Goal: Task Accomplishment & Management: Manage account settings

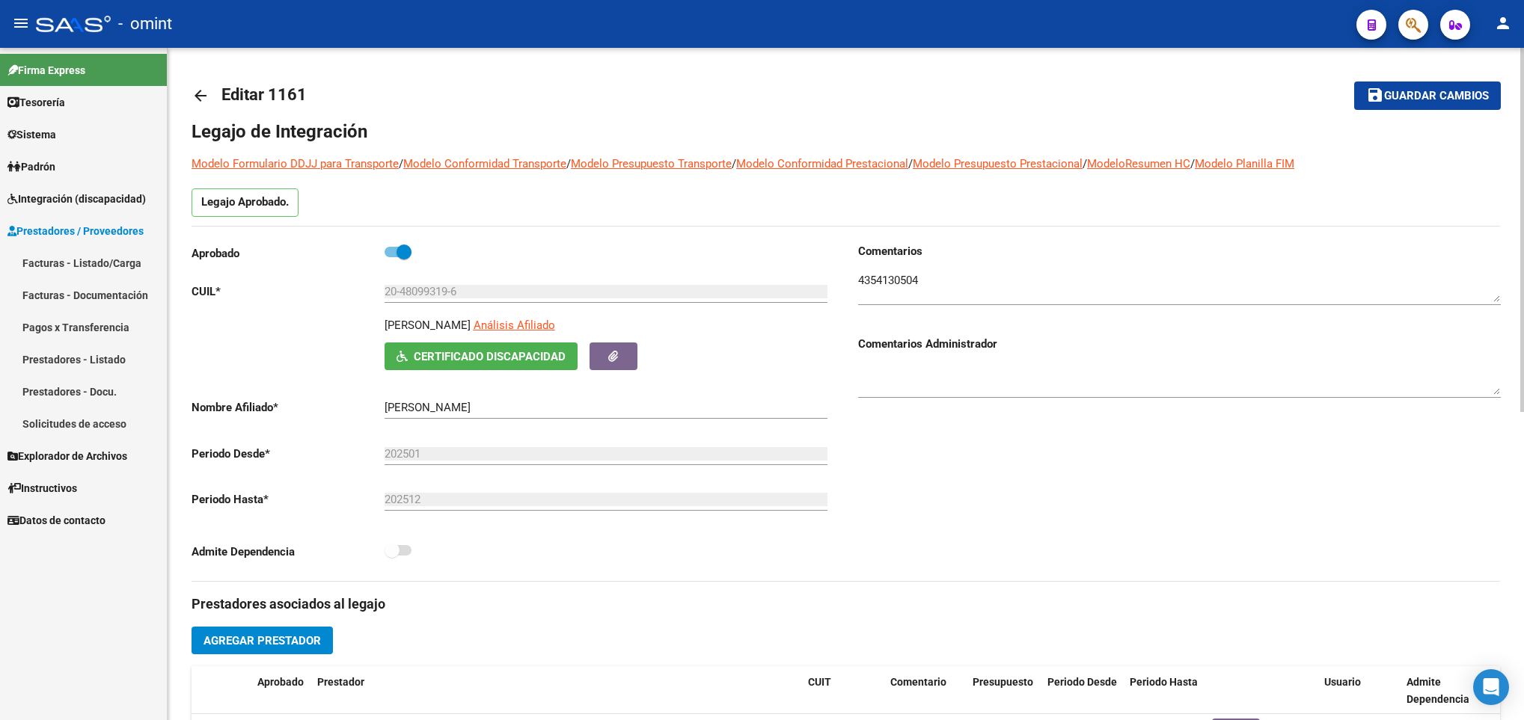
click at [198, 87] on mat-icon "arrow_back" at bounding box center [201, 96] width 18 height 18
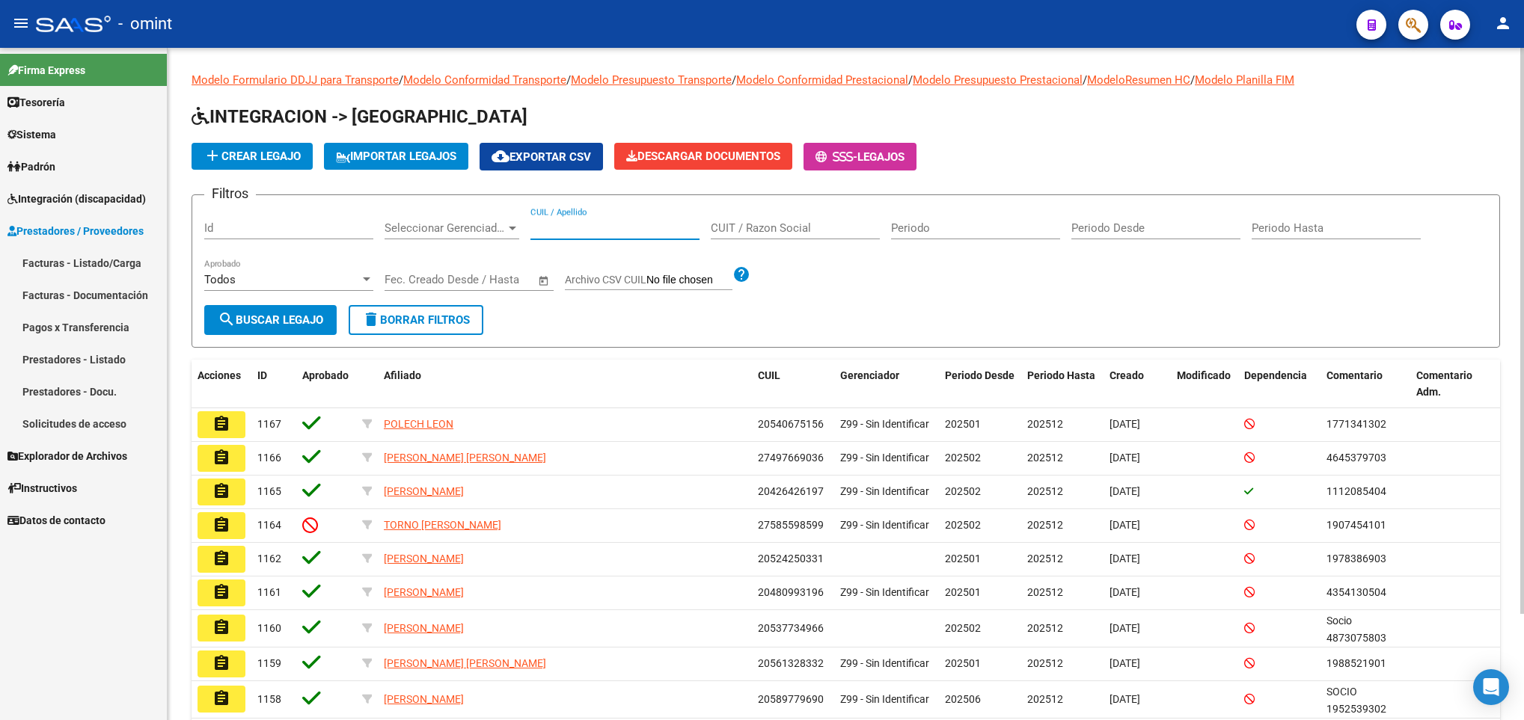
click at [601, 227] on input "CUIL / Apellido" at bounding box center [614, 227] width 169 height 13
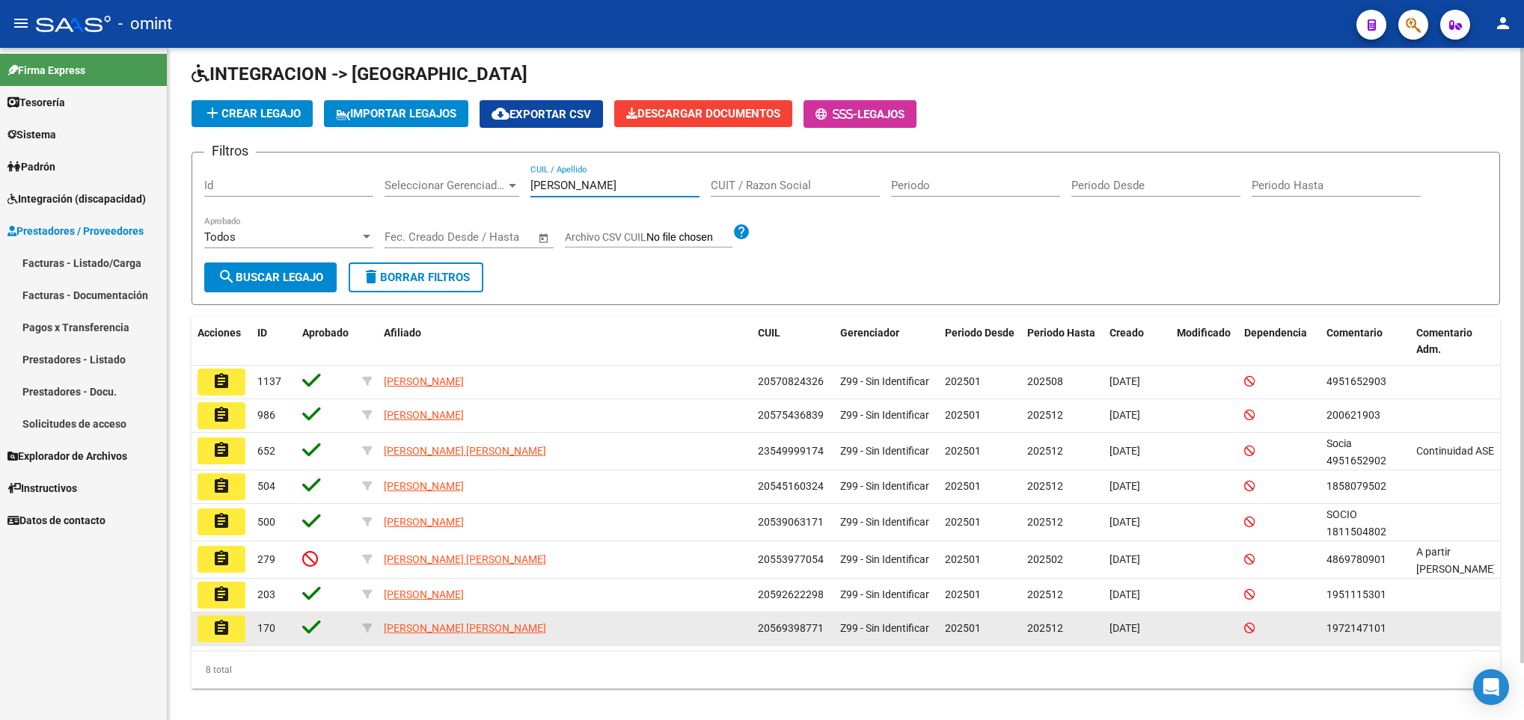
scroll to position [61, 0]
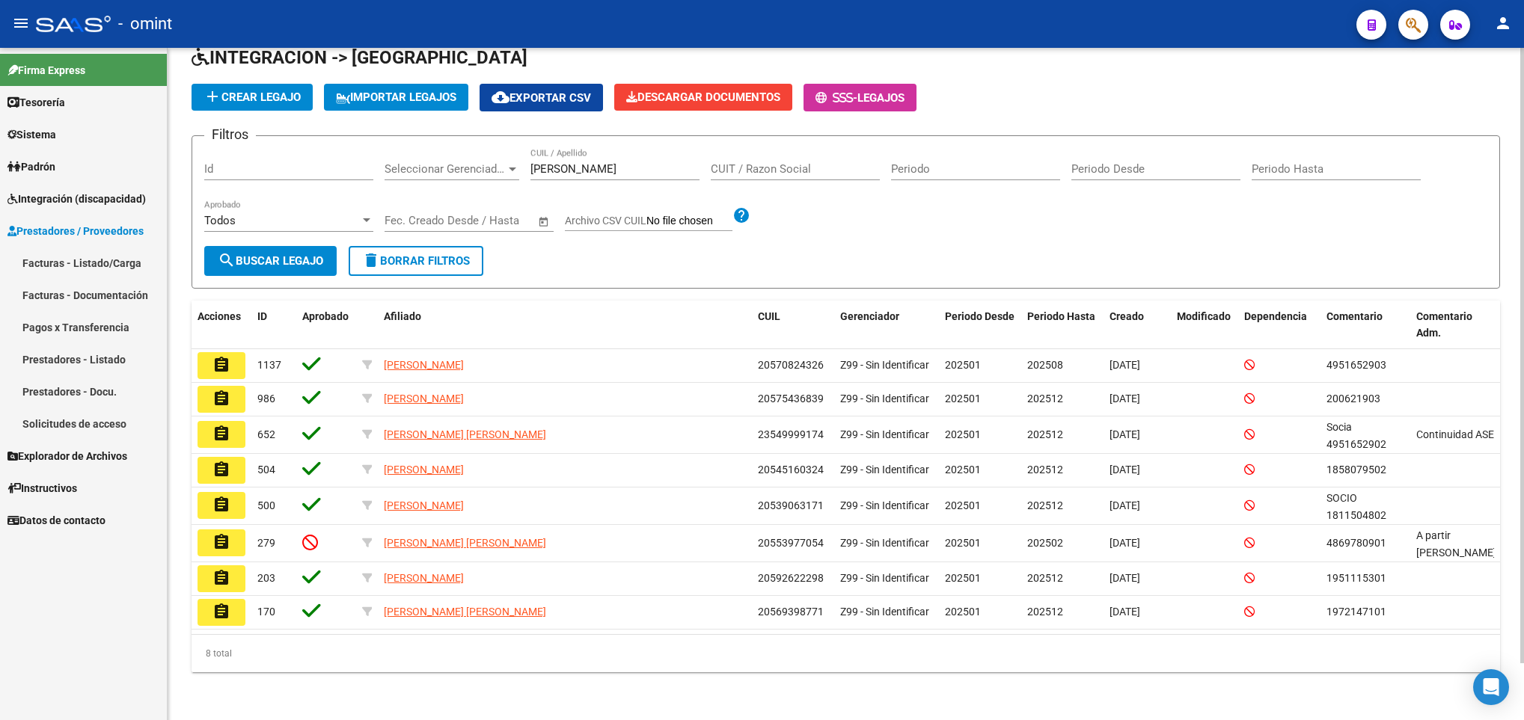
drag, startPoint x: 586, startPoint y: 171, endPoint x: 570, endPoint y: 167, distance: 16.3
click at [570, 167] on div "torres CUIL / Apellido" at bounding box center [614, 164] width 169 height 32
drag, startPoint x: 579, startPoint y: 166, endPoint x: 490, endPoint y: 142, distance: 92.2
click at [490, 144] on form "Filtros Id Seleccionar Gerenciador Seleccionar Gerenciador torres CUIL / Apelli…" at bounding box center [846, 211] width 1308 height 153
paste input "20569398771"
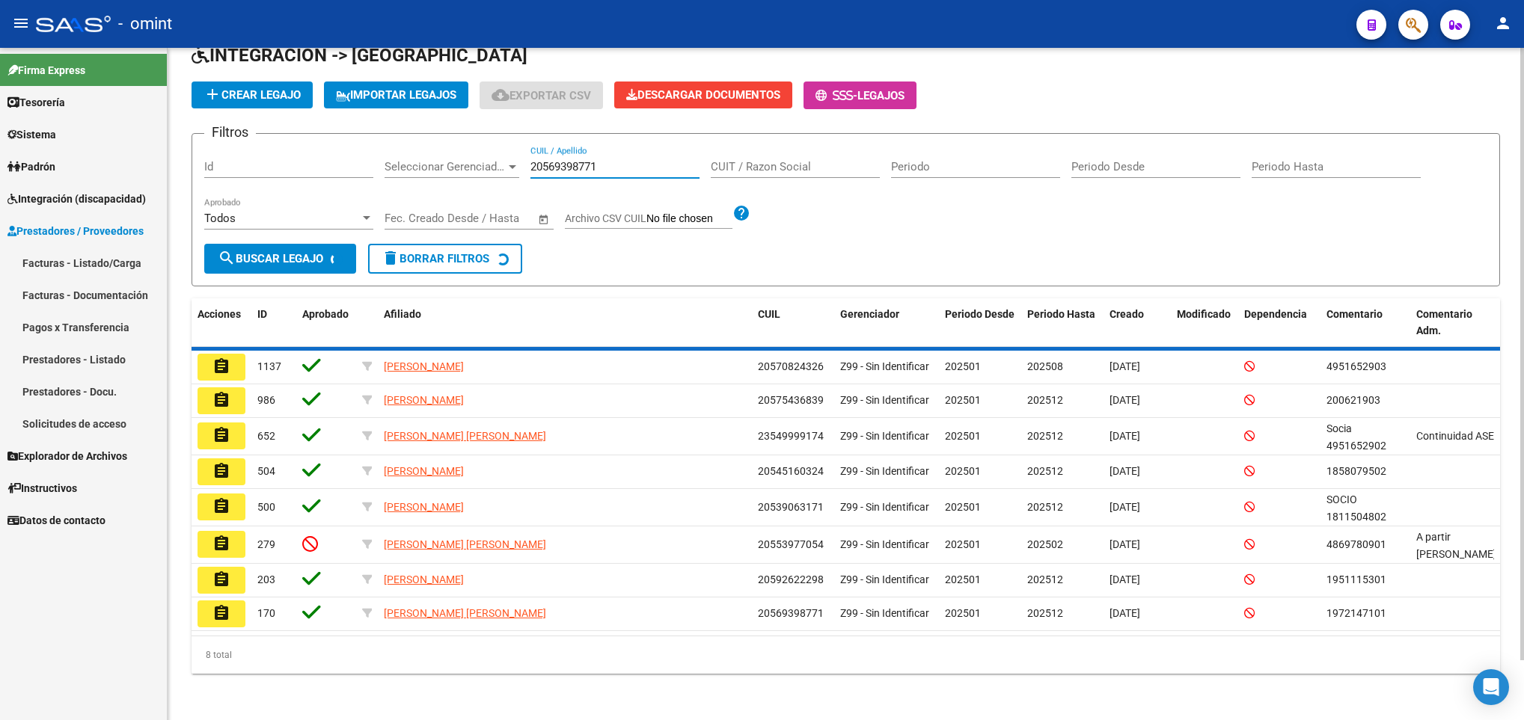
scroll to position [0, 0]
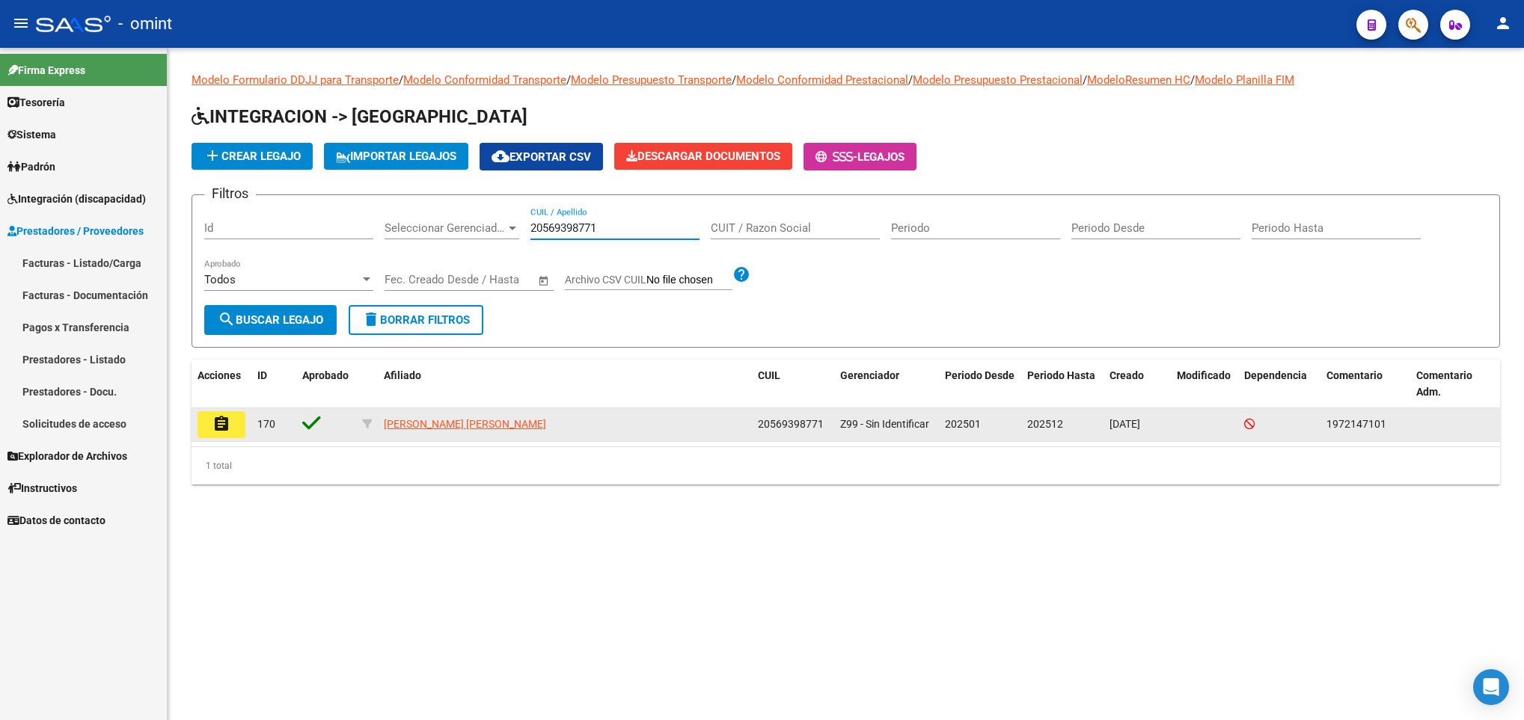
type input "20569398771"
click at [220, 427] on mat-icon "assignment" at bounding box center [221, 424] width 18 height 18
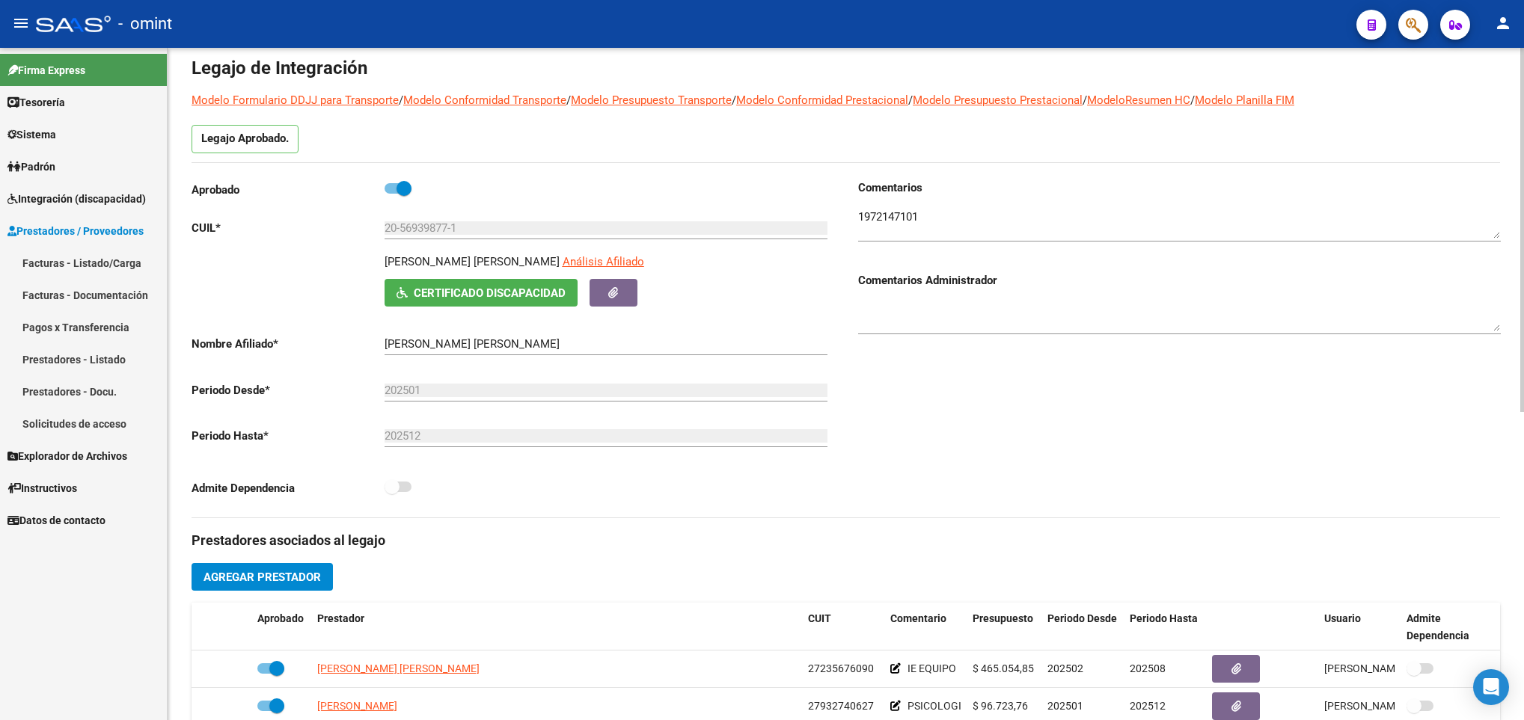
scroll to position [337, 0]
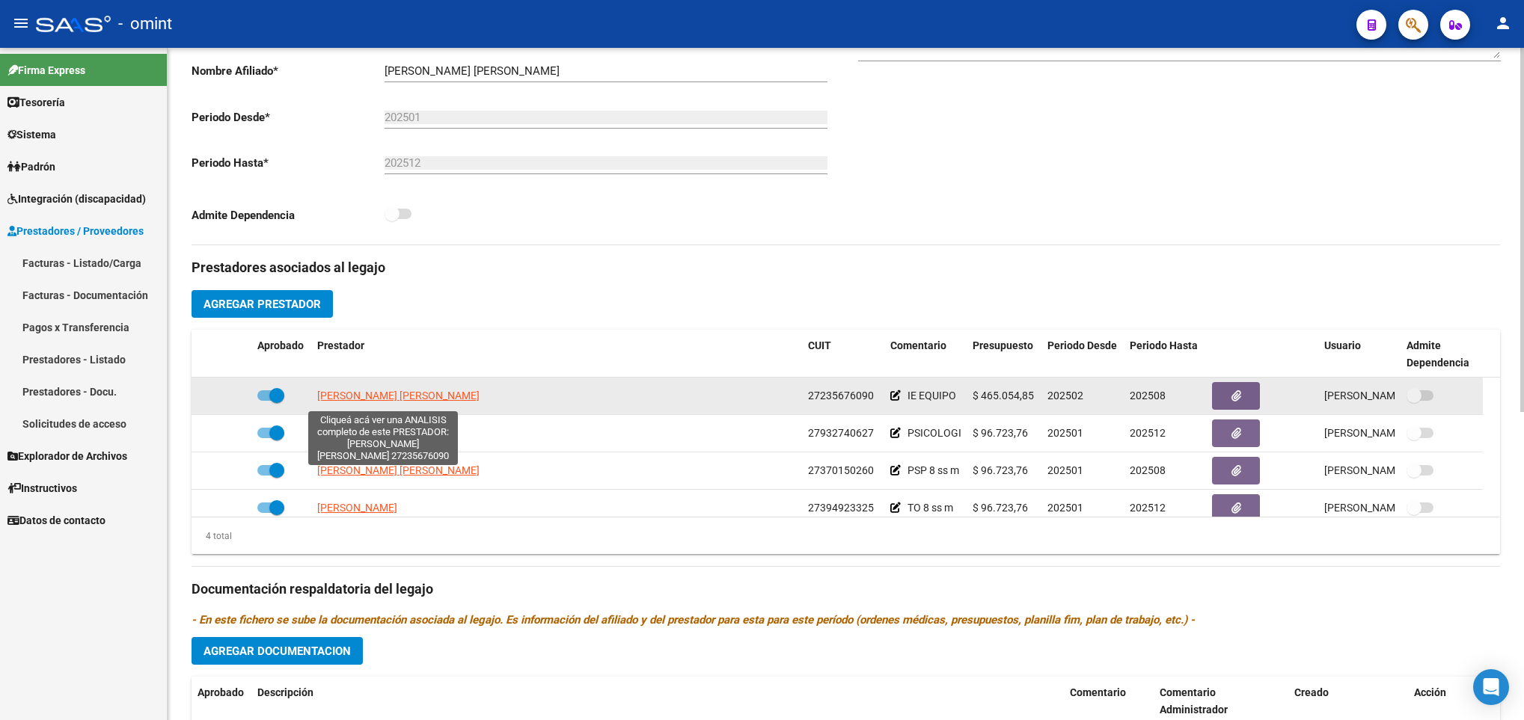
click at [432, 399] on span "URRIZA MARIA ALEJANDRA" at bounding box center [398, 396] width 162 height 12
type textarea "27235676090"
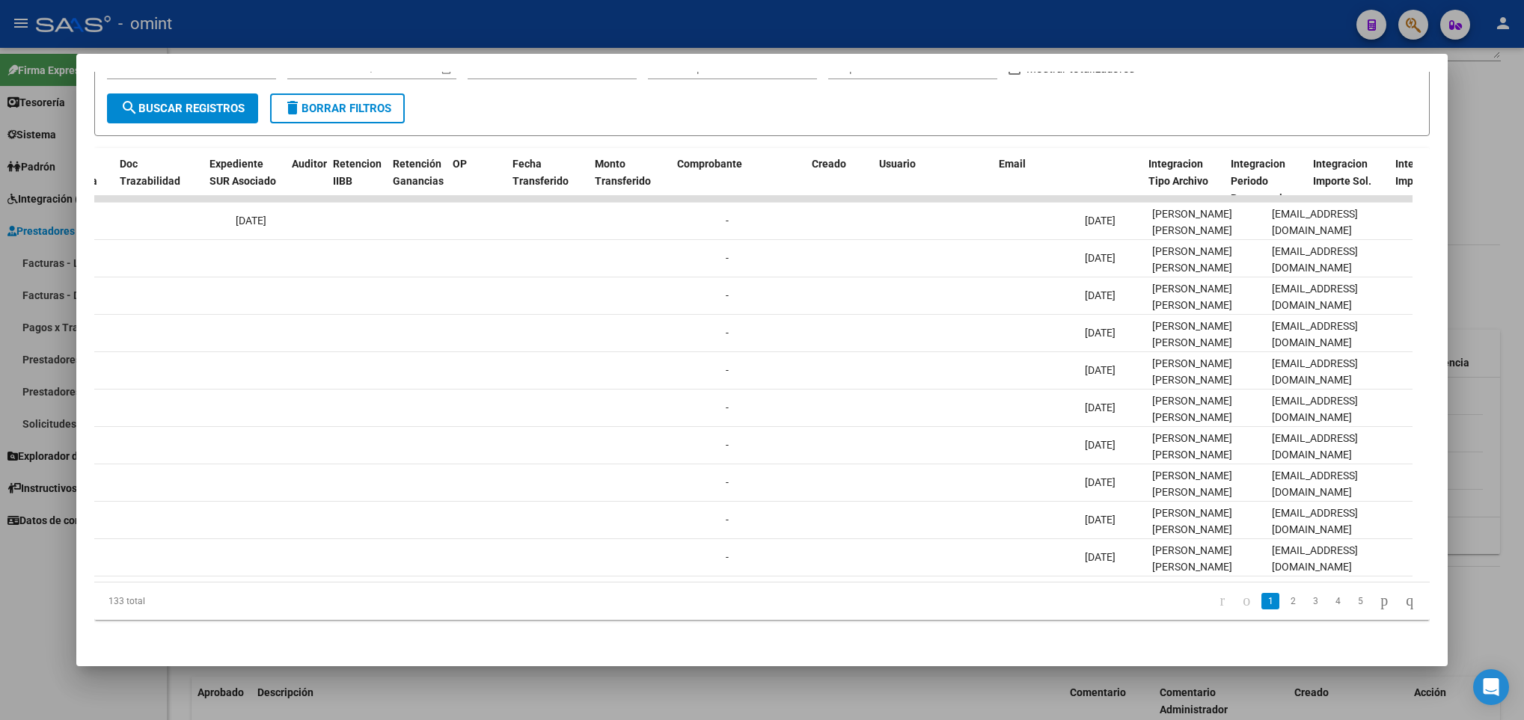
scroll to position [0, 701]
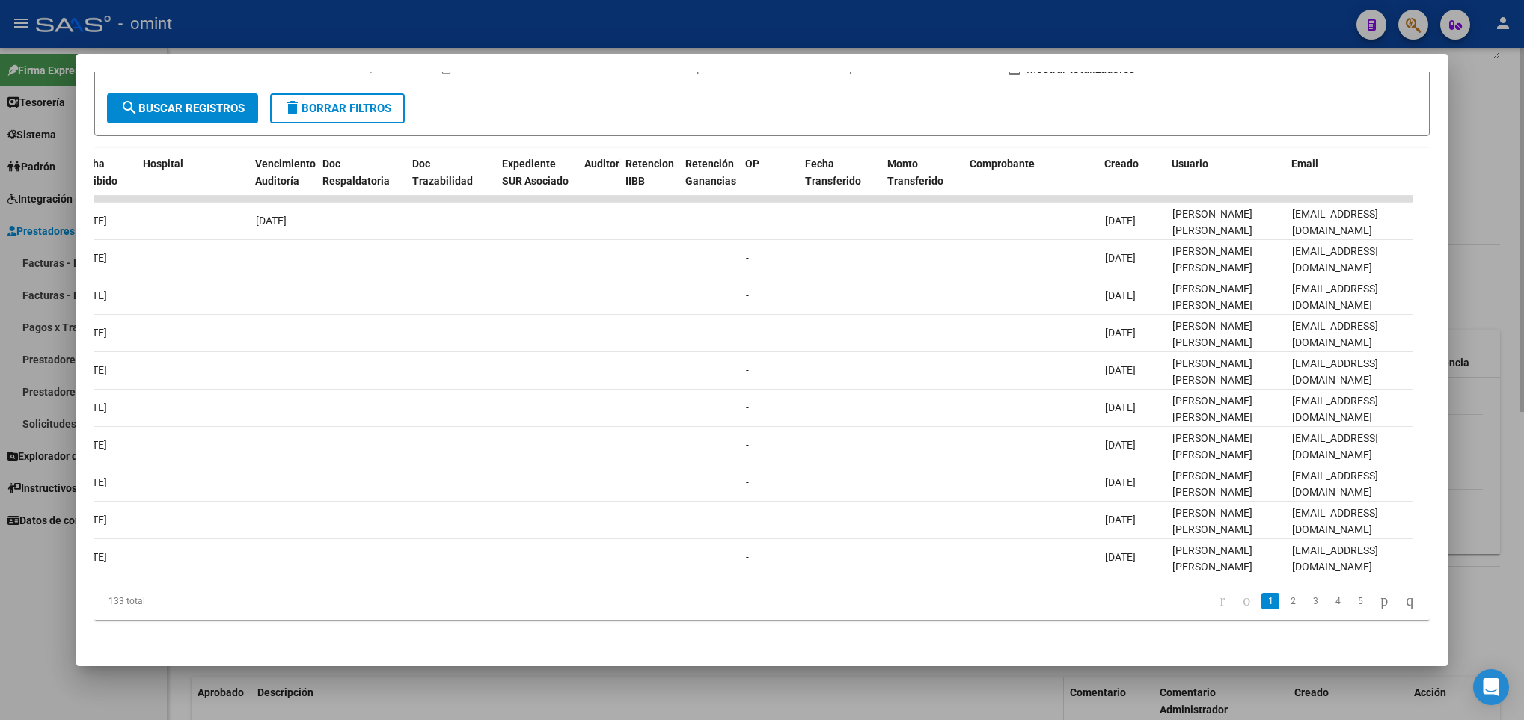
click at [961, 700] on div at bounding box center [762, 360] width 1524 height 720
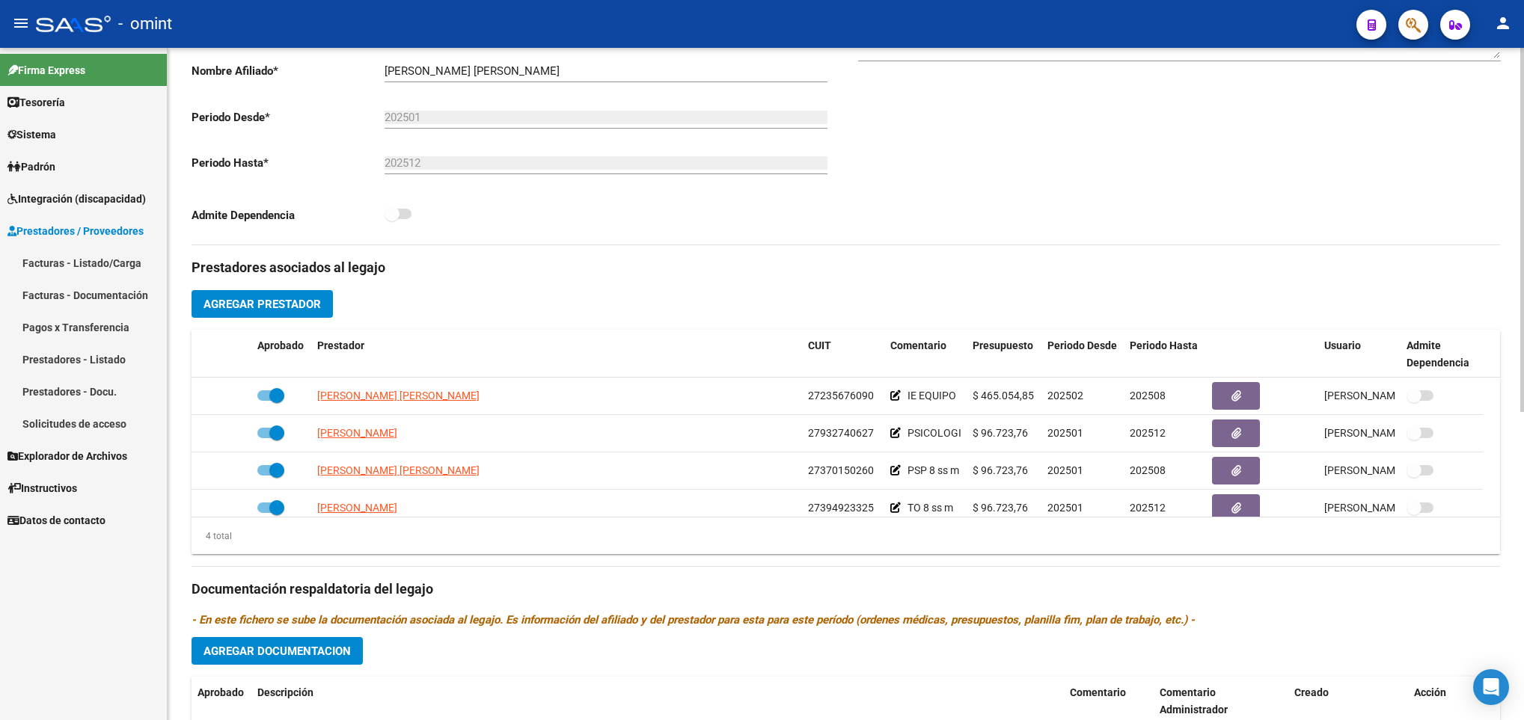
scroll to position [0, 0]
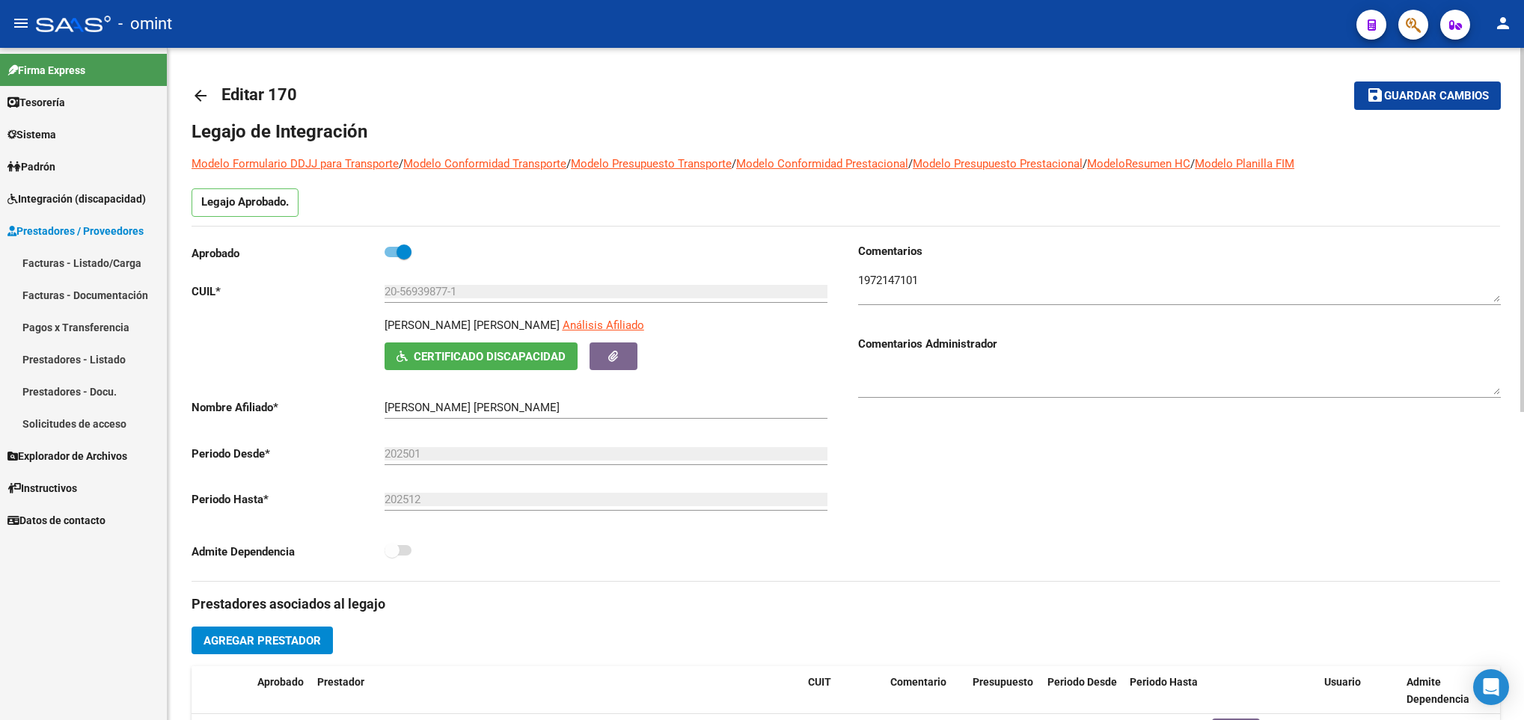
click at [422, 292] on input "20-56939877-1" at bounding box center [606, 291] width 443 height 13
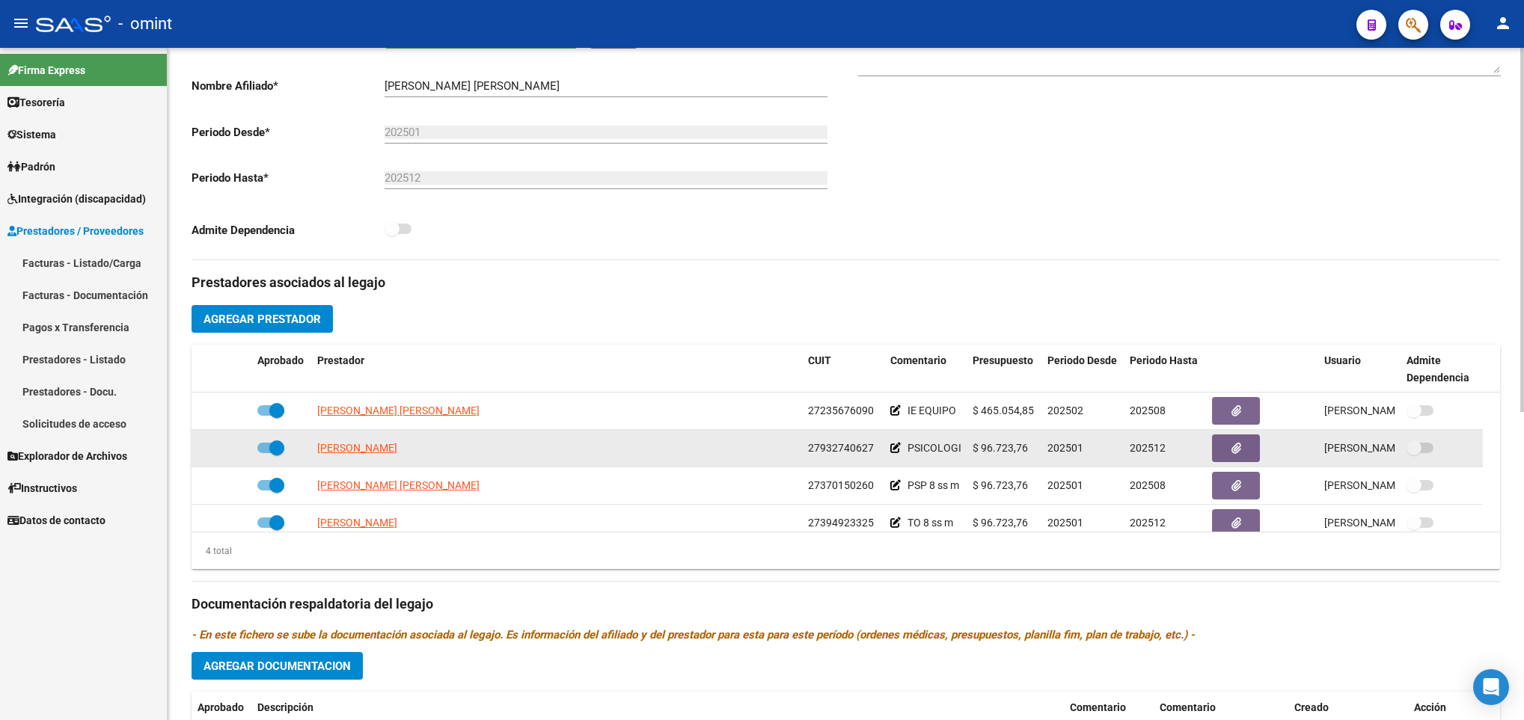
scroll to position [337, 0]
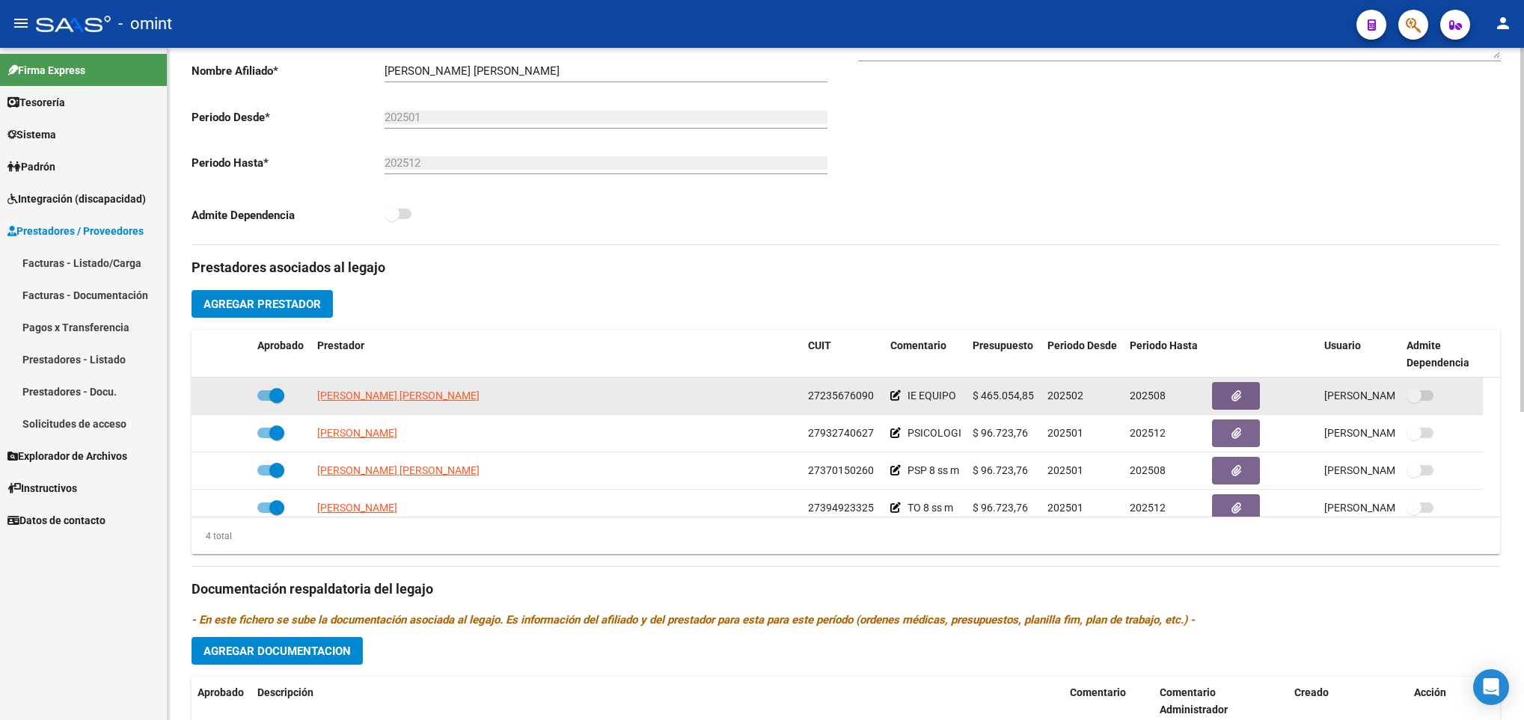
click at [853, 399] on span "27235676090" at bounding box center [841, 396] width 66 height 12
copy span "27235676090"
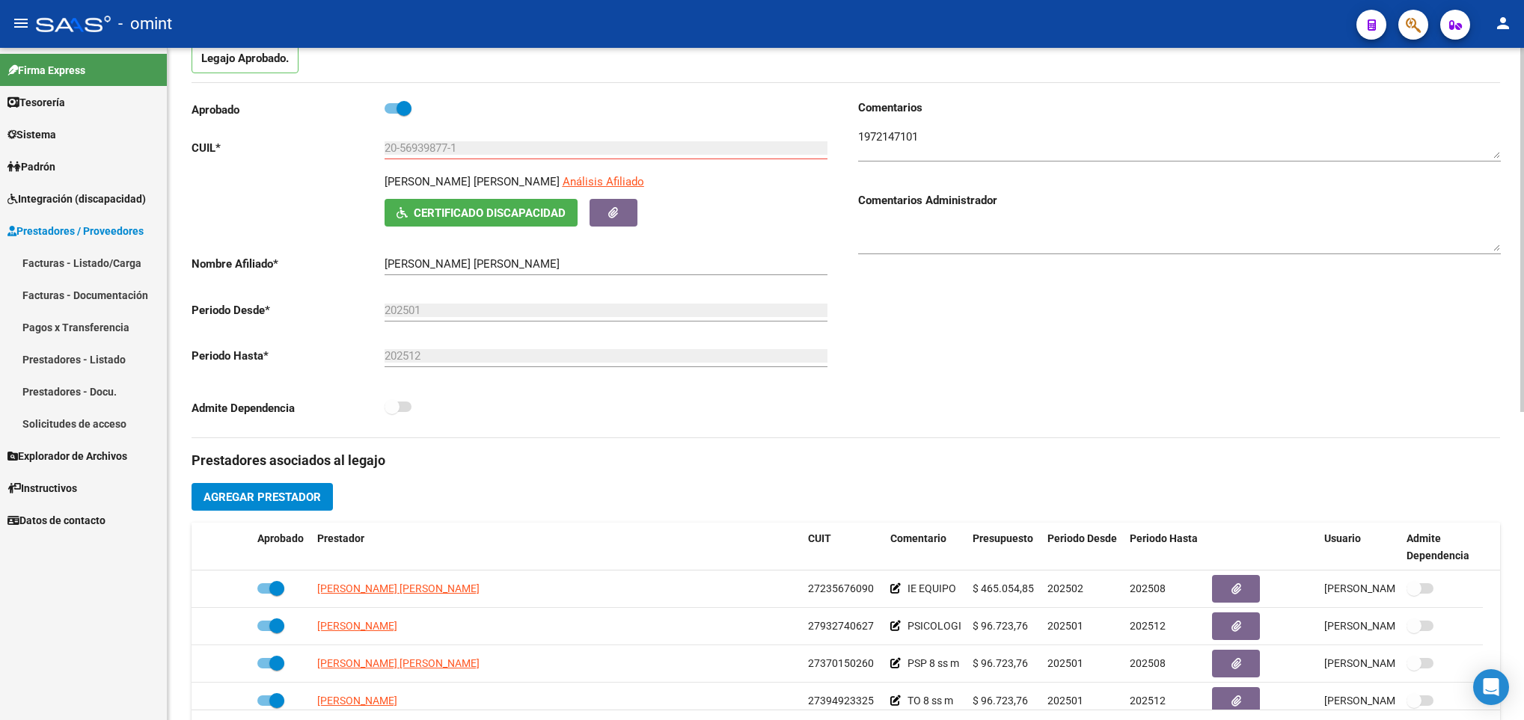
scroll to position [0, 0]
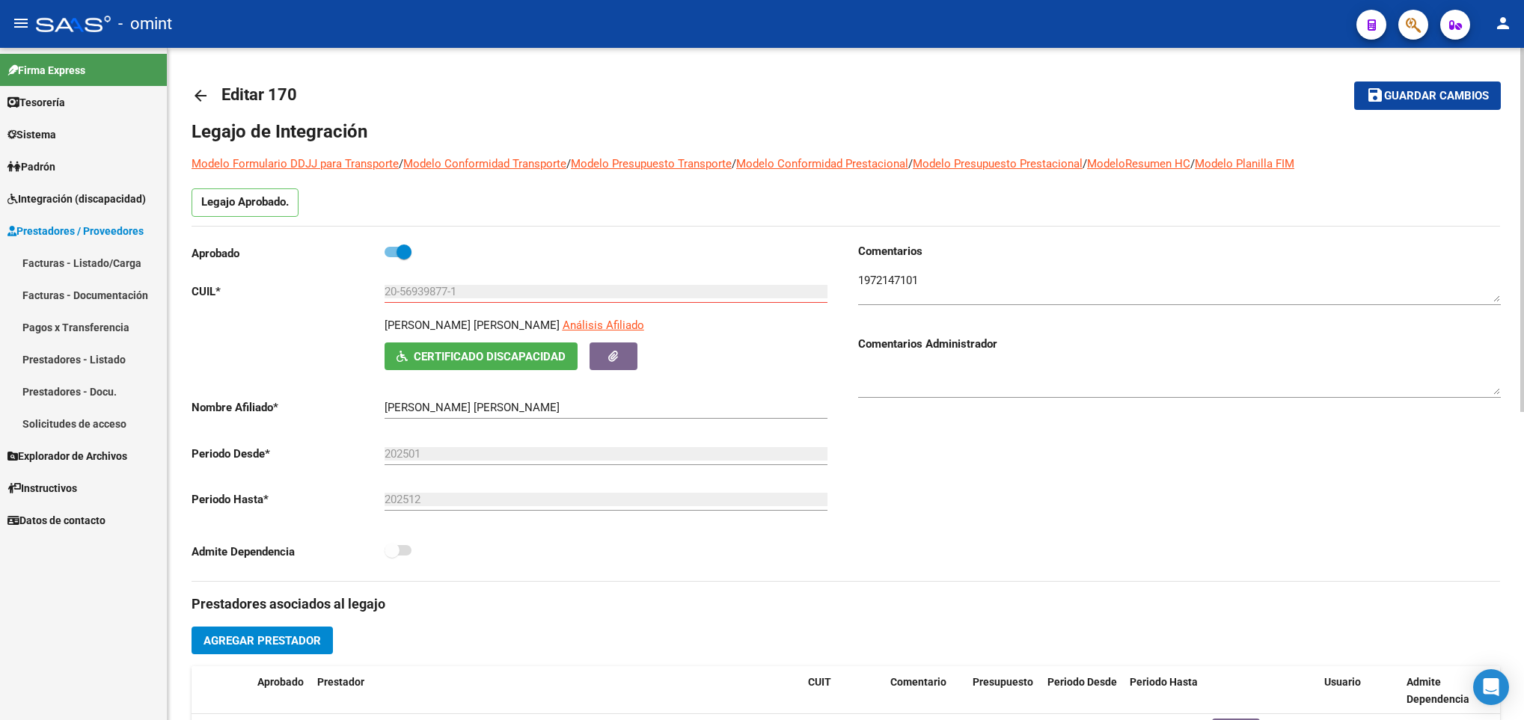
click at [207, 92] on mat-icon "arrow_back" at bounding box center [201, 96] width 18 height 18
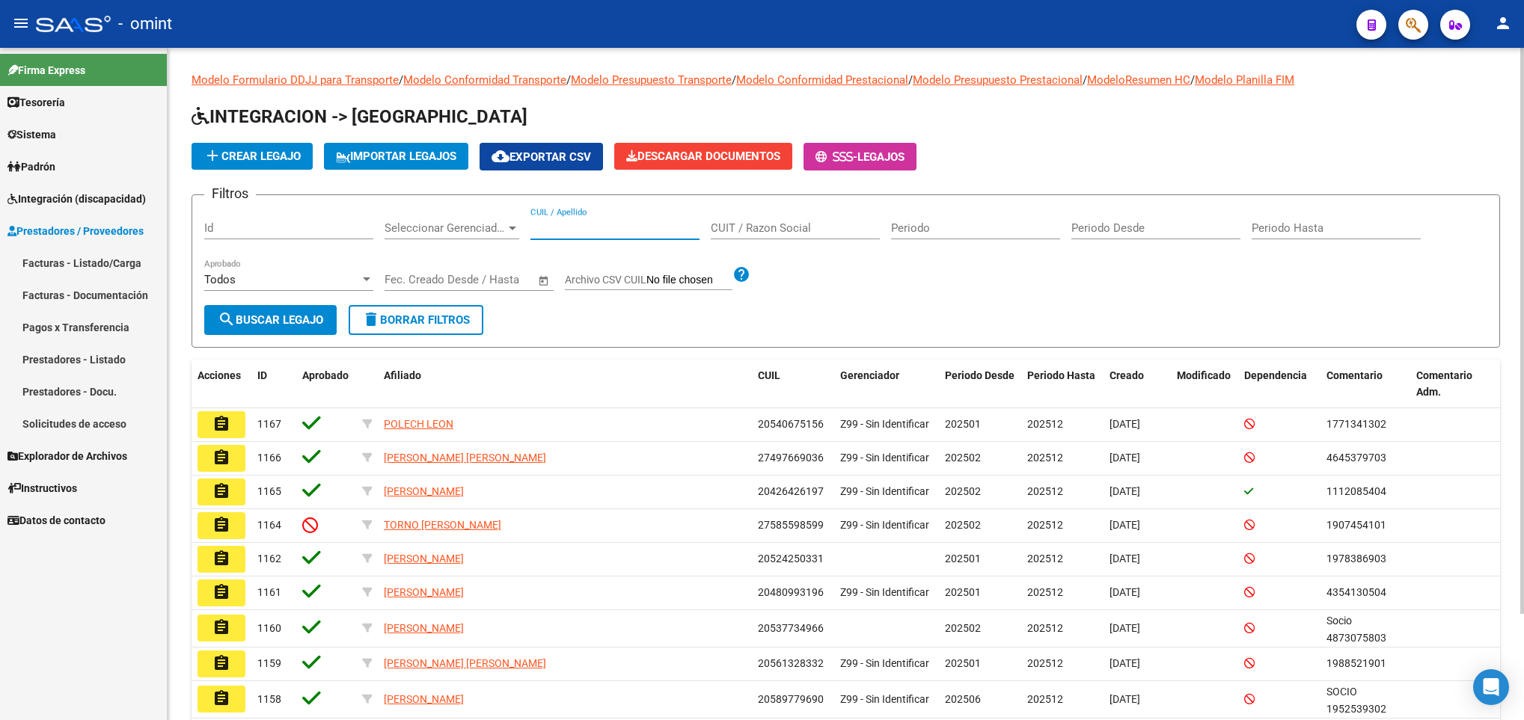
click at [610, 225] on input "CUIL / Apellido" at bounding box center [614, 227] width 169 height 13
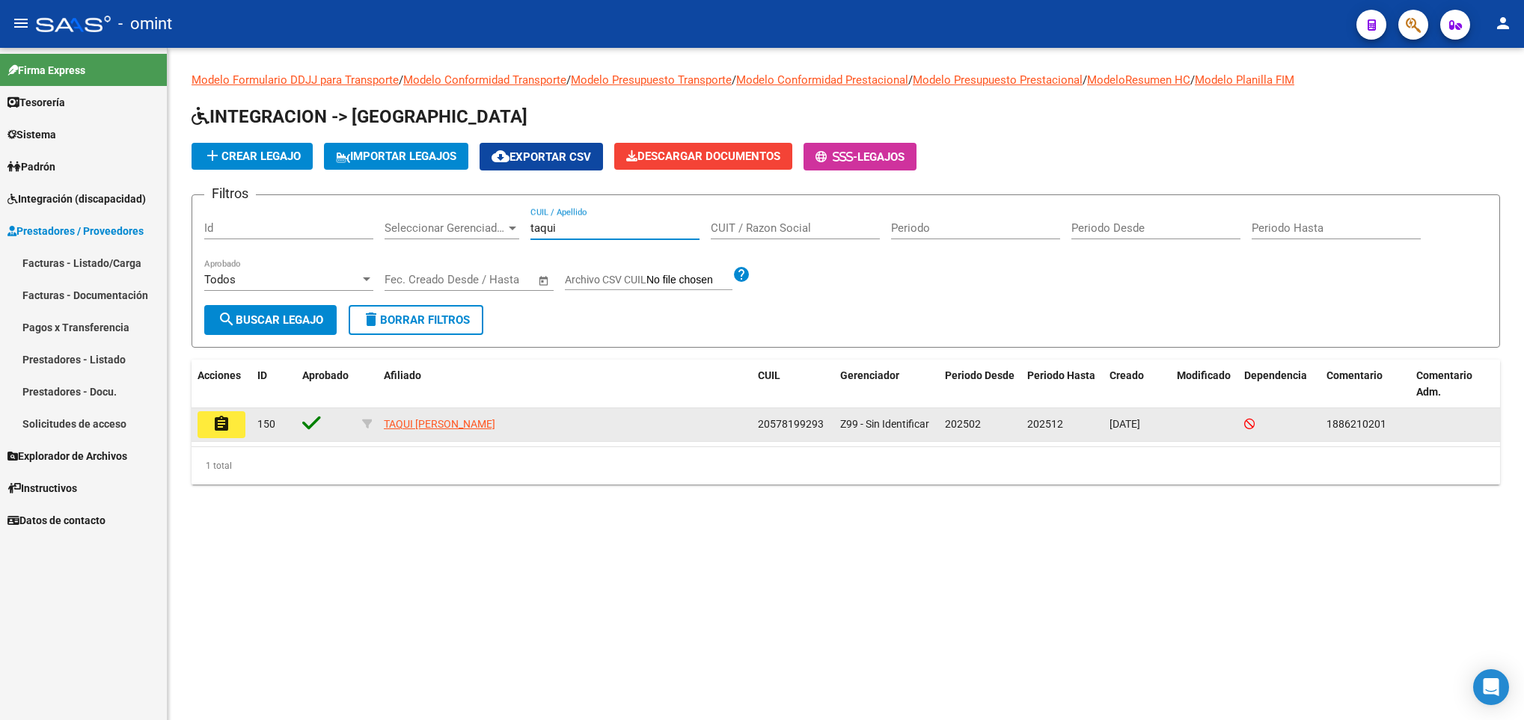
type input "taqui"
click at [227, 426] on mat-icon "assignment" at bounding box center [221, 424] width 18 height 18
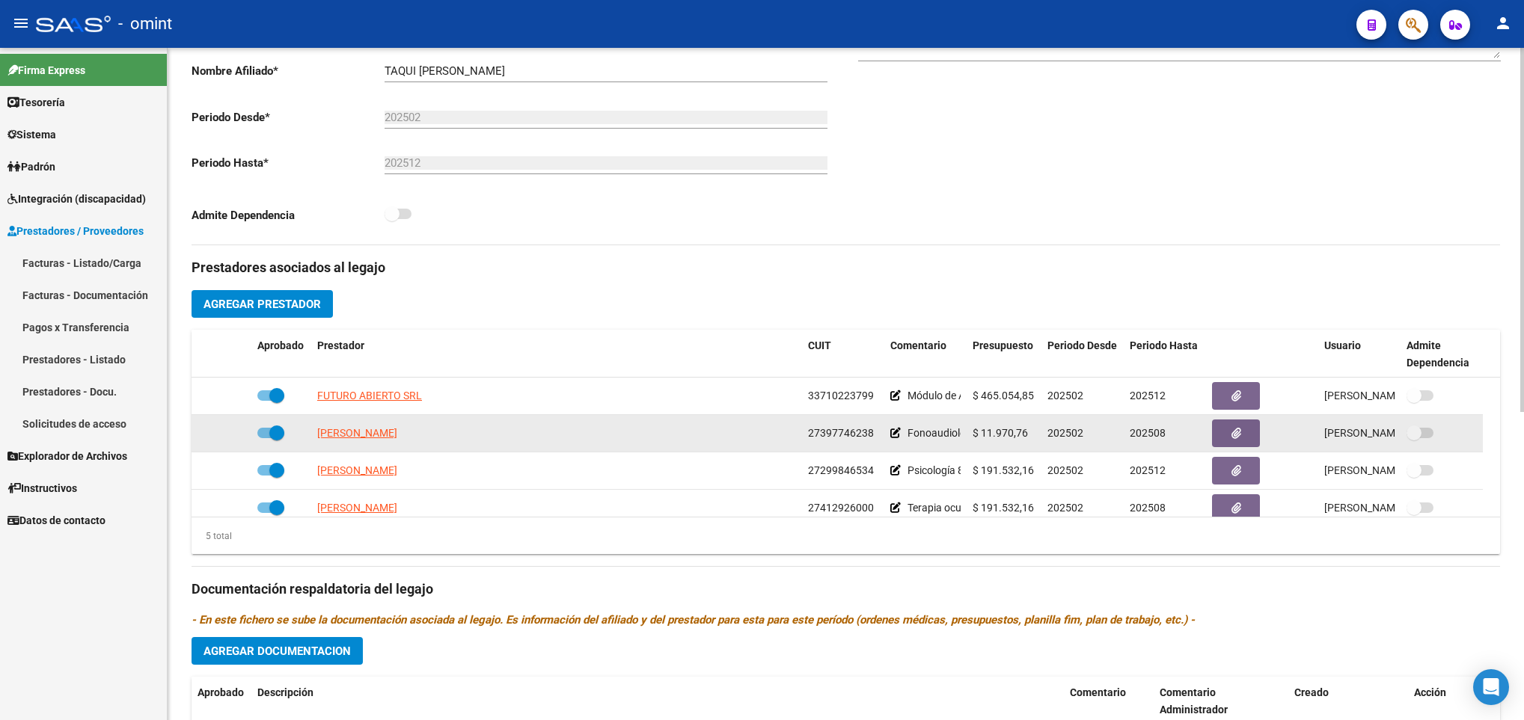
click at [266, 433] on span at bounding box center [270, 433] width 27 height 10
click at [265, 438] on input "checkbox" at bounding box center [264, 438] width 1 height 1
checkbox input "false"
click at [233, 433] on icon at bounding box center [229, 433] width 10 height 10
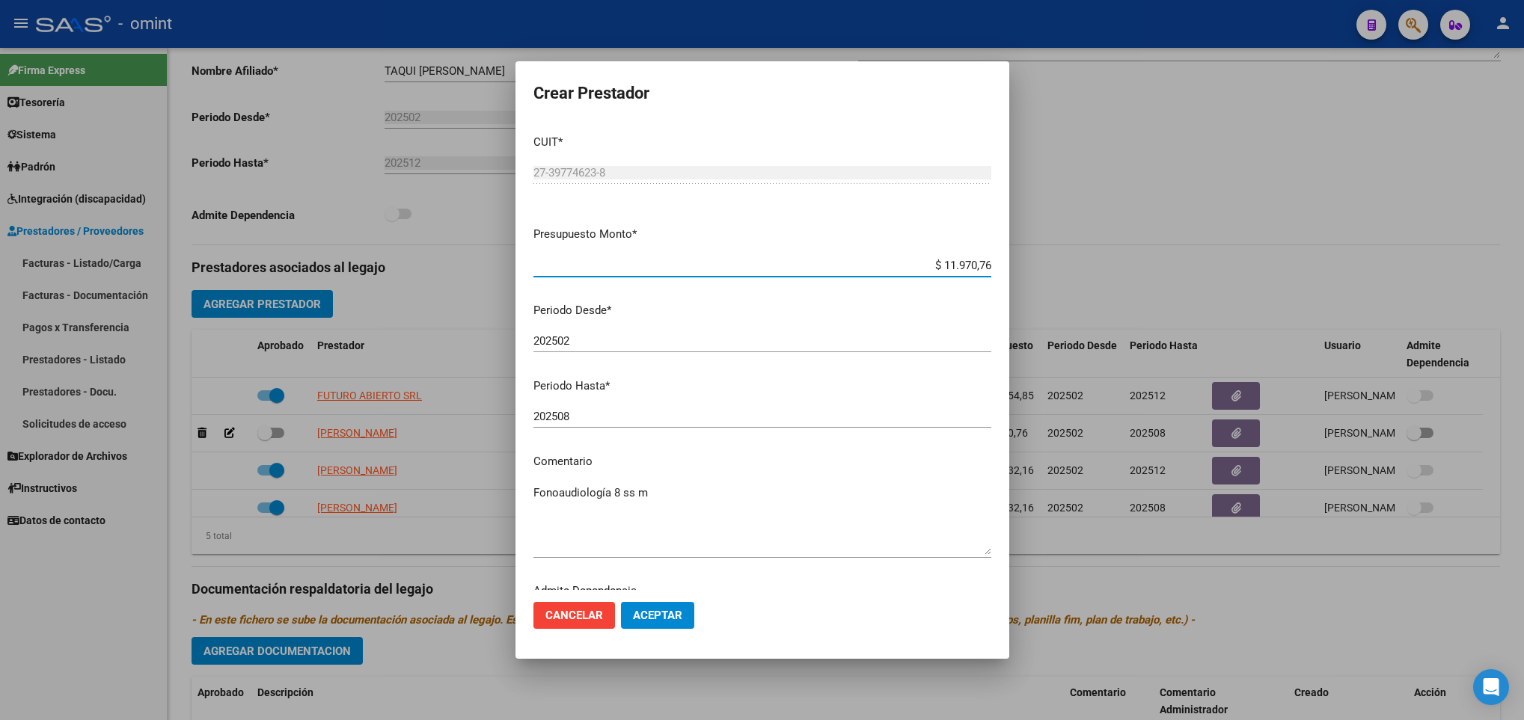
click at [673, 415] on input "202508" at bounding box center [762, 416] width 458 height 13
type input "202512"
click at [928, 636] on mat-dialog-actions "Cancelar Aceptar" at bounding box center [762, 615] width 458 height 51
click at [676, 611] on span "Aceptar" at bounding box center [657, 615] width 49 height 13
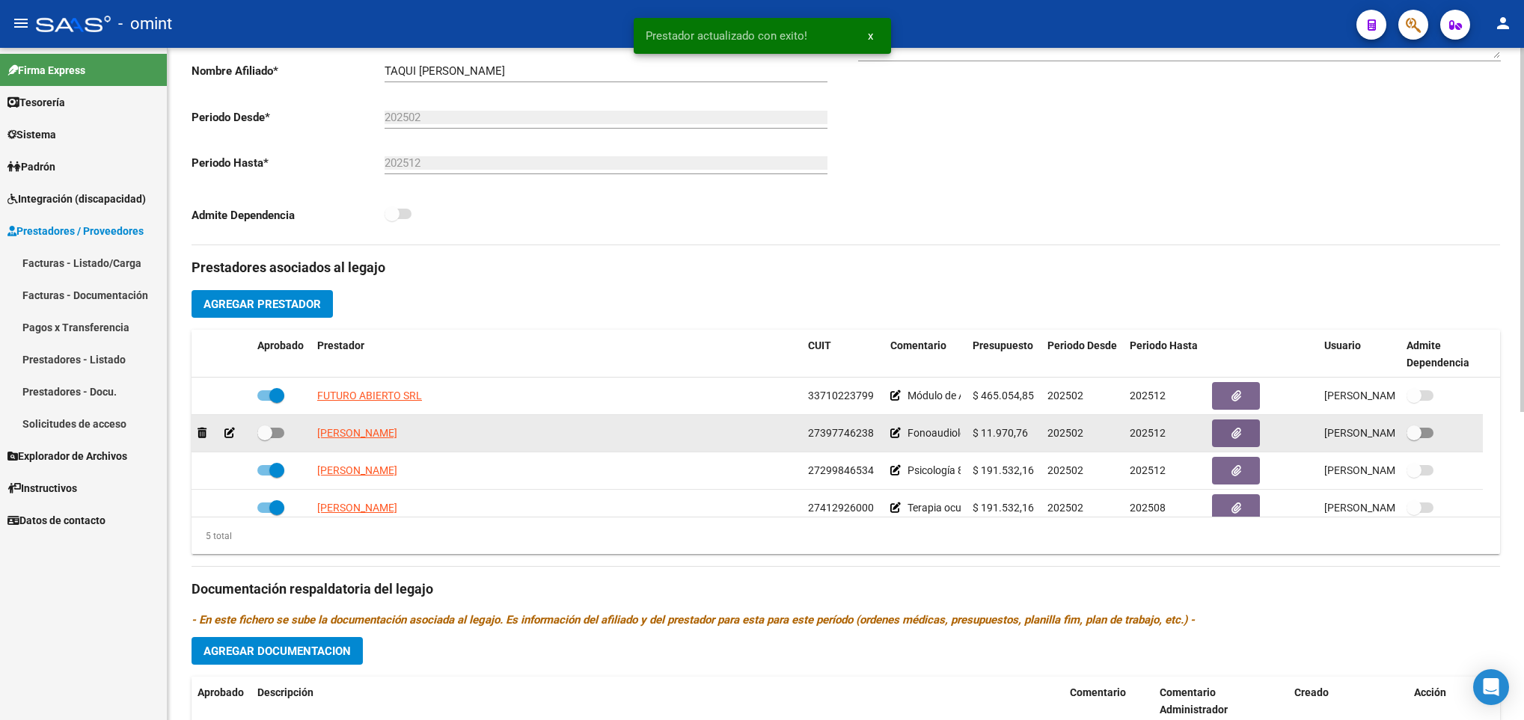
click at [285, 431] on div at bounding box center [281, 433] width 48 height 19
click at [276, 438] on span at bounding box center [270, 433] width 27 height 10
click at [265, 438] on input "checkbox" at bounding box center [264, 438] width 1 height 1
checkbox input "true"
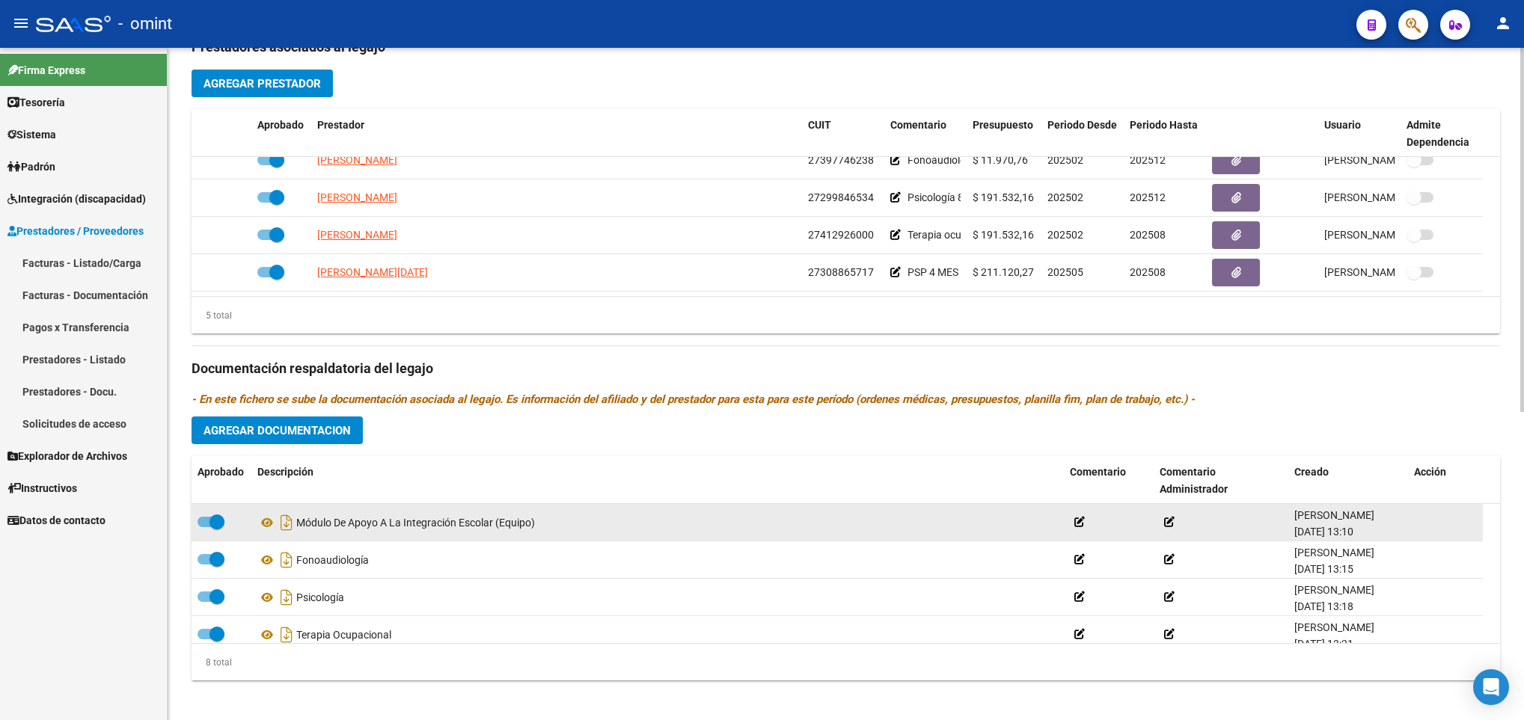
scroll to position [561, 0]
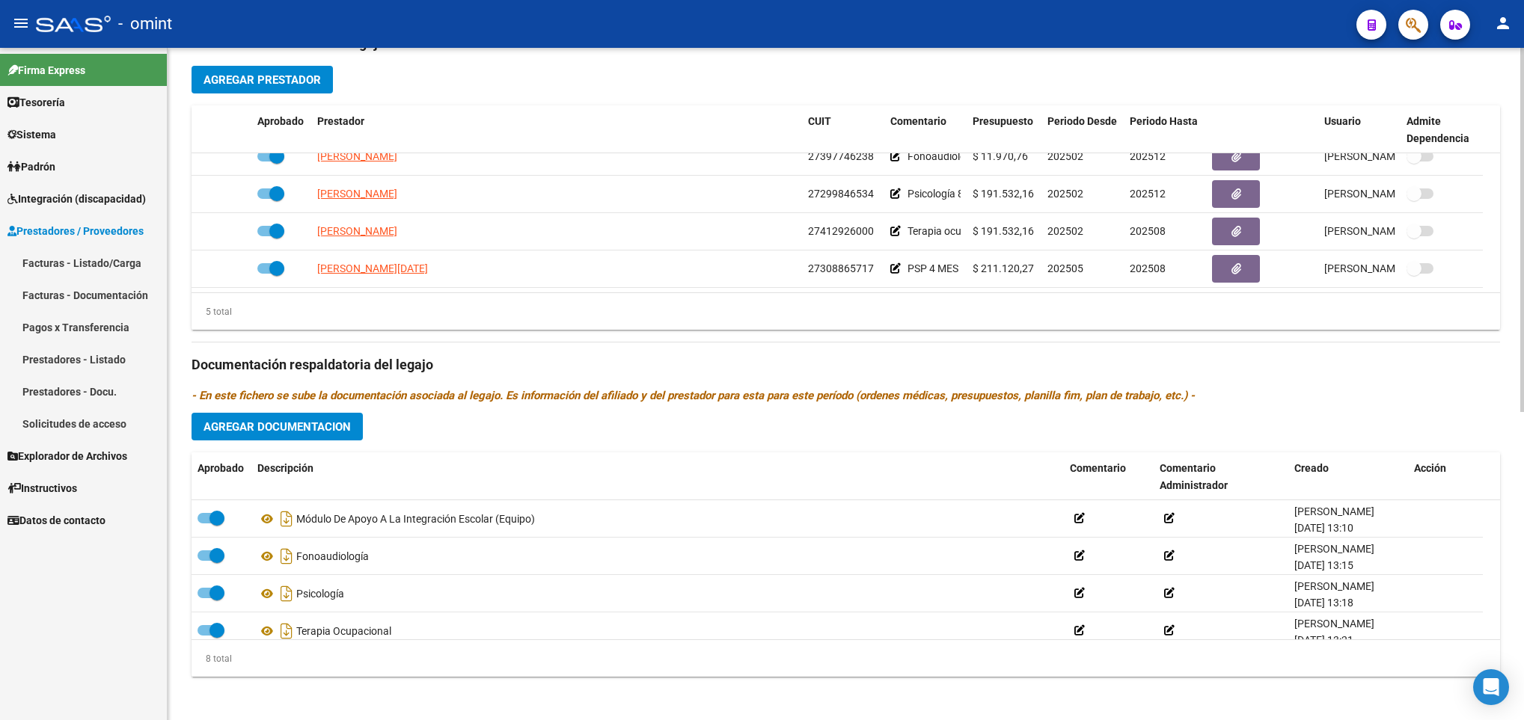
click at [324, 432] on span "Agregar Documentacion" at bounding box center [276, 426] width 147 height 13
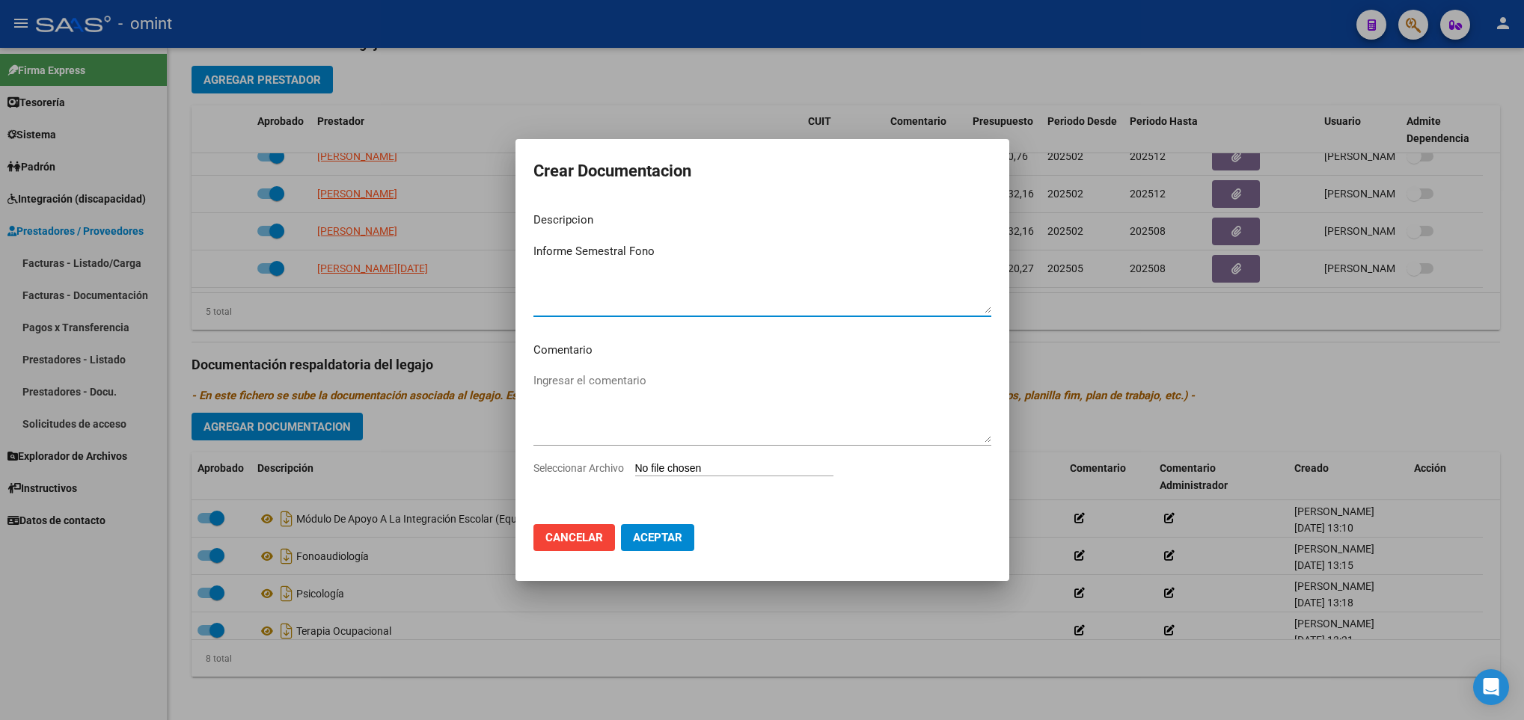
type textarea "Informe Semestral Fono"
click at [729, 467] on input "Seleccionar Archivo" at bounding box center [734, 469] width 198 height 14
type input "C:\fakepath\1886210201_25070308070_inf-seg-eval-sem.pdf"
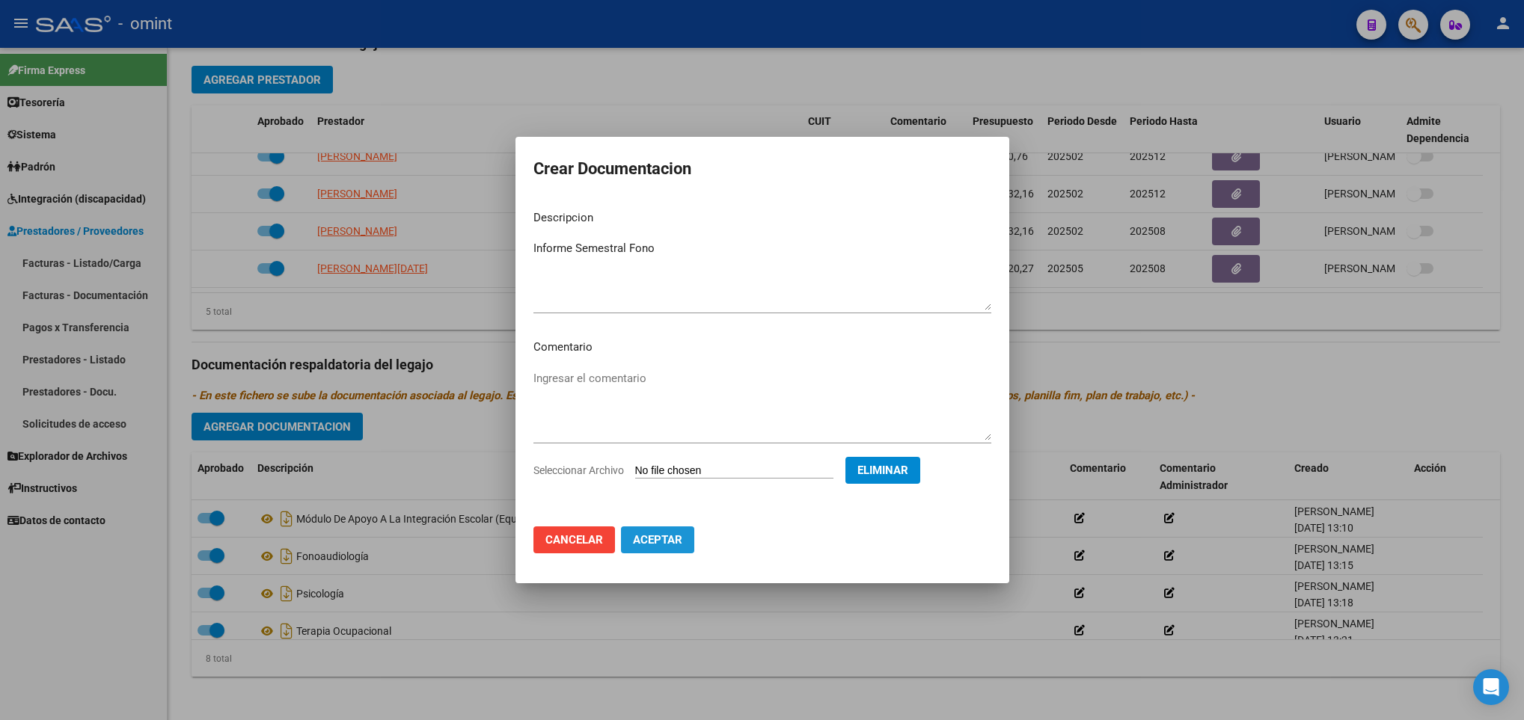
click at [665, 541] on span "Aceptar" at bounding box center [657, 539] width 49 height 13
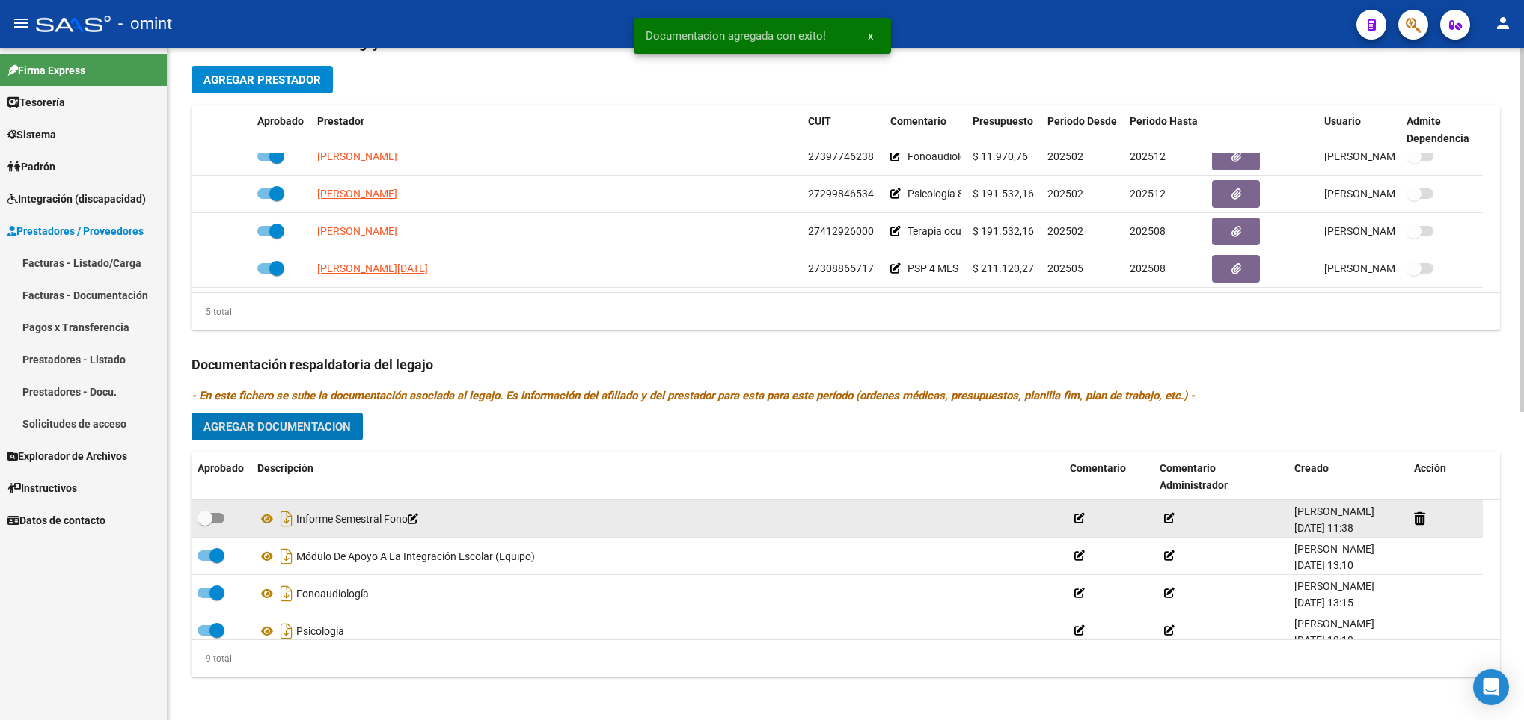
click at [215, 521] on span at bounding box center [211, 518] width 27 height 10
click at [205, 524] on input "checkbox" at bounding box center [204, 524] width 1 height 1
checkbox input "true"
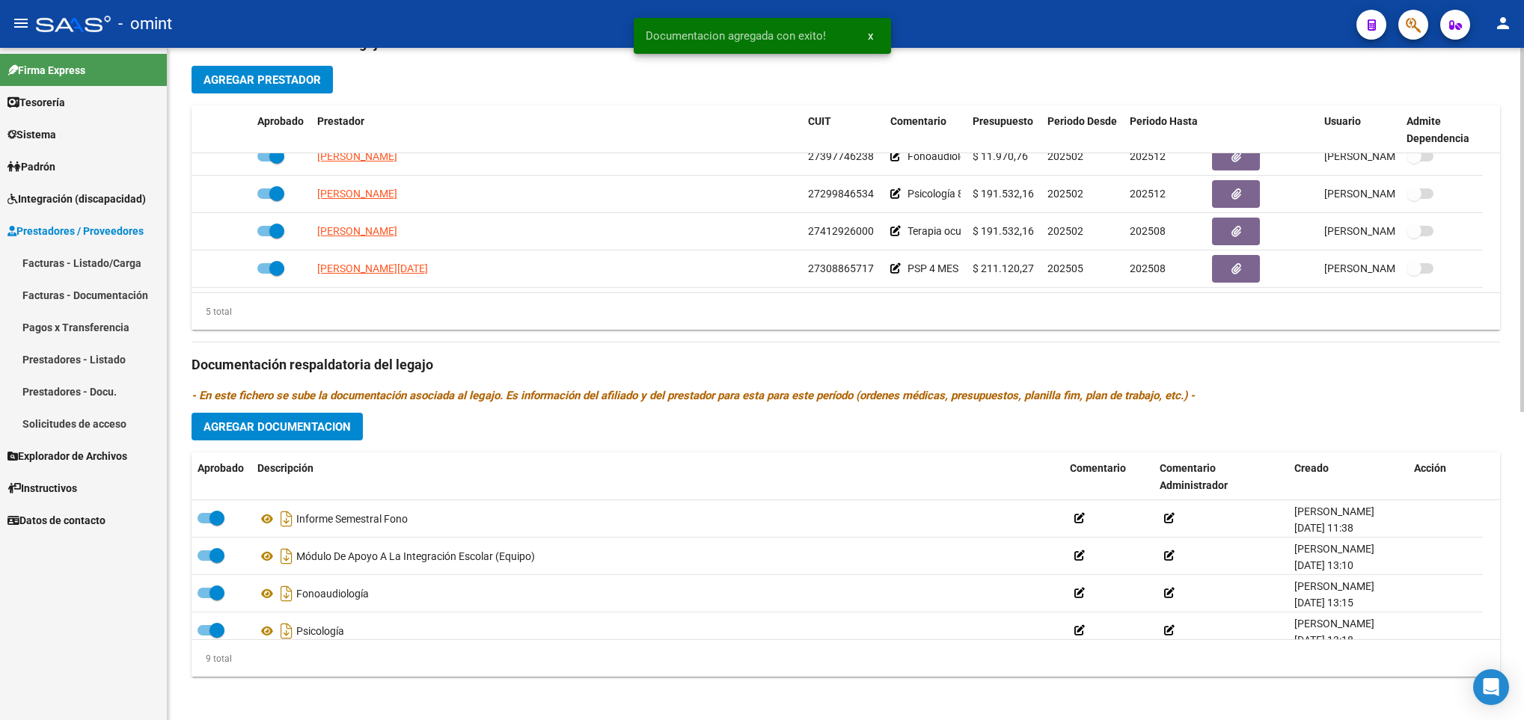
scroll to position [0, 0]
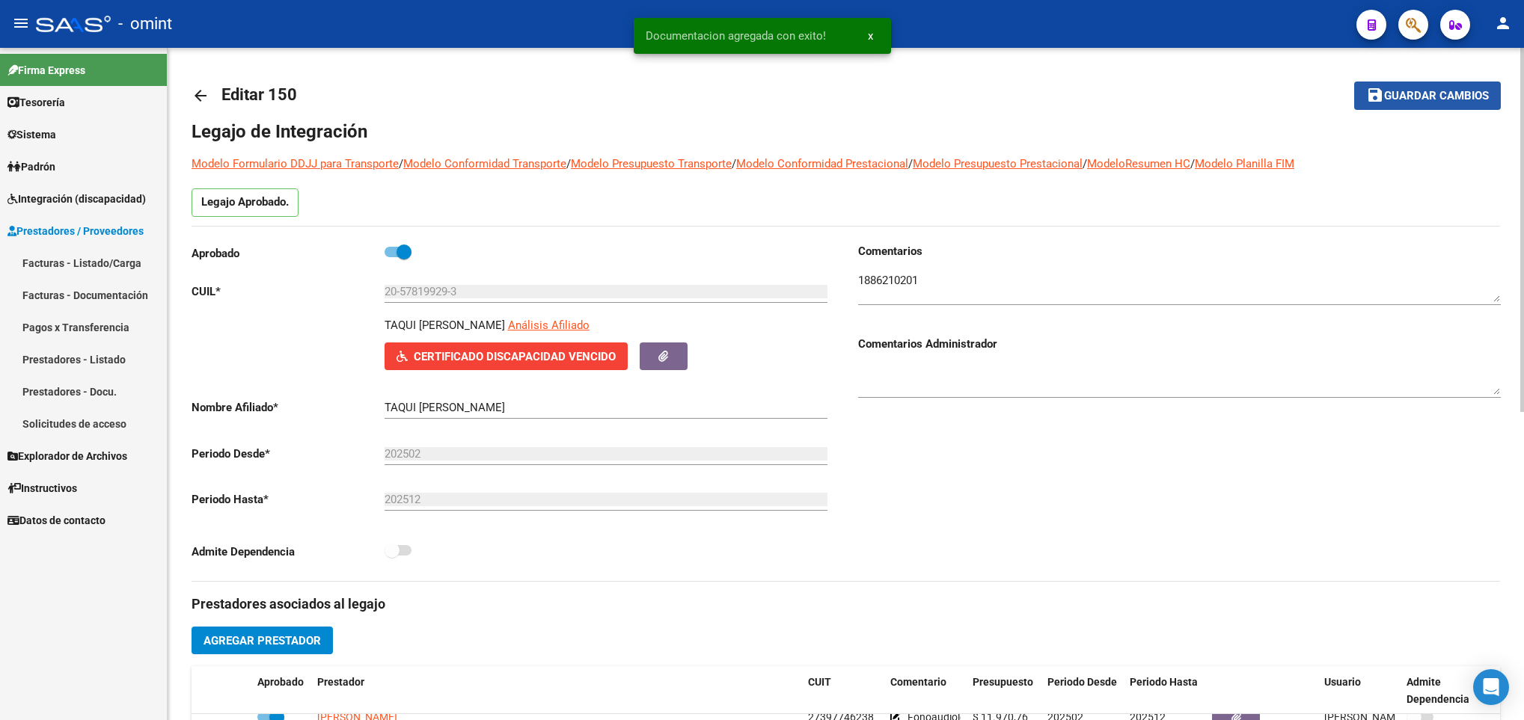
click at [1466, 94] on span "Guardar cambios" at bounding box center [1436, 96] width 105 height 13
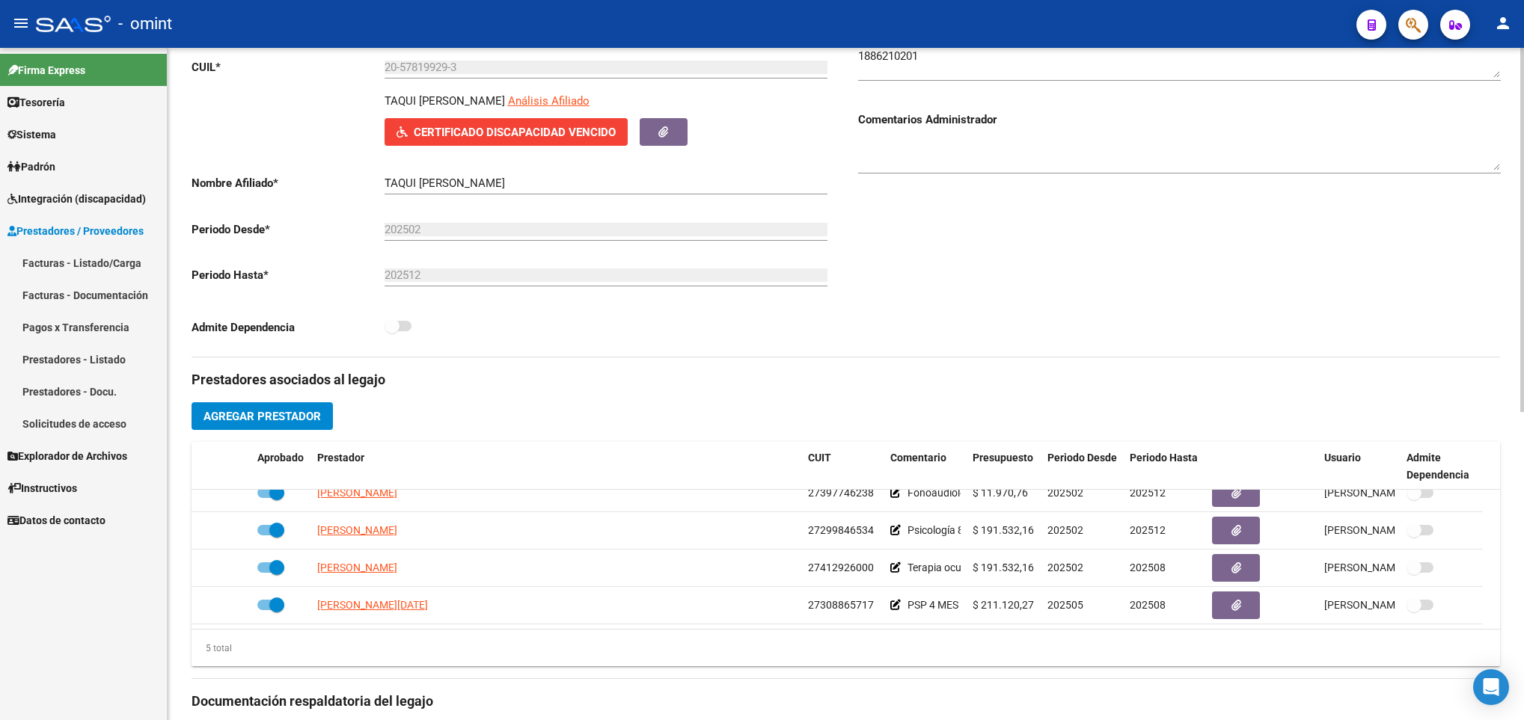
scroll to position [337, 0]
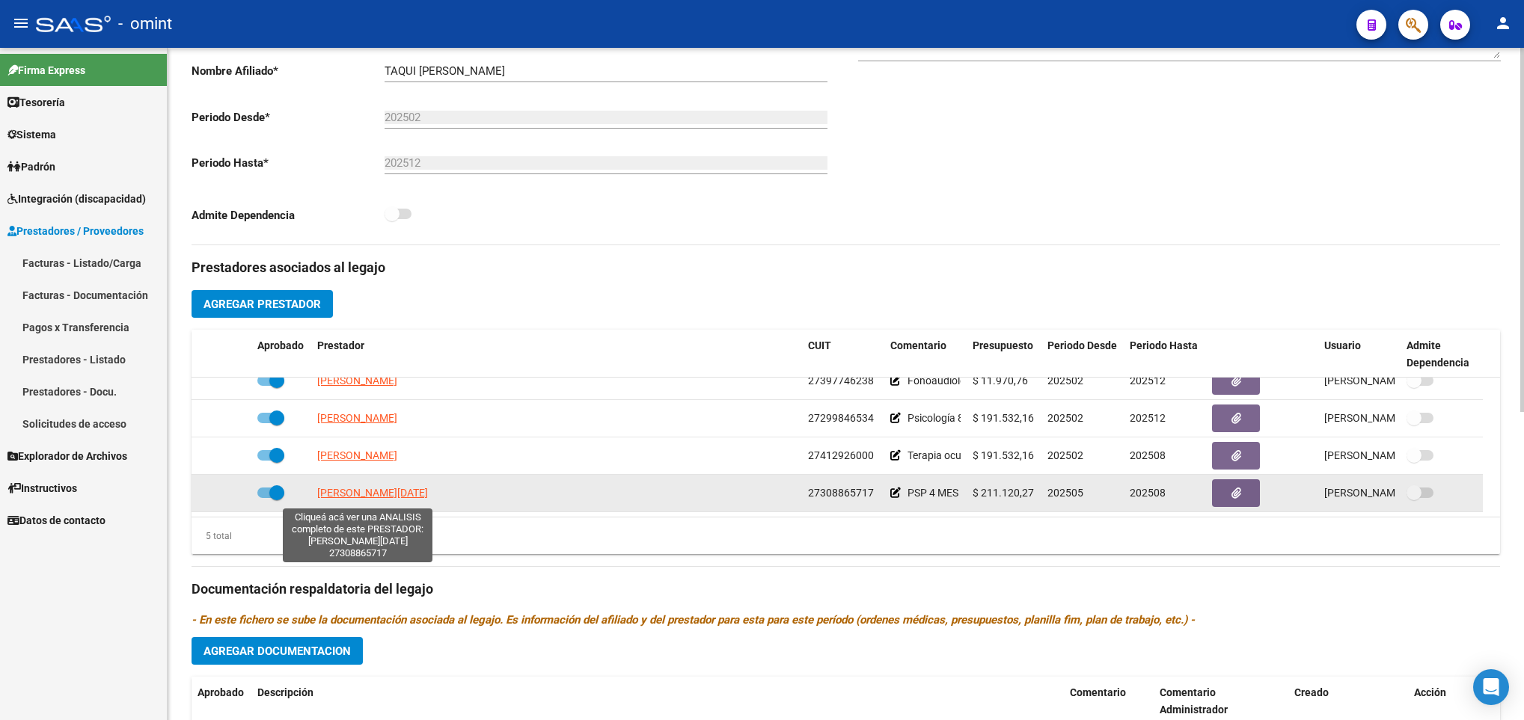
click at [346, 494] on span "RAIMONDI LUCIA" at bounding box center [372, 493] width 111 height 12
type textarea "27308865717"
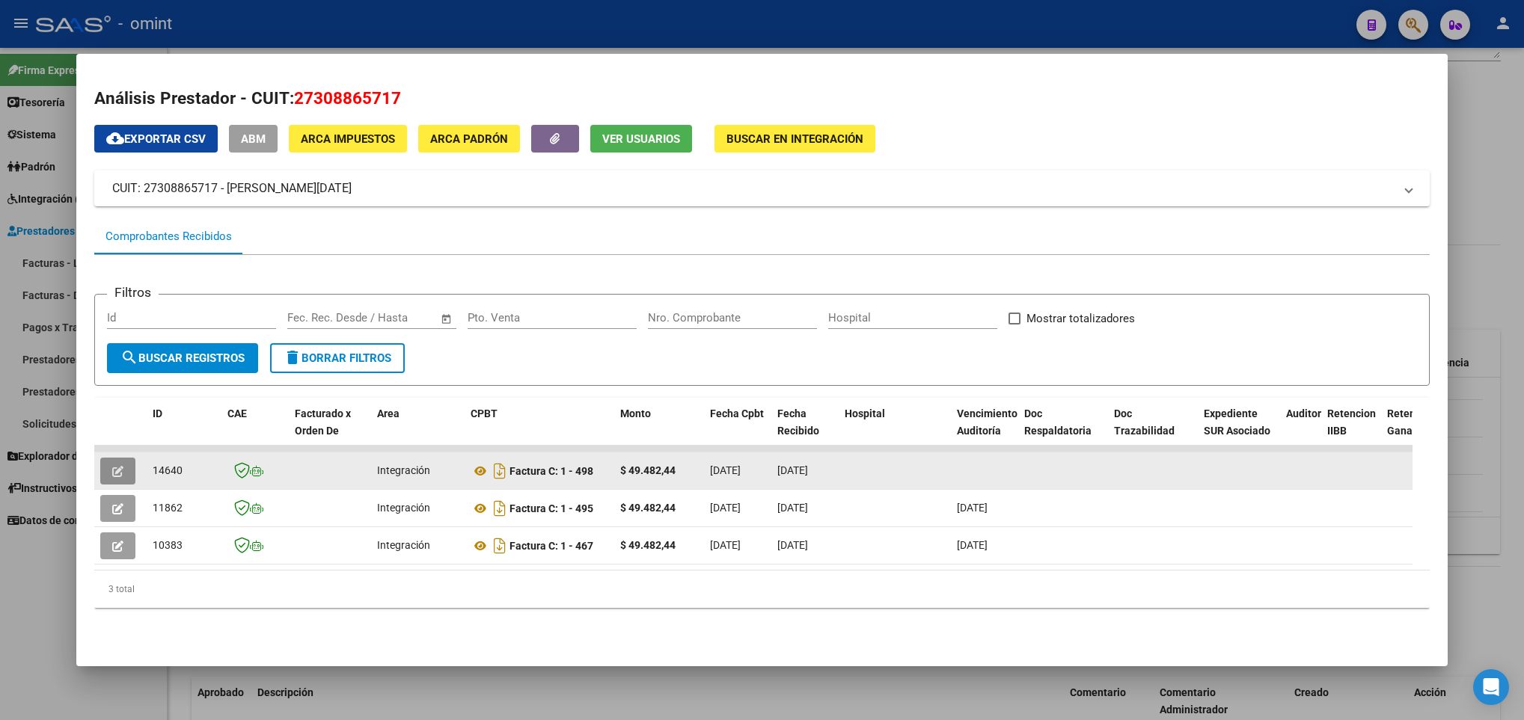
click at [119, 471] on icon "button" at bounding box center [117, 471] width 11 height 11
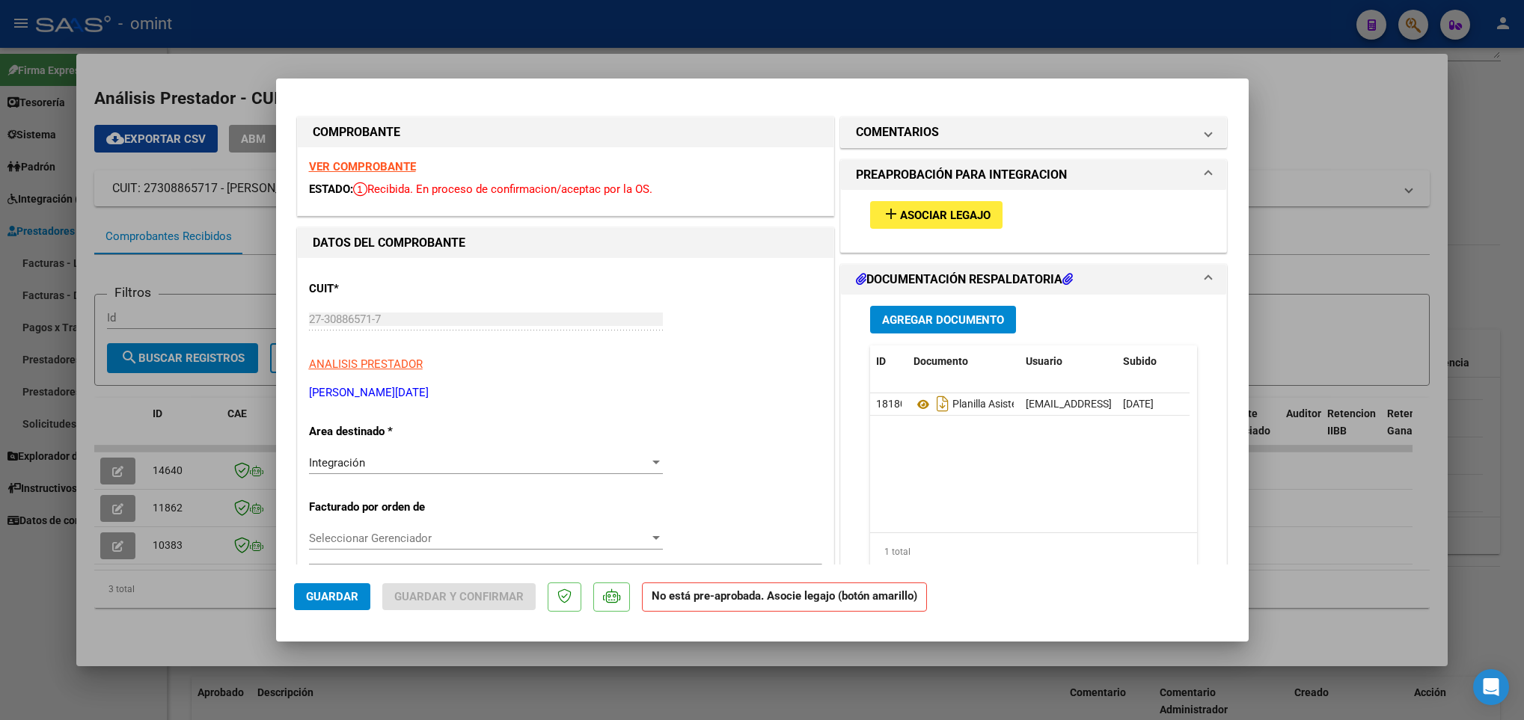
click at [371, 160] on strong "VER COMPROBANTE" at bounding box center [362, 166] width 107 height 13
click at [918, 218] on span "Asociar Legajo" at bounding box center [945, 215] width 91 height 13
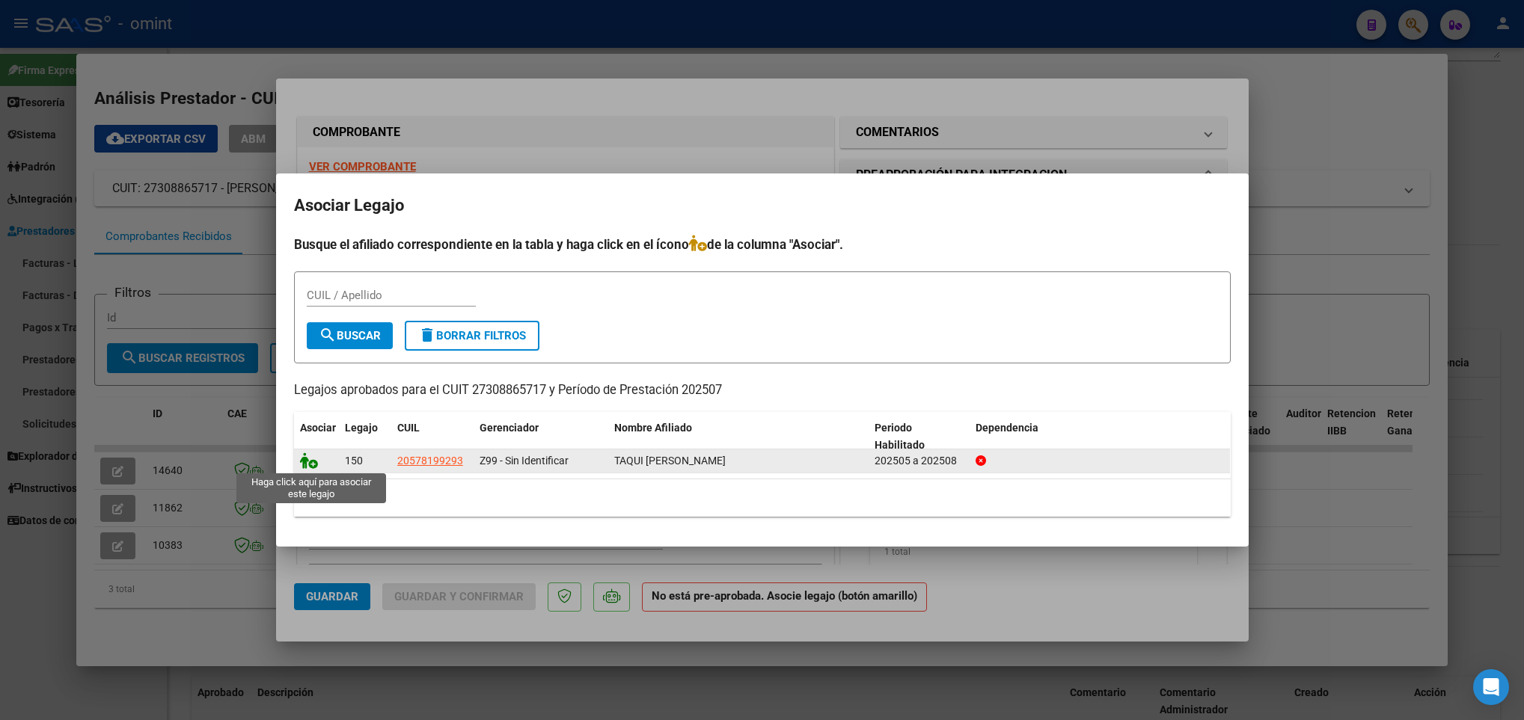
click at [307, 459] on icon at bounding box center [309, 461] width 18 height 16
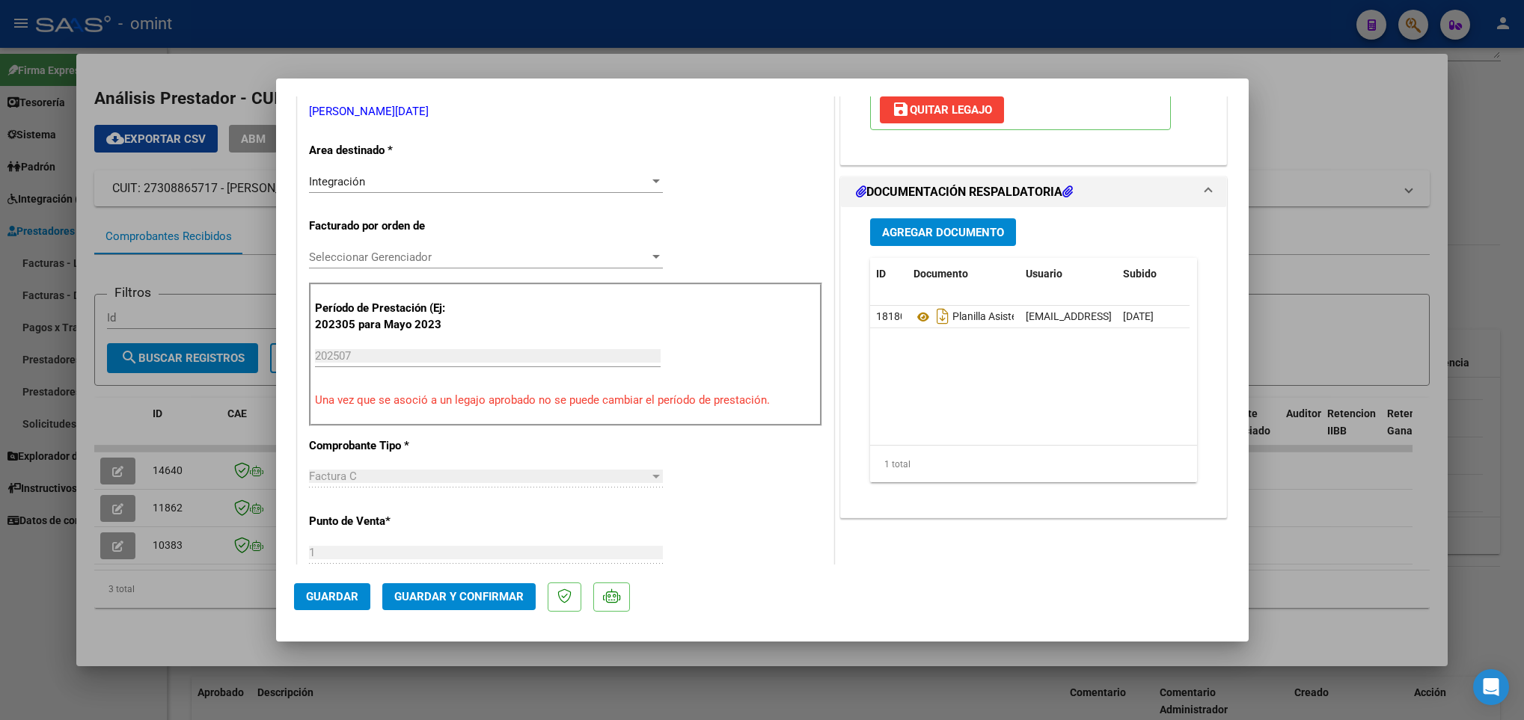
scroll to position [224, 0]
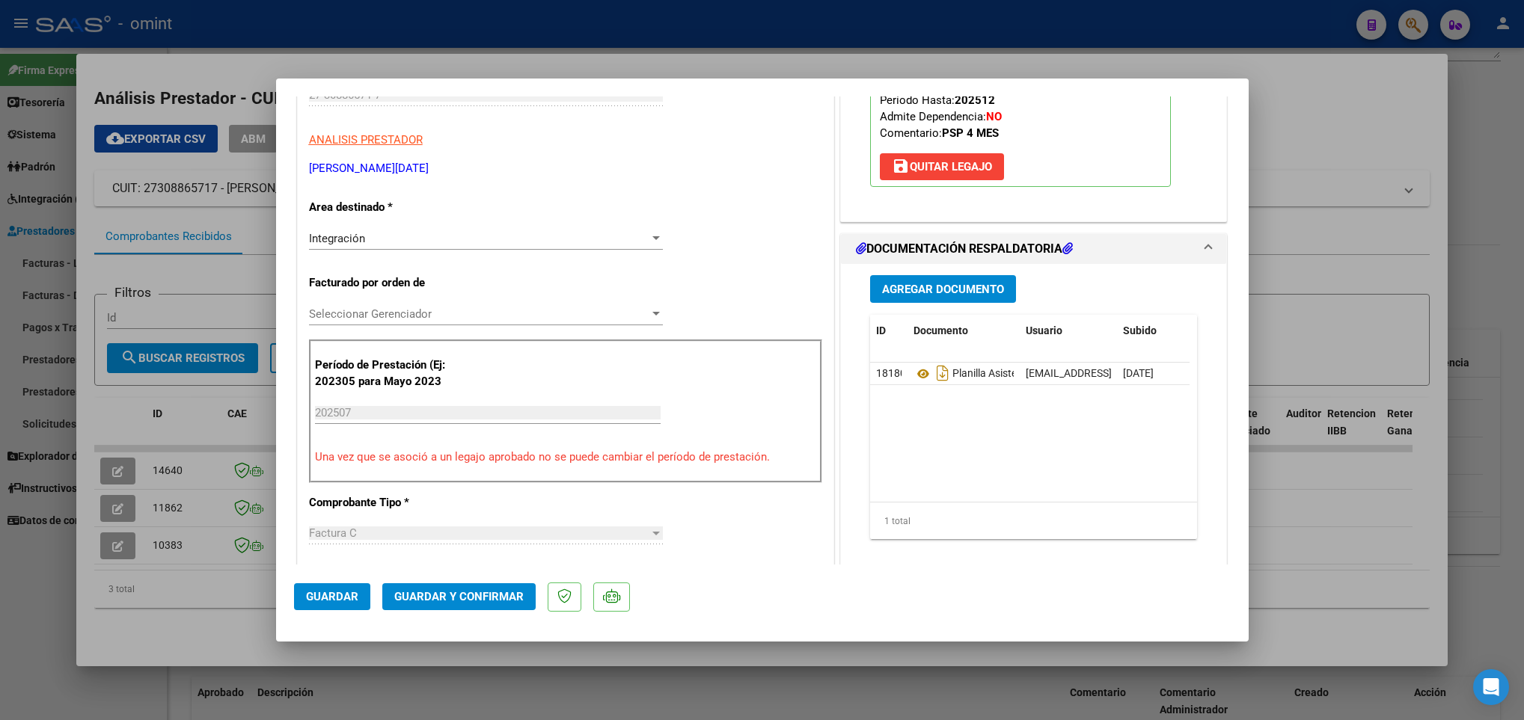
click at [498, 597] on span "Guardar y Confirmar" at bounding box center [458, 596] width 129 height 13
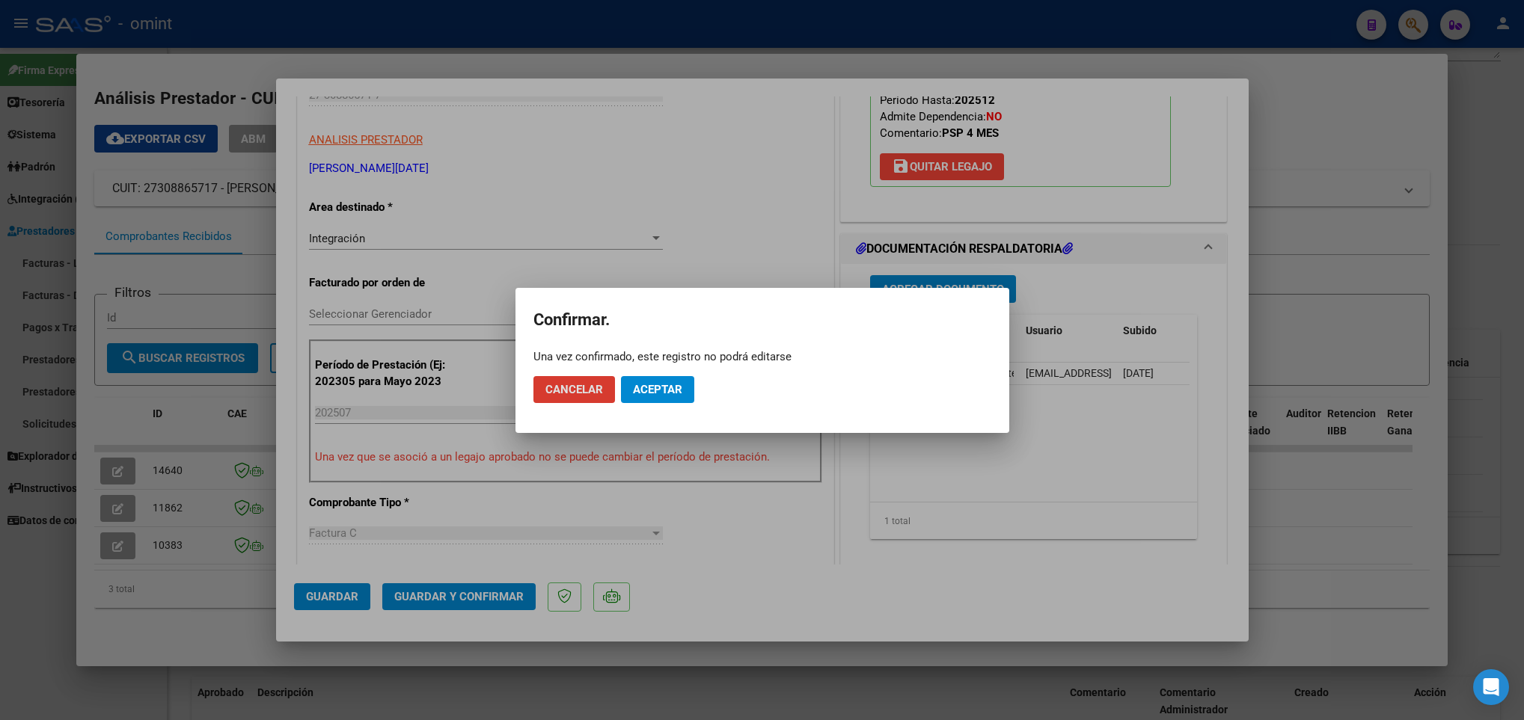
click at [669, 391] on span "Aceptar" at bounding box center [657, 389] width 49 height 13
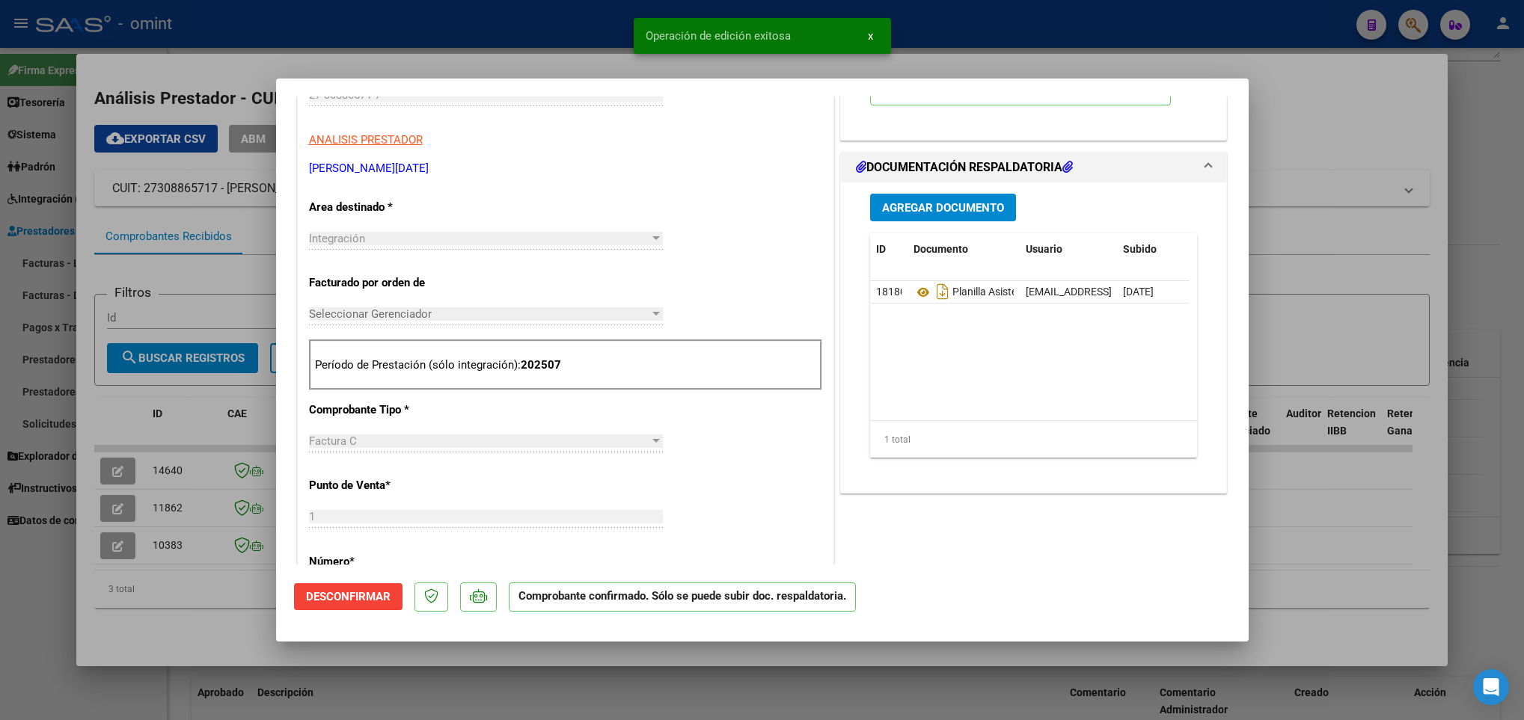
click at [164, 611] on div at bounding box center [762, 360] width 1524 height 720
type input "$ 0,00"
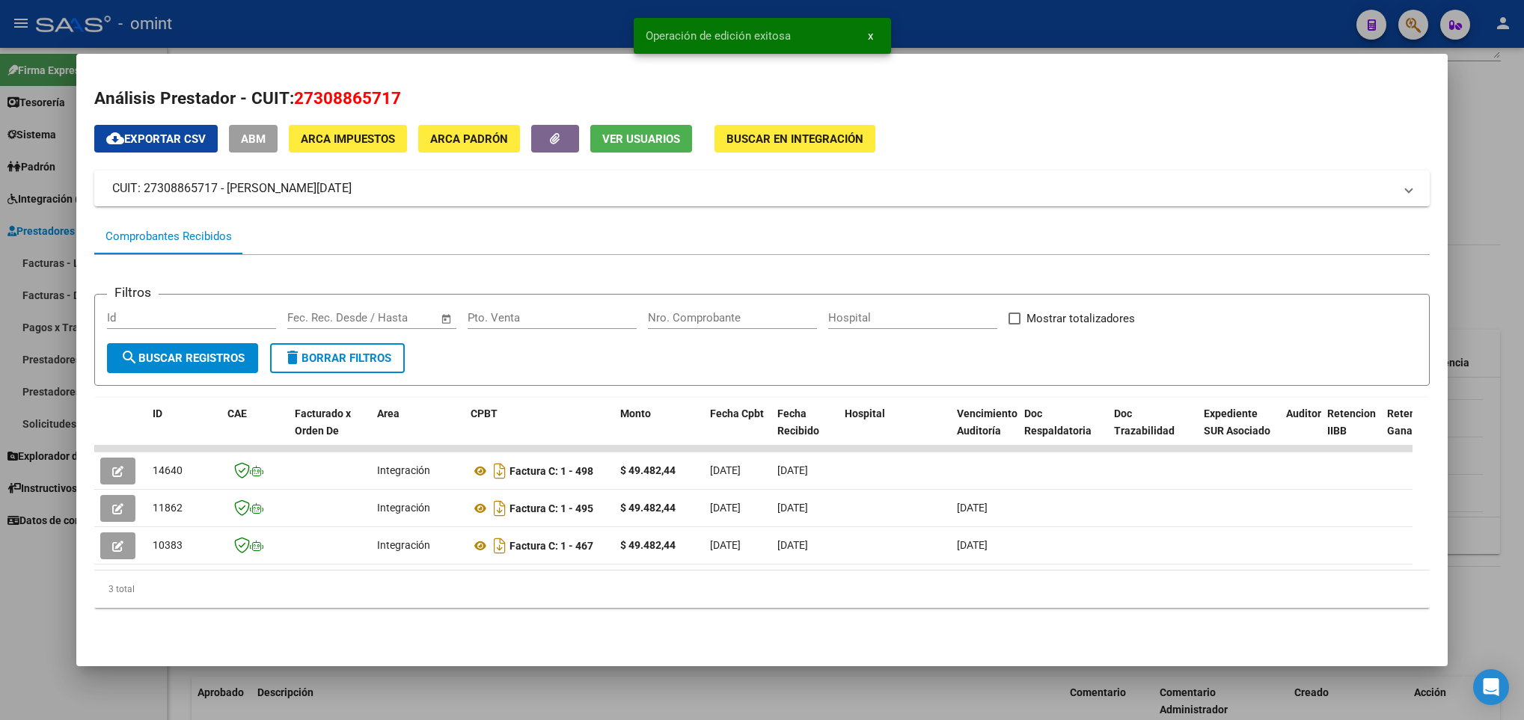
click at [322, 702] on div at bounding box center [762, 360] width 1524 height 720
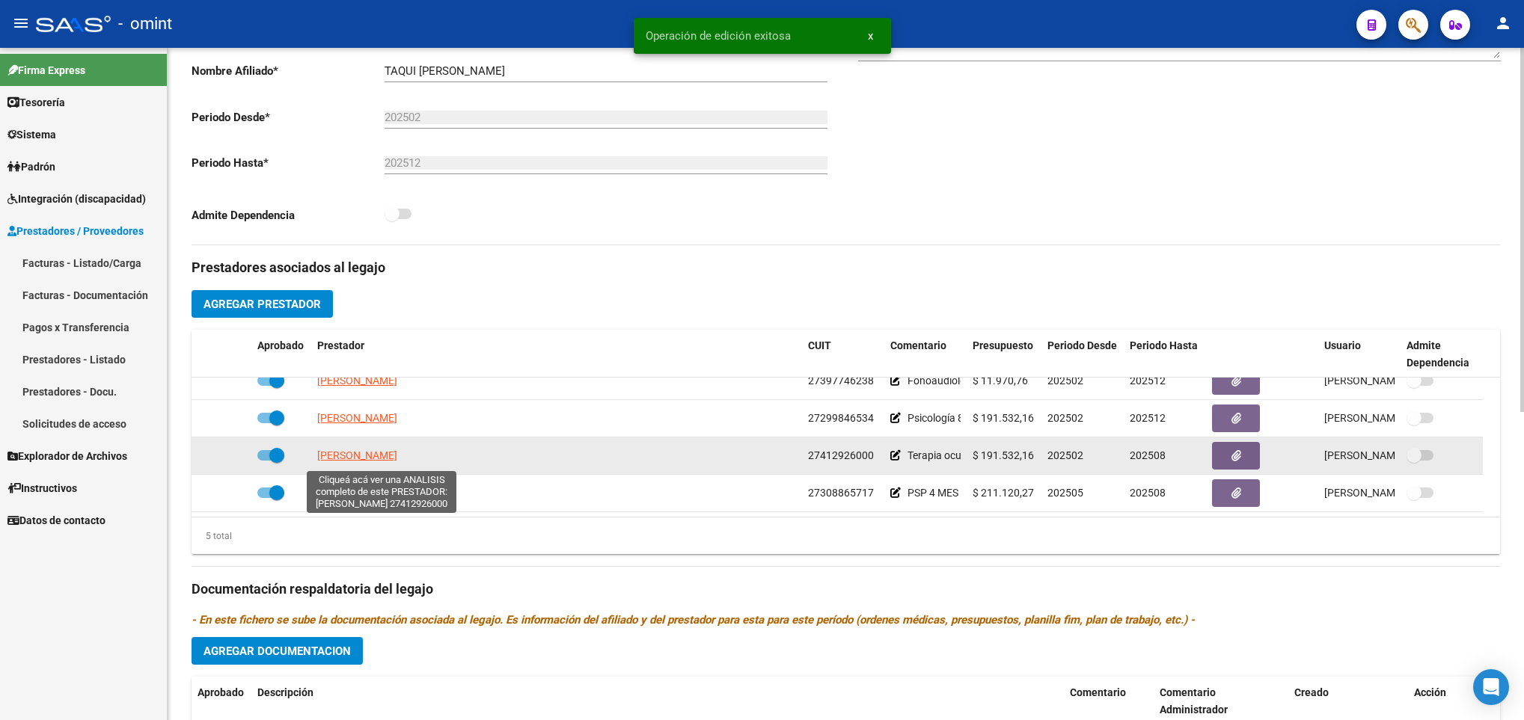
click at [397, 458] on span "TOSSI MICAELA AGUSTINA" at bounding box center [357, 456] width 80 height 12
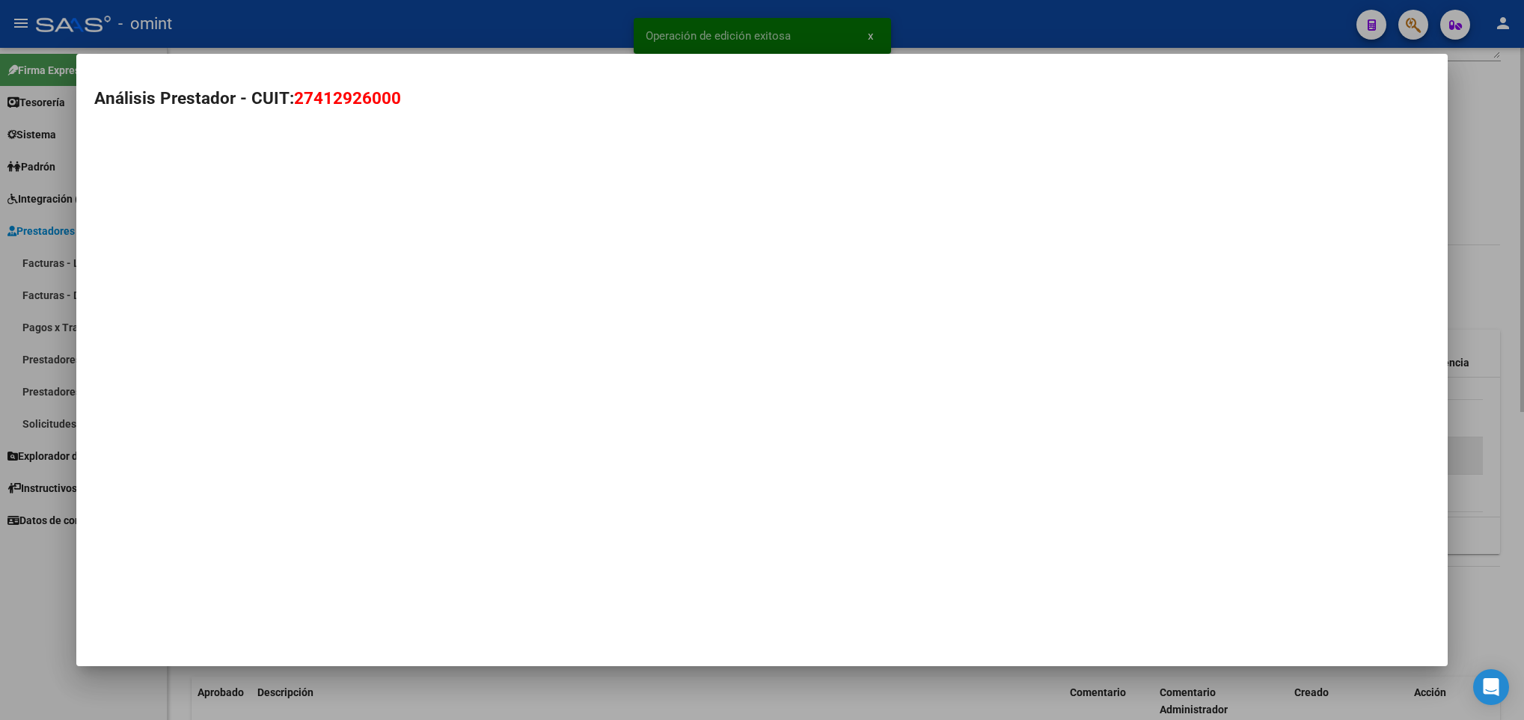
type textarea "27412926000"
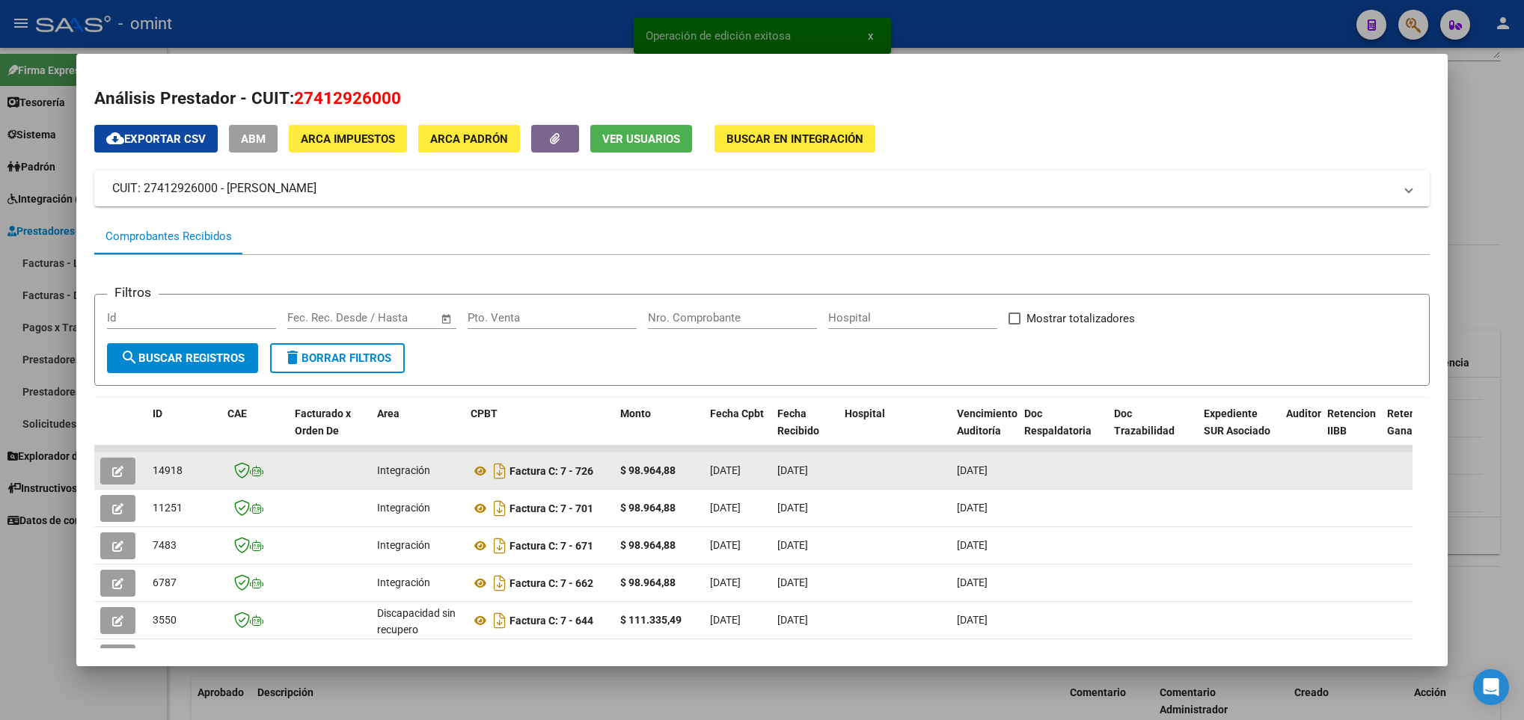
click at [126, 468] on button "button" at bounding box center [117, 471] width 35 height 27
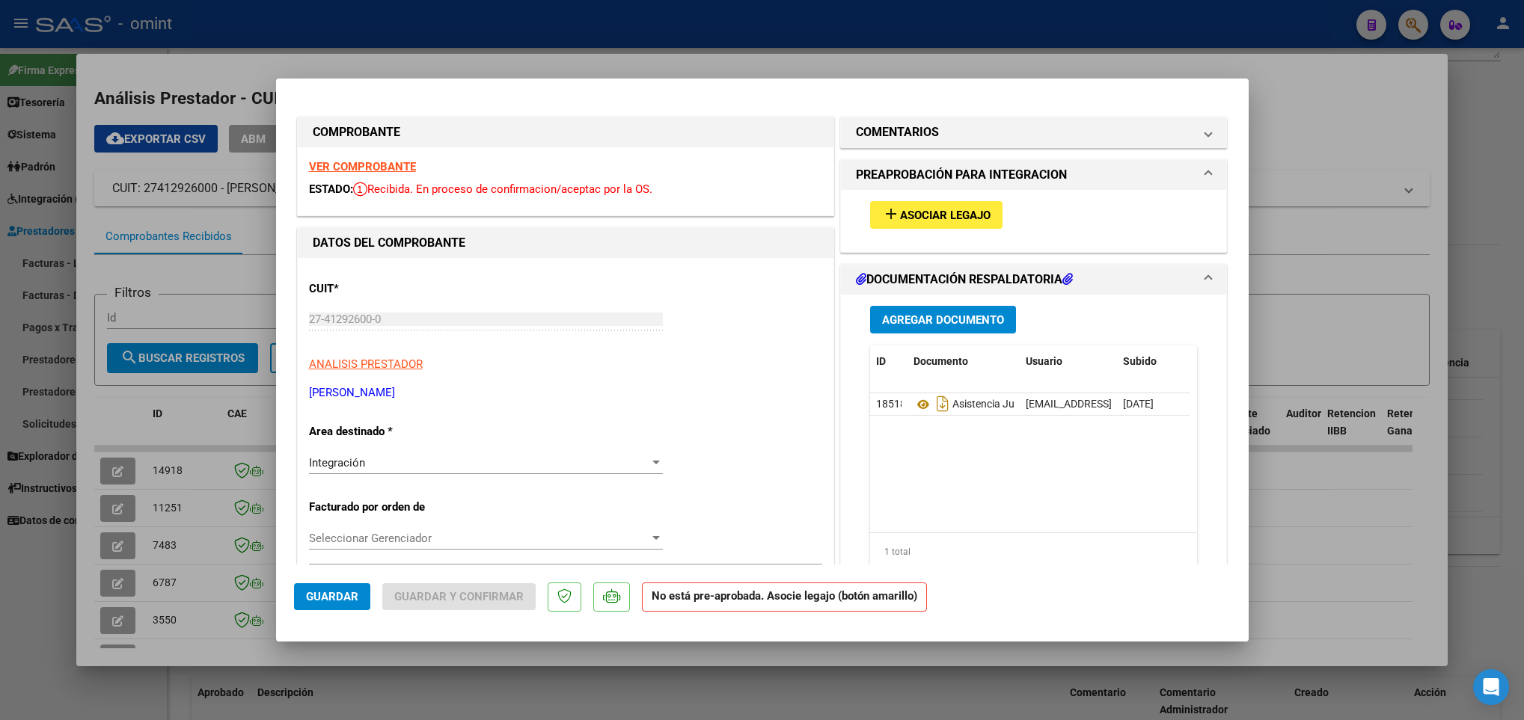
click at [353, 162] on strong "VER COMPROBANTE" at bounding box center [362, 166] width 107 height 13
click at [919, 205] on button "add Asociar Legajo" at bounding box center [936, 215] width 132 height 28
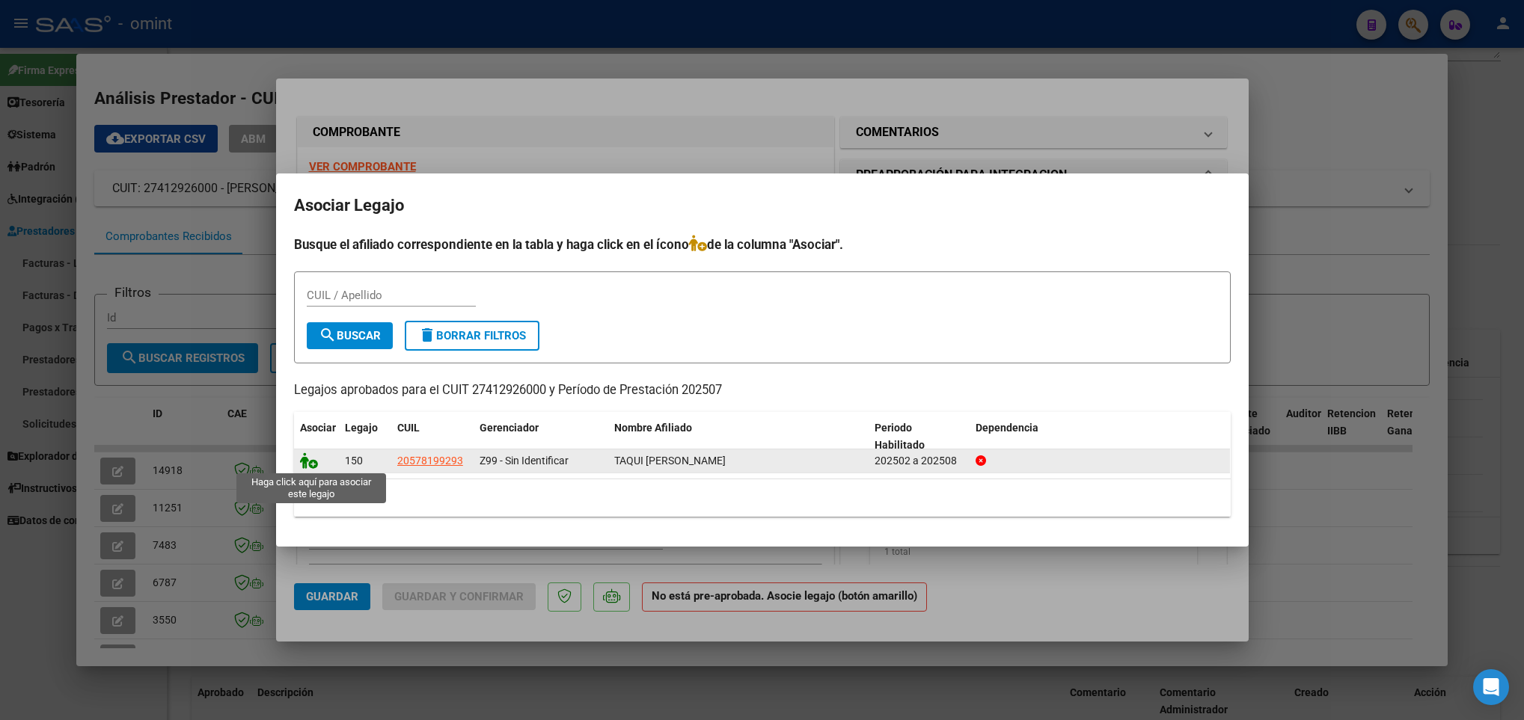
click at [307, 465] on icon at bounding box center [309, 461] width 18 height 16
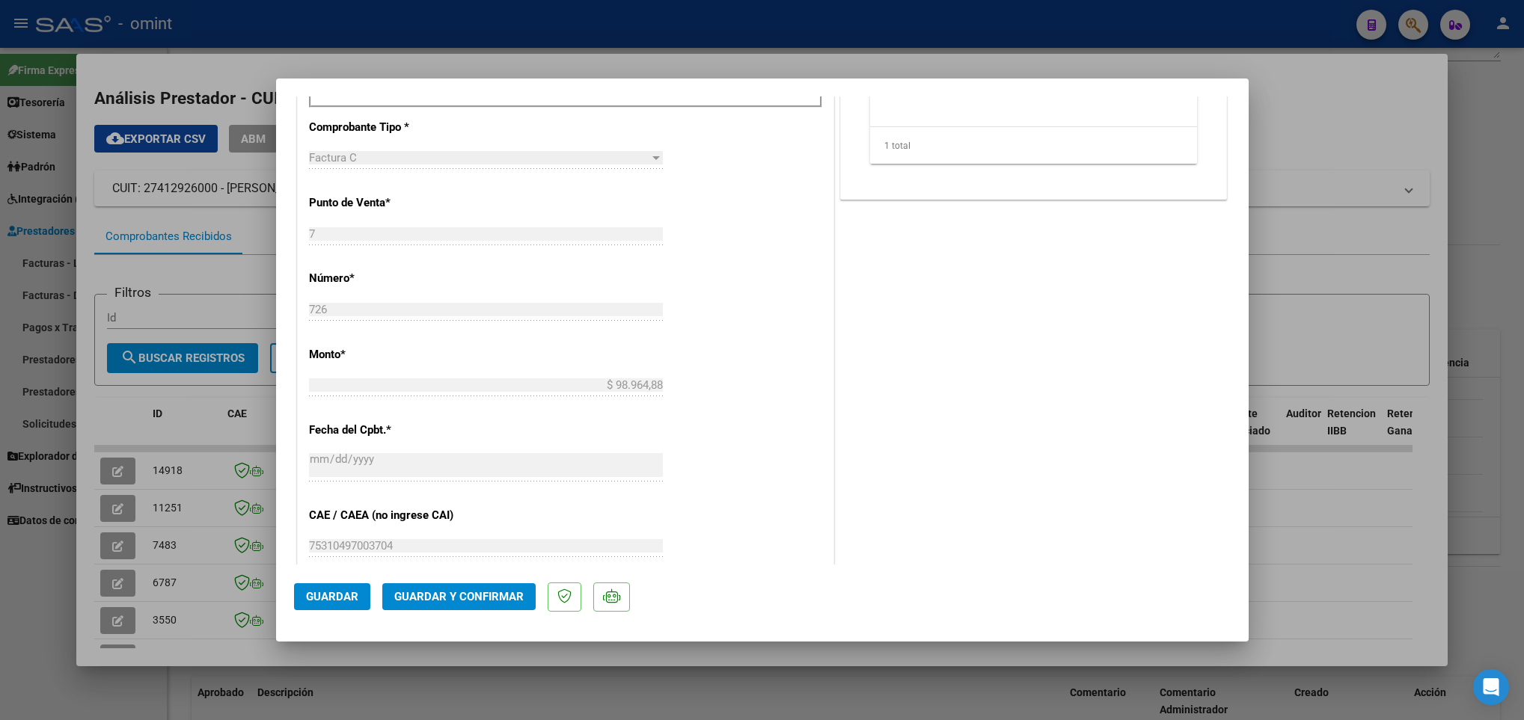
scroll to position [673, 0]
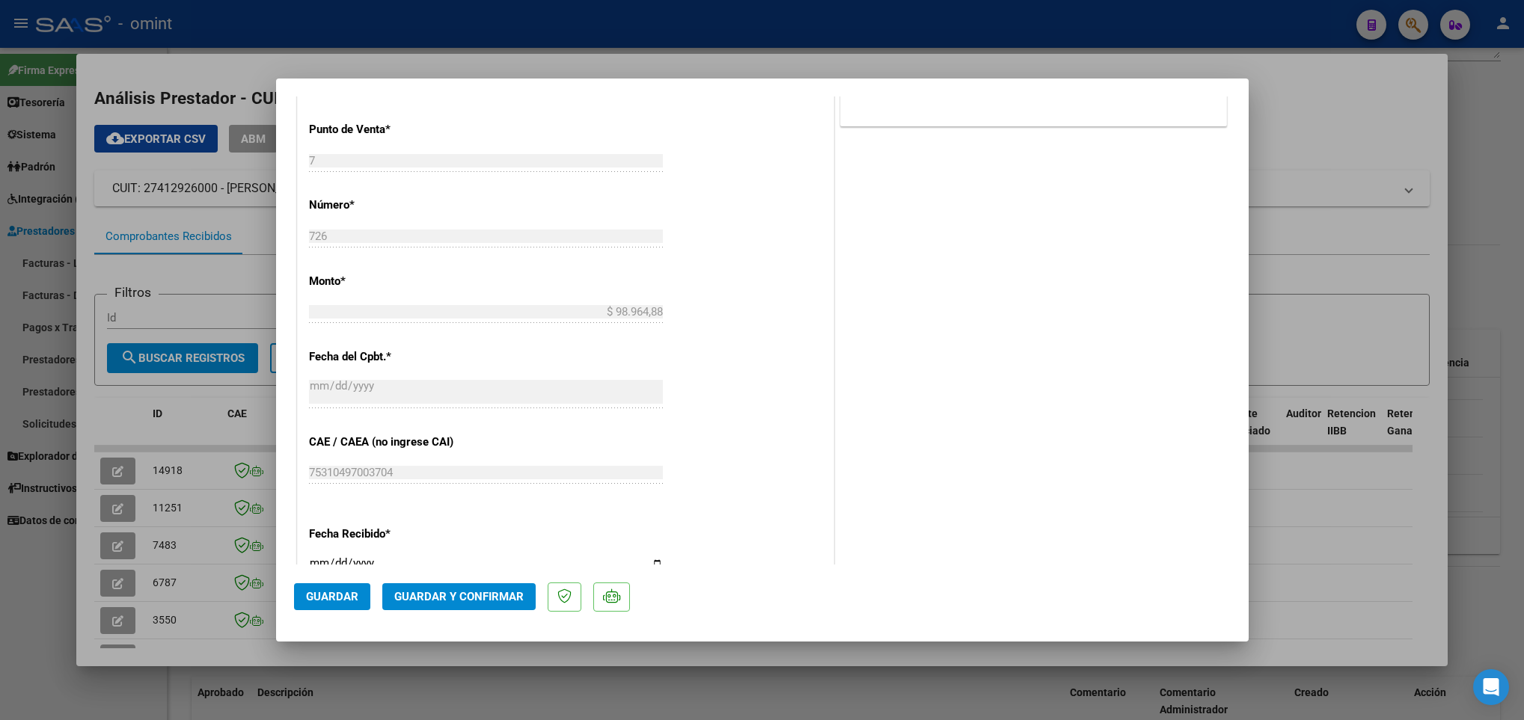
click at [486, 599] on span "Guardar y Confirmar" at bounding box center [458, 596] width 129 height 13
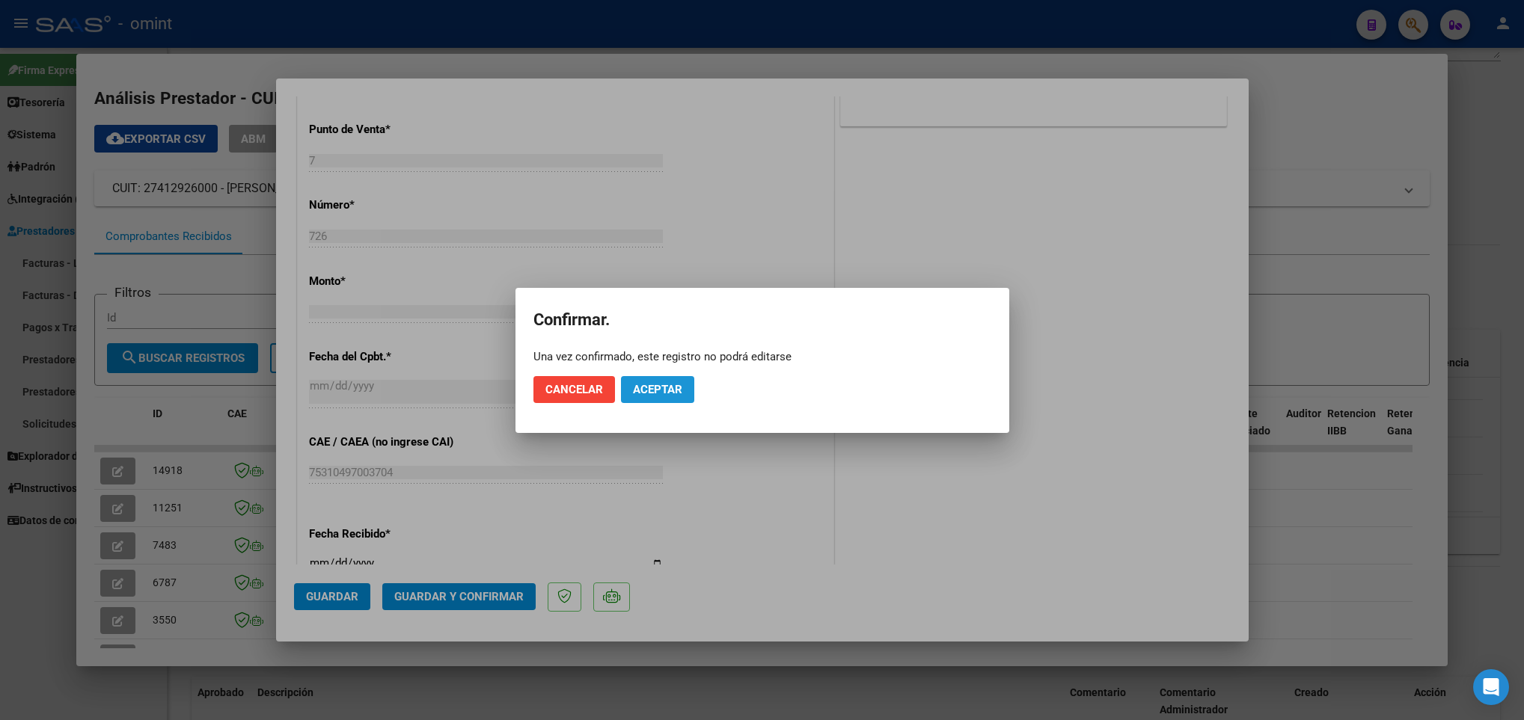
drag, startPoint x: 673, startPoint y: 395, endPoint x: 615, endPoint y: 461, distance: 88.0
click at [672, 394] on span "Aceptar" at bounding box center [657, 389] width 49 height 13
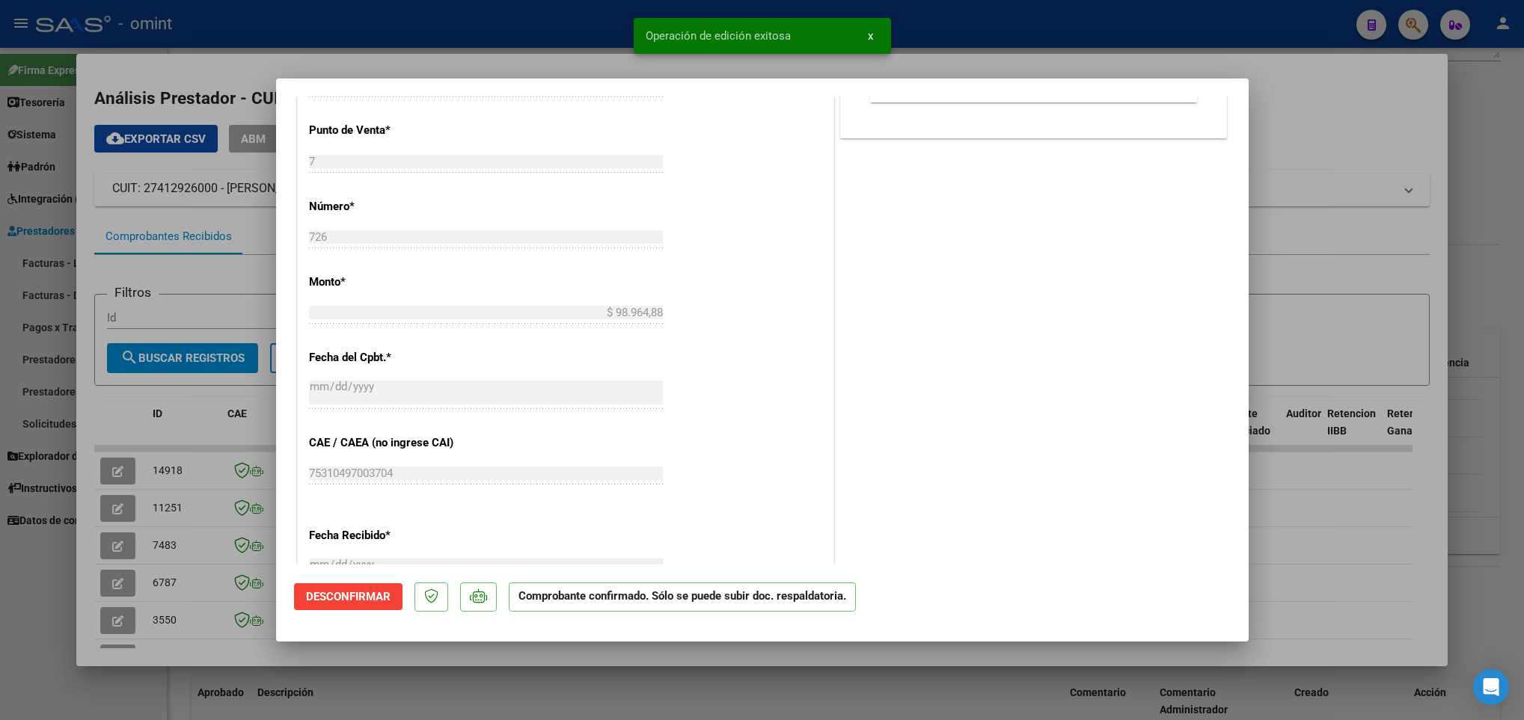
click at [205, 649] on div at bounding box center [762, 360] width 1524 height 720
type input "$ 0,00"
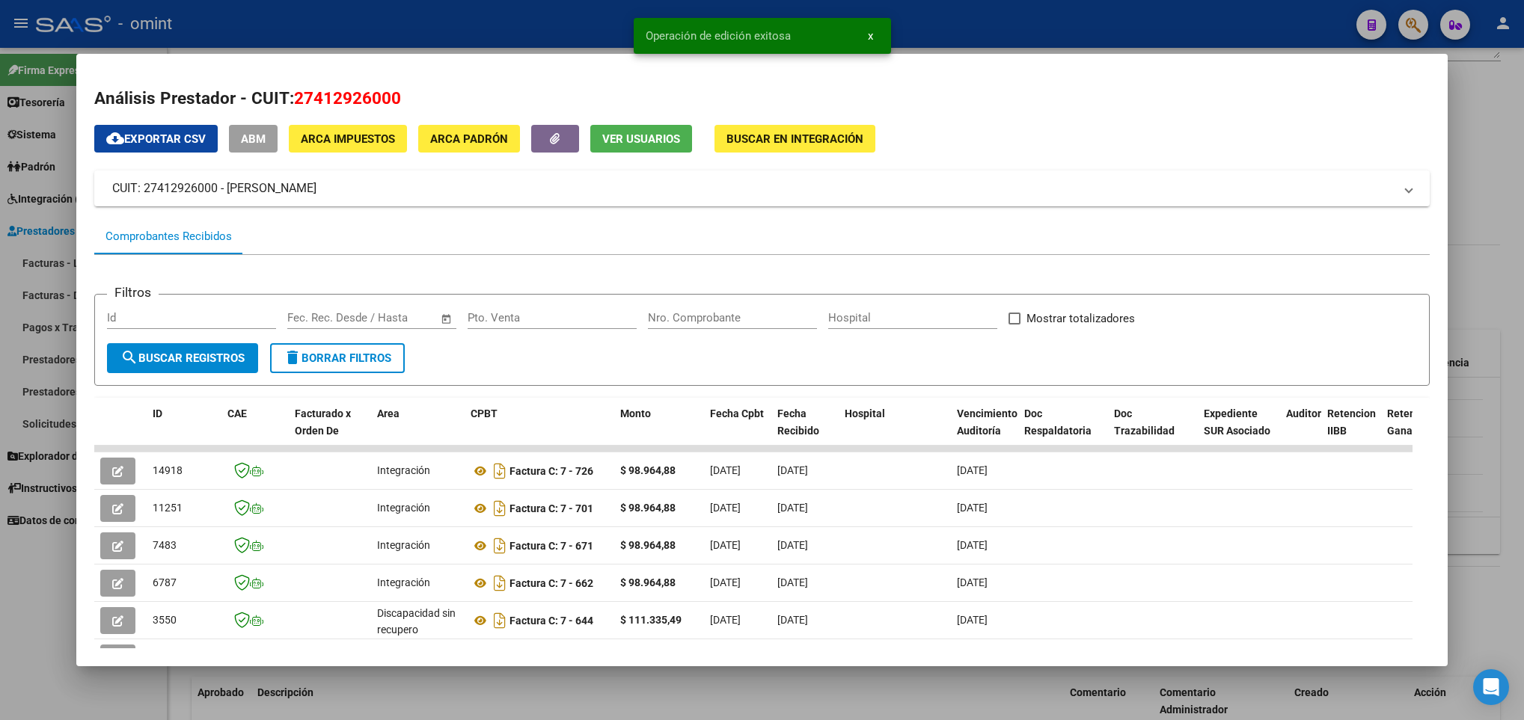
click at [431, 690] on div at bounding box center [762, 360] width 1524 height 720
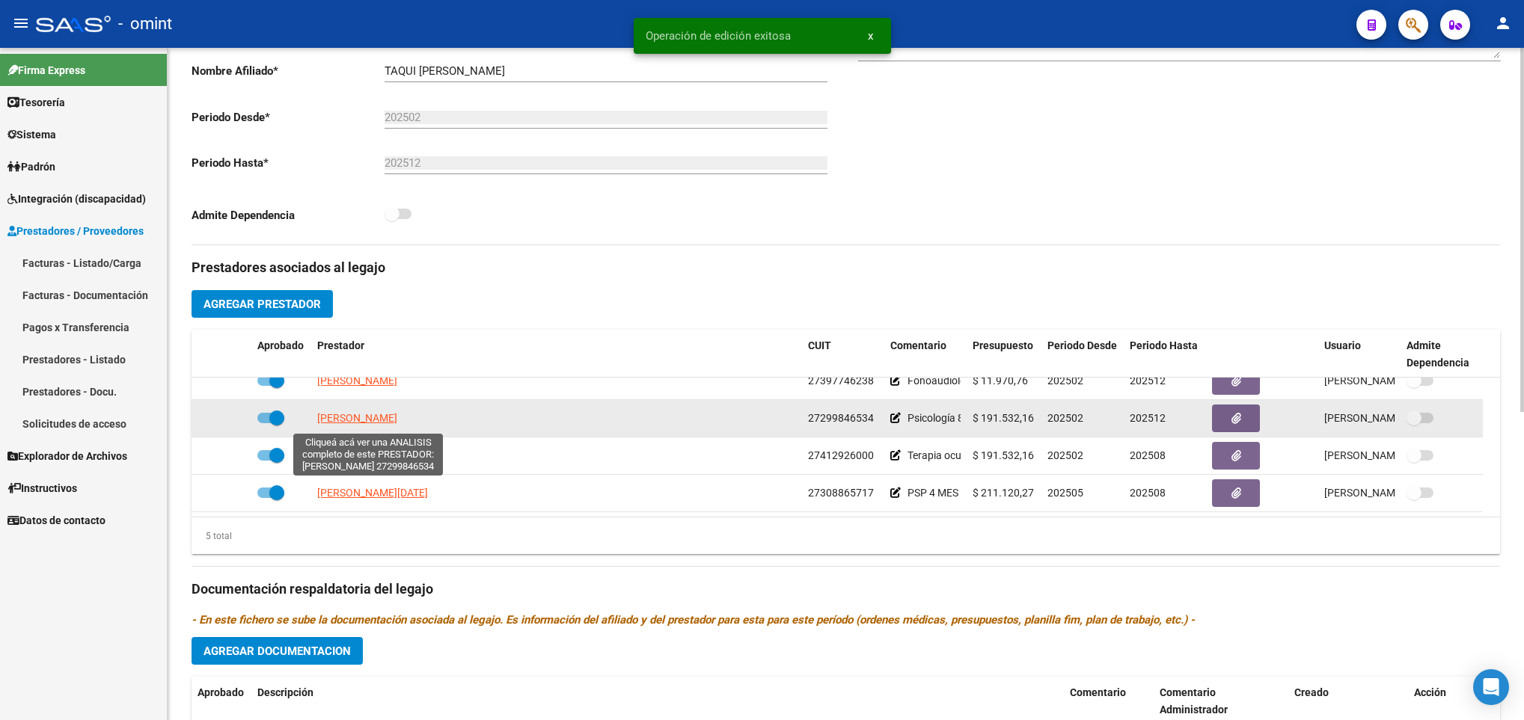
click at [357, 418] on span "RODRIGUEZ SABRINA" at bounding box center [357, 418] width 80 height 12
type textarea "27299846534"
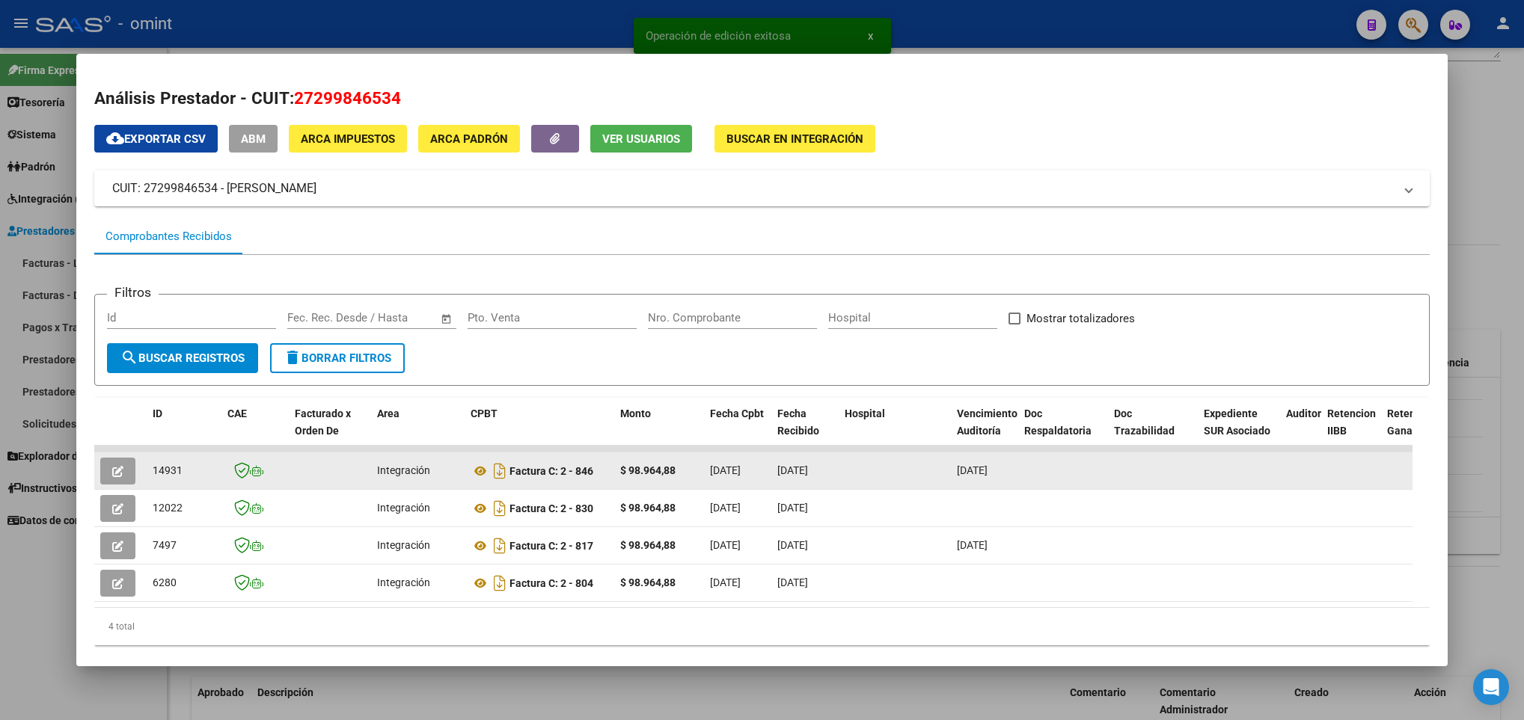
click at [126, 469] on button "button" at bounding box center [117, 471] width 35 height 27
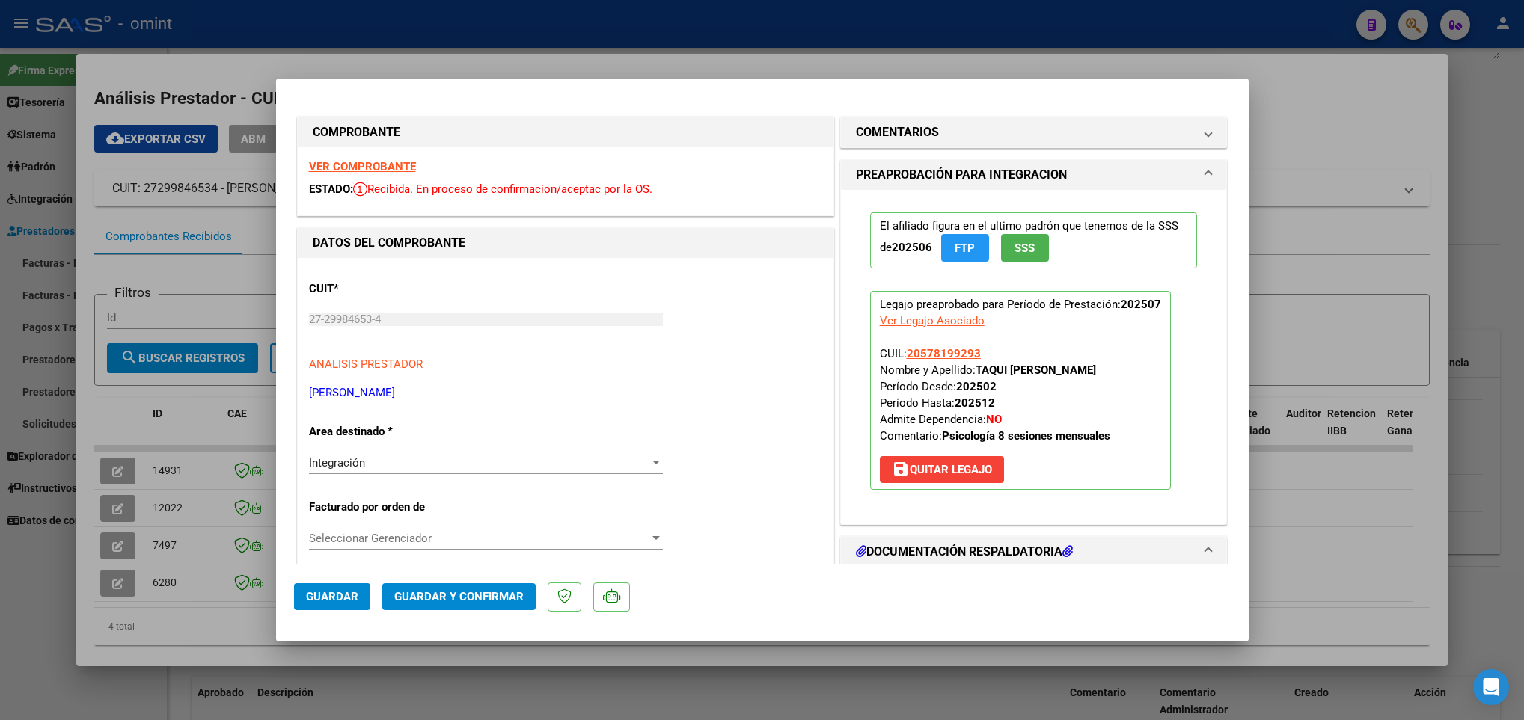
click at [395, 164] on strong "VER COMPROBANTE" at bounding box center [362, 166] width 107 height 13
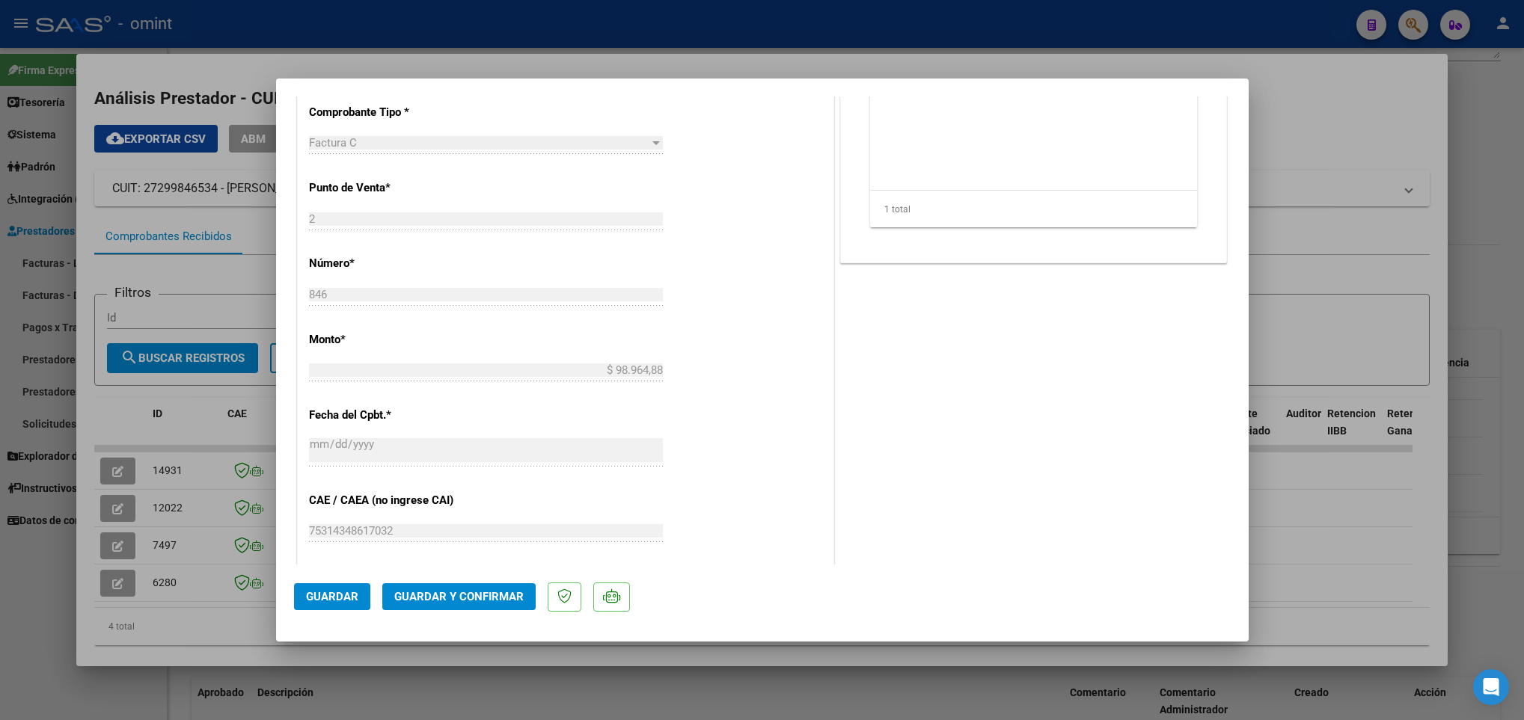
scroll to position [673, 0]
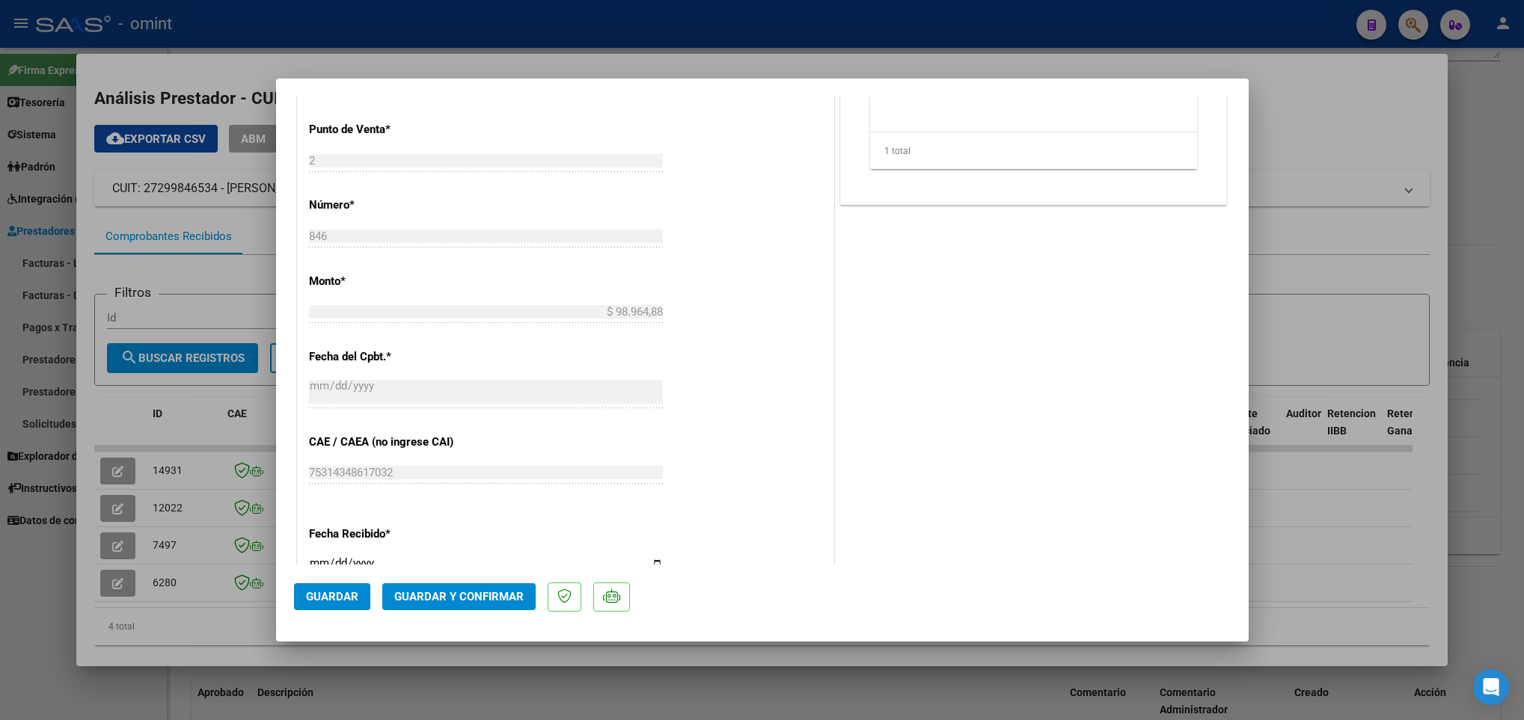
click at [480, 590] on span "Guardar y Confirmar" at bounding box center [458, 596] width 129 height 13
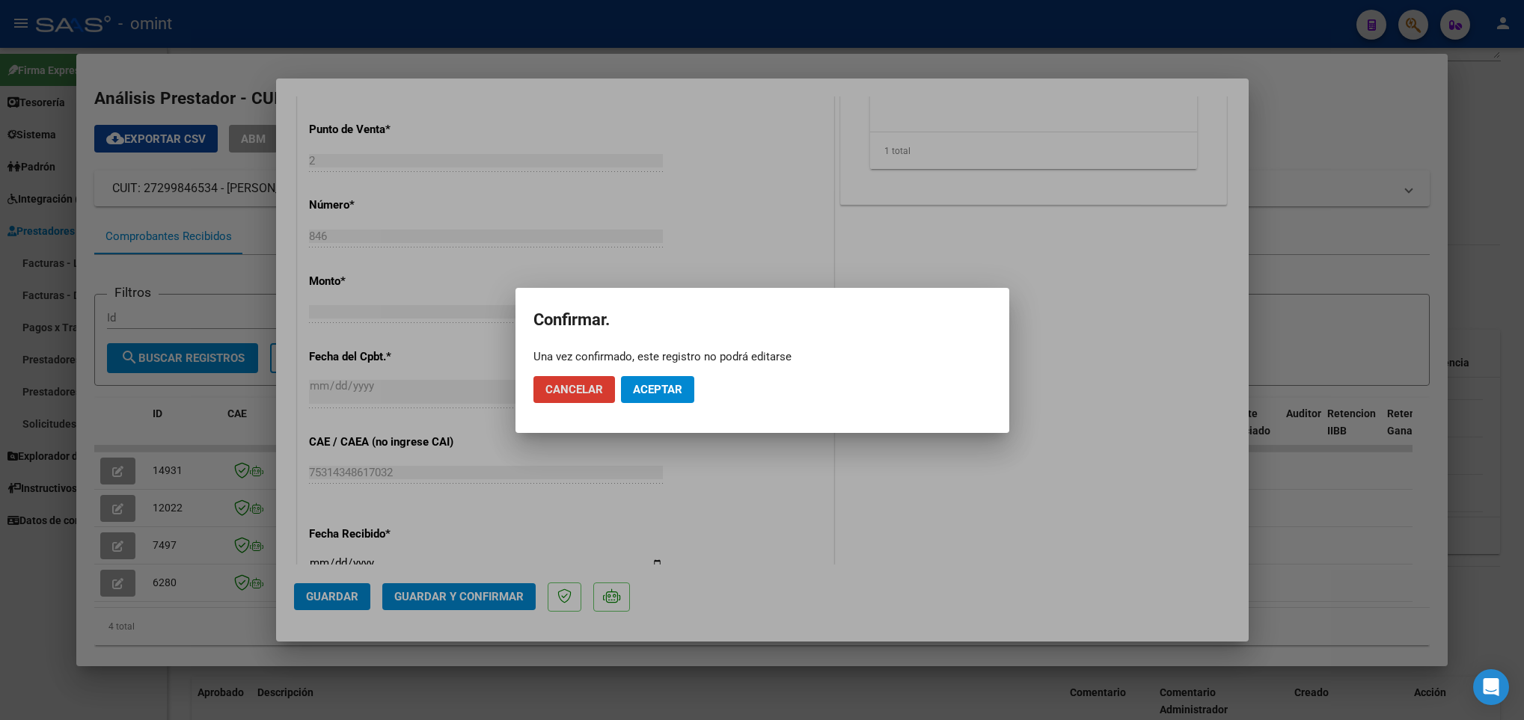
click at [645, 393] on span "Aceptar" at bounding box center [657, 389] width 49 height 13
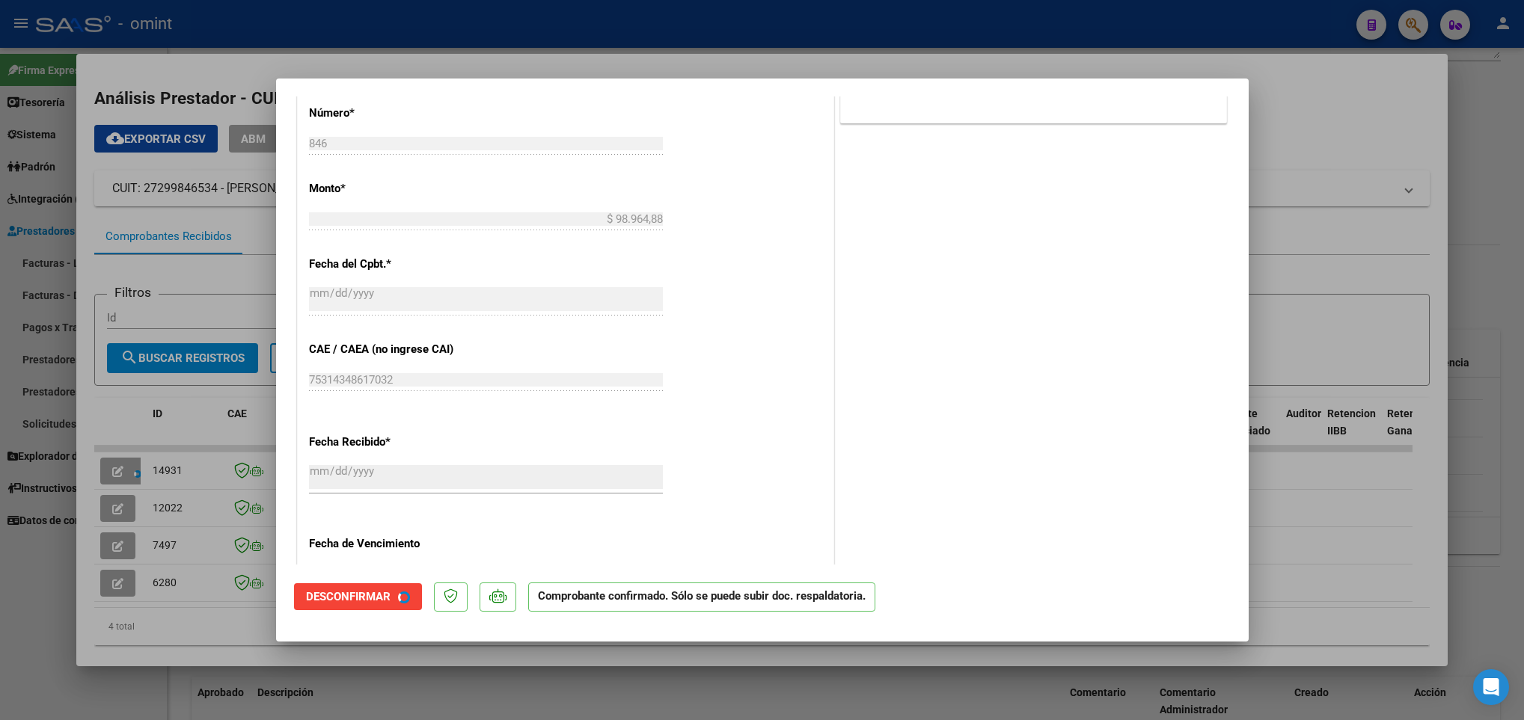
scroll to position [580, 0]
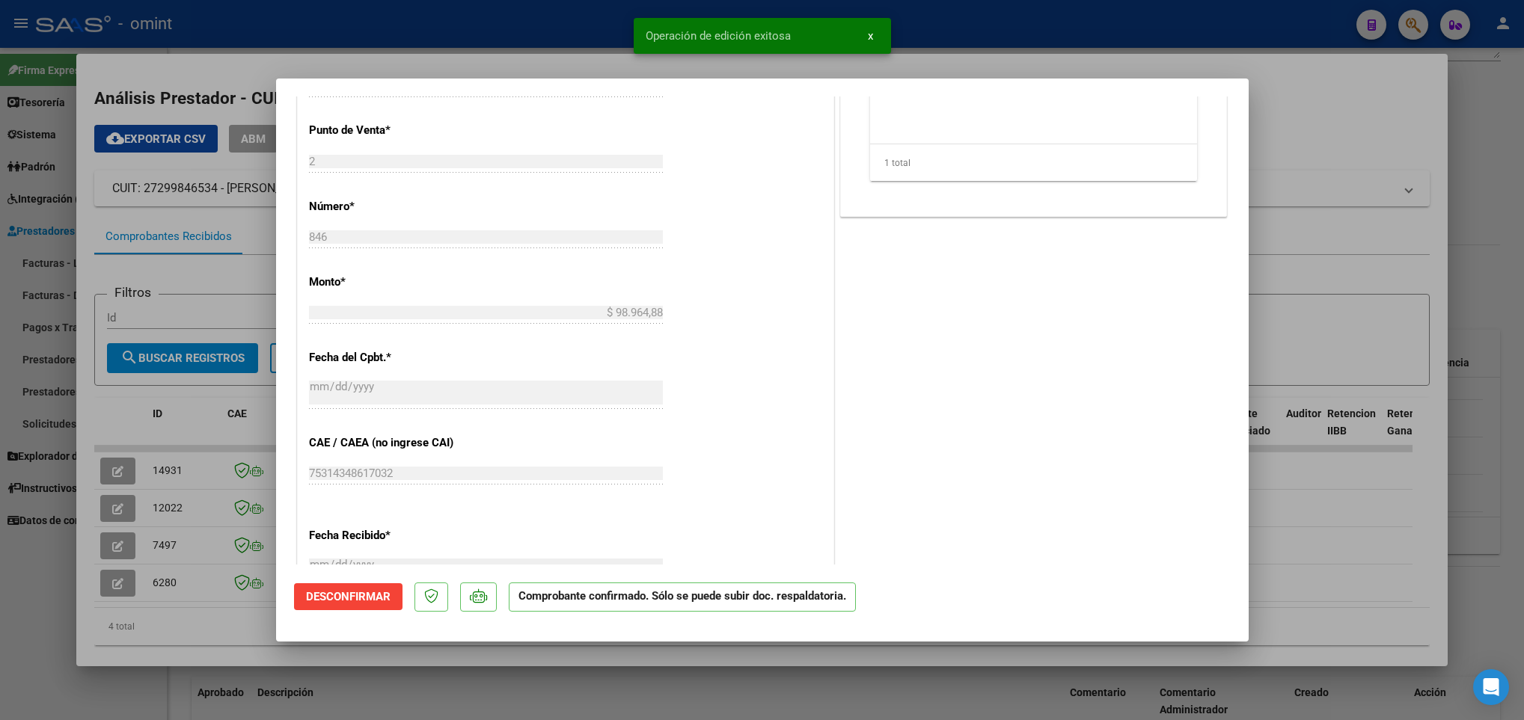
click at [175, 633] on div at bounding box center [762, 360] width 1524 height 720
type input "$ 0,00"
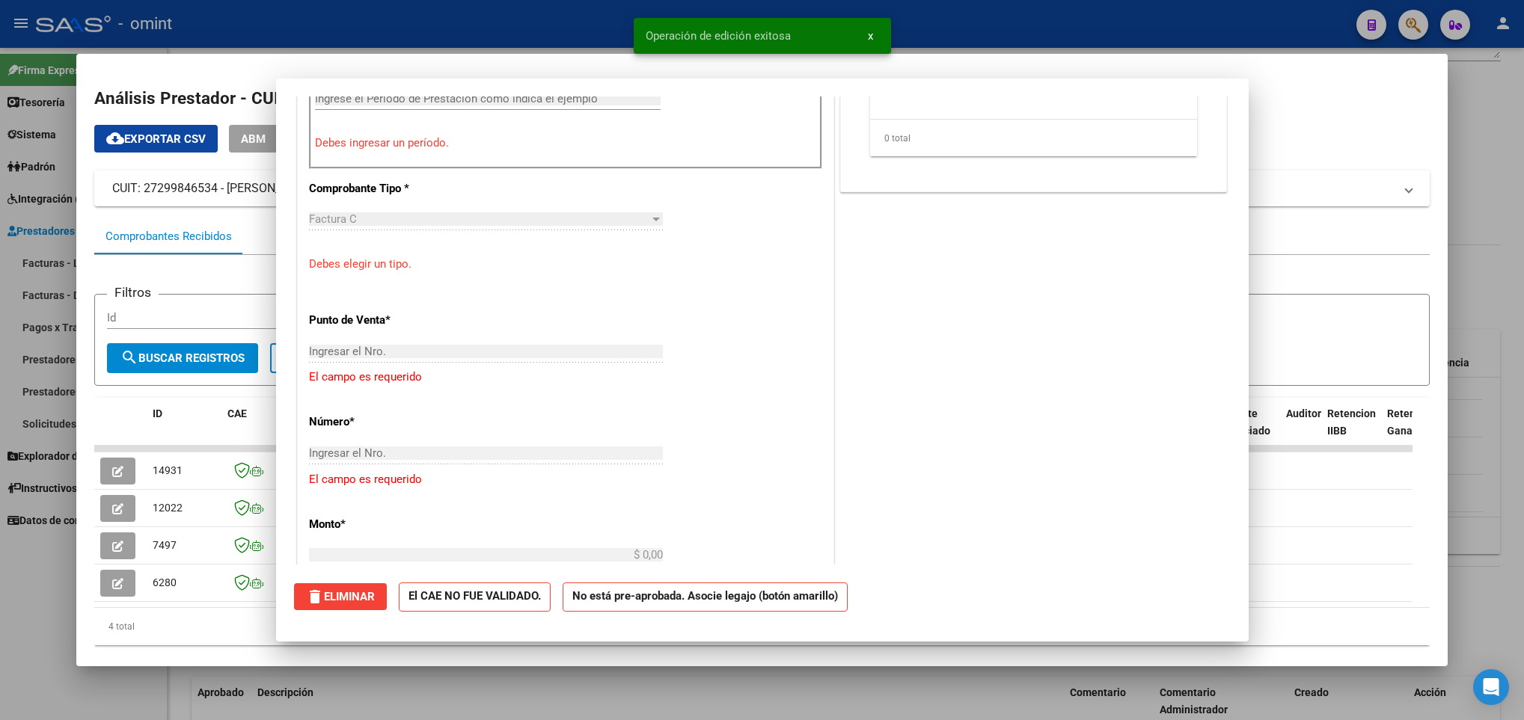
scroll to position [0, 0]
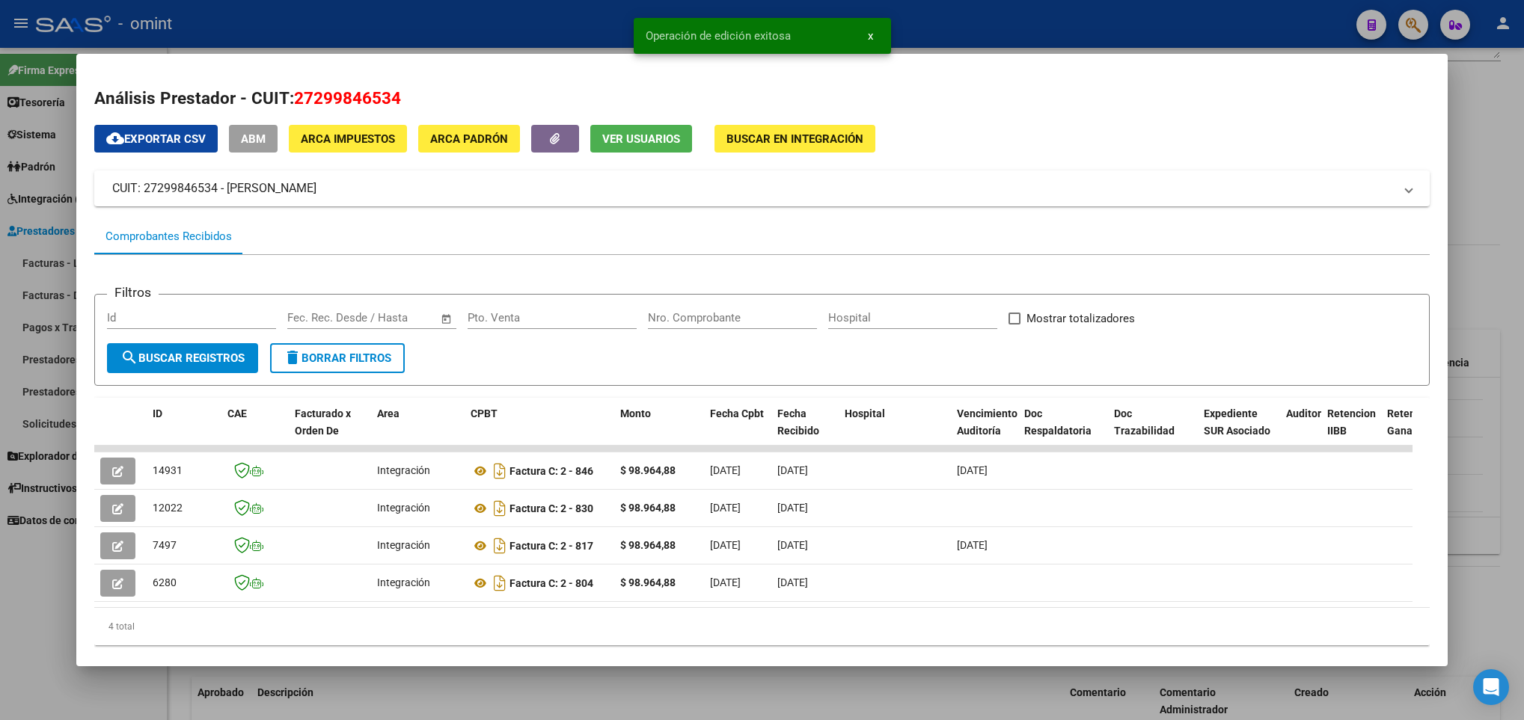
click at [322, 691] on div at bounding box center [762, 360] width 1524 height 720
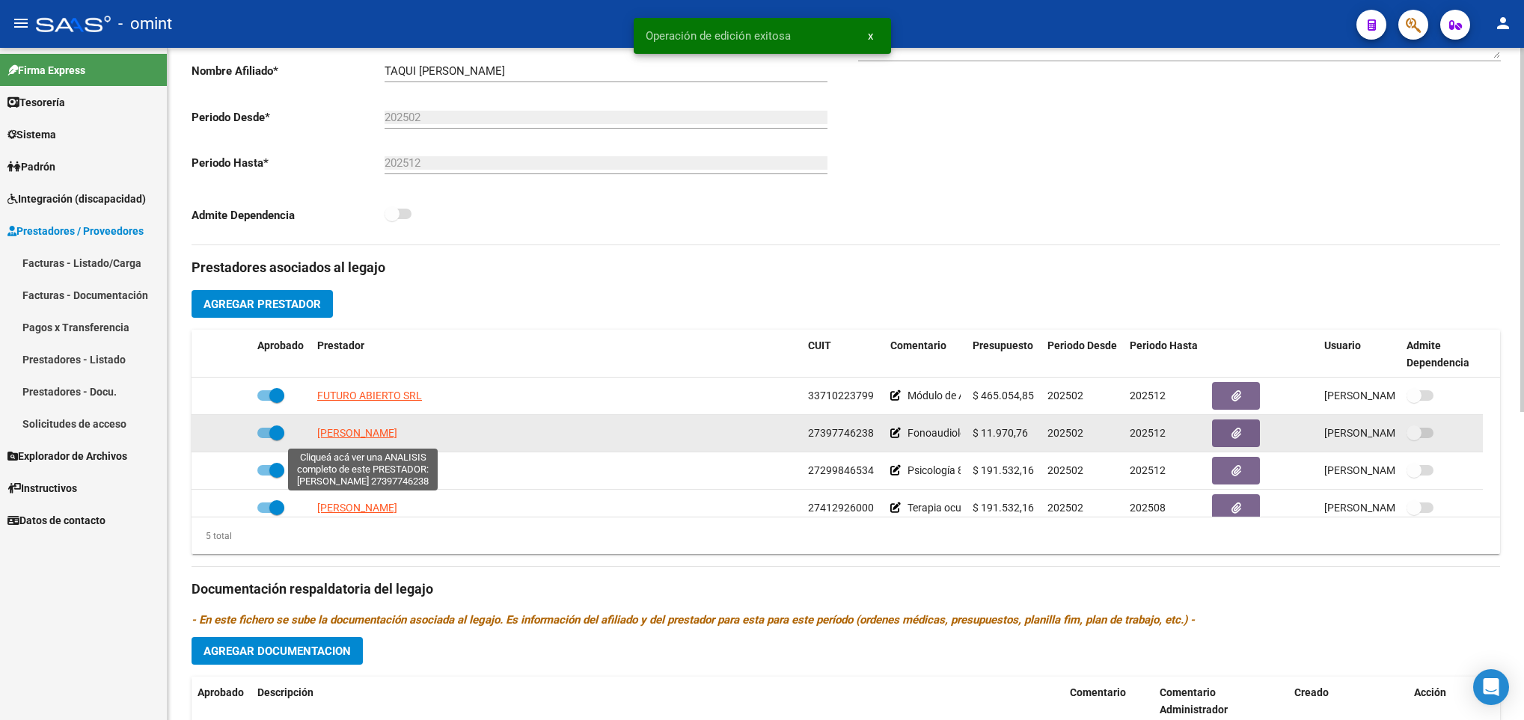
click at [382, 438] on span "BERMUDEZ LUCILA" at bounding box center [357, 433] width 80 height 12
type textarea "27397746238"
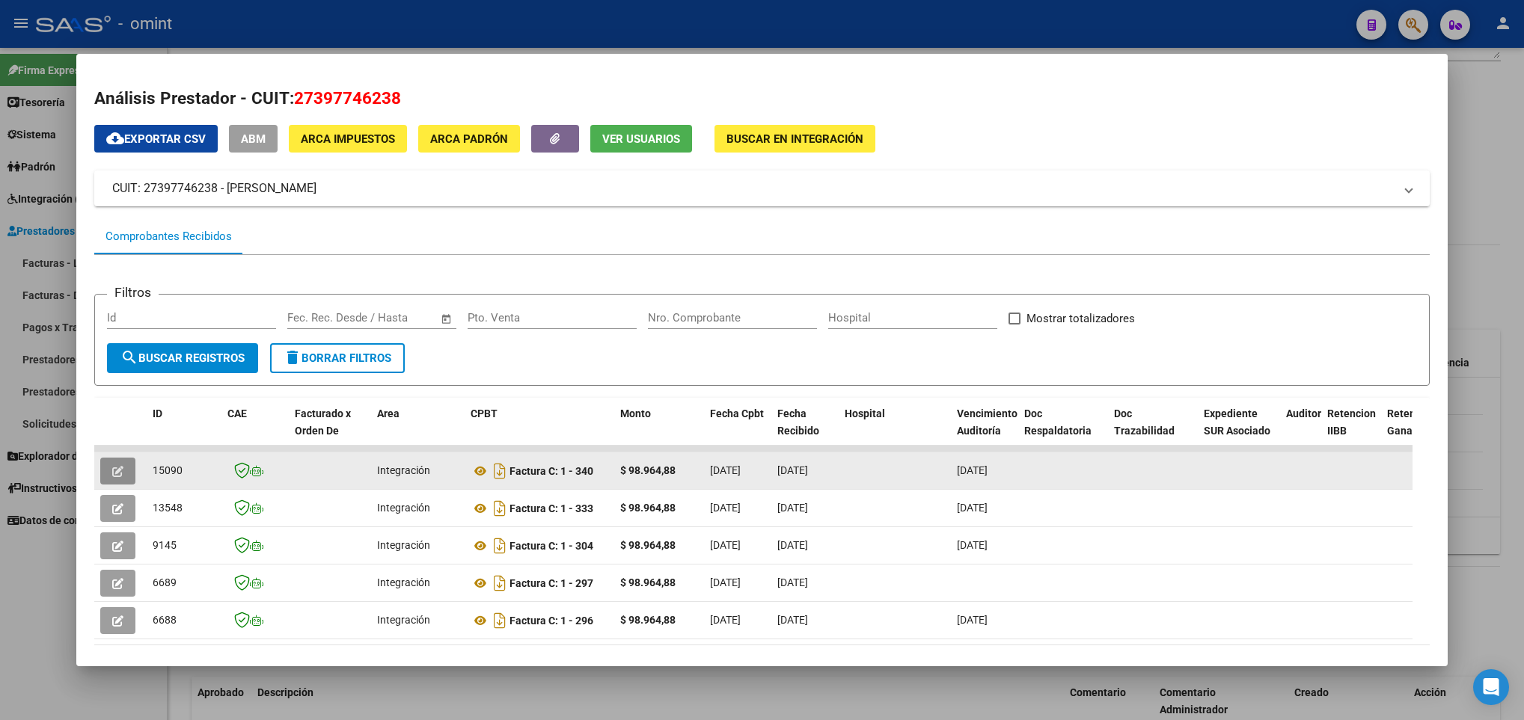
click at [120, 468] on icon "button" at bounding box center [117, 471] width 11 height 11
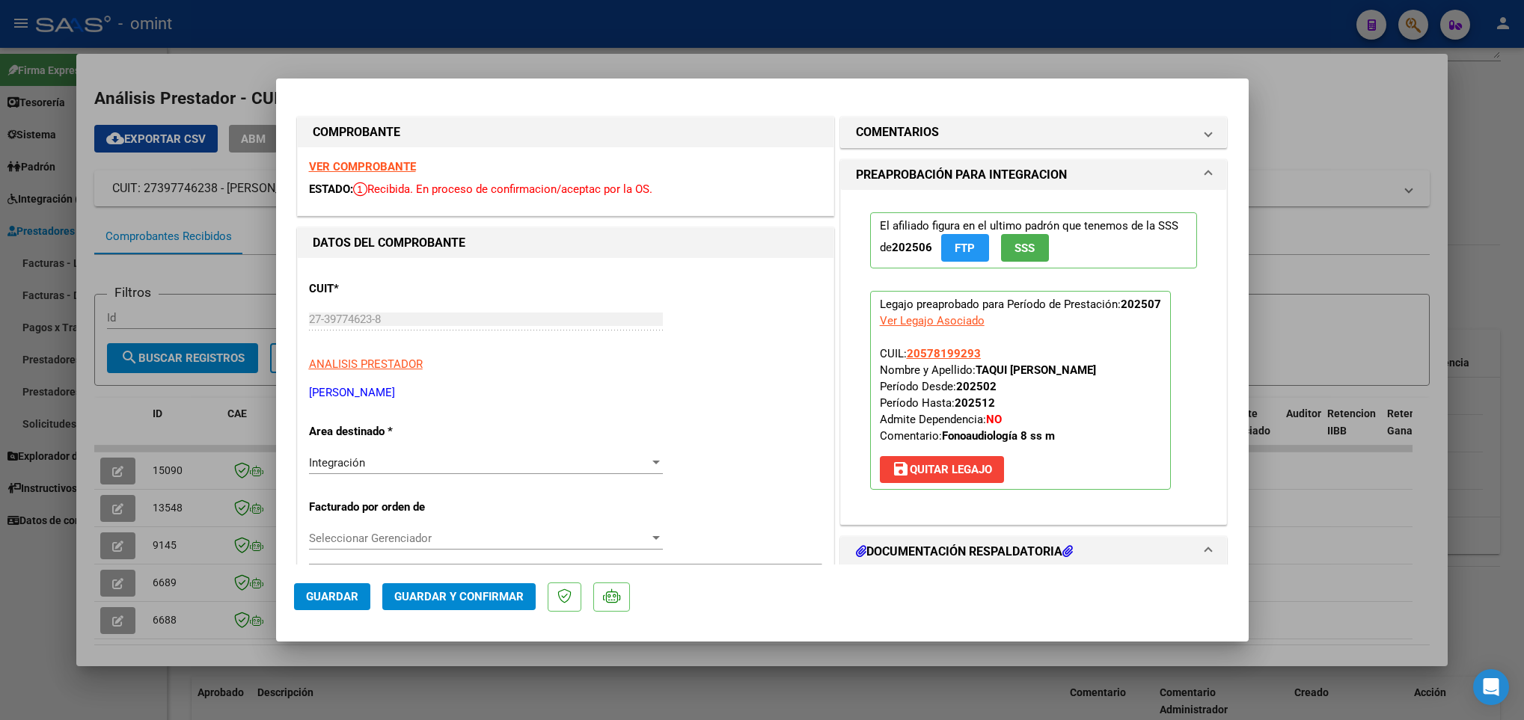
click at [384, 162] on strong "VER COMPROBANTE" at bounding box center [362, 166] width 107 height 13
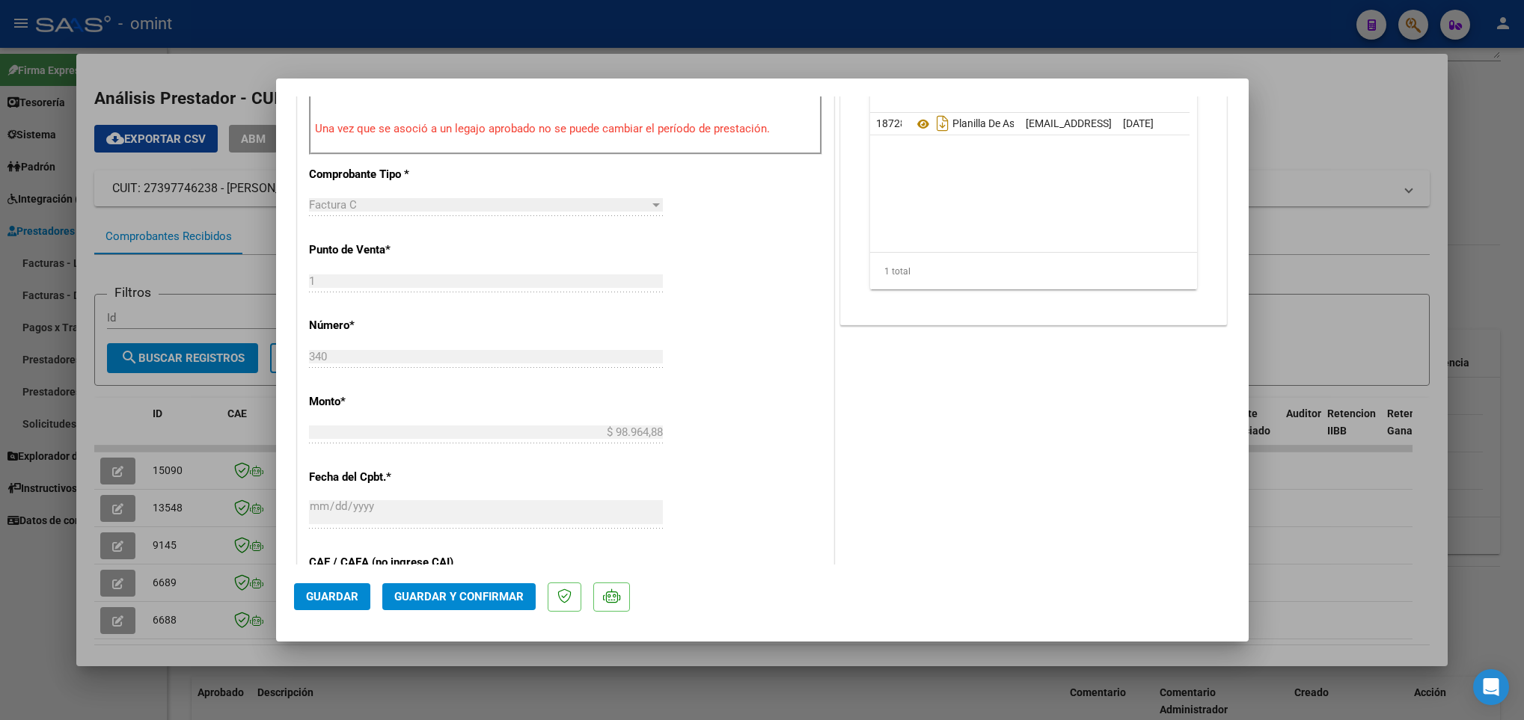
scroll to position [561, 0]
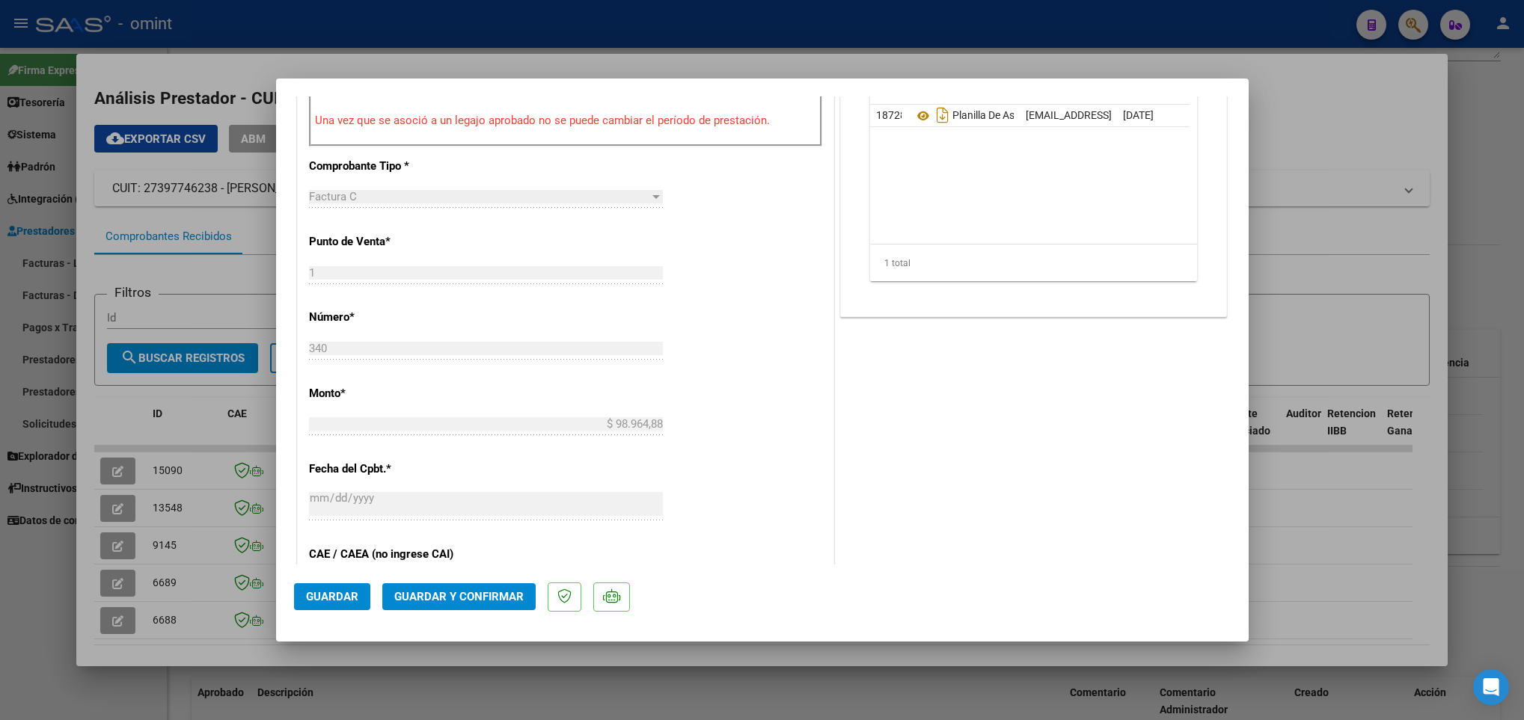
click at [476, 598] on span "Guardar y Confirmar" at bounding box center [458, 596] width 129 height 13
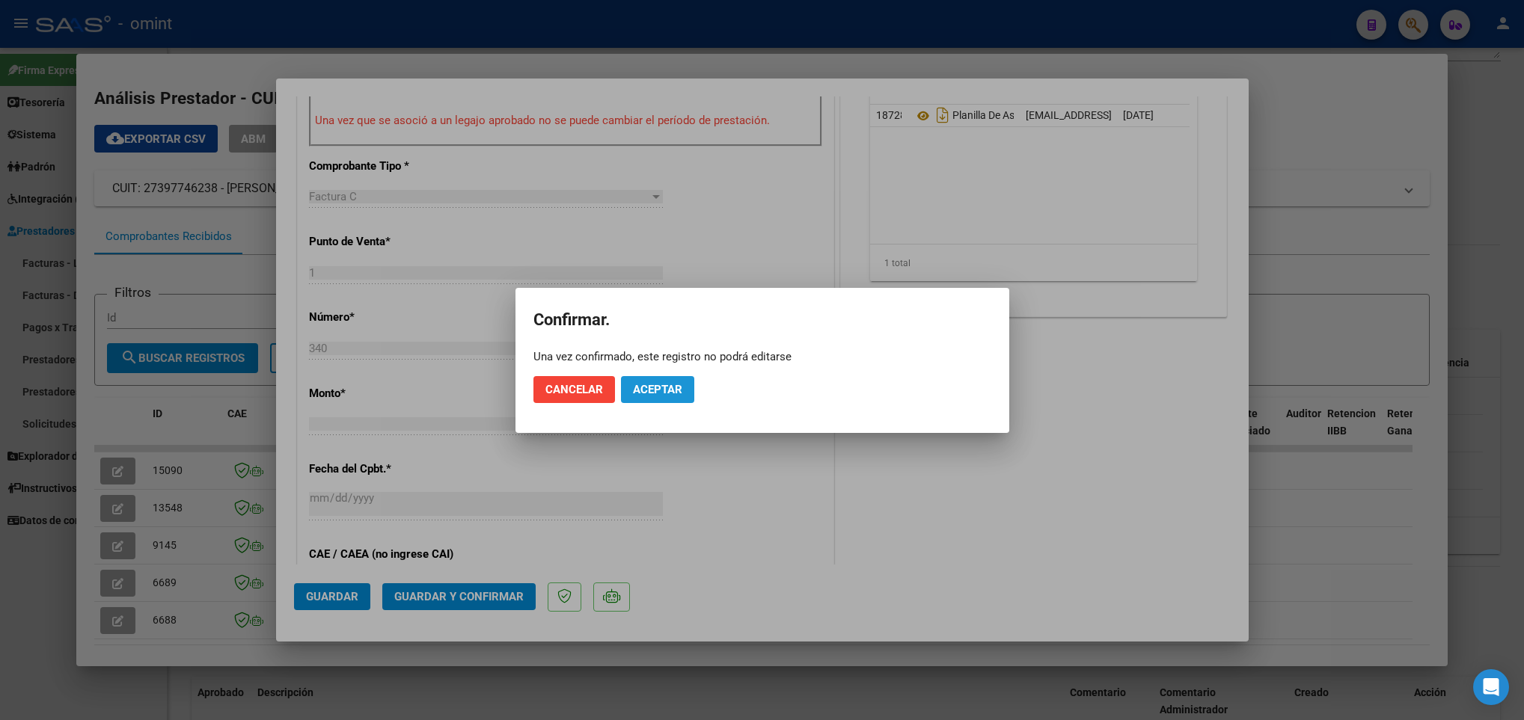
click at [679, 388] on span "Aceptar" at bounding box center [657, 389] width 49 height 13
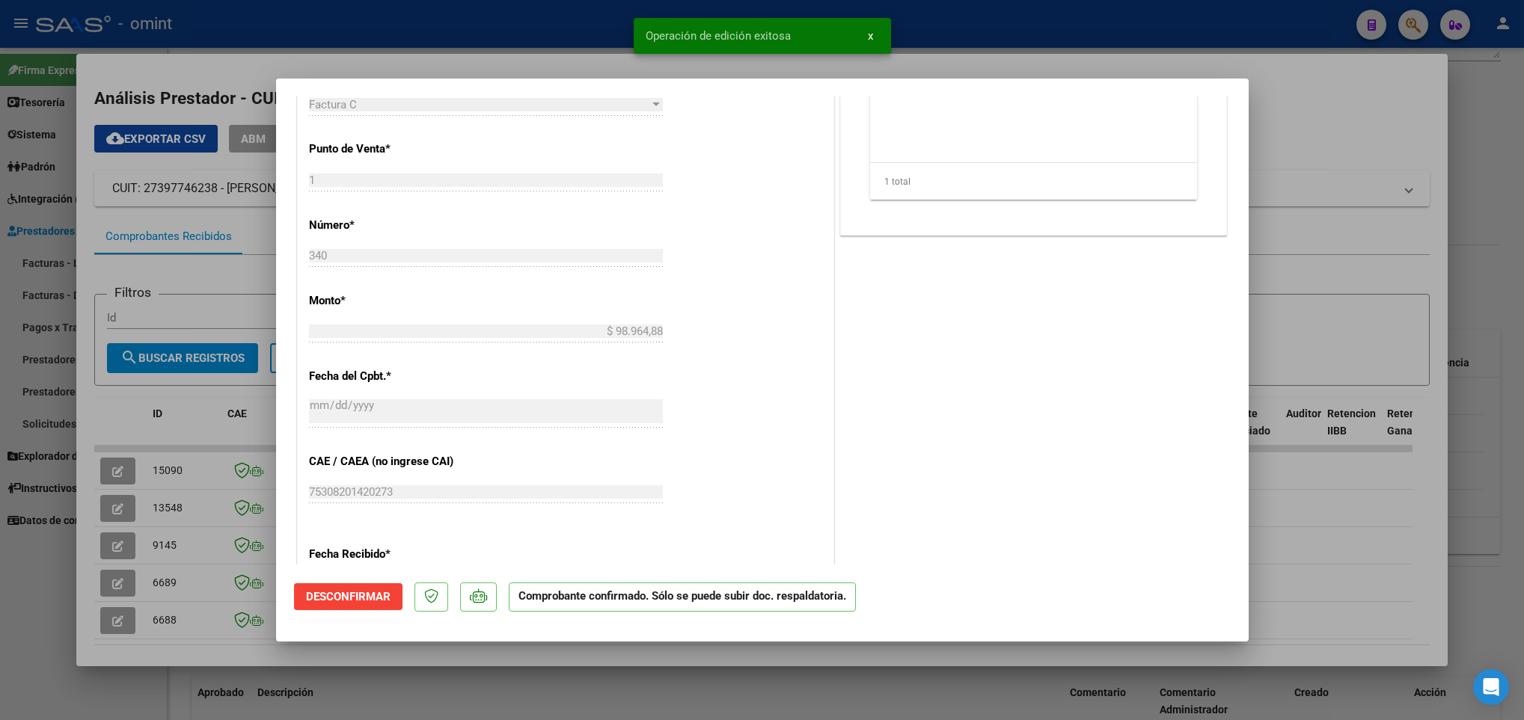
click at [416, 663] on div at bounding box center [762, 360] width 1524 height 720
type input "$ 0,00"
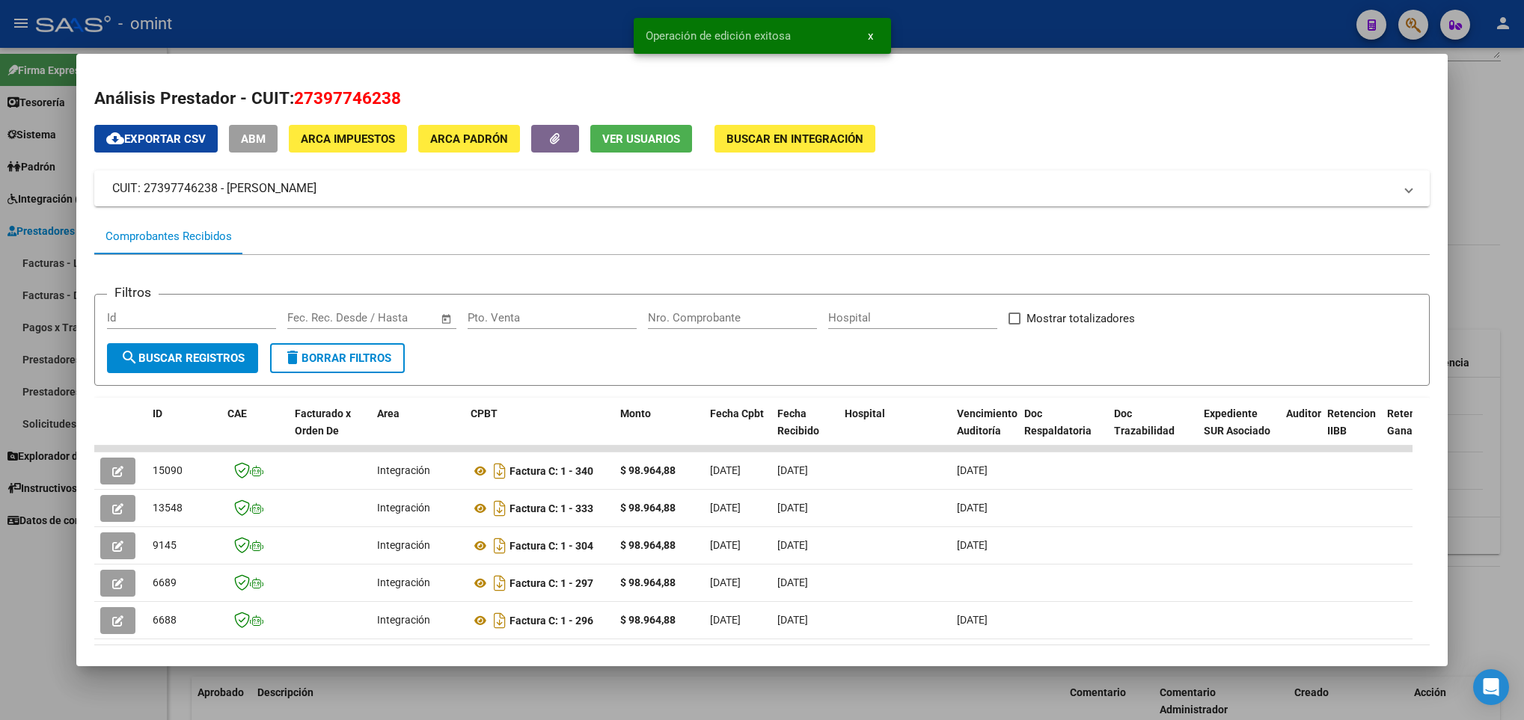
click at [413, 691] on div at bounding box center [762, 360] width 1524 height 720
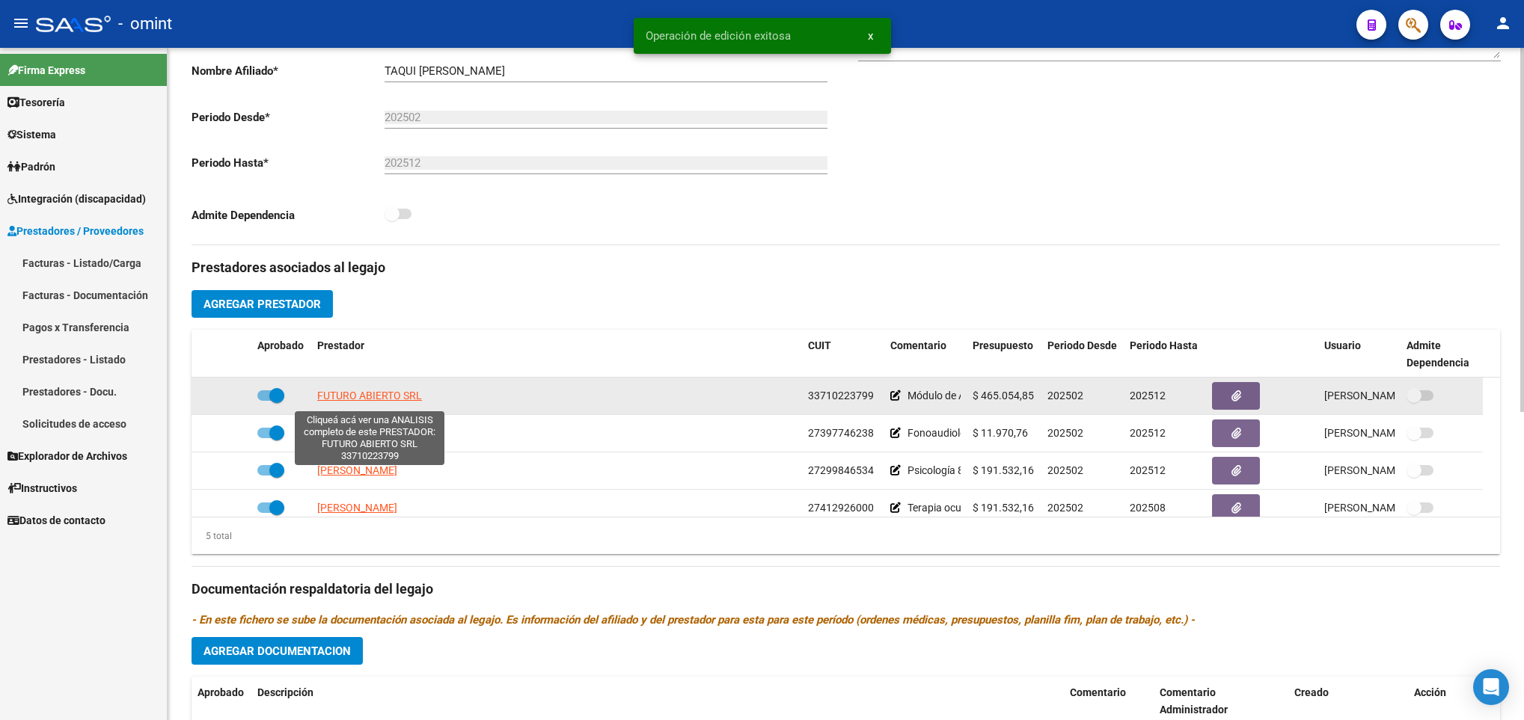
click at [358, 394] on span "FUTURO ABIERTO SRL" at bounding box center [369, 396] width 105 height 12
type textarea "33710223799"
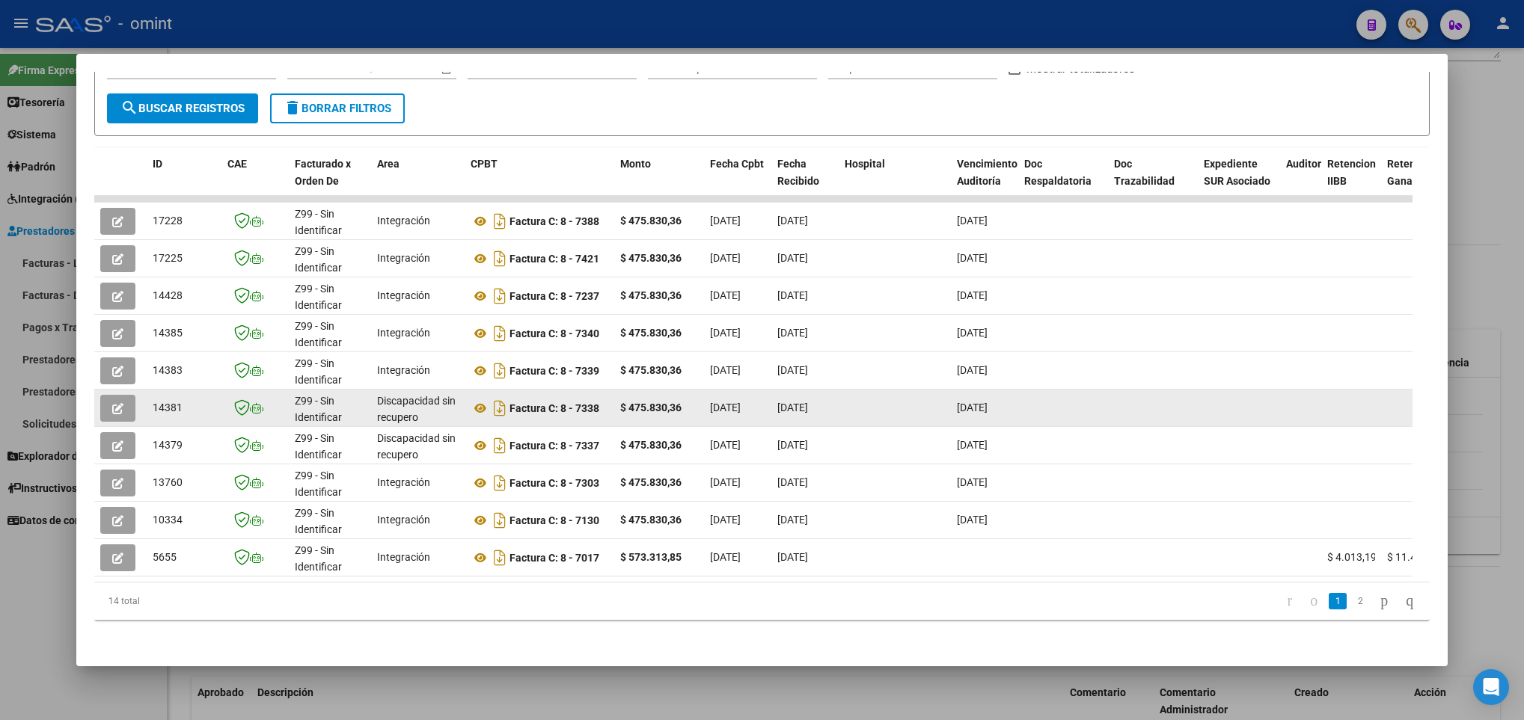
scroll to position [267, 0]
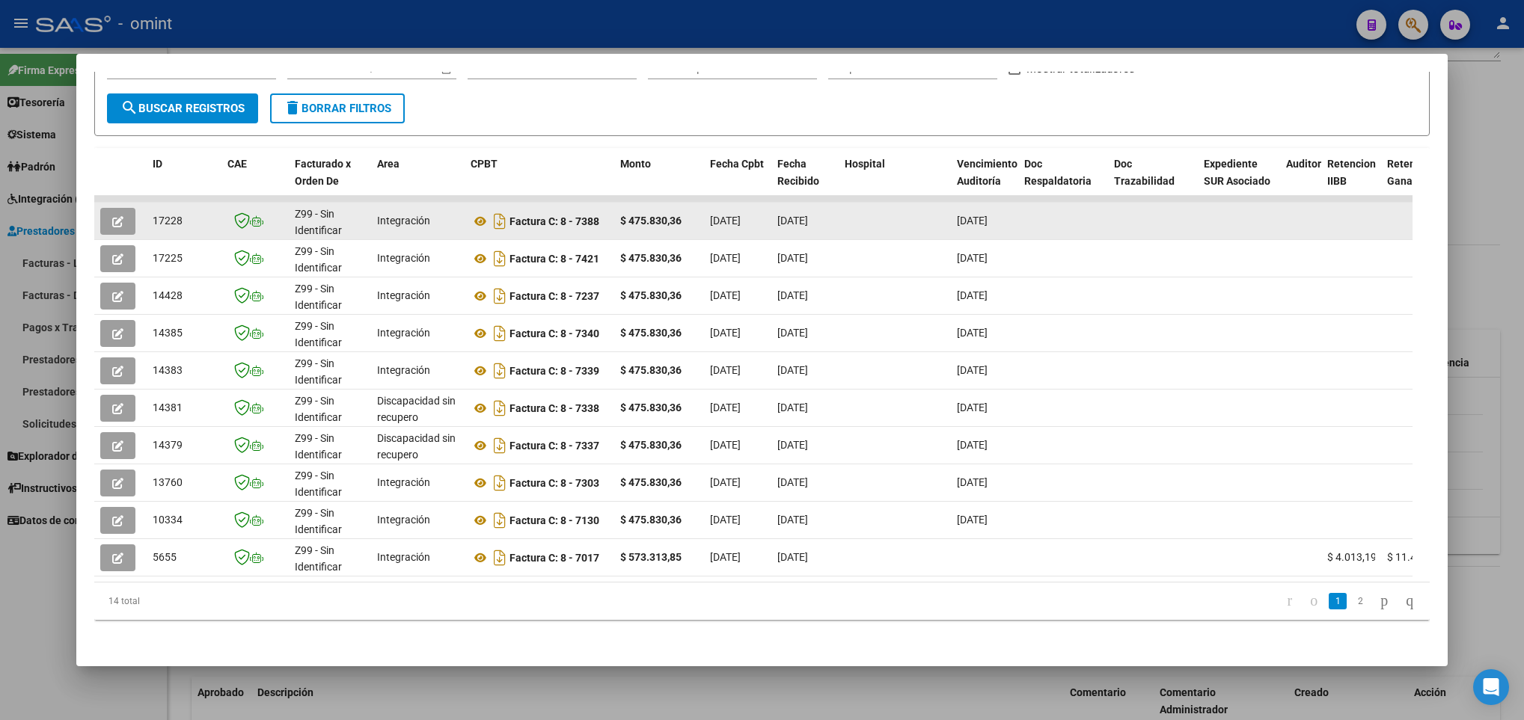
click at [117, 216] on icon "button" at bounding box center [117, 221] width 11 height 11
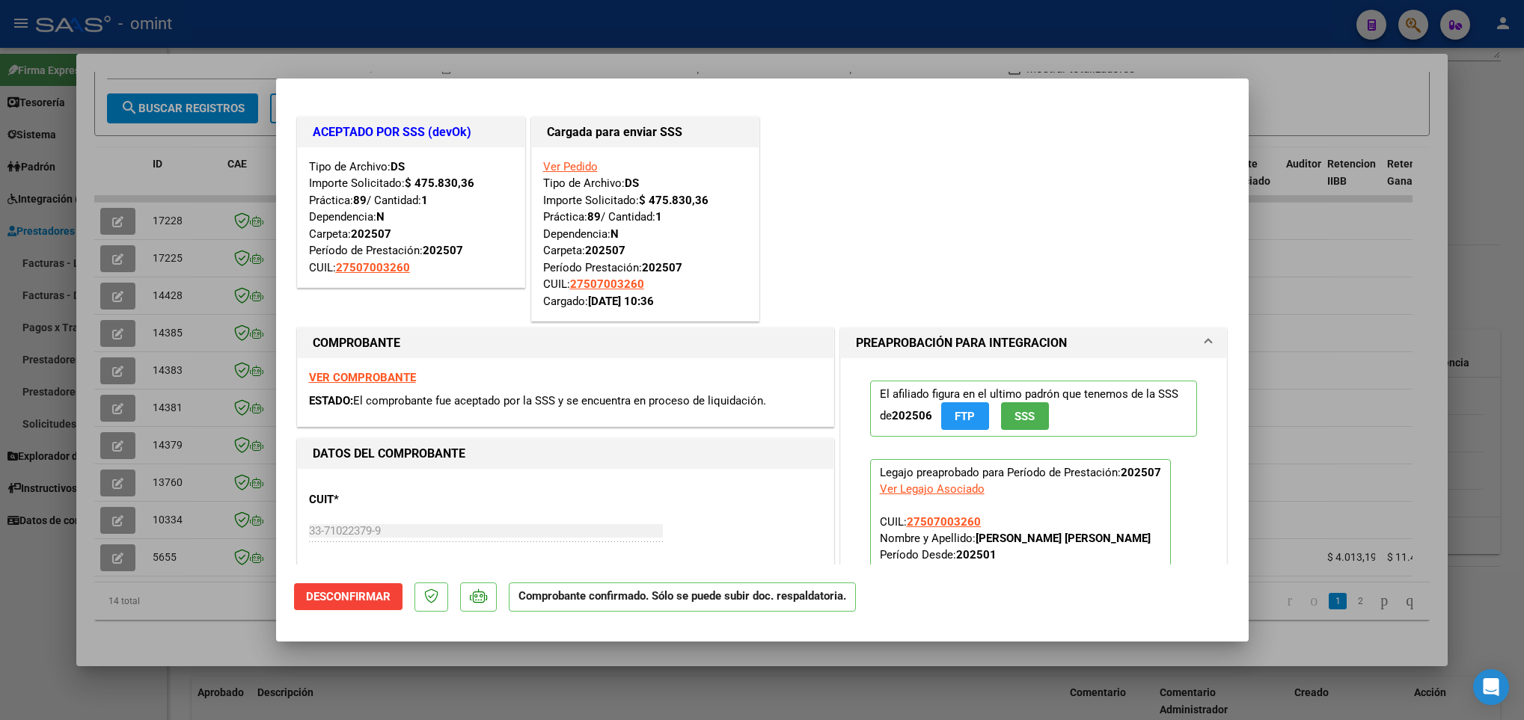
click at [218, 633] on div at bounding box center [762, 360] width 1524 height 720
type input "$ 0,00"
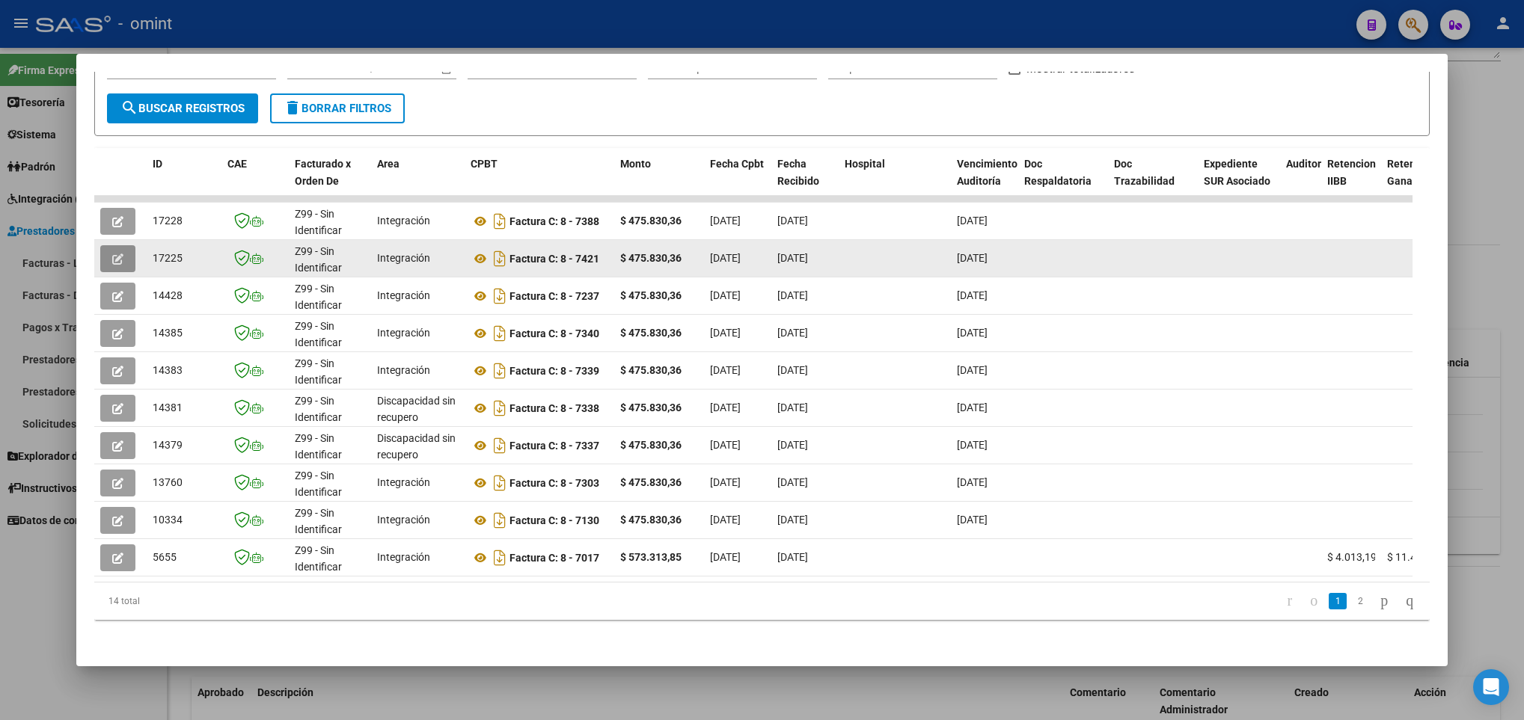
click at [117, 252] on span "button" at bounding box center [117, 258] width 11 height 13
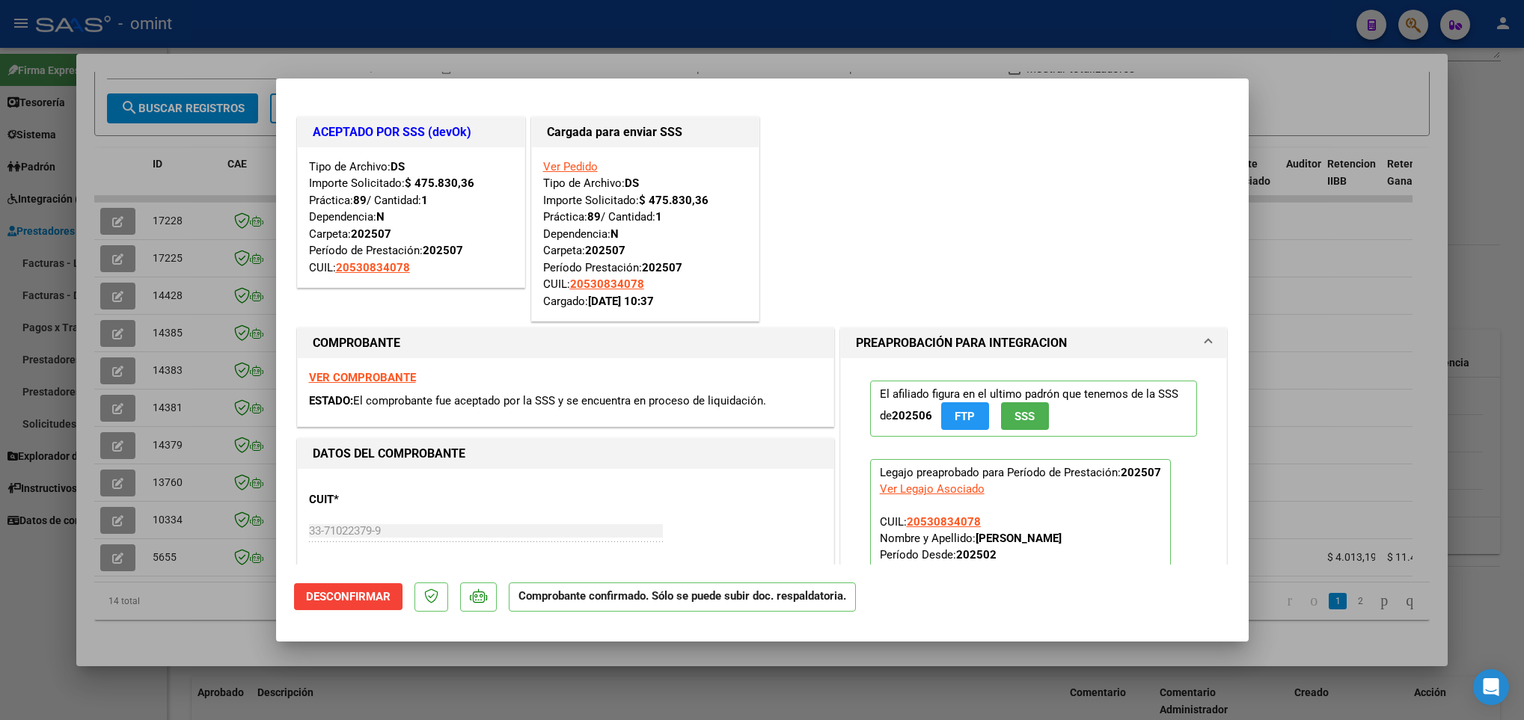
click at [224, 637] on div at bounding box center [762, 360] width 1524 height 720
type input "$ 0,00"
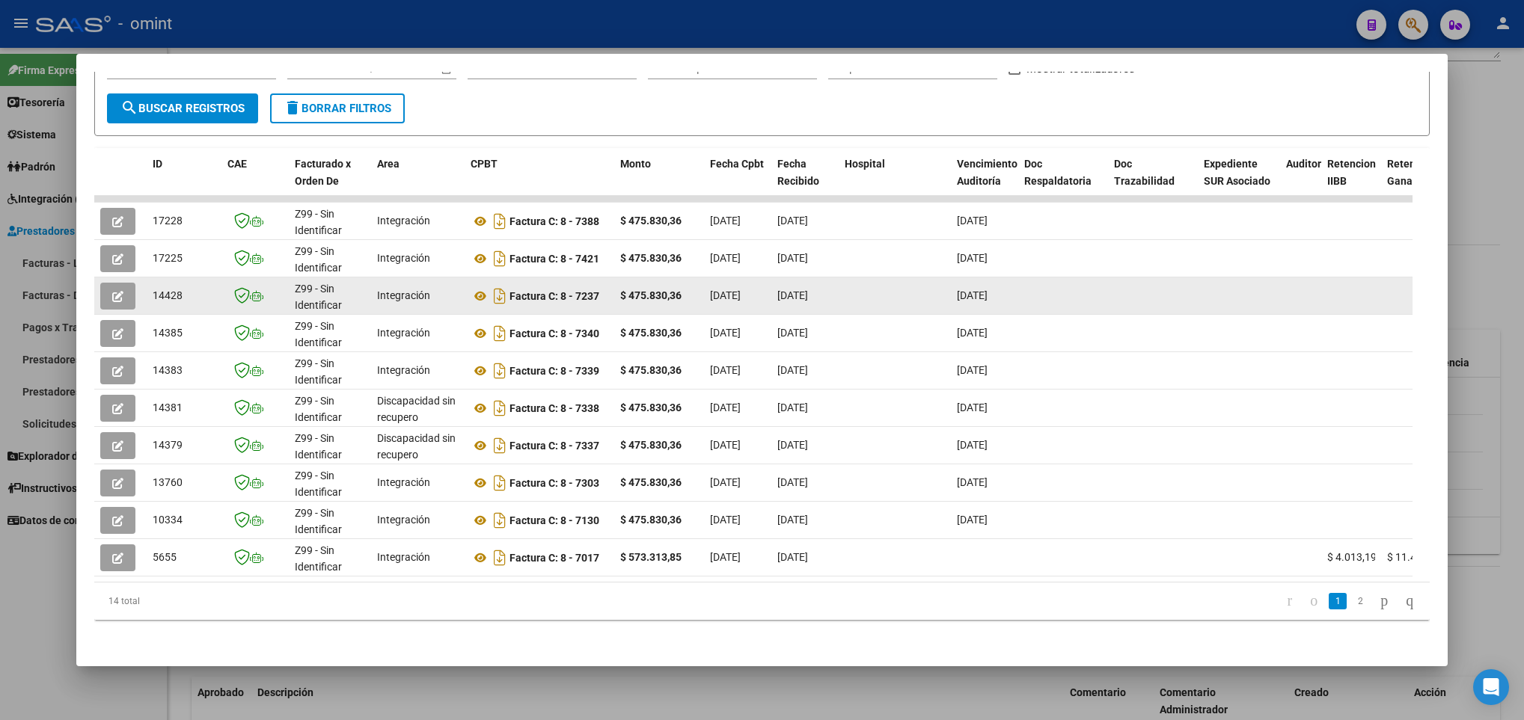
click at [113, 291] on icon "button" at bounding box center [117, 296] width 11 height 11
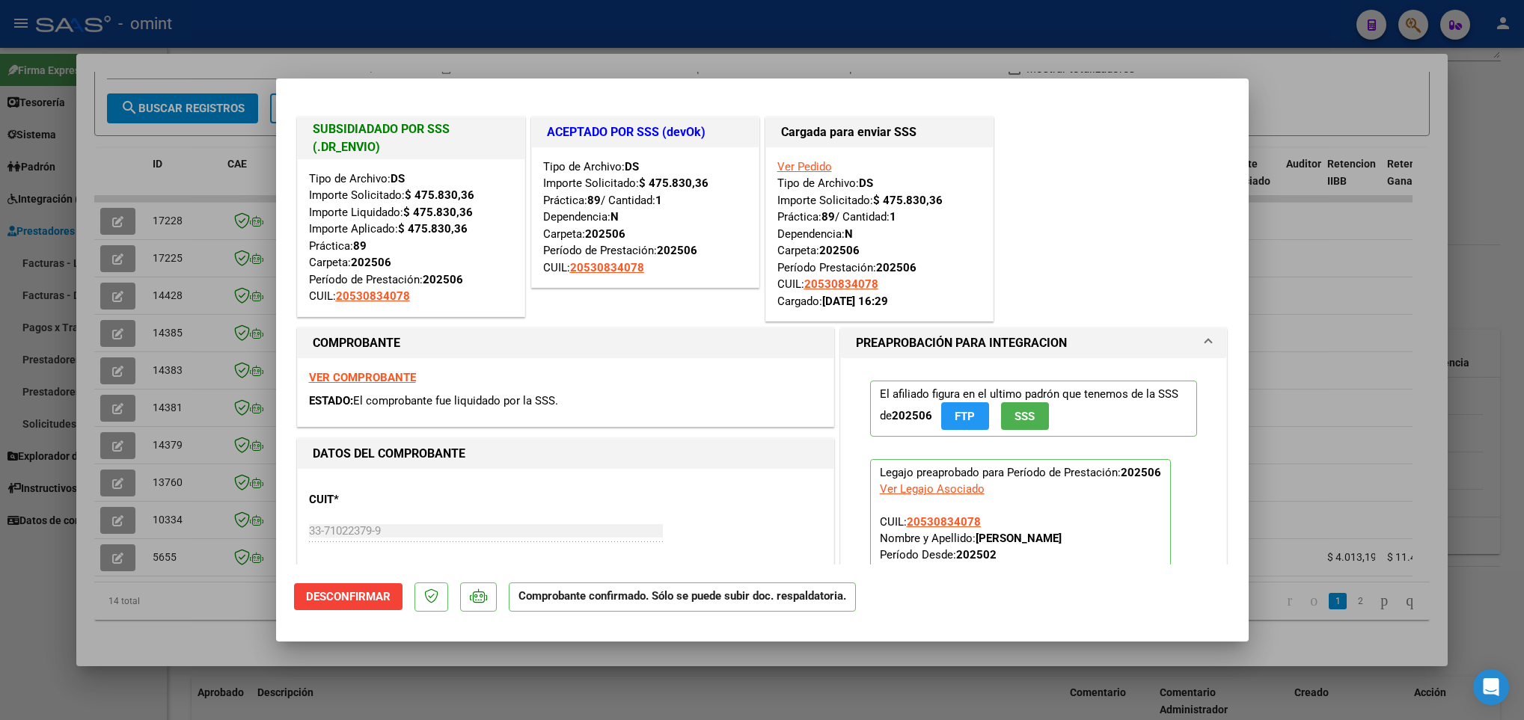
click at [216, 604] on div at bounding box center [762, 360] width 1524 height 720
type input "$ 0,00"
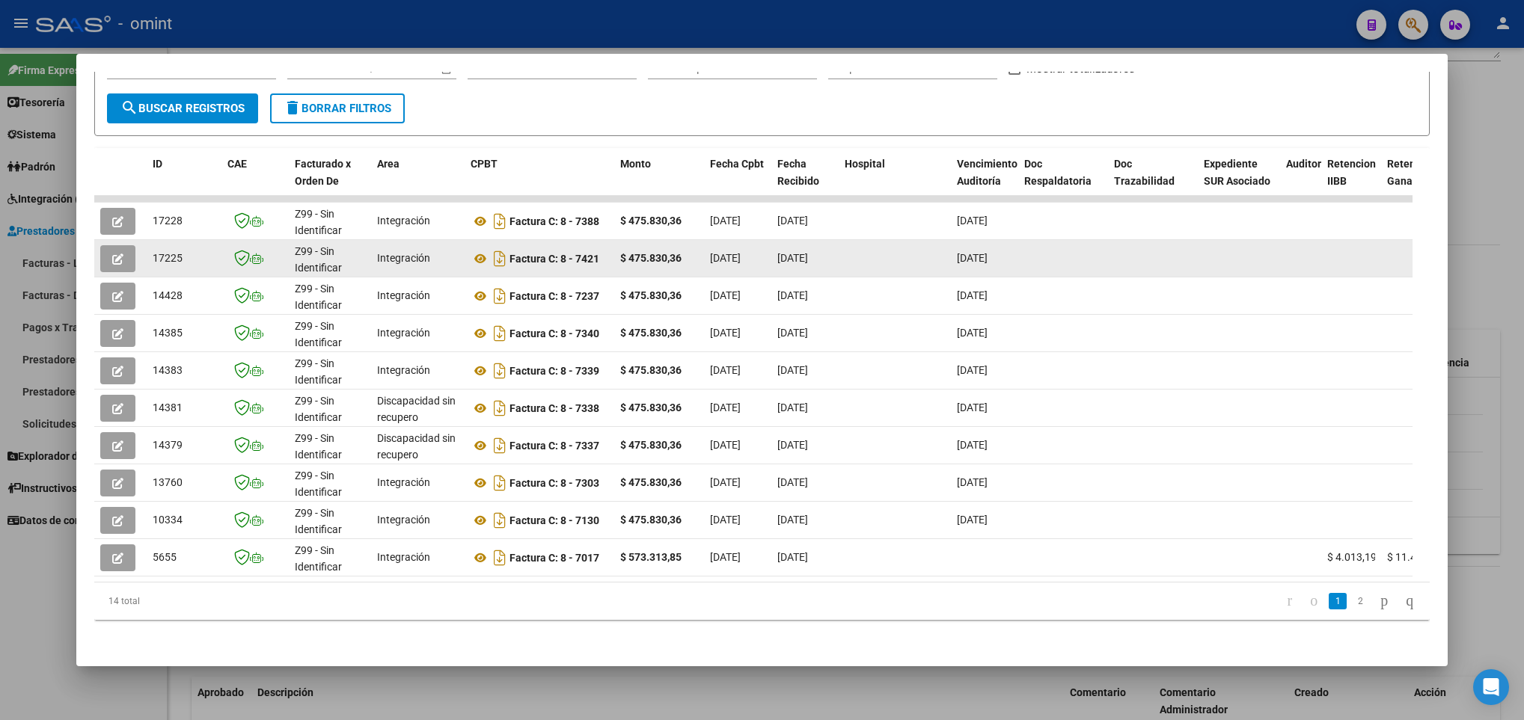
click at [124, 240] on datatable-body-cell at bounding box center [120, 258] width 52 height 37
click at [124, 245] on button "button" at bounding box center [117, 258] width 35 height 27
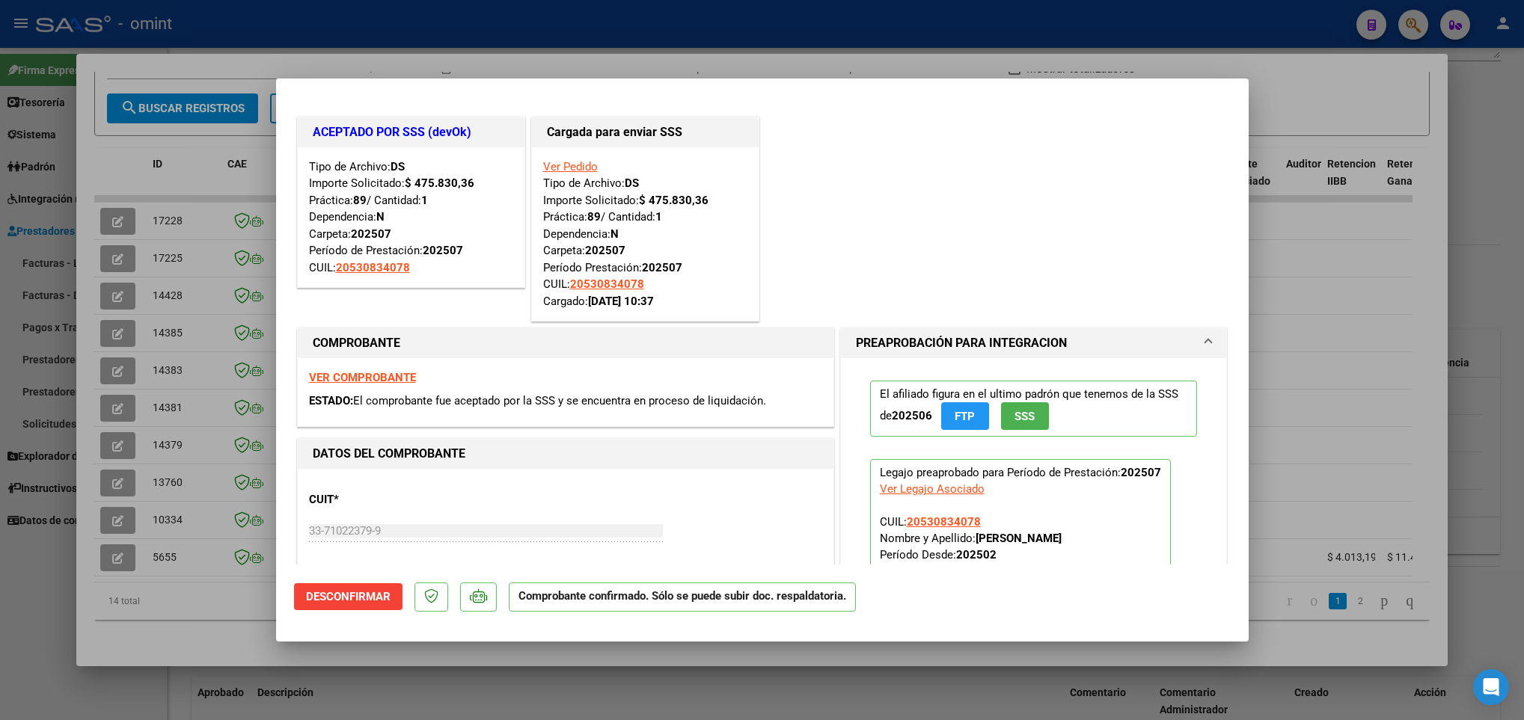
click at [129, 204] on div at bounding box center [762, 360] width 1524 height 720
type input "$ 0,00"
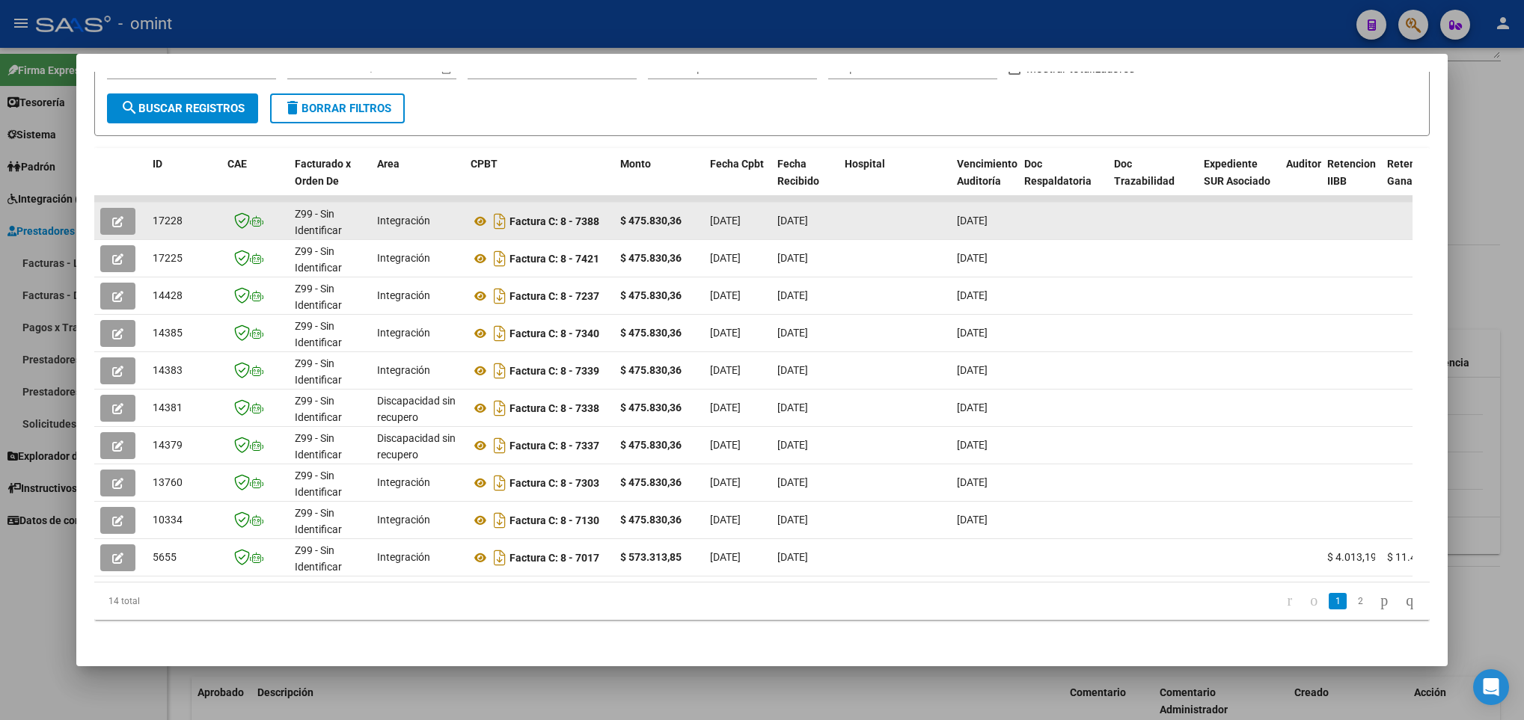
click at [122, 216] on icon "button" at bounding box center [117, 221] width 11 height 11
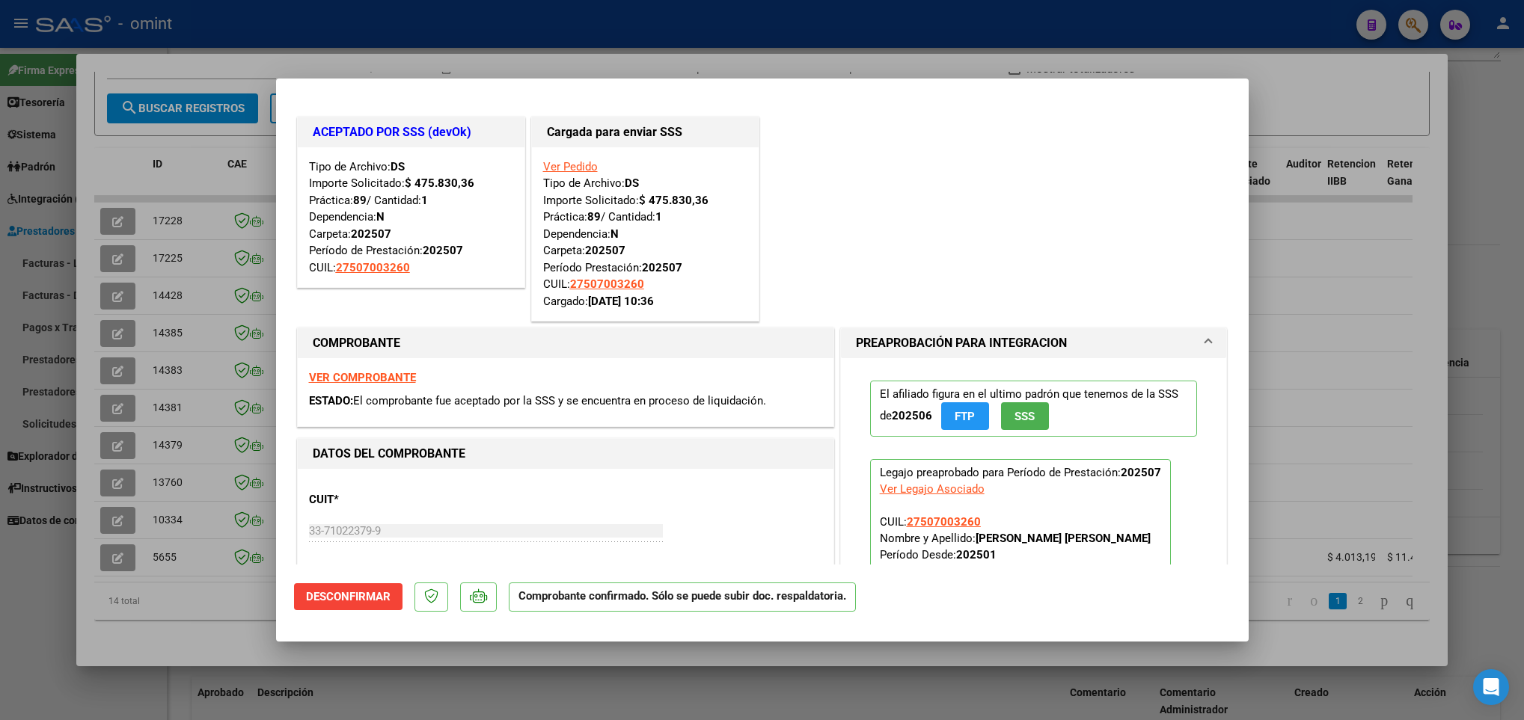
click at [198, 581] on div at bounding box center [762, 360] width 1524 height 720
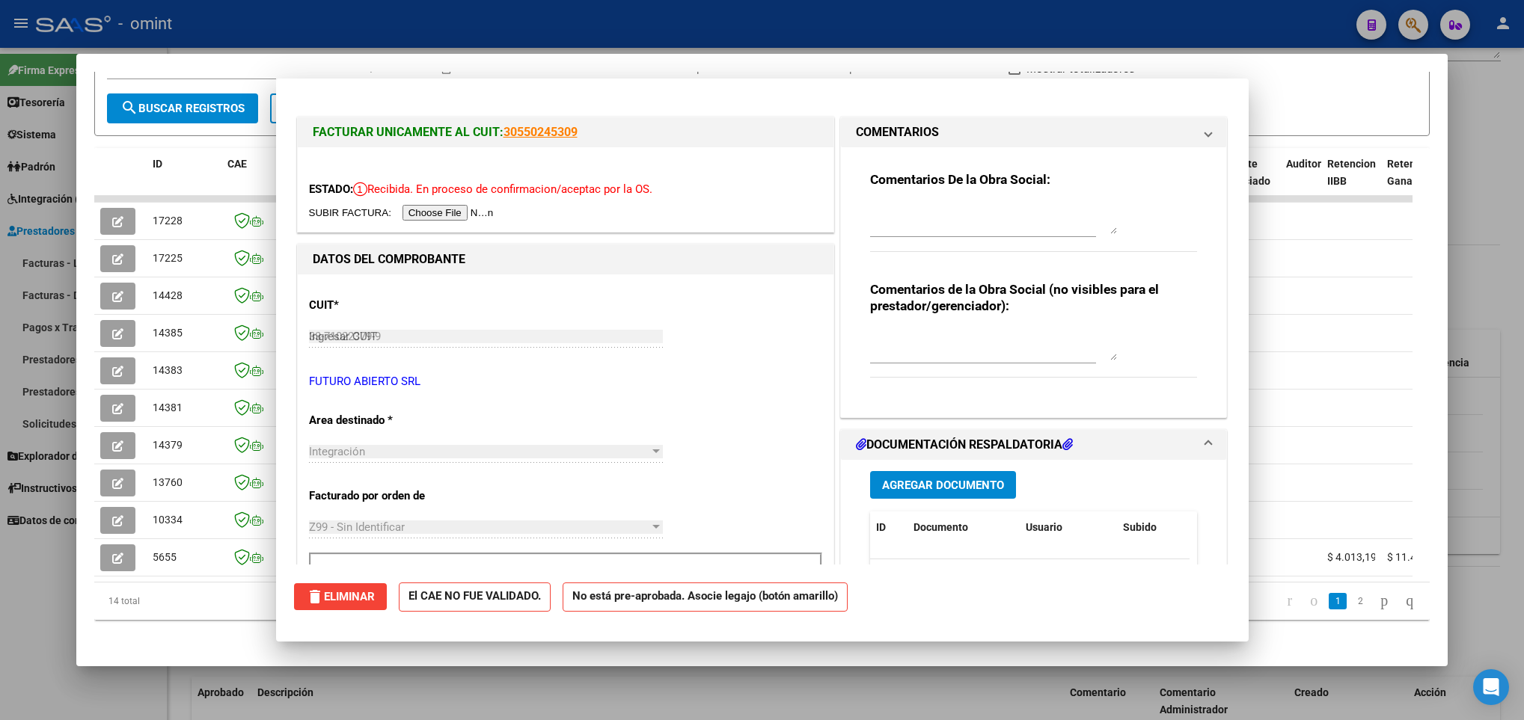
type input "$ 0,00"
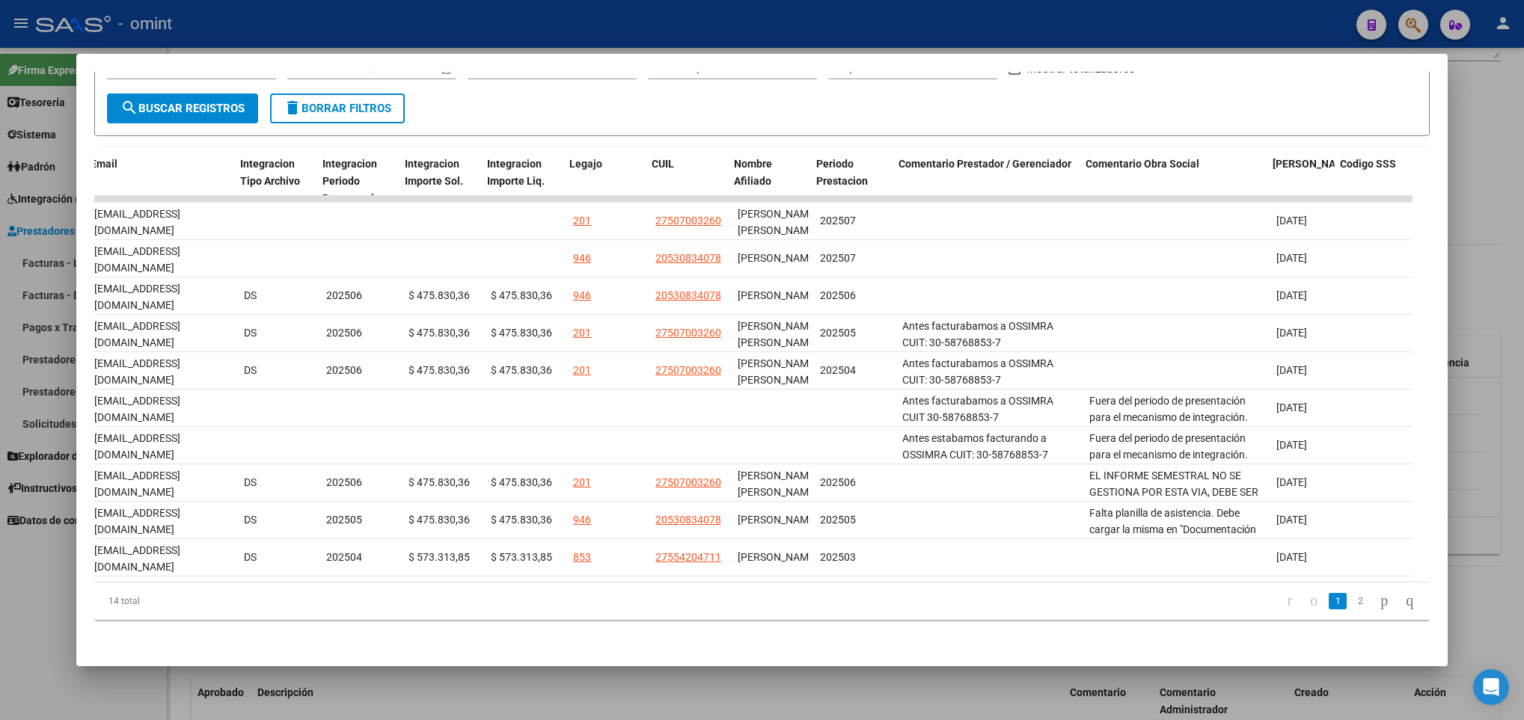
scroll to position [0, 1913]
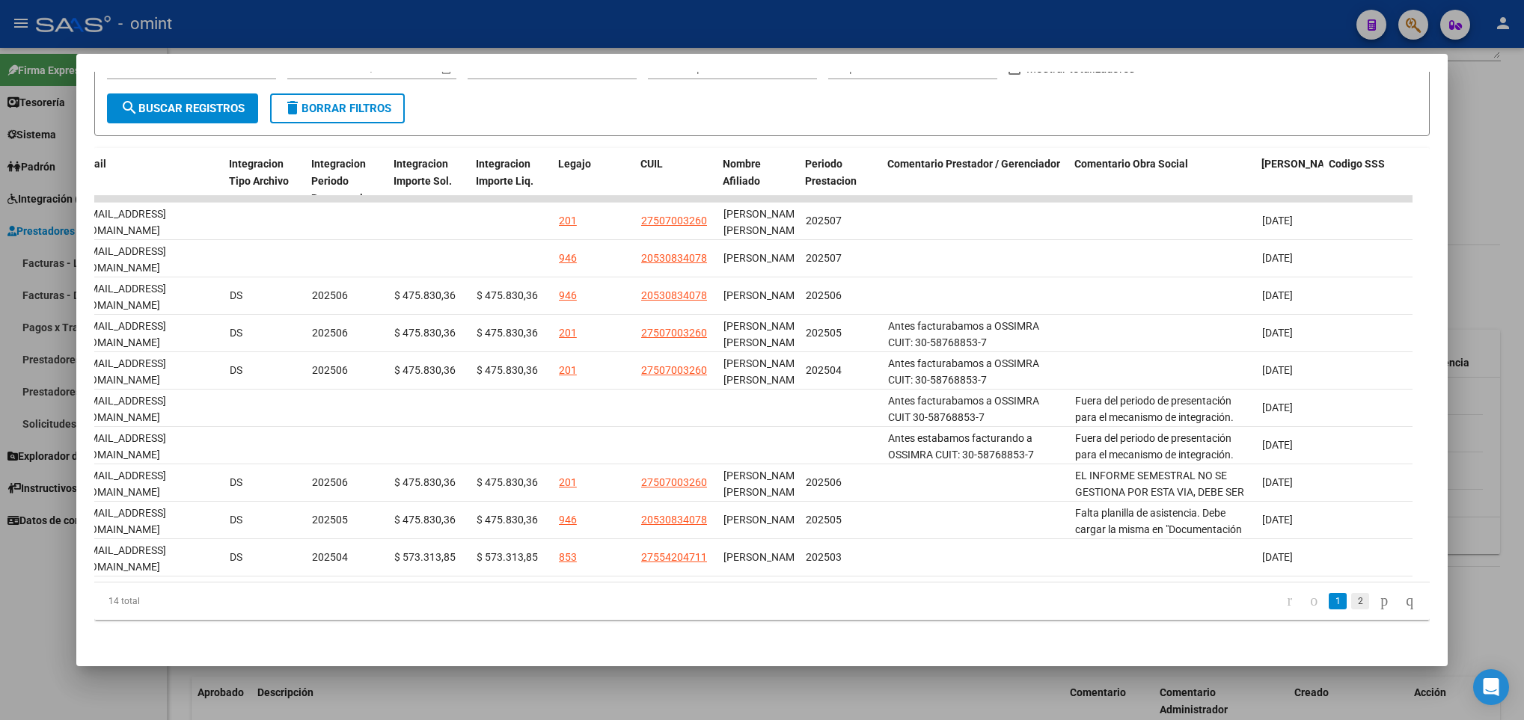
click at [1351, 604] on link "2" at bounding box center [1360, 601] width 18 height 16
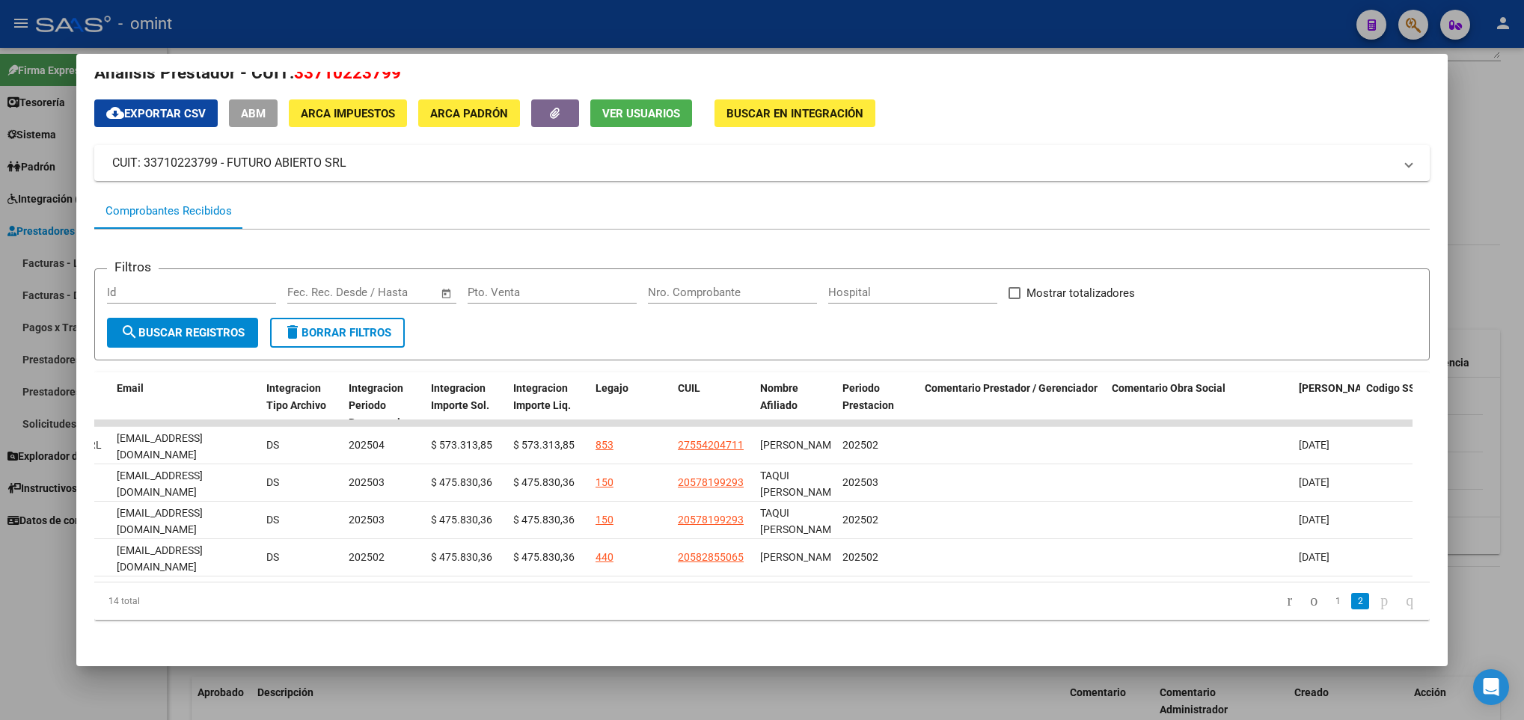
scroll to position [0, 1870]
click at [1329, 602] on link "1" at bounding box center [1338, 601] width 18 height 16
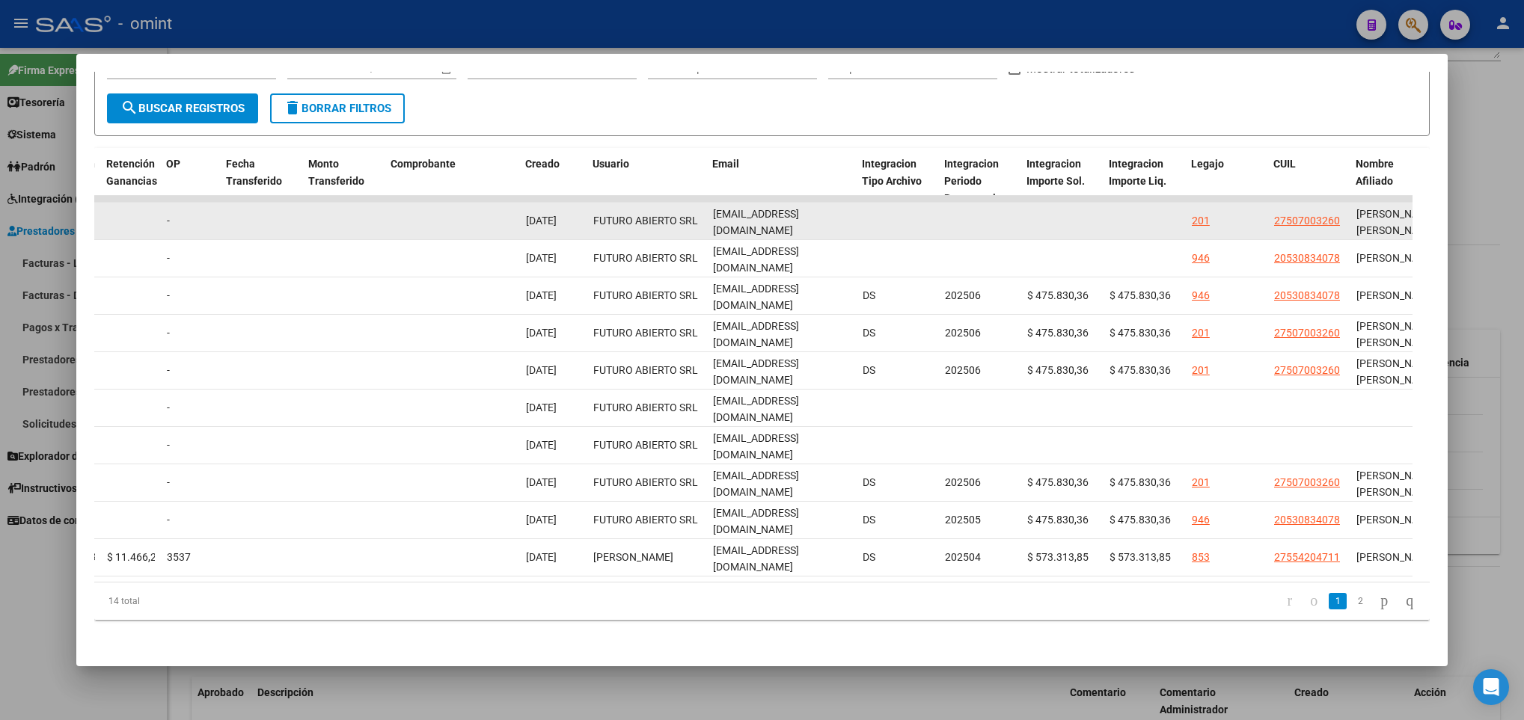
scroll to position [0, 2]
drag, startPoint x: 709, startPoint y: 203, endPoint x: 860, endPoint y: 215, distance: 151.7
click at [860, 215] on div "17228 Z99 - Sin Identificar Integración Factura C: 8 - 7388 $ 475.830,36 01/08/…" at bounding box center [430, 221] width 3232 height 37
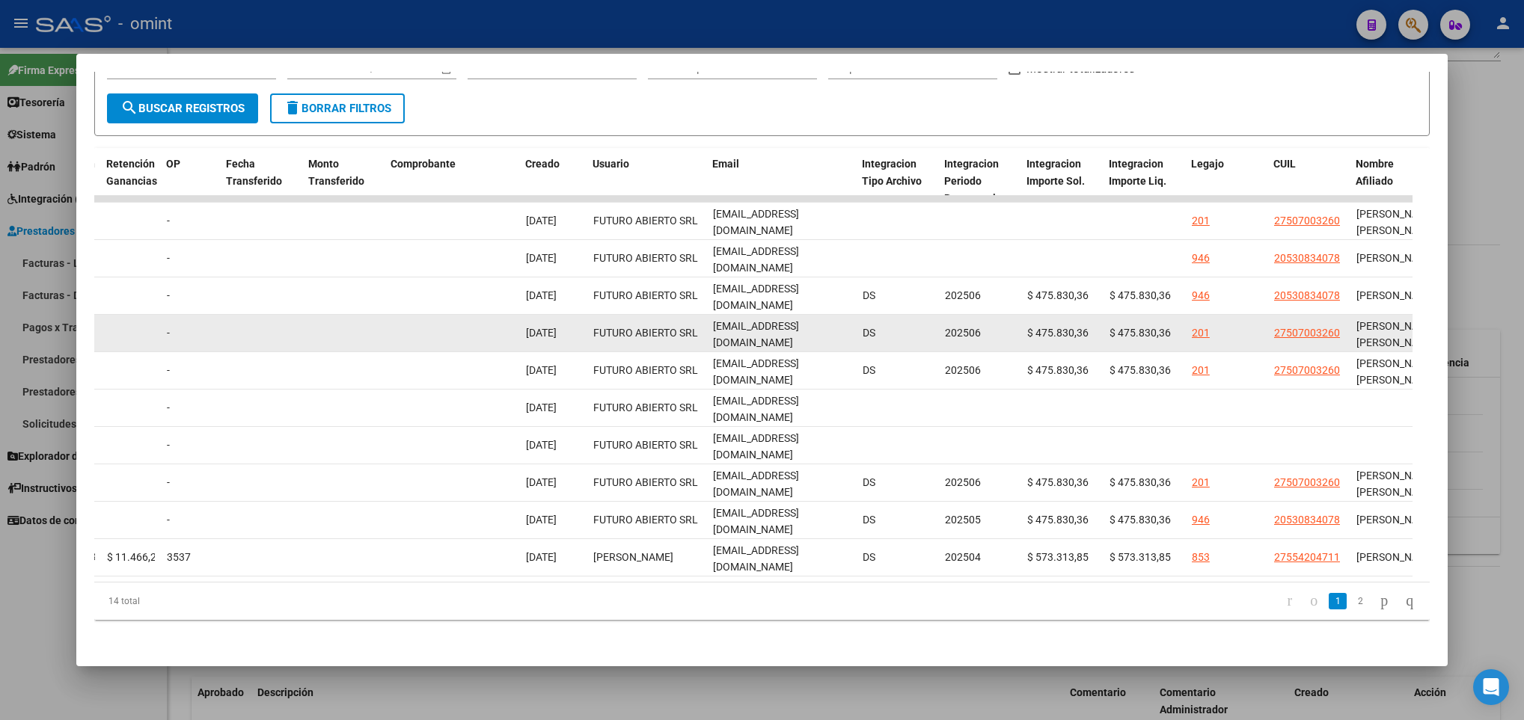
copy div "futuroabiertoadm@gmail.com"
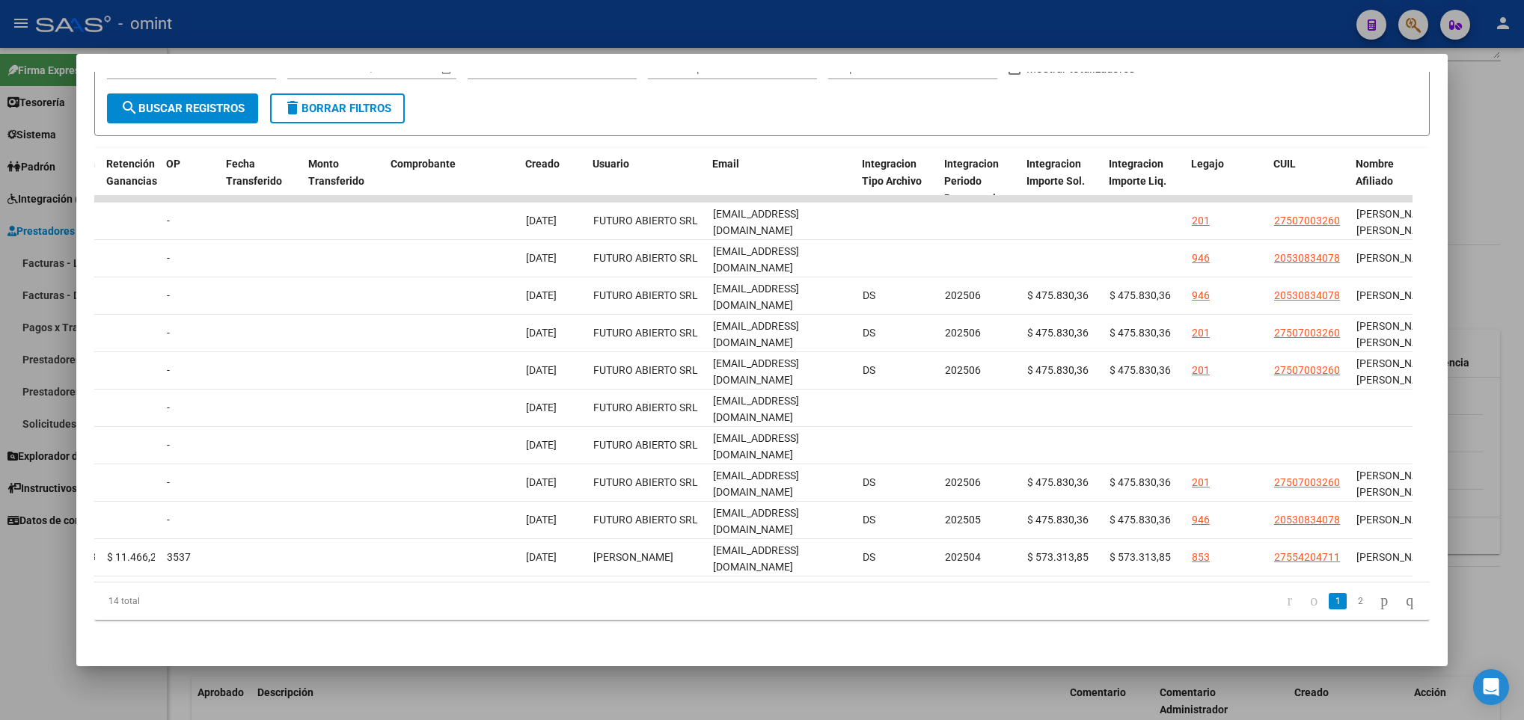
click at [818, 683] on div at bounding box center [762, 360] width 1524 height 720
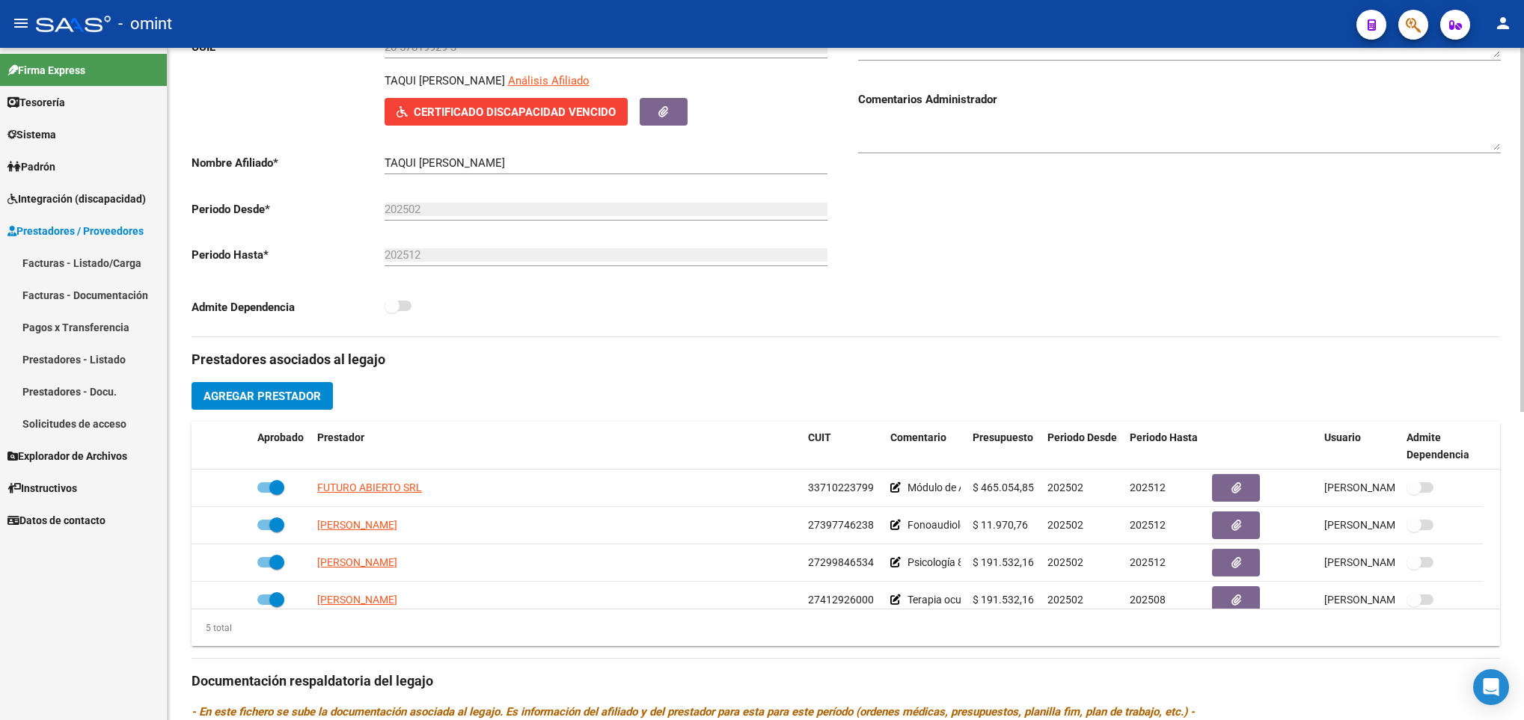
scroll to position [112, 0]
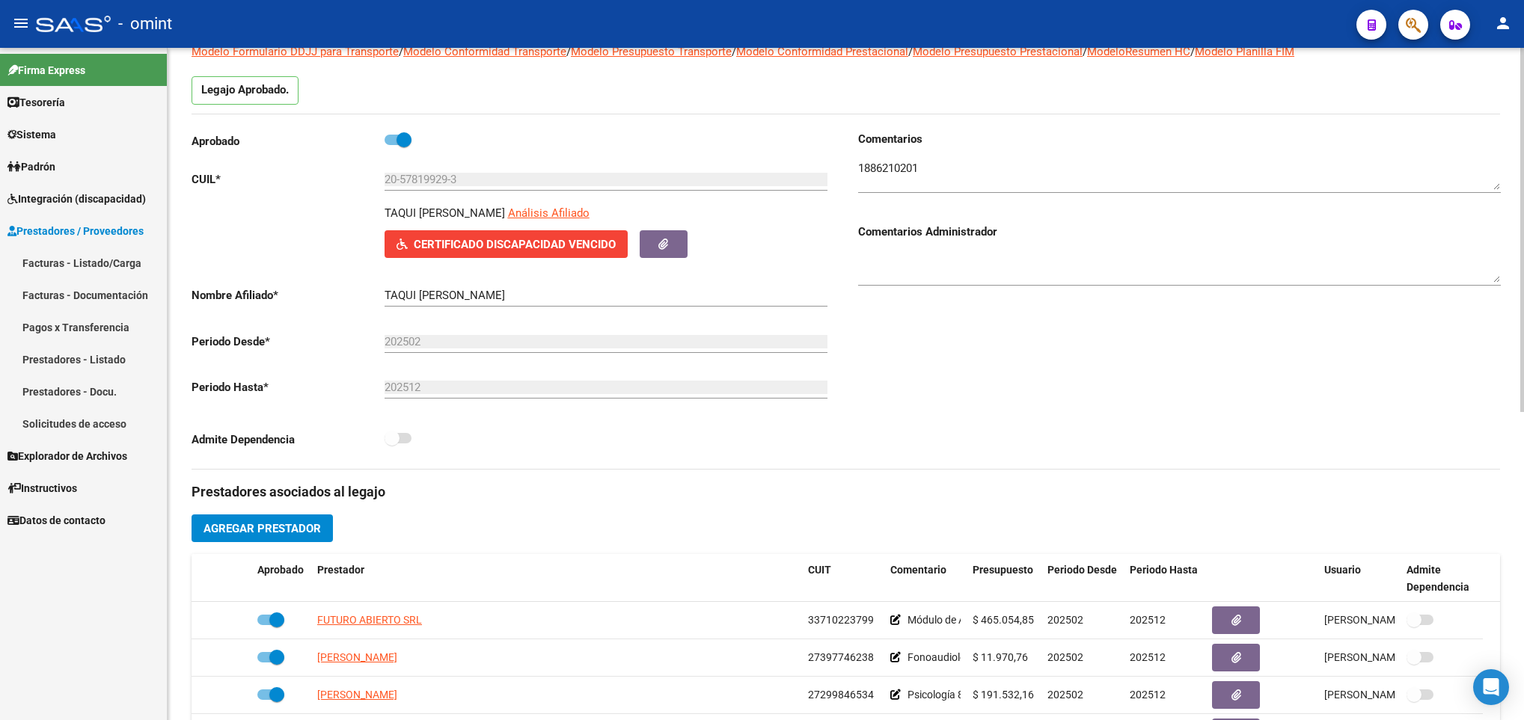
click at [447, 211] on p "TAQUI TIZIANO NAHUEL" at bounding box center [445, 213] width 120 height 16
copy p "TAQUI TIZIANO NAHUEL"
click at [424, 175] on input "20-57819929-3" at bounding box center [606, 179] width 443 height 13
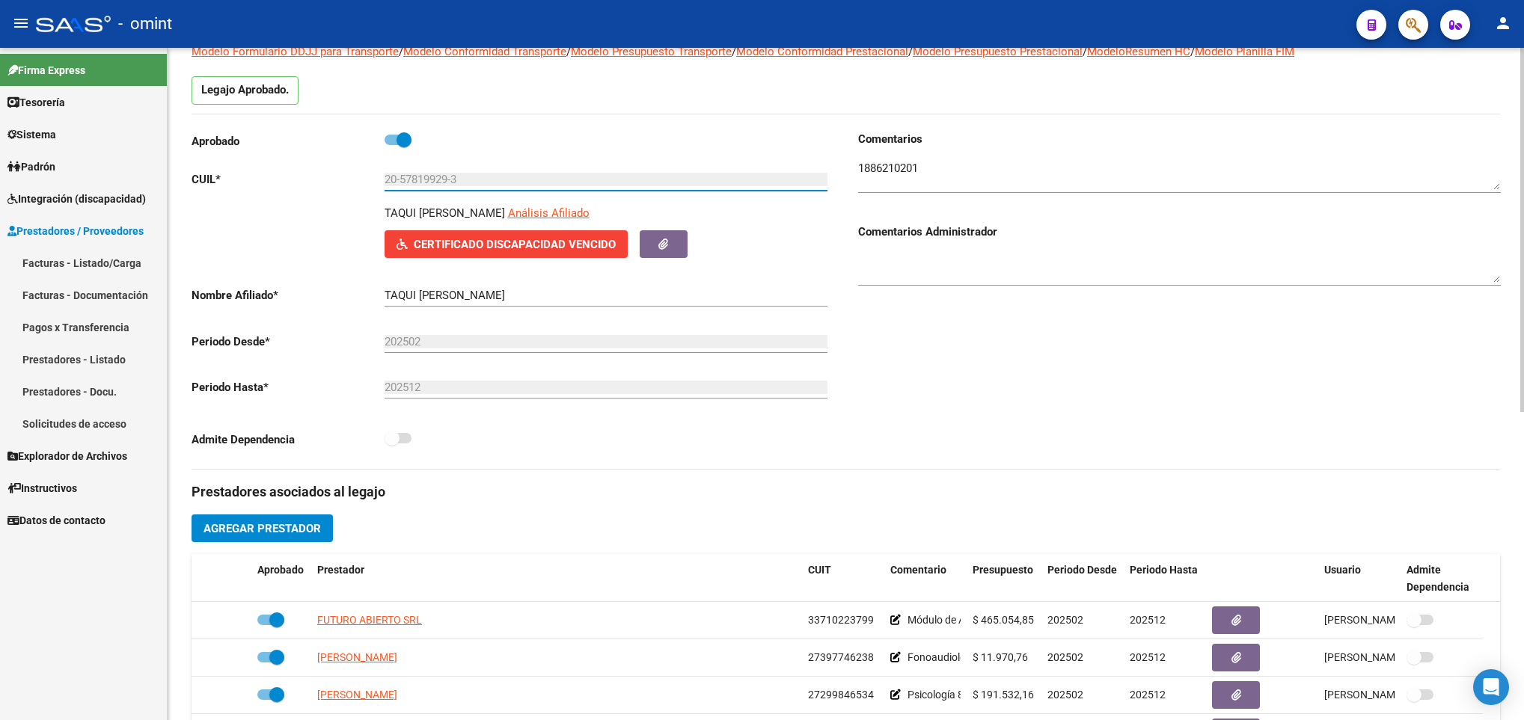
click at [424, 175] on input "20-57819929-3" at bounding box center [606, 179] width 443 height 13
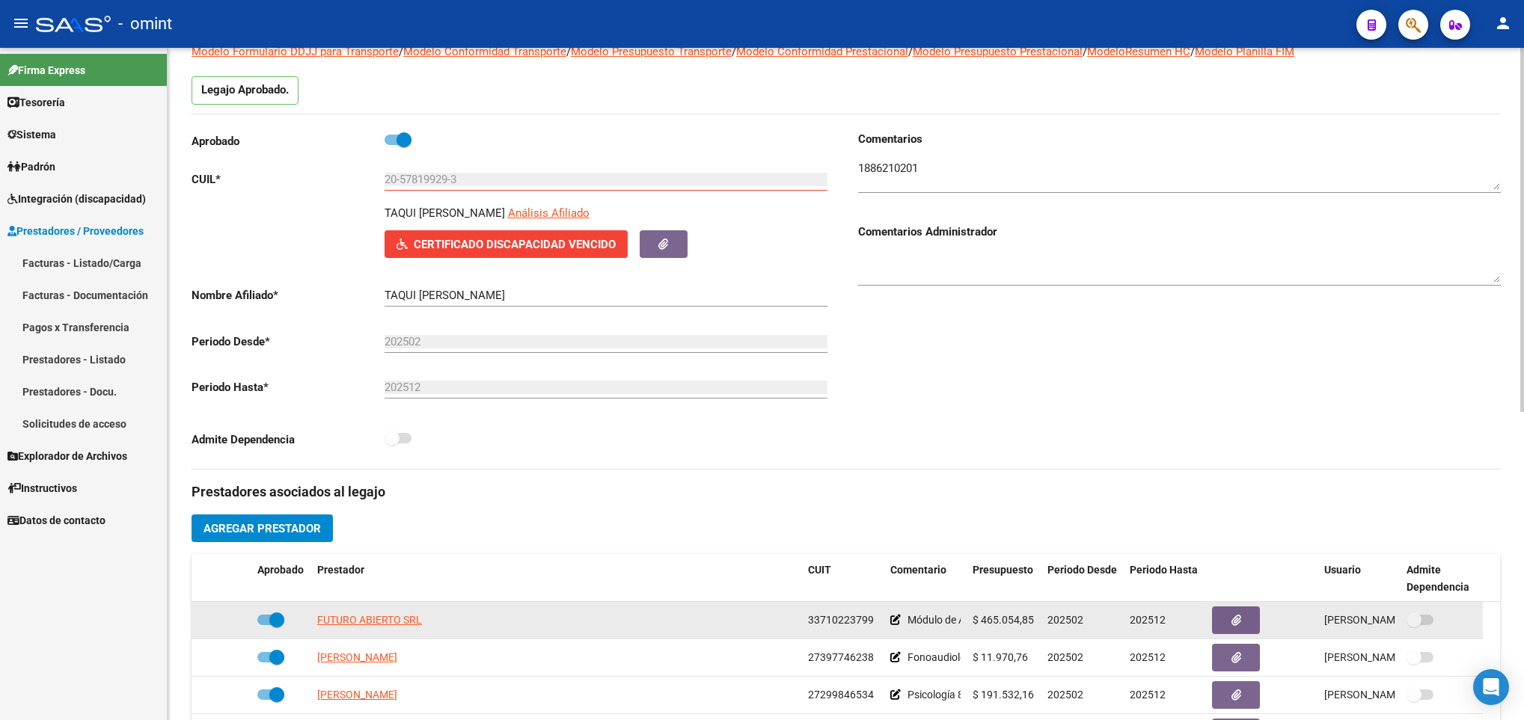
click at [845, 618] on span "33710223799" at bounding box center [841, 620] width 66 height 12
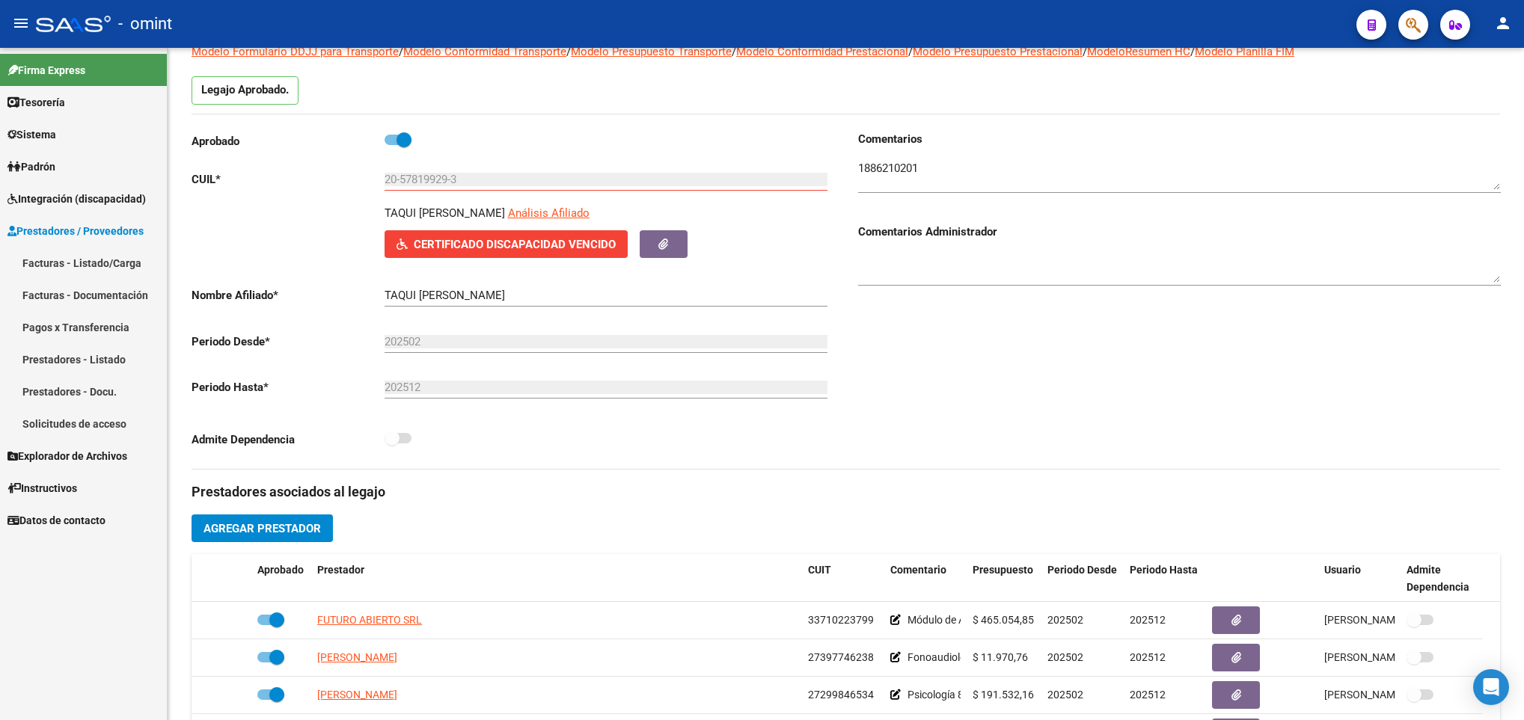
copy span "33710223799"
click at [889, 166] on textarea at bounding box center [1179, 175] width 643 height 30
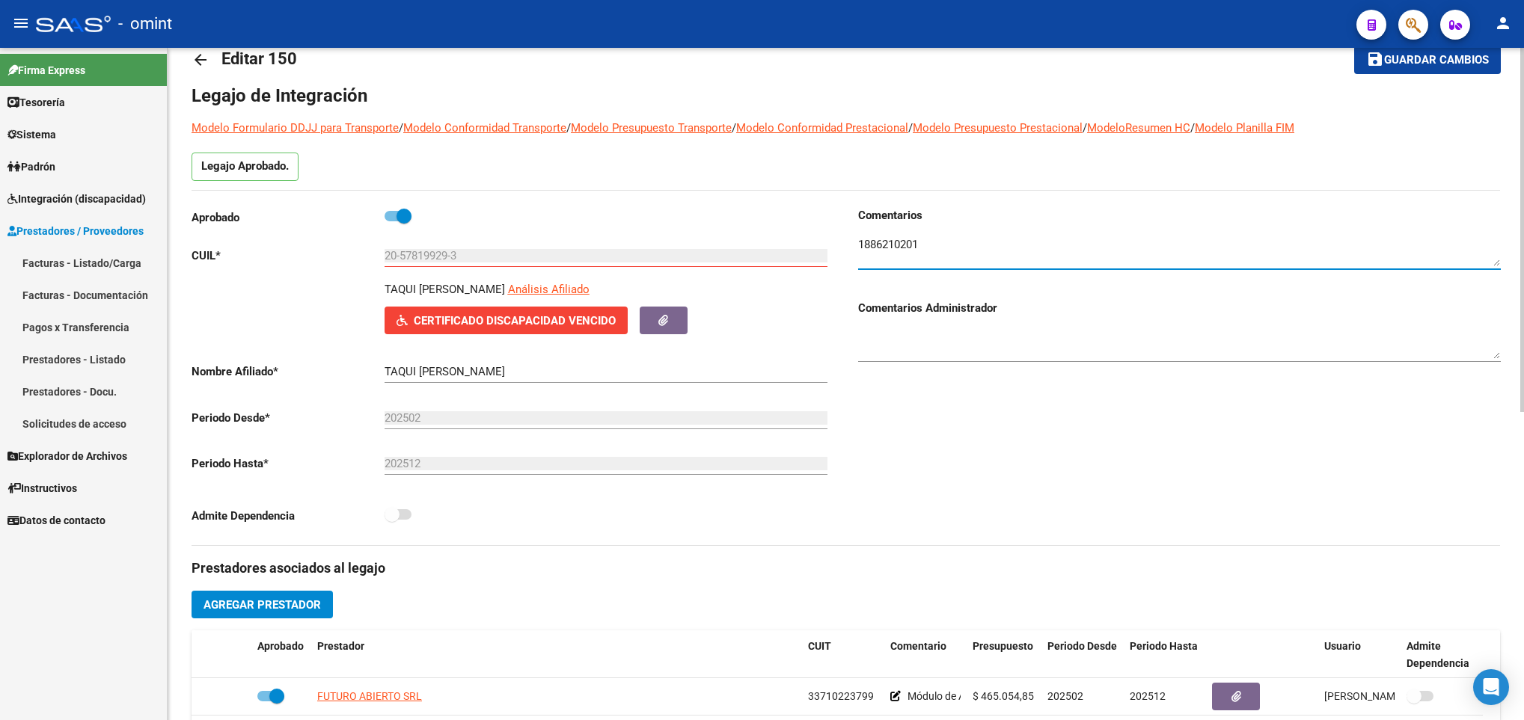
scroll to position [0, 0]
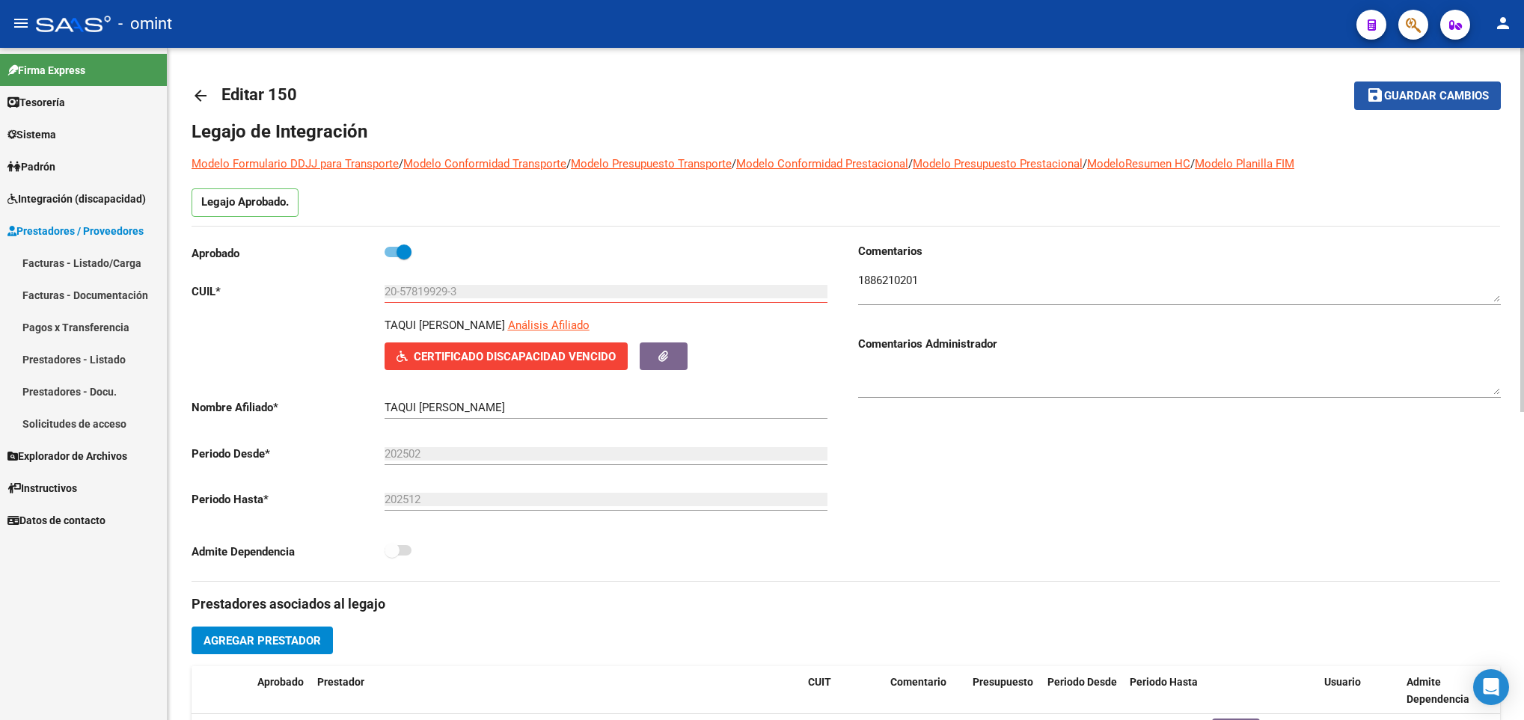
drag, startPoint x: 1383, startPoint y: 99, endPoint x: 1347, endPoint y: 108, distance: 37.9
click at [1384, 99] on span "Guardar cambios" at bounding box center [1436, 96] width 105 height 13
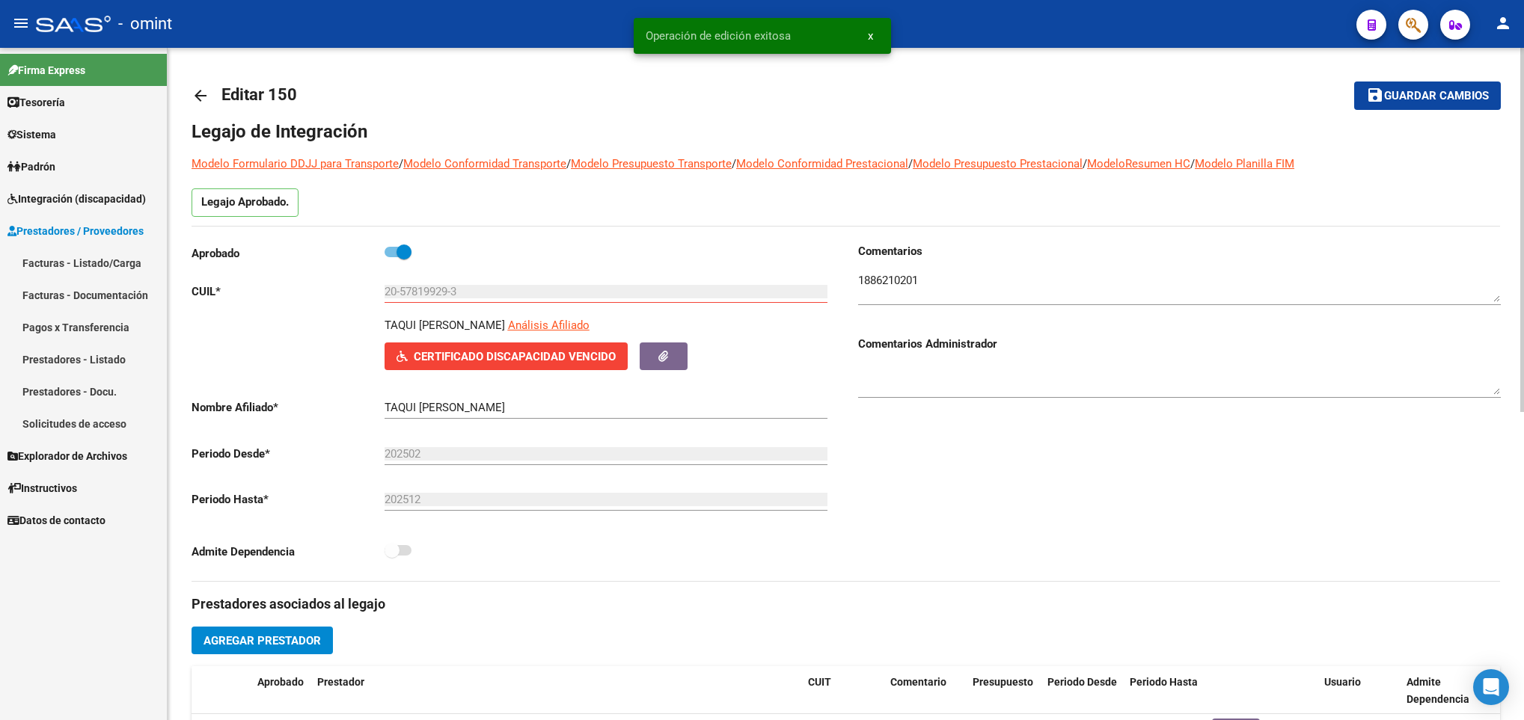
click at [200, 92] on mat-icon "arrow_back" at bounding box center [201, 96] width 18 height 18
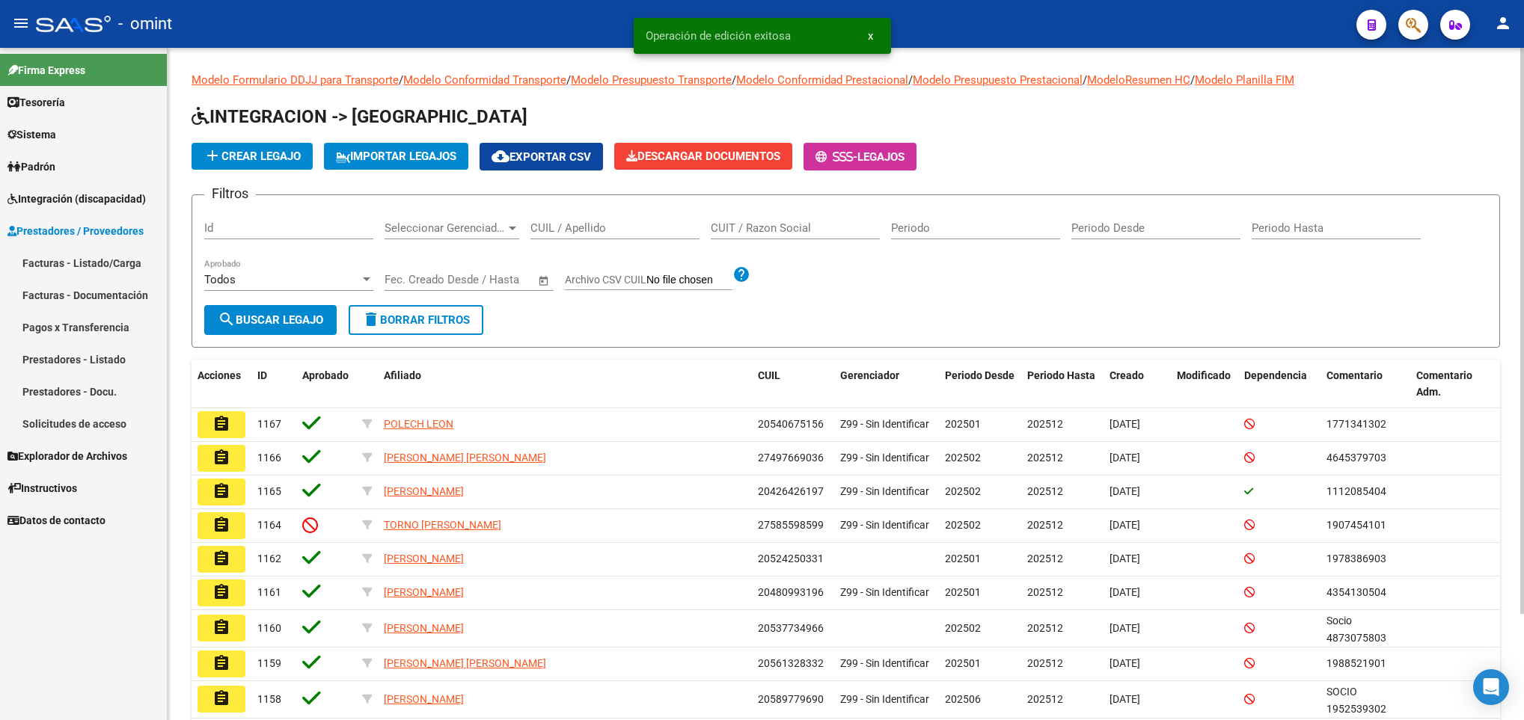
click at [584, 214] on div "CUIL / Apellido" at bounding box center [614, 223] width 169 height 32
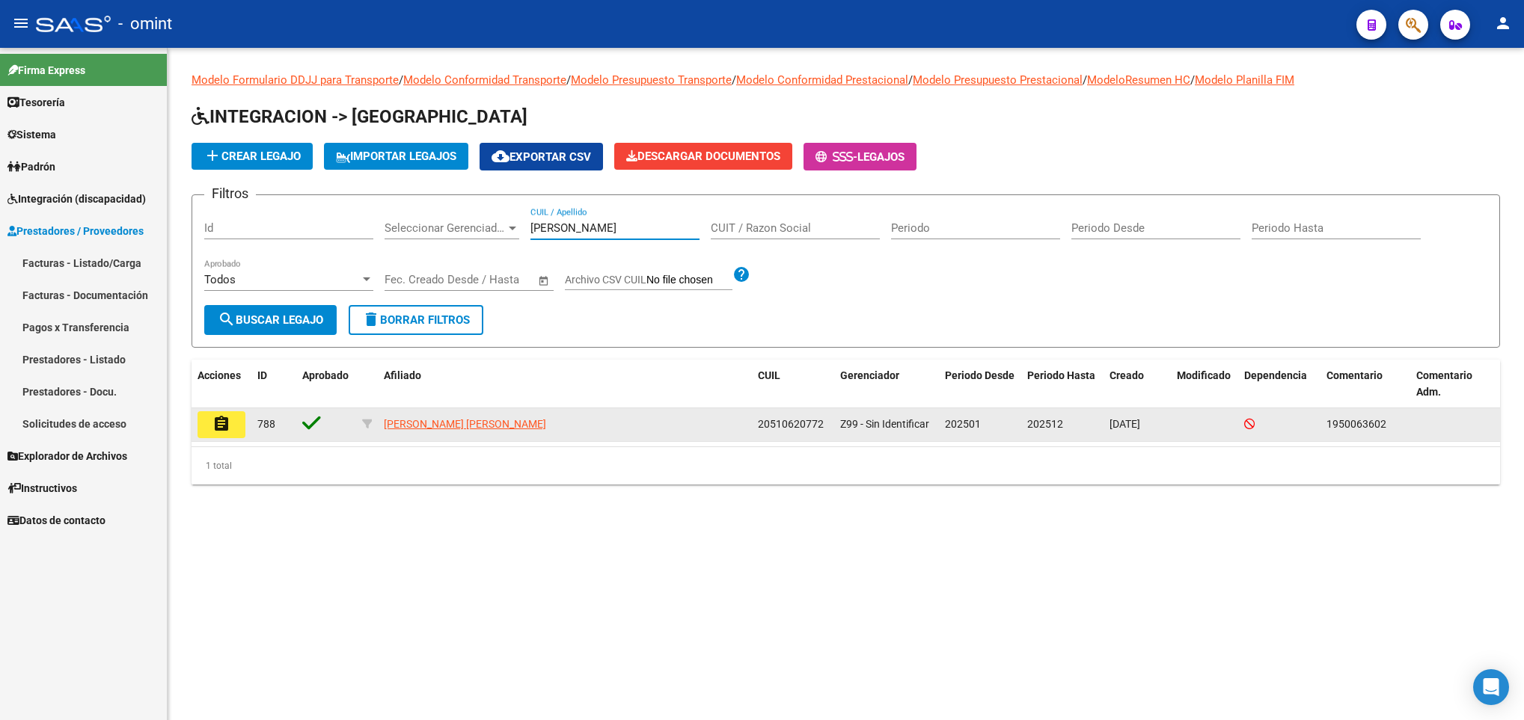
type input "tobar"
click at [231, 425] on button "assignment" at bounding box center [222, 424] width 48 height 27
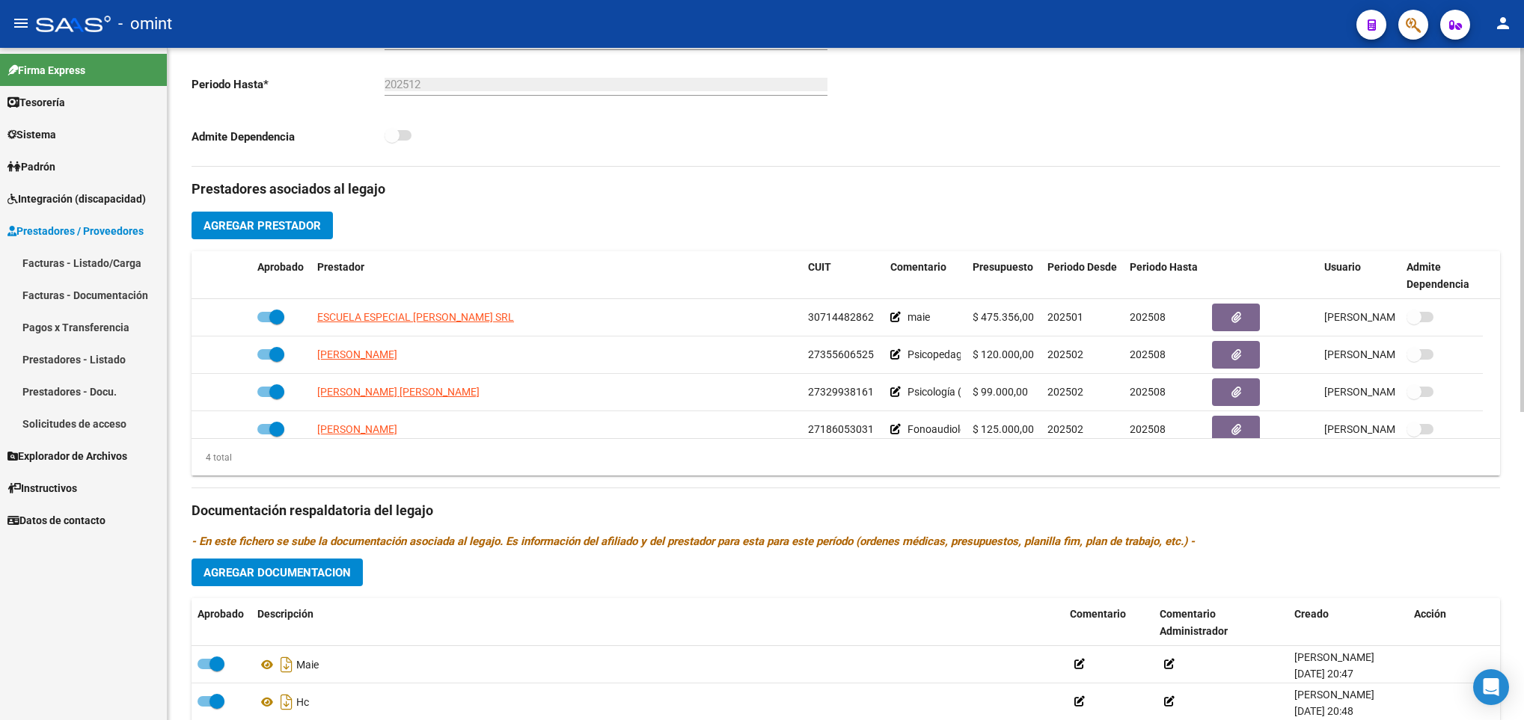
scroll to position [449, 0]
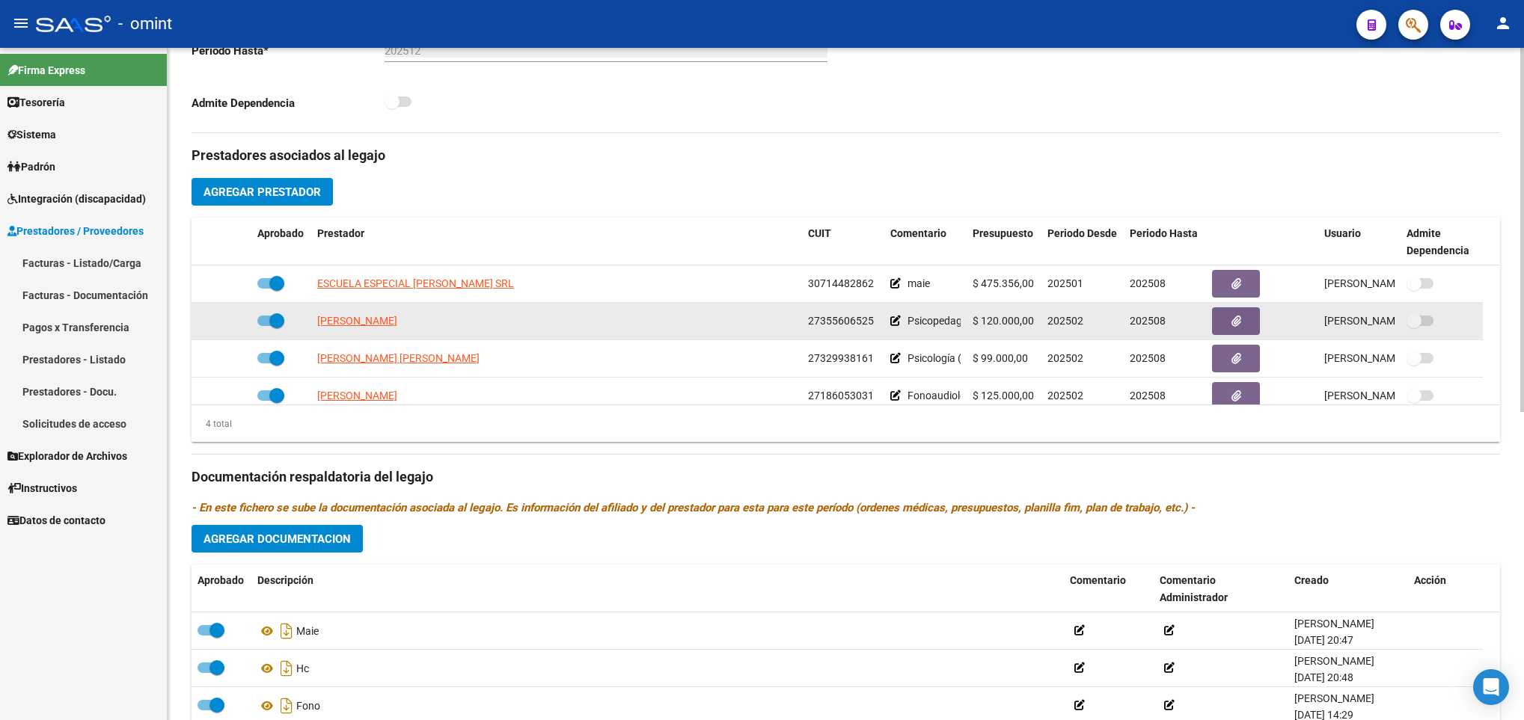
click at [269, 323] on span at bounding box center [276, 320] width 15 height 15
click at [265, 326] on input "checkbox" at bounding box center [264, 326] width 1 height 1
checkbox input "false"
click at [229, 323] on icon at bounding box center [229, 321] width 10 height 10
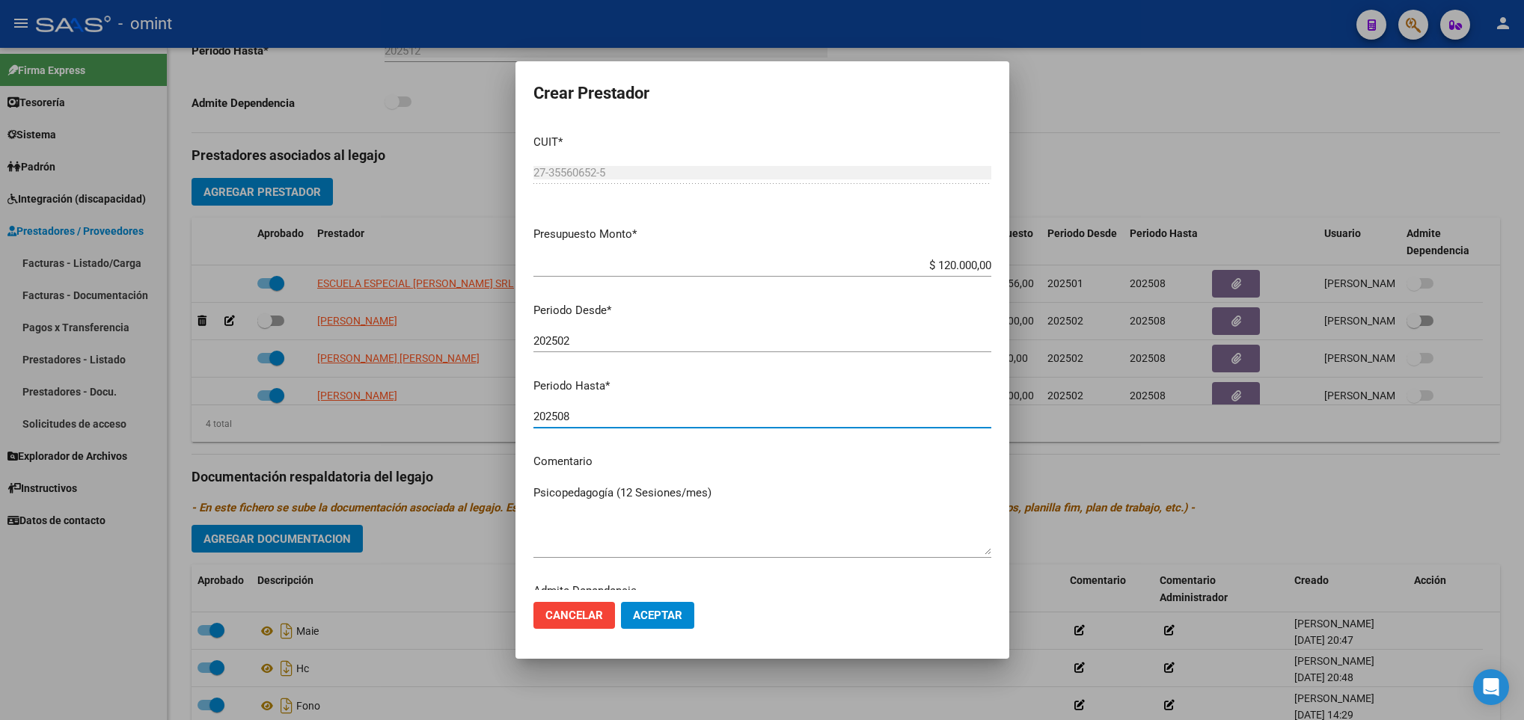
click at [729, 414] on input "202508" at bounding box center [762, 416] width 458 height 13
type input "202512"
click at [676, 611] on span "Aceptar" at bounding box center [657, 615] width 49 height 13
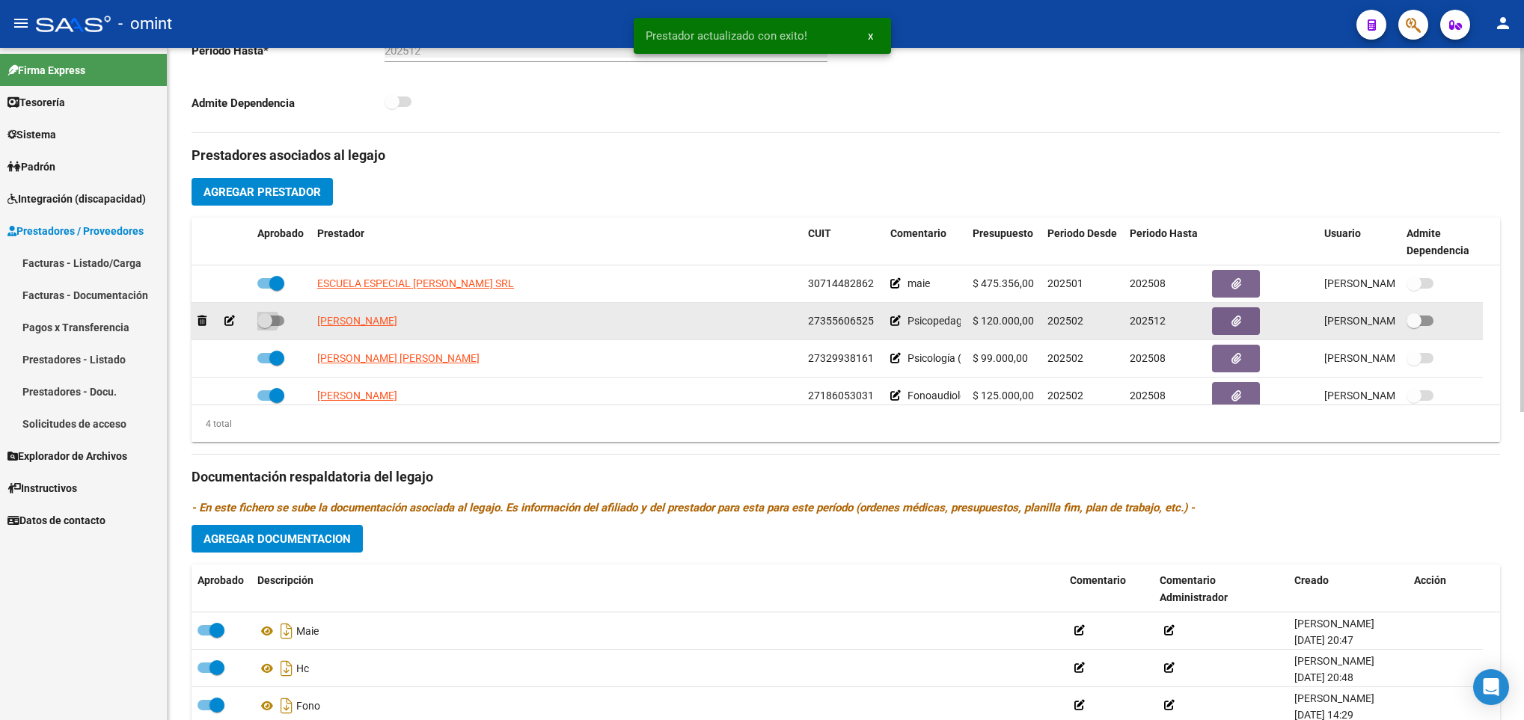
click at [270, 316] on span at bounding box center [264, 320] width 15 height 15
click at [265, 326] on input "checkbox" at bounding box center [264, 326] width 1 height 1
checkbox input "true"
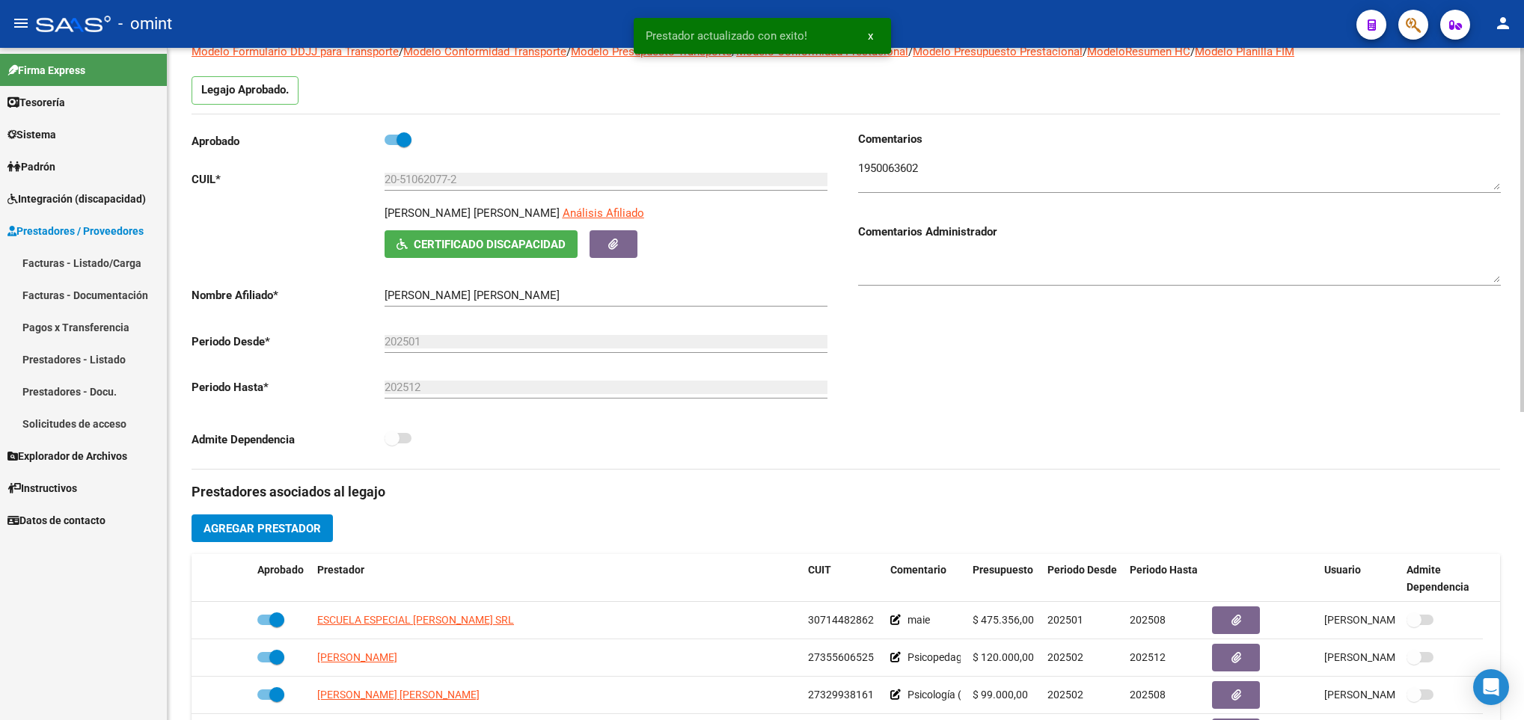
scroll to position [0, 0]
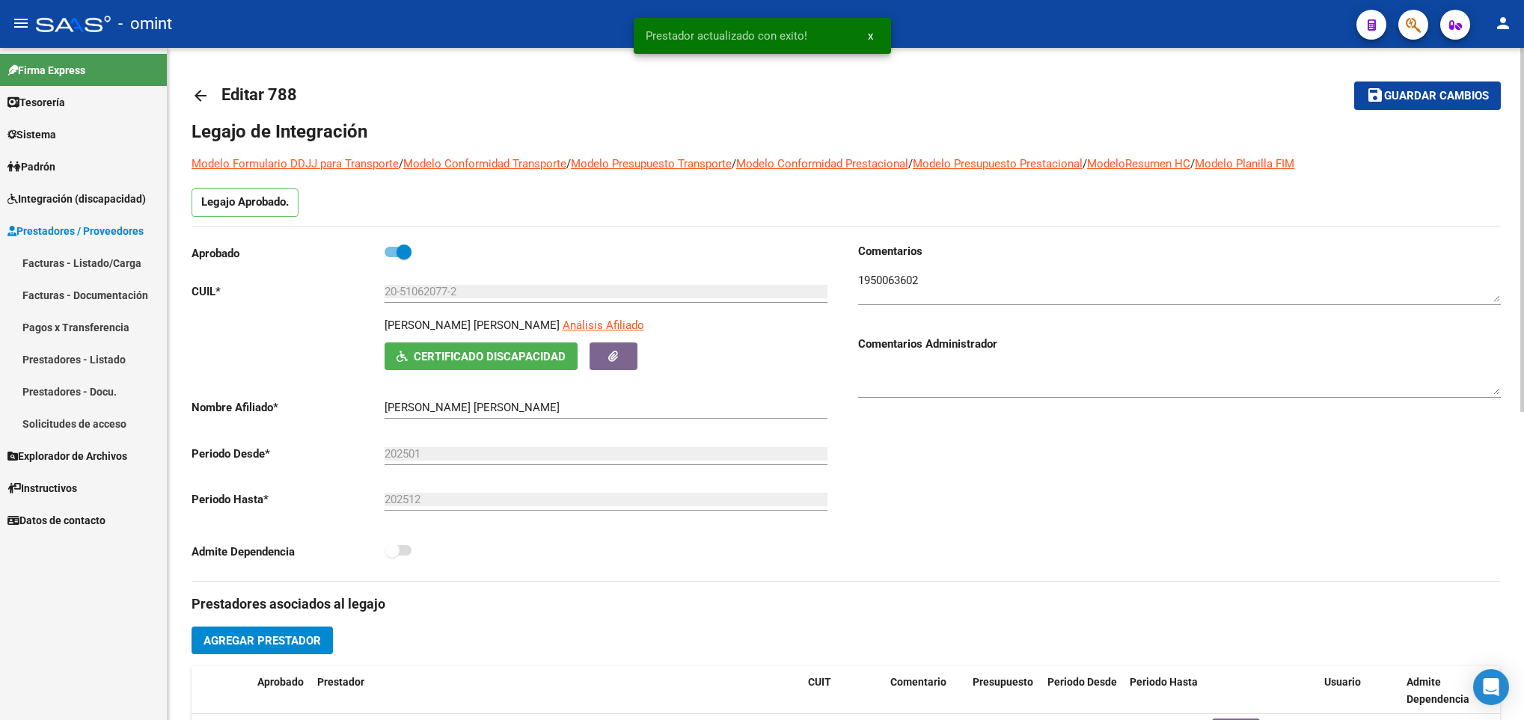
click at [1448, 97] on span "Guardar cambios" at bounding box center [1436, 96] width 105 height 13
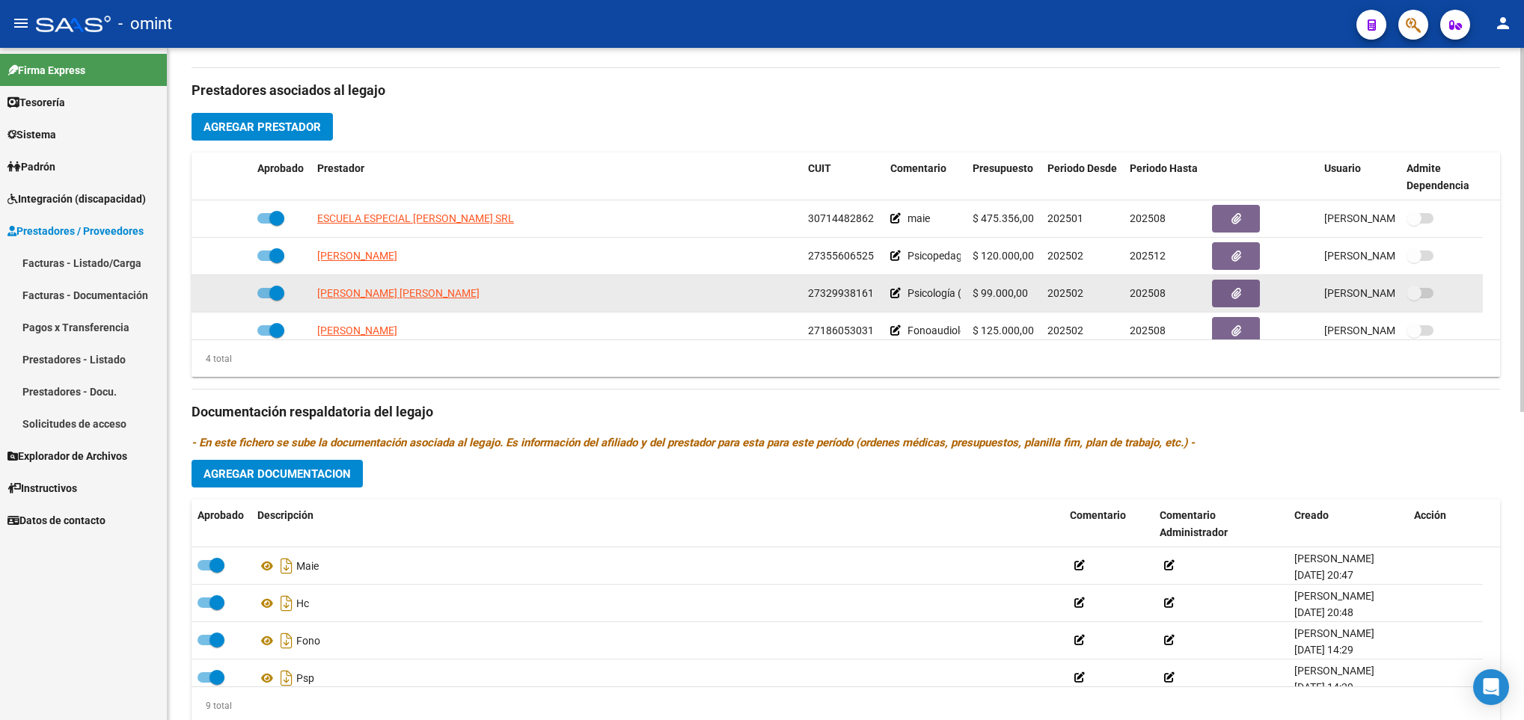
scroll to position [561, 0]
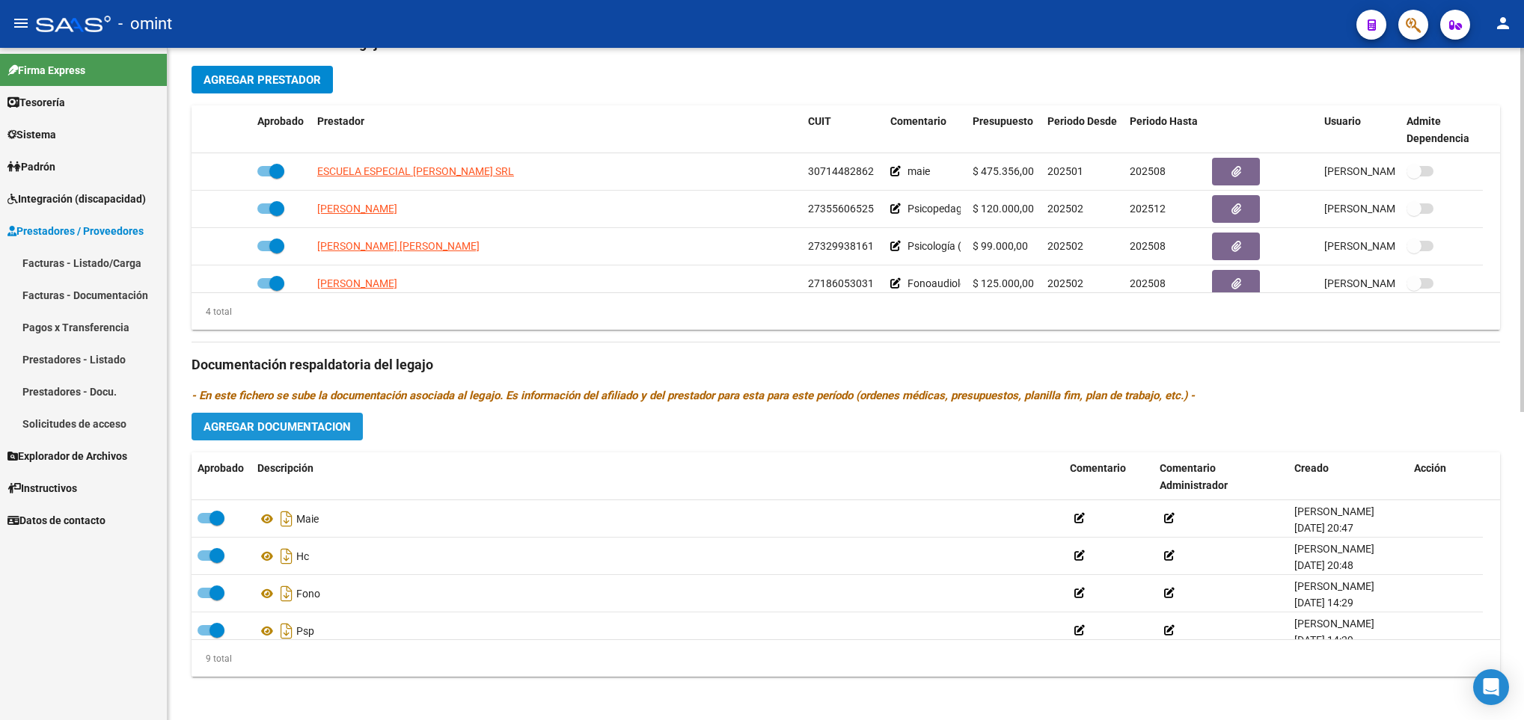
click at [312, 429] on span "Agregar Documentacion" at bounding box center [276, 426] width 147 height 13
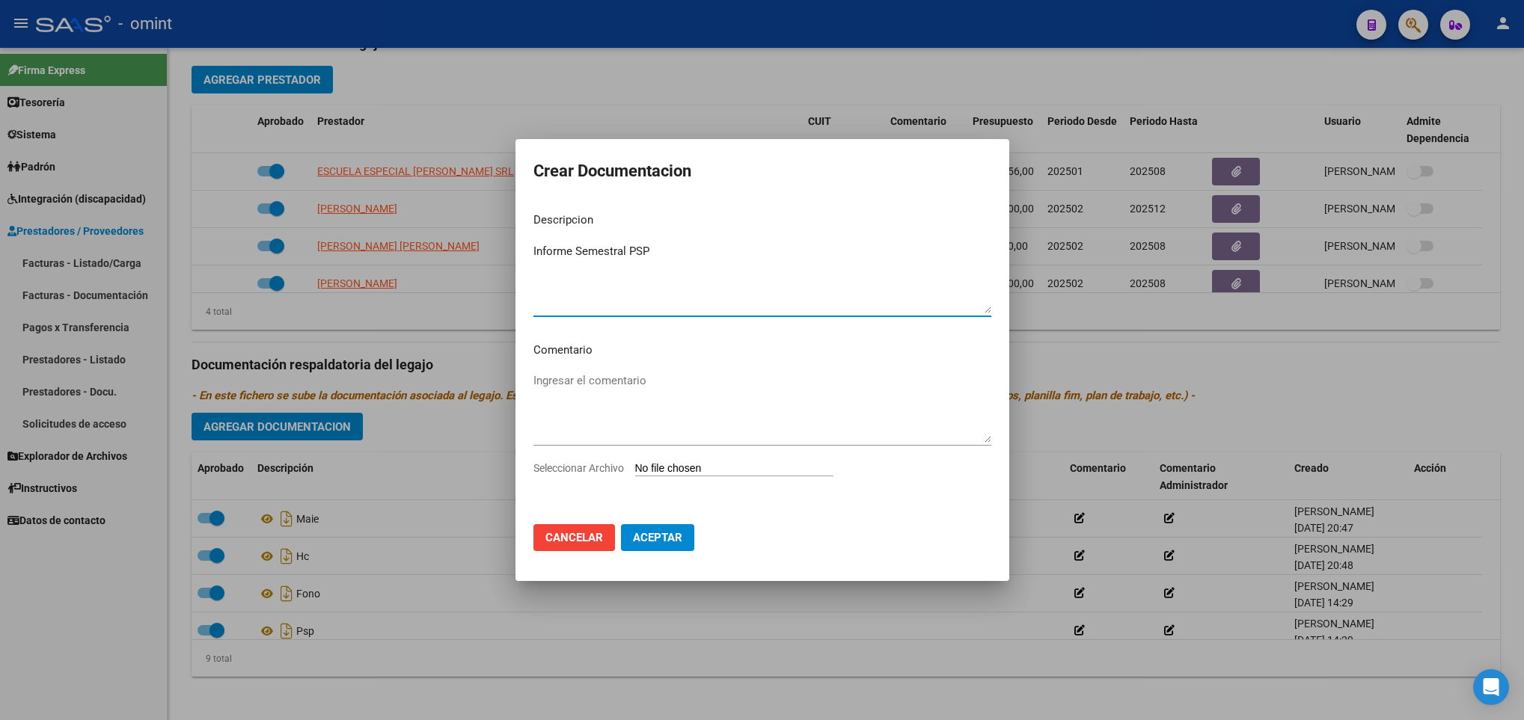
type textarea "Informe Semestral PSP"
click at [728, 468] on input "Seleccionar Archivo" at bounding box center [734, 469] width 198 height 14
type input "C:\fakepath\informe semestral psicopedagogia.pdf"
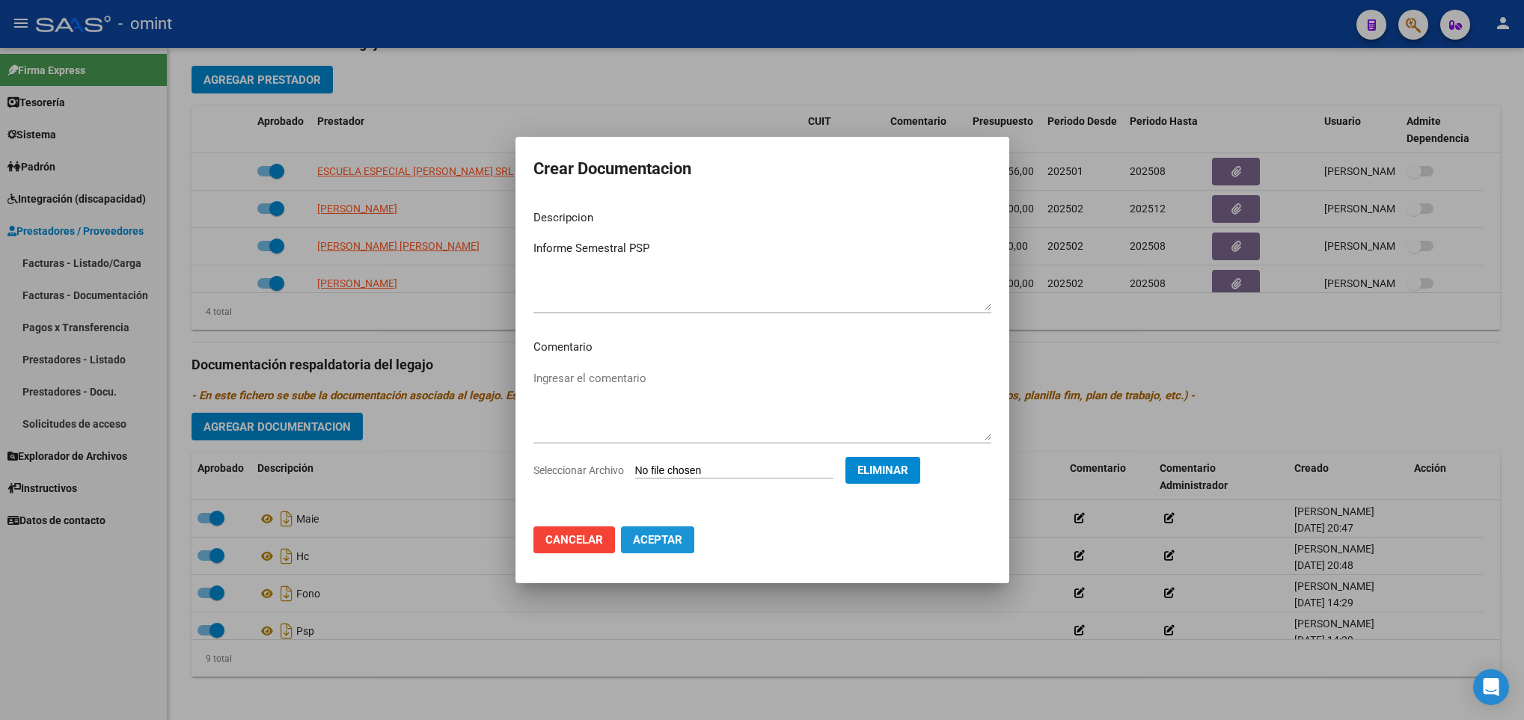
click at [680, 545] on span "Aceptar" at bounding box center [657, 539] width 49 height 13
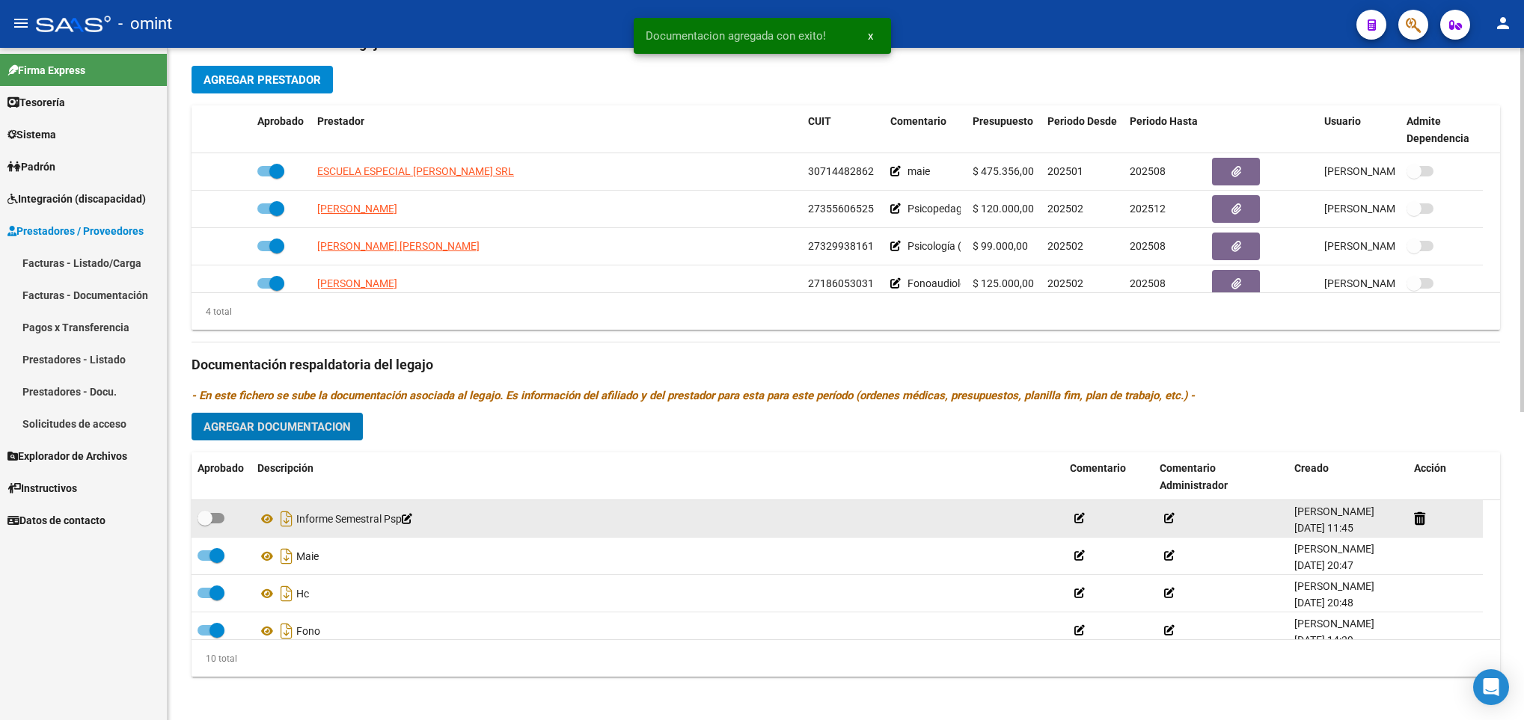
click at [214, 521] on span at bounding box center [211, 518] width 27 height 10
click at [205, 524] on input "checkbox" at bounding box center [204, 524] width 1 height 1
checkbox input "true"
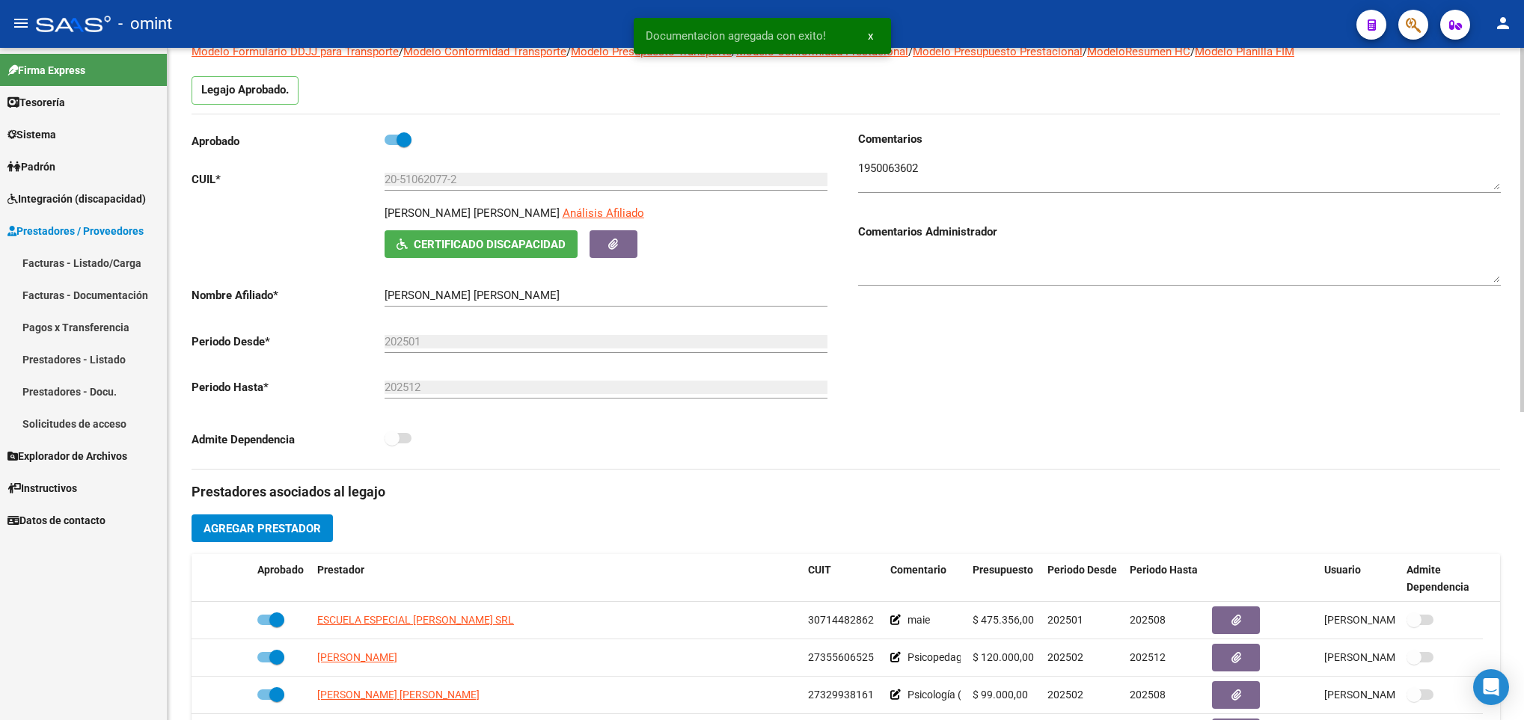
scroll to position [0, 0]
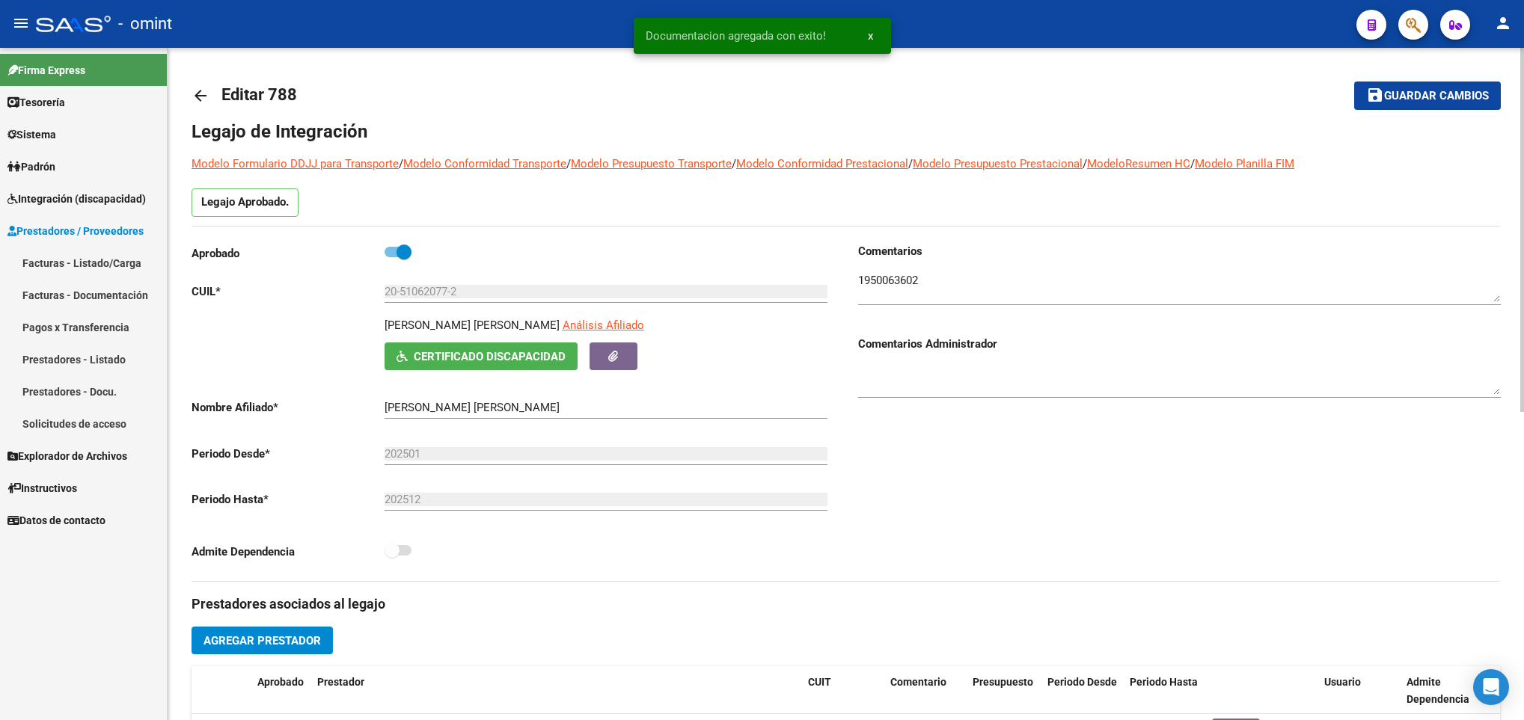
click at [1430, 85] on button "save Guardar cambios" at bounding box center [1427, 96] width 147 height 28
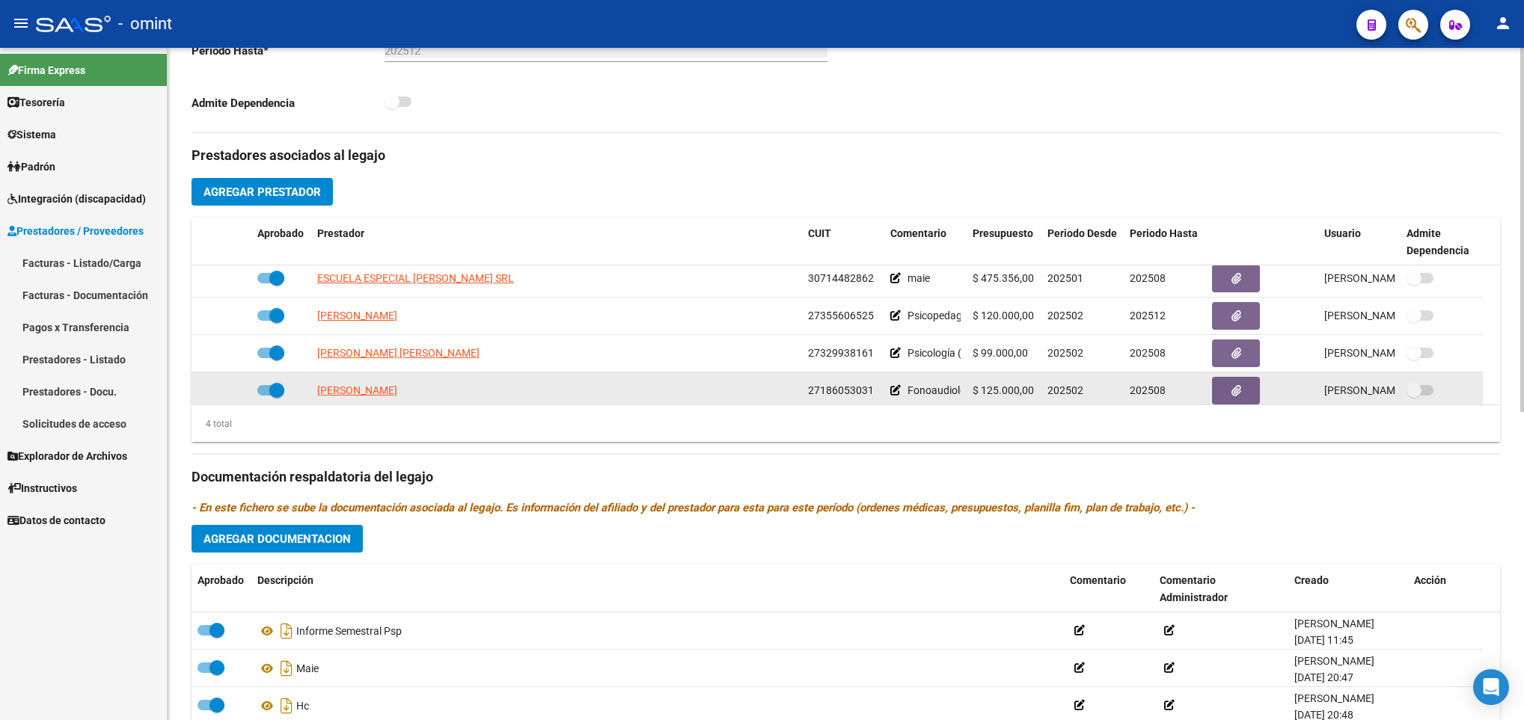
scroll to position [16, 0]
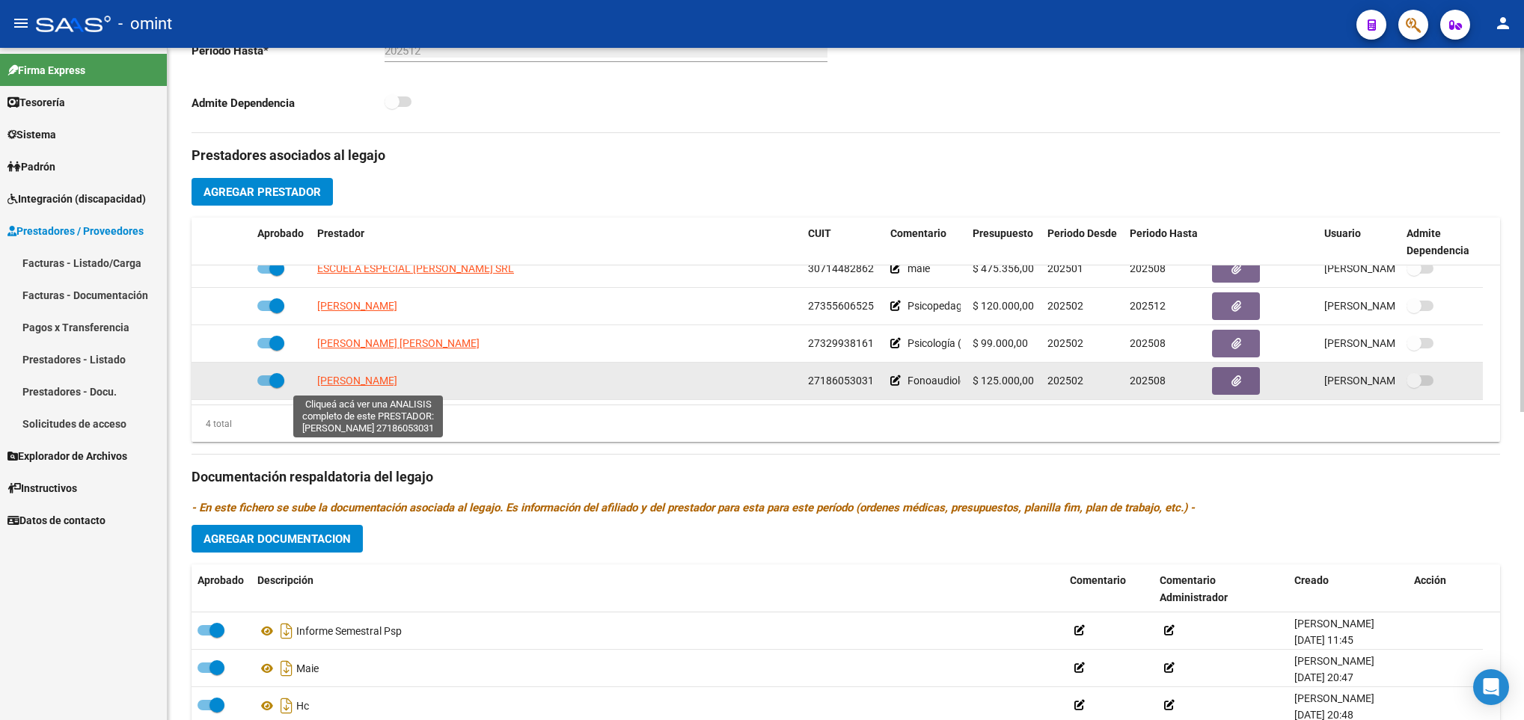
click at [359, 385] on span "WIRZ LETICIA MABEL" at bounding box center [357, 381] width 80 height 12
type textarea "27186053031"
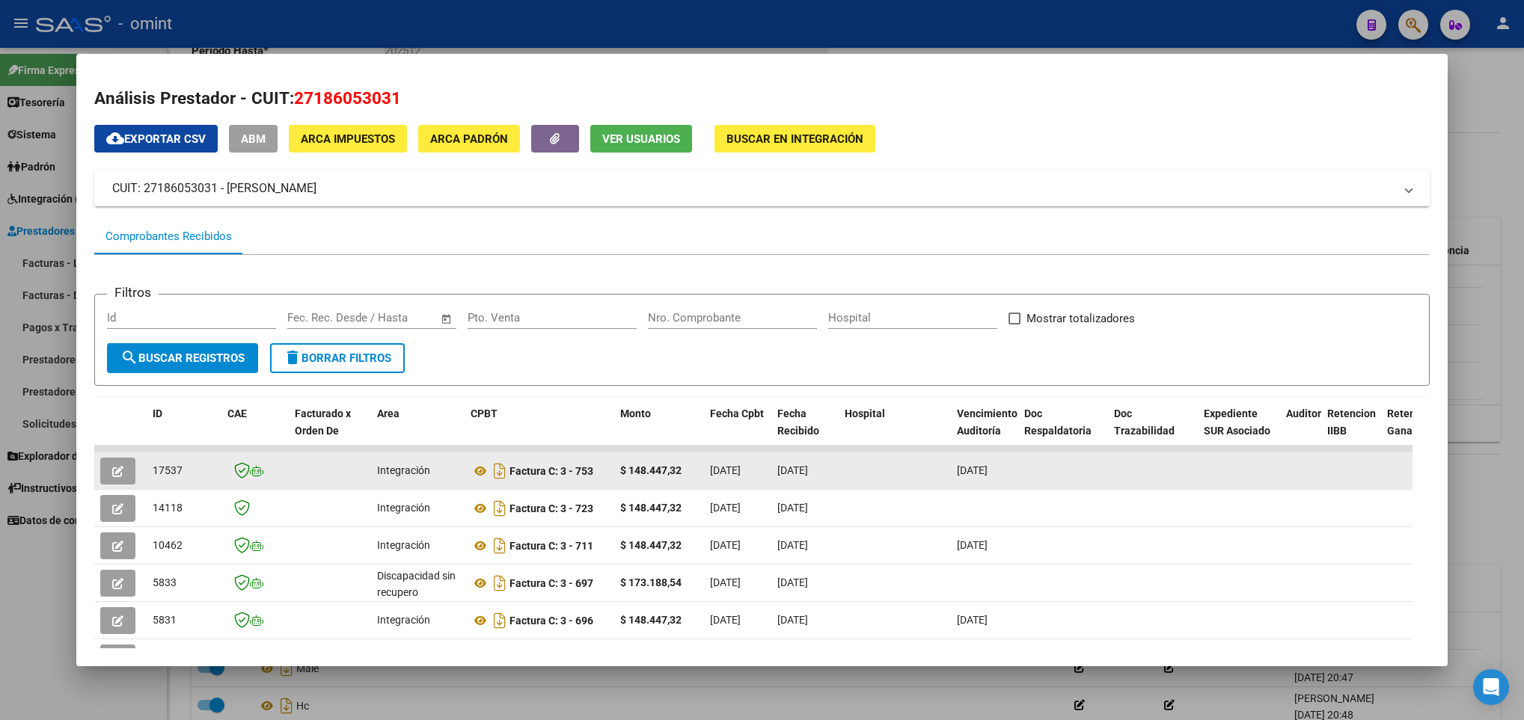
click at [122, 474] on icon "button" at bounding box center [117, 471] width 11 height 11
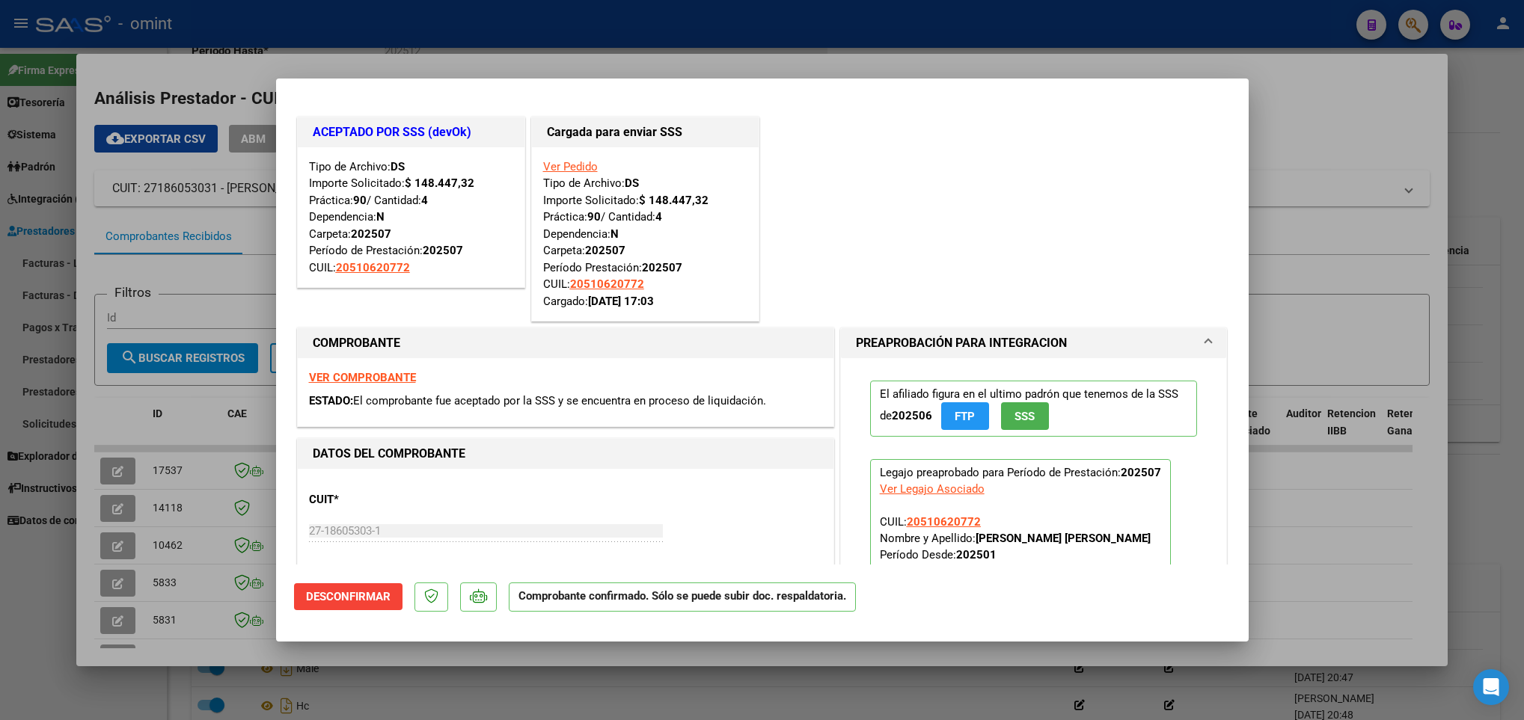
click at [131, 604] on div at bounding box center [762, 360] width 1524 height 720
type input "$ 0,00"
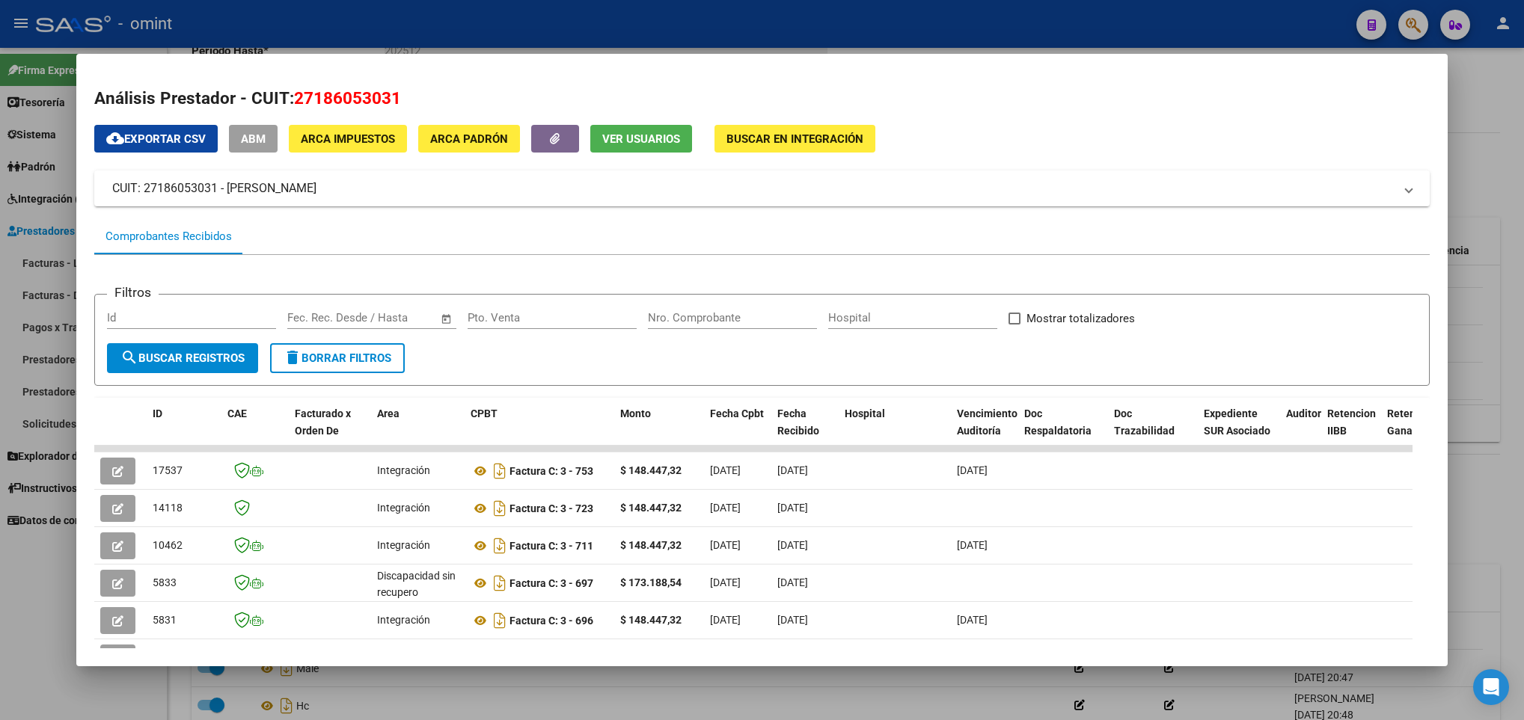
click at [404, 670] on div at bounding box center [762, 360] width 1524 height 720
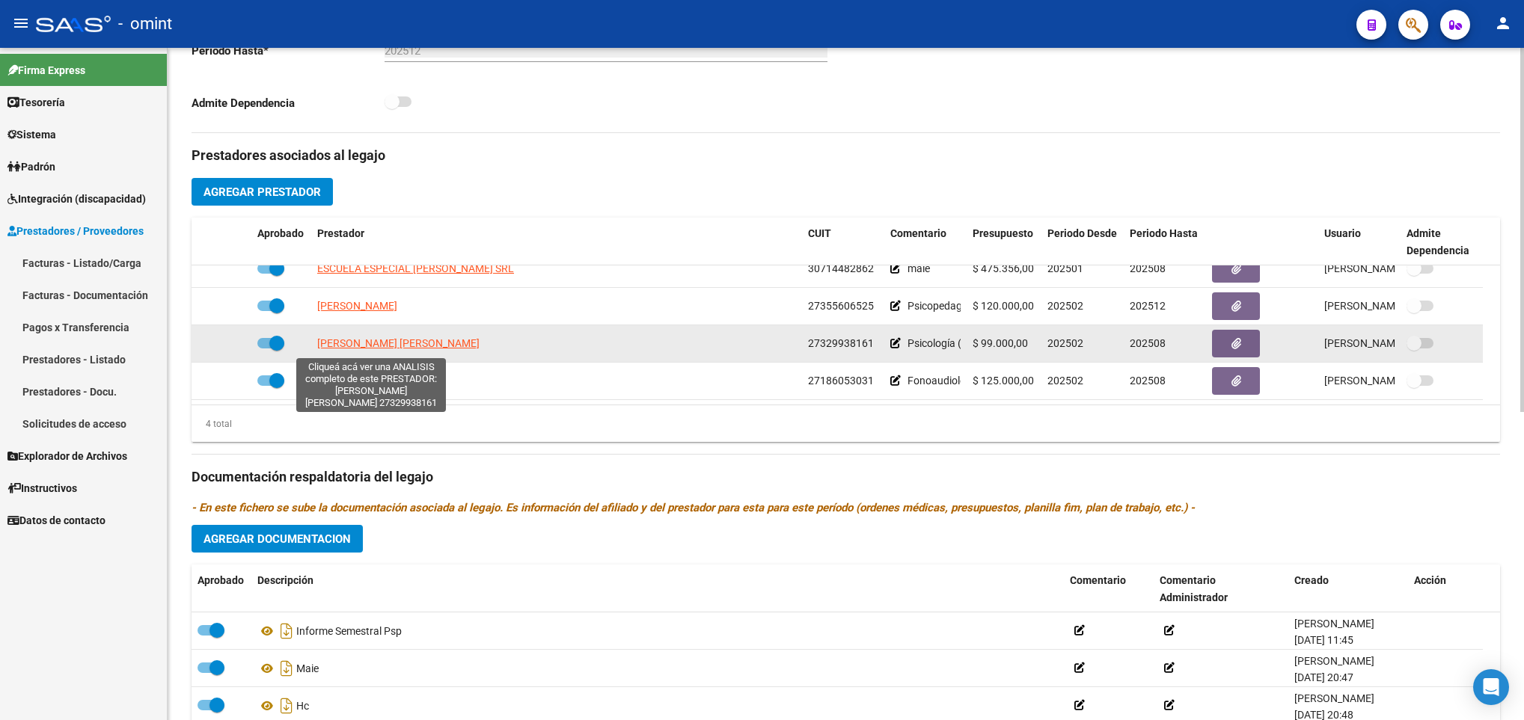
click at [373, 349] on span "DIAZ SILVINA DANIELA" at bounding box center [398, 343] width 162 height 12
type textarea "27329938161"
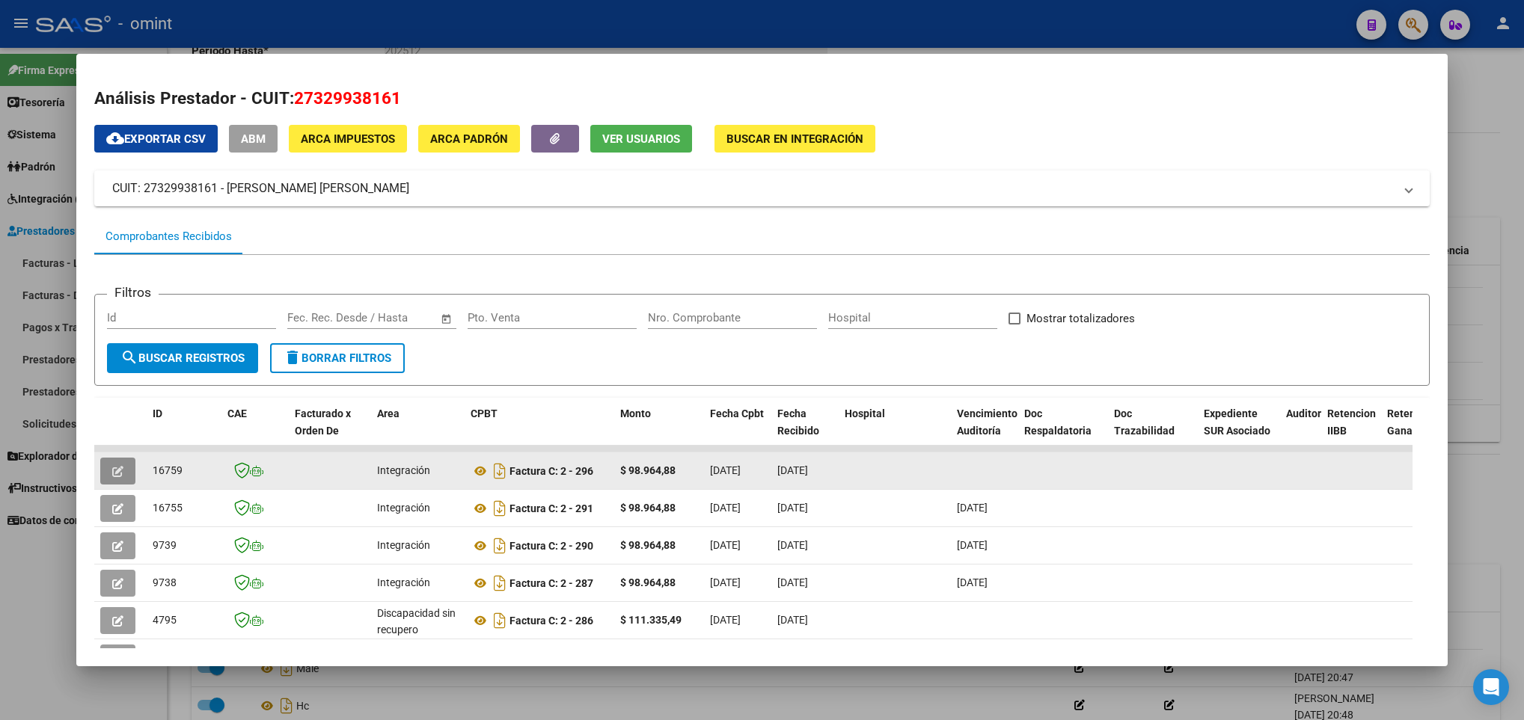
click at [120, 470] on icon "button" at bounding box center [117, 471] width 11 height 11
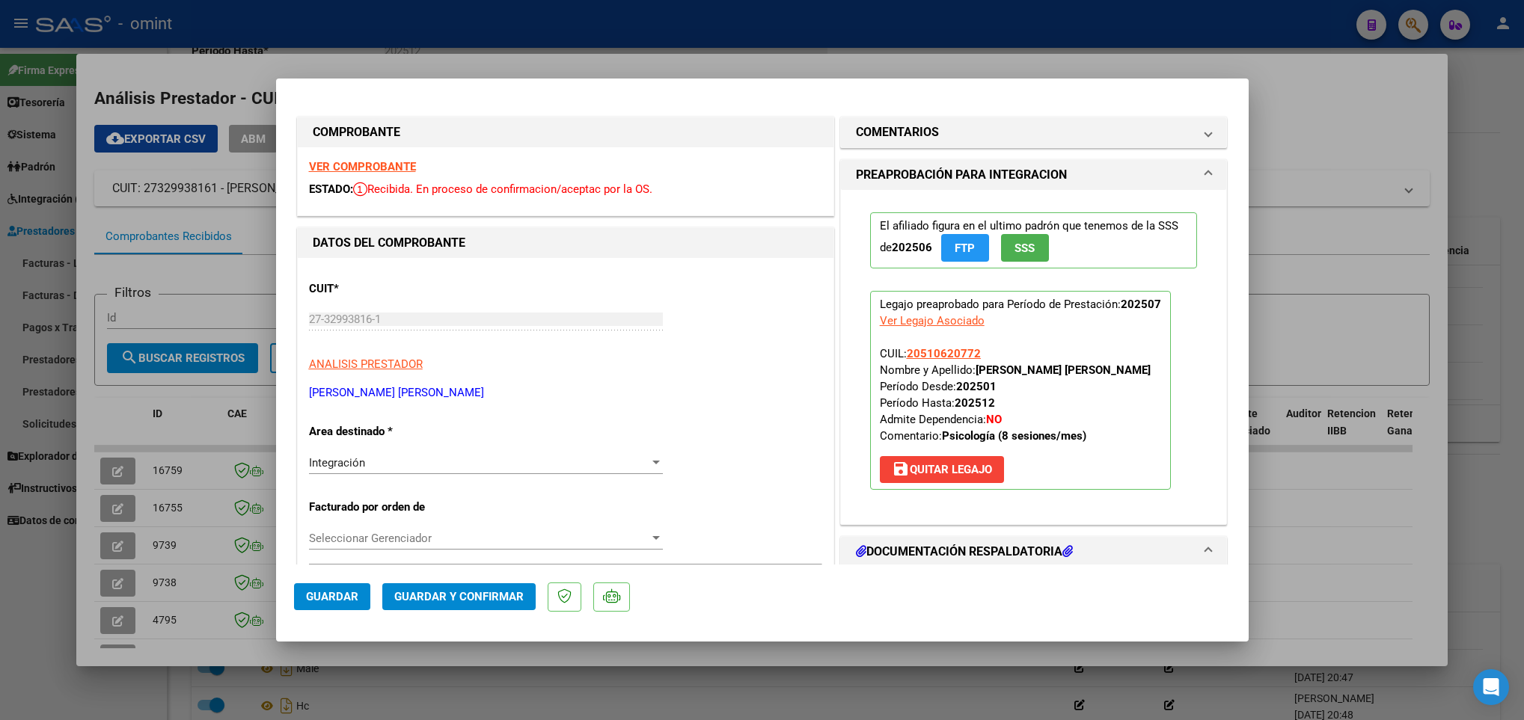
click at [361, 164] on strong "VER COMPROBANTE" at bounding box center [362, 166] width 107 height 13
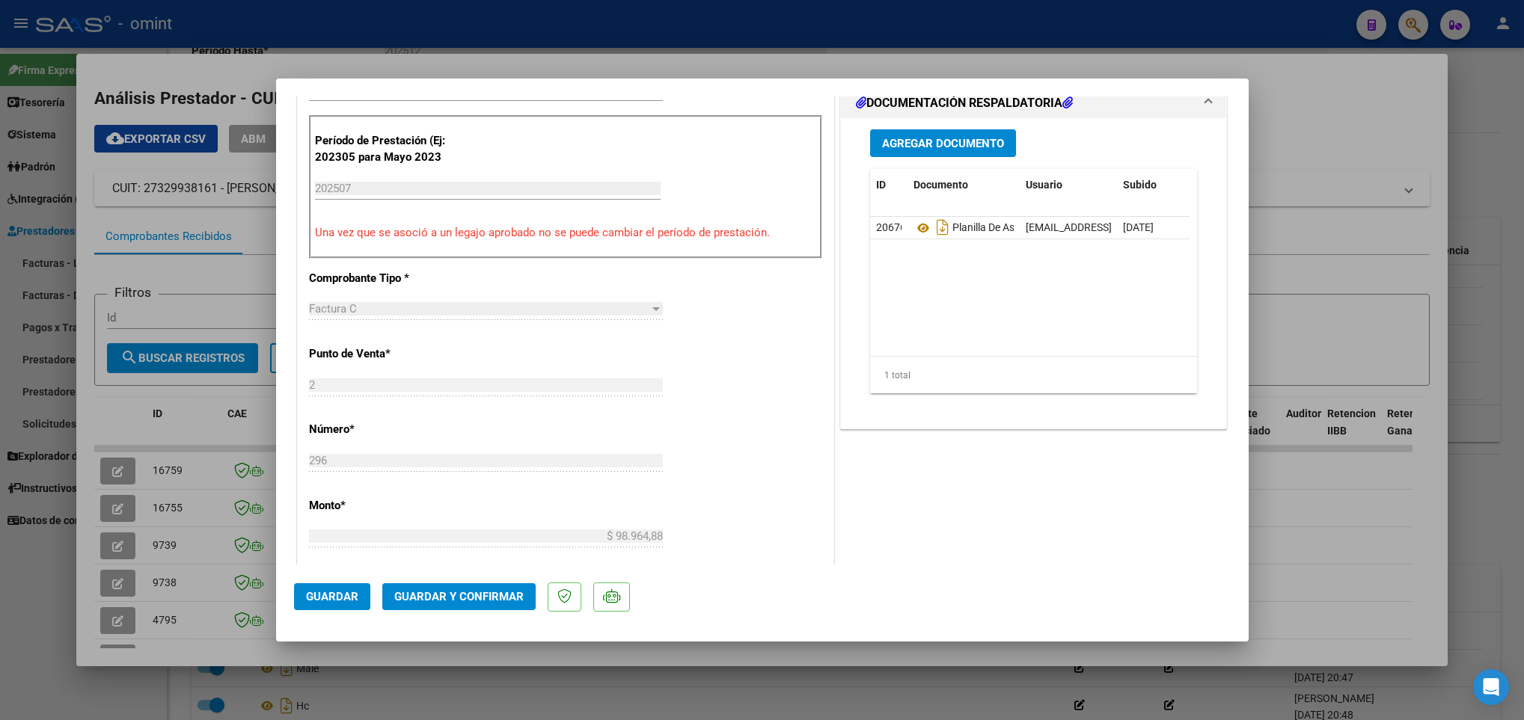
scroll to position [561, 0]
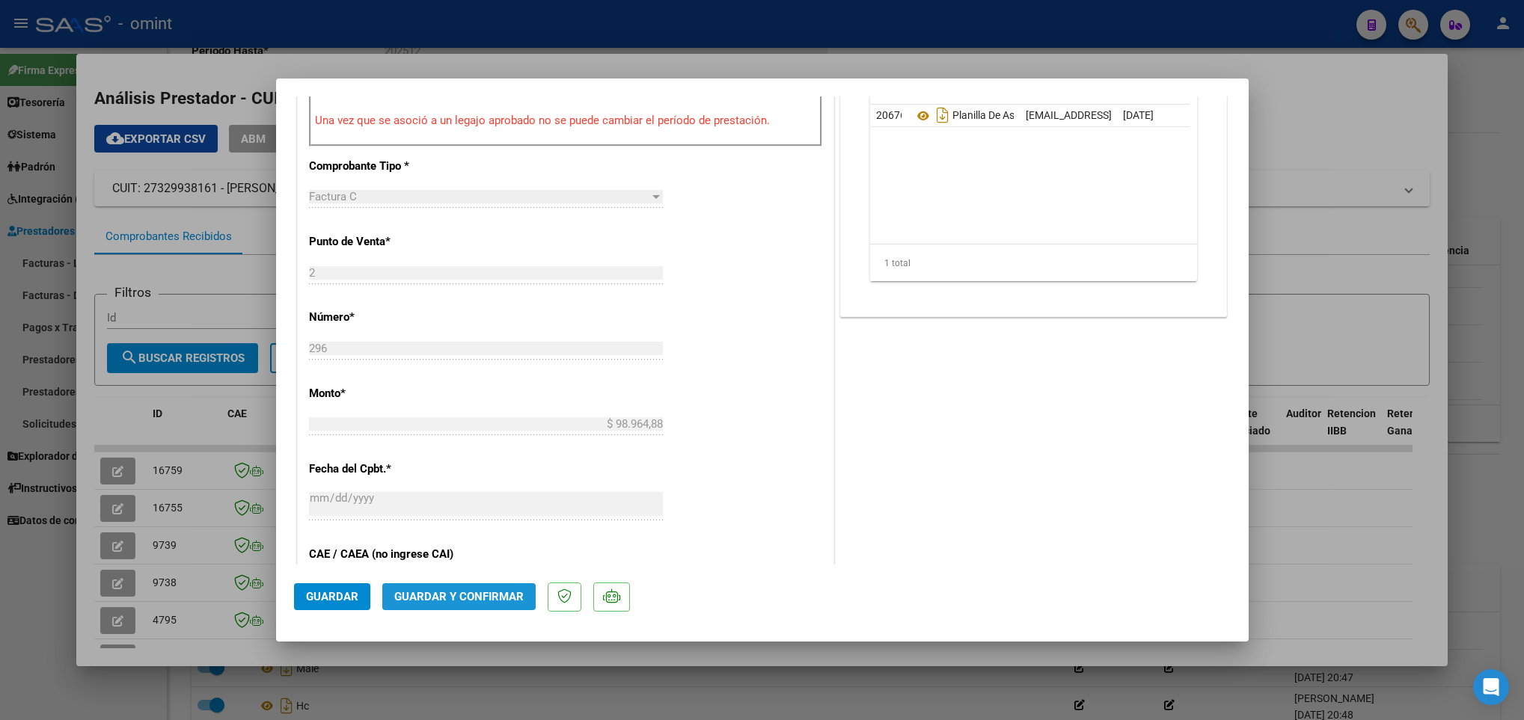
click at [485, 599] on span "Guardar y Confirmar" at bounding box center [458, 596] width 129 height 13
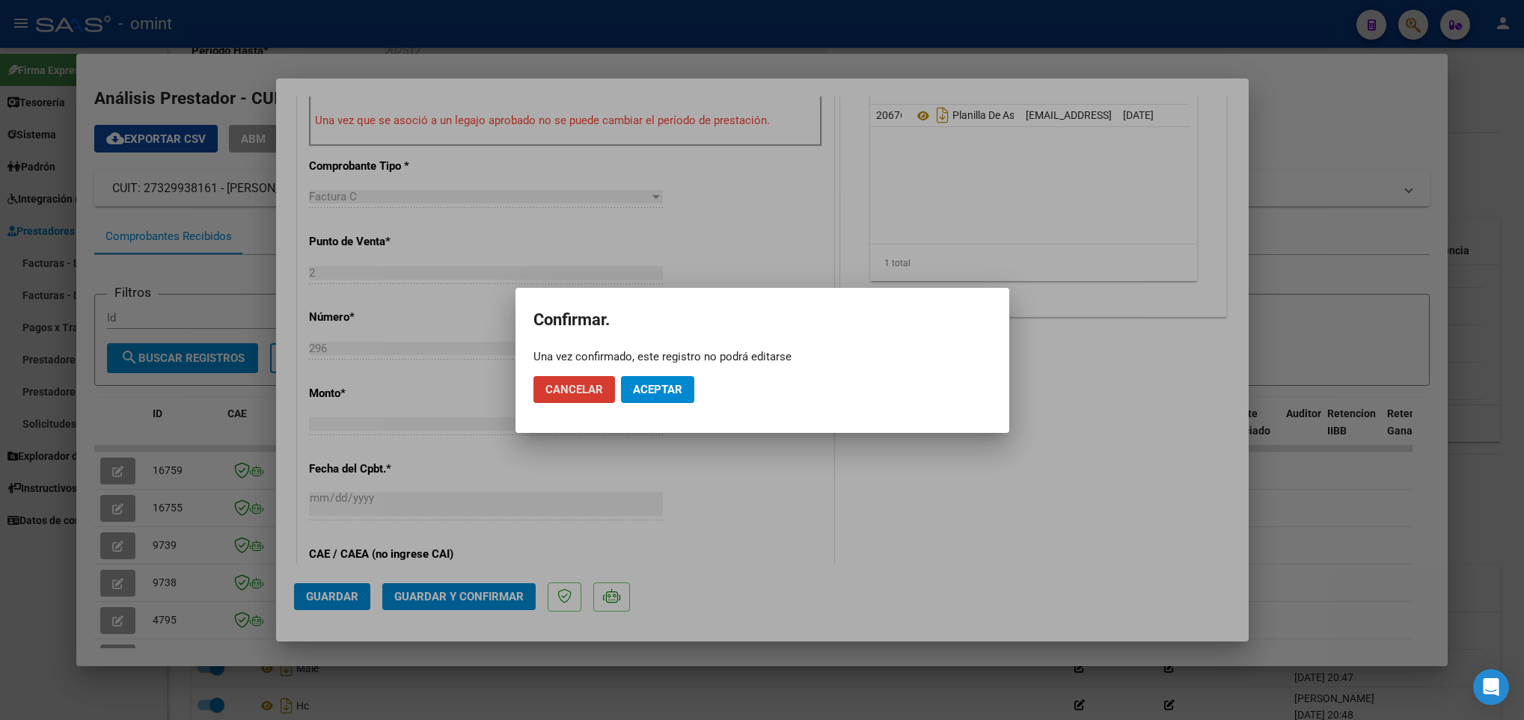
click at [678, 391] on span "Aceptar" at bounding box center [657, 389] width 49 height 13
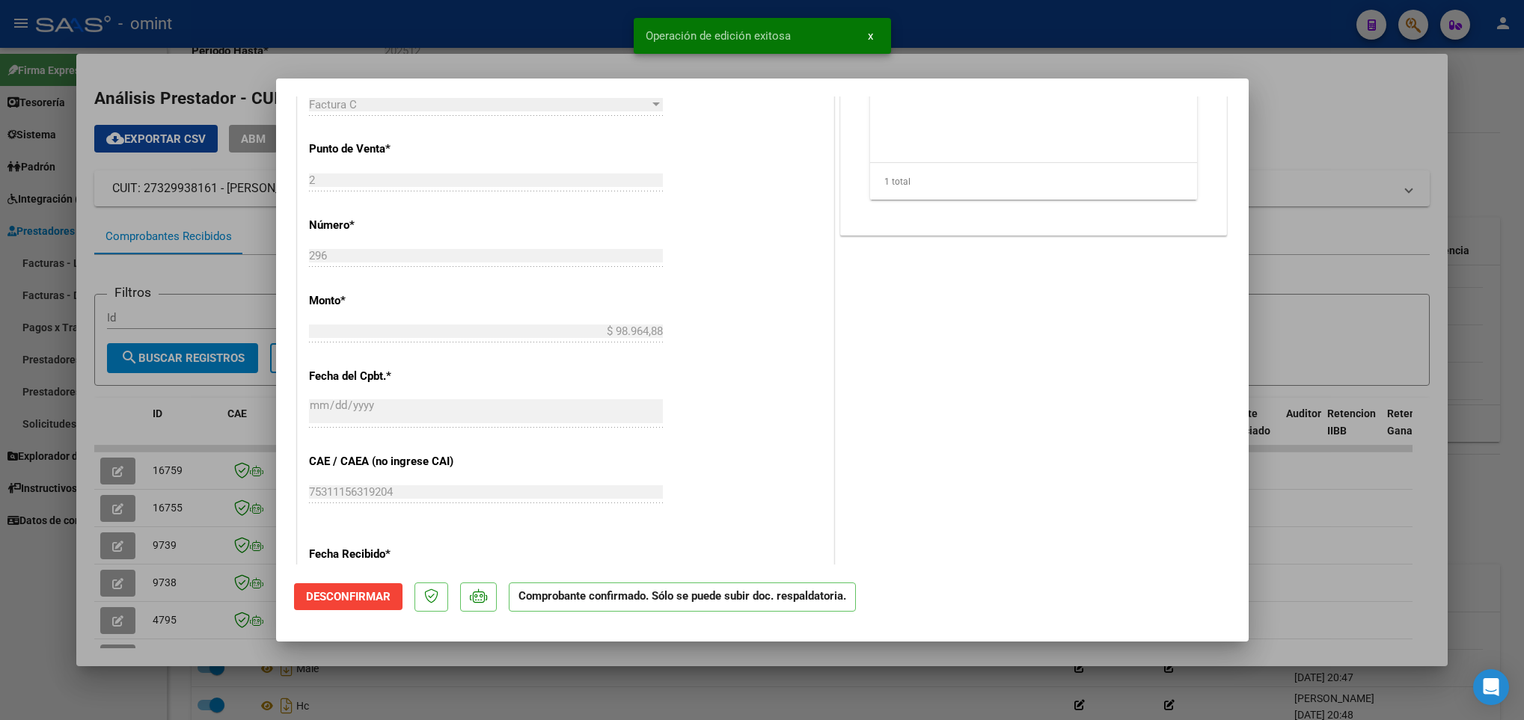
click at [117, 646] on div at bounding box center [762, 360] width 1524 height 720
type input "$ 0,00"
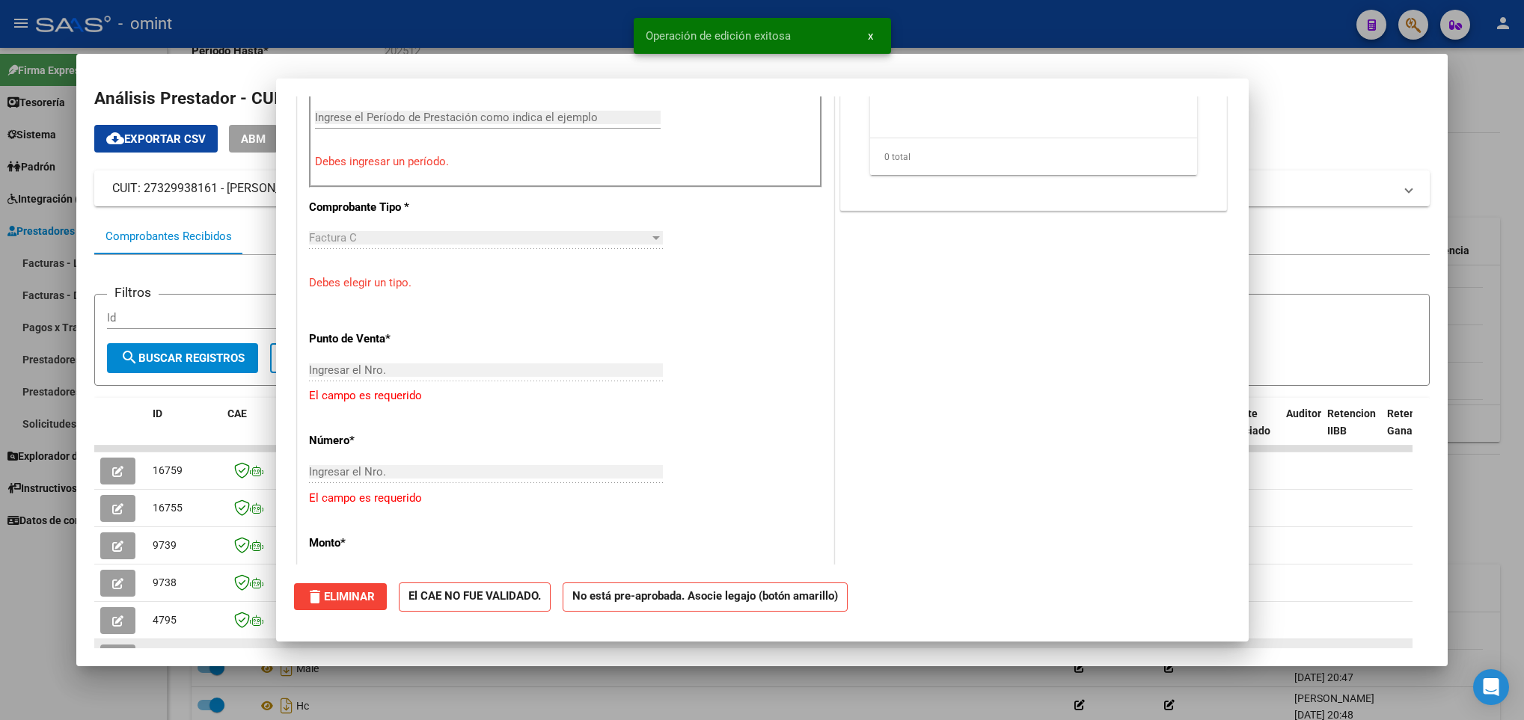
scroll to position [0, 0]
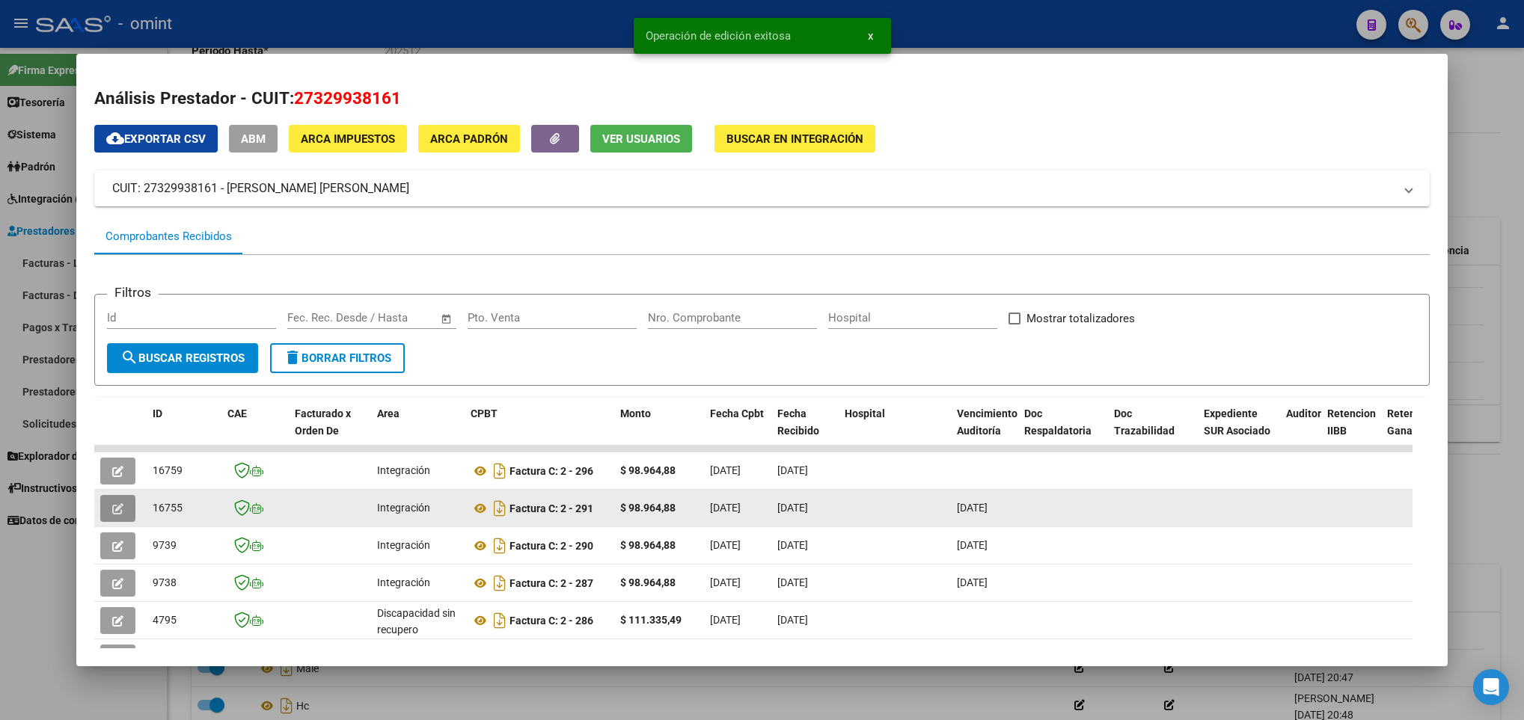
click at [122, 497] on button "button" at bounding box center [117, 508] width 35 height 27
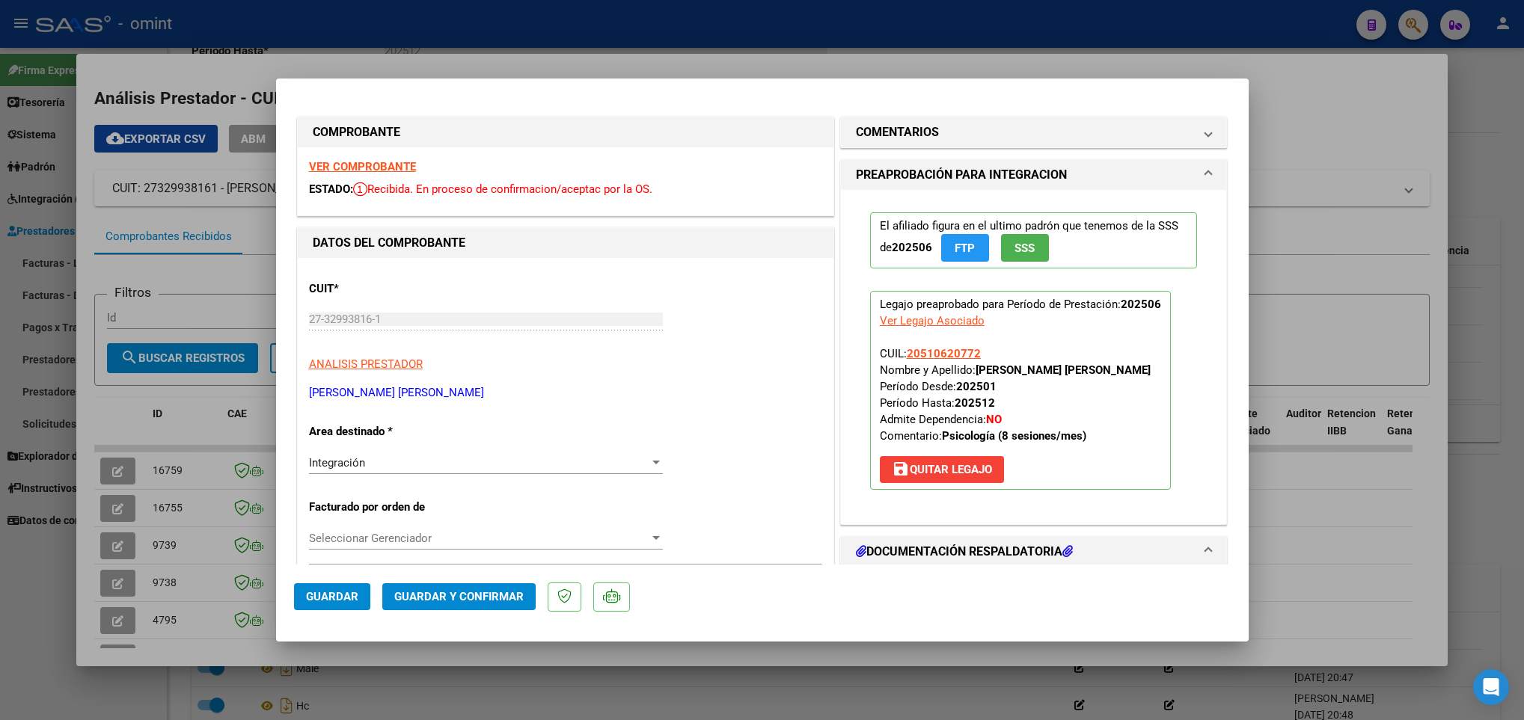
click at [385, 165] on strong "VER COMPROBANTE" at bounding box center [362, 166] width 107 height 13
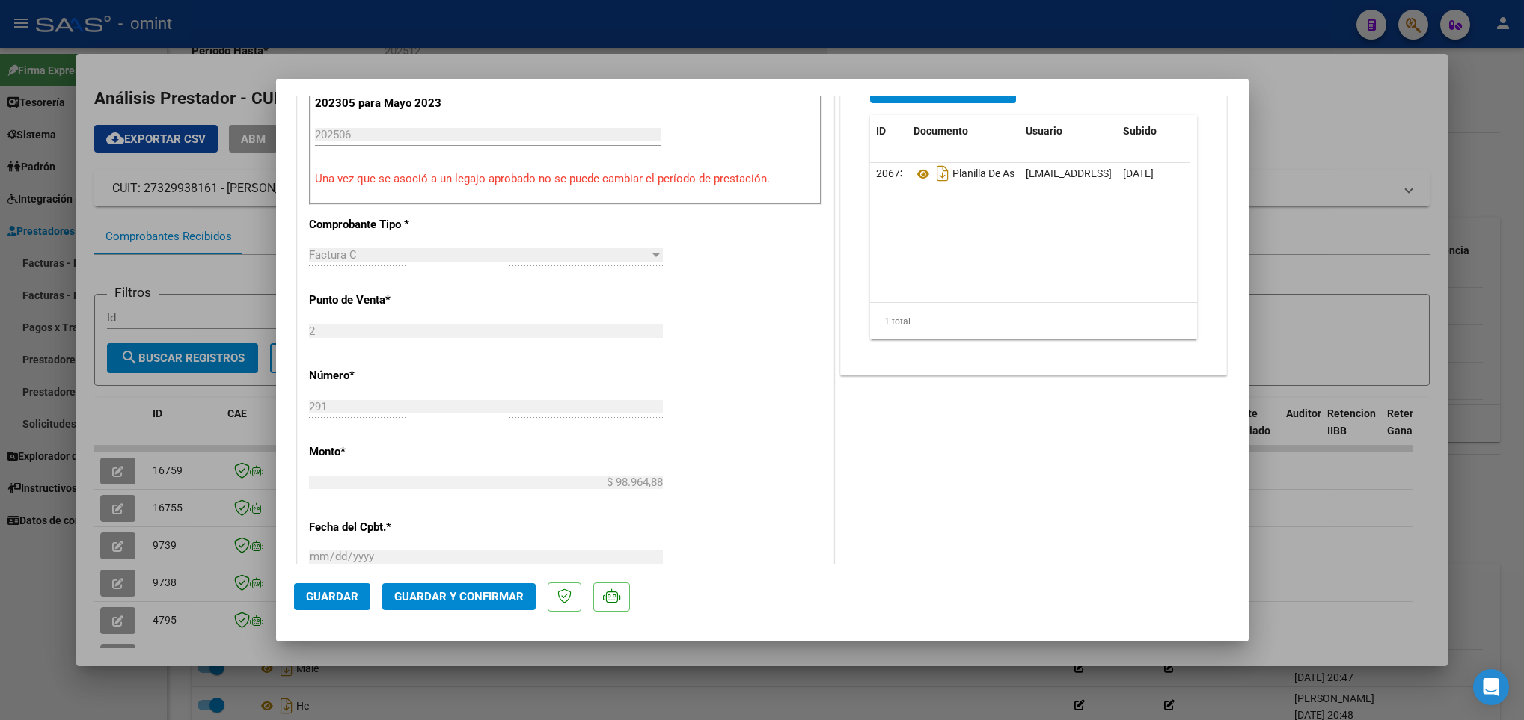
scroll to position [561, 0]
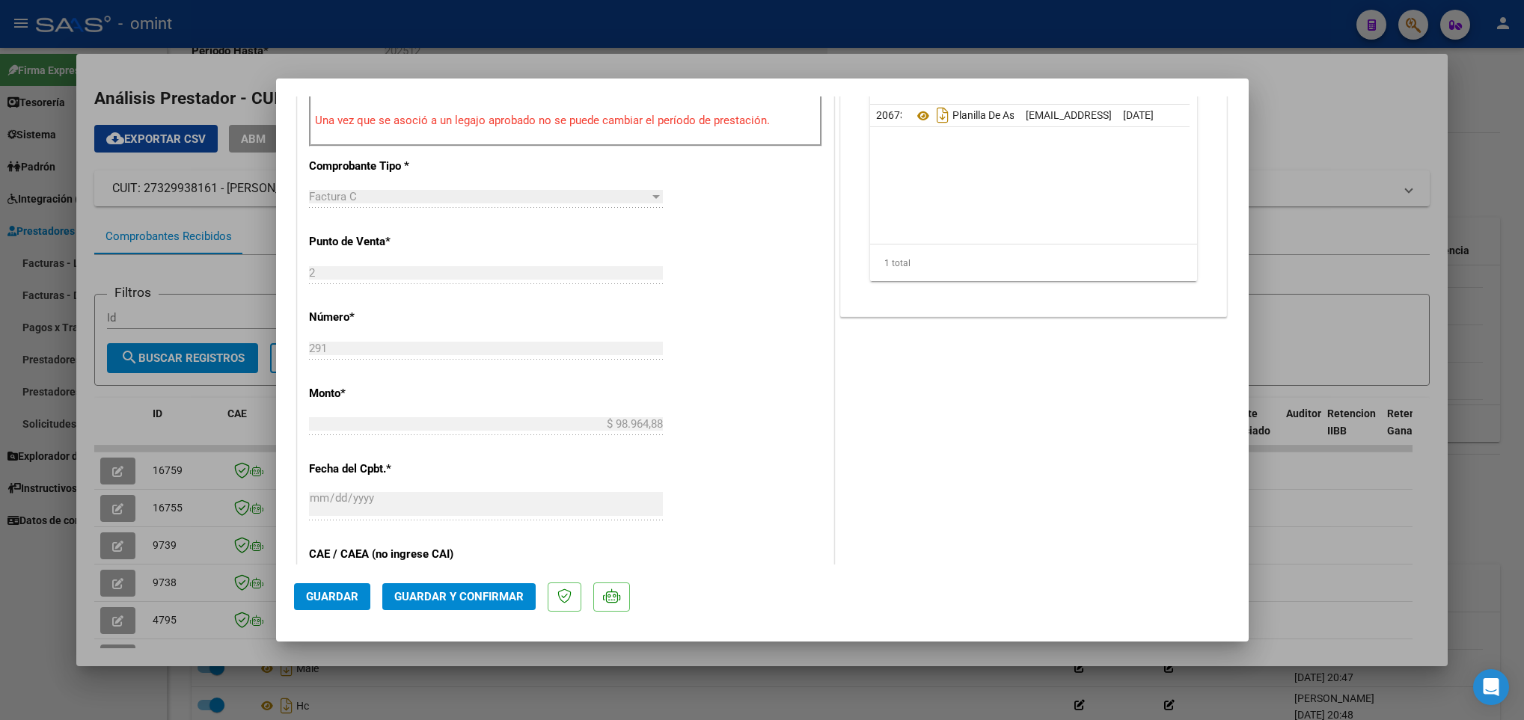
click at [443, 599] on span "Guardar y Confirmar" at bounding box center [458, 596] width 129 height 13
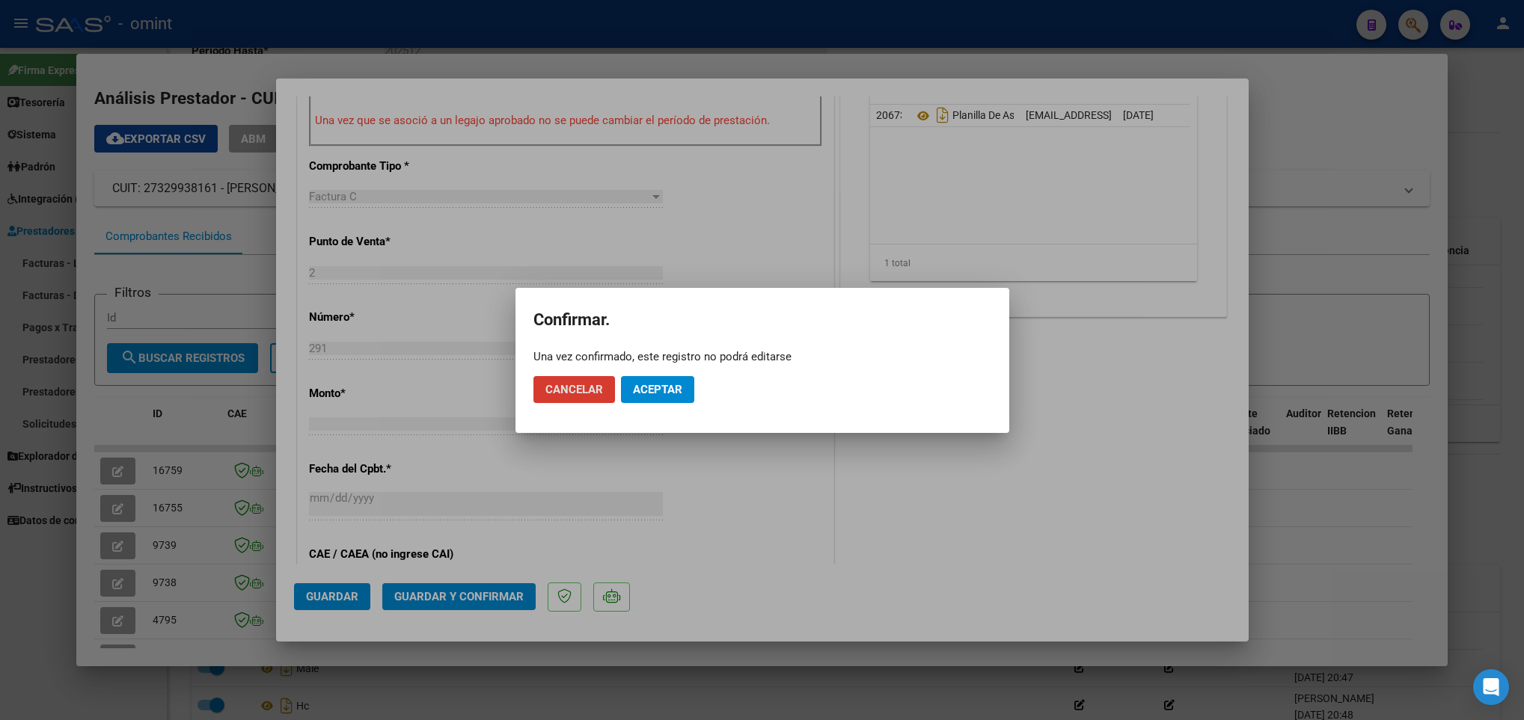
click at [663, 397] on button "Aceptar" at bounding box center [657, 389] width 73 height 27
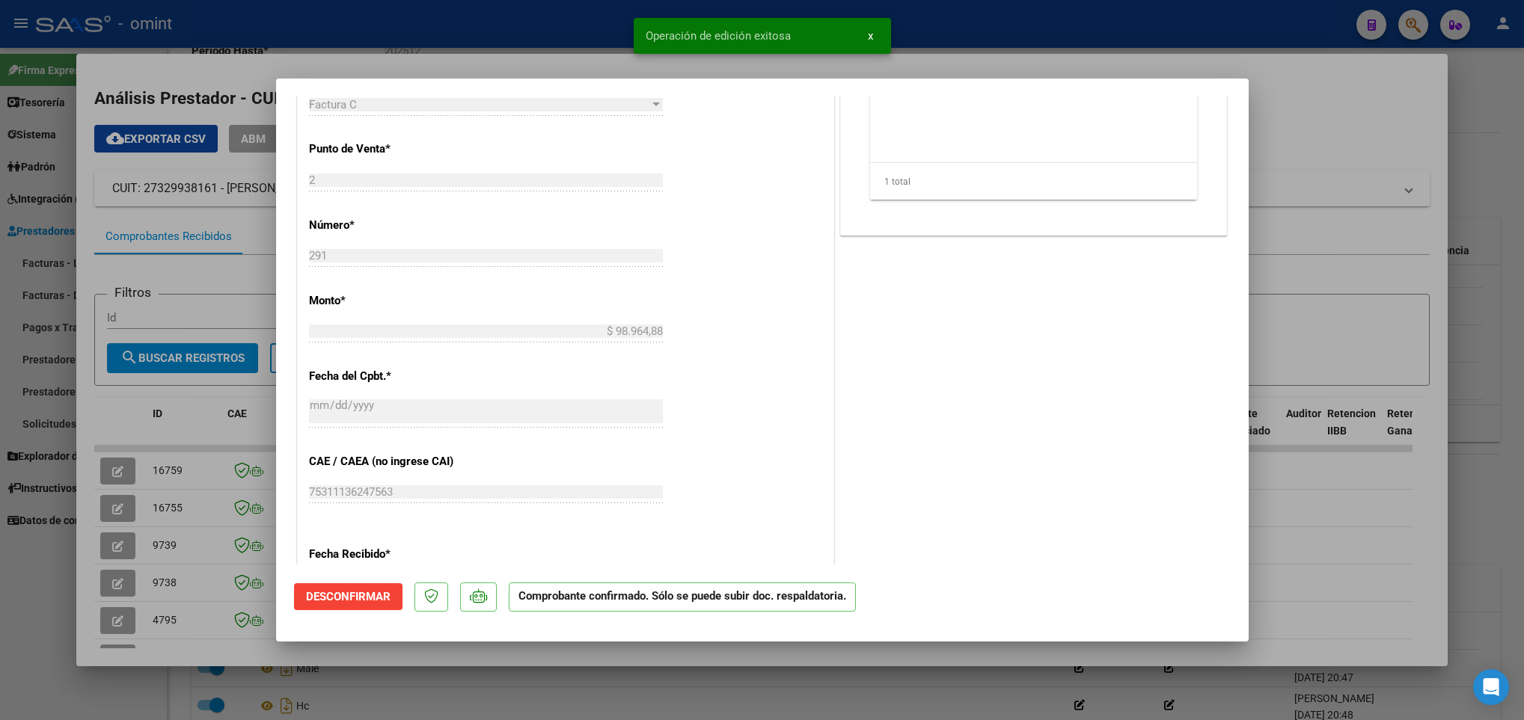
click at [245, 652] on div at bounding box center [762, 360] width 1524 height 720
type input "$ 0,00"
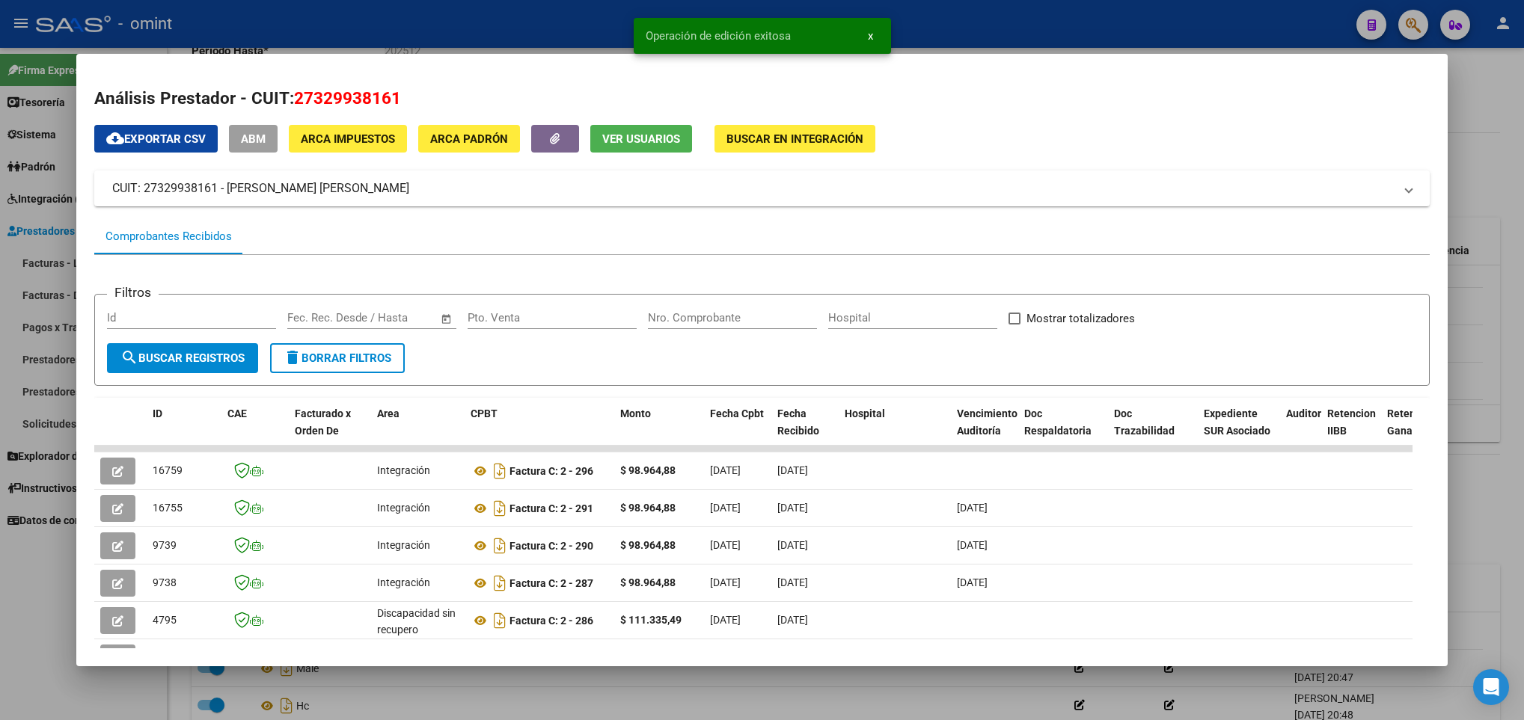
click at [301, 696] on div at bounding box center [762, 360] width 1524 height 720
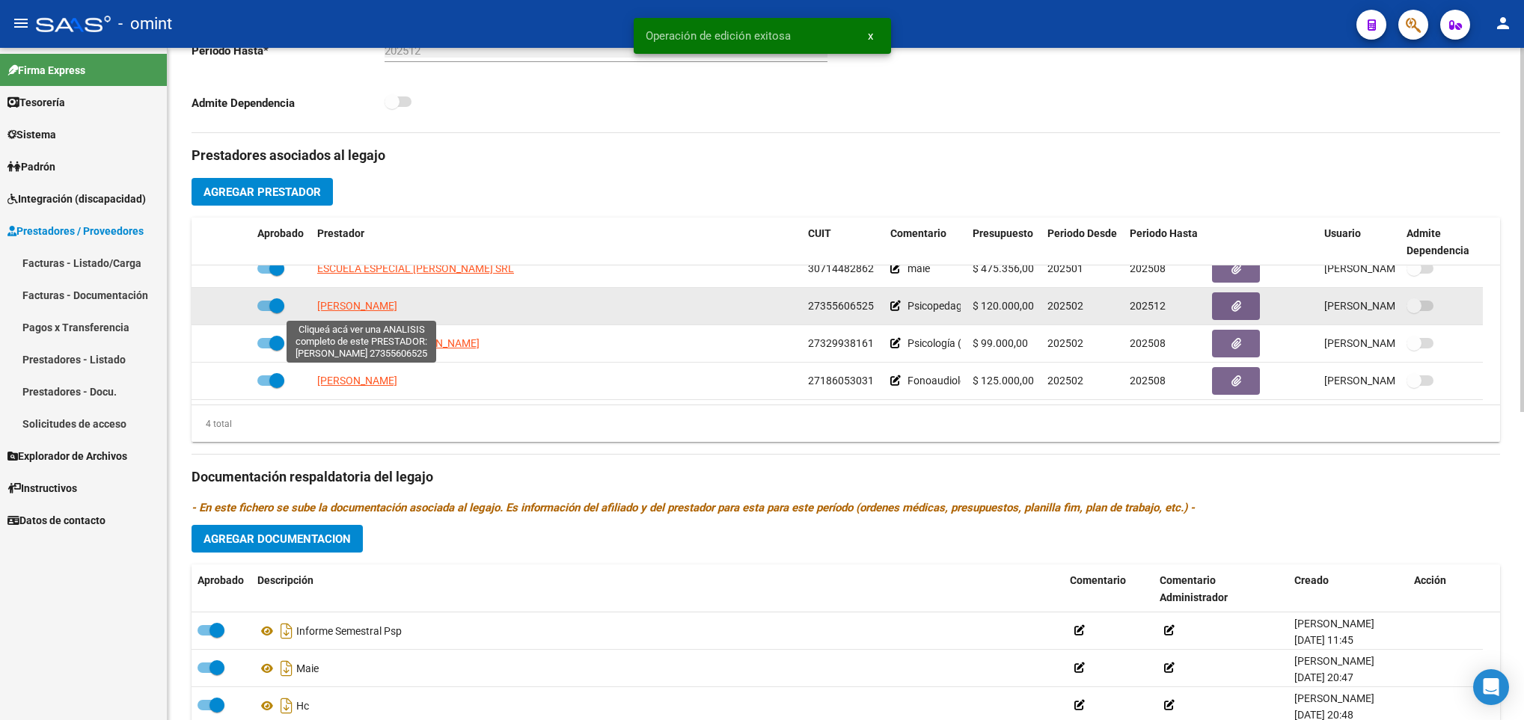
click at [382, 310] on span "ALVAREZ DANIELA" at bounding box center [357, 306] width 80 height 12
type textarea "27355606525"
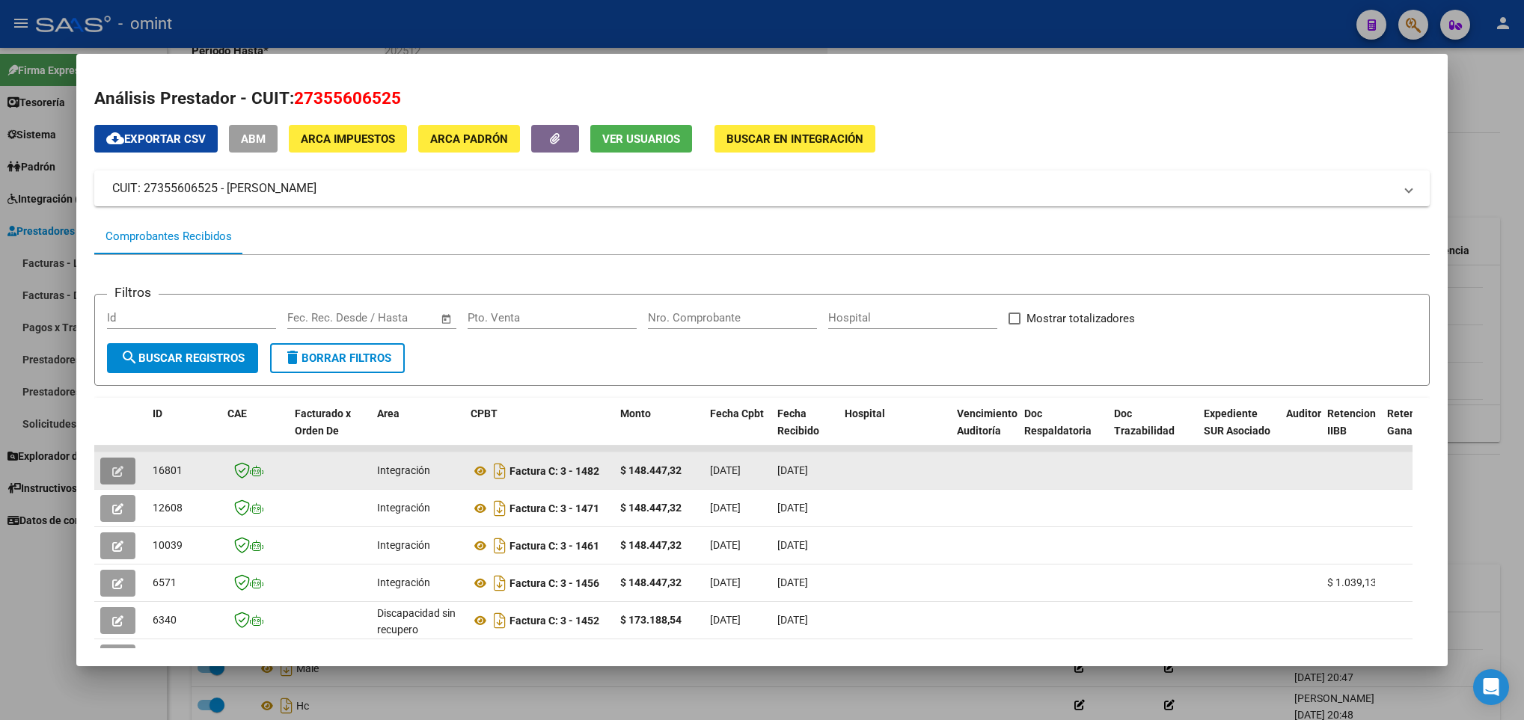
click at [115, 470] on icon "button" at bounding box center [117, 471] width 11 height 11
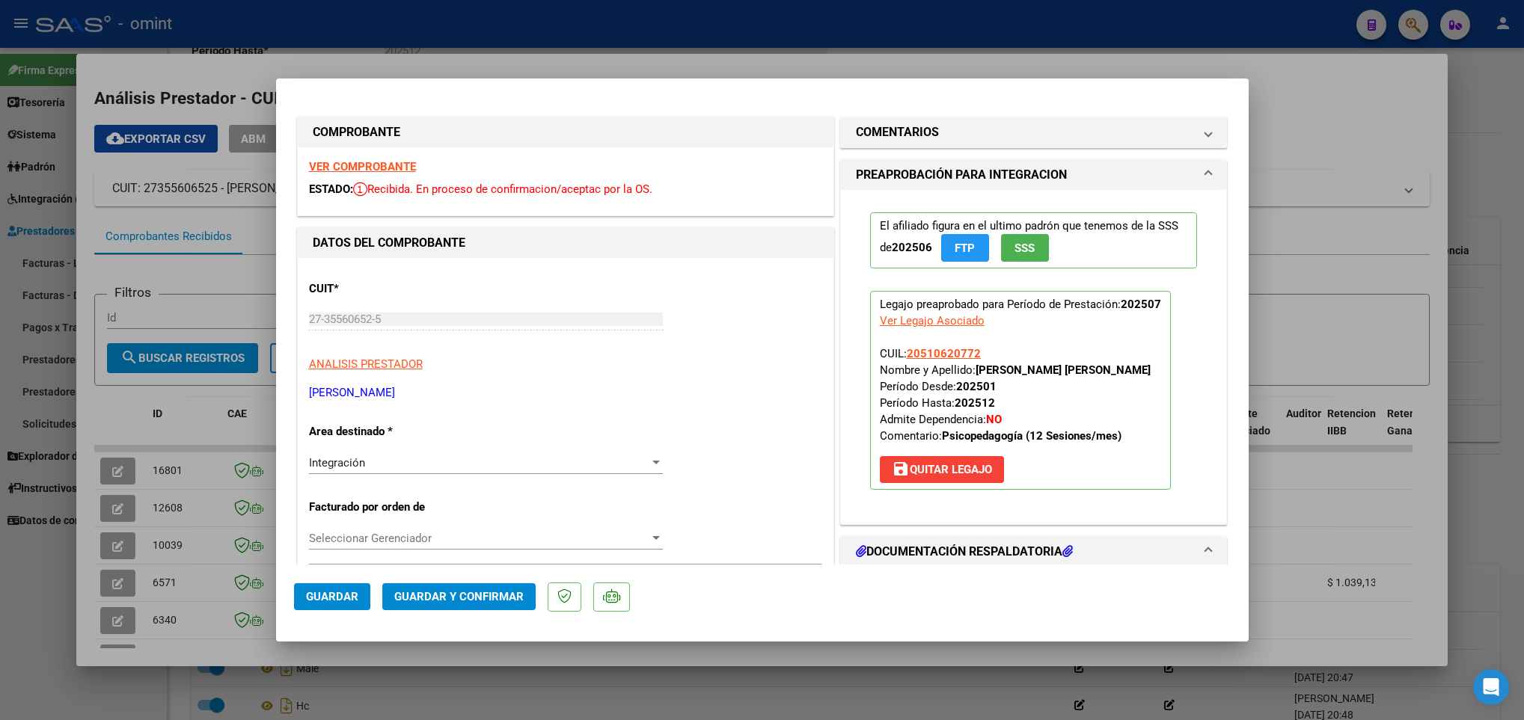
click at [350, 160] on strong "VER COMPROBANTE" at bounding box center [362, 166] width 107 height 13
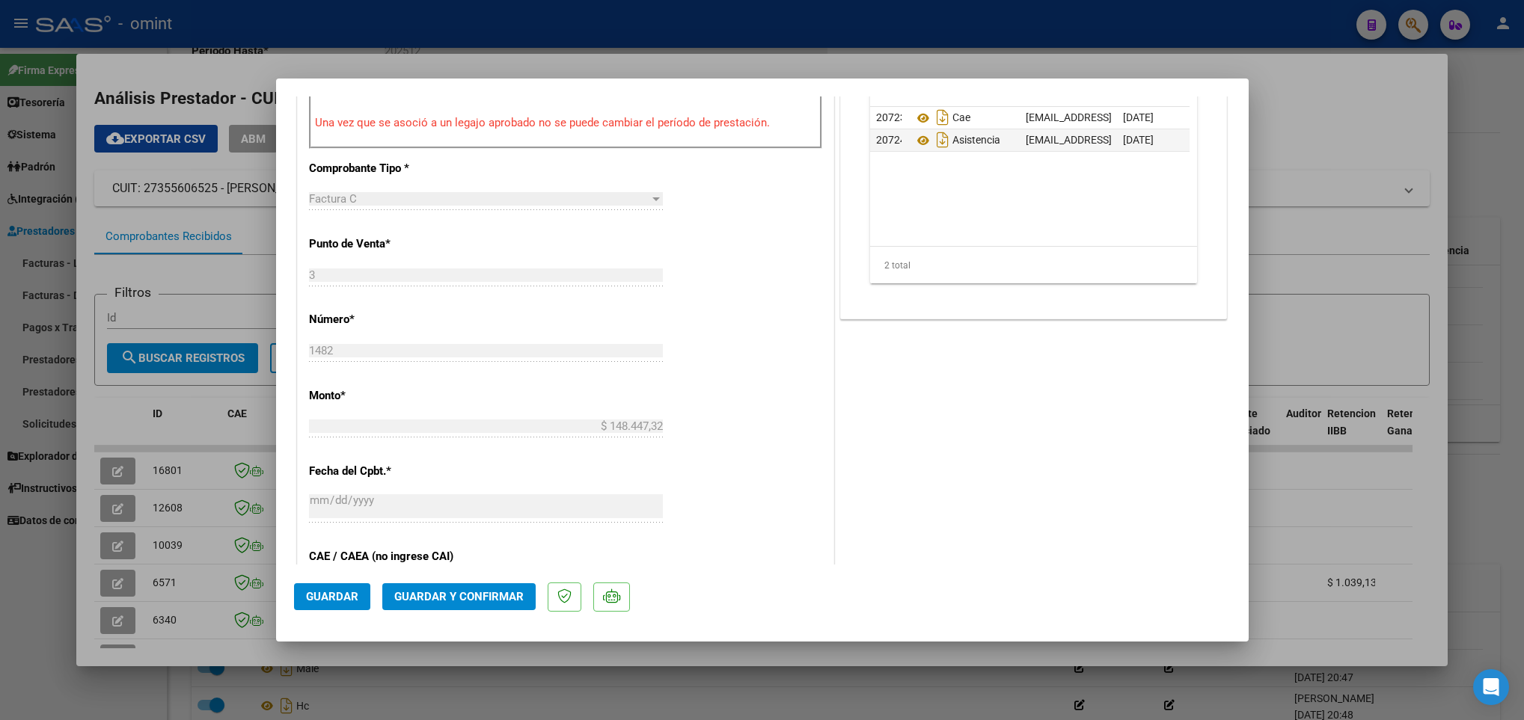
scroll to position [561, 0]
click at [486, 590] on span "Guardar y Confirmar" at bounding box center [458, 596] width 129 height 13
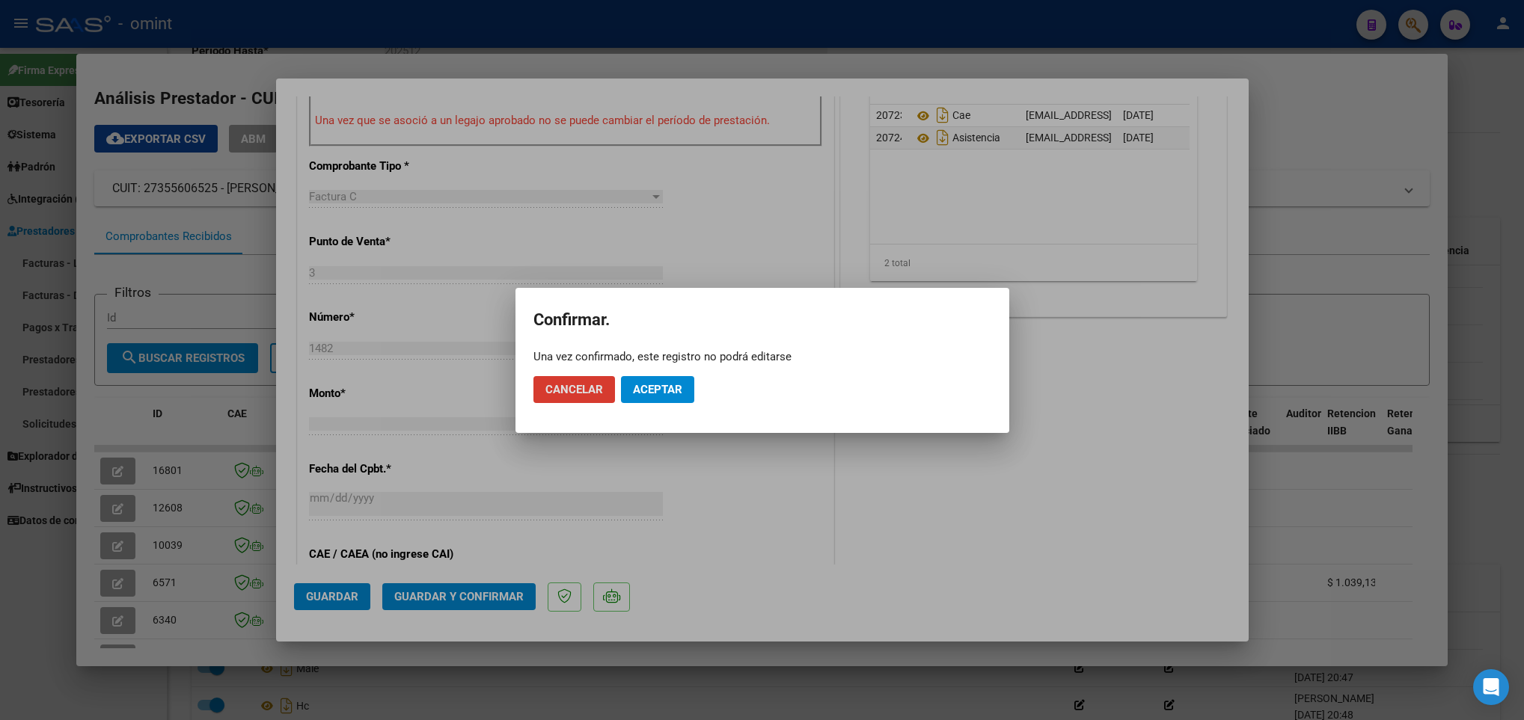
click at [654, 394] on span "Aceptar" at bounding box center [657, 389] width 49 height 13
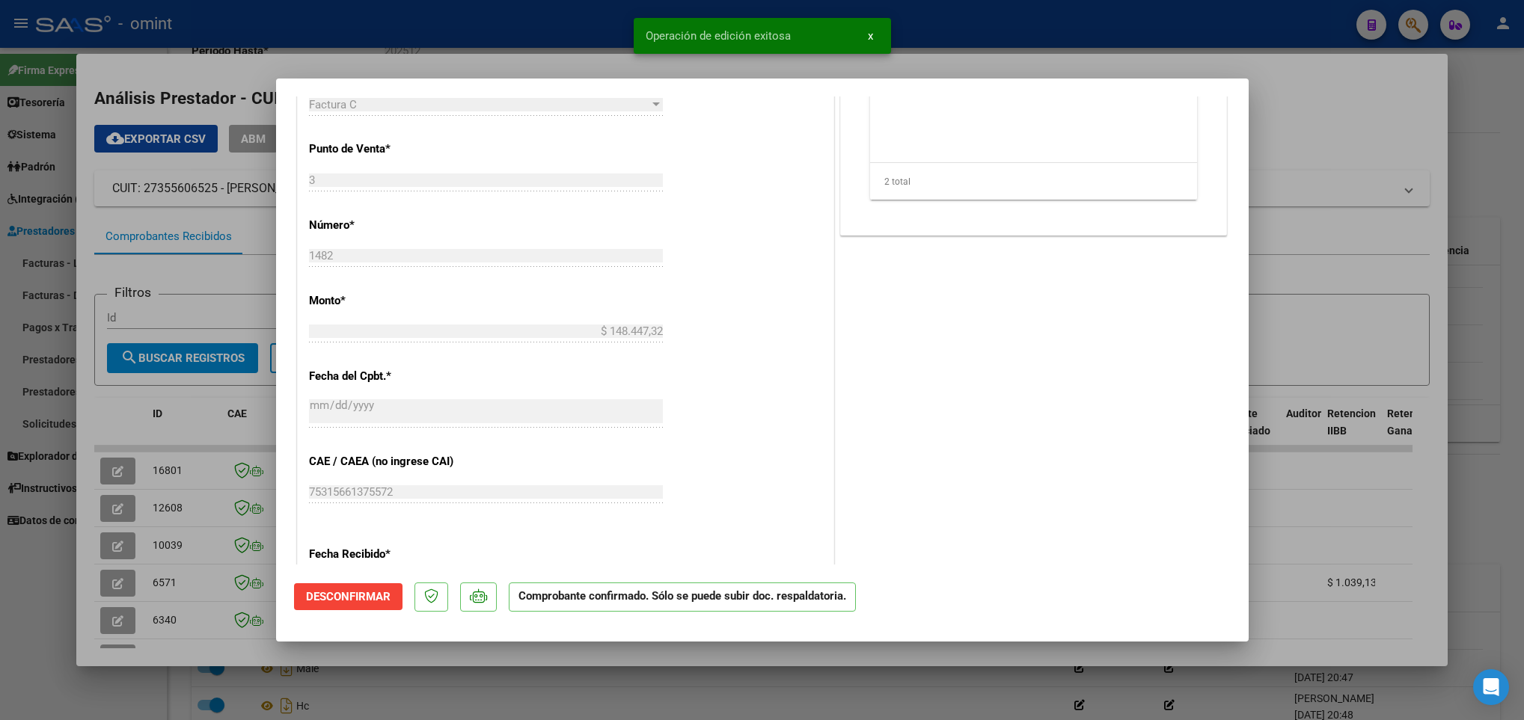
click at [189, 658] on div at bounding box center [762, 360] width 1524 height 720
type input "$ 0,00"
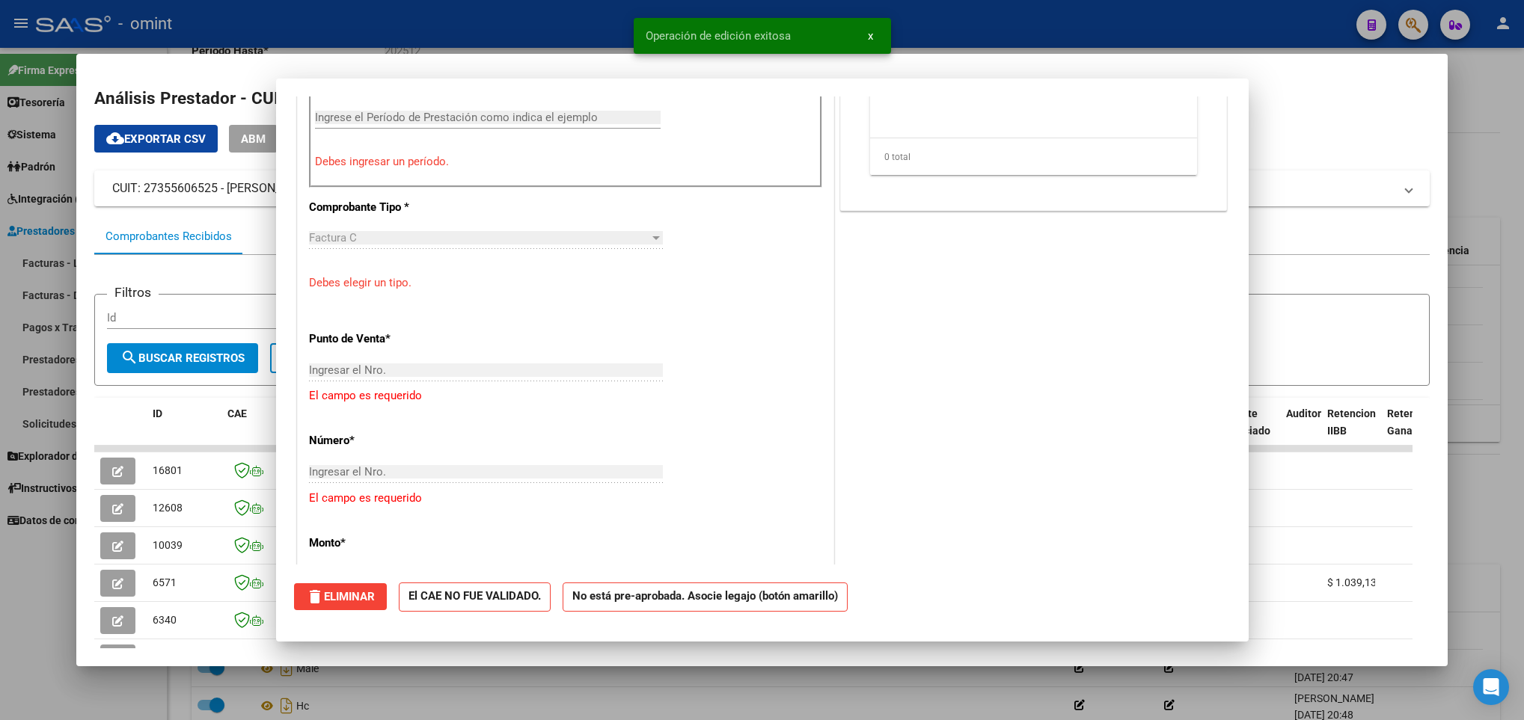
scroll to position [0, 0]
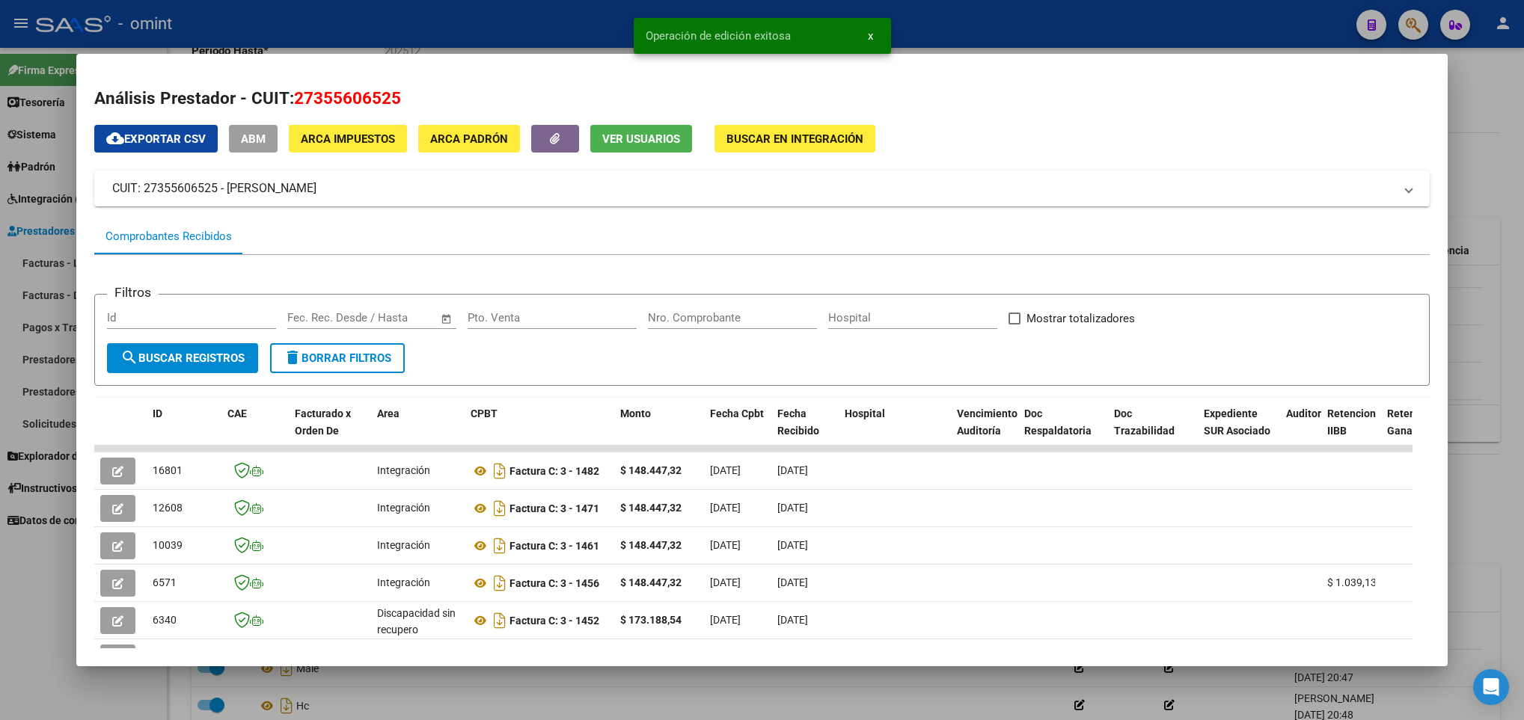
click at [274, 681] on div at bounding box center [762, 360] width 1524 height 720
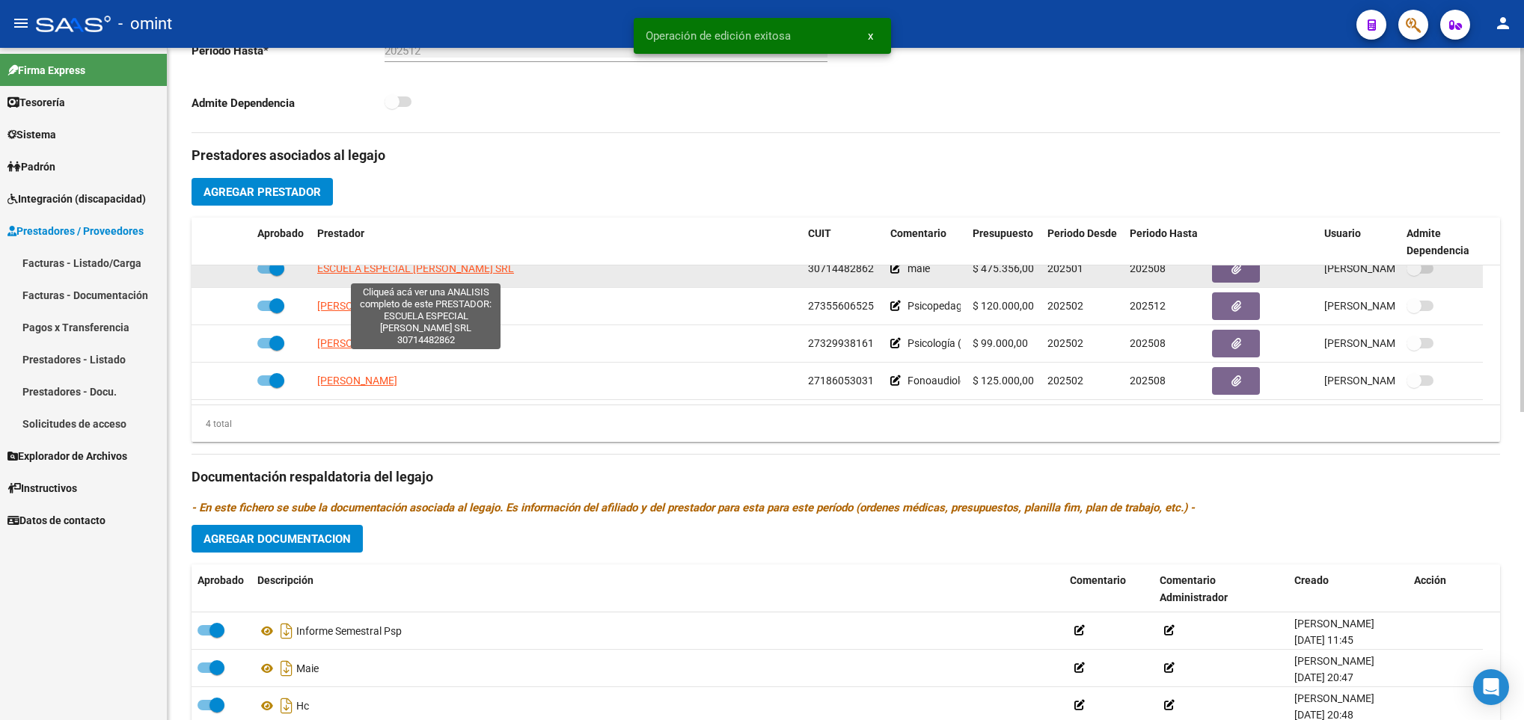
click at [420, 274] on span "ESCUELA ESPECIAL MARIA MONTESSORI SRL" at bounding box center [415, 269] width 197 height 12
type textarea "30714482862"
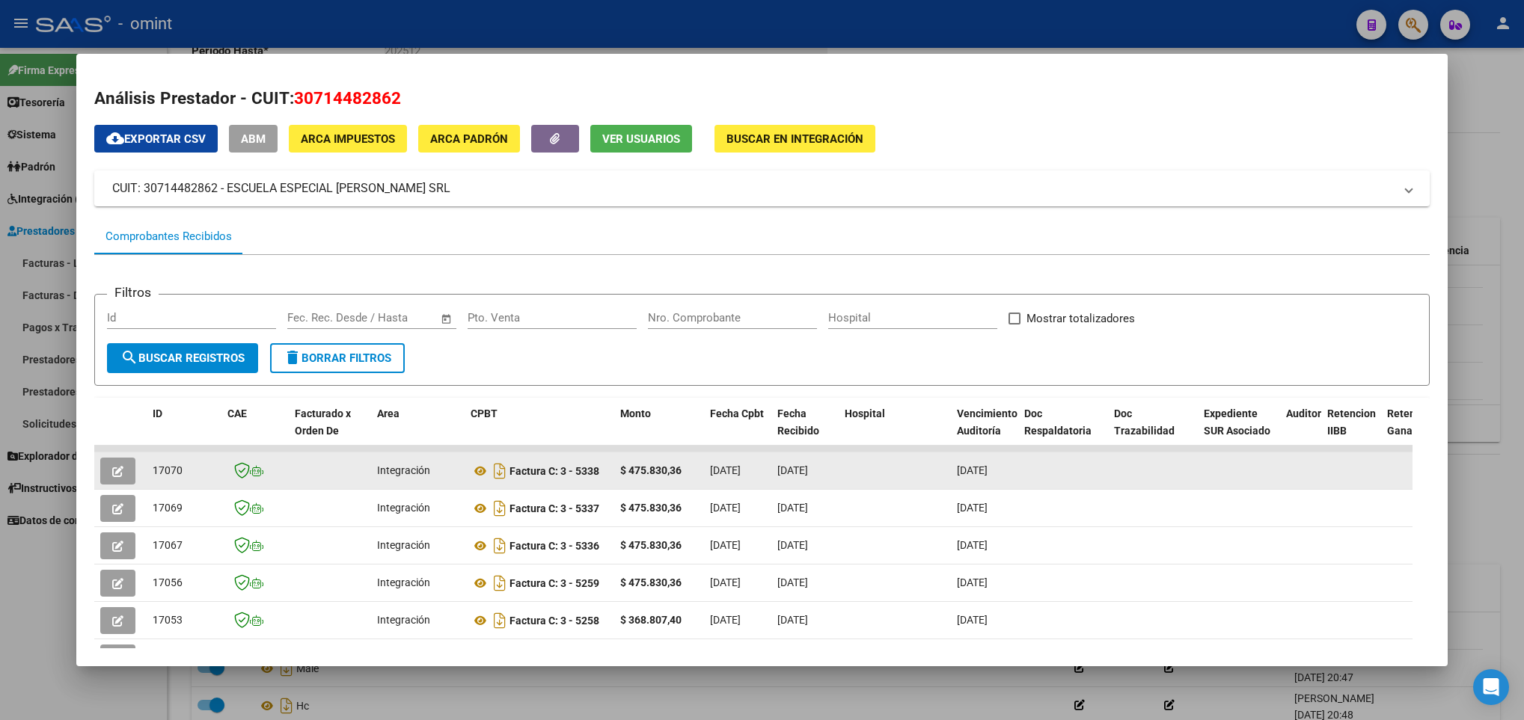
click at [117, 470] on icon "button" at bounding box center [117, 471] width 11 height 11
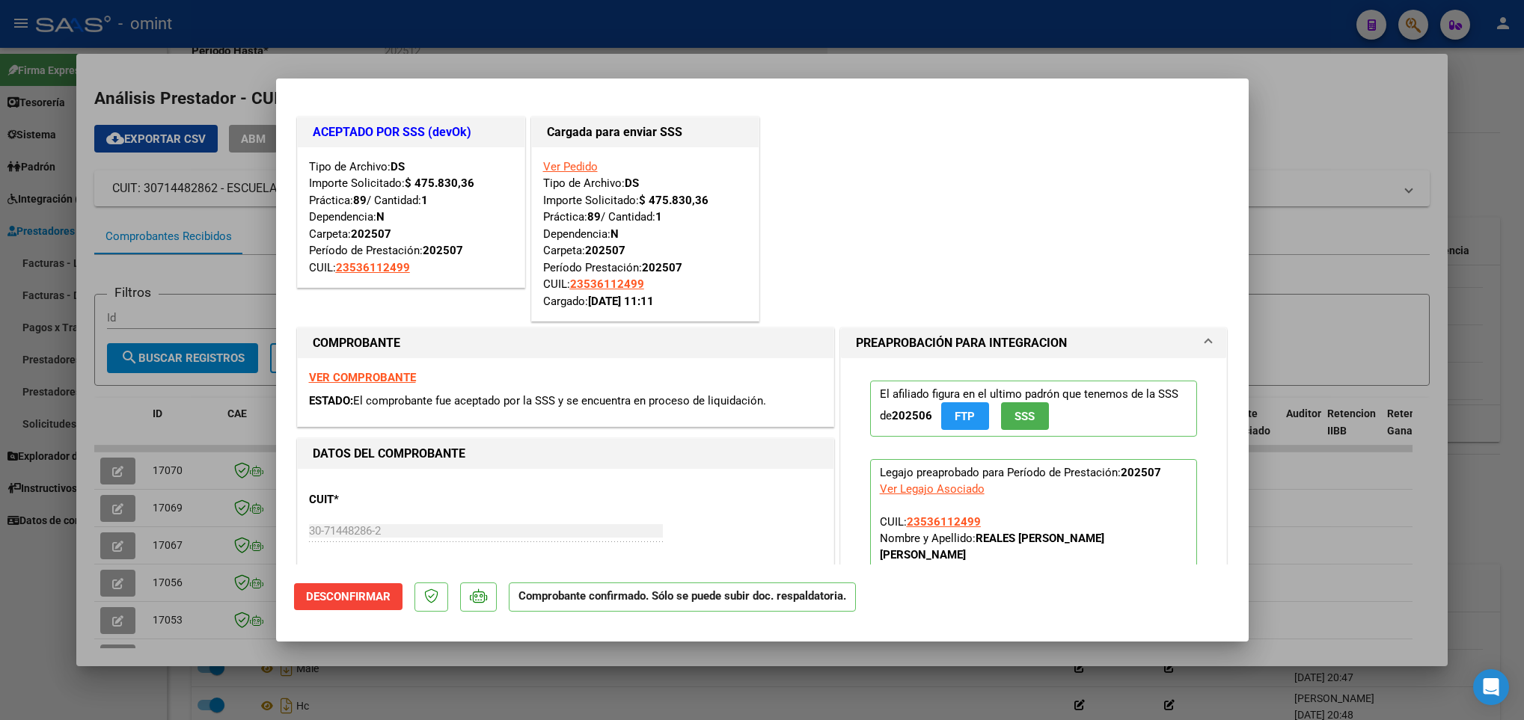
click at [218, 497] on div at bounding box center [762, 360] width 1524 height 720
type input "$ 0,00"
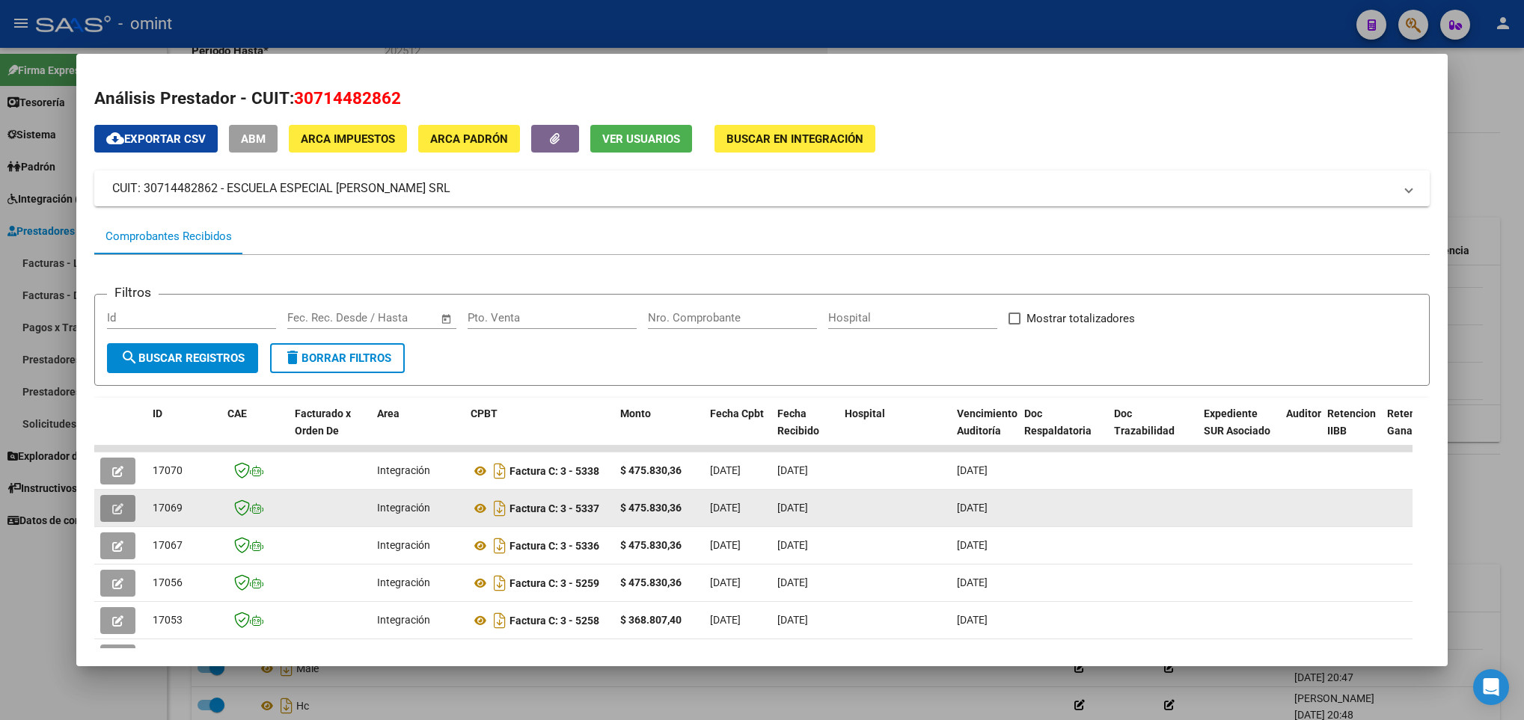
click at [102, 516] on button "button" at bounding box center [117, 508] width 35 height 27
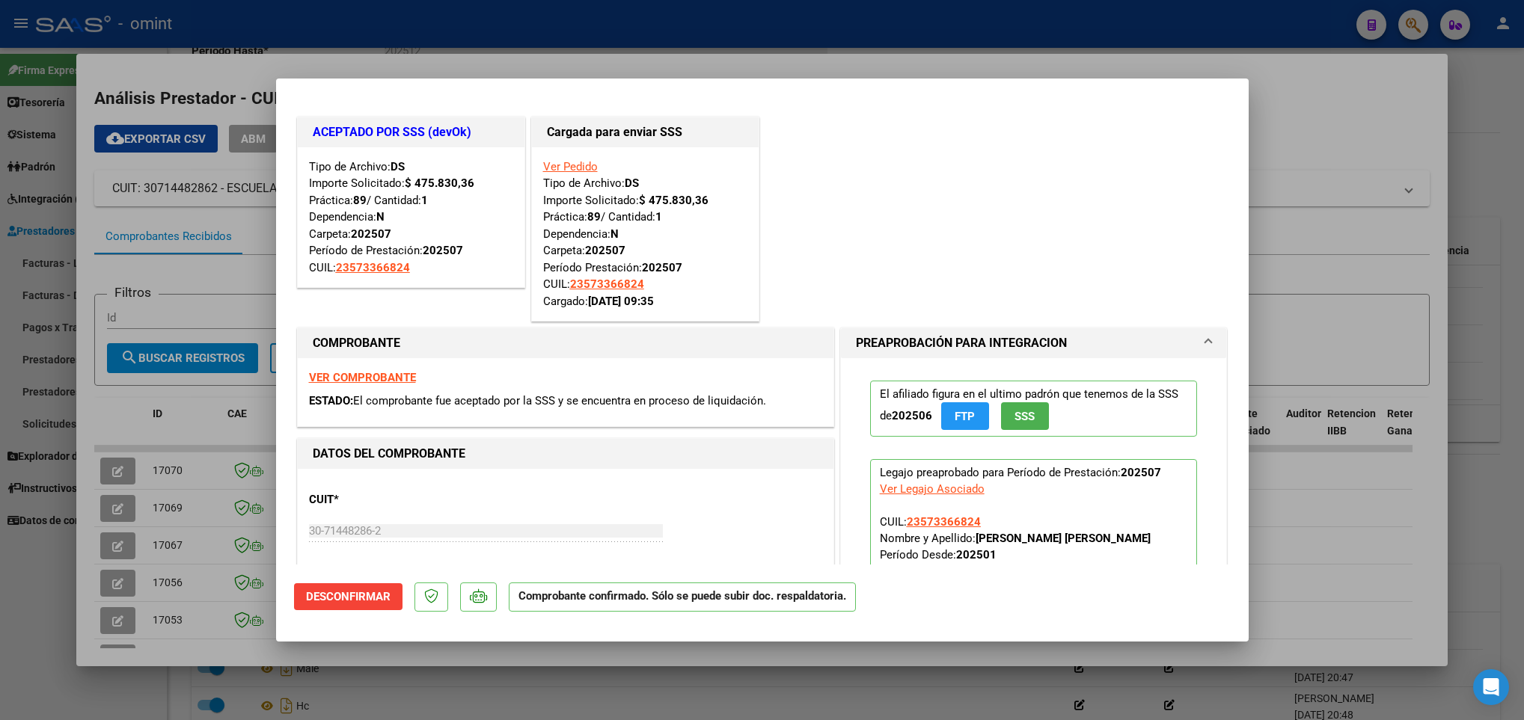
click at [203, 472] on div at bounding box center [762, 360] width 1524 height 720
type input "$ 0,00"
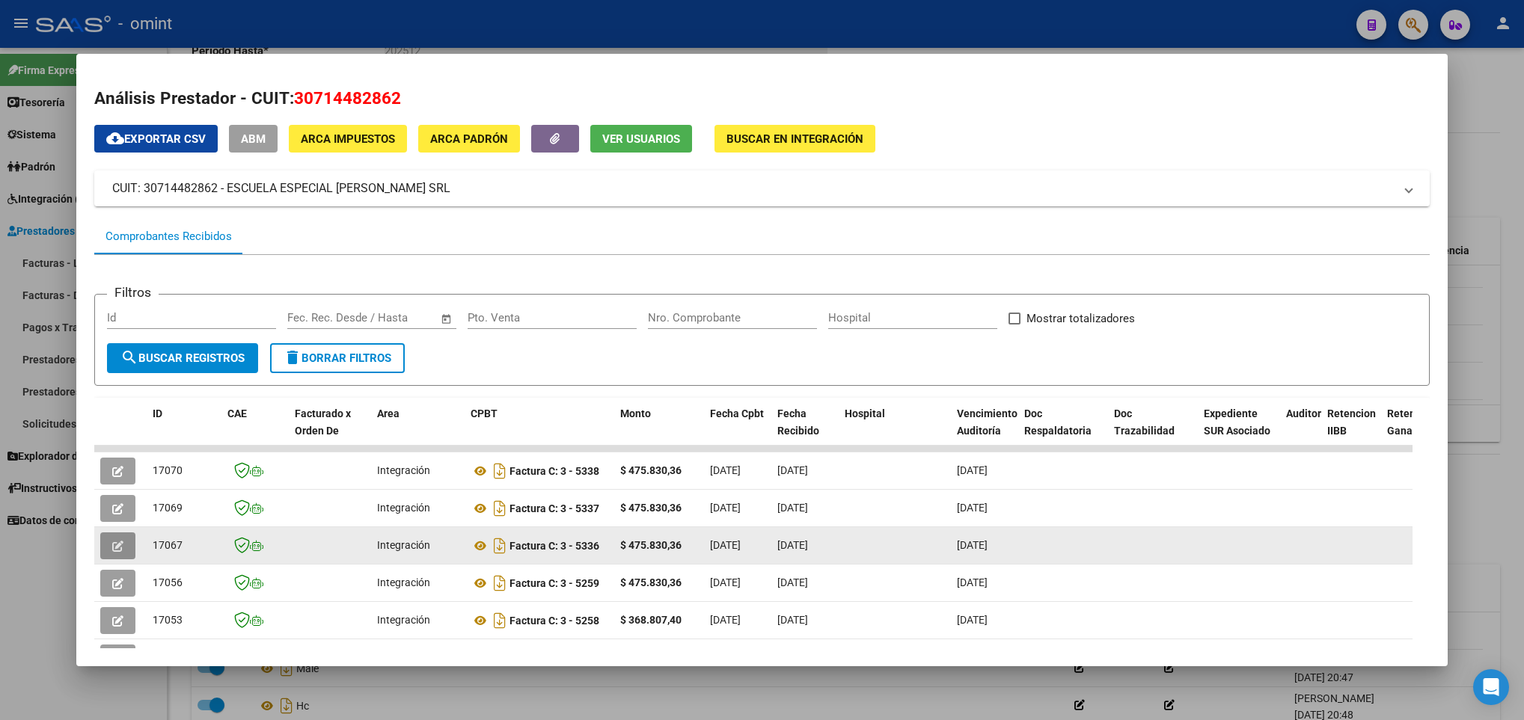
click at [120, 548] on icon "button" at bounding box center [117, 546] width 11 height 11
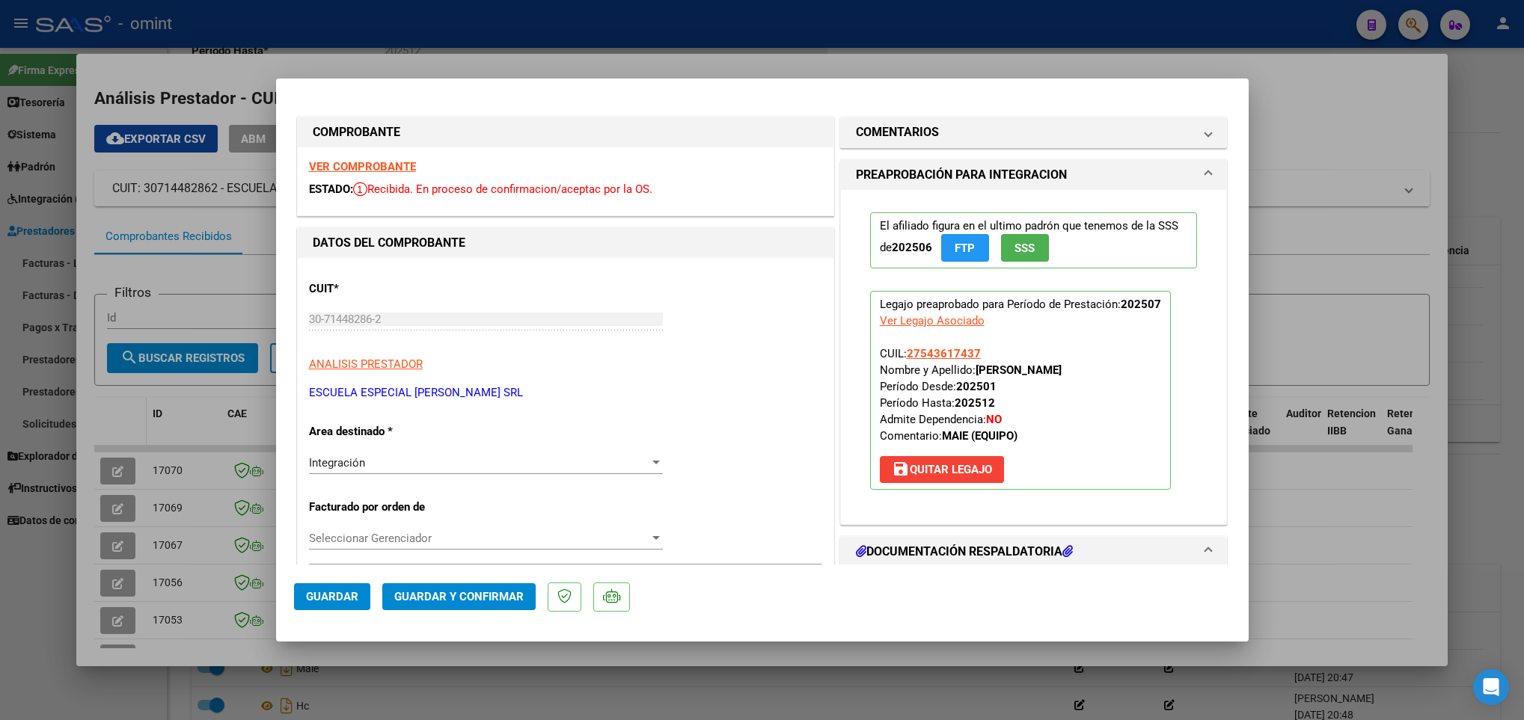
click at [122, 420] on div at bounding box center [762, 360] width 1524 height 720
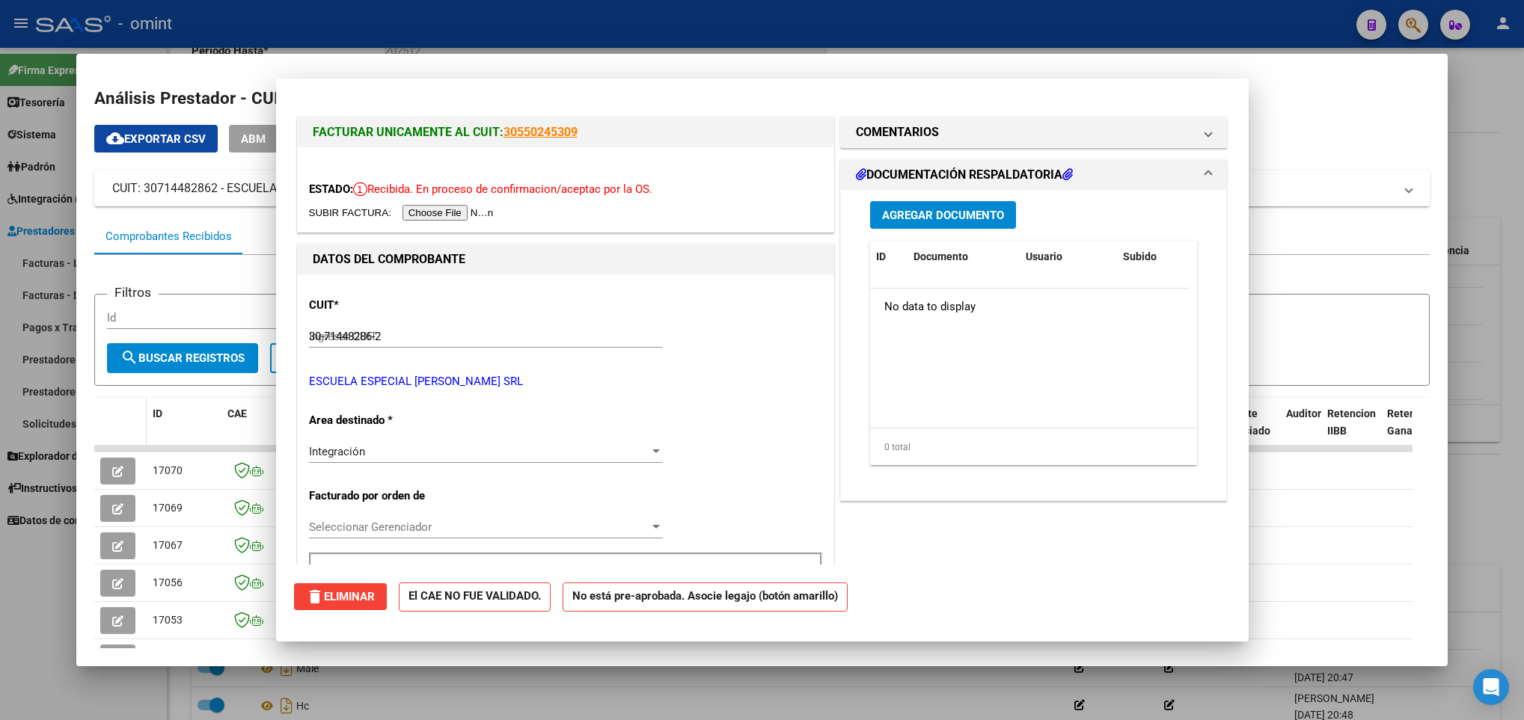
type input "$ 0,00"
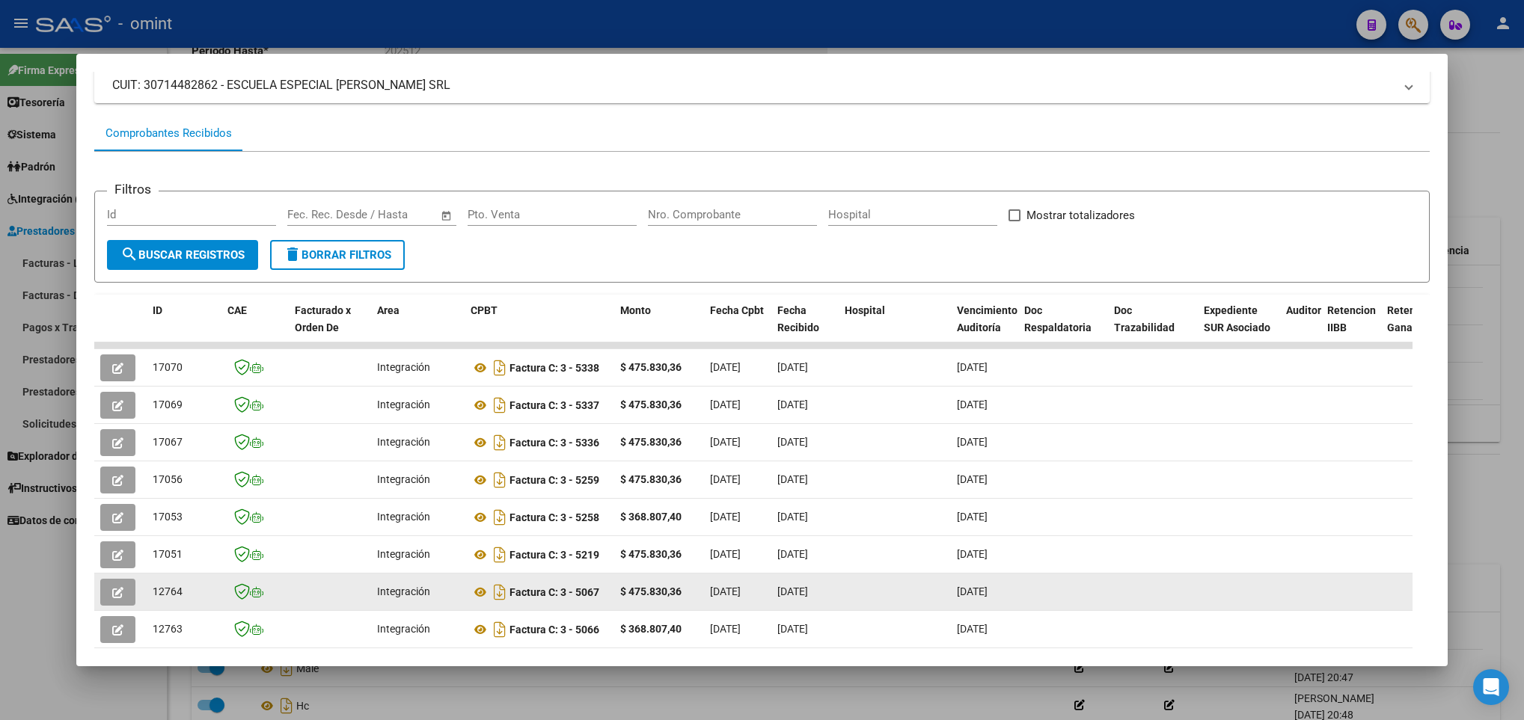
scroll to position [267, 0]
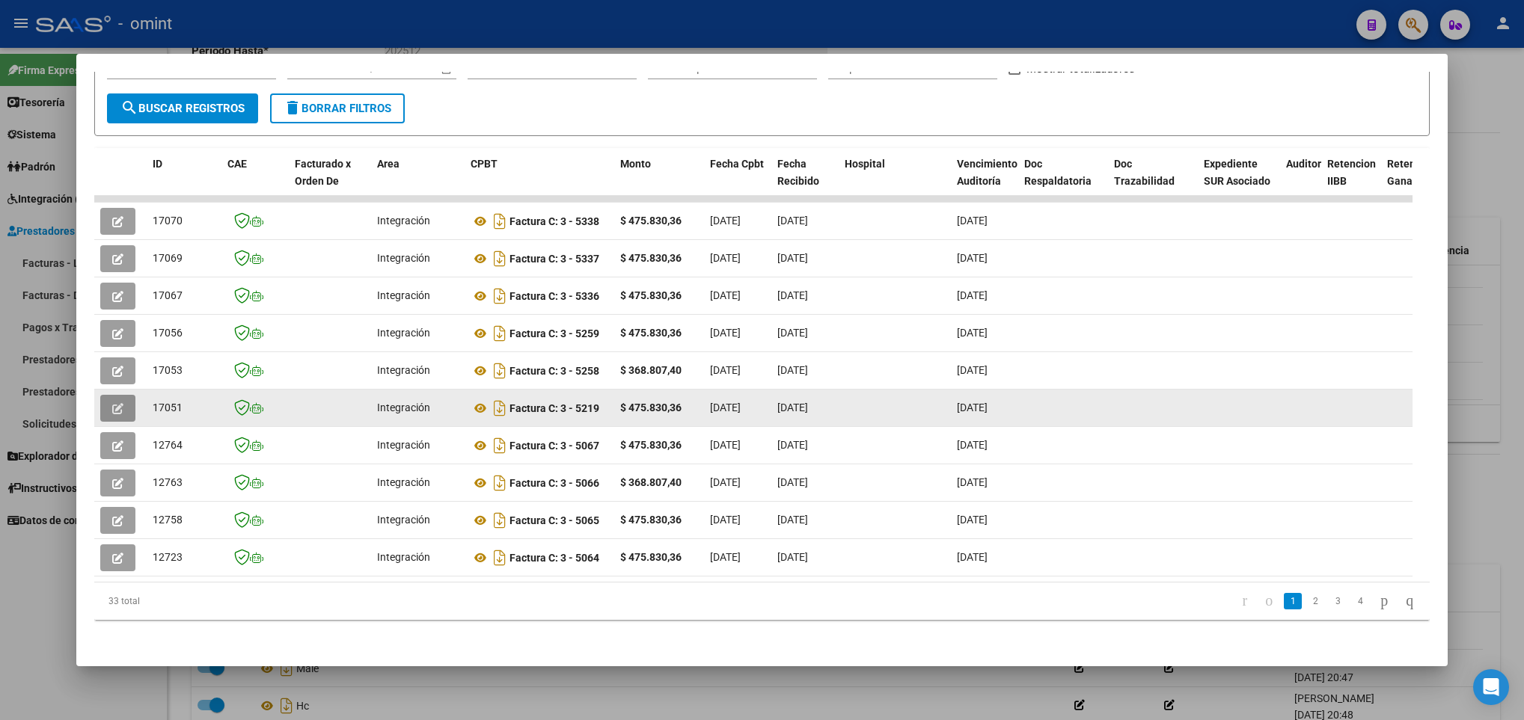
click at [121, 403] on icon "button" at bounding box center [117, 408] width 11 height 11
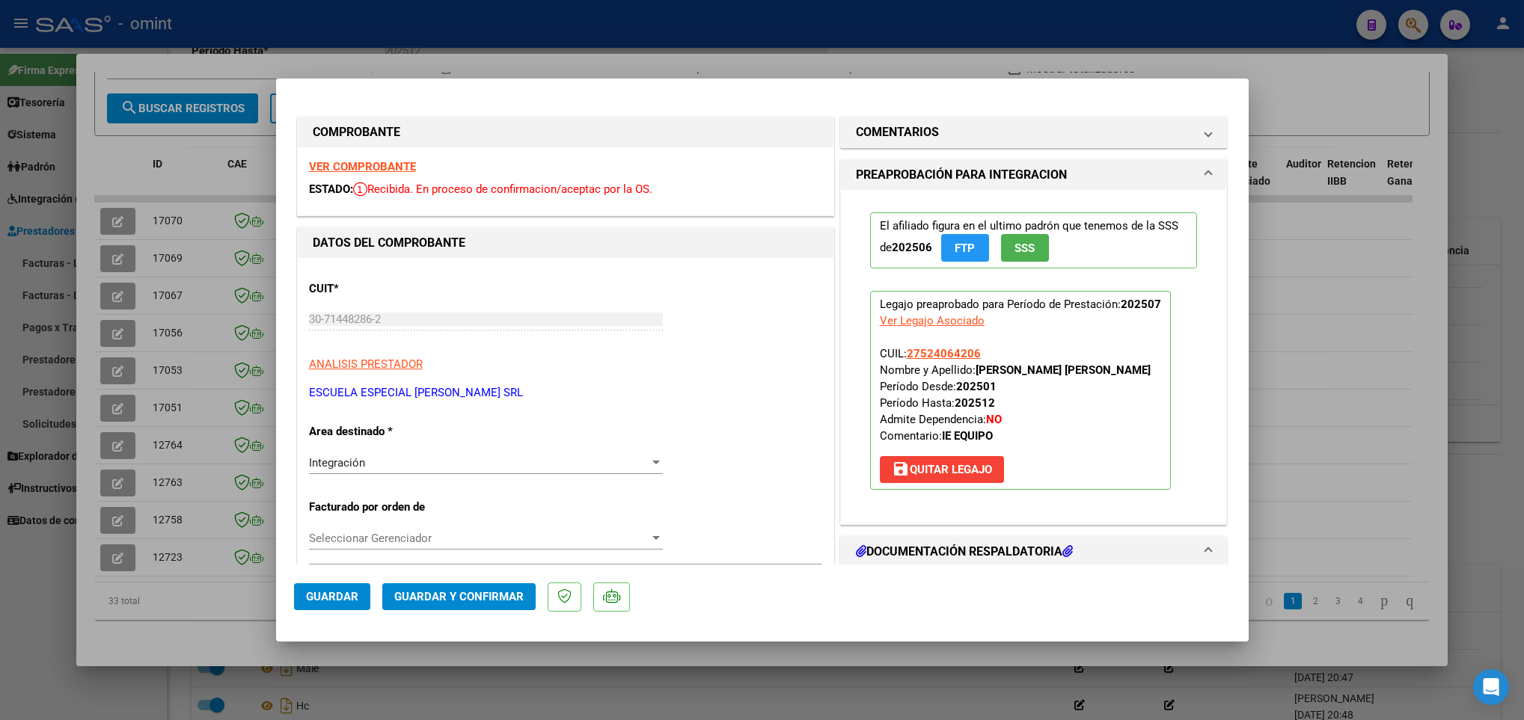
click at [162, 423] on div at bounding box center [762, 360] width 1524 height 720
type input "$ 0,00"
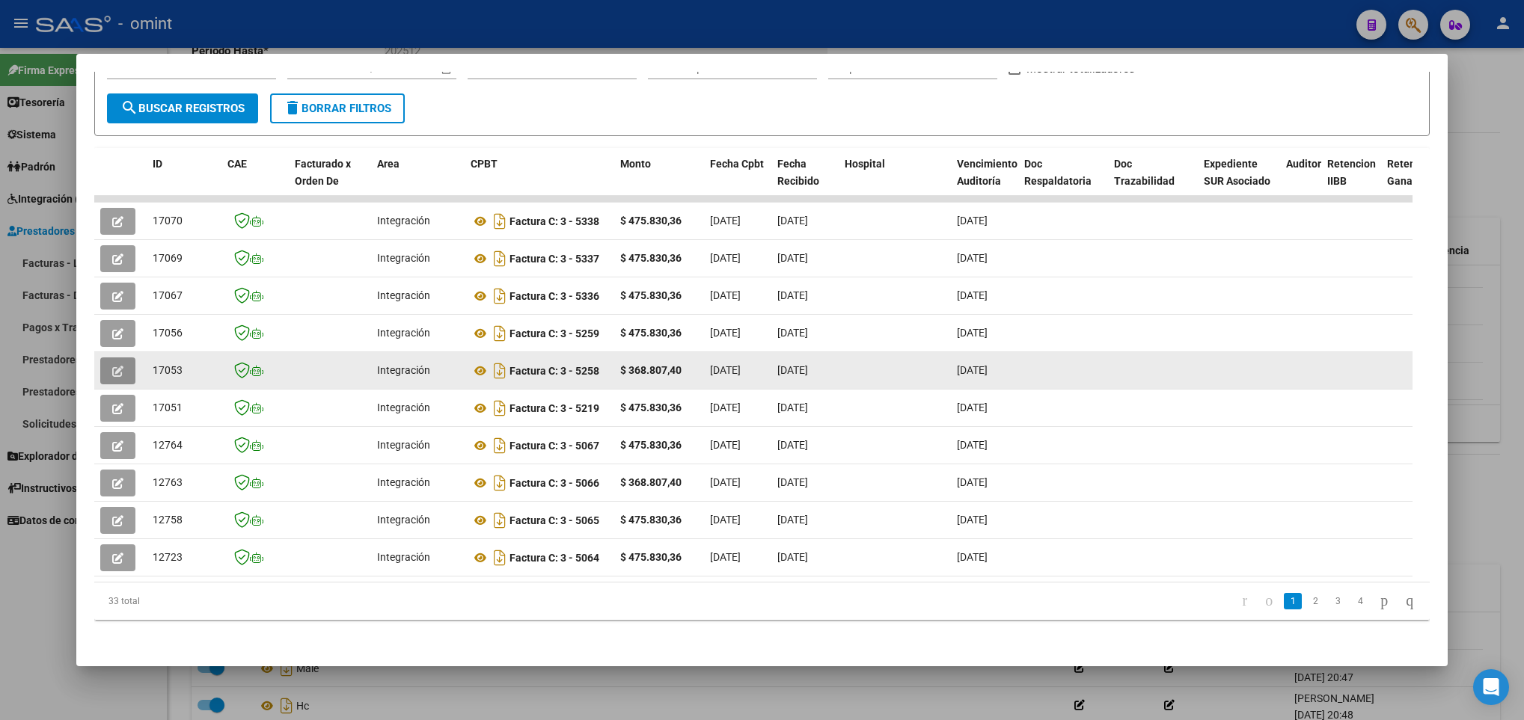
click at [122, 352] on datatable-body-cell at bounding box center [120, 370] width 52 height 37
click at [115, 366] on icon "button" at bounding box center [117, 371] width 11 height 11
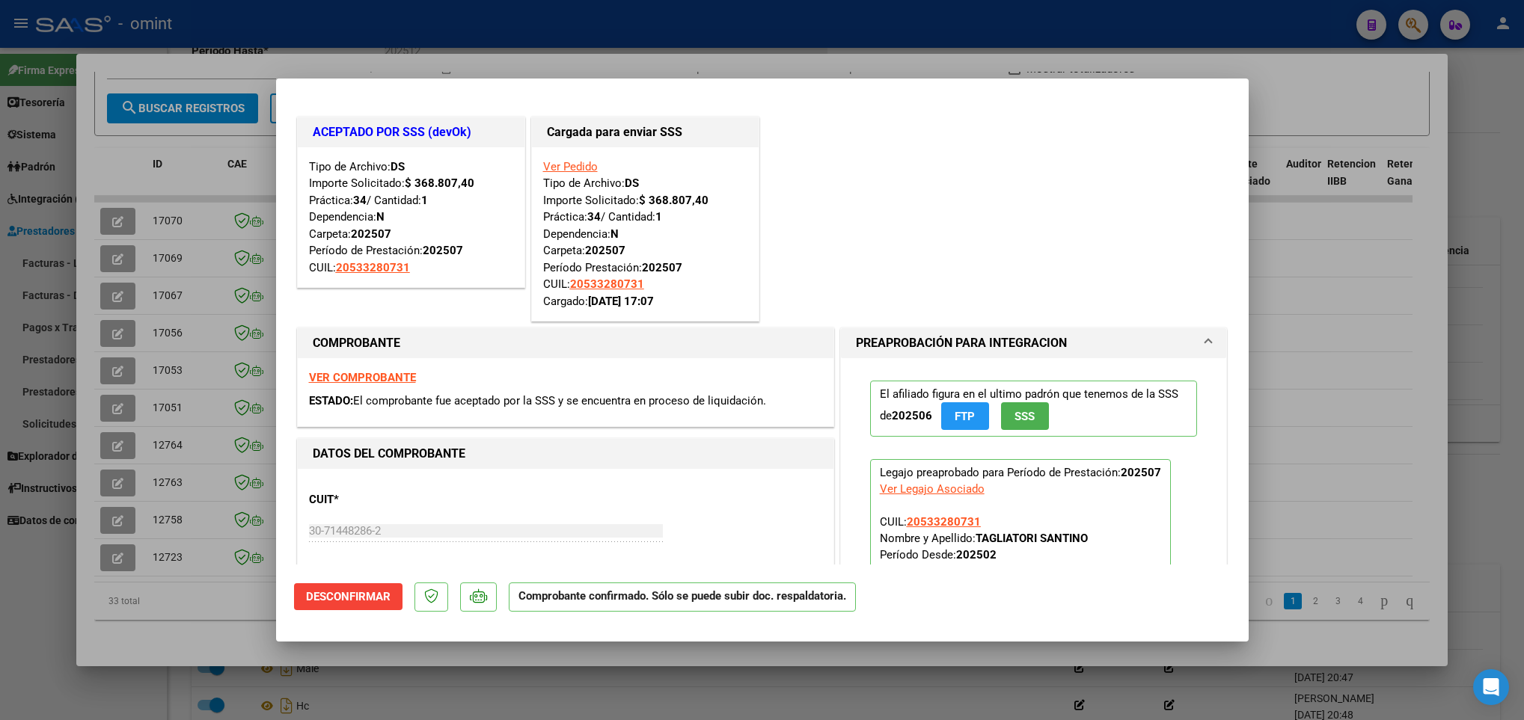
click at [156, 331] on div at bounding box center [762, 360] width 1524 height 720
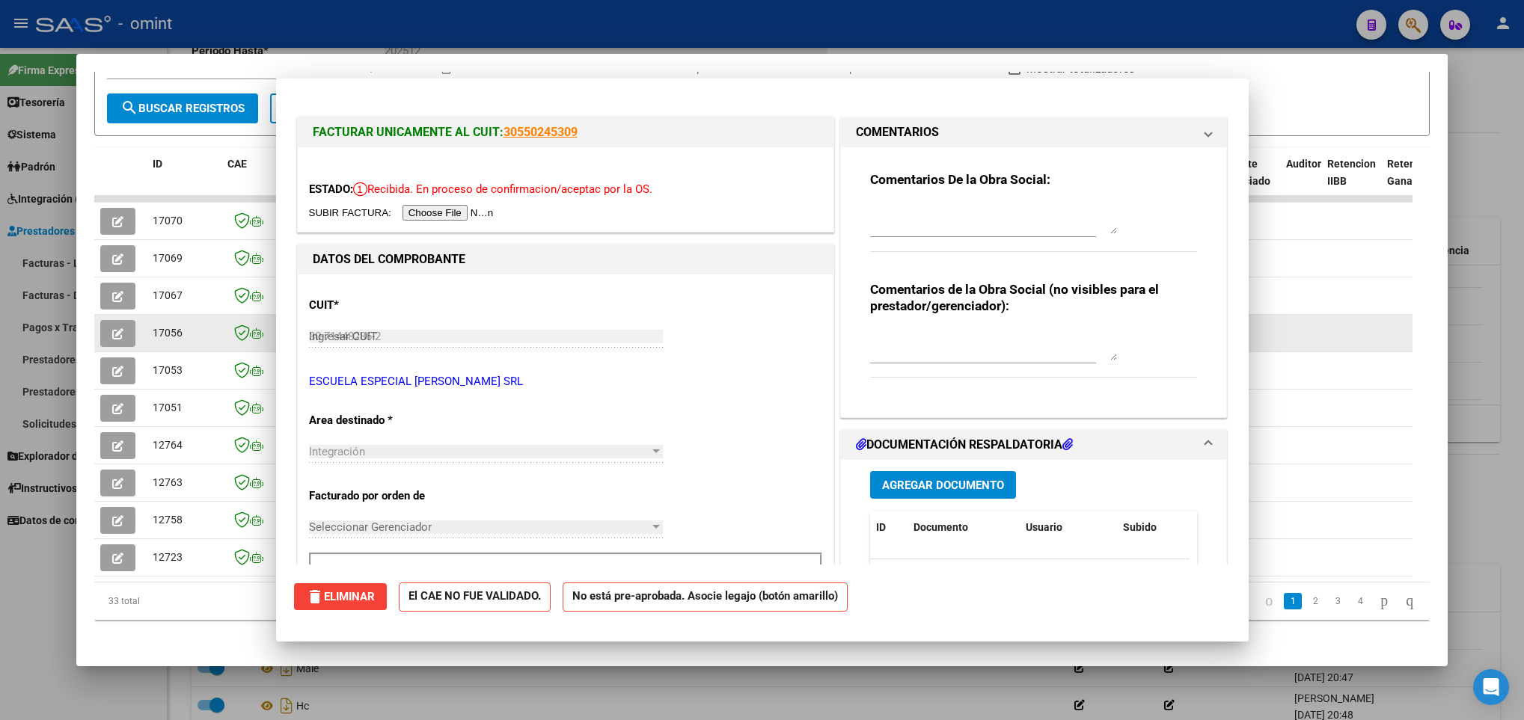
type input "$ 0,00"
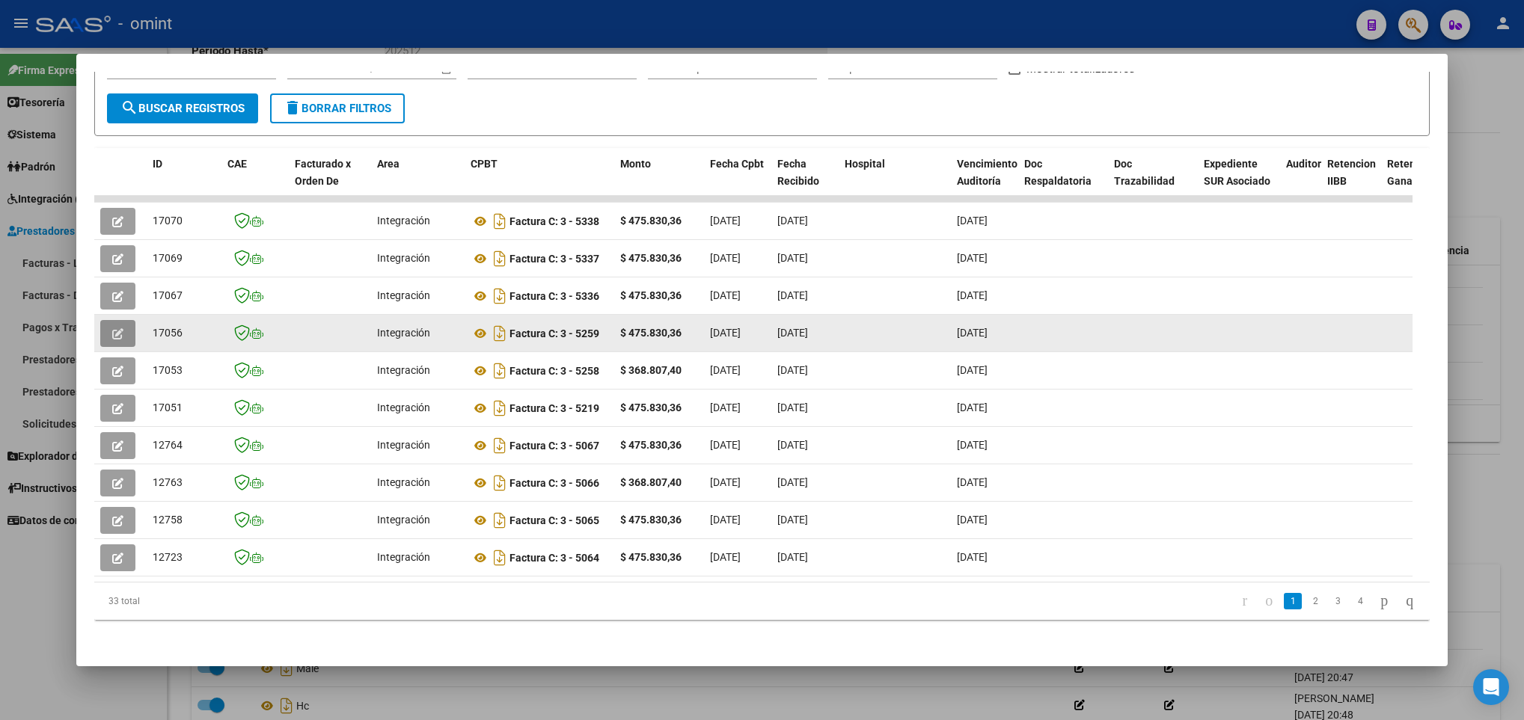
click at [117, 328] on icon "button" at bounding box center [117, 333] width 11 height 11
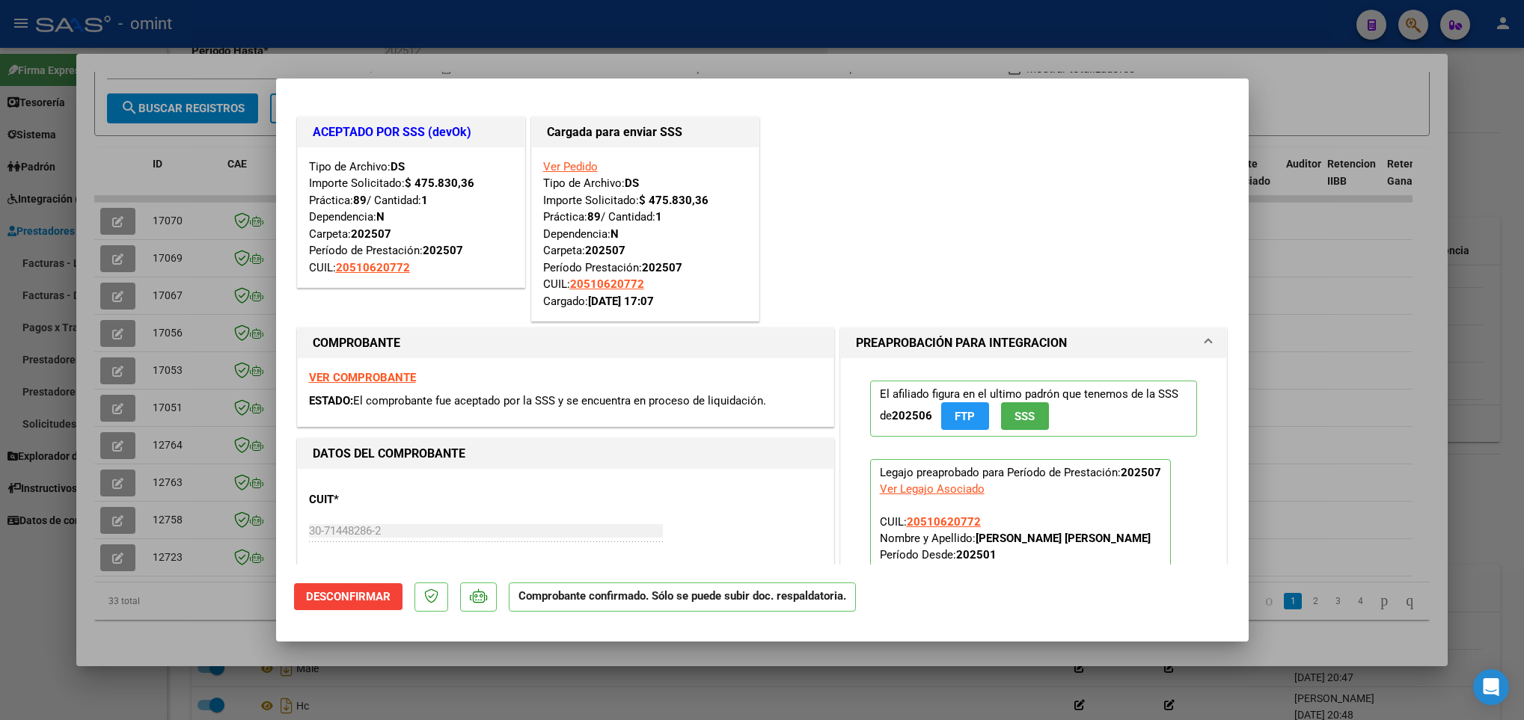
click at [203, 417] on div at bounding box center [762, 360] width 1524 height 720
type input "$ 0,00"
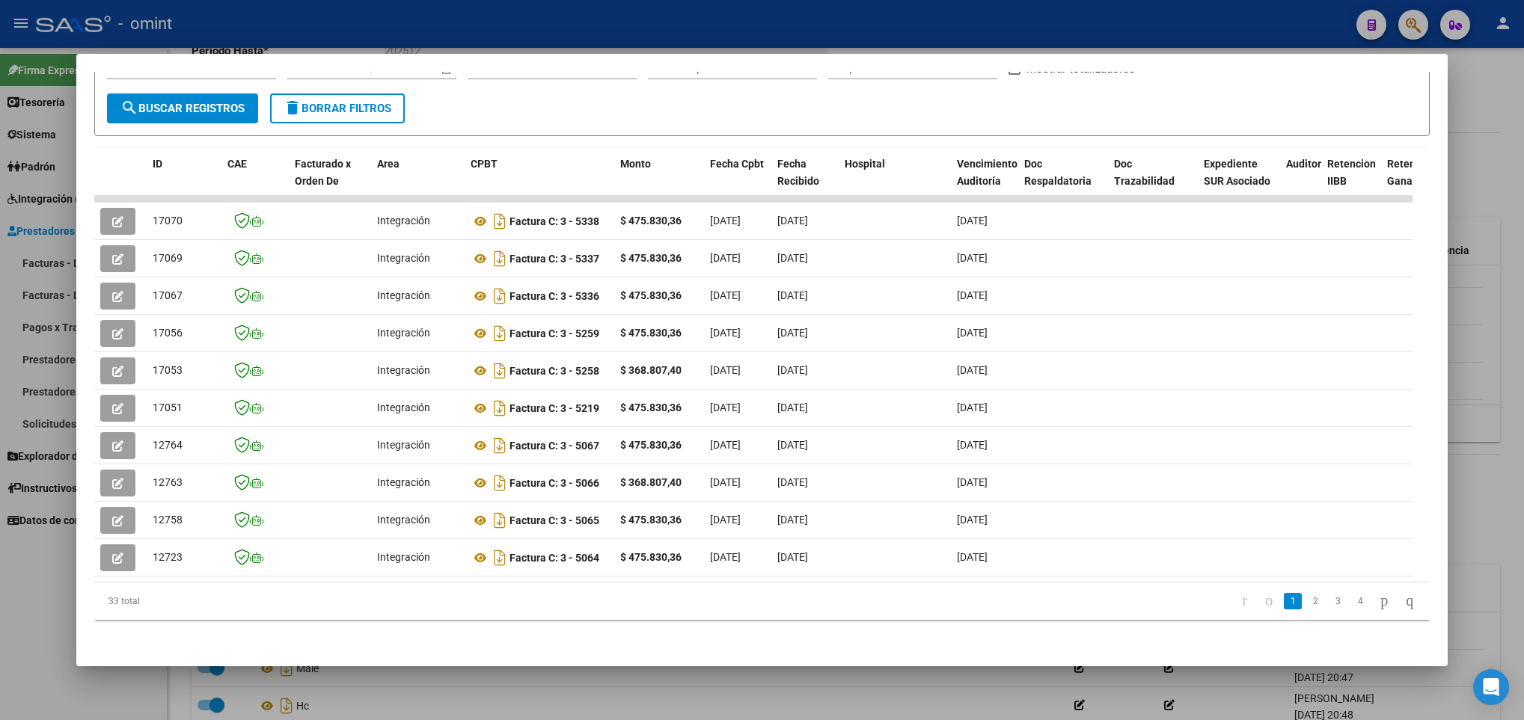
click at [427, 678] on div at bounding box center [762, 360] width 1524 height 720
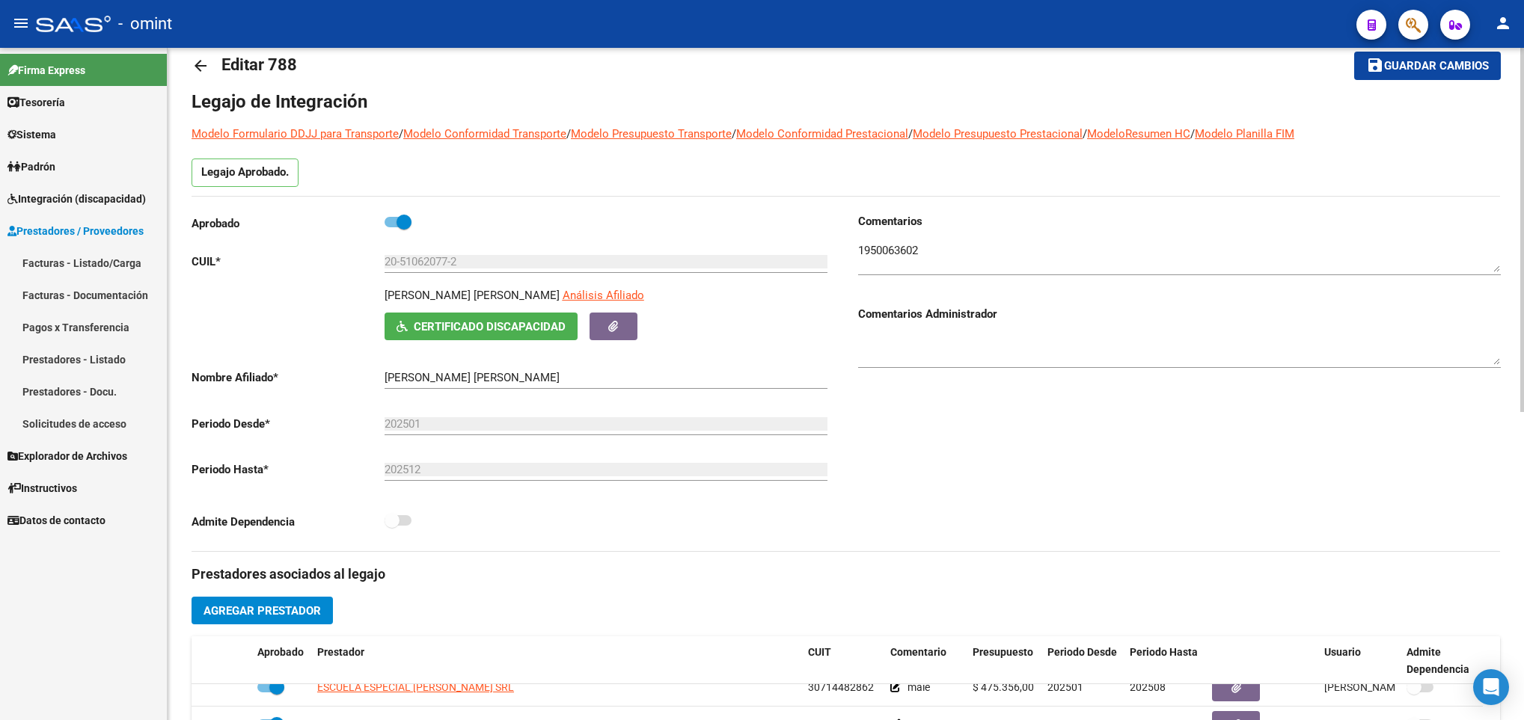
scroll to position [0, 0]
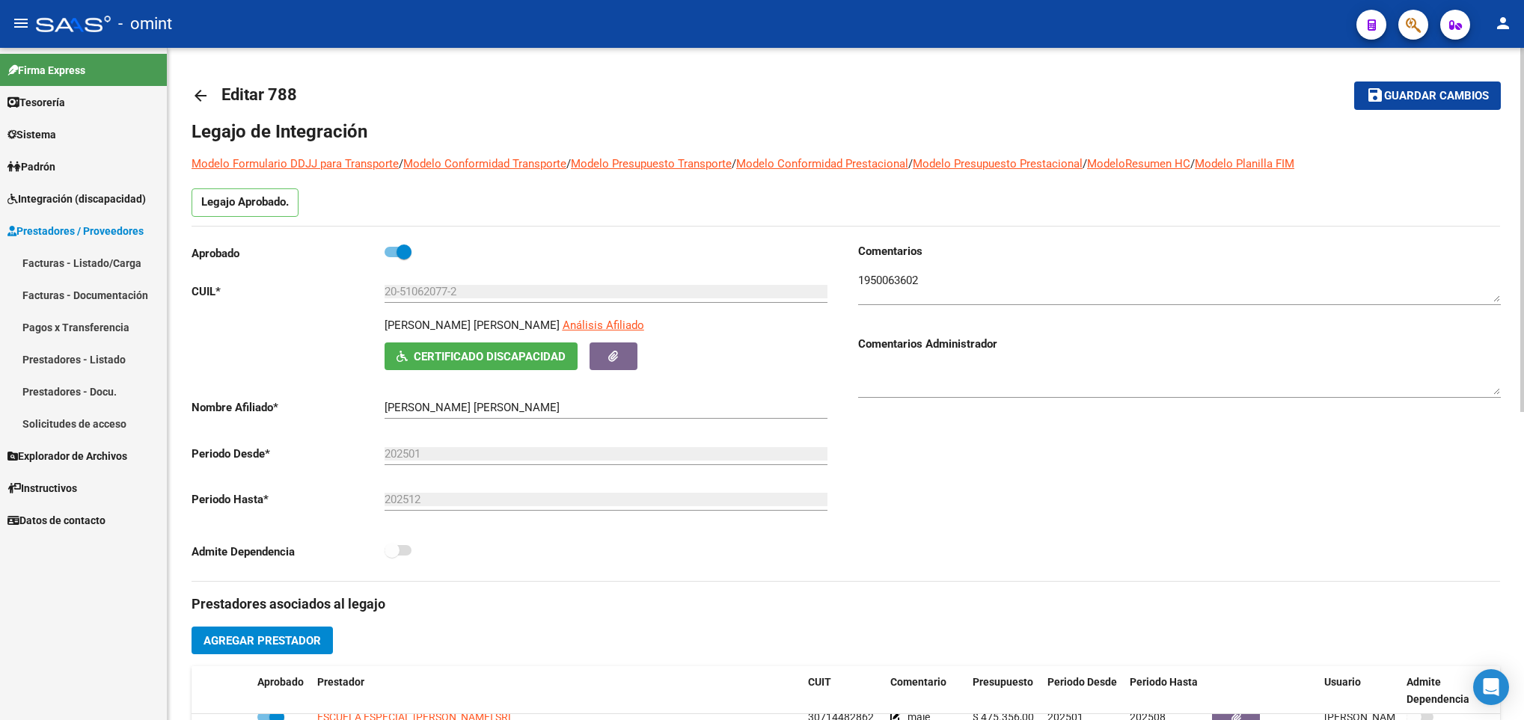
click at [1405, 104] on button "save Guardar cambios" at bounding box center [1427, 96] width 147 height 28
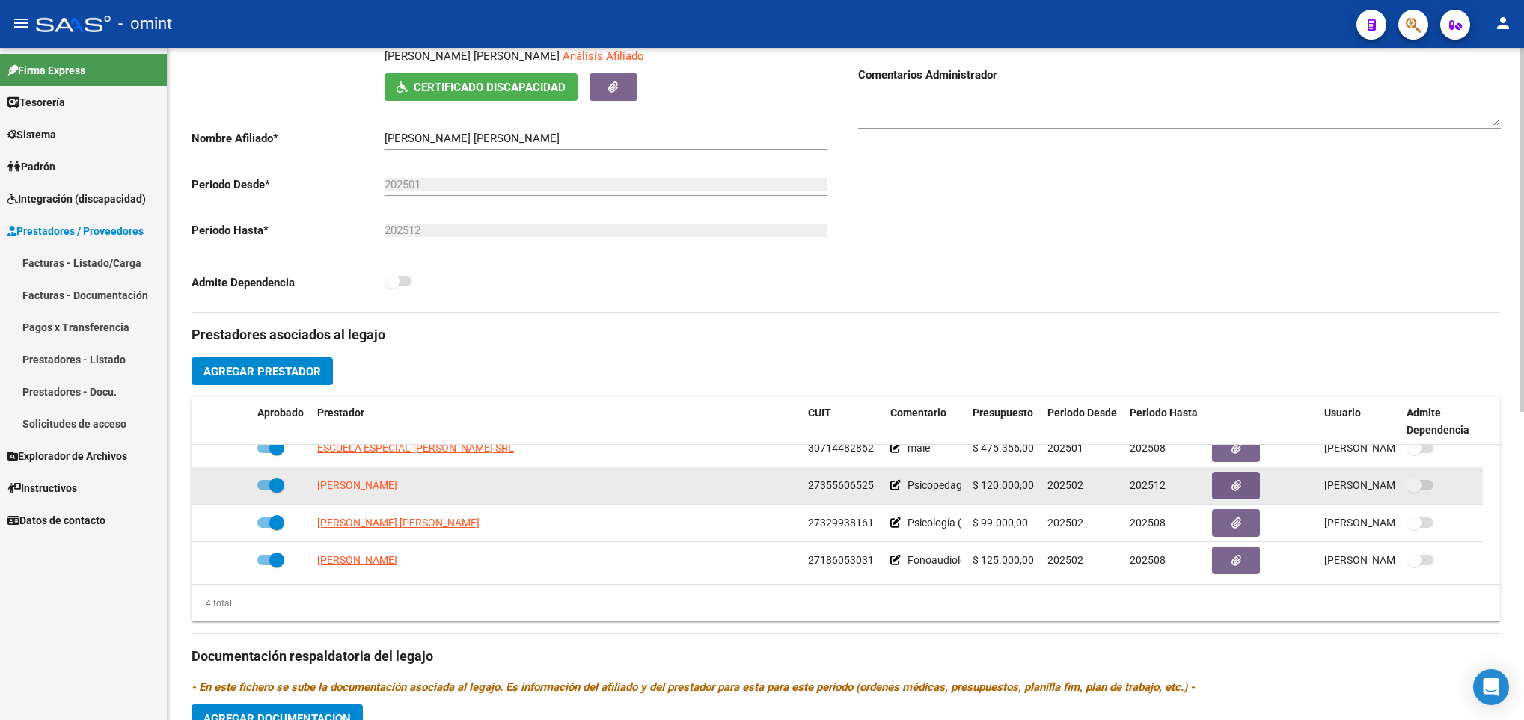
scroll to position [337, 0]
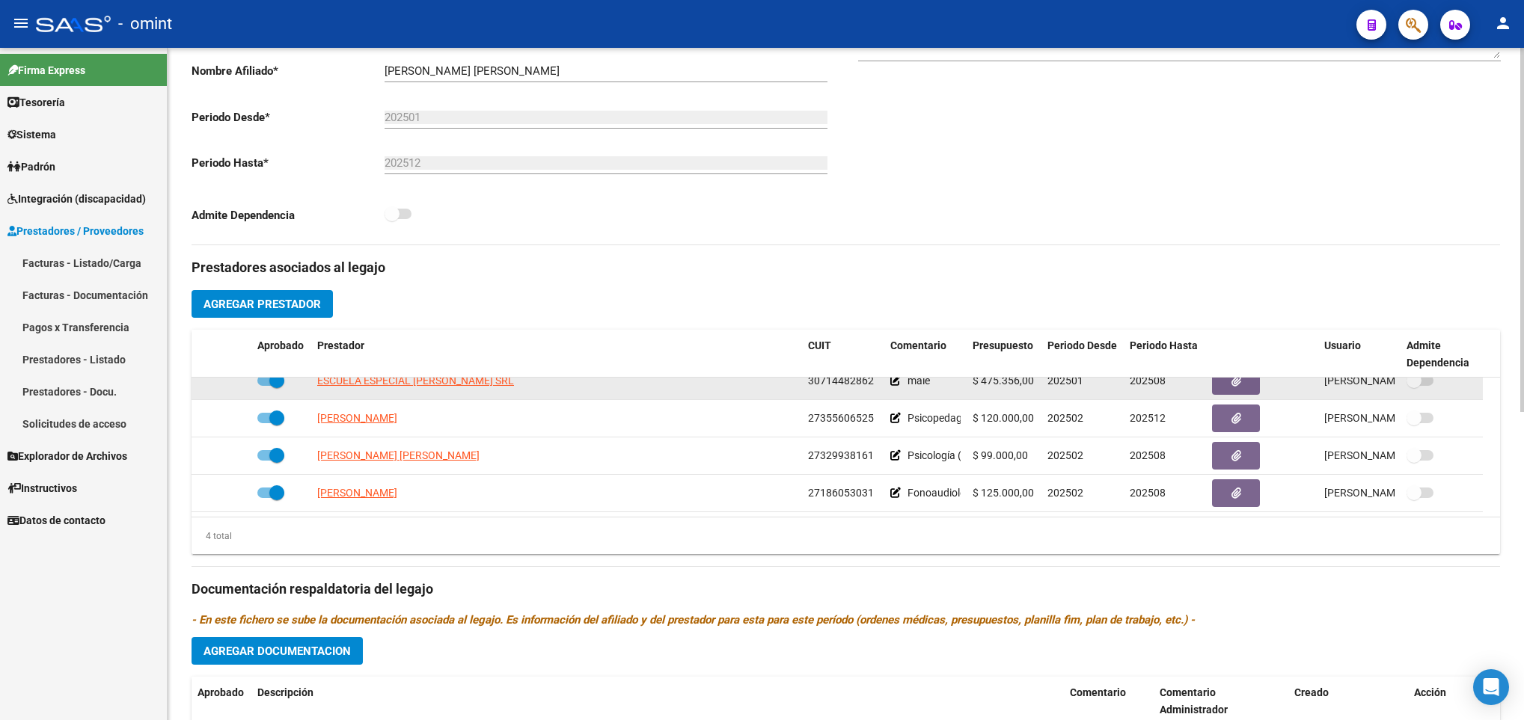
click at [266, 384] on span at bounding box center [270, 381] width 27 height 10
click at [265, 386] on input "checkbox" at bounding box center [264, 386] width 1 height 1
checkbox input "false"
click at [224, 382] on icon at bounding box center [229, 381] width 10 height 10
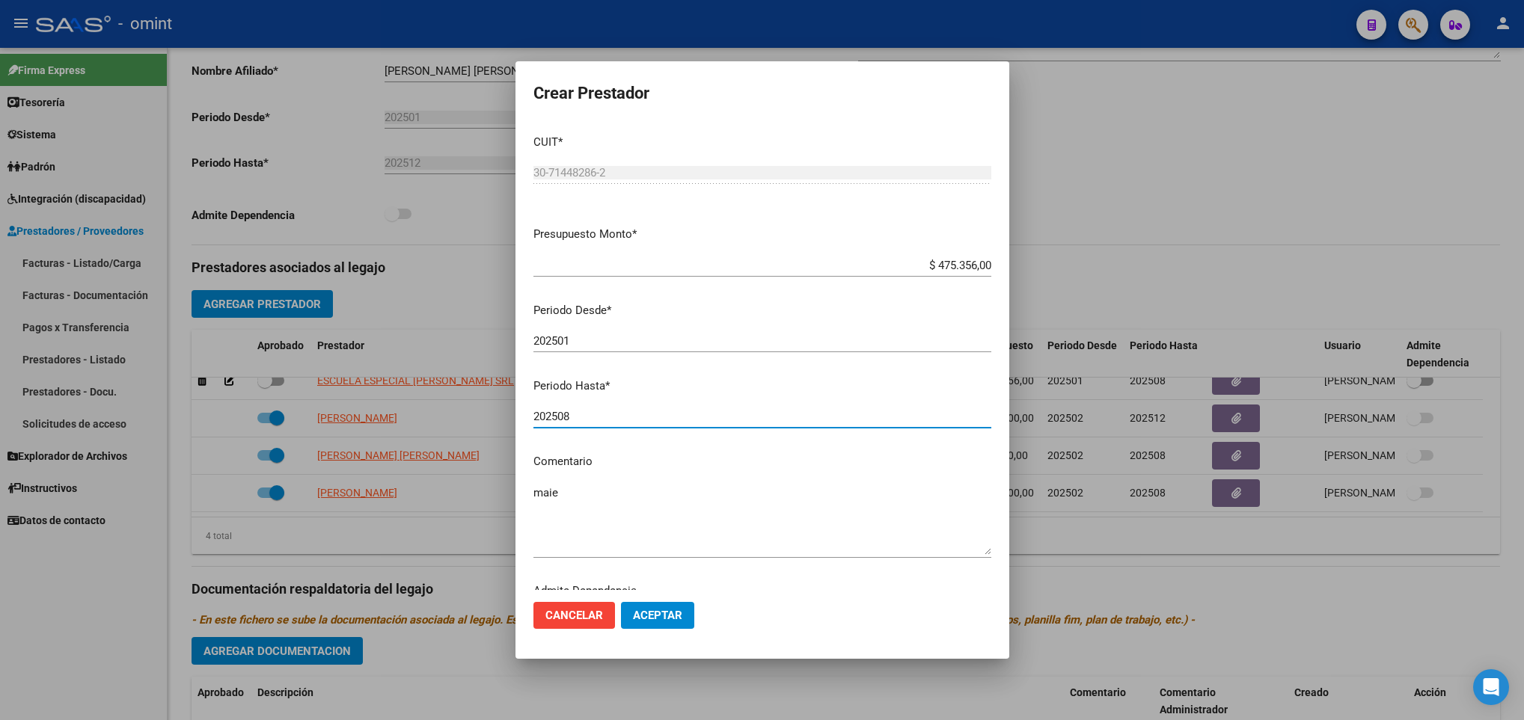
click at [620, 411] on input "202508" at bounding box center [762, 416] width 458 height 13
type input "202512"
click at [653, 609] on span "Aceptar" at bounding box center [657, 615] width 49 height 13
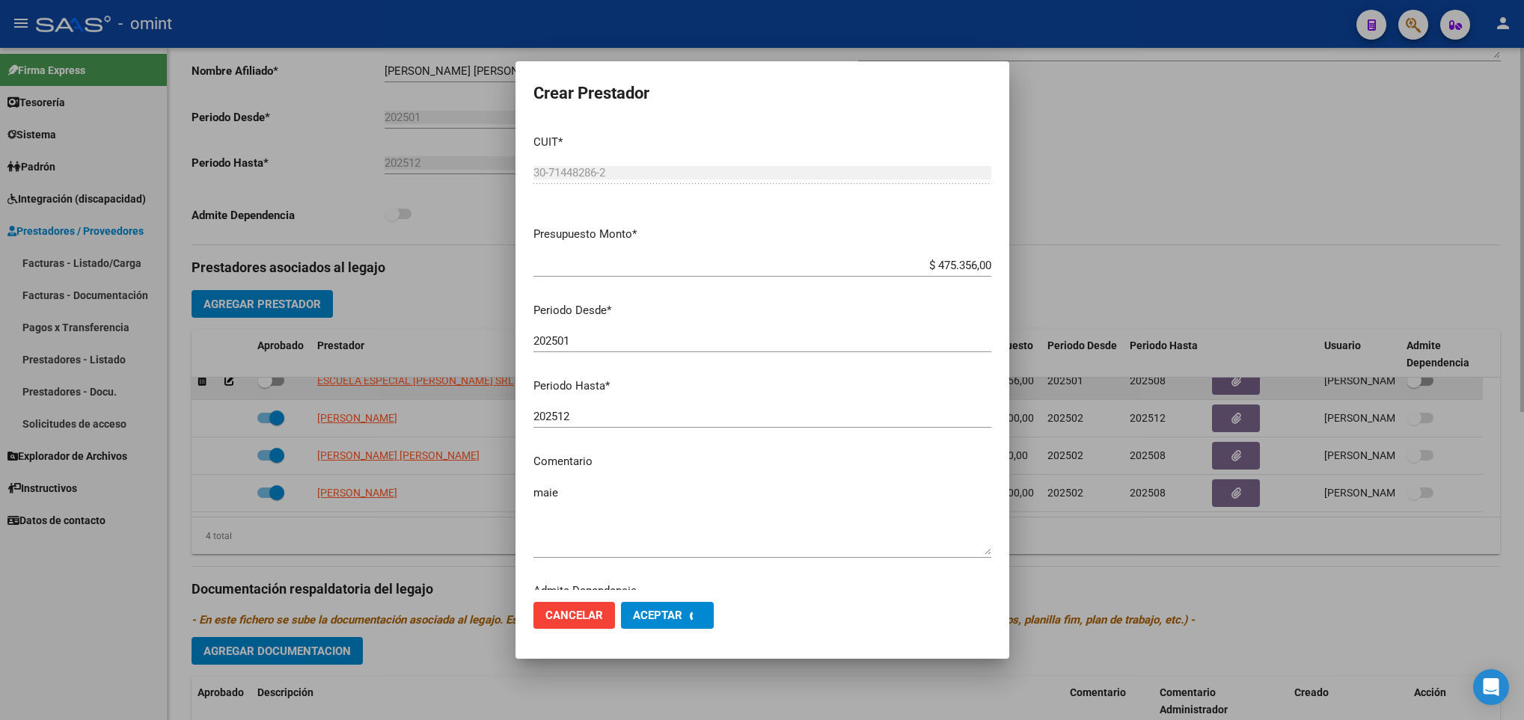
scroll to position [0, 0]
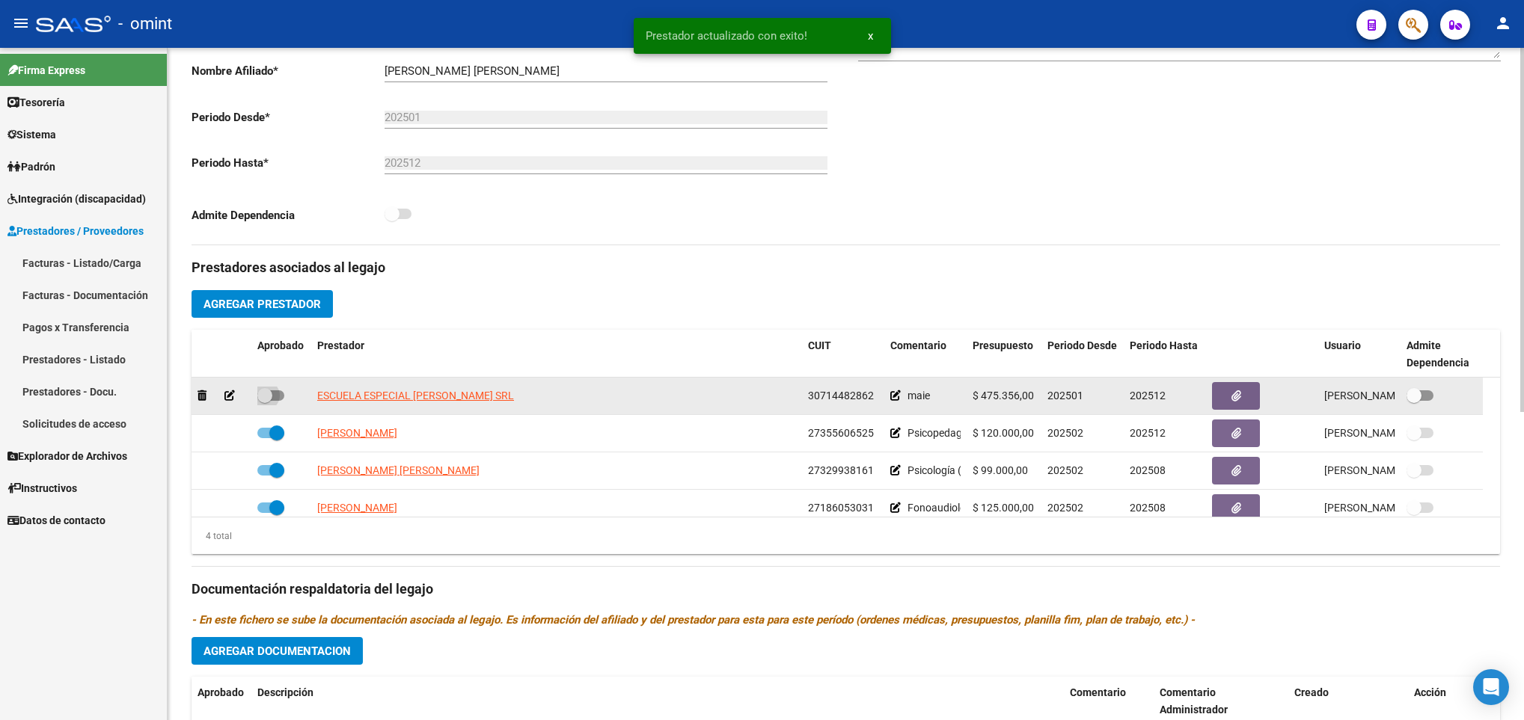
click at [276, 396] on span at bounding box center [270, 396] width 27 height 10
click at [265, 401] on input "checkbox" at bounding box center [264, 401] width 1 height 1
checkbox input "true"
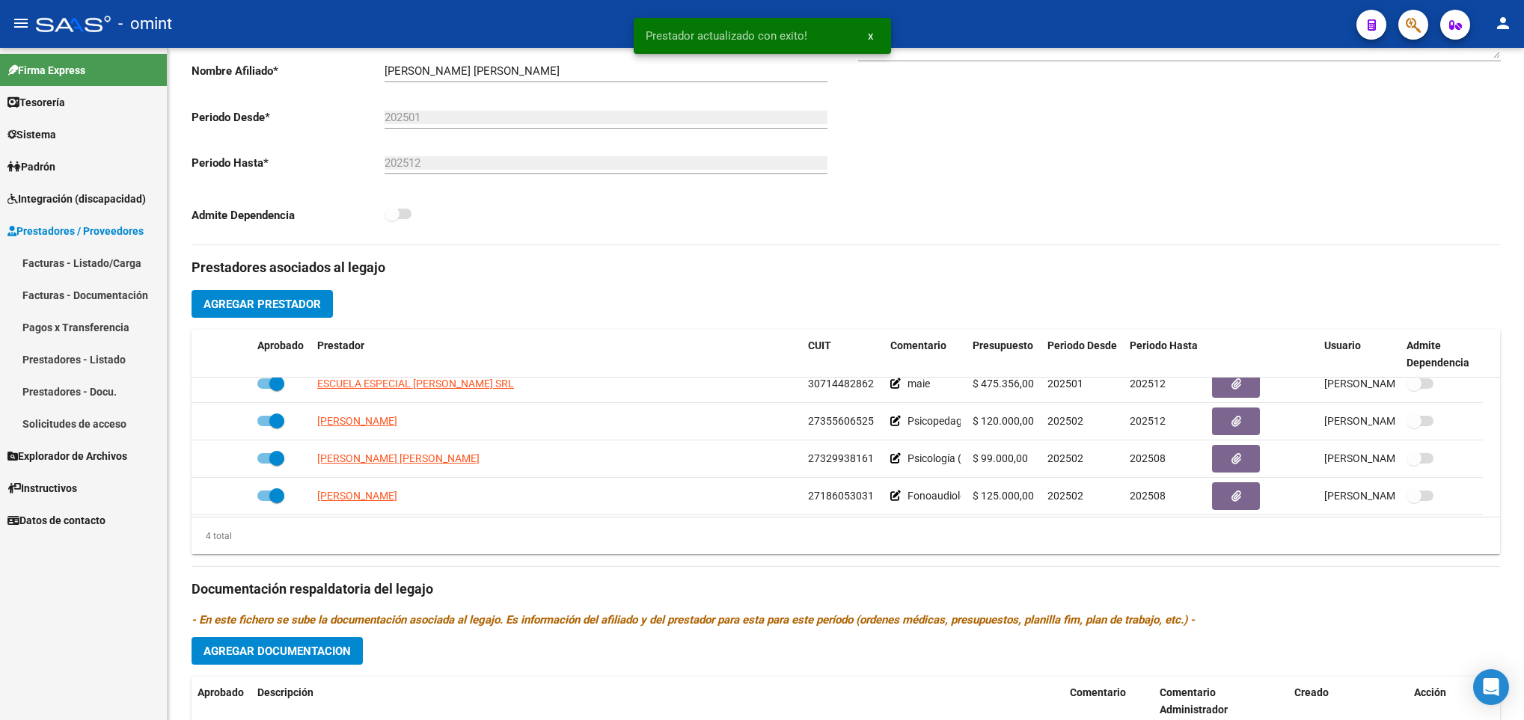
scroll to position [16, 0]
click at [245, 658] on span "Agregar Documentacion" at bounding box center [276, 651] width 147 height 13
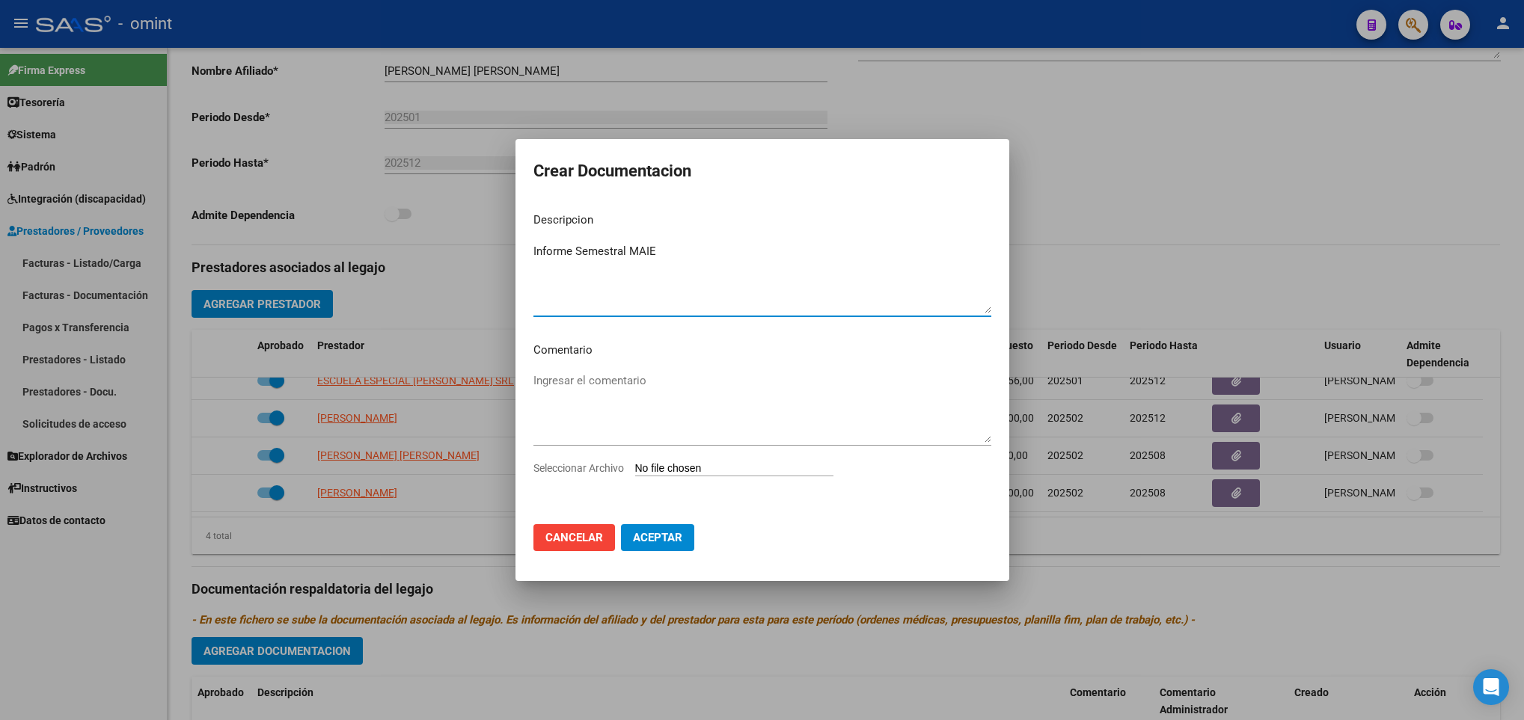
type textarea "Informe Semestral MAIE"
click at [725, 465] on input "Seleccionar Archivo" at bounding box center [734, 469] width 198 height 14
type input "C:\fakepath\F48.pdf"
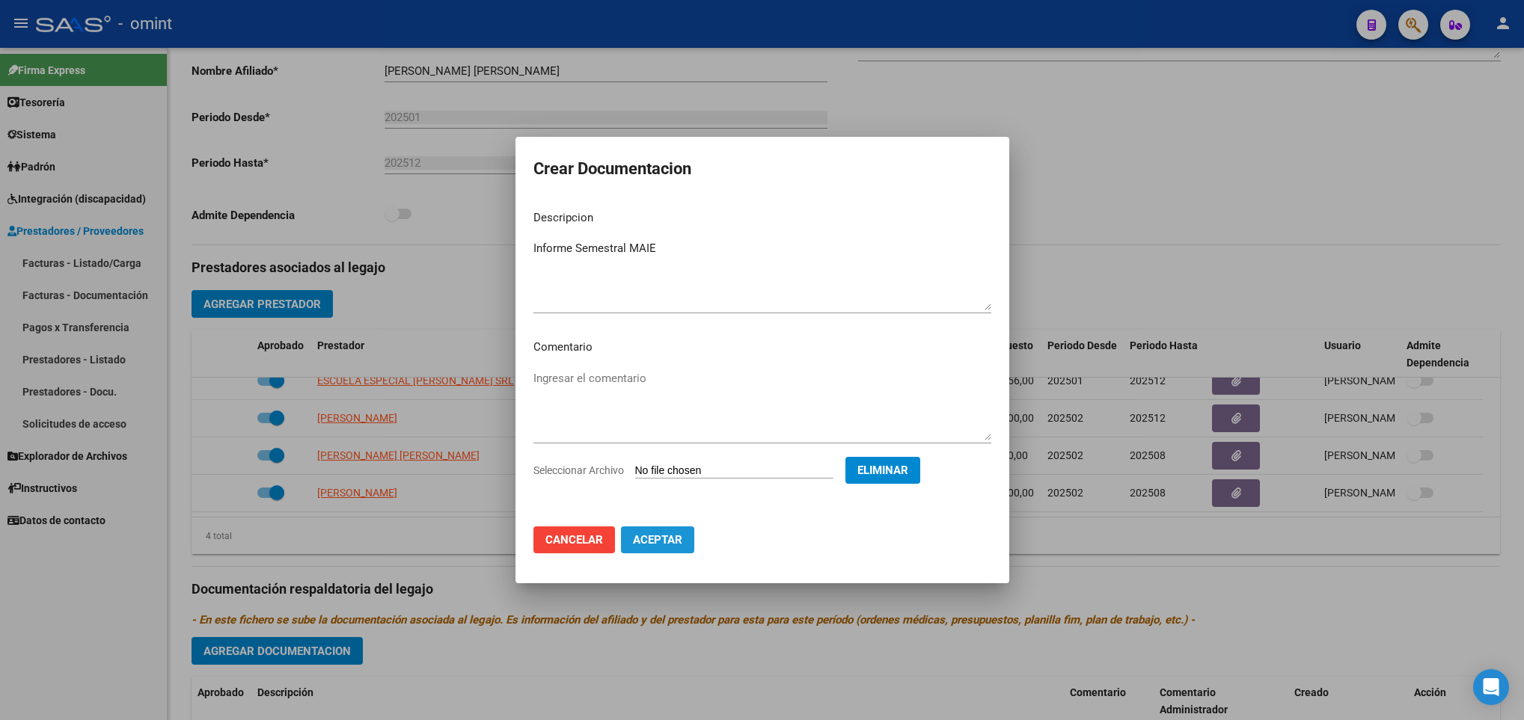
click at [681, 543] on button "Aceptar" at bounding box center [657, 540] width 73 height 27
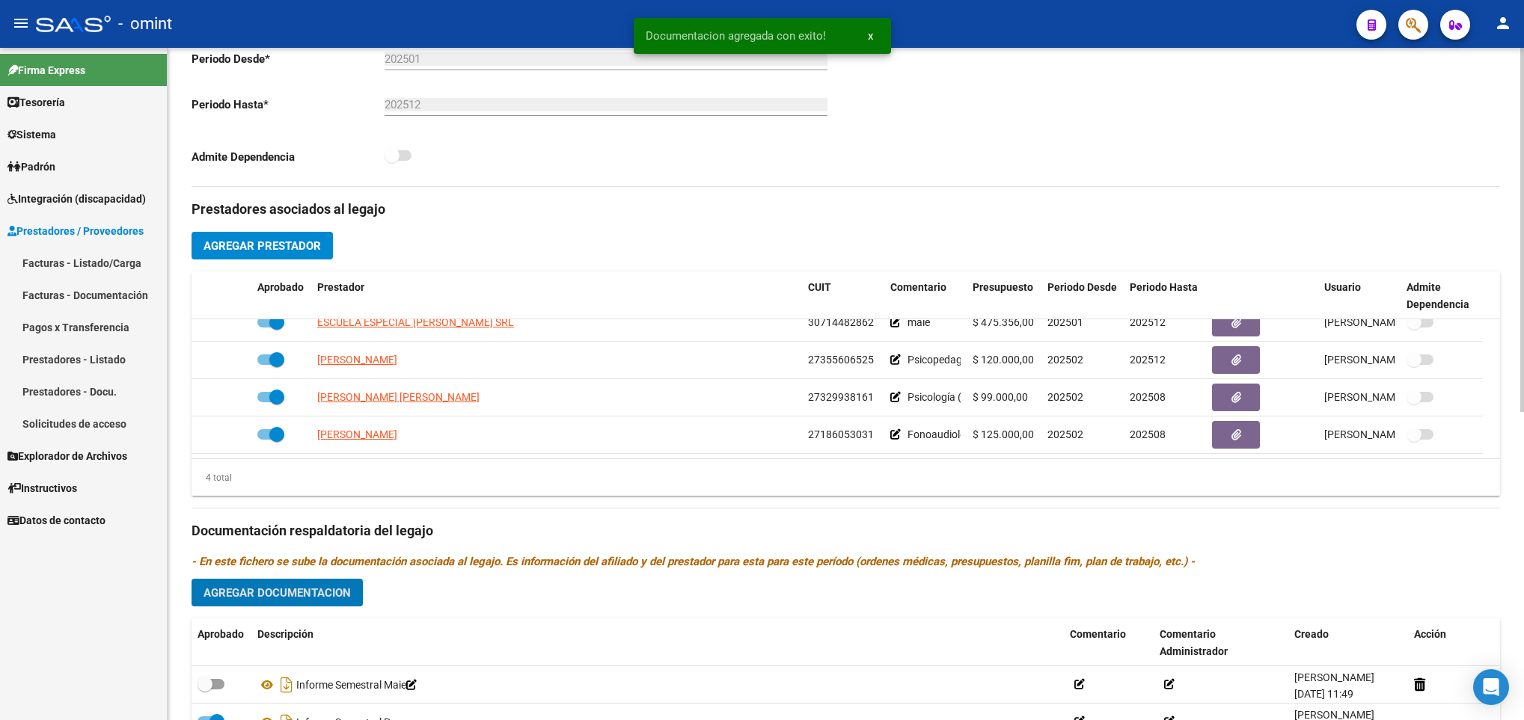
scroll to position [561, 0]
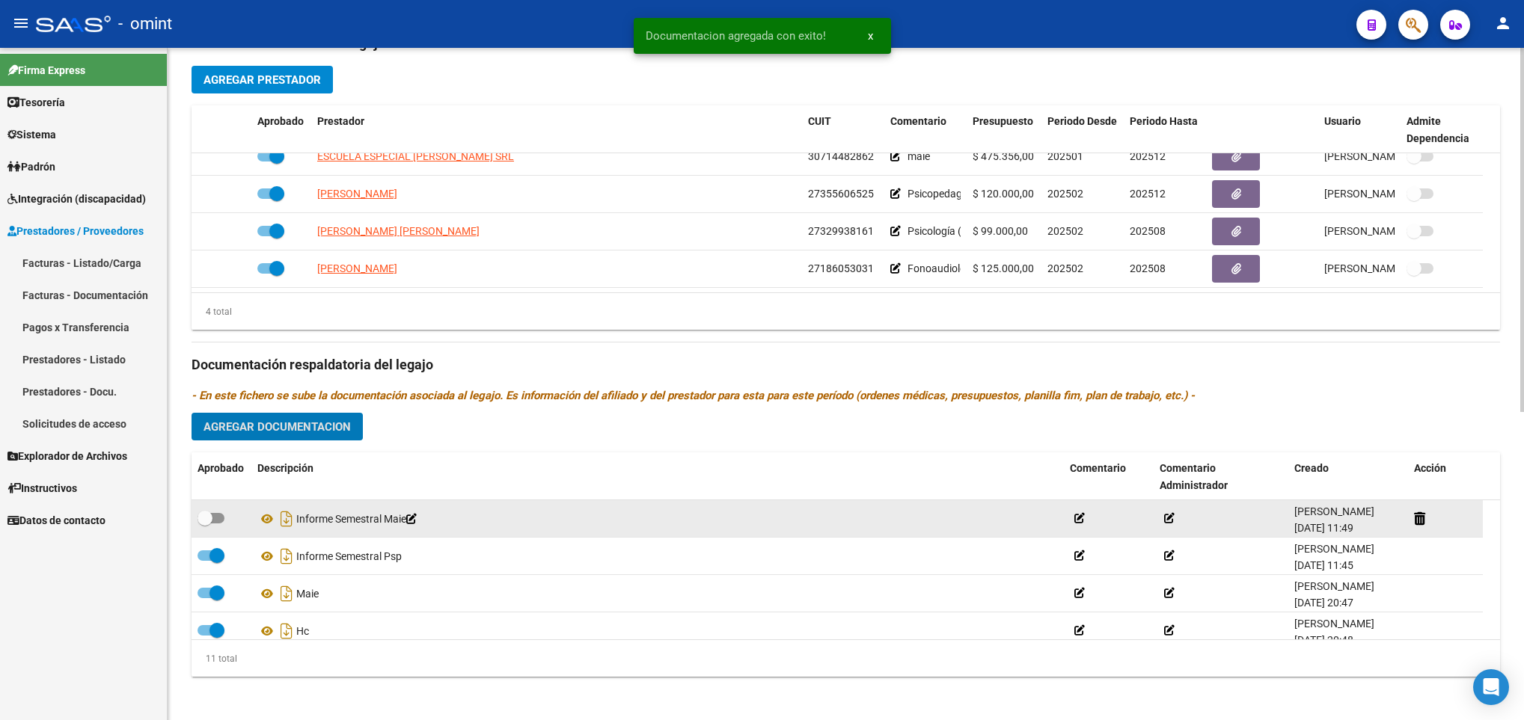
drag, startPoint x: 220, startPoint y: 521, endPoint x: 234, endPoint y: 521, distance: 14.2
click at [220, 521] on span at bounding box center [211, 518] width 27 height 10
click at [205, 524] on input "checkbox" at bounding box center [204, 524] width 1 height 1
checkbox input "true"
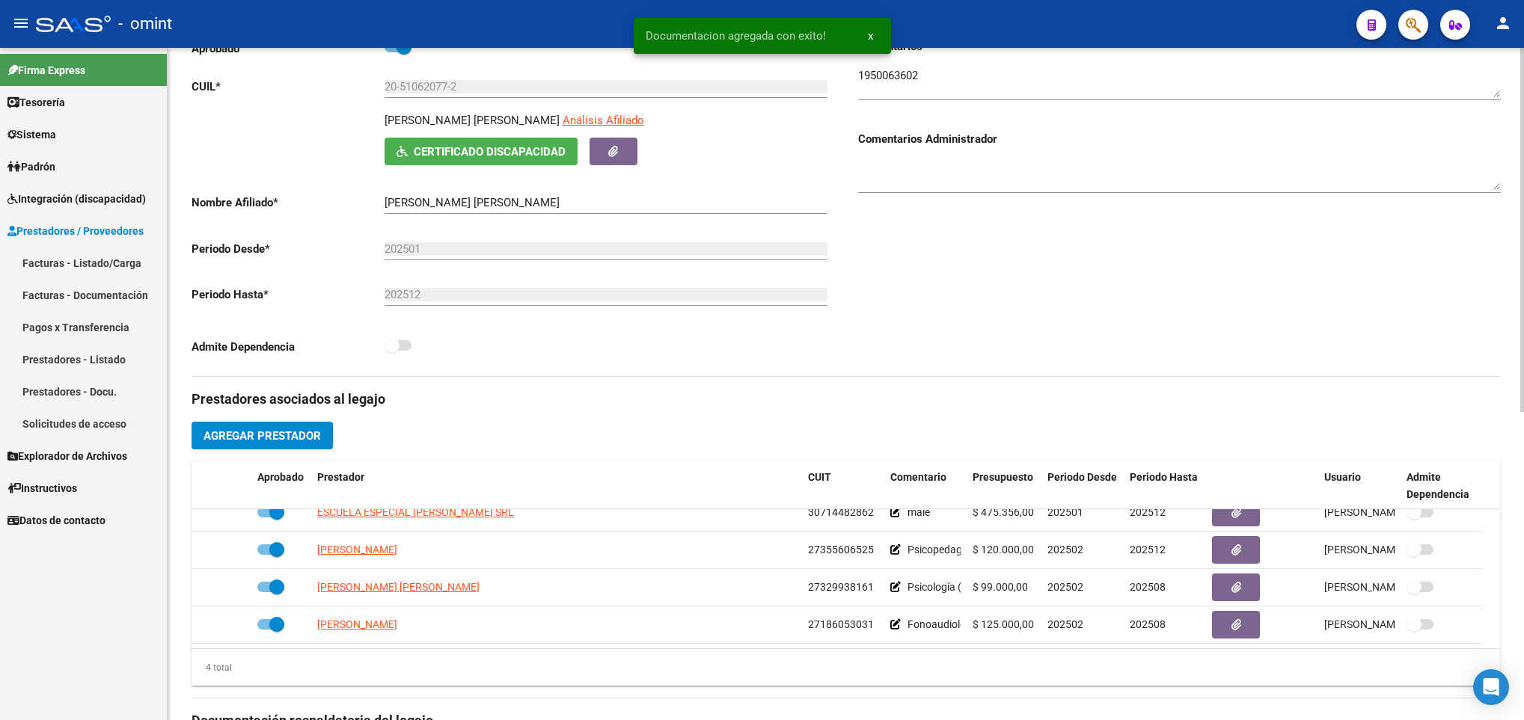
scroll to position [0, 0]
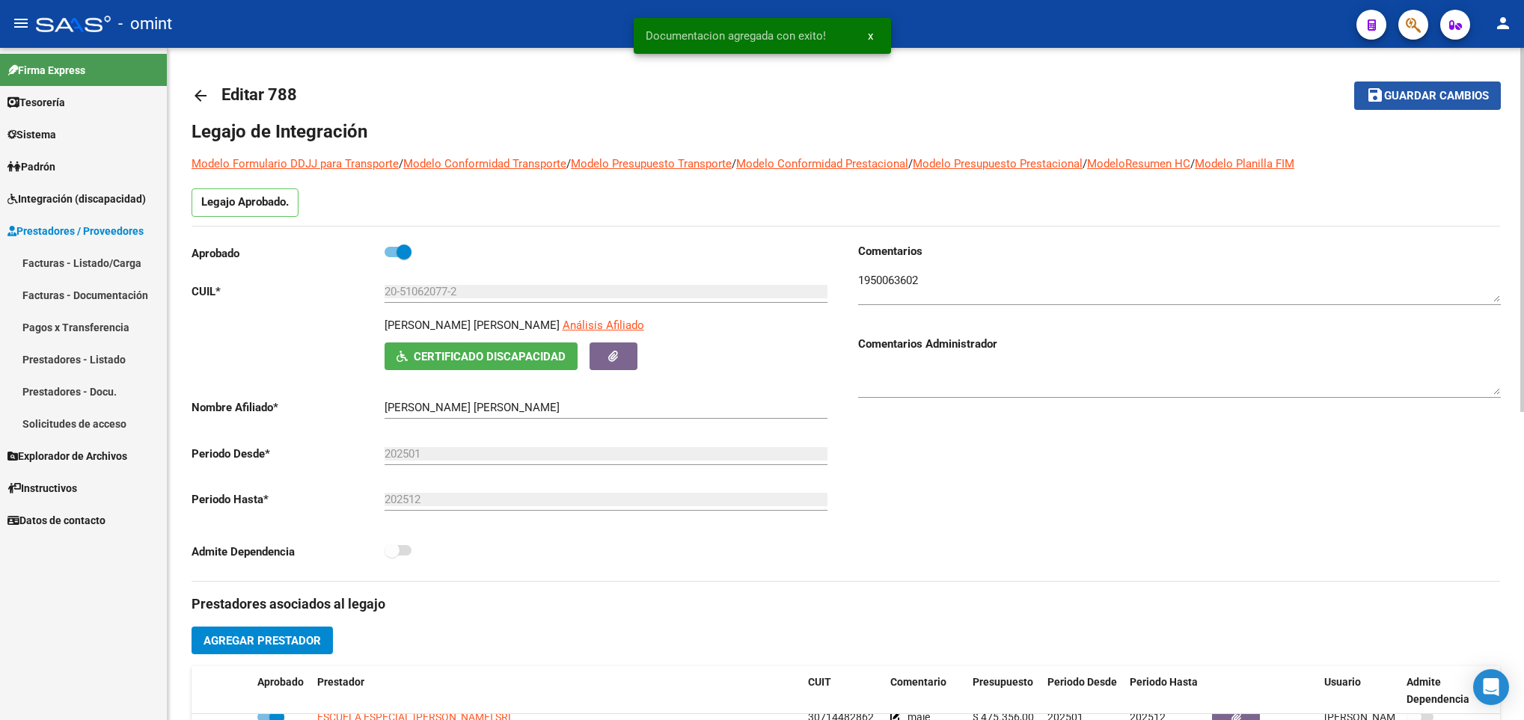
click at [1448, 104] on button "save Guardar cambios" at bounding box center [1427, 96] width 147 height 28
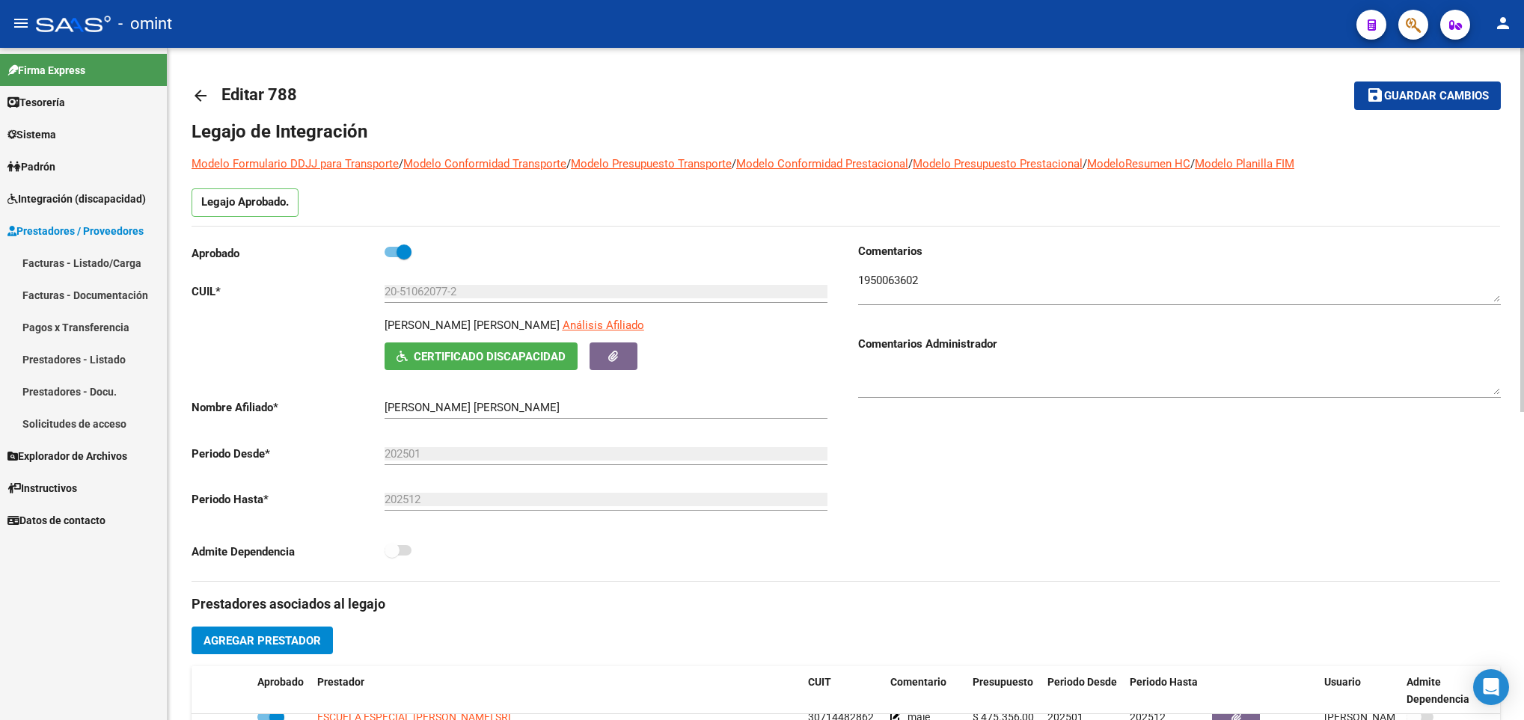
click at [200, 99] on mat-icon "arrow_back" at bounding box center [201, 96] width 18 height 18
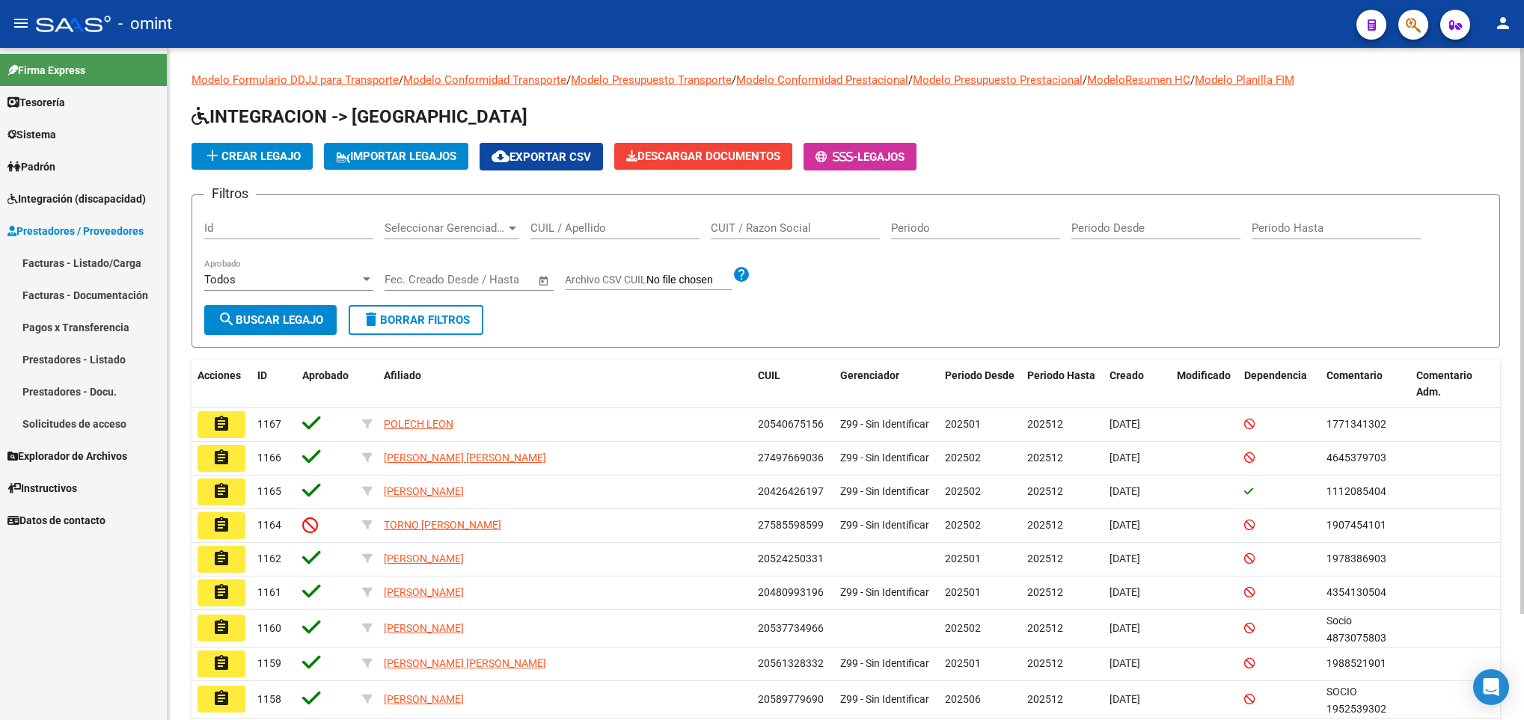
click at [615, 225] on input "CUIL / Apellido" at bounding box center [614, 227] width 169 height 13
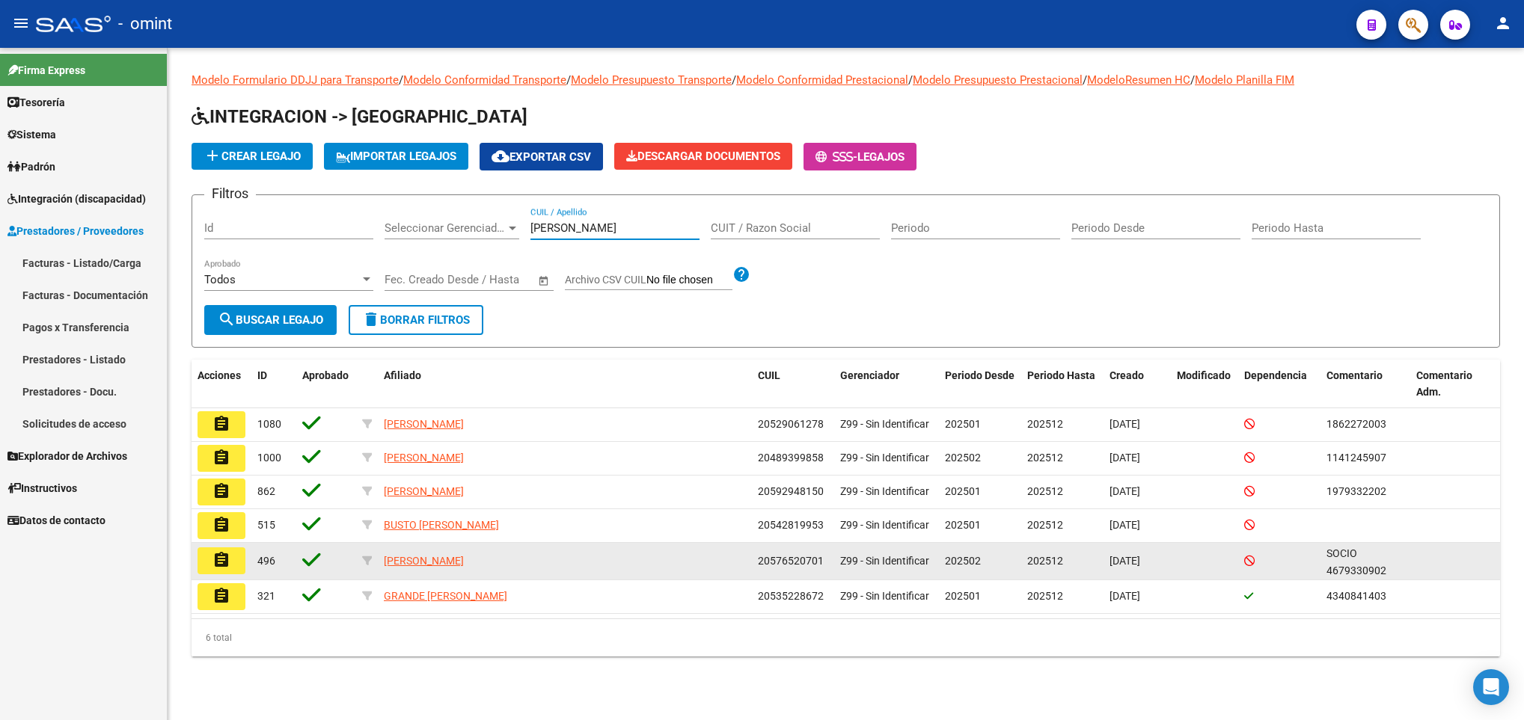
type input "thoma"
click at [224, 569] on mat-icon "assignment" at bounding box center [221, 560] width 18 height 18
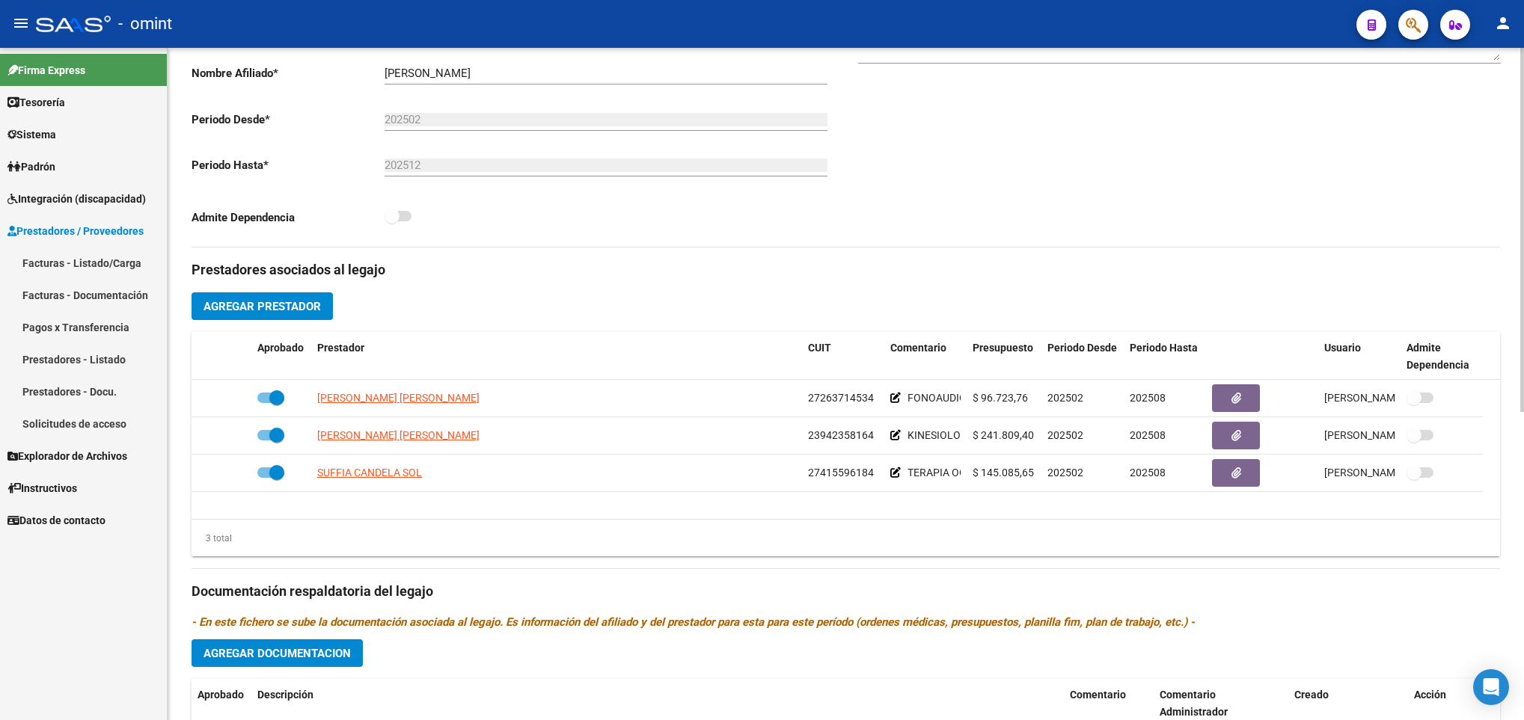
scroll to position [337, 0]
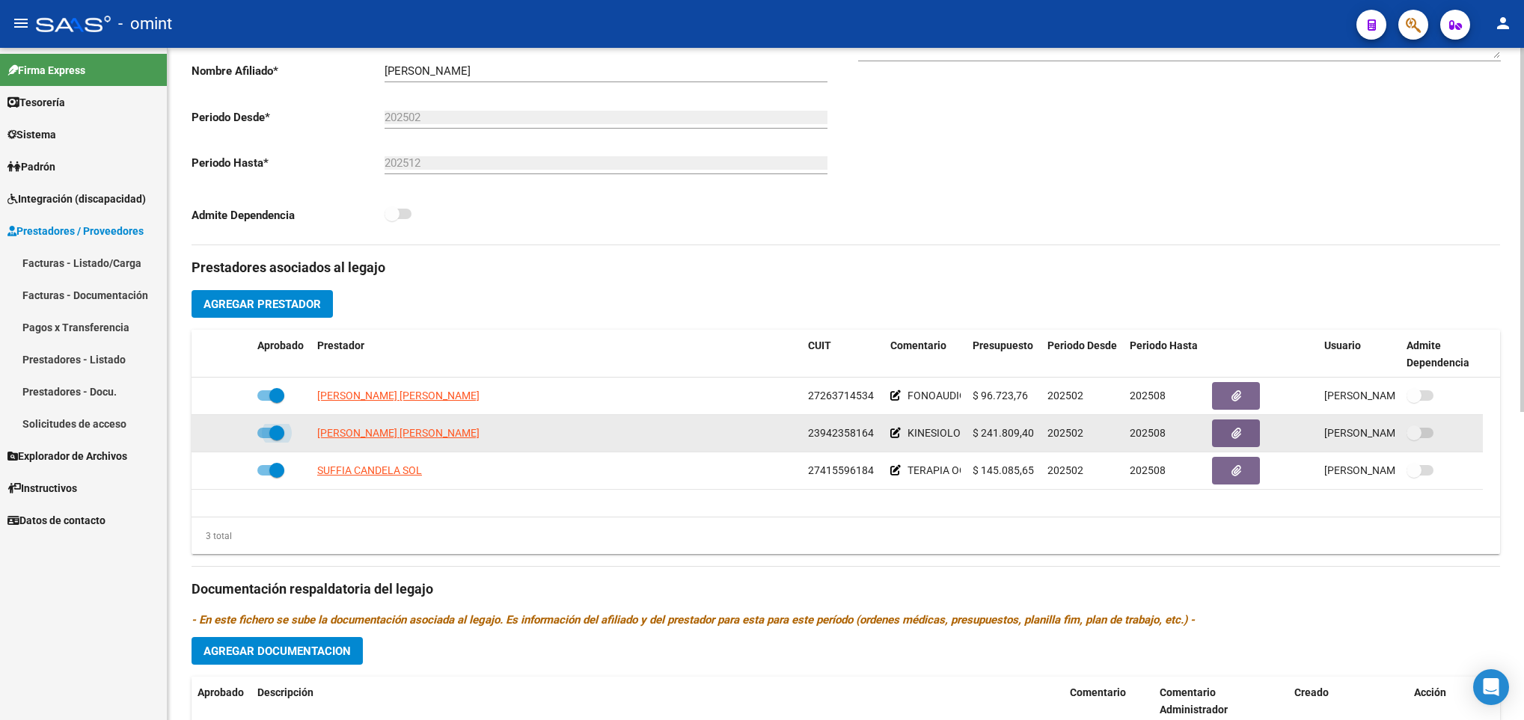
click at [266, 433] on span at bounding box center [270, 433] width 27 height 10
click at [265, 438] on input "checkbox" at bounding box center [264, 438] width 1 height 1
checkbox input "false"
click at [231, 433] on icon at bounding box center [229, 433] width 10 height 10
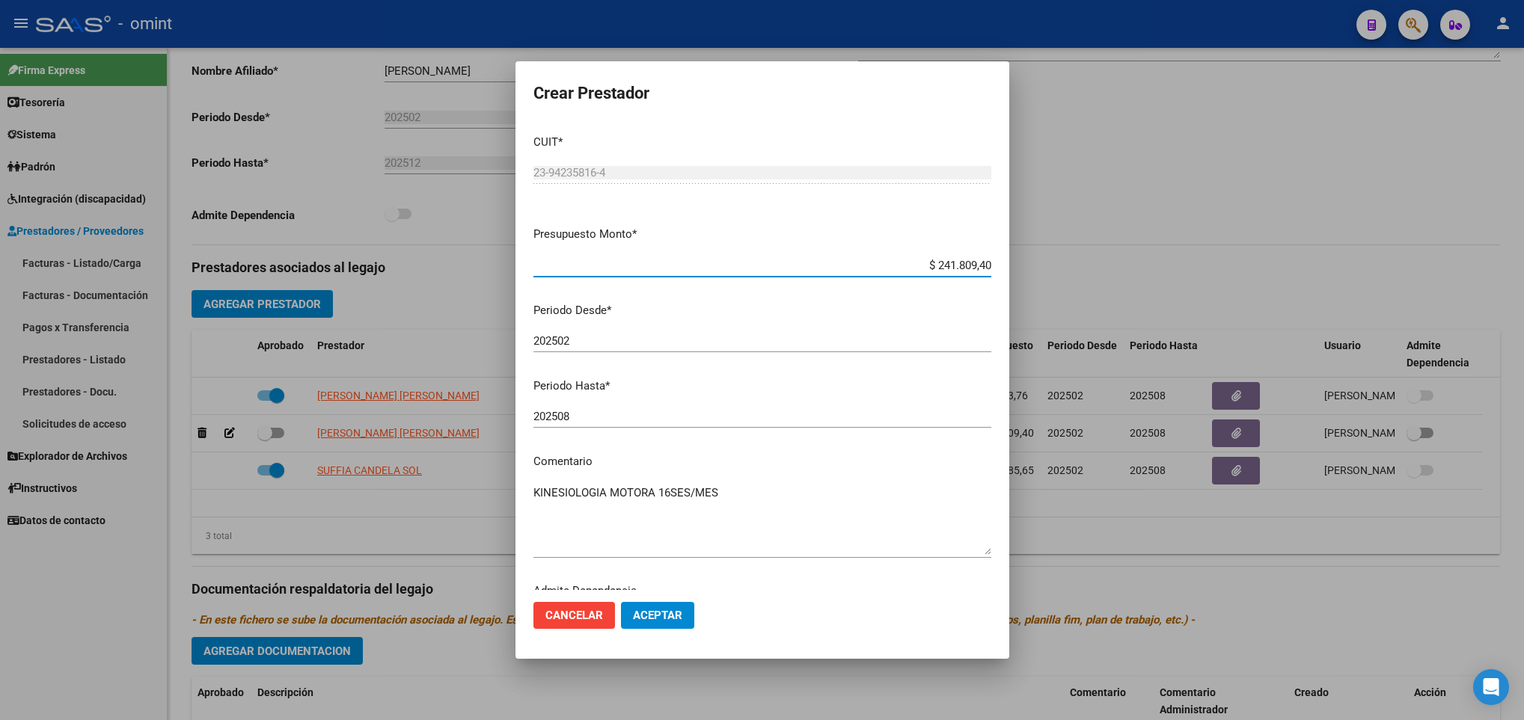
click at [664, 420] on input "202508" at bounding box center [762, 416] width 458 height 13
type input "202512"
click at [649, 622] on span "Aceptar" at bounding box center [657, 615] width 49 height 13
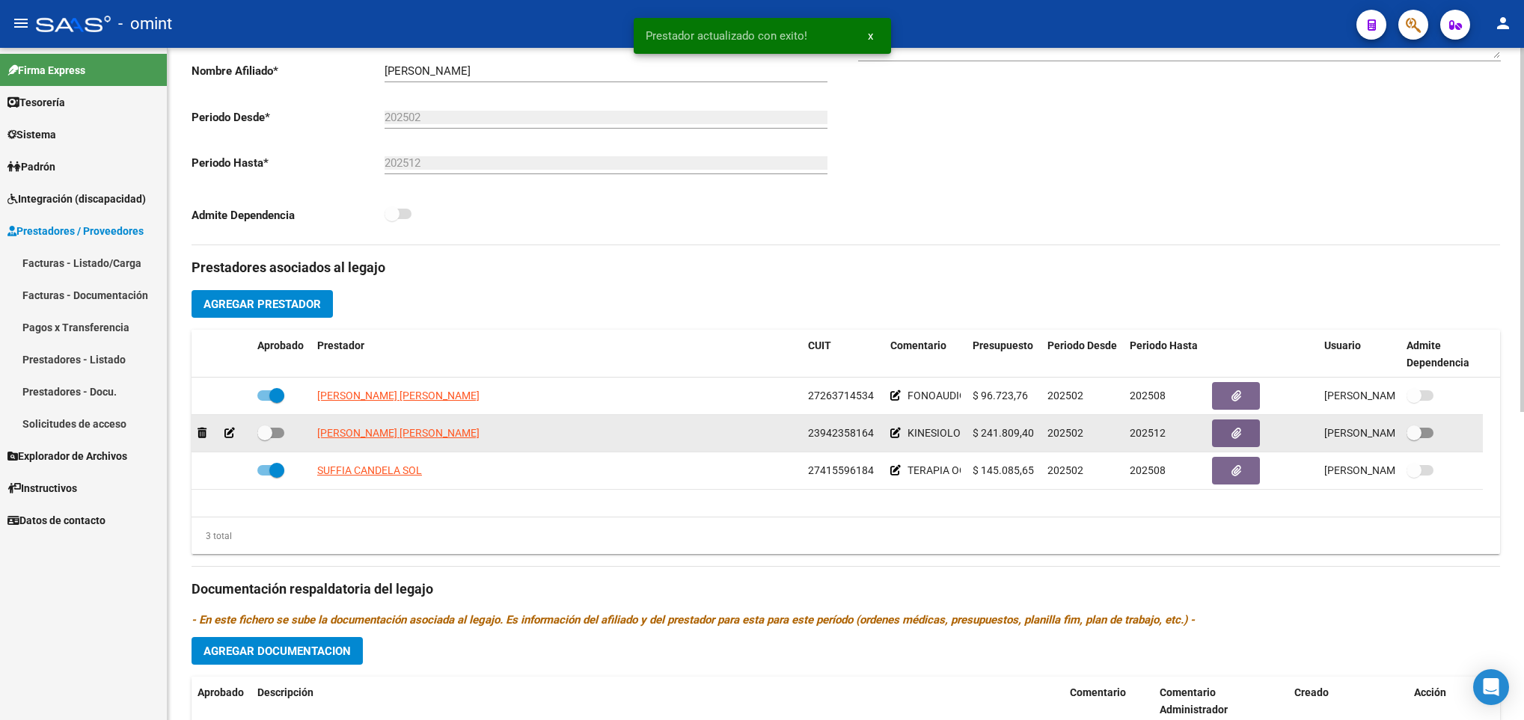
click at [270, 426] on datatable-body-cell at bounding box center [281, 433] width 60 height 37
click at [275, 427] on label at bounding box center [270, 433] width 27 height 18
click at [265, 438] on input "checkbox" at bounding box center [264, 438] width 1 height 1
checkbox input "true"
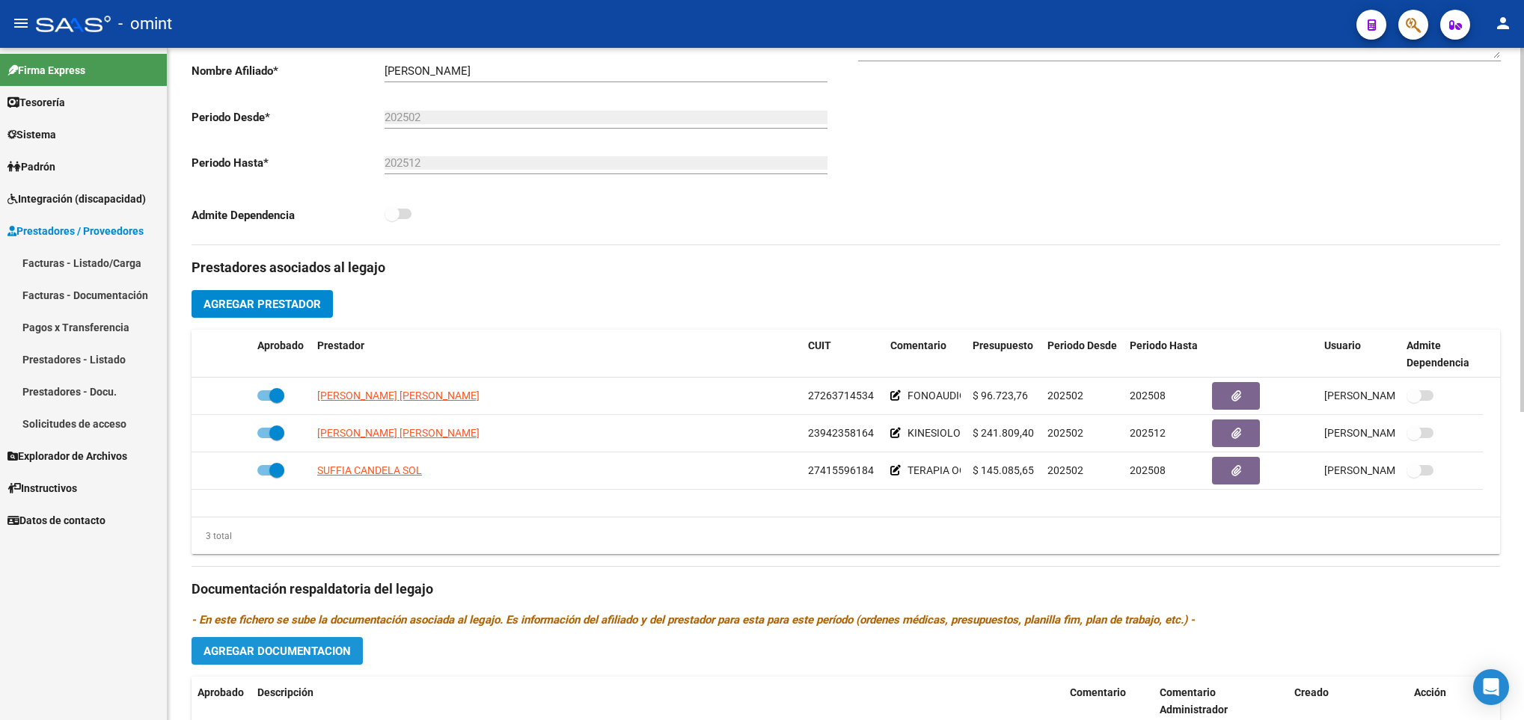
click at [286, 644] on button "Agregar Documentacion" at bounding box center [277, 651] width 171 height 28
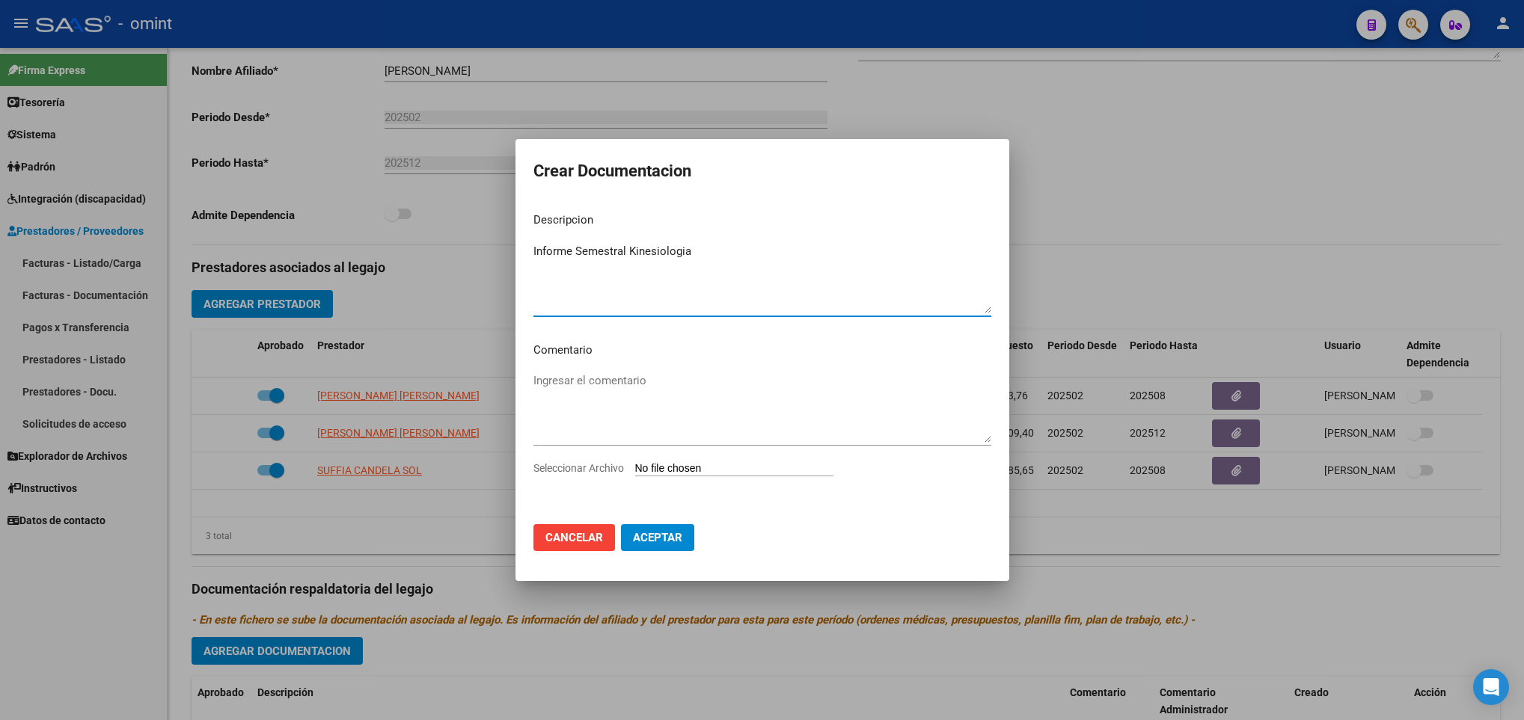
type textarea "Informe Semestral Kinesiologia"
click at [795, 462] on input "Seleccionar Archivo" at bounding box center [734, 469] width 198 height 14
click at [690, 462] on app-file-uploader "Seleccionar Archivo" at bounding box center [689, 468] width 312 height 13
click at [739, 462] on app-file-uploader "Seleccionar Archivo" at bounding box center [689, 468] width 312 height 13
click at [777, 462] on input "Seleccionar Archivo" at bounding box center [734, 469] width 198 height 14
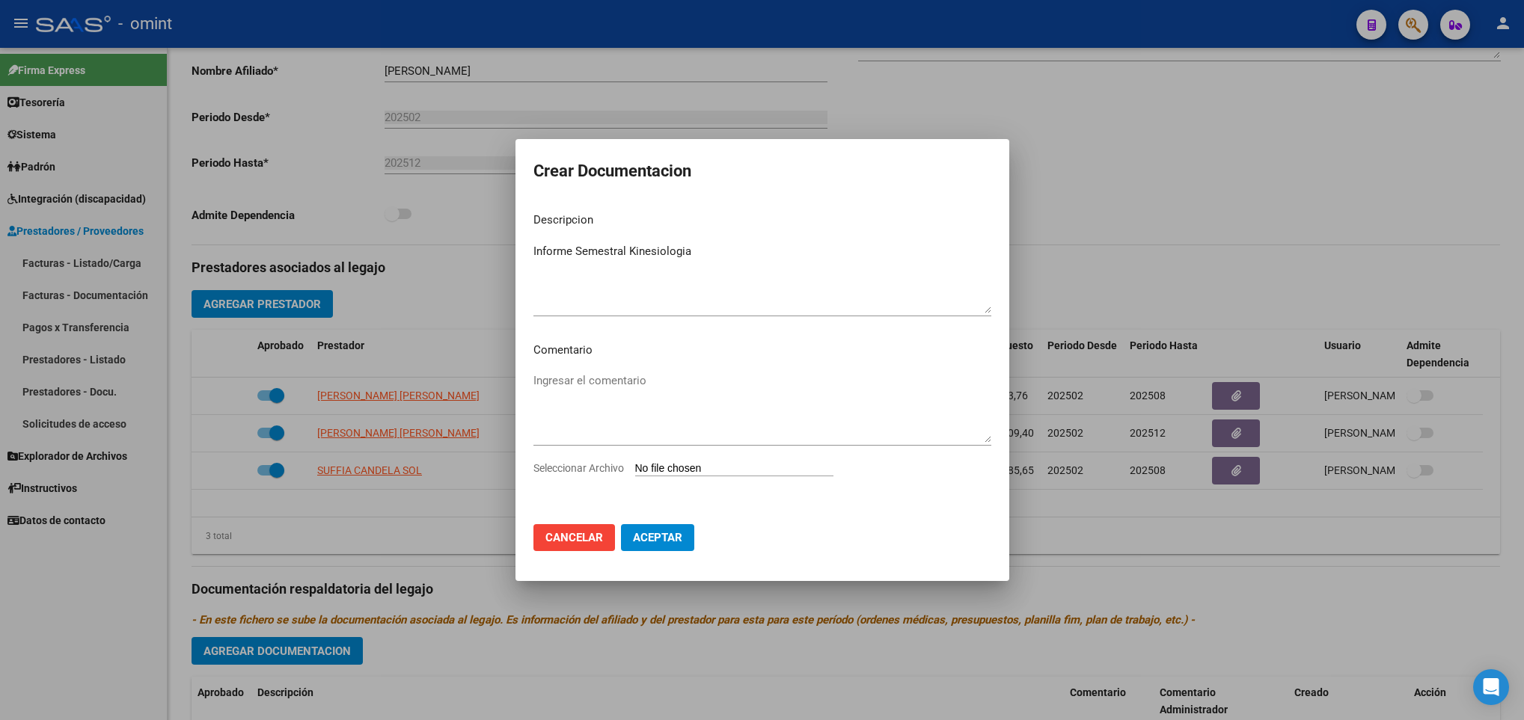
type input "C:\fakepath\ilovepdf_merged (4).pdf"
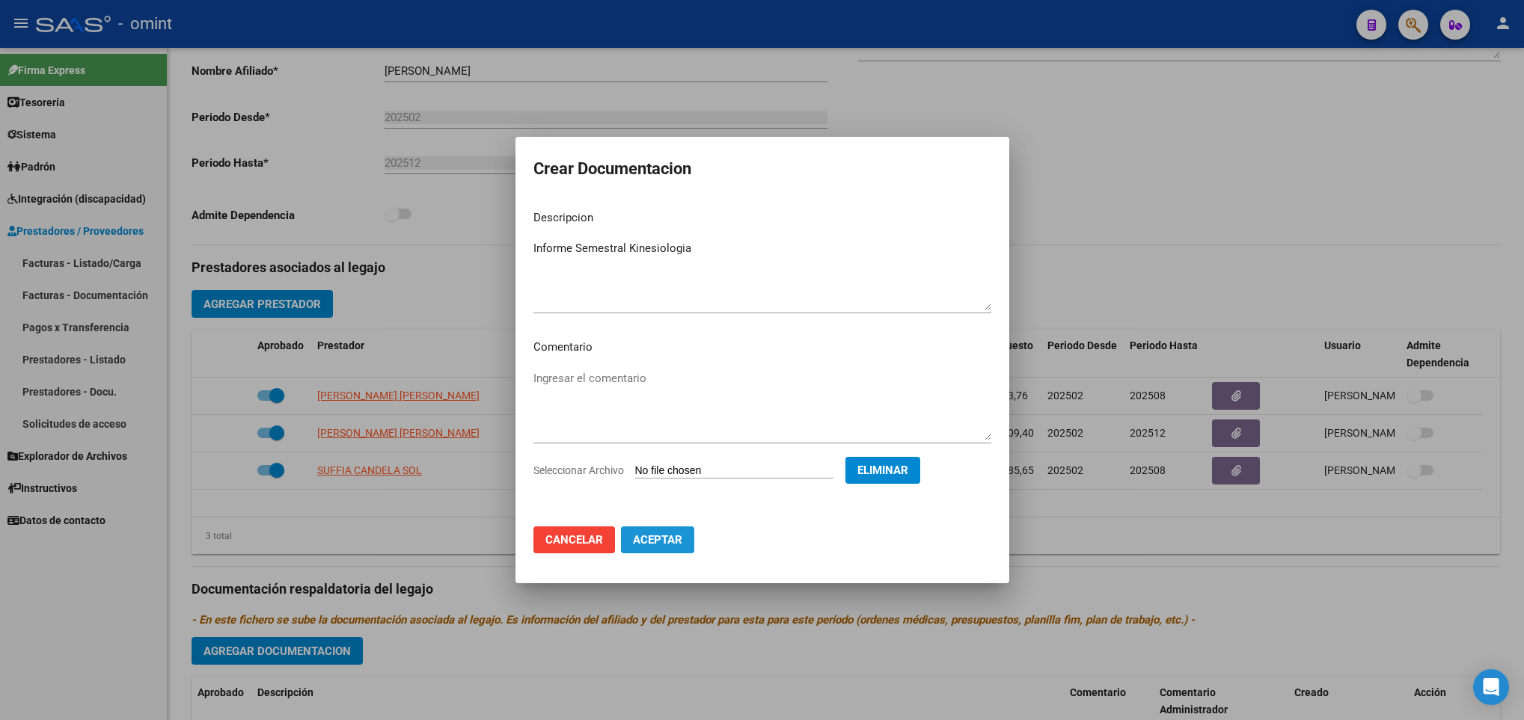
click at [669, 545] on span "Aceptar" at bounding box center [657, 539] width 49 height 13
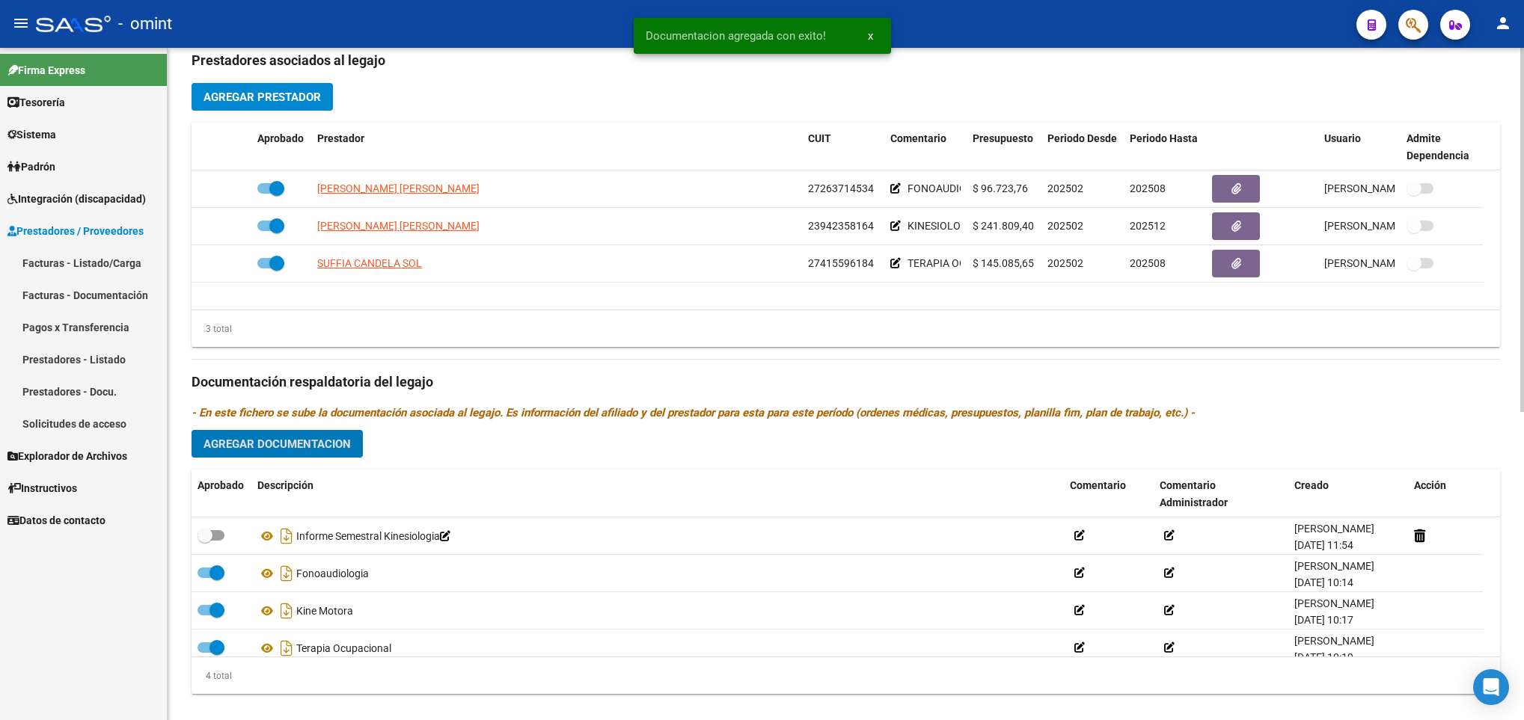
scroll to position [561, 0]
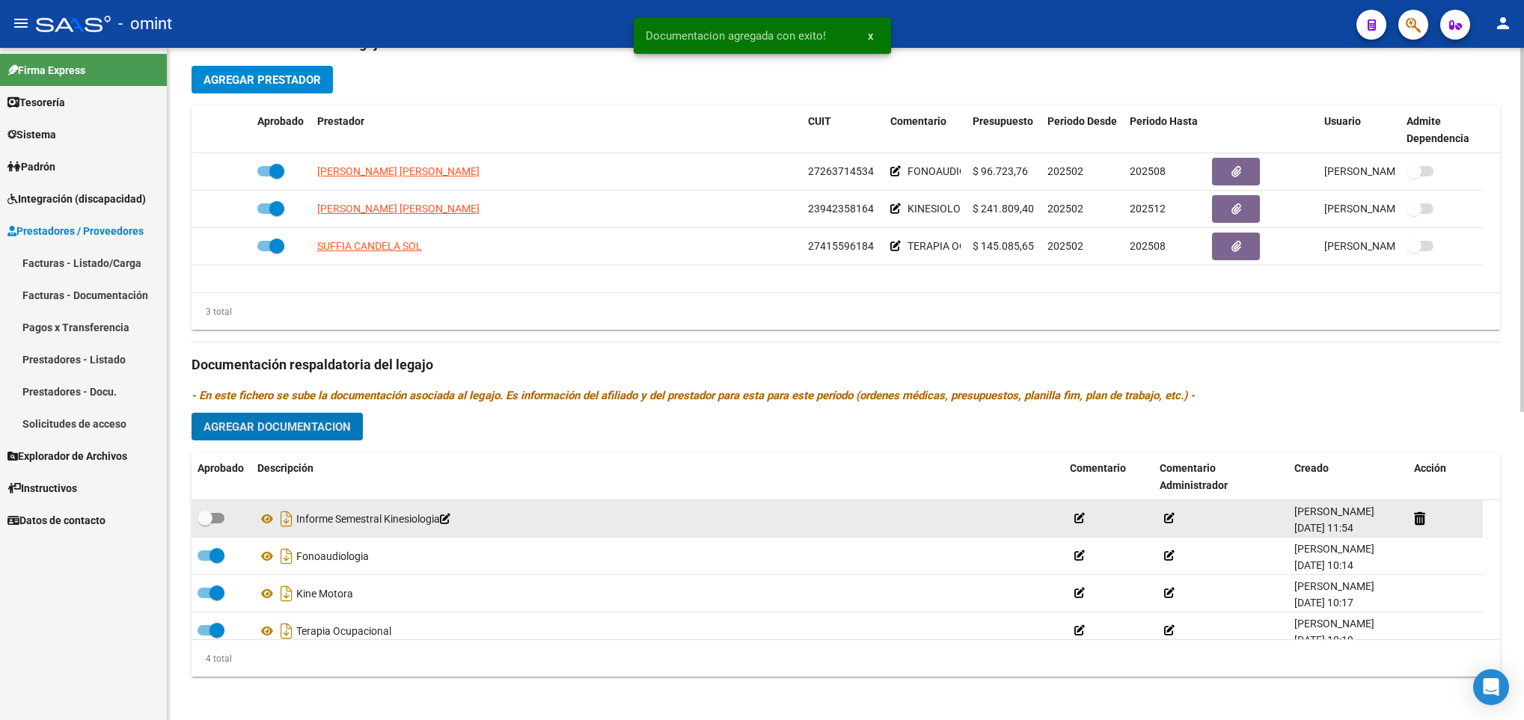
click at [218, 514] on label at bounding box center [211, 518] width 27 height 18
click at [205, 524] on input "checkbox" at bounding box center [204, 524] width 1 height 1
checkbox input "true"
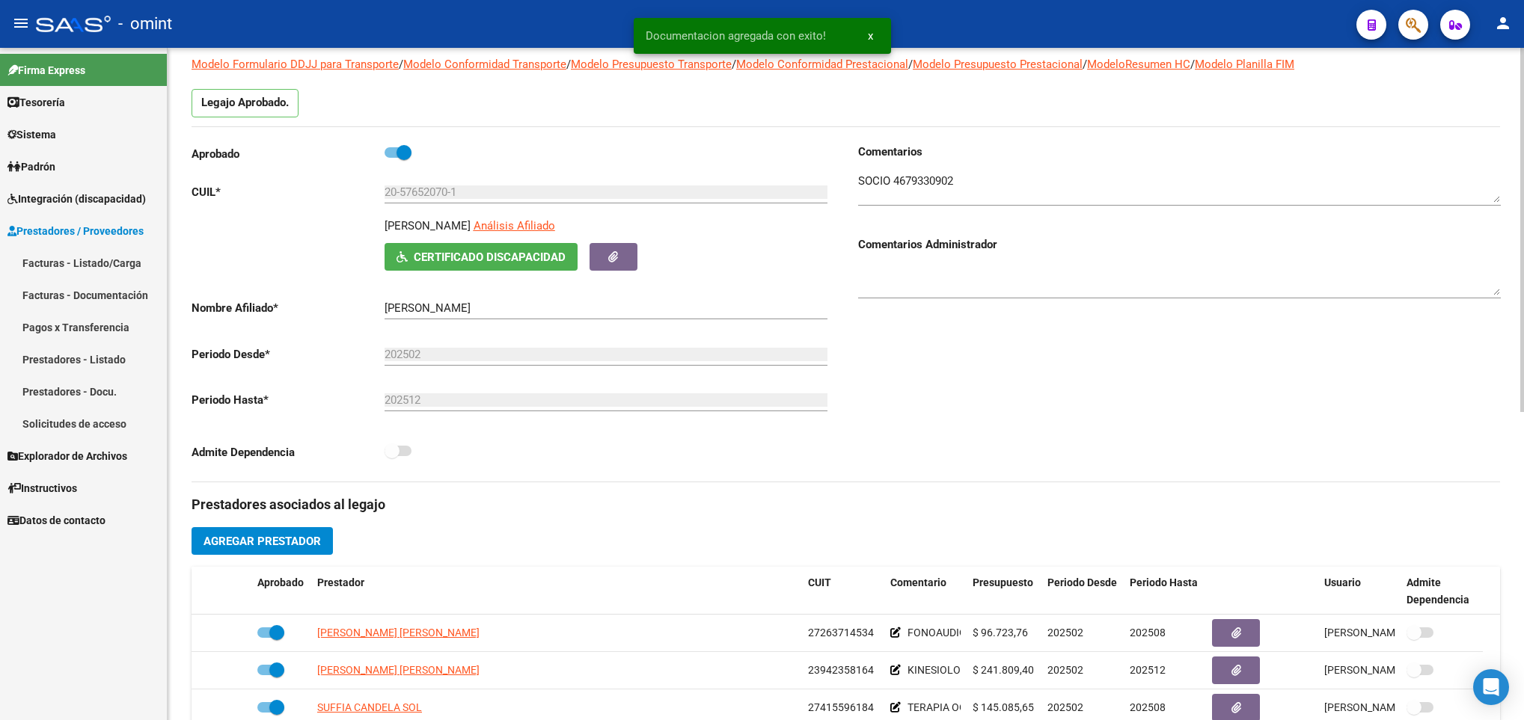
scroll to position [0, 0]
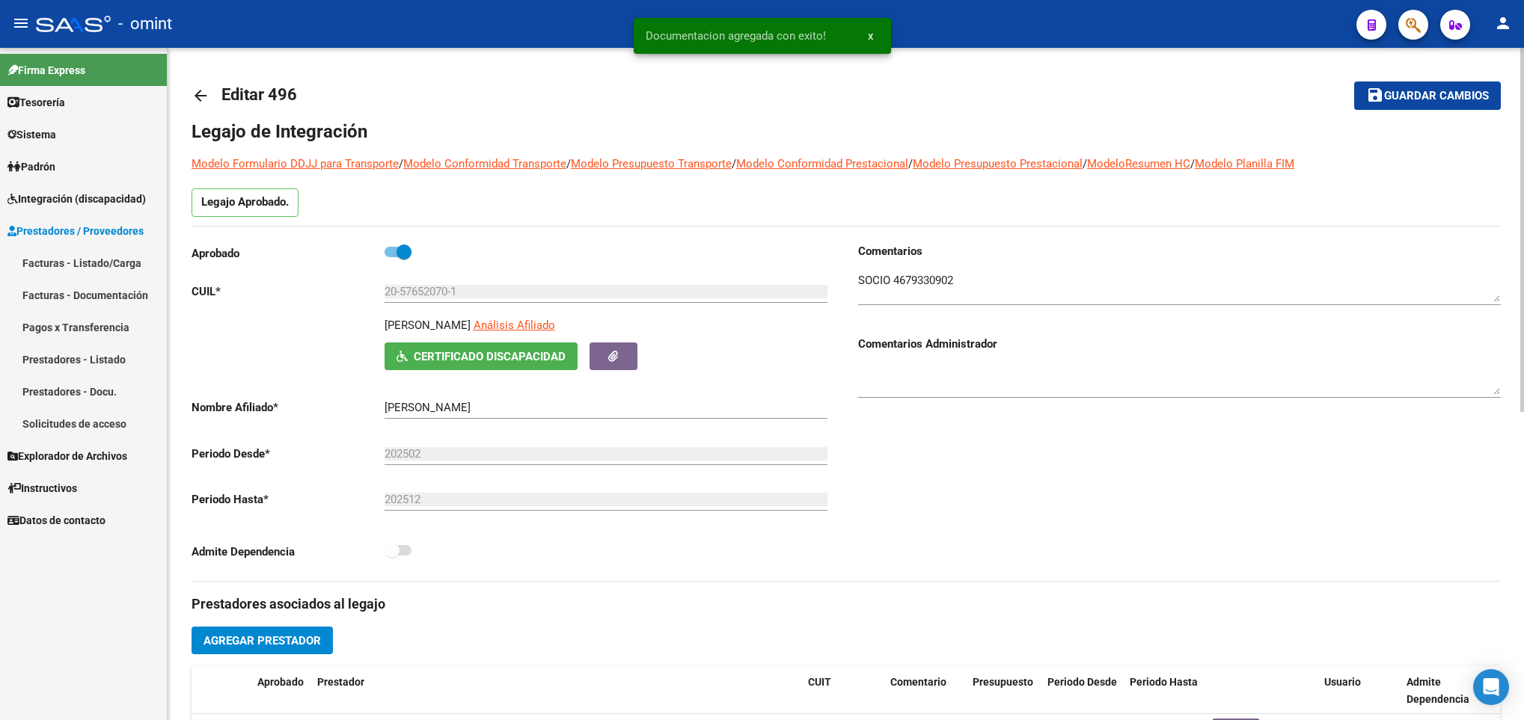
click at [1450, 90] on span "Guardar cambios" at bounding box center [1436, 96] width 105 height 13
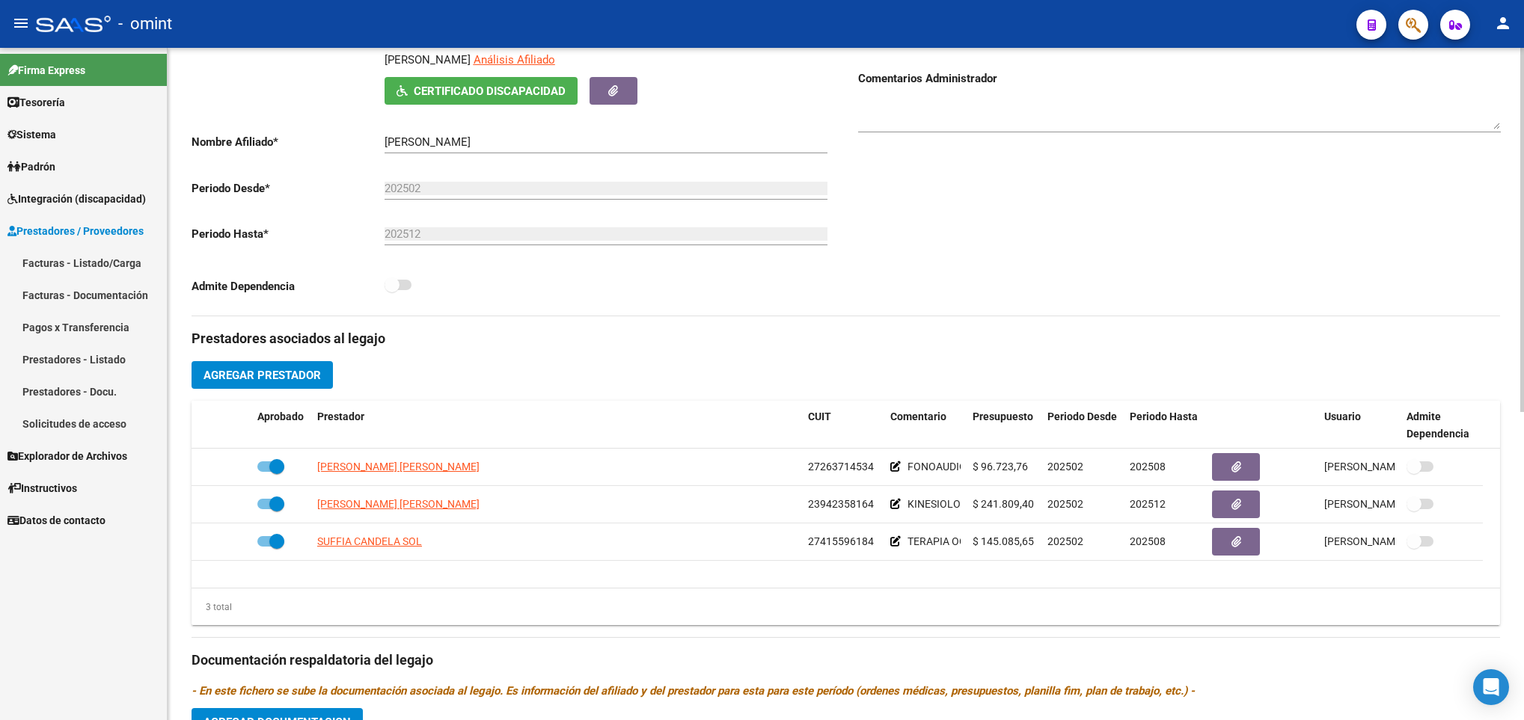
scroll to position [337, 0]
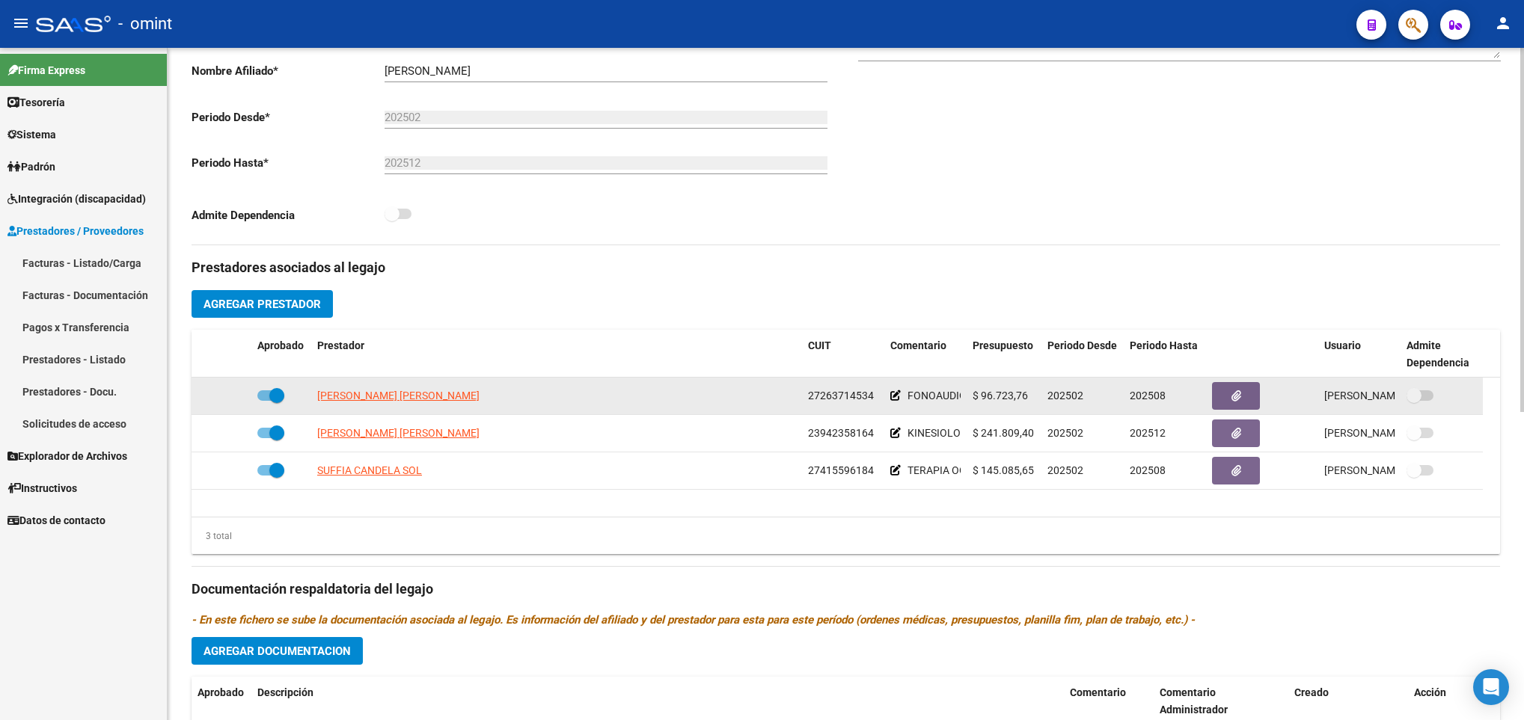
click at [265, 393] on label at bounding box center [270, 396] width 27 height 18
click at [265, 401] on input "checkbox" at bounding box center [264, 401] width 1 height 1
checkbox input "false"
click at [229, 401] on icon at bounding box center [229, 396] width 10 height 10
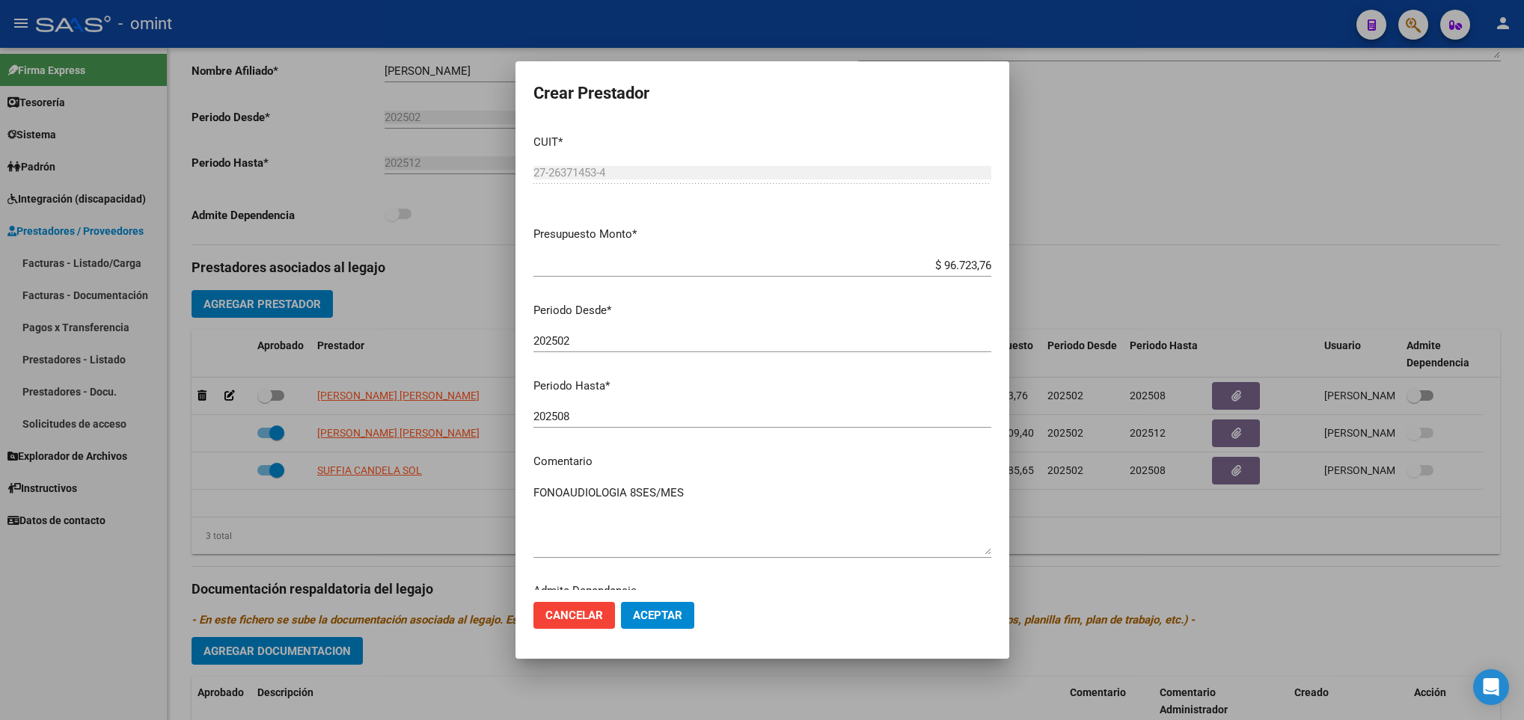
click at [597, 425] on div "202508 Ingresar el periodo" at bounding box center [762, 416] width 458 height 22
click at [599, 413] on input "202508" at bounding box center [762, 416] width 458 height 13
type input "202512"
click at [664, 613] on span "Aceptar" at bounding box center [657, 615] width 49 height 13
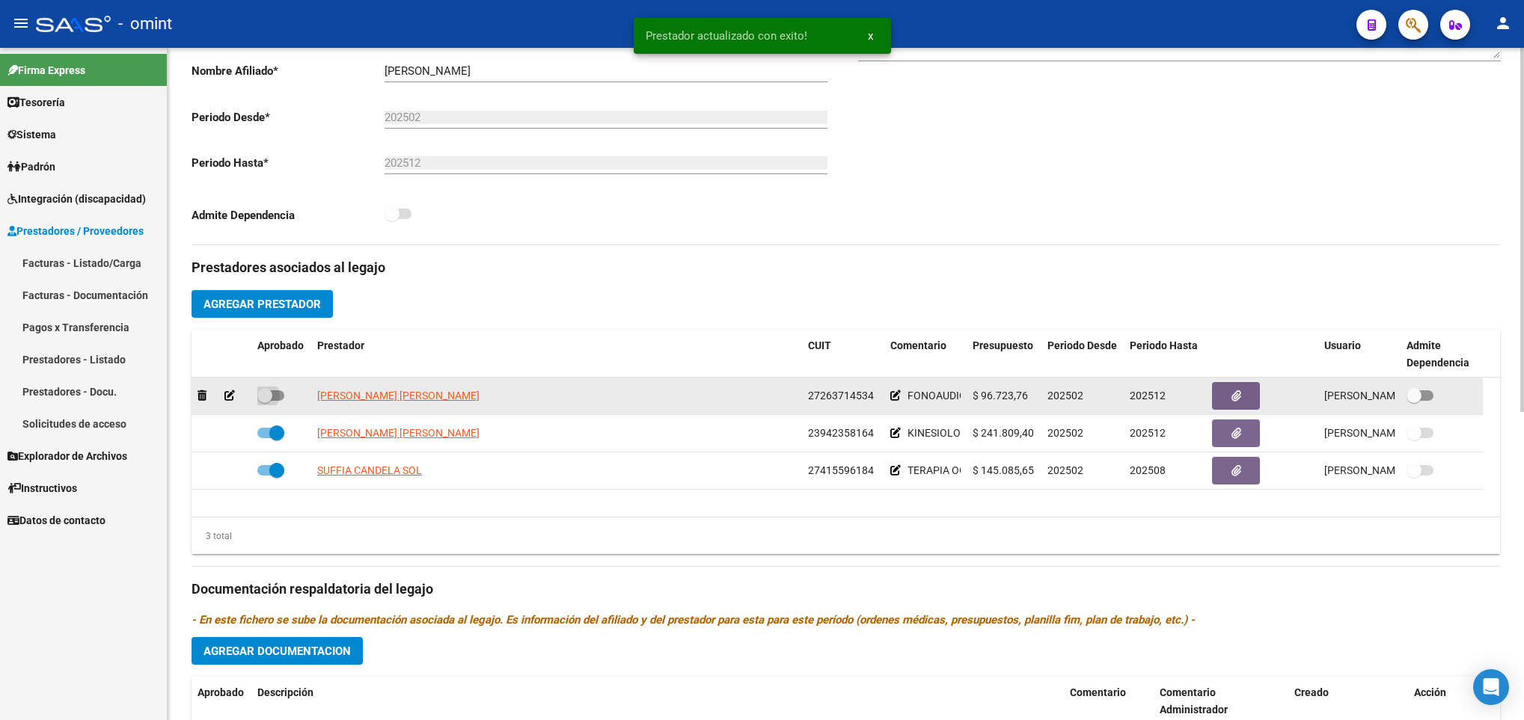
click at [268, 398] on span at bounding box center [264, 395] width 15 height 15
click at [265, 401] on input "checkbox" at bounding box center [264, 401] width 1 height 1
checkbox input "true"
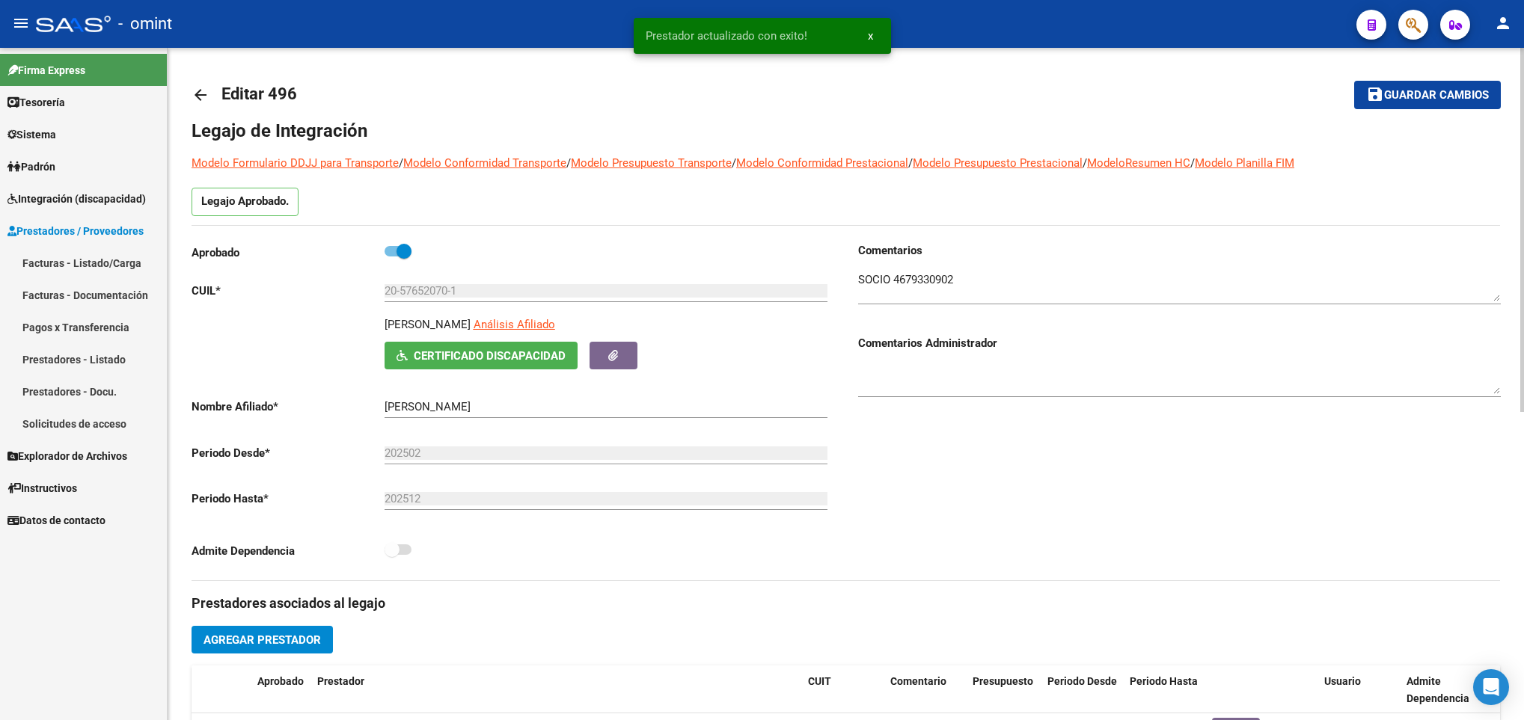
scroll to position [0, 0]
click at [1432, 93] on span "Guardar cambios" at bounding box center [1436, 96] width 105 height 13
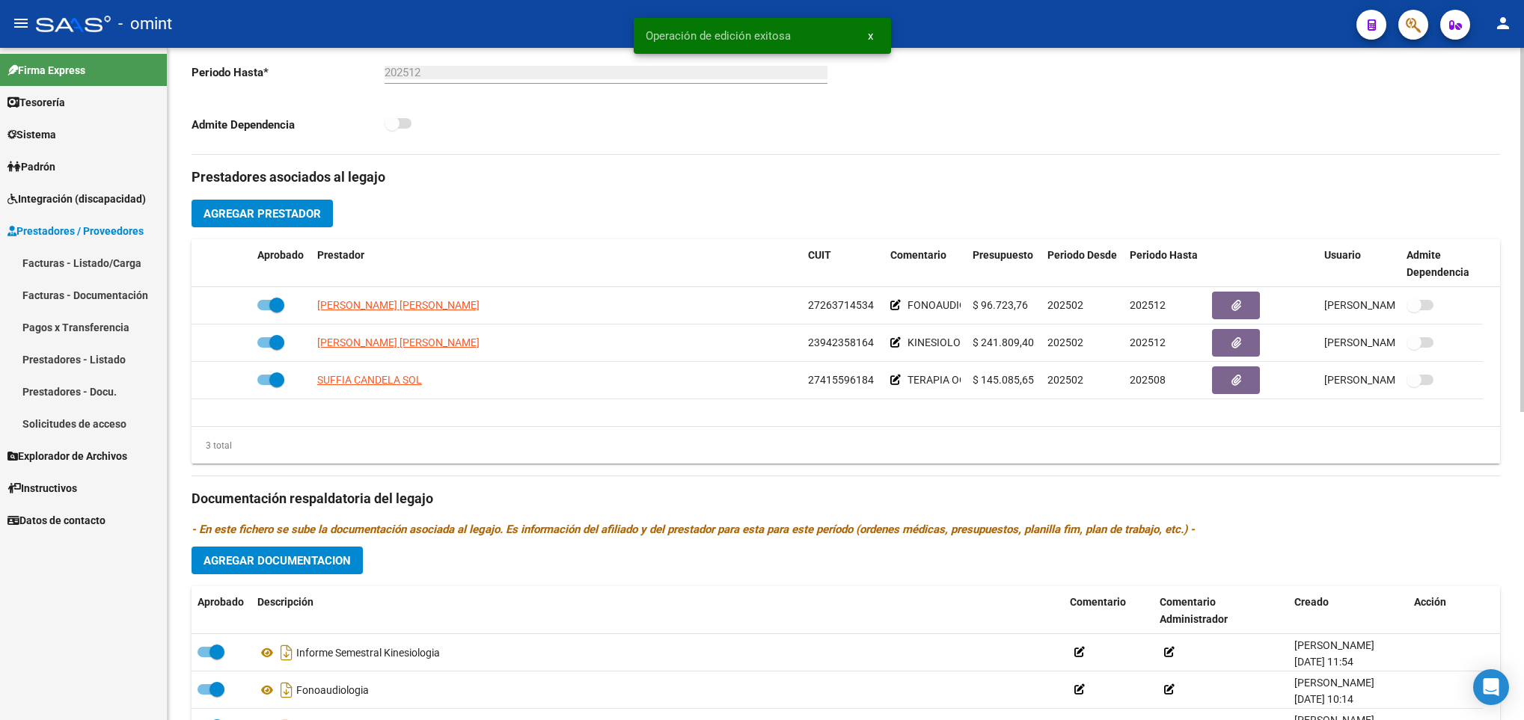
scroll to position [561, 0]
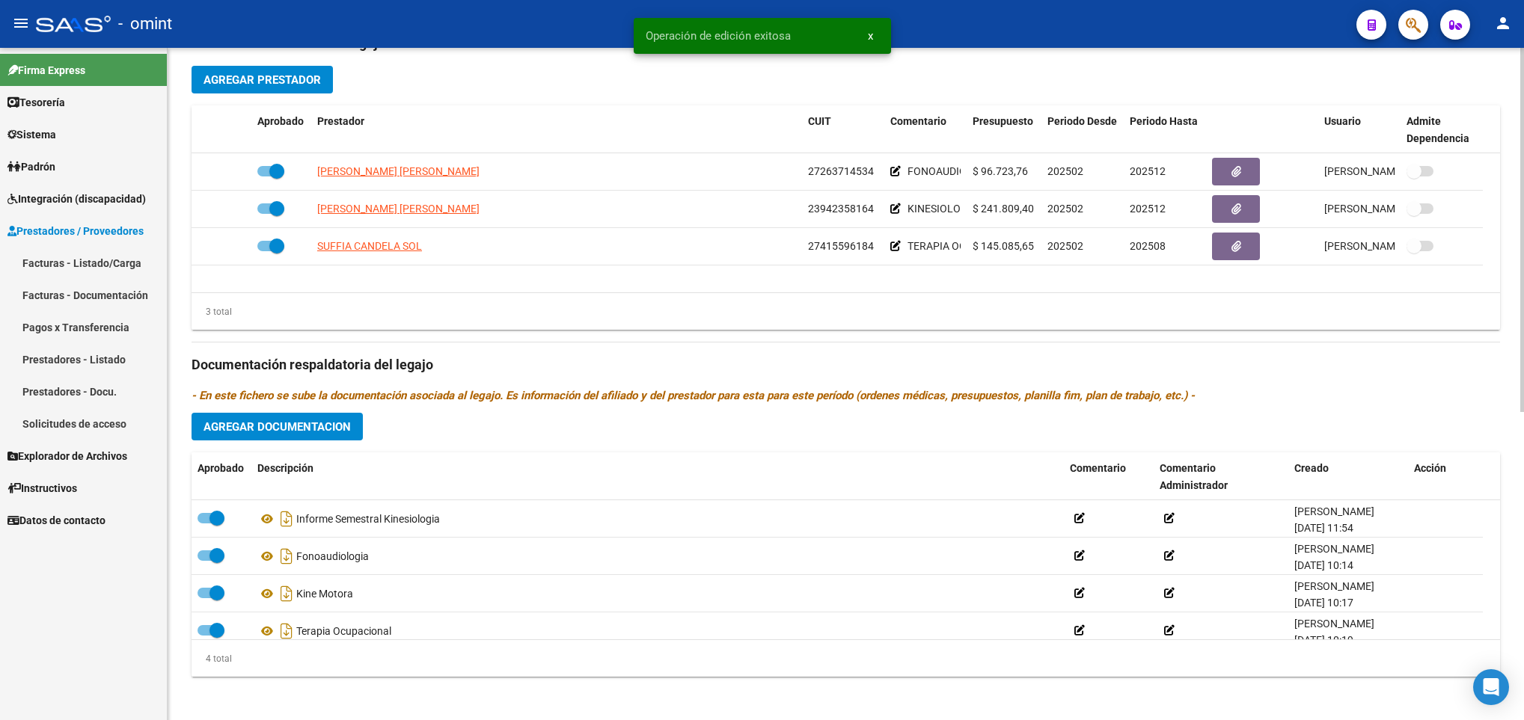
click at [233, 434] on span "Agregar Documentacion" at bounding box center [276, 426] width 147 height 13
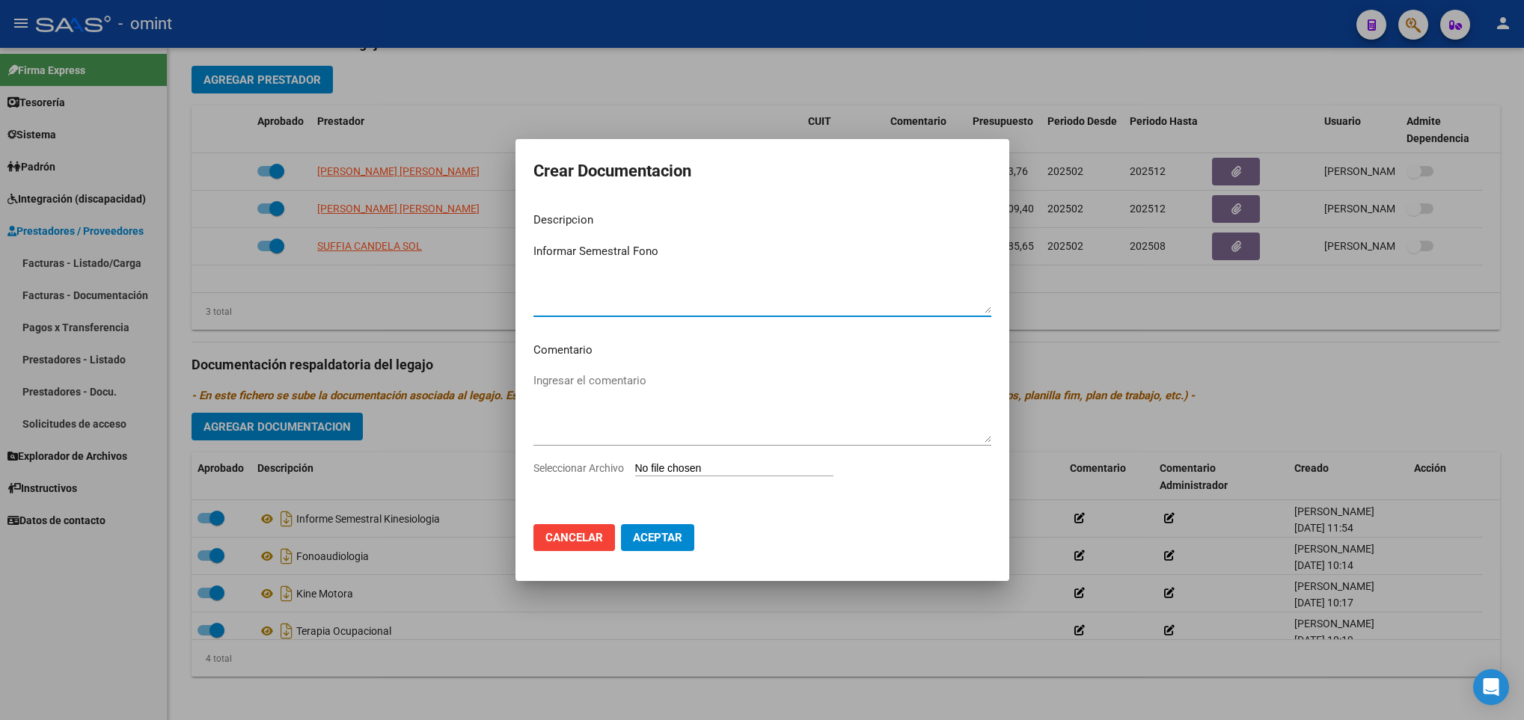
type textarea "Informar Semestral Fono"
click at [726, 468] on input "Seleccionar Archivo" at bounding box center [734, 469] width 198 height 14
type input "C:\fakepath\4679330902_25062605050_form048.pdf"
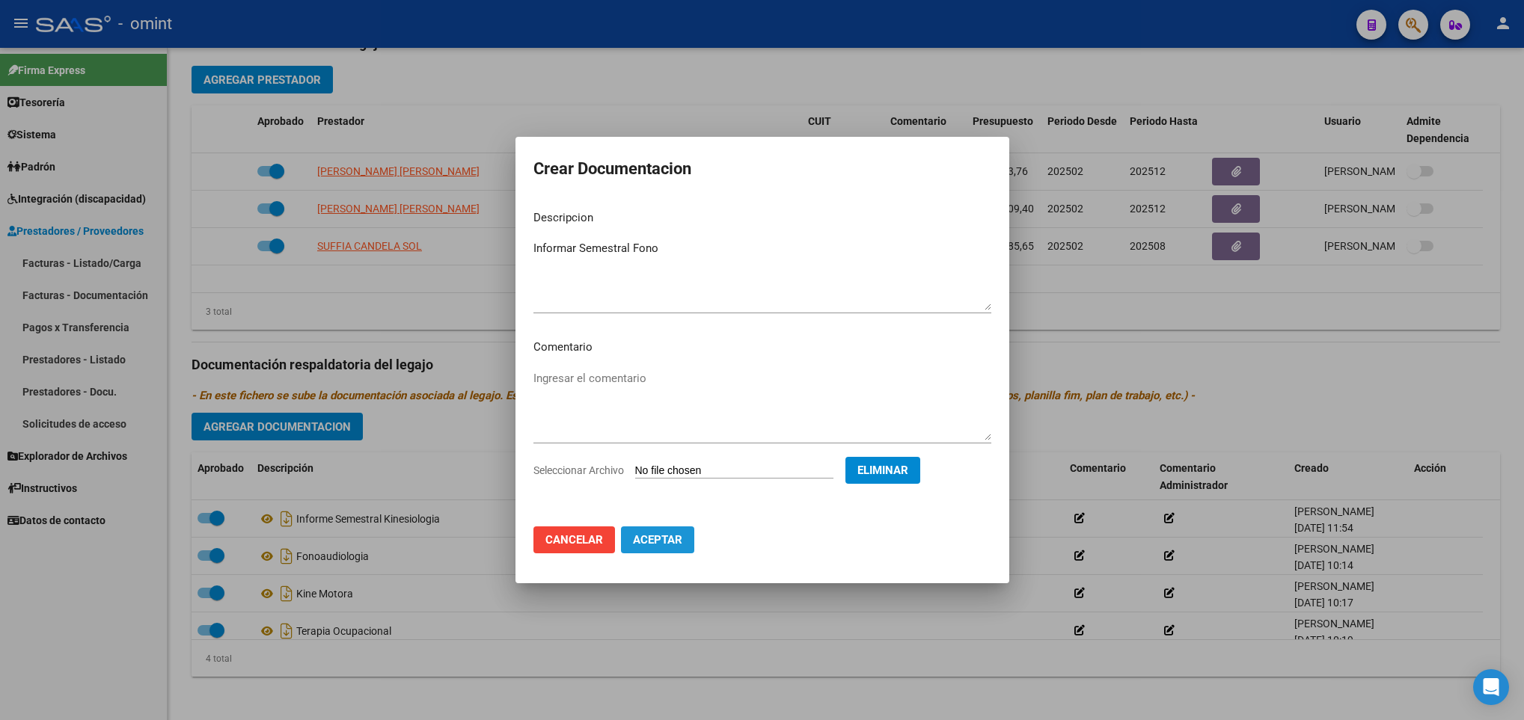
click at [658, 527] on button "Aceptar" at bounding box center [657, 540] width 73 height 27
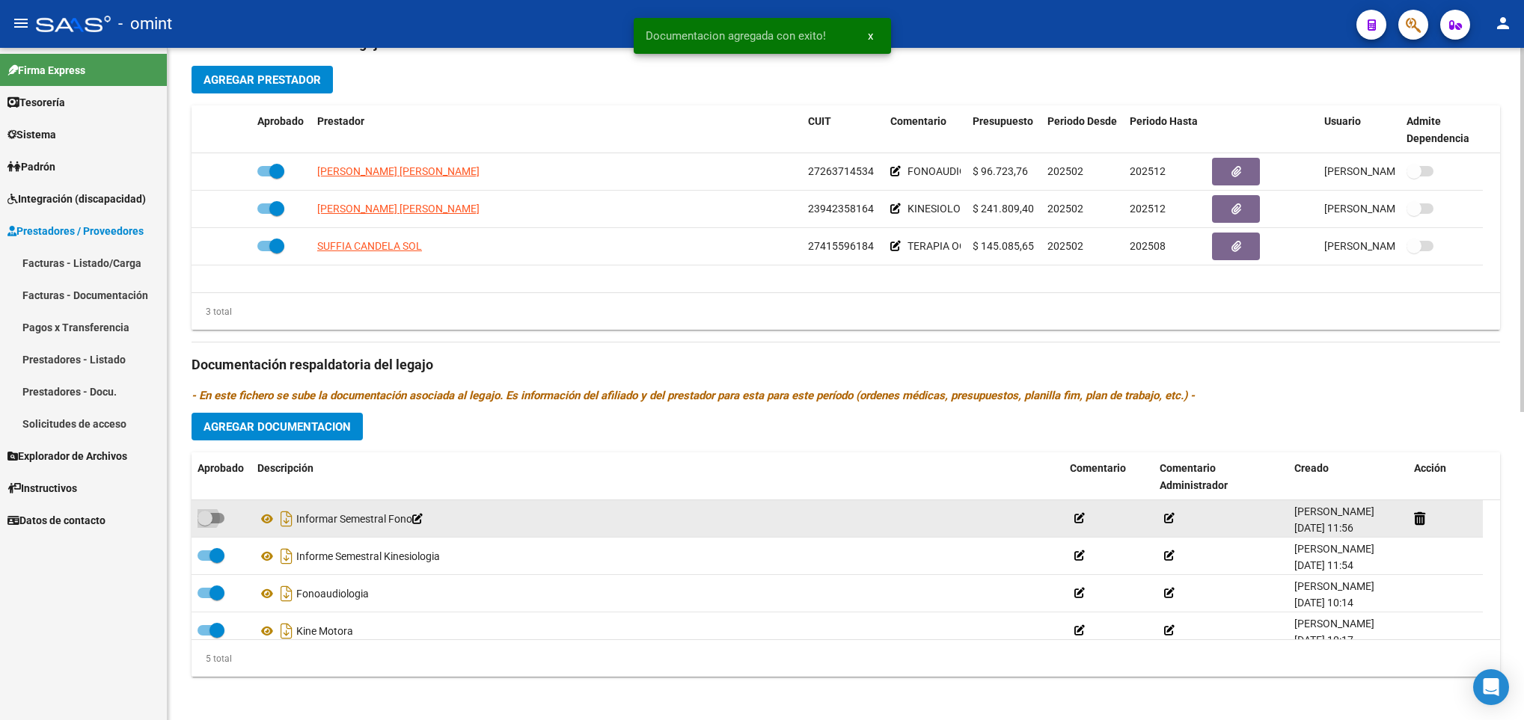
click at [221, 521] on span at bounding box center [211, 518] width 27 height 10
click at [205, 524] on input "checkbox" at bounding box center [204, 524] width 1 height 1
checkbox input "true"
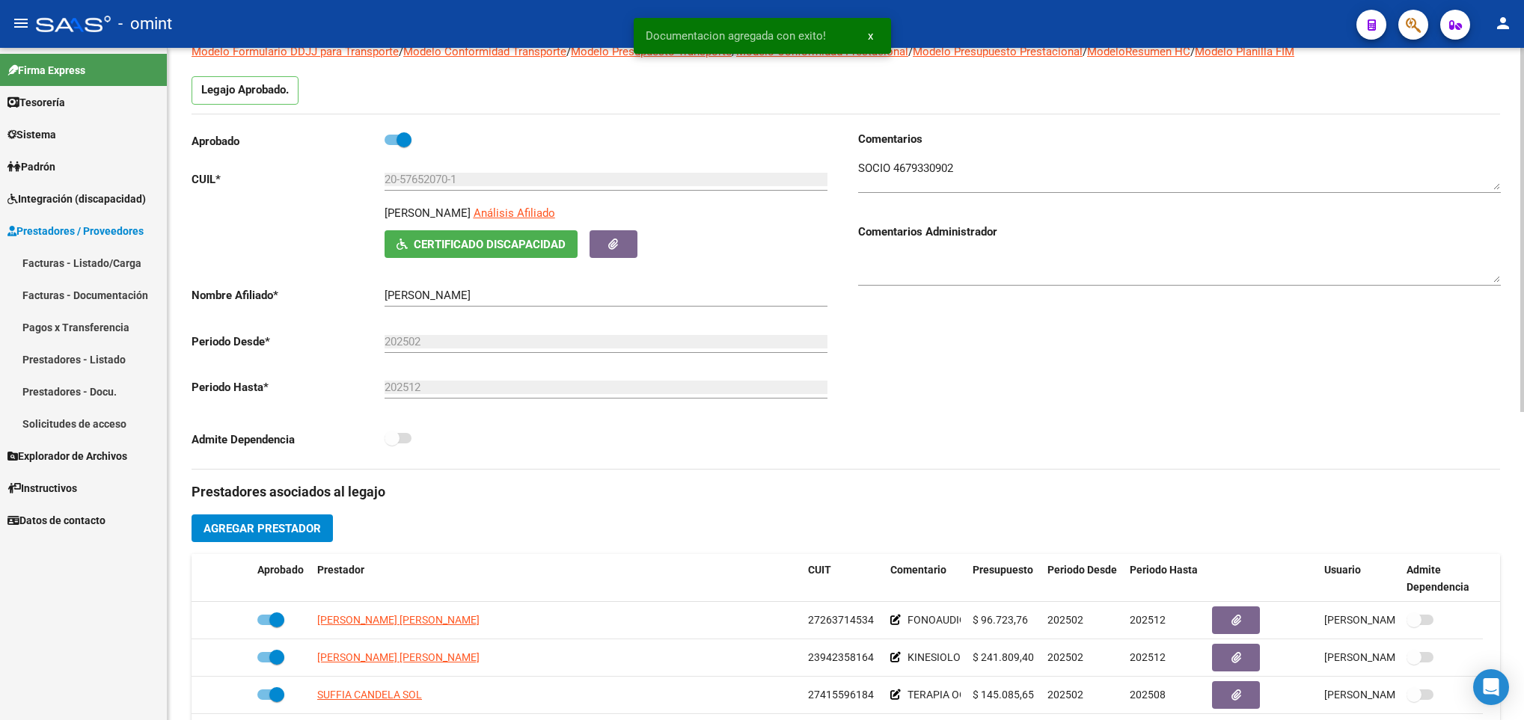
scroll to position [0, 0]
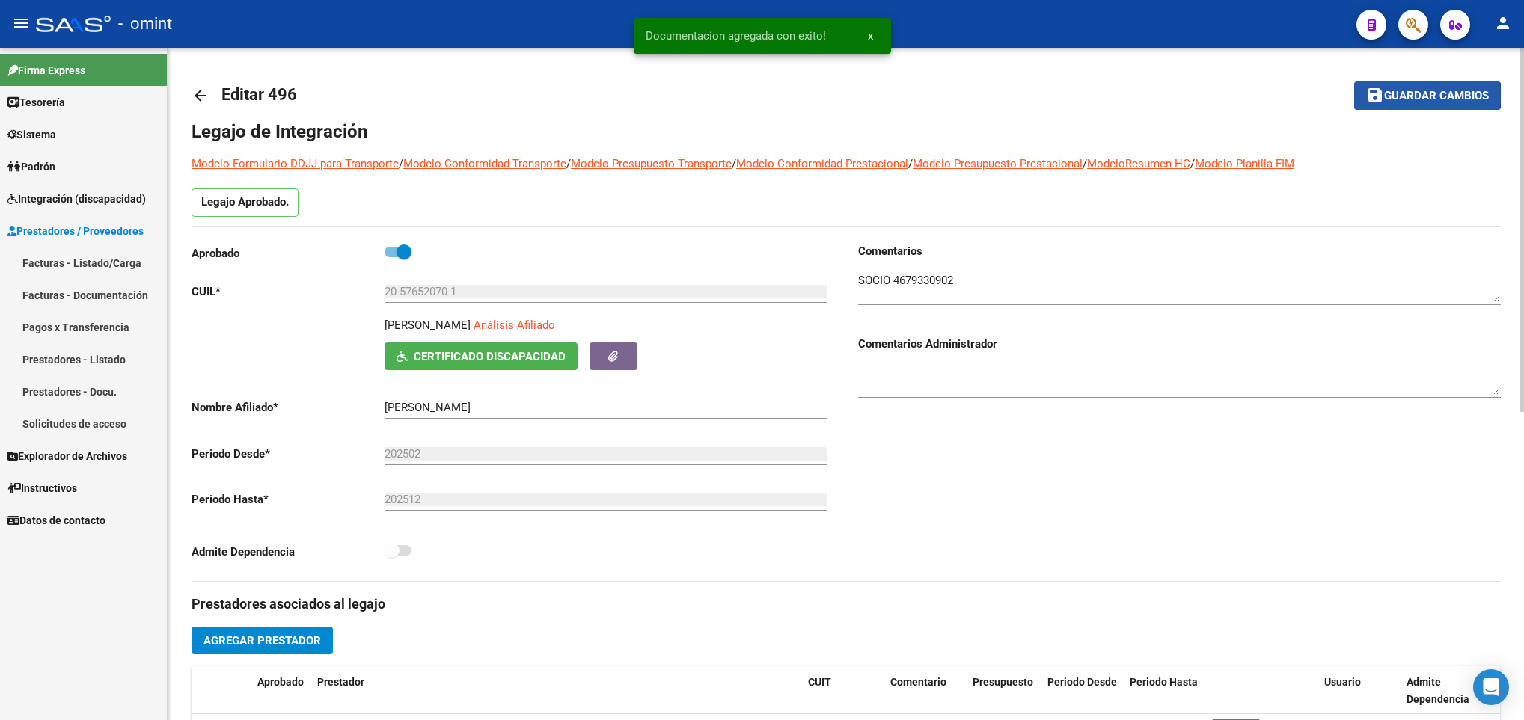
click at [1414, 97] on span "Guardar cambios" at bounding box center [1436, 96] width 105 height 13
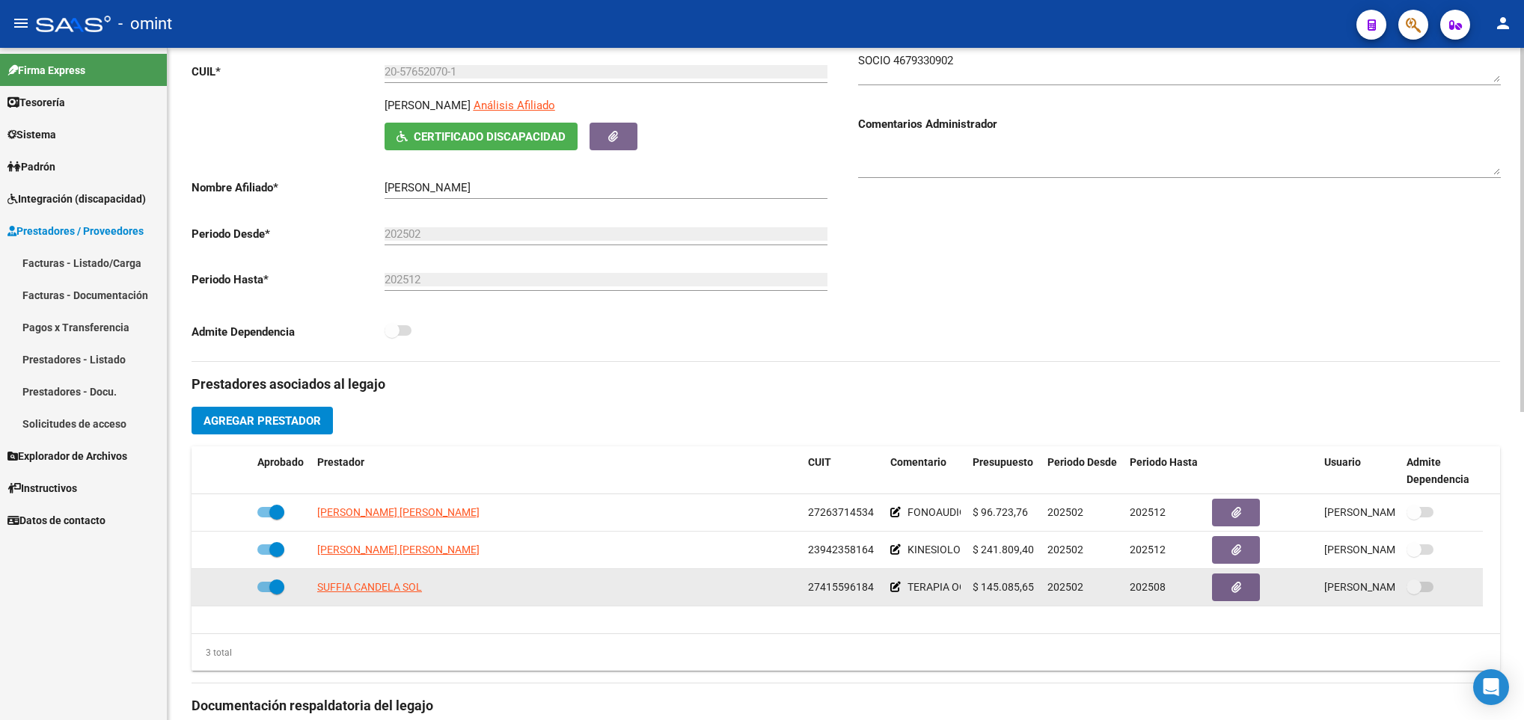
scroll to position [224, 0]
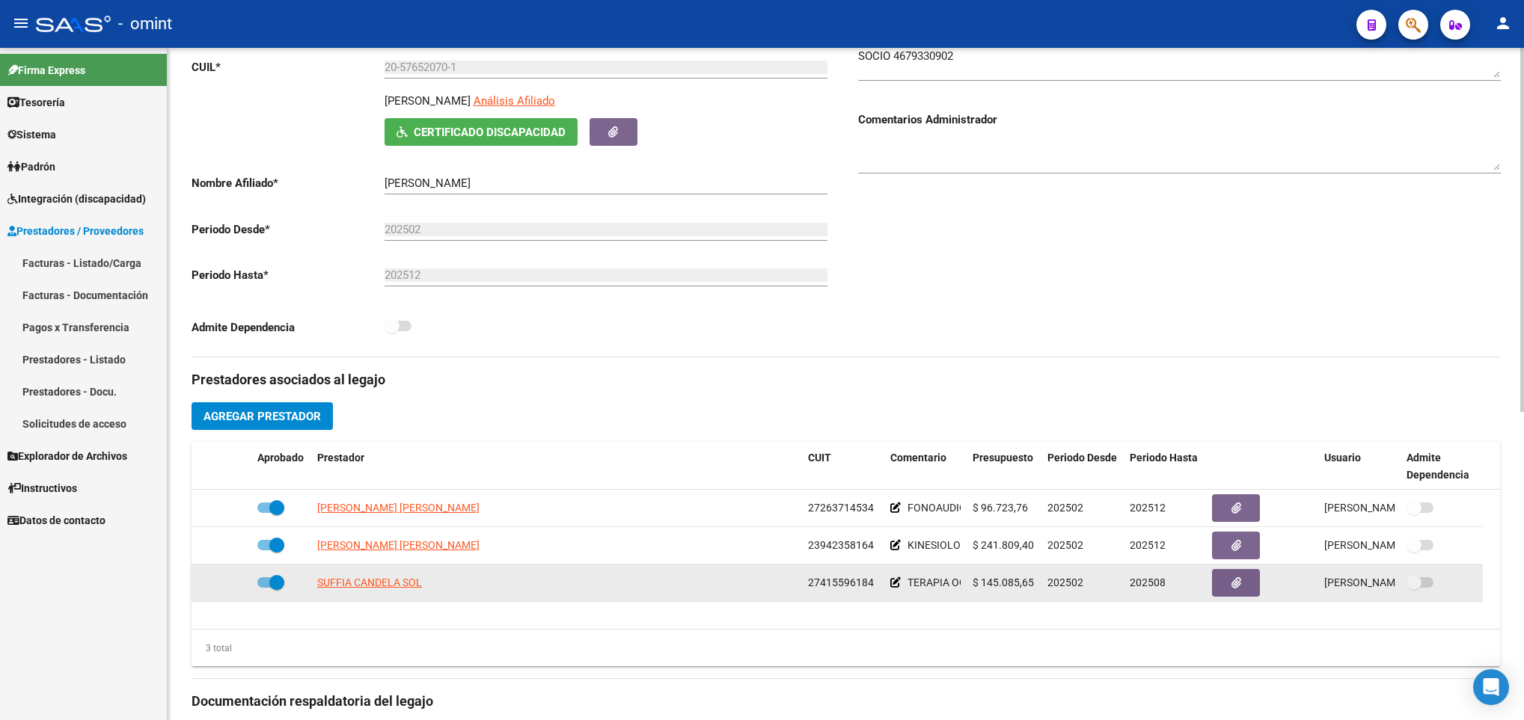
click at [266, 584] on span at bounding box center [270, 583] width 27 height 10
click at [265, 588] on input "checkbox" at bounding box center [264, 588] width 1 height 1
checkbox input "false"
click at [227, 587] on icon at bounding box center [229, 583] width 10 height 10
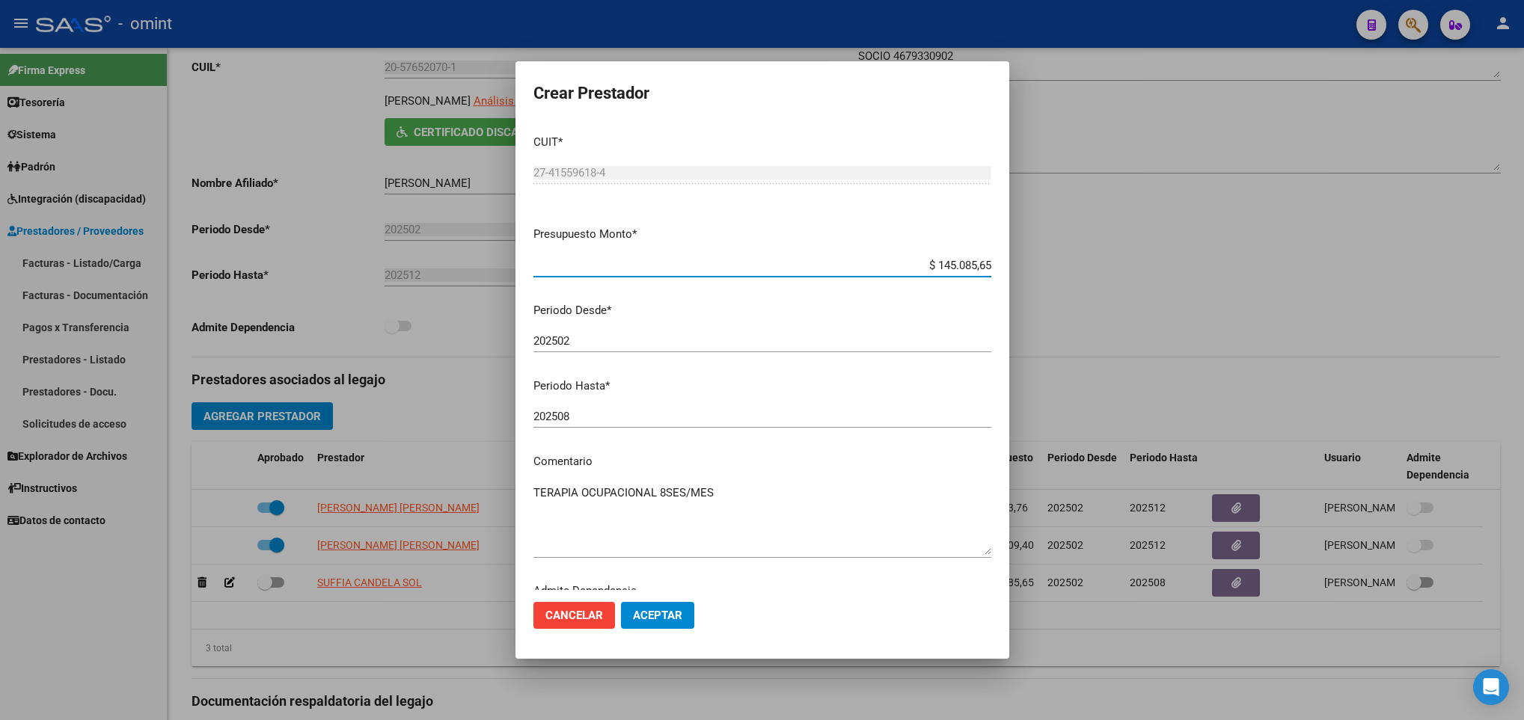
click at [661, 426] on div "202508 Ingresar el periodo" at bounding box center [762, 416] width 458 height 22
type input "202512"
click at [652, 613] on span "Aceptar" at bounding box center [657, 615] width 49 height 13
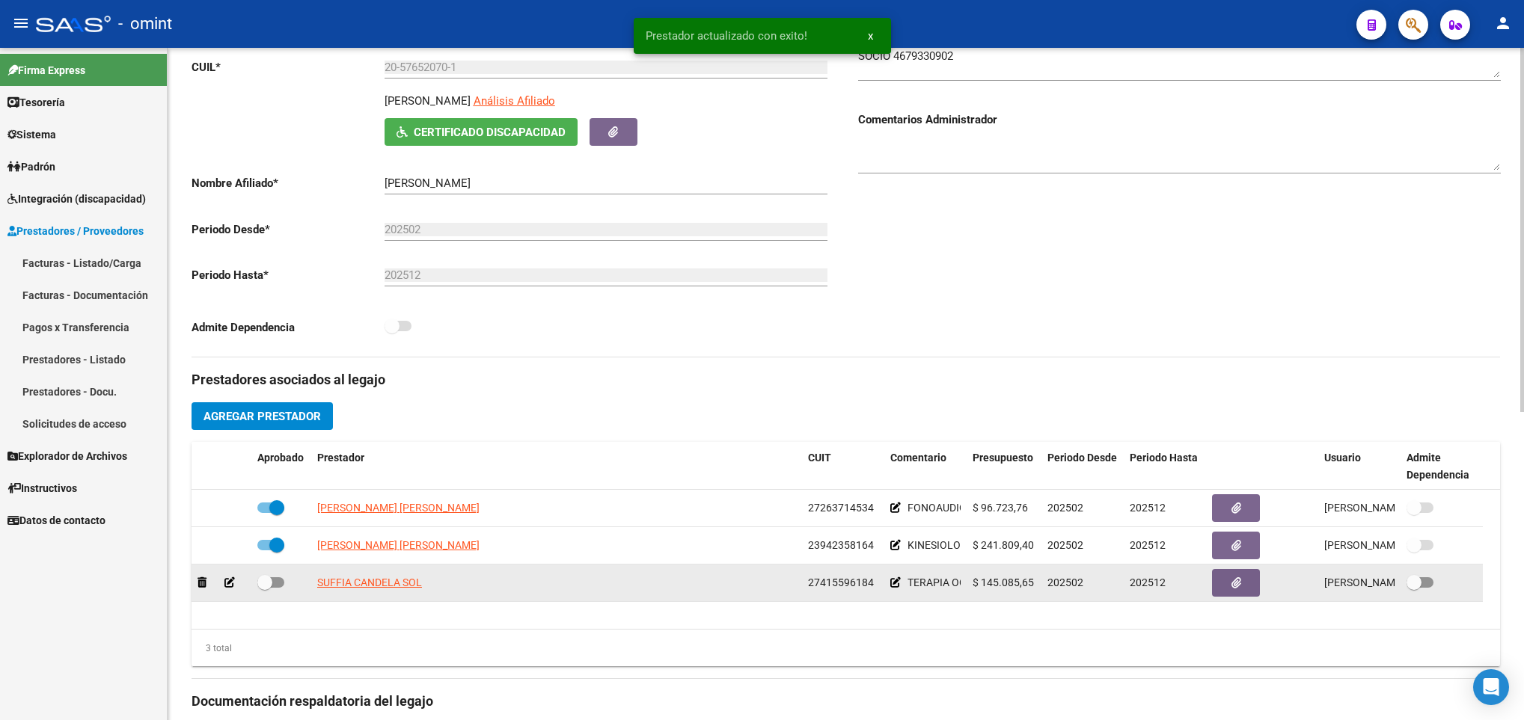
click at [270, 586] on span at bounding box center [264, 582] width 15 height 15
click at [265, 588] on input "checkbox" at bounding box center [264, 588] width 1 height 1
checkbox input "true"
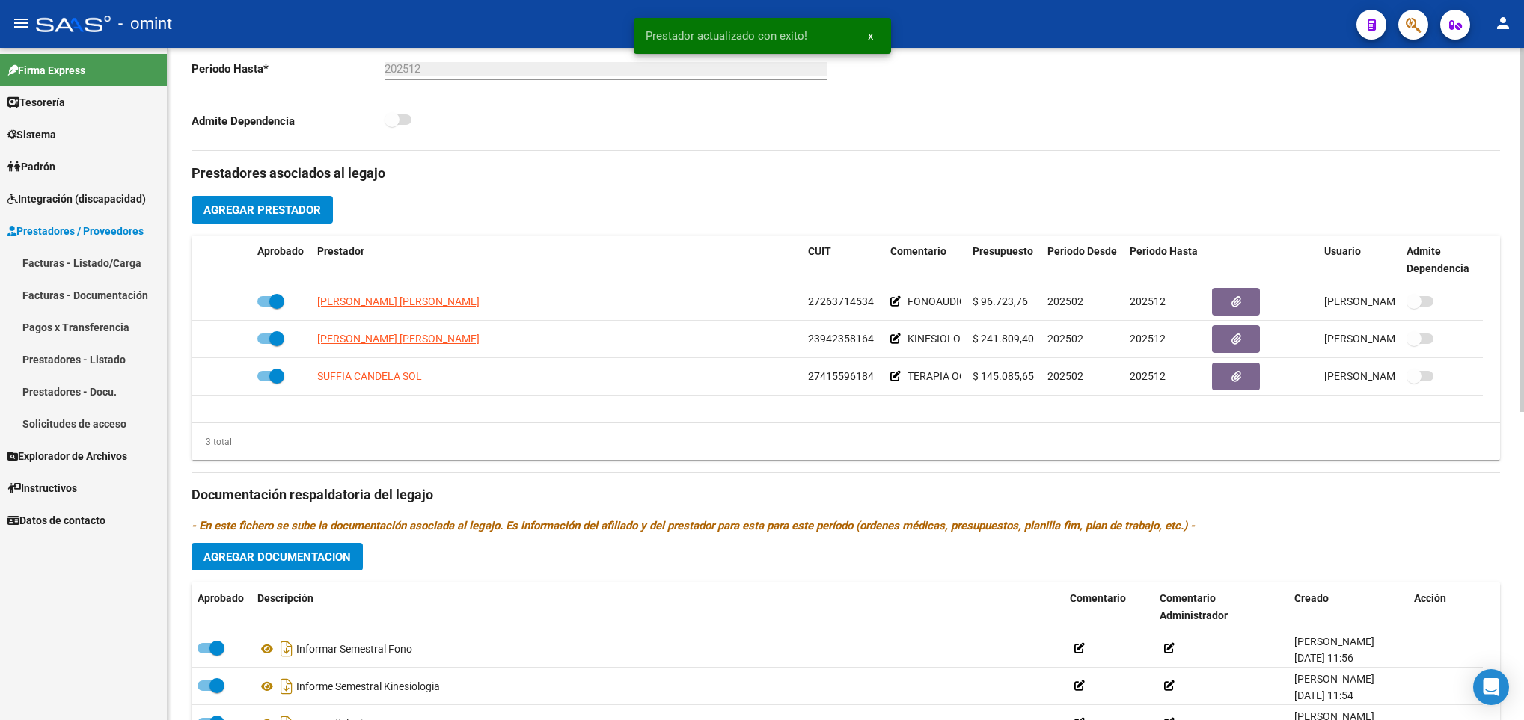
scroll to position [449, 0]
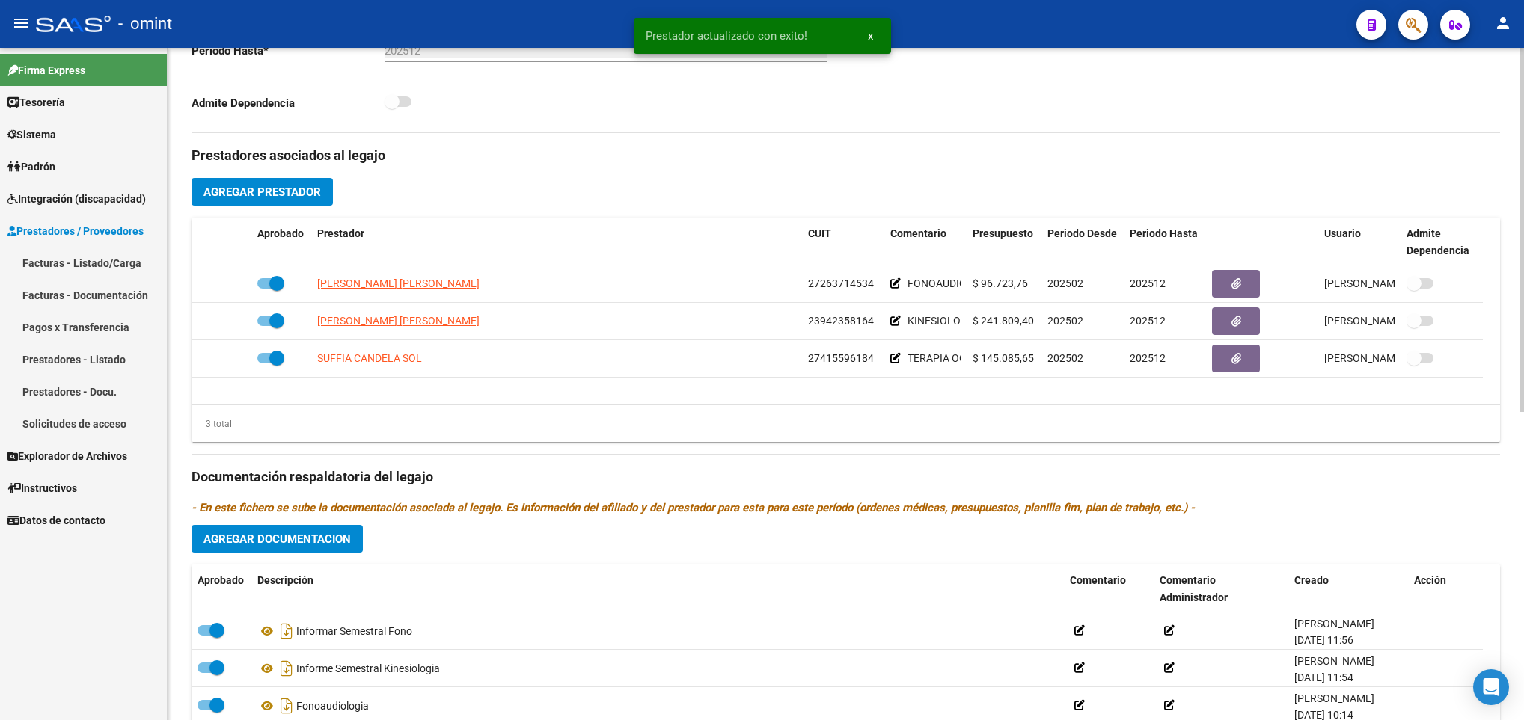
click at [316, 557] on div "Prestadores asociados al legajo Agregar Prestador Aprobado Prestador CUIT Comen…" at bounding box center [846, 467] width 1308 height 668
click at [316, 544] on span "Agregar Documentacion" at bounding box center [276, 539] width 147 height 13
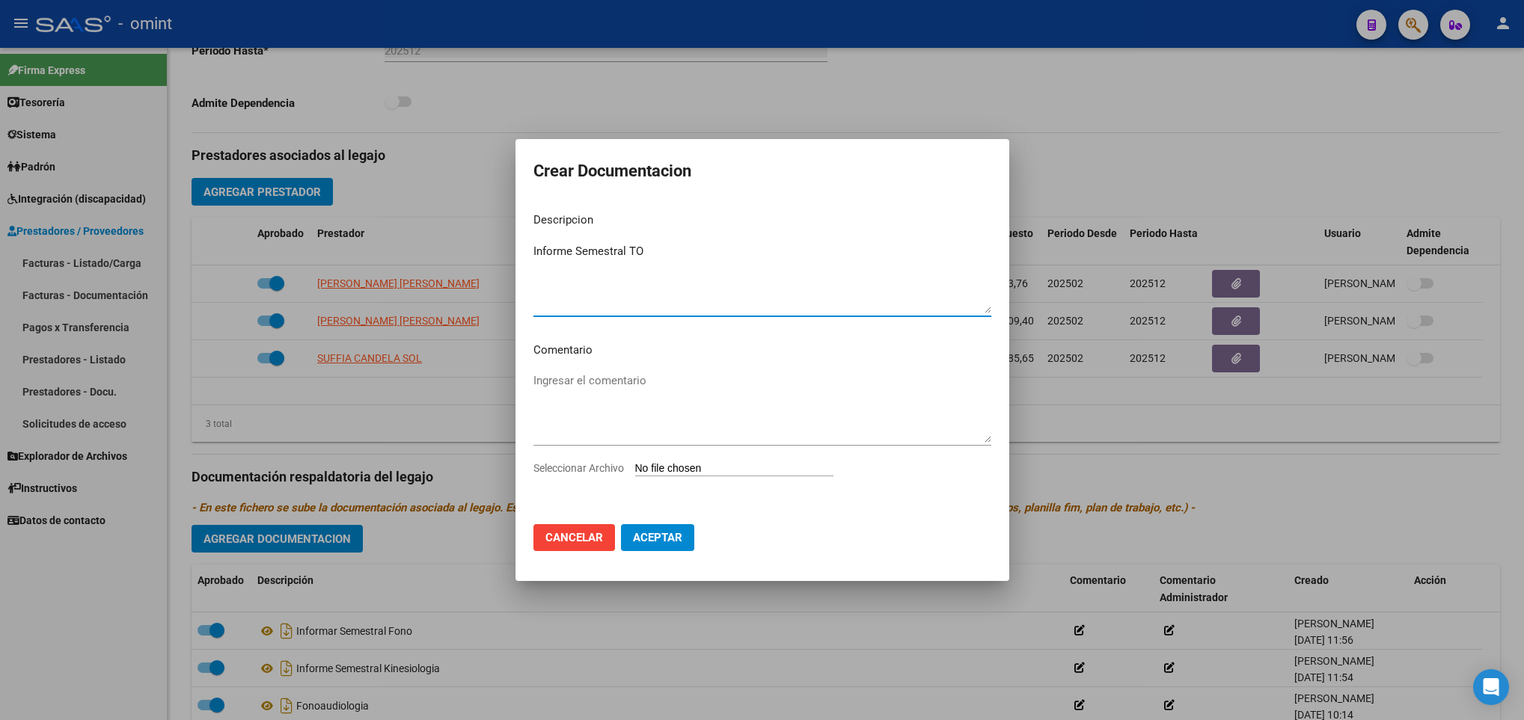
type textarea "Informe Semestral TO"
click at [746, 467] on input "Seleccionar Archivo" at bounding box center [734, 469] width 198 height 14
click at [762, 467] on input "Seleccionar Archivo" at bounding box center [734, 469] width 198 height 14
type input "C:\fakepath\ilovepdf_merged (5).pdf"
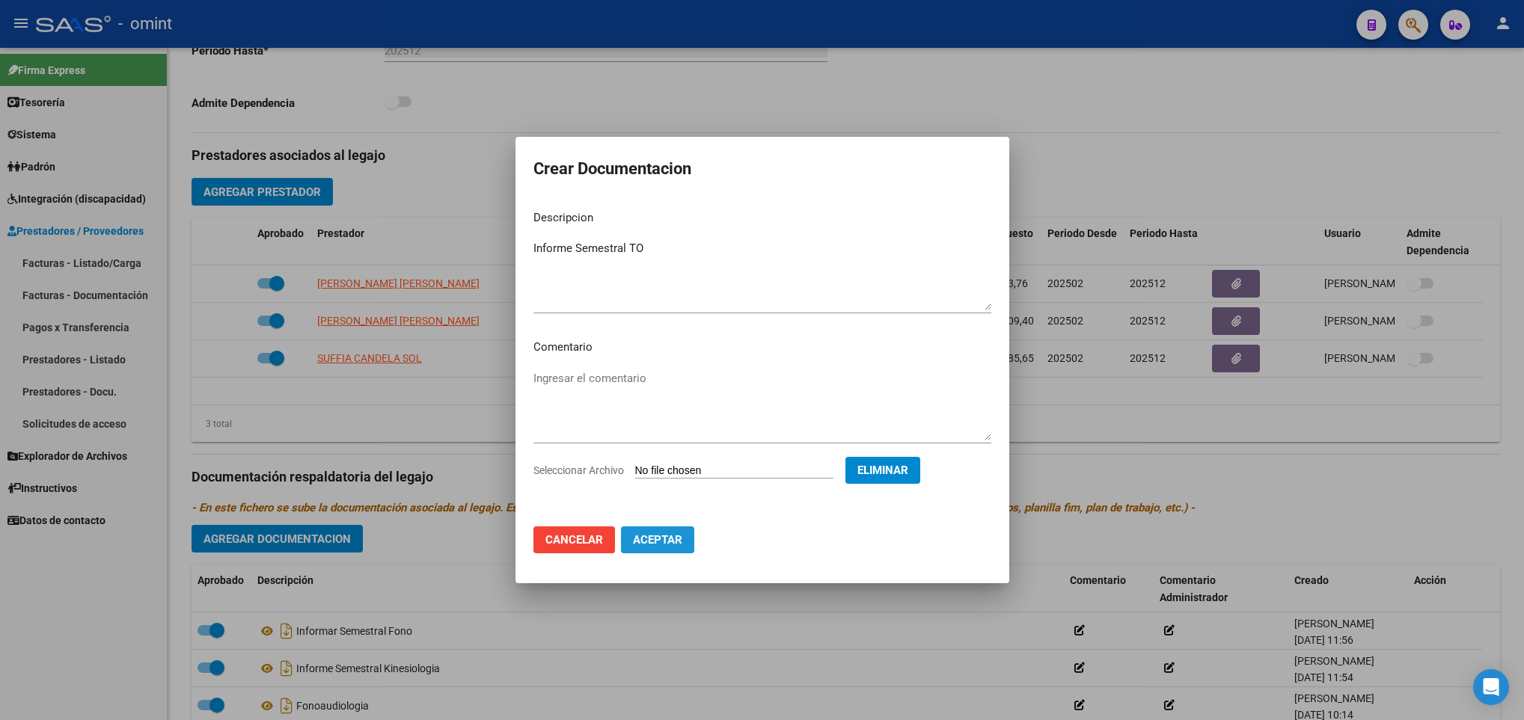
click at [671, 550] on button "Aceptar" at bounding box center [657, 540] width 73 height 27
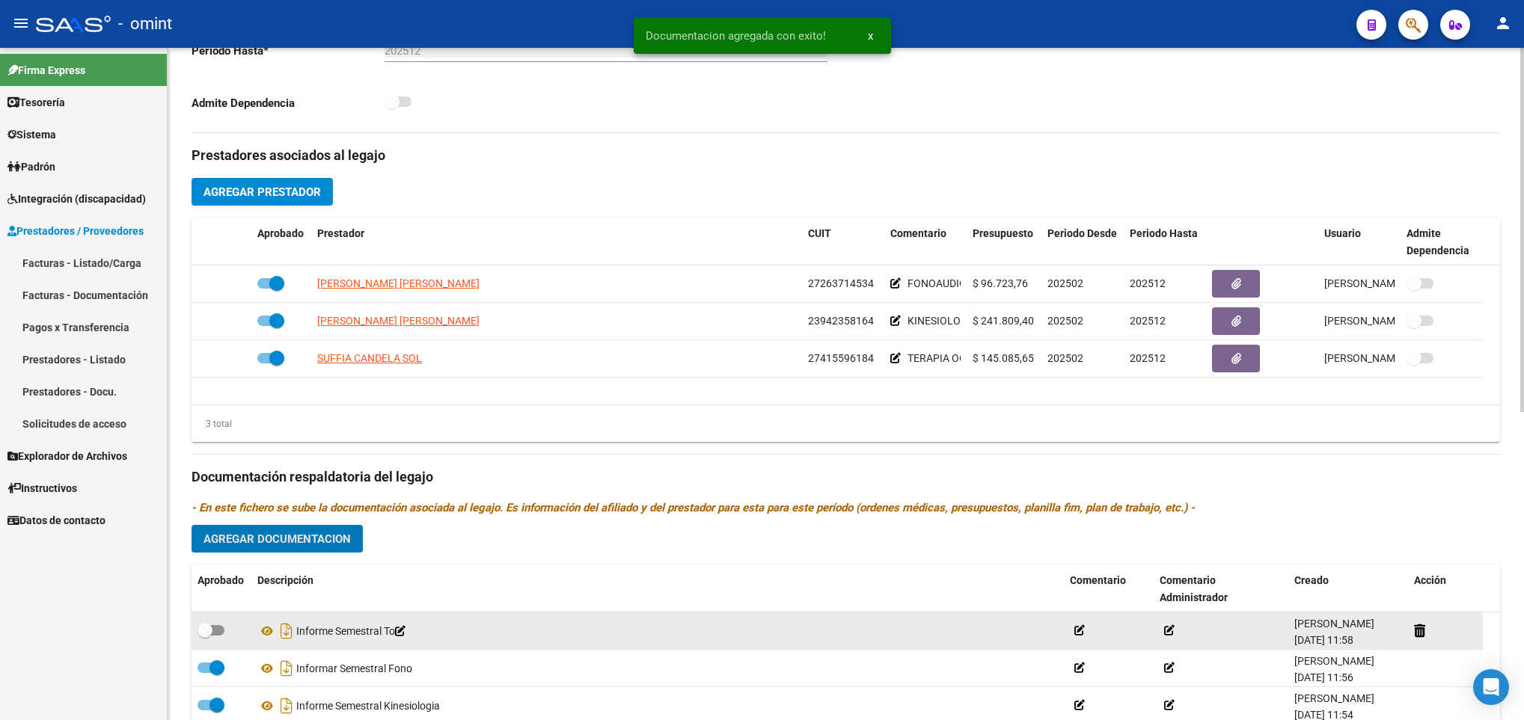
click at [223, 624] on datatable-body-cell at bounding box center [222, 631] width 60 height 37
click at [221, 631] on span at bounding box center [211, 630] width 27 height 10
click at [205, 636] on input "checkbox" at bounding box center [204, 636] width 1 height 1
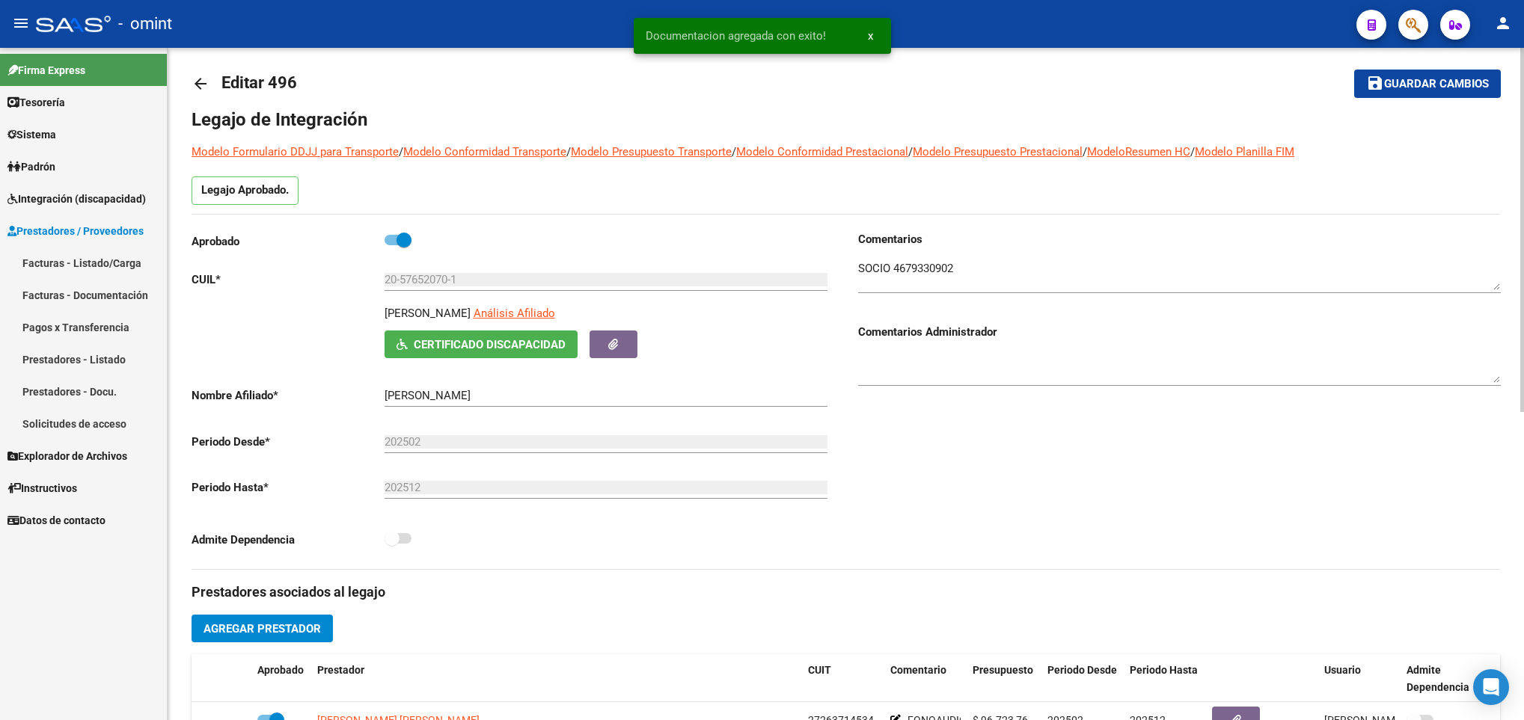
scroll to position [0, 0]
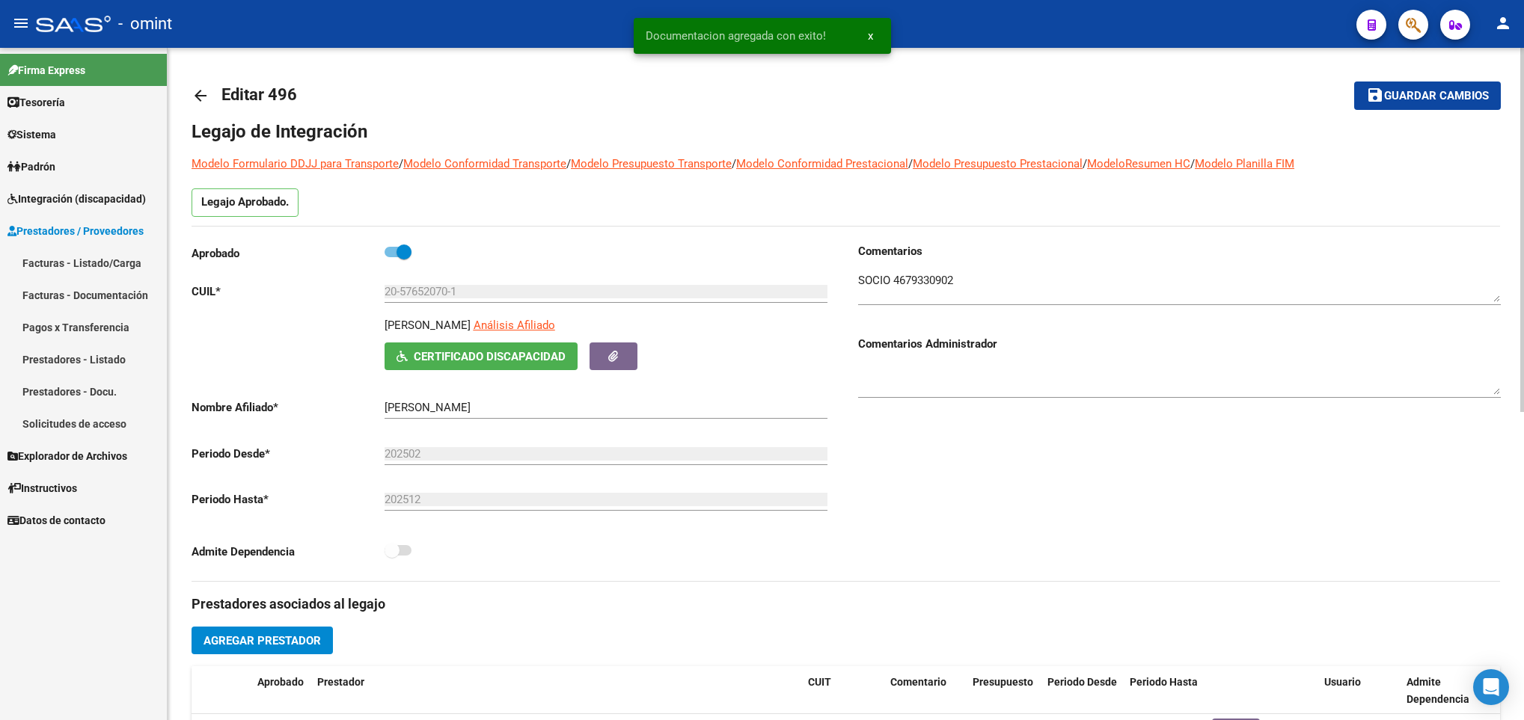
click at [1446, 100] on span "Guardar cambios" at bounding box center [1436, 96] width 105 height 13
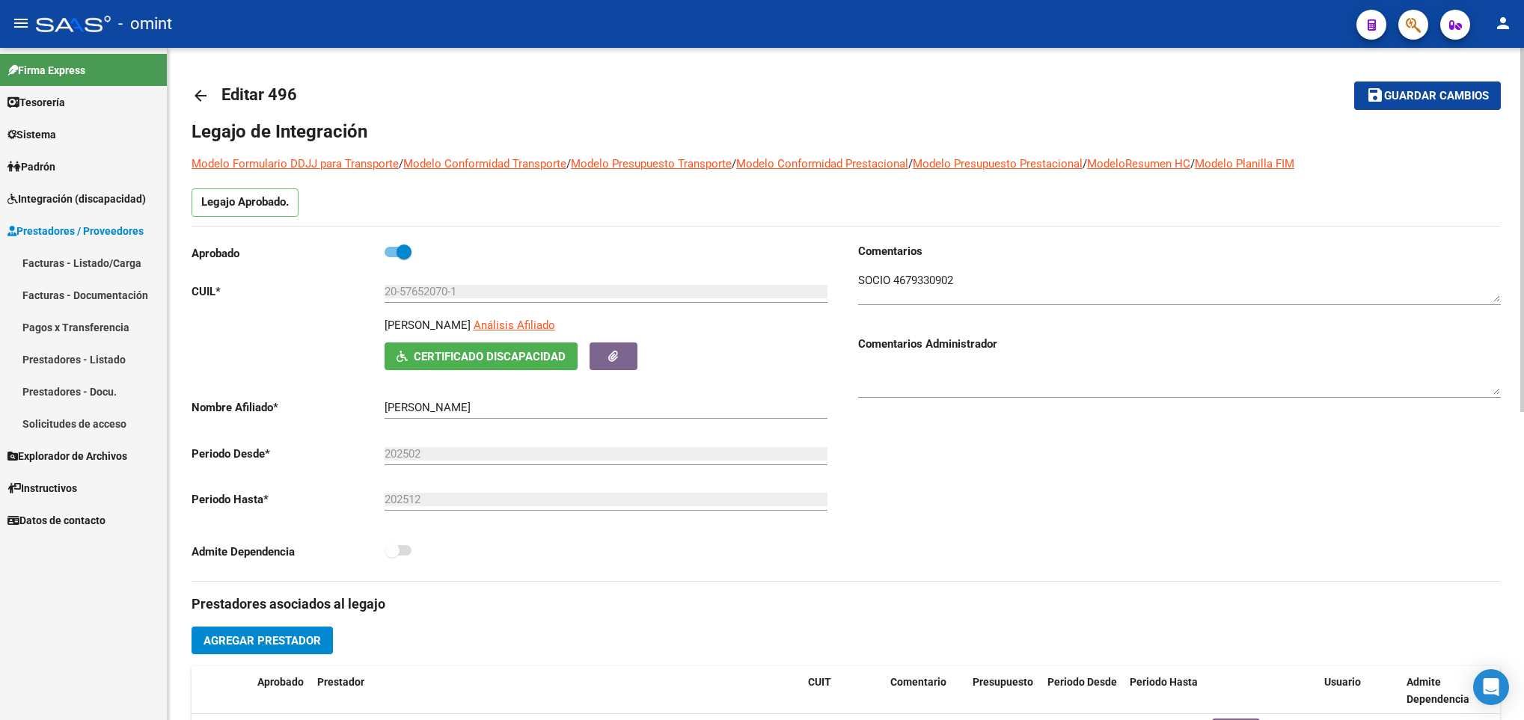
scroll to position [337, 0]
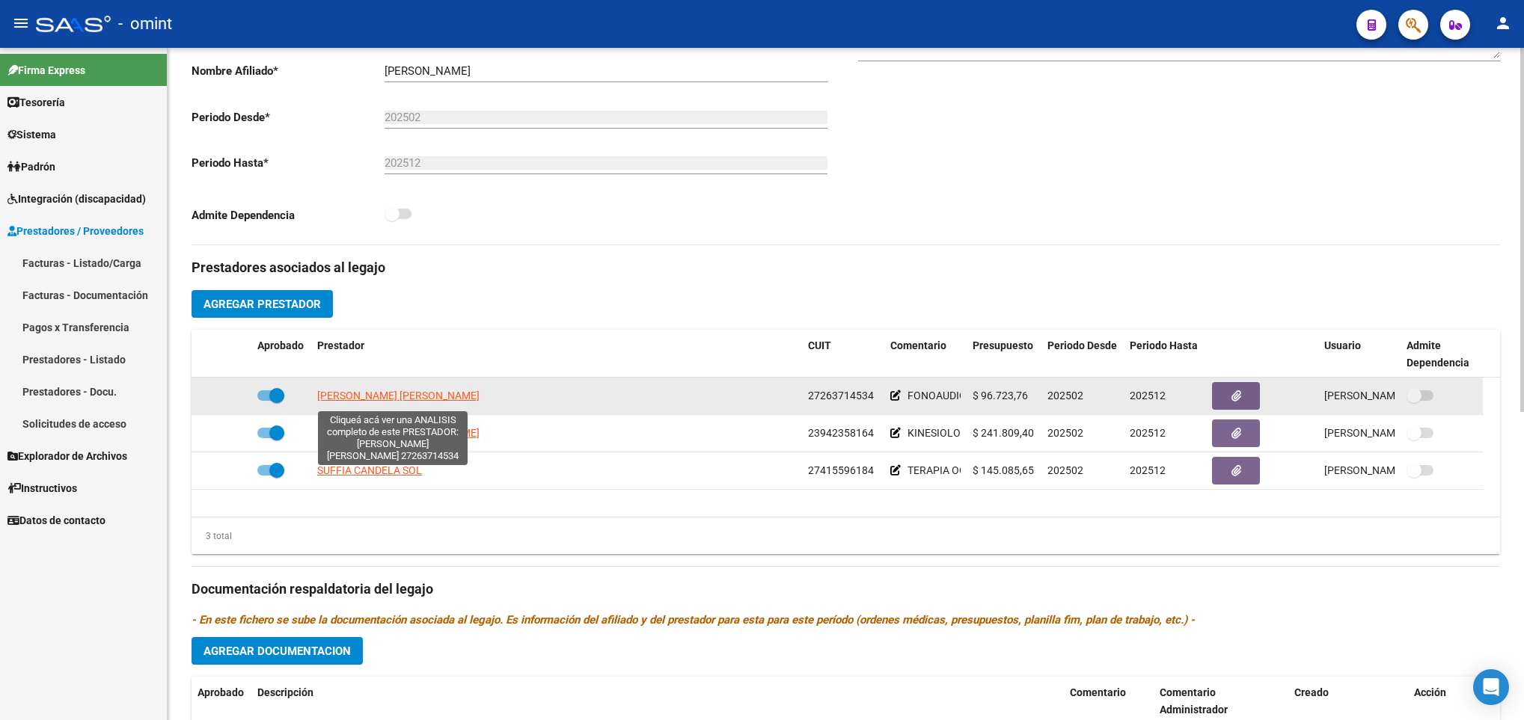
click at [405, 402] on span "ZARLENGA MARIA CONSTANZA" at bounding box center [398, 396] width 162 height 12
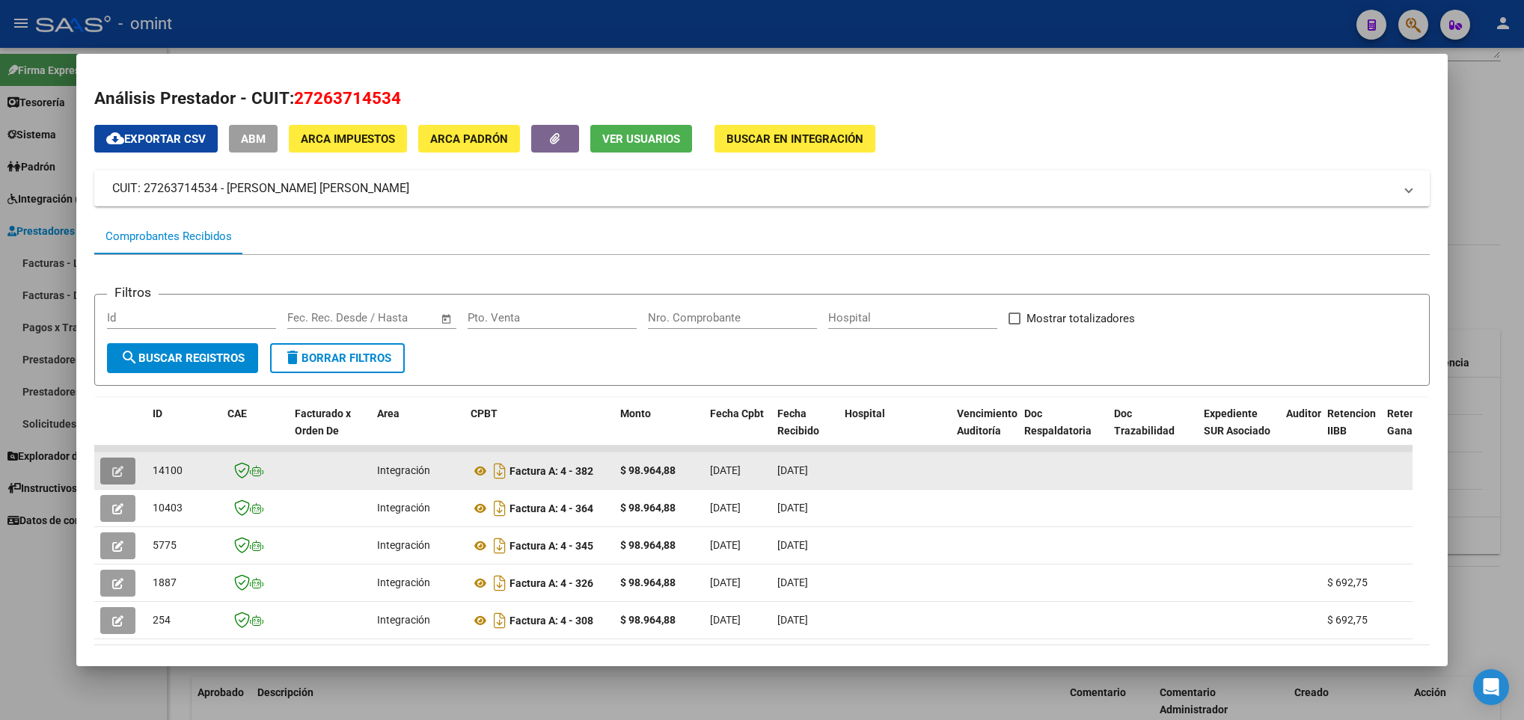
click at [105, 465] on button "button" at bounding box center [117, 471] width 35 height 27
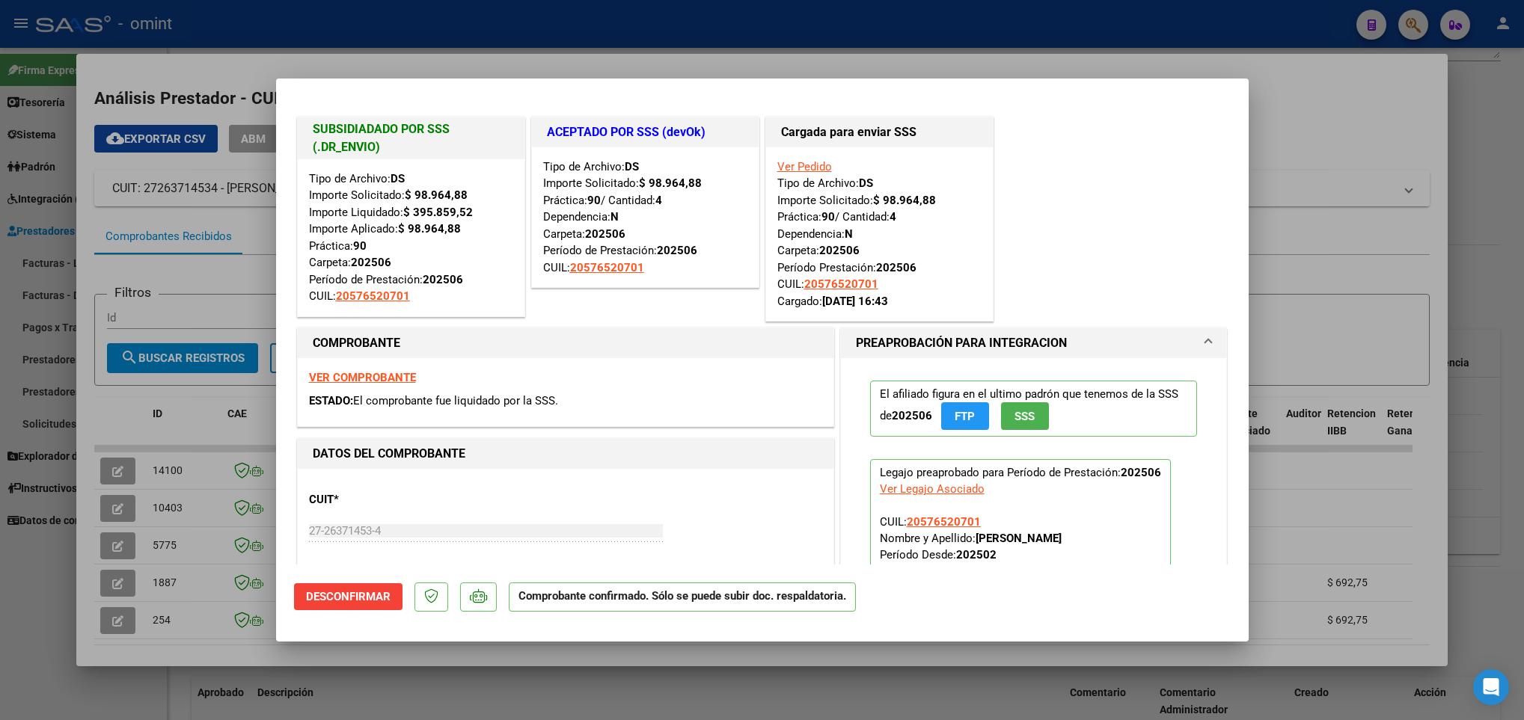
click at [169, 660] on div at bounding box center [762, 360] width 1524 height 720
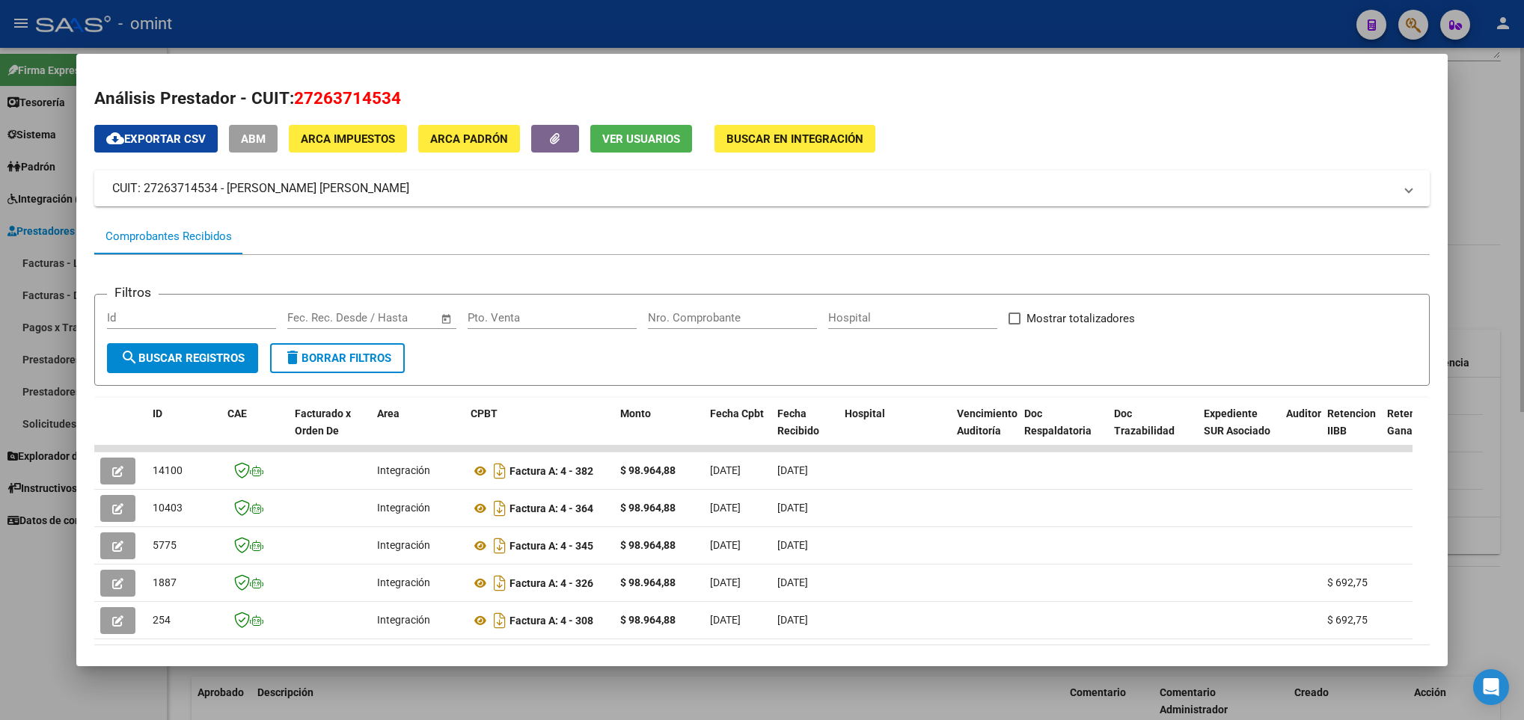
drag, startPoint x: 249, startPoint y: 690, endPoint x: 251, endPoint y: 672, distance: 18.1
click at [251, 690] on div at bounding box center [762, 360] width 1524 height 720
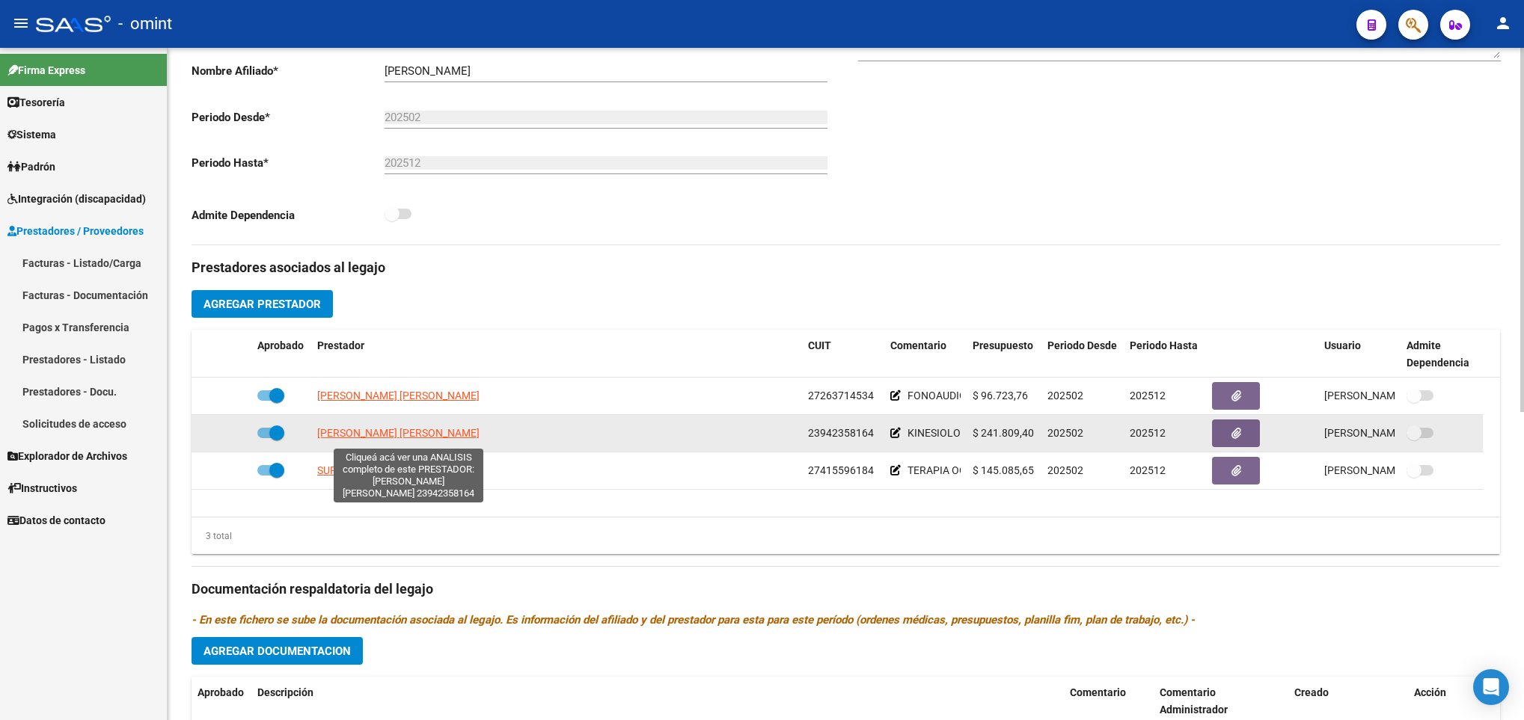
click at [341, 434] on span "SALAZAR ARANIBAR VERONICA ALINA" at bounding box center [398, 433] width 162 height 12
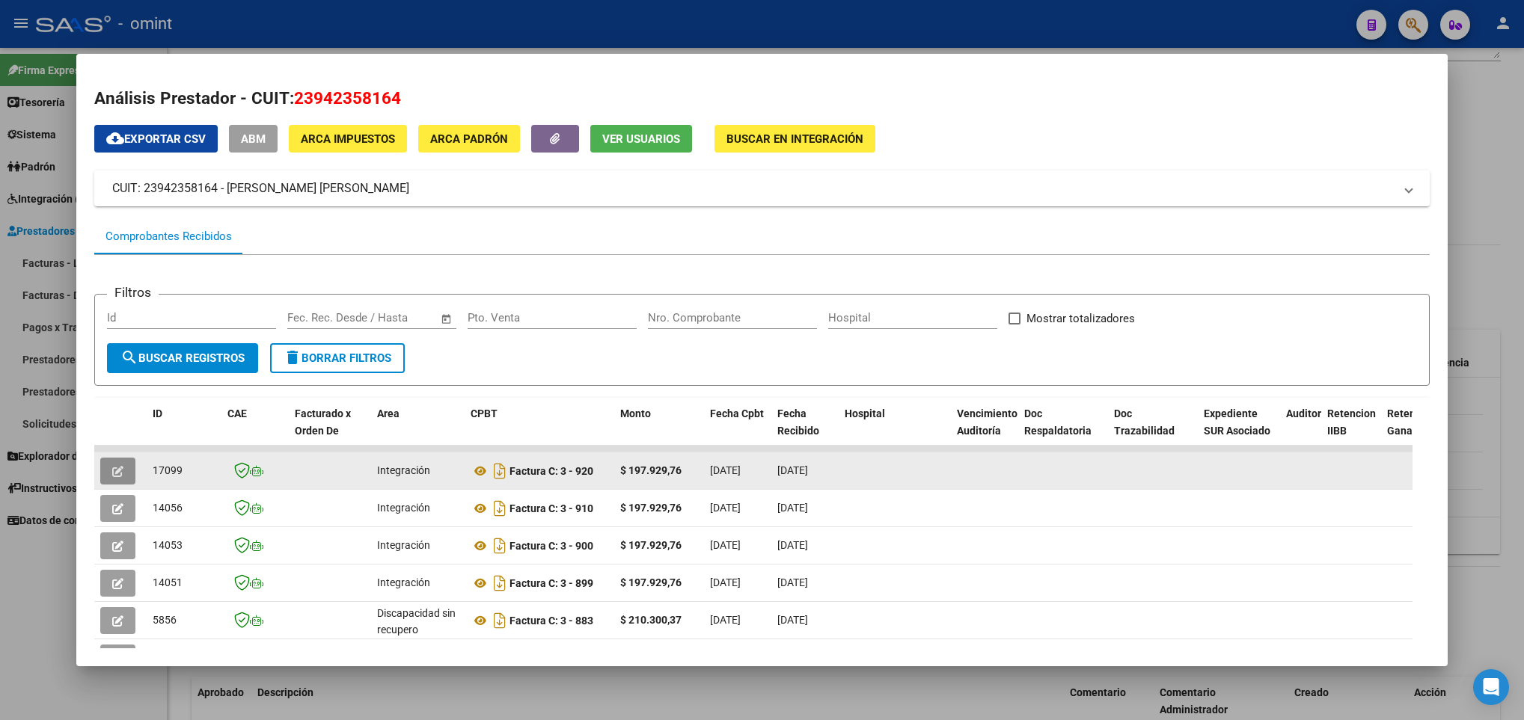
click at [120, 474] on icon "button" at bounding box center [117, 471] width 11 height 11
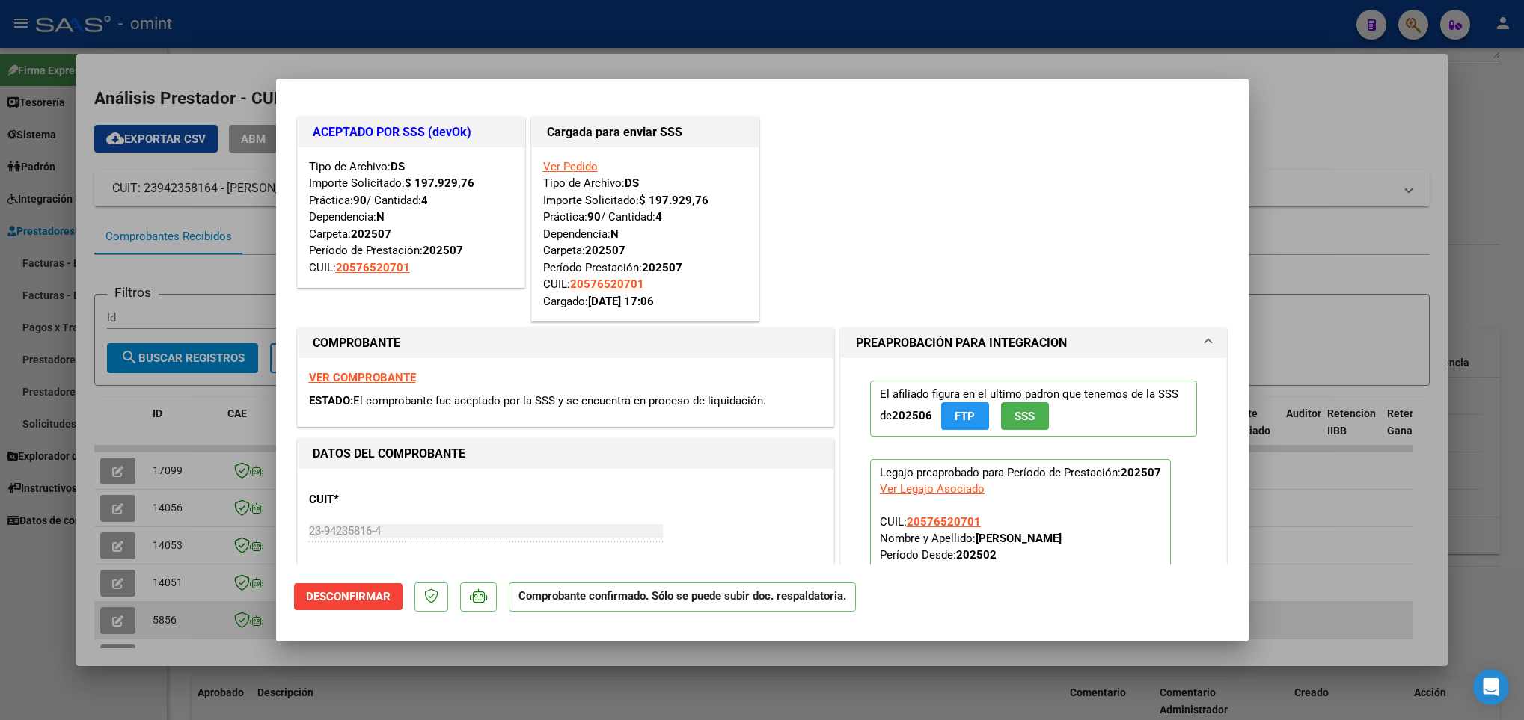
click at [192, 617] on div at bounding box center [762, 360] width 1524 height 720
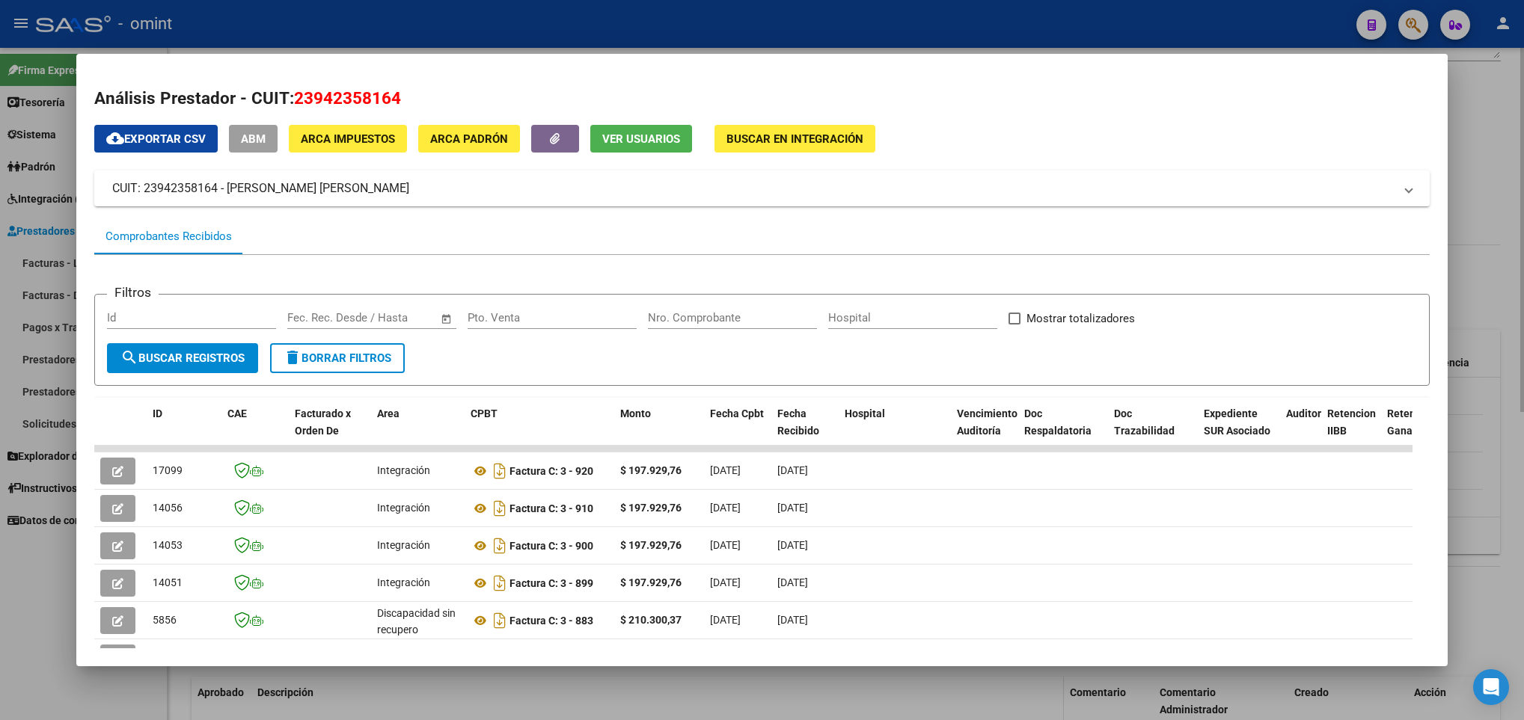
drag, startPoint x: 261, startPoint y: 682, endPoint x: 274, endPoint y: 682, distance: 12.7
click at [263, 682] on div at bounding box center [762, 360] width 1524 height 720
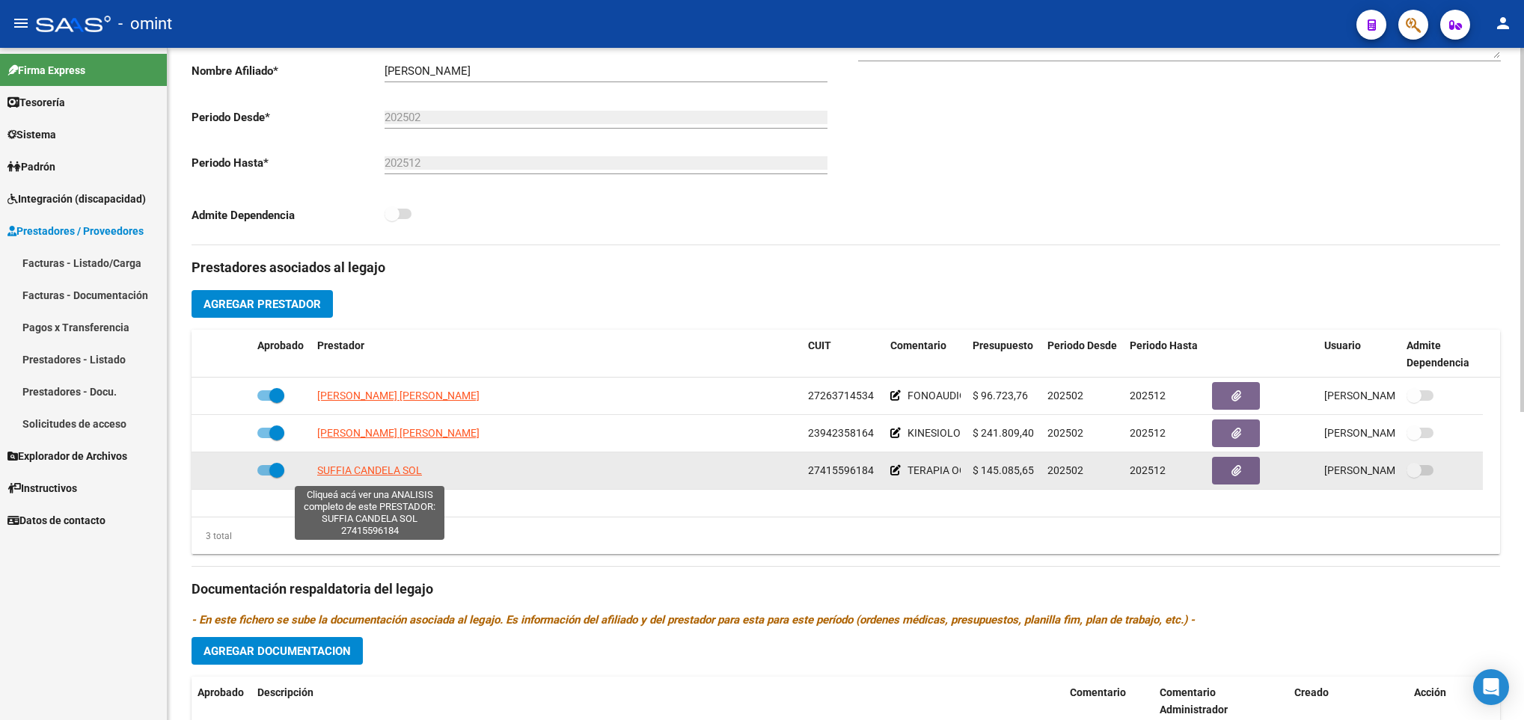
click at [364, 477] on span "SUFFIA CANDELA SOL" at bounding box center [369, 471] width 105 height 12
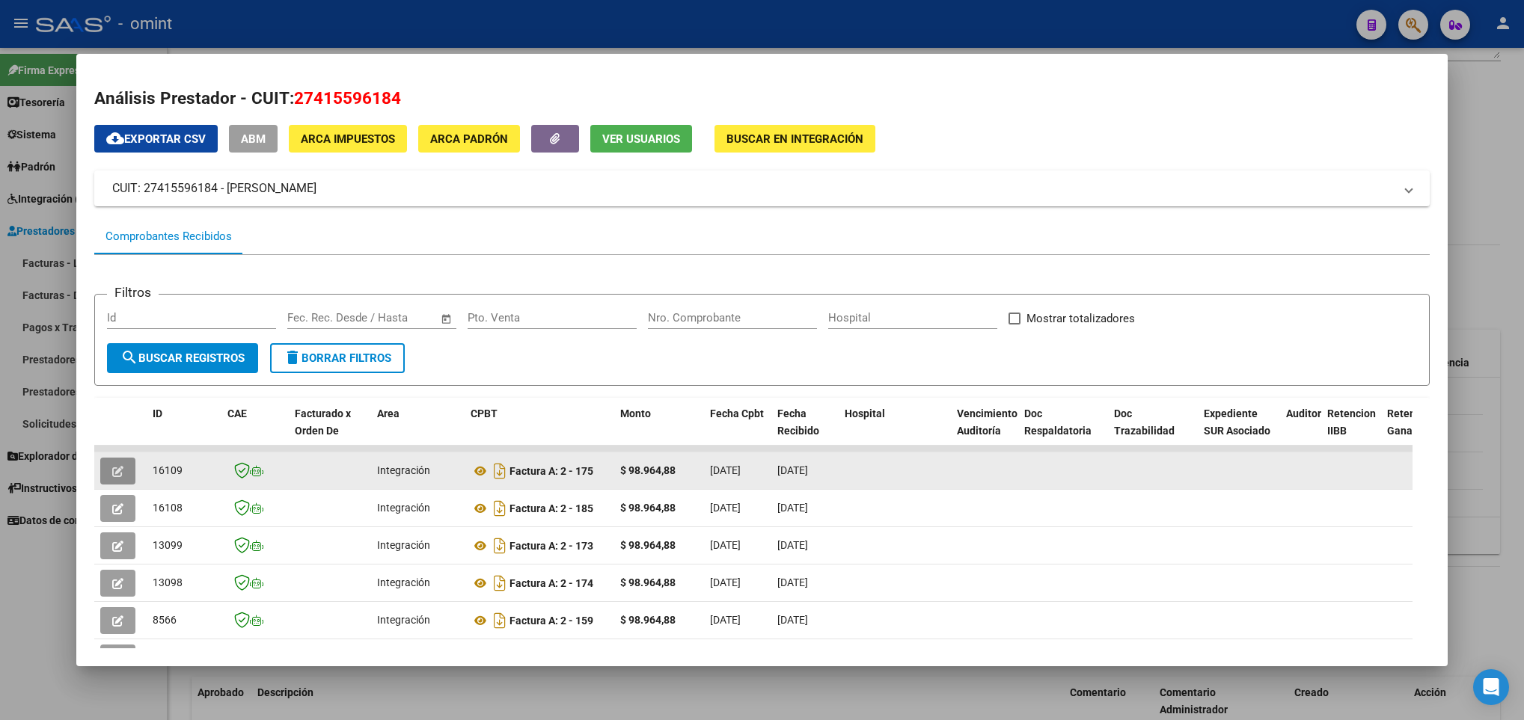
click at [124, 477] on button "button" at bounding box center [117, 471] width 35 height 27
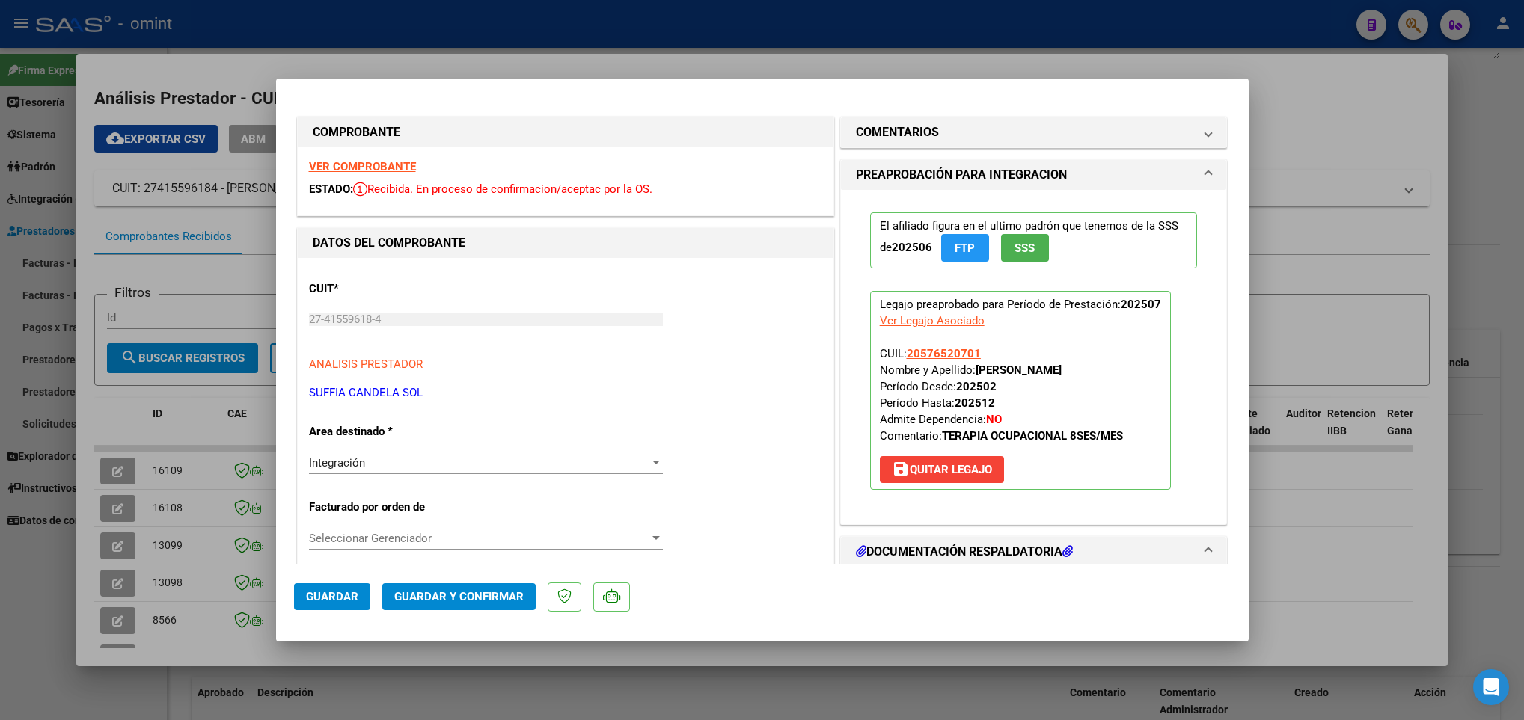
click at [395, 162] on strong "VER COMPROBANTE" at bounding box center [362, 166] width 107 height 13
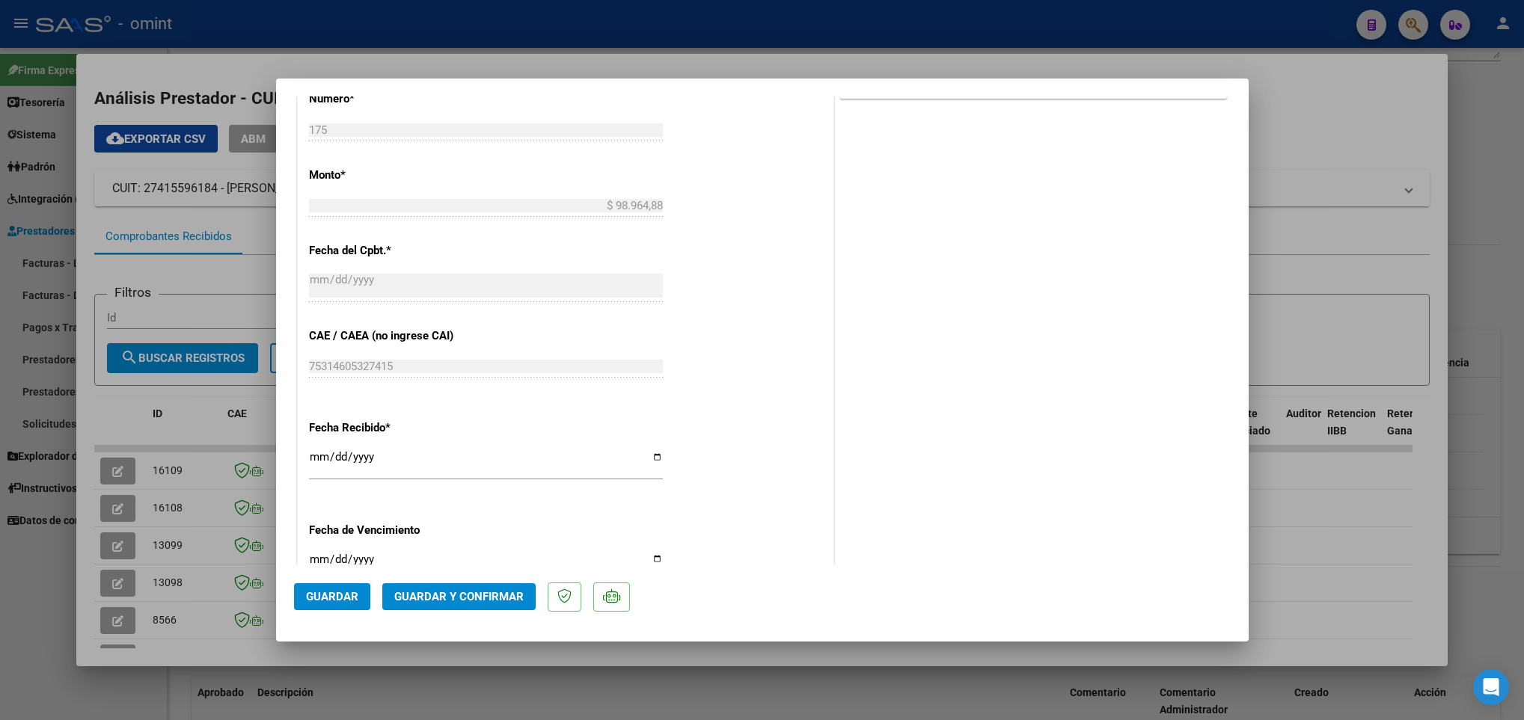
scroll to position [786, 0]
click at [487, 601] on span "Guardar y Confirmar" at bounding box center [458, 596] width 129 height 13
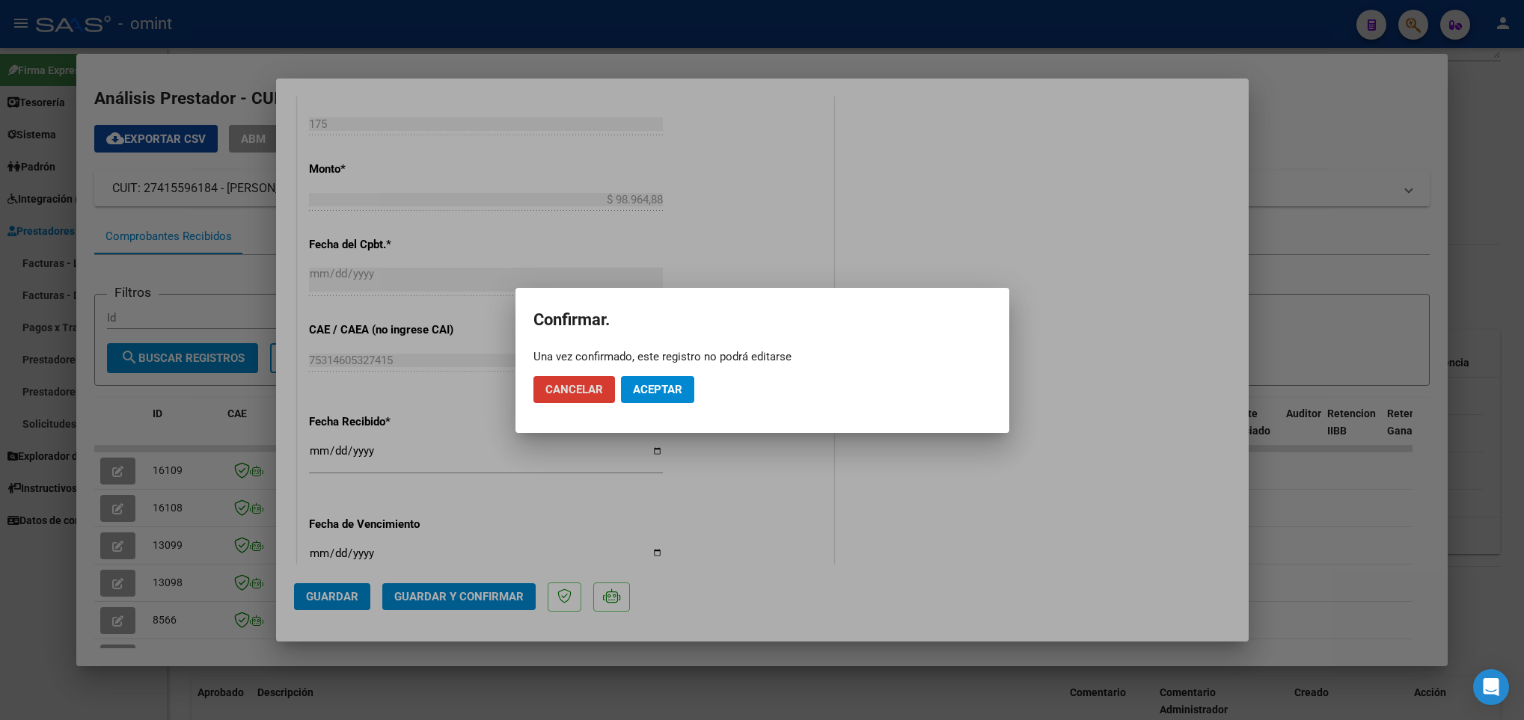
click at [669, 397] on button "Aceptar" at bounding box center [657, 389] width 73 height 27
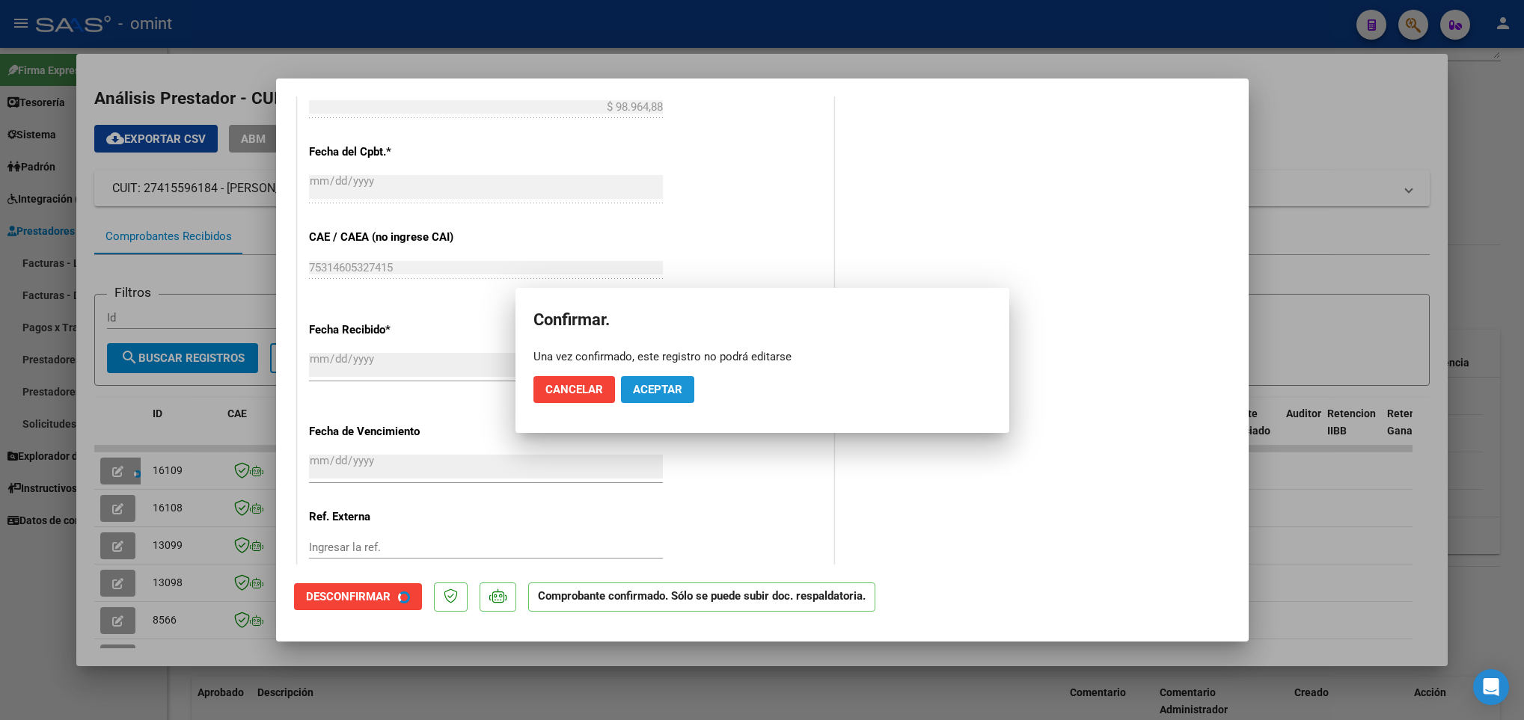
scroll to position [692, 0]
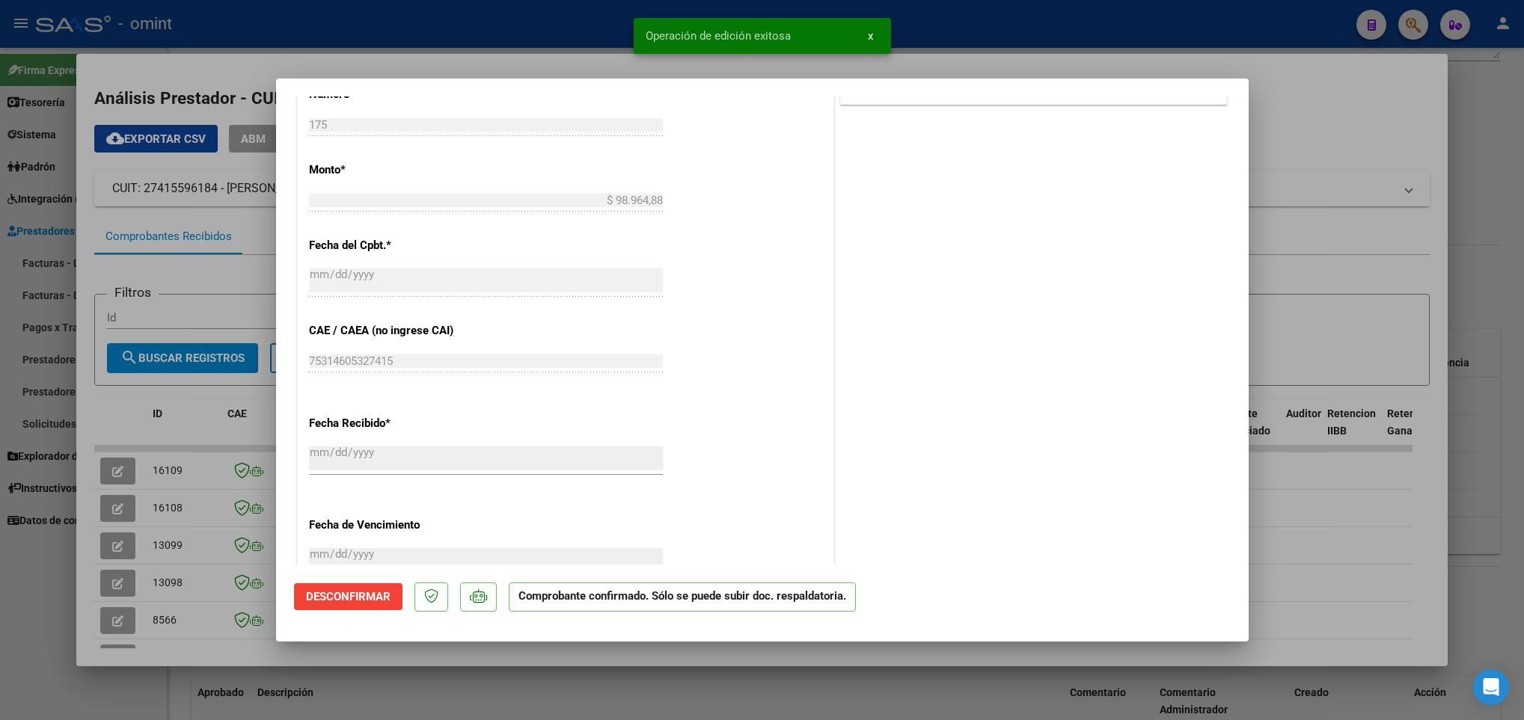
click at [212, 645] on div at bounding box center [762, 360] width 1524 height 720
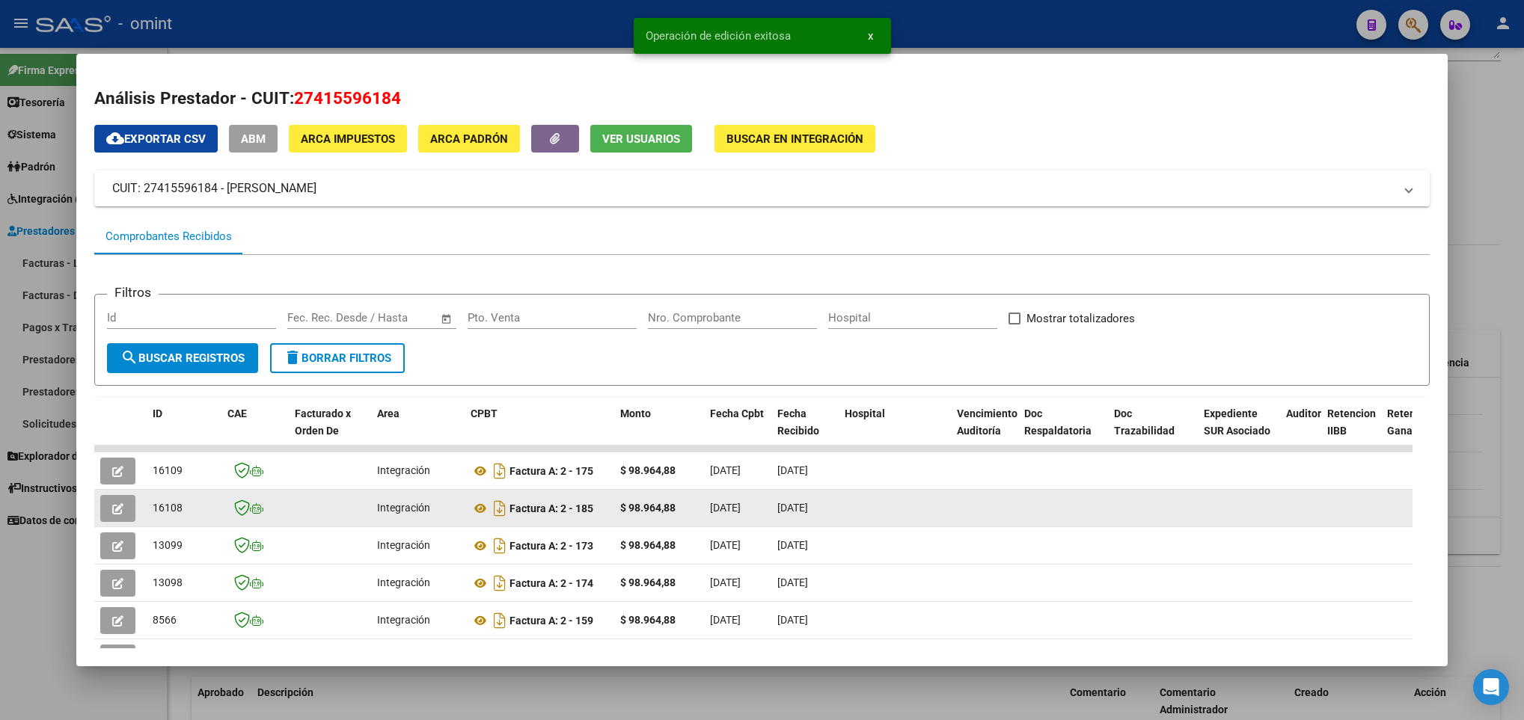
click at [113, 503] on icon "button" at bounding box center [117, 508] width 11 height 11
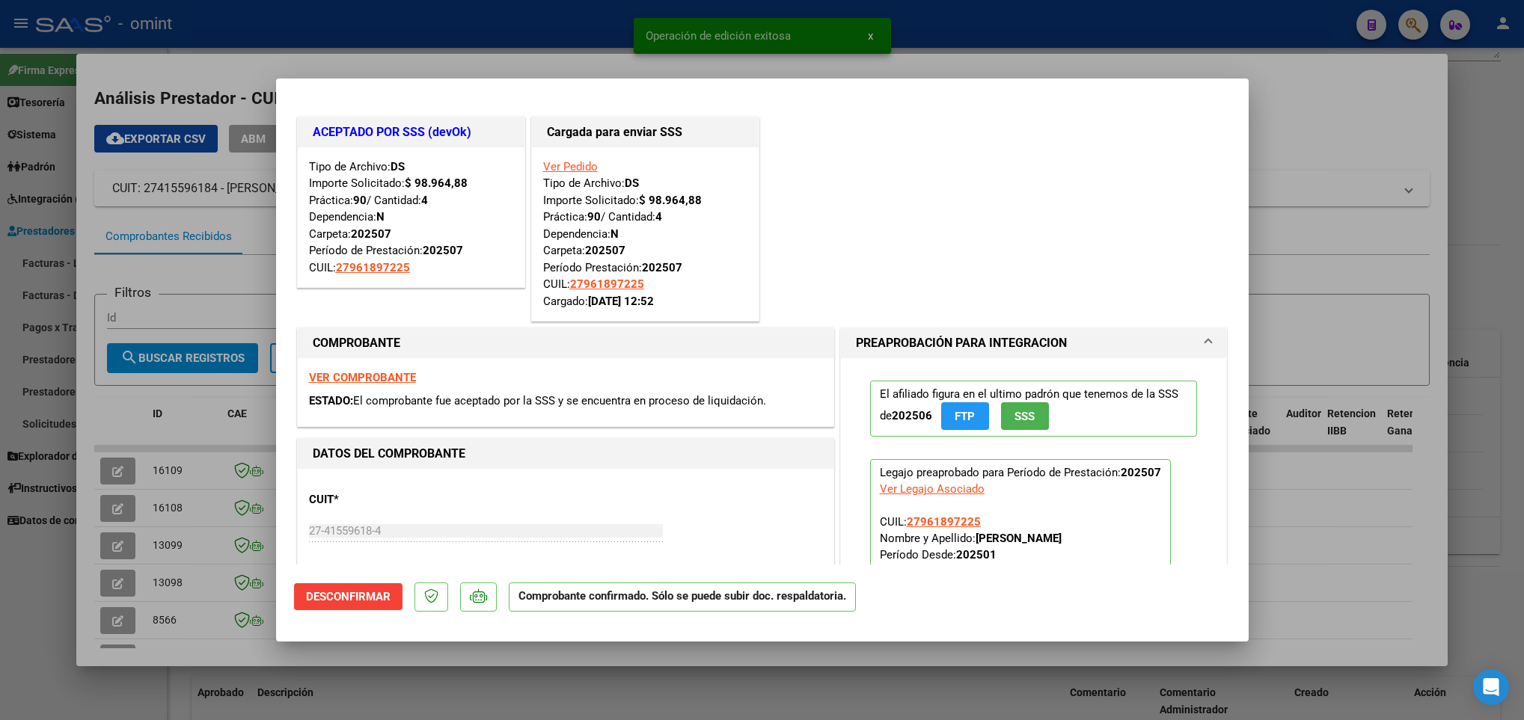
click at [236, 655] on div at bounding box center [762, 360] width 1524 height 720
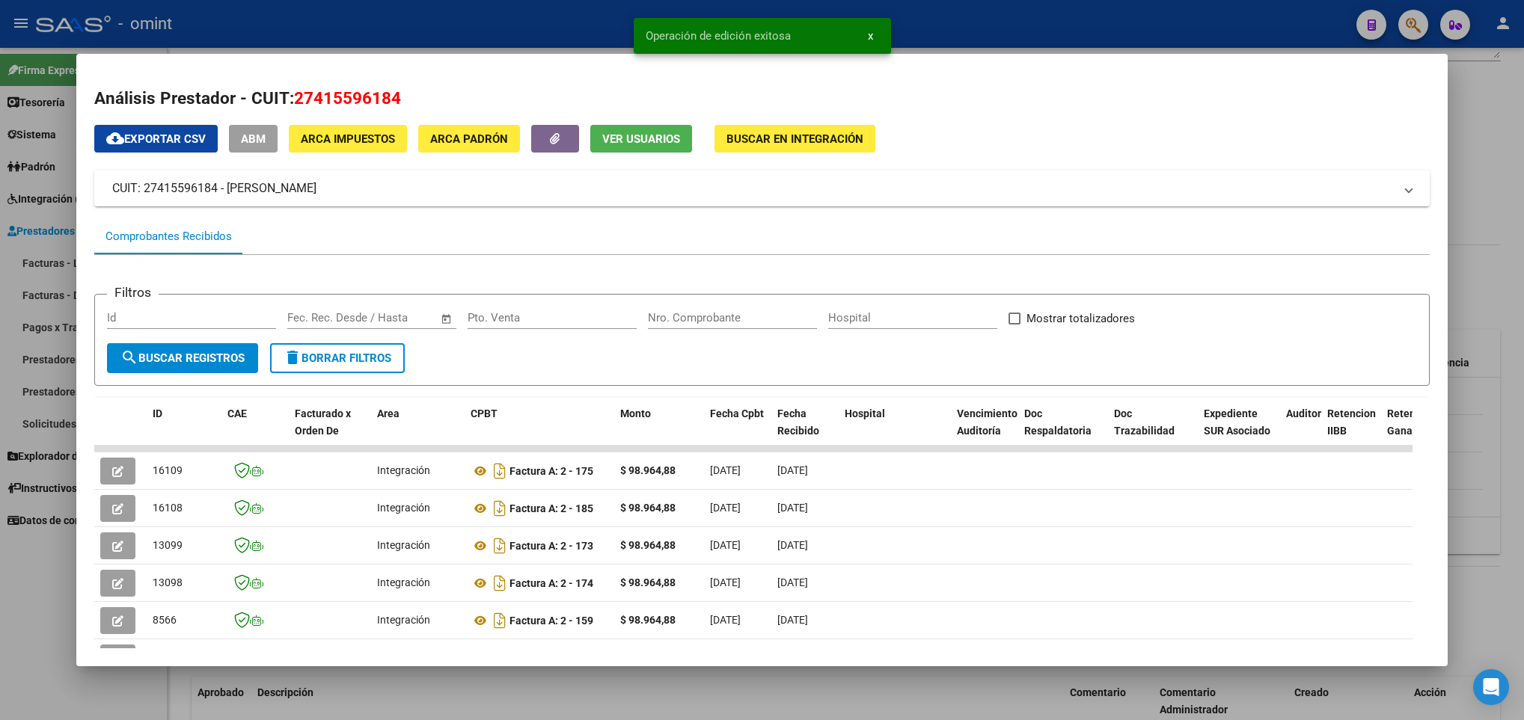
drag, startPoint x: 270, startPoint y: 700, endPoint x: 331, endPoint y: 643, distance: 83.6
click at [272, 700] on div at bounding box center [762, 360] width 1524 height 720
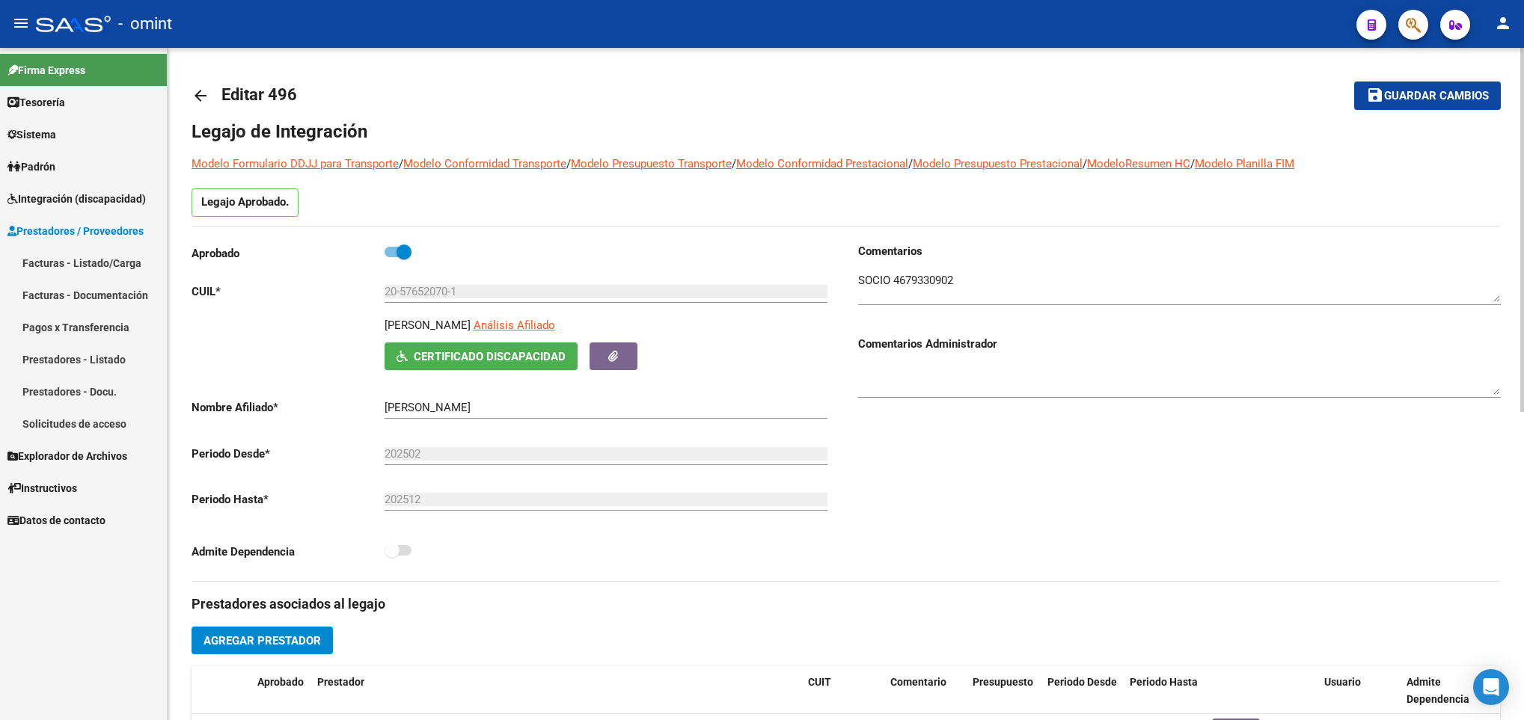
click at [1369, 100] on mat-icon "save" at bounding box center [1375, 95] width 18 height 18
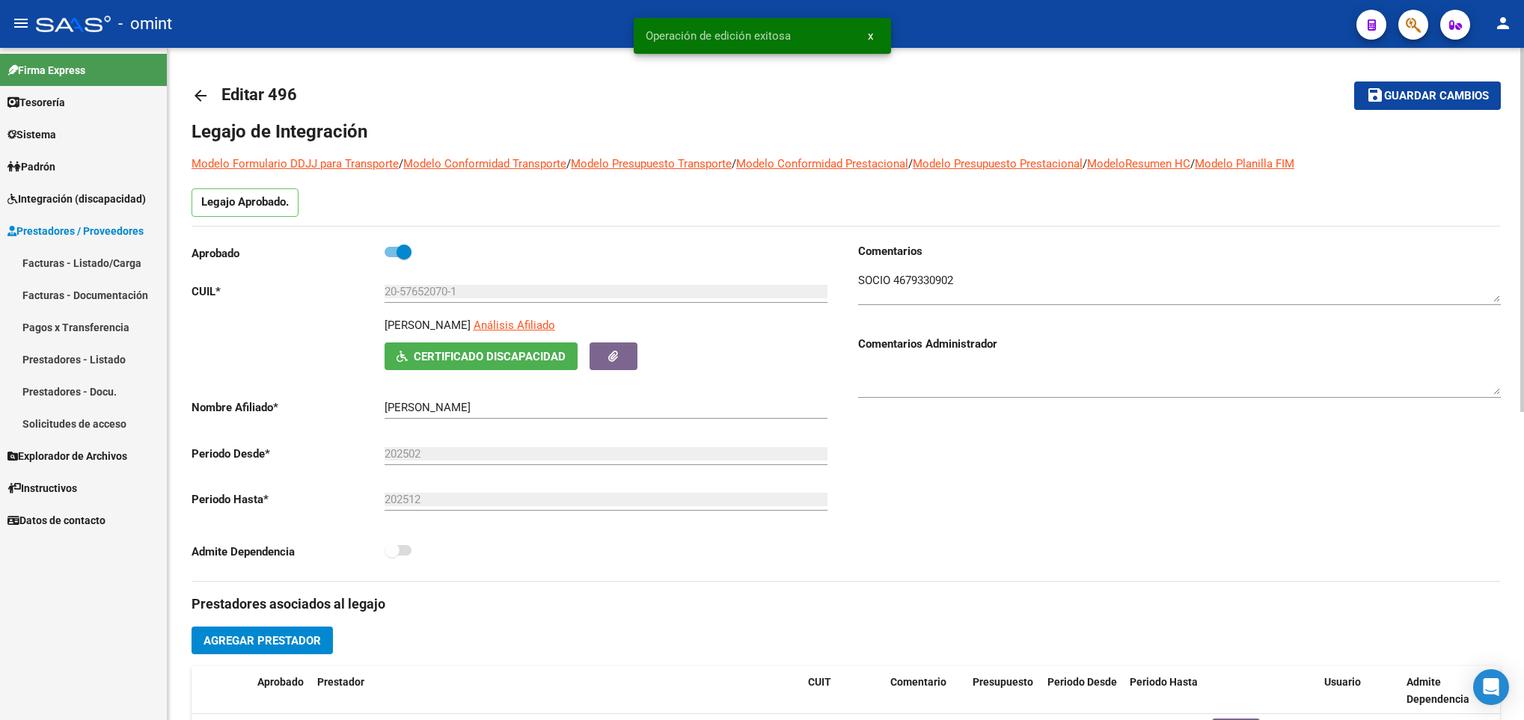
click at [196, 93] on mat-icon "arrow_back" at bounding box center [201, 96] width 18 height 18
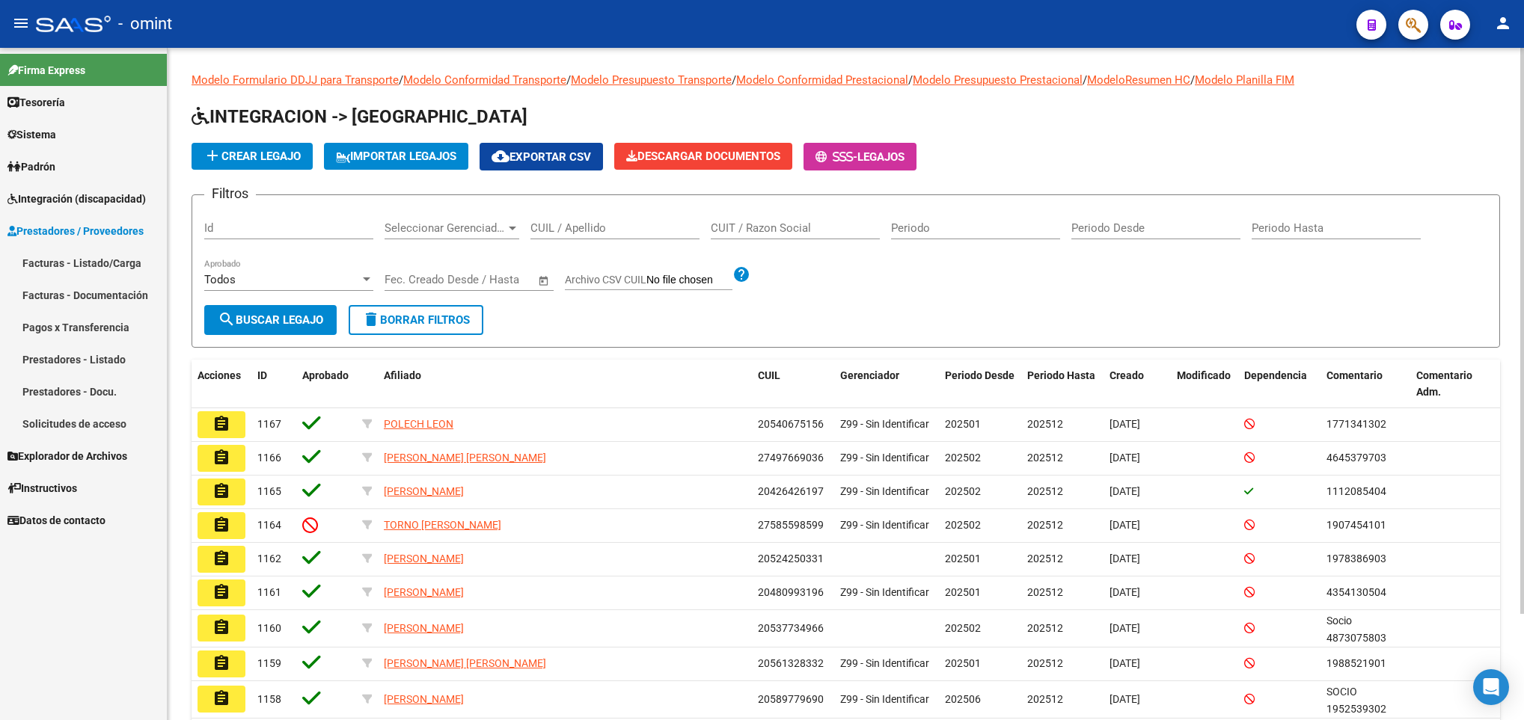
click at [610, 221] on div "CUIL / Apellido" at bounding box center [614, 223] width 169 height 32
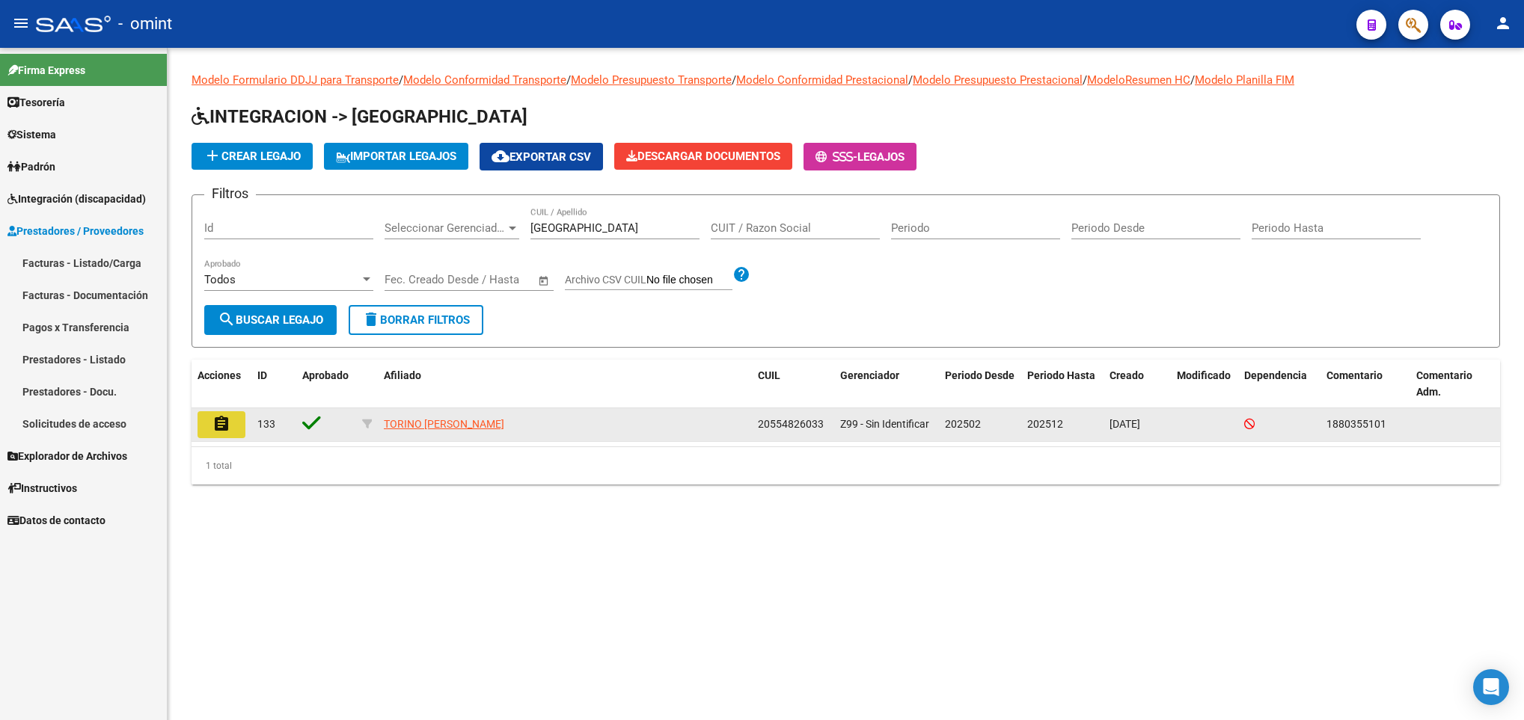
click at [218, 427] on mat-icon "assignment" at bounding box center [221, 424] width 18 height 18
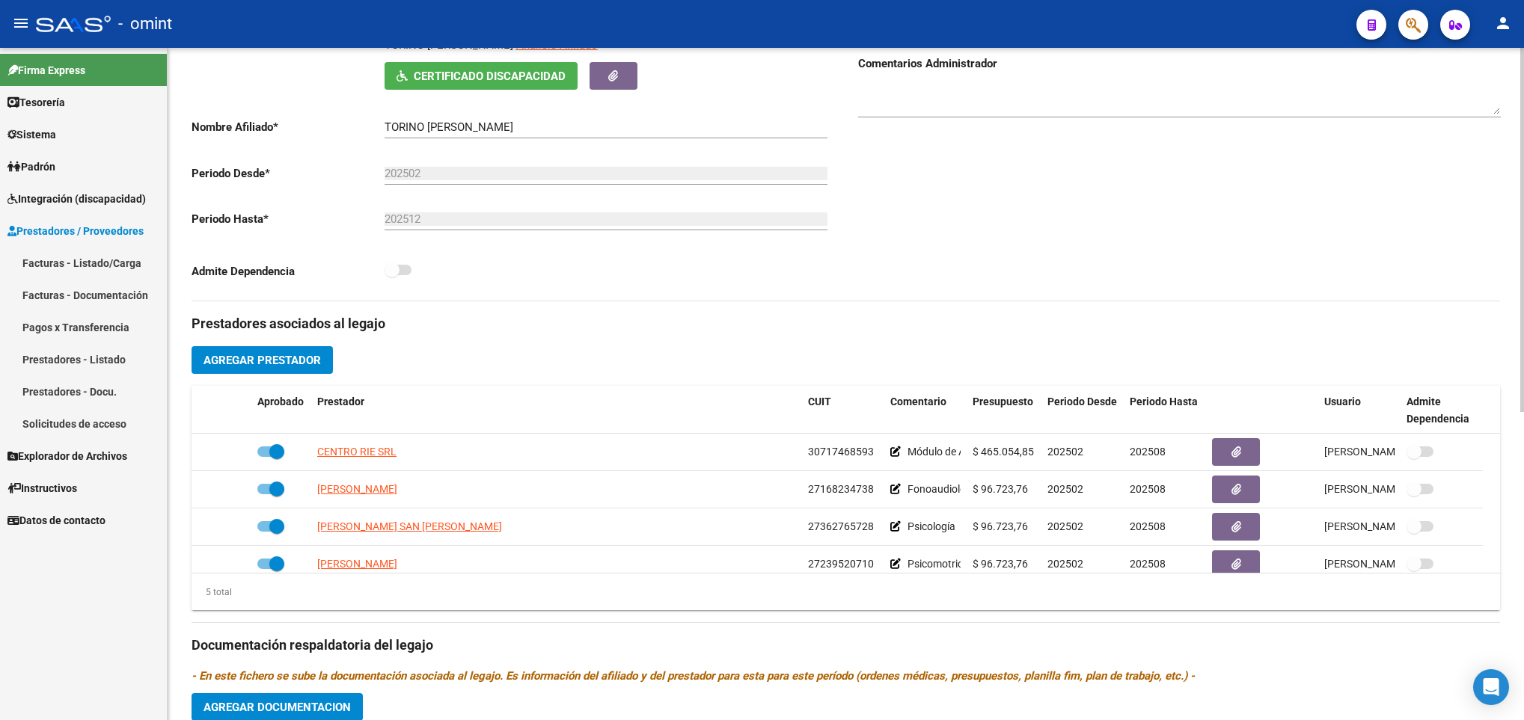
scroll to position [337, 0]
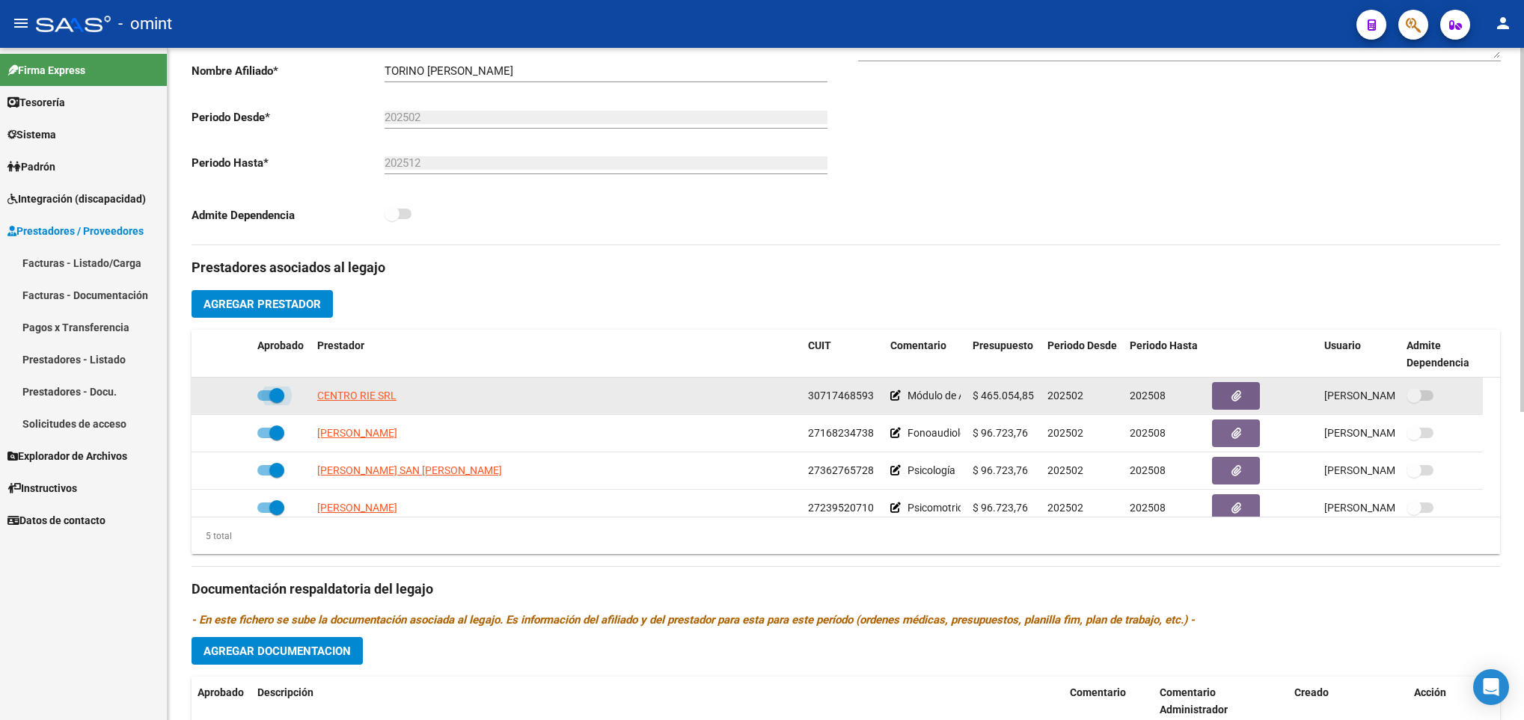
click at [267, 398] on span at bounding box center [270, 396] width 27 height 10
click at [265, 401] on input "checkbox" at bounding box center [264, 401] width 1 height 1
click at [229, 399] on icon at bounding box center [229, 396] width 10 height 10
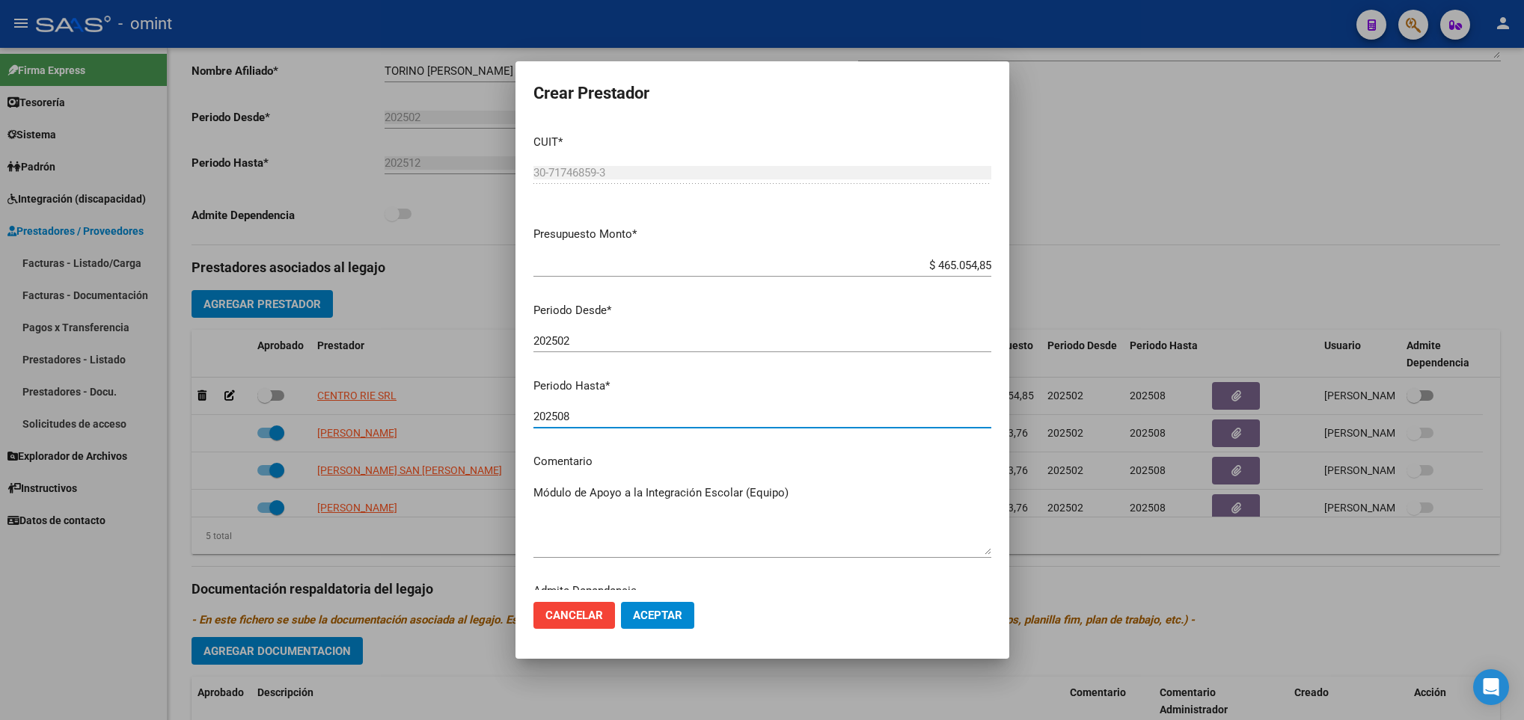
click at [649, 415] on input "202508" at bounding box center [762, 416] width 458 height 13
click at [669, 609] on span "Aceptar" at bounding box center [657, 615] width 49 height 13
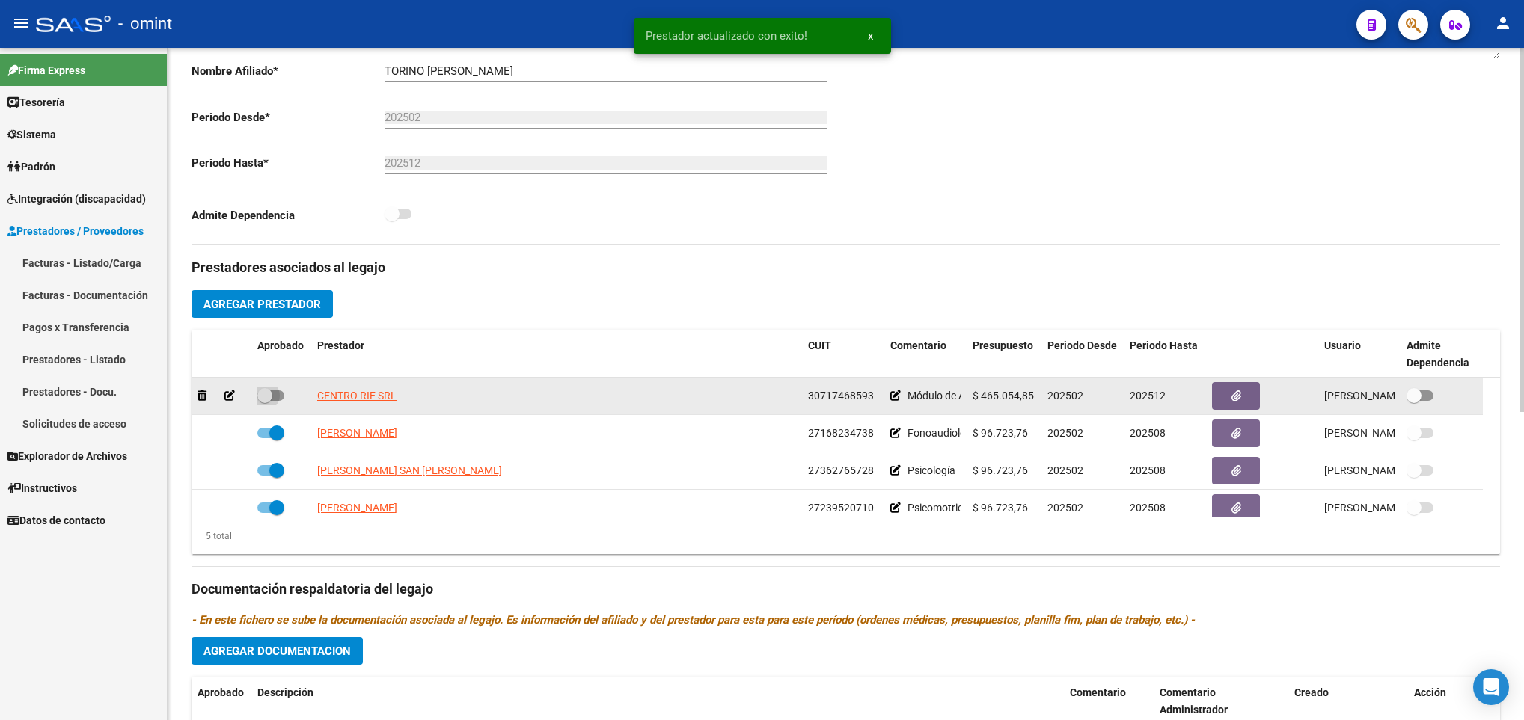
click at [268, 400] on span at bounding box center [264, 395] width 15 height 15
click at [265, 401] on input "checkbox" at bounding box center [264, 401] width 1 height 1
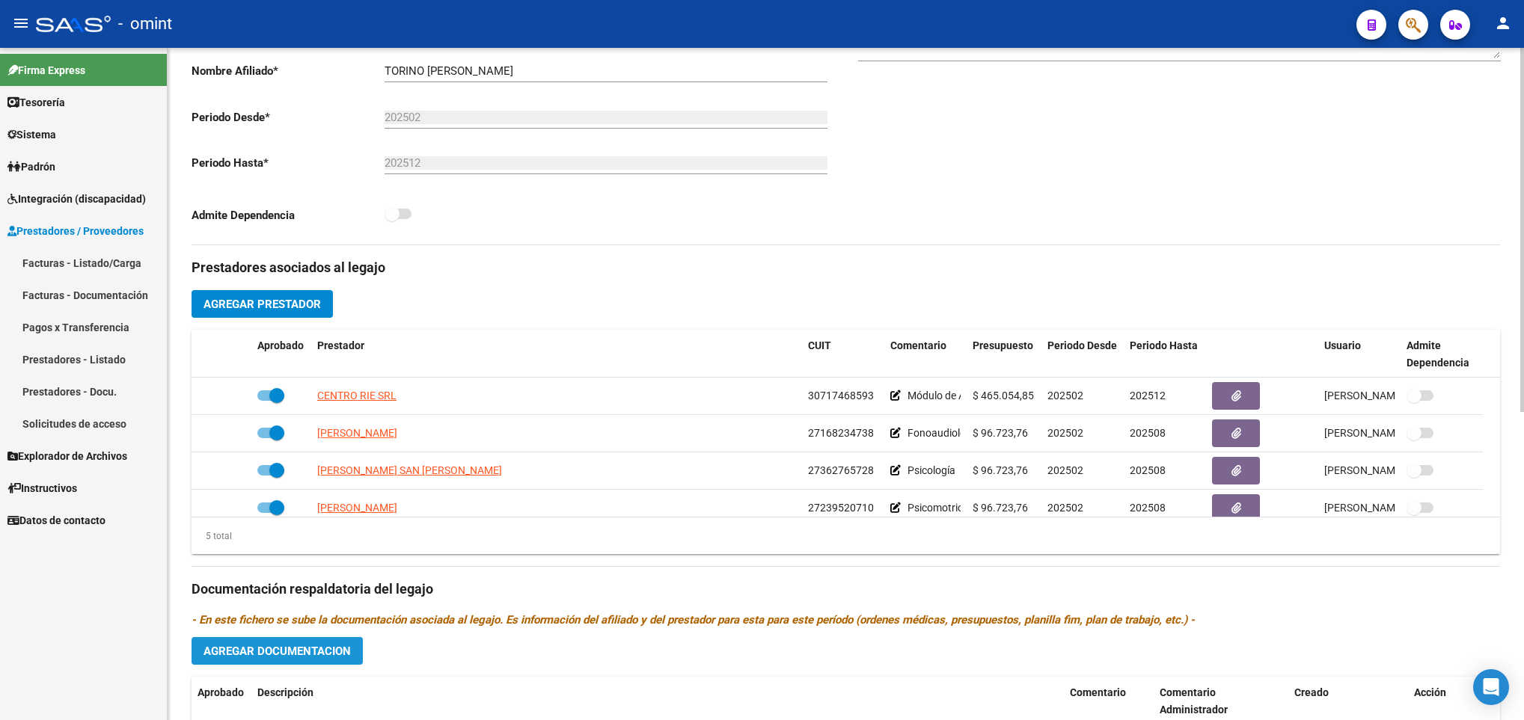
click at [306, 656] on span "Agregar Documentacion" at bounding box center [276, 651] width 147 height 13
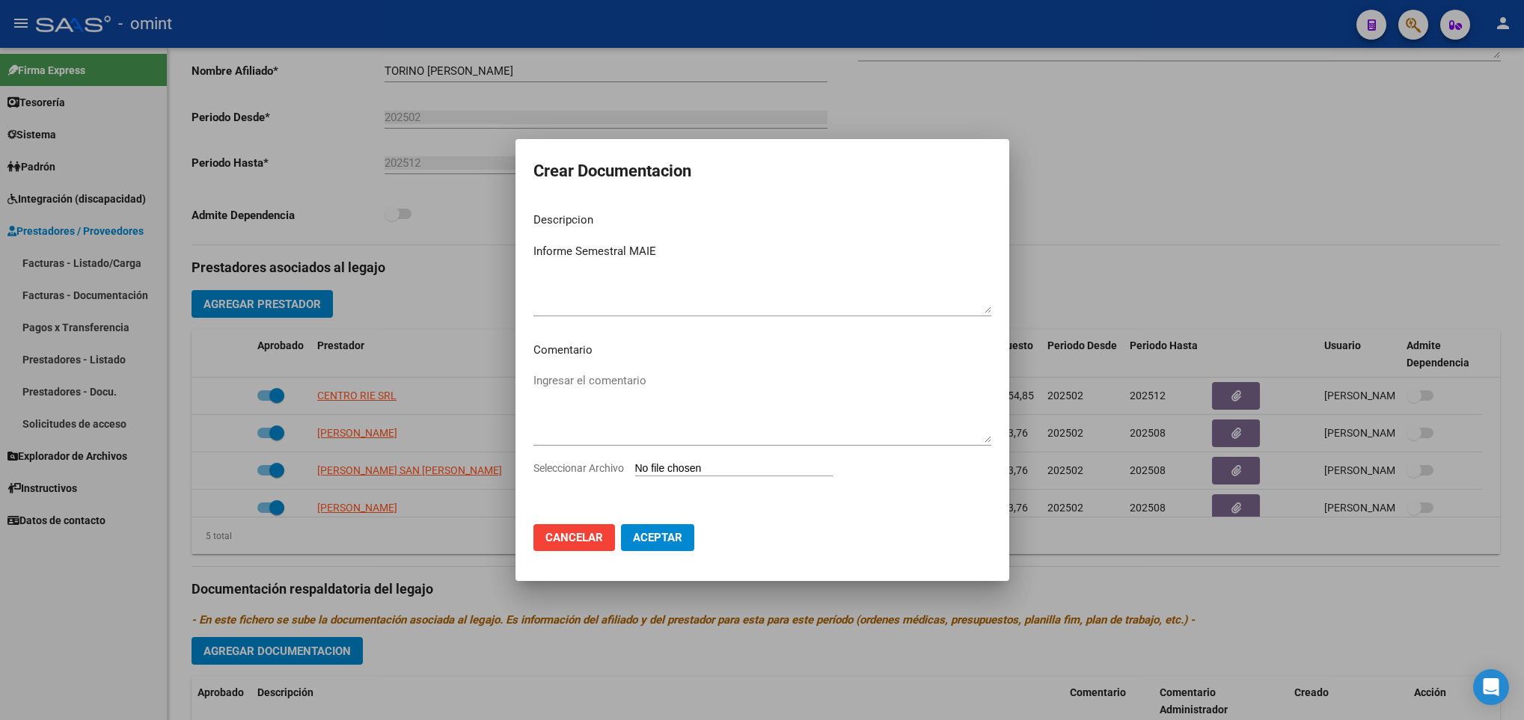
click at [729, 468] on input "Seleccionar Archivo" at bounding box center [734, 469] width 198 height 14
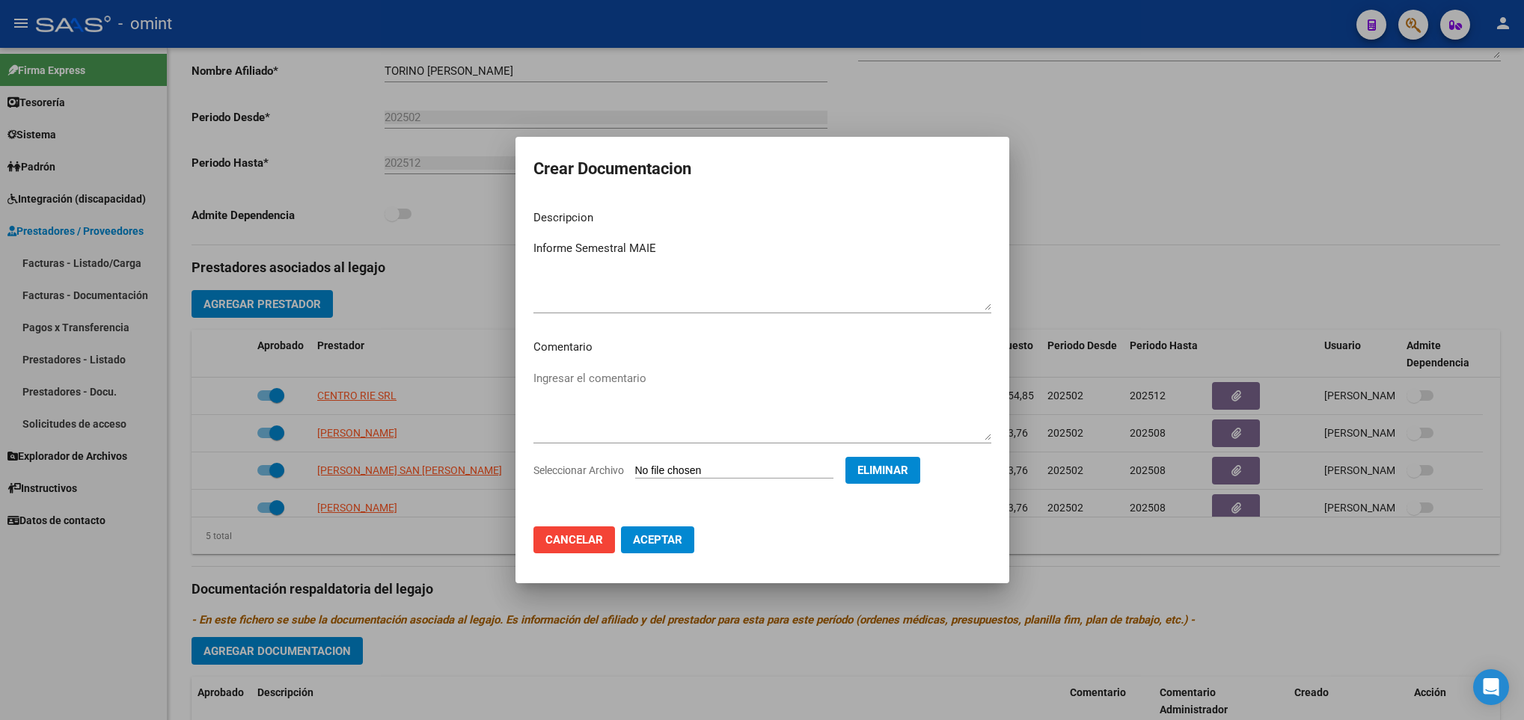
click at [908, 472] on span "Eliminar" at bounding box center [882, 470] width 51 height 13
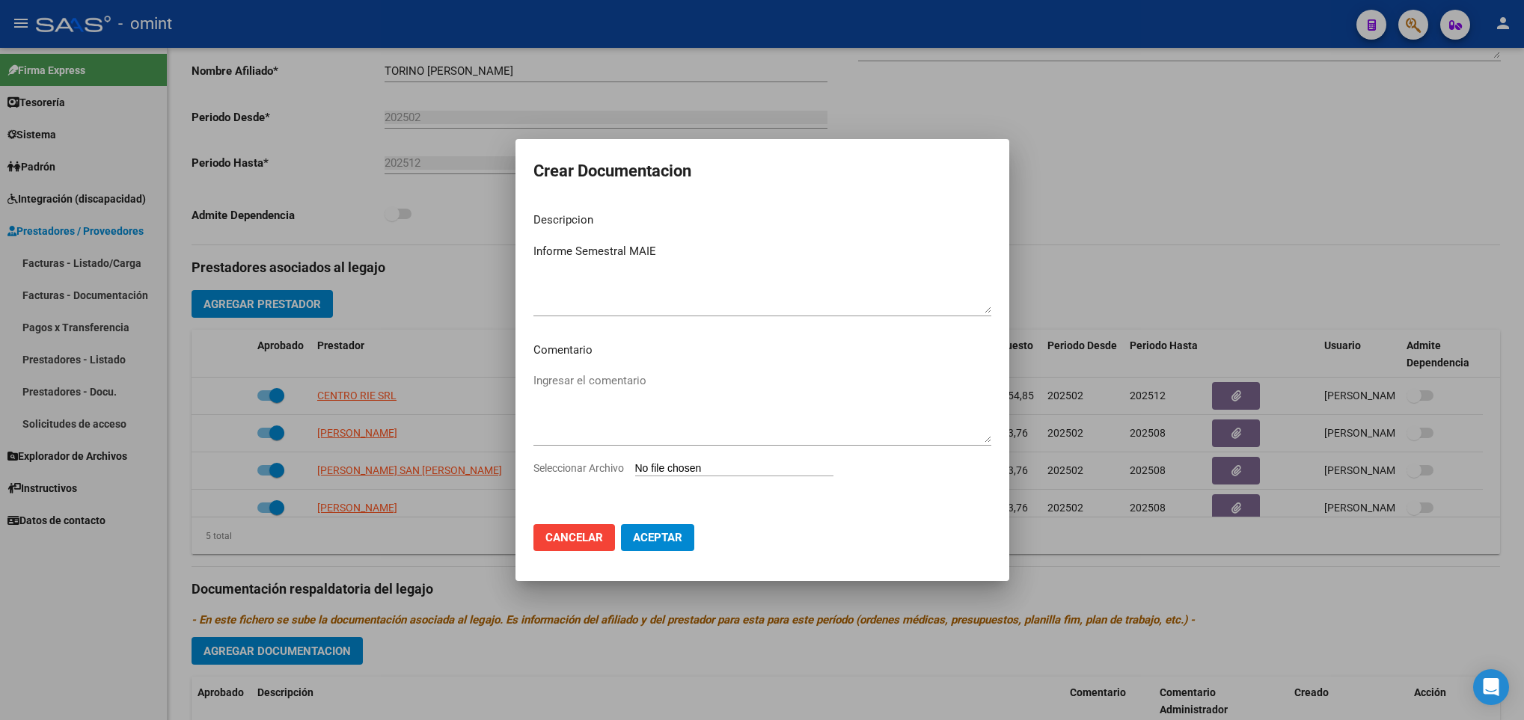
click at [736, 462] on input "Seleccionar Archivo" at bounding box center [734, 469] width 198 height 14
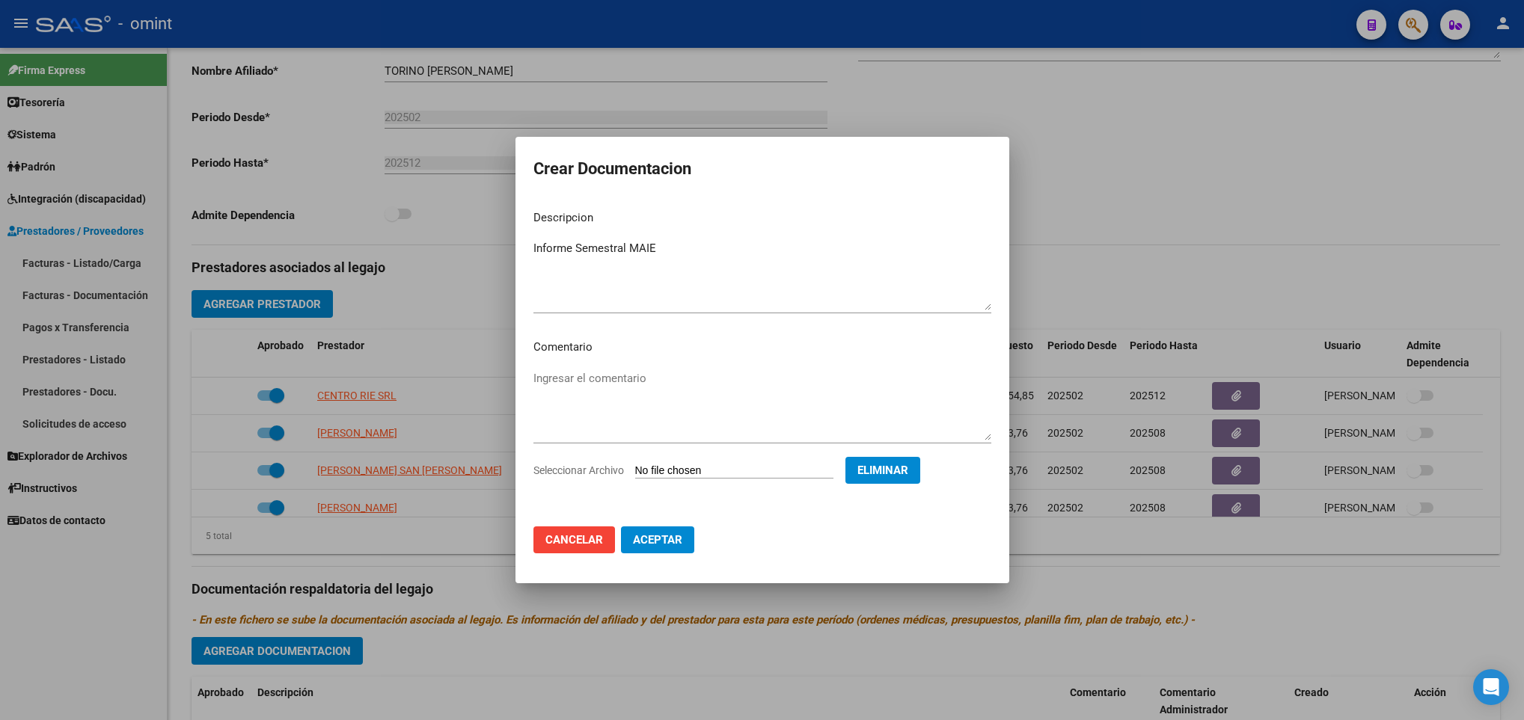
click at [653, 544] on span "Aceptar" at bounding box center [657, 539] width 49 height 13
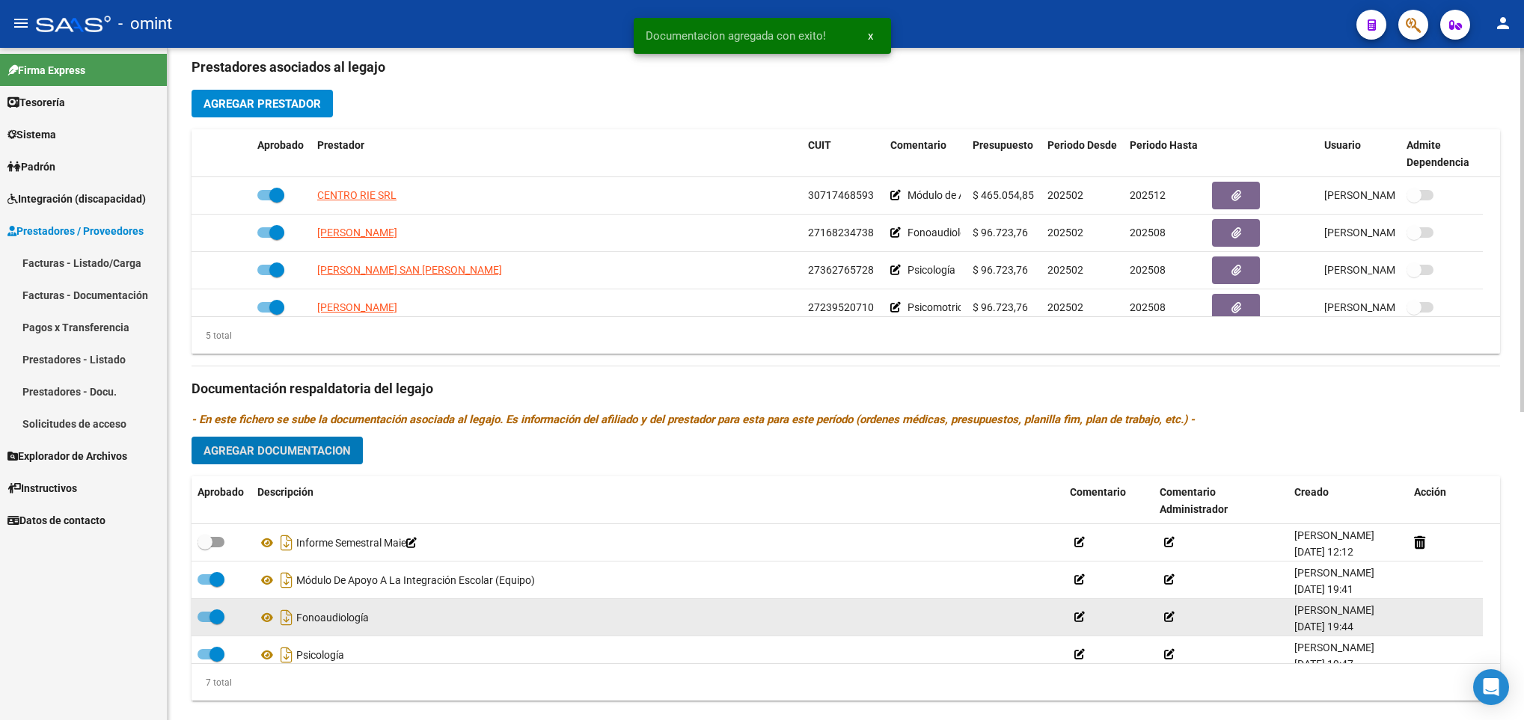
scroll to position [561, 0]
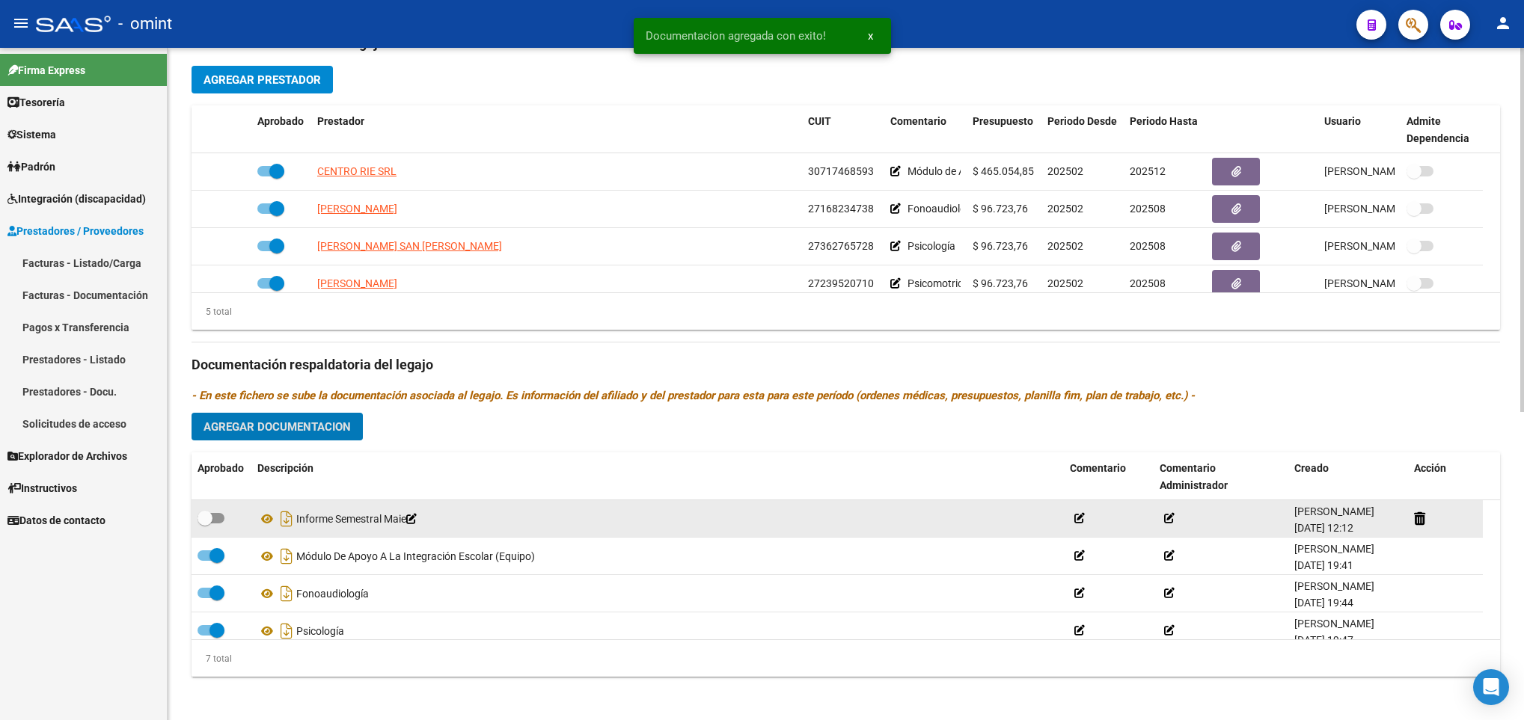
click at [220, 521] on span at bounding box center [211, 518] width 27 height 10
click at [205, 524] on input "checkbox" at bounding box center [204, 524] width 1 height 1
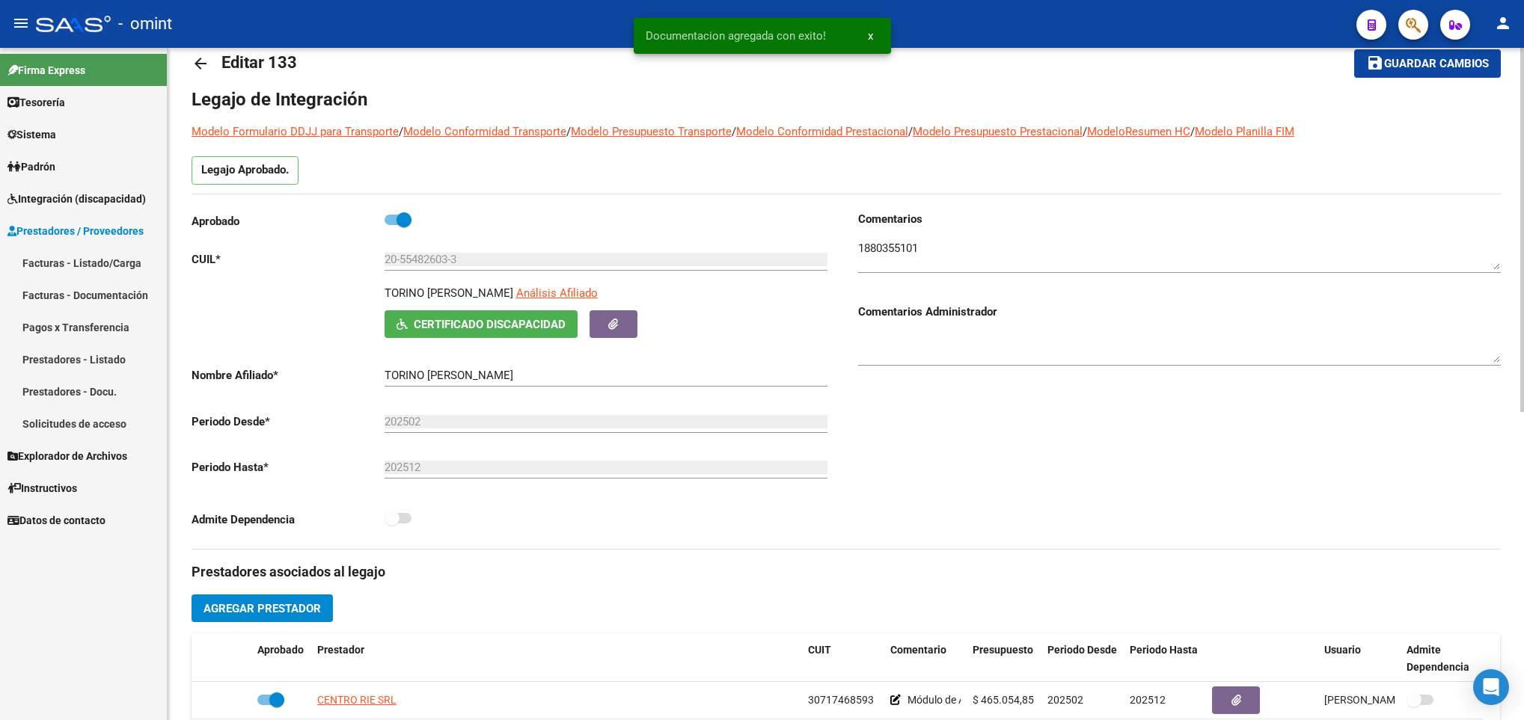
scroll to position [0, 0]
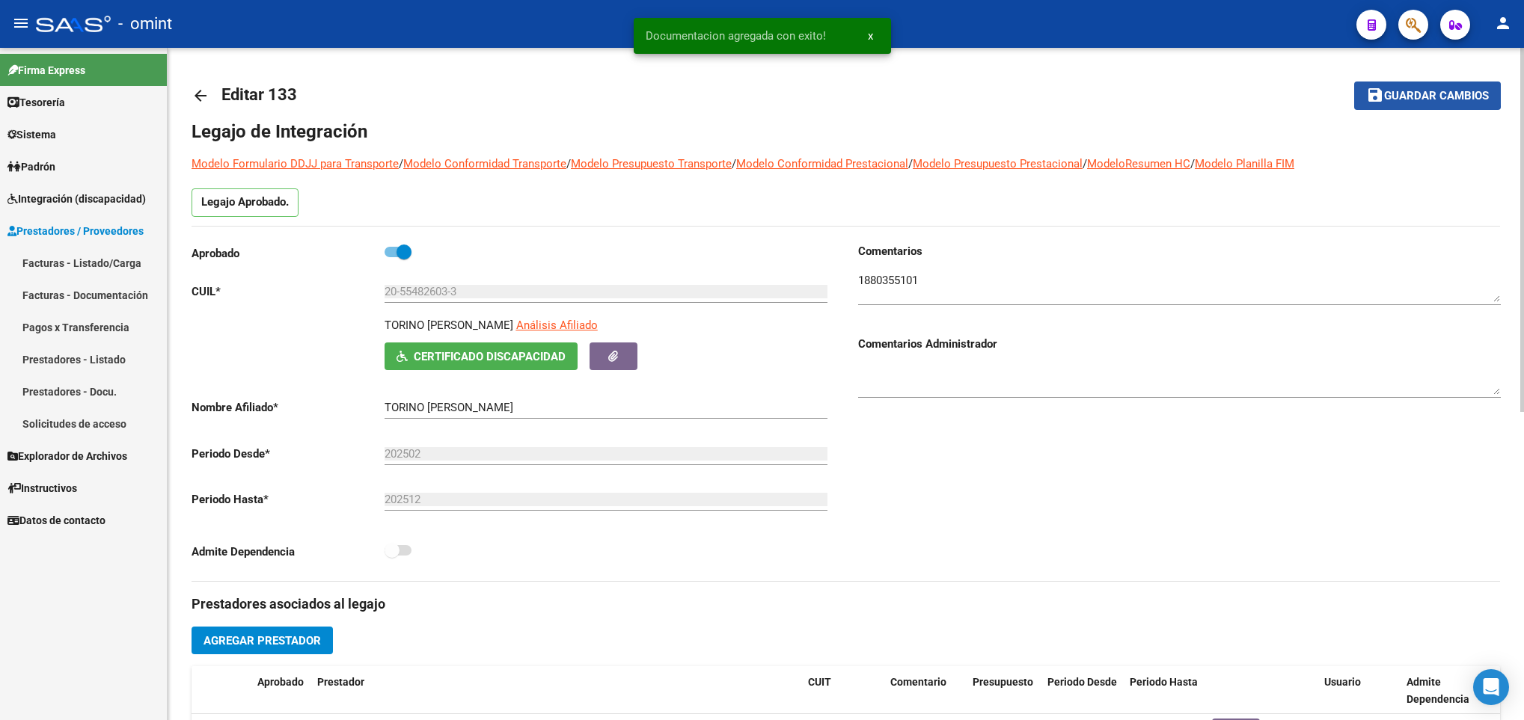
click at [1426, 95] on span "Guardar cambios" at bounding box center [1436, 96] width 105 height 13
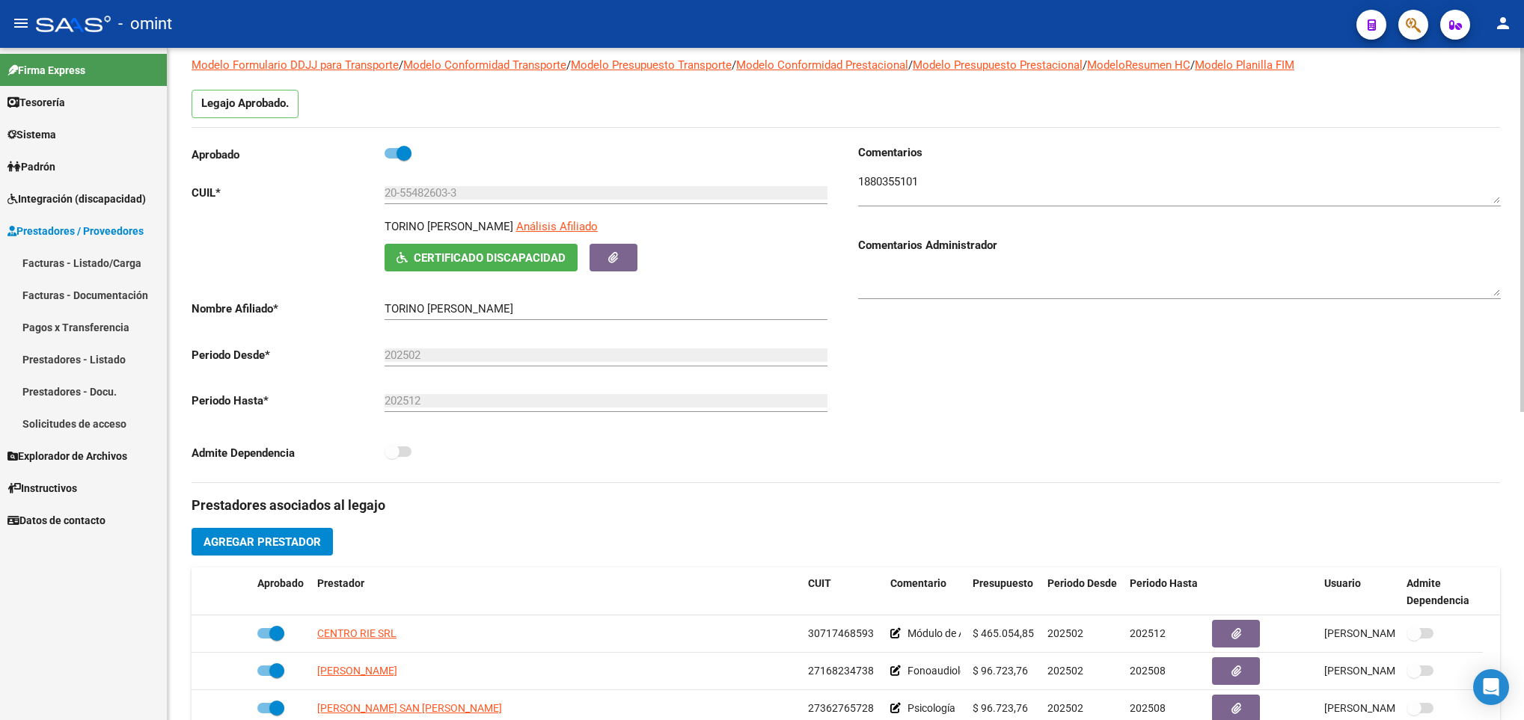
scroll to position [224, 0]
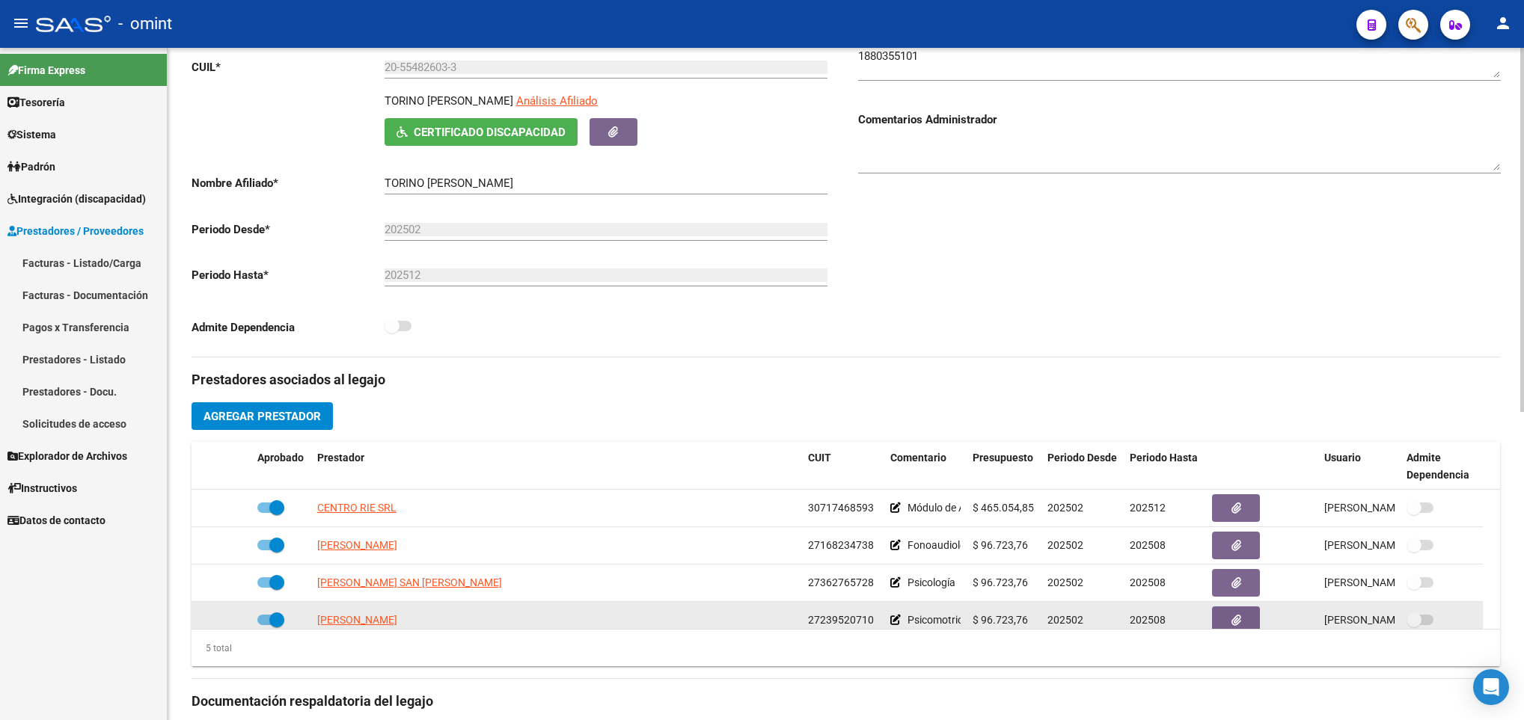
click at [270, 619] on span at bounding box center [276, 620] width 15 height 15
click at [265, 625] on input "checkbox" at bounding box center [264, 625] width 1 height 1
click at [232, 622] on icon at bounding box center [229, 620] width 10 height 10
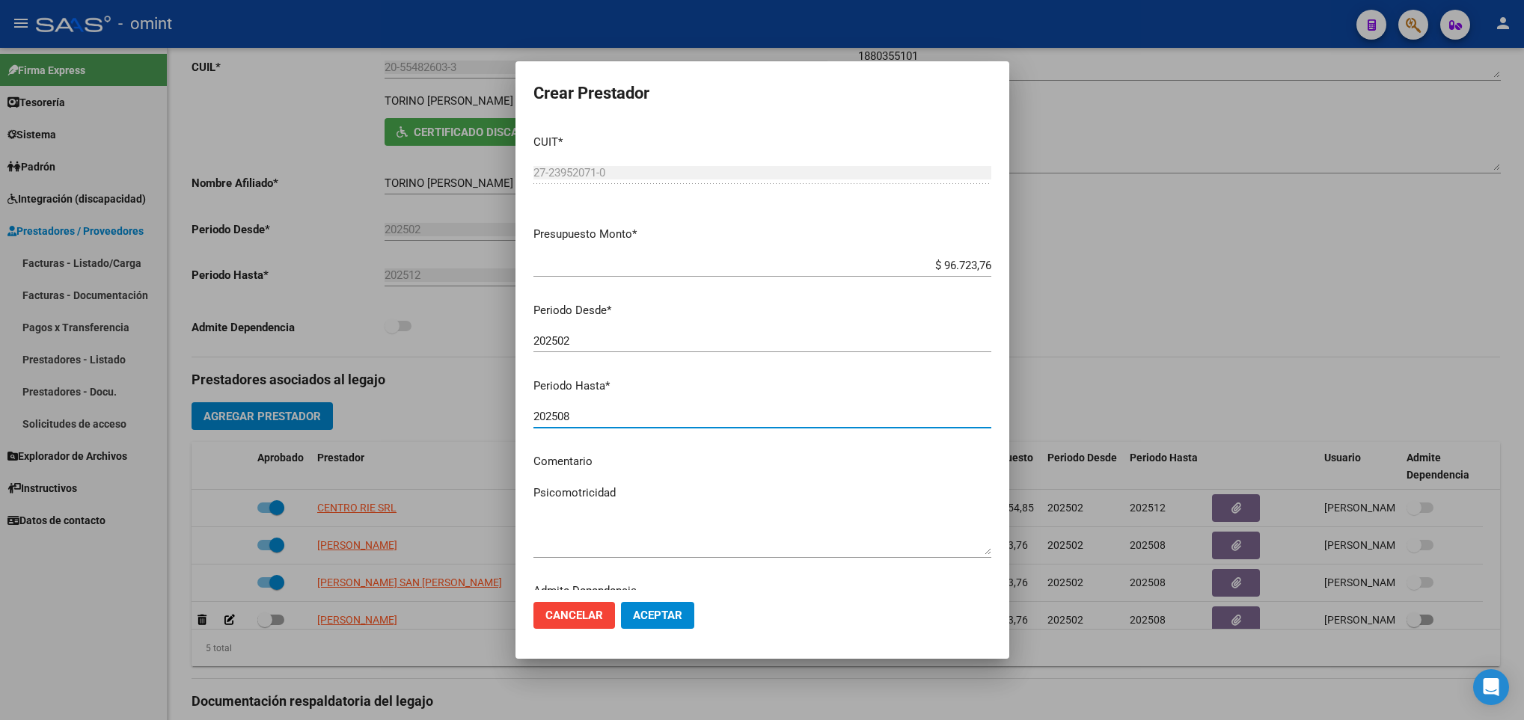
click at [671, 414] on input "202508" at bounding box center [762, 416] width 458 height 13
click at [658, 604] on button "Aceptar" at bounding box center [657, 615] width 73 height 27
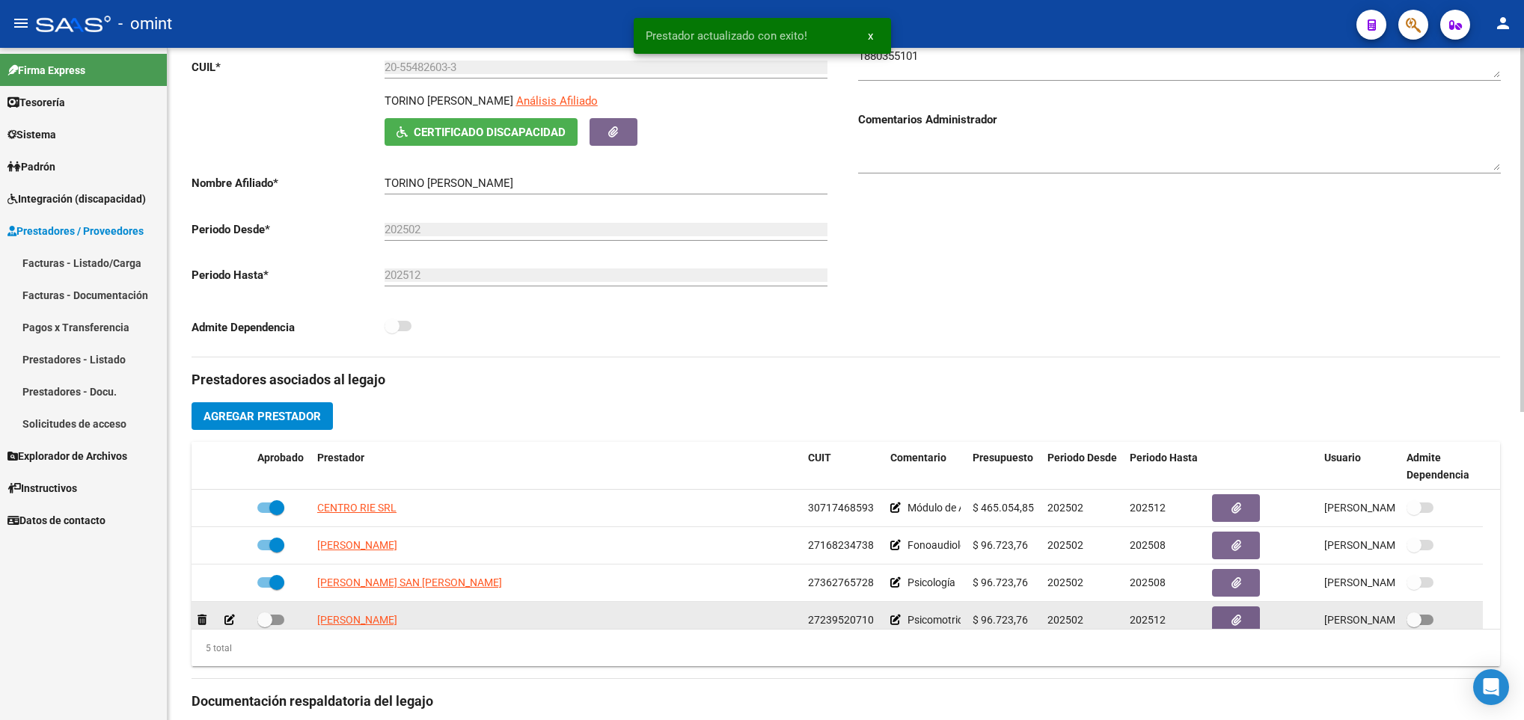
scroll to position [9, 0]
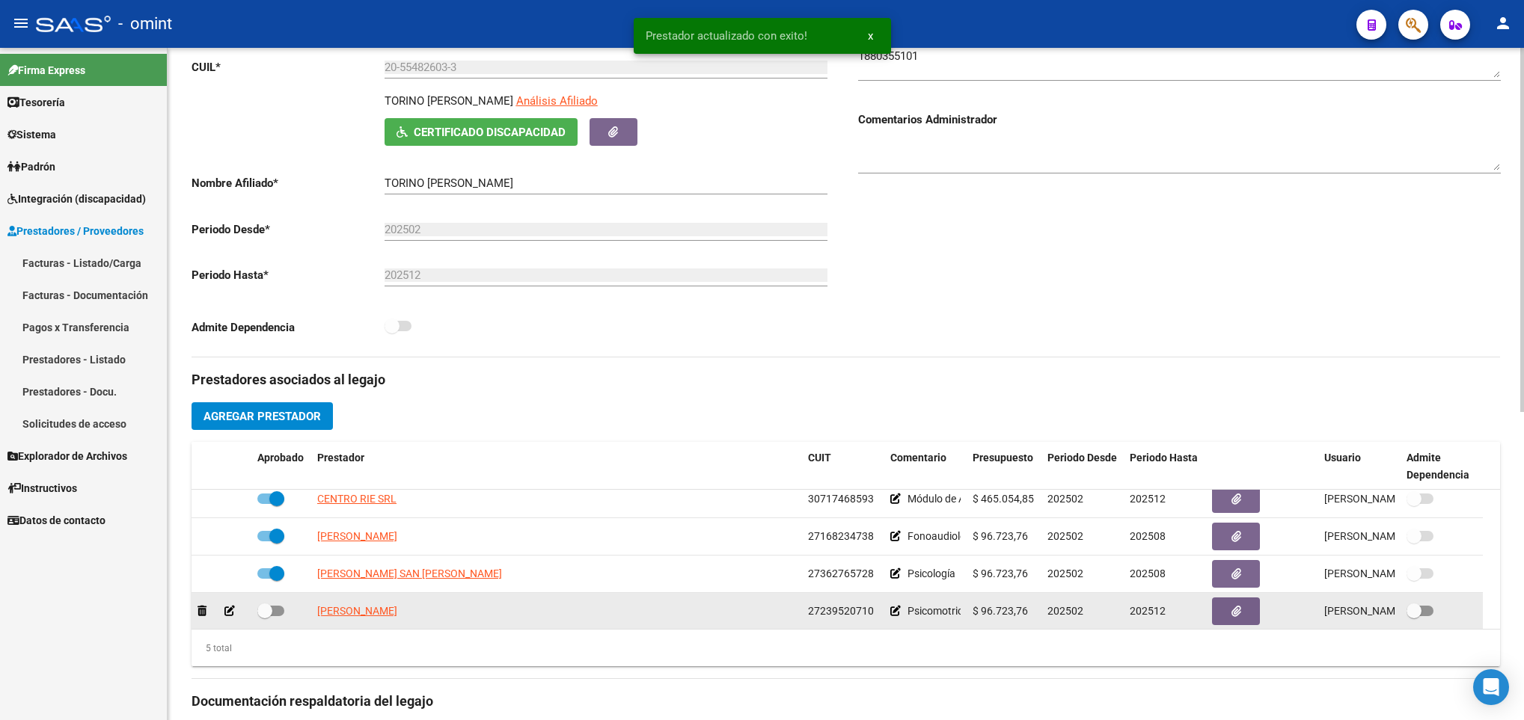
click at [278, 615] on span at bounding box center [270, 611] width 27 height 10
click at [265, 616] on input "checkbox" at bounding box center [264, 616] width 1 height 1
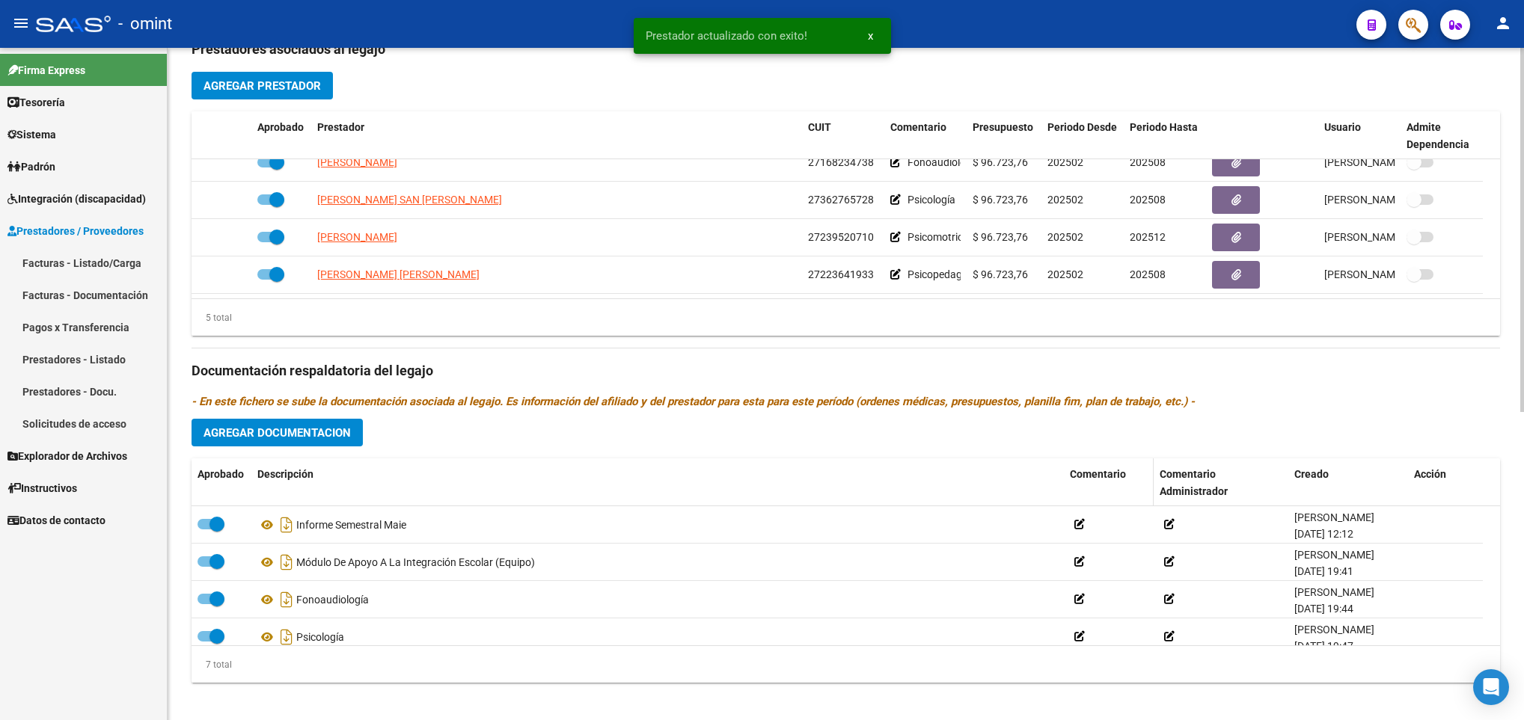
scroll to position [561, 0]
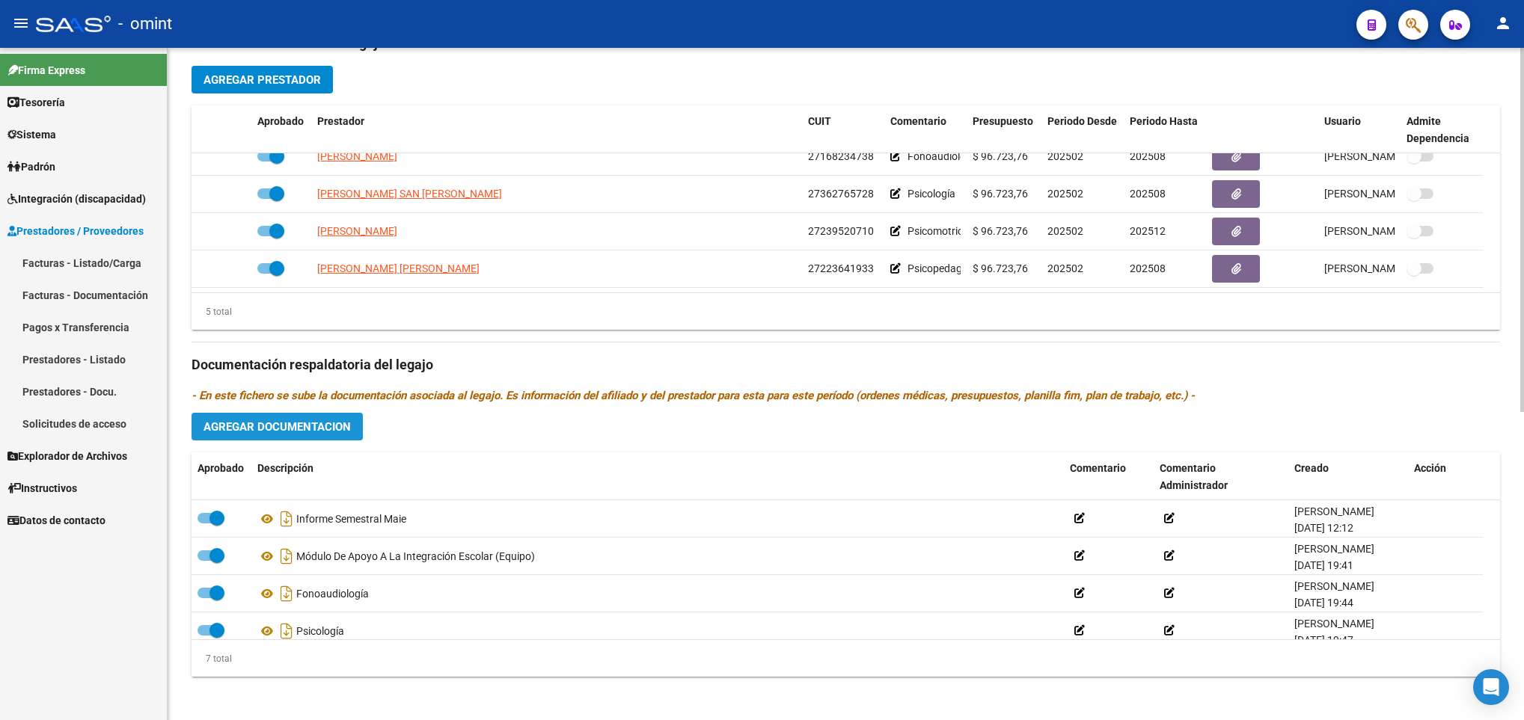
click at [306, 429] on span "Agregar Documentacion" at bounding box center [276, 426] width 147 height 13
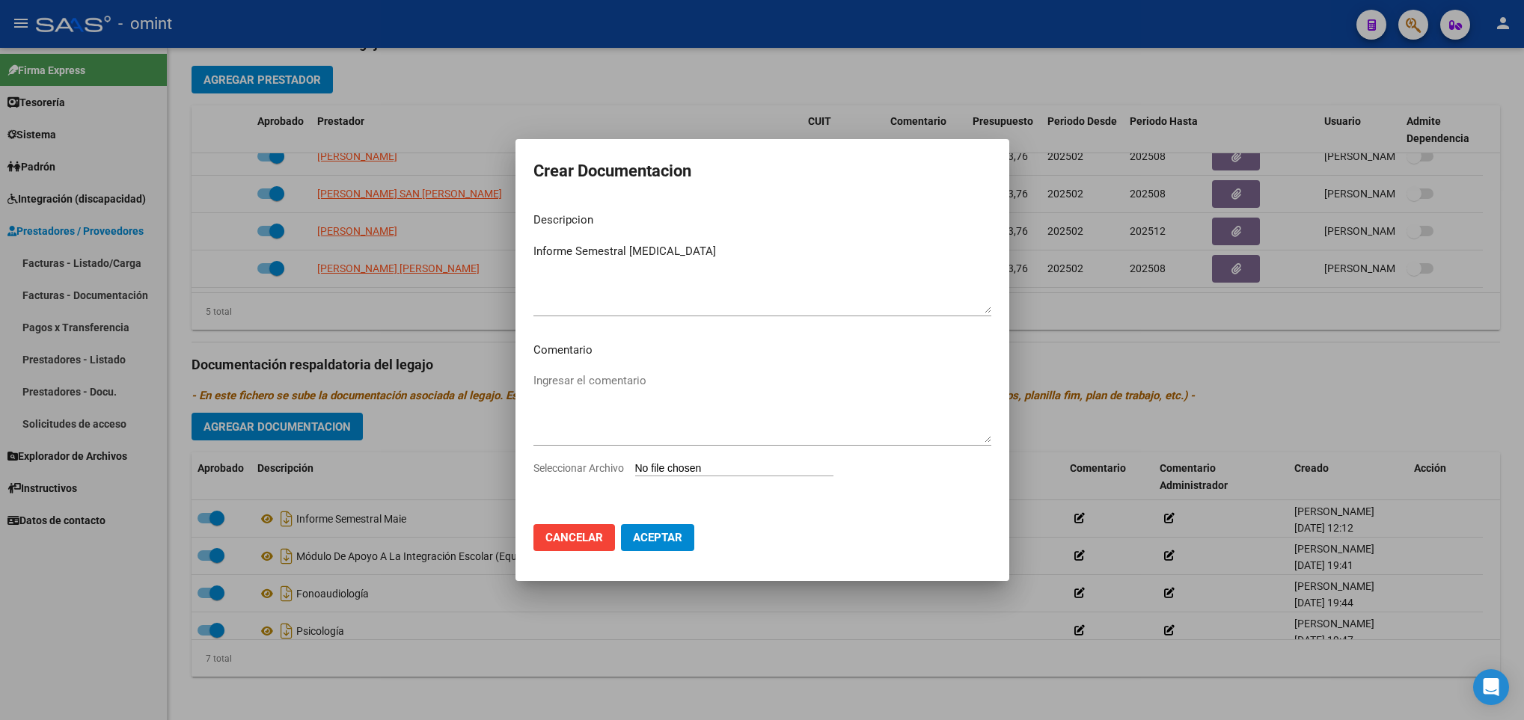
click at [716, 467] on input "Seleccionar Archivo" at bounding box center [734, 469] width 198 height 14
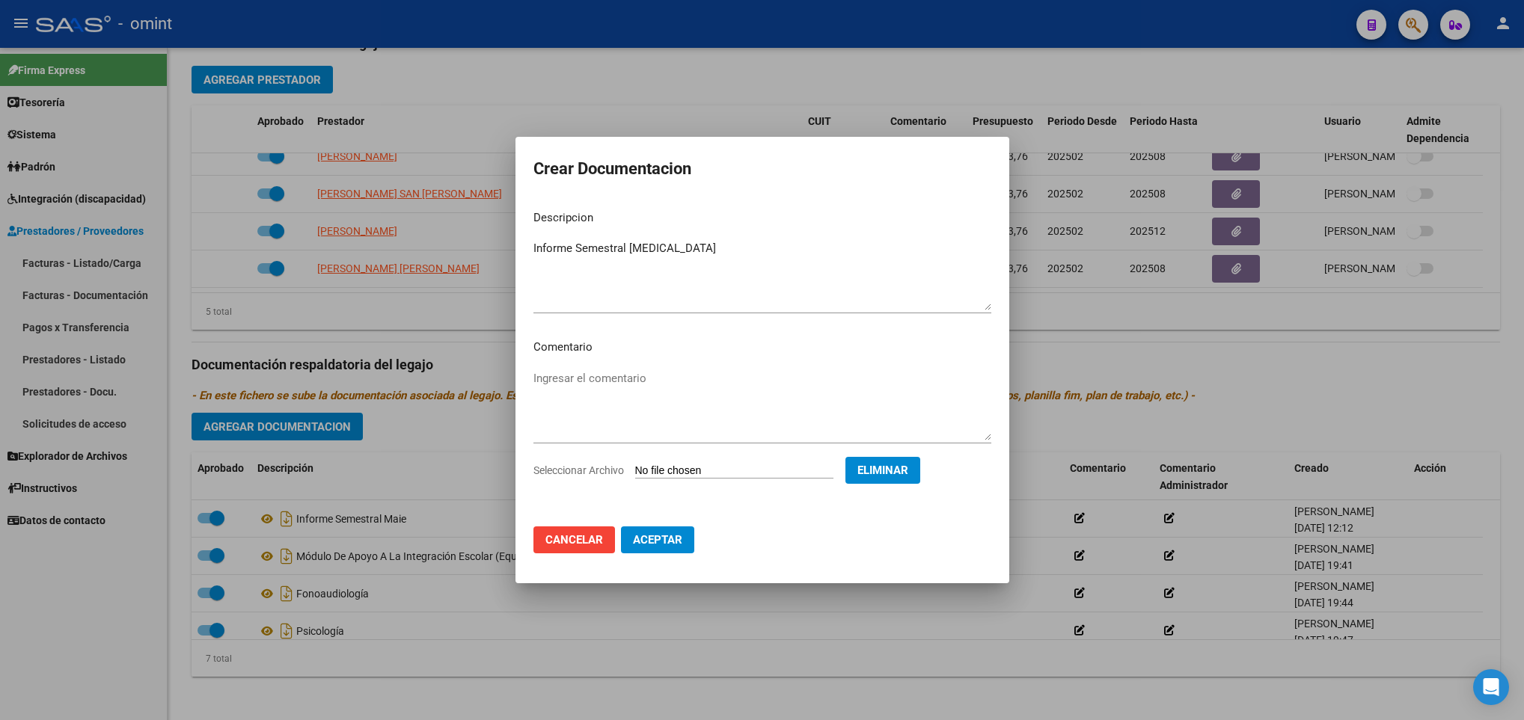
click at [725, 241] on textarea "Informe Semestral Psicomotricidad" at bounding box center [762, 275] width 458 height 70
click at [674, 546] on span "Aceptar" at bounding box center [657, 539] width 49 height 13
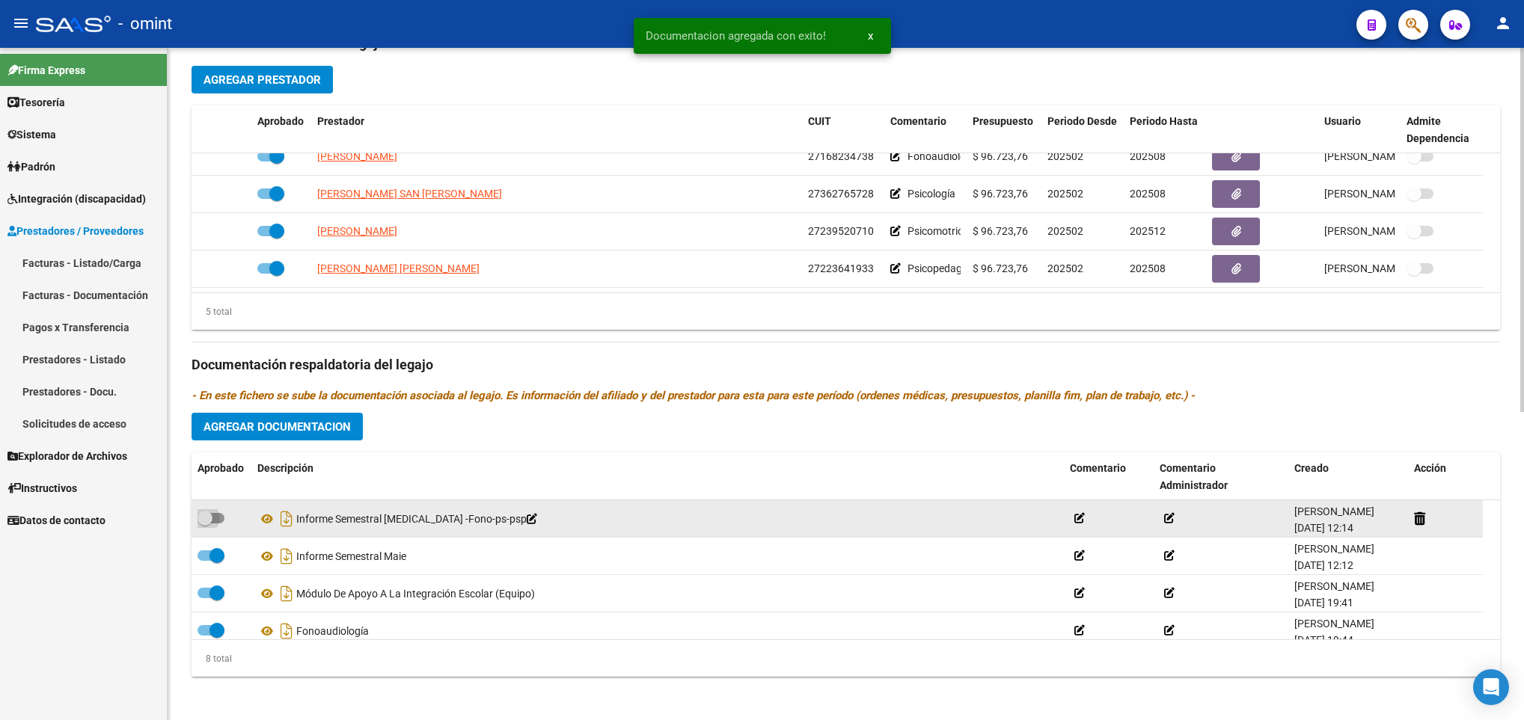
click at [220, 519] on span at bounding box center [211, 518] width 27 height 10
click at [205, 524] on input "checkbox" at bounding box center [204, 524] width 1 height 1
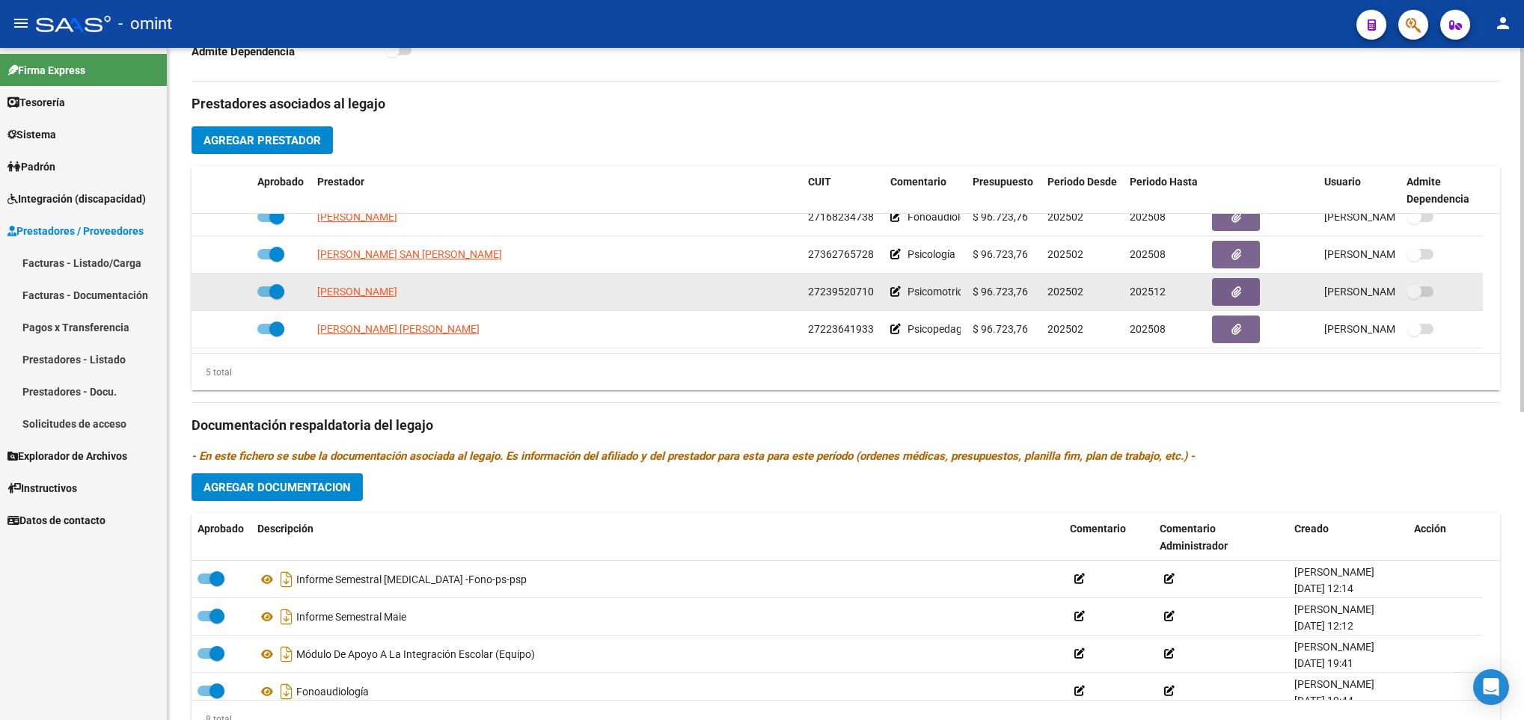
scroll to position [449, 0]
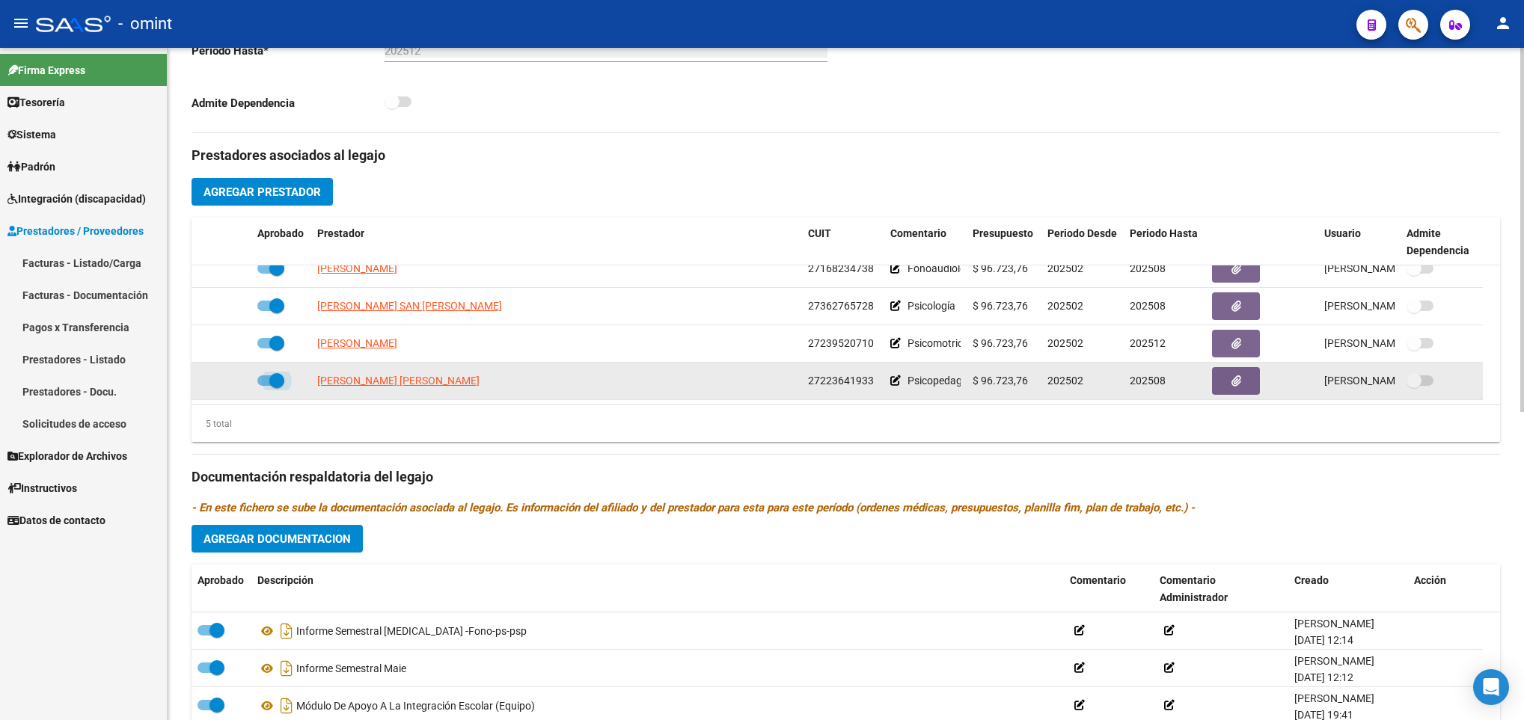
click at [266, 390] on label at bounding box center [270, 381] width 27 height 18
click at [265, 387] on input "checkbox" at bounding box center [264, 386] width 1 height 1
click at [229, 384] on icon at bounding box center [229, 381] width 10 height 10
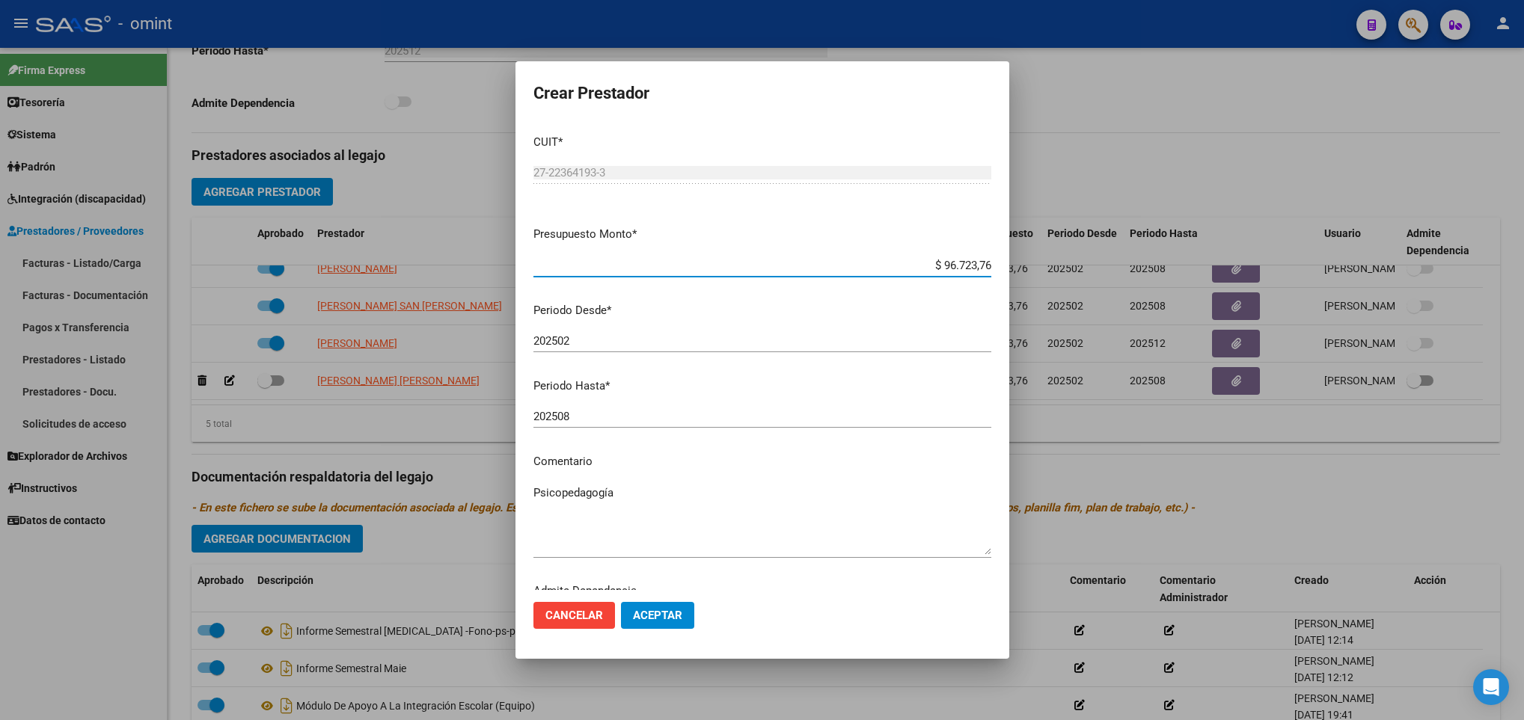
click at [600, 415] on input "202508" at bounding box center [762, 416] width 458 height 13
click at [653, 600] on mat-dialog-actions "Cancelar Aceptar" at bounding box center [762, 615] width 458 height 51
click at [653, 609] on span "Aceptar" at bounding box center [657, 615] width 49 height 13
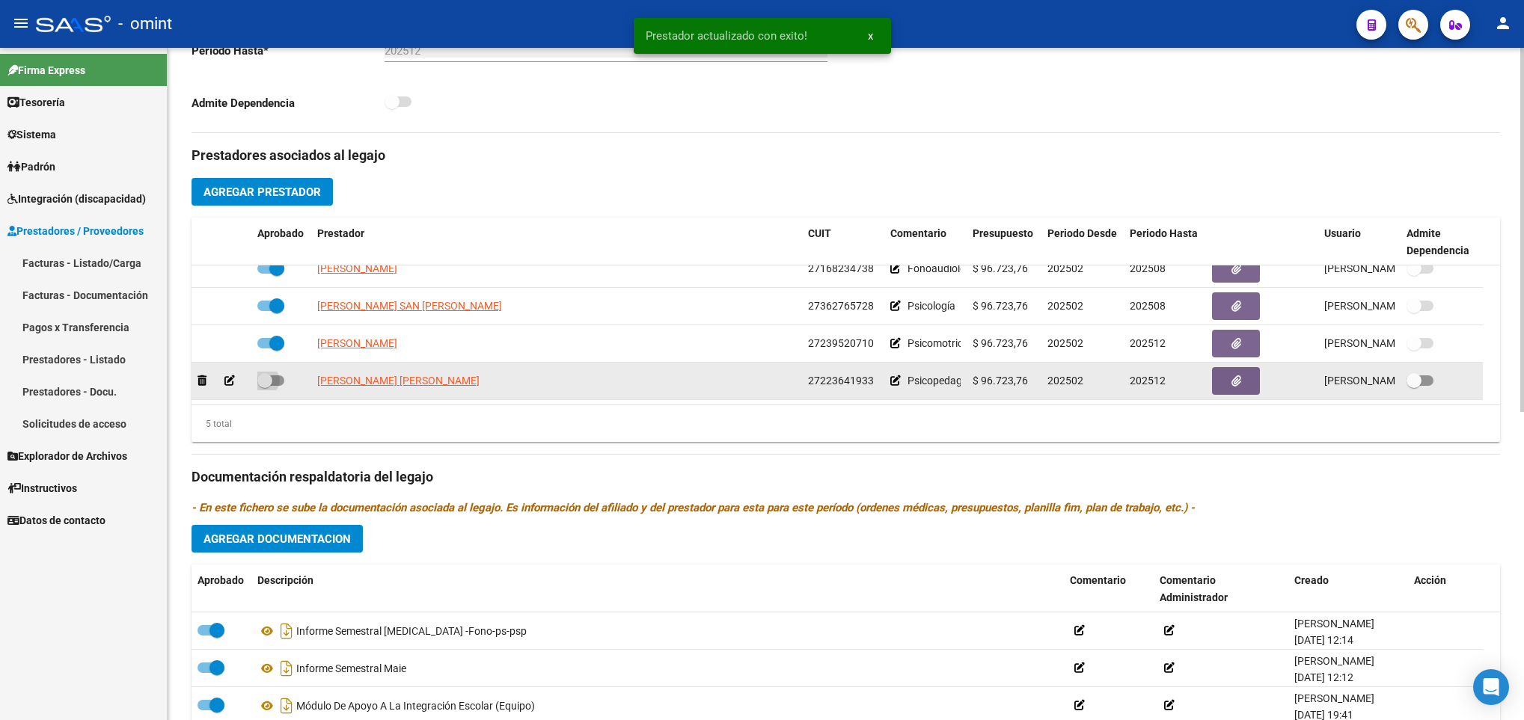
click at [274, 385] on span at bounding box center [270, 381] width 27 height 10
click at [265, 386] on input "checkbox" at bounding box center [264, 386] width 1 height 1
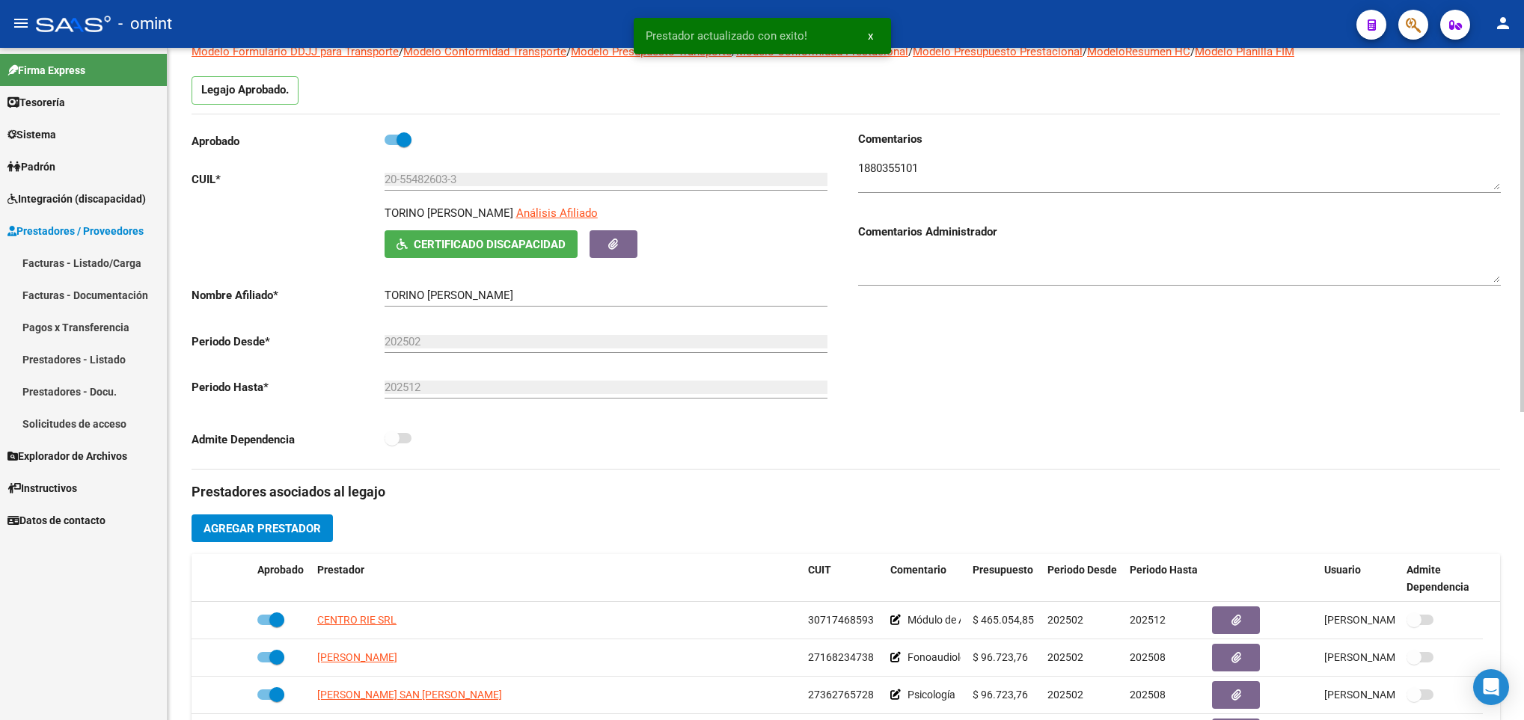
scroll to position [0, 0]
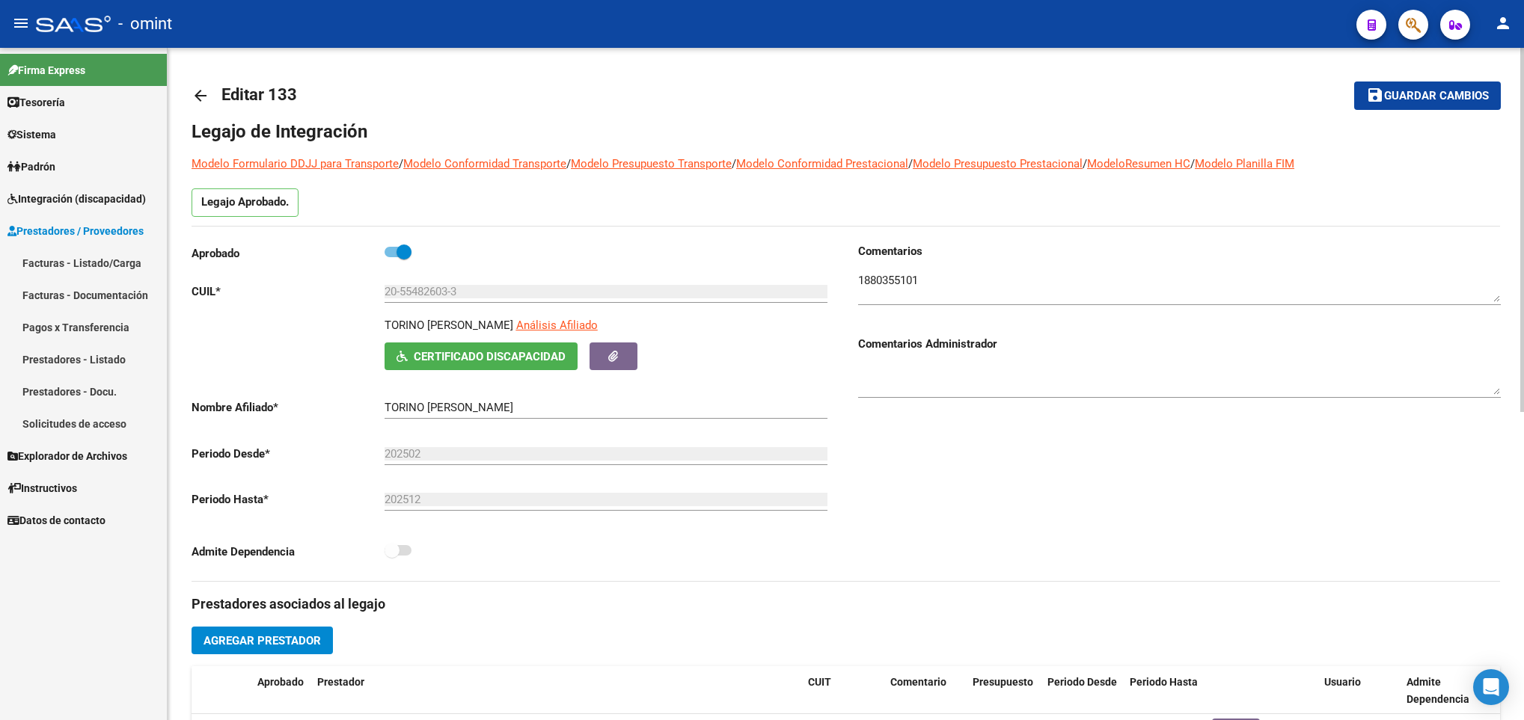
click at [1388, 101] on span "Guardar cambios" at bounding box center [1436, 96] width 105 height 13
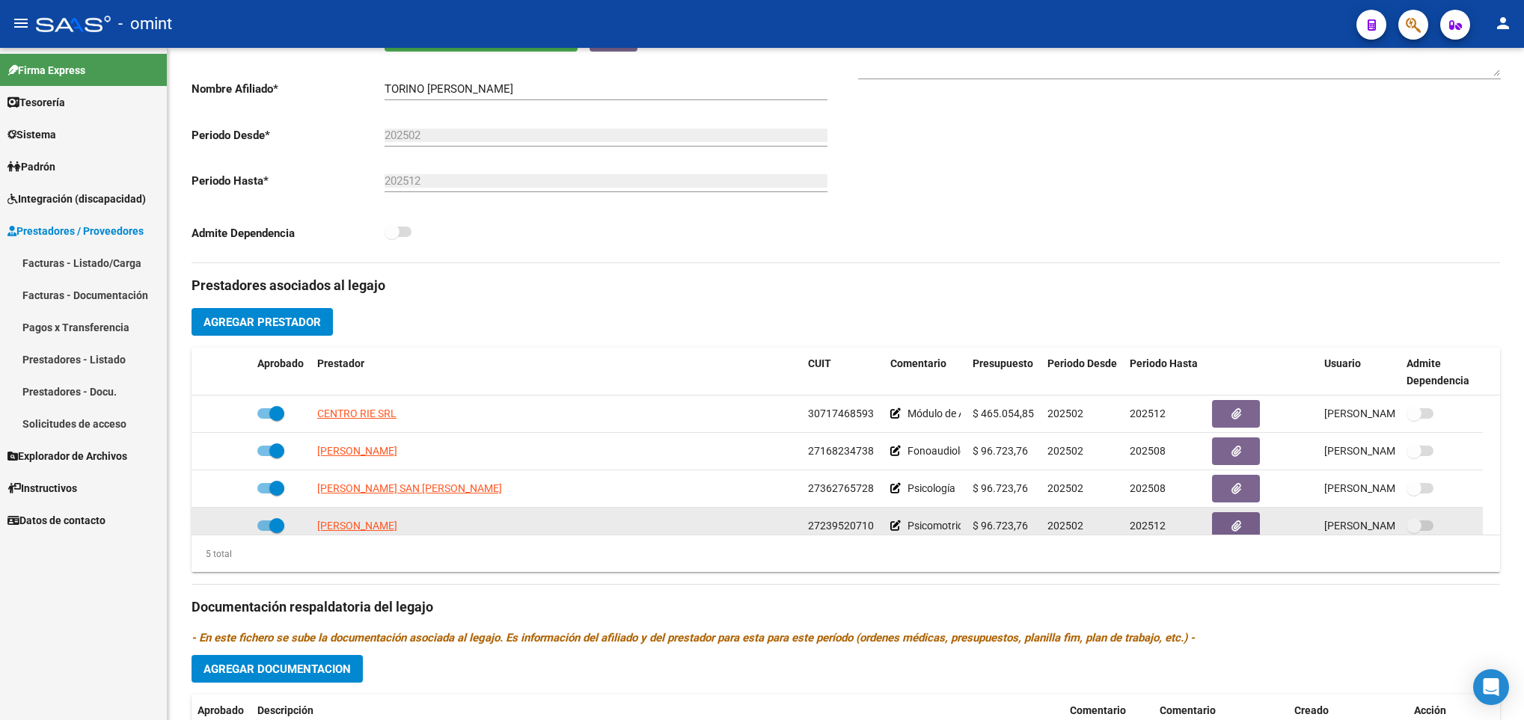
scroll to position [337, 0]
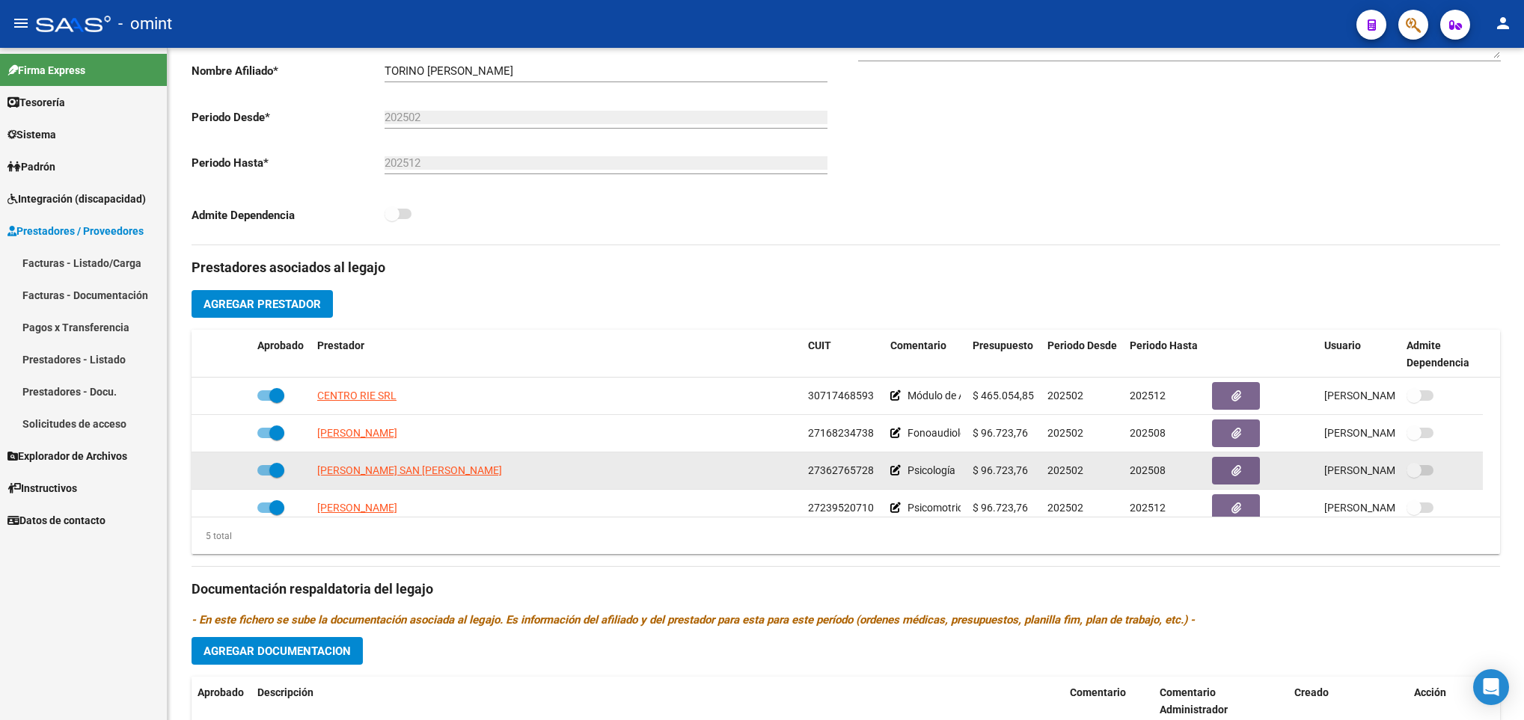
click at [265, 474] on span at bounding box center [270, 470] width 27 height 10
click at [265, 476] on input "checkbox" at bounding box center [264, 476] width 1 height 1
click at [227, 471] on icon at bounding box center [229, 470] width 10 height 10
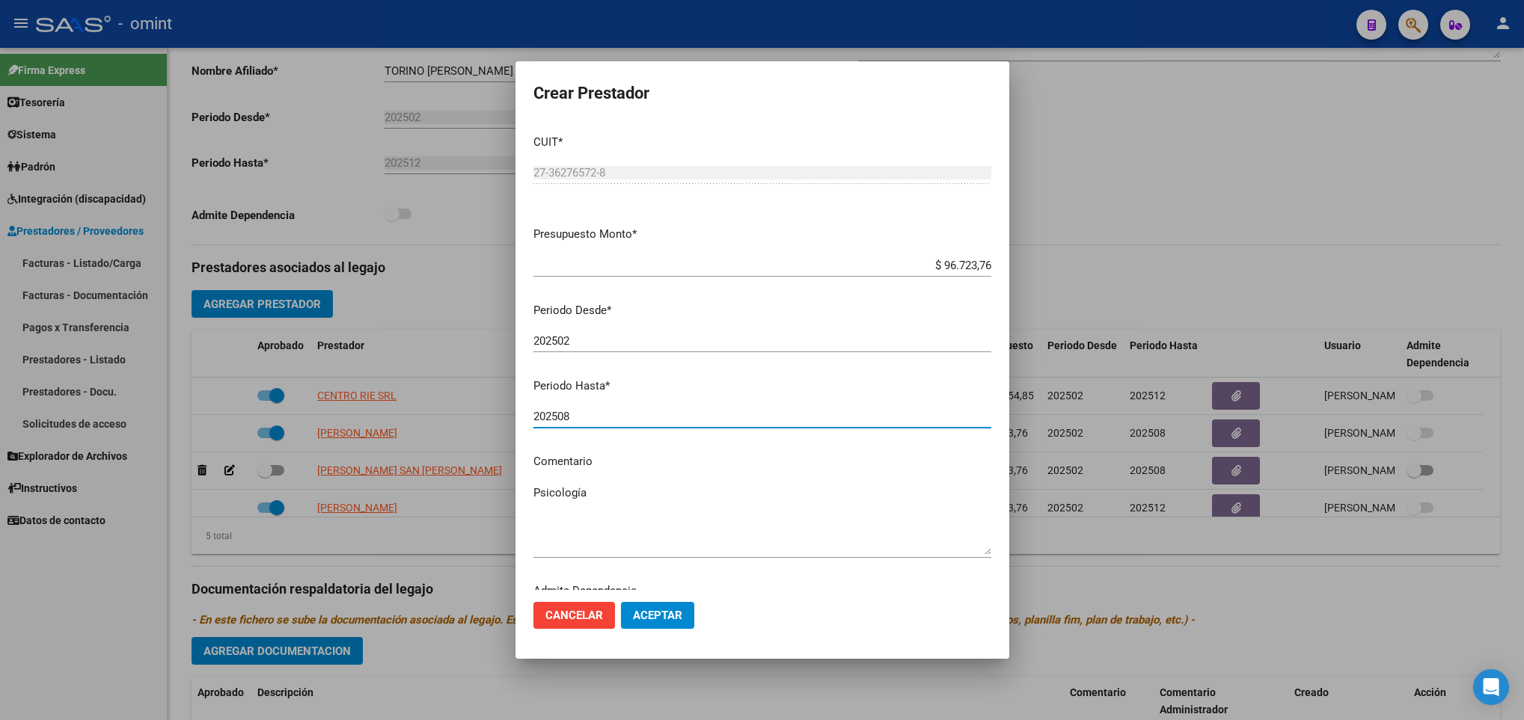
click at [586, 417] on input "202508" at bounding box center [762, 416] width 458 height 13
click at [662, 604] on button "Aceptar" at bounding box center [657, 615] width 73 height 27
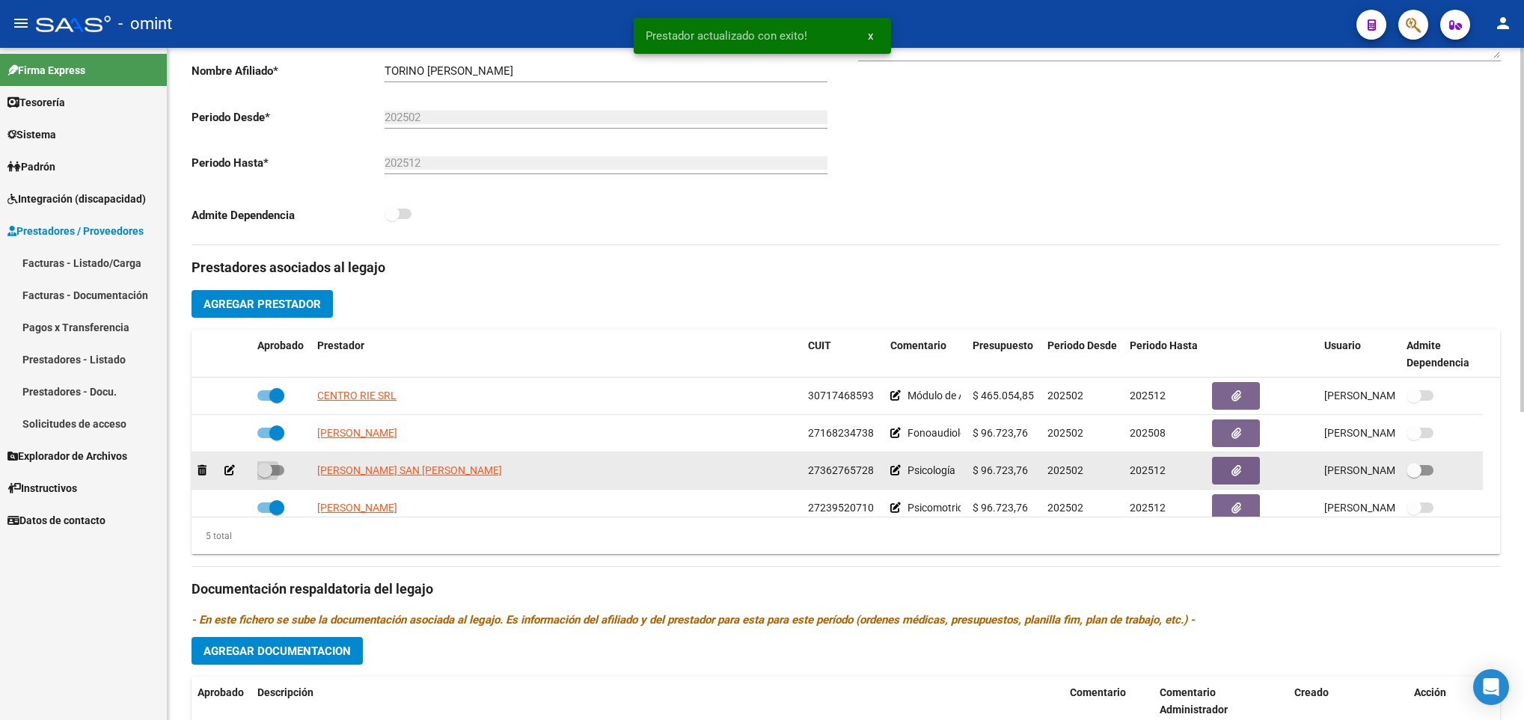
click at [276, 471] on span at bounding box center [270, 470] width 27 height 10
click at [265, 476] on input "checkbox" at bounding box center [264, 476] width 1 height 1
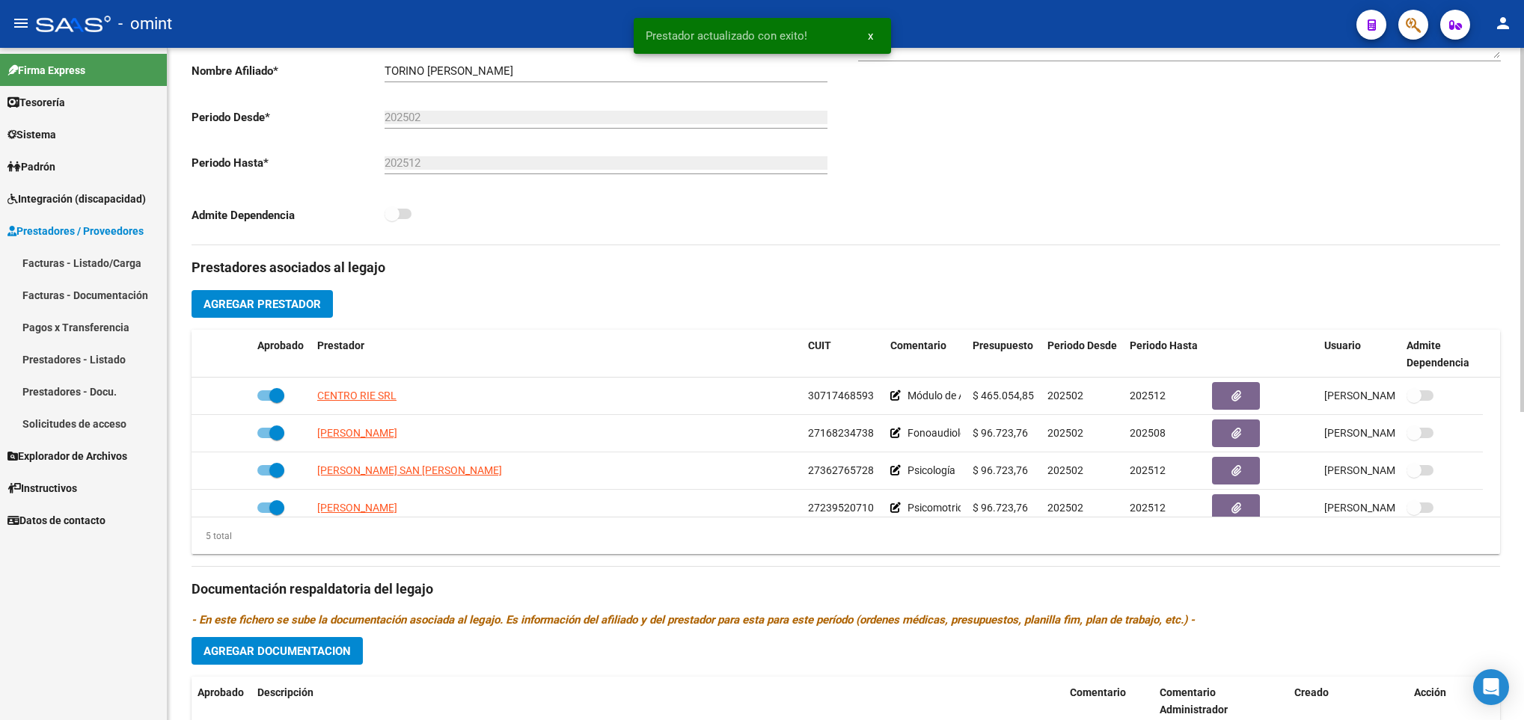
scroll to position [0, 0]
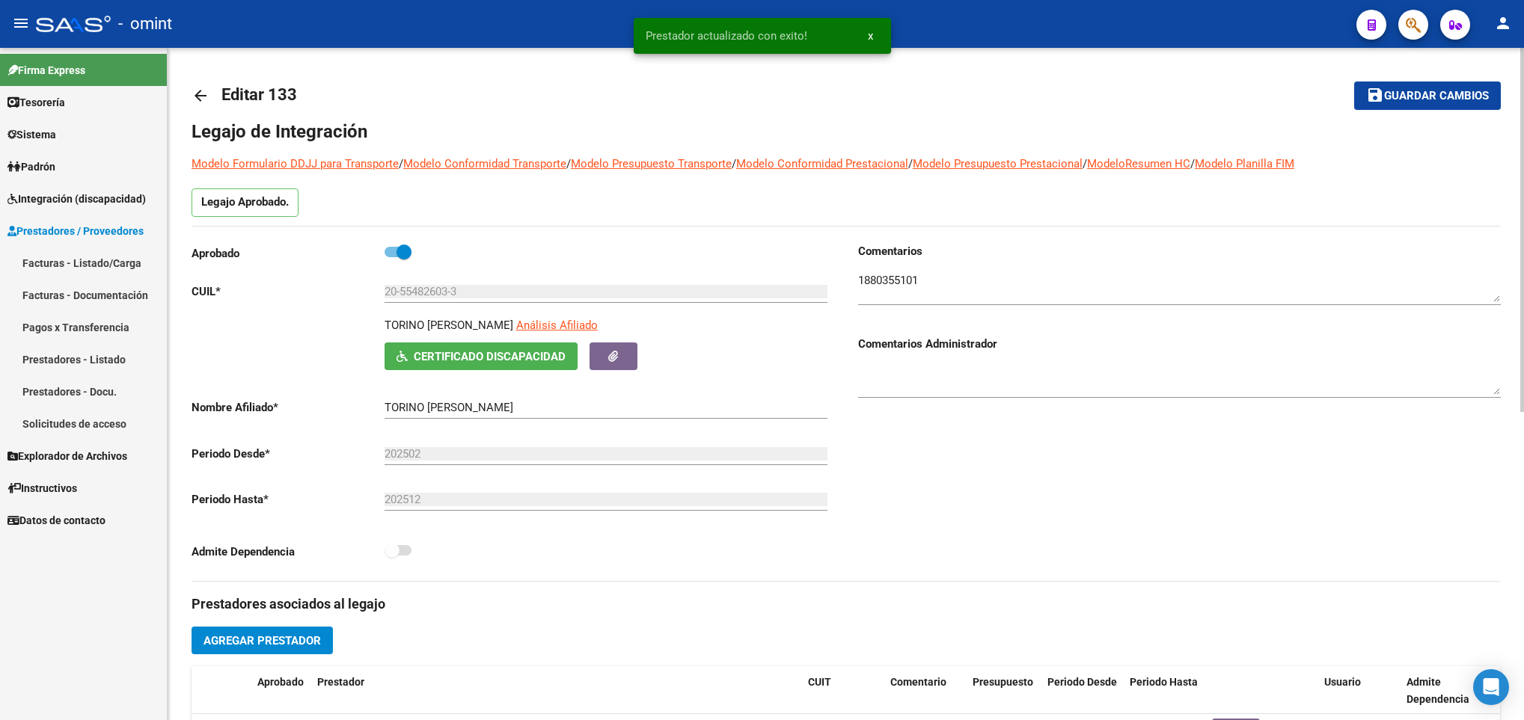
click at [1425, 93] on span "Guardar cambios" at bounding box center [1436, 96] width 105 height 13
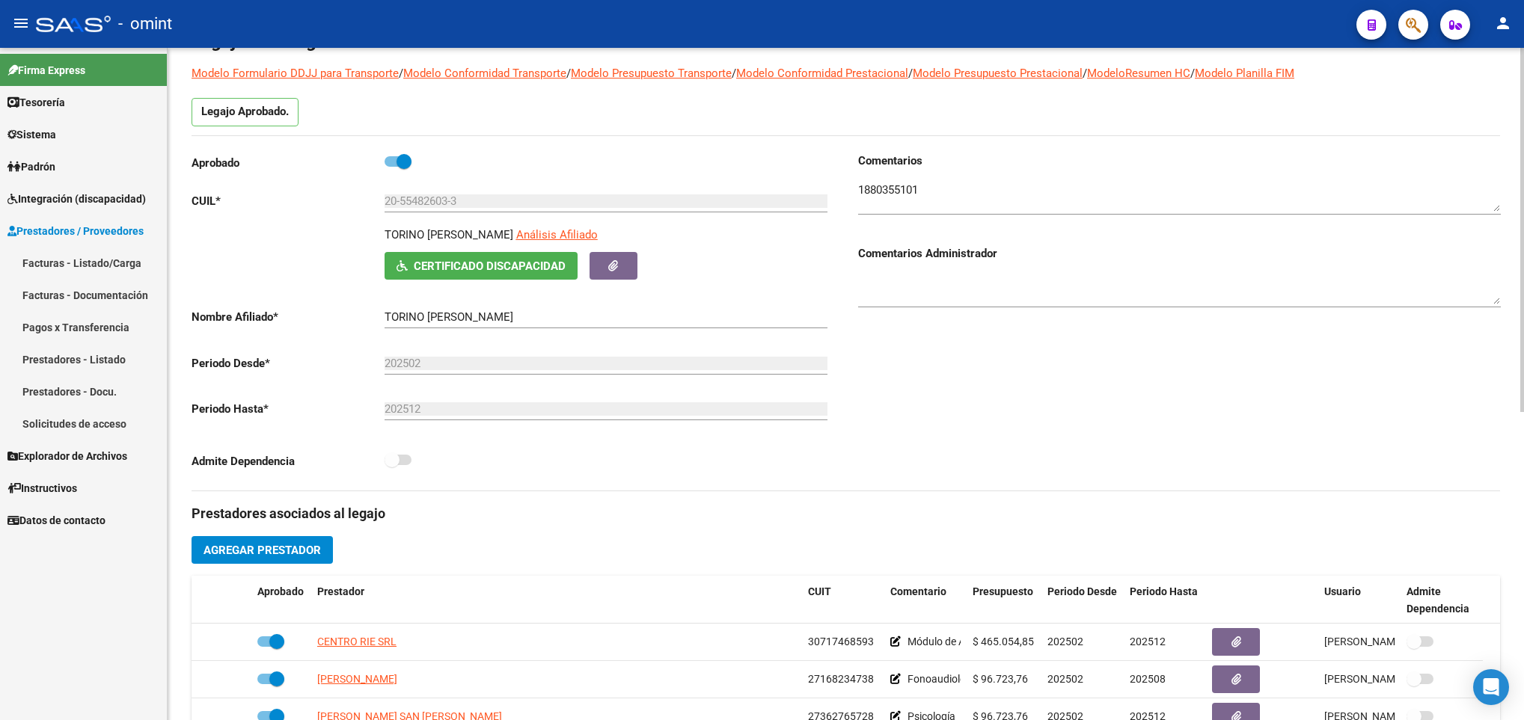
scroll to position [224, 0]
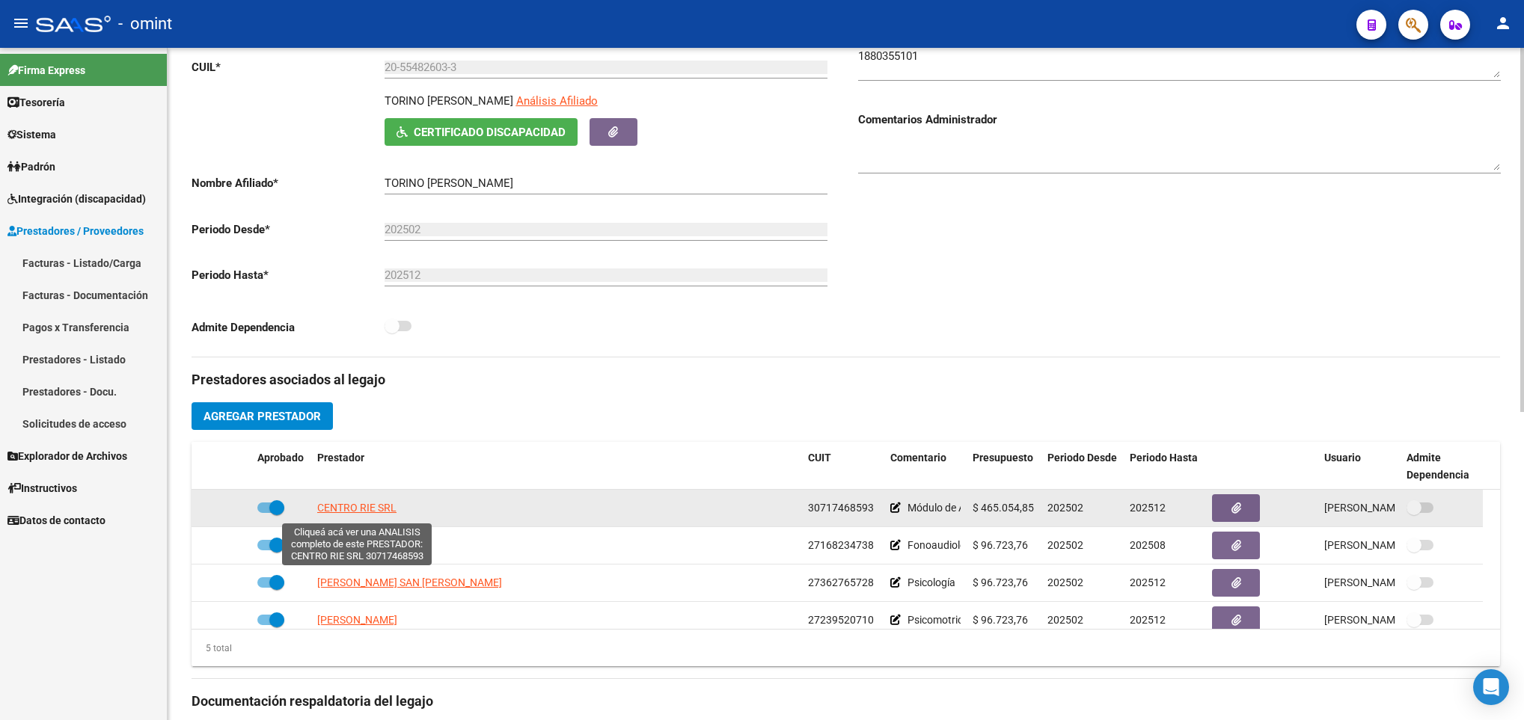
click at [377, 514] on span "CENTRO RIE SRL" at bounding box center [356, 508] width 79 height 12
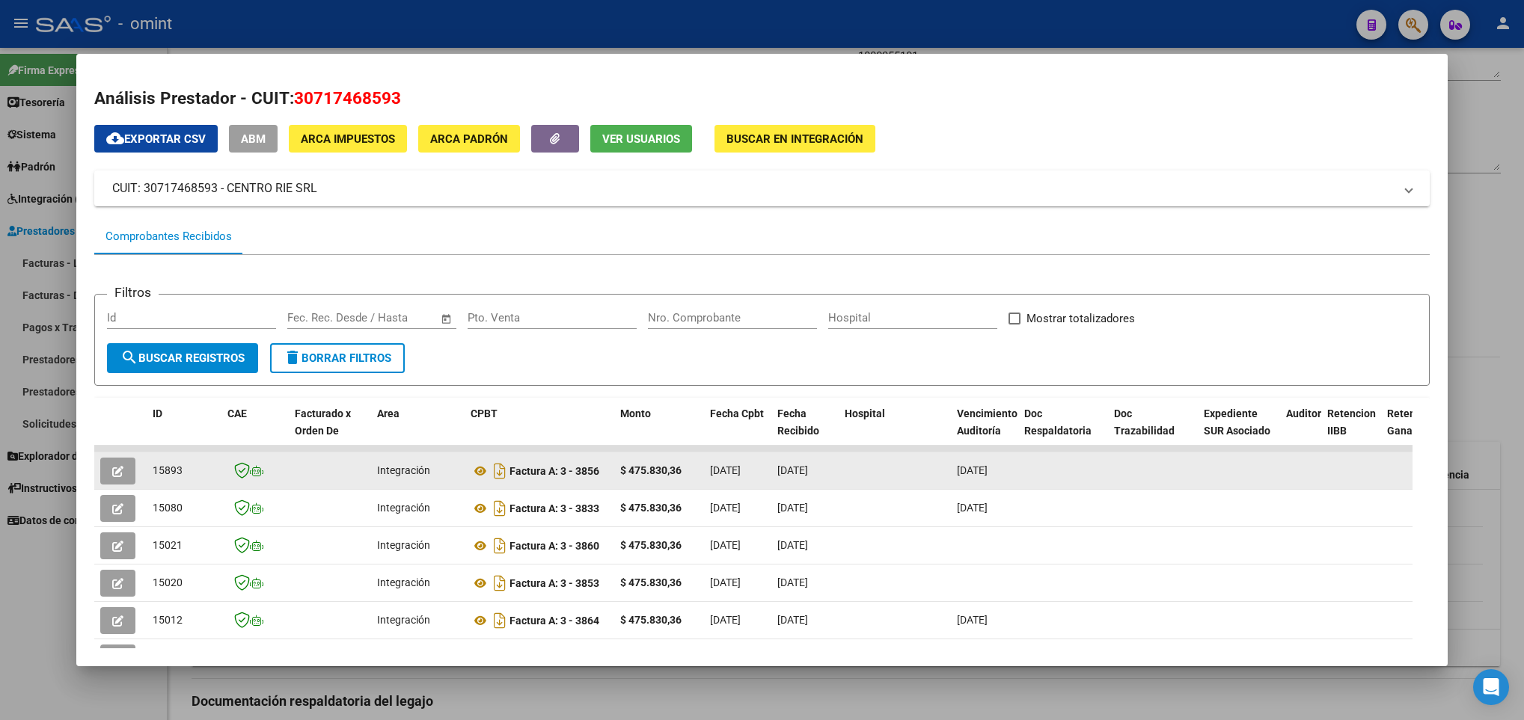
click at [120, 468] on icon "button" at bounding box center [117, 471] width 11 height 11
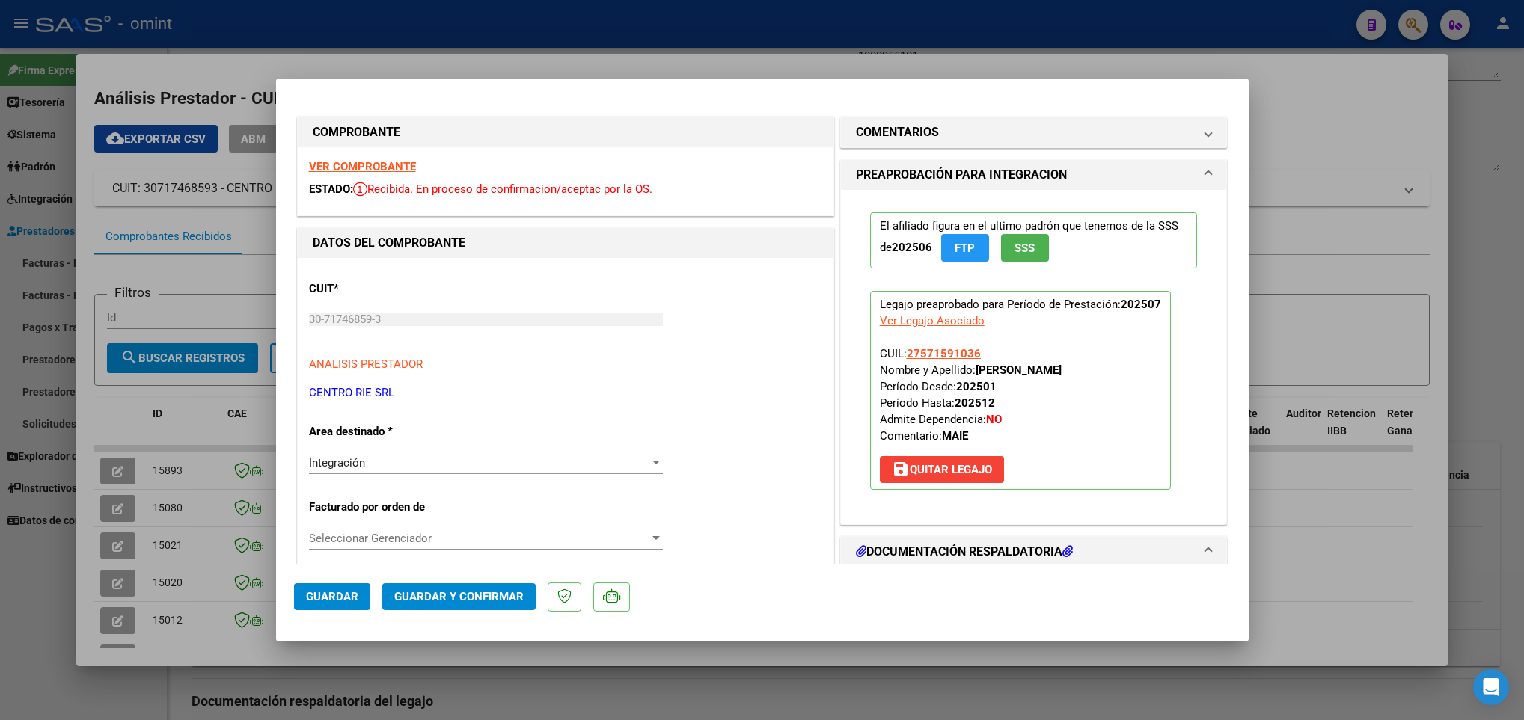
click at [155, 629] on div at bounding box center [762, 360] width 1524 height 720
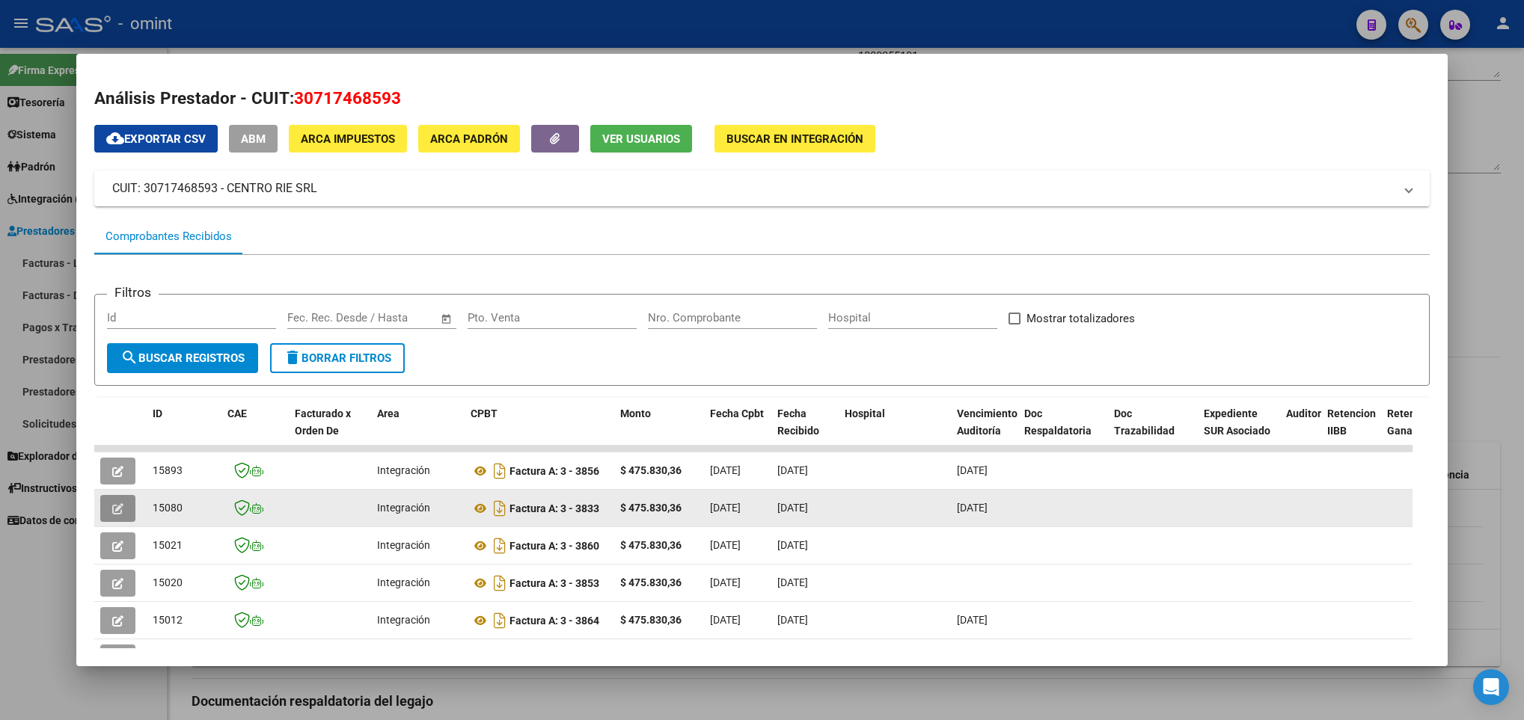
click at [114, 503] on icon "button" at bounding box center [117, 508] width 11 height 11
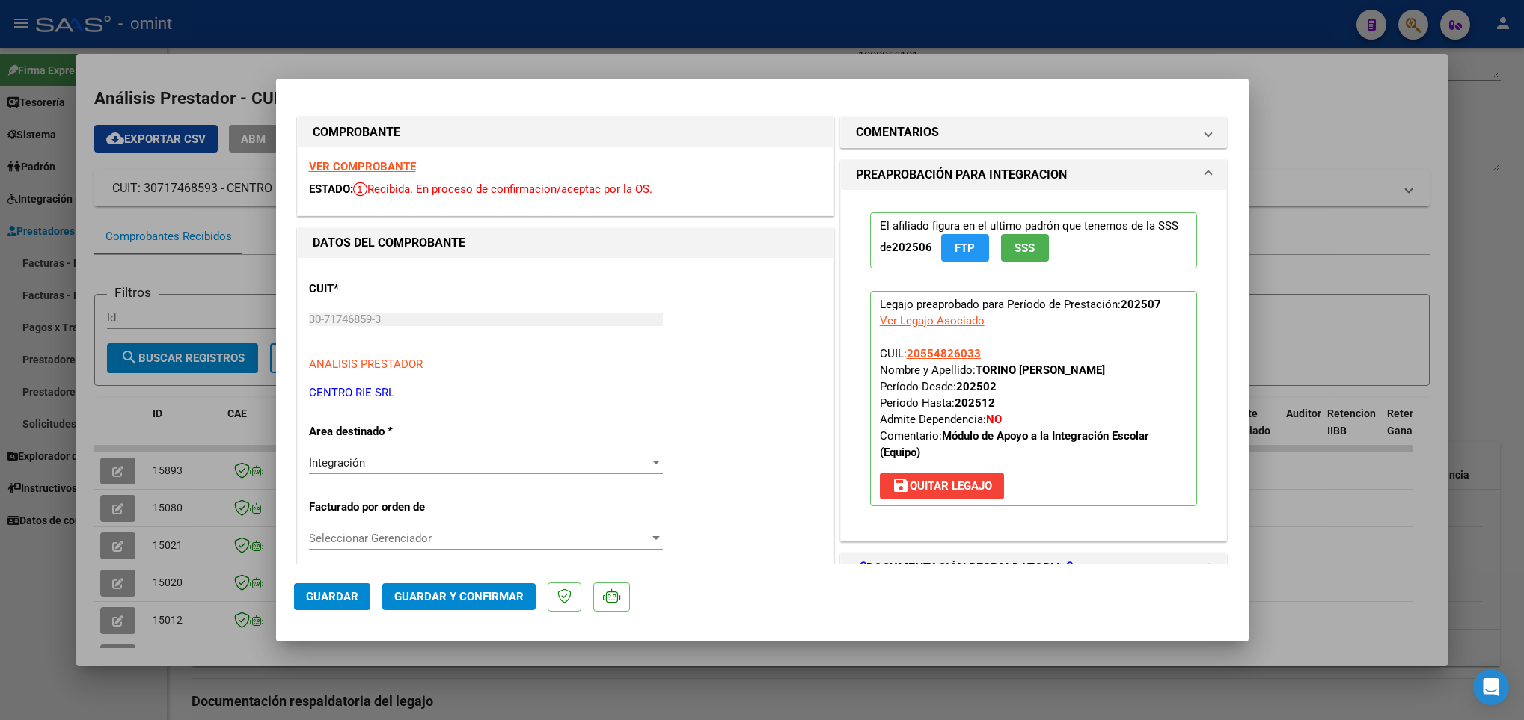
click at [355, 167] on strong "VER COMPROBANTE" at bounding box center [362, 166] width 107 height 13
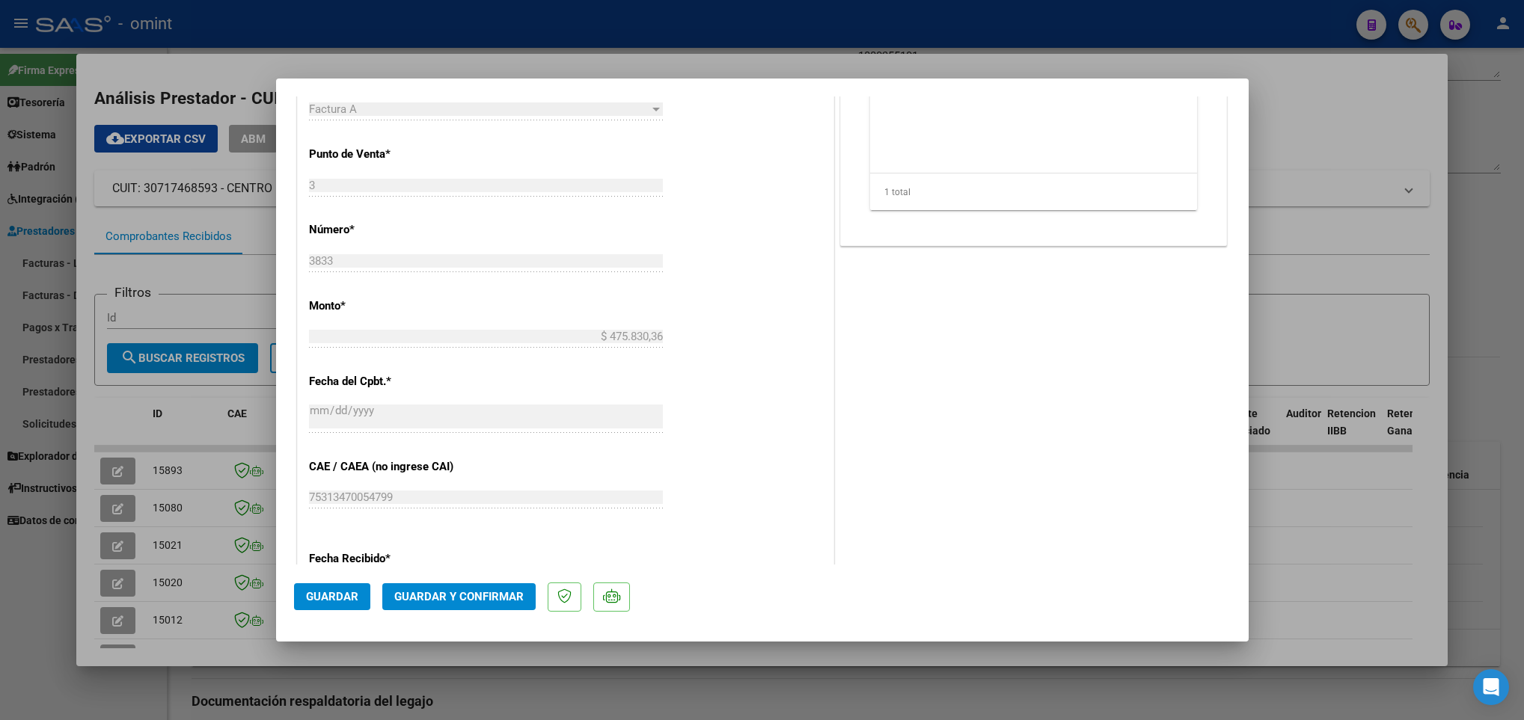
scroll to position [673, 0]
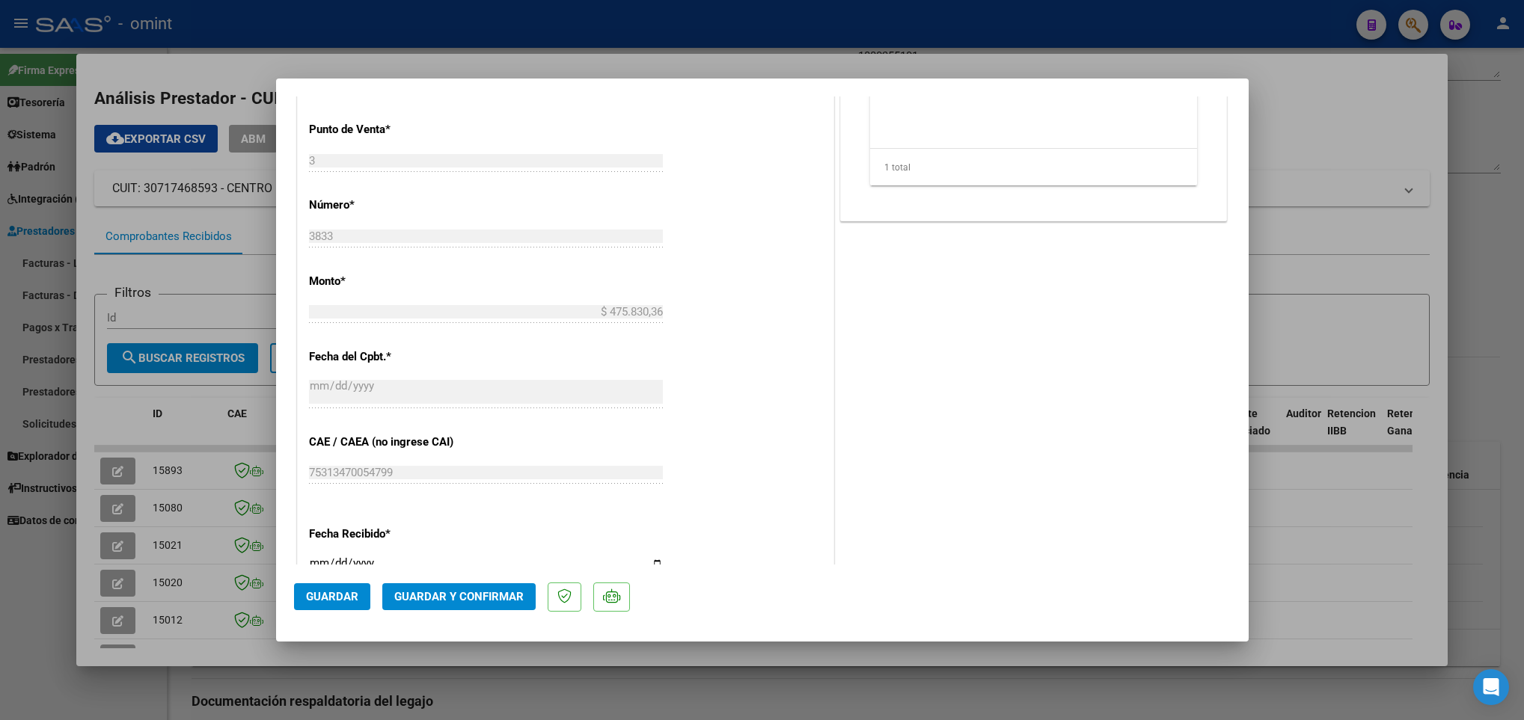
click at [492, 601] on span "Guardar y Confirmar" at bounding box center [458, 596] width 129 height 13
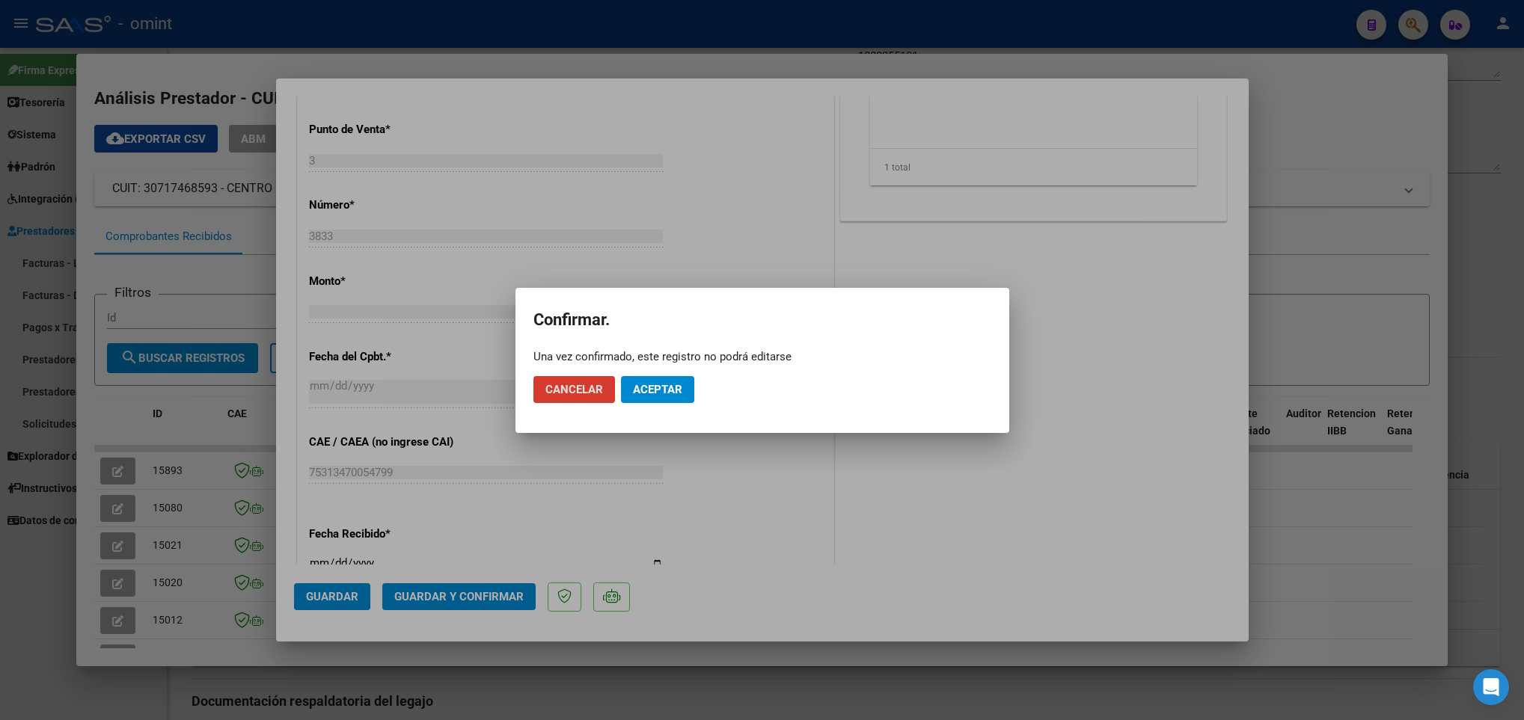
click at [676, 393] on span "Aceptar" at bounding box center [657, 389] width 49 height 13
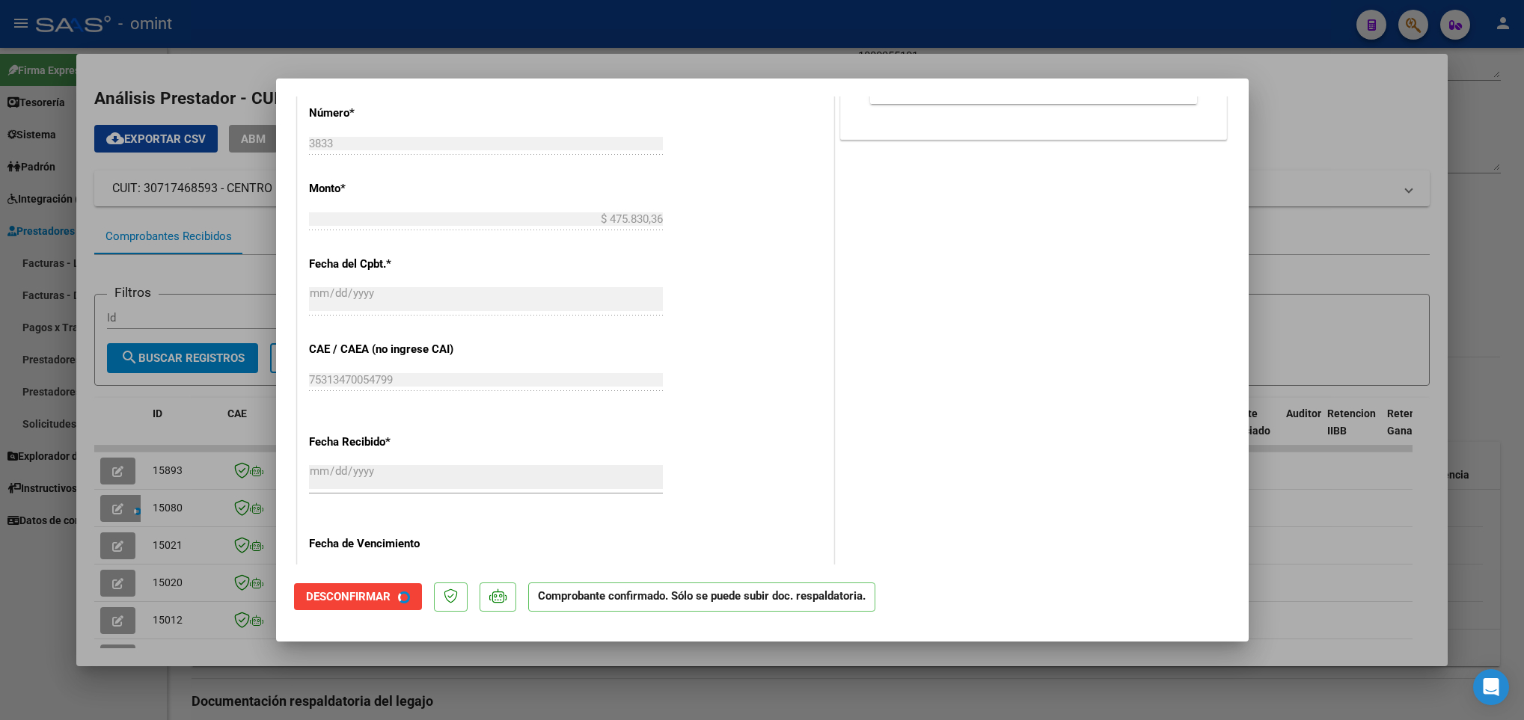
scroll to position [580, 0]
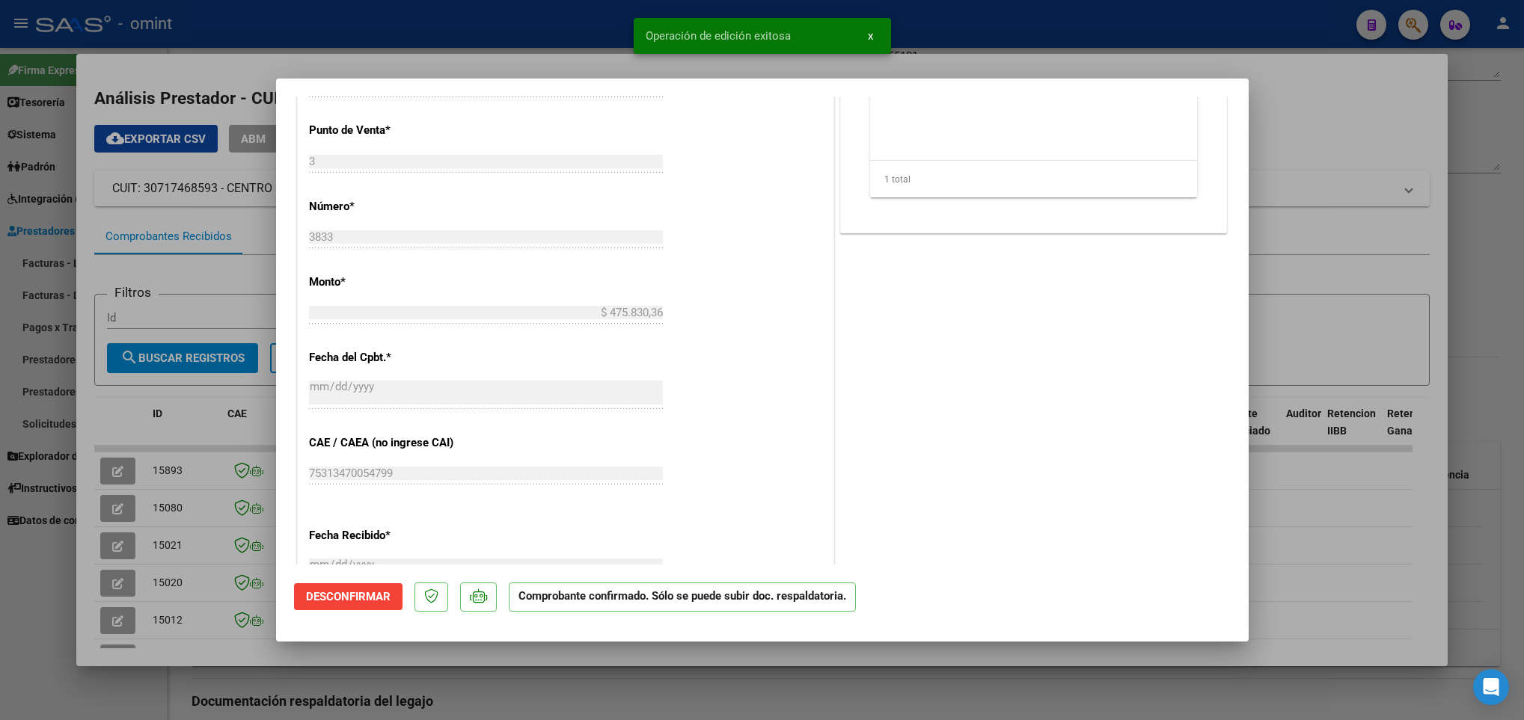
click at [196, 638] on div at bounding box center [762, 360] width 1524 height 720
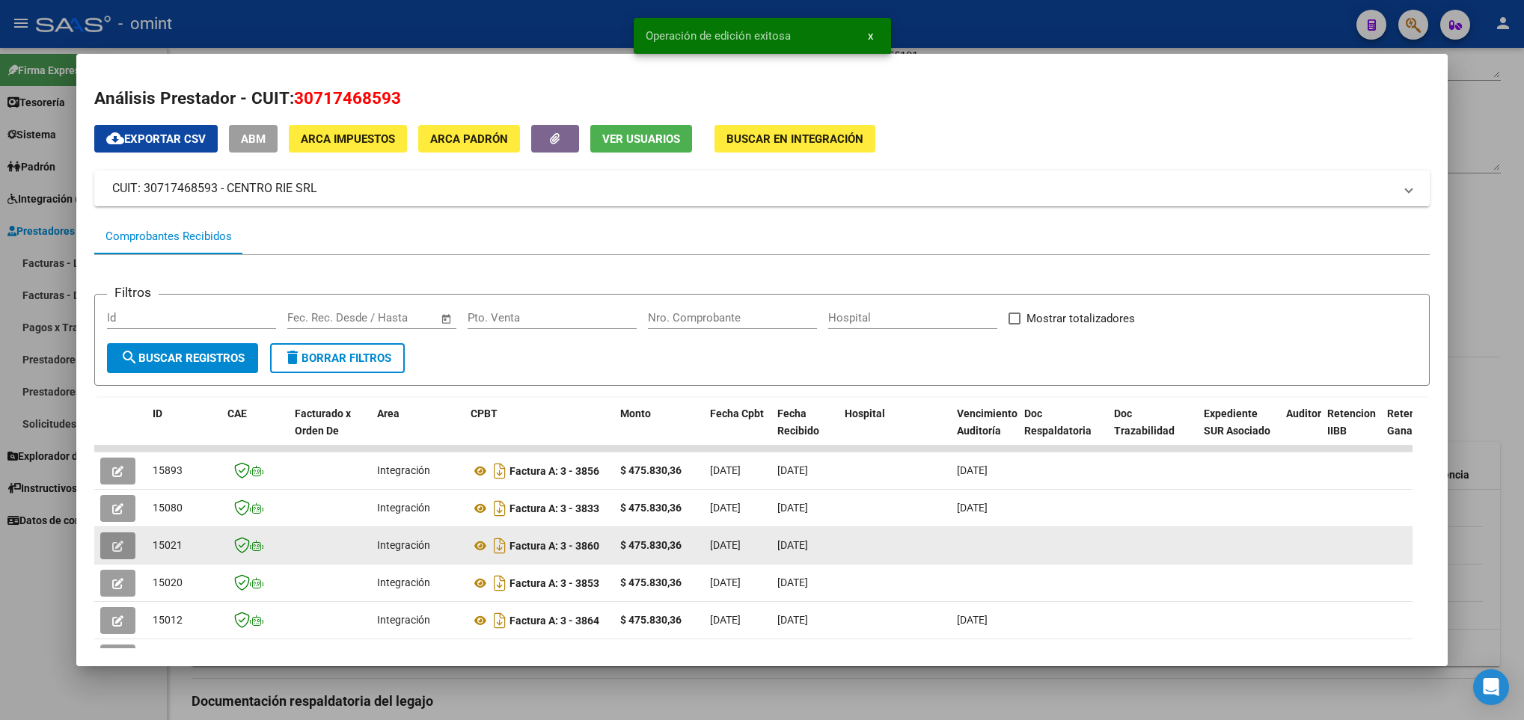
click at [117, 541] on icon "button" at bounding box center [117, 546] width 11 height 11
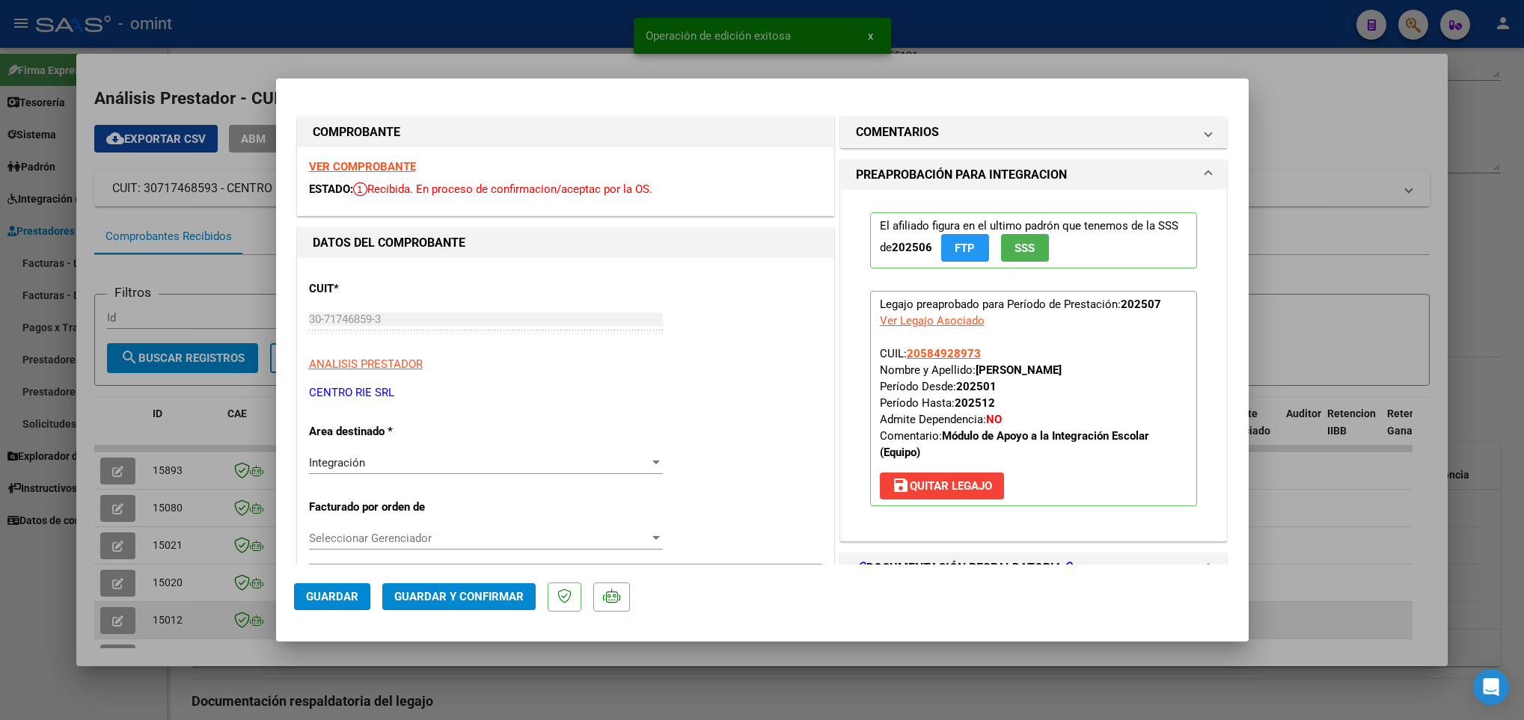
drag, startPoint x: 230, startPoint y: 643, endPoint x: 168, endPoint y: 600, distance: 74.7
click at [227, 643] on div at bounding box center [762, 360] width 1524 height 720
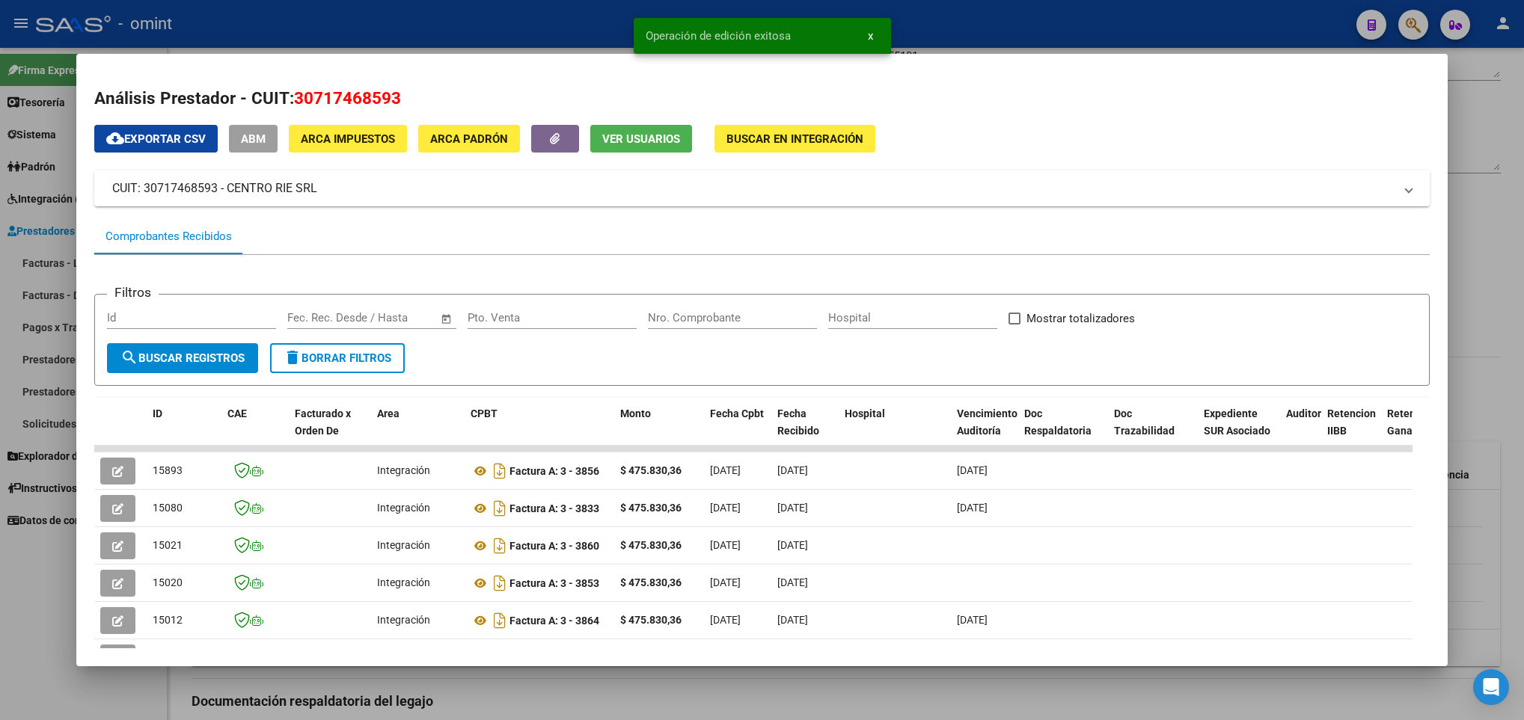
scroll to position [263, 0]
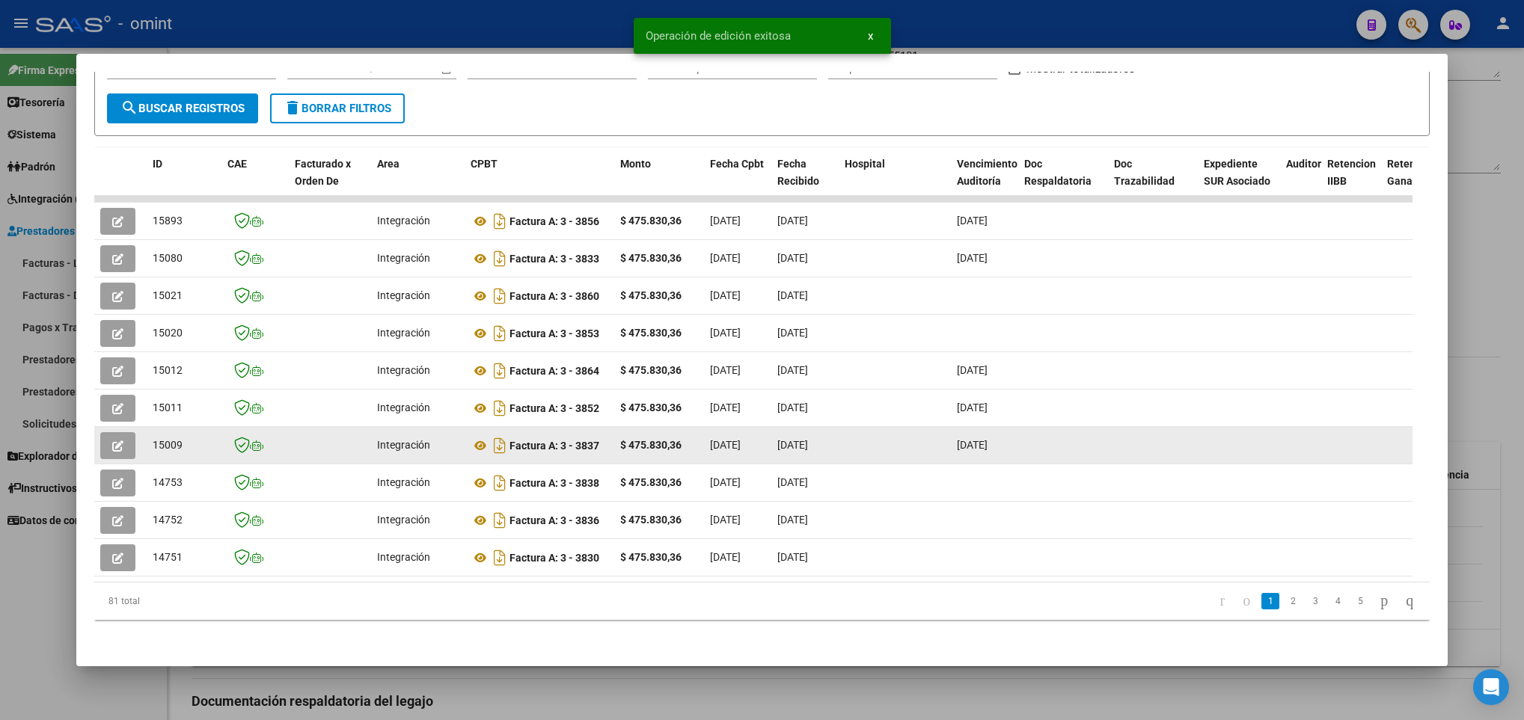
click at [124, 432] on button "button" at bounding box center [117, 445] width 35 height 27
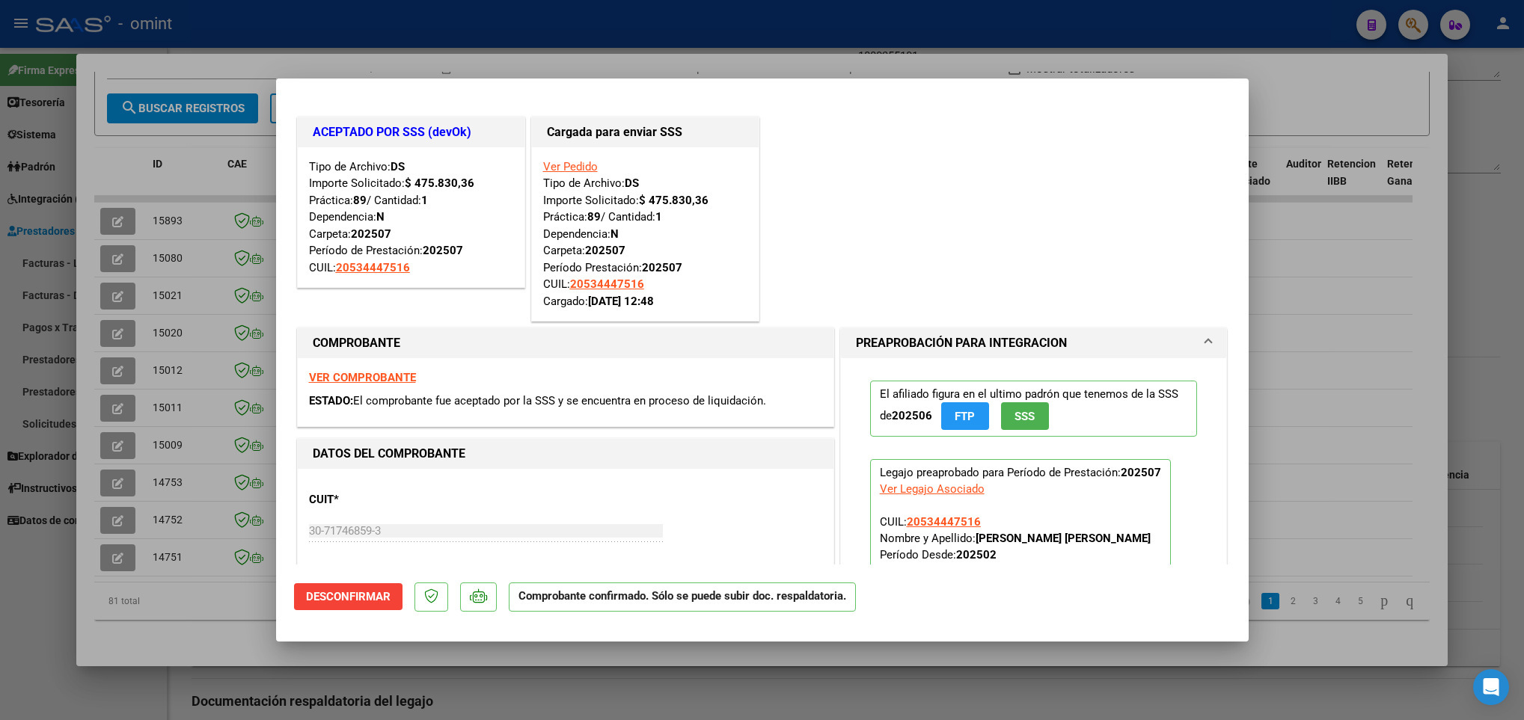
click at [180, 599] on div at bounding box center [762, 360] width 1524 height 720
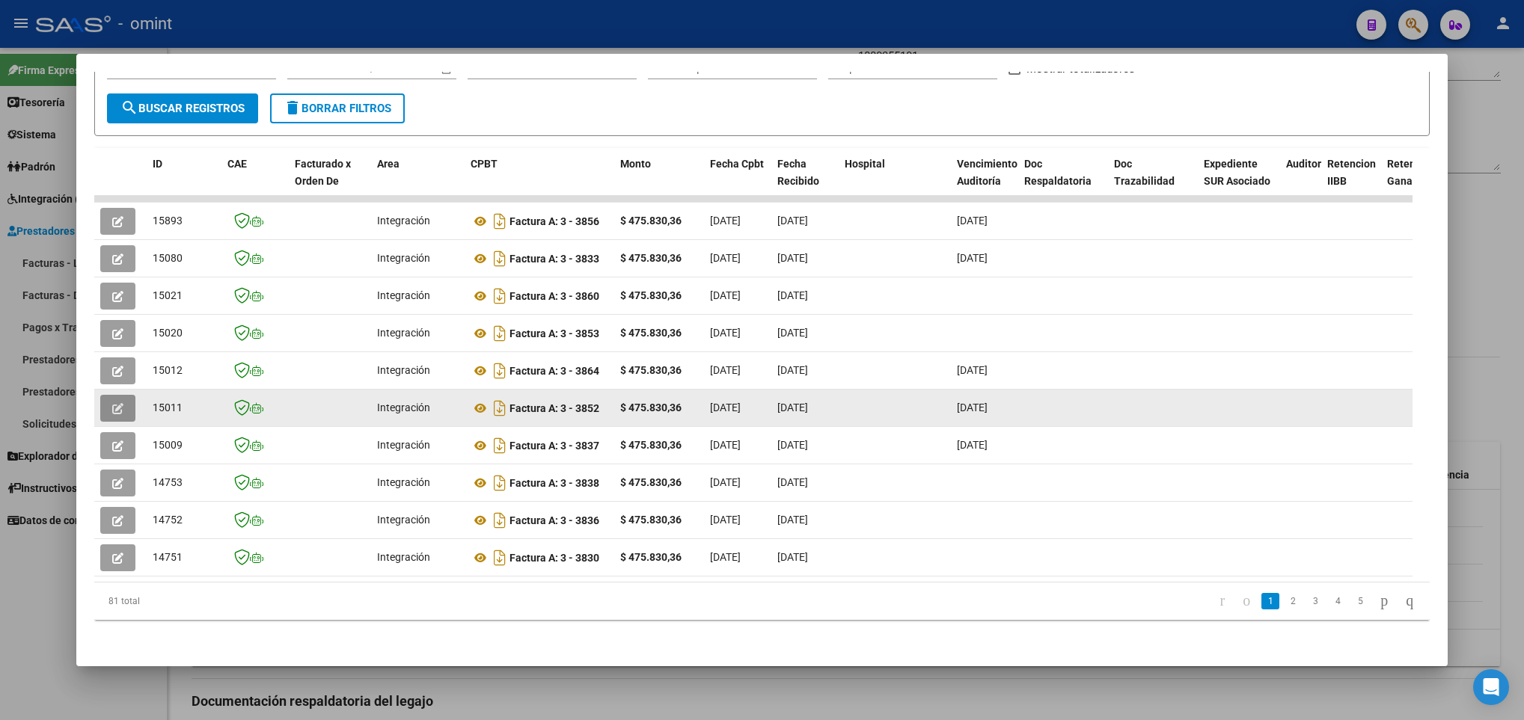
click at [126, 395] on button "button" at bounding box center [117, 408] width 35 height 27
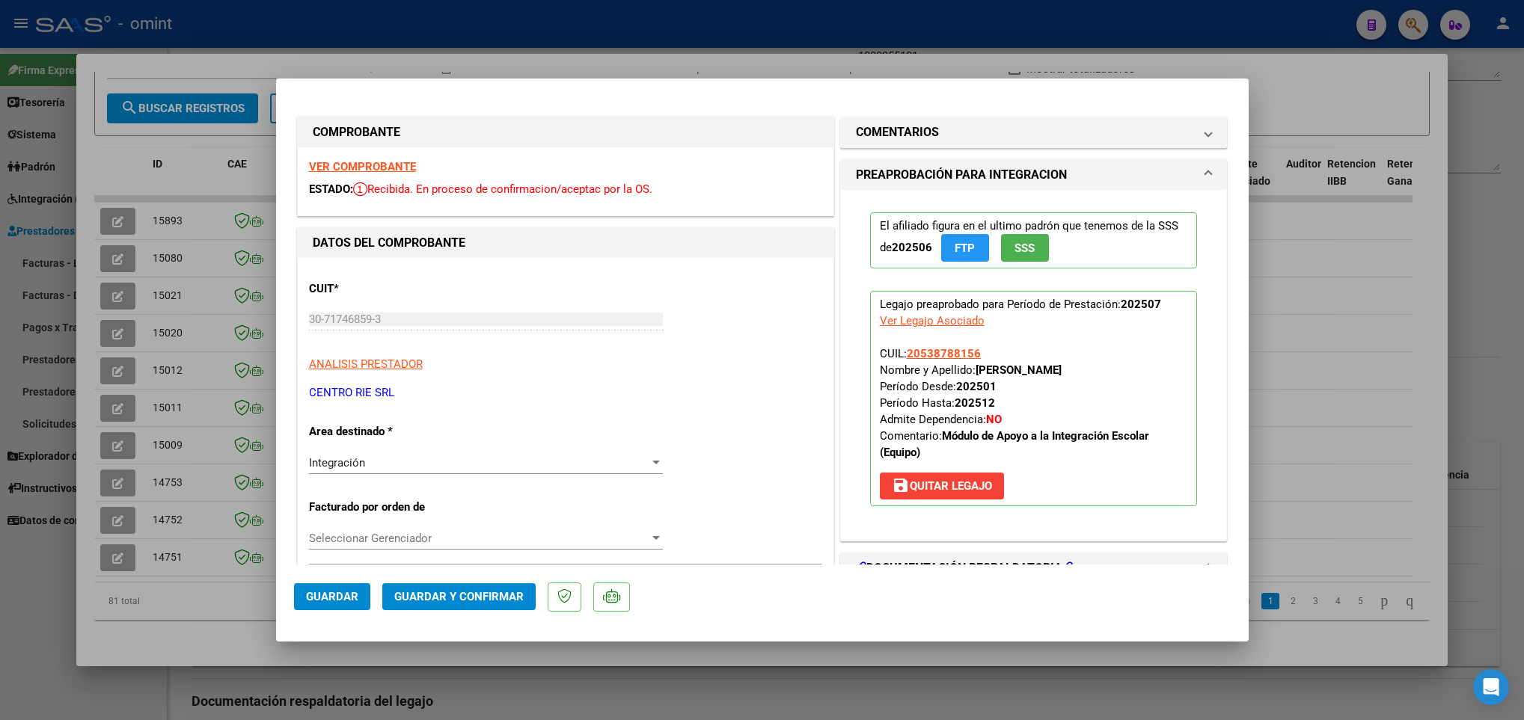
click at [202, 602] on div at bounding box center [762, 360] width 1524 height 720
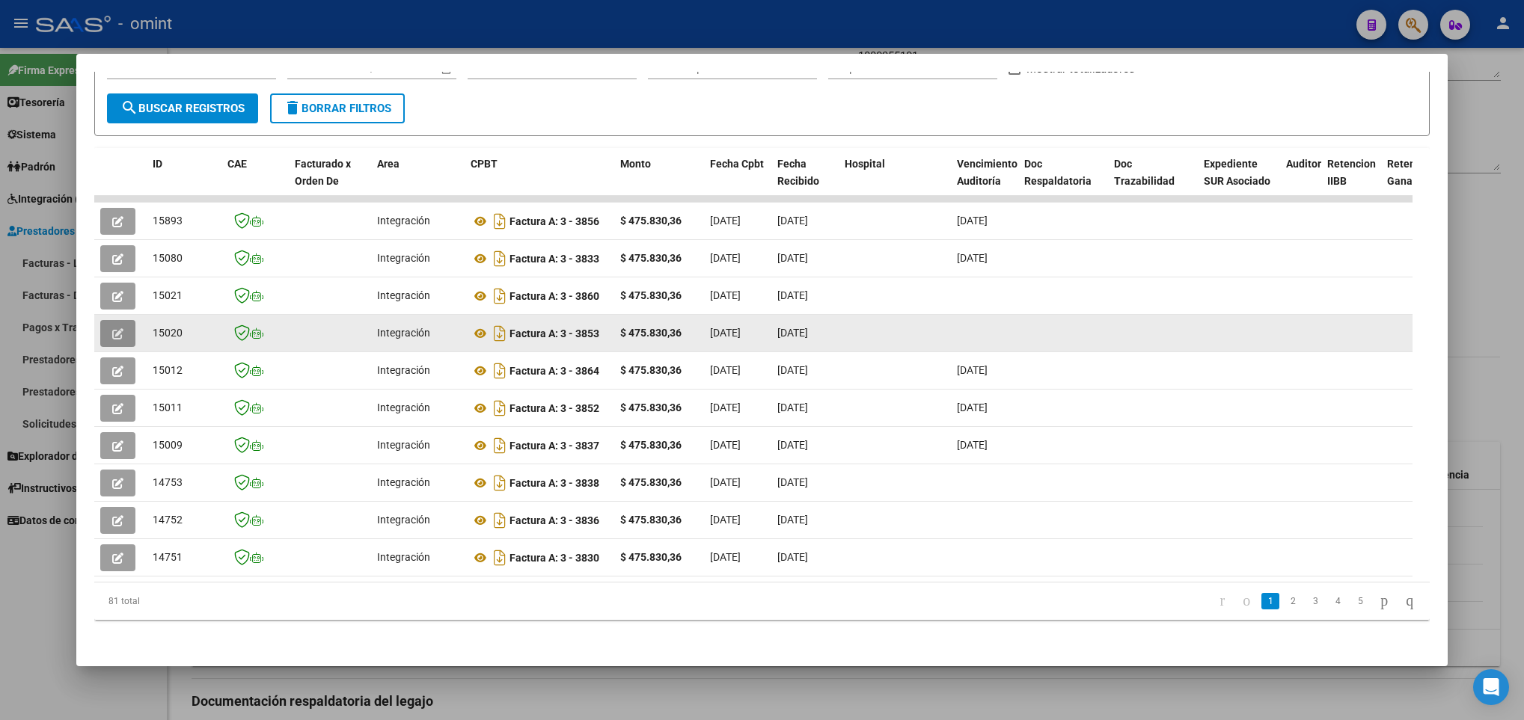
click at [122, 328] on icon "button" at bounding box center [117, 333] width 11 height 11
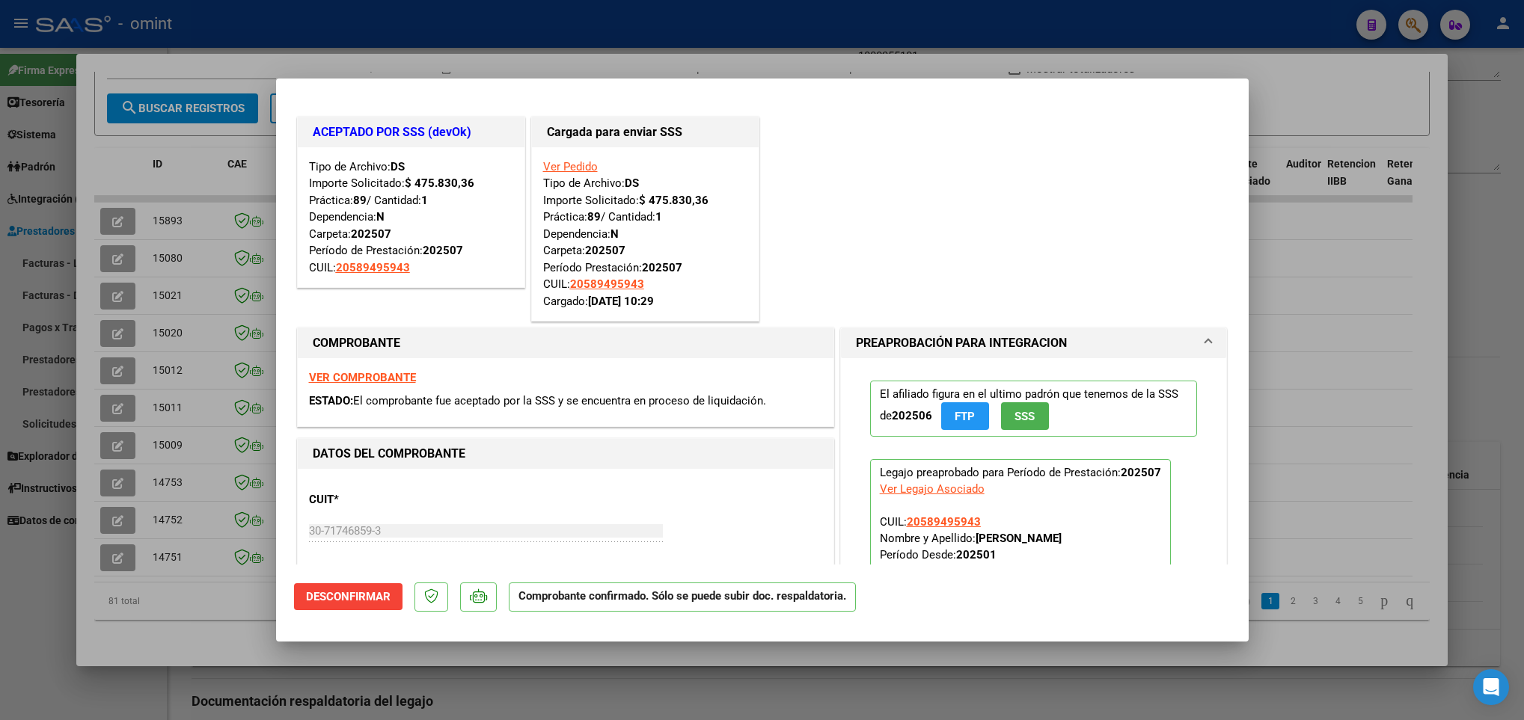
drag, startPoint x: 180, startPoint y: 575, endPoint x: 120, endPoint y: 366, distance: 217.3
click at [180, 572] on div at bounding box center [762, 360] width 1524 height 720
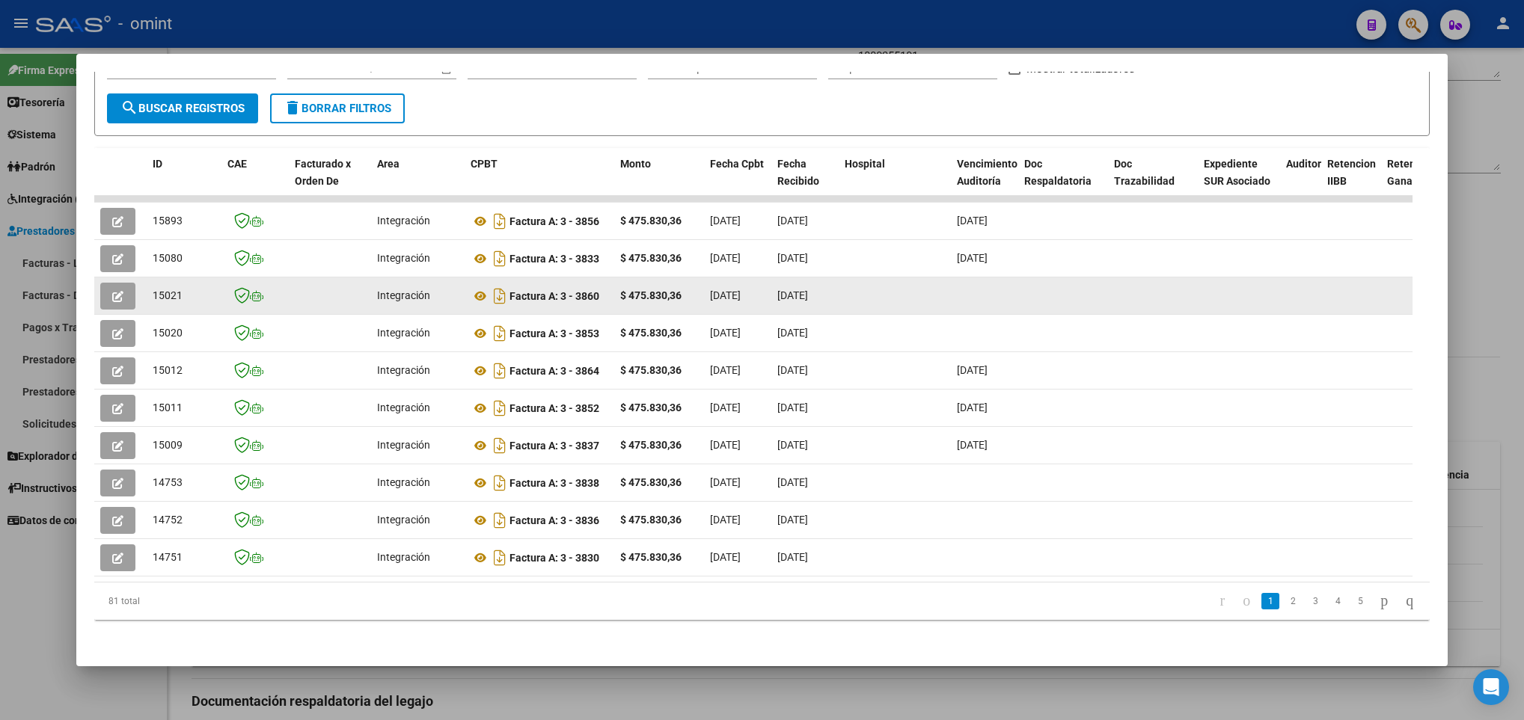
click at [124, 283] on button "button" at bounding box center [117, 296] width 35 height 27
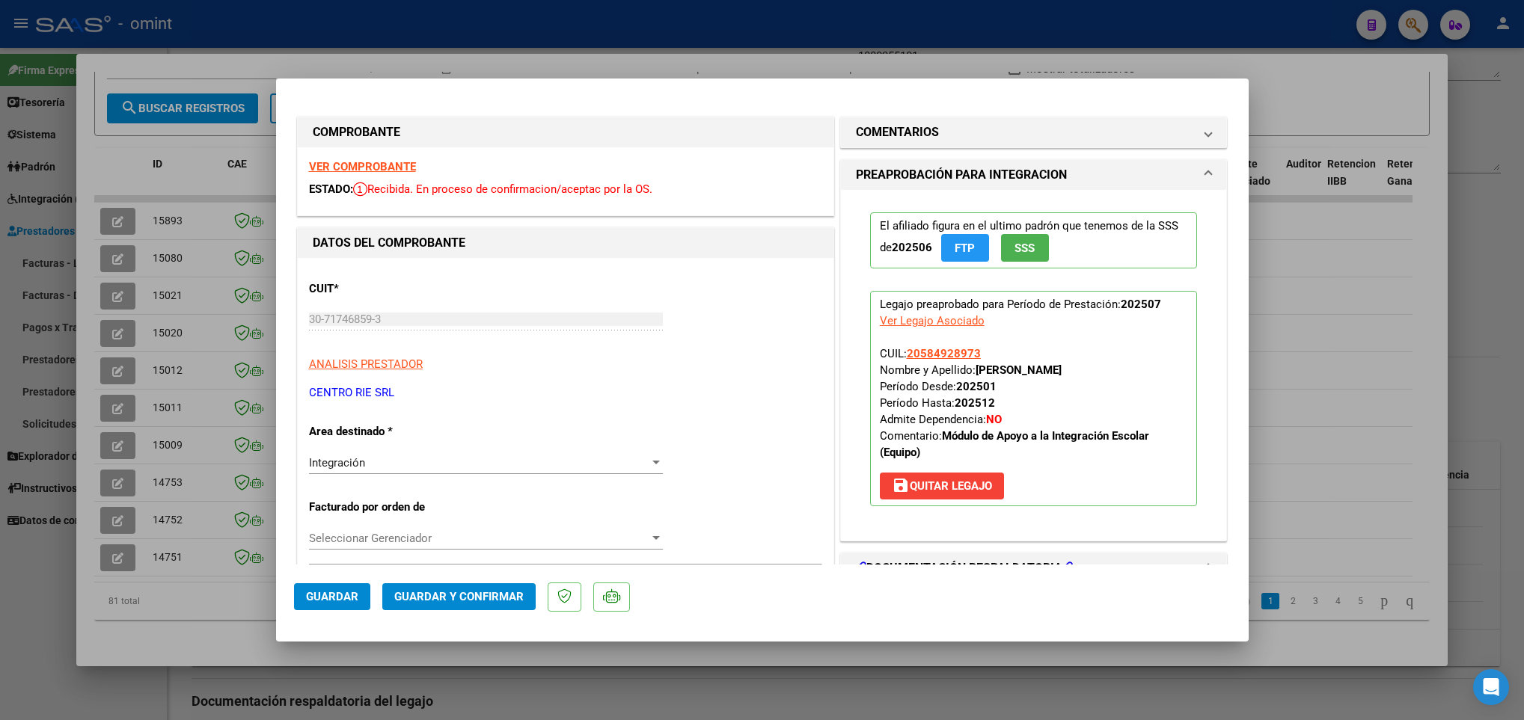
click at [135, 599] on div at bounding box center [762, 360] width 1524 height 720
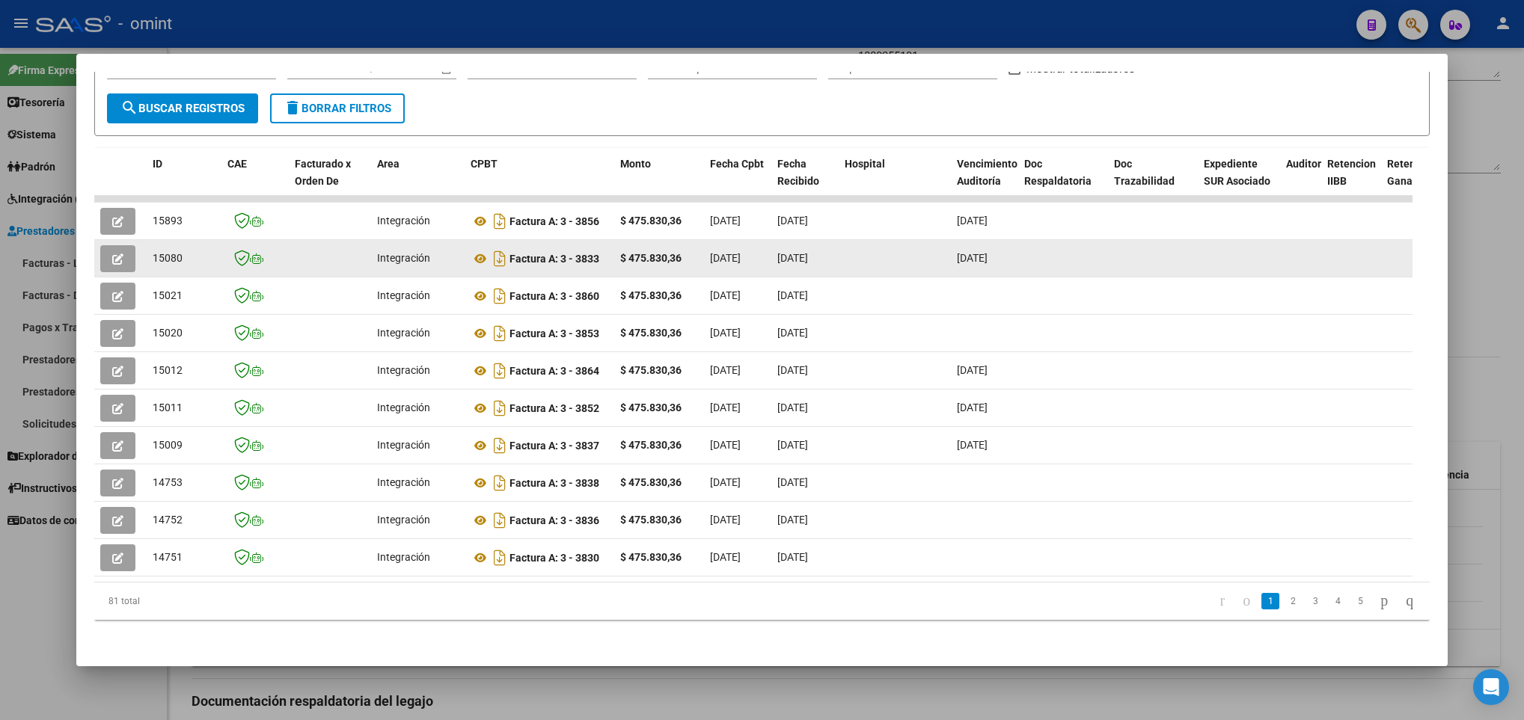
click at [115, 245] on button "button" at bounding box center [117, 258] width 35 height 27
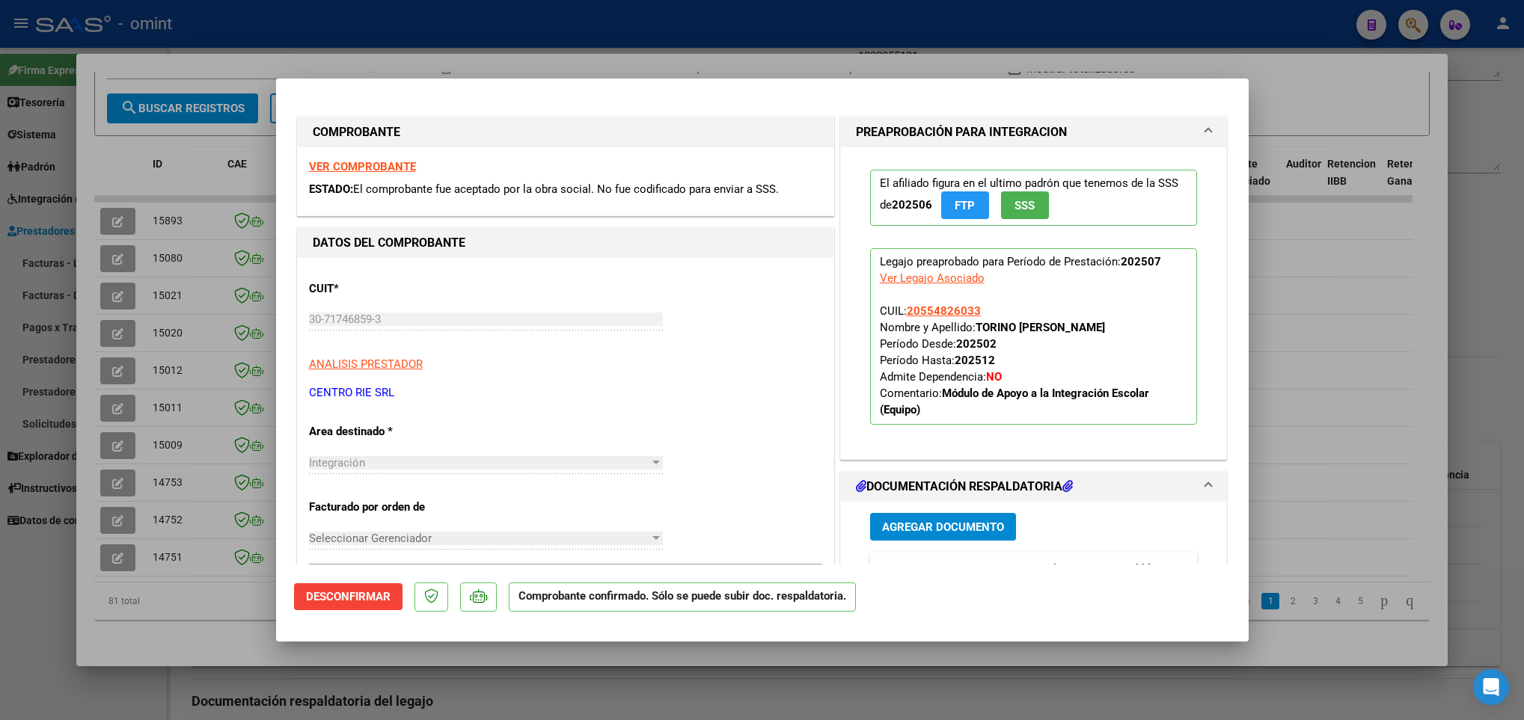
click at [564, 667] on div at bounding box center [762, 360] width 1524 height 720
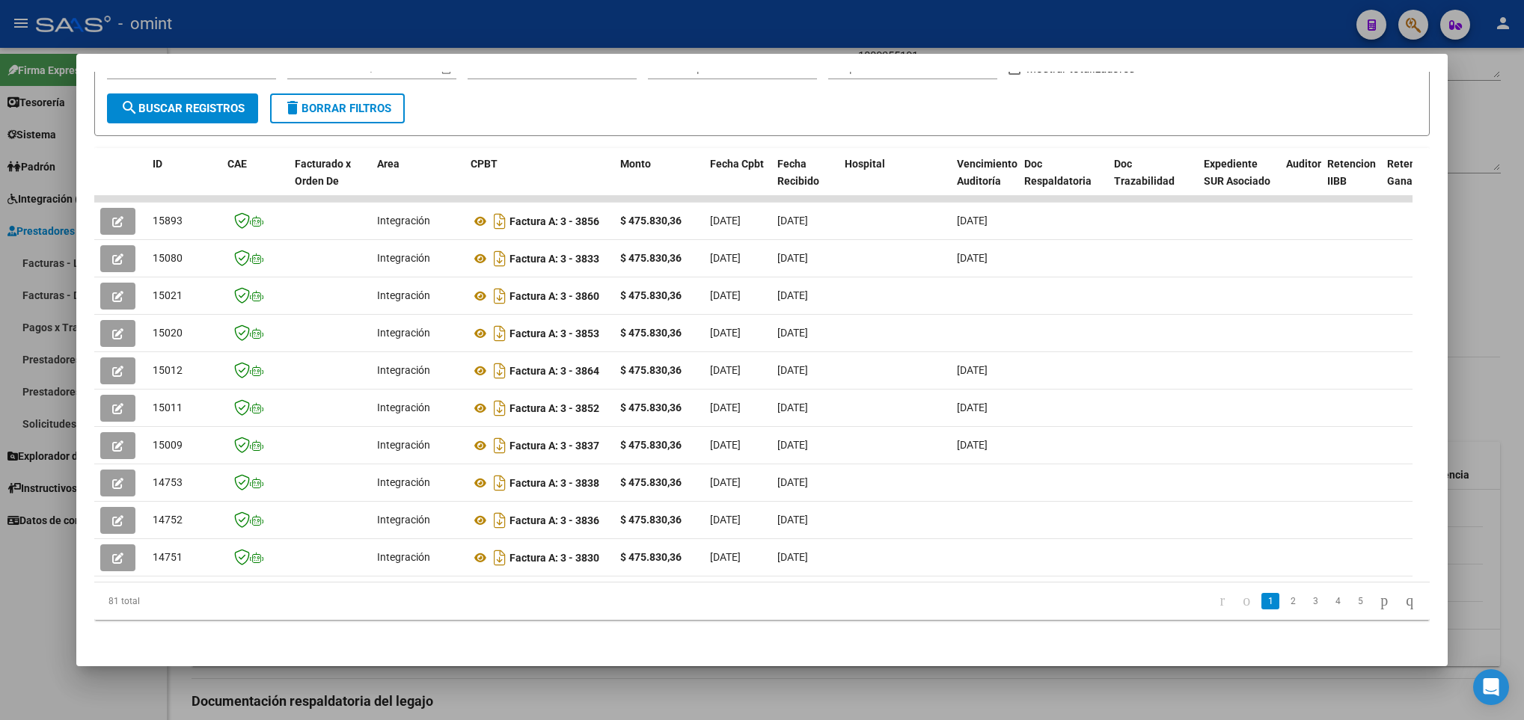
click at [553, 703] on div at bounding box center [762, 360] width 1524 height 720
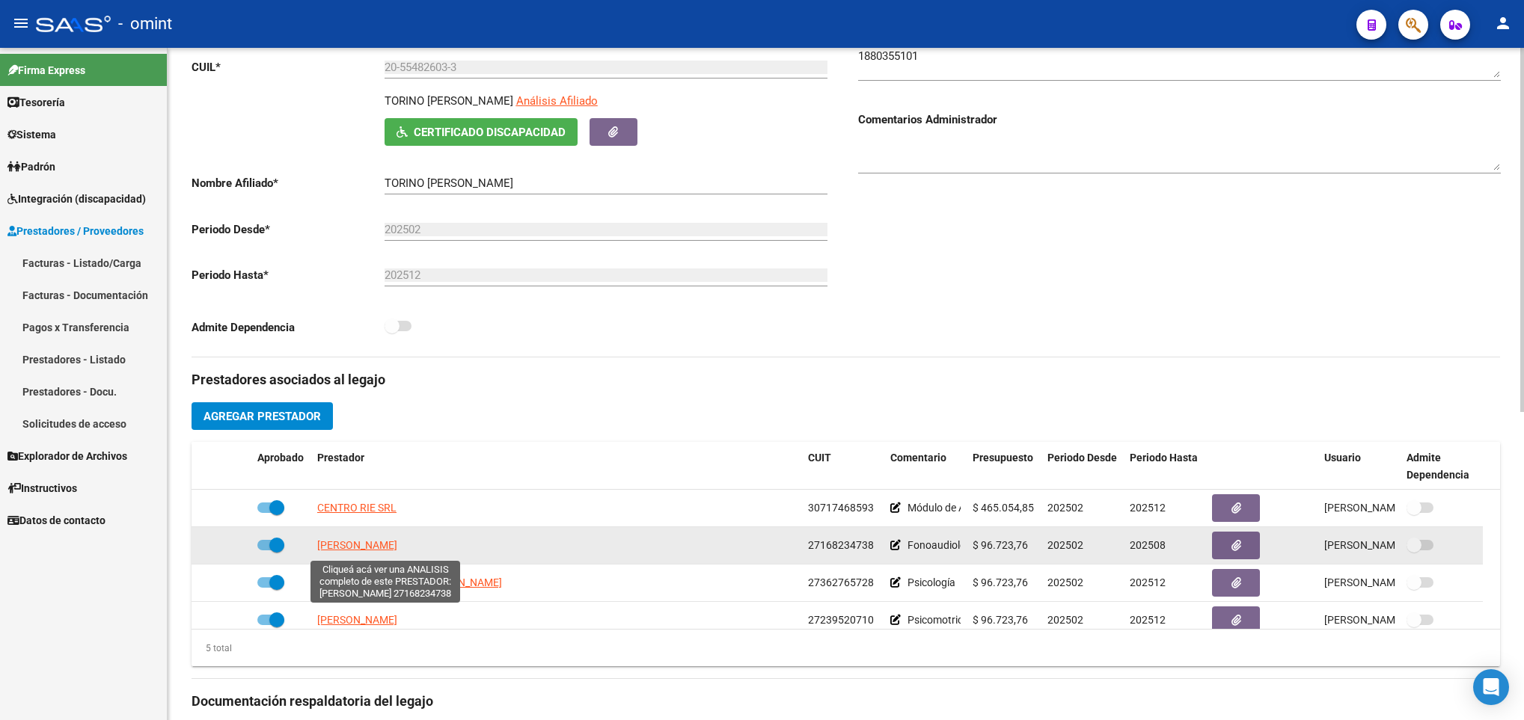
click at [366, 548] on span "MARCOS CLAUDIA CRISTINA" at bounding box center [357, 545] width 80 height 12
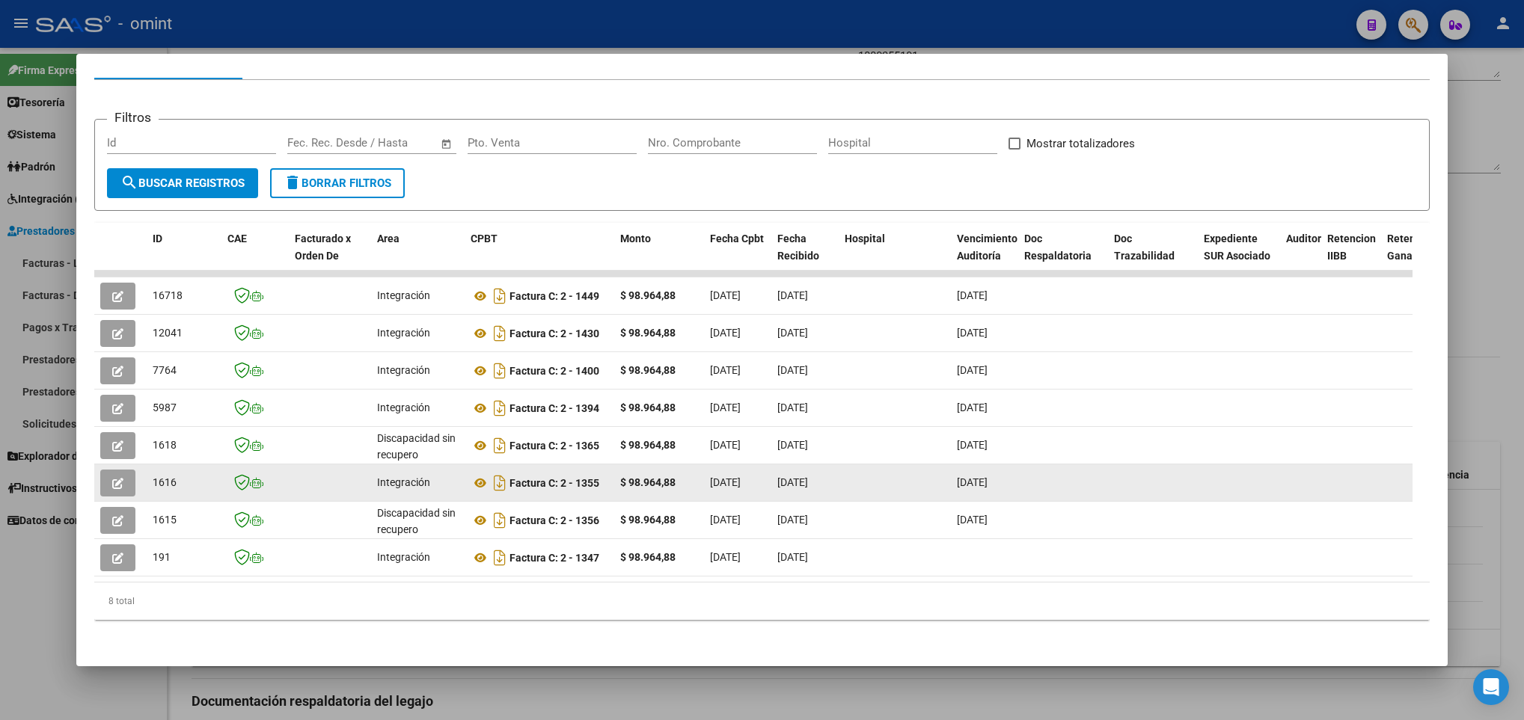
scroll to position [192, 0]
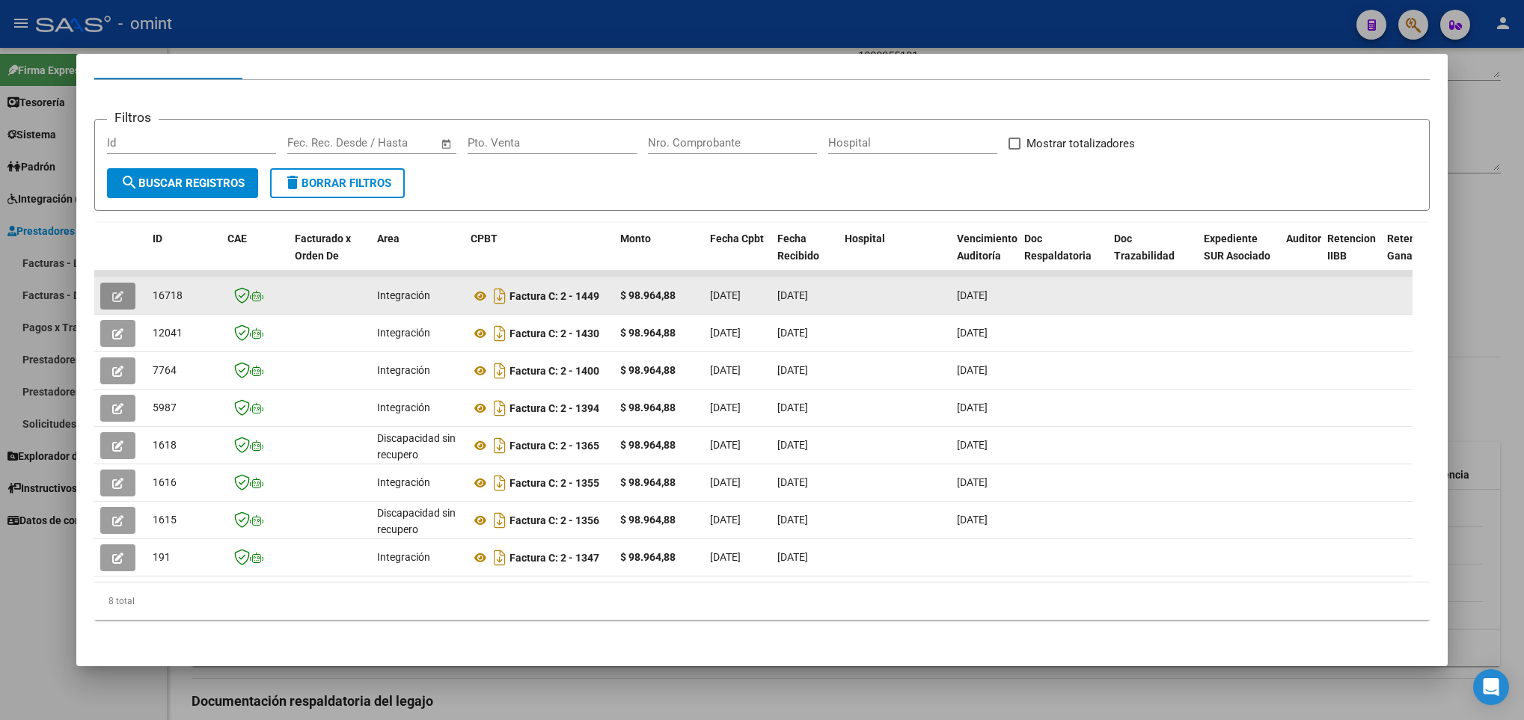
click at [123, 291] on icon "button" at bounding box center [117, 296] width 11 height 11
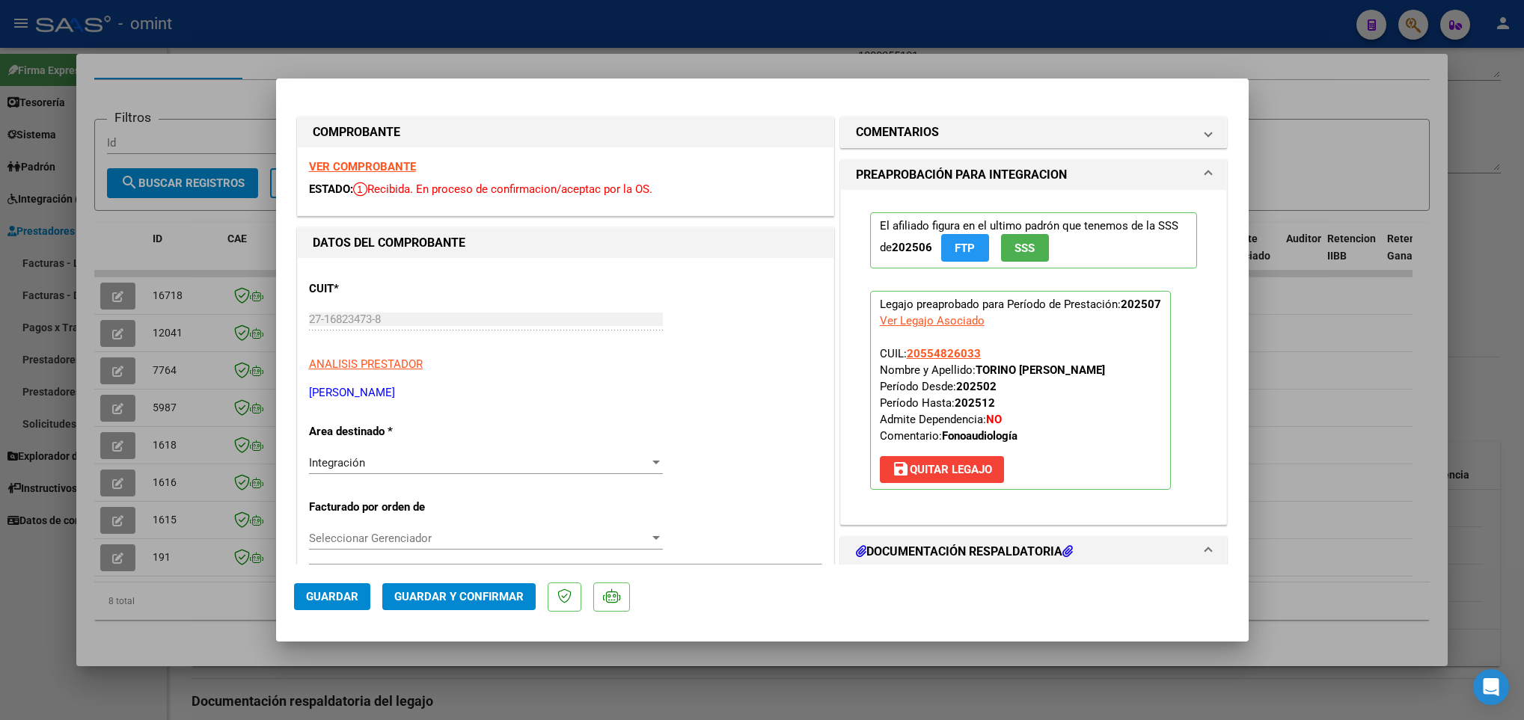
click at [371, 166] on strong "VER COMPROBANTE" at bounding box center [362, 166] width 107 height 13
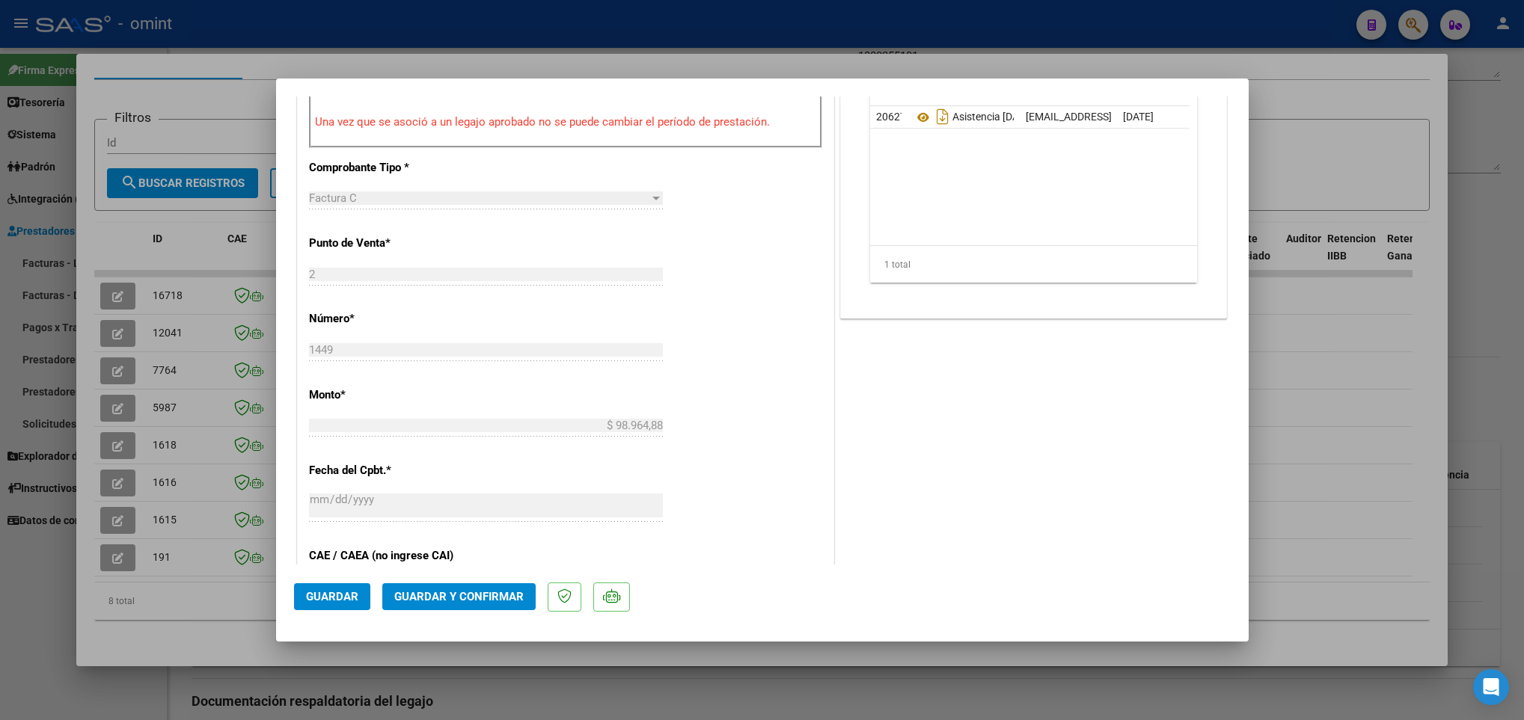
scroll to position [561, 0]
click at [480, 593] on span "Guardar y Confirmar" at bounding box center [458, 596] width 129 height 13
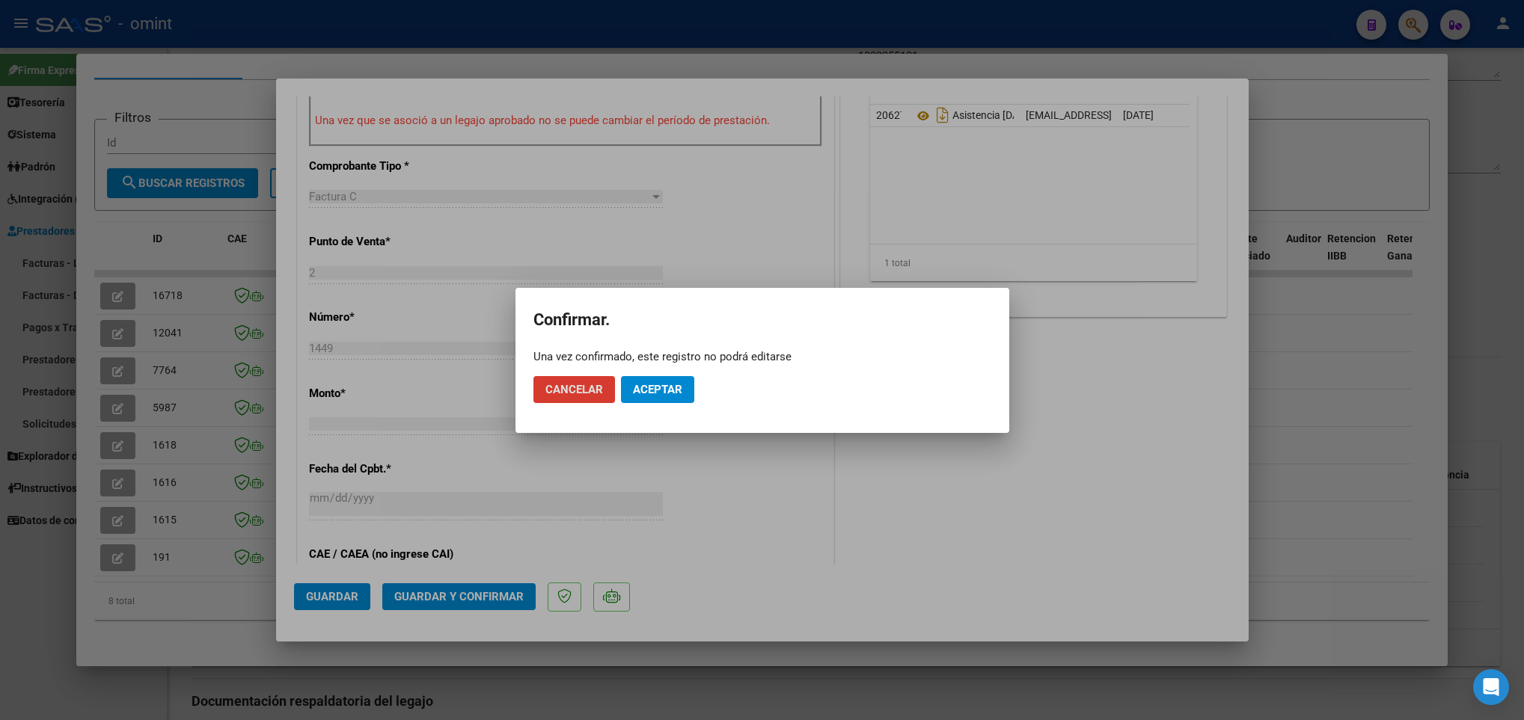
click at [663, 388] on span "Aceptar" at bounding box center [657, 389] width 49 height 13
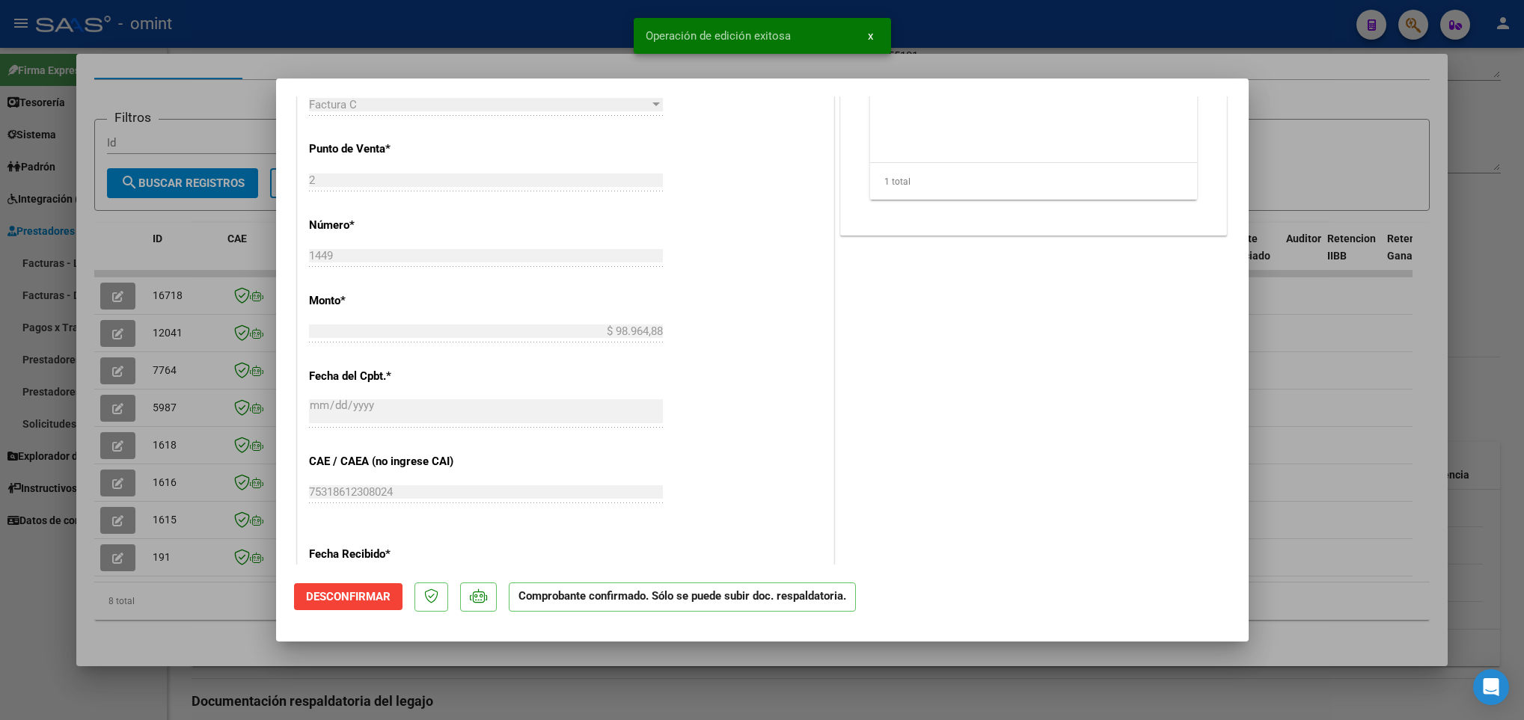
click at [207, 642] on div at bounding box center [762, 360] width 1524 height 720
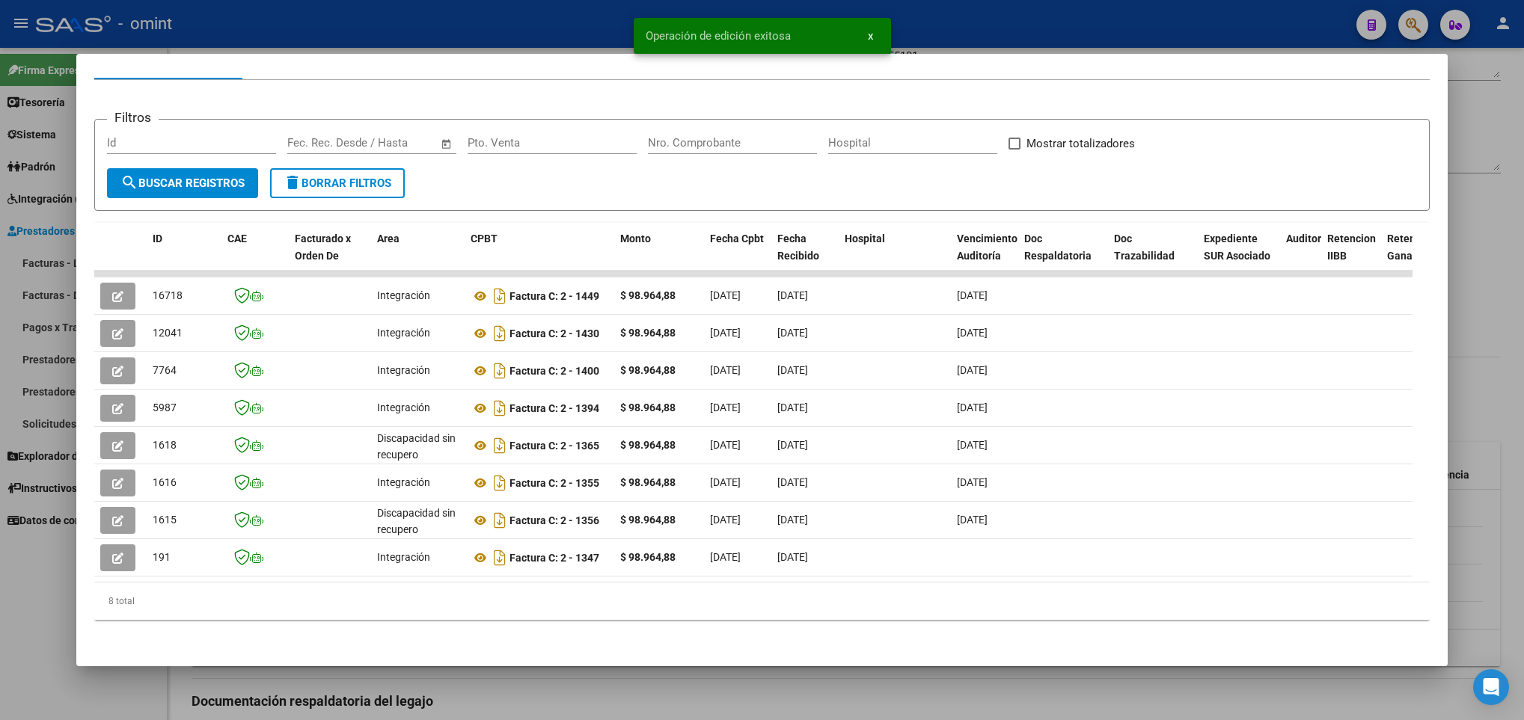
click at [328, 690] on div at bounding box center [762, 360] width 1524 height 720
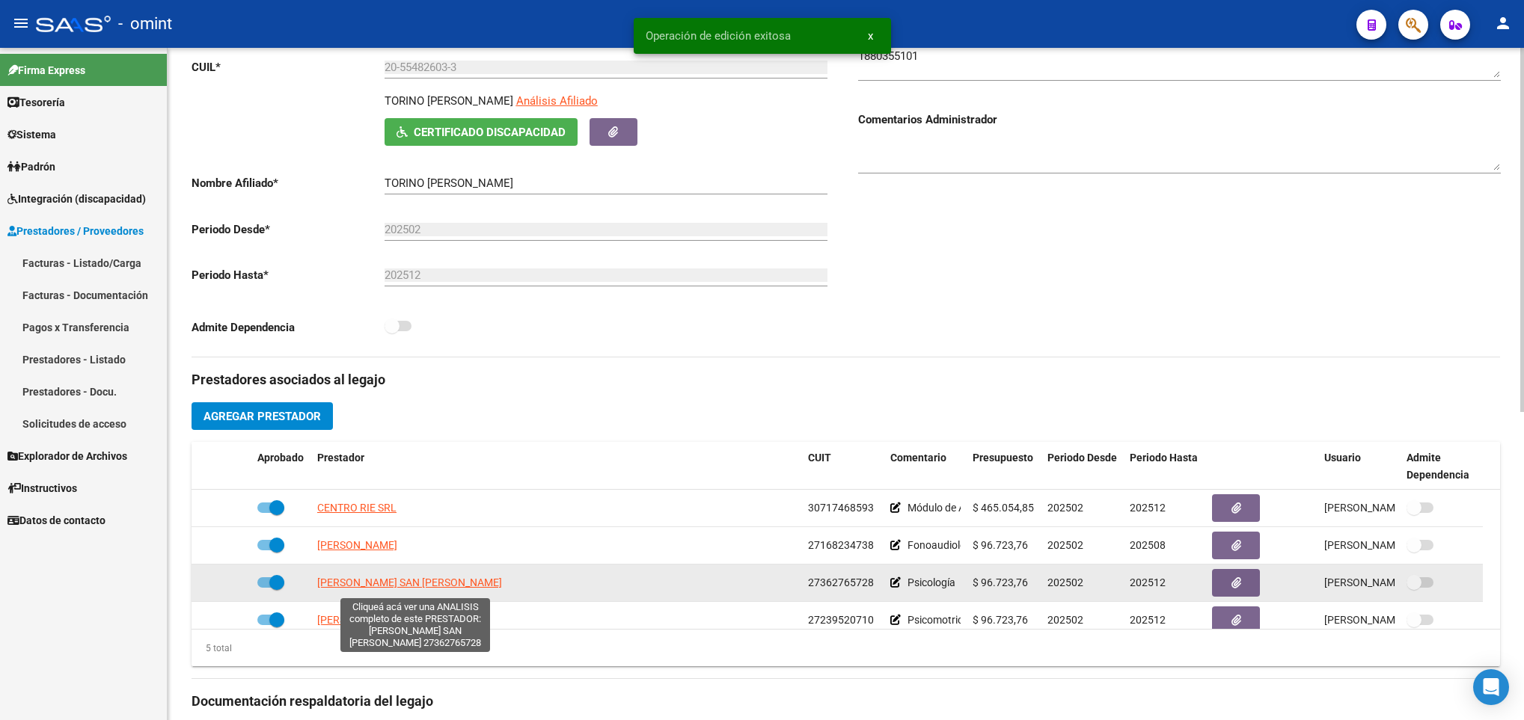
click at [420, 584] on span "ACOSTA SAN PEDRO CATERINA MICAELA" at bounding box center [409, 583] width 185 height 12
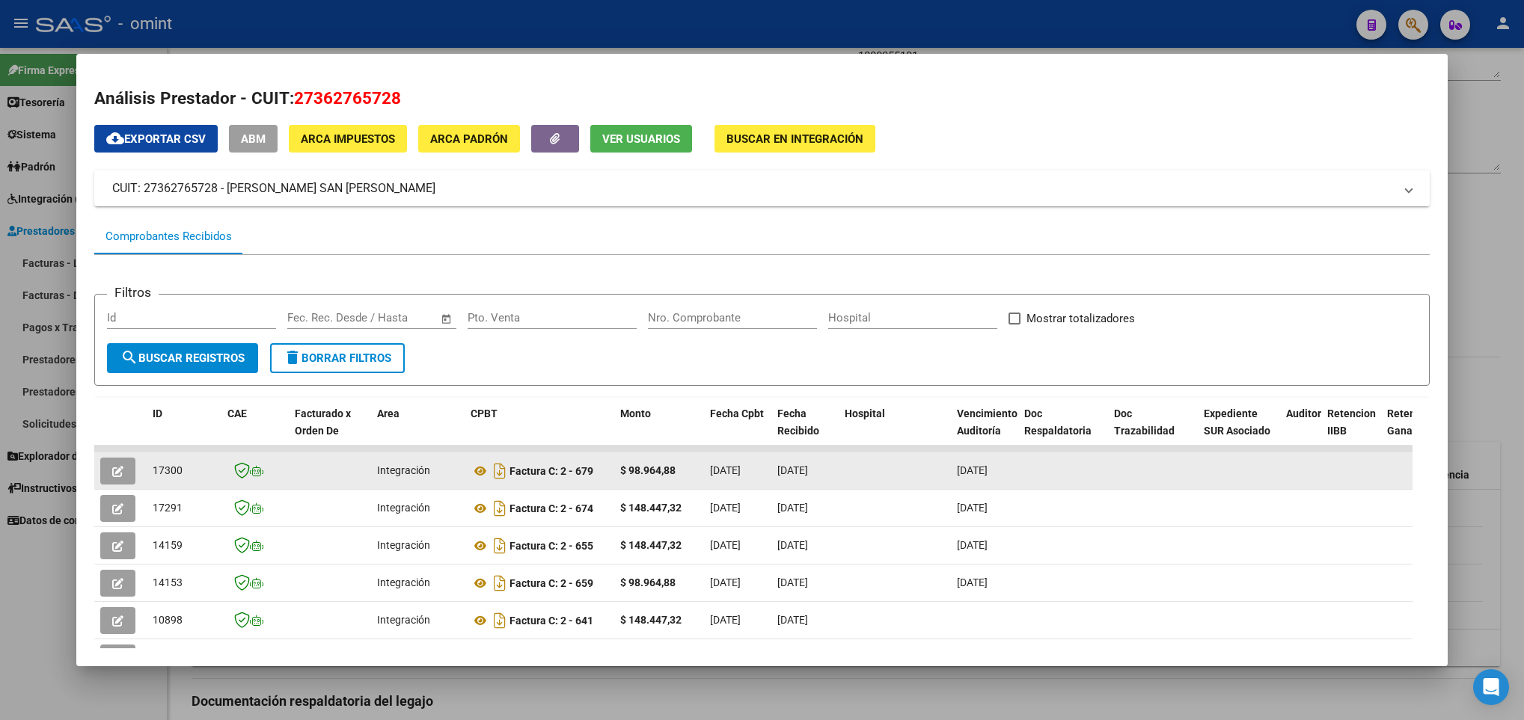
click at [117, 476] on icon "button" at bounding box center [117, 471] width 11 height 11
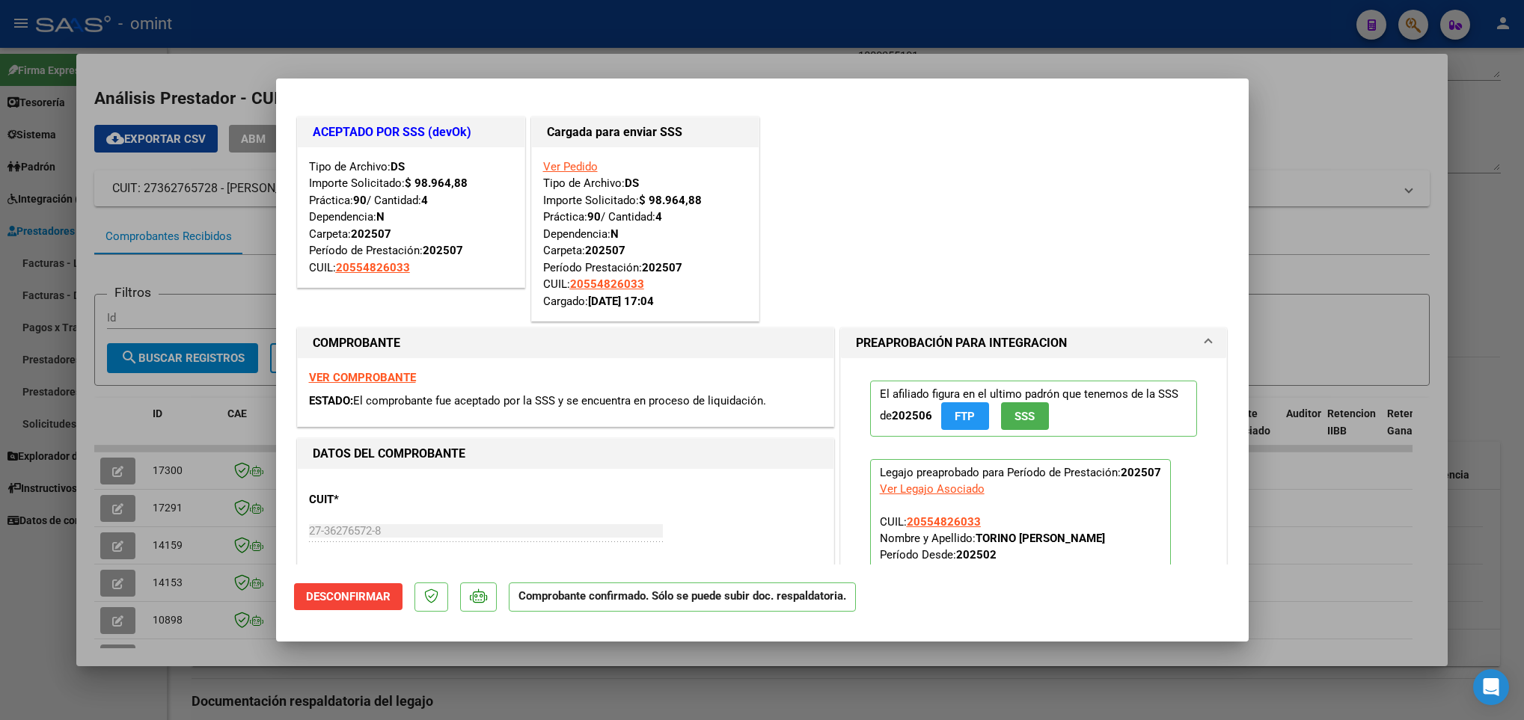
drag, startPoint x: 205, startPoint y: 658, endPoint x: 227, endPoint y: 692, distance: 40.1
click at [206, 658] on div at bounding box center [762, 360] width 1524 height 720
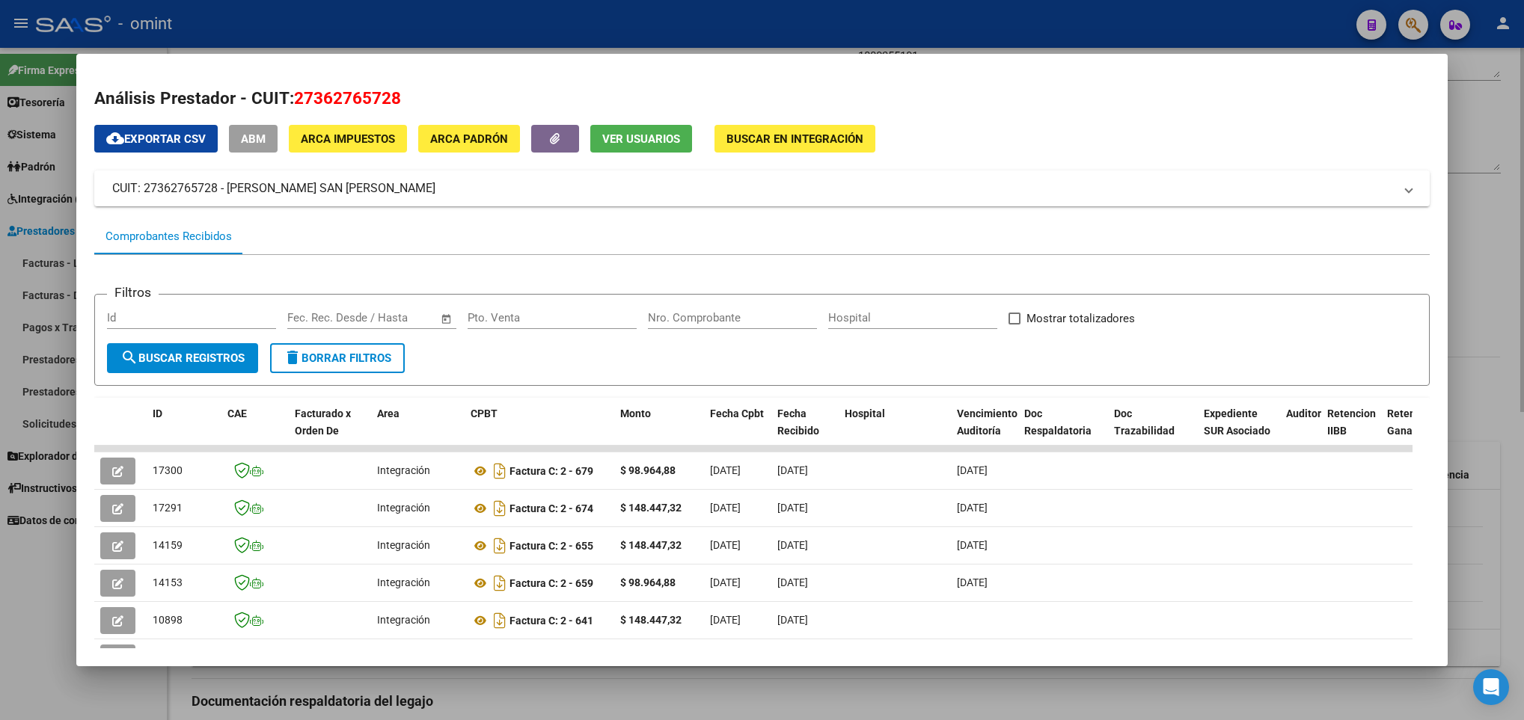
click at [234, 700] on div at bounding box center [762, 360] width 1524 height 720
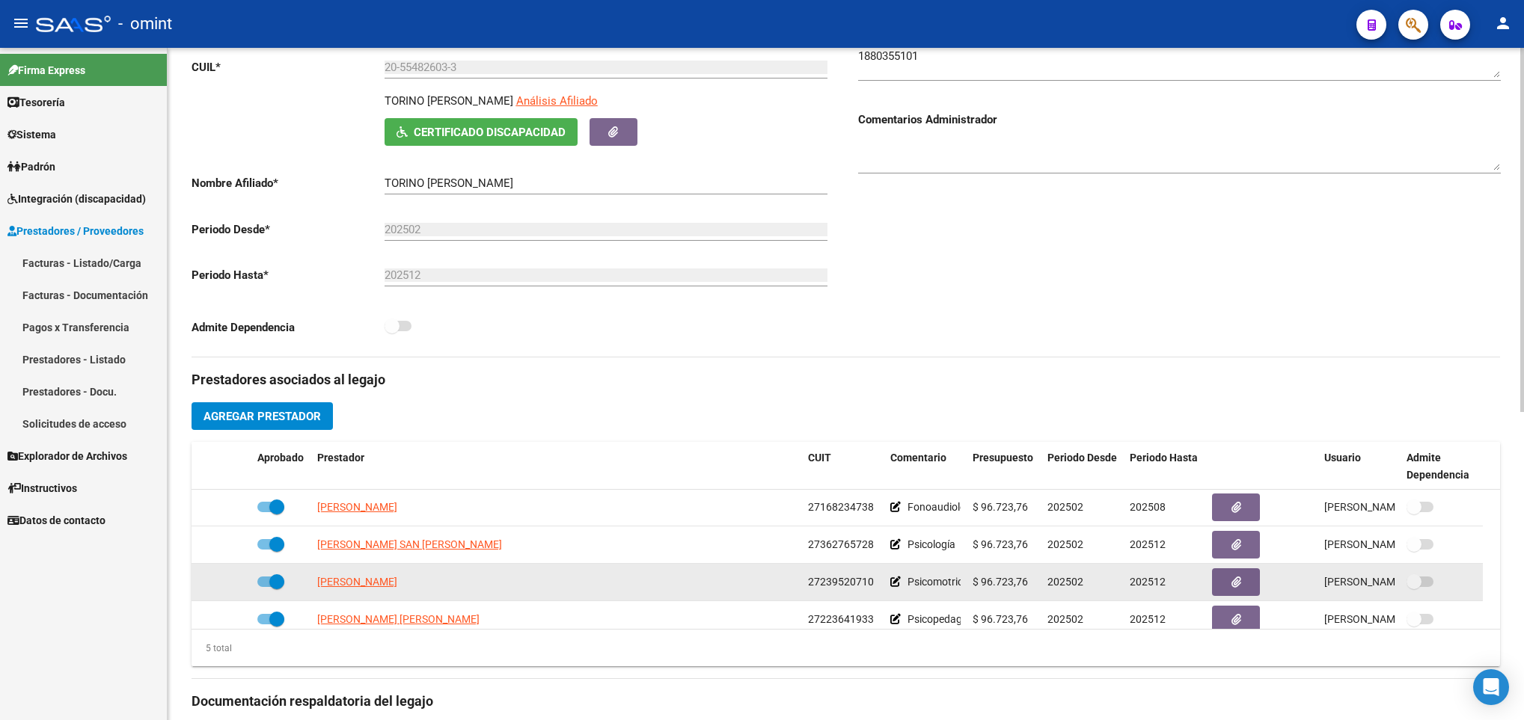
scroll to position [52, 0]
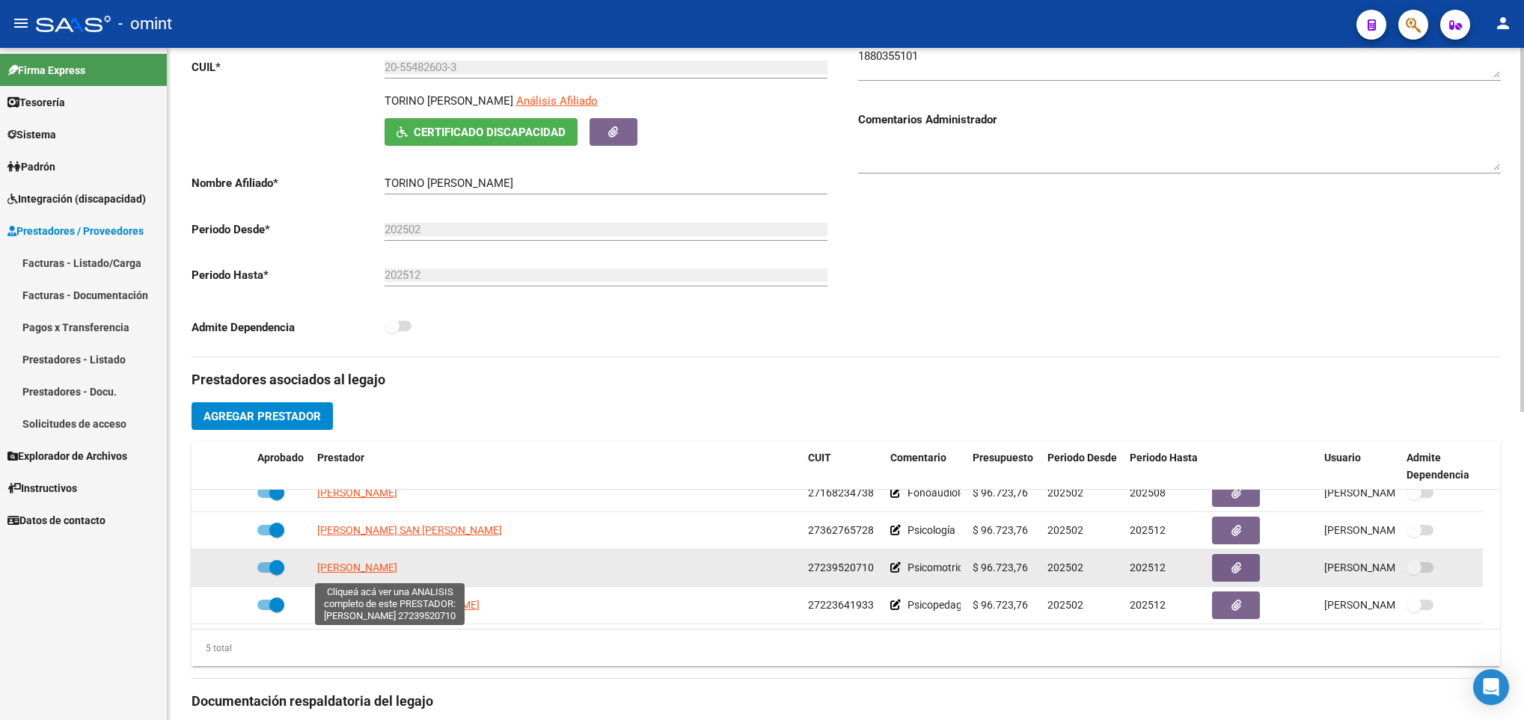
click at [397, 572] on span "FRYDMAN MARCELA CLAUDIA" at bounding box center [357, 568] width 80 height 12
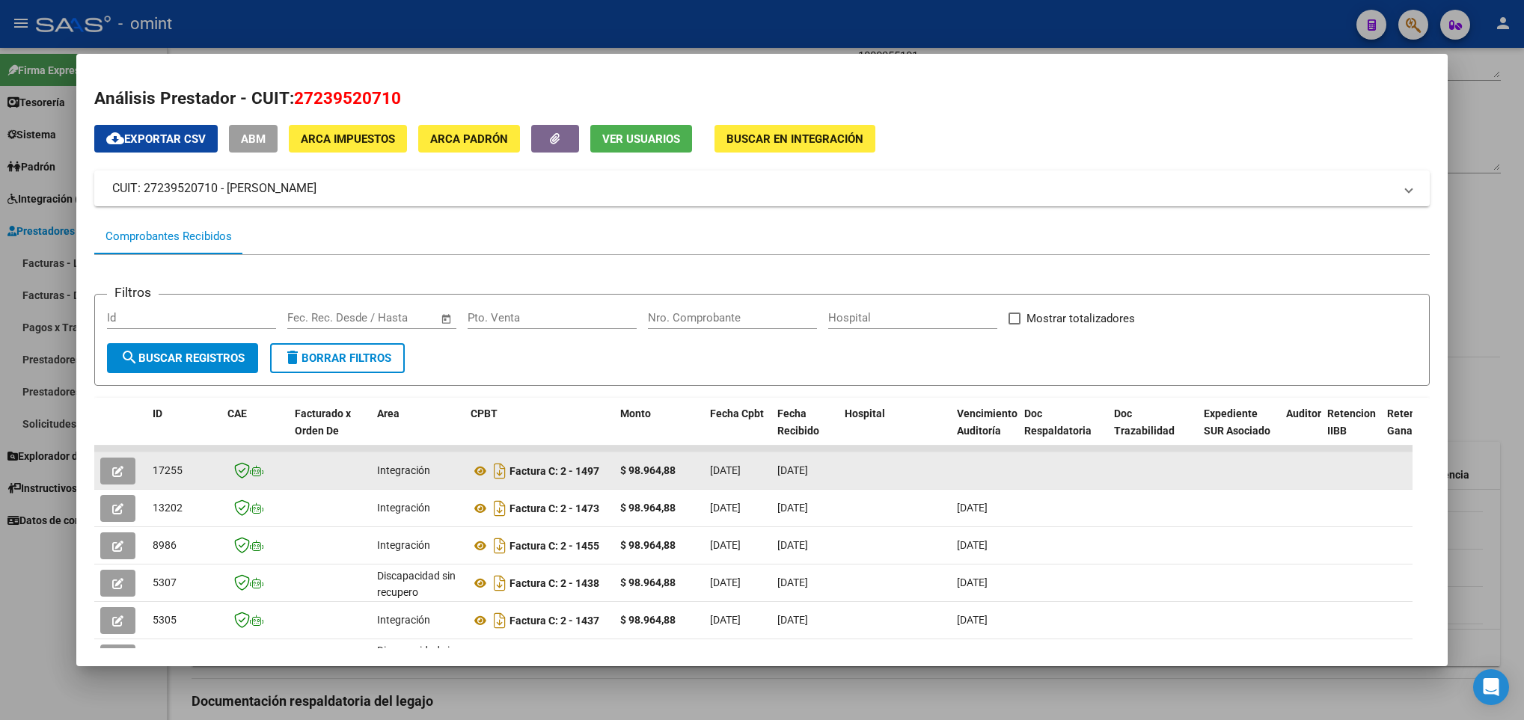
click at [110, 478] on button "button" at bounding box center [117, 471] width 35 height 27
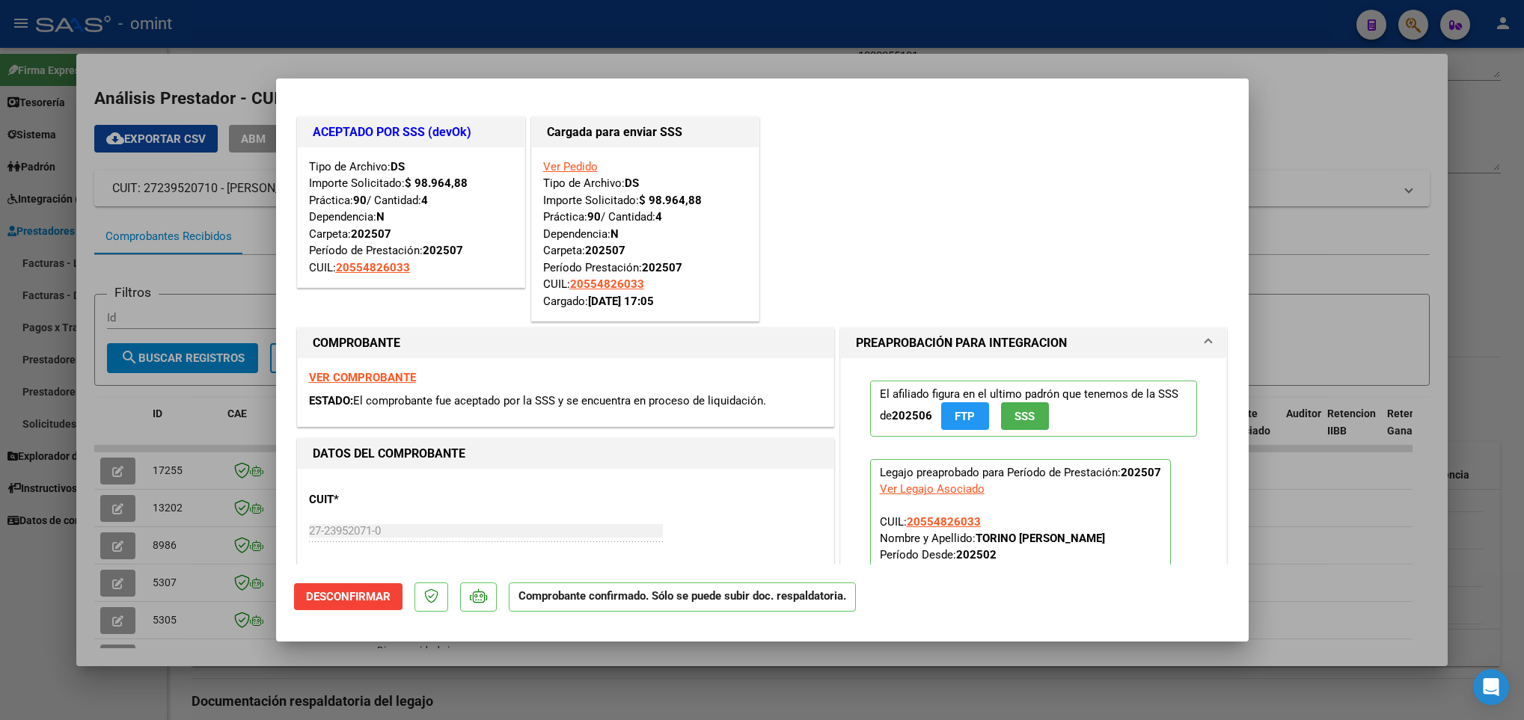
click at [173, 660] on div at bounding box center [762, 360] width 1524 height 720
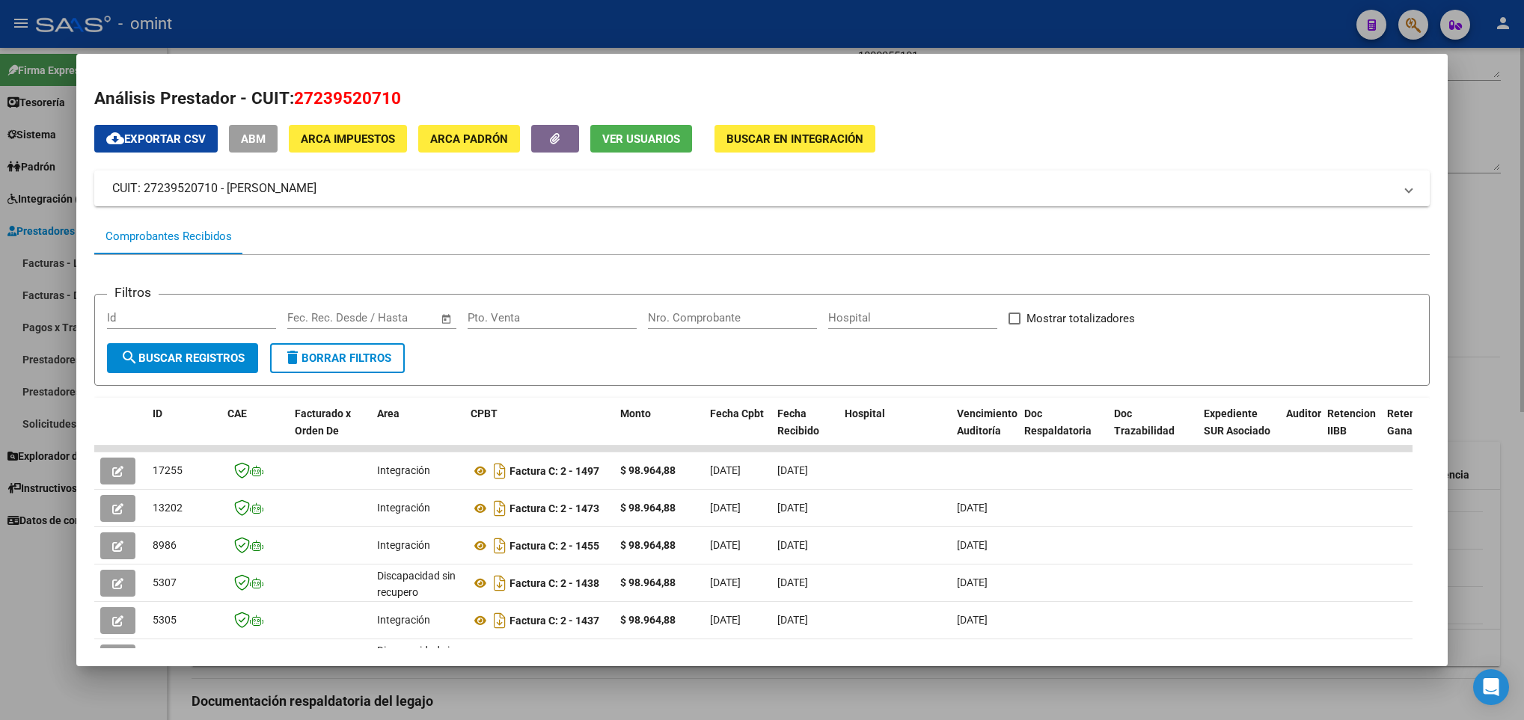
drag, startPoint x: 231, startPoint y: 705, endPoint x: 254, endPoint y: 699, distance: 24.1
click at [233, 708] on div at bounding box center [762, 360] width 1524 height 720
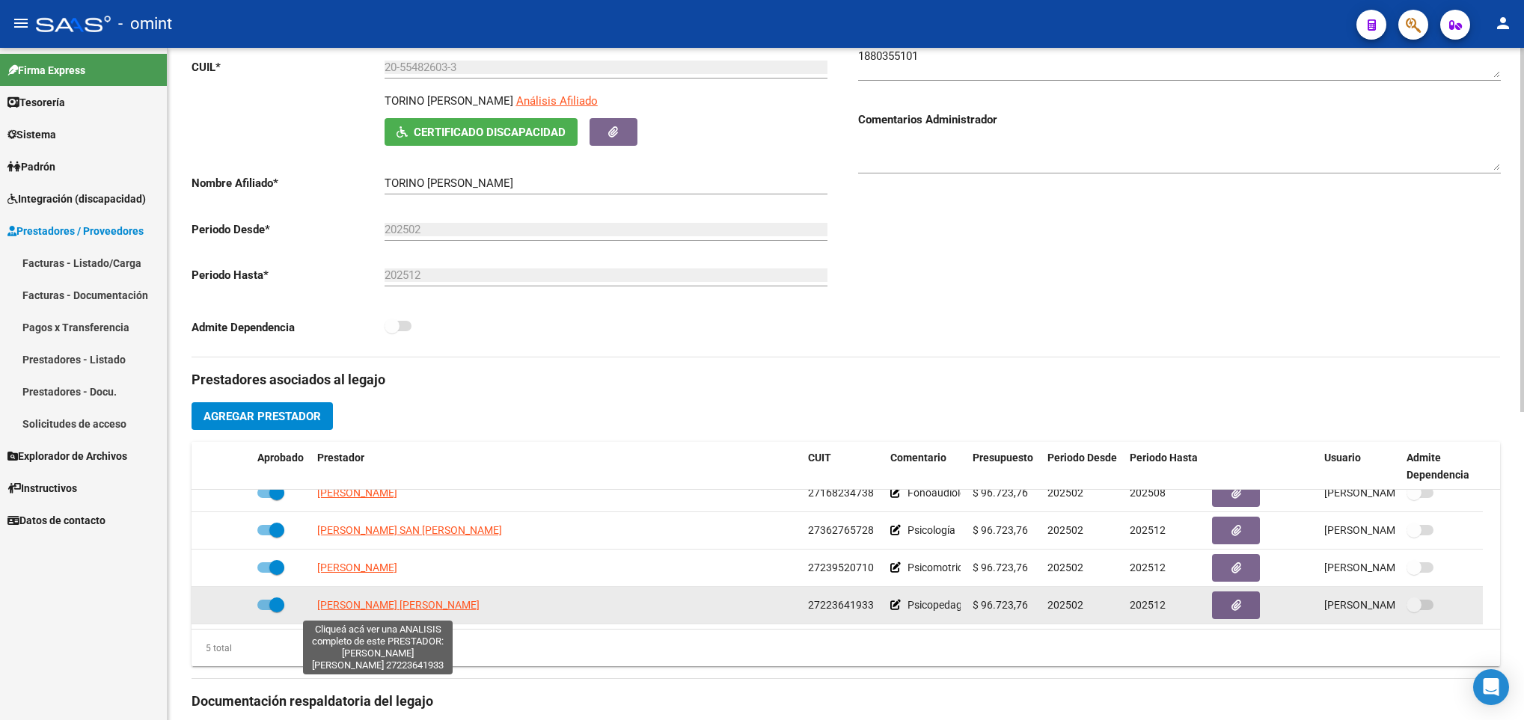
click at [395, 604] on span "BERUTTI MARIA EUGENIA" at bounding box center [398, 605] width 162 height 12
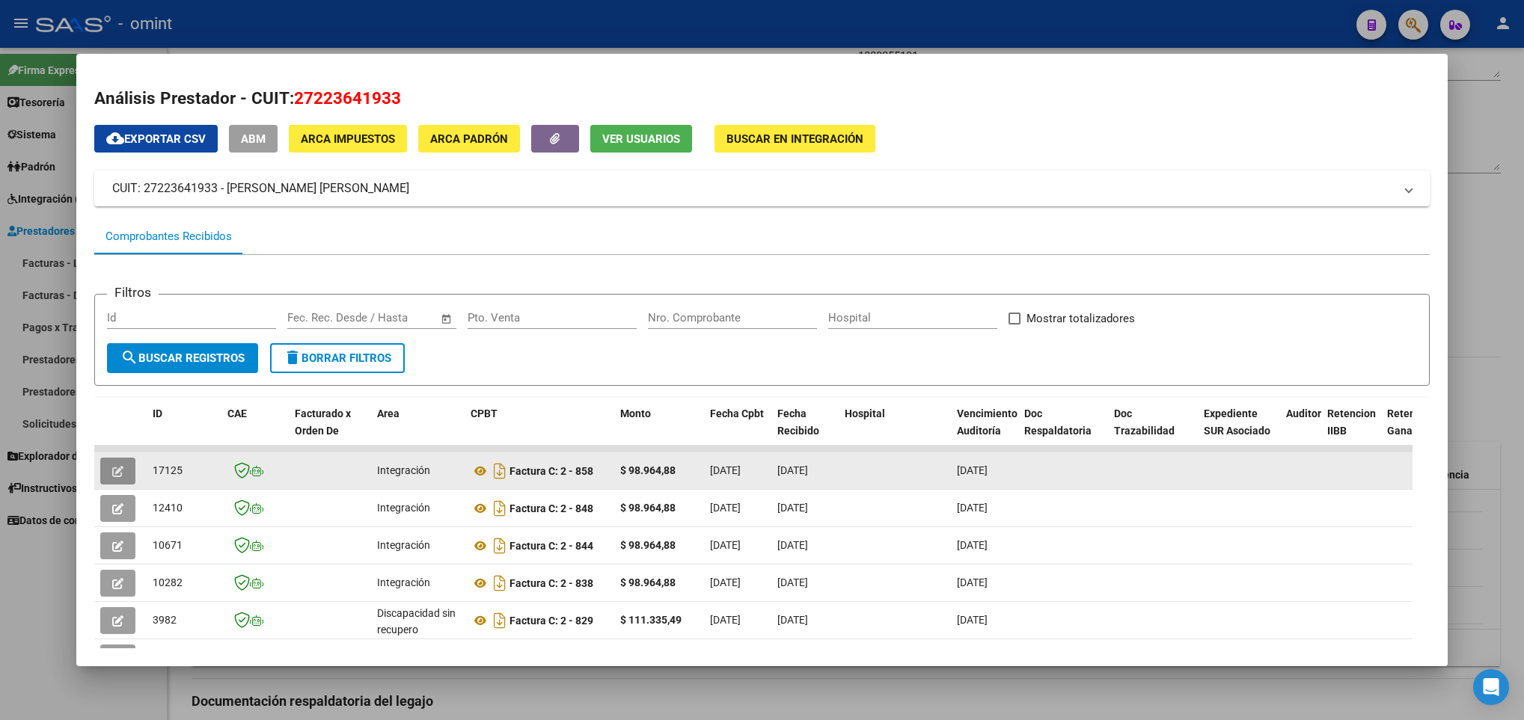
click at [112, 465] on span "button" at bounding box center [117, 471] width 11 height 13
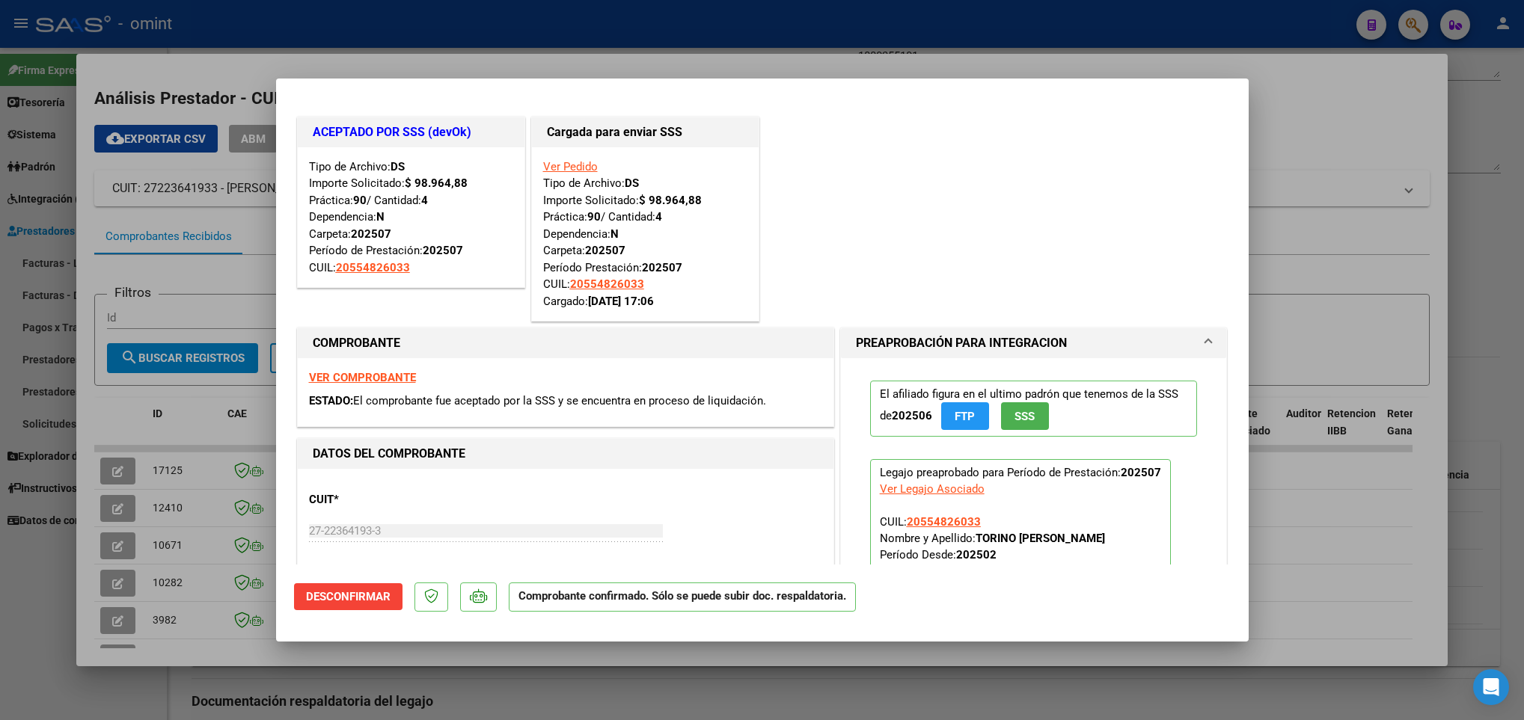
click at [817, 658] on div at bounding box center [762, 360] width 1524 height 720
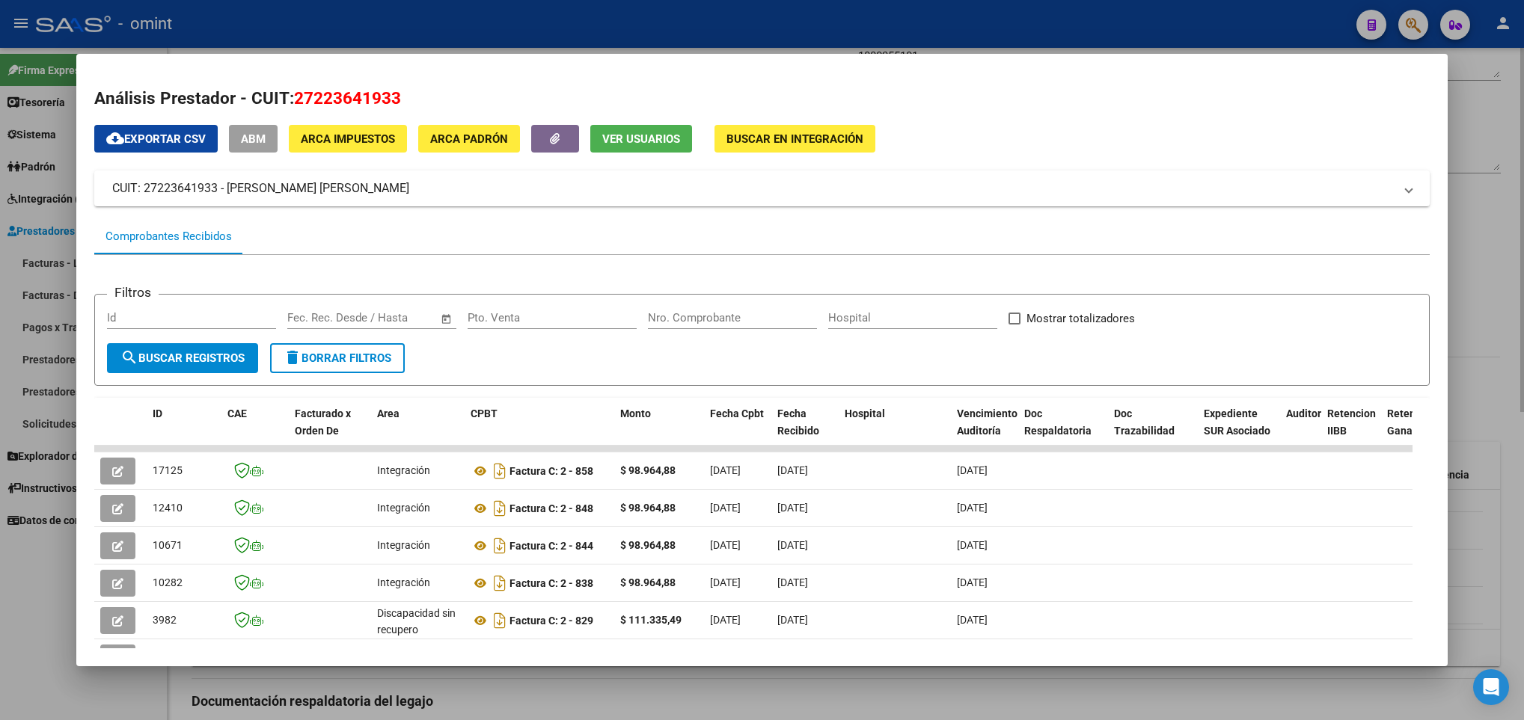
click at [810, 690] on div at bounding box center [762, 360] width 1524 height 720
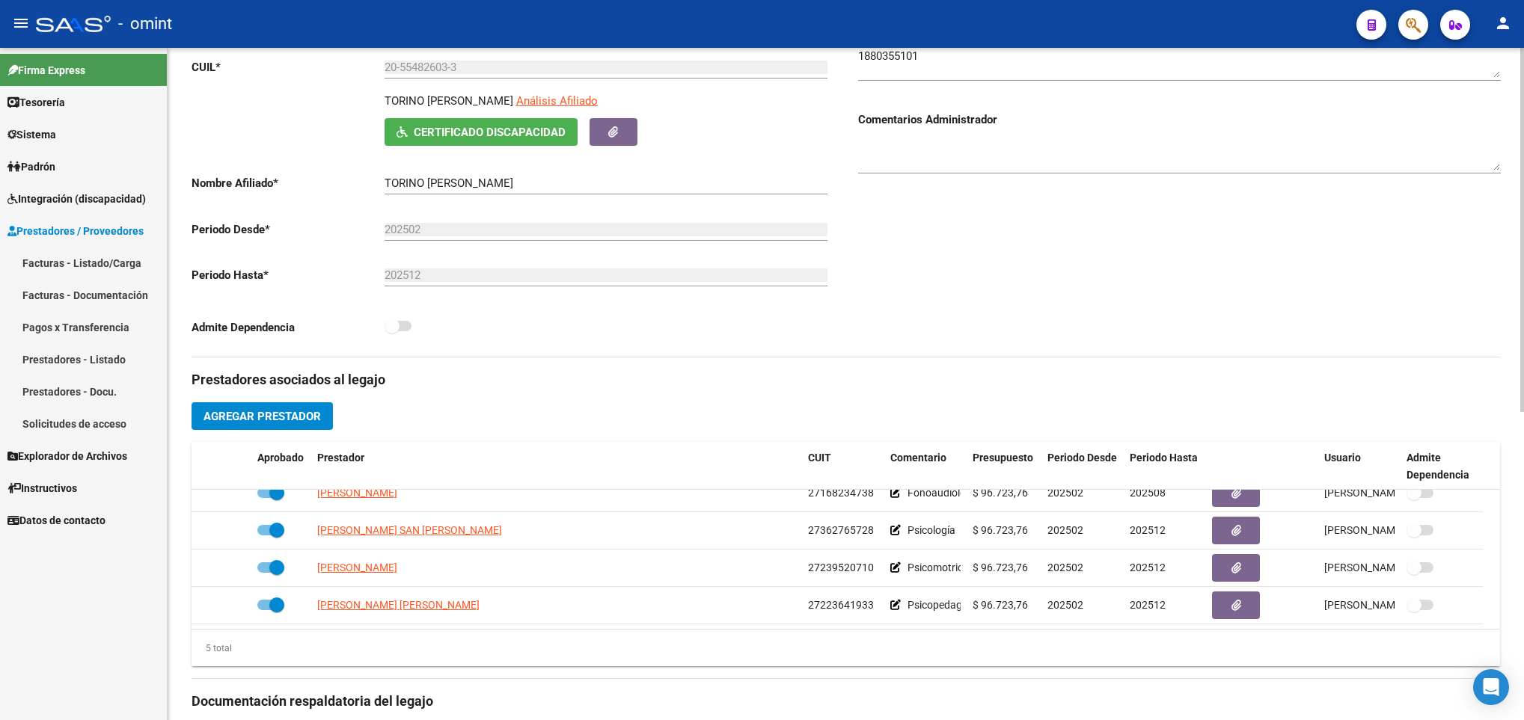
scroll to position [0, 0]
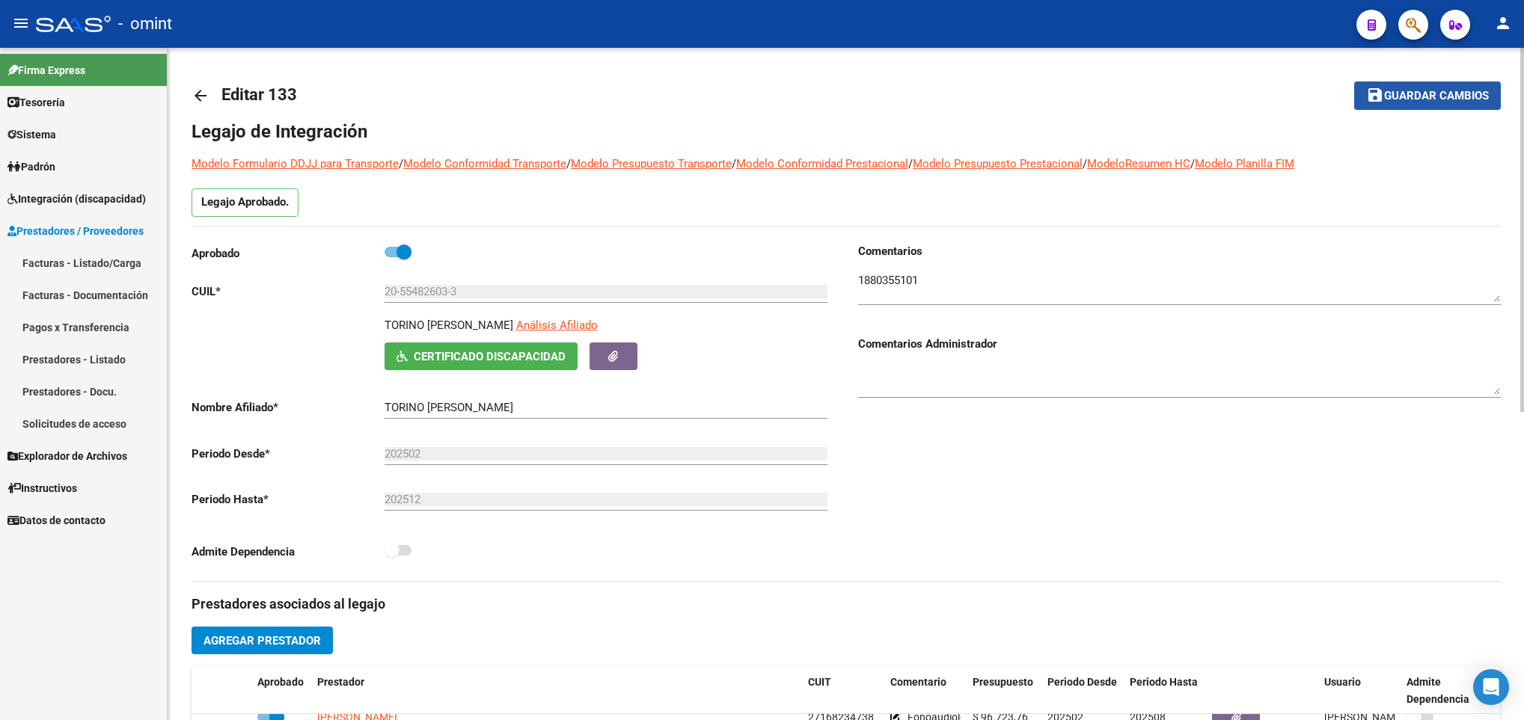
click at [1437, 99] on span "Guardar cambios" at bounding box center [1436, 96] width 105 height 13
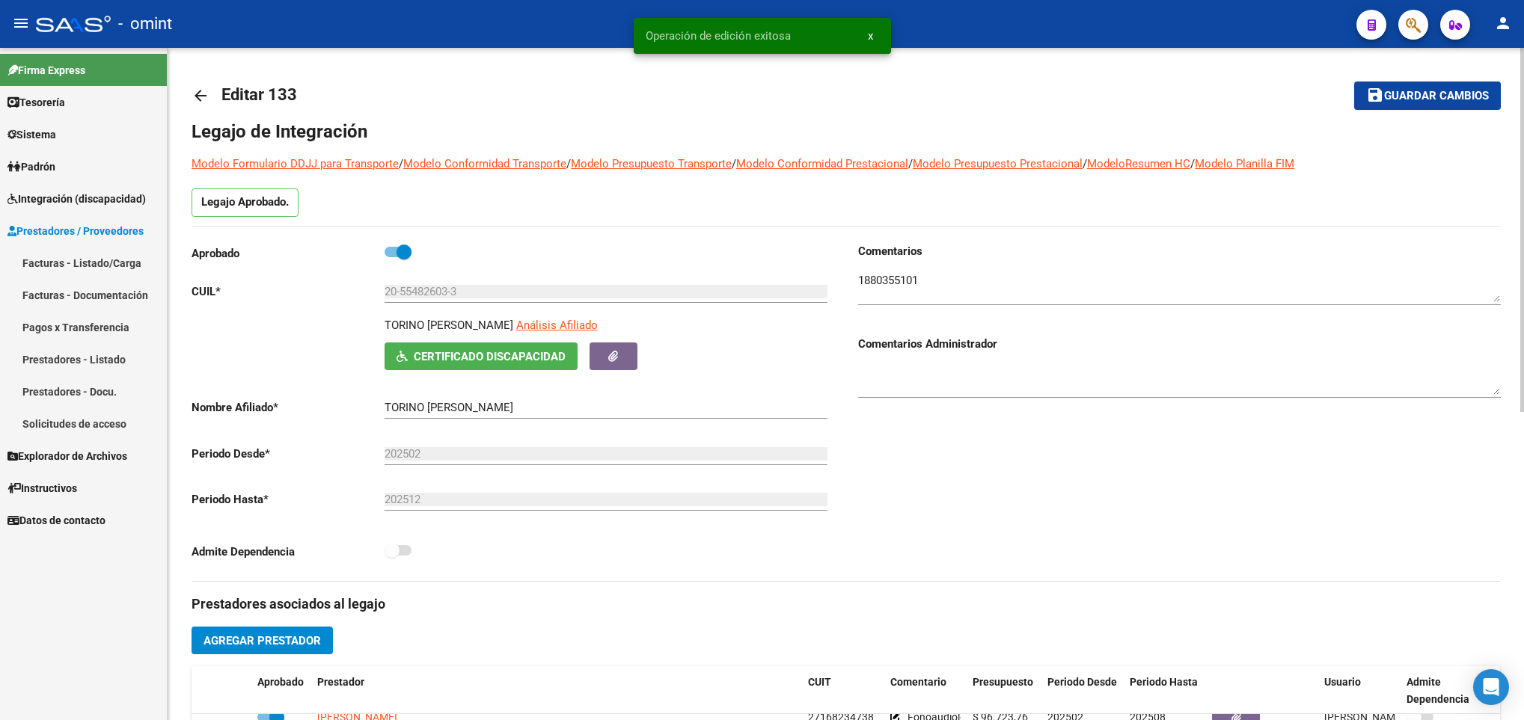
click at [205, 97] on mat-icon "arrow_back" at bounding box center [201, 96] width 18 height 18
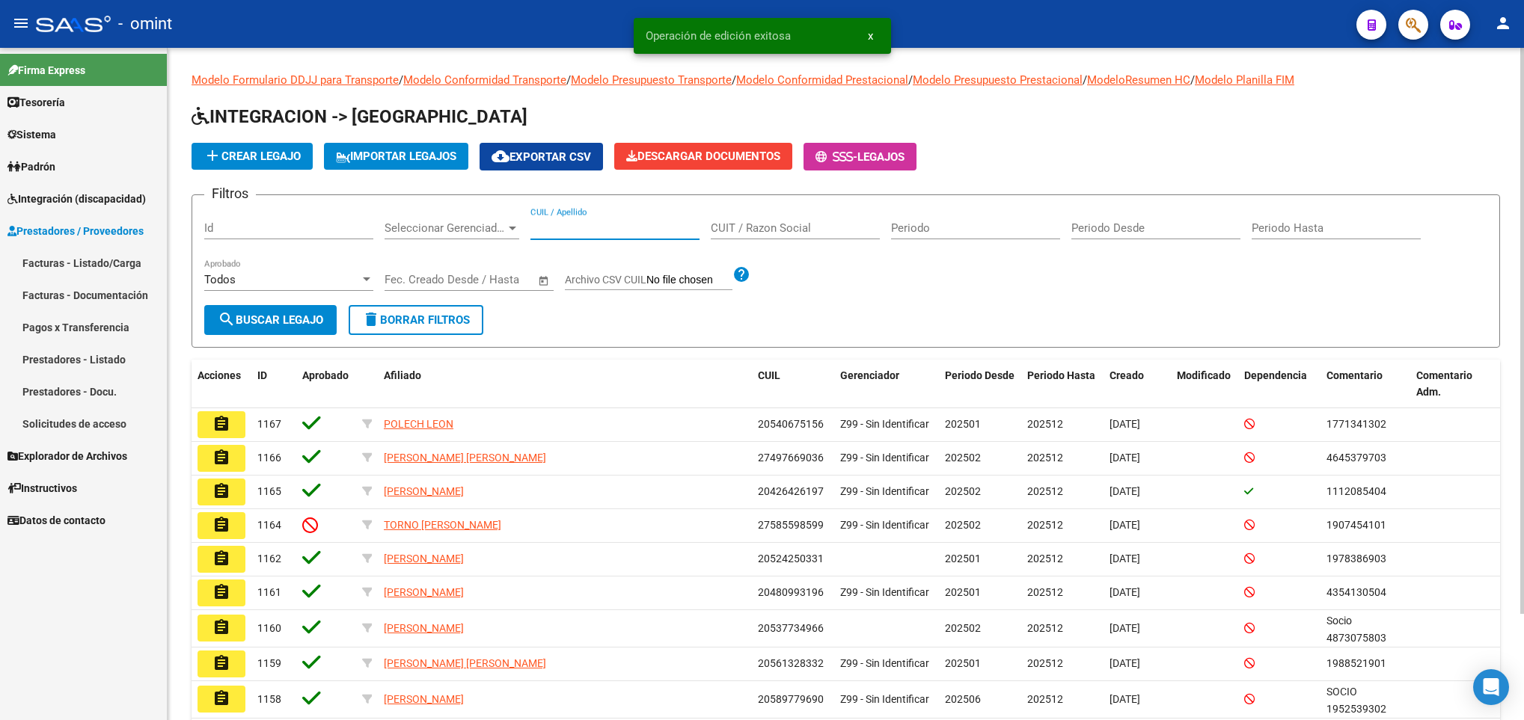
click at [582, 232] on input "CUIL / Apellido" at bounding box center [614, 227] width 169 height 13
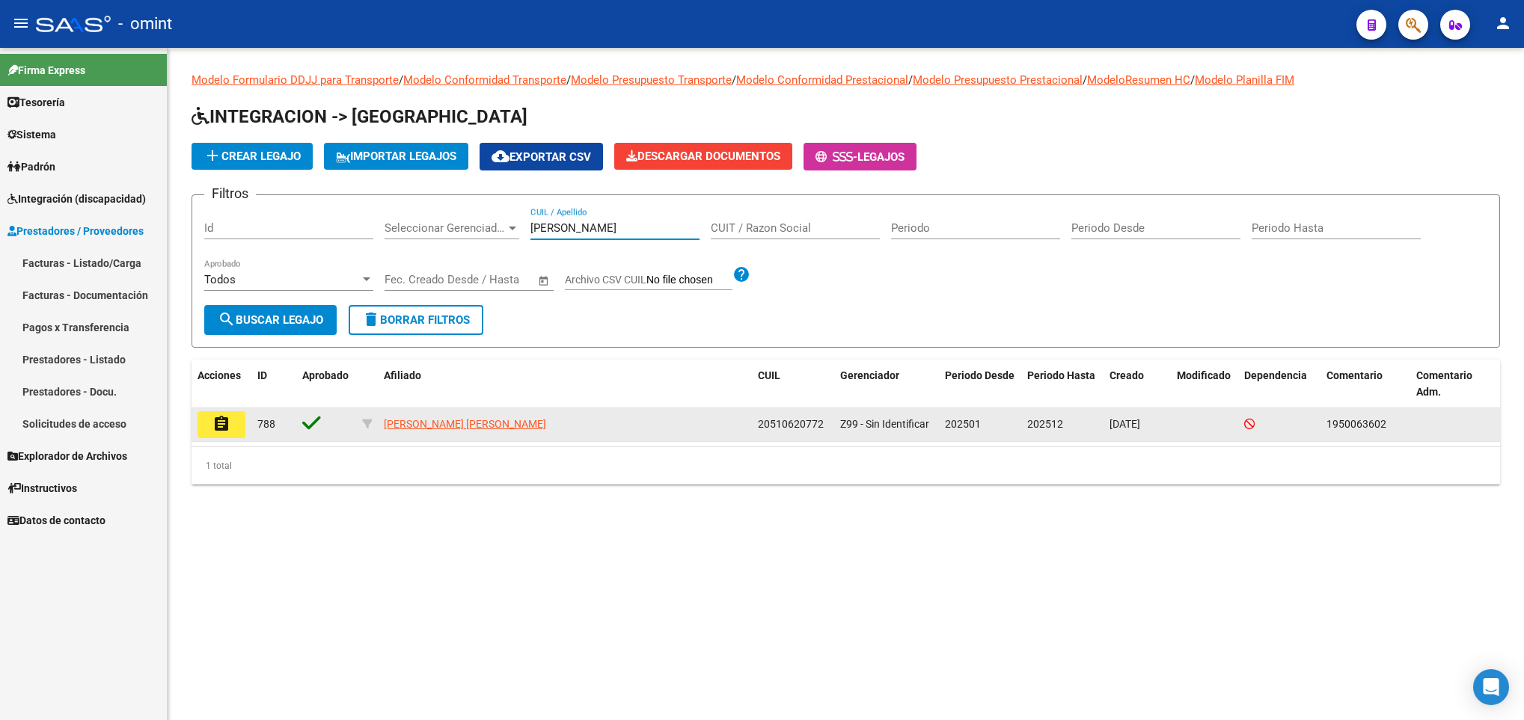
click at [220, 434] on button "assignment" at bounding box center [222, 424] width 48 height 27
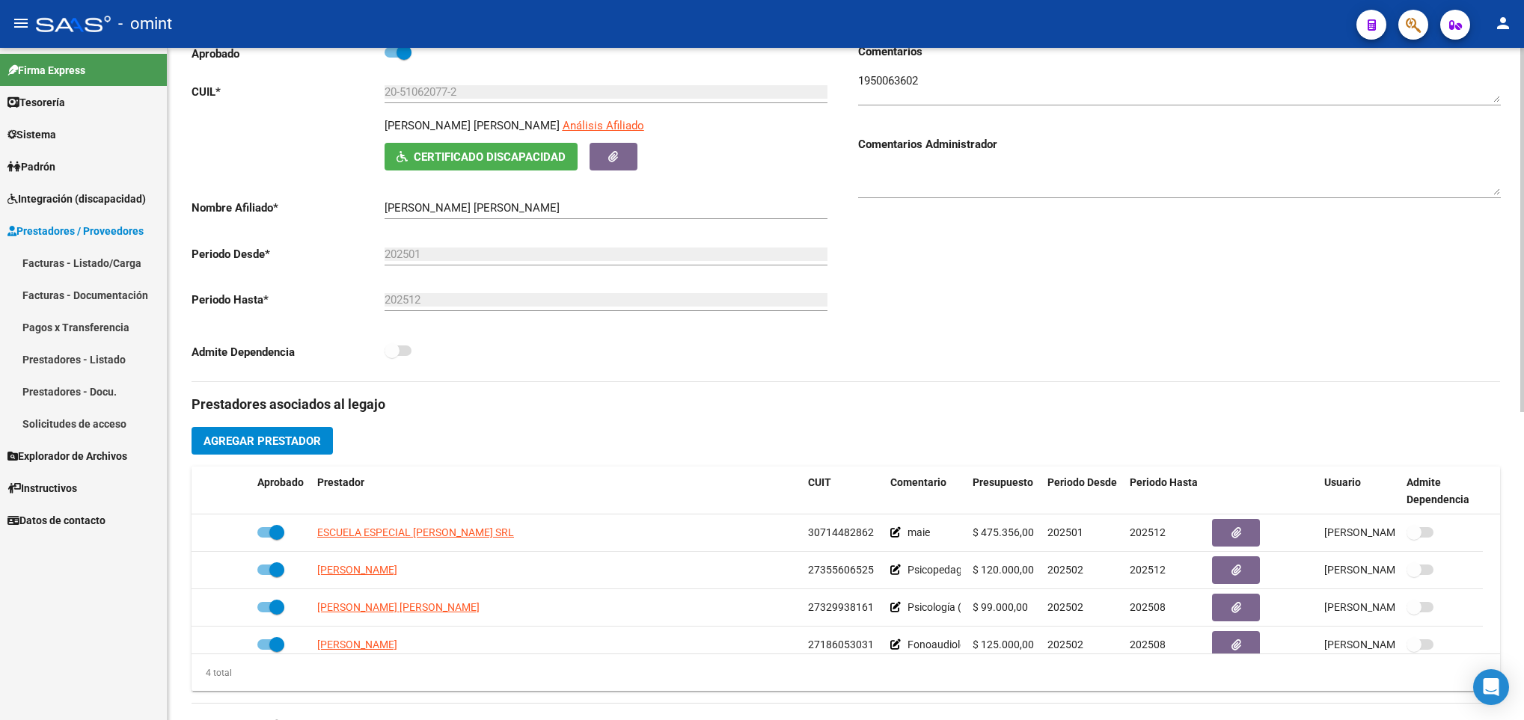
scroll to position [224, 0]
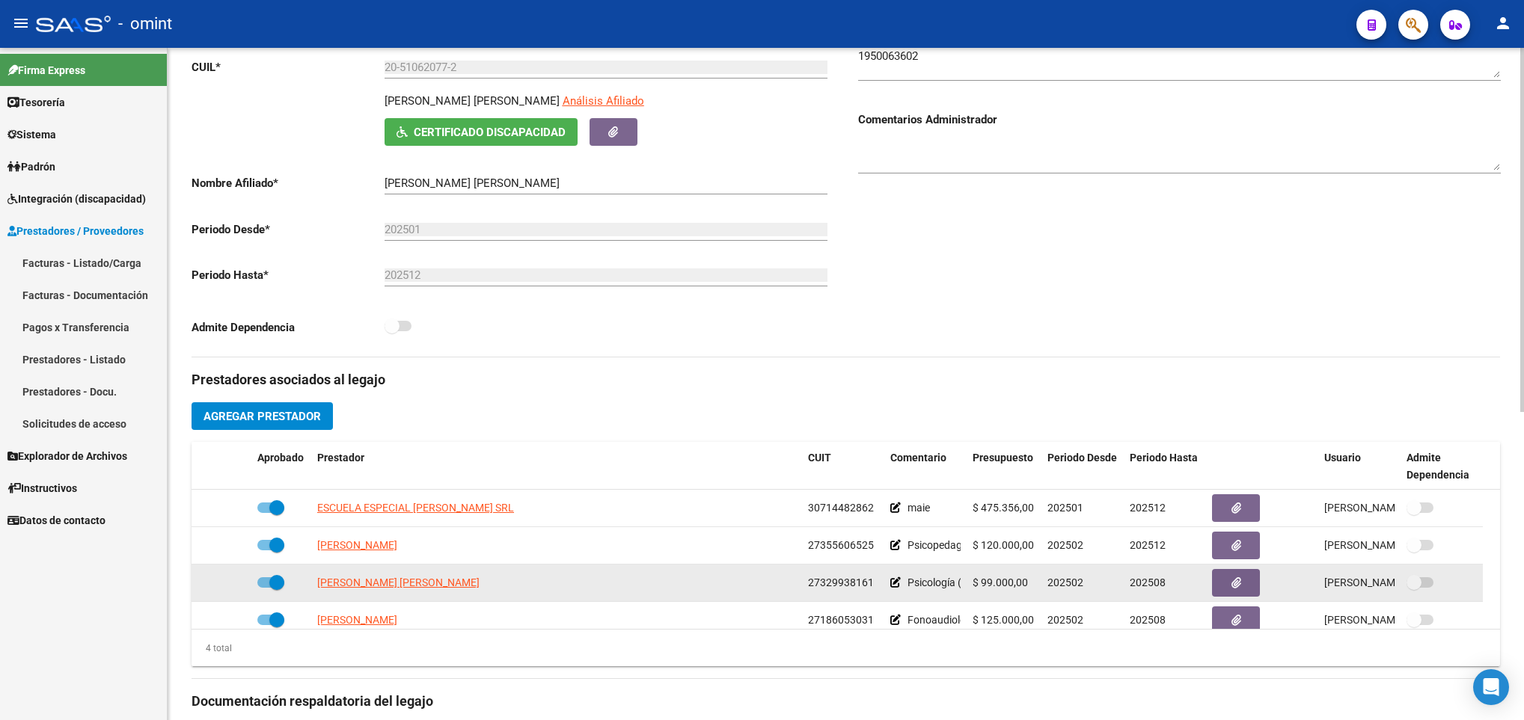
click at [257, 584] on label at bounding box center [270, 583] width 27 height 18
click at [264, 588] on input "checkbox" at bounding box center [264, 588] width 1 height 1
click at [231, 587] on icon at bounding box center [229, 583] width 10 height 10
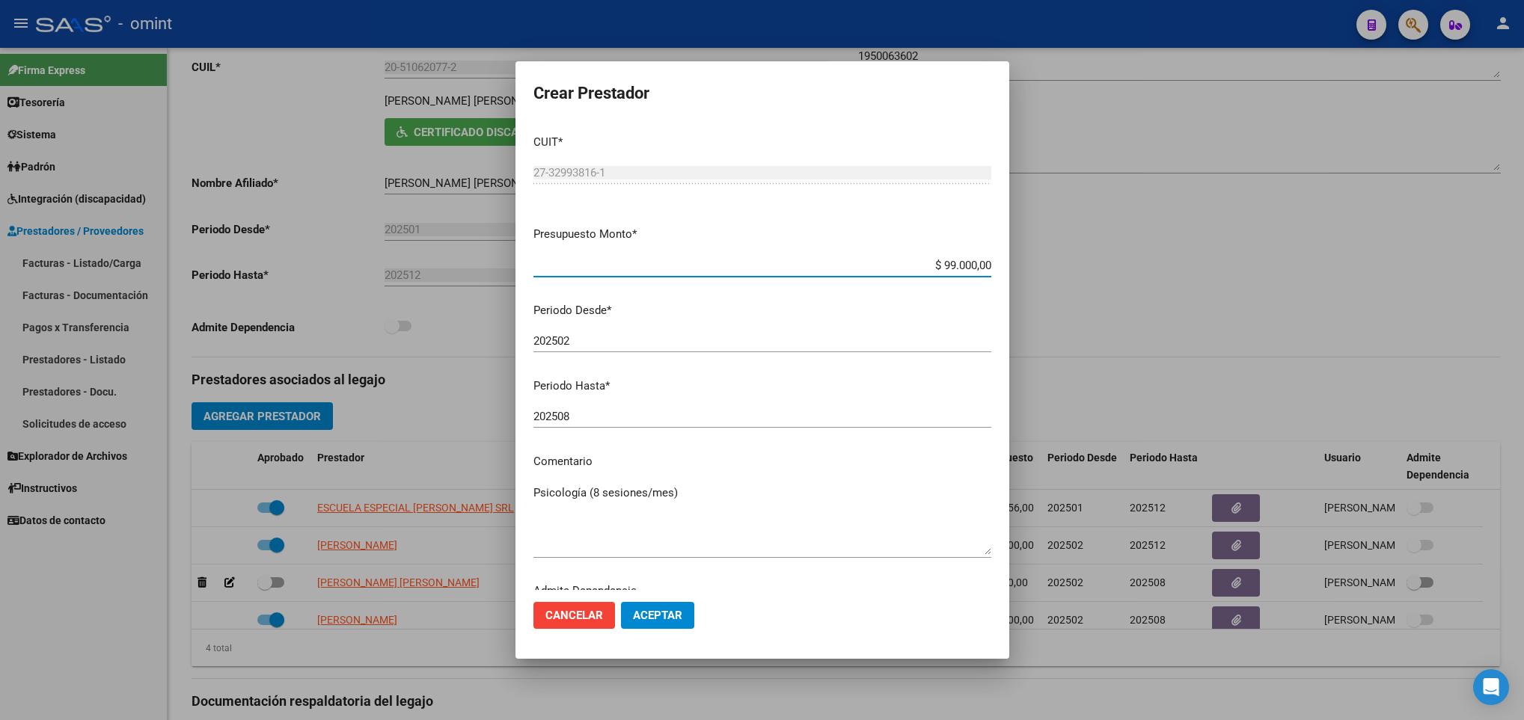
click at [746, 416] on input "202508" at bounding box center [762, 416] width 458 height 13
click at [678, 609] on span "Aceptar" at bounding box center [657, 615] width 49 height 13
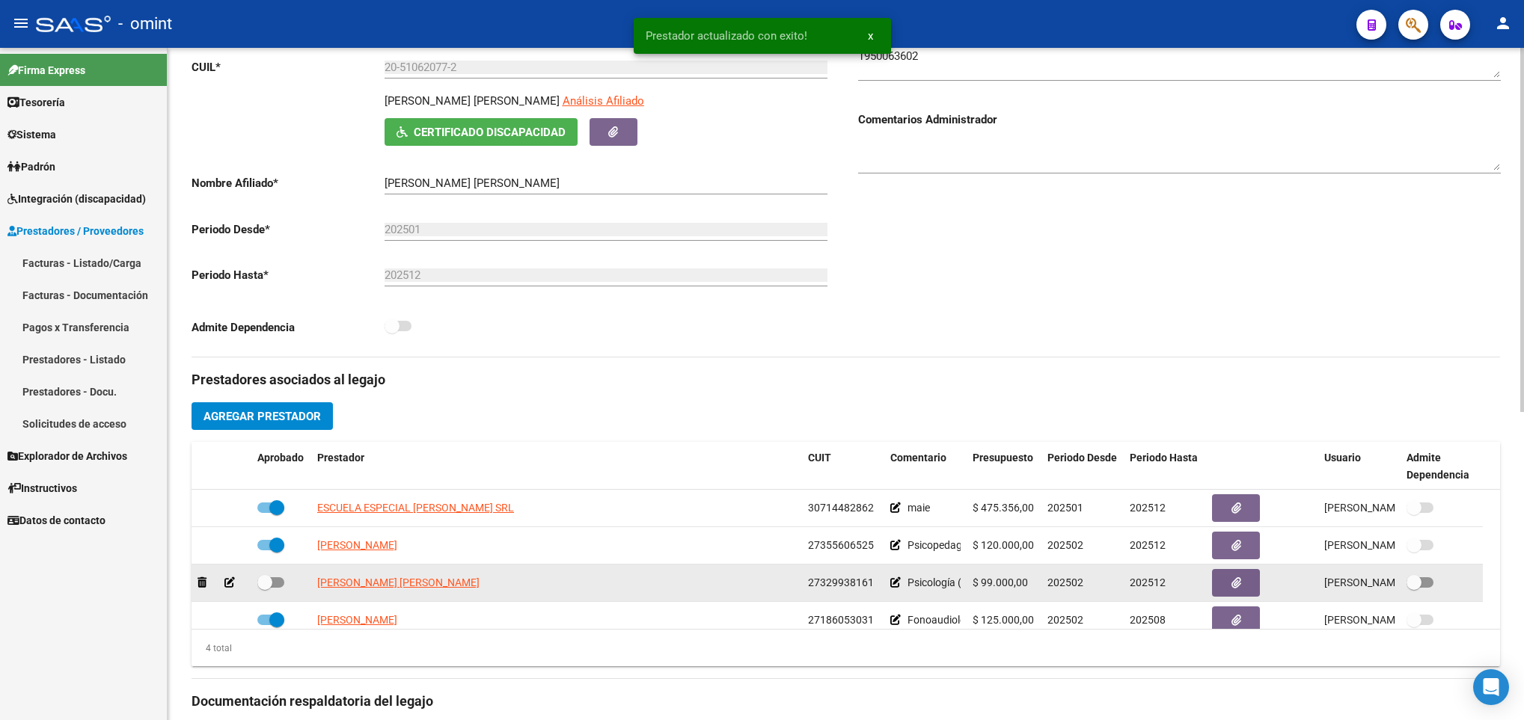
click at [272, 588] on span at bounding box center [270, 583] width 27 height 10
click at [265, 589] on input "checkbox" at bounding box center [264, 588] width 1 height 1
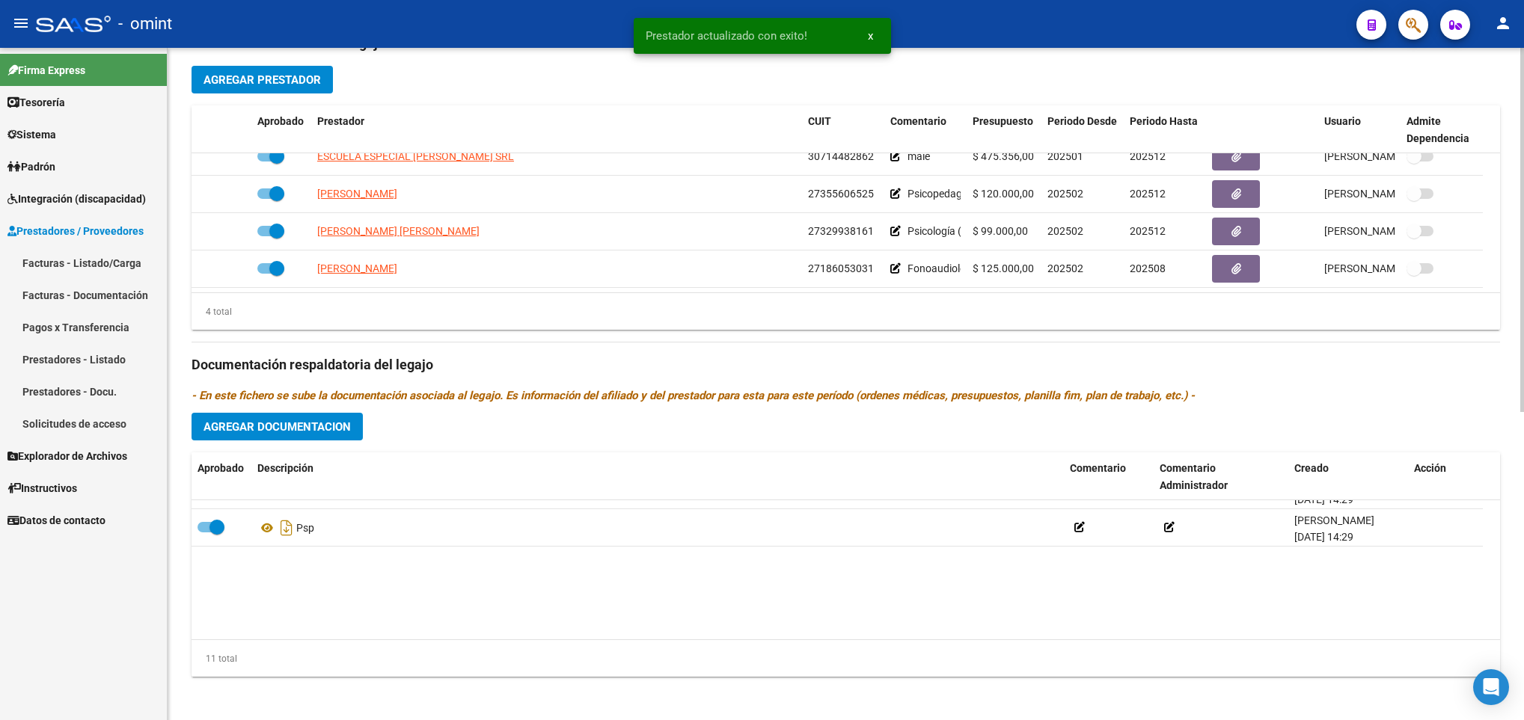
scroll to position [0, 0]
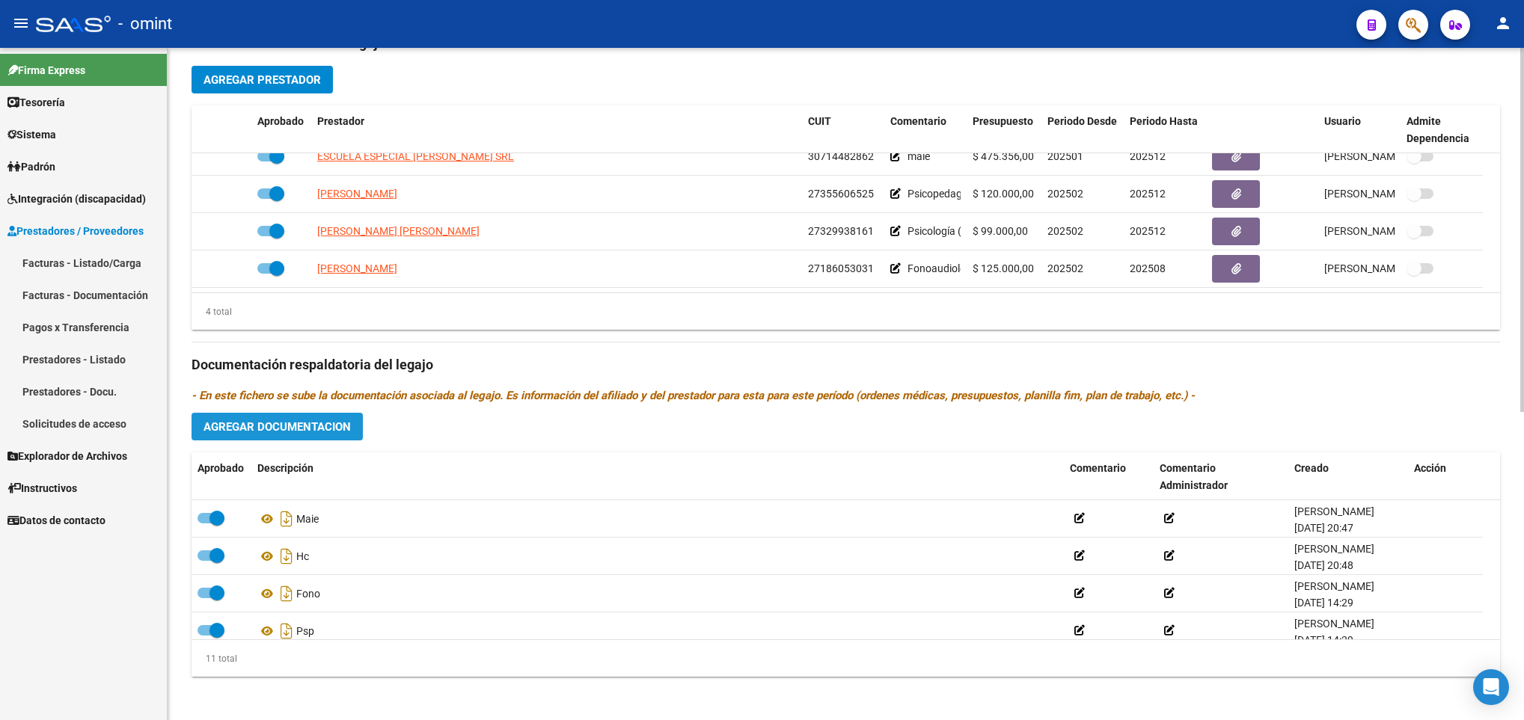
click at [288, 434] on span "Agregar Documentacion" at bounding box center [276, 426] width 147 height 13
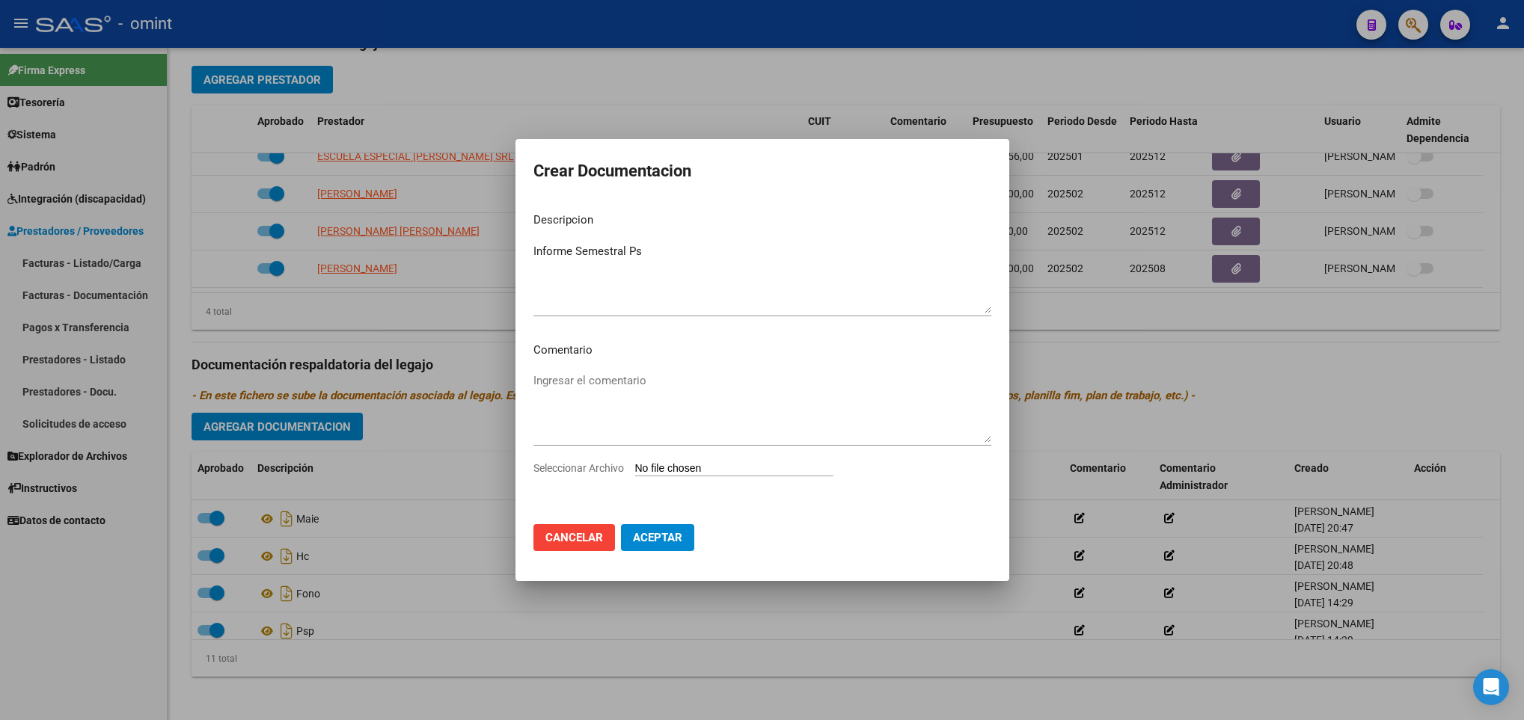
click at [784, 463] on input "Seleccionar Archivo" at bounding box center [734, 469] width 198 height 14
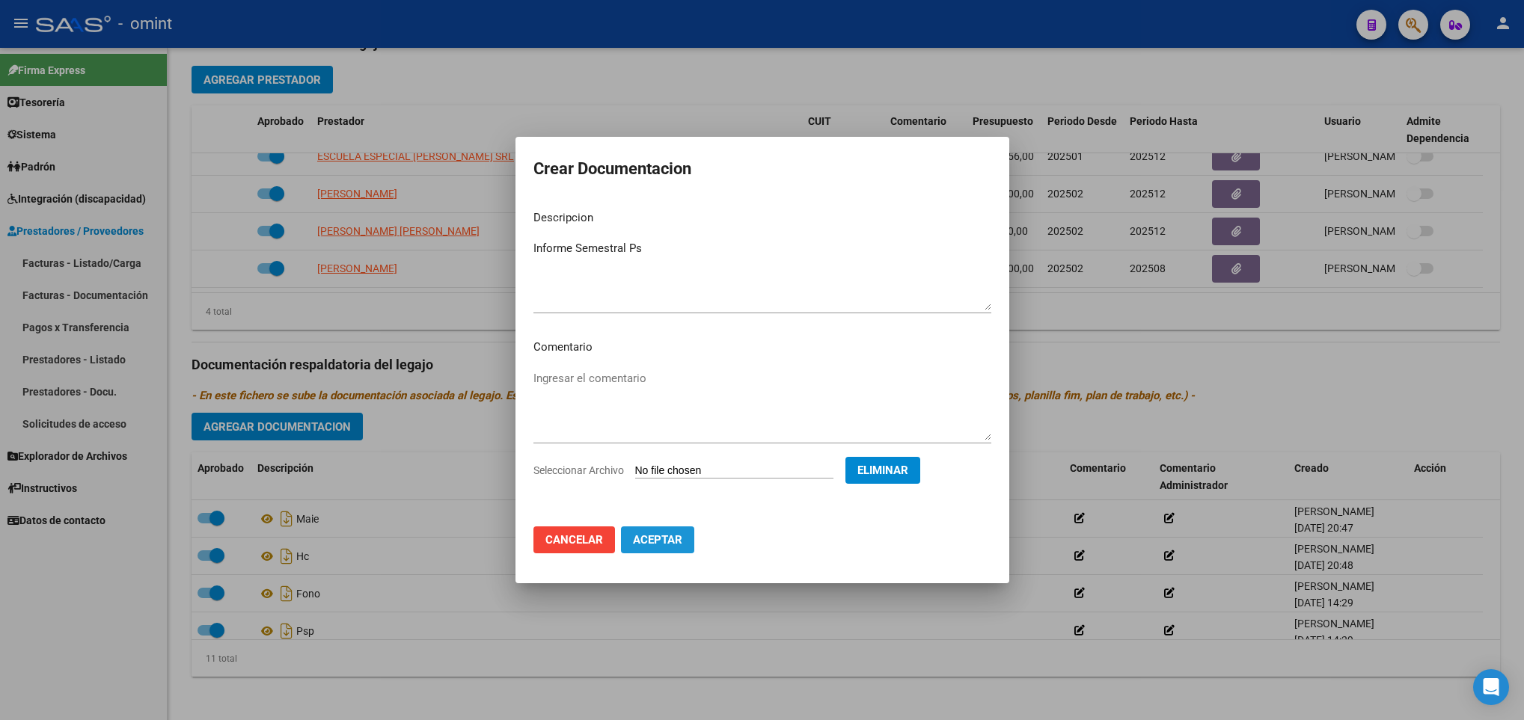
click at [685, 539] on button "Aceptar" at bounding box center [657, 540] width 73 height 27
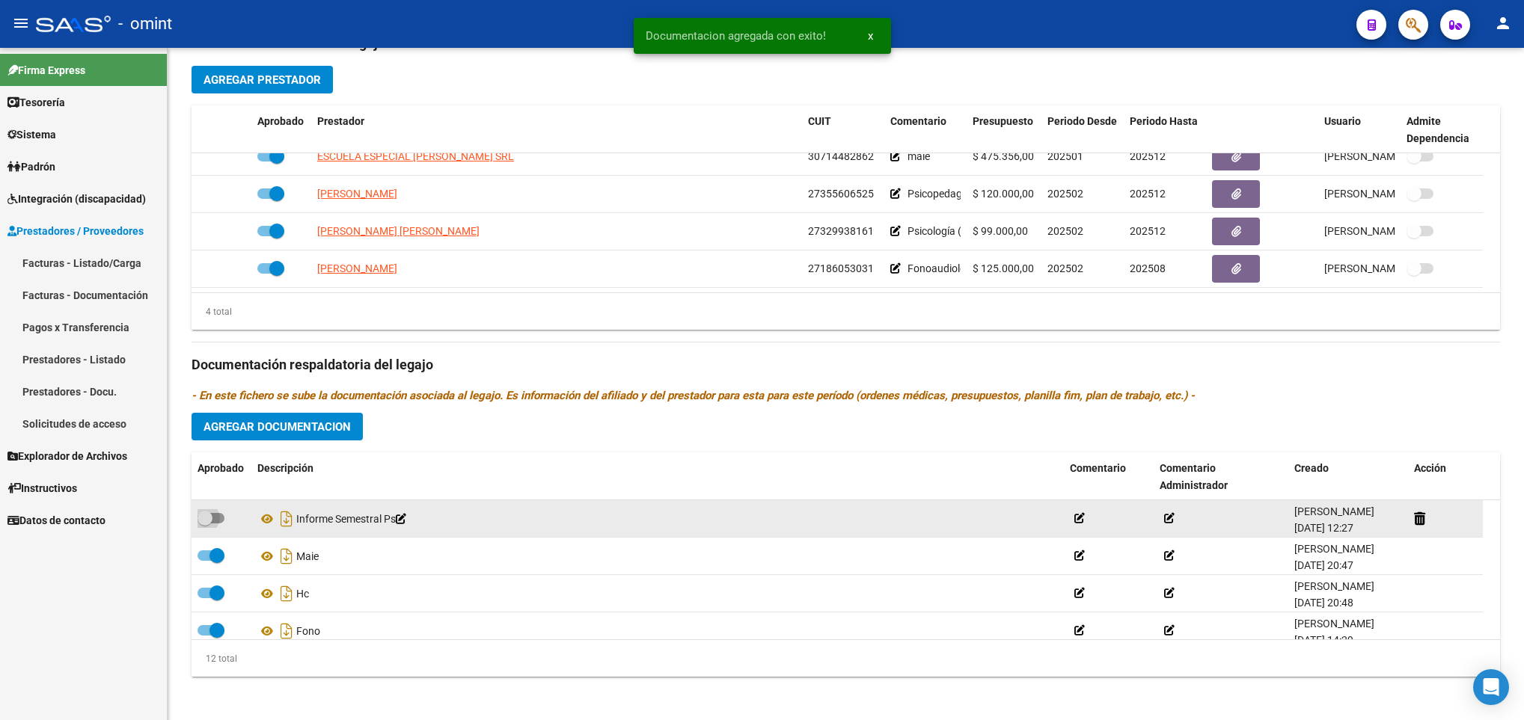
click at [216, 516] on span at bounding box center [211, 518] width 27 height 10
click at [205, 524] on input "checkbox" at bounding box center [204, 524] width 1 height 1
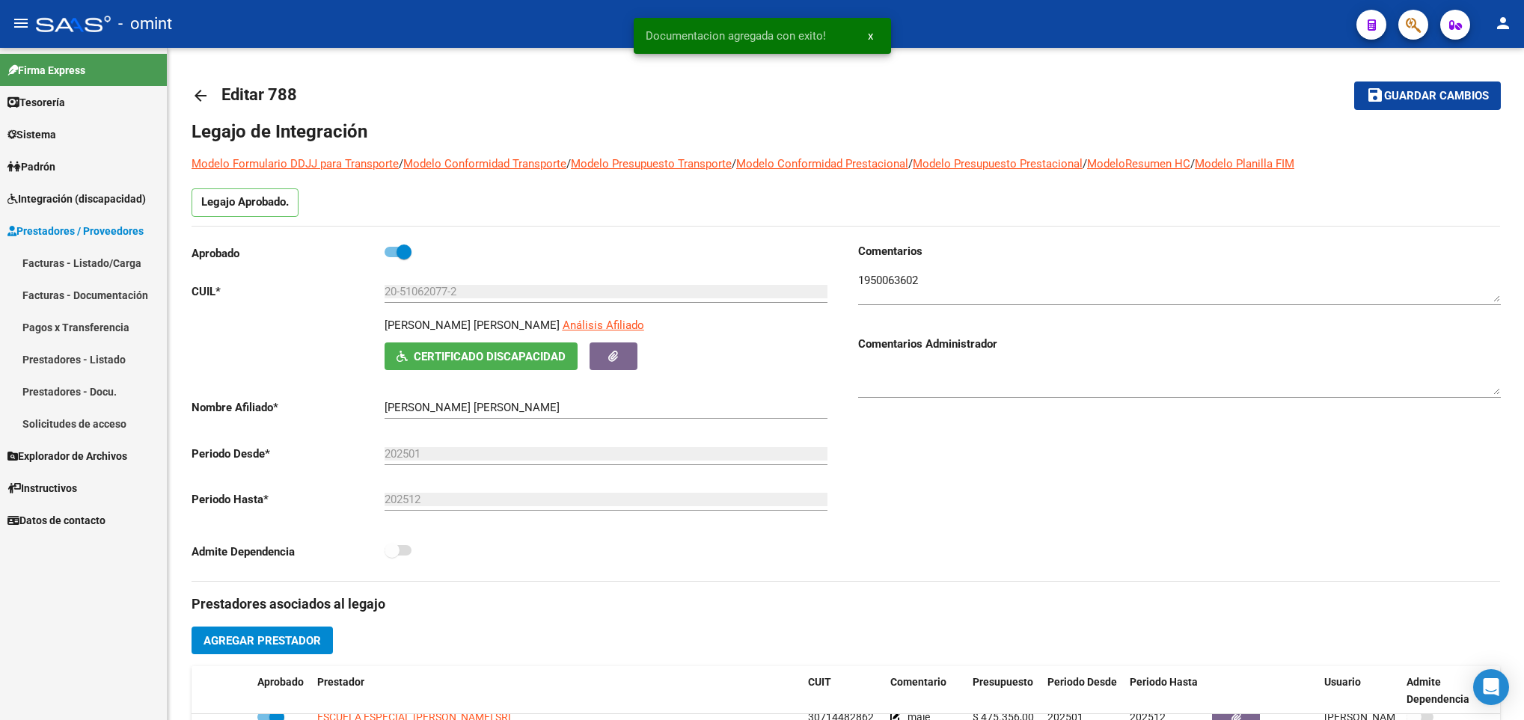
click at [1390, 97] on span "Guardar cambios" at bounding box center [1436, 96] width 105 height 13
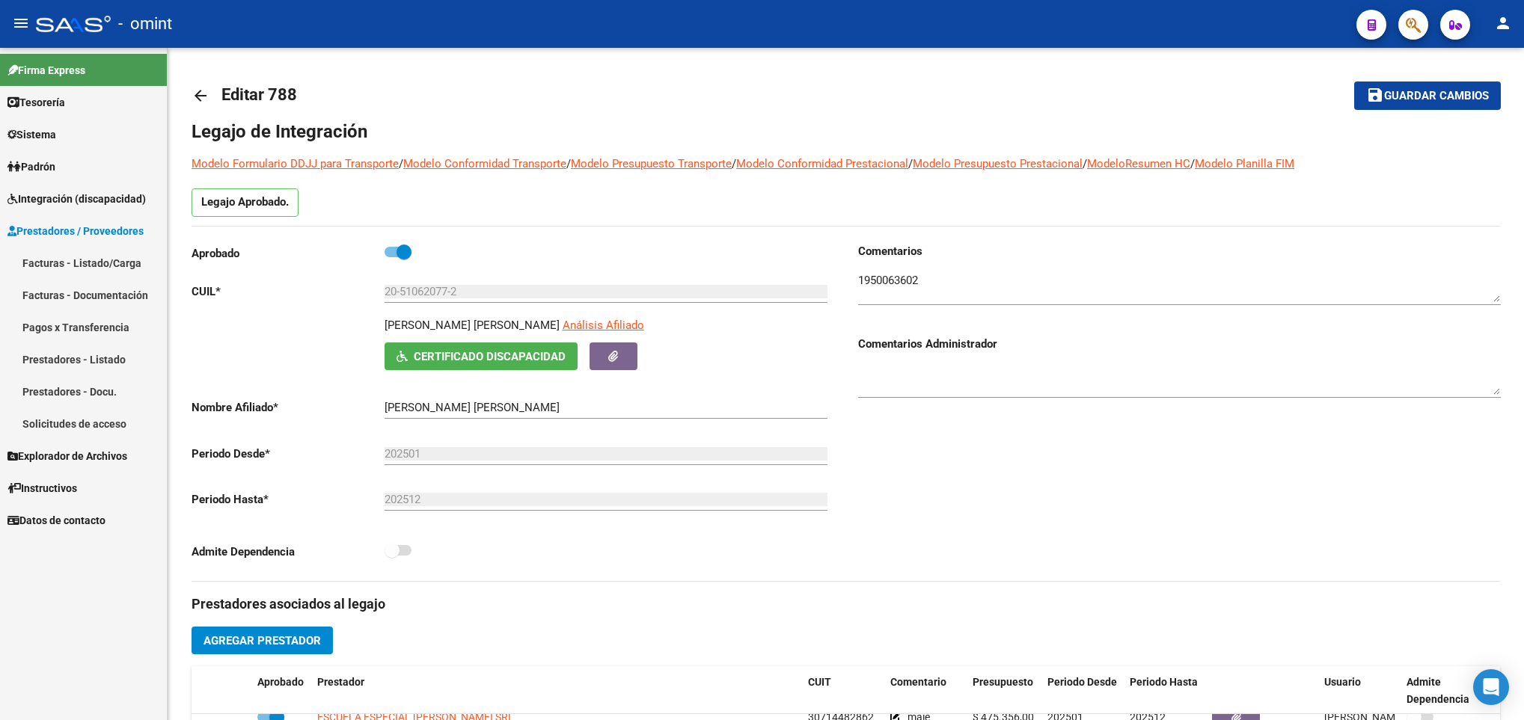
click at [195, 87] on mat-icon "arrow_back" at bounding box center [201, 96] width 18 height 18
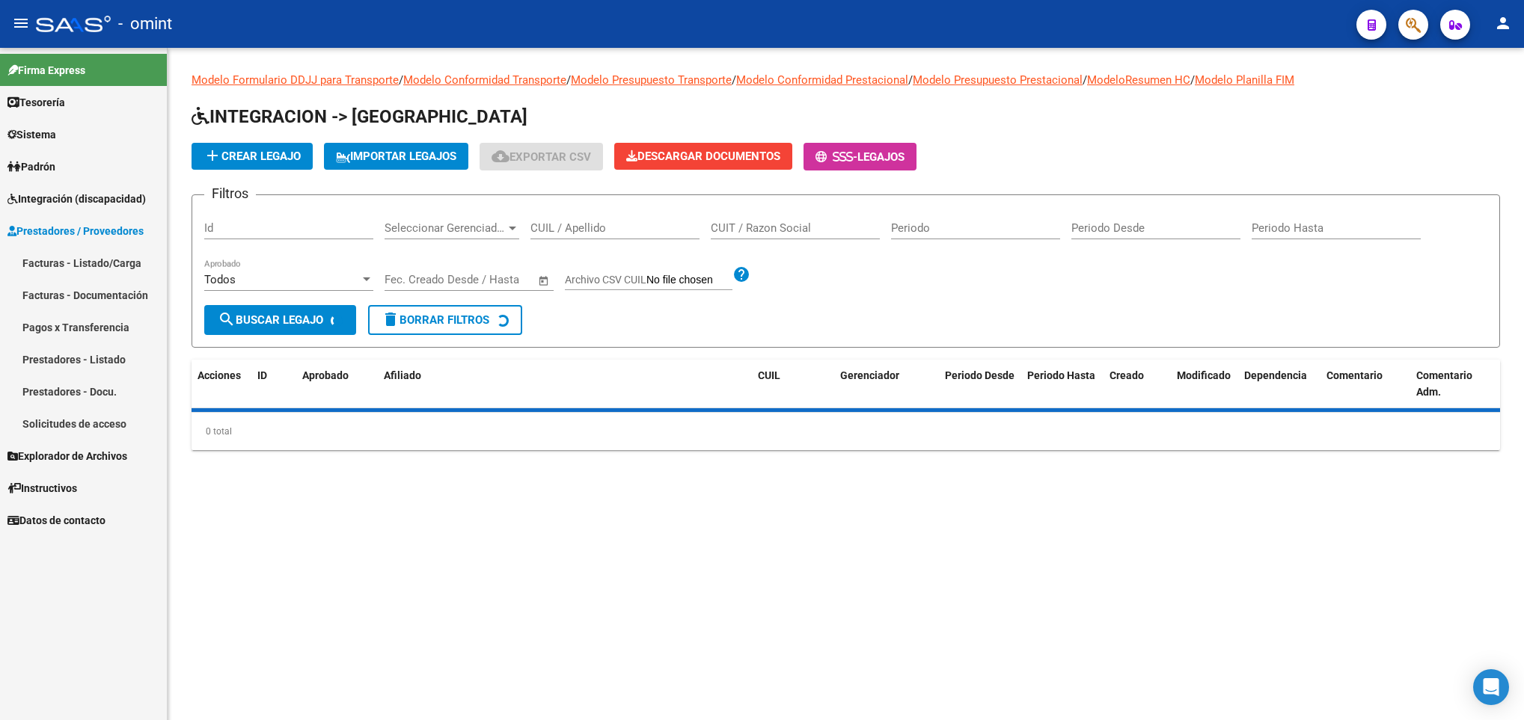
click at [573, 224] on input "CUIL / Apellido" at bounding box center [614, 227] width 169 height 13
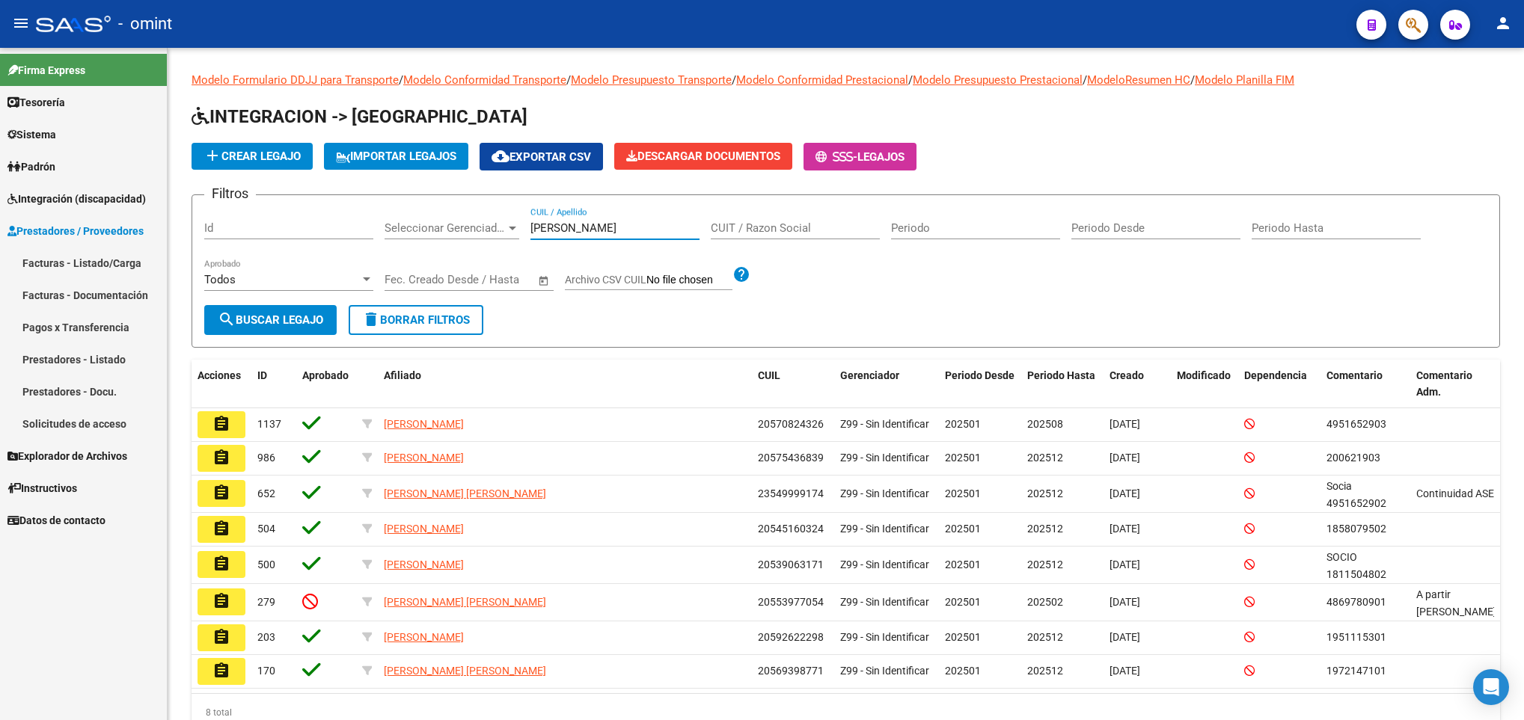
click at [218, 460] on mat-icon "assignment" at bounding box center [221, 458] width 18 height 18
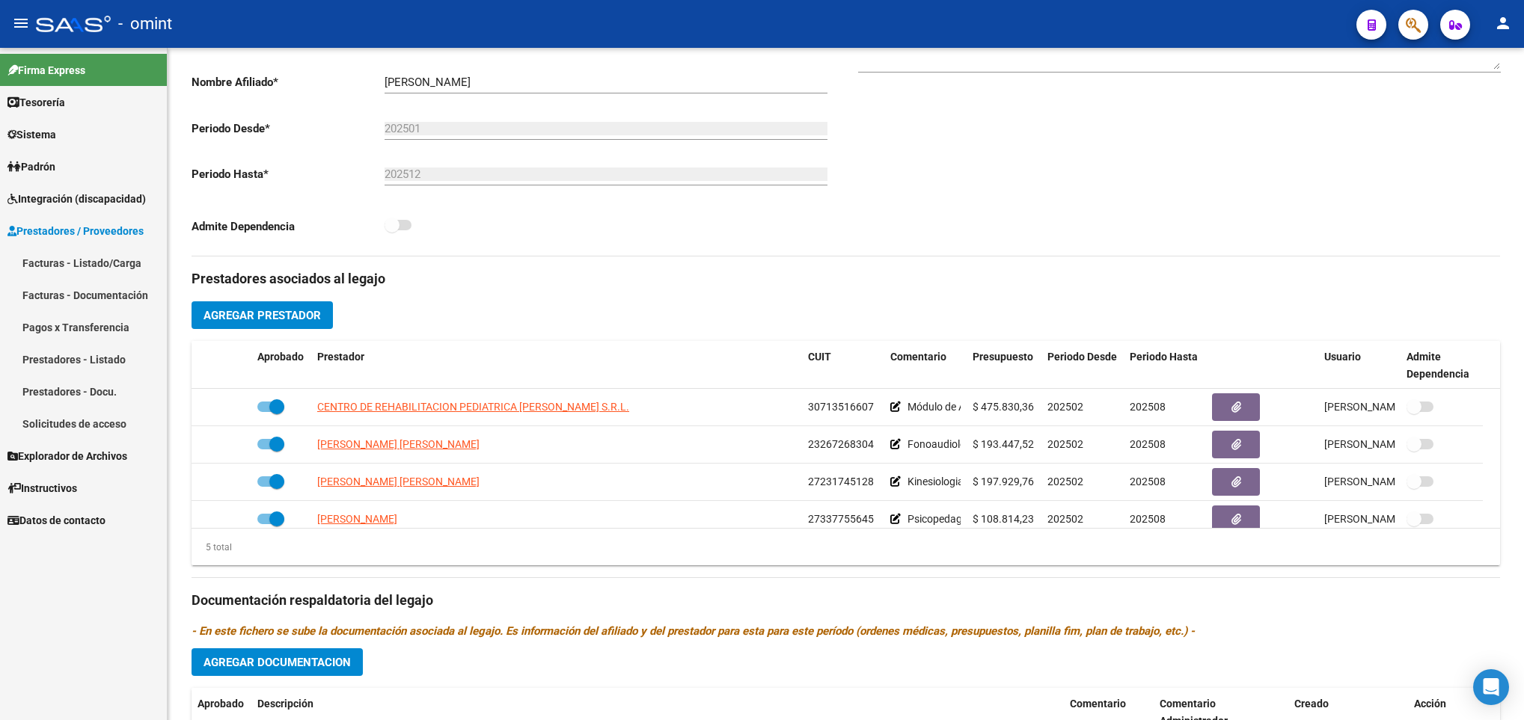
scroll to position [337, 0]
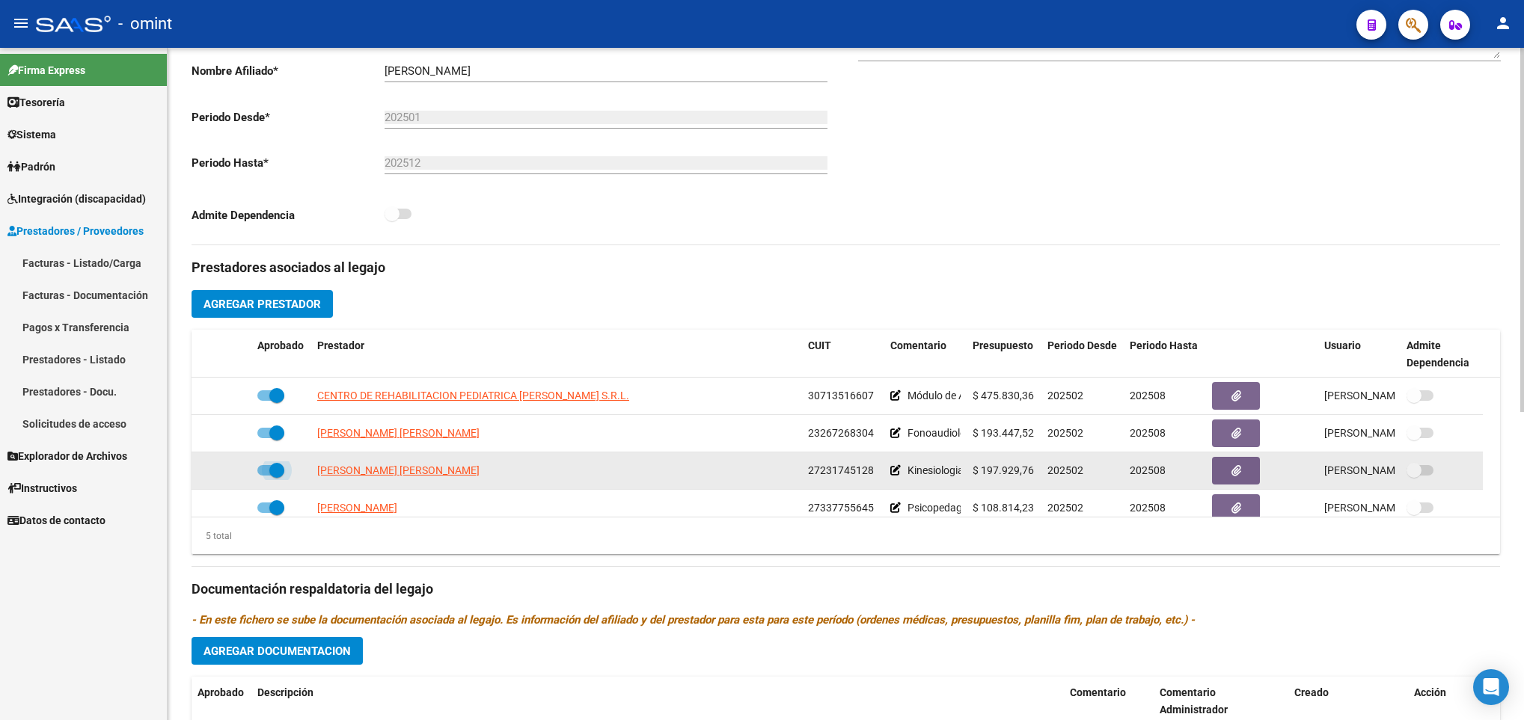
click at [270, 472] on span at bounding box center [276, 470] width 15 height 15
click at [265, 476] on input "checkbox" at bounding box center [264, 476] width 1 height 1
click at [229, 476] on icon at bounding box center [229, 470] width 10 height 10
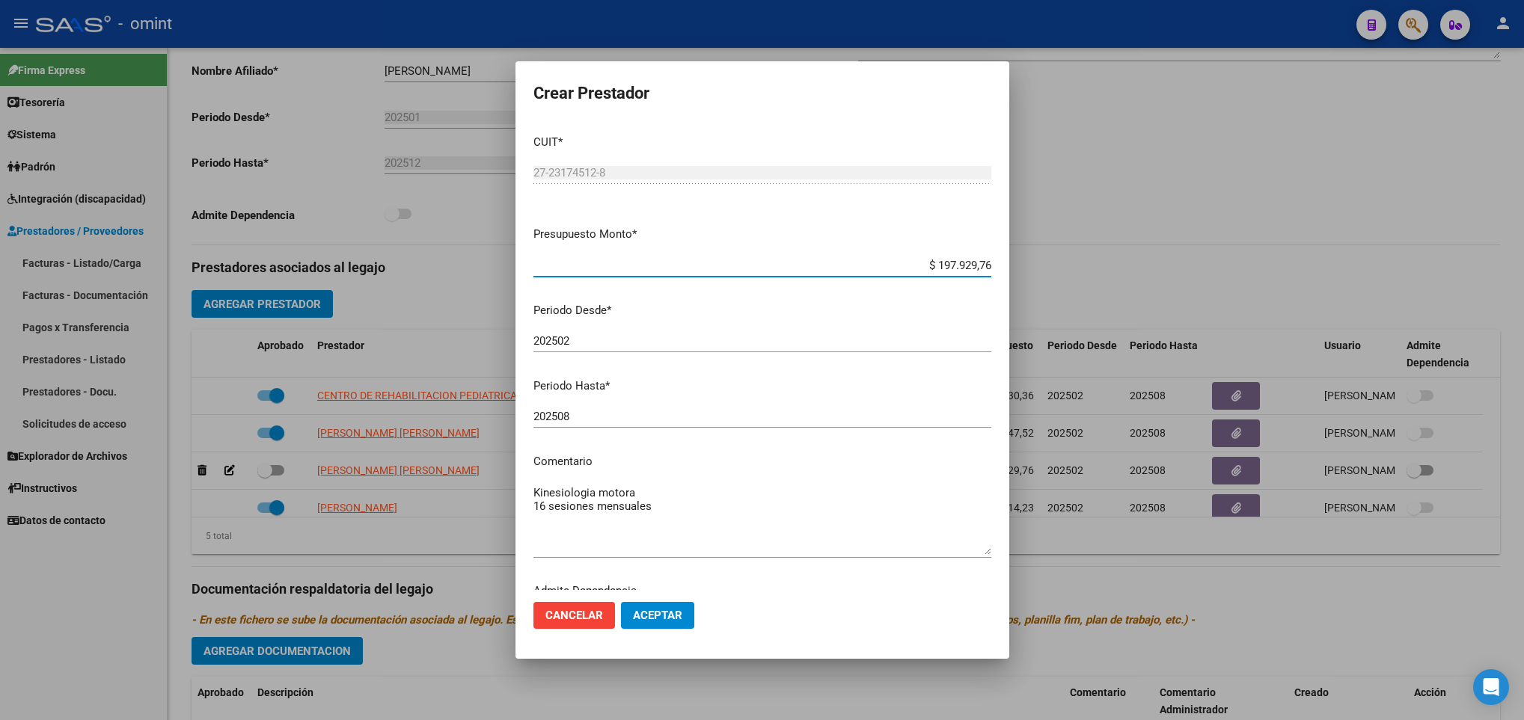
click at [772, 411] on input "202508" at bounding box center [762, 416] width 458 height 13
click at [646, 613] on span "Aceptar" at bounding box center [657, 615] width 49 height 13
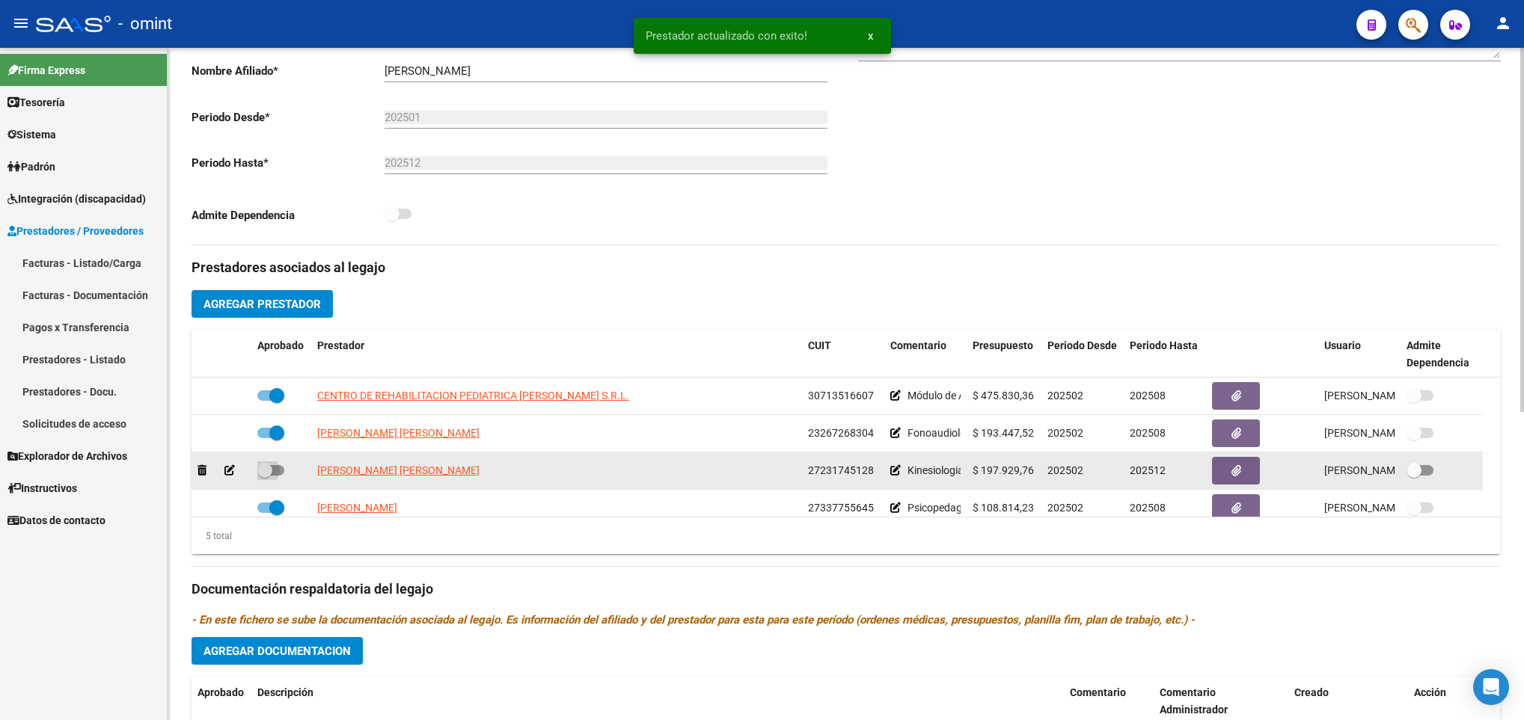
click at [270, 478] on span at bounding box center [264, 470] width 15 height 15
click at [265, 477] on input "checkbox" at bounding box center [264, 476] width 1 height 1
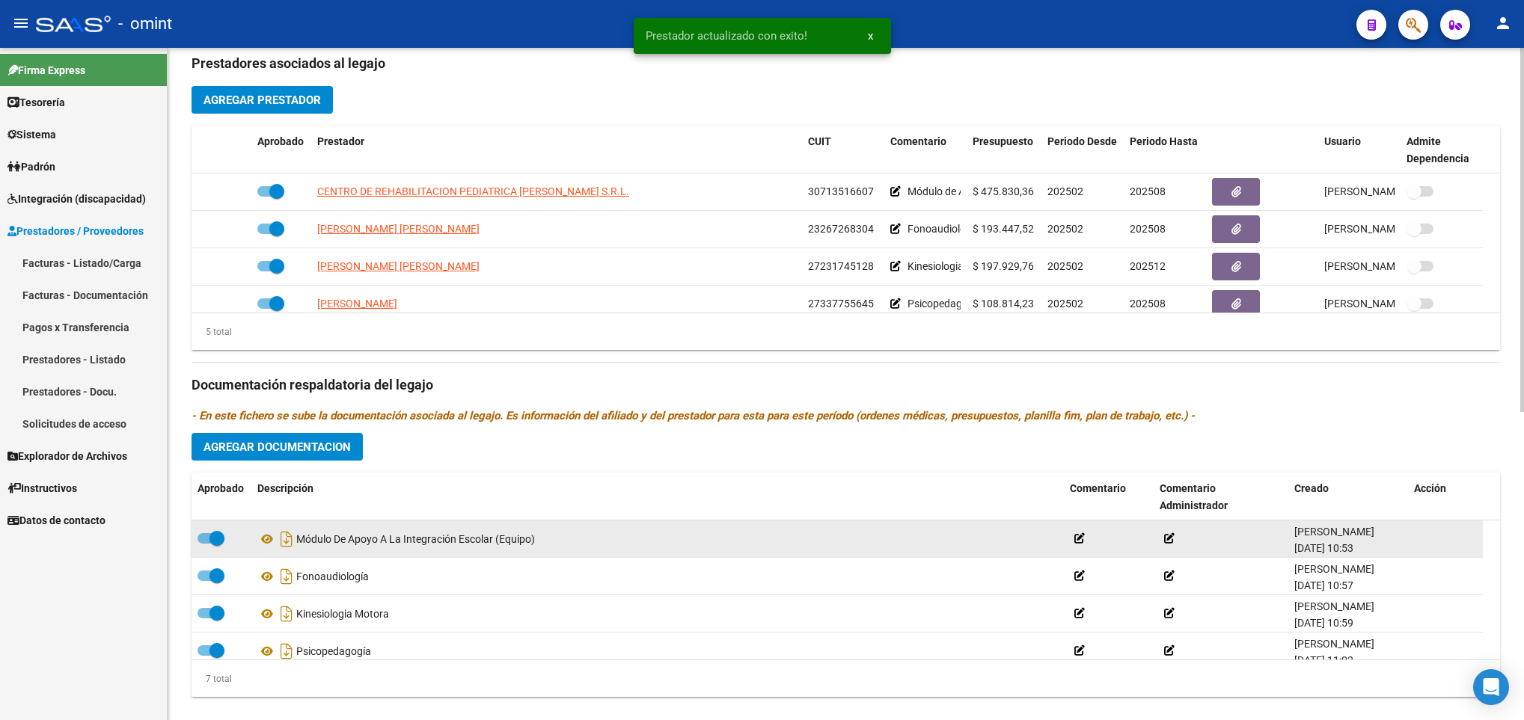
scroll to position [561, 0]
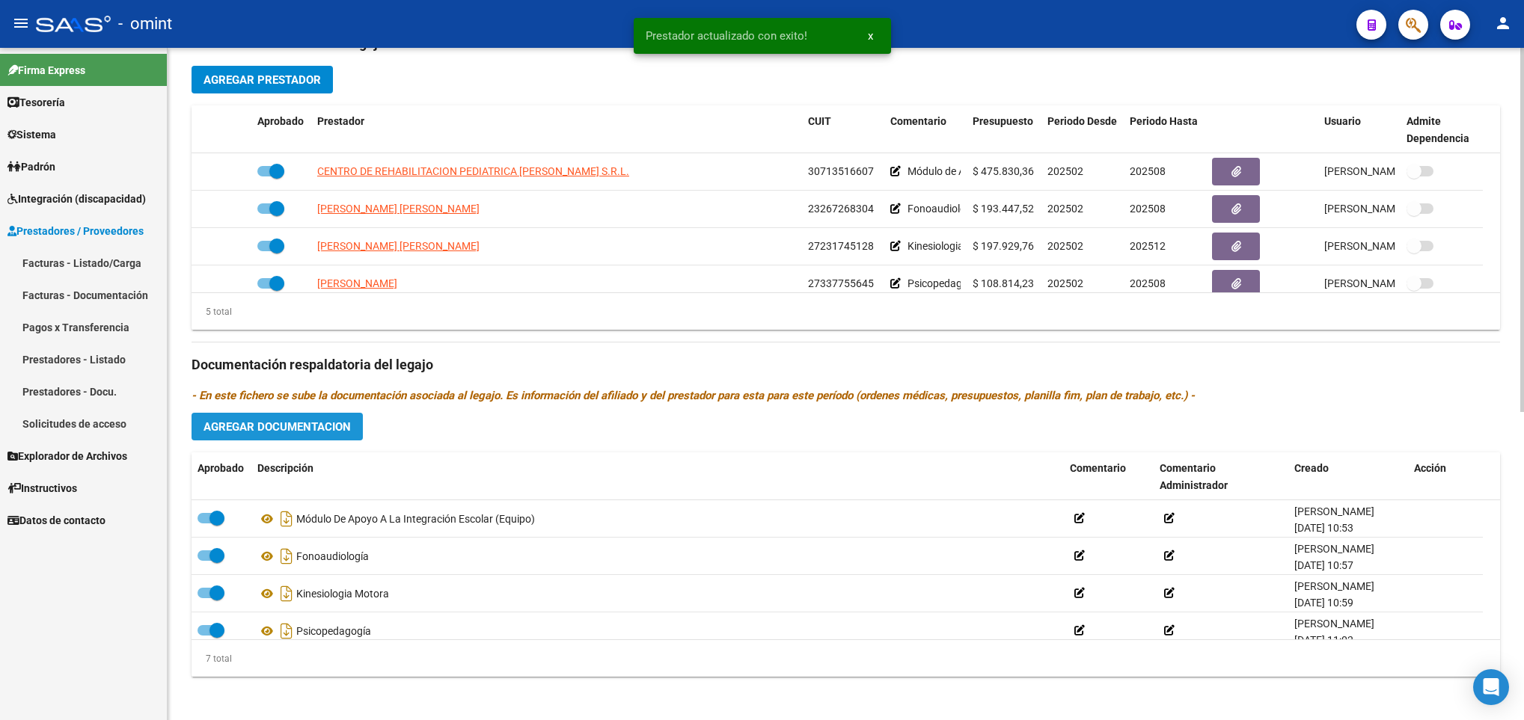
click at [321, 433] on span "Agregar Documentacion" at bounding box center [276, 426] width 147 height 13
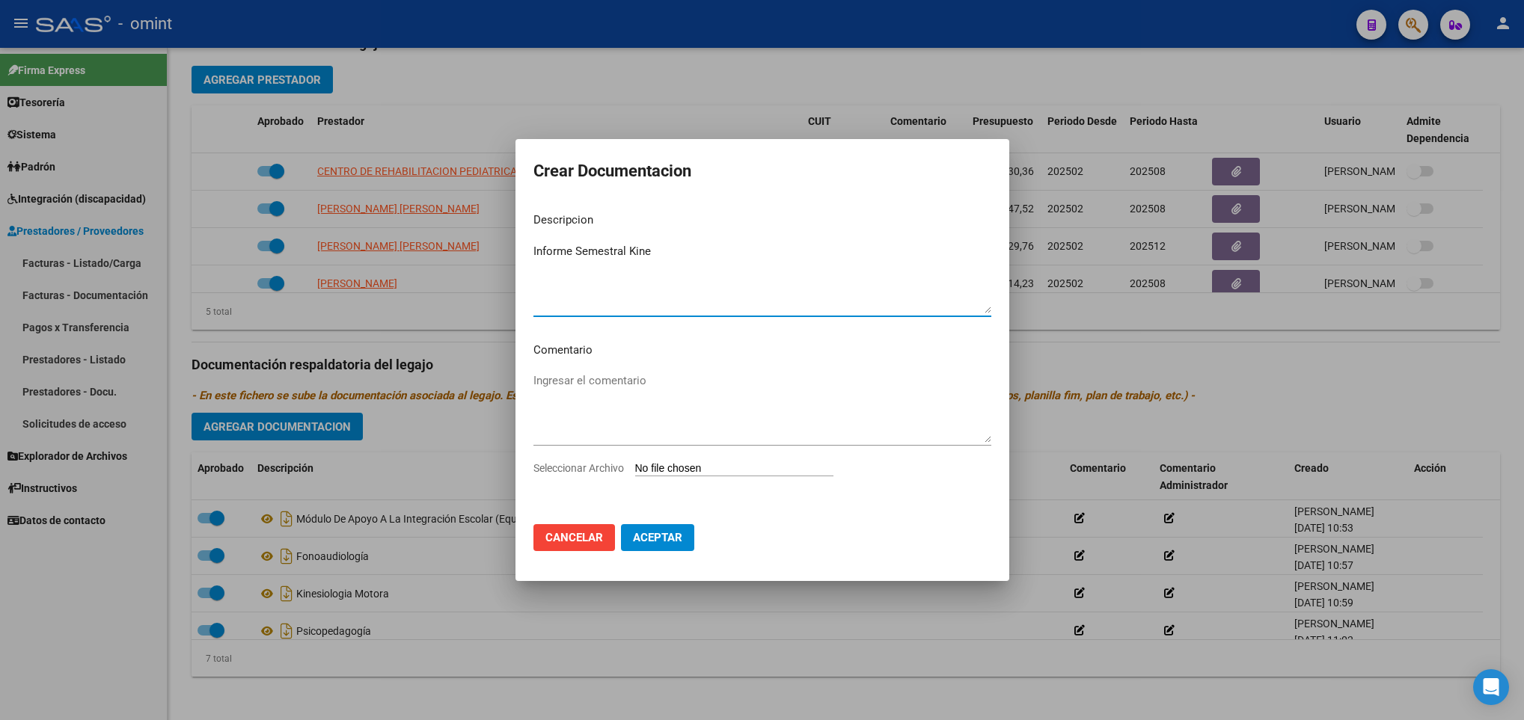
click at [741, 462] on input "Seleccionar Archivo" at bounding box center [734, 469] width 198 height 14
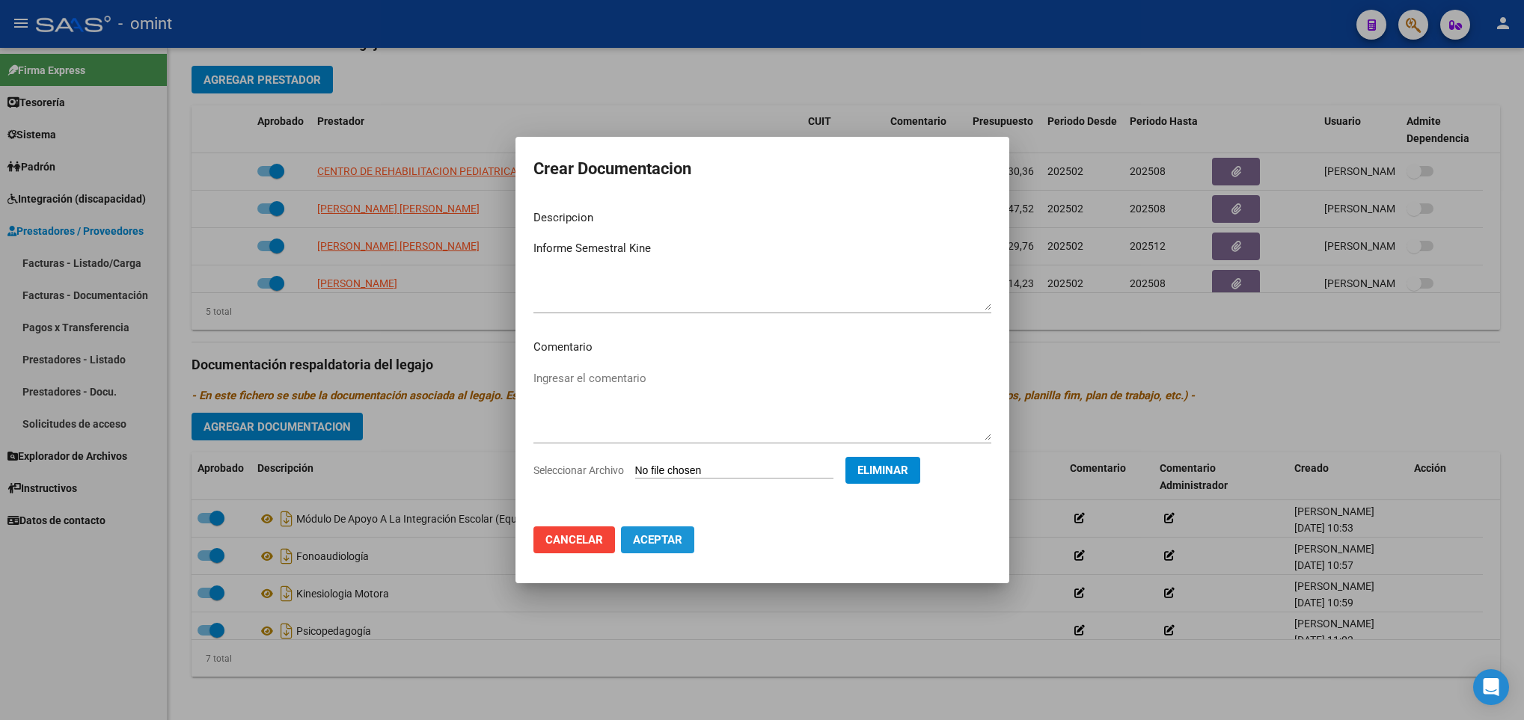
click at [660, 543] on span "Aceptar" at bounding box center [657, 539] width 49 height 13
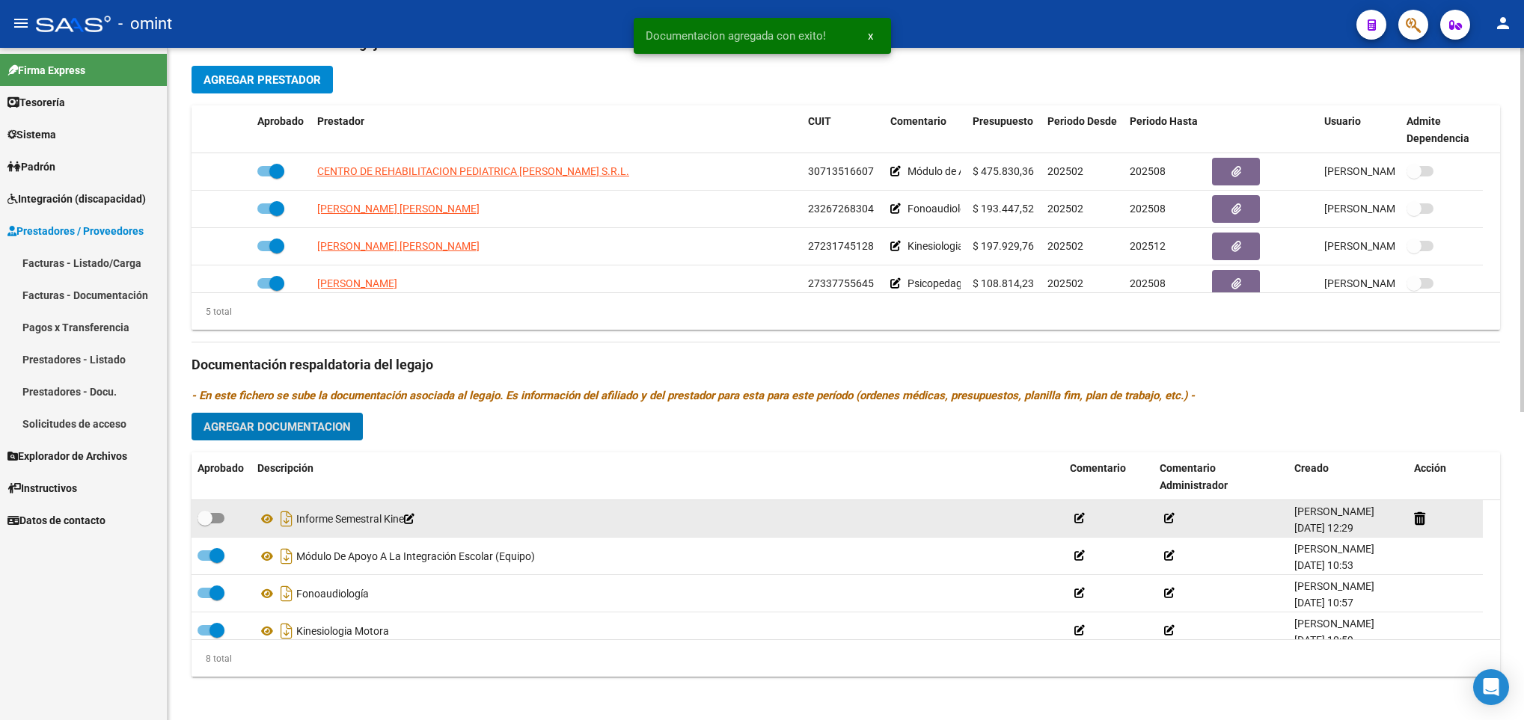
click at [218, 523] on span at bounding box center [211, 518] width 27 height 10
click at [205, 524] on input "checkbox" at bounding box center [204, 524] width 1 height 1
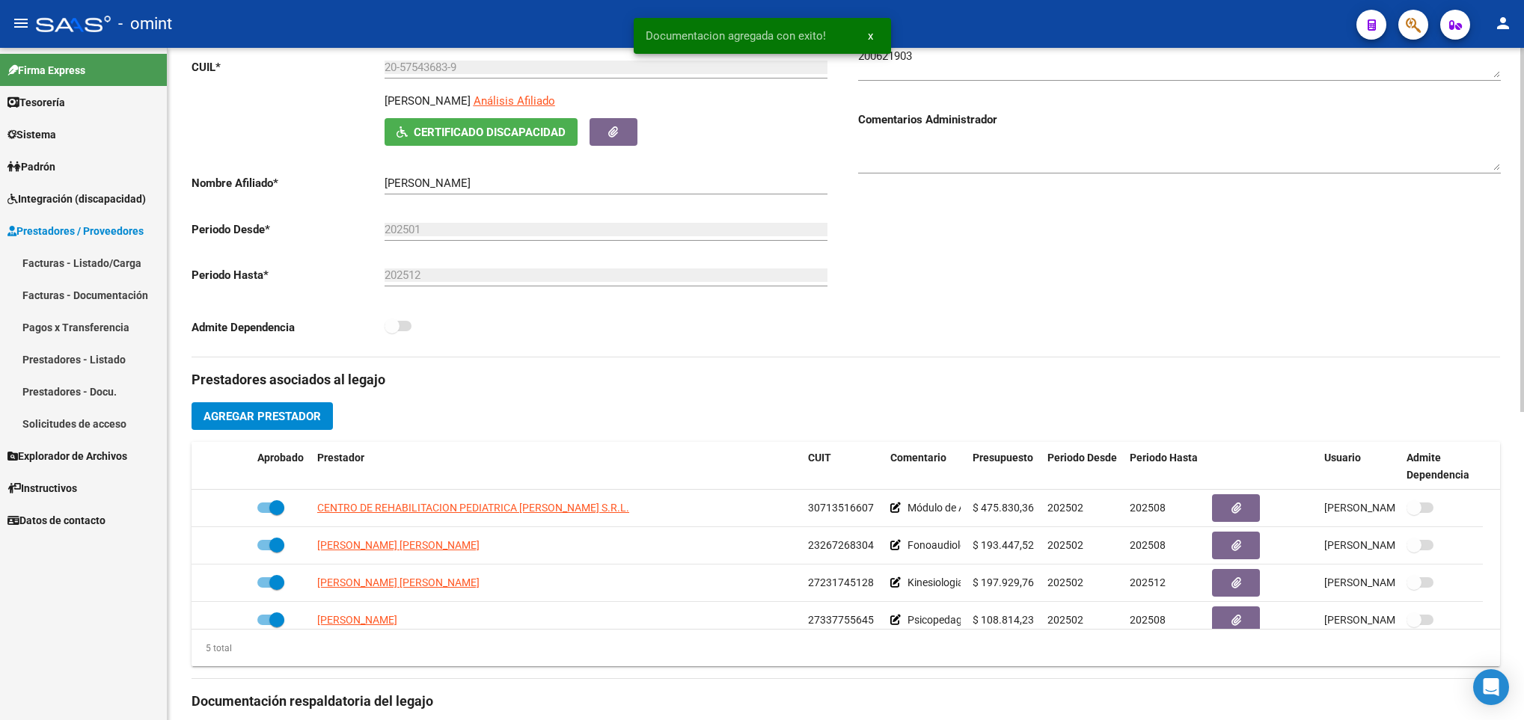
scroll to position [0, 0]
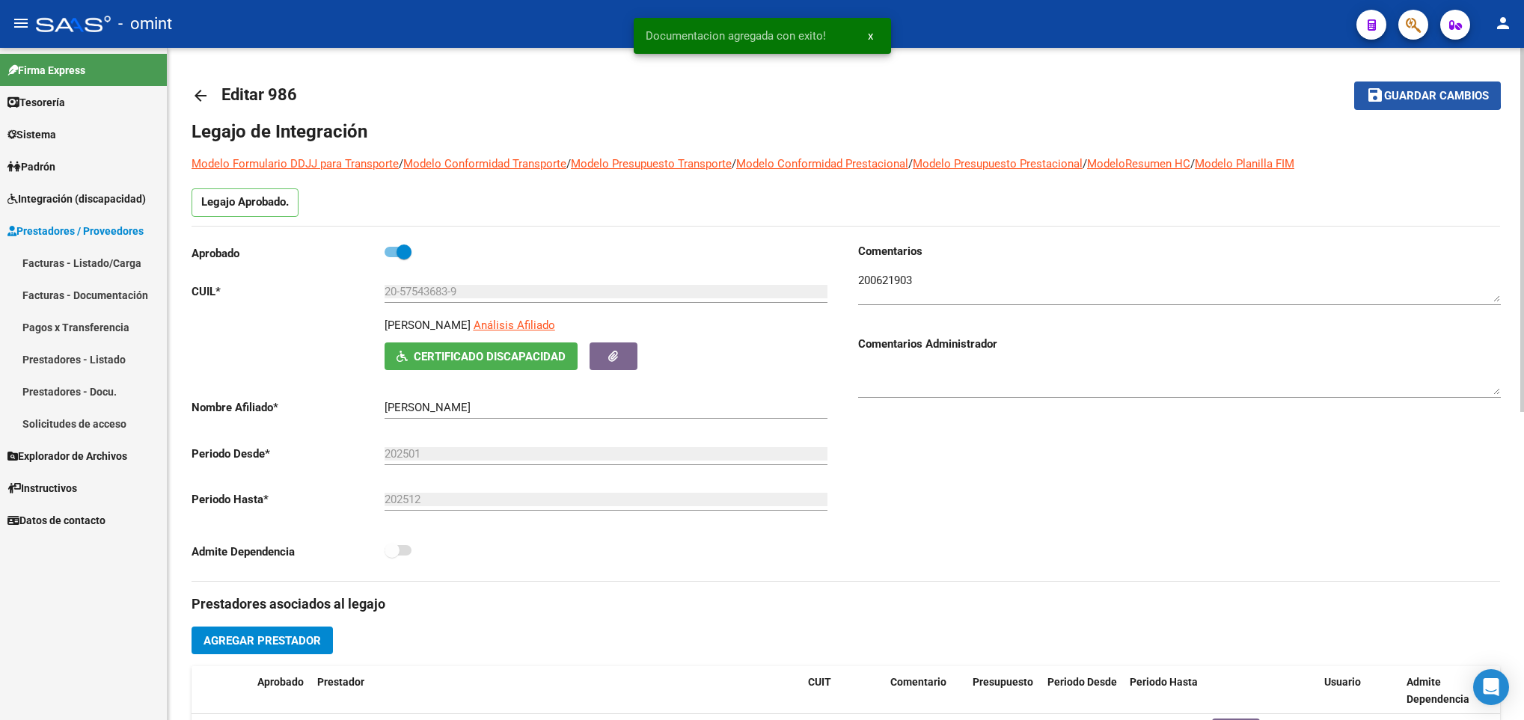
click at [1400, 91] on span "Guardar cambios" at bounding box center [1436, 96] width 105 height 13
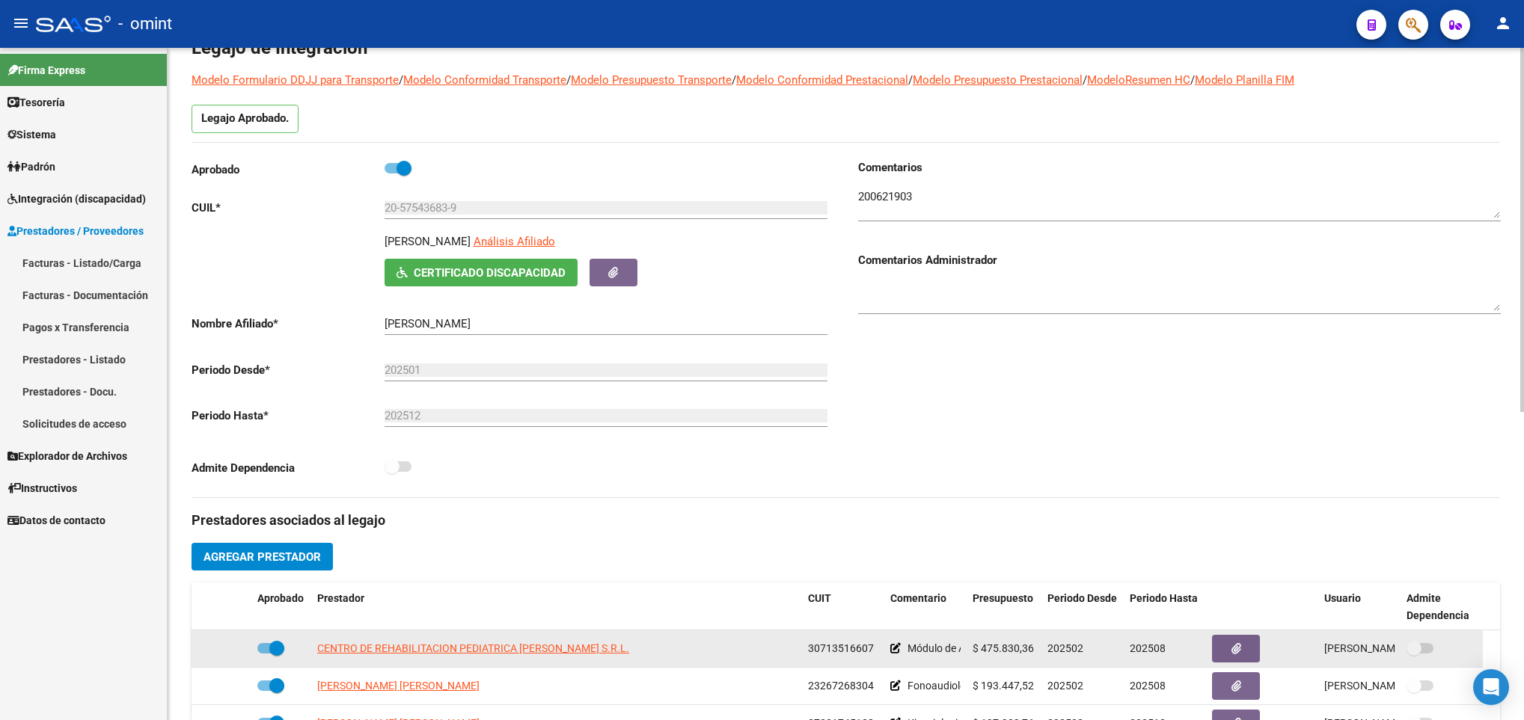
scroll to position [337, 0]
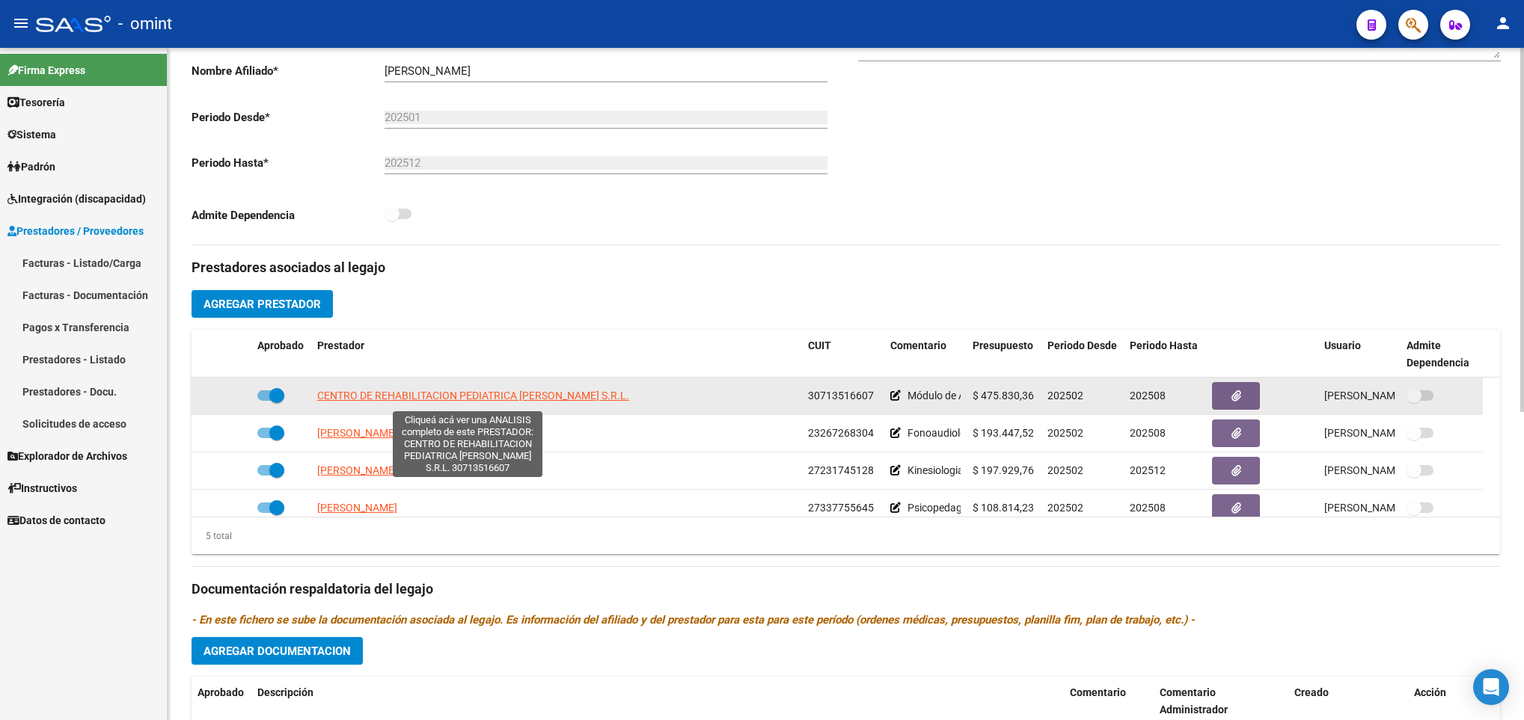
click at [361, 395] on span "CENTRO DE REHABILITACION PEDIATRICA RAMOS MEJIA S.R.L." at bounding box center [473, 396] width 312 height 12
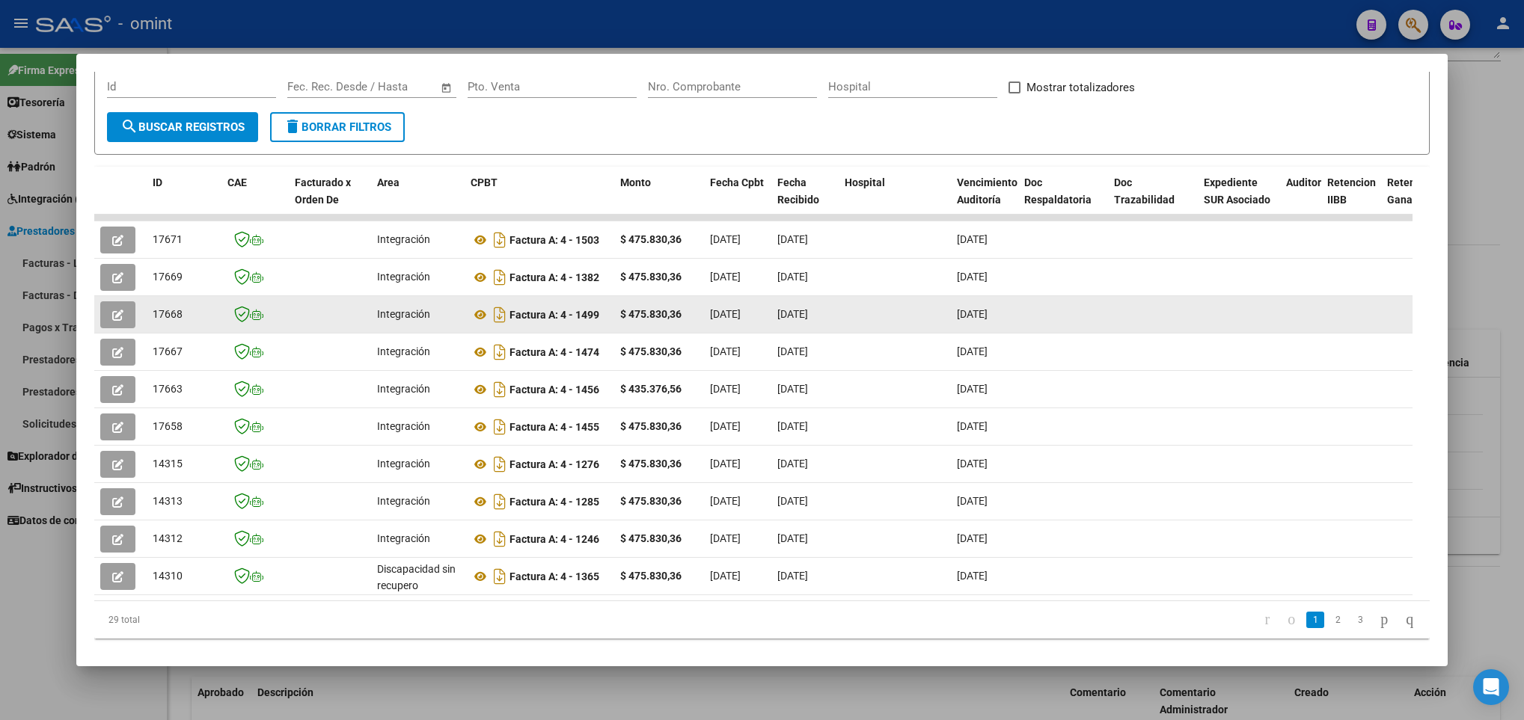
scroll to position [267, 0]
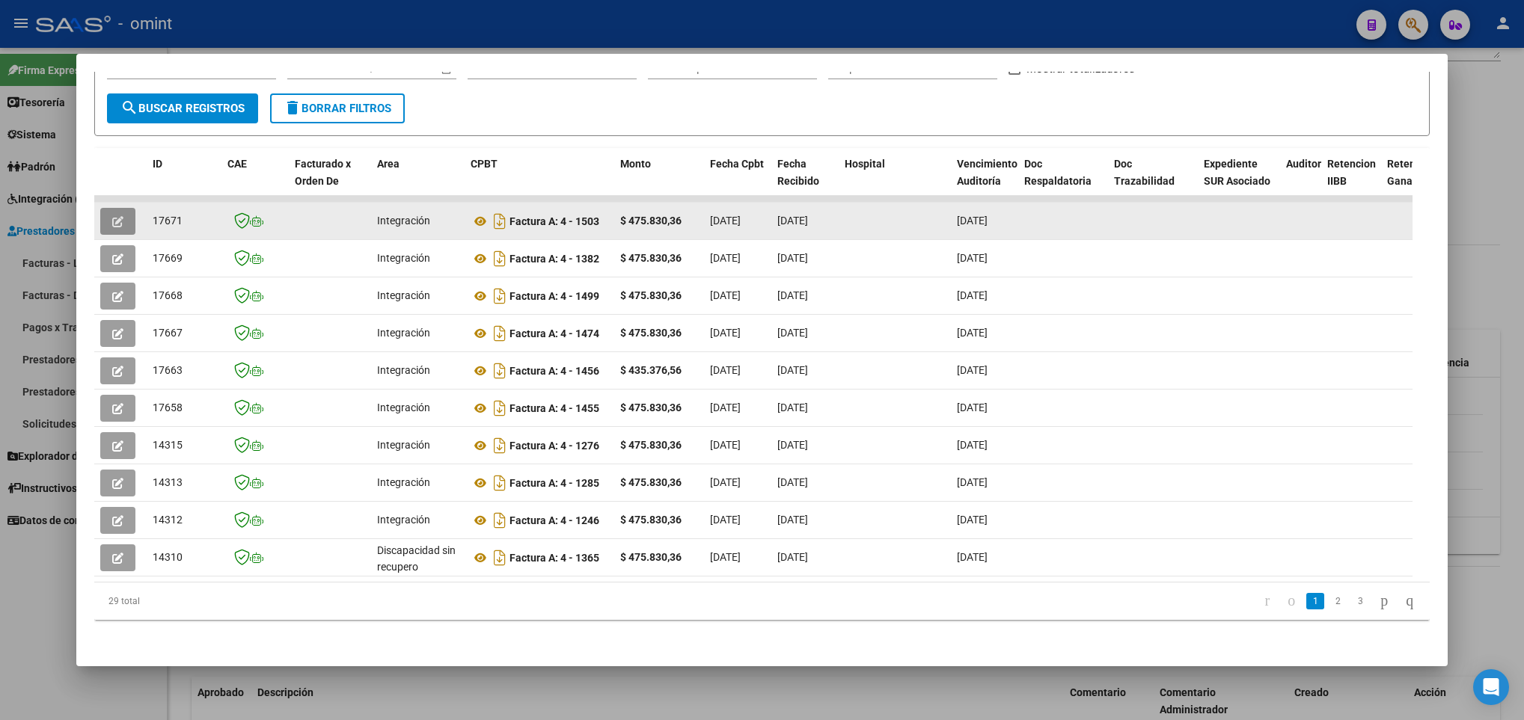
click at [122, 216] on icon "button" at bounding box center [117, 221] width 11 height 11
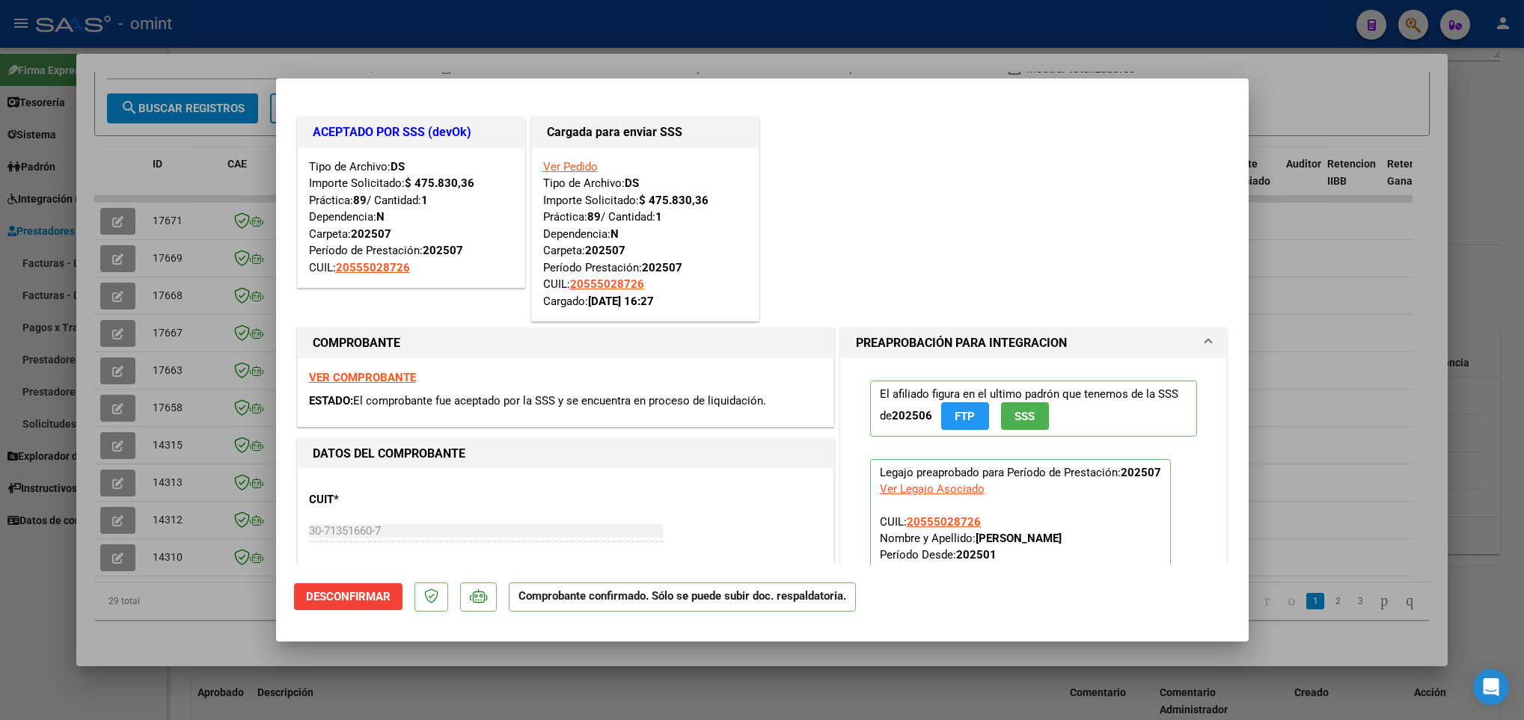
click at [263, 310] on div at bounding box center [762, 360] width 1524 height 720
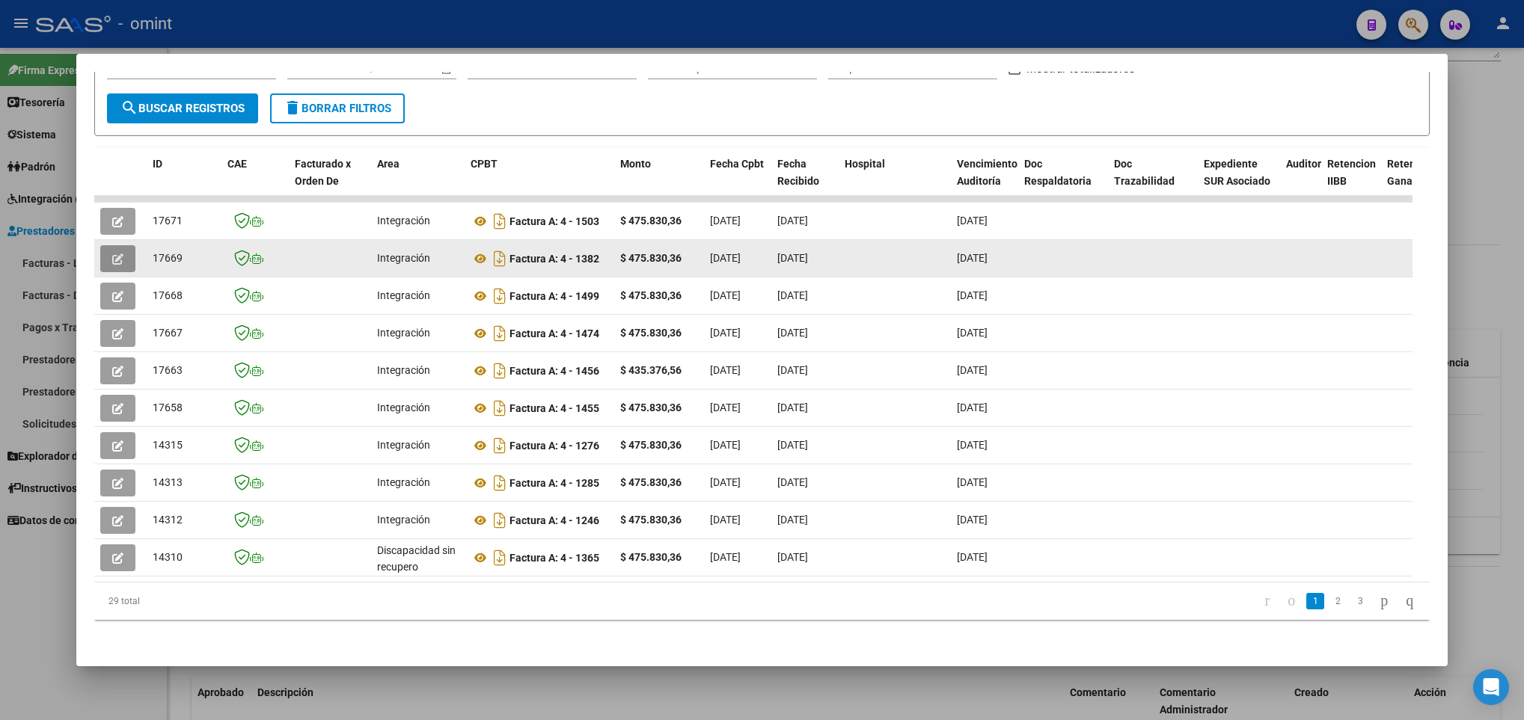
click at [117, 254] on icon "button" at bounding box center [117, 259] width 11 height 11
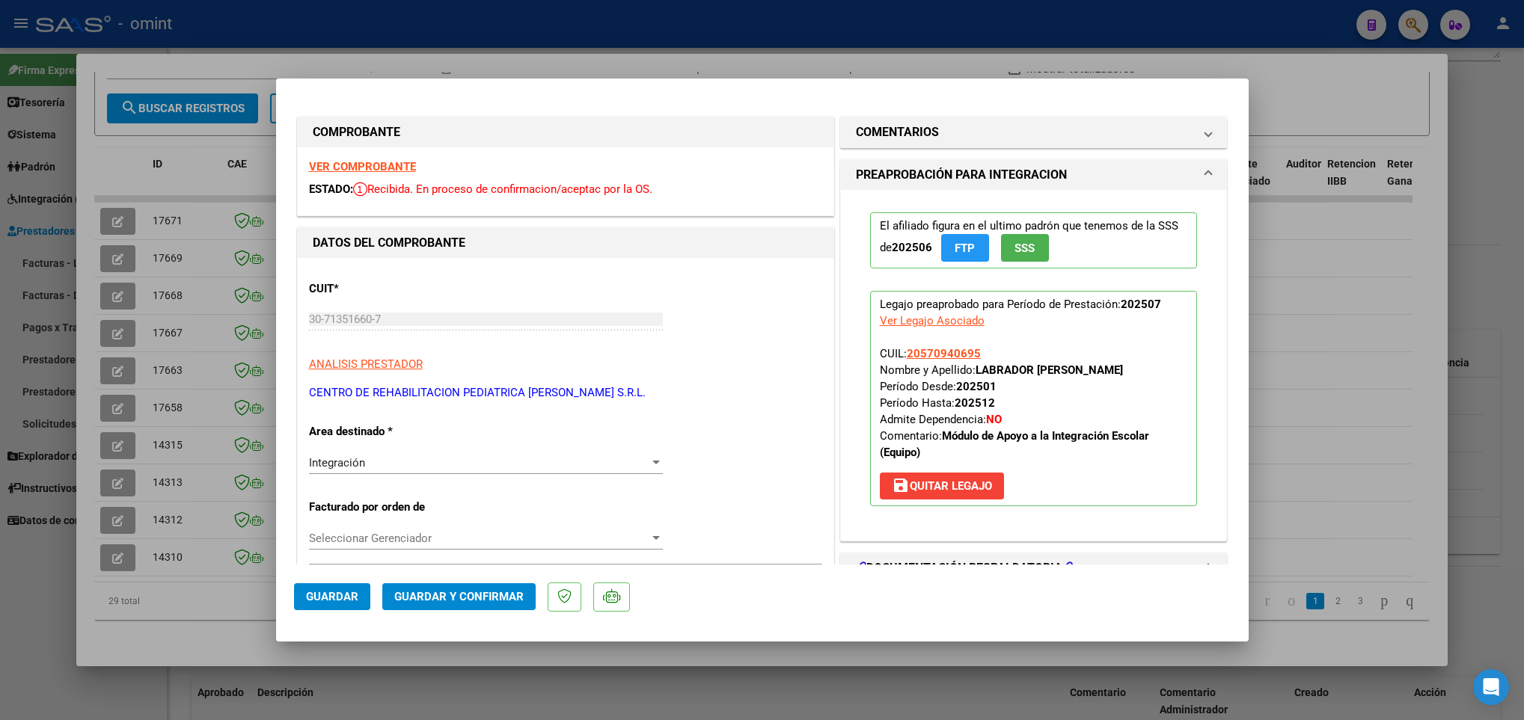
click at [146, 328] on div at bounding box center [762, 360] width 1524 height 720
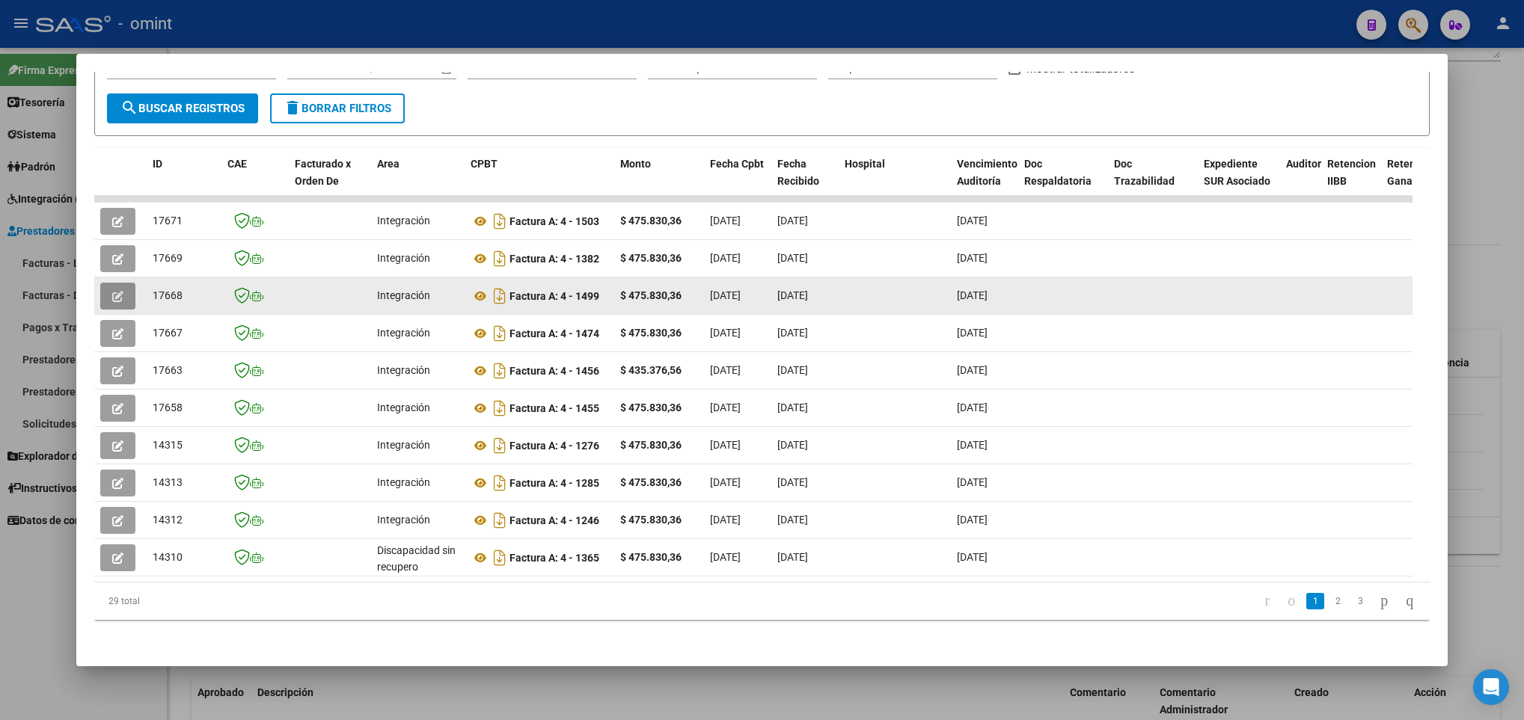
click at [114, 290] on span "button" at bounding box center [117, 296] width 11 height 13
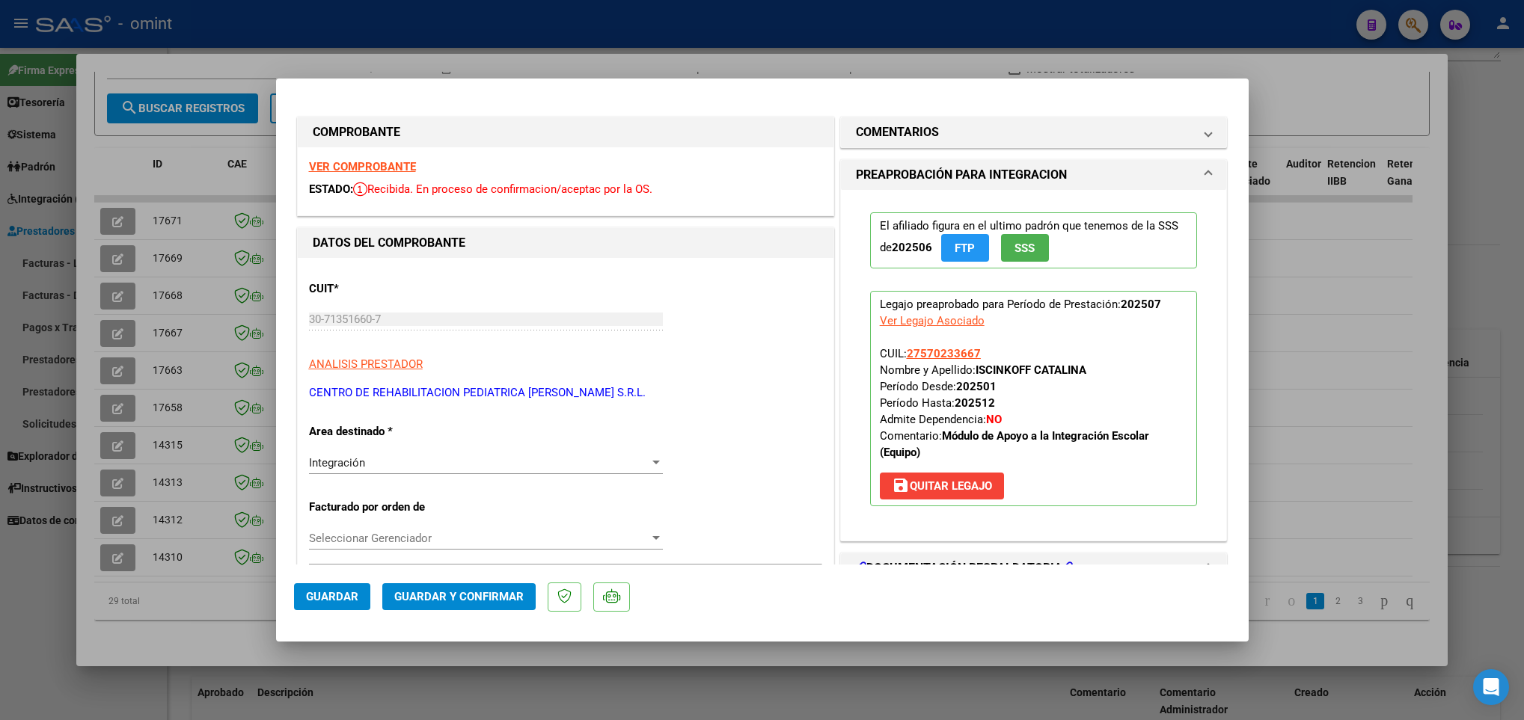
click at [139, 326] on div at bounding box center [762, 360] width 1524 height 720
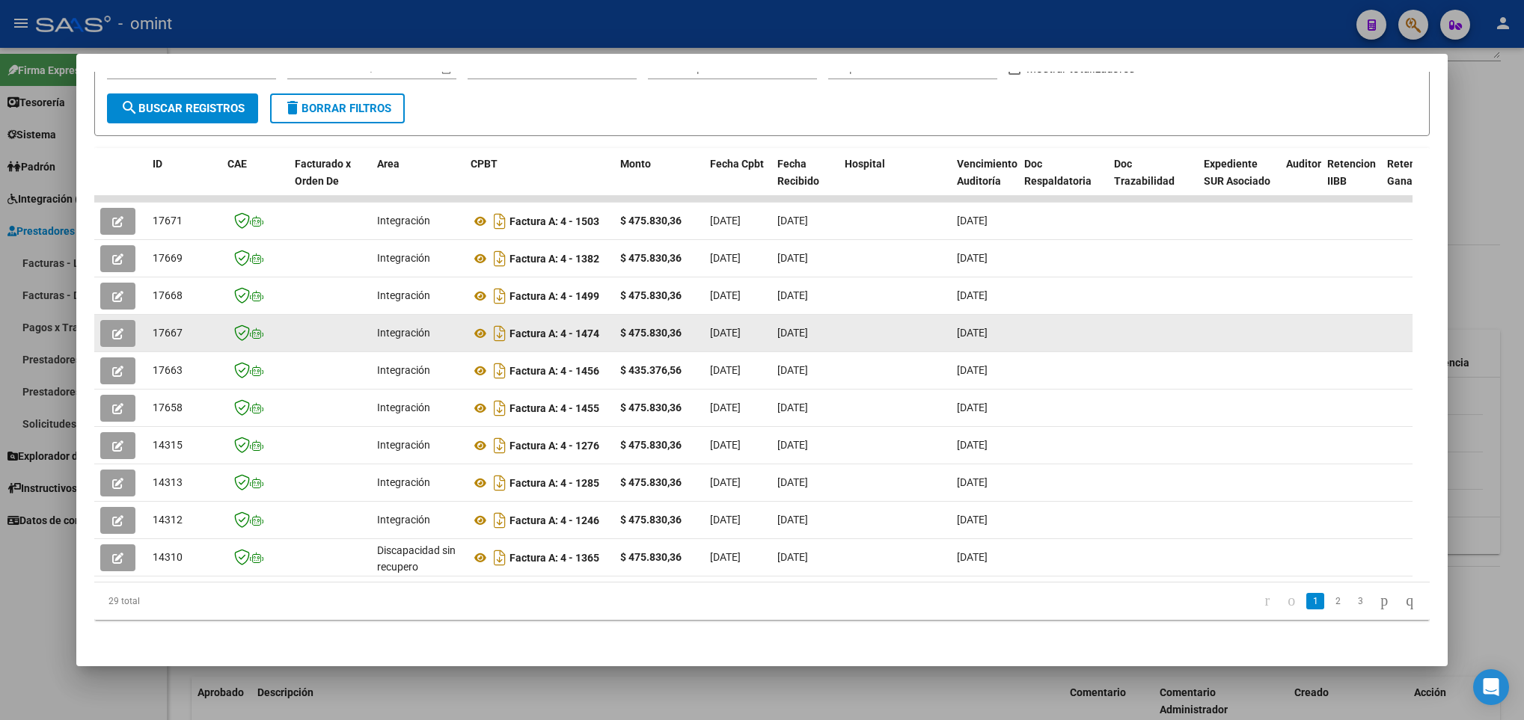
click at [108, 320] on button "button" at bounding box center [117, 333] width 35 height 27
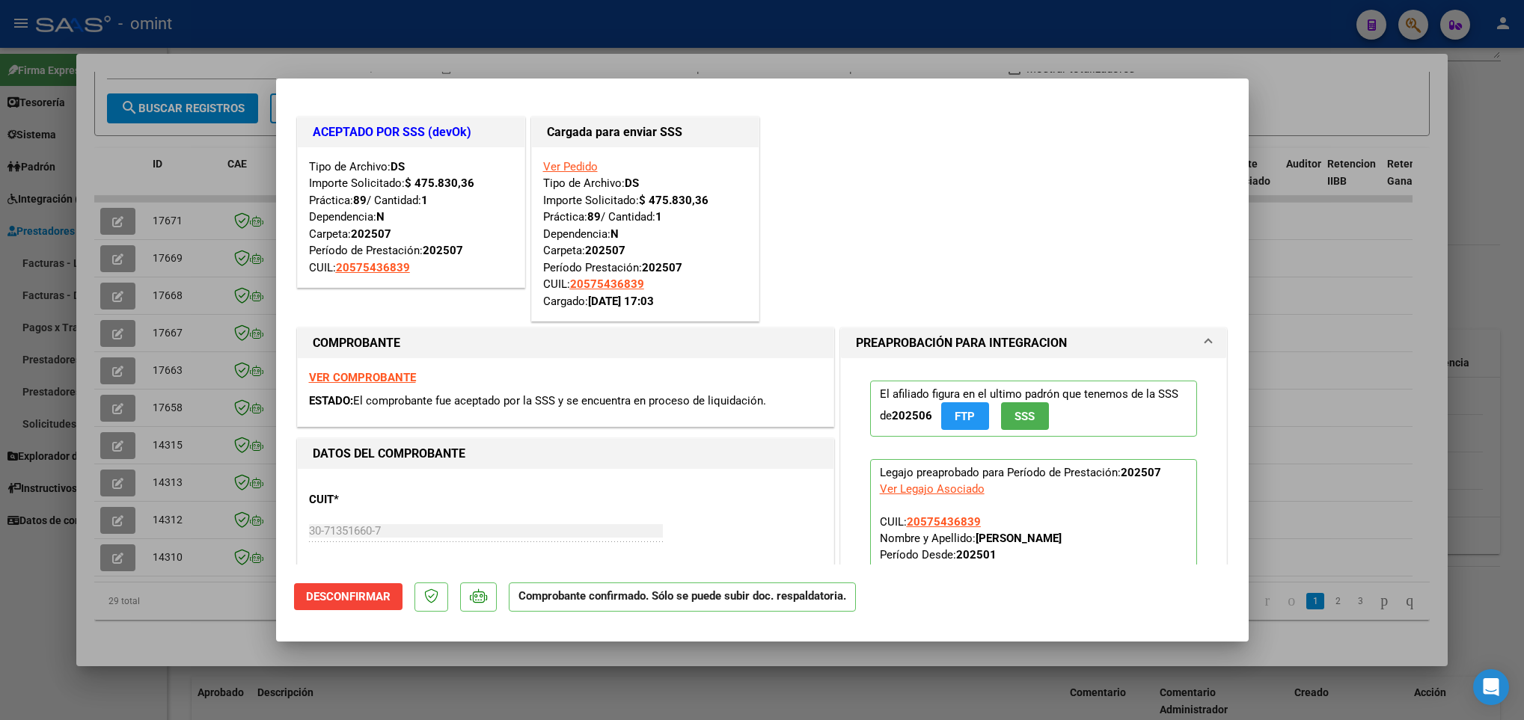
click at [169, 328] on div at bounding box center [762, 360] width 1524 height 720
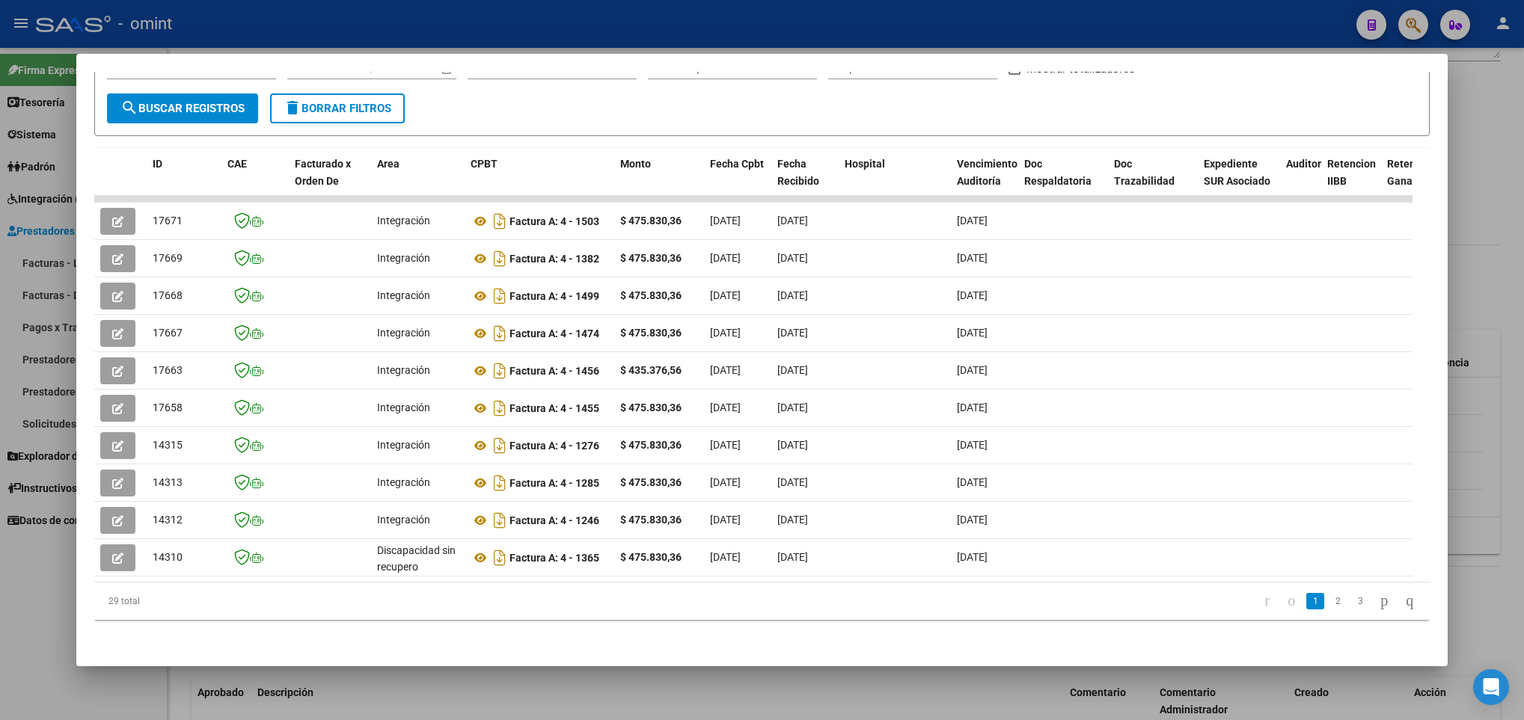
click at [248, 702] on div at bounding box center [762, 360] width 1524 height 720
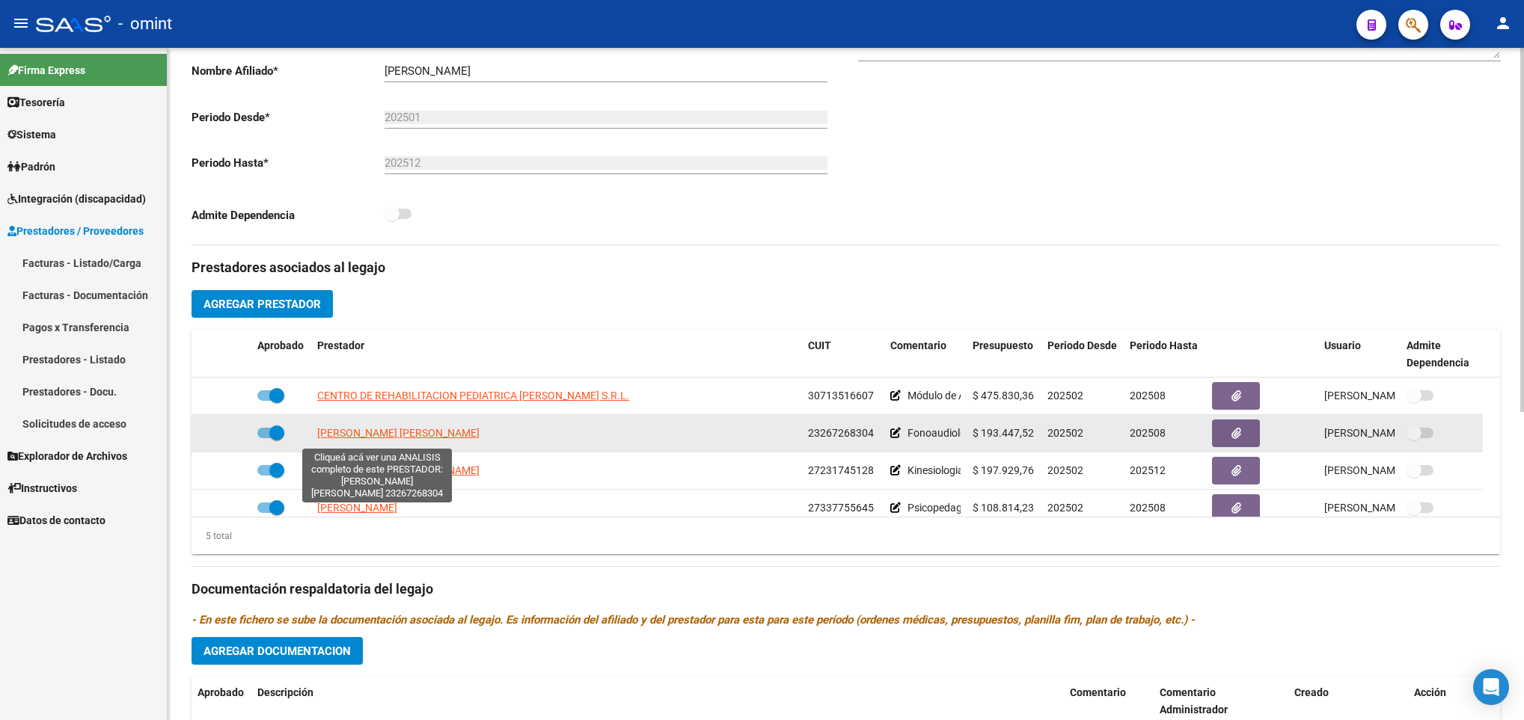
click at [408, 434] on span "VACCARI MARINA LAURA" at bounding box center [398, 433] width 162 height 12
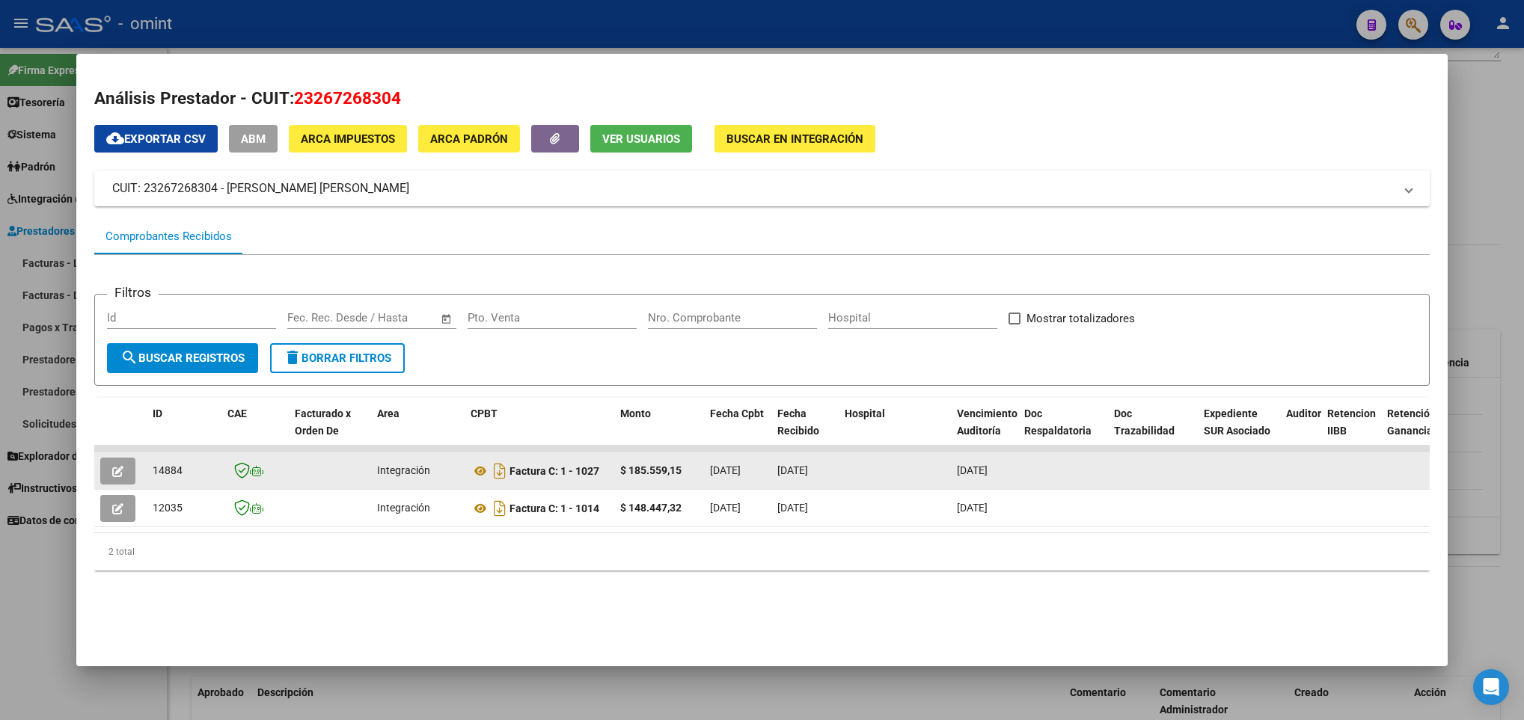
click at [126, 468] on button "button" at bounding box center [117, 471] width 35 height 27
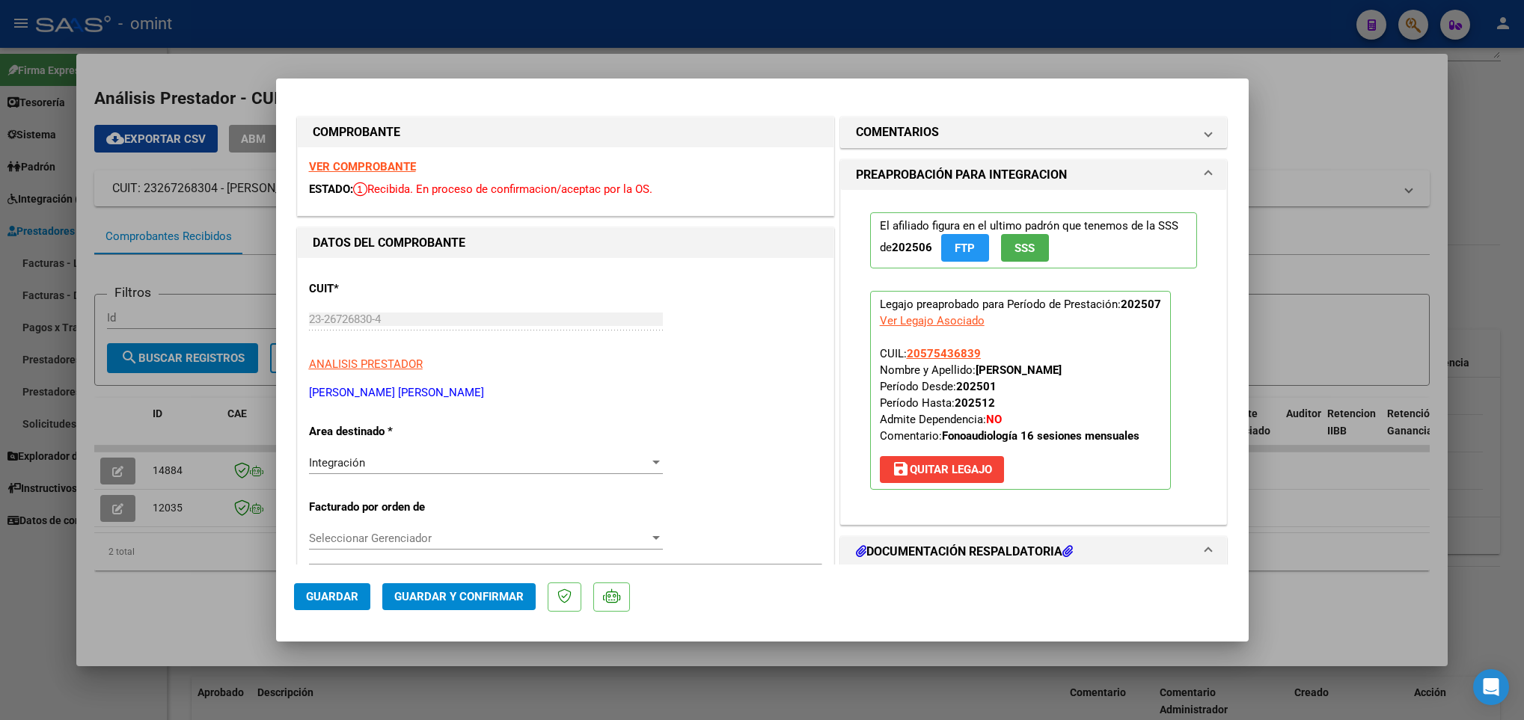
click at [387, 167] on strong "VER COMPROBANTE" at bounding box center [362, 166] width 107 height 13
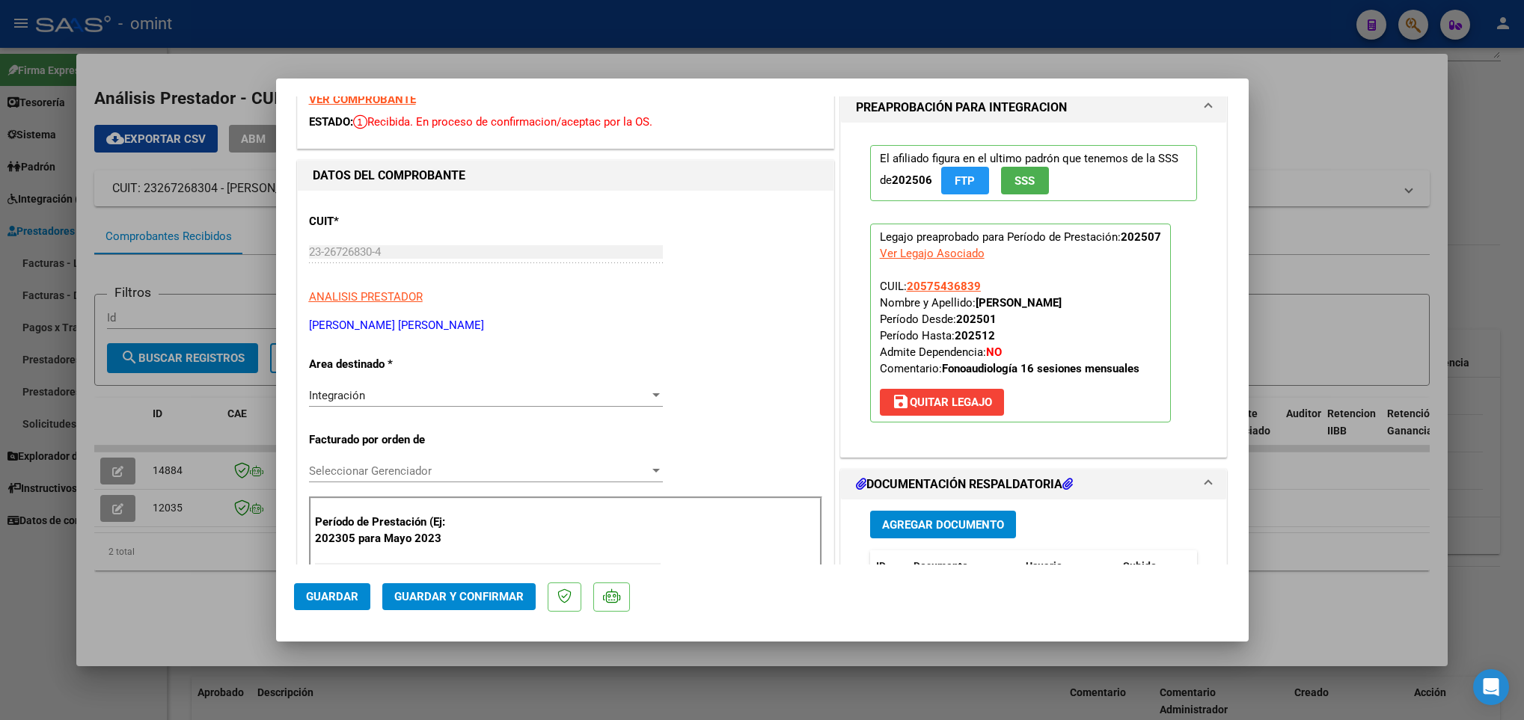
scroll to position [337, 0]
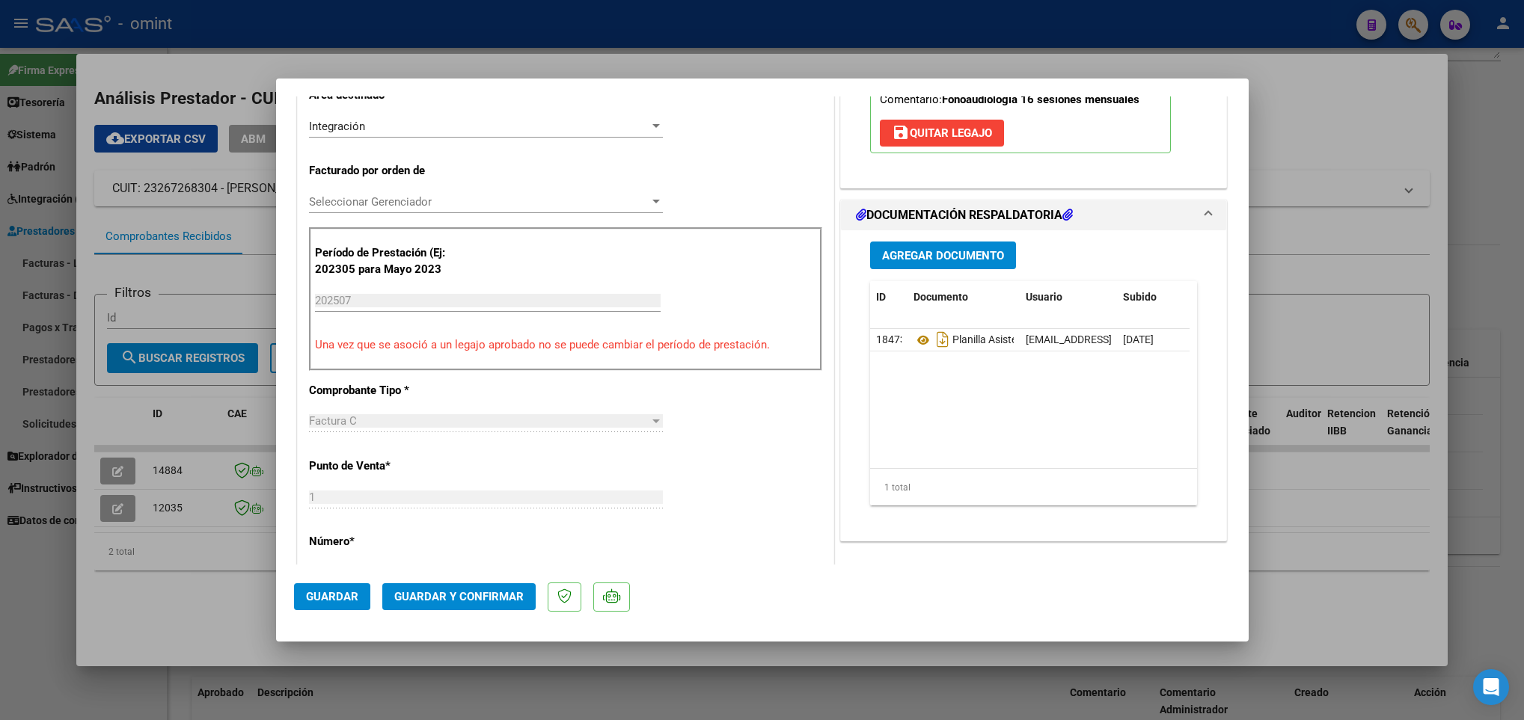
click at [492, 593] on span "Guardar y Confirmar" at bounding box center [458, 596] width 129 height 13
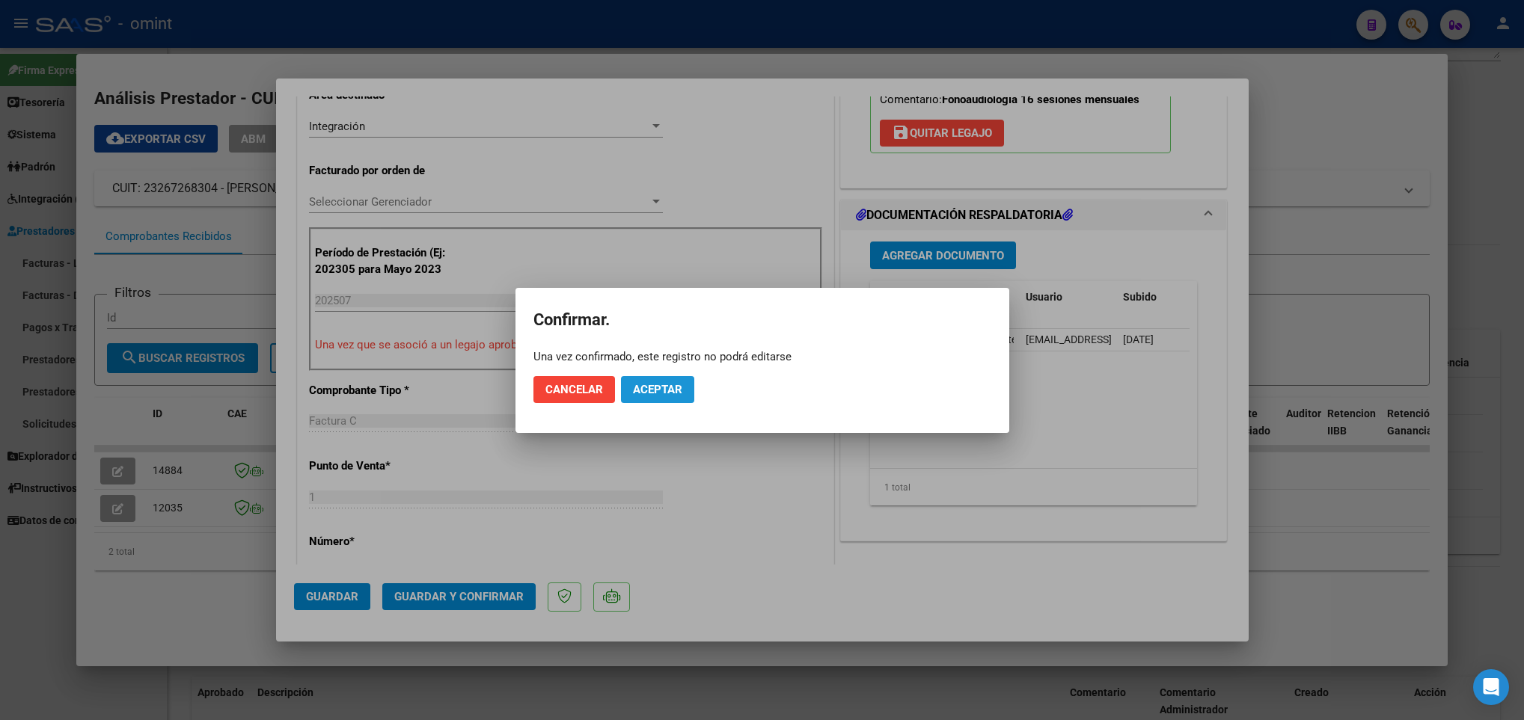
drag, startPoint x: 679, startPoint y: 389, endPoint x: 652, endPoint y: 402, distance: 29.8
click at [678, 389] on span "Aceptar" at bounding box center [657, 389] width 49 height 13
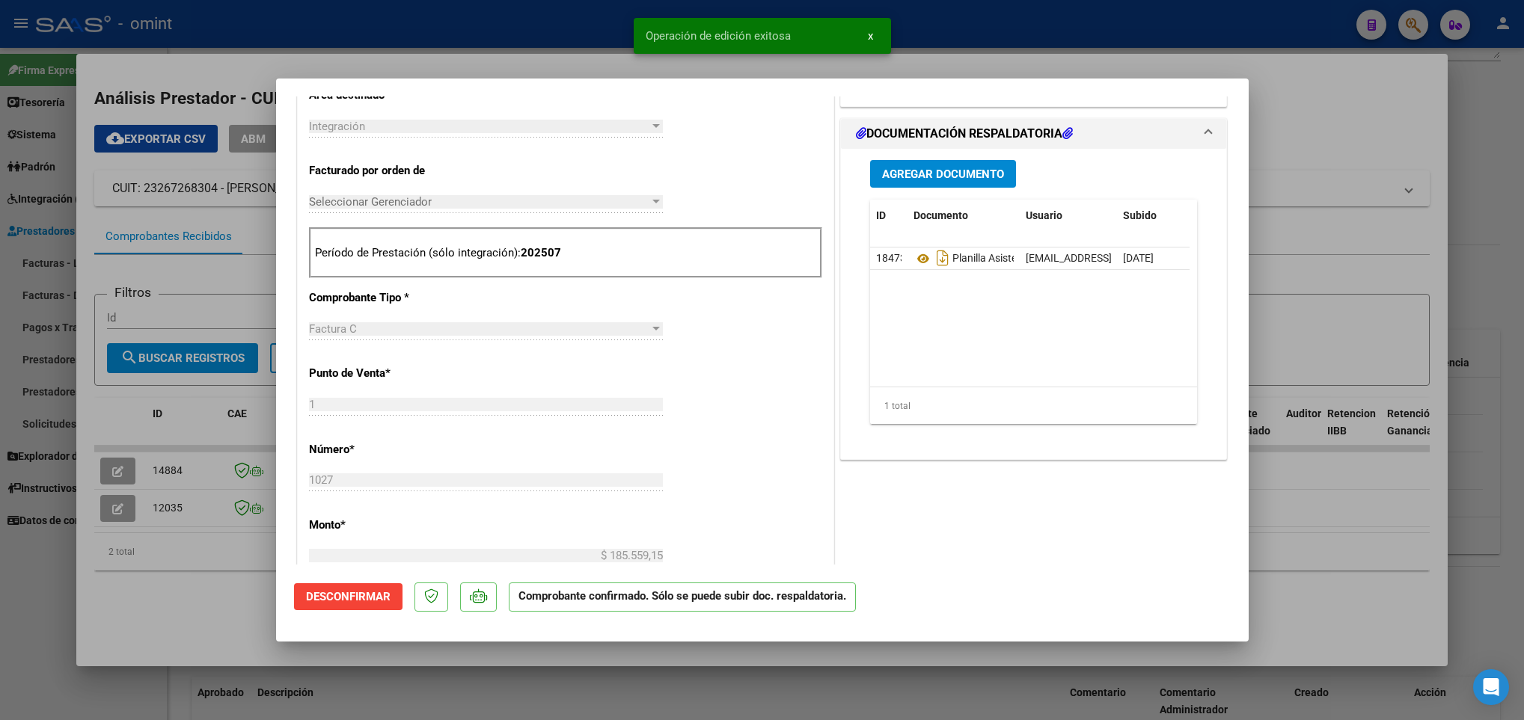
click at [203, 600] on div at bounding box center [762, 360] width 1524 height 720
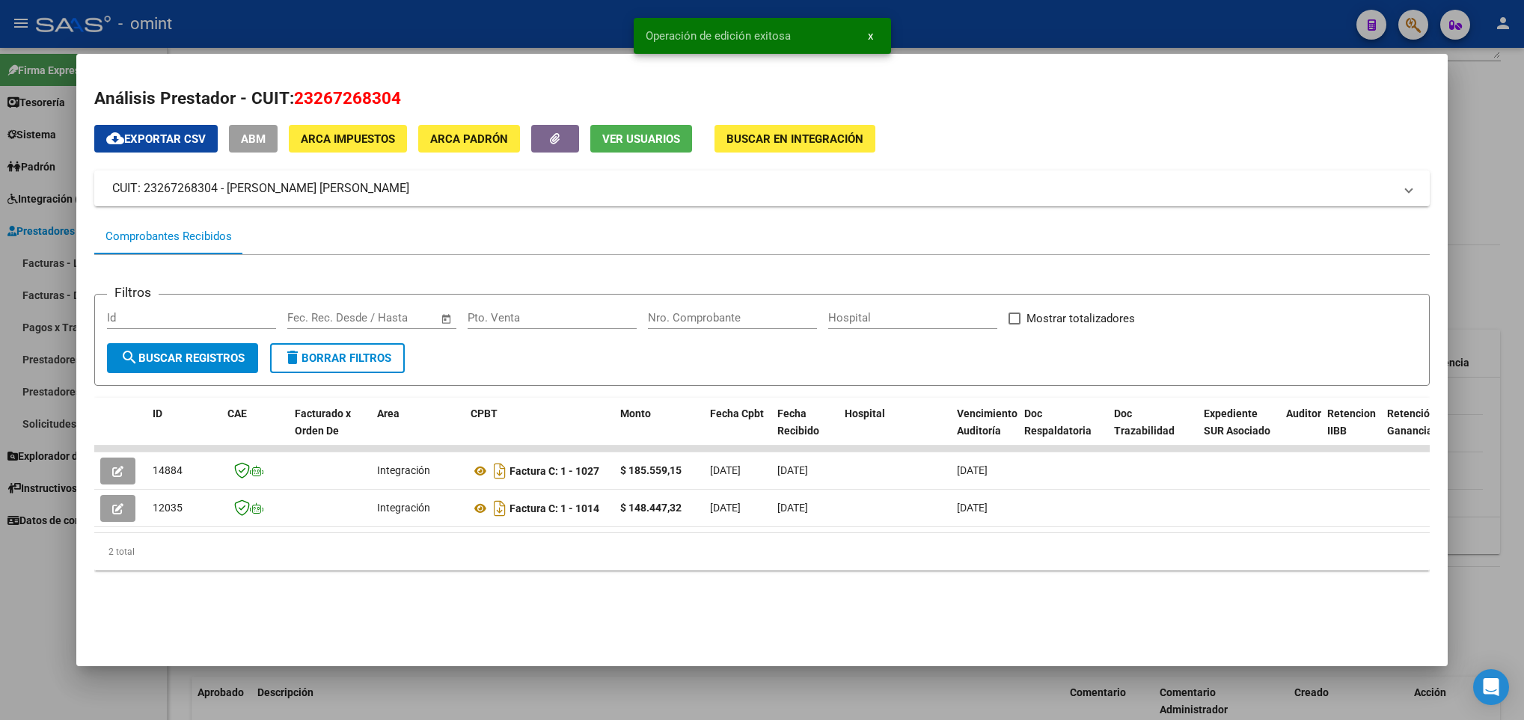
click at [451, 685] on div at bounding box center [762, 360] width 1524 height 720
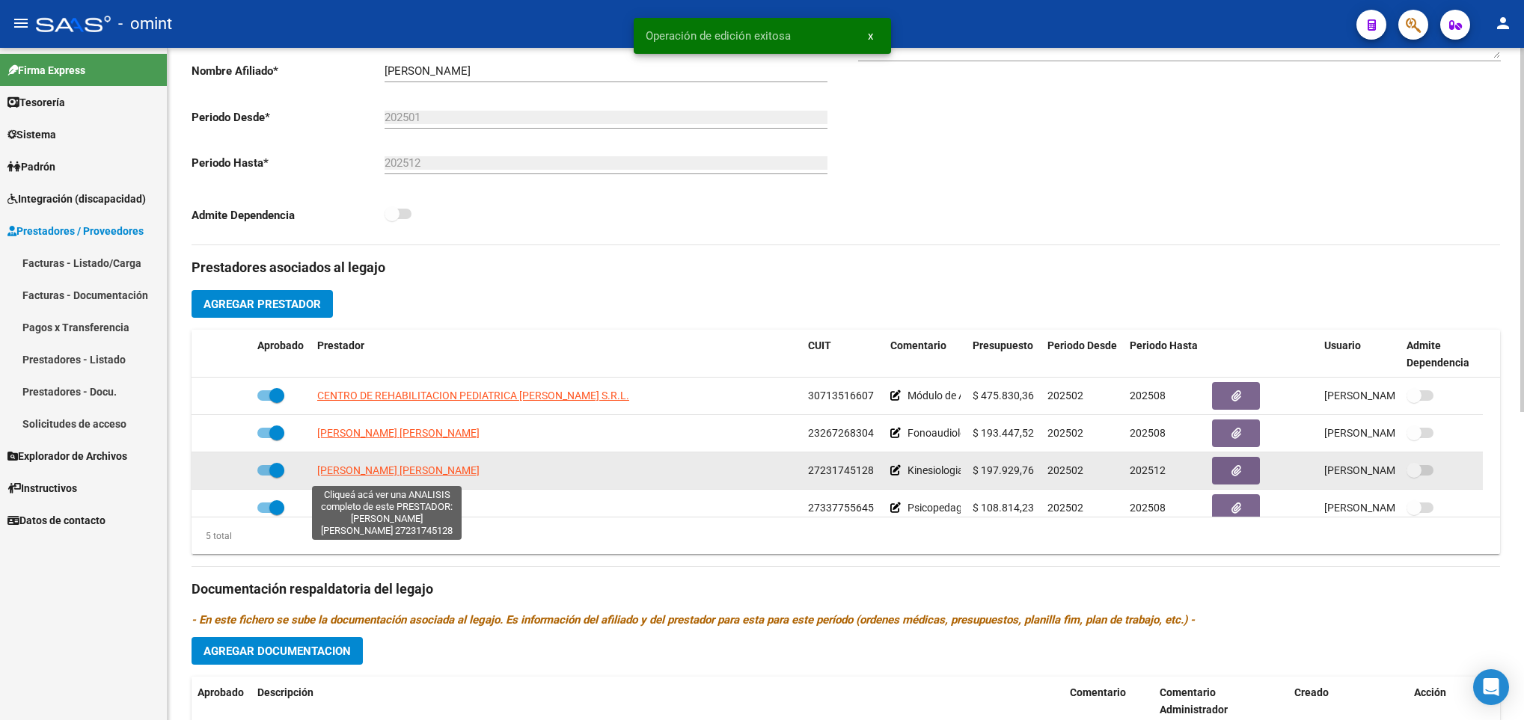
click at [420, 477] on span "GEOGHEGAN MOIRA BRENDA" at bounding box center [398, 471] width 162 height 12
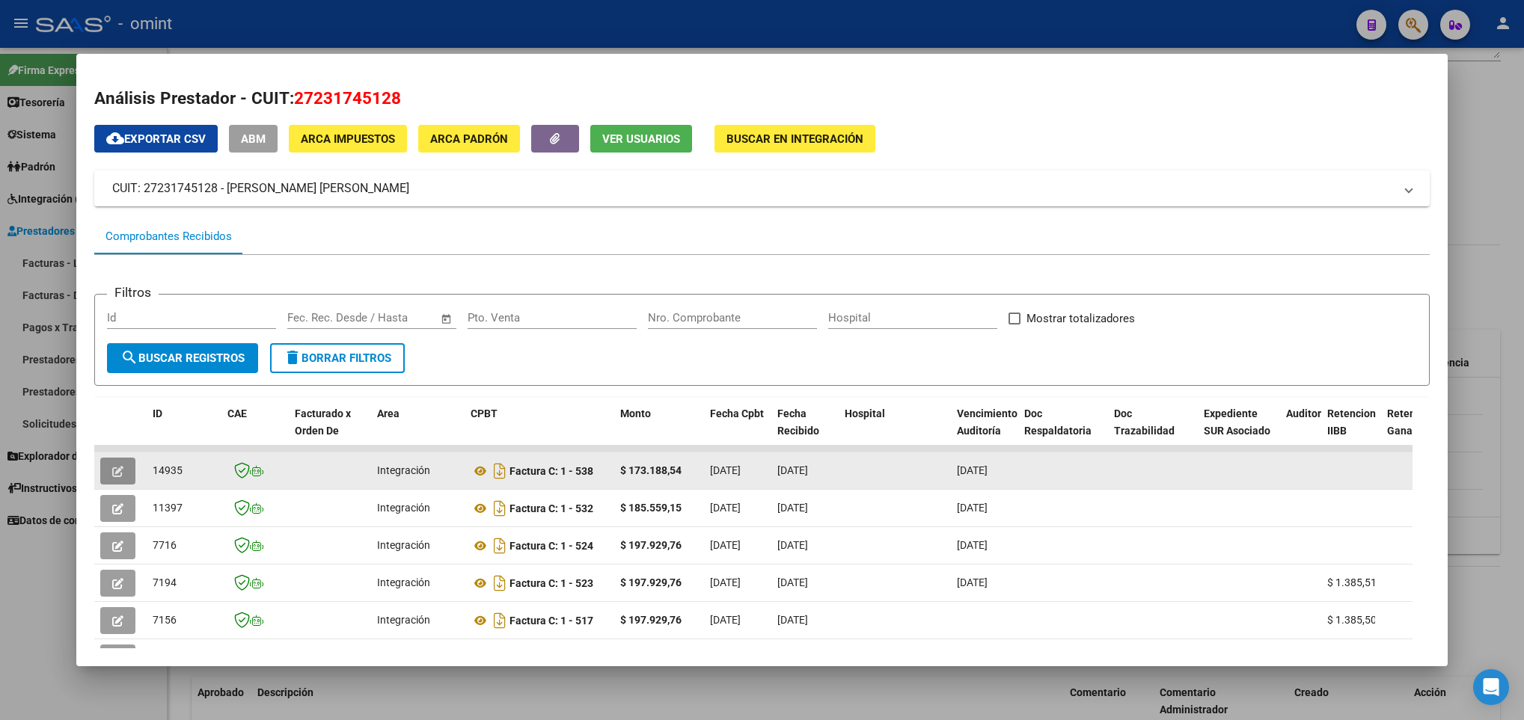
click at [110, 474] on button "button" at bounding box center [117, 471] width 35 height 27
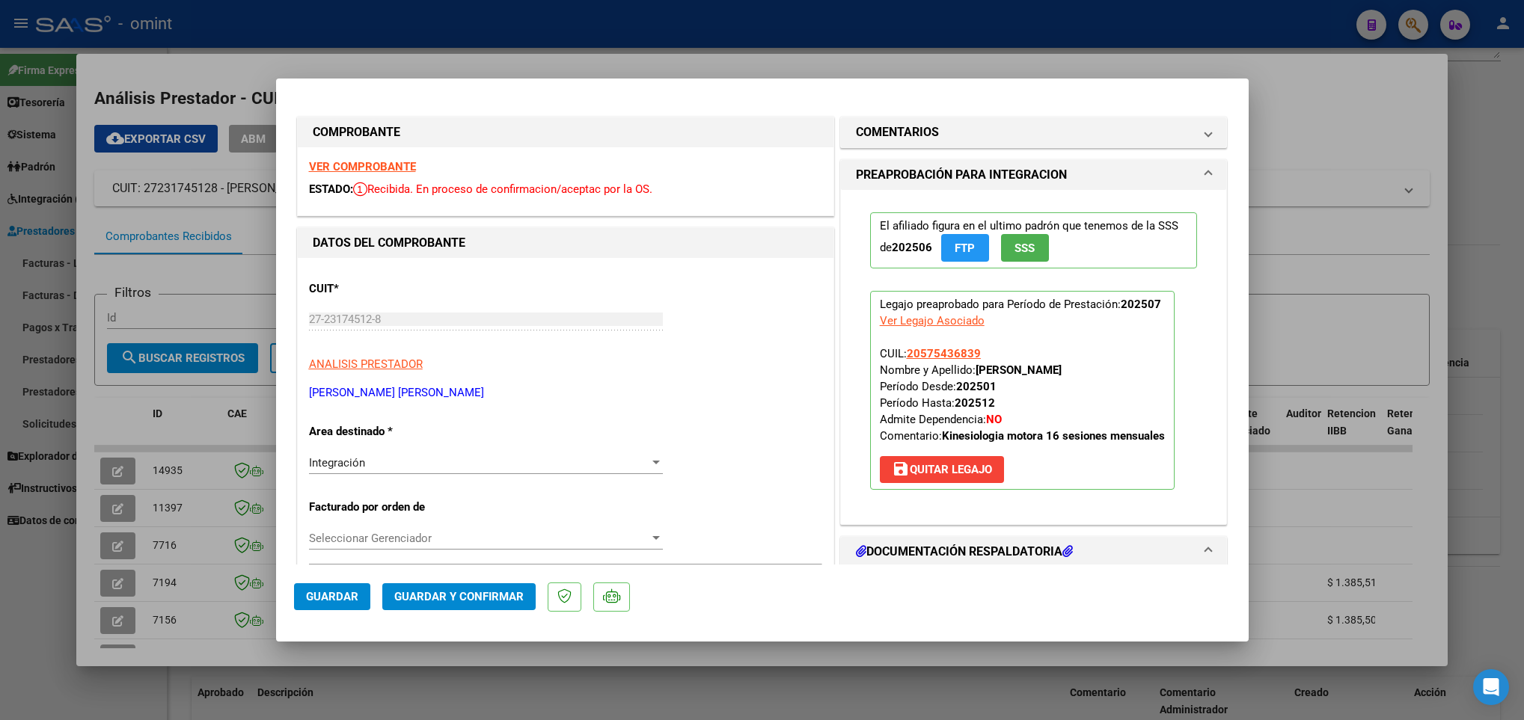
click at [389, 162] on strong "VER COMPROBANTE" at bounding box center [362, 166] width 107 height 13
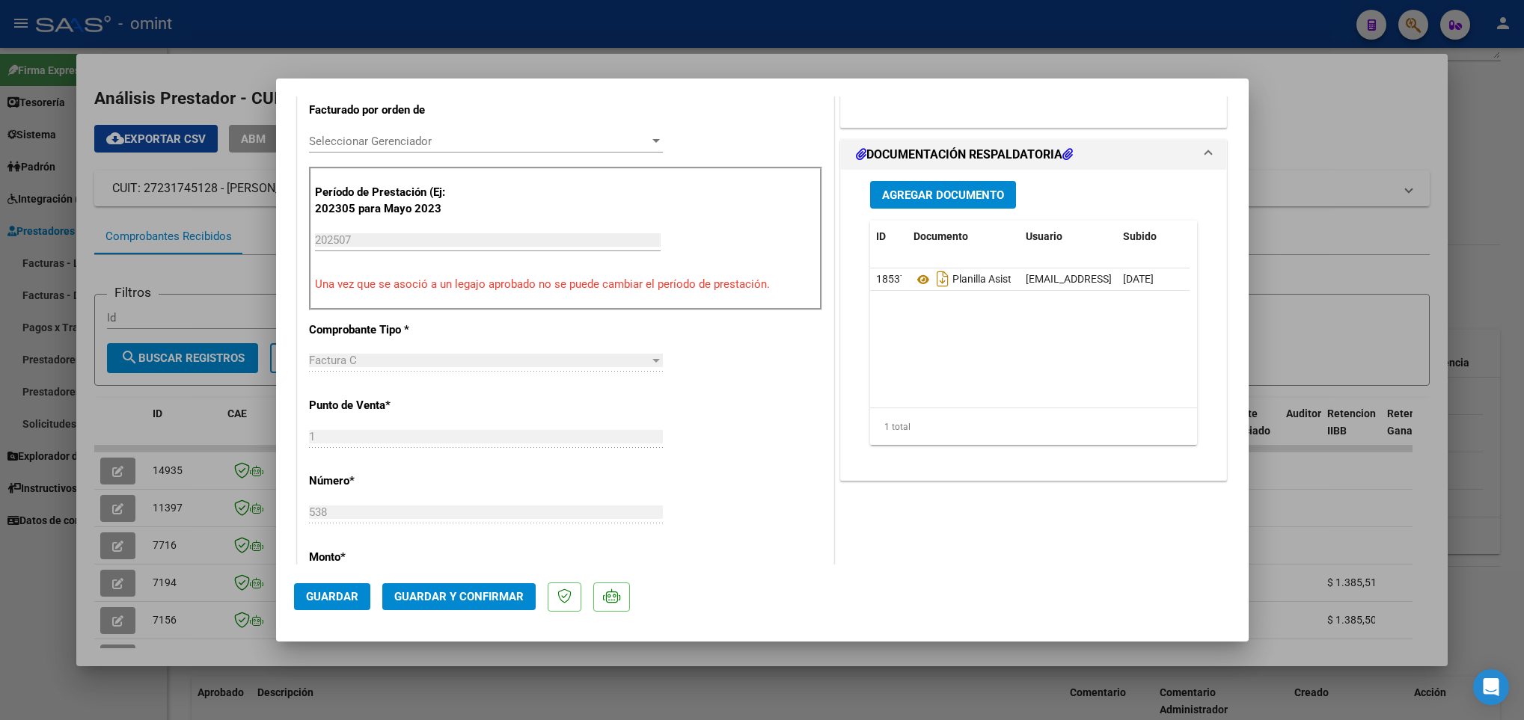
scroll to position [561, 0]
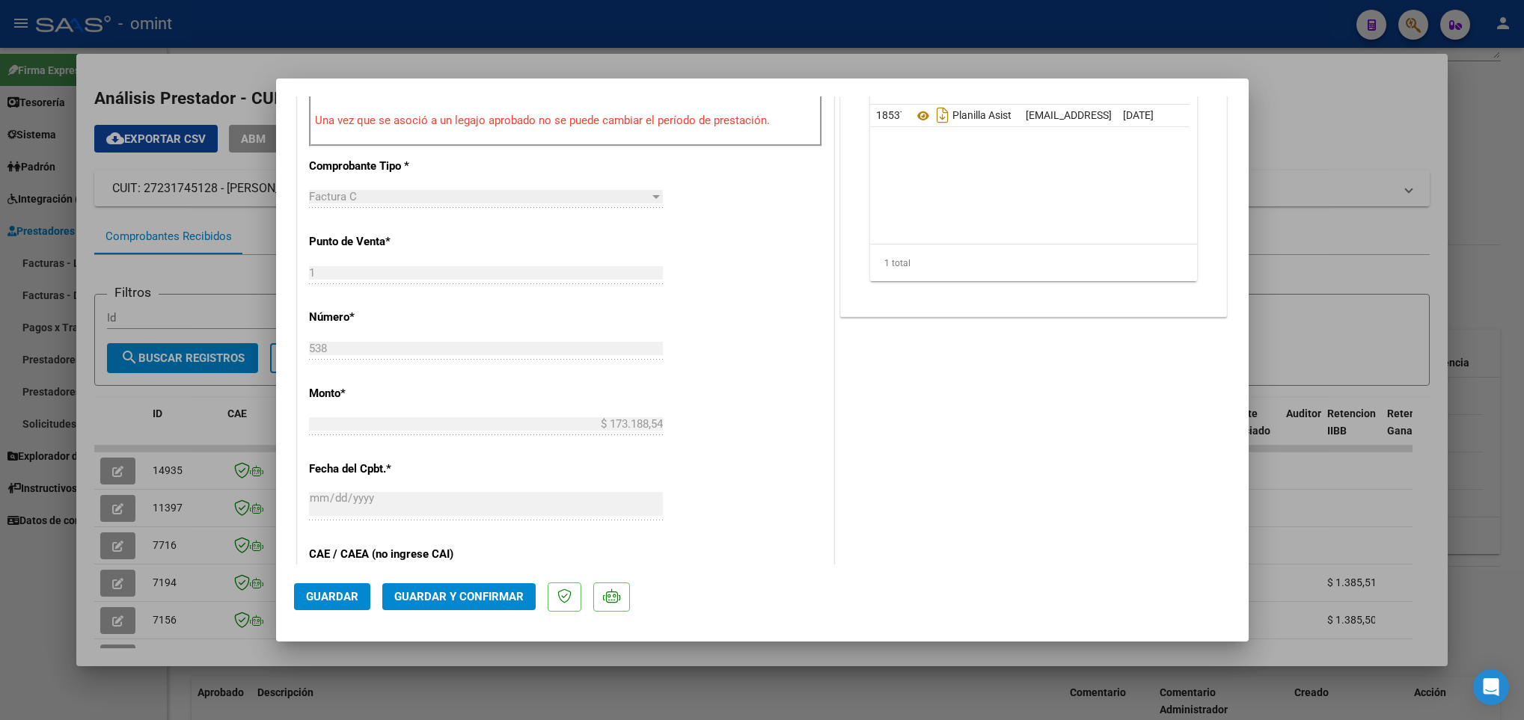
click at [474, 601] on span "Guardar y Confirmar" at bounding box center [458, 596] width 129 height 13
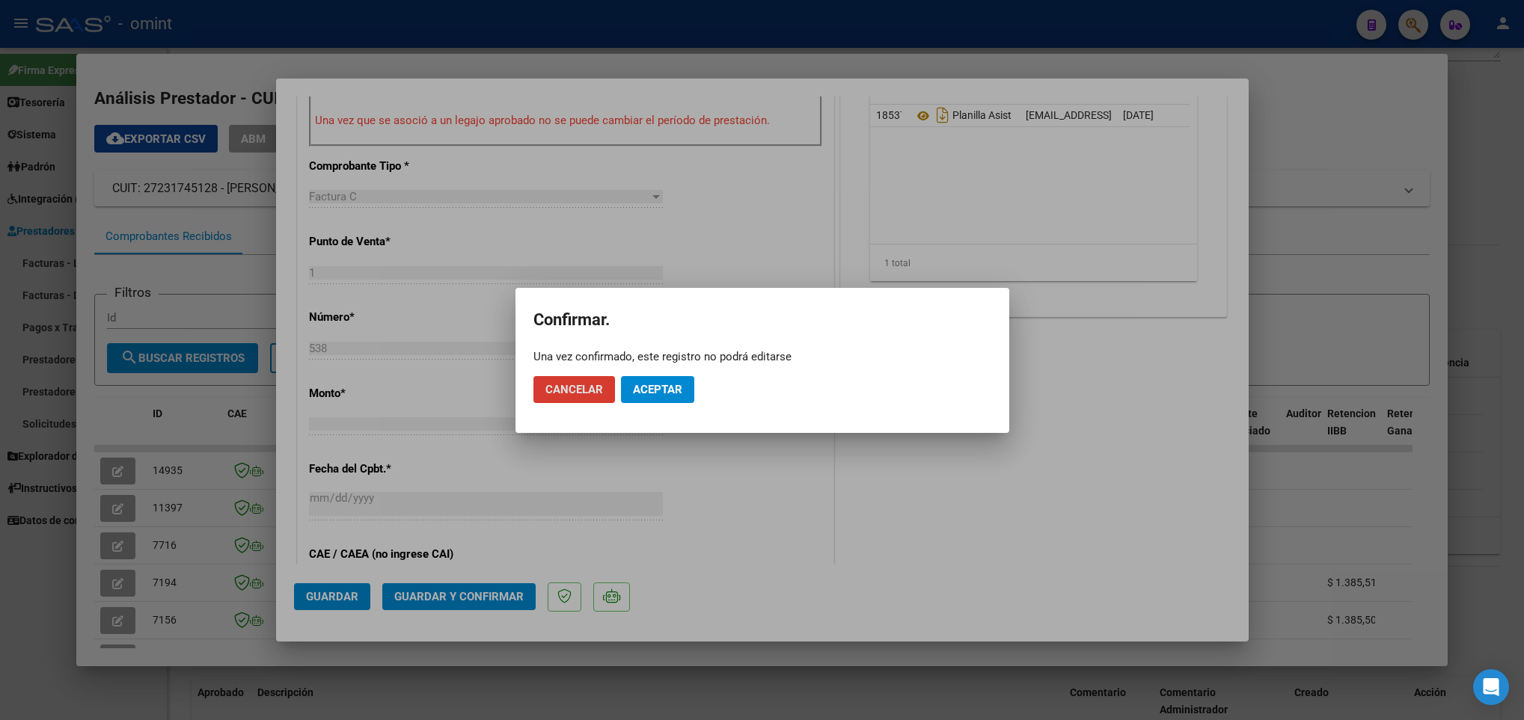
click at [676, 386] on span "Aceptar" at bounding box center [657, 389] width 49 height 13
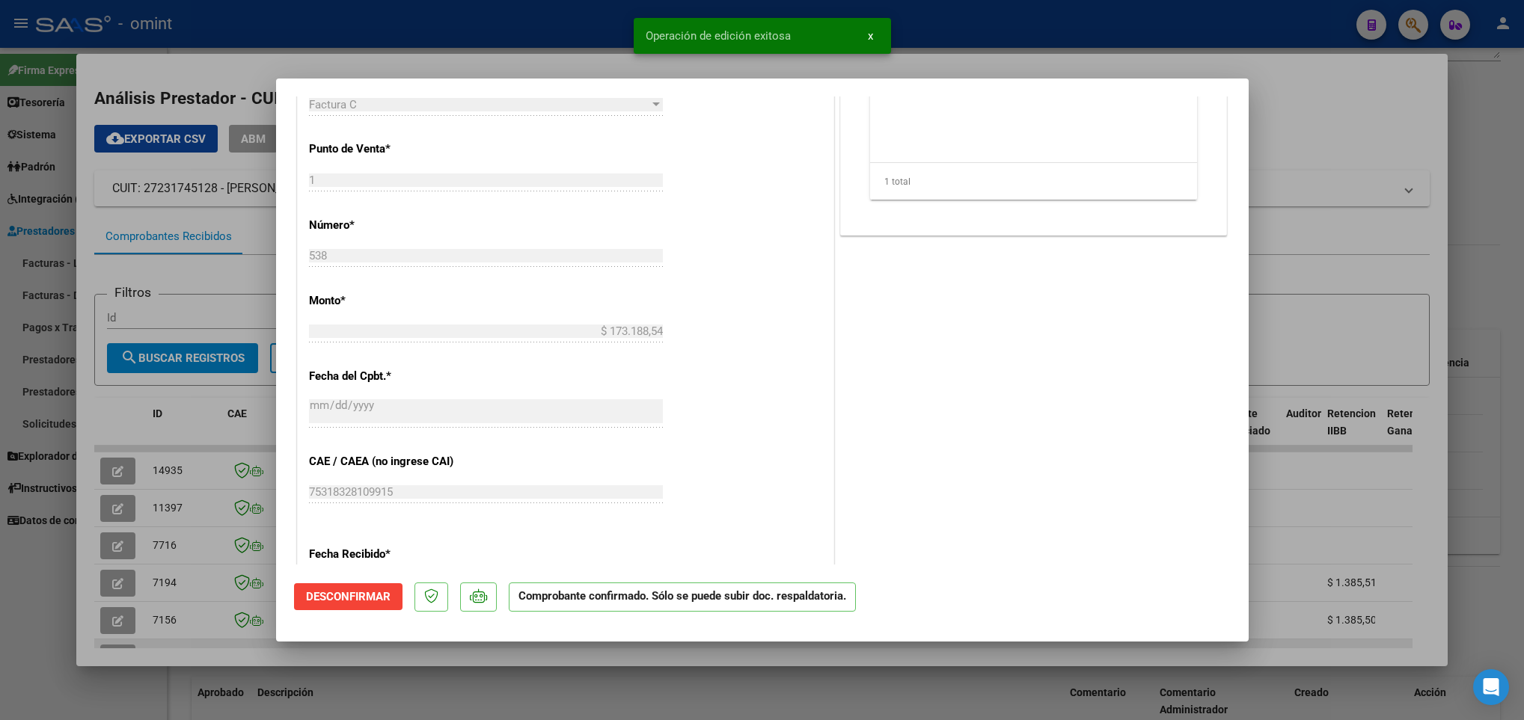
click at [176, 647] on div at bounding box center [762, 360] width 1524 height 720
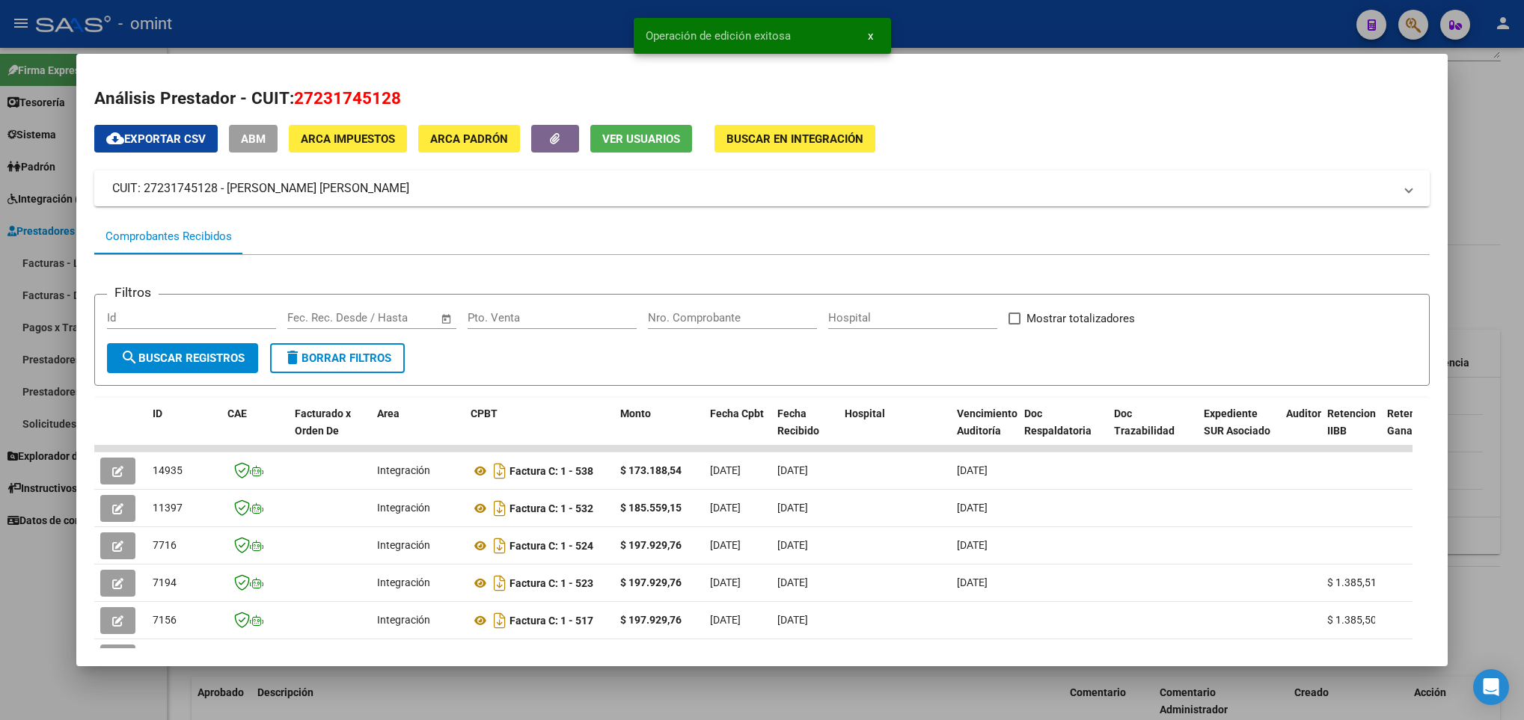
click at [554, 692] on div at bounding box center [762, 360] width 1524 height 720
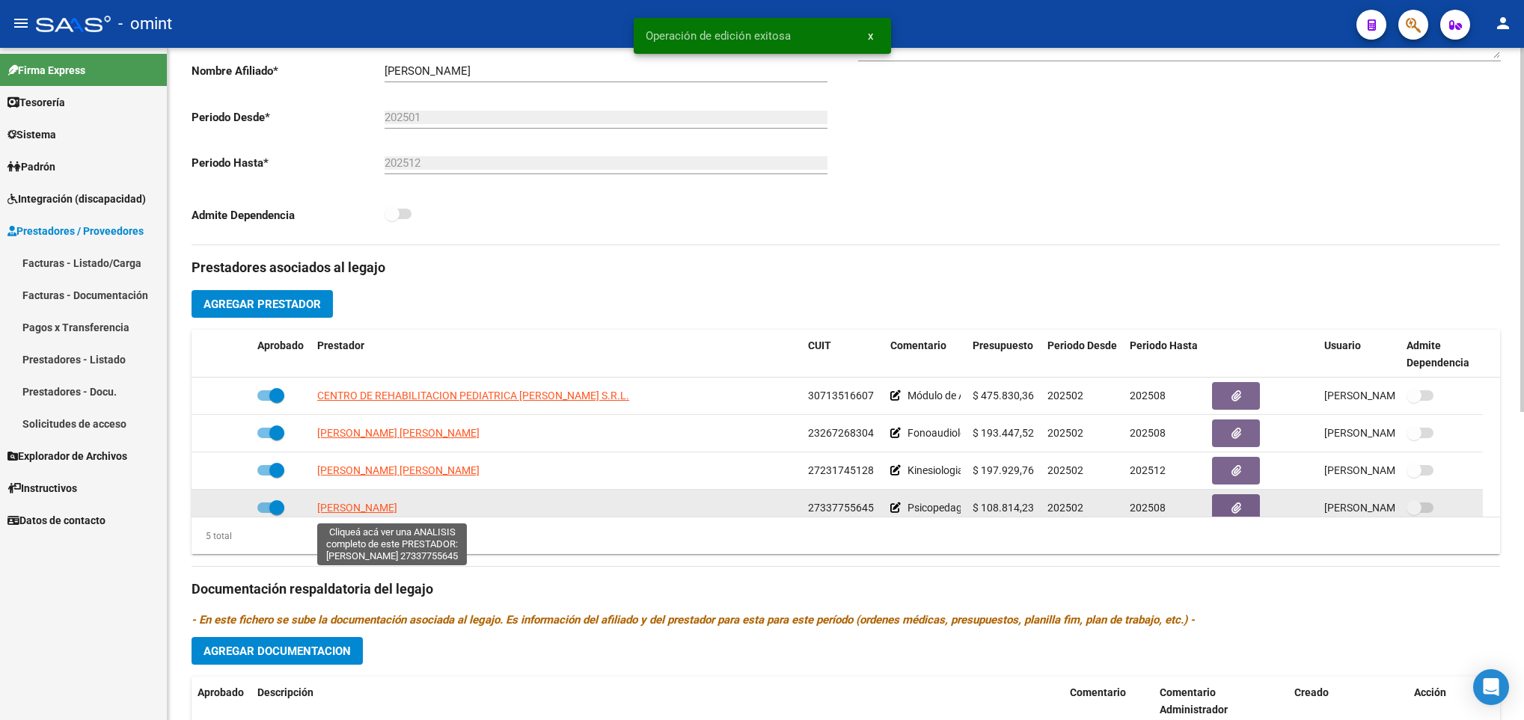
click at [397, 512] on span "OCCHIUZZI MARIA GUADALUPE" at bounding box center [357, 508] width 80 height 12
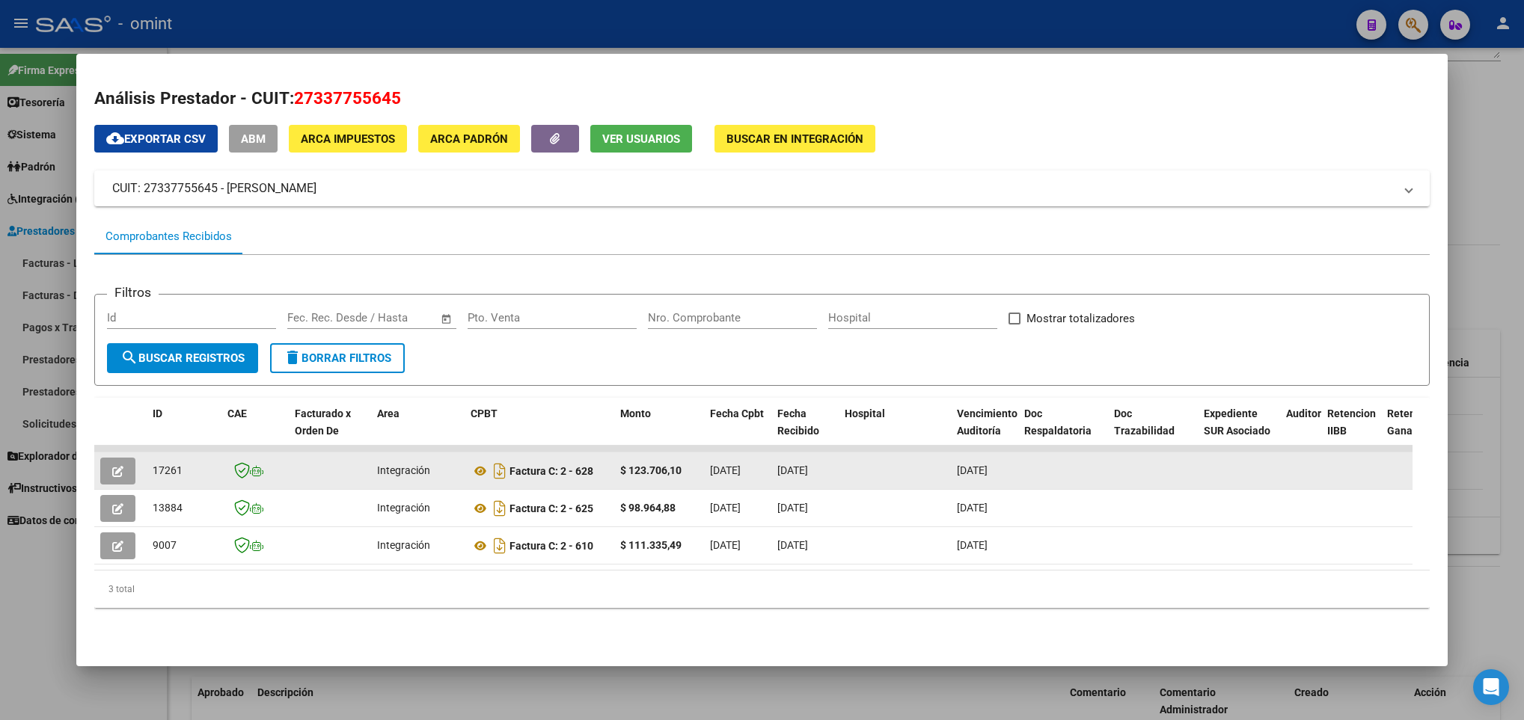
click at [124, 472] on button "button" at bounding box center [117, 471] width 35 height 27
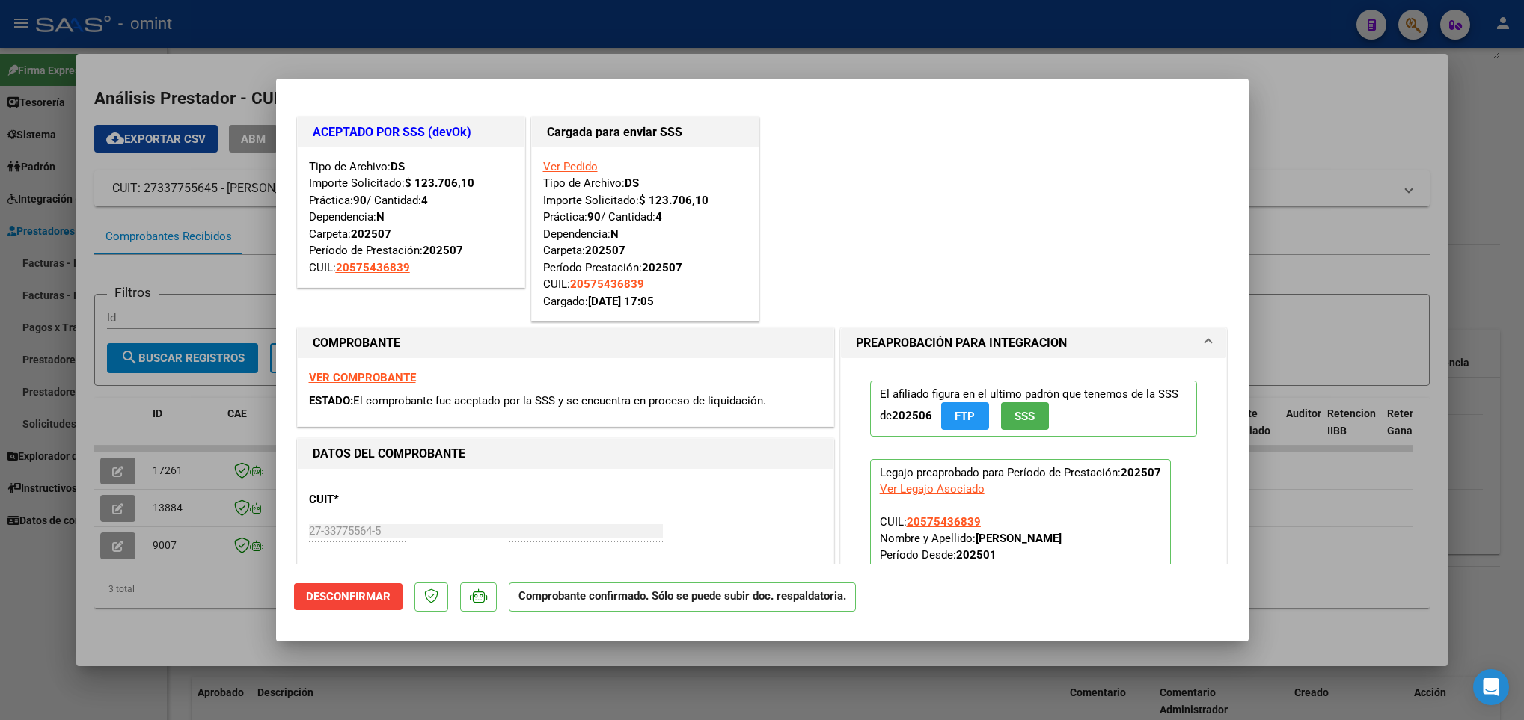
click at [218, 644] on div at bounding box center [762, 360] width 1524 height 720
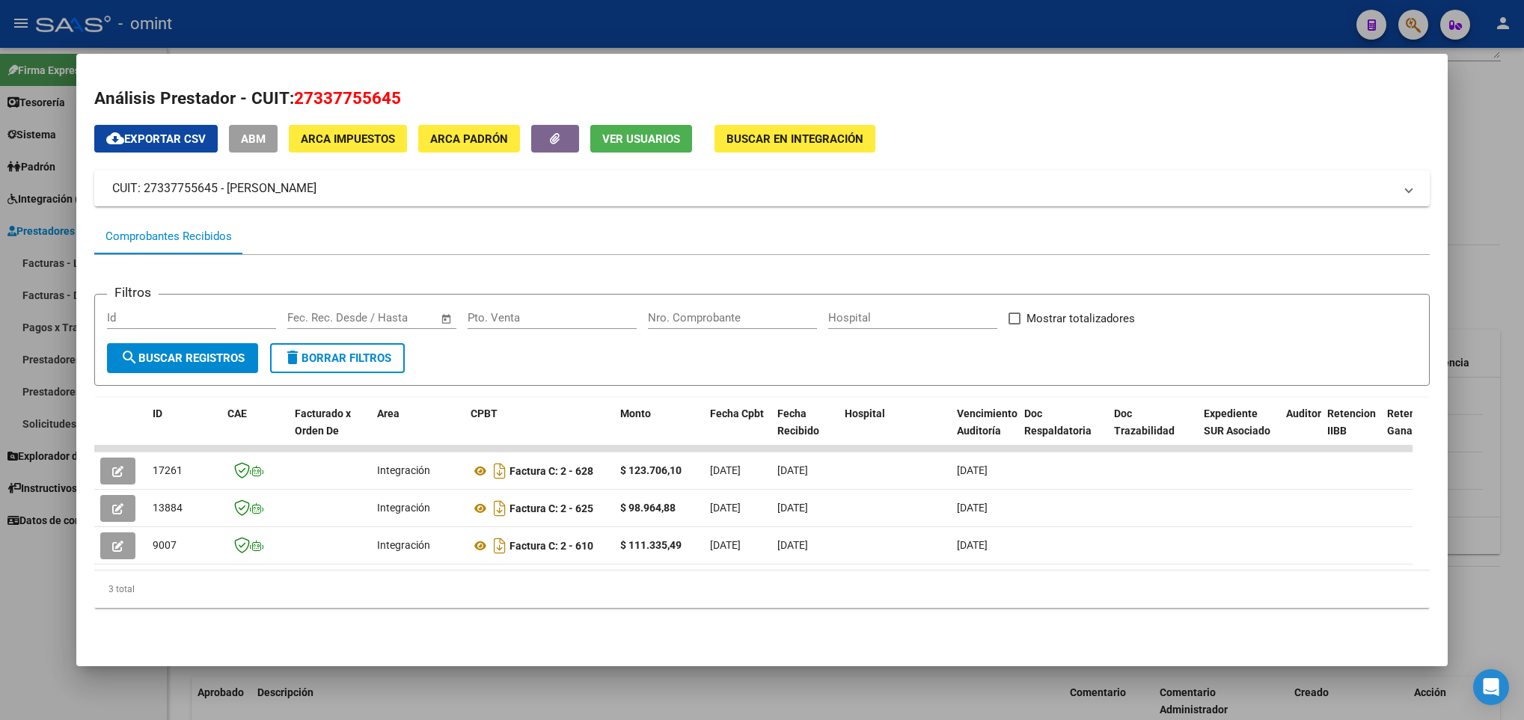
click at [352, 667] on div at bounding box center [762, 360] width 1524 height 720
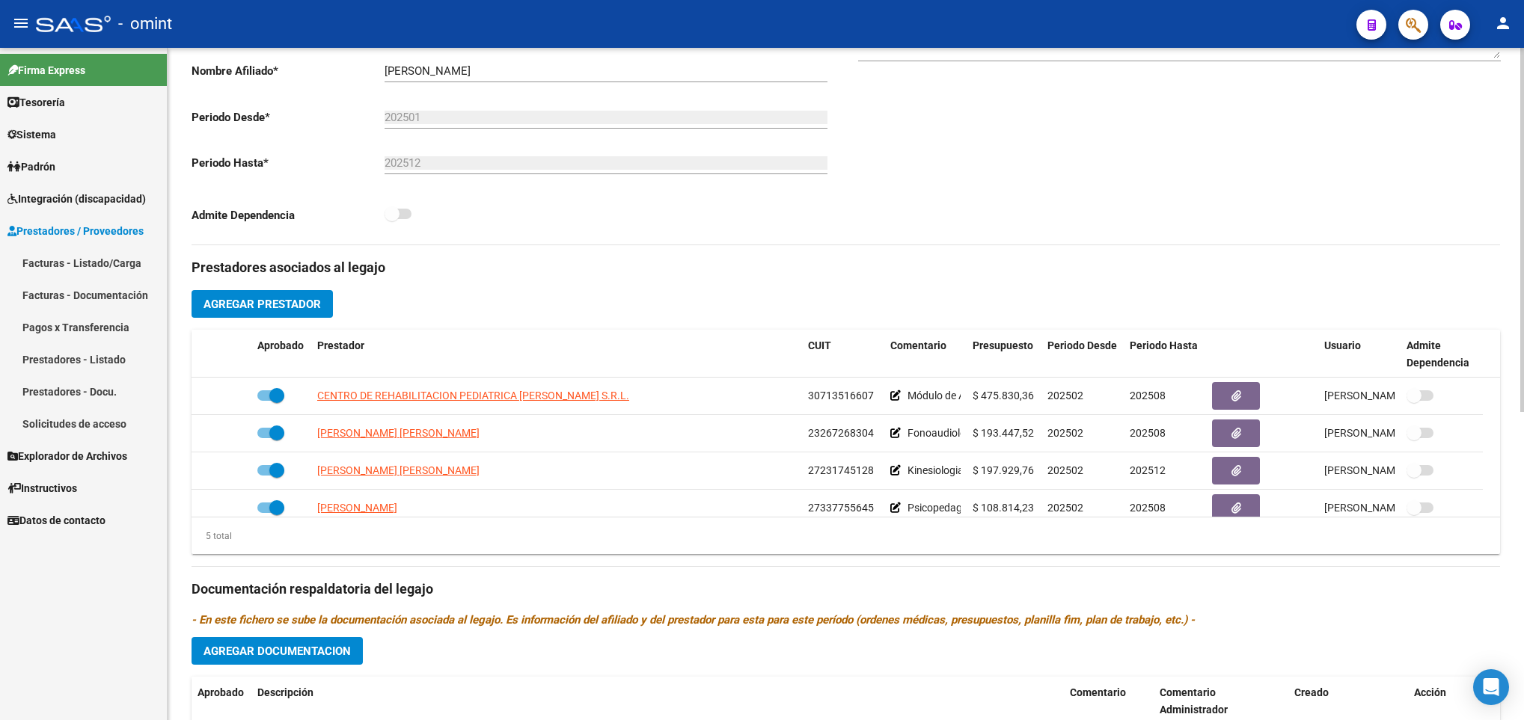
scroll to position [52, 0]
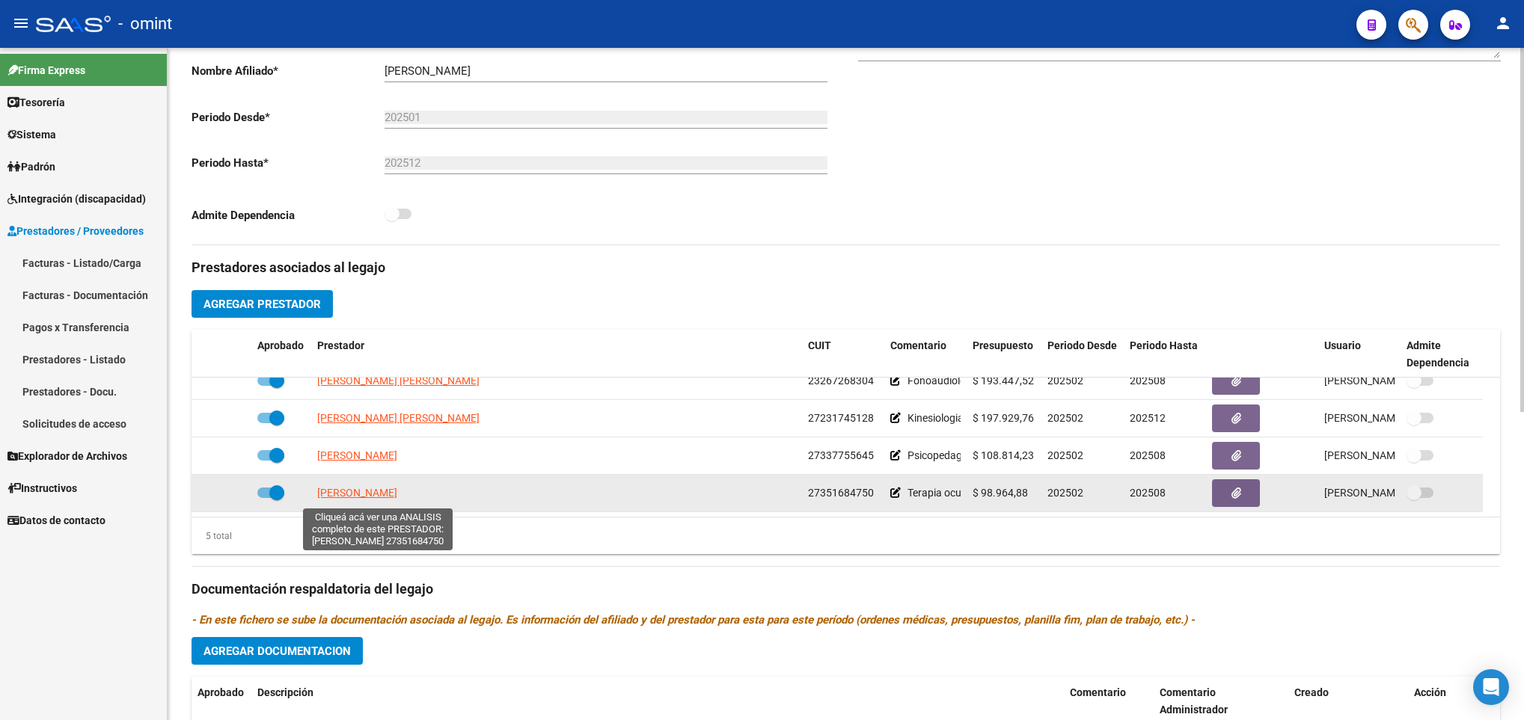
click at [391, 497] on span "ROLDAN MARIA EUGENIA" at bounding box center [357, 493] width 80 height 12
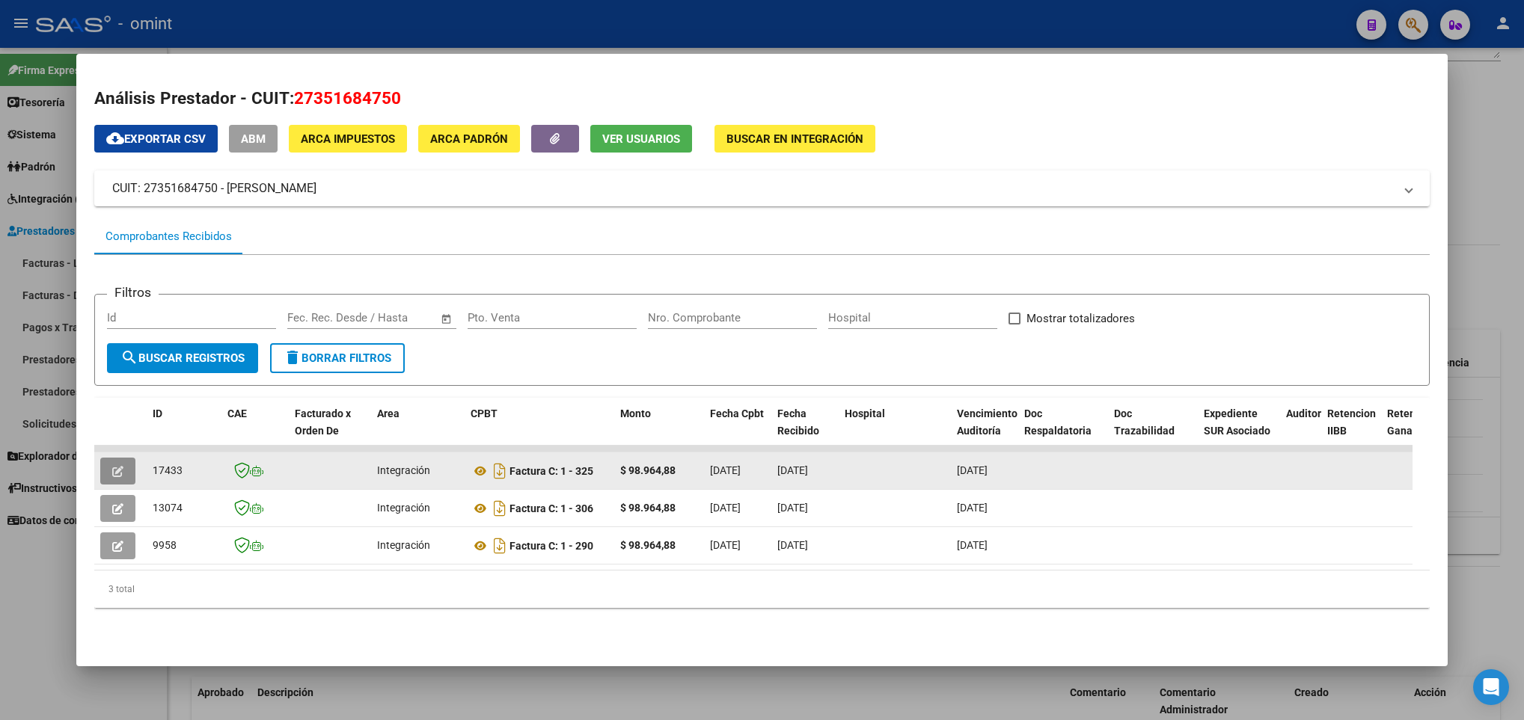
click at [120, 474] on icon "button" at bounding box center [117, 471] width 11 height 11
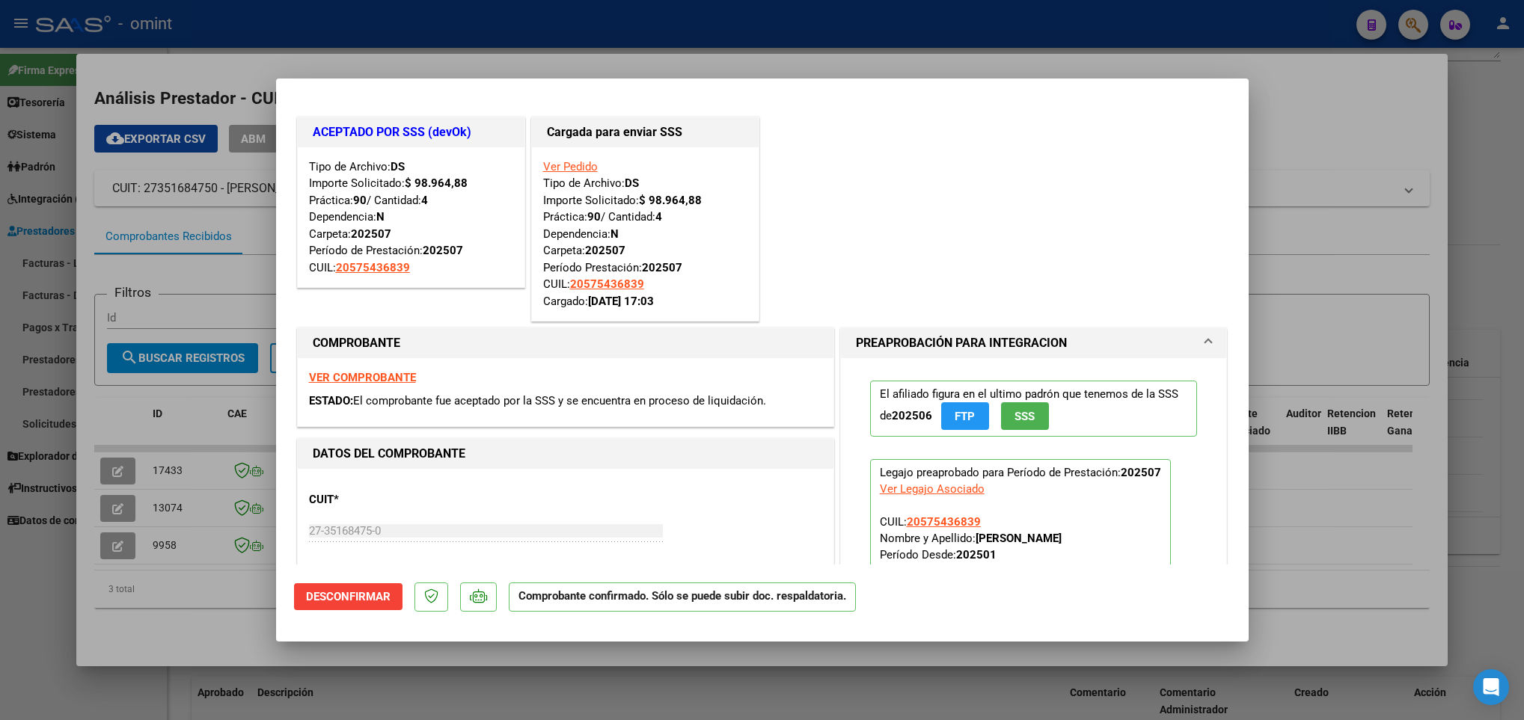
click at [284, 641] on mat-dialog-container "ACEPTADO POR SSS (devOk) Tipo de Archivo: DS Importe Solicitado: $ 98.964,88 Pr…" at bounding box center [762, 360] width 973 height 563
click at [313, 678] on div at bounding box center [762, 360] width 1524 height 720
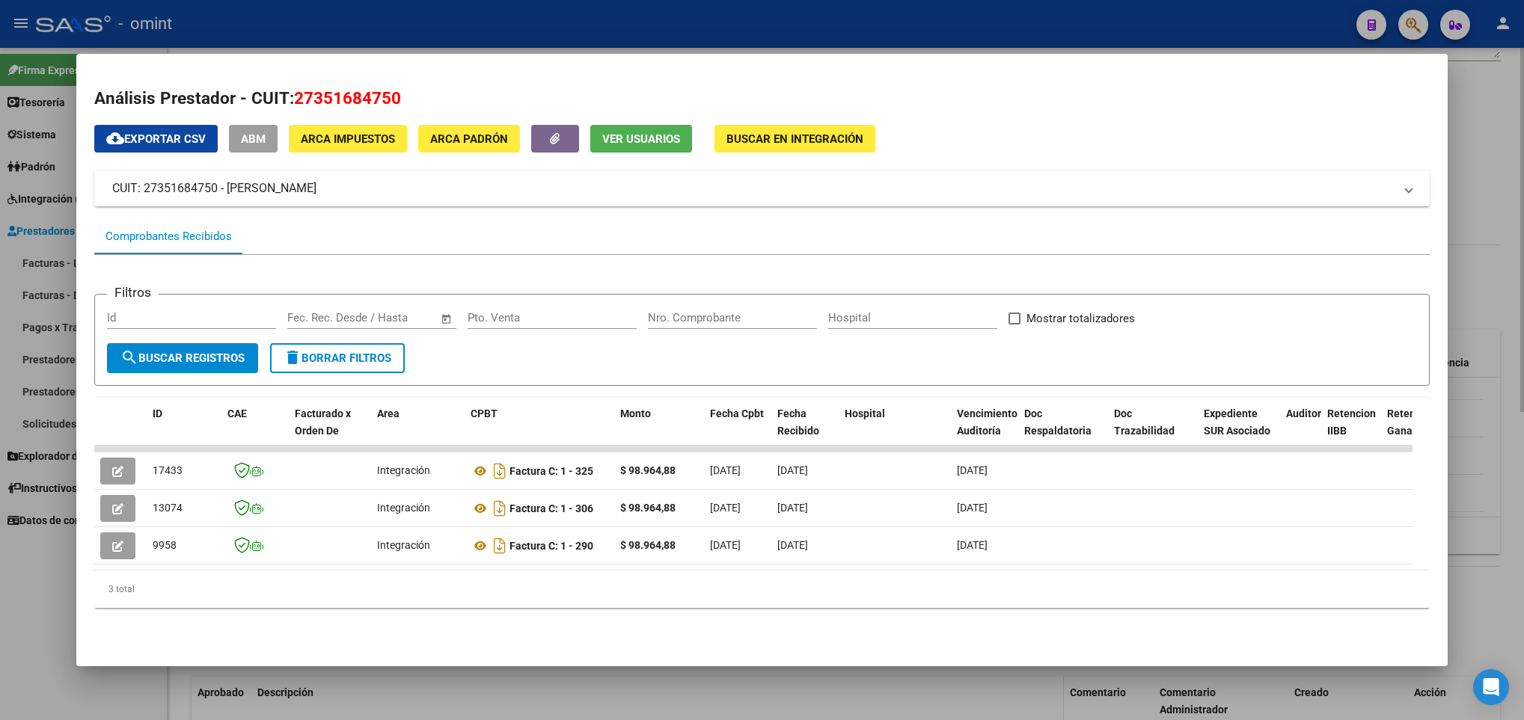
click at [456, 685] on div at bounding box center [762, 360] width 1524 height 720
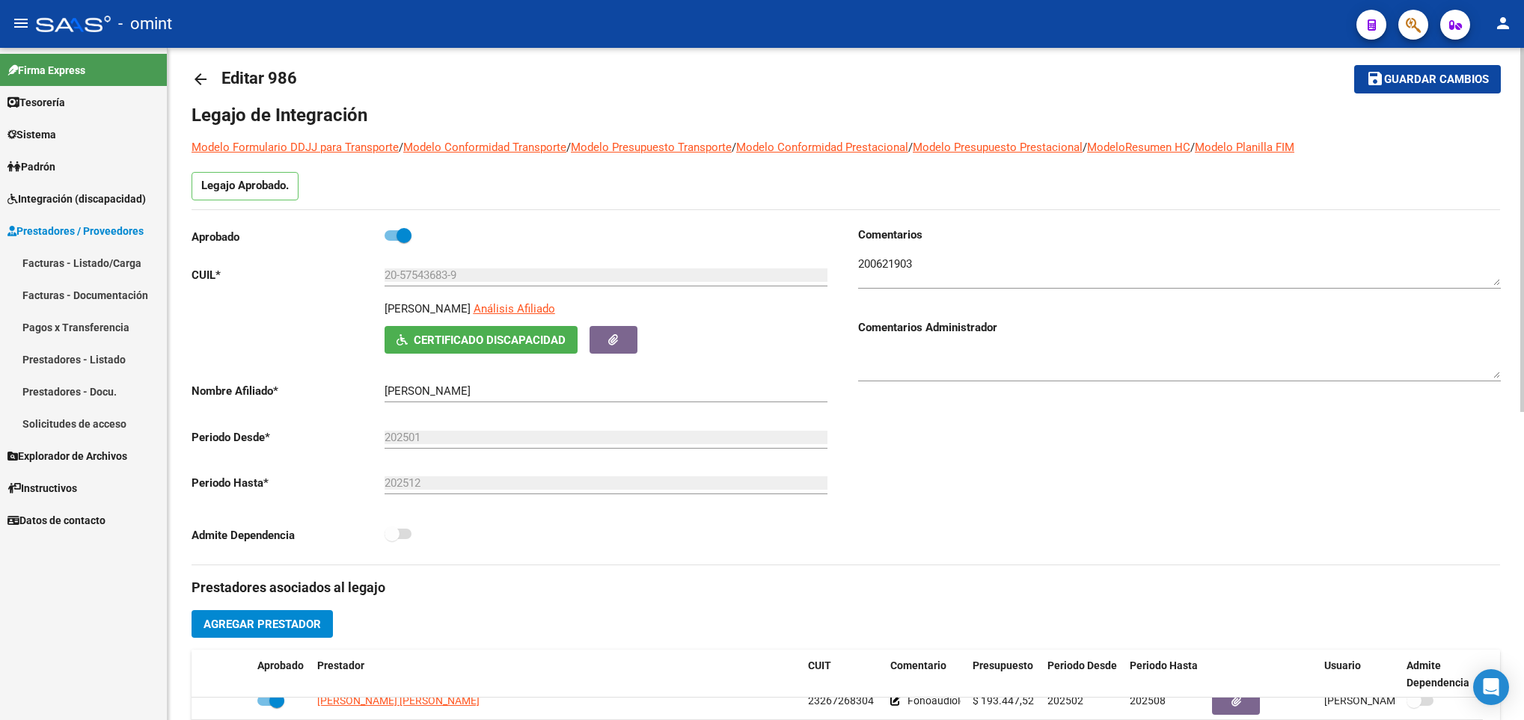
scroll to position [0, 0]
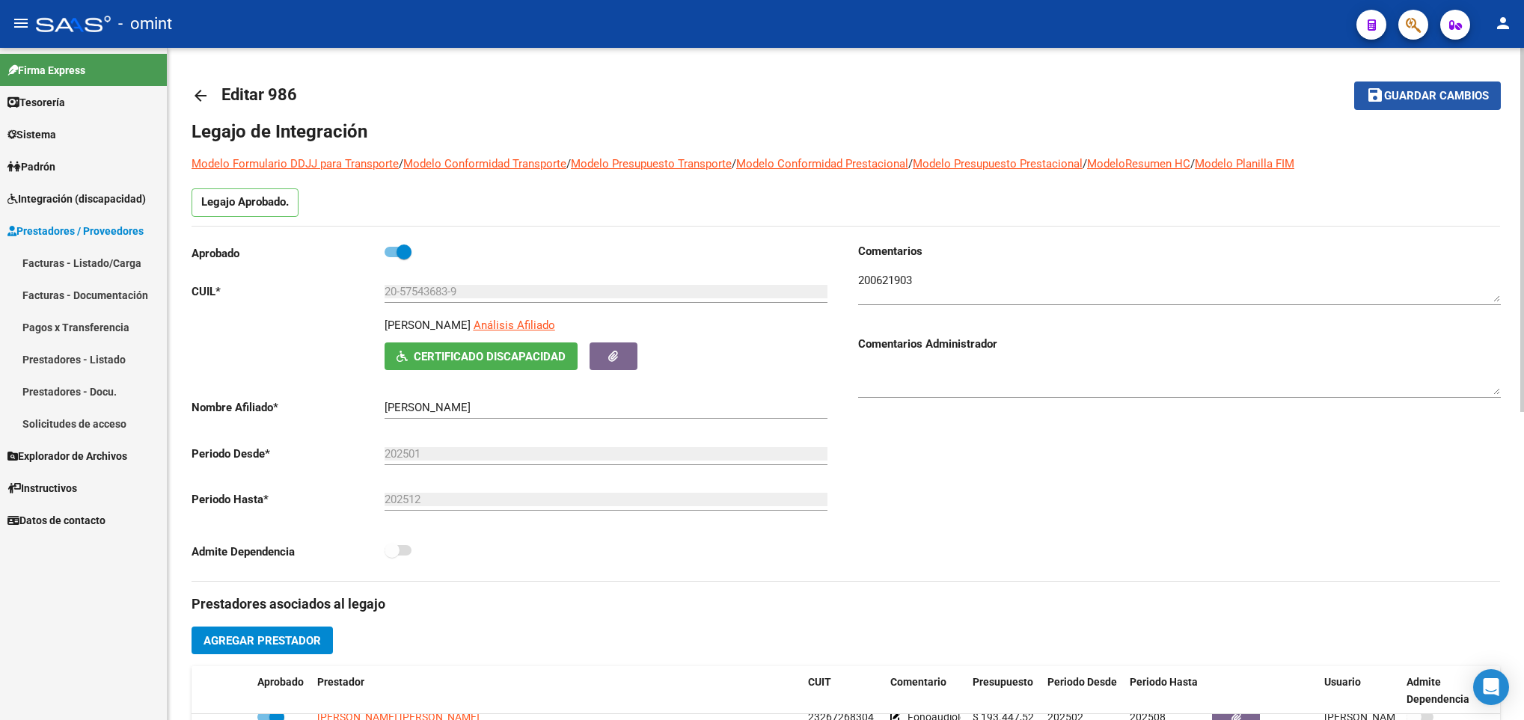
click at [1466, 97] on span "Guardar cambios" at bounding box center [1436, 96] width 105 height 13
click at [1439, 94] on span "Guardar cambios" at bounding box center [1436, 96] width 105 height 13
click at [198, 97] on mat-icon "arrow_back" at bounding box center [201, 96] width 18 height 18
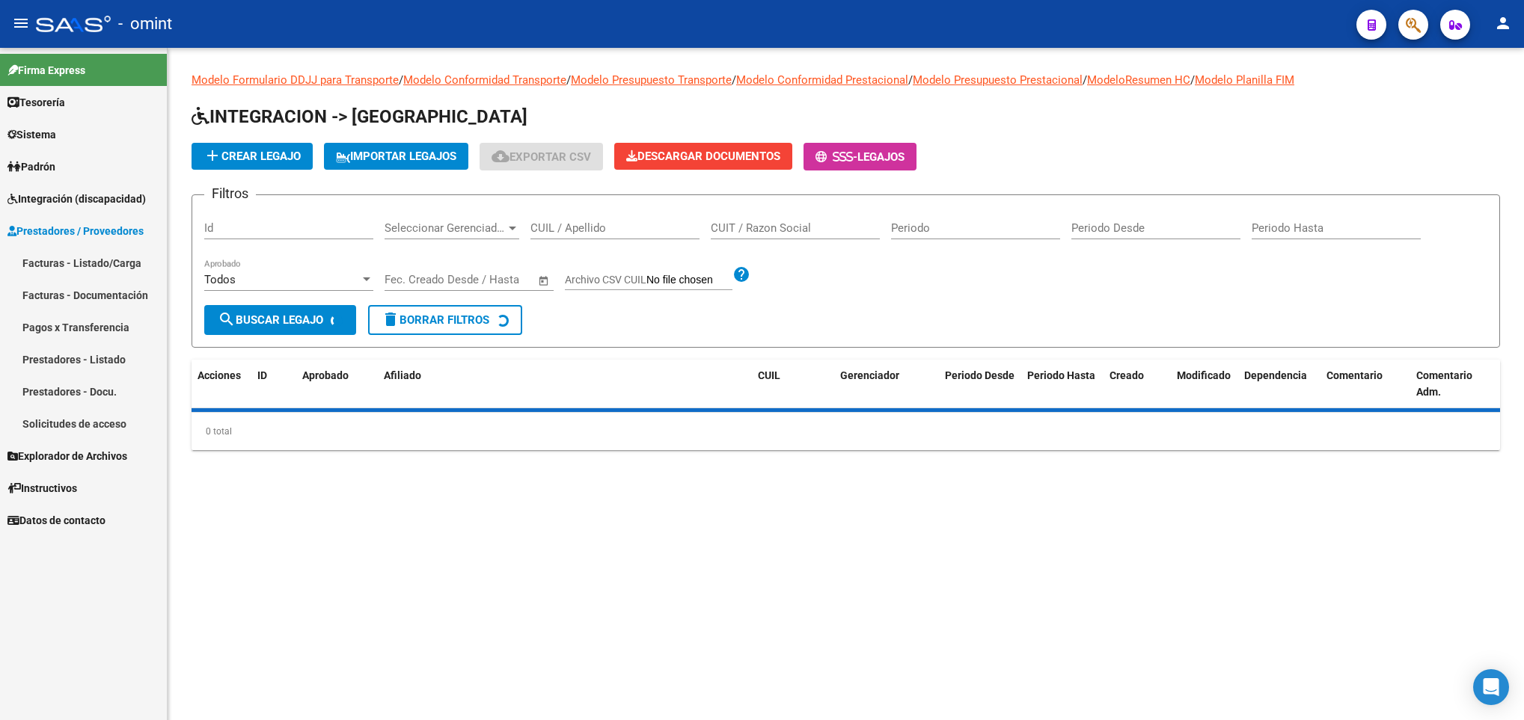
click at [625, 230] on input "CUIL / Apellido" at bounding box center [614, 227] width 169 height 13
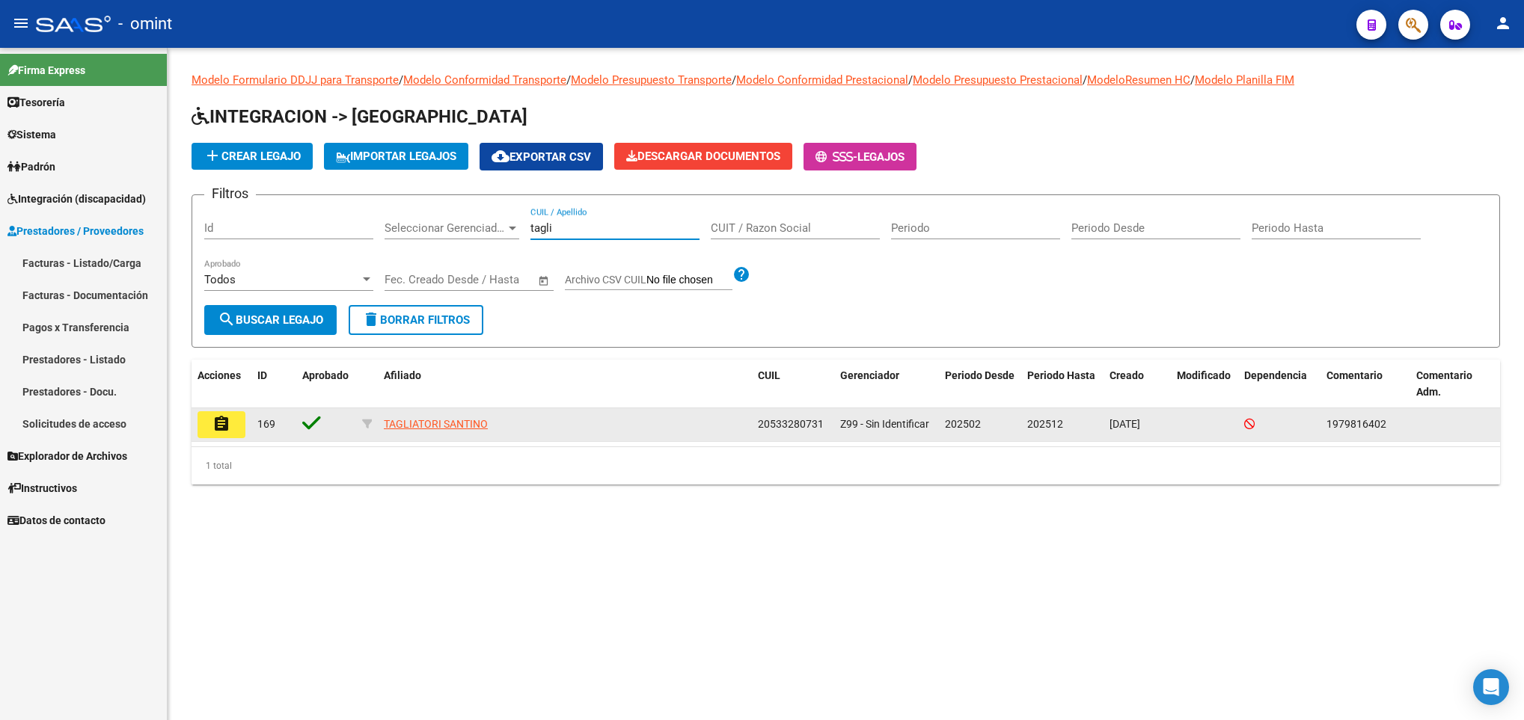
click at [215, 427] on mat-icon "assignment" at bounding box center [221, 424] width 18 height 18
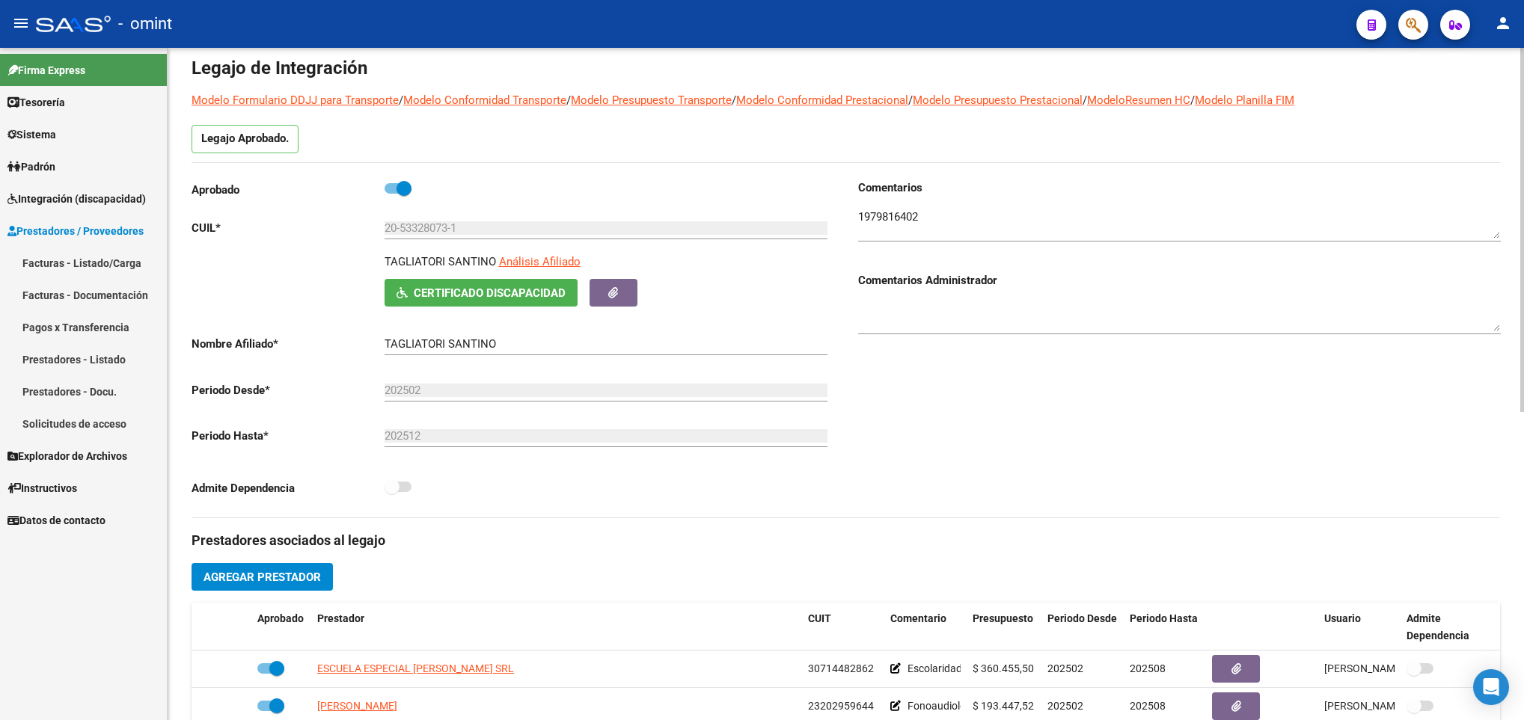
scroll to position [337, 0]
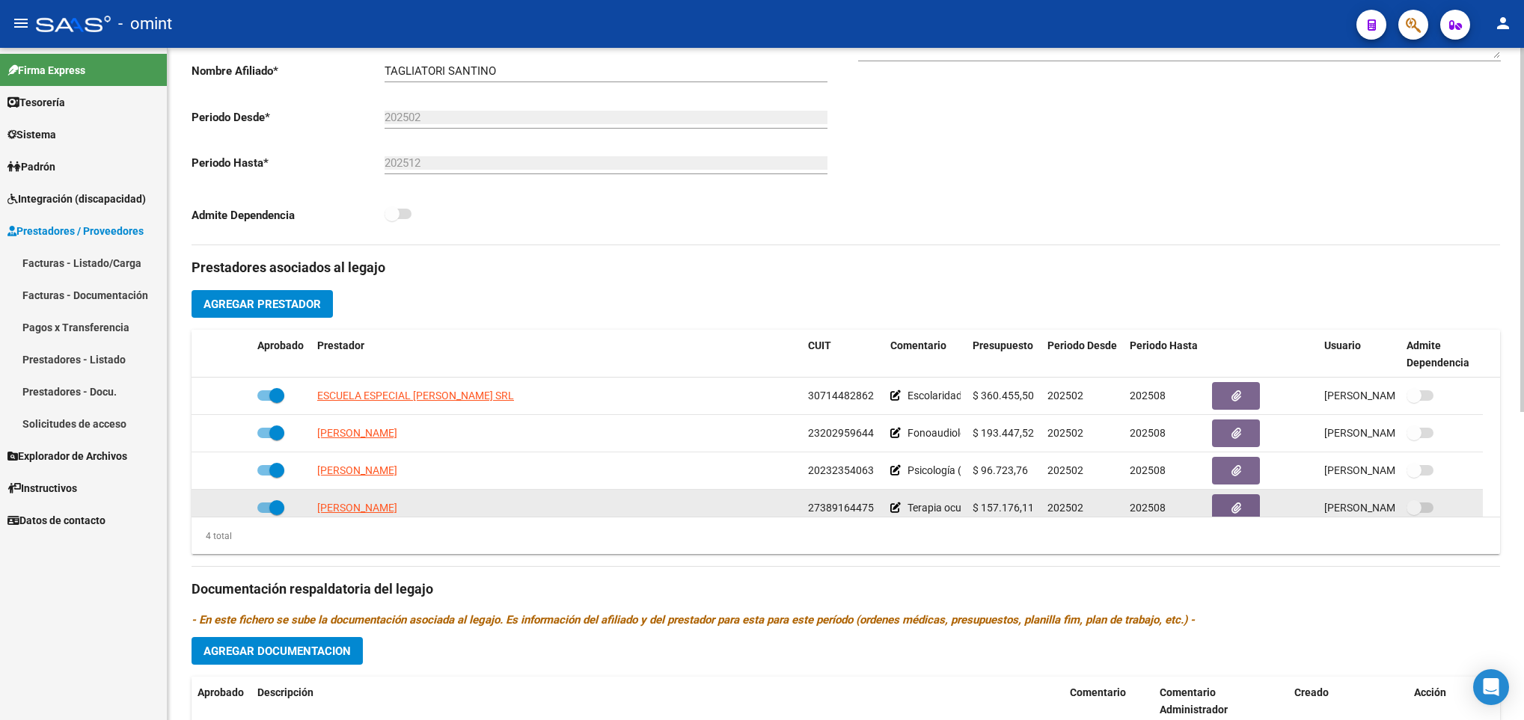
click at [267, 506] on span at bounding box center [270, 508] width 27 height 10
click at [265, 513] on input "checkbox" at bounding box center [264, 513] width 1 height 1
click at [229, 513] on icon at bounding box center [229, 508] width 10 height 10
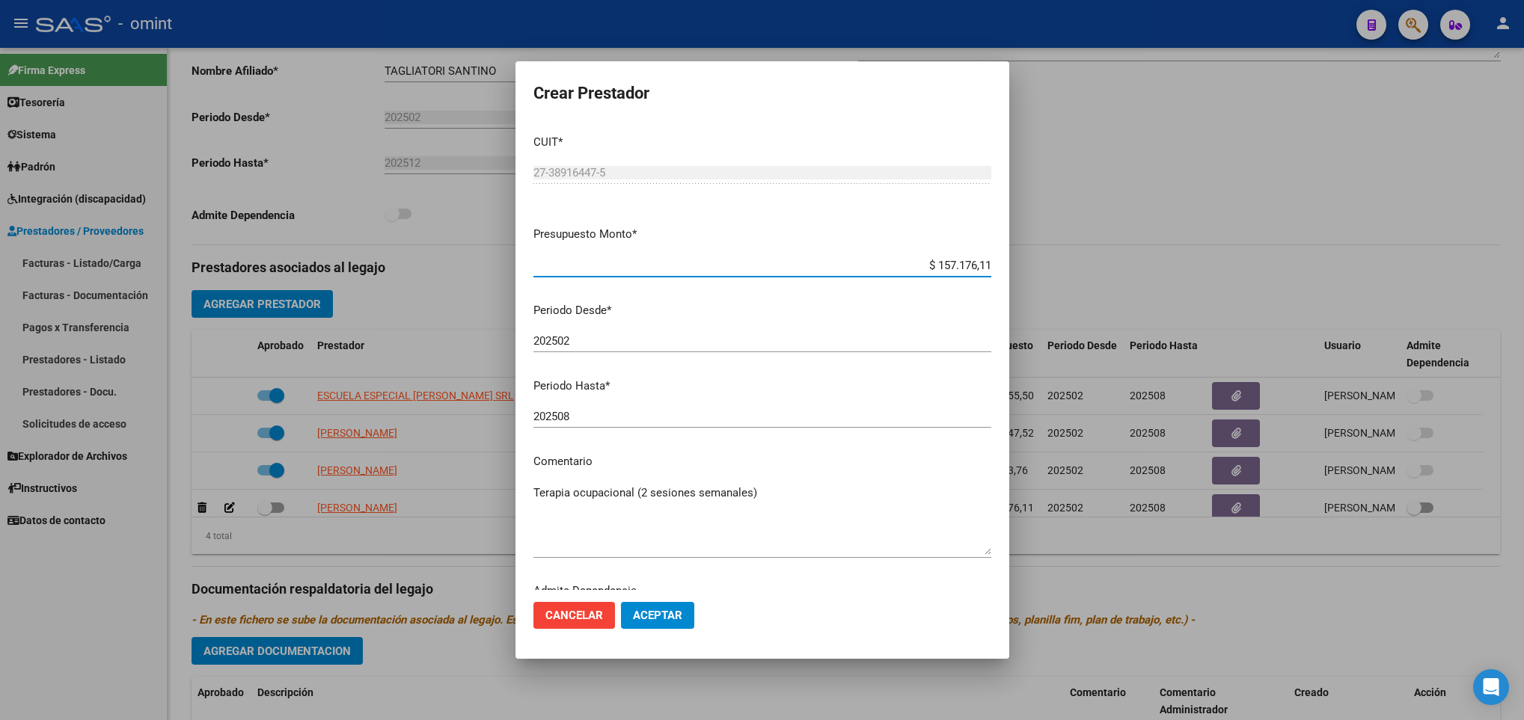
click at [655, 425] on div "202508 Ingresar el periodo" at bounding box center [762, 416] width 458 height 22
click at [676, 611] on span "Aceptar" at bounding box center [657, 615] width 49 height 13
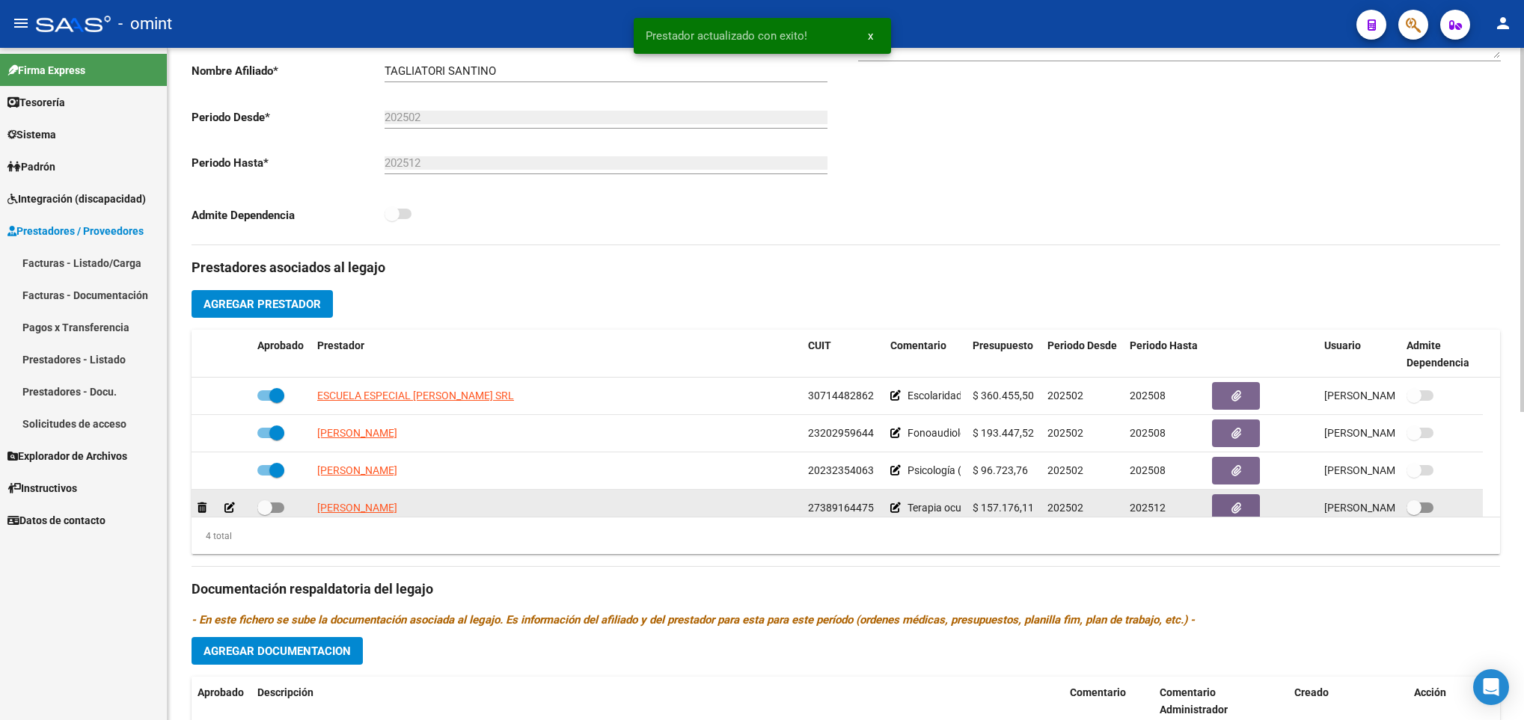
scroll to position [9, 0]
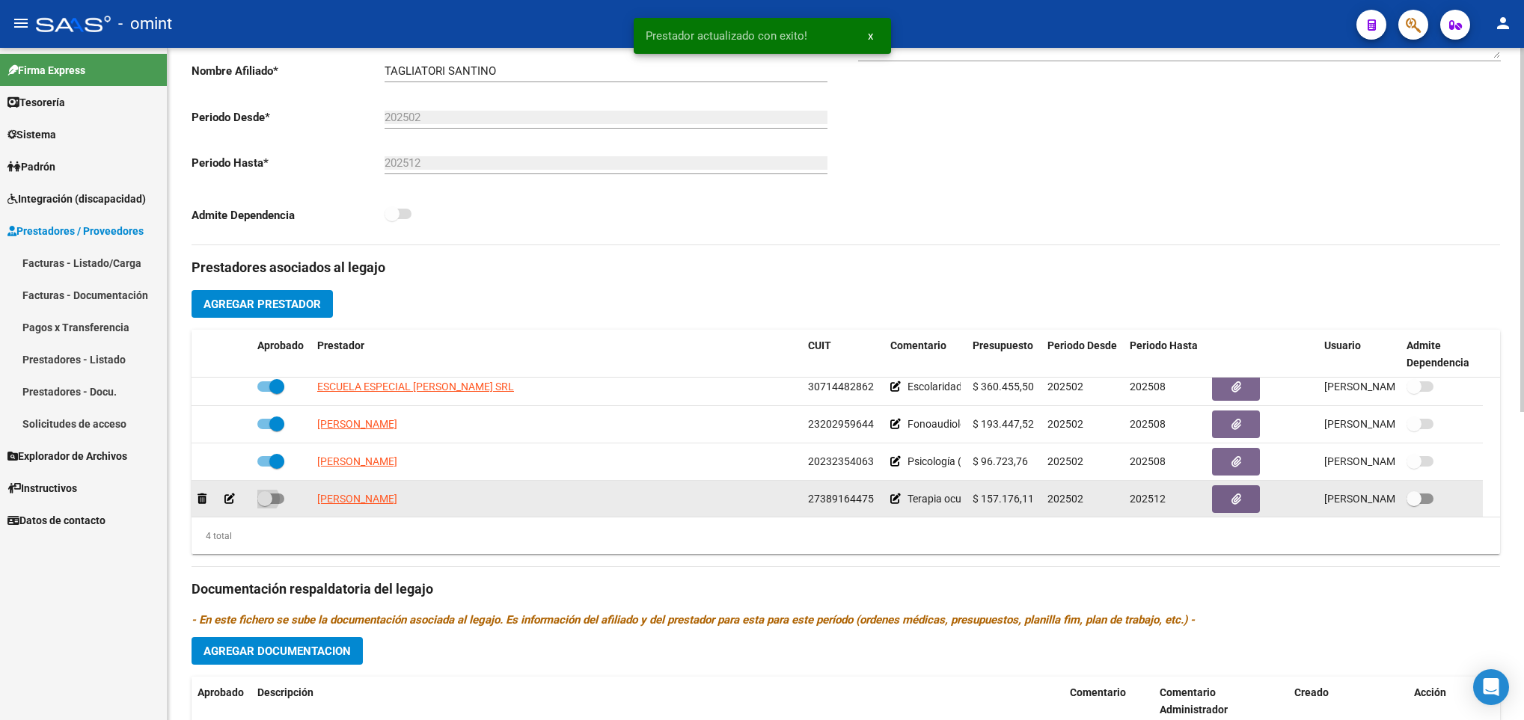
click at [272, 497] on span at bounding box center [270, 499] width 27 height 10
click at [265, 504] on input "checkbox" at bounding box center [264, 504] width 1 height 1
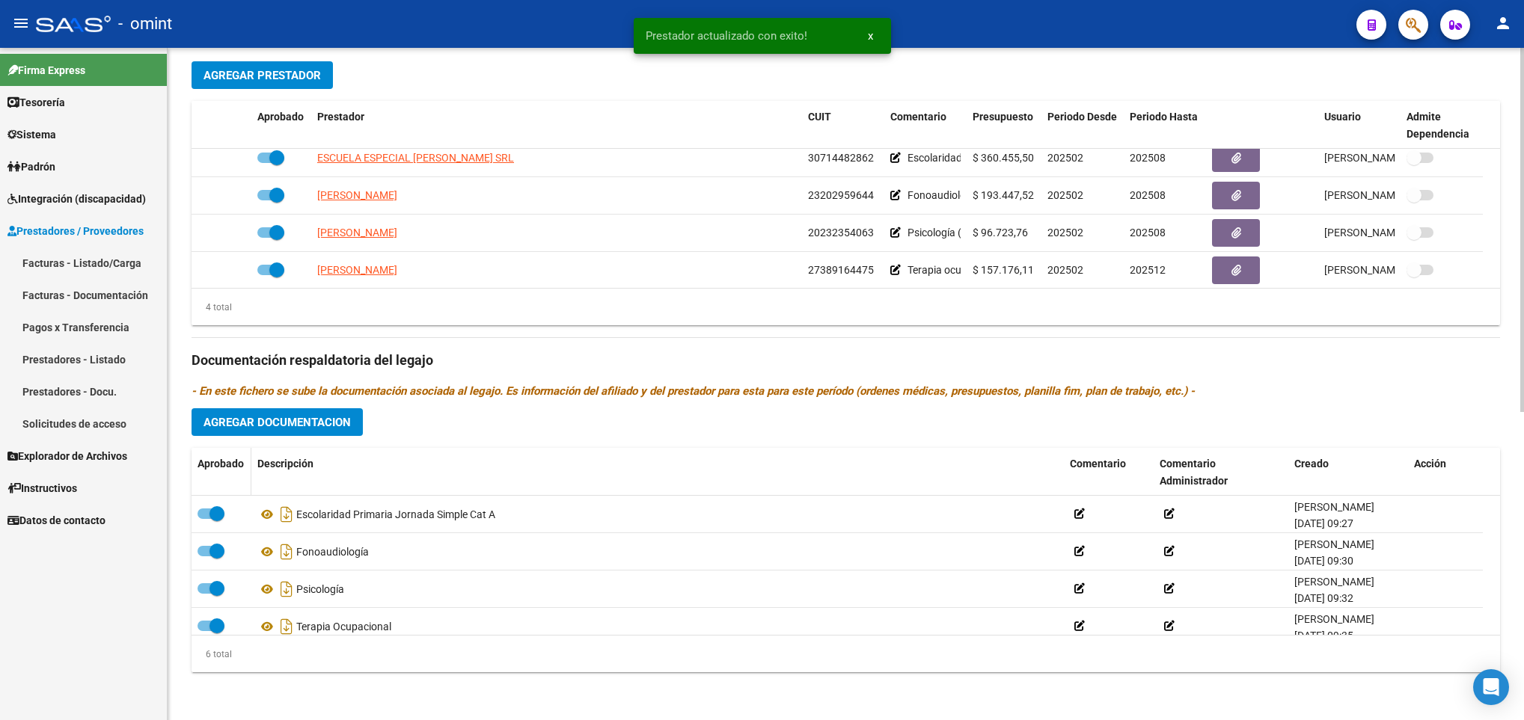
scroll to position [569, 0]
click at [231, 416] on span "Agregar Documentacion" at bounding box center [276, 422] width 147 height 13
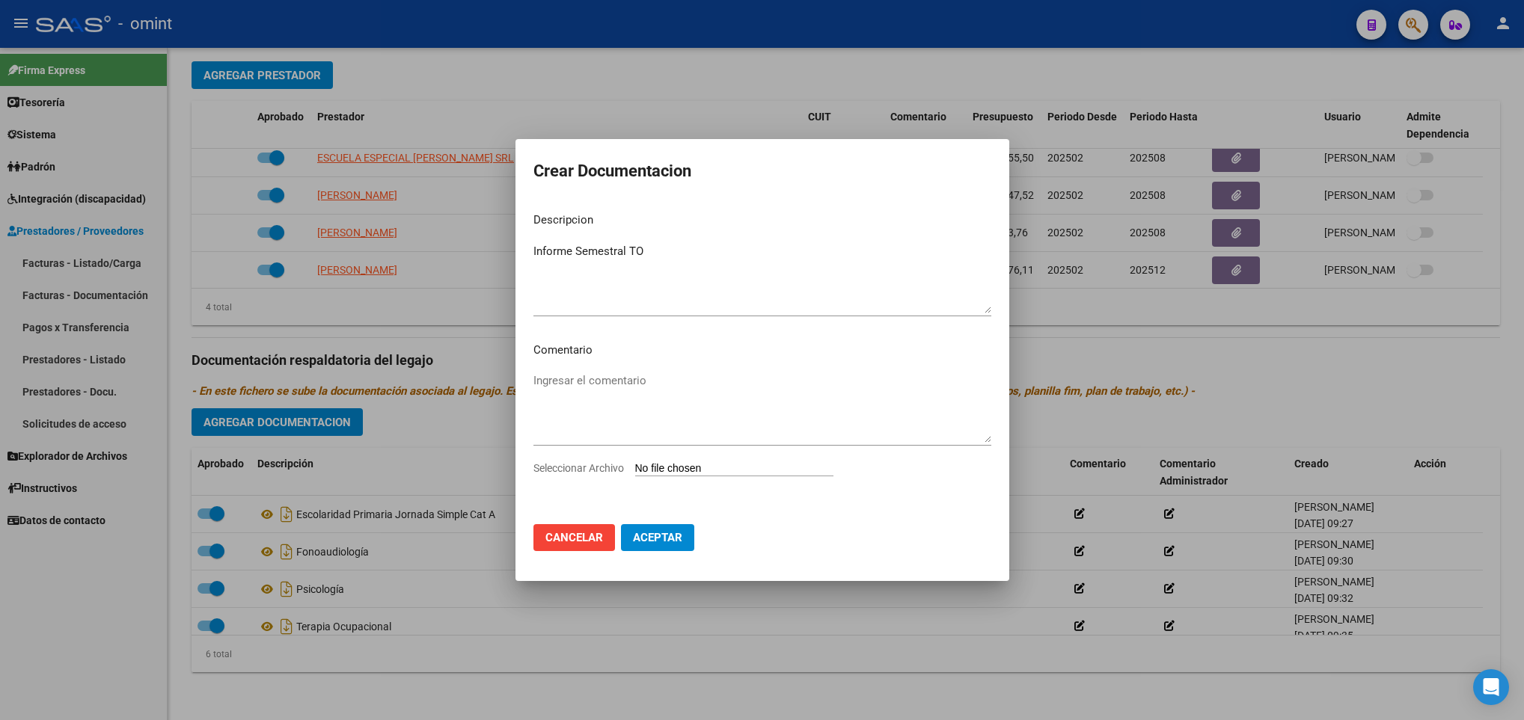
click at [663, 467] on input "Seleccionar Archivo" at bounding box center [734, 469] width 198 height 14
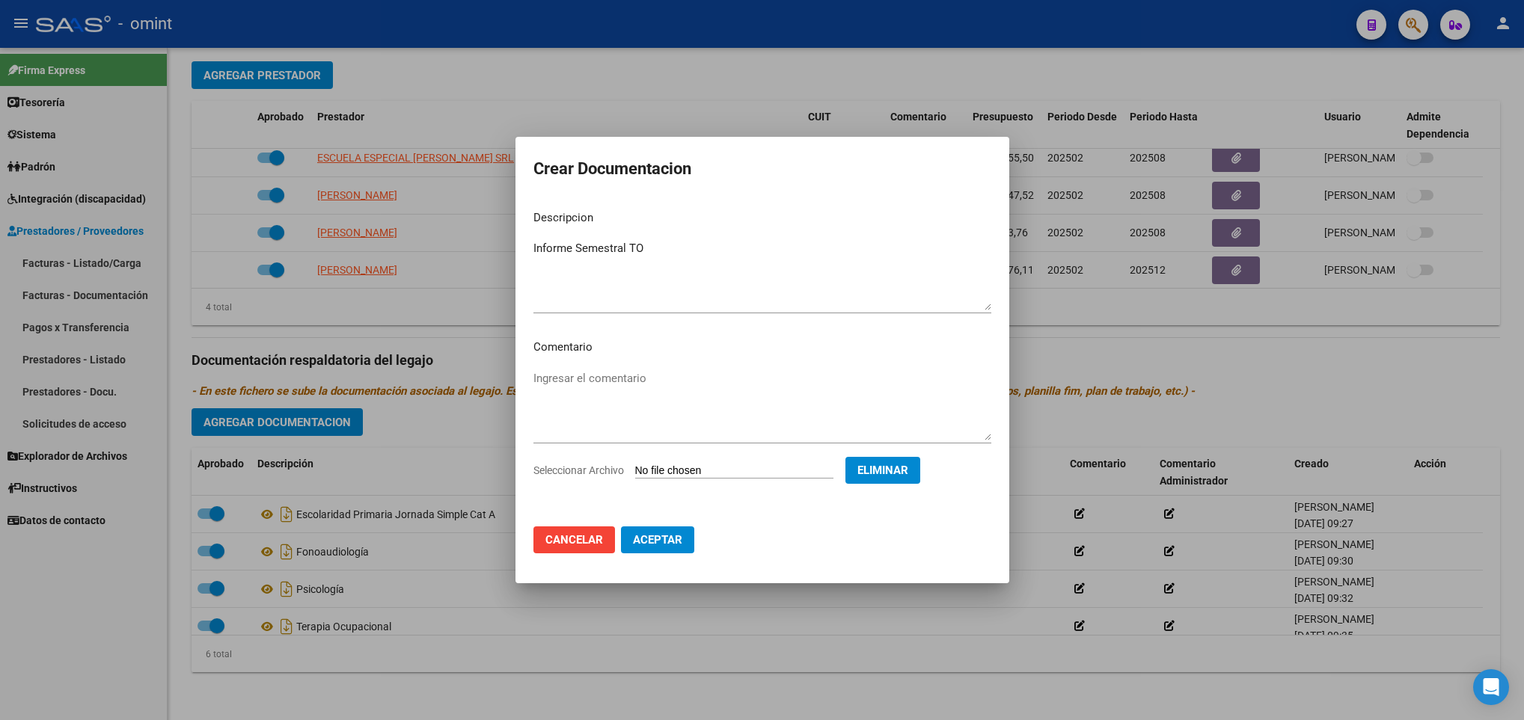
click at [676, 539] on span "Aceptar" at bounding box center [657, 539] width 49 height 13
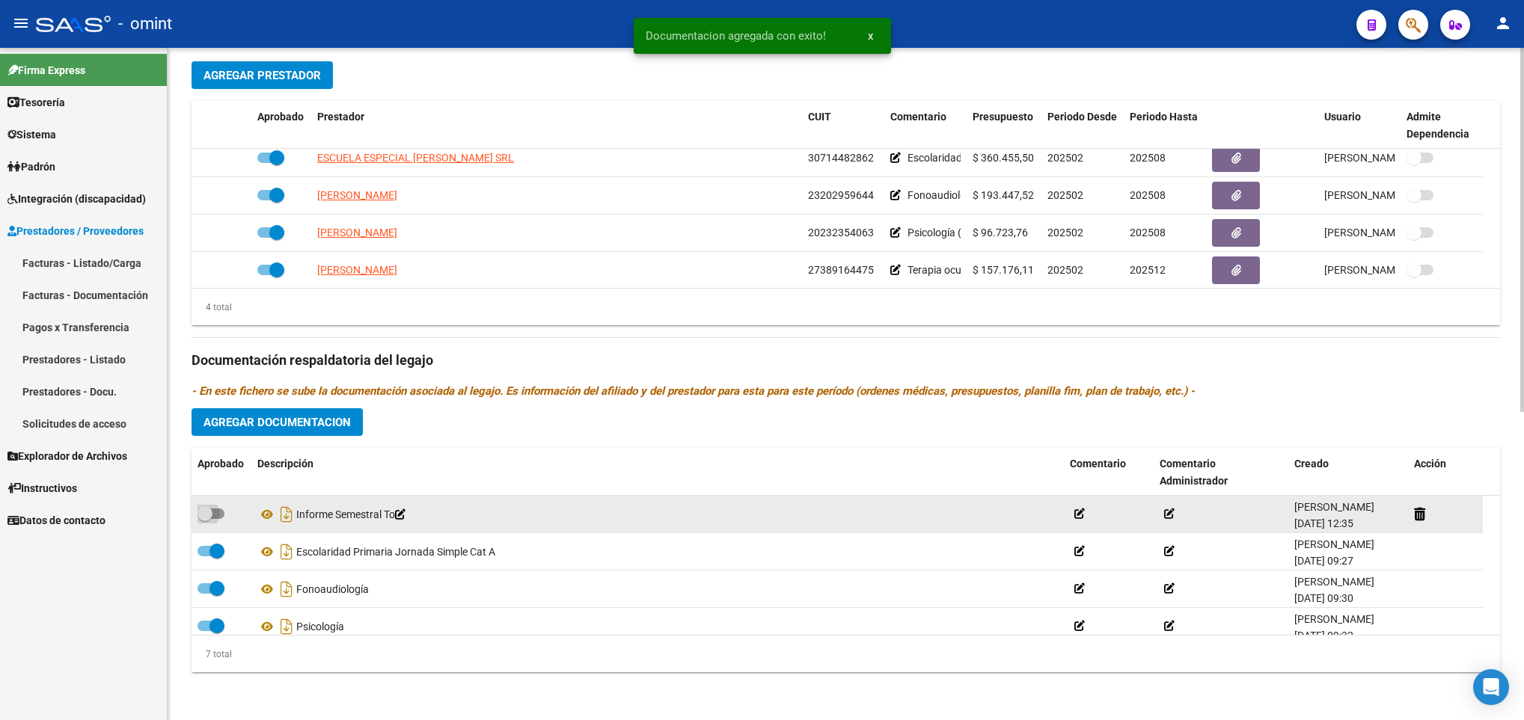
click at [218, 517] on span at bounding box center [211, 514] width 27 height 10
click at [205, 519] on input "checkbox" at bounding box center [204, 519] width 1 height 1
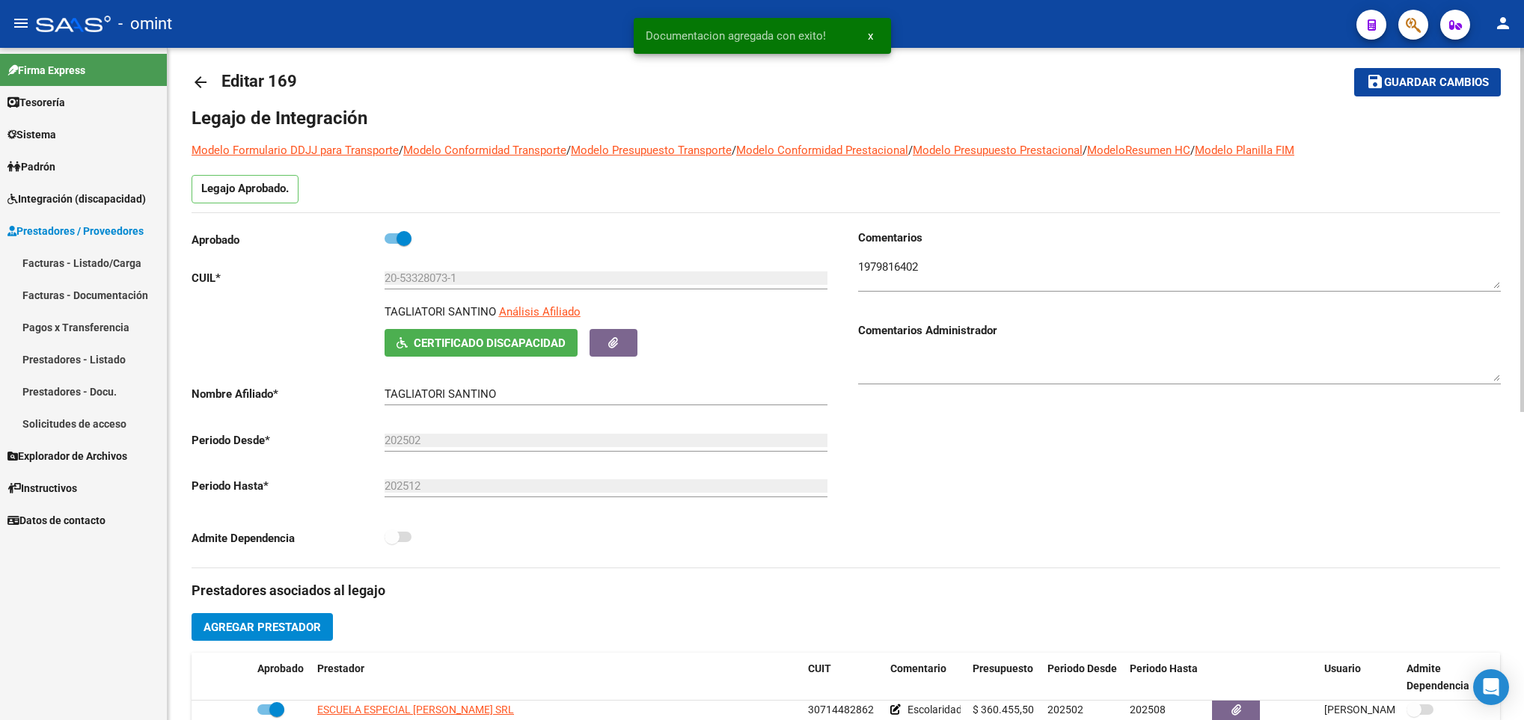
scroll to position [0, 0]
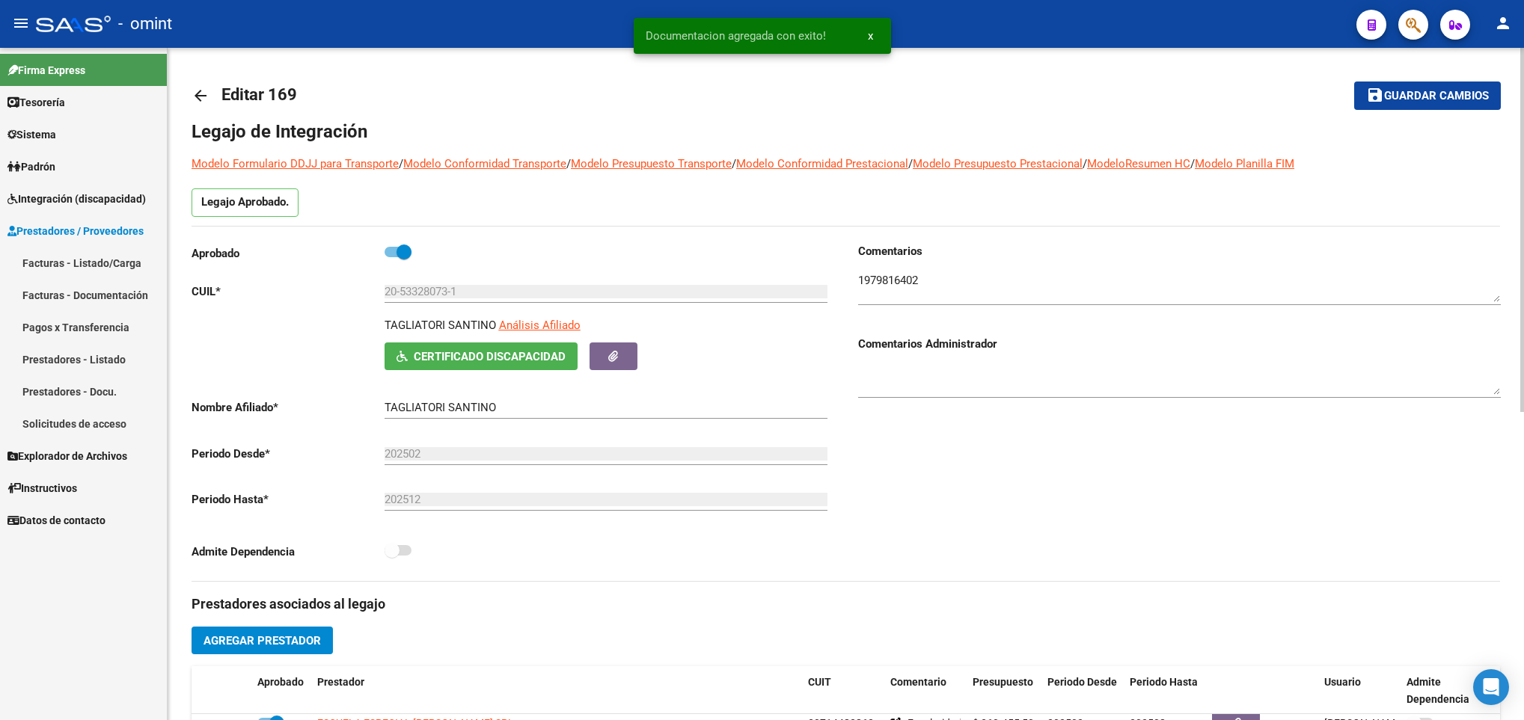
click at [1389, 95] on span "Guardar cambios" at bounding box center [1436, 96] width 105 height 13
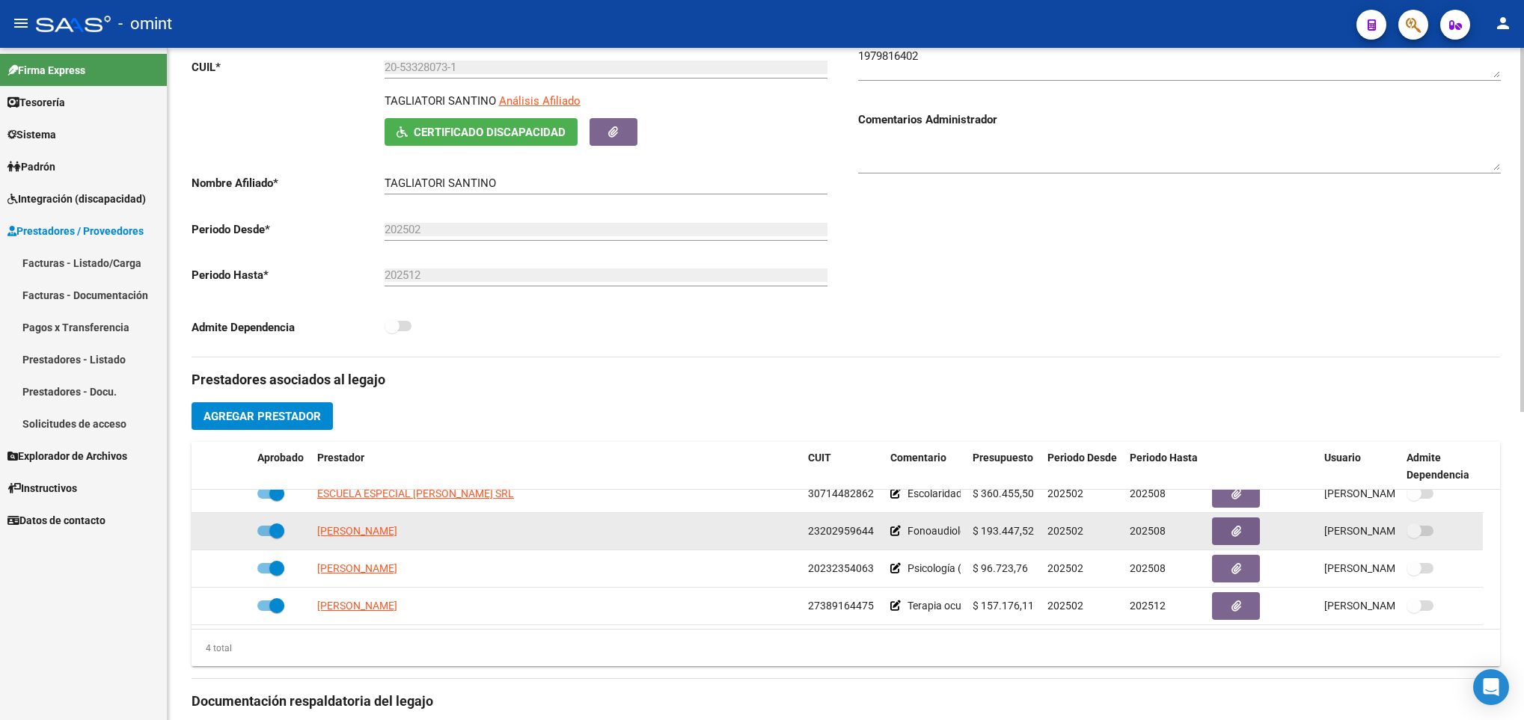
scroll to position [16, 0]
click at [272, 527] on span at bounding box center [276, 530] width 15 height 15
click at [265, 536] on input "checkbox" at bounding box center [264, 536] width 1 height 1
click at [229, 536] on icon at bounding box center [229, 530] width 10 height 10
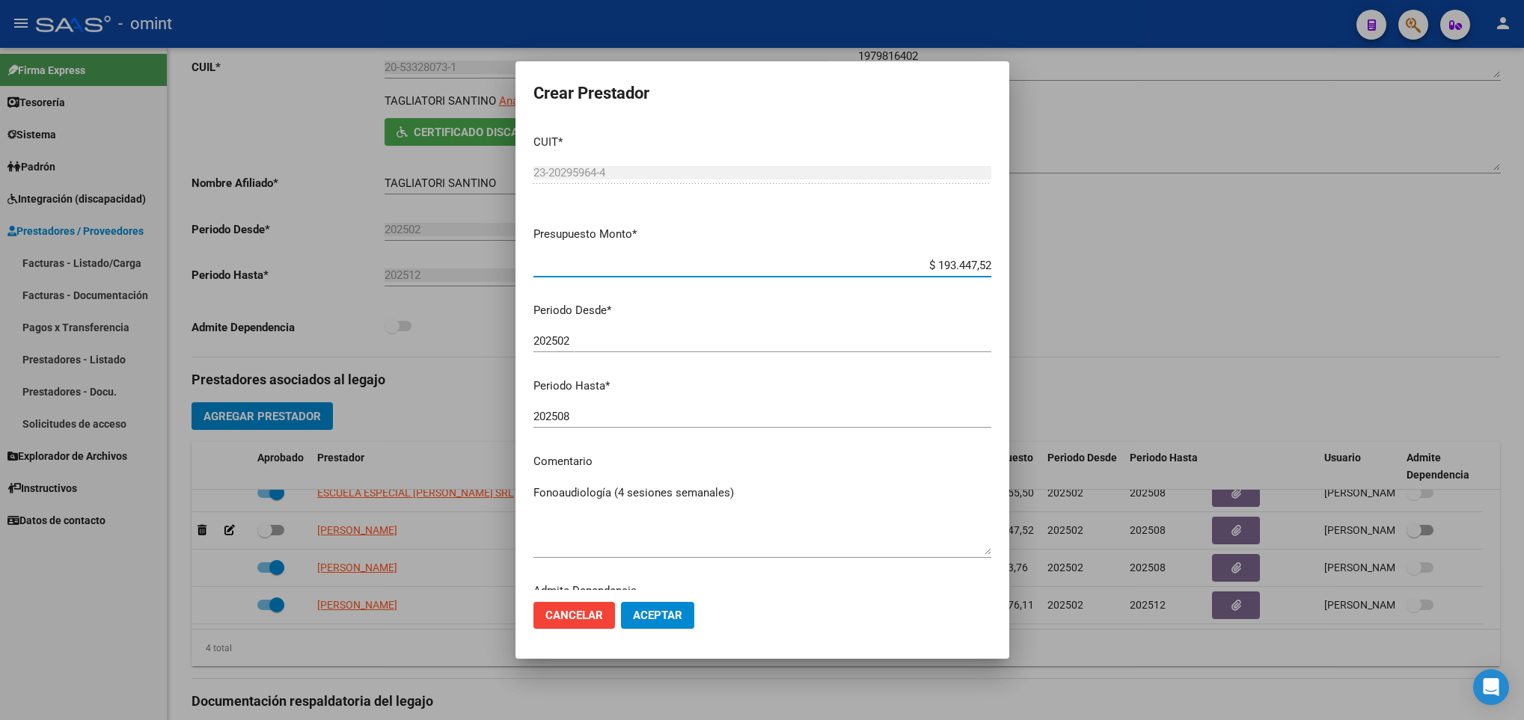
click at [596, 417] on input "202508" at bounding box center [762, 416] width 458 height 13
click at [658, 622] on button "Aceptar" at bounding box center [657, 615] width 73 height 27
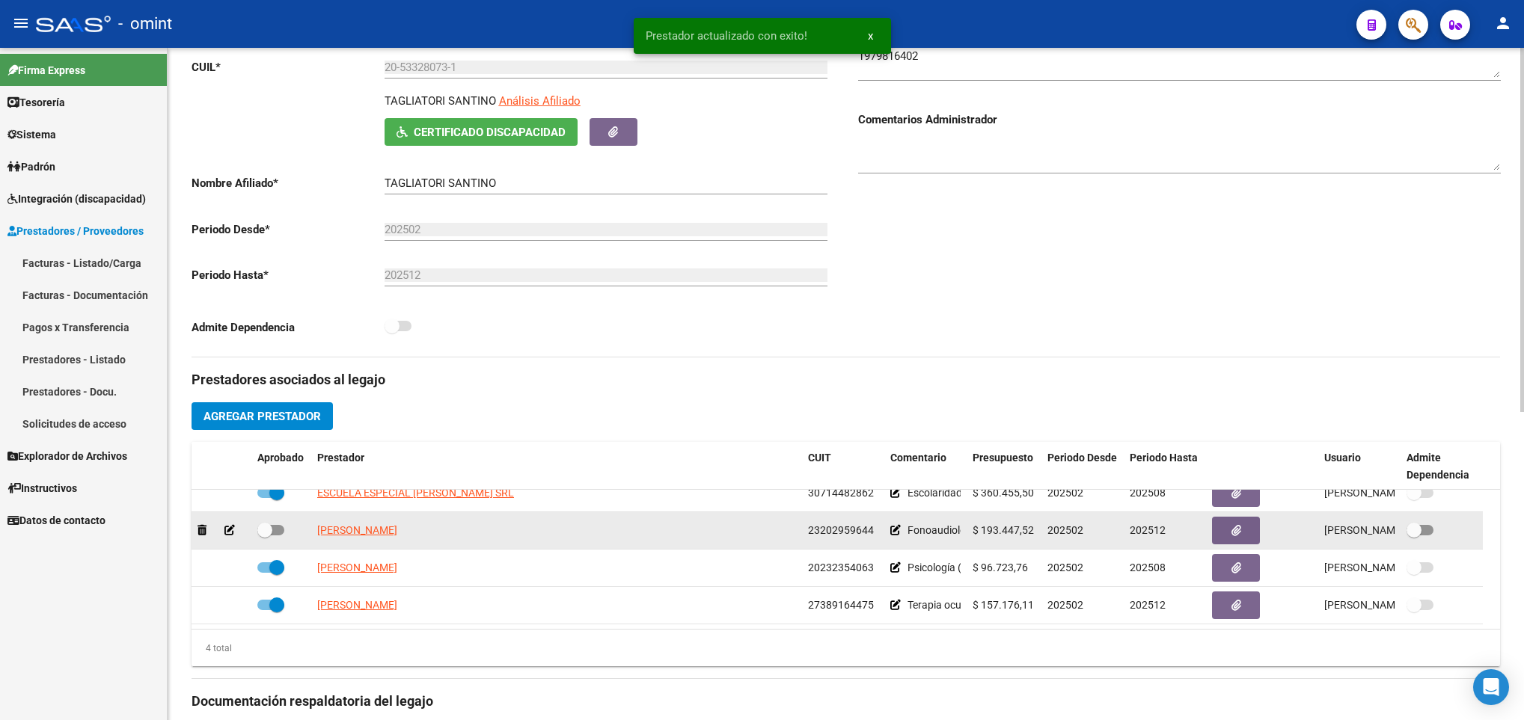
click at [279, 530] on span at bounding box center [270, 530] width 27 height 10
click at [265, 536] on input "checkbox" at bounding box center [264, 536] width 1 height 1
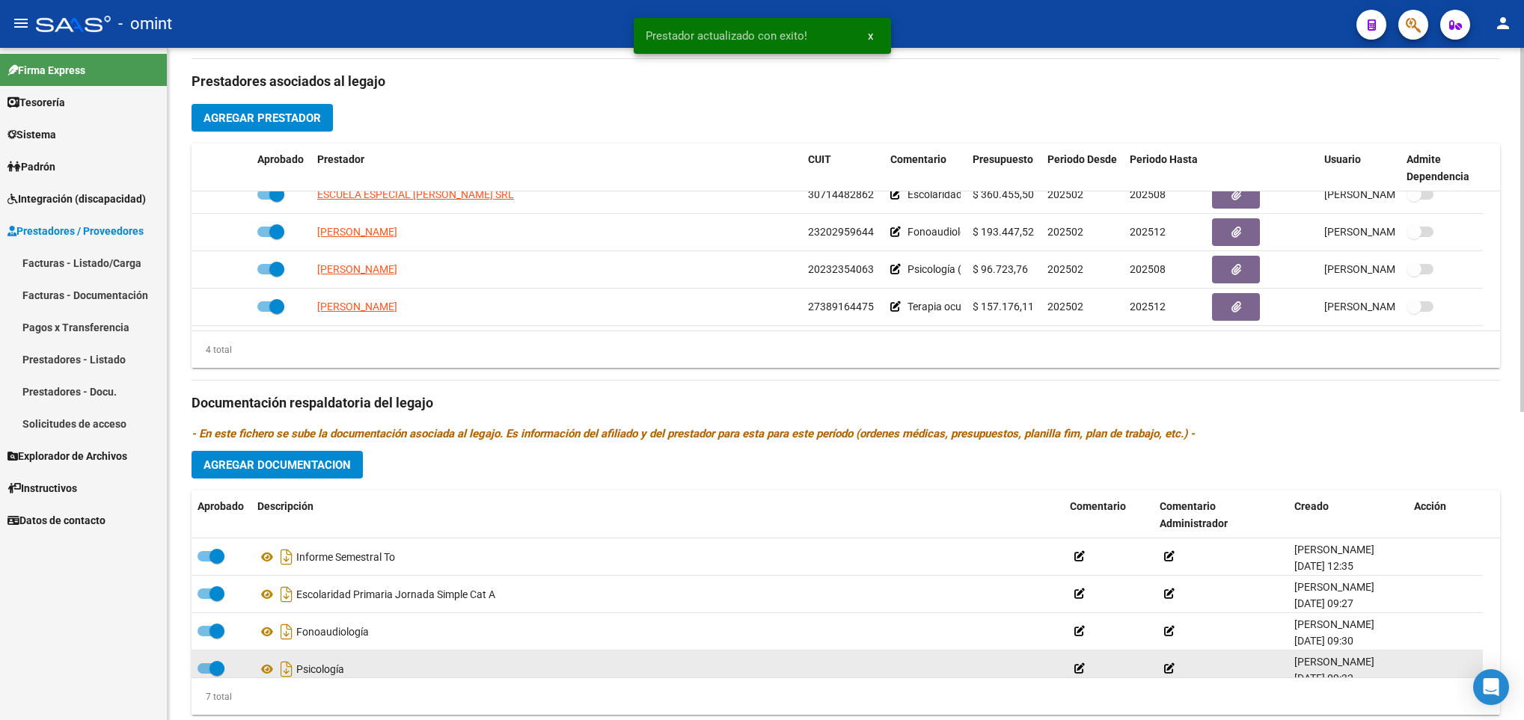
scroll to position [561, 0]
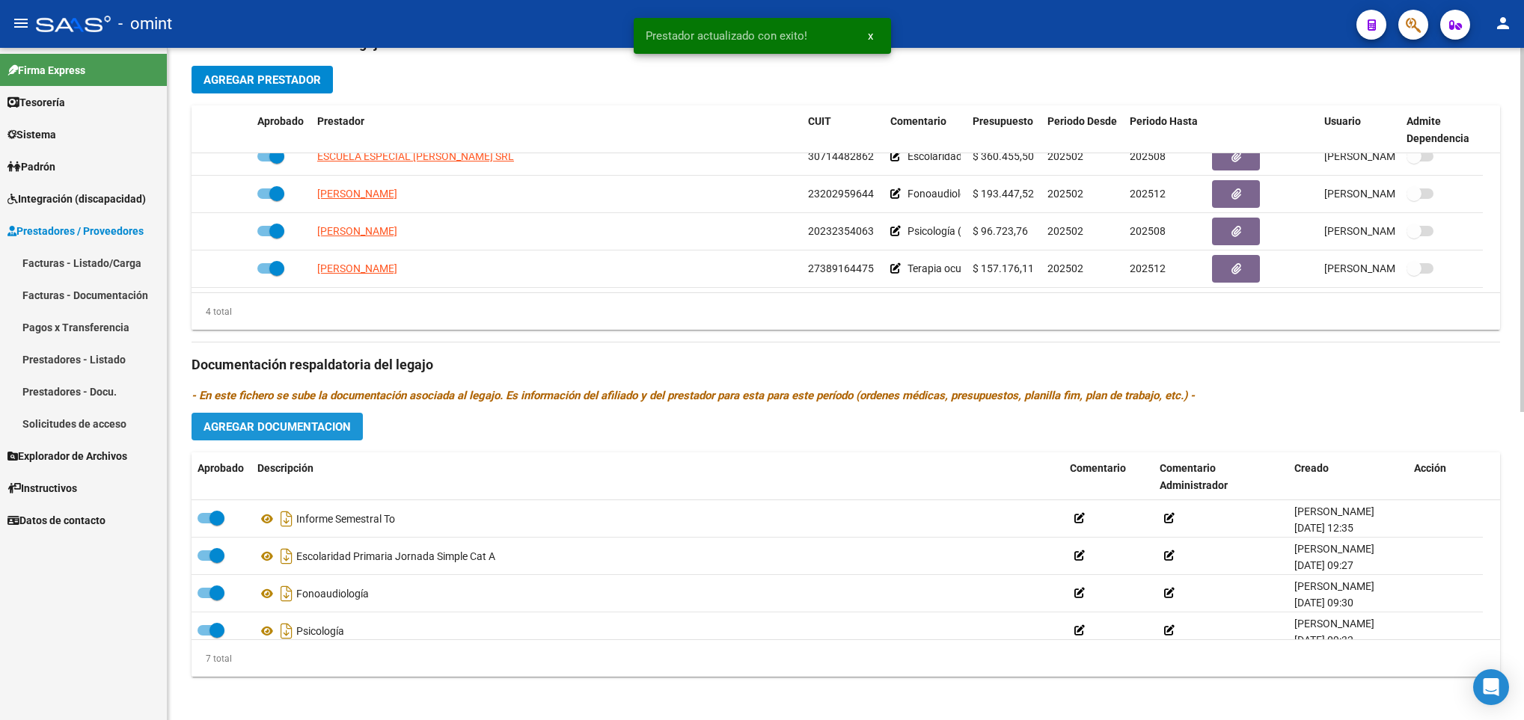
click at [324, 434] on span "Agregar Documentacion" at bounding box center [276, 426] width 147 height 13
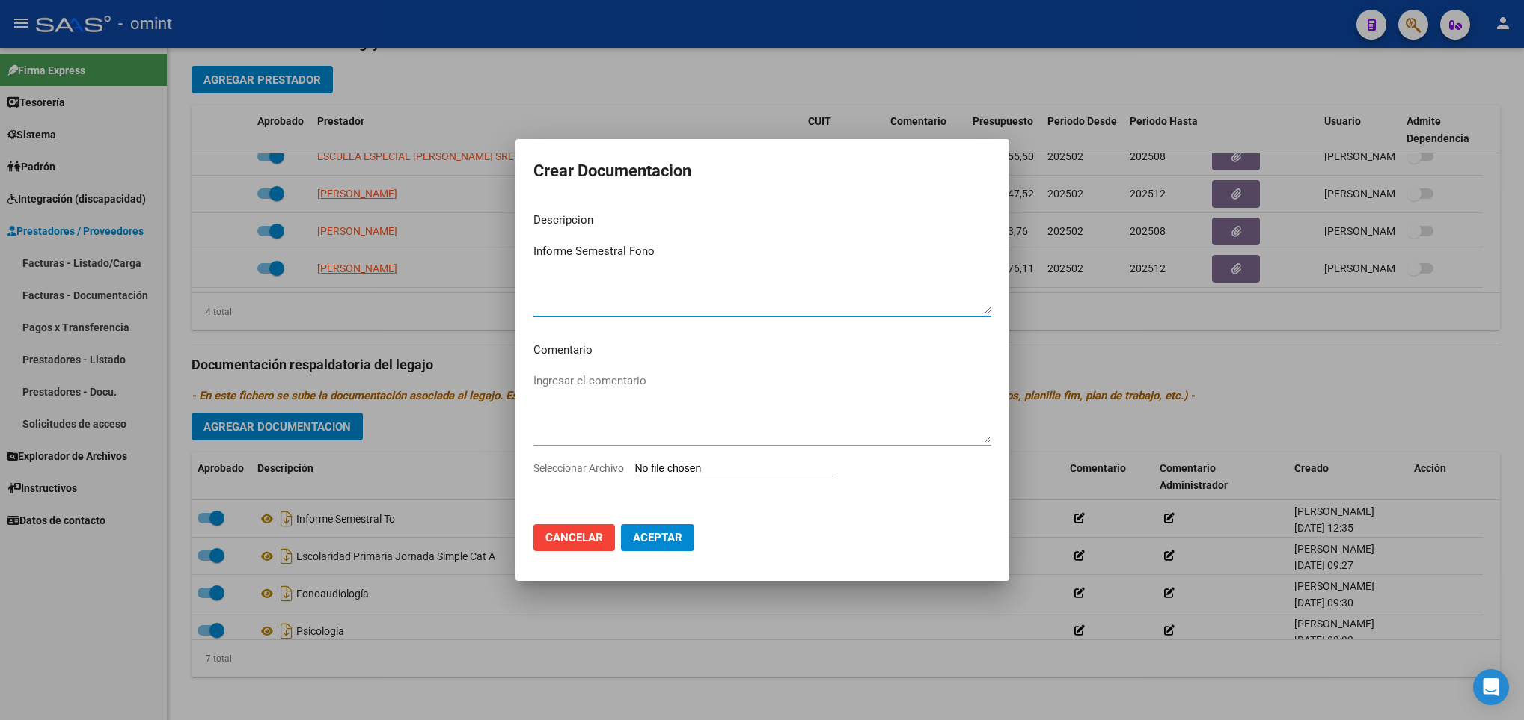
click at [708, 468] on input "Seleccionar Archivo" at bounding box center [734, 469] width 198 height 14
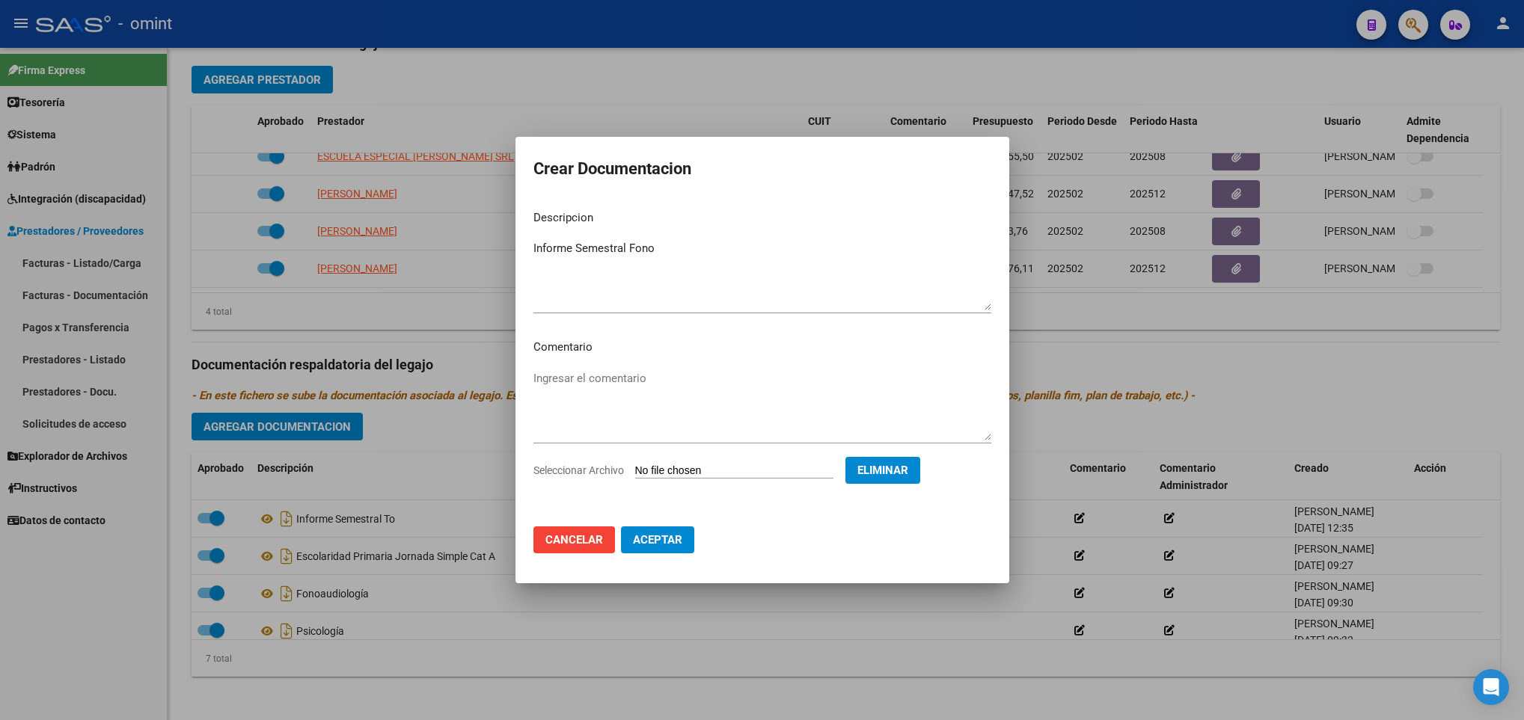
click at [670, 543] on span "Aceptar" at bounding box center [657, 539] width 49 height 13
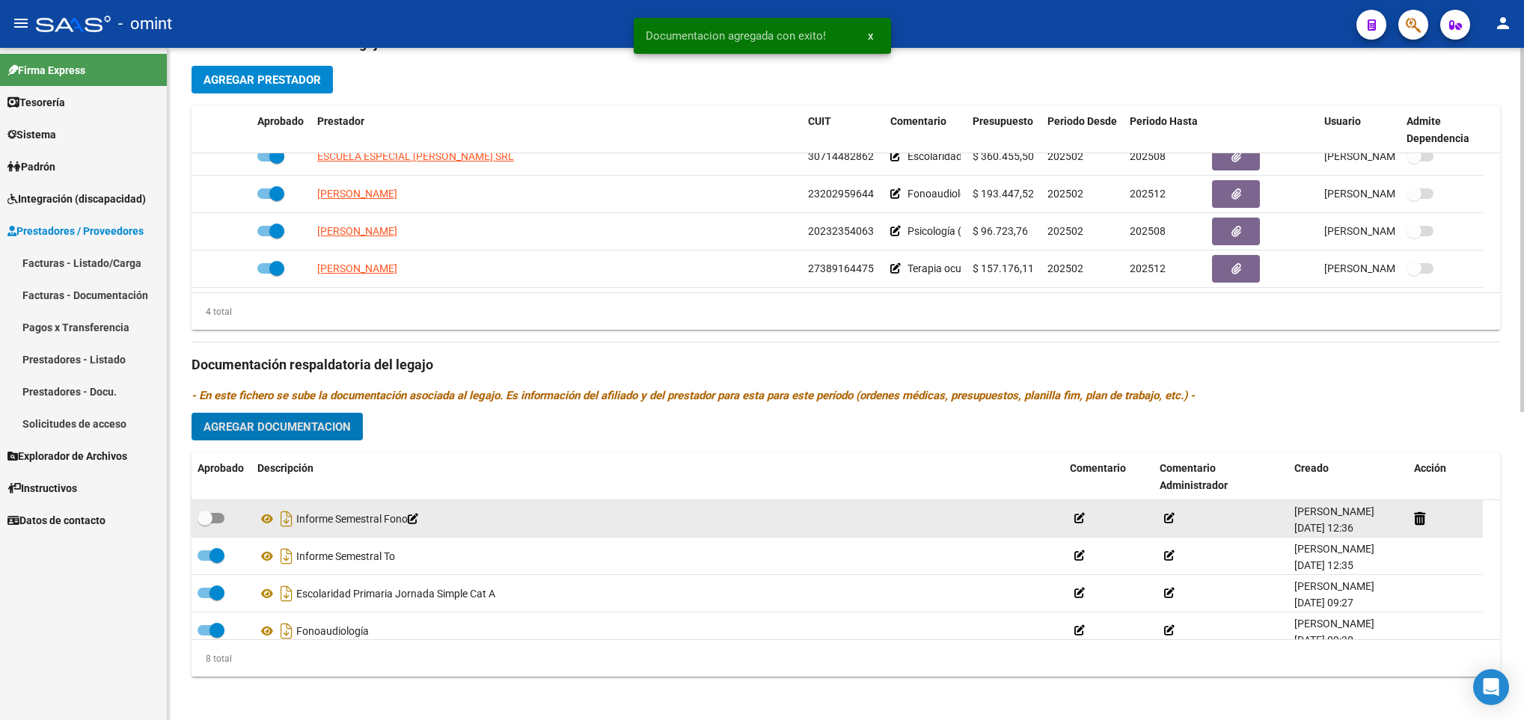
click at [221, 521] on span at bounding box center [211, 518] width 27 height 10
click at [205, 524] on input "checkbox" at bounding box center [204, 524] width 1 height 1
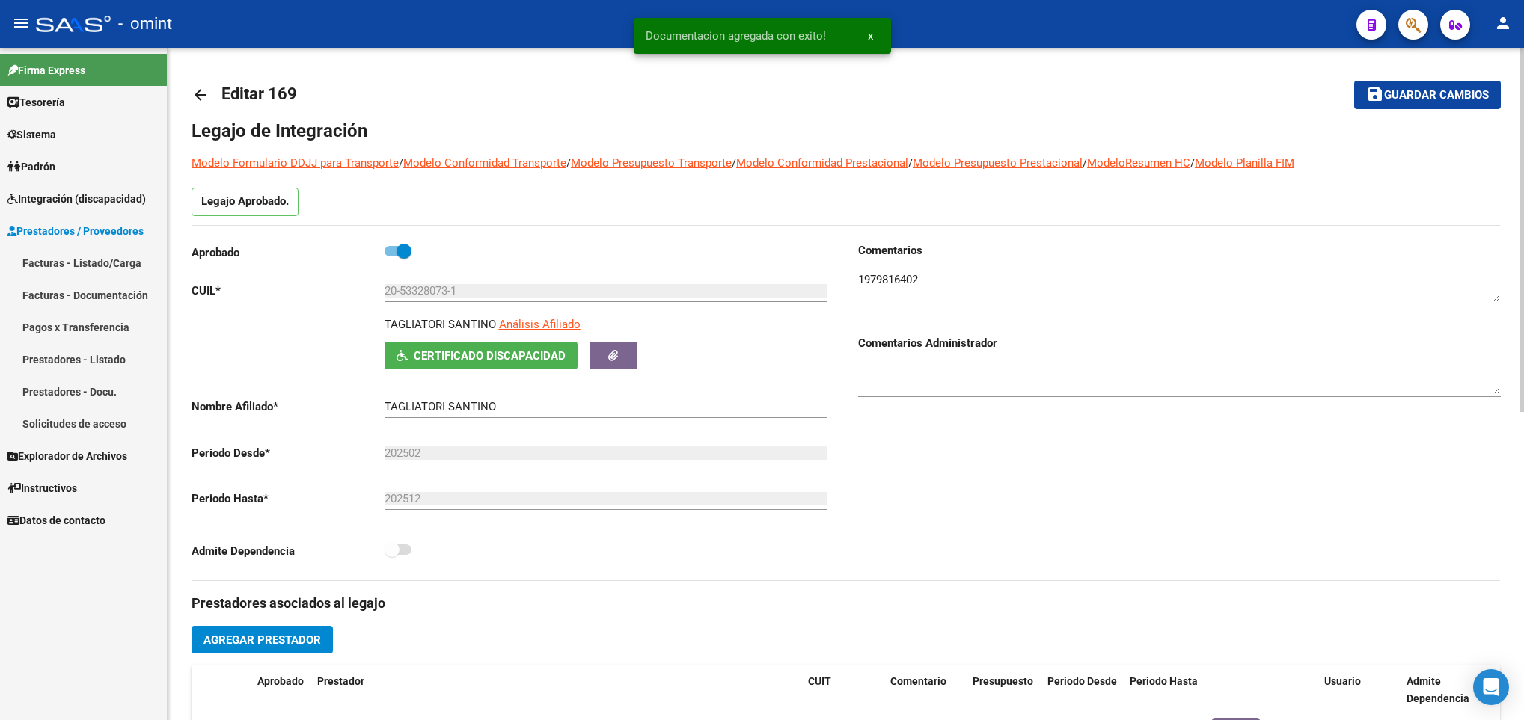
scroll to position [0, 0]
drag, startPoint x: 1433, startPoint y: 97, endPoint x: 1421, endPoint y: 115, distance: 21.6
click at [1433, 97] on span "Guardar cambios" at bounding box center [1436, 96] width 105 height 13
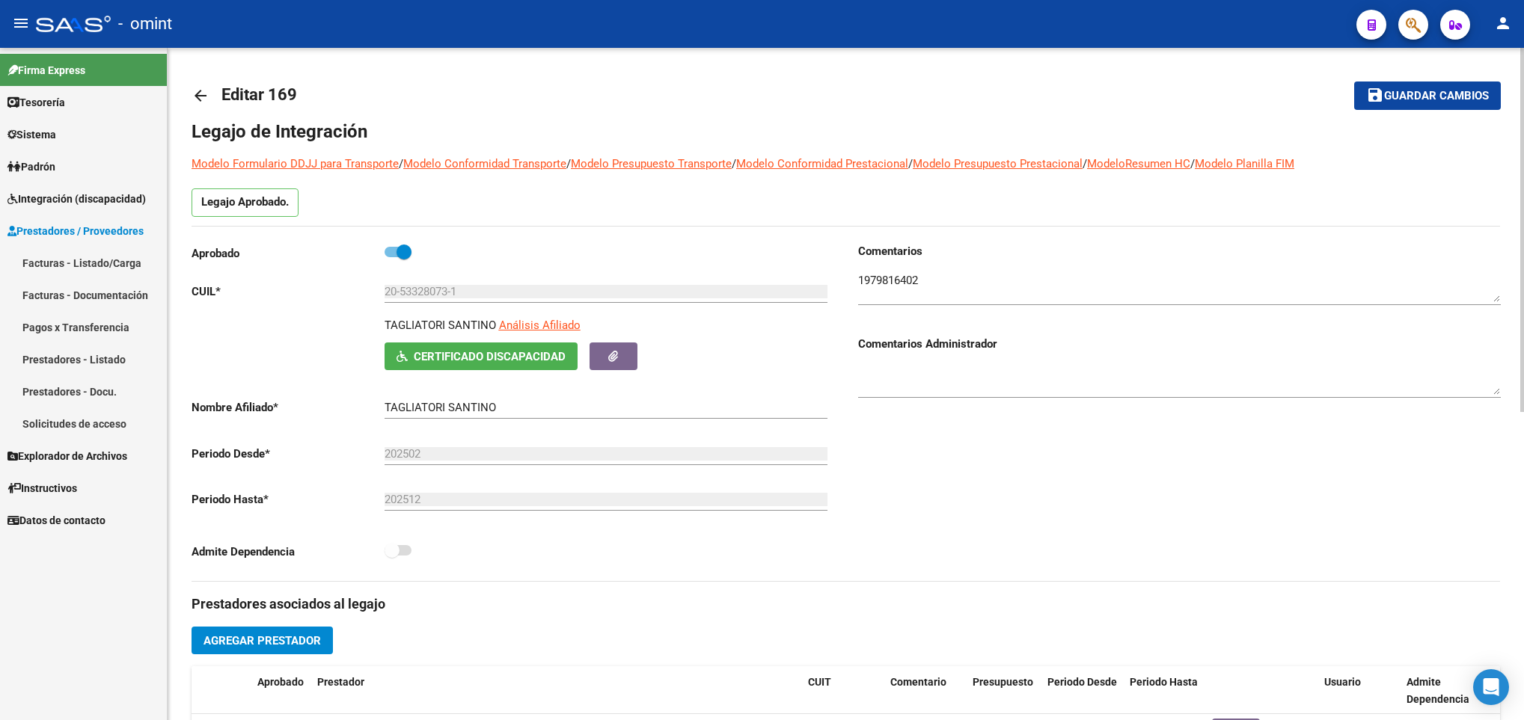
click at [1371, 95] on mat-icon "save" at bounding box center [1375, 95] width 18 height 18
click at [1412, 90] on span "Guardar cambios" at bounding box center [1436, 96] width 105 height 13
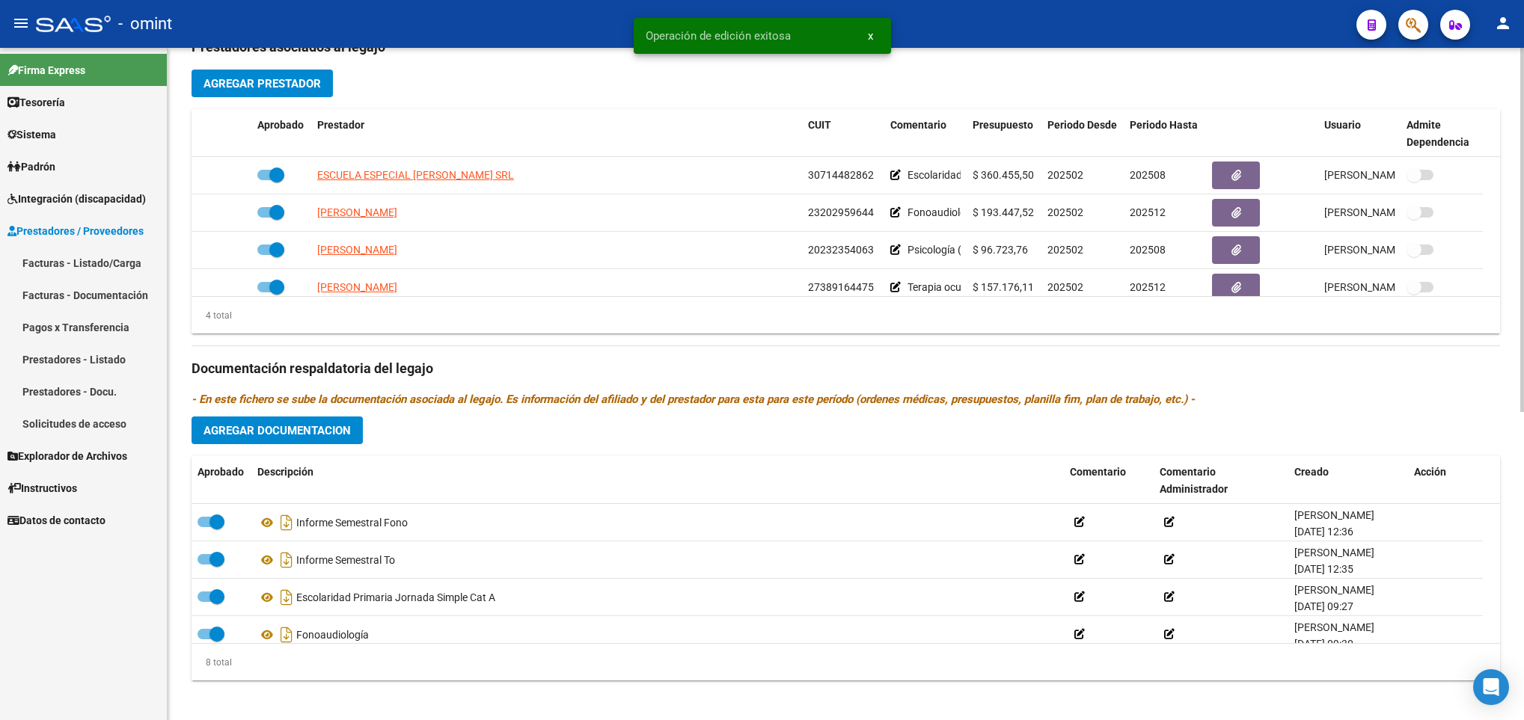
scroll to position [561, 0]
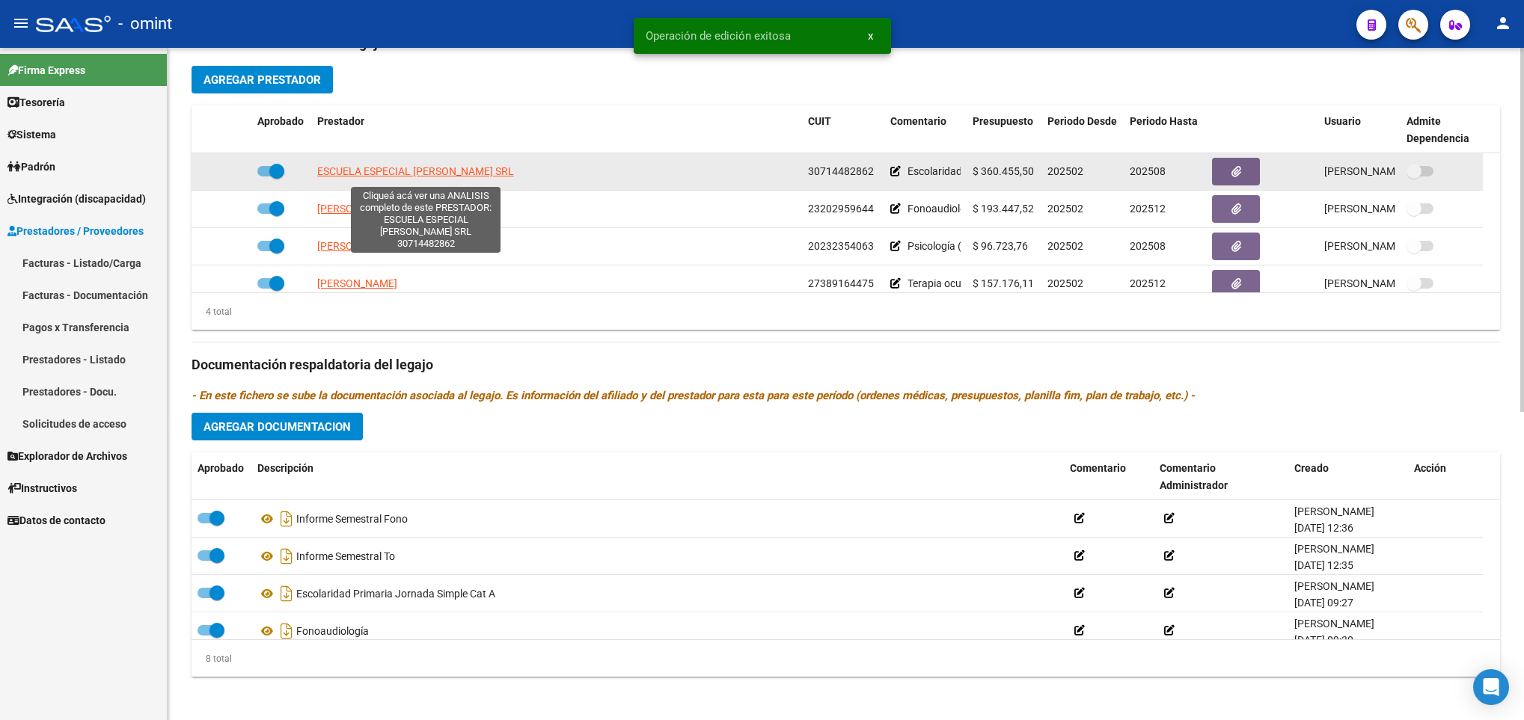
click at [450, 173] on span "ESCUELA ESPECIAL MARIA MONTESSORI SRL" at bounding box center [415, 171] width 197 height 12
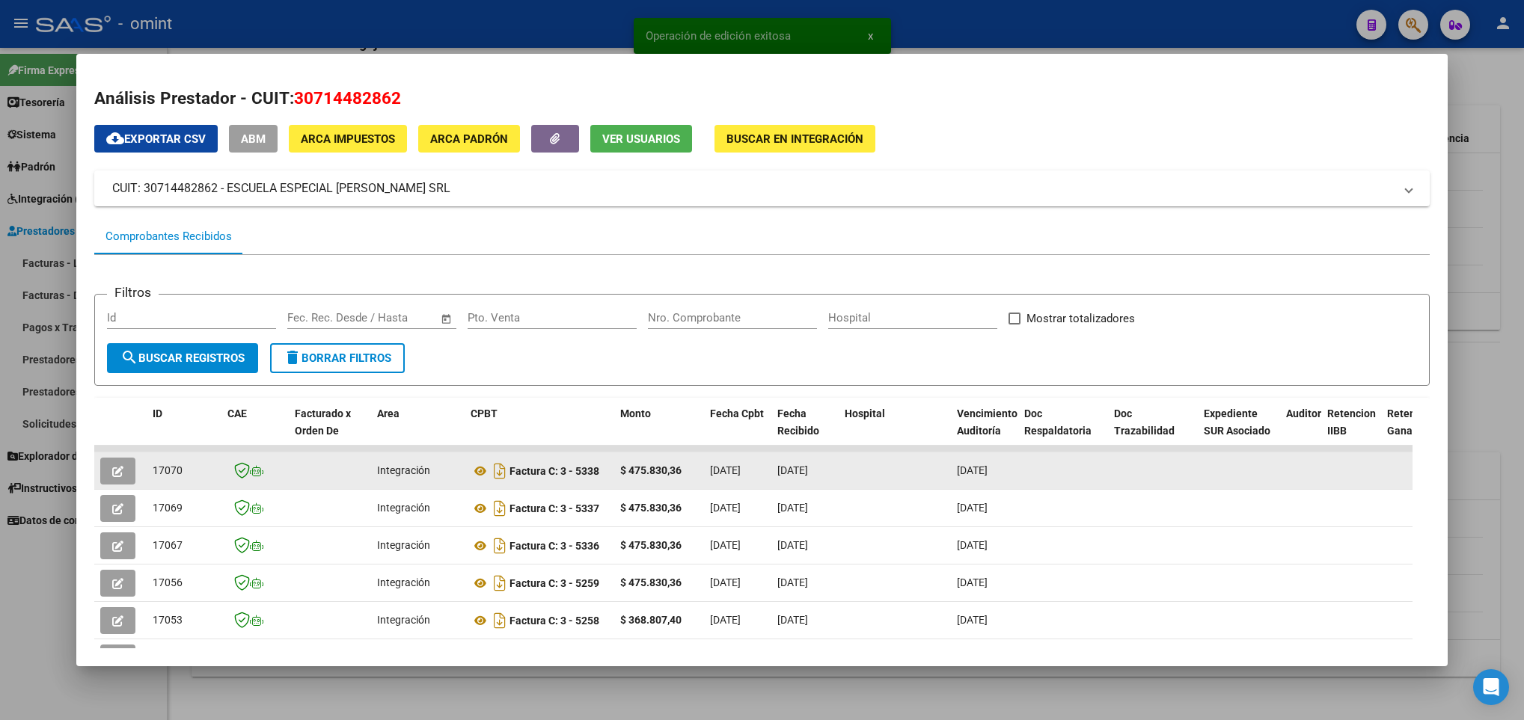
click at [119, 466] on icon "button" at bounding box center [117, 471] width 11 height 11
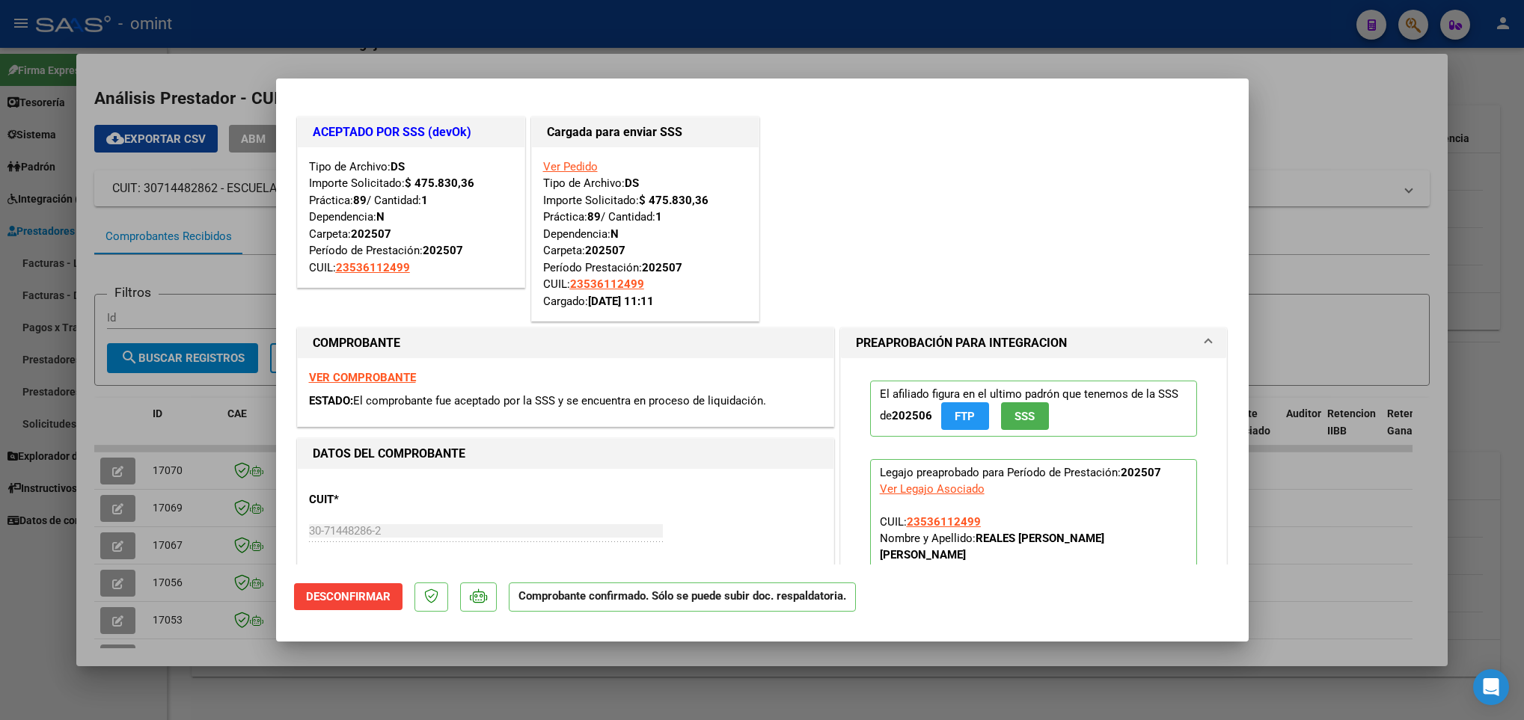
click at [185, 651] on div at bounding box center [762, 360] width 1524 height 720
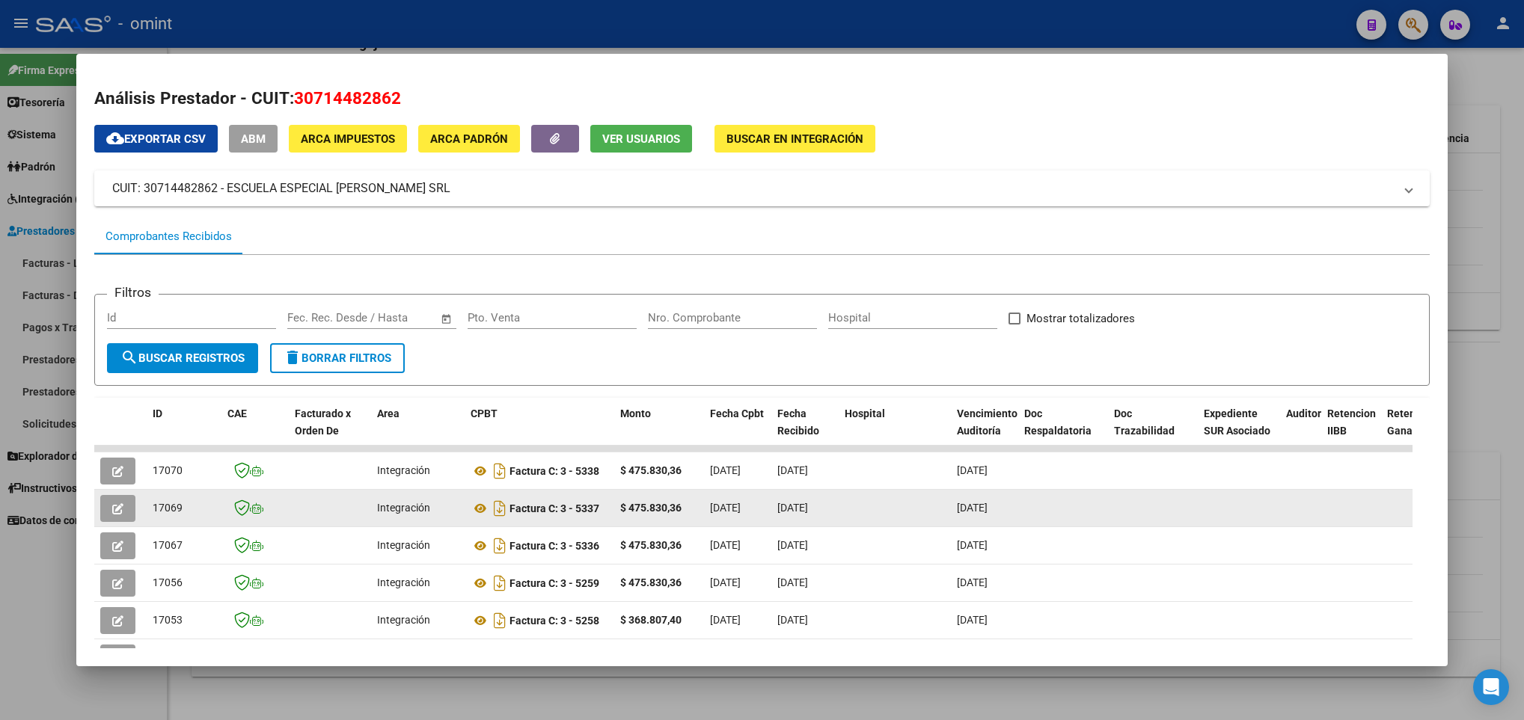
click at [117, 503] on icon "button" at bounding box center [117, 508] width 11 height 11
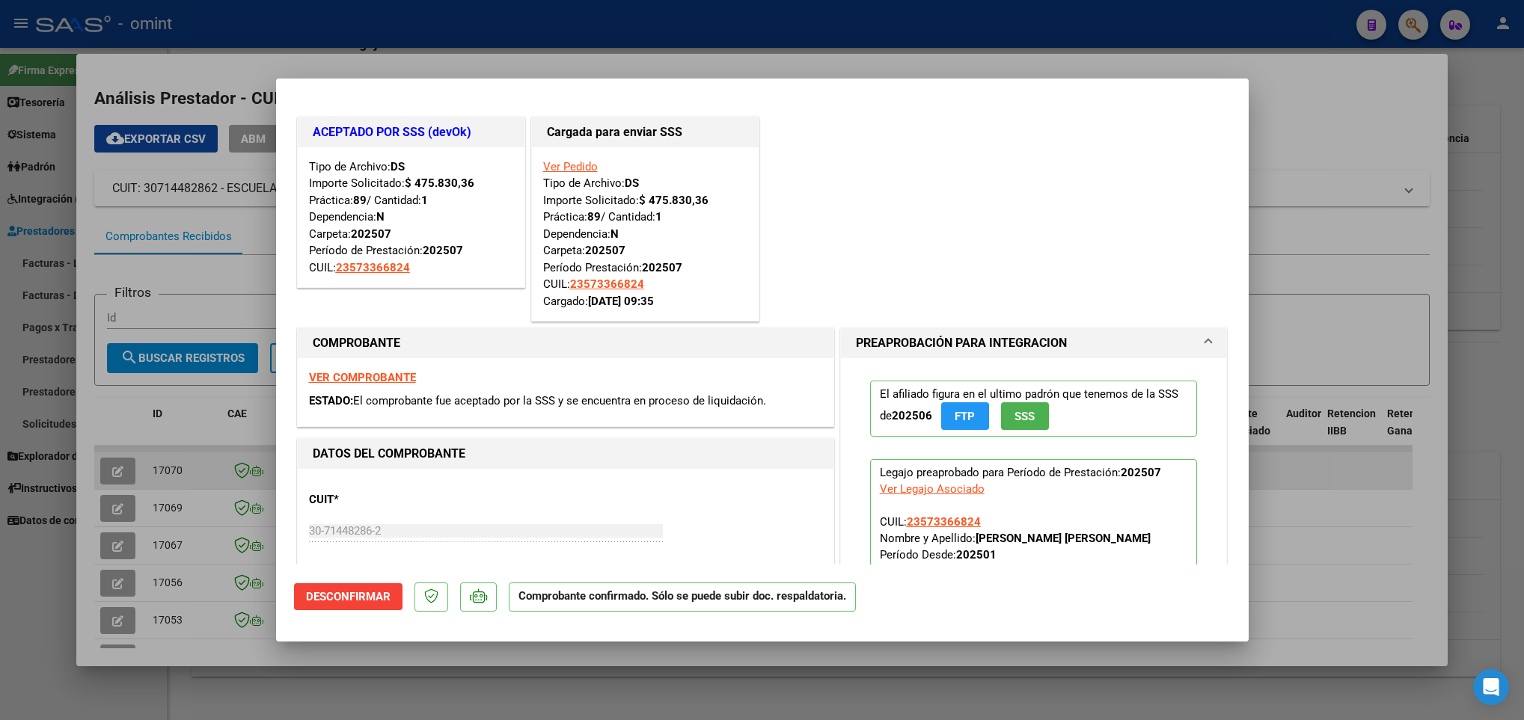
click at [176, 456] on div at bounding box center [762, 360] width 1524 height 720
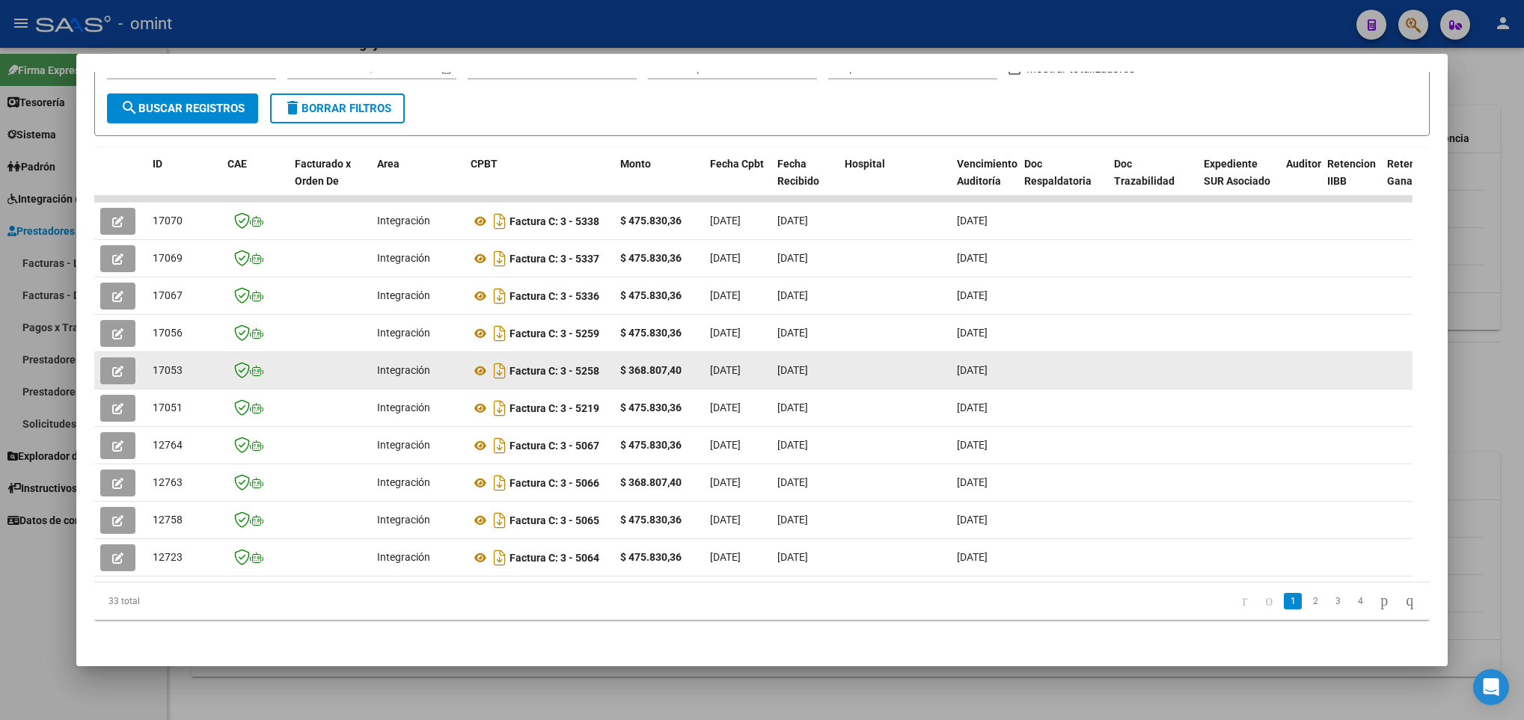
scroll to position [267, 0]
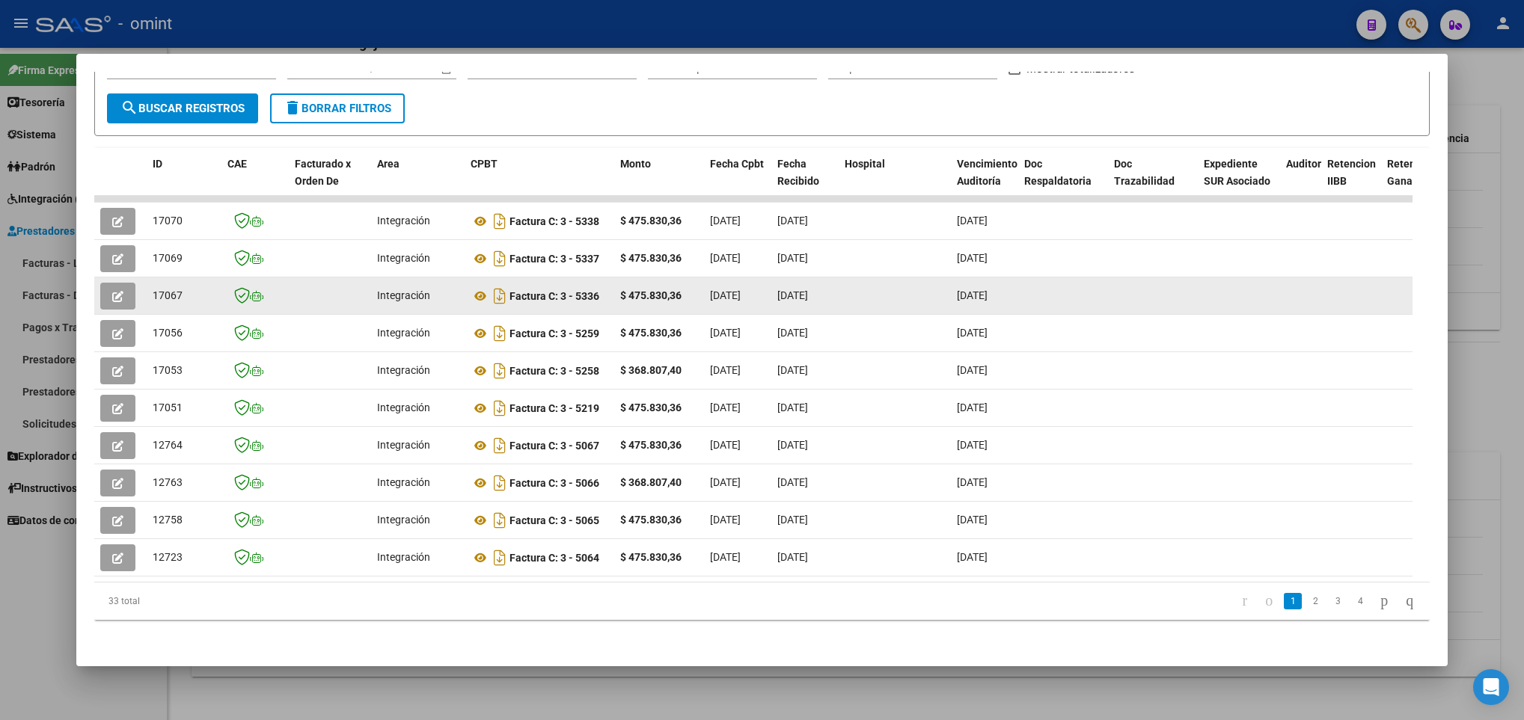
click at [128, 283] on button "button" at bounding box center [117, 296] width 35 height 27
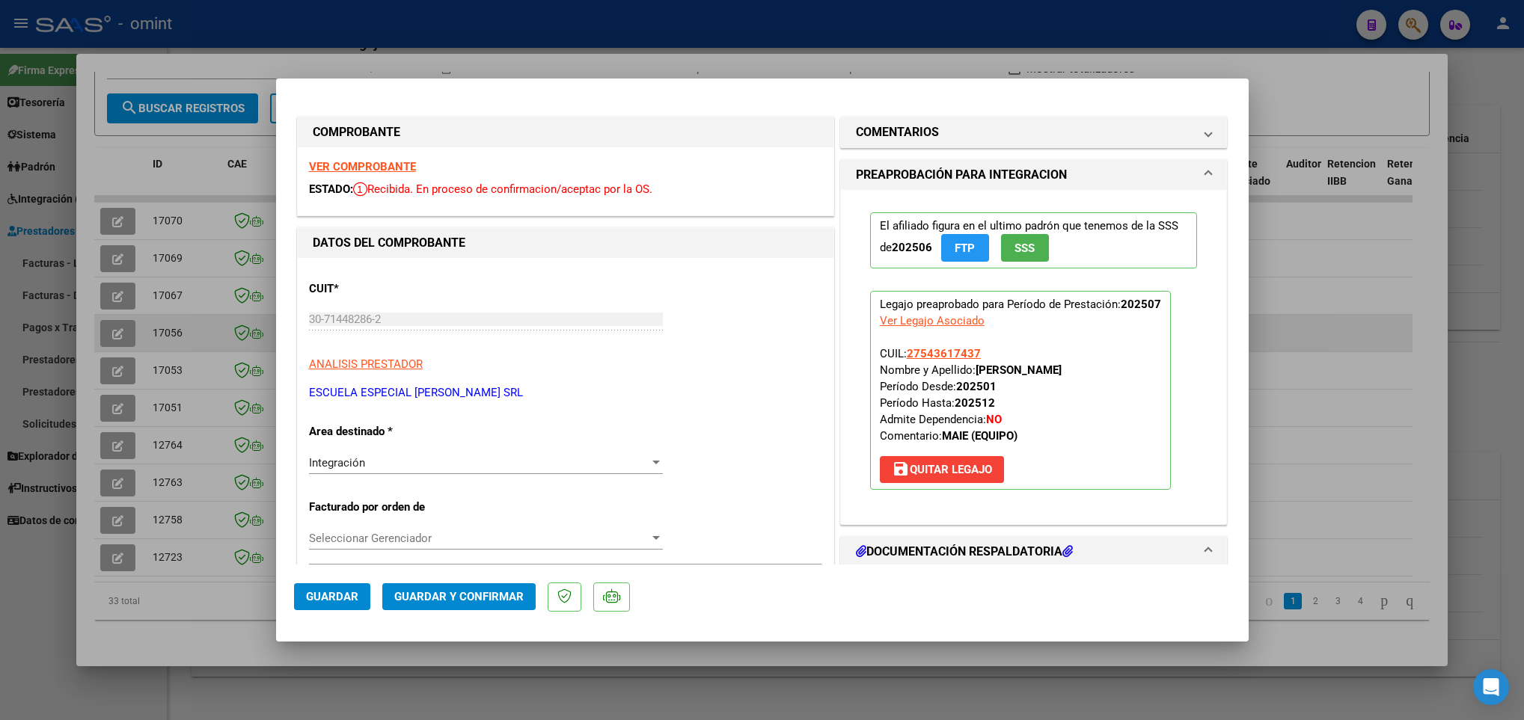
click at [108, 310] on div at bounding box center [762, 360] width 1524 height 720
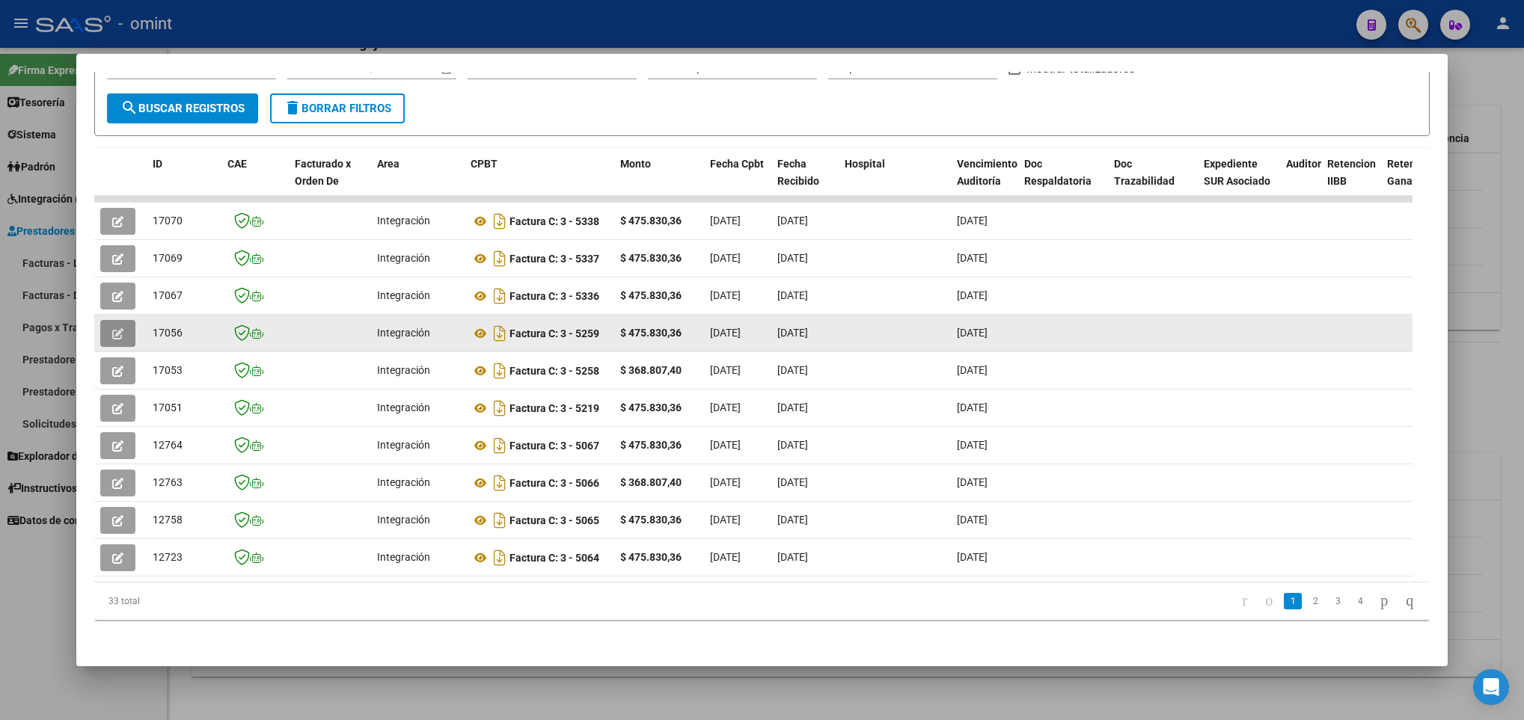
click at [119, 328] on icon "button" at bounding box center [117, 333] width 11 height 11
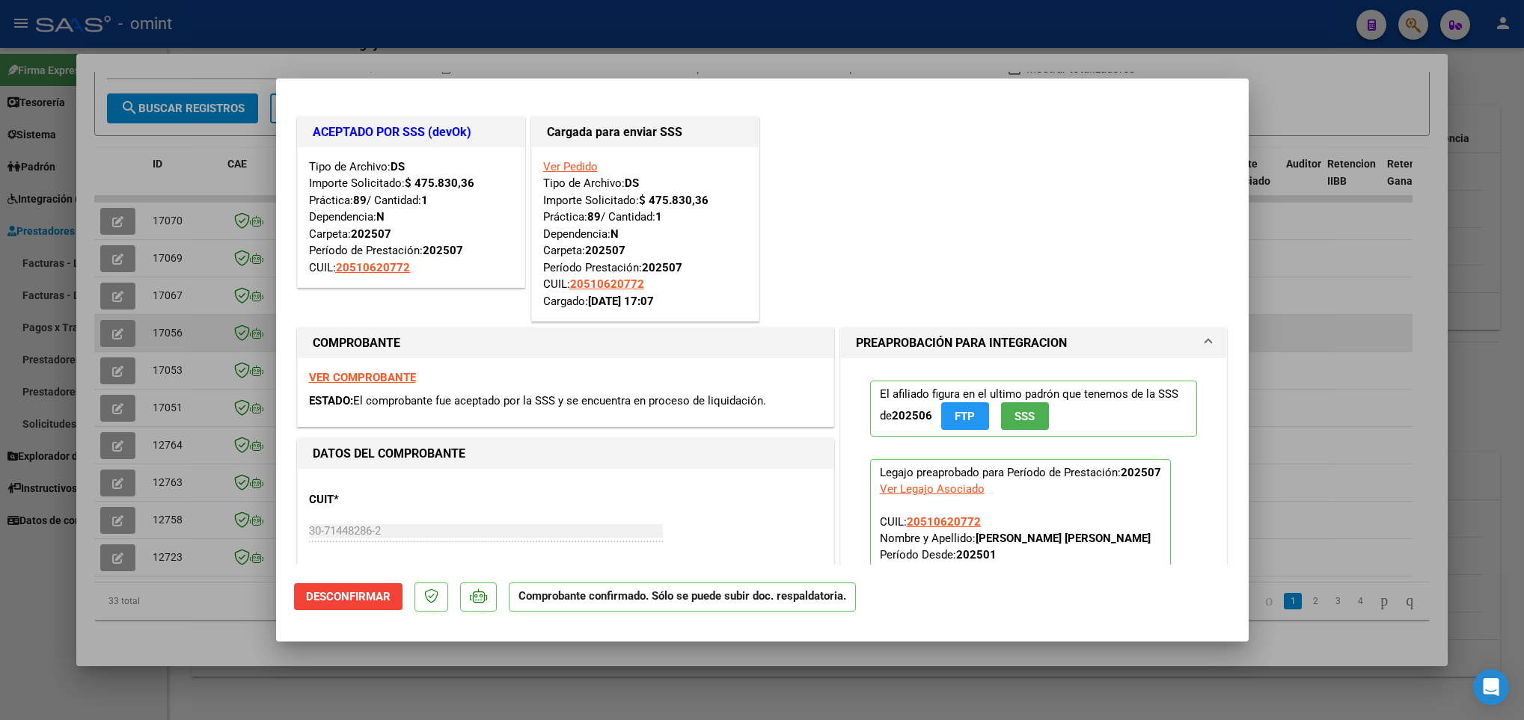
click at [119, 317] on div at bounding box center [762, 360] width 1524 height 720
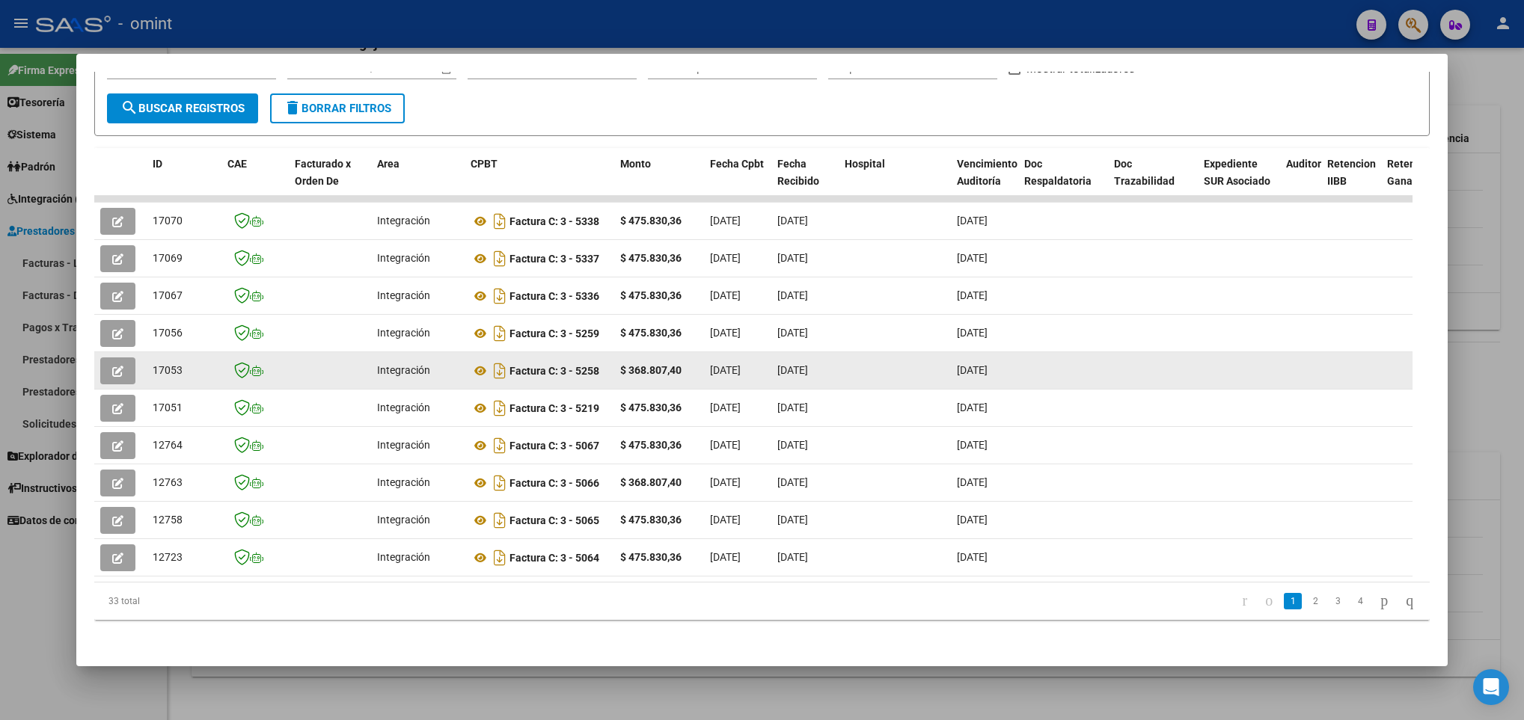
click at [124, 358] on button "button" at bounding box center [117, 371] width 35 height 27
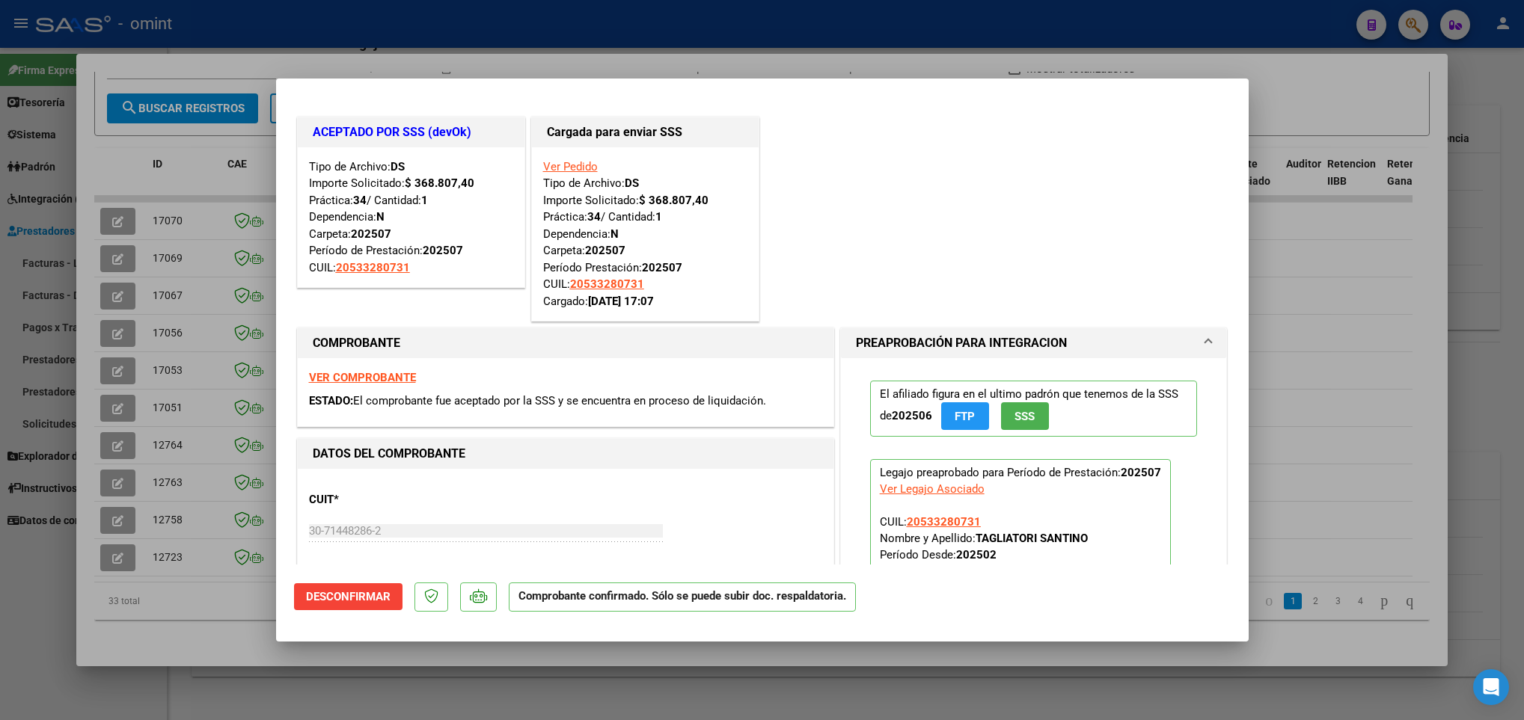
click at [160, 629] on div at bounding box center [762, 360] width 1524 height 720
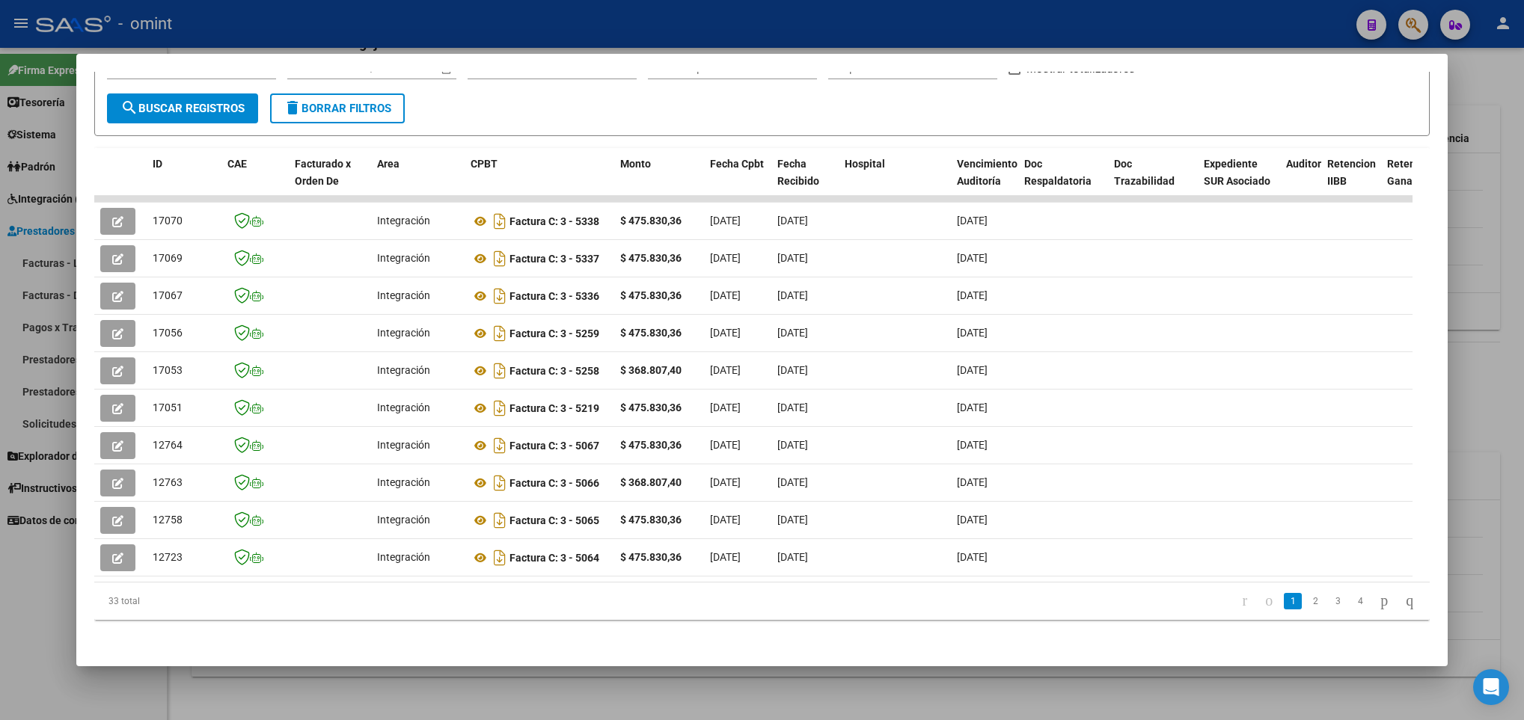
click at [240, 714] on div at bounding box center [762, 360] width 1524 height 720
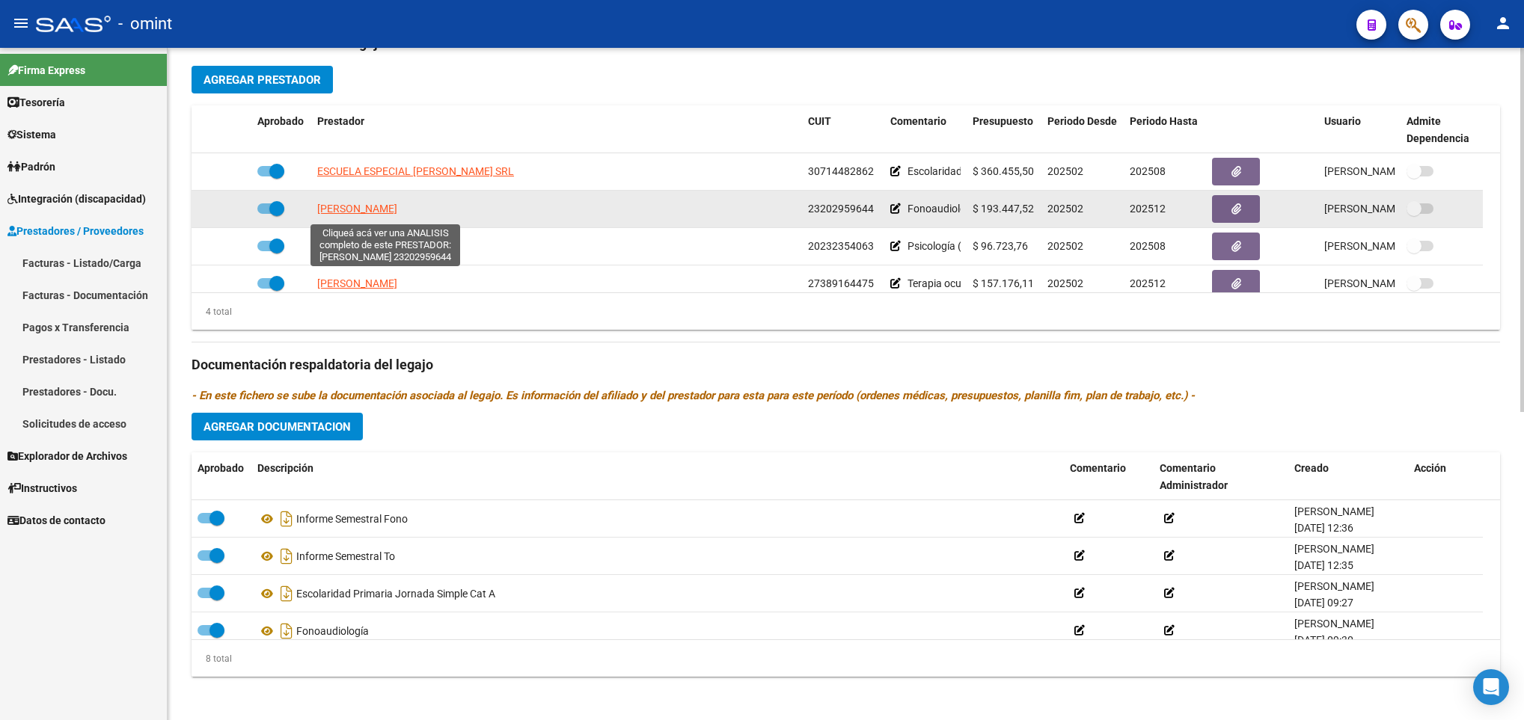
click at [395, 211] on span "PICCININI MARIANA TERESA" at bounding box center [357, 209] width 80 height 12
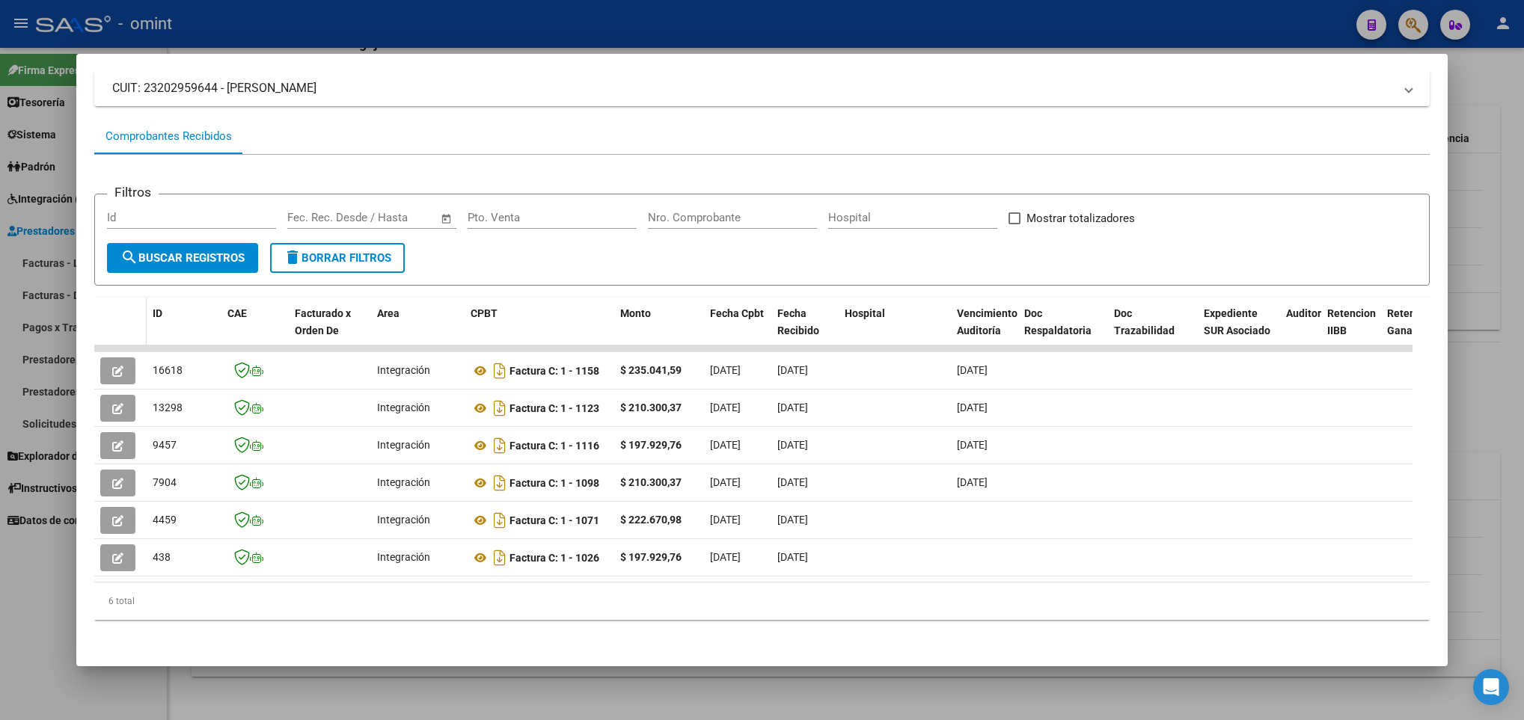
scroll to position [117, 0]
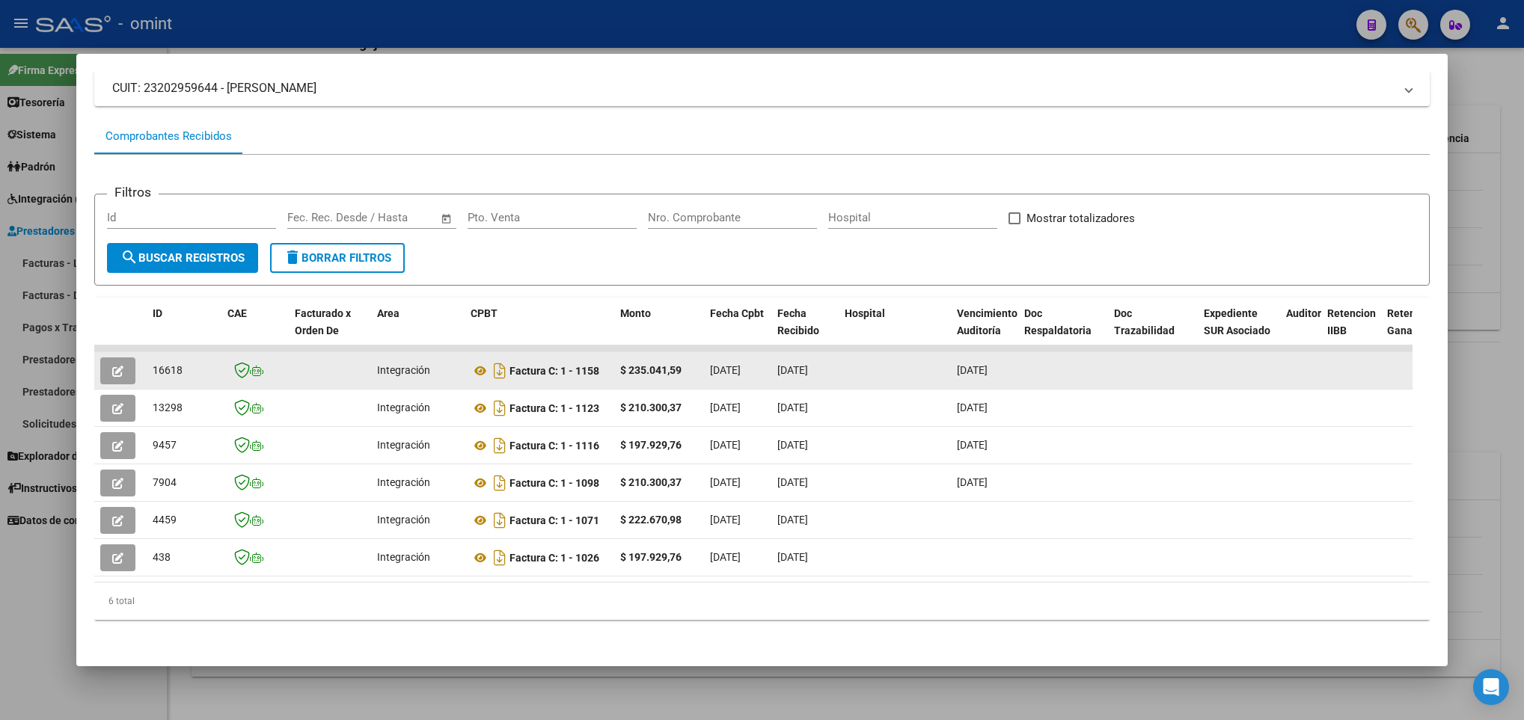
click at [121, 360] on button "button" at bounding box center [117, 371] width 35 height 27
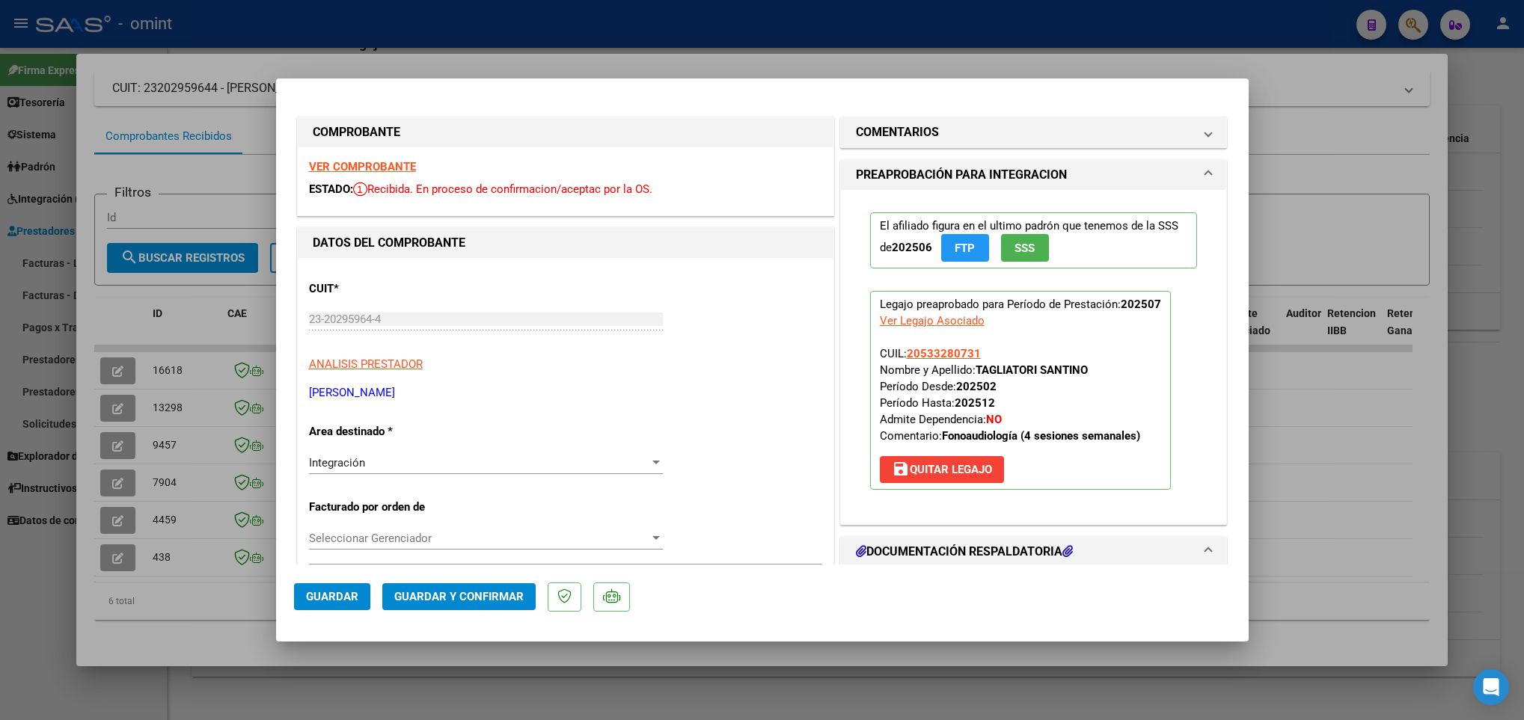
click at [377, 168] on strong "VER COMPROBANTE" at bounding box center [362, 166] width 107 height 13
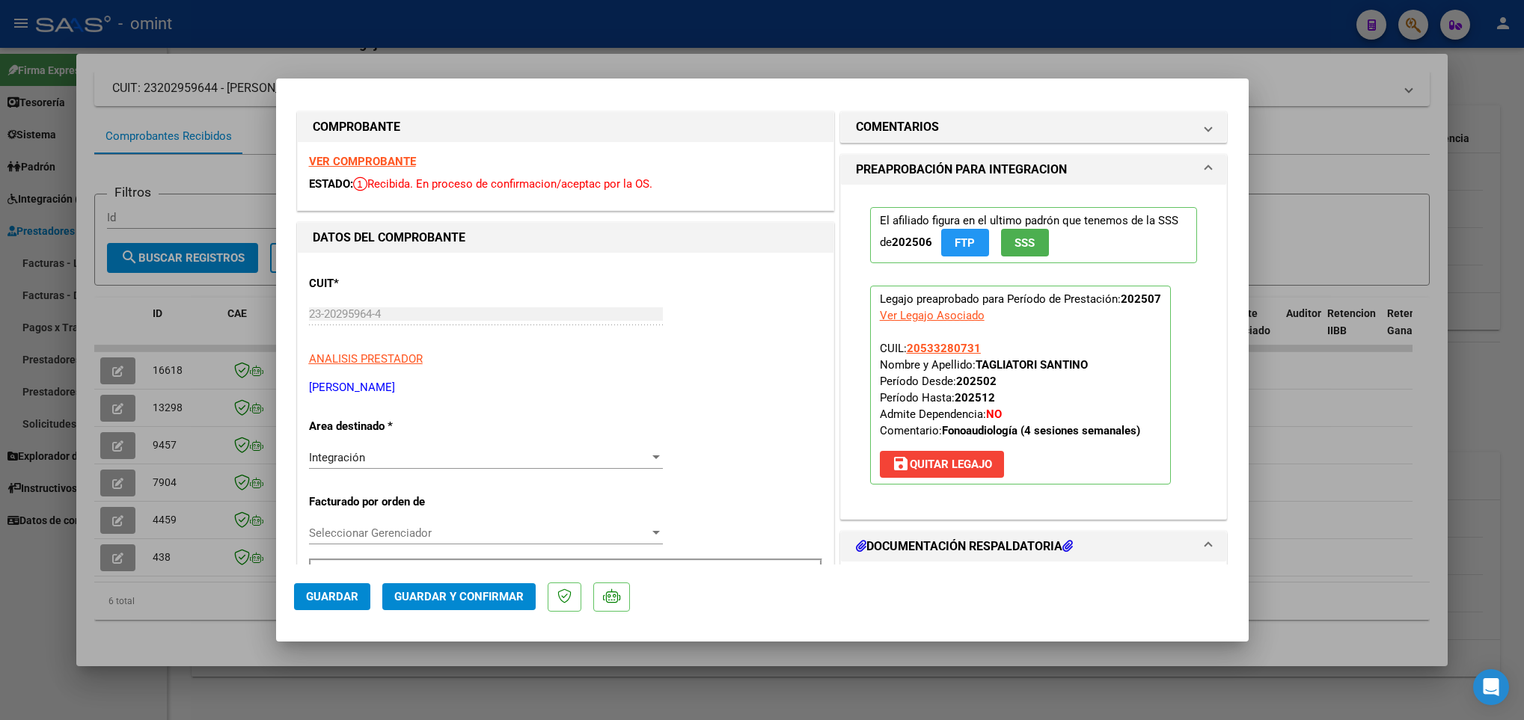
scroll to position [0, 0]
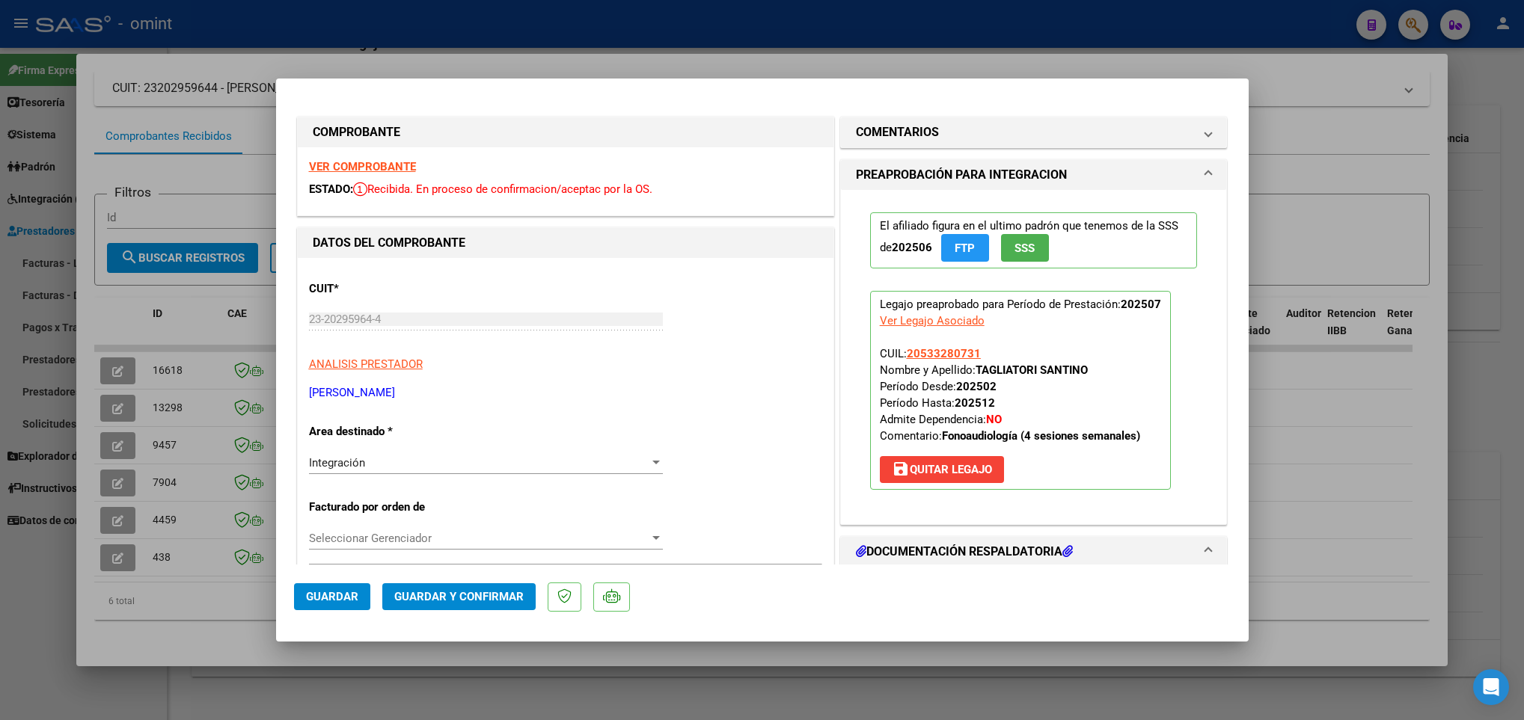
click at [1298, 379] on div at bounding box center [762, 360] width 1524 height 720
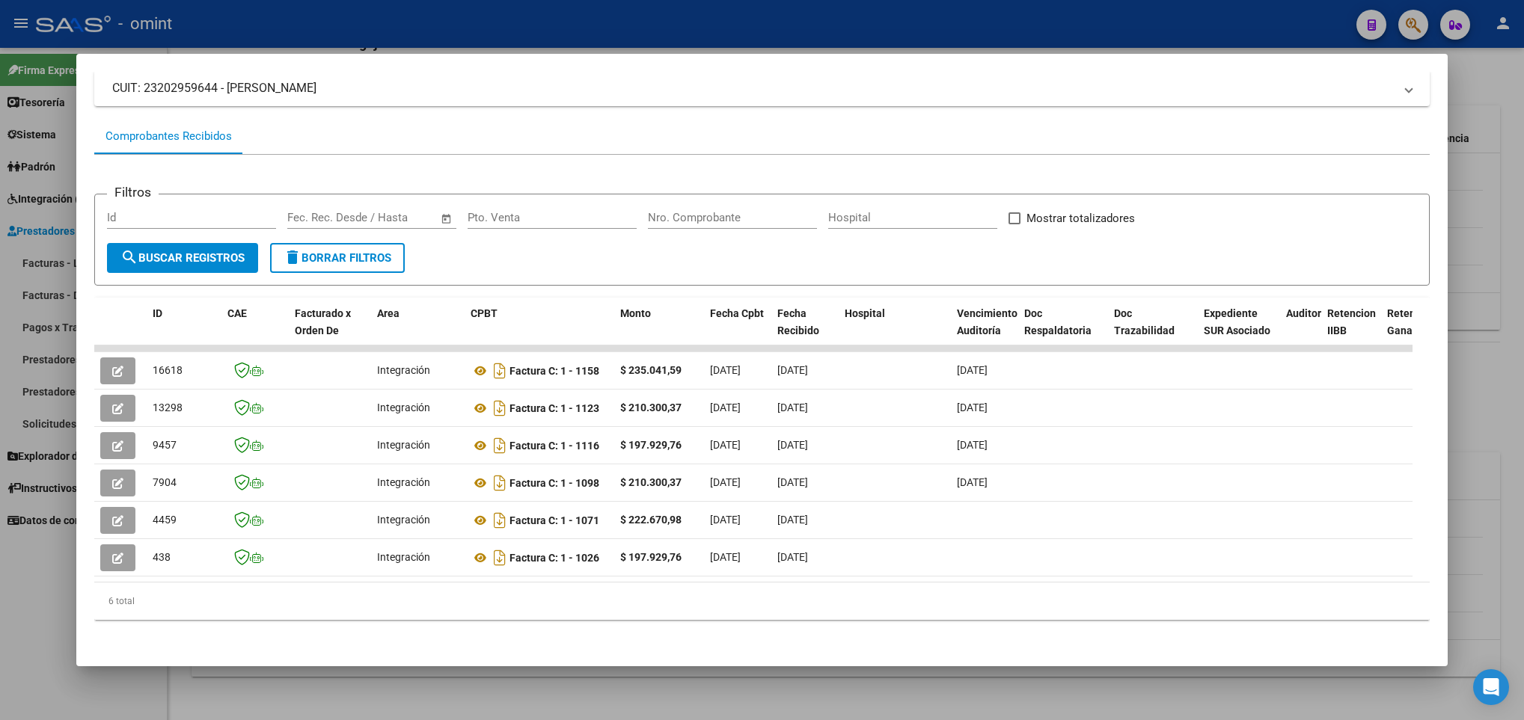
click at [1463, 337] on div at bounding box center [762, 360] width 1524 height 720
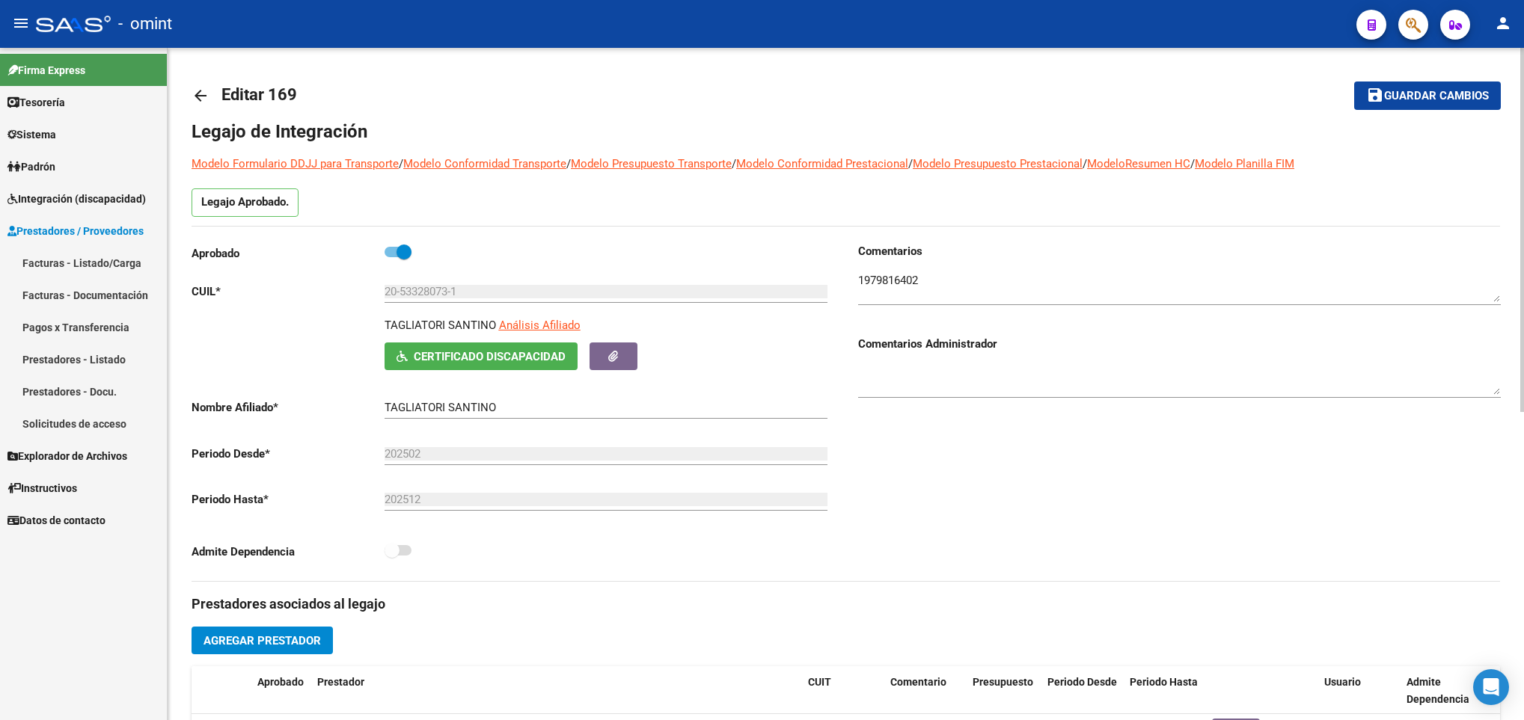
click at [900, 272] on div at bounding box center [1179, 283] width 643 height 46
click at [894, 284] on textarea at bounding box center [1179, 287] width 643 height 30
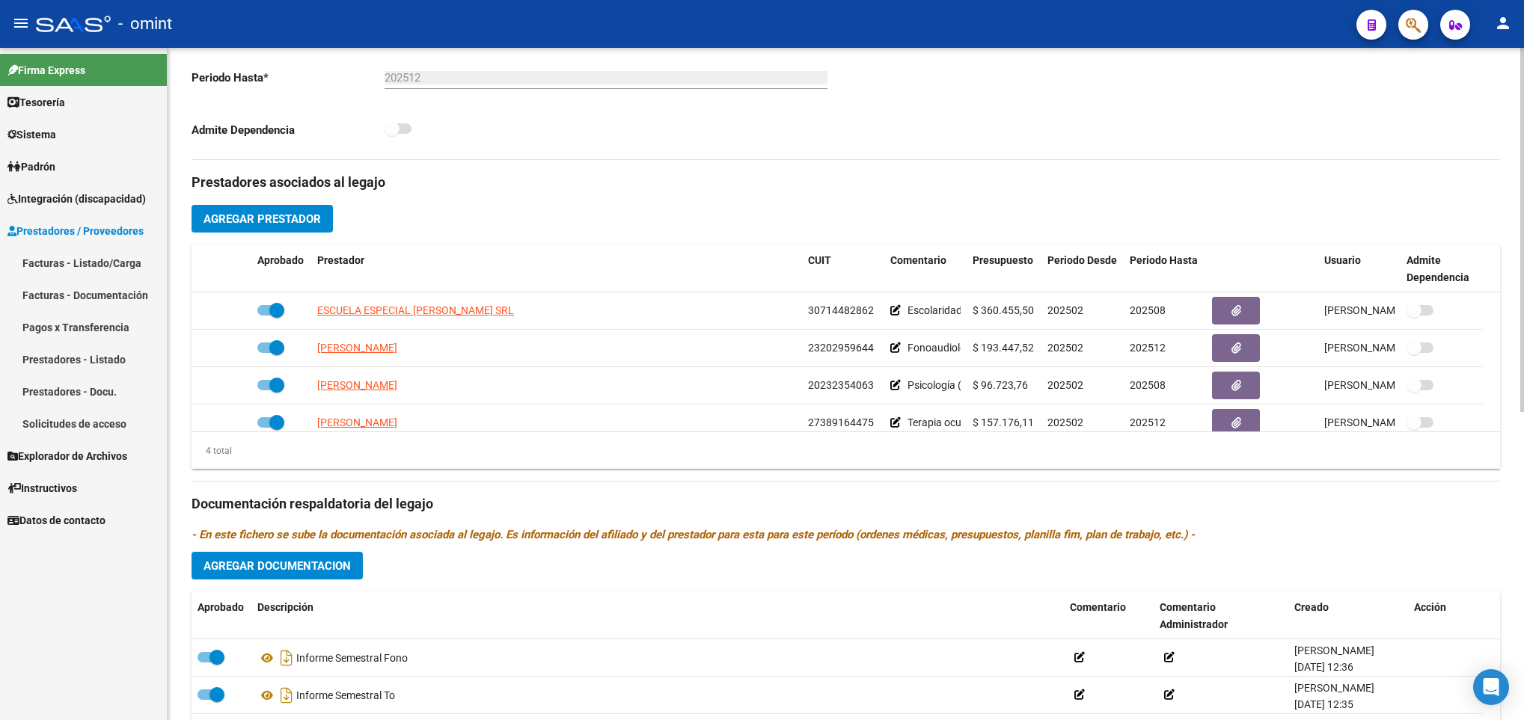
scroll to position [449, 0]
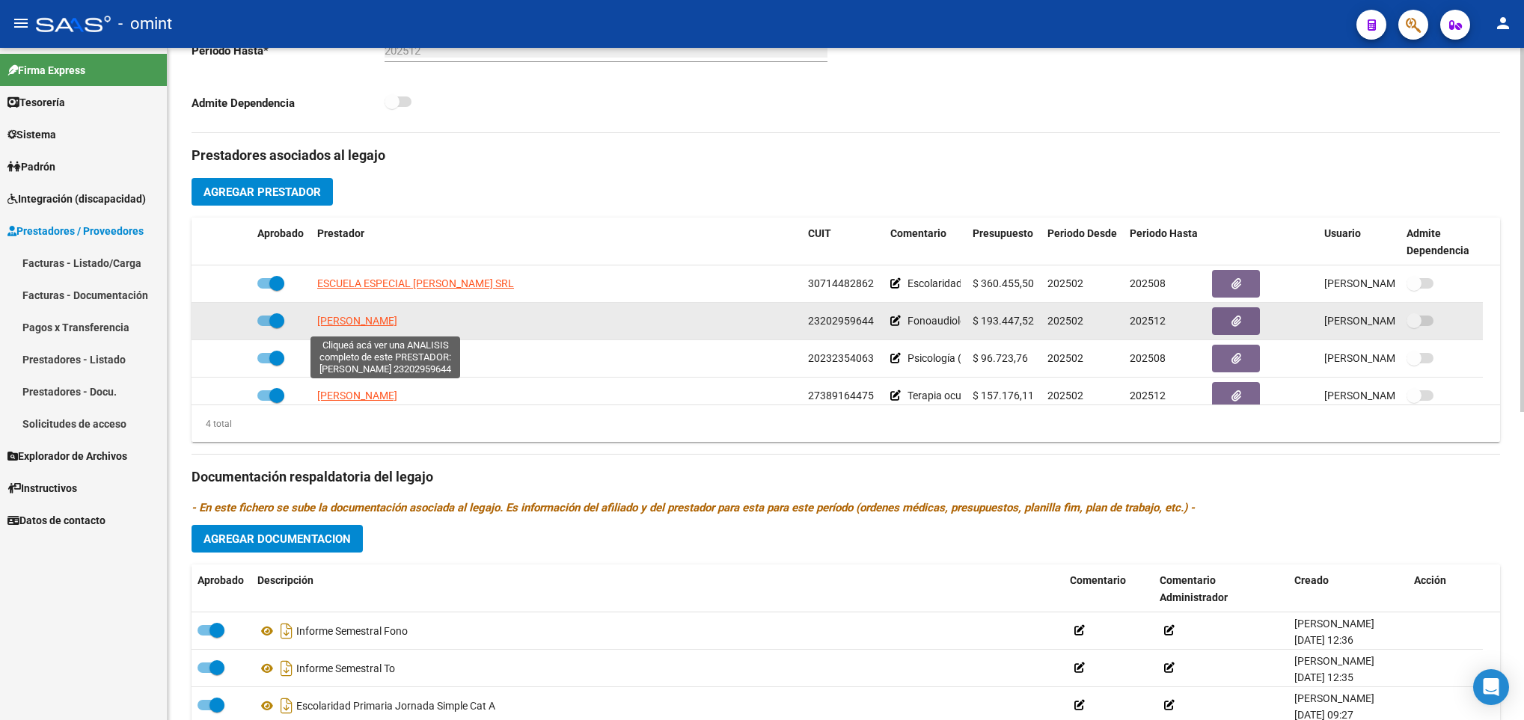
click at [382, 319] on span "PICCININI MARIANA TERESA" at bounding box center [357, 321] width 80 height 12
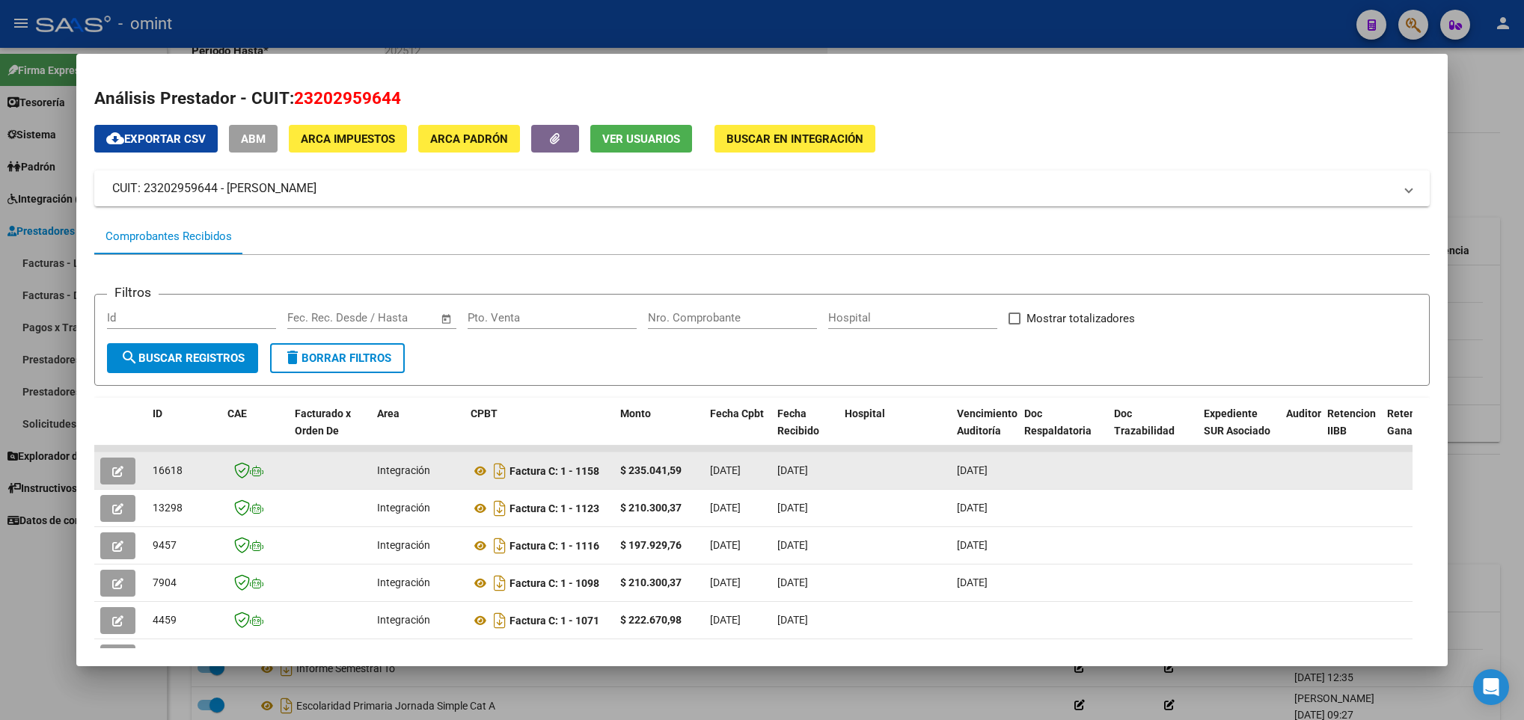
click at [121, 471] on icon "button" at bounding box center [117, 471] width 11 height 11
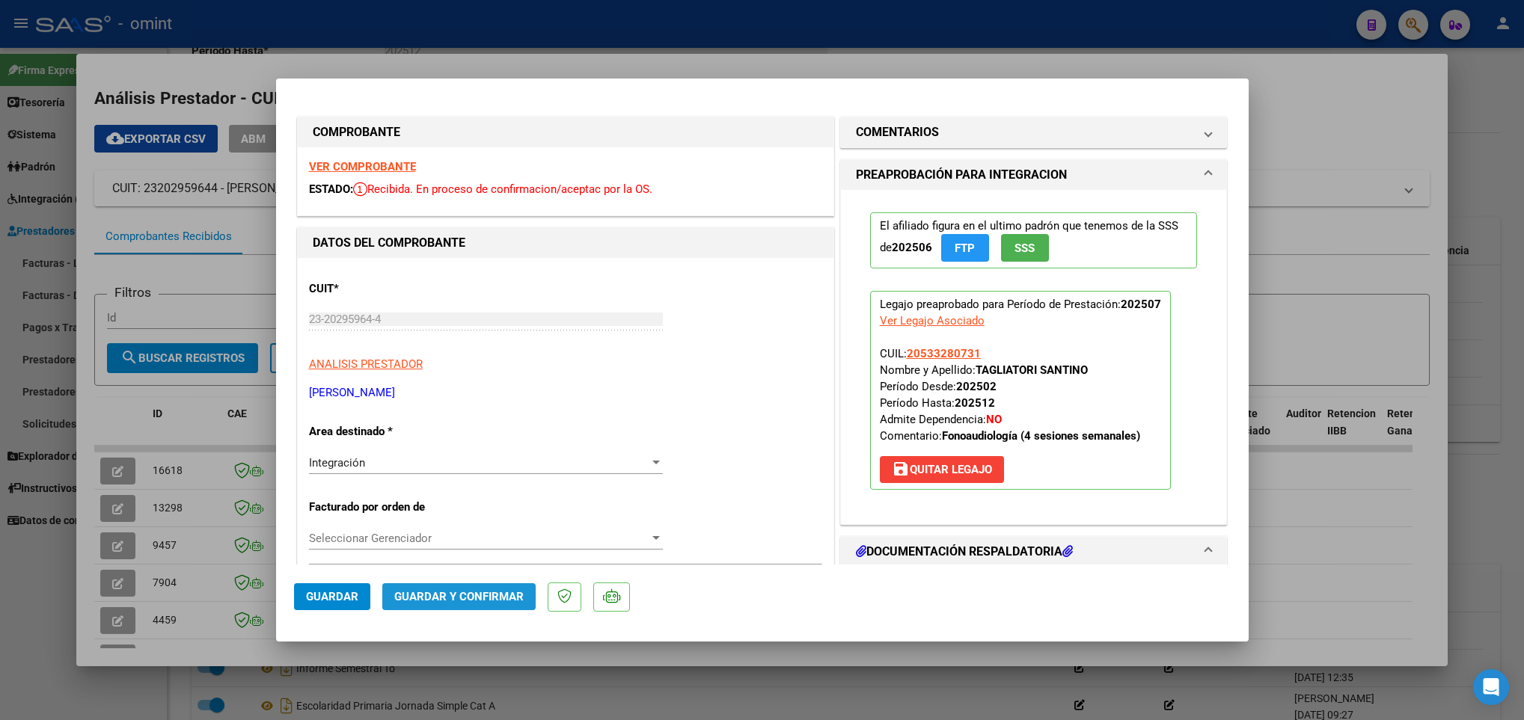
click at [478, 584] on button "Guardar y Confirmar" at bounding box center [458, 597] width 153 height 27
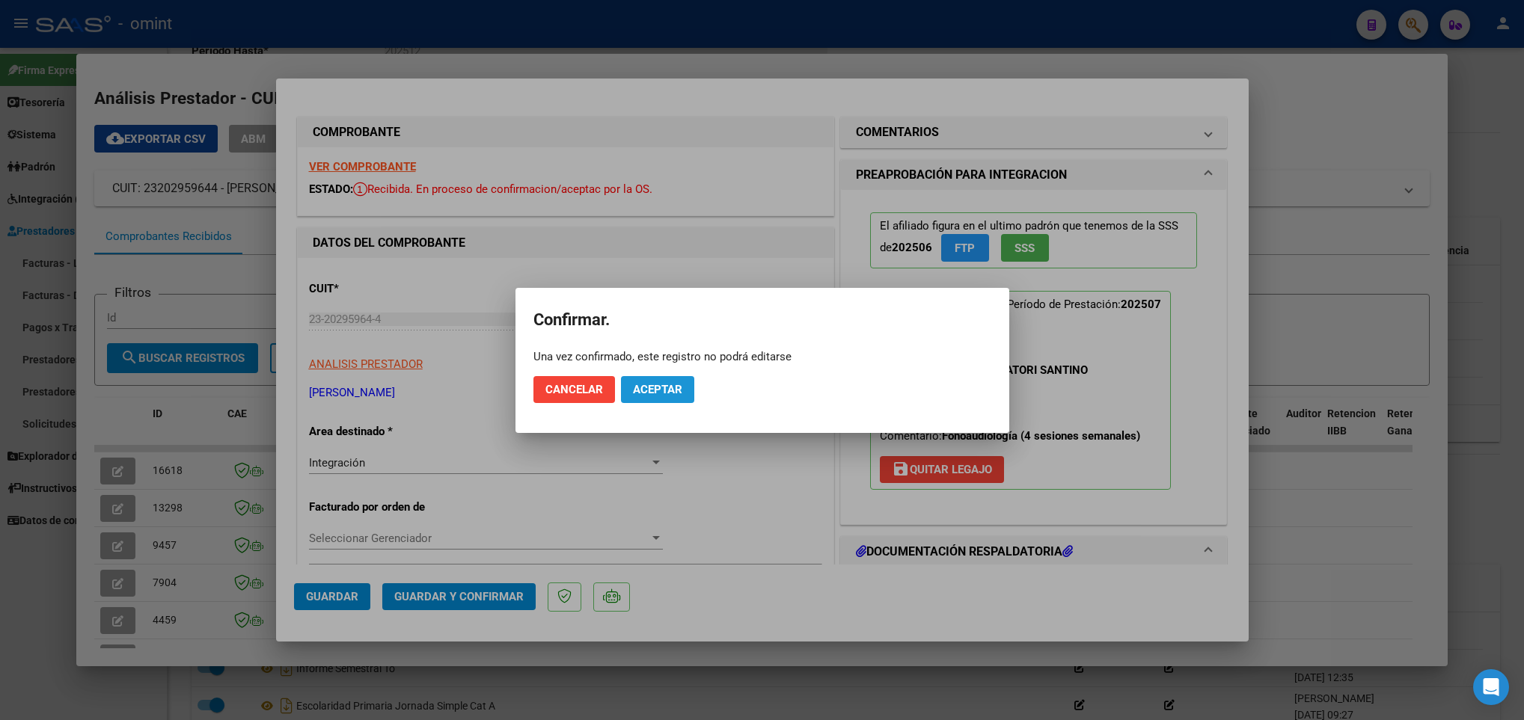
click at [649, 387] on span "Aceptar" at bounding box center [657, 389] width 49 height 13
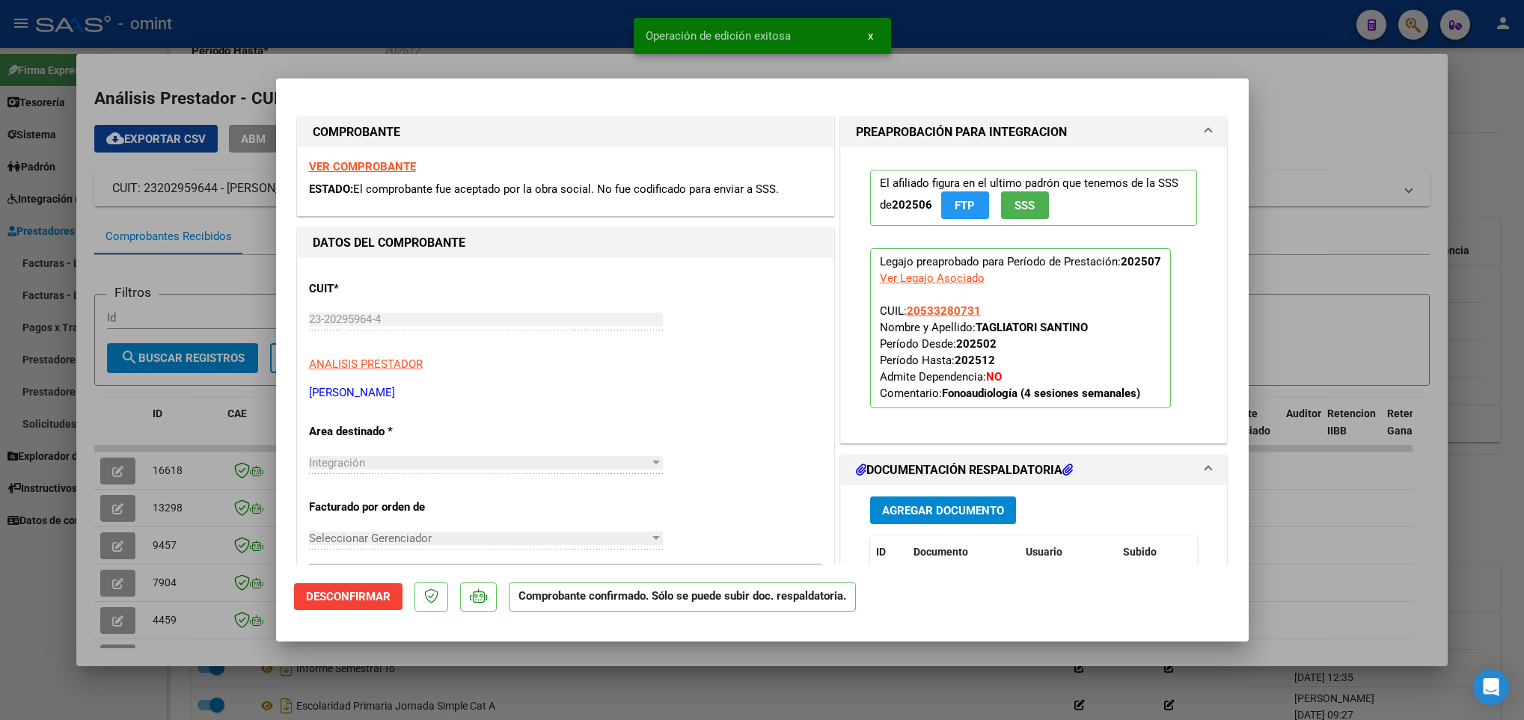
click at [326, 696] on div at bounding box center [762, 360] width 1524 height 720
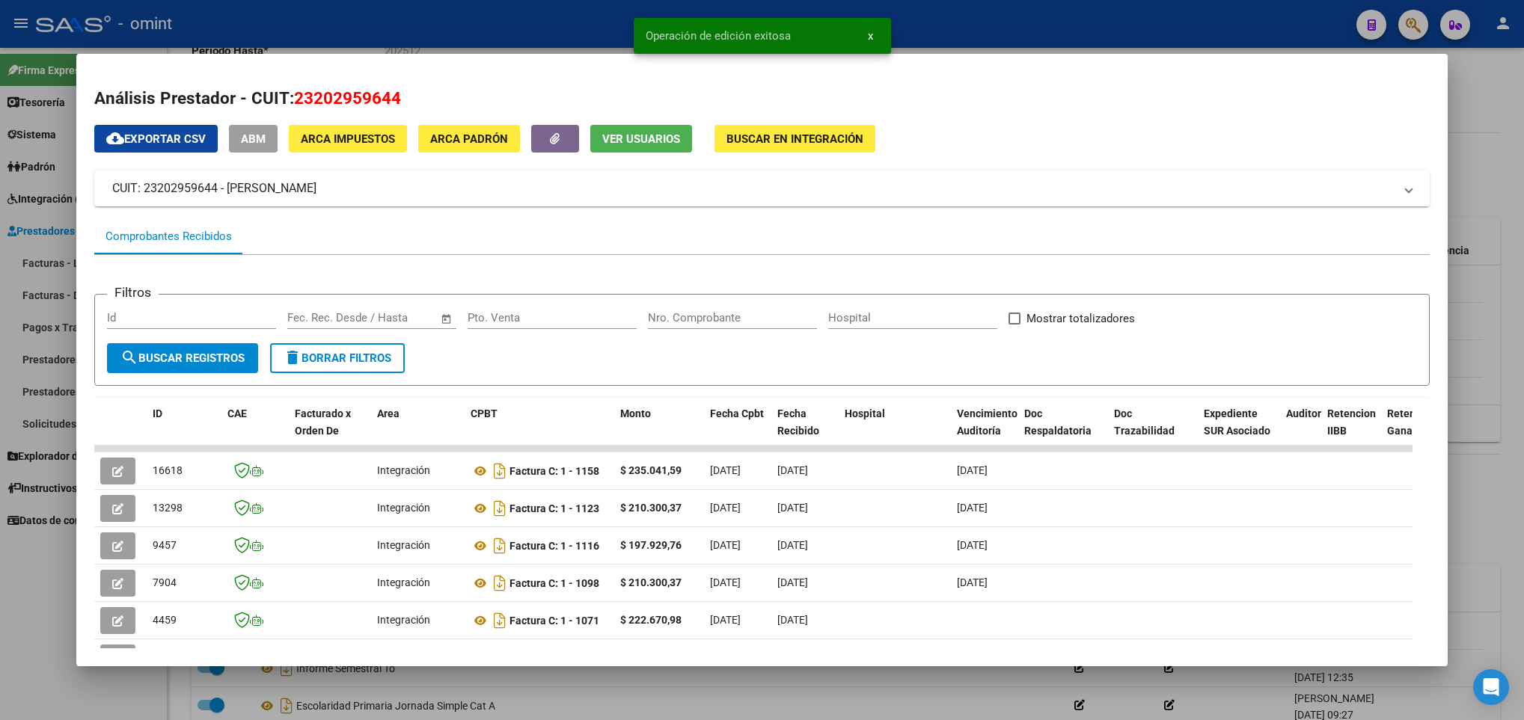
click at [299, 718] on div at bounding box center [762, 360] width 1524 height 720
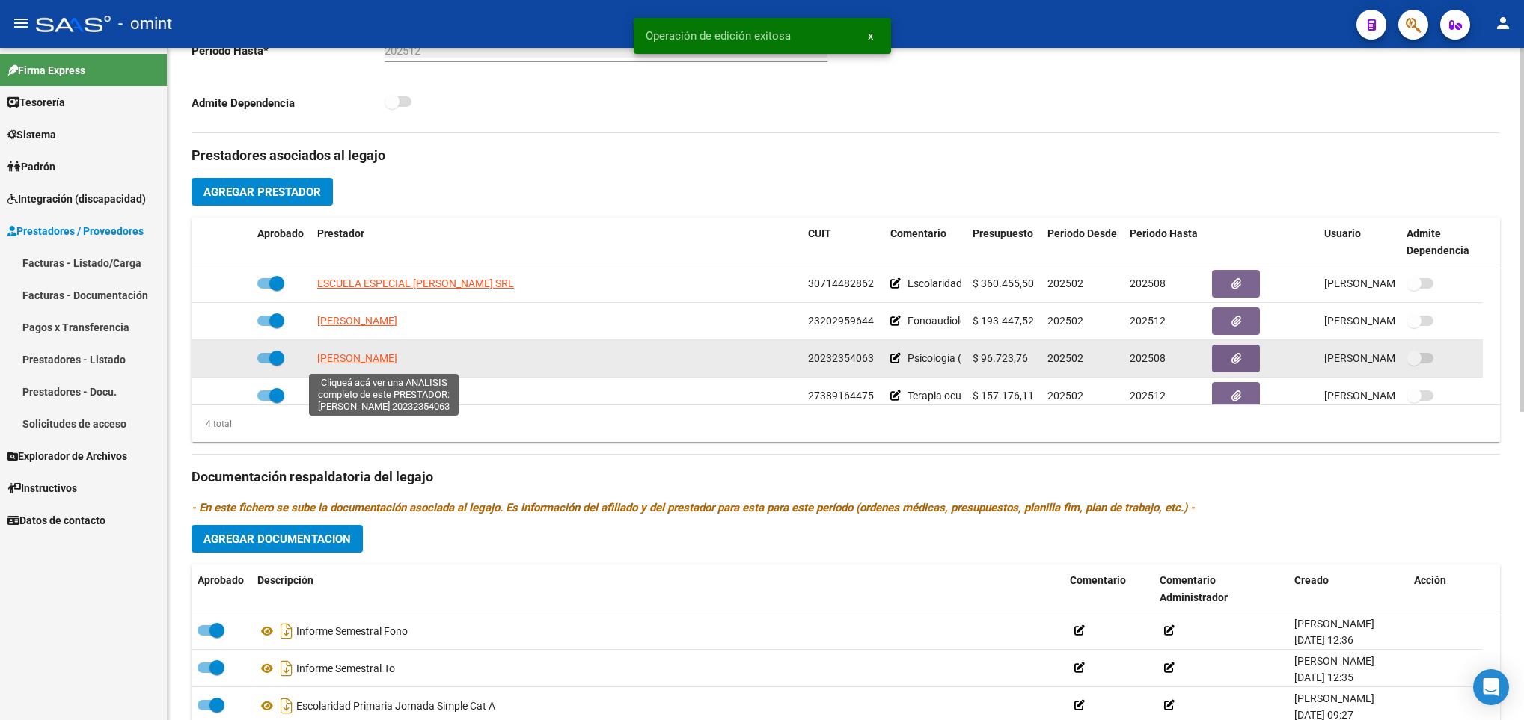
click at [373, 358] on span "BORYKA MARCOS ESTEBAN" at bounding box center [357, 358] width 80 height 12
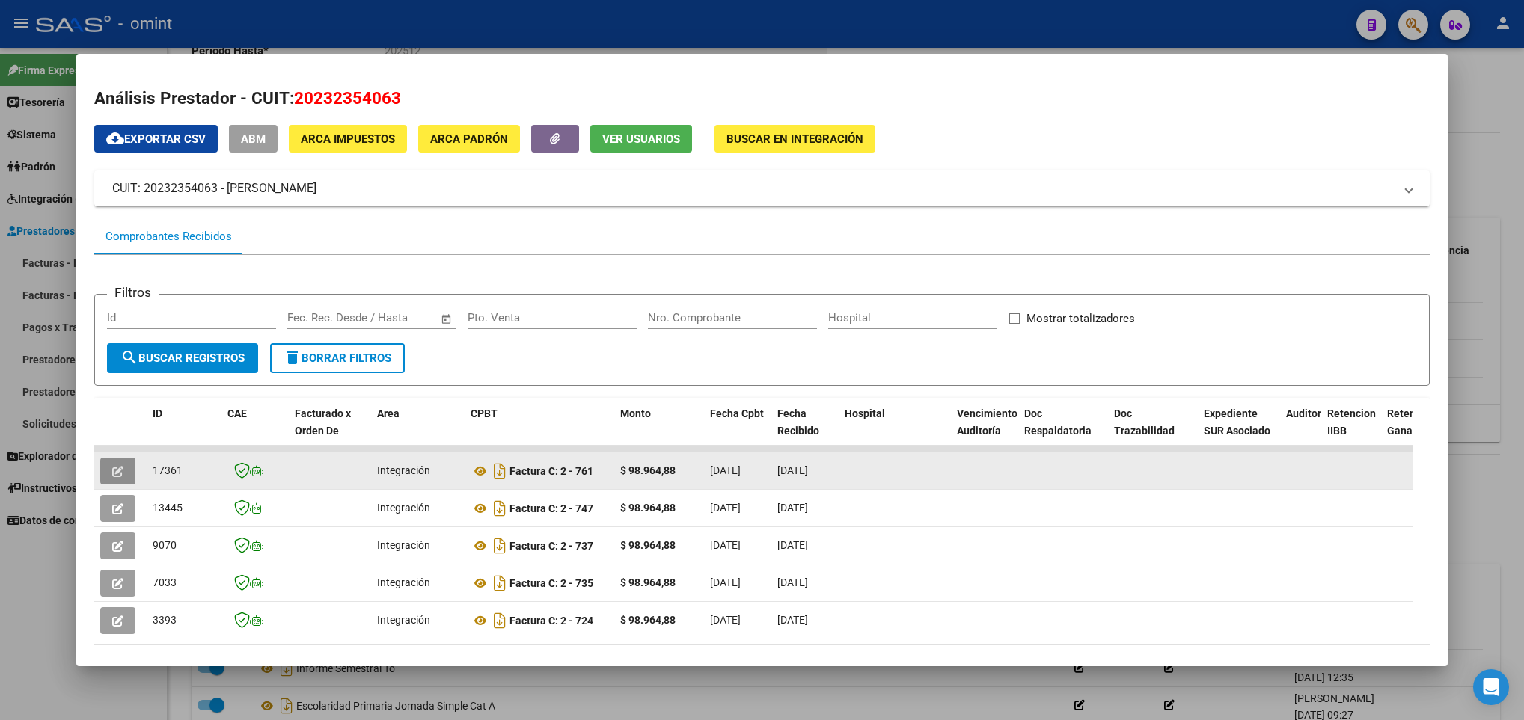
click at [117, 476] on icon "button" at bounding box center [117, 471] width 11 height 11
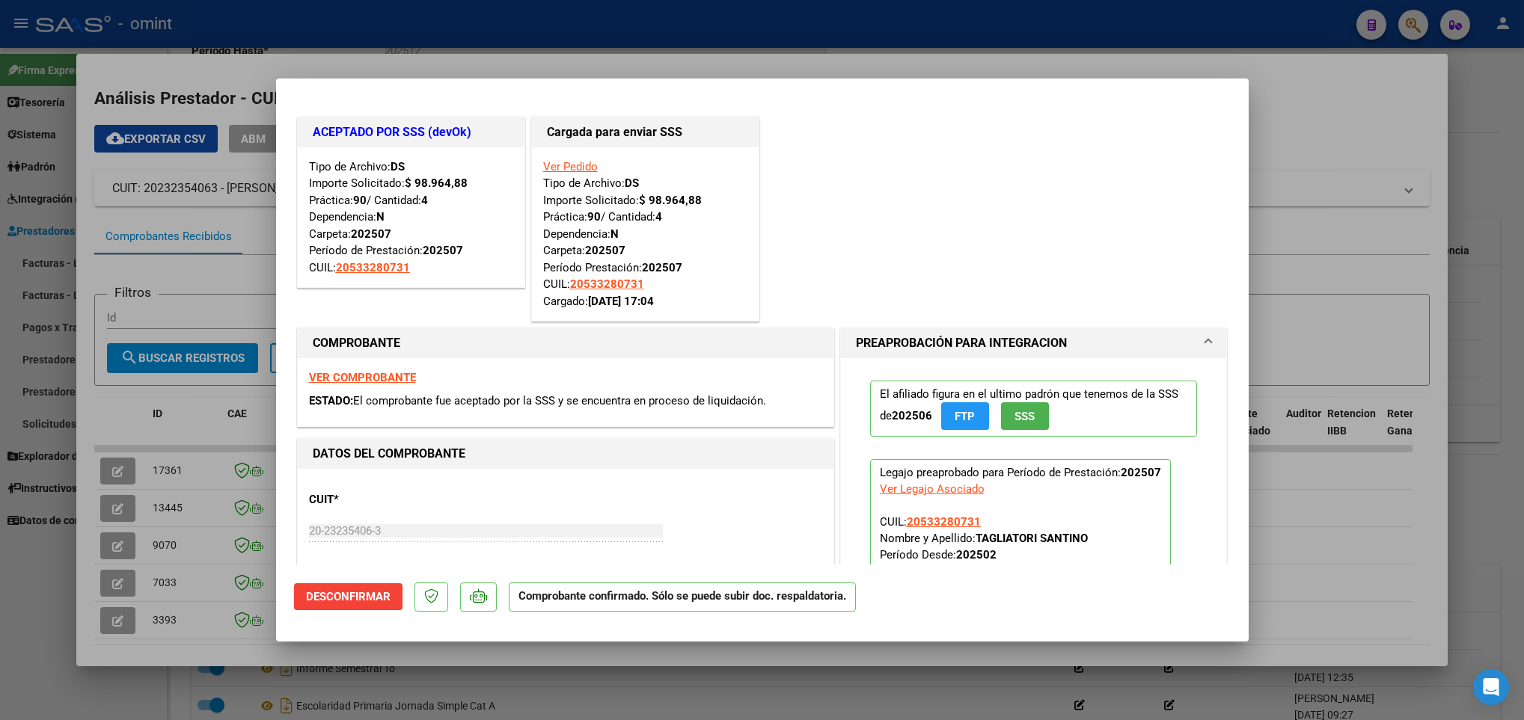
click at [113, 655] on div at bounding box center [762, 360] width 1524 height 720
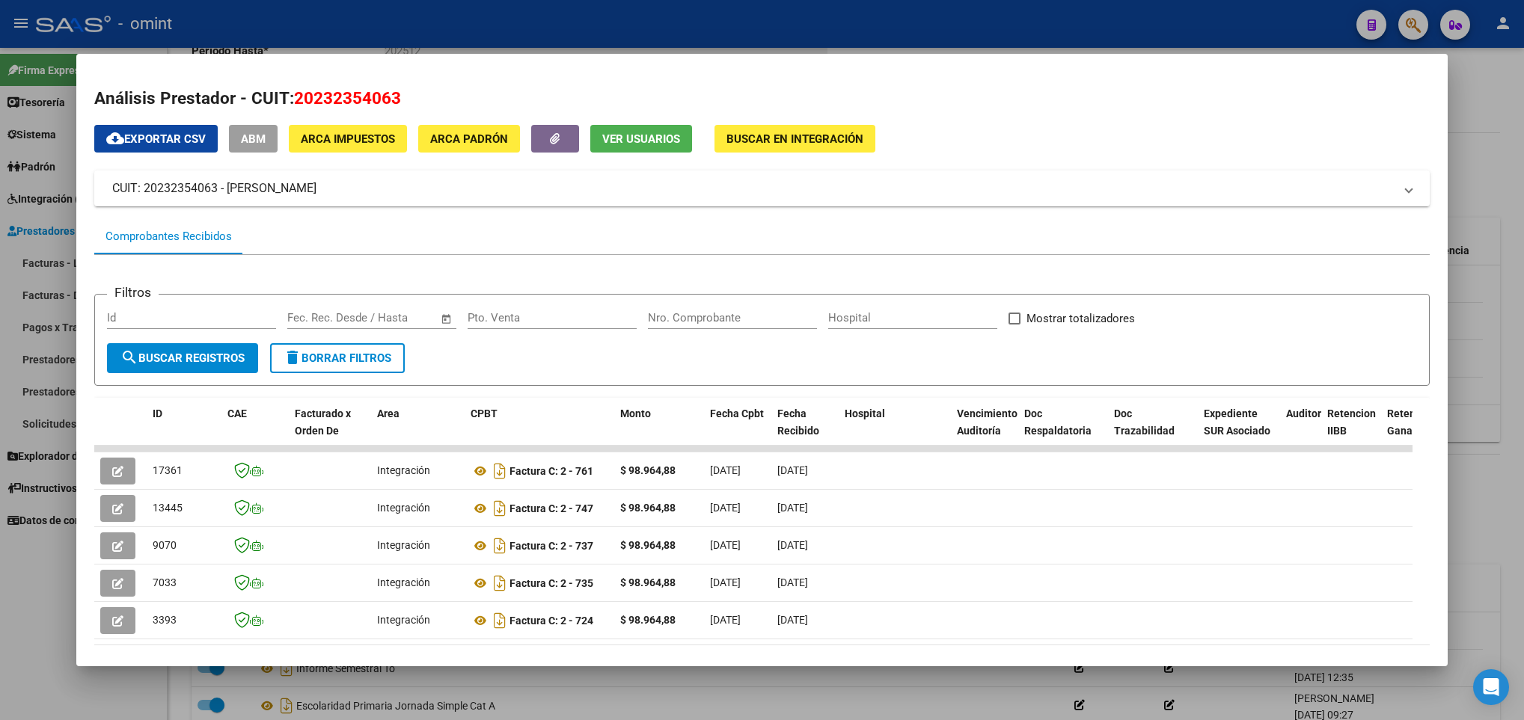
click at [325, 691] on div at bounding box center [762, 360] width 1524 height 720
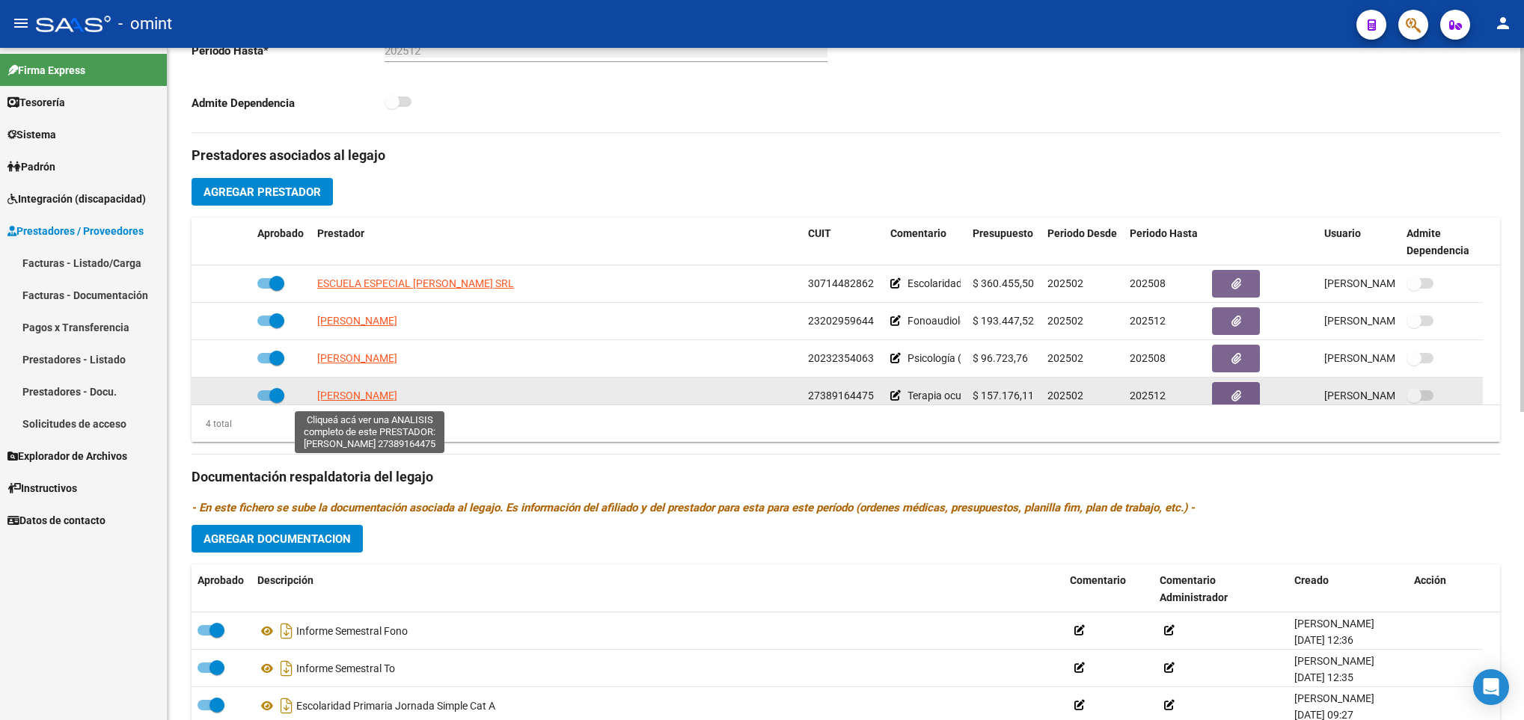
click at [367, 397] on span "MALASPINA MICAELA" at bounding box center [357, 396] width 80 height 12
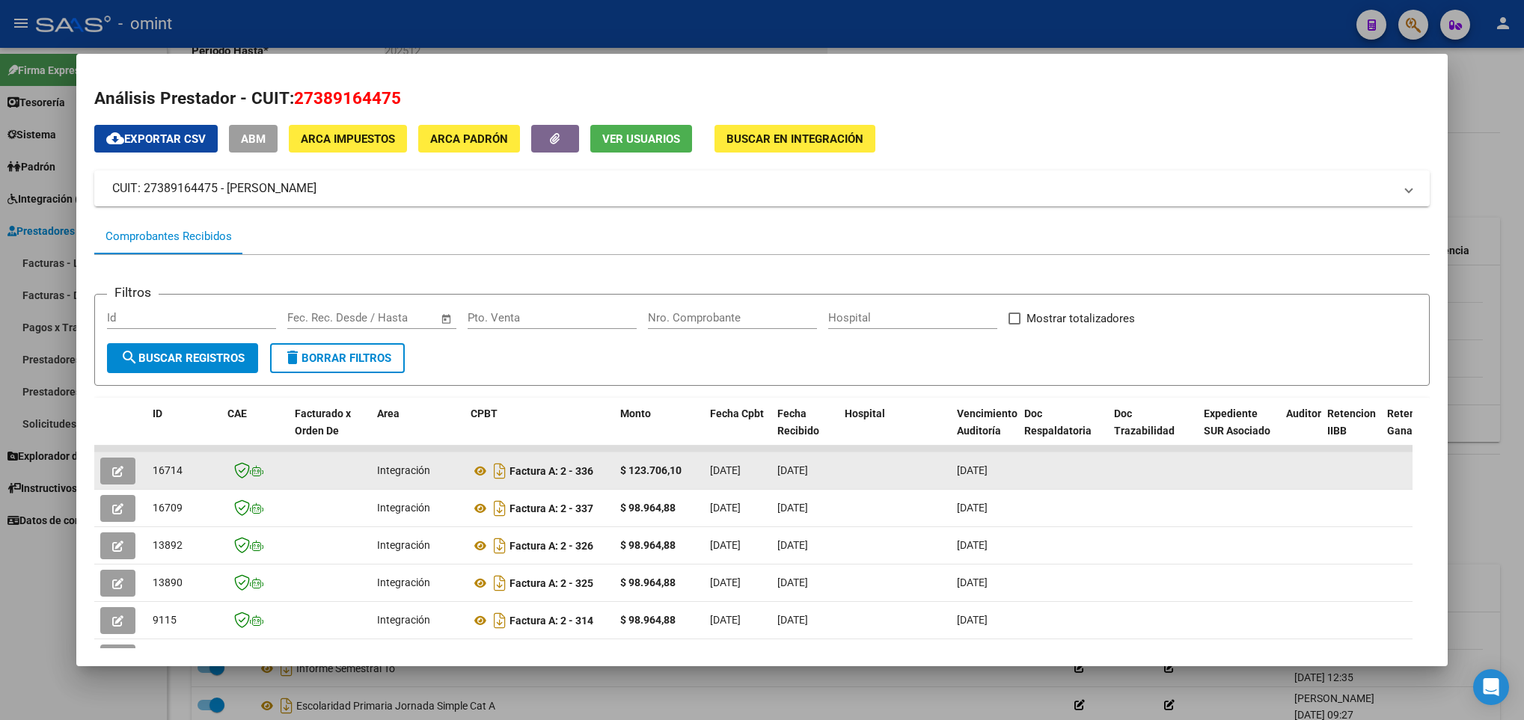
click at [126, 461] on button "button" at bounding box center [117, 471] width 35 height 27
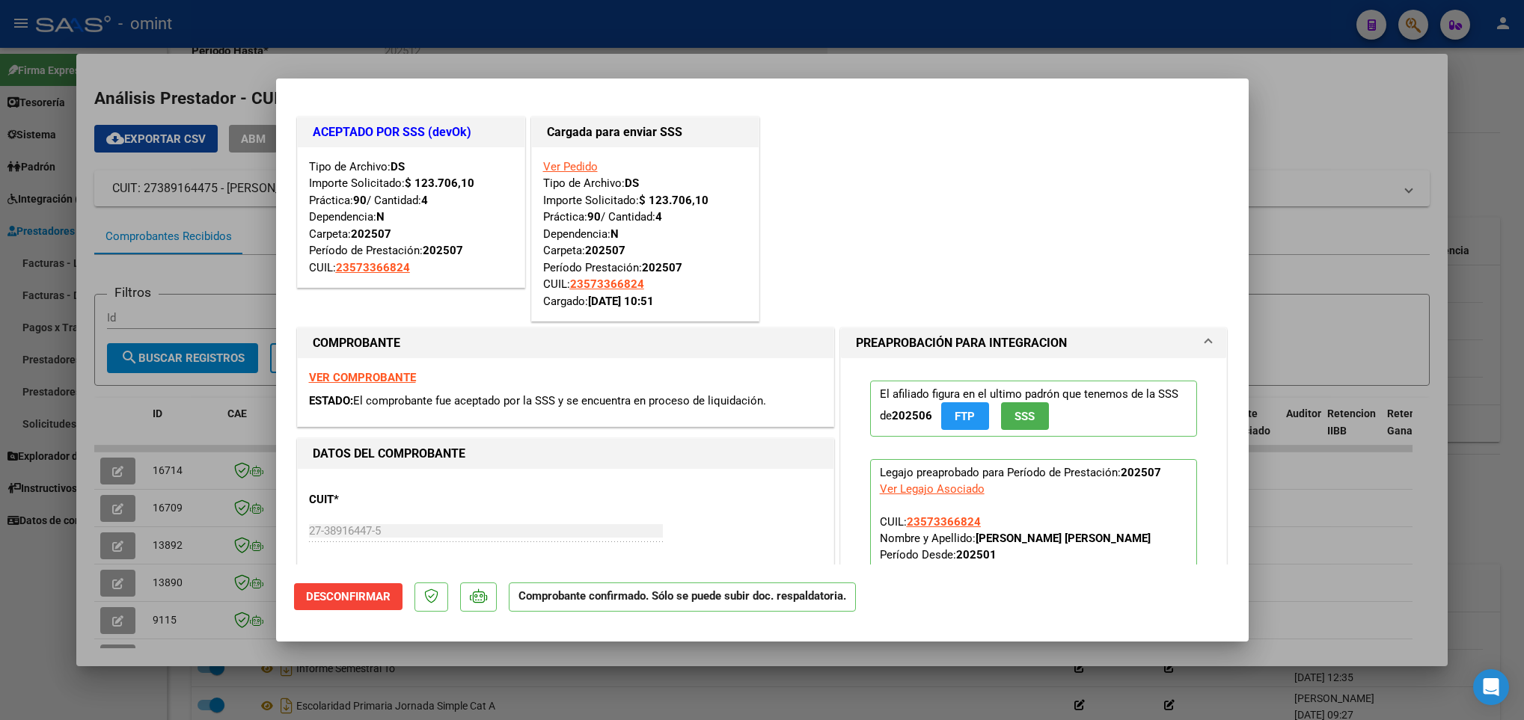
click at [187, 628] on div at bounding box center [762, 360] width 1524 height 720
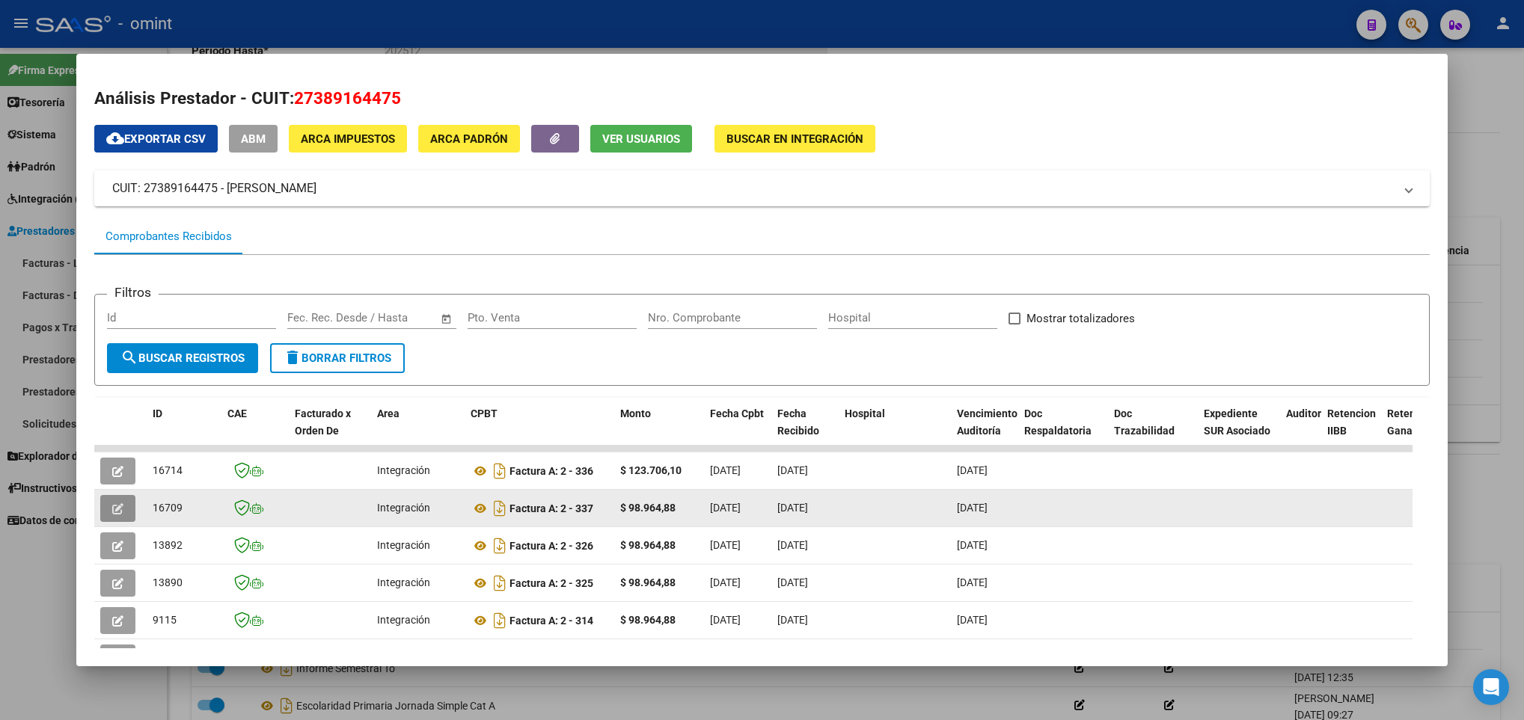
click at [114, 496] on button "button" at bounding box center [117, 508] width 35 height 27
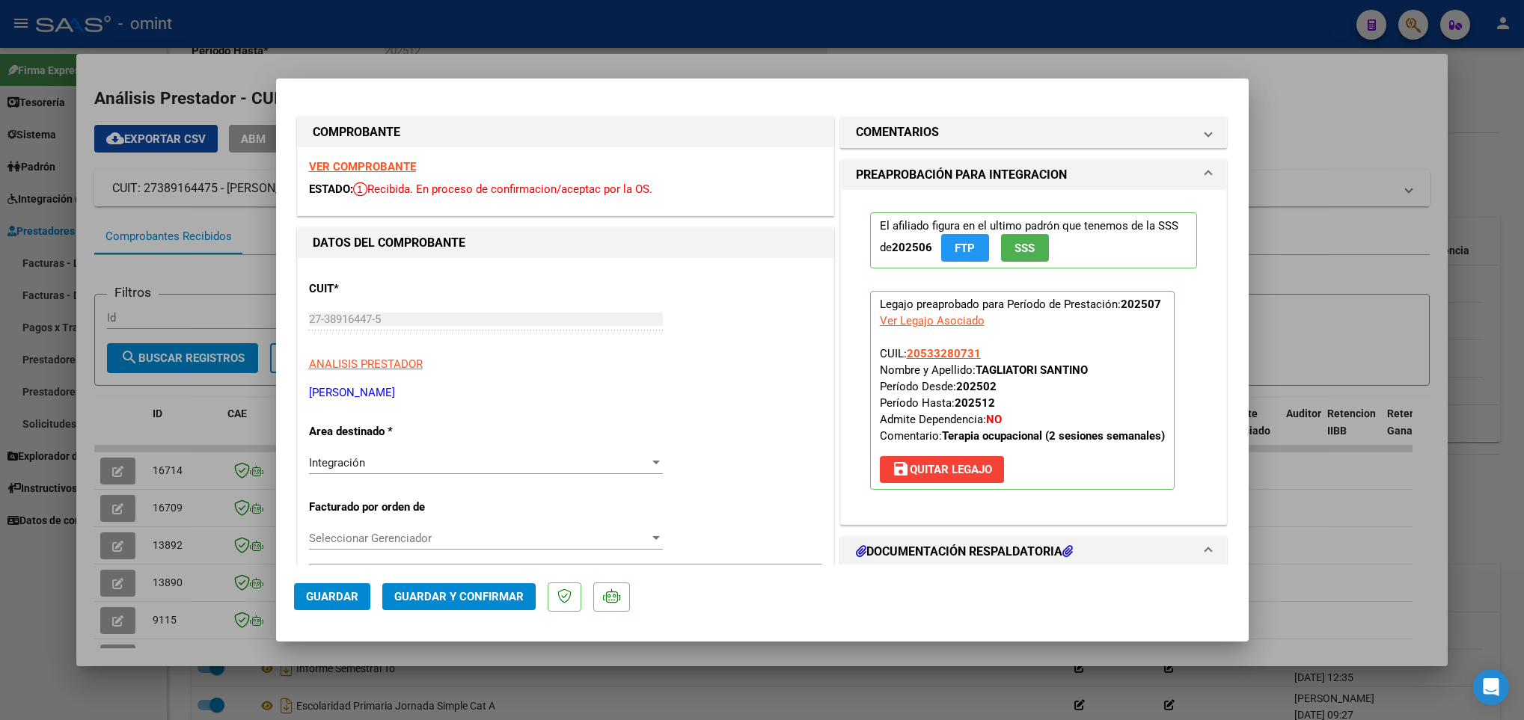
click at [364, 162] on strong "VER COMPROBANTE" at bounding box center [362, 166] width 107 height 13
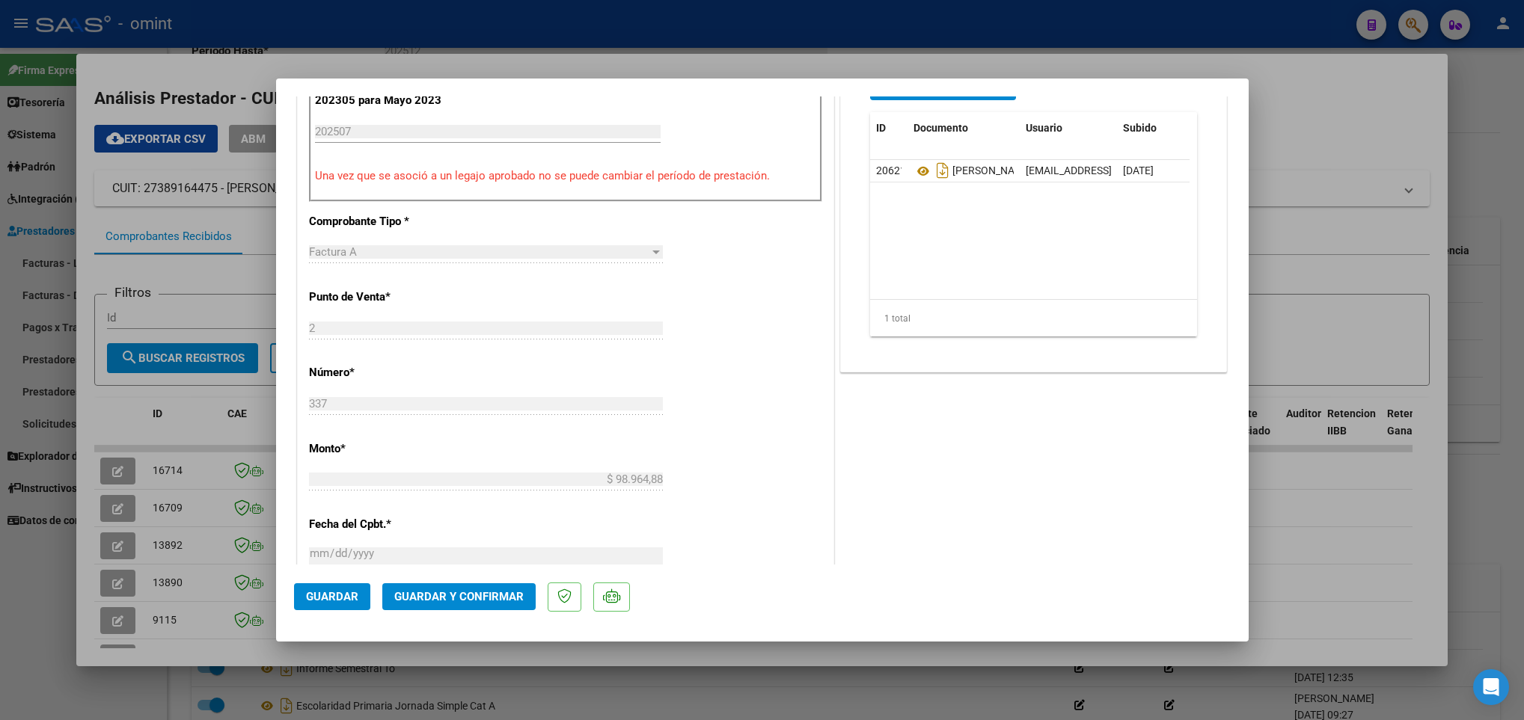
scroll to position [561, 0]
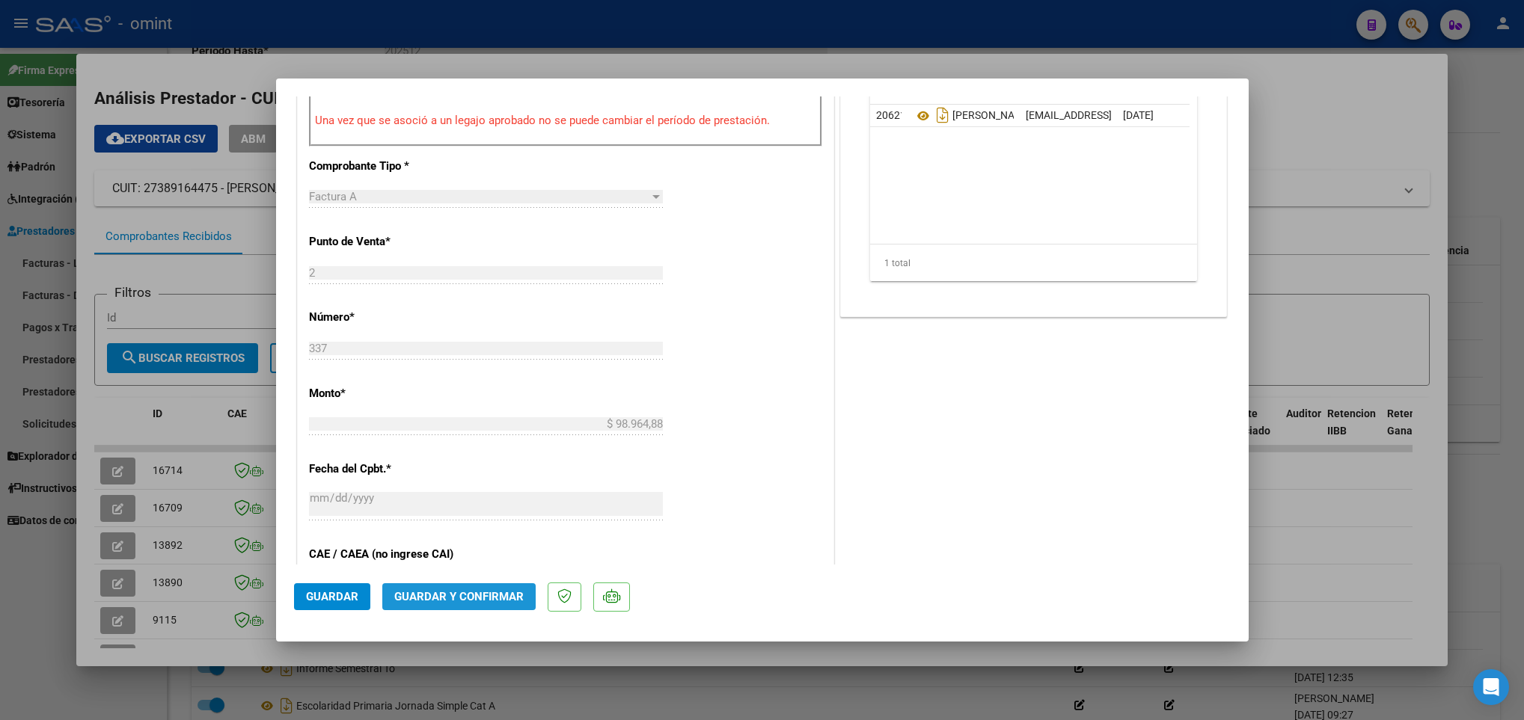
click at [477, 599] on span "Guardar y Confirmar" at bounding box center [458, 596] width 129 height 13
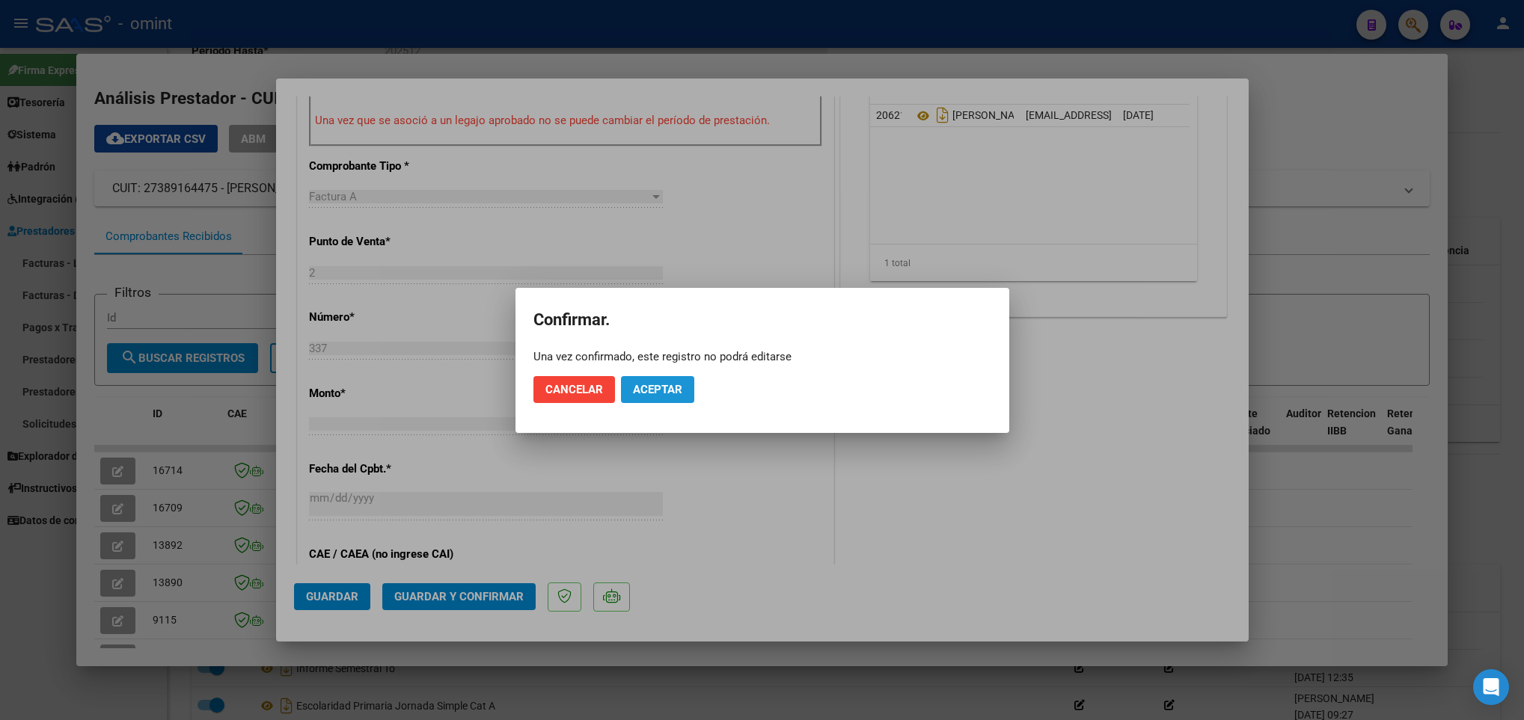
click at [645, 383] on span "Aceptar" at bounding box center [657, 389] width 49 height 13
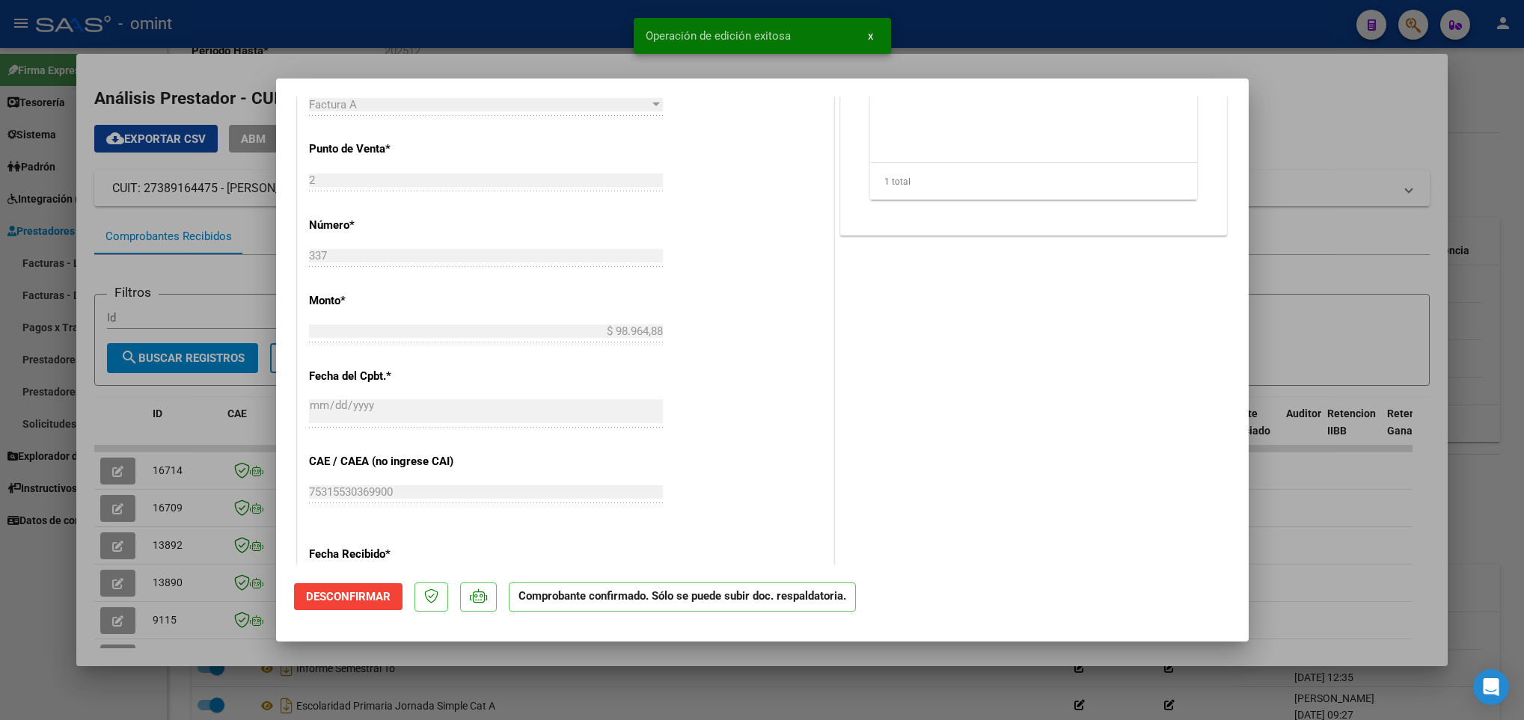
click at [221, 637] on div at bounding box center [762, 360] width 1524 height 720
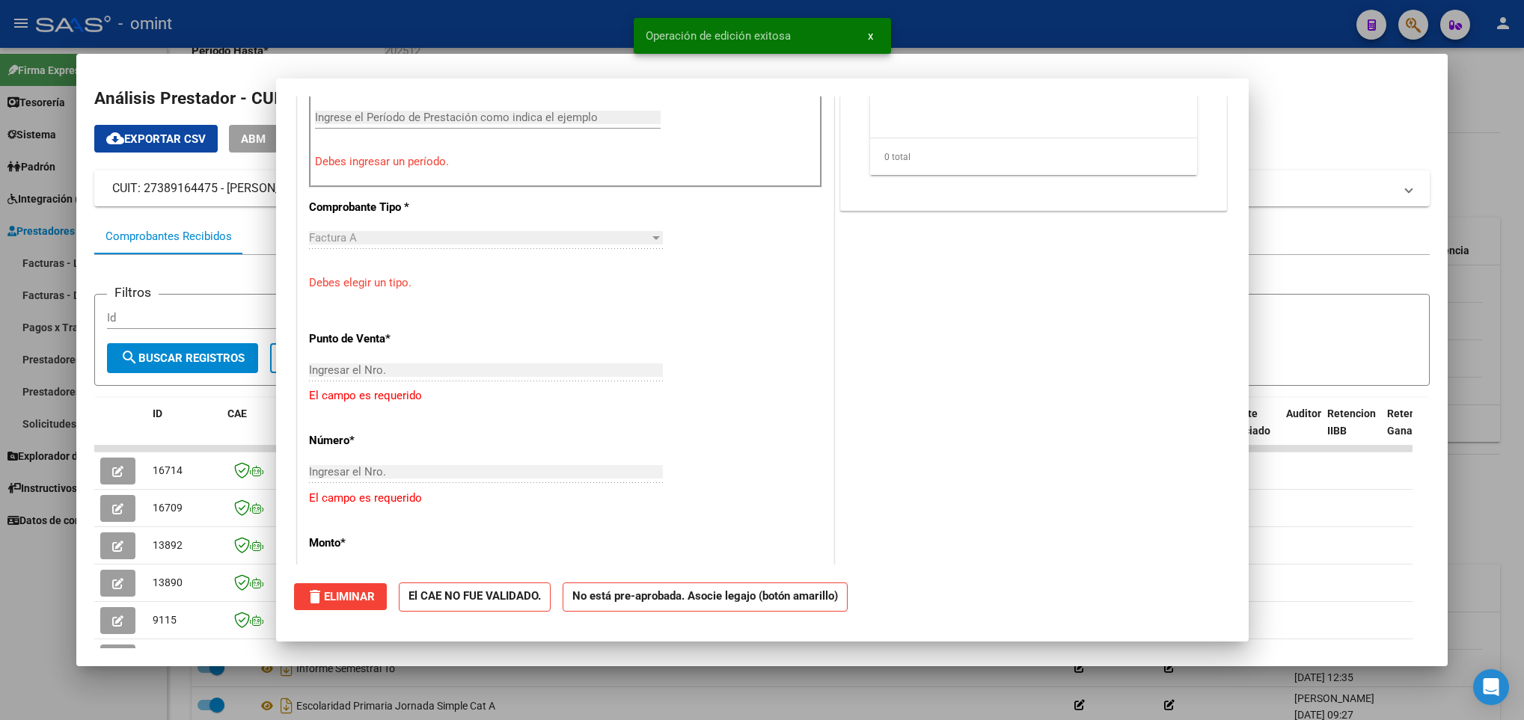
scroll to position [0, 0]
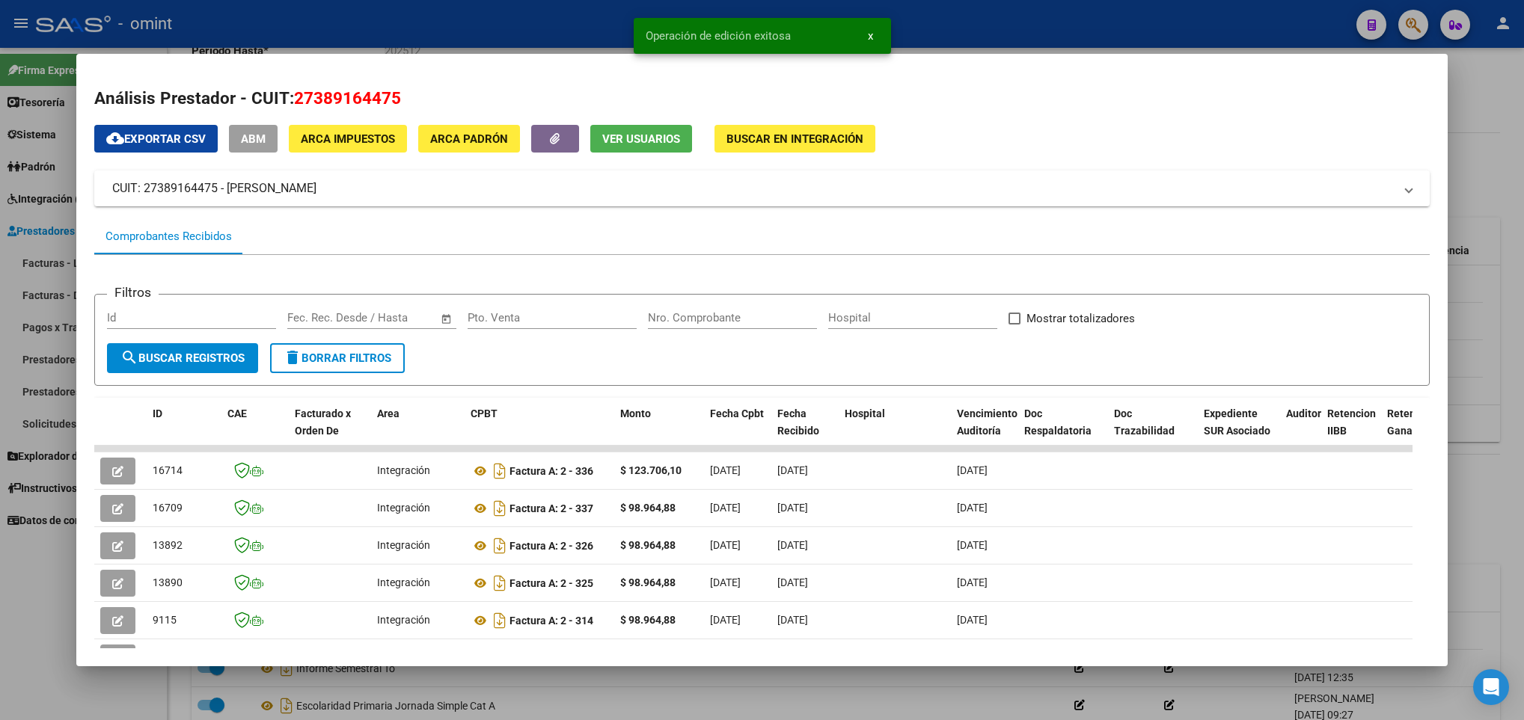
drag, startPoint x: 409, startPoint y: 688, endPoint x: 413, endPoint y: 694, distance: 7.7
click at [413, 694] on div at bounding box center [762, 360] width 1524 height 720
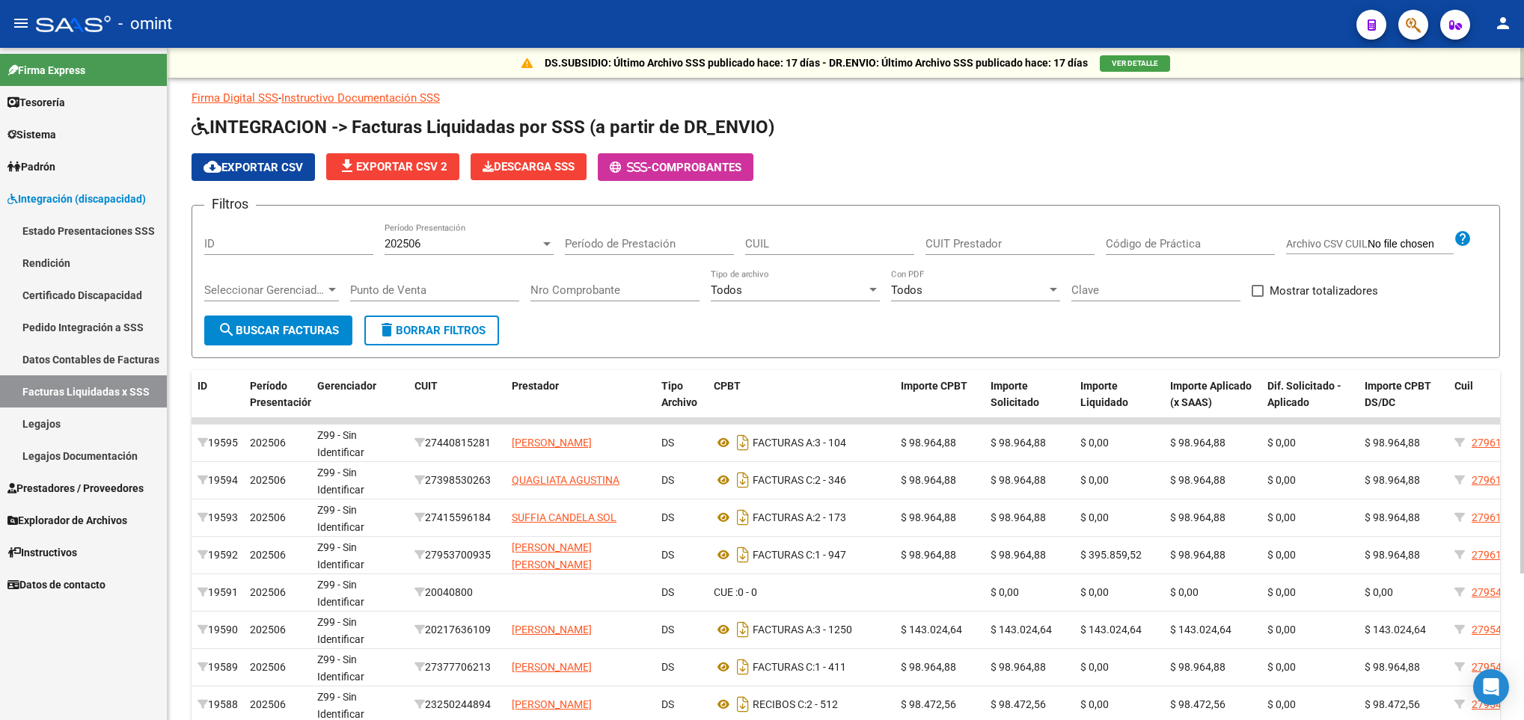
click at [472, 248] on div "202506" at bounding box center [463, 243] width 156 height 13
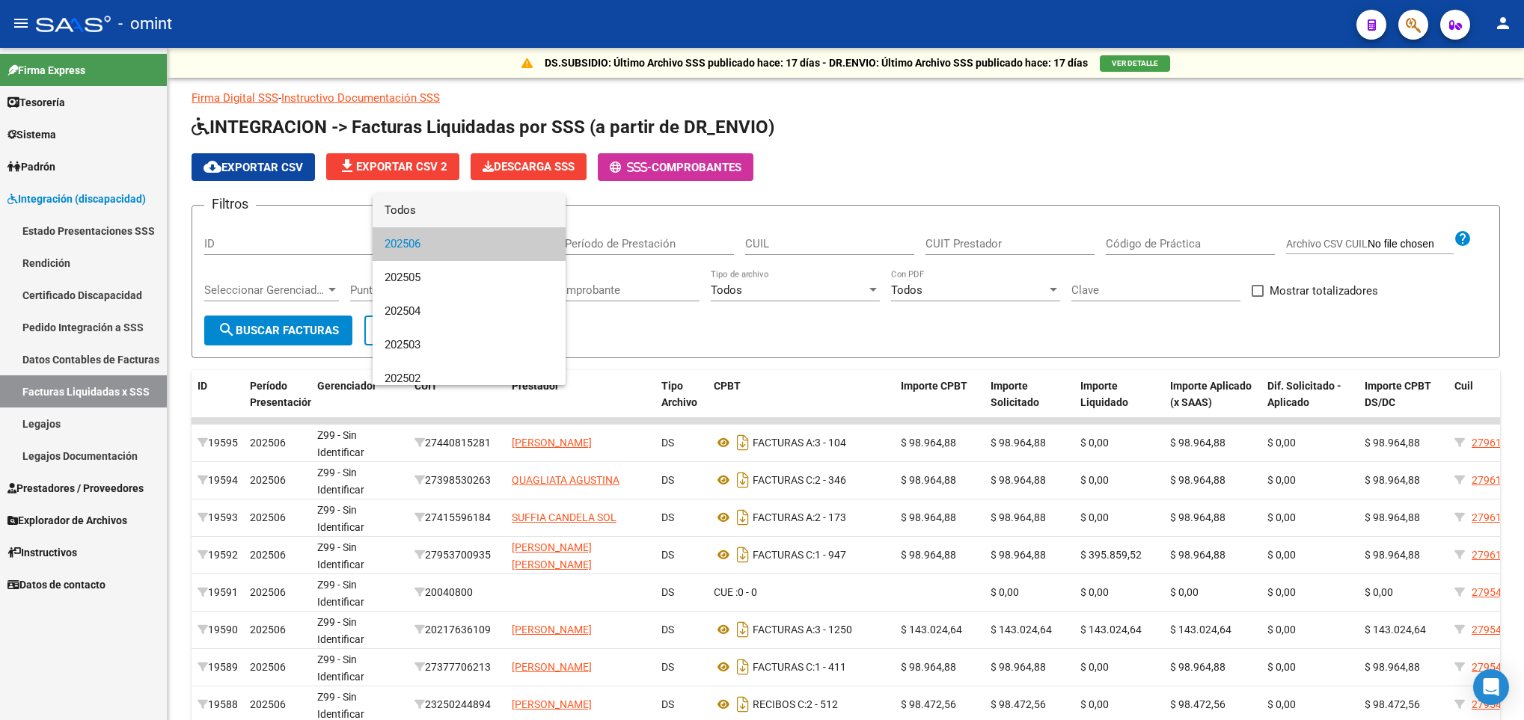
click at [456, 209] on span "Todos" at bounding box center [469, 211] width 169 height 34
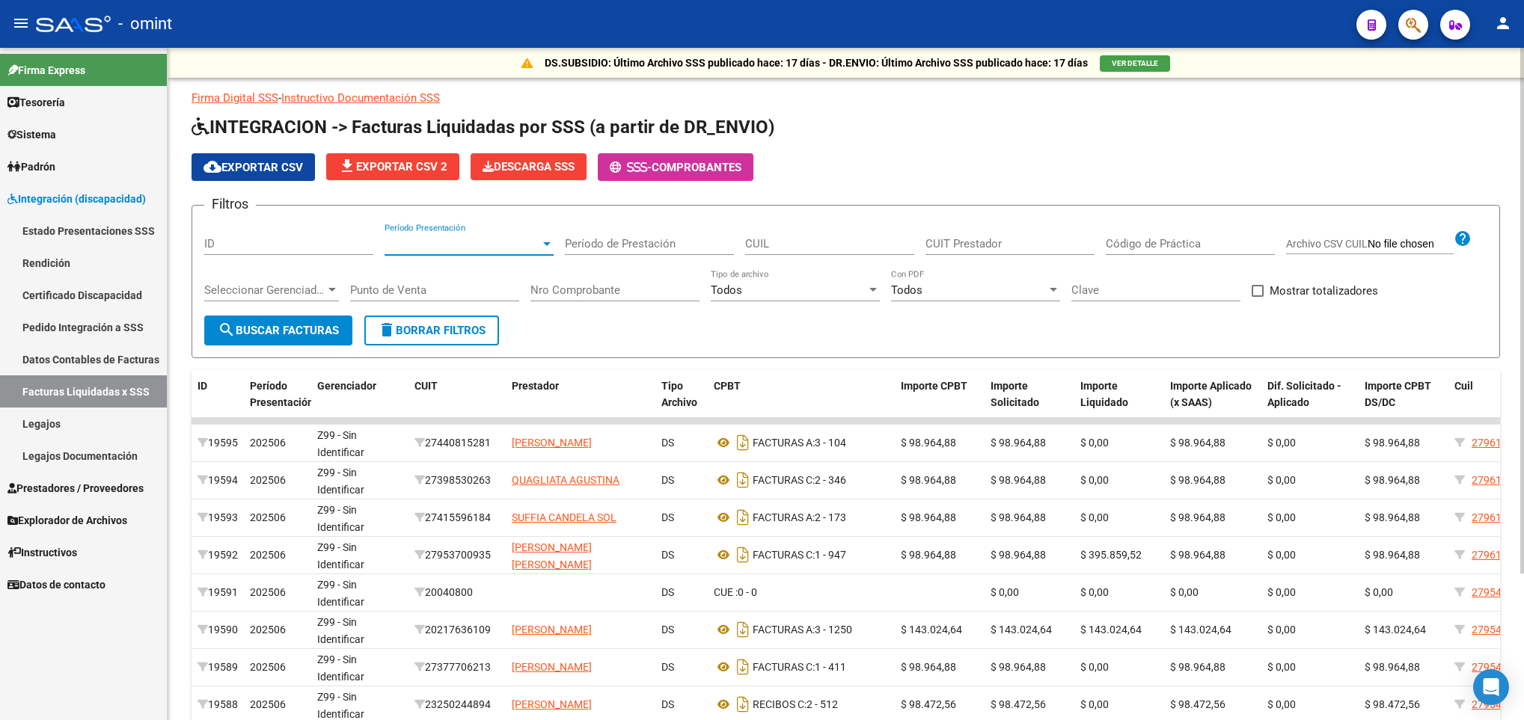
click at [797, 242] on input "CUIL" at bounding box center [829, 243] width 169 height 13
paste input "20-56939877-1"
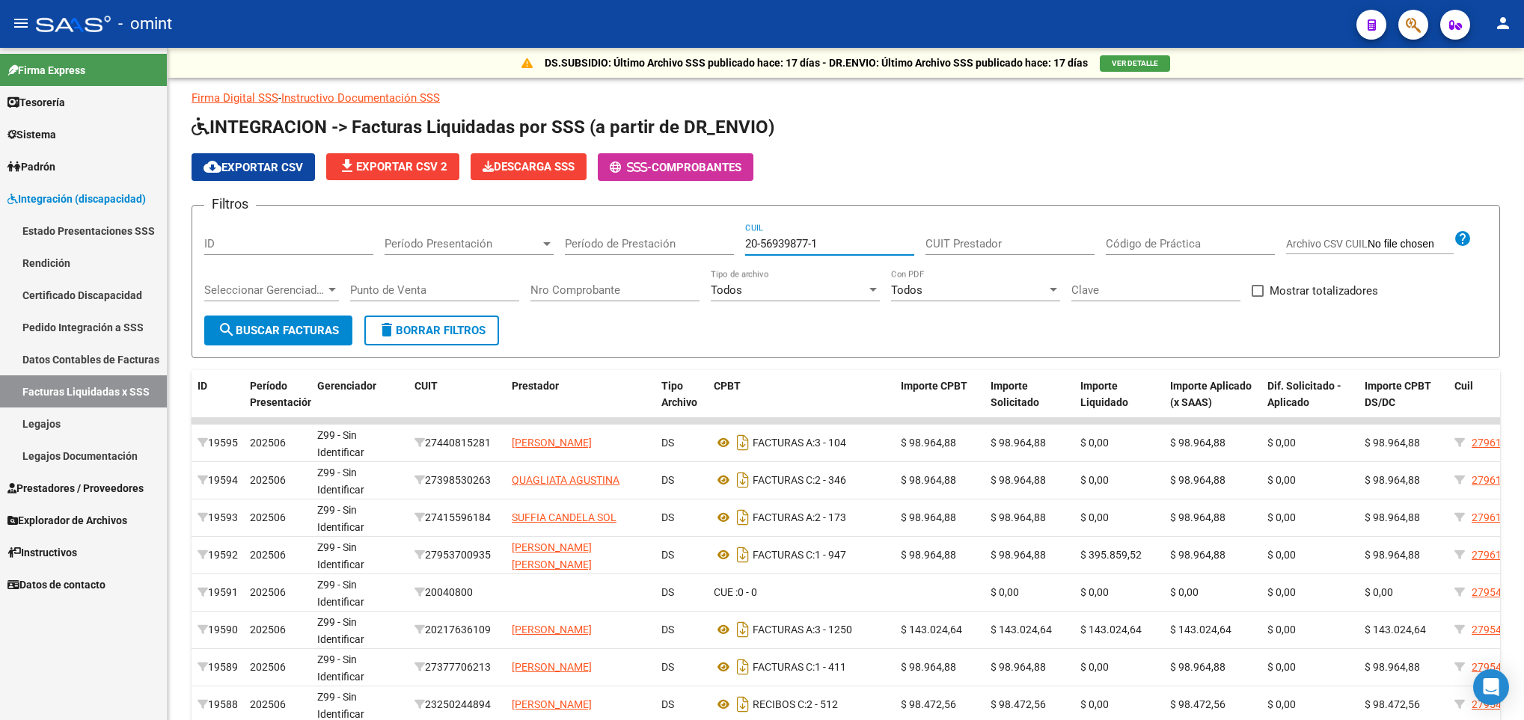
type input "20-56939877-1"
click at [966, 247] on input "CUIT Prestador" at bounding box center [1009, 243] width 169 height 13
paste input "27-23567609-0"
type input "27-23567609-0"
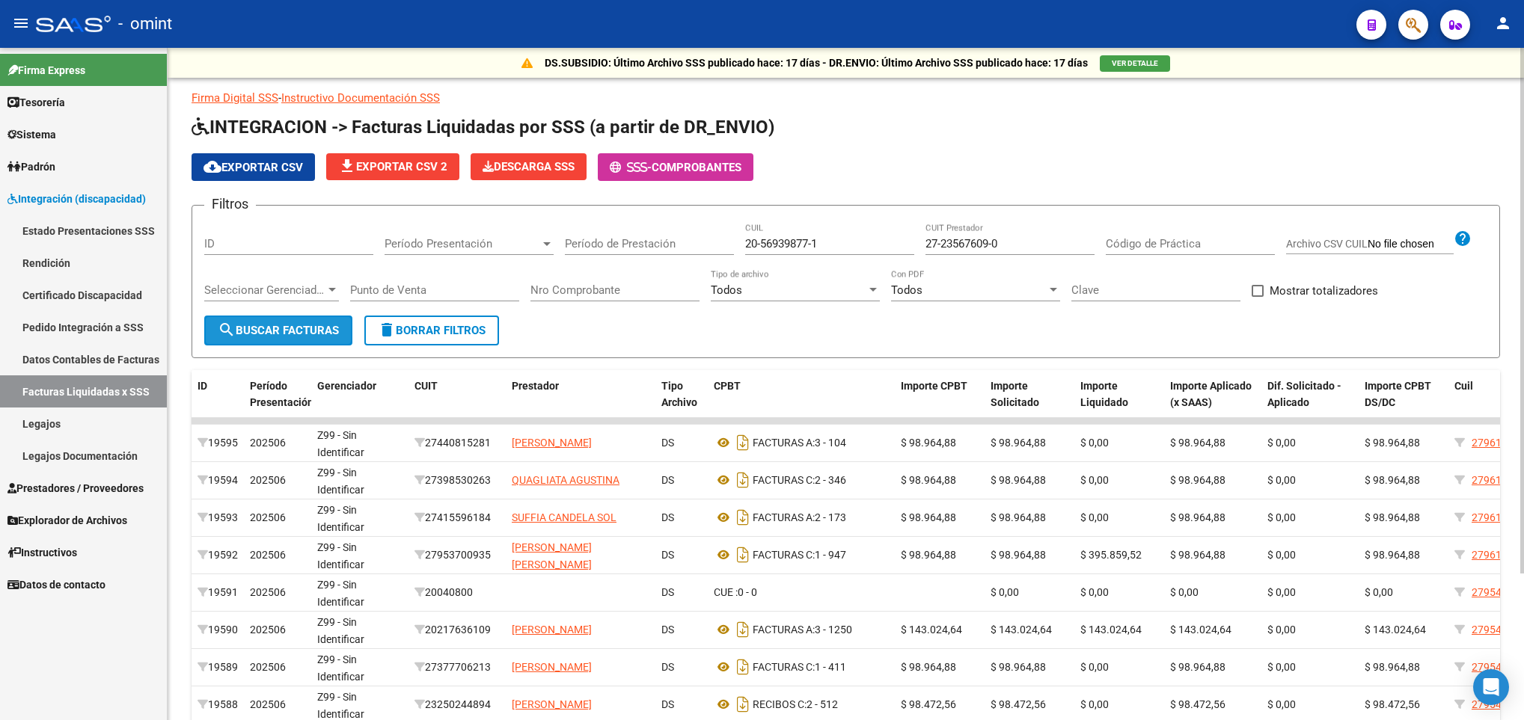
click at [275, 319] on button "search Buscar Facturas" at bounding box center [278, 331] width 148 height 30
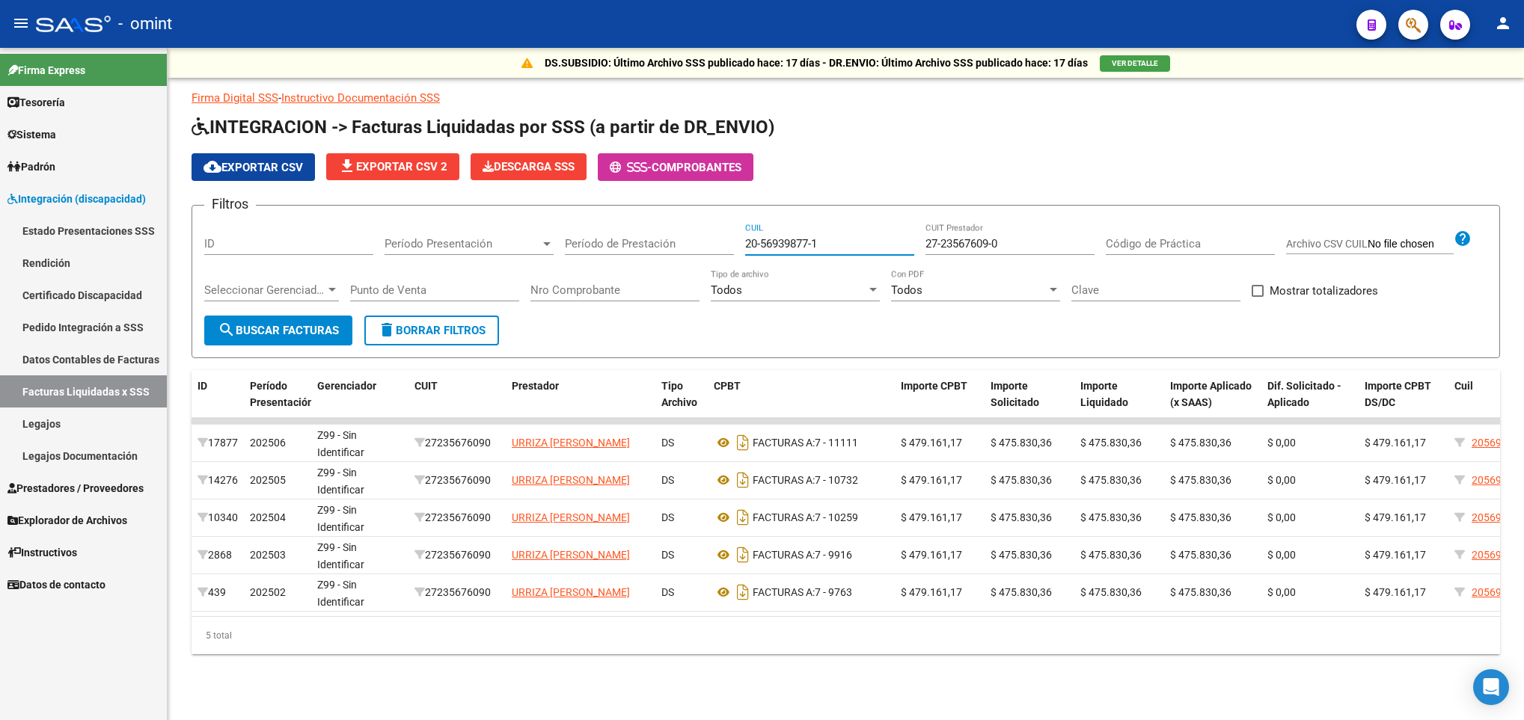
drag, startPoint x: 838, startPoint y: 245, endPoint x: 687, endPoint y: 242, distance: 151.1
click at [687, 242] on div "Filtros ID Período Presentación Período Presentación Período de Prestación 20-5…" at bounding box center [845, 267] width 1283 height 98
paste input "7819929-3"
type input "20-57819929-3"
drag, startPoint x: 1028, startPoint y: 243, endPoint x: 876, endPoint y: 245, distance: 151.9
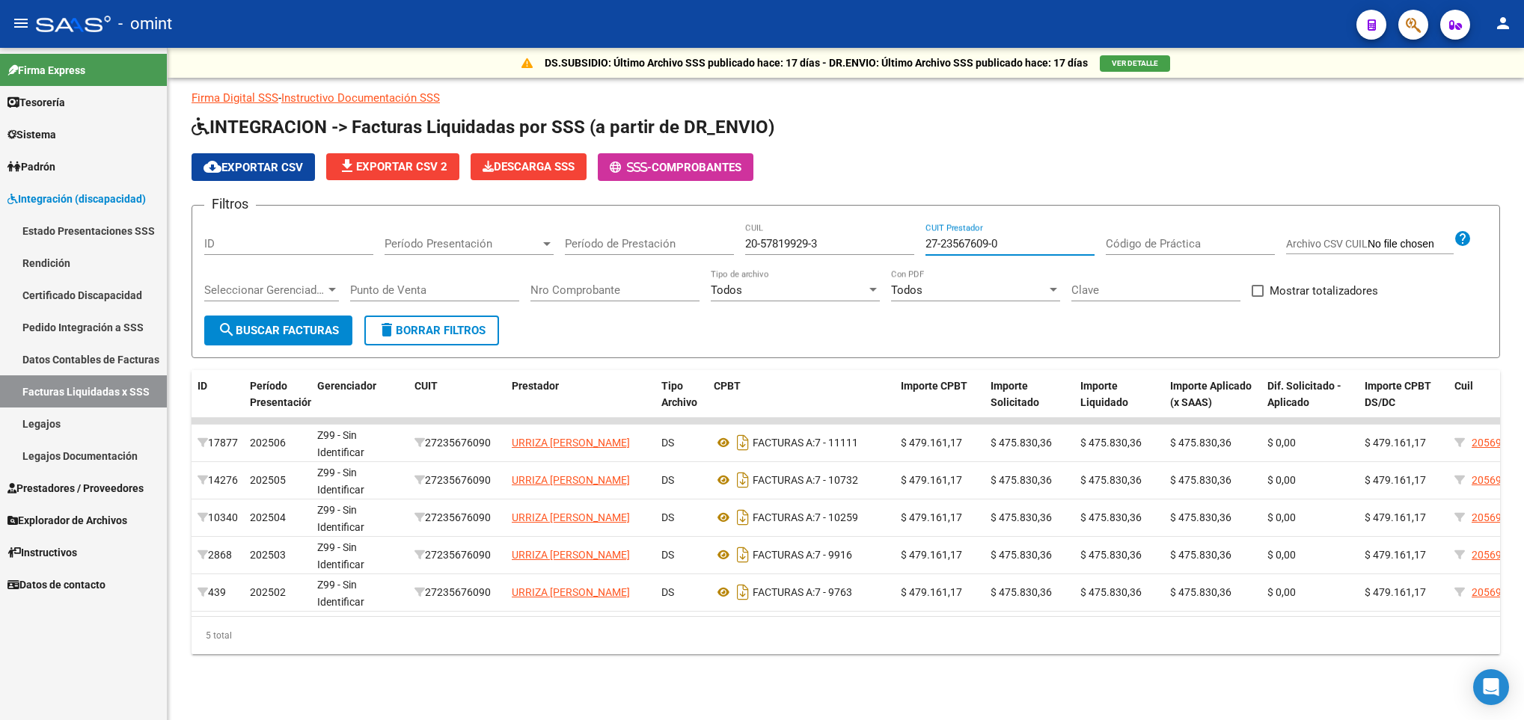
click at [876, 245] on div "Filtros ID Período Presentación Período Presentación Período de Prestación 20-5…" at bounding box center [845, 267] width 1283 height 98
paste input "33-71022379-9"
type input "33-71022379-9"
click at [292, 331] on span "search Buscar Facturas" at bounding box center [278, 330] width 121 height 13
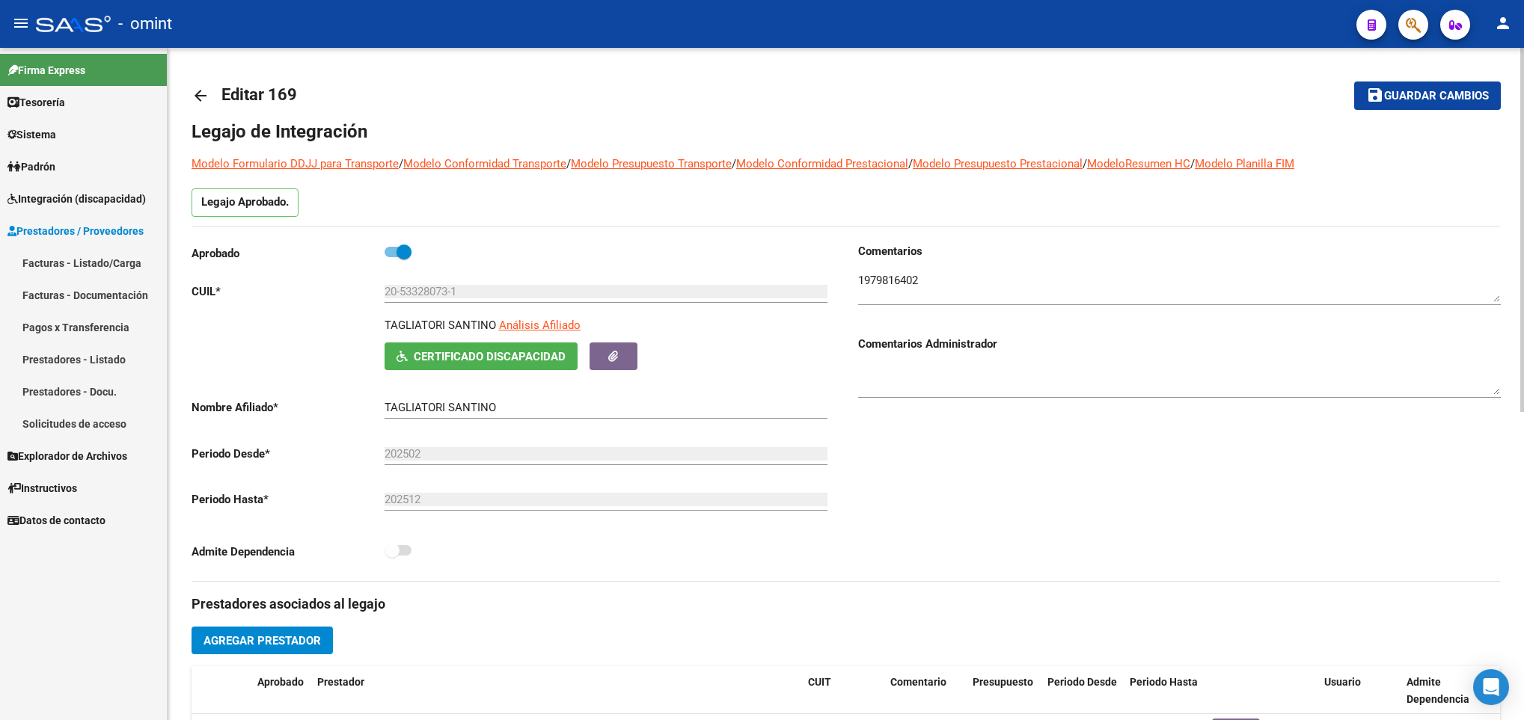
drag, startPoint x: 0, startPoint y: 0, endPoint x: 196, endPoint y: 95, distance: 217.8
click at [196, 95] on mat-icon "arrow_back" at bounding box center [201, 96] width 18 height 18
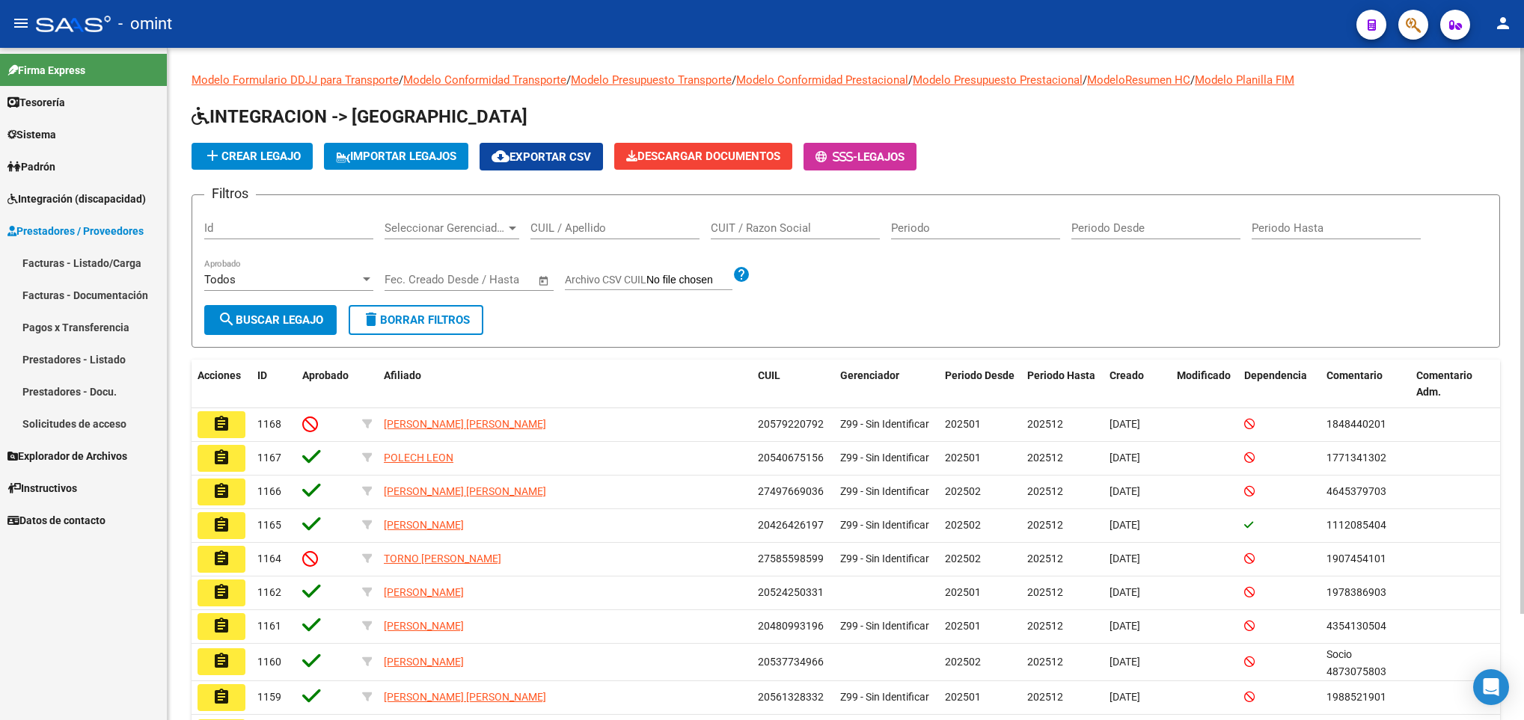
click at [579, 234] on input "CUIL / Apellido" at bounding box center [614, 227] width 169 height 13
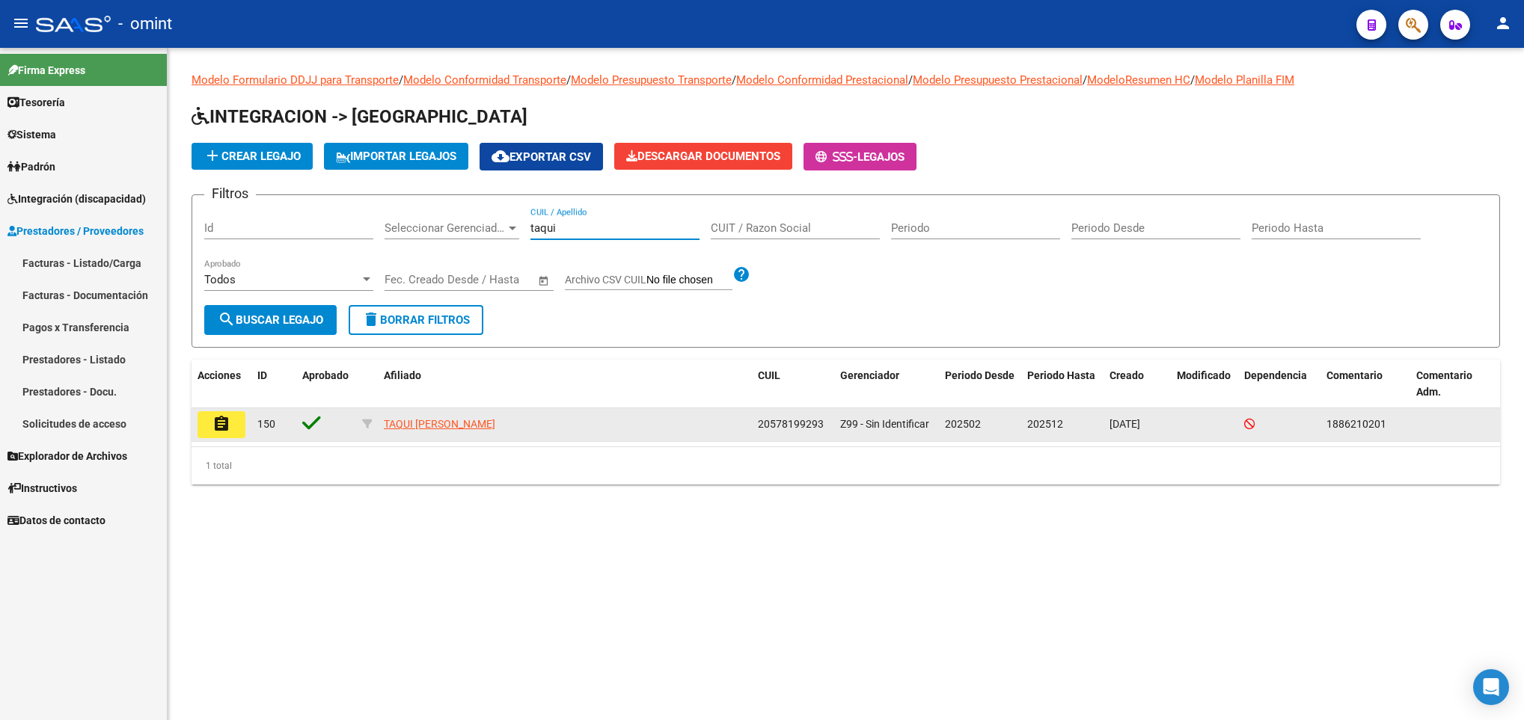
type input "taqui"
click at [240, 420] on button "assignment" at bounding box center [222, 424] width 48 height 27
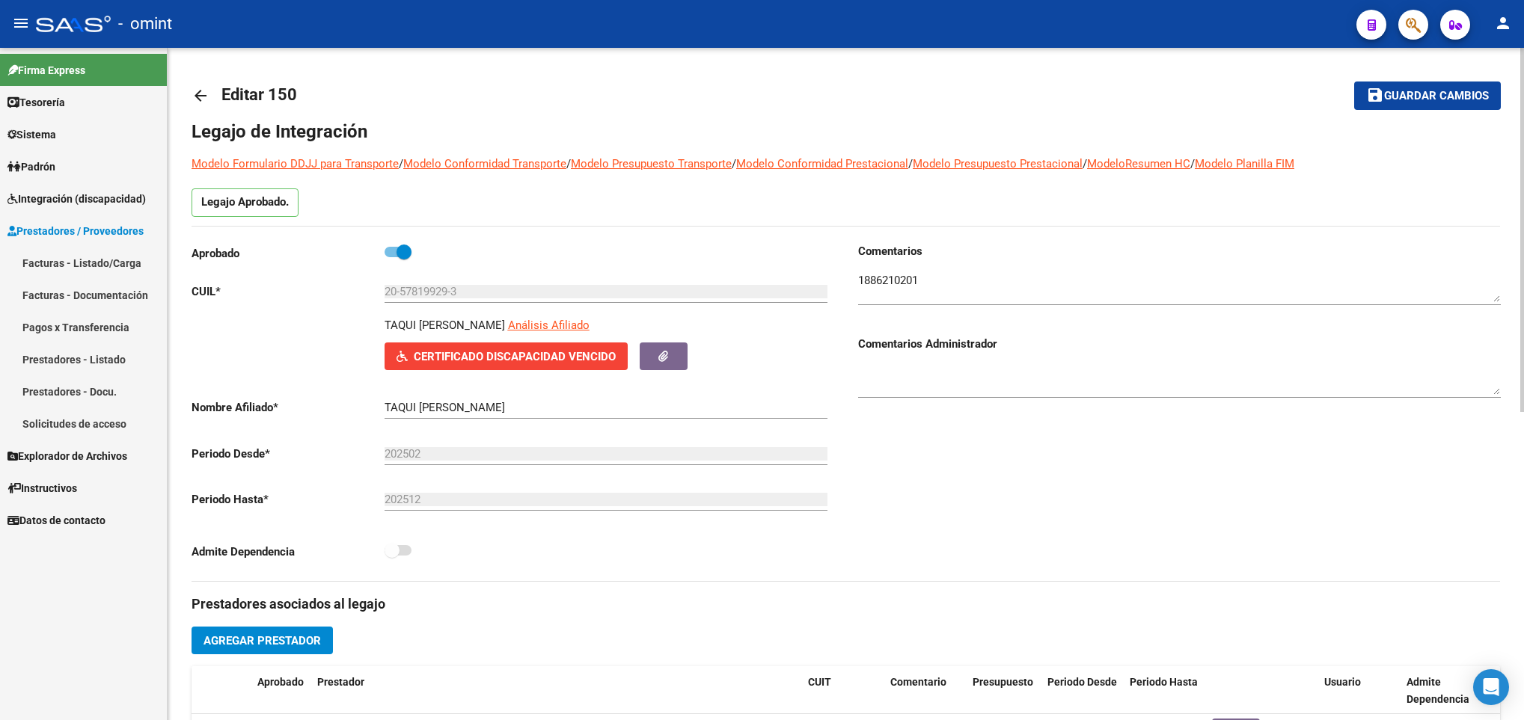
click at [198, 91] on mat-icon "arrow_back" at bounding box center [201, 96] width 18 height 18
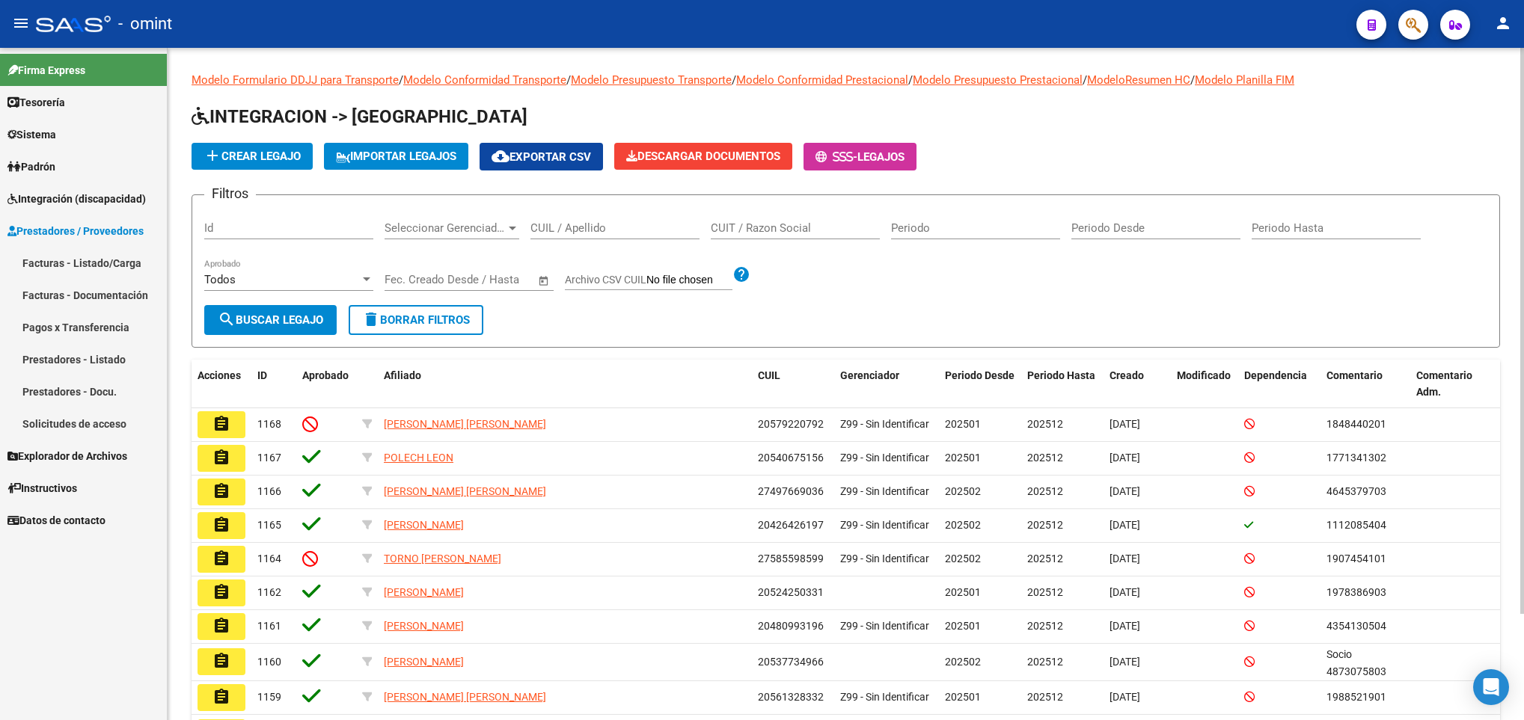
click at [652, 229] on input "CUIL / Apellido" at bounding box center [614, 227] width 169 height 13
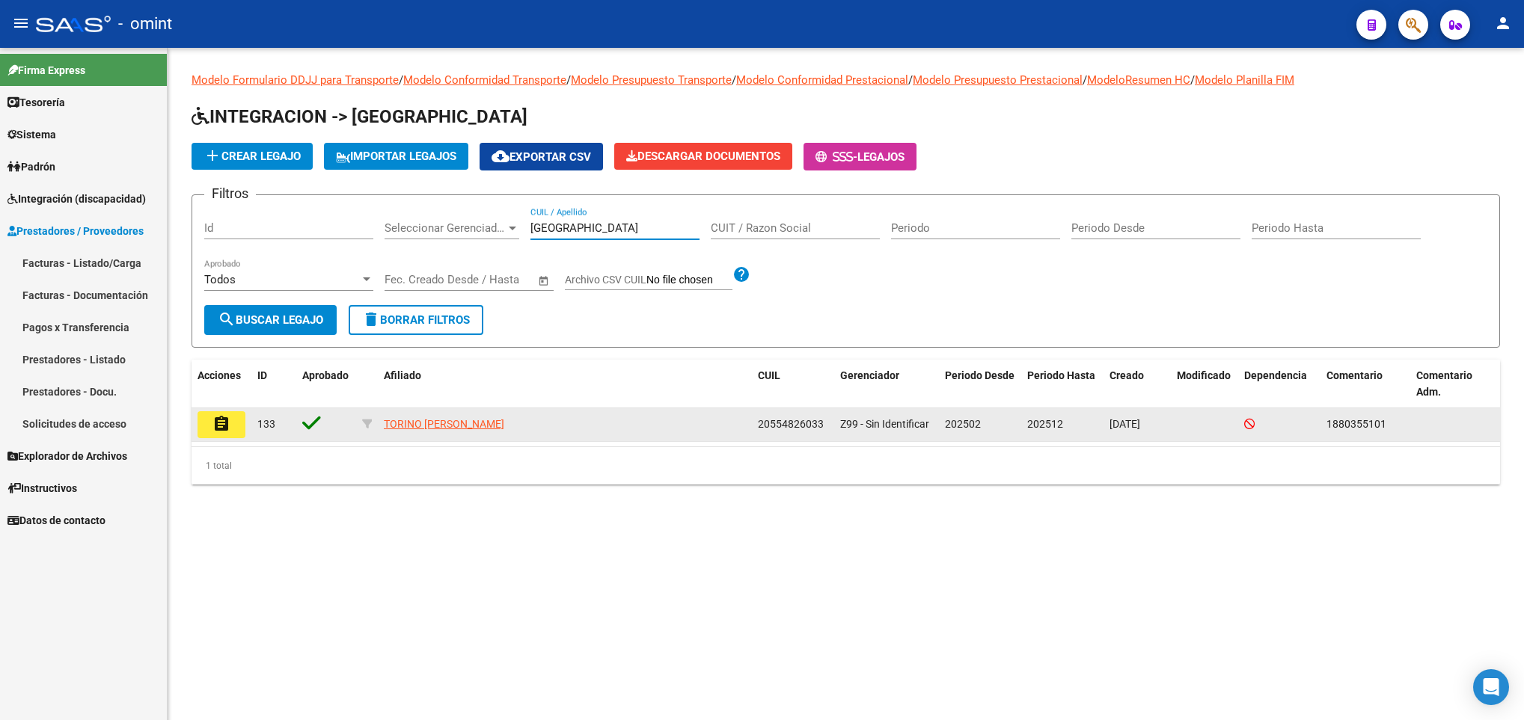
type input "torino"
click at [216, 420] on mat-icon "assignment" at bounding box center [221, 424] width 18 height 18
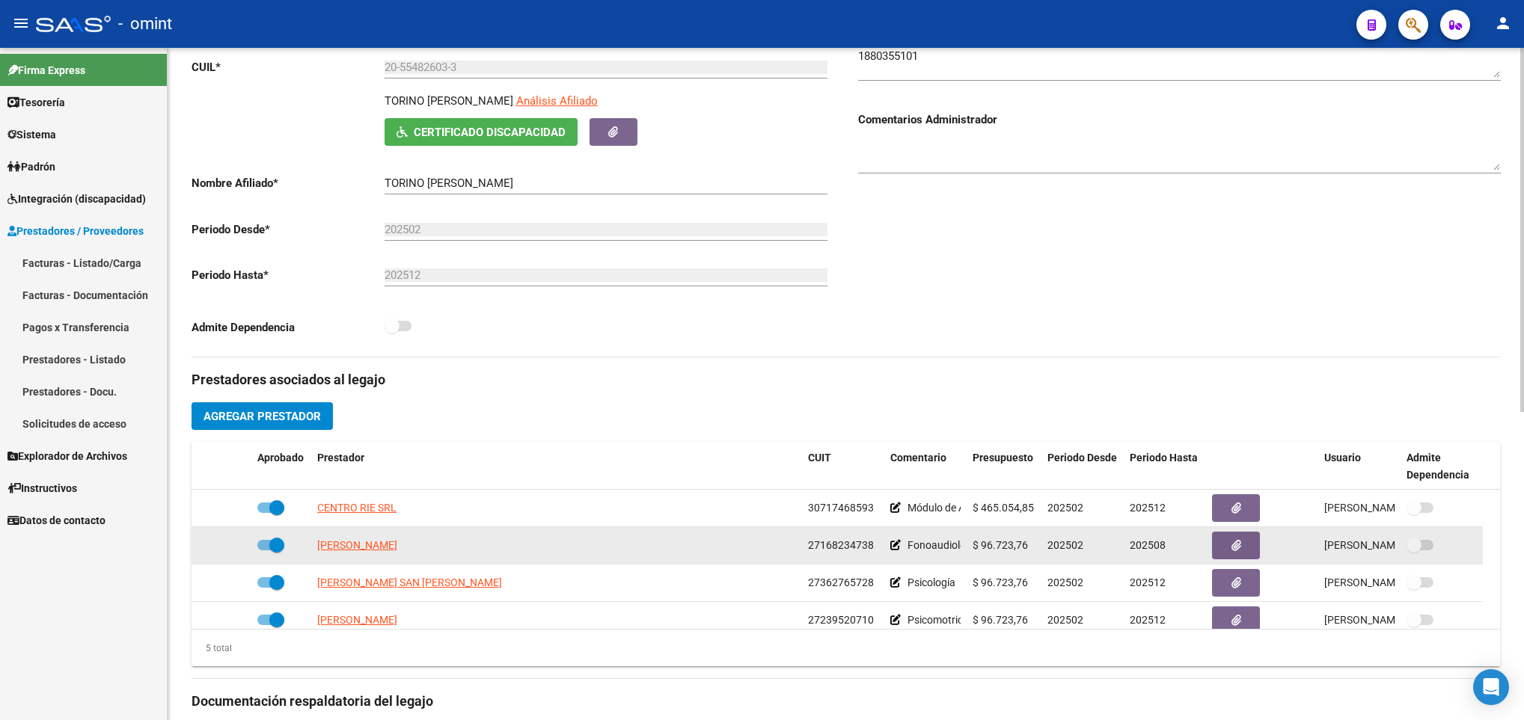
click at [269, 550] on span at bounding box center [276, 545] width 15 height 15
click at [265, 551] on input "checkbox" at bounding box center [264, 551] width 1 height 1
checkbox input "false"
click at [229, 551] on icon at bounding box center [229, 545] width 10 height 10
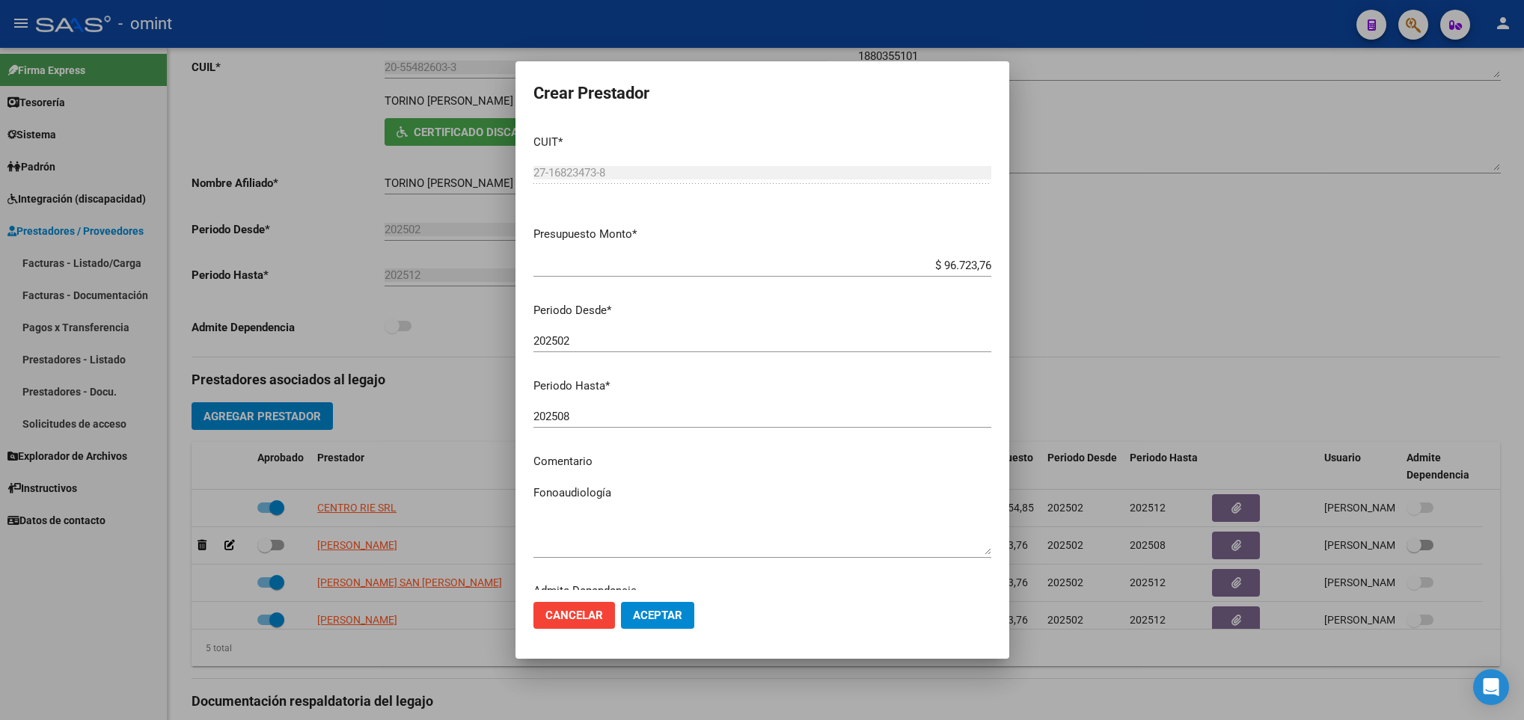
click at [609, 409] on div "202508 Ingresar el periodo" at bounding box center [762, 416] width 458 height 22
type input "202512"
click at [680, 619] on span "Aceptar" at bounding box center [657, 615] width 49 height 13
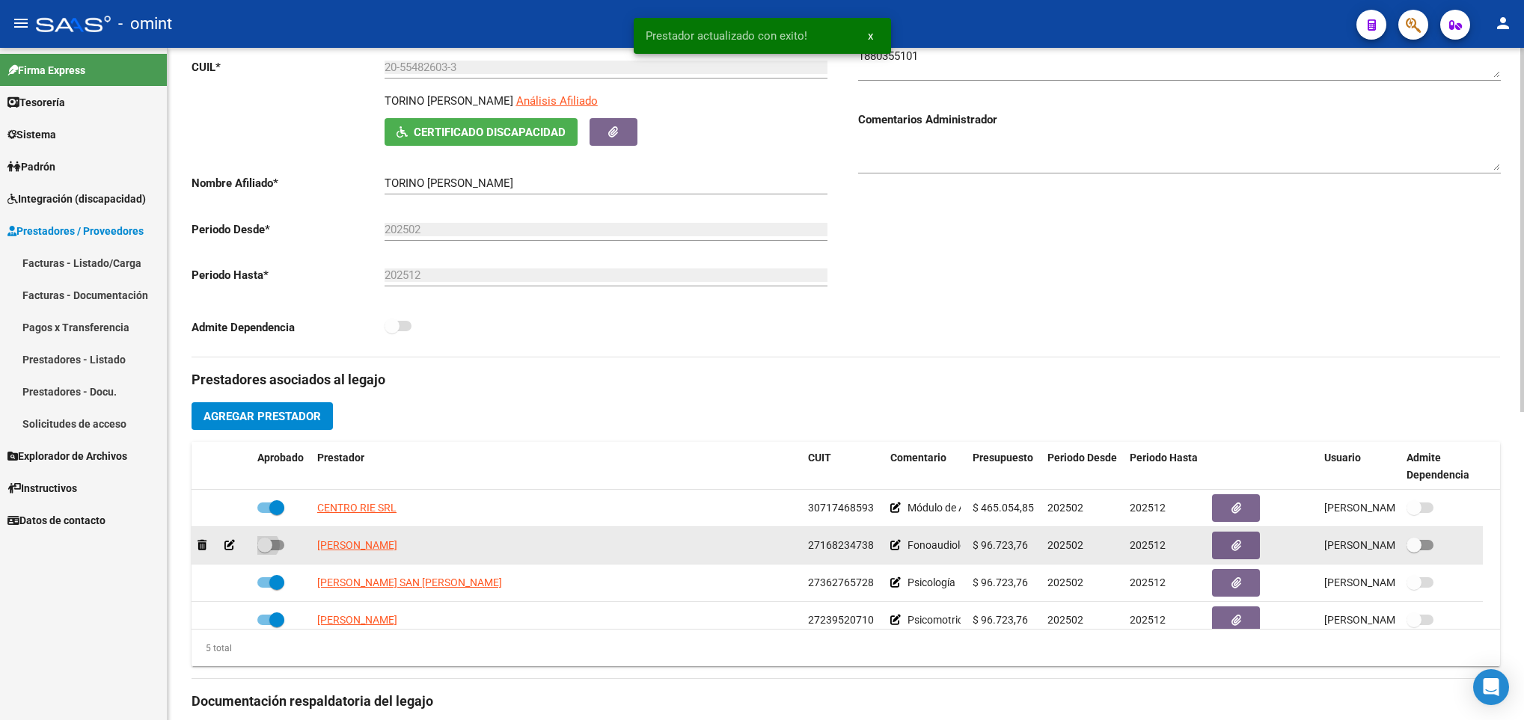
click at [281, 551] on span at bounding box center [270, 545] width 27 height 10
click at [265, 551] on input "checkbox" at bounding box center [264, 551] width 1 height 1
checkbox input "true"
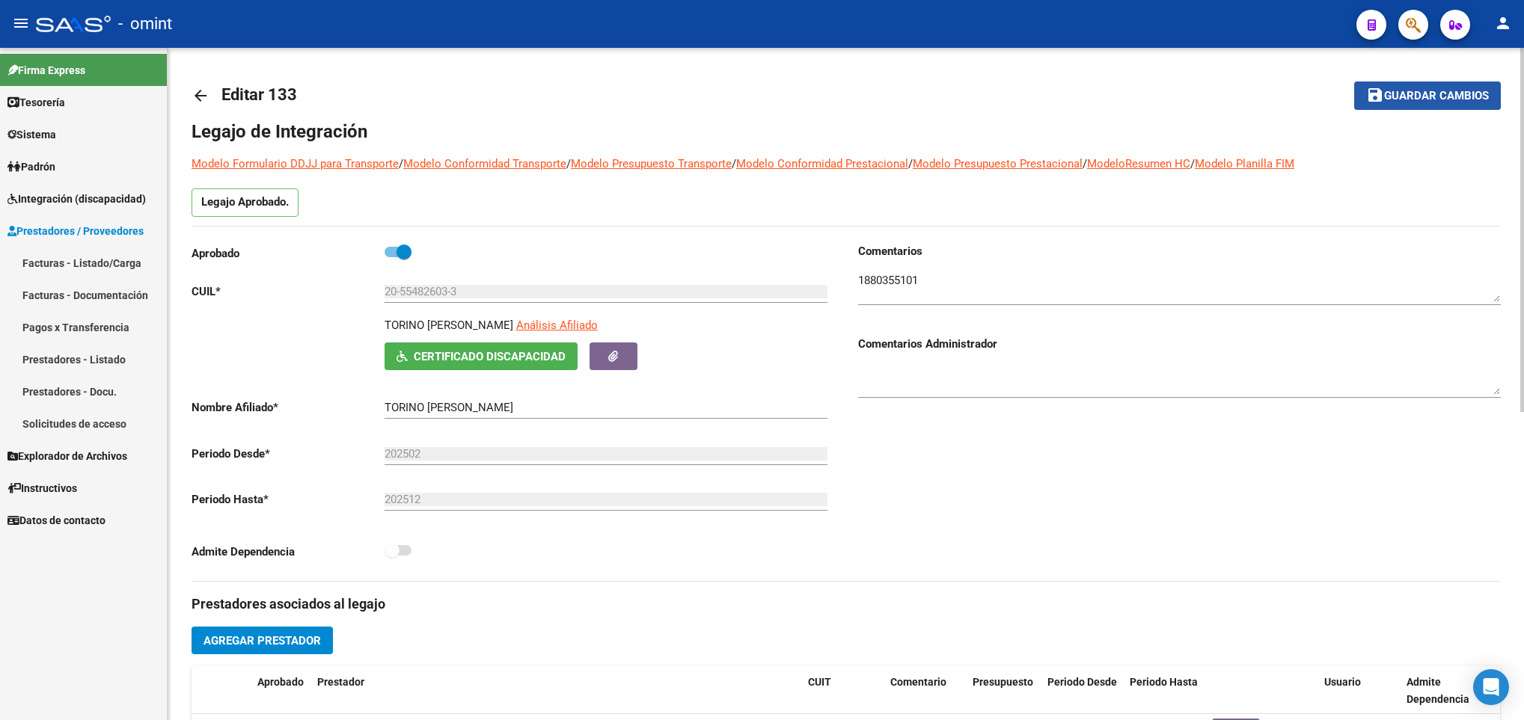
click at [1446, 104] on button "save Guardar cambios" at bounding box center [1427, 96] width 147 height 28
click at [205, 105] on link "arrow_back" at bounding box center [207, 95] width 30 height 35
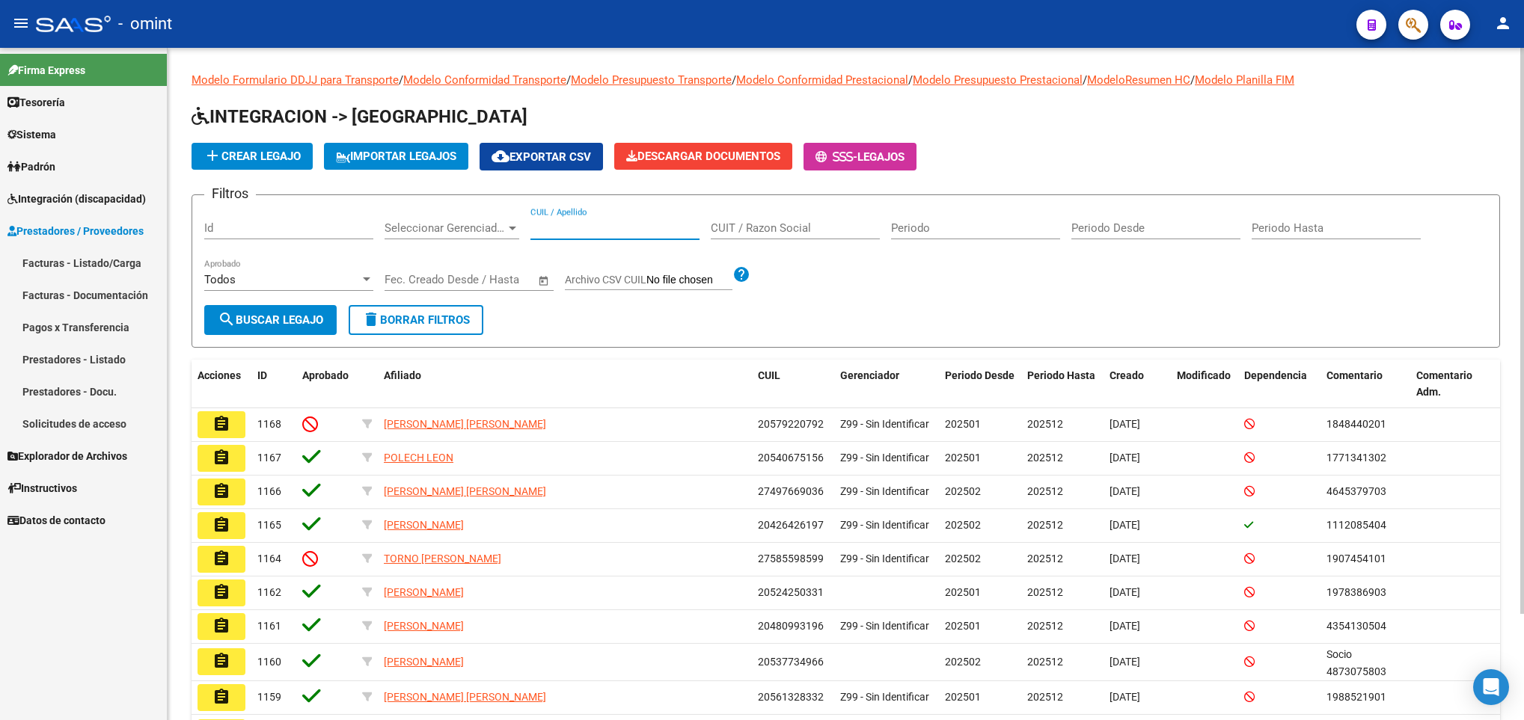
click at [569, 224] on input "CUIL / Apellido" at bounding box center [614, 227] width 169 height 13
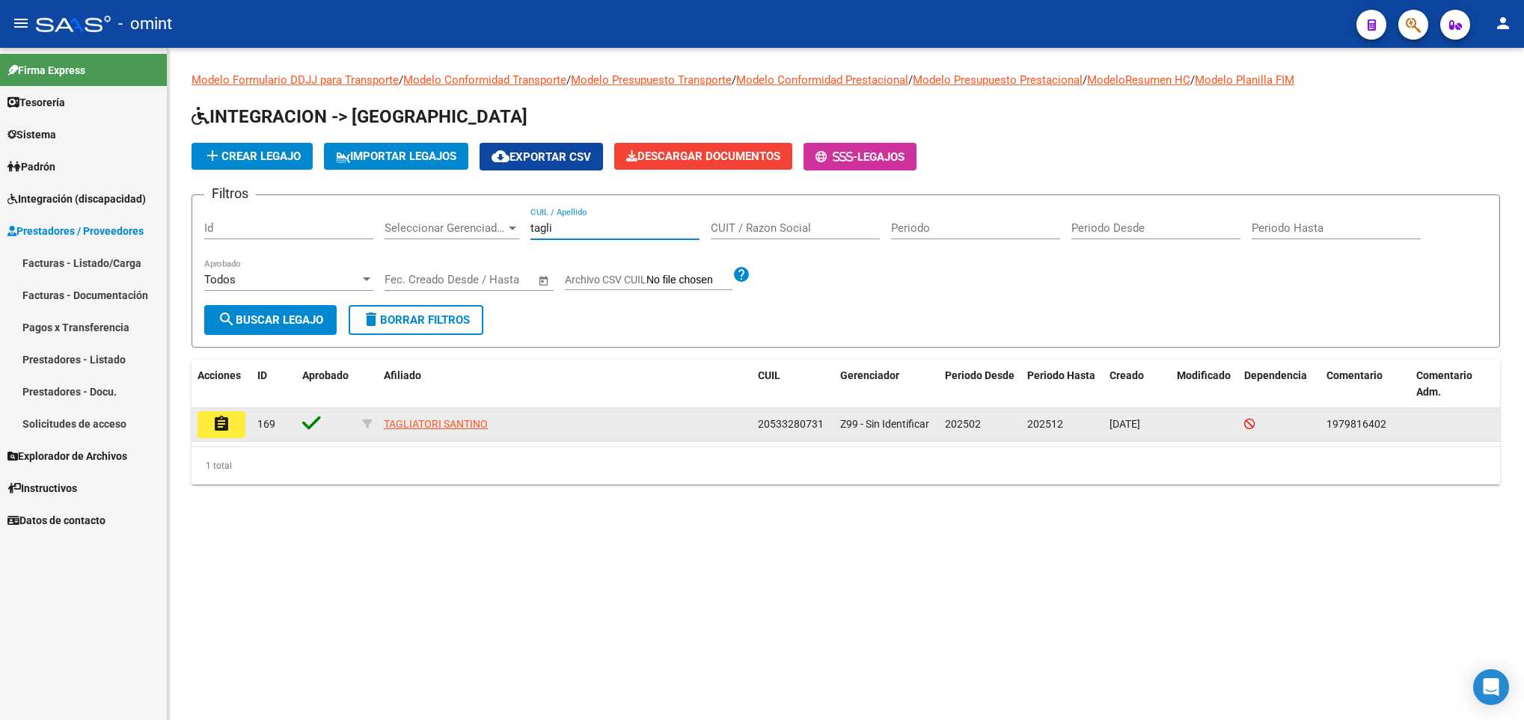
type input "tagli"
click at [221, 422] on mat-icon "assignment" at bounding box center [221, 424] width 18 height 18
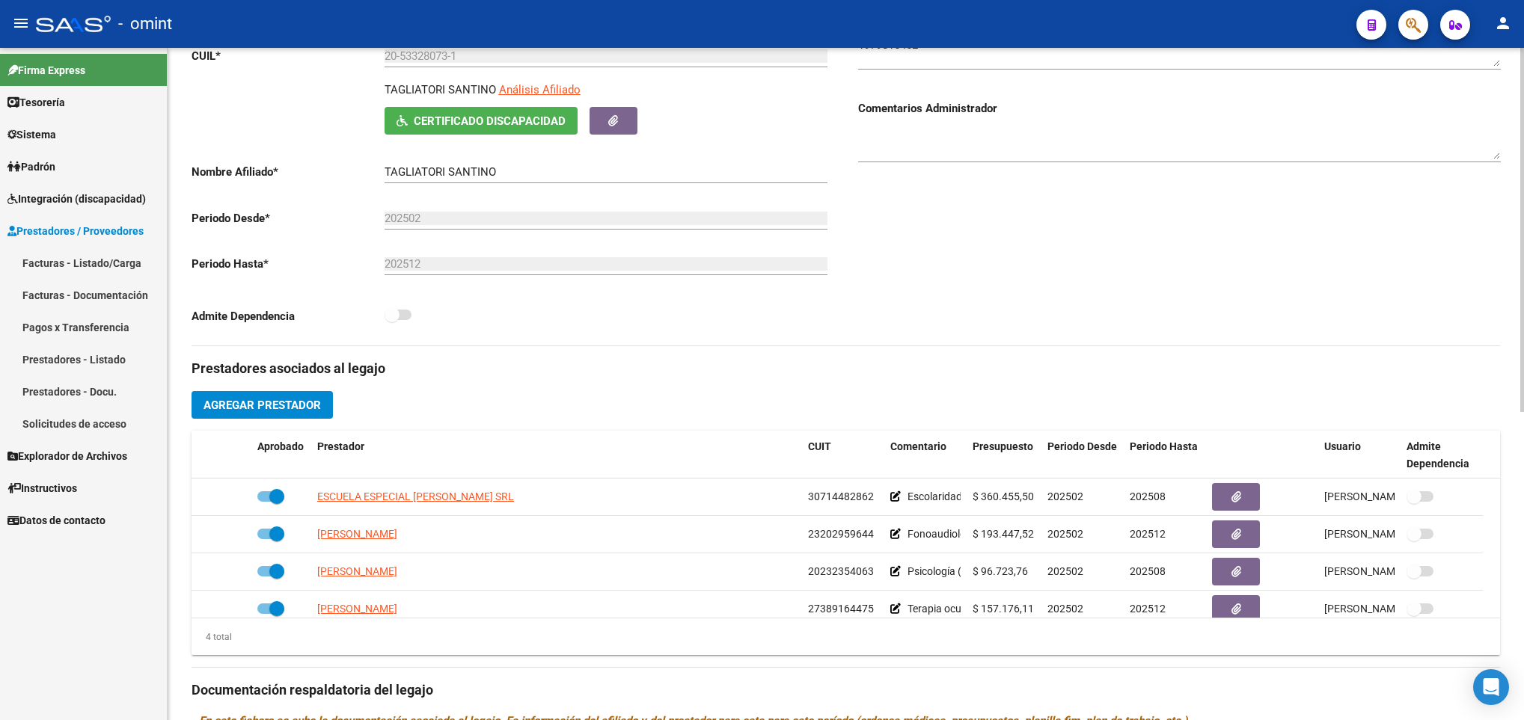
scroll to position [337, 0]
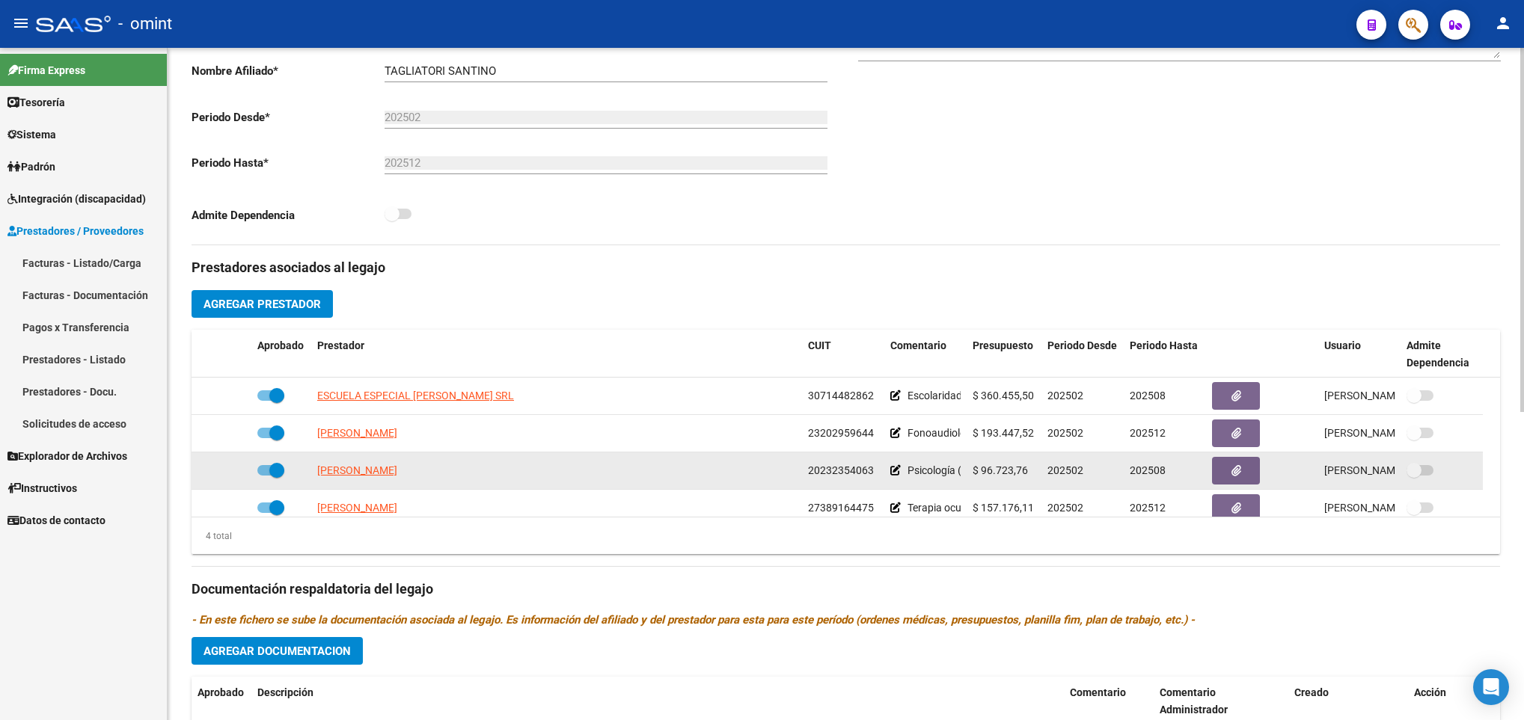
click at [269, 474] on span at bounding box center [276, 470] width 15 height 15
click at [265, 476] on input "checkbox" at bounding box center [264, 476] width 1 height 1
checkbox input "false"
click at [227, 474] on icon at bounding box center [229, 470] width 10 height 10
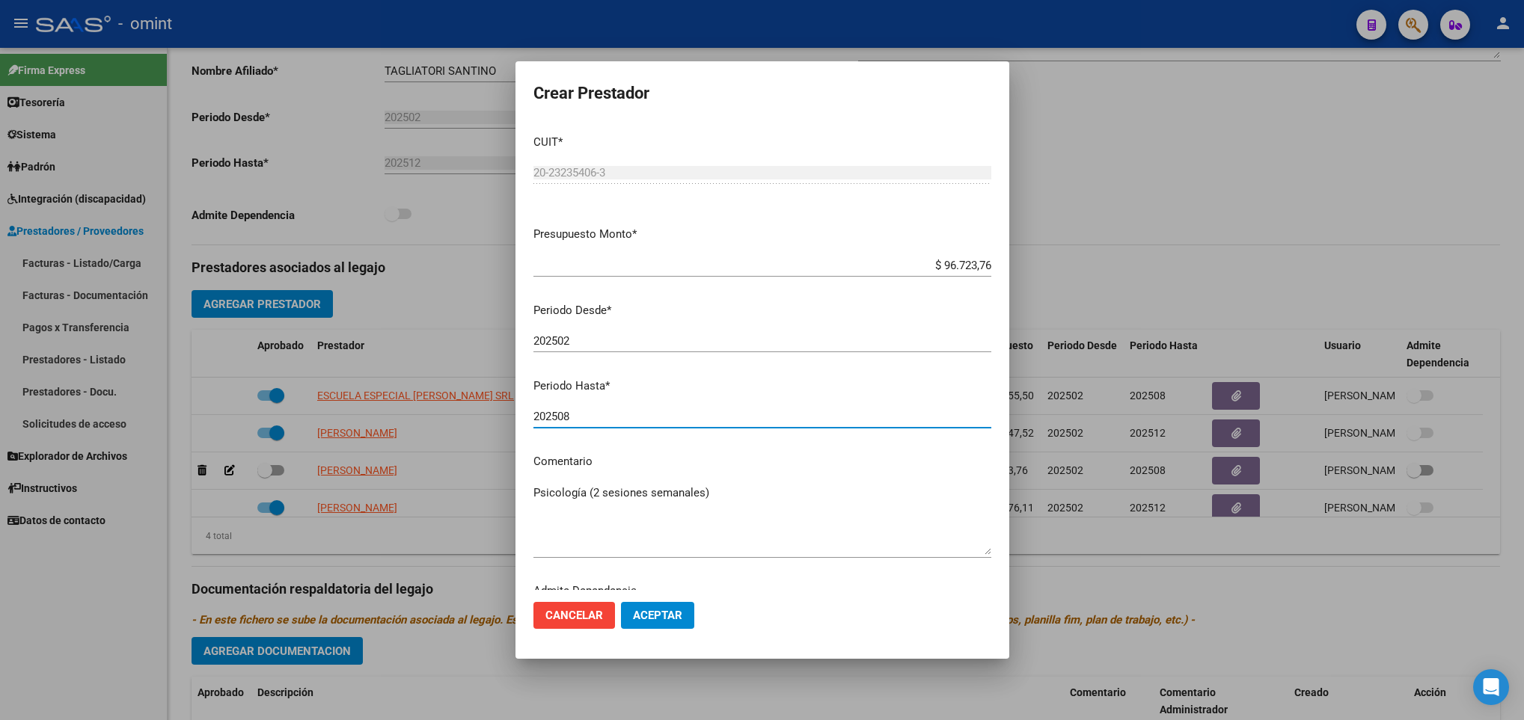
click at [721, 417] on input "202508" at bounding box center [762, 416] width 458 height 13
type input "202512"
click at [676, 613] on span "Aceptar" at bounding box center [657, 615] width 49 height 13
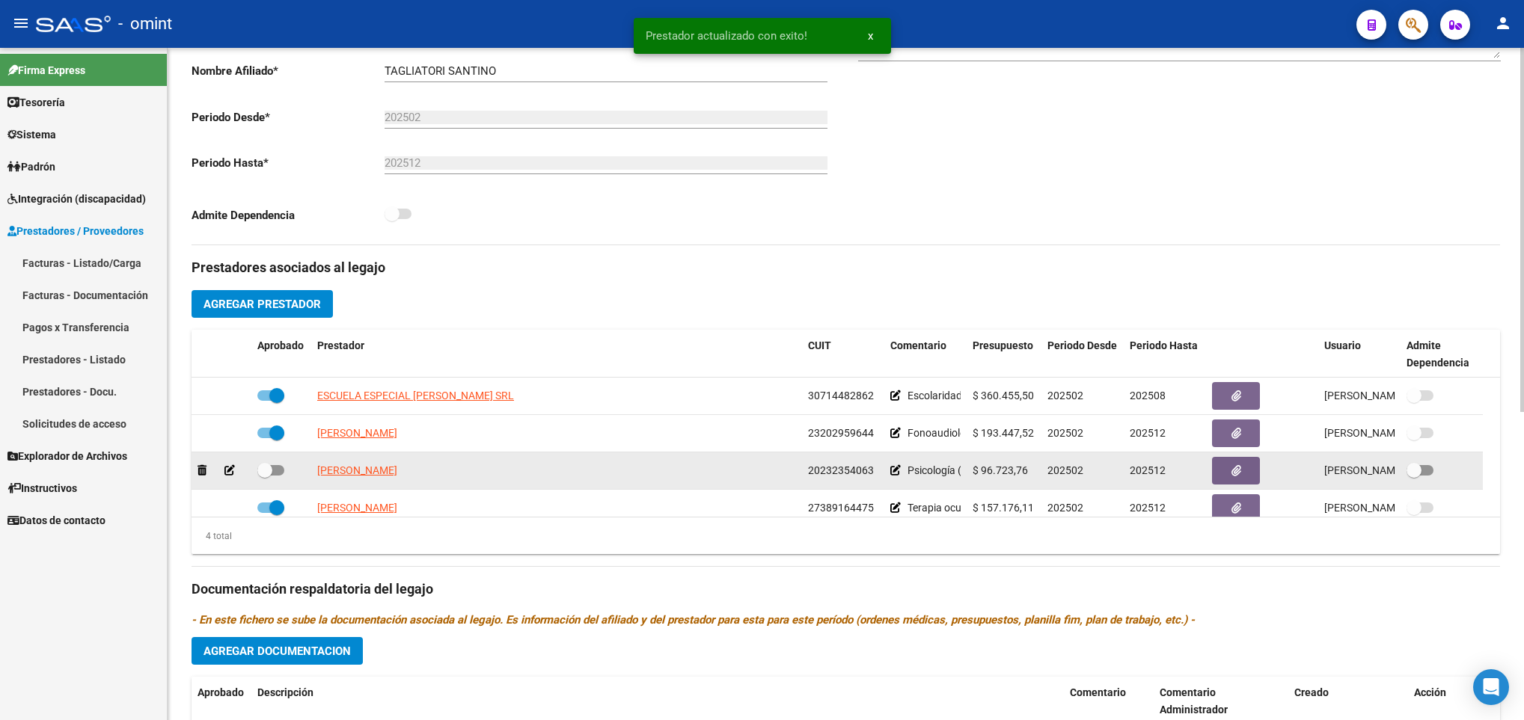
click at [276, 476] on span at bounding box center [270, 470] width 27 height 10
click at [265, 477] on input "checkbox" at bounding box center [264, 476] width 1 height 1
checkbox input "true"
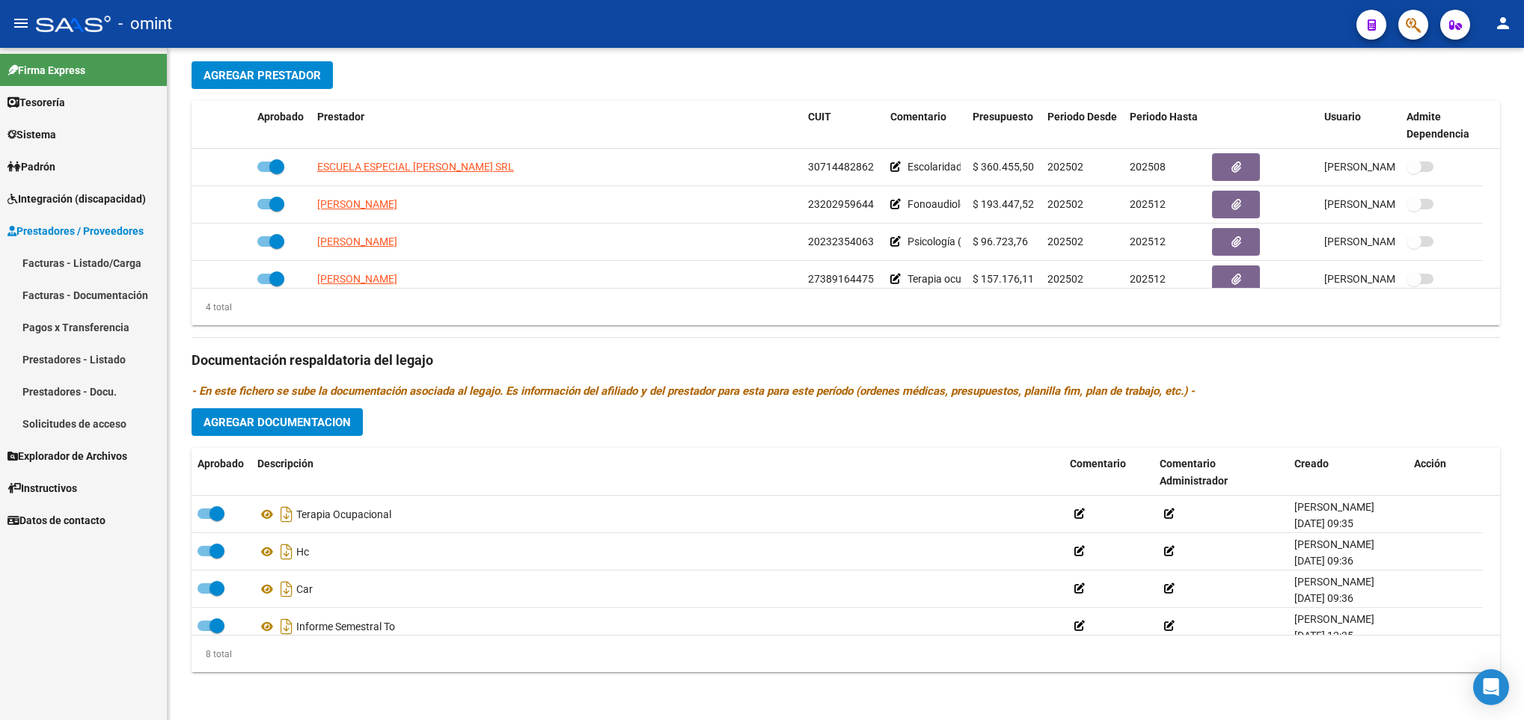
scroll to position [165, 0]
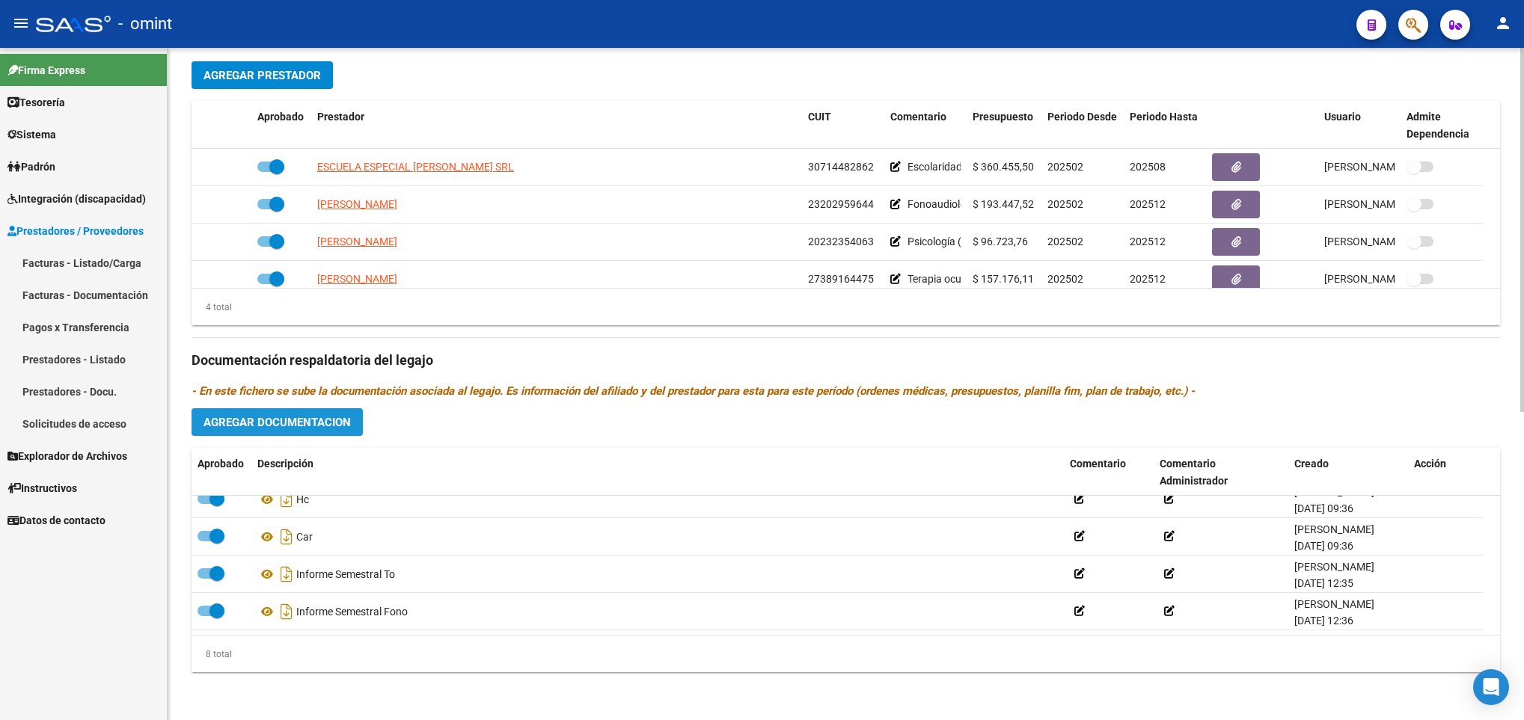
click at [337, 423] on span "Agregar Documentacion" at bounding box center [276, 422] width 147 height 13
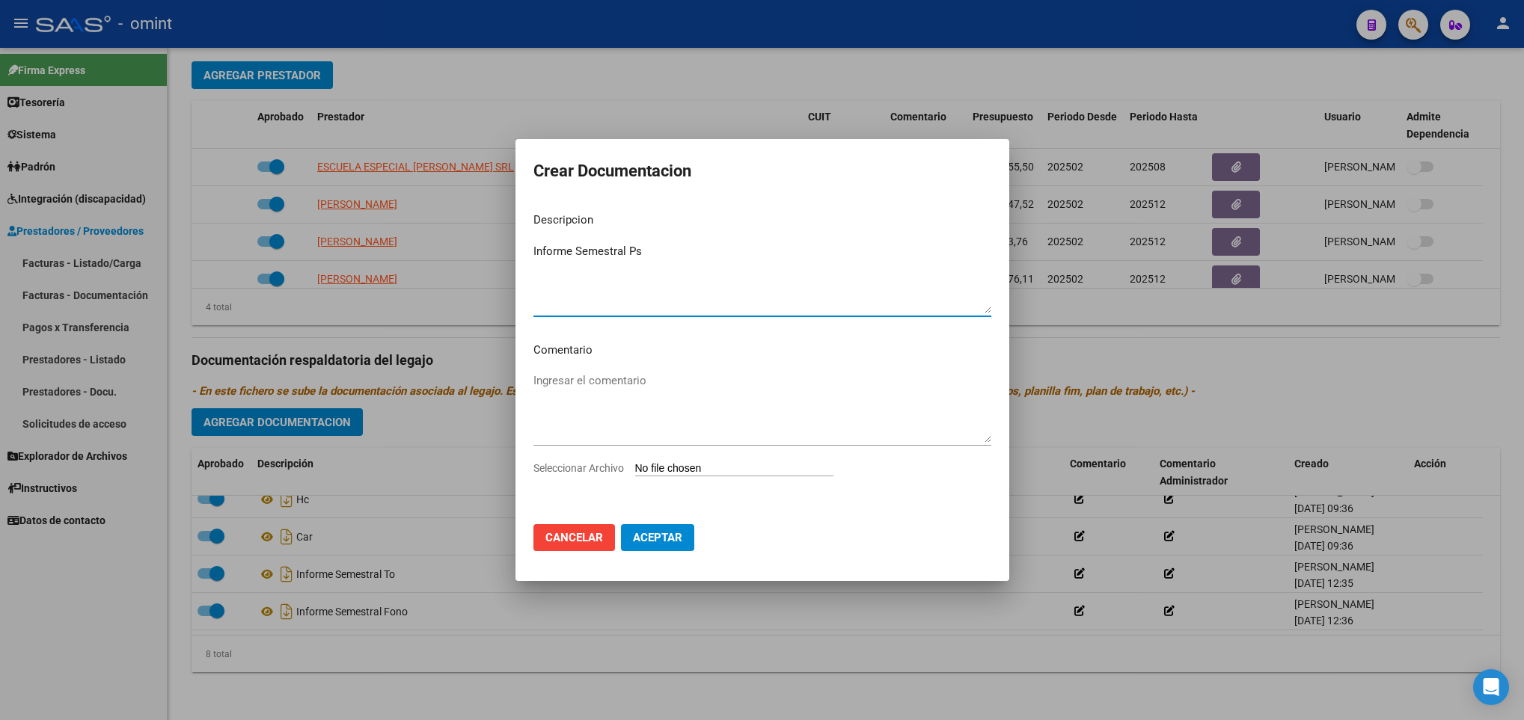
type textarea "Informe Semestral Ps"
click at [755, 472] on input "Seleccionar Archivo" at bounding box center [734, 469] width 198 height 14
type input "C:\fakepath\048 ps.pdf"
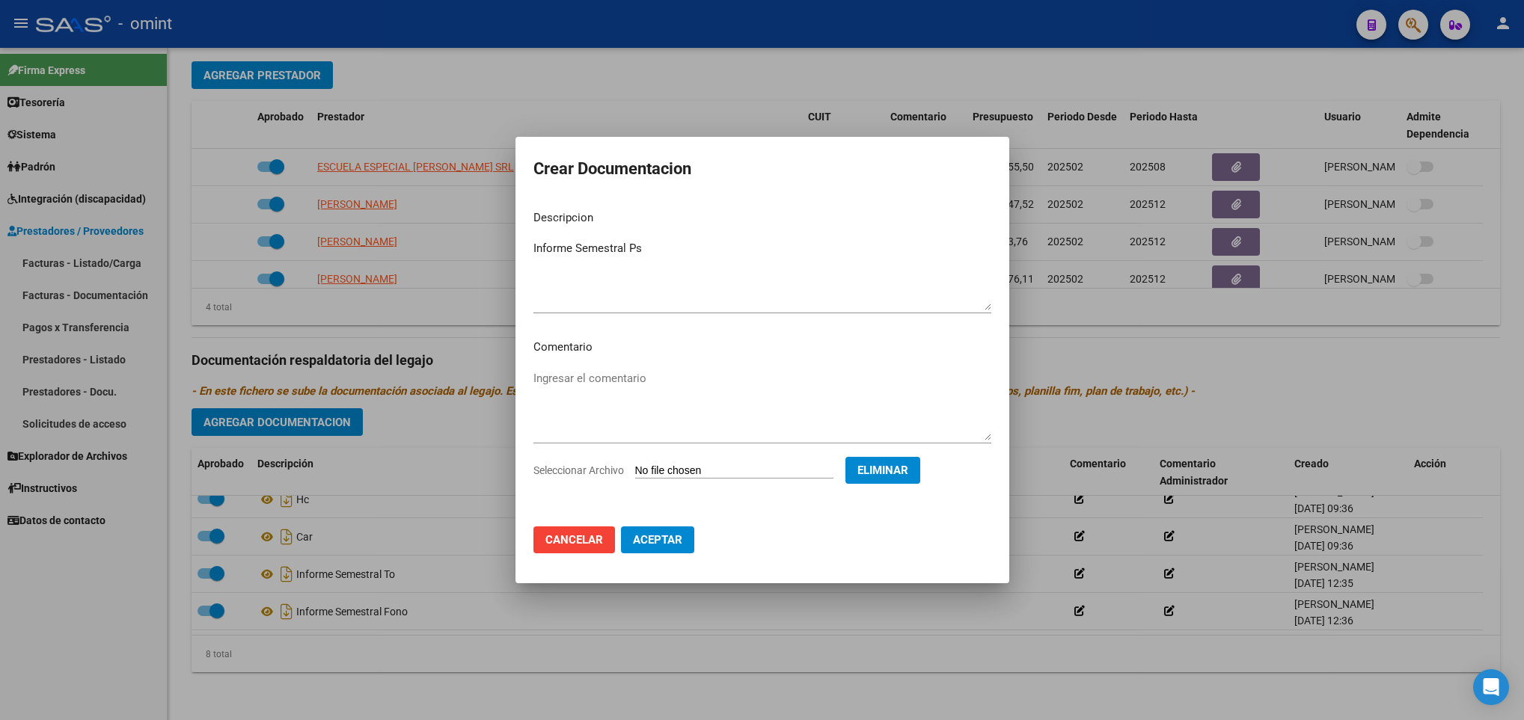
click at [667, 544] on span "Aceptar" at bounding box center [657, 539] width 49 height 13
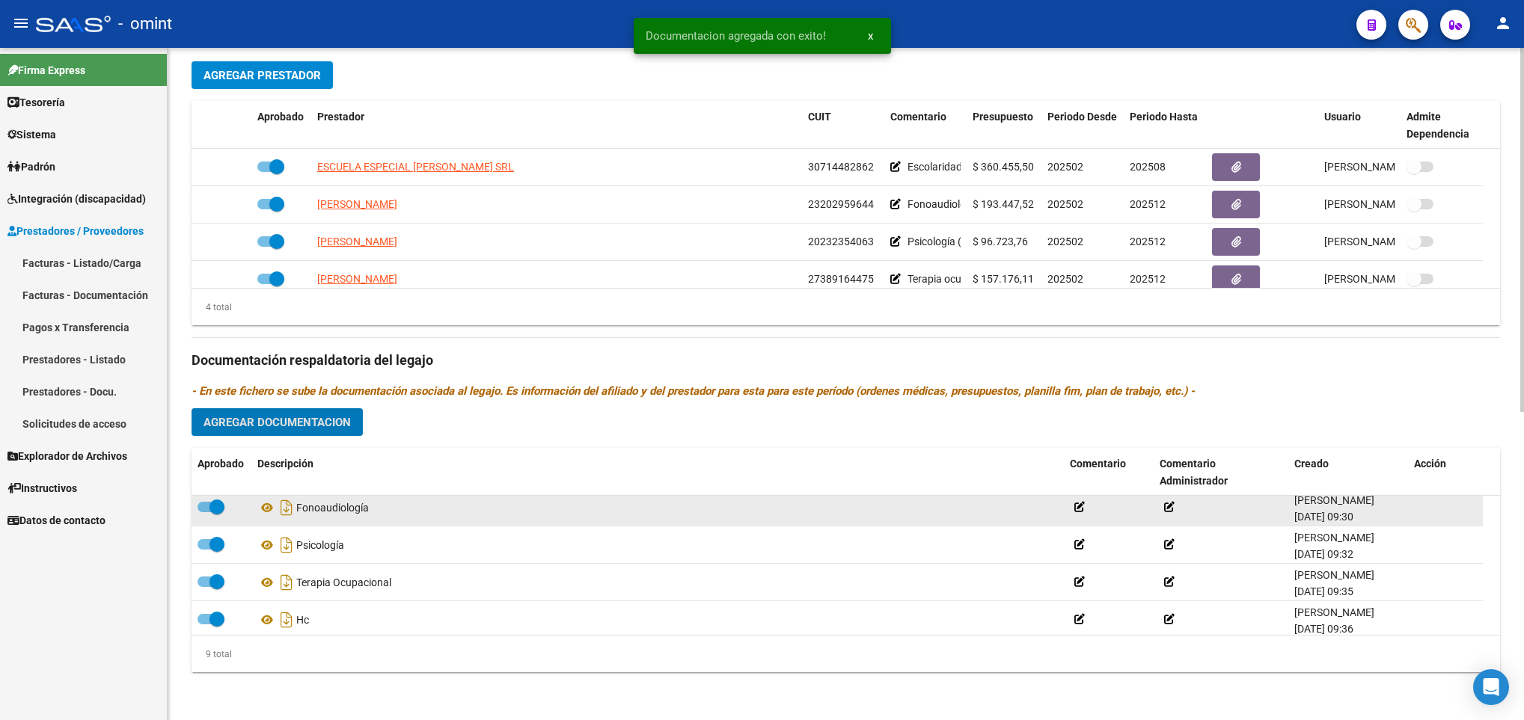
scroll to position [0, 0]
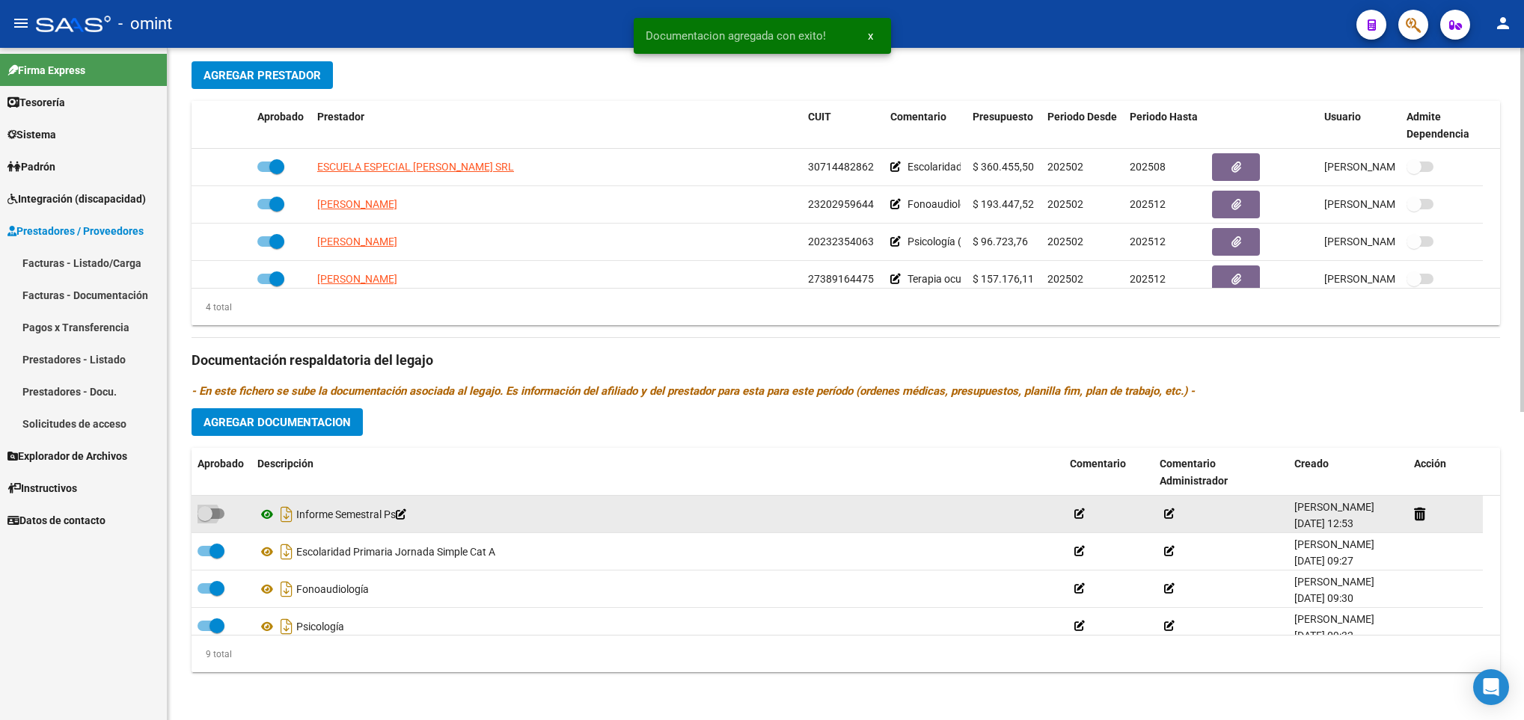
drag, startPoint x: 222, startPoint y: 521, endPoint x: 268, endPoint y: 521, distance: 45.6
click at [223, 519] on label at bounding box center [211, 514] width 27 height 18
click at [205, 519] on input "checkbox" at bounding box center [204, 519] width 1 height 1
checkbox input "true"
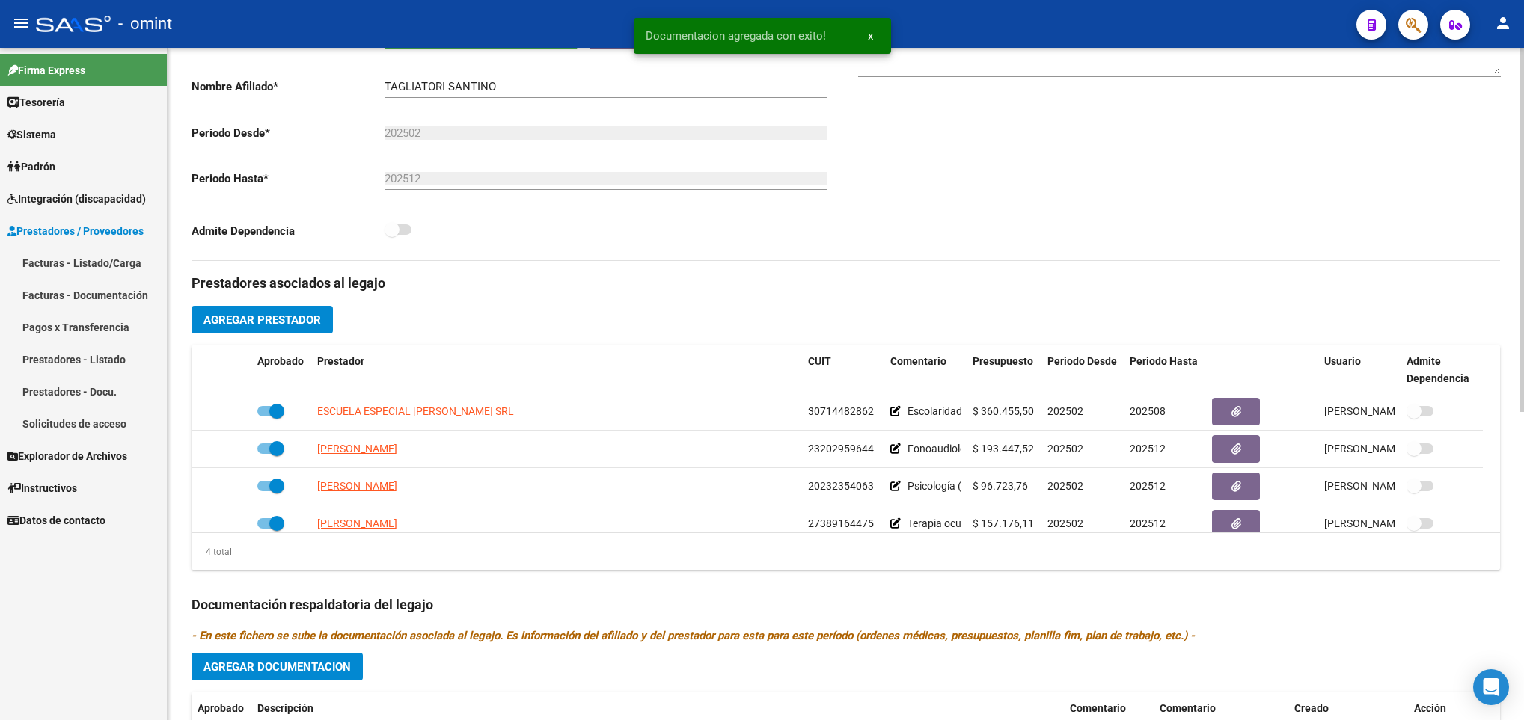
scroll to position [7, 0]
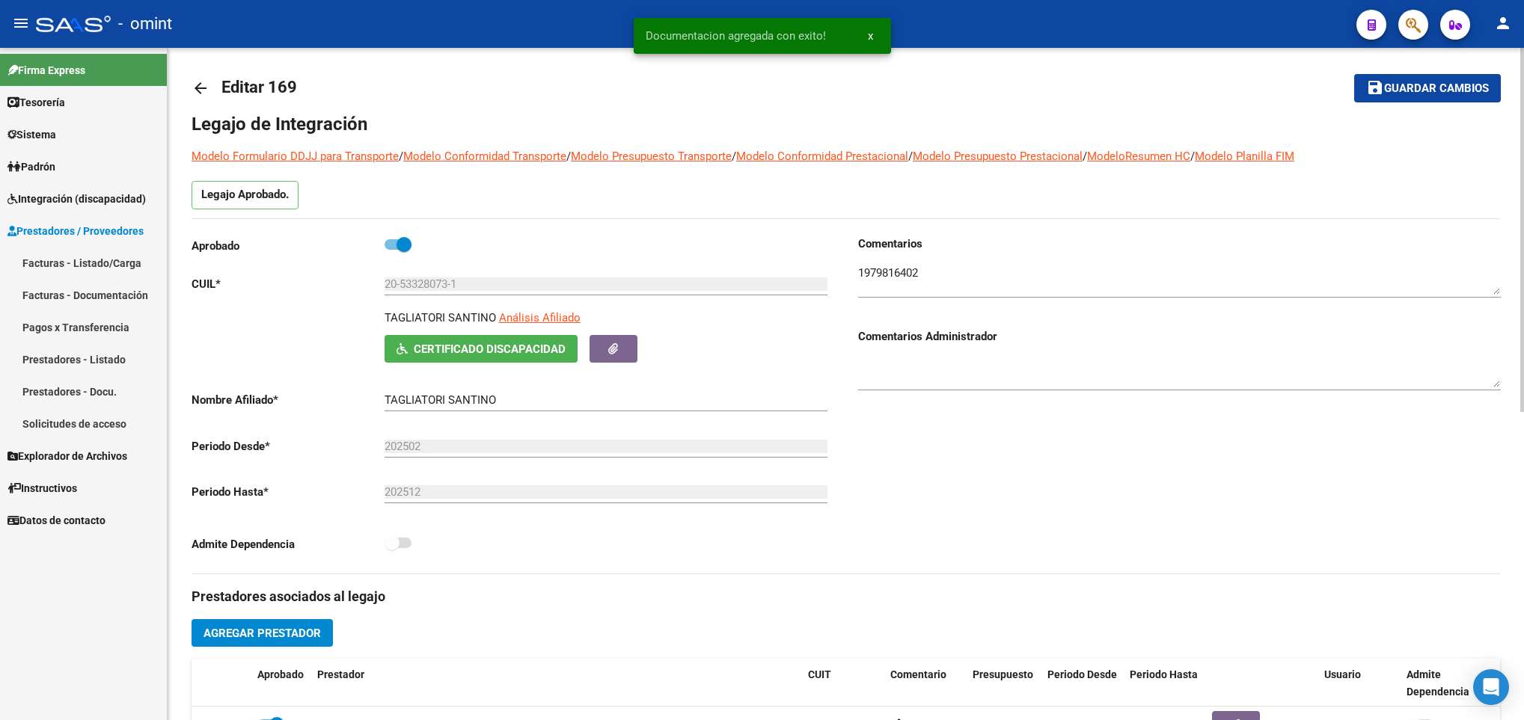
click at [1389, 90] on span "Guardar cambios" at bounding box center [1436, 88] width 105 height 13
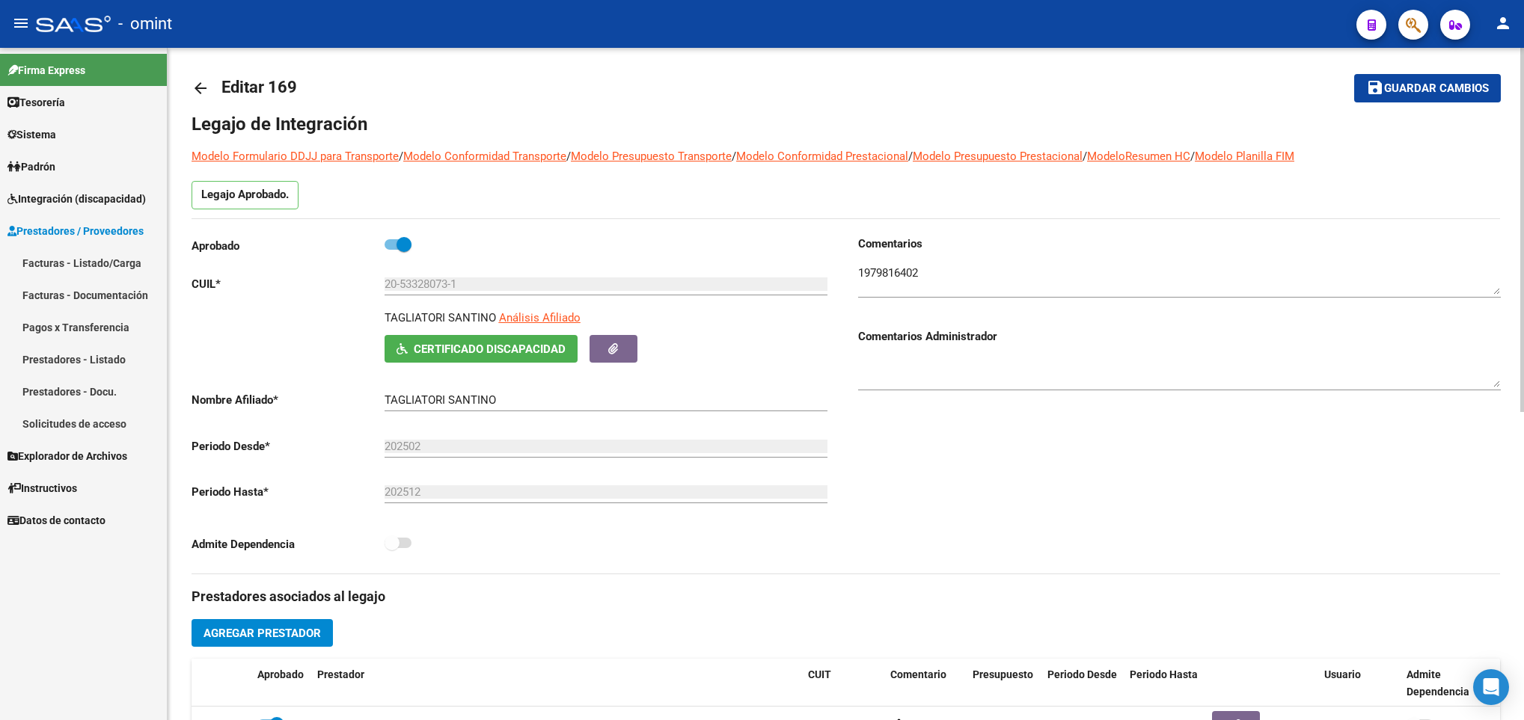
click at [209, 91] on link "arrow_back" at bounding box center [207, 87] width 30 height 35
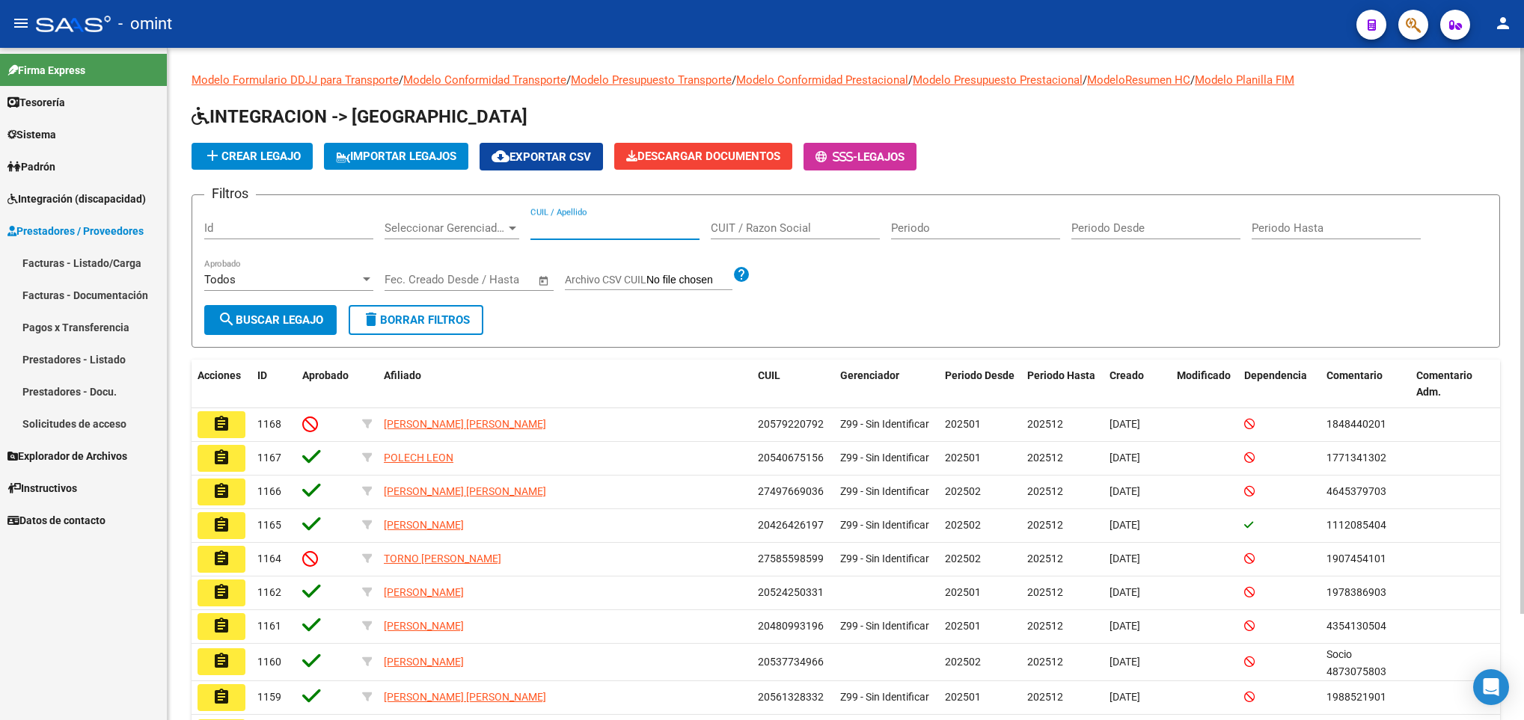
drag, startPoint x: 588, startPoint y: 227, endPoint x: 596, endPoint y: 211, distance: 18.1
click at [595, 213] on div "CUIL / Apellido" at bounding box center [614, 223] width 169 height 32
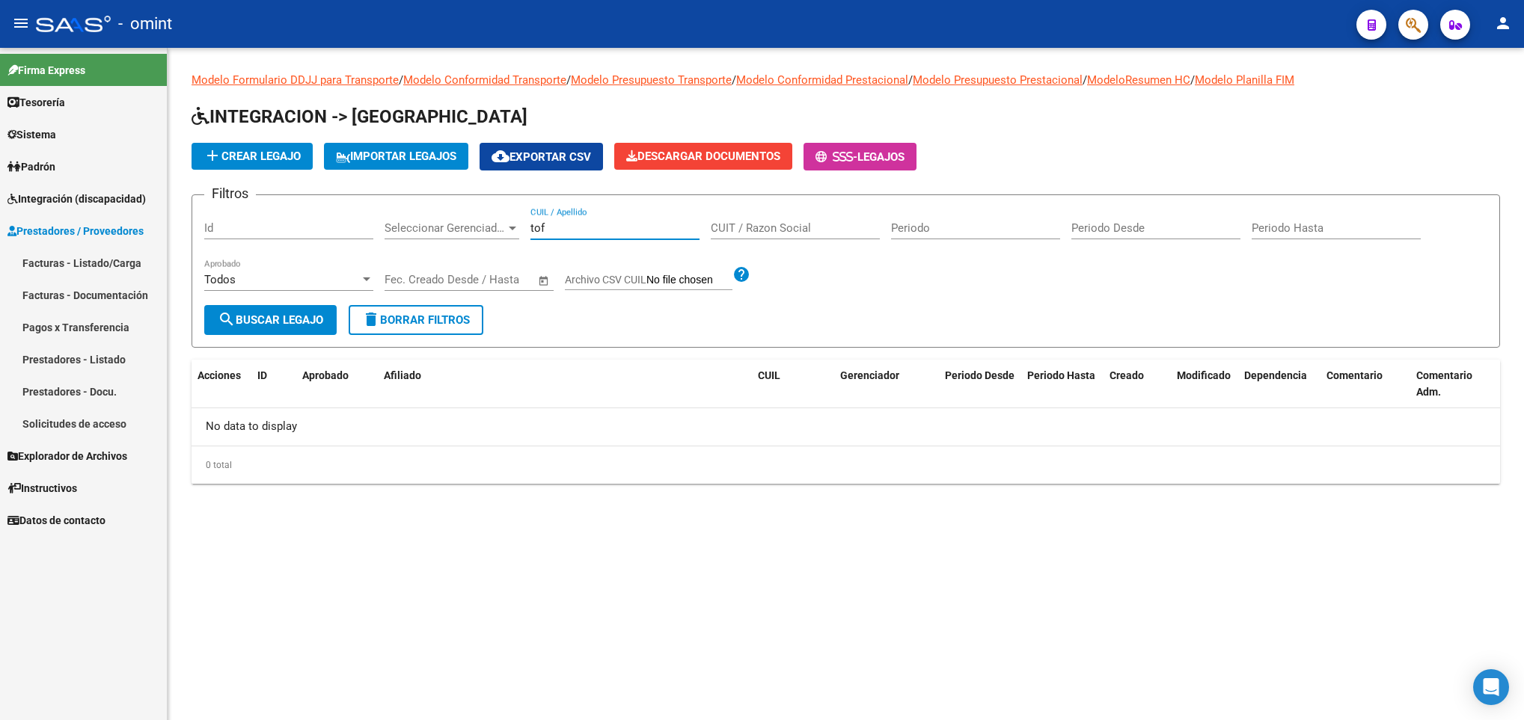
drag, startPoint x: 559, startPoint y: 222, endPoint x: 454, endPoint y: 204, distance: 106.3
click at [454, 204] on form "Filtros Id Seleccionar Gerenciador Seleccionar Gerenciador tof CUIL / Apellido …" at bounding box center [846, 271] width 1308 height 153
paste input "52401555"
drag, startPoint x: 606, startPoint y: 221, endPoint x: 483, endPoint y: 218, distance: 123.5
click at [483, 218] on div "Filtros Id Seleccionar Gerenciador Seleccionar Gerenciador 52401555 CUIL / Apel…" at bounding box center [845, 256] width 1283 height 98
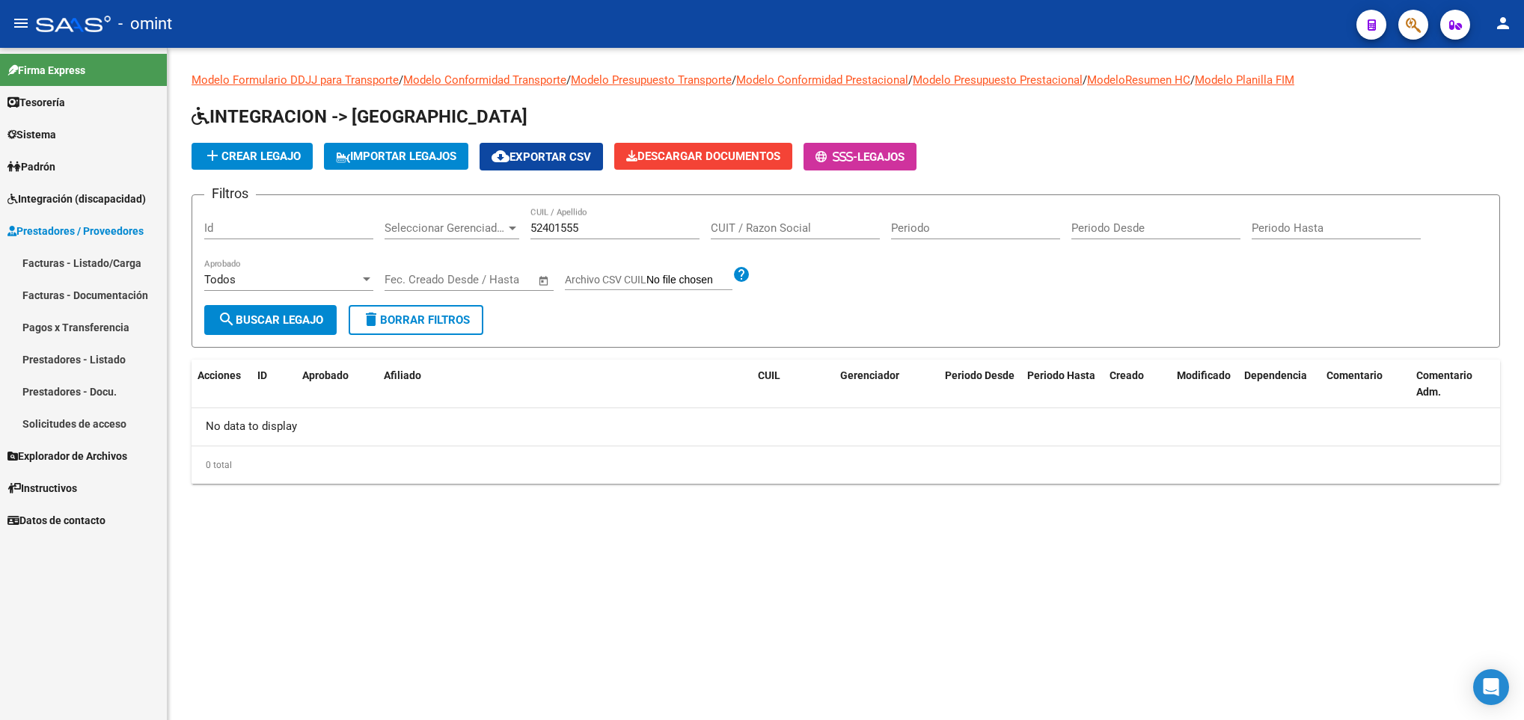
drag, startPoint x: 483, startPoint y: 218, endPoint x: 582, endPoint y: 222, distance: 99.6
click at [582, 222] on input "52401555" at bounding box center [614, 227] width 169 height 13
drag, startPoint x: 582, startPoint y: 222, endPoint x: 512, endPoint y: 227, distance: 70.5
click at [512, 227] on div "Filtros Id Seleccionar Gerenciador Seleccionar Gerenciador 52401555 CUIL / Apel…" at bounding box center [845, 256] width 1283 height 98
type input "r"
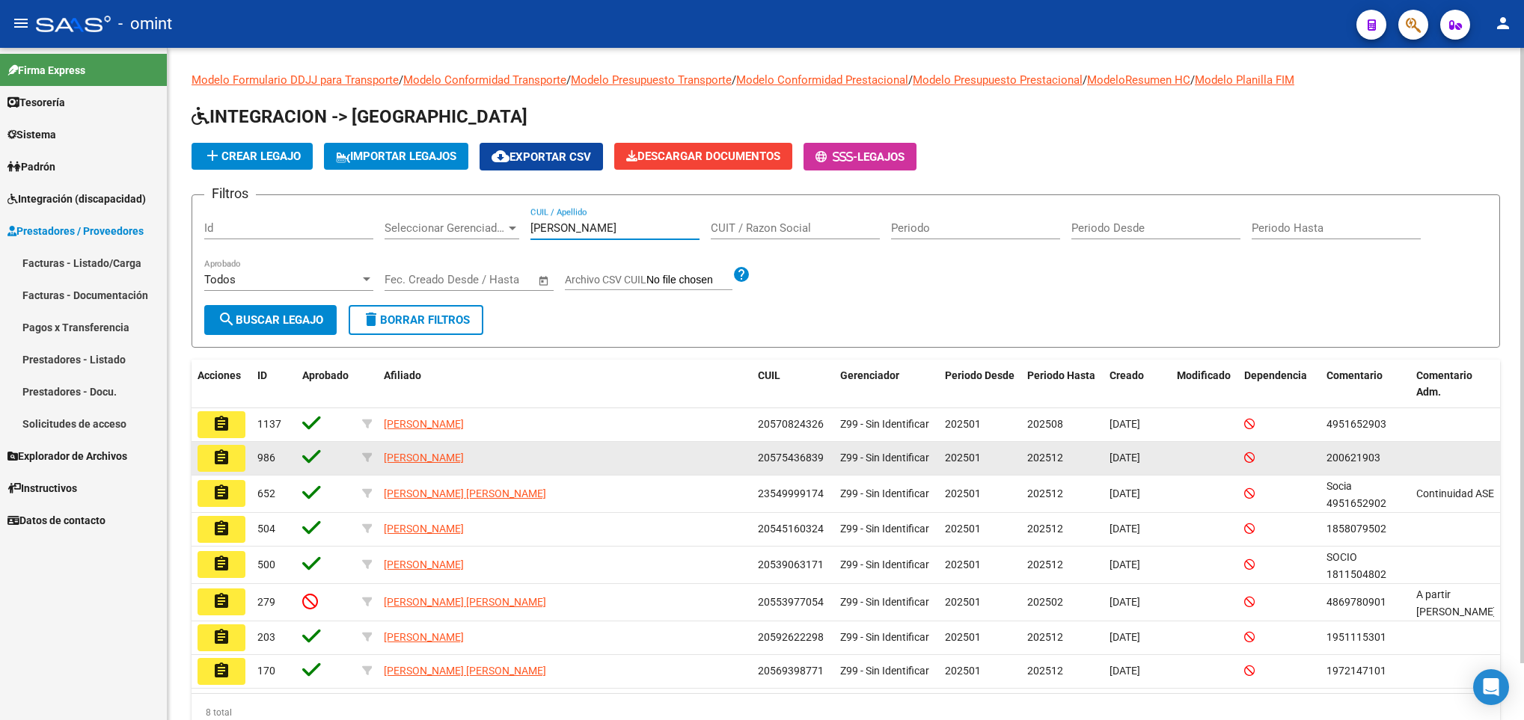
type input "torres"
click at [238, 452] on button "assignment" at bounding box center [222, 458] width 48 height 27
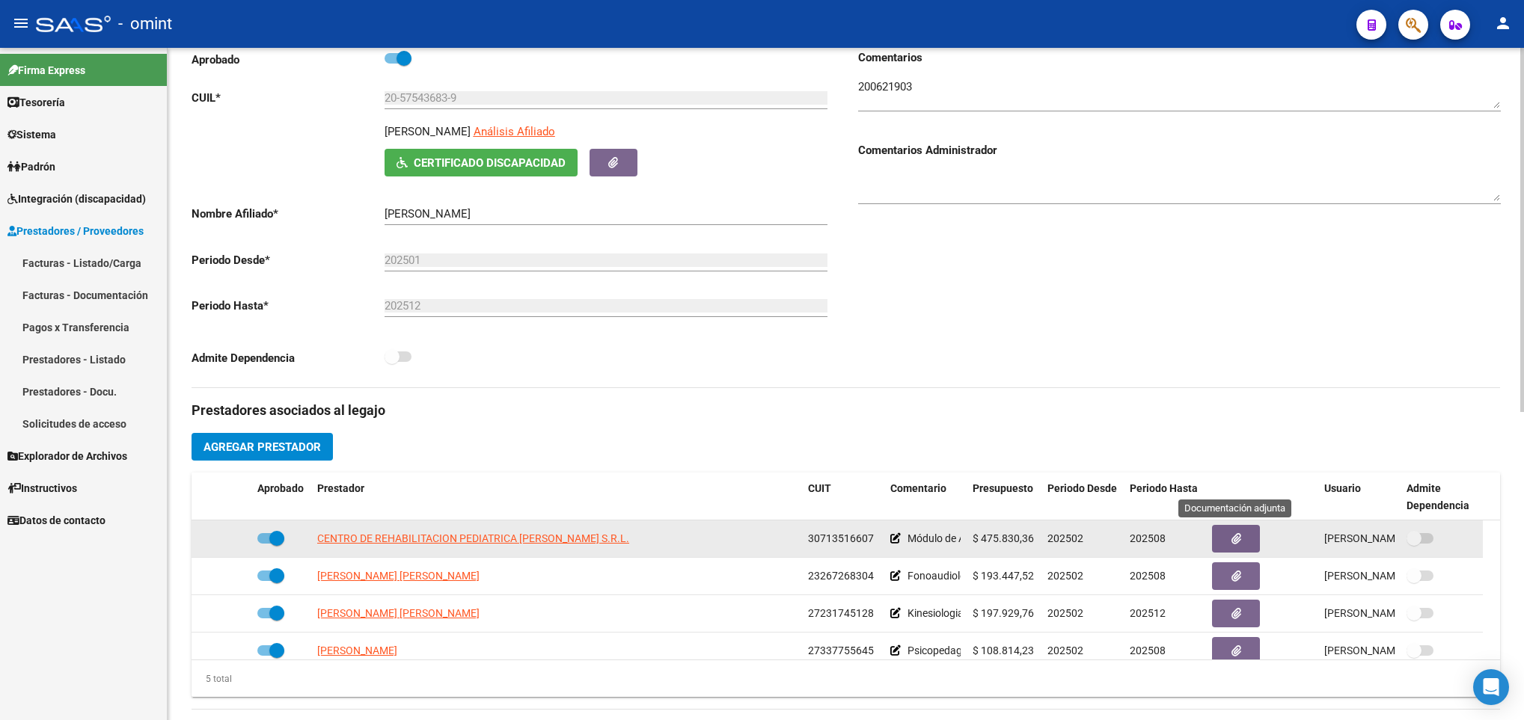
scroll to position [337, 0]
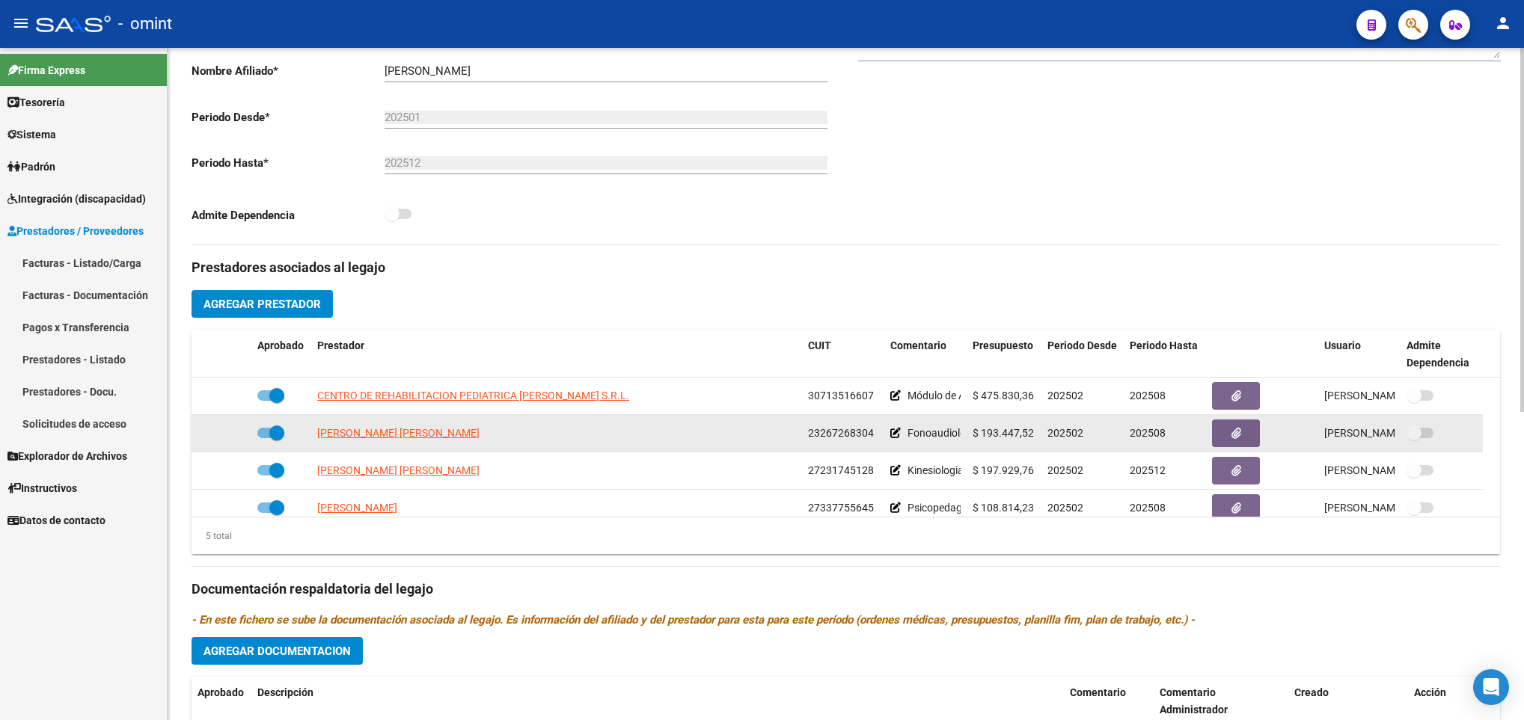
click at [263, 435] on span at bounding box center [270, 433] width 27 height 10
click at [264, 438] on input "checkbox" at bounding box center [264, 438] width 1 height 1
checkbox input "false"
click at [229, 438] on icon at bounding box center [229, 433] width 10 height 10
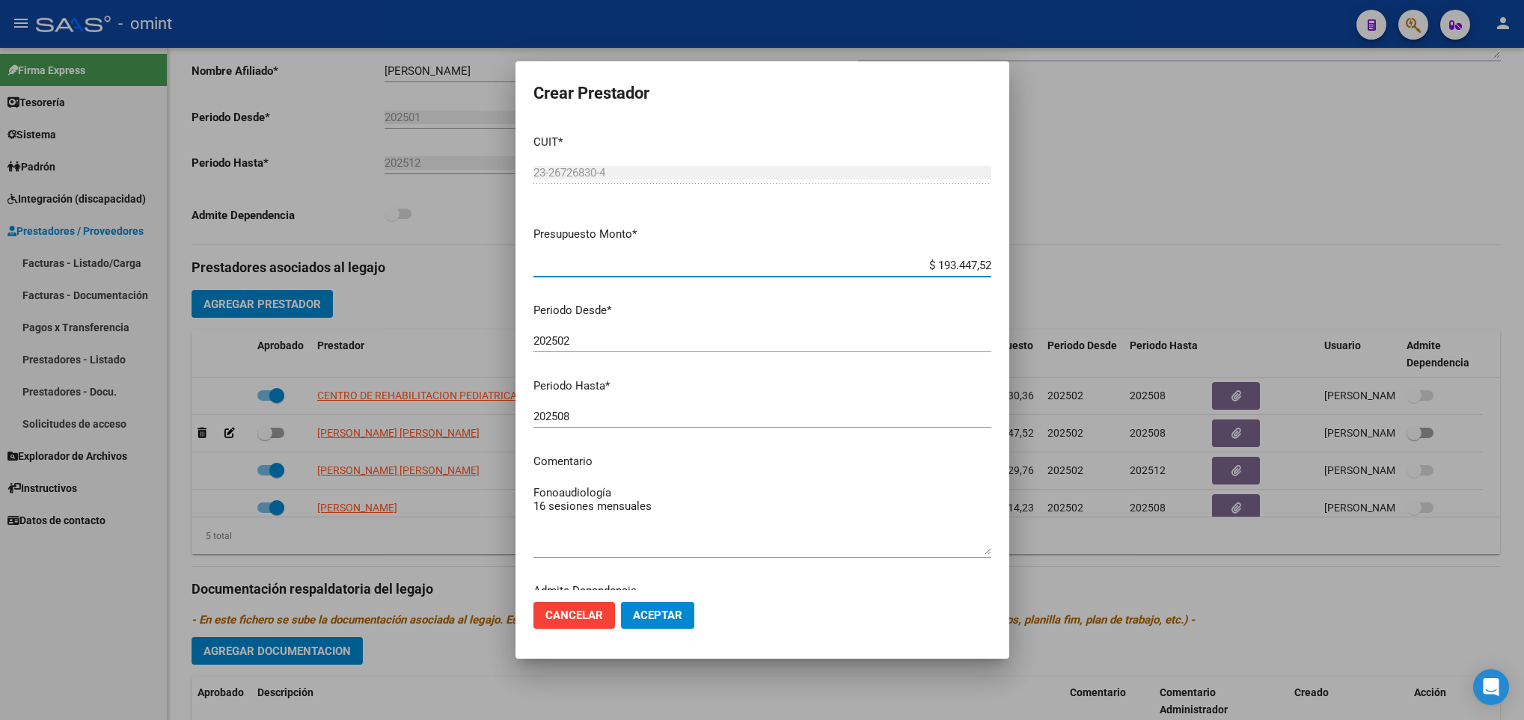
click at [629, 420] on input "202508" at bounding box center [762, 416] width 458 height 13
type input "202511"
click at [676, 610] on span "Aceptar" at bounding box center [657, 615] width 49 height 13
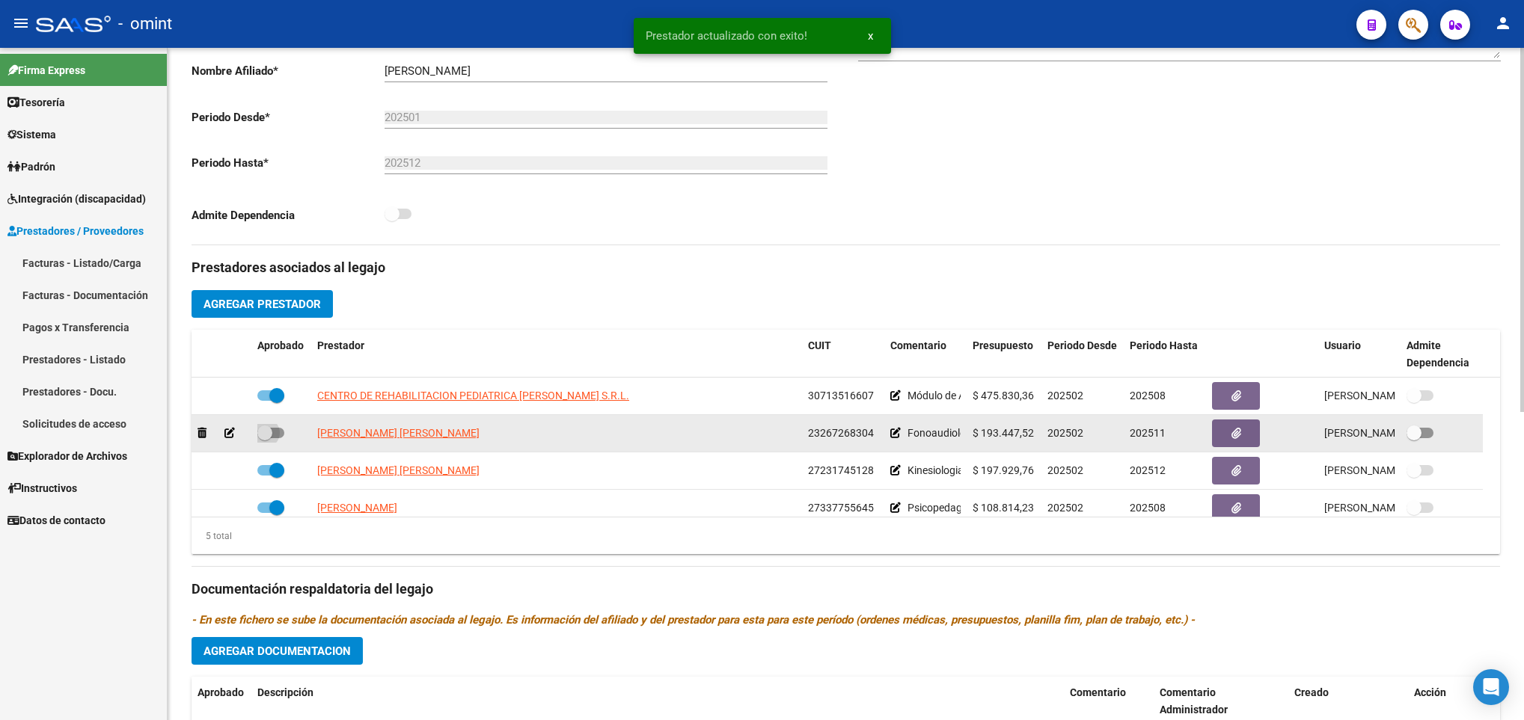
click at [277, 435] on span at bounding box center [270, 433] width 27 height 10
click at [265, 438] on input "checkbox" at bounding box center [264, 438] width 1 height 1
checkbox input "true"
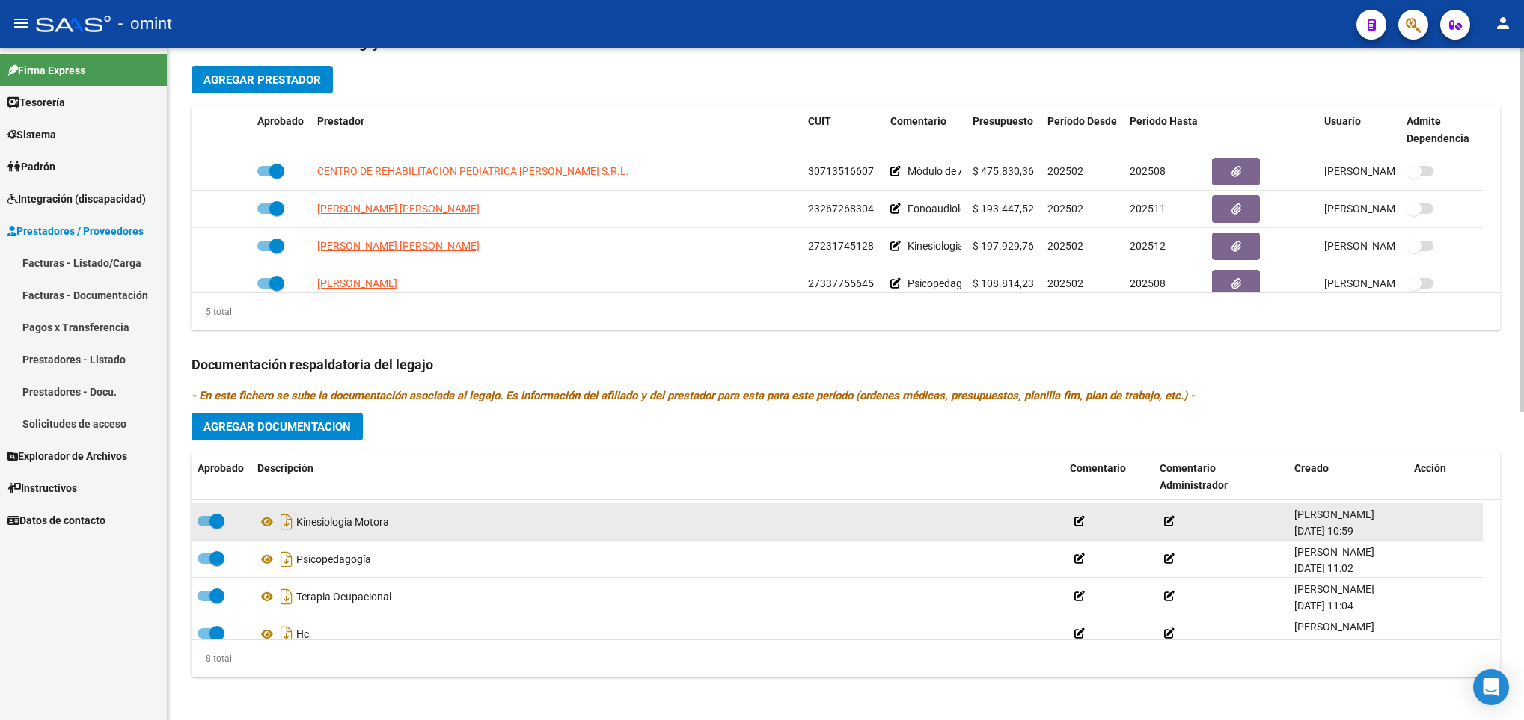
scroll to position [165, 0]
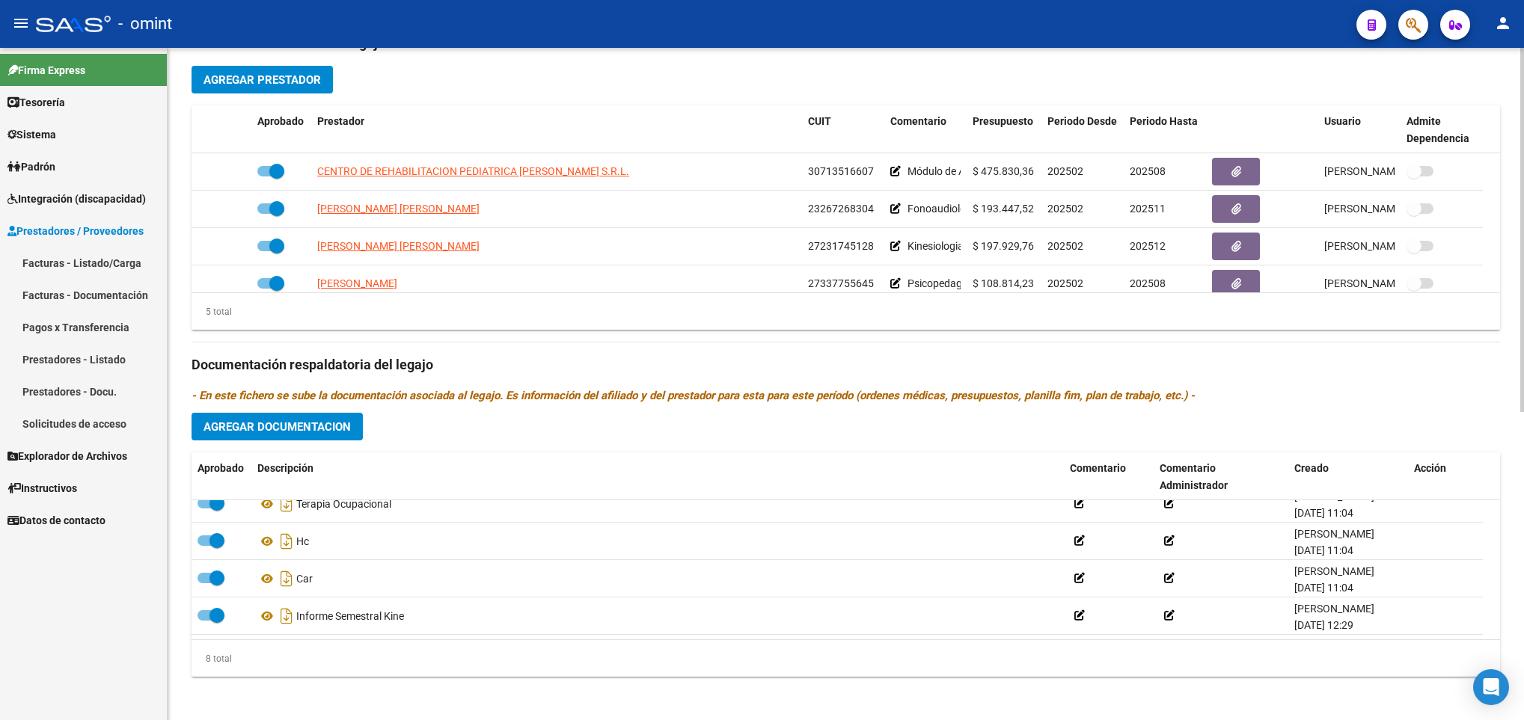
click at [382, 433] on div "Prestadores asociados al legajo Agregar Prestador Aprobado Prestador CUIT Comen…" at bounding box center [846, 355] width 1308 height 668
click at [341, 434] on span "Agregar Documentacion" at bounding box center [276, 426] width 147 height 13
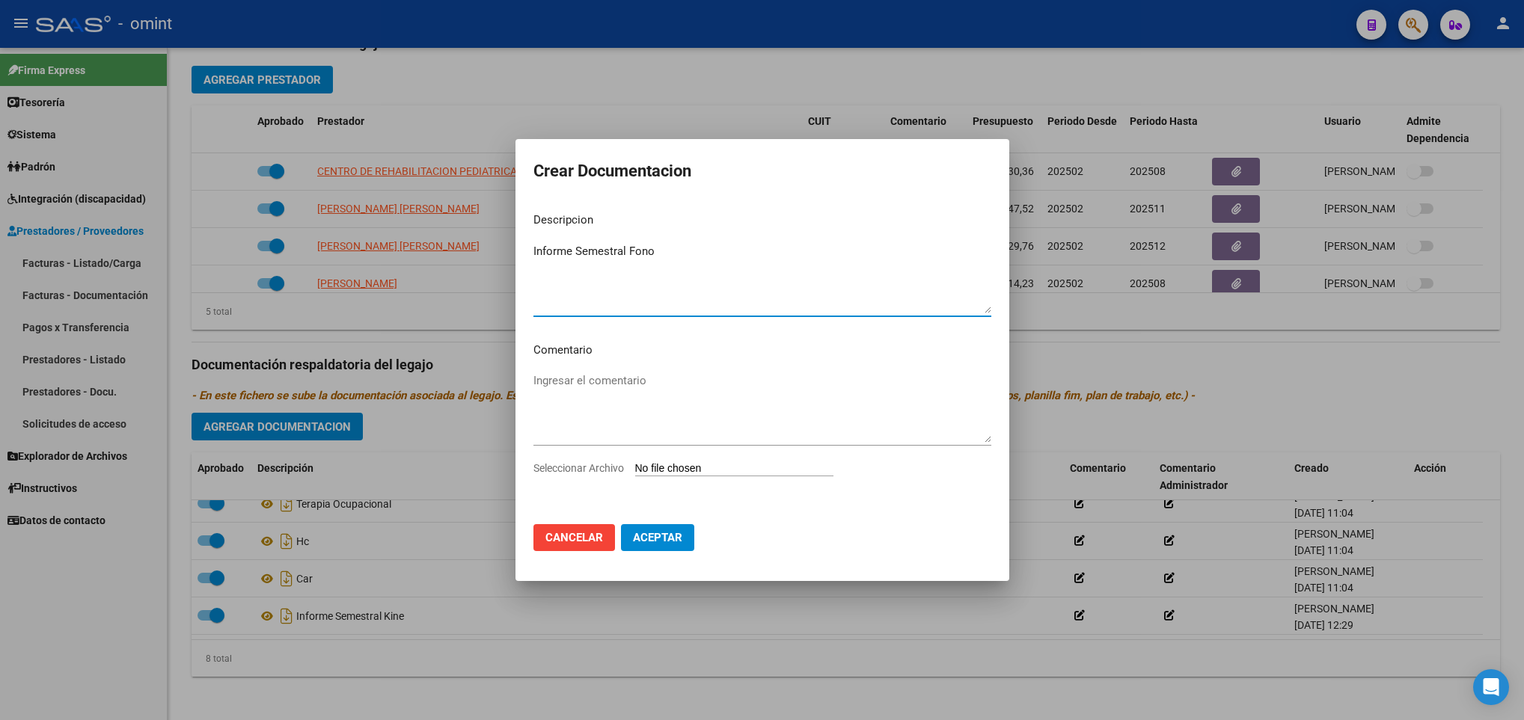
type textarea "Informe Semestral Fono"
click at [725, 468] on input "Seleccionar Archivo" at bounding box center [734, 469] width 198 height 14
type input "C:\fakepath\1200621903_25071107590_inf-seg-eval-sem.pdf"
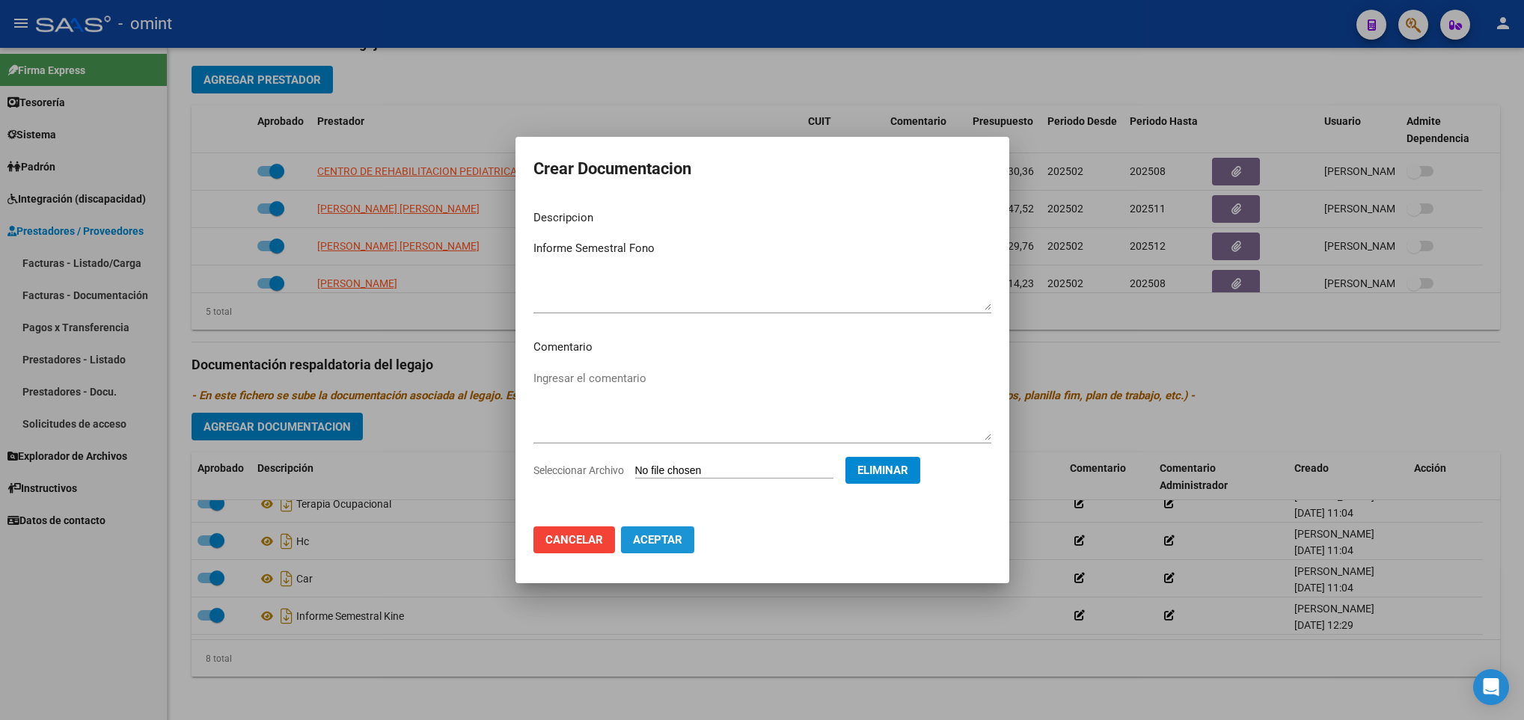
click at [658, 541] on span "Aceptar" at bounding box center [657, 539] width 49 height 13
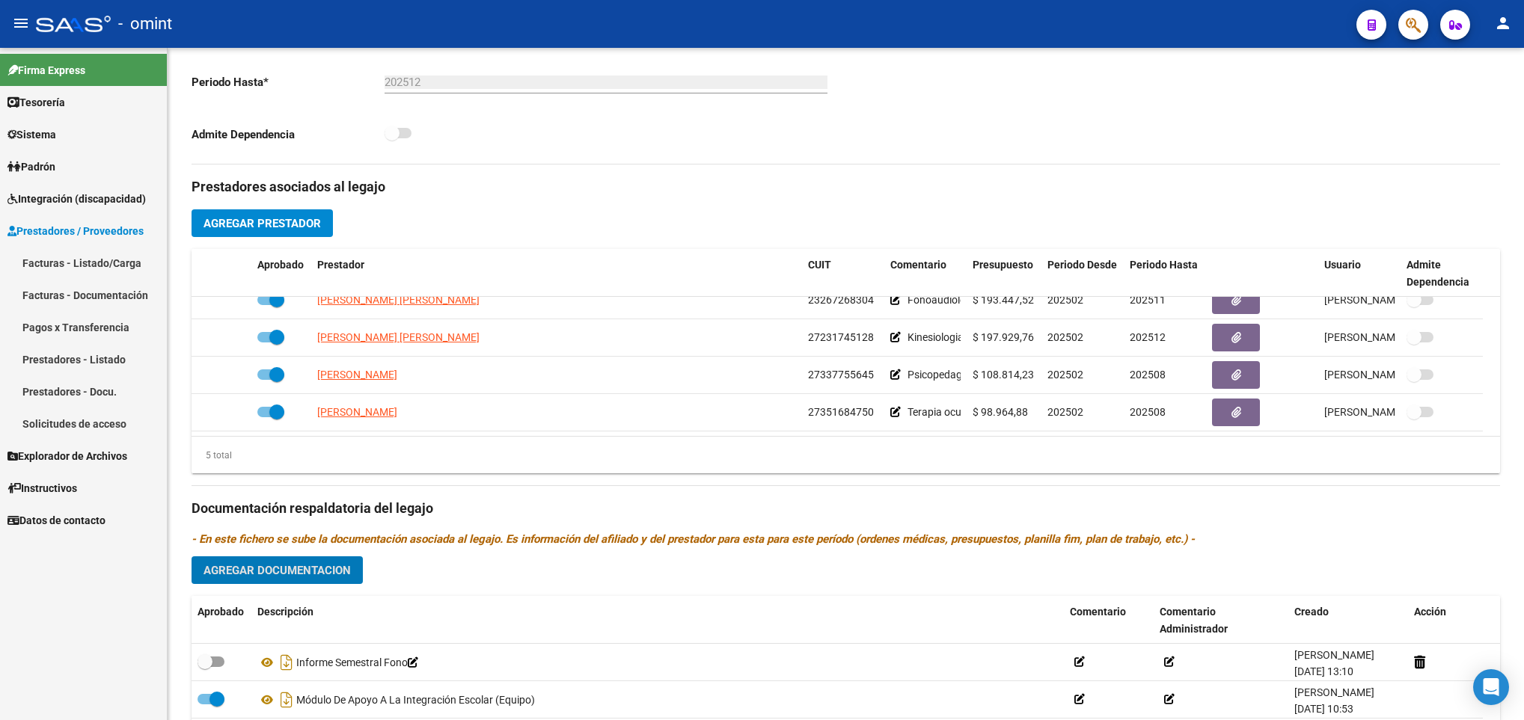
scroll to position [569, 0]
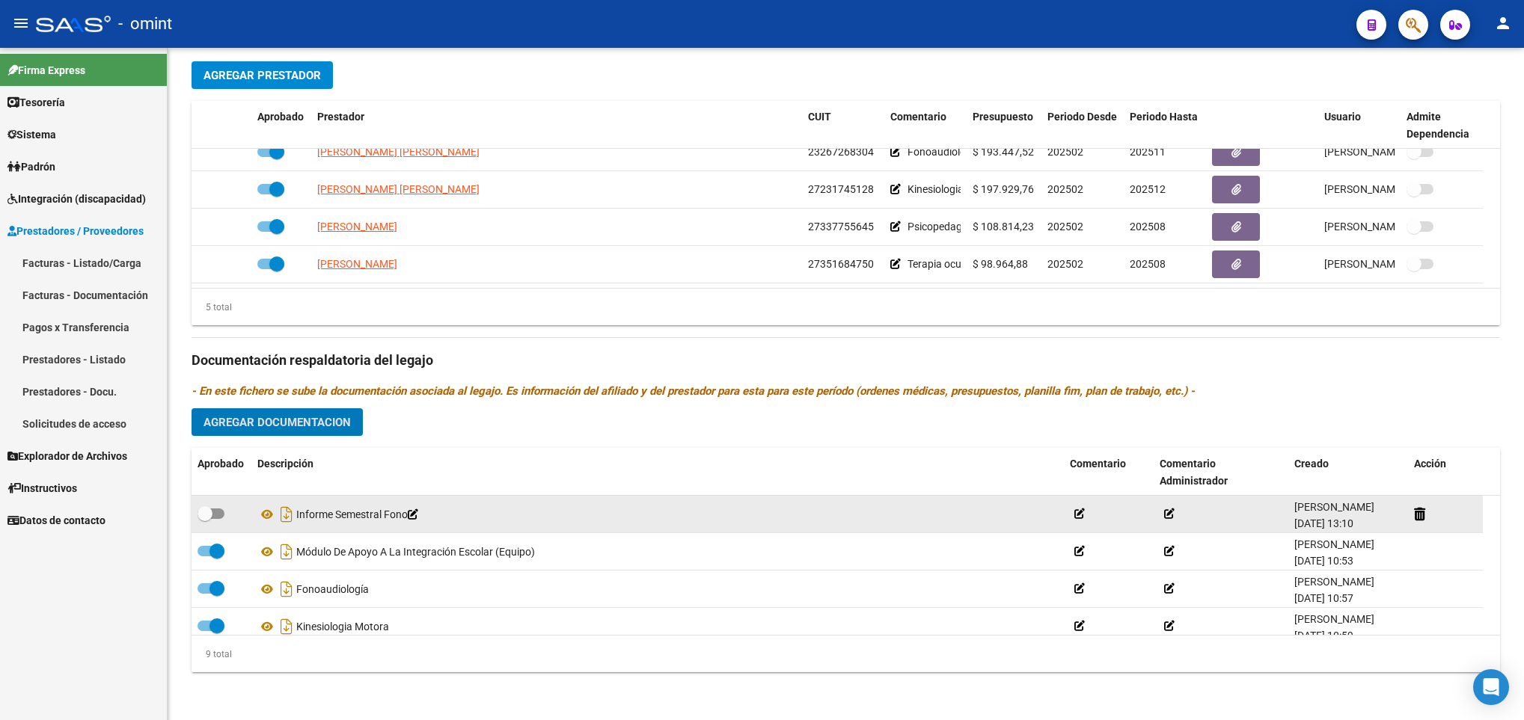
click at [220, 518] on span at bounding box center [211, 514] width 27 height 10
click at [205, 519] on input "checkbox" at bounding box center [204, 519] width 1 height 1
checkbox input "true"
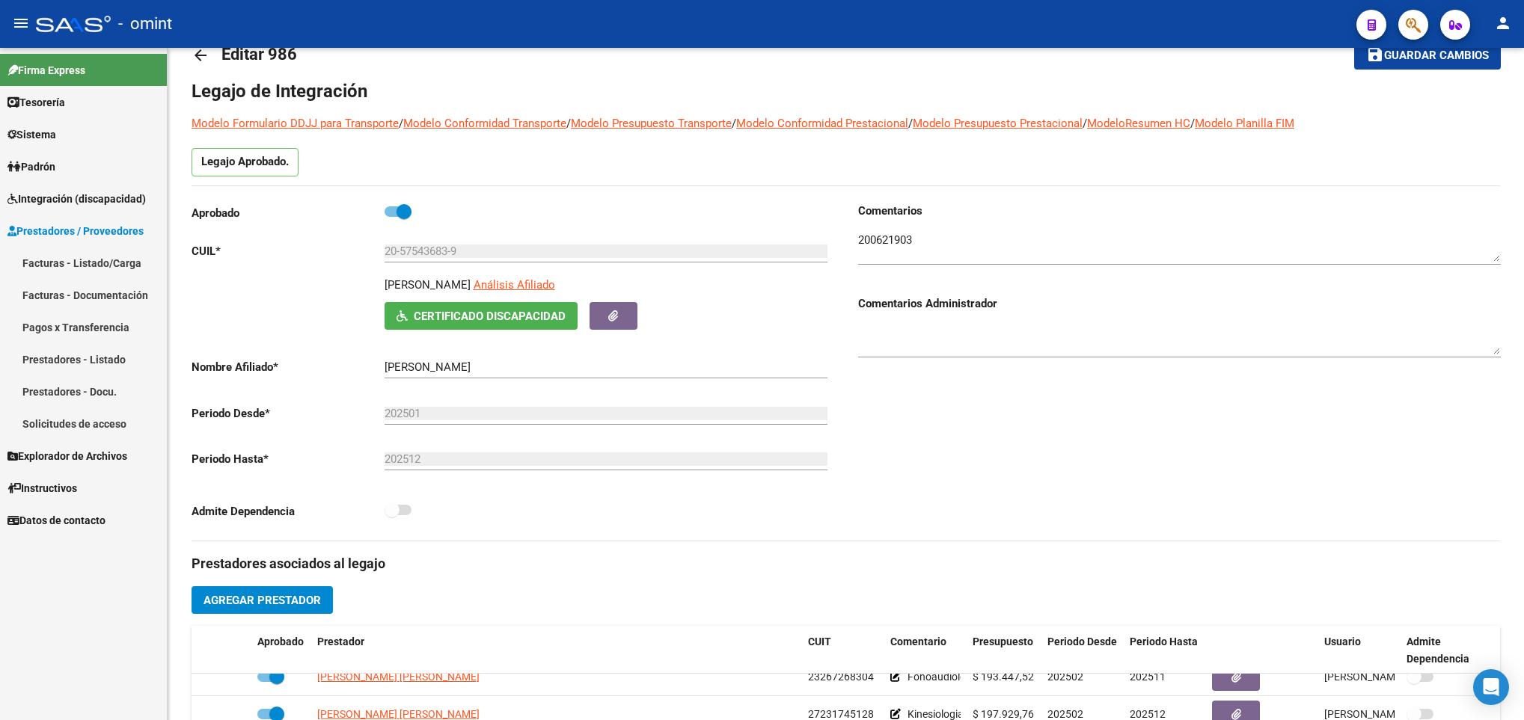
scroll to position [0, 0]
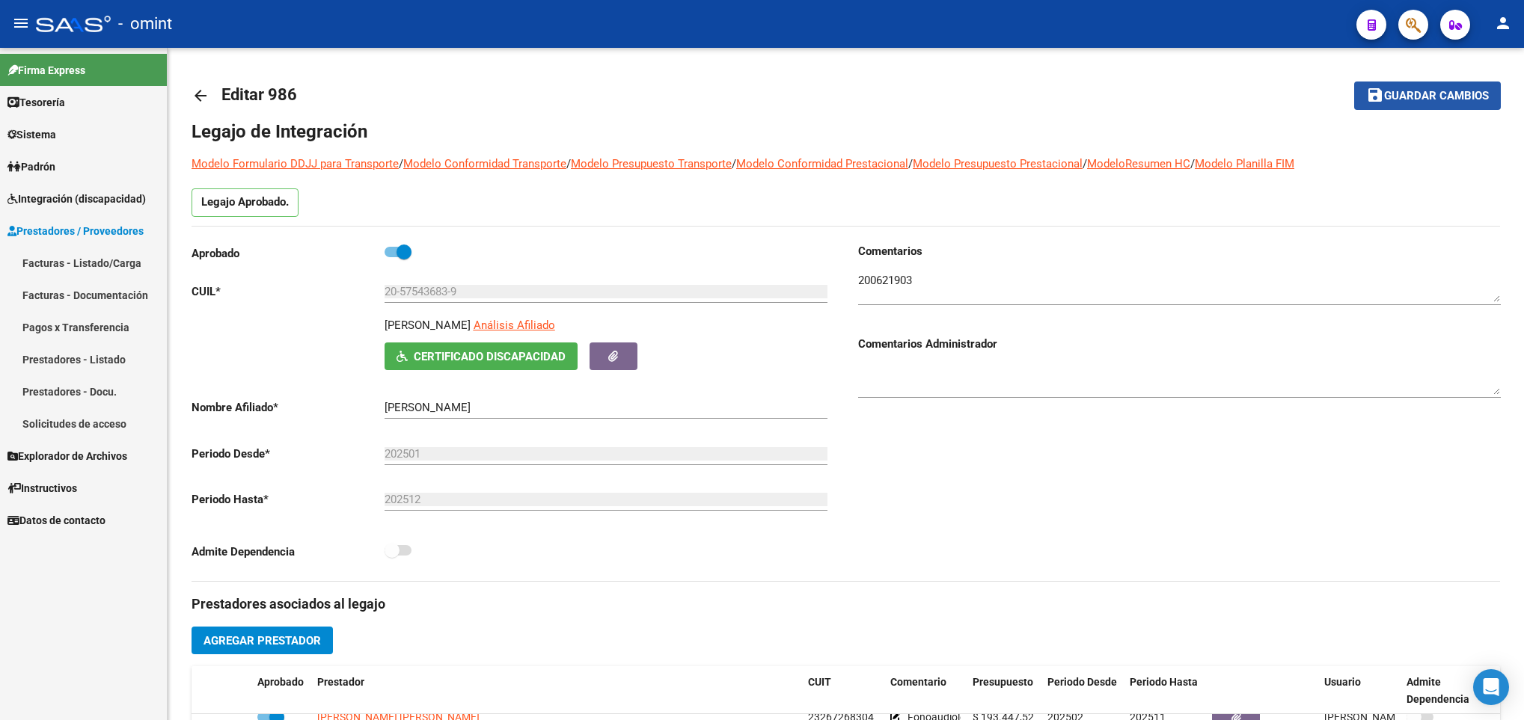
click at [1442, 102] on span "Guardar cambios" at bounding box center [1436, 96] width 105 height 13
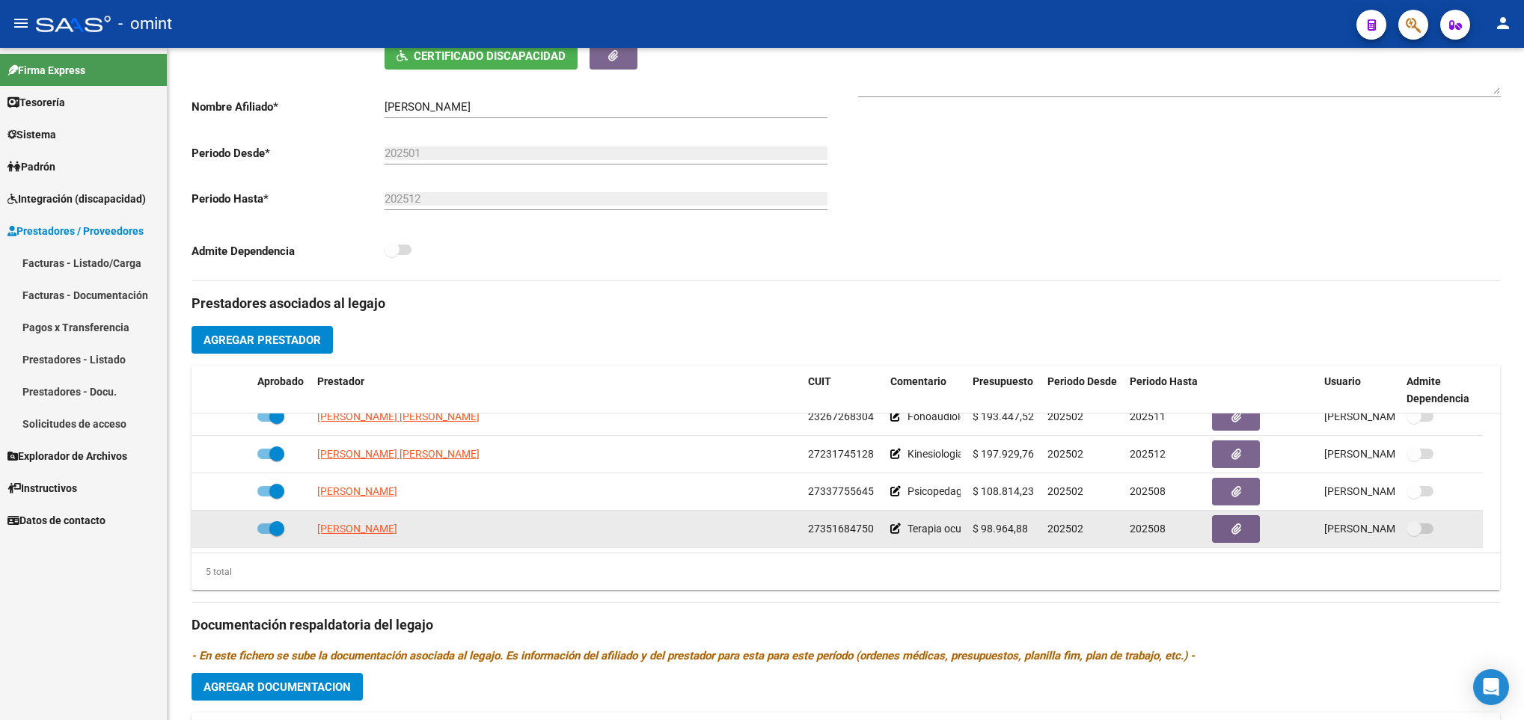
scroll to position [337, 0]
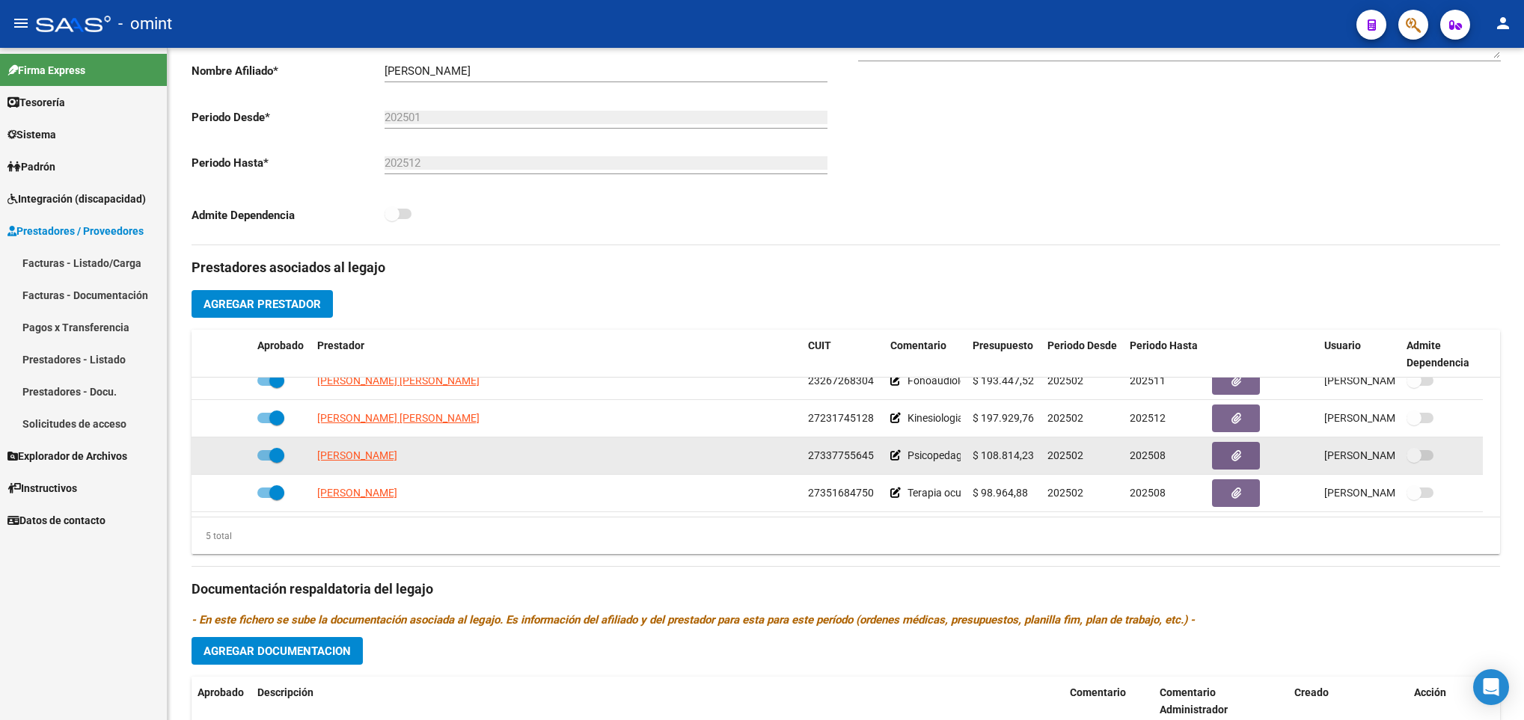
click at [269, 463] on span at bounding box center [276, 455] width 15 height 15
click at [265, 462] on input "checkbox" at bounding box center [264, 461] width 1 height 1
checkbox input "false"
click at [230, 458] on icon at bounding box center [229, 455] width 10 height 10
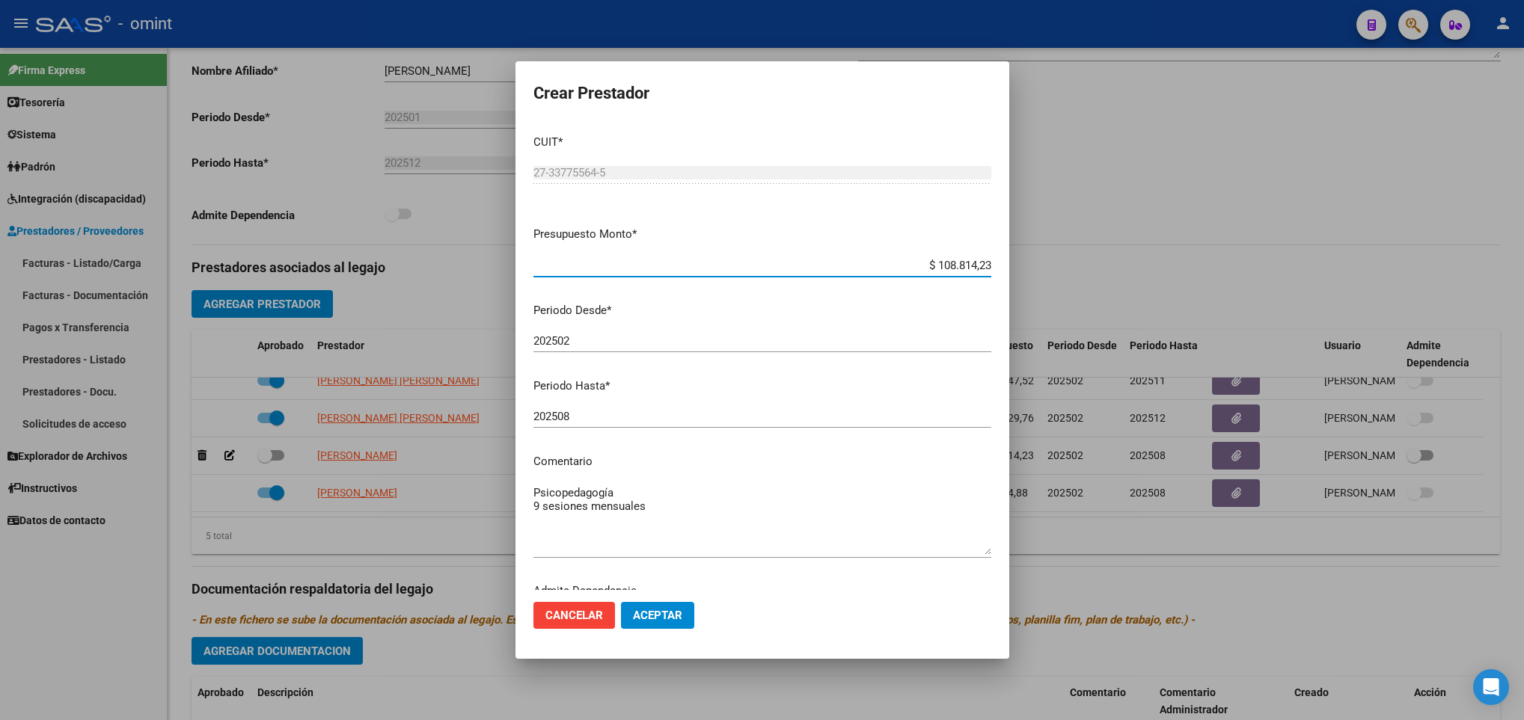
click at [644, 416] on input "202508" at bounding box center [762, 416] width 458 height 13
type input "202512"
click at [656, 625] on button "Aceptar" at bounding box center [657, 615] width 73 height 27
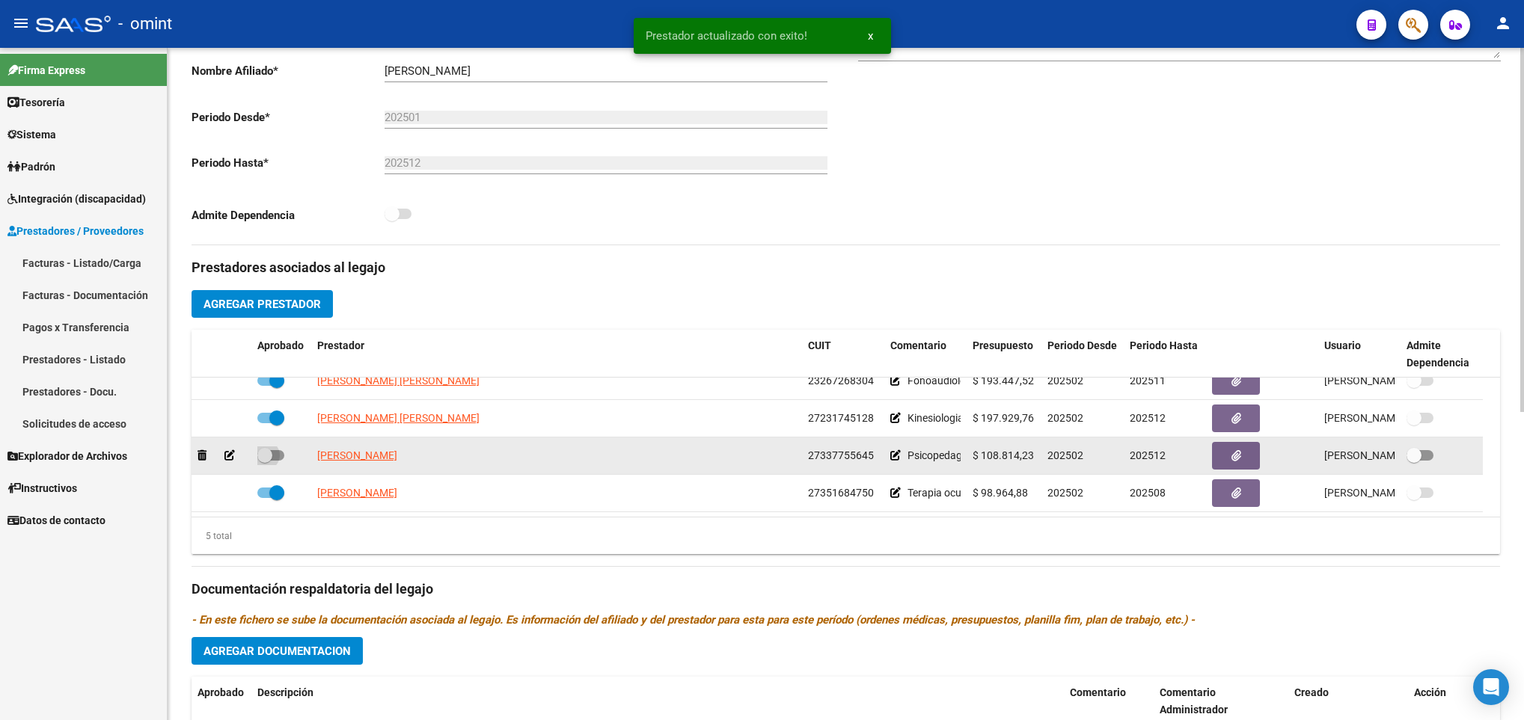
click at [276, 461] on span at bounding box center [270, 455] width 27 height 10
click at [265, 462] on input "checkbox" at bounding box center [264, 461] width 1 height 1
checkbox input "true"
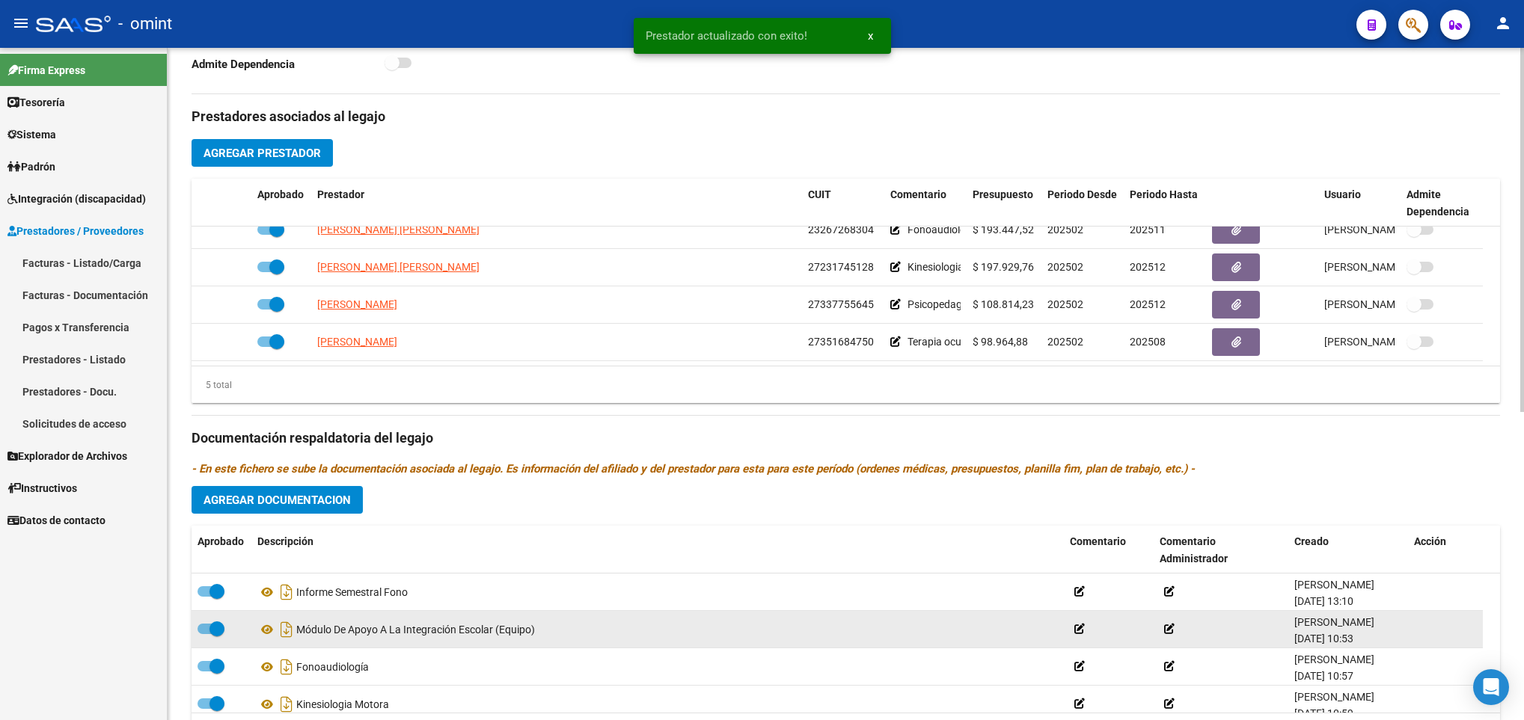
scroll to position [561, 0]
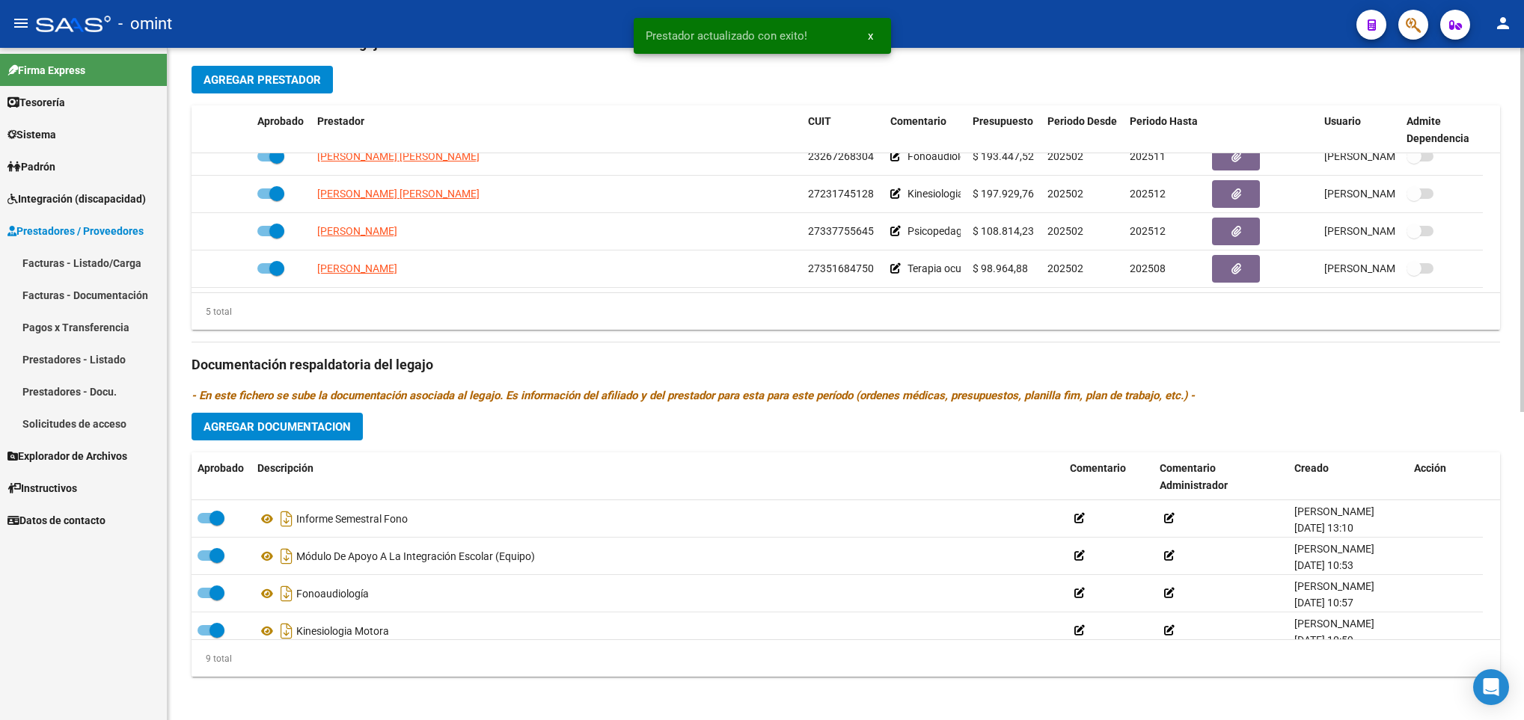
click at [342, 434] on span "Agregar Documentacion" at bounding box center [276, 426] width 147 height 13
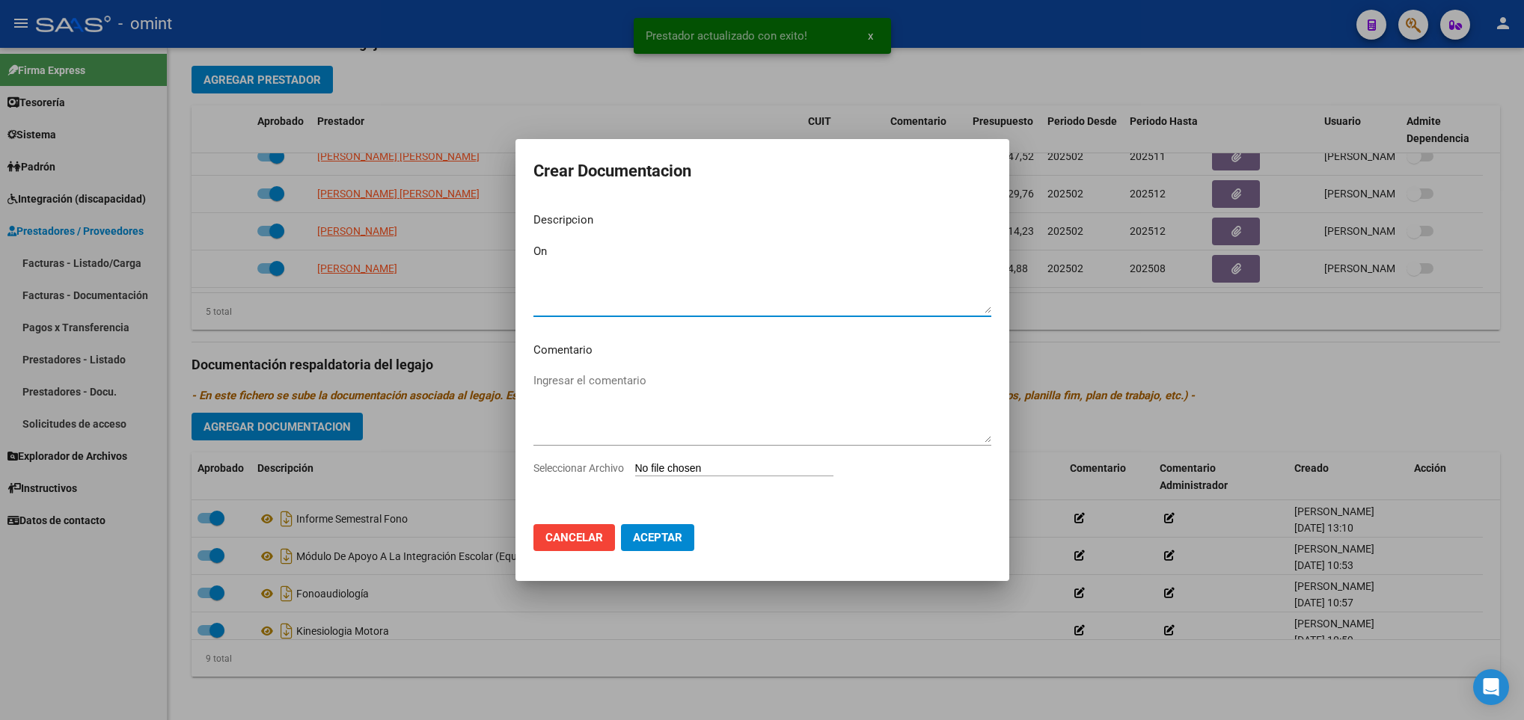
type textarea "O"
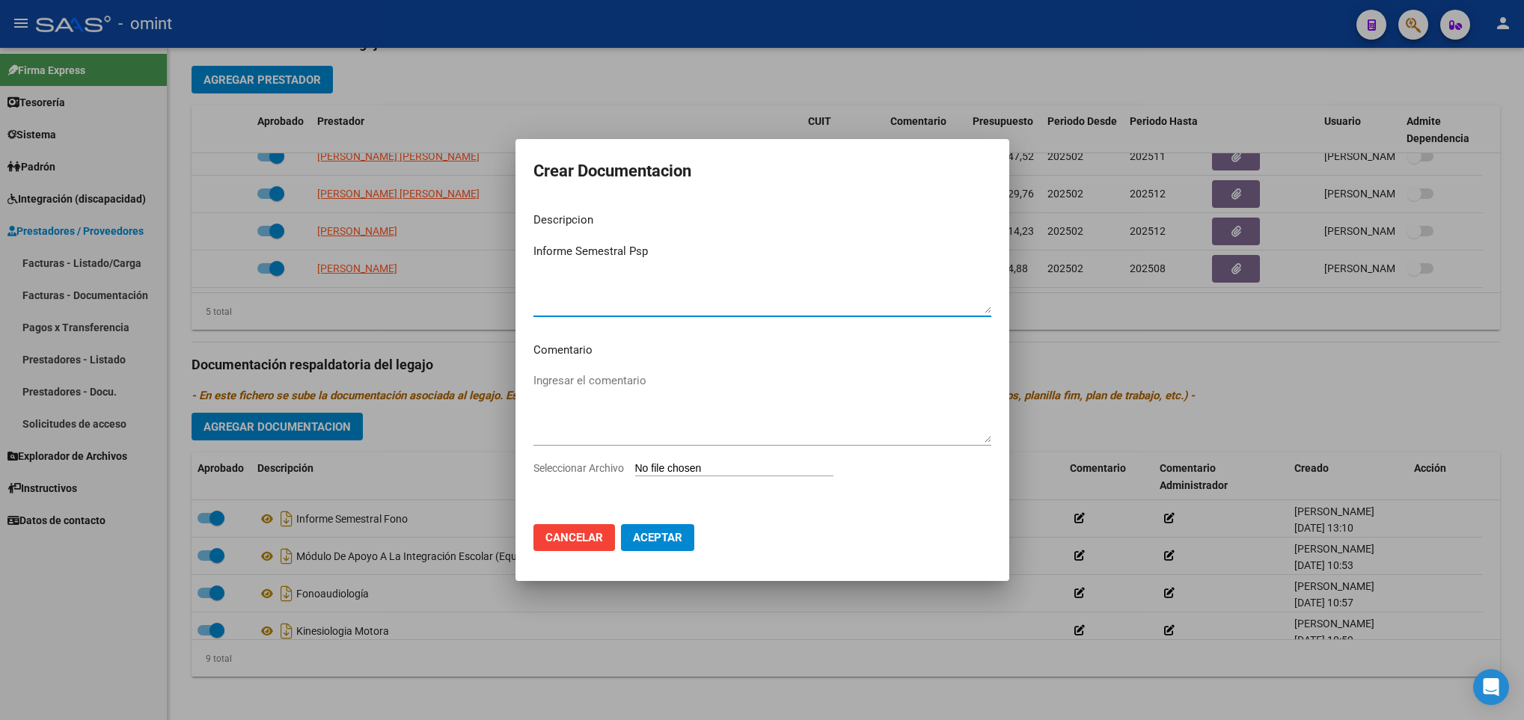
type textarea "Informe Semestral Psp"
click at [768, 462] on input "Seleccionar Archivo" at bounding box center [734, 469] width 198 height 14
type input "C:\fakepath\1200621903_25071107590_form048.pdf"
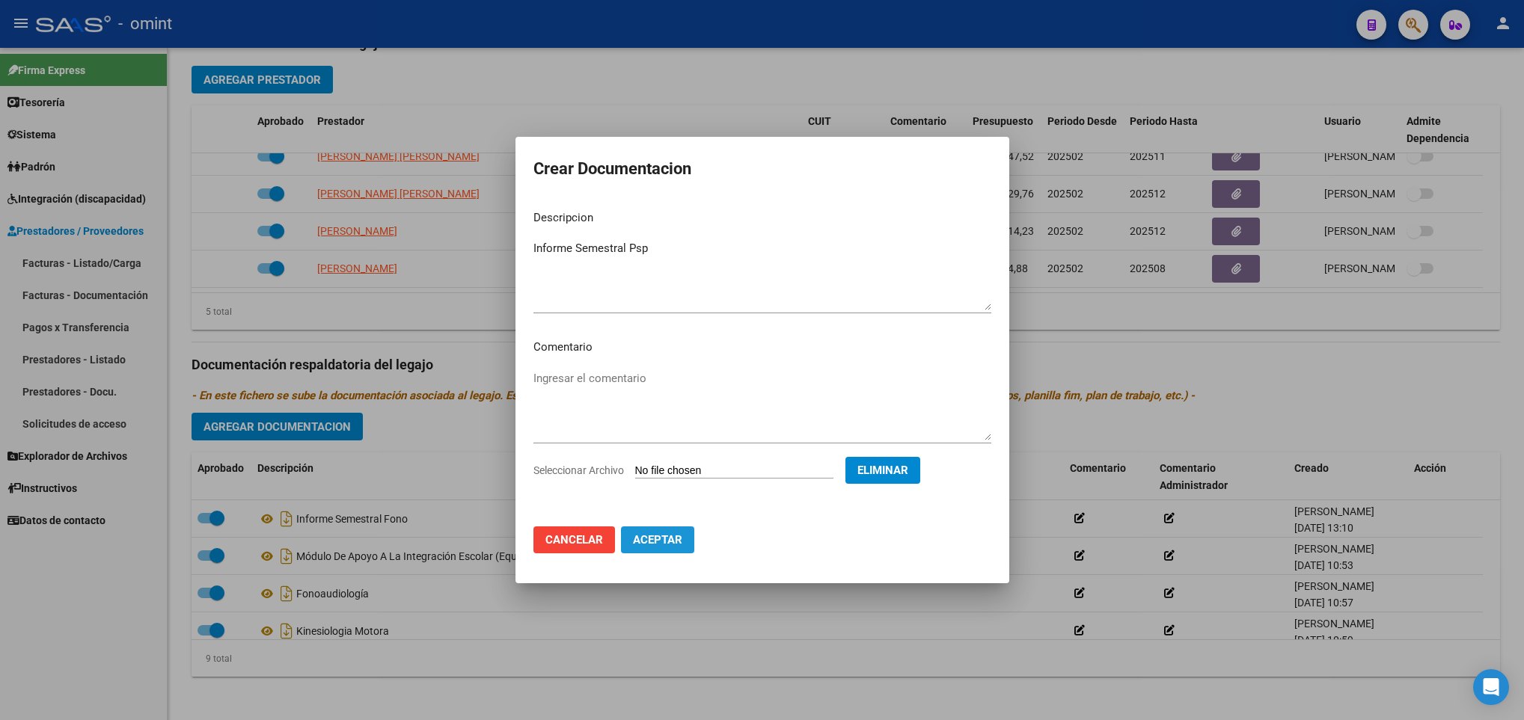
click at [670, 545] on span "Aceptar" at bounding box center [657, 539] width 49 height 13
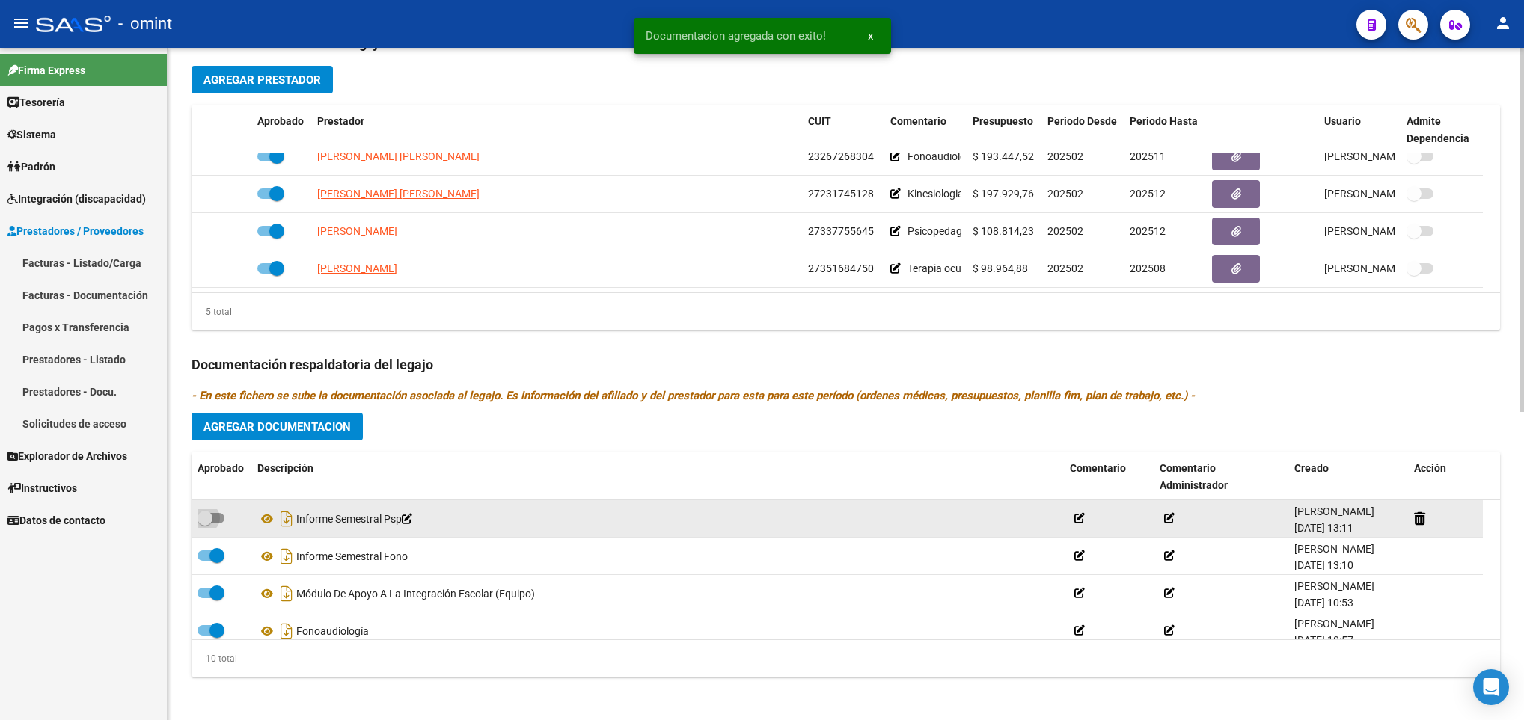
click at [218, 523] on span at bounding box center [211, 518] width 27 height 10
click at [205, 524] on input "checkbox" at bounding box center [204, 524] width 1 height 1
checkbox input "true"
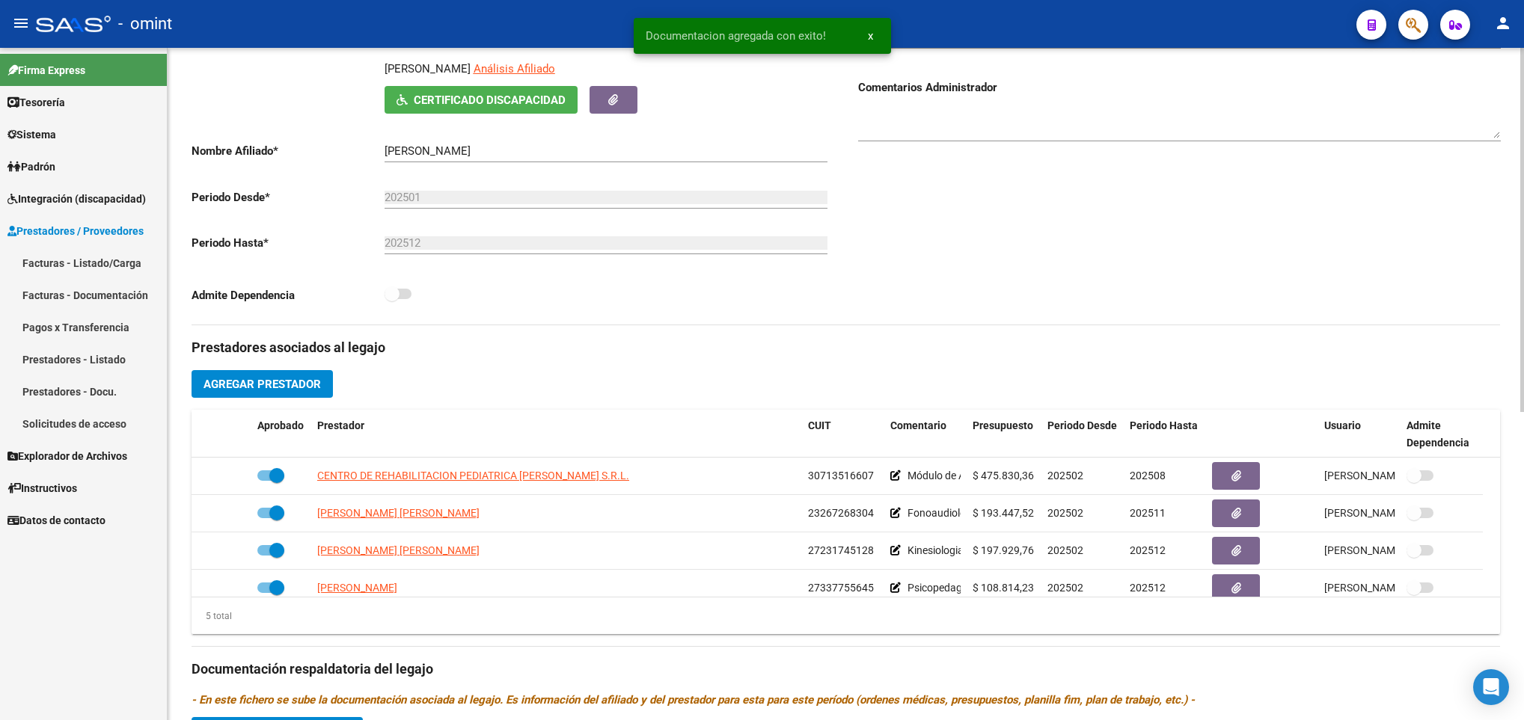
scroll to position [0, 0]
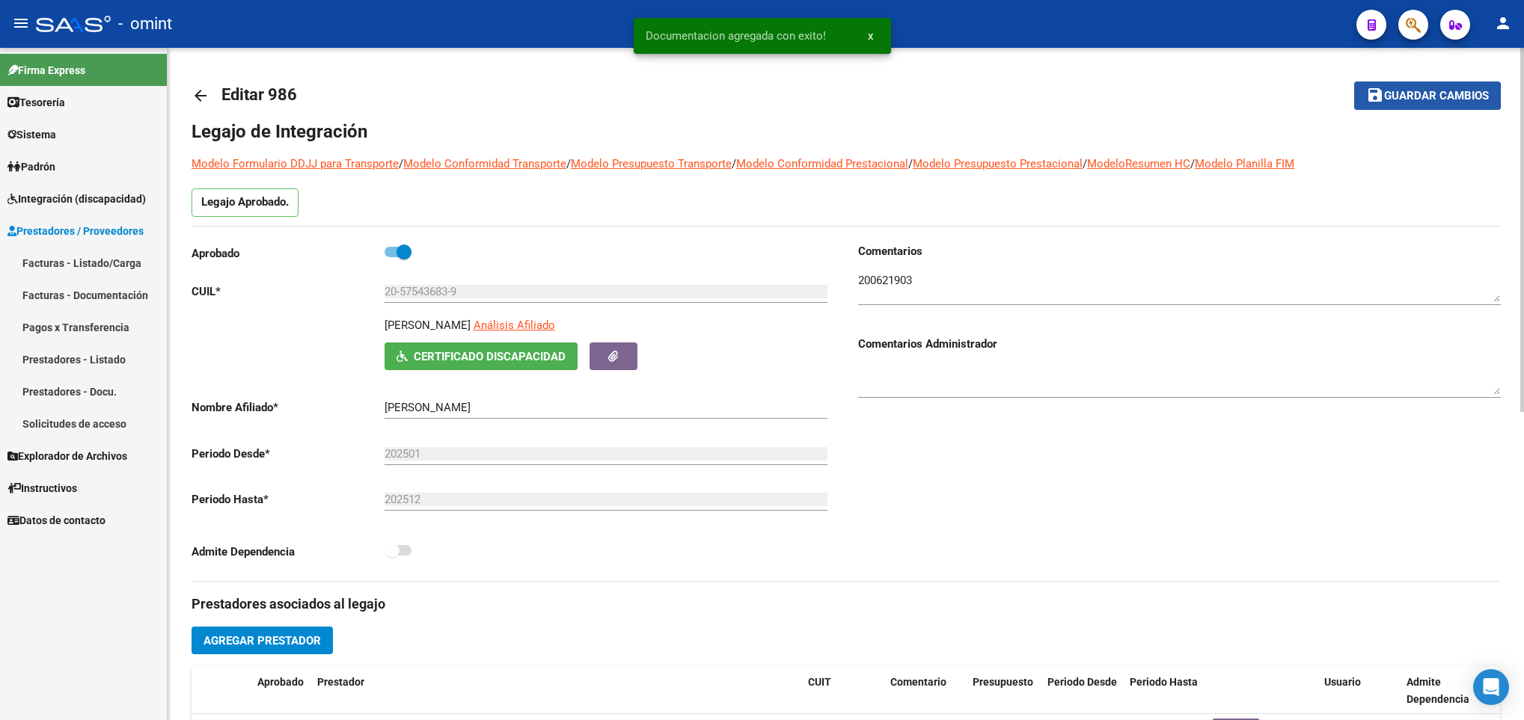
click at [1398, 97] on span "Guardar cambios" at bounding box center [1436, 96] width 105 height 13
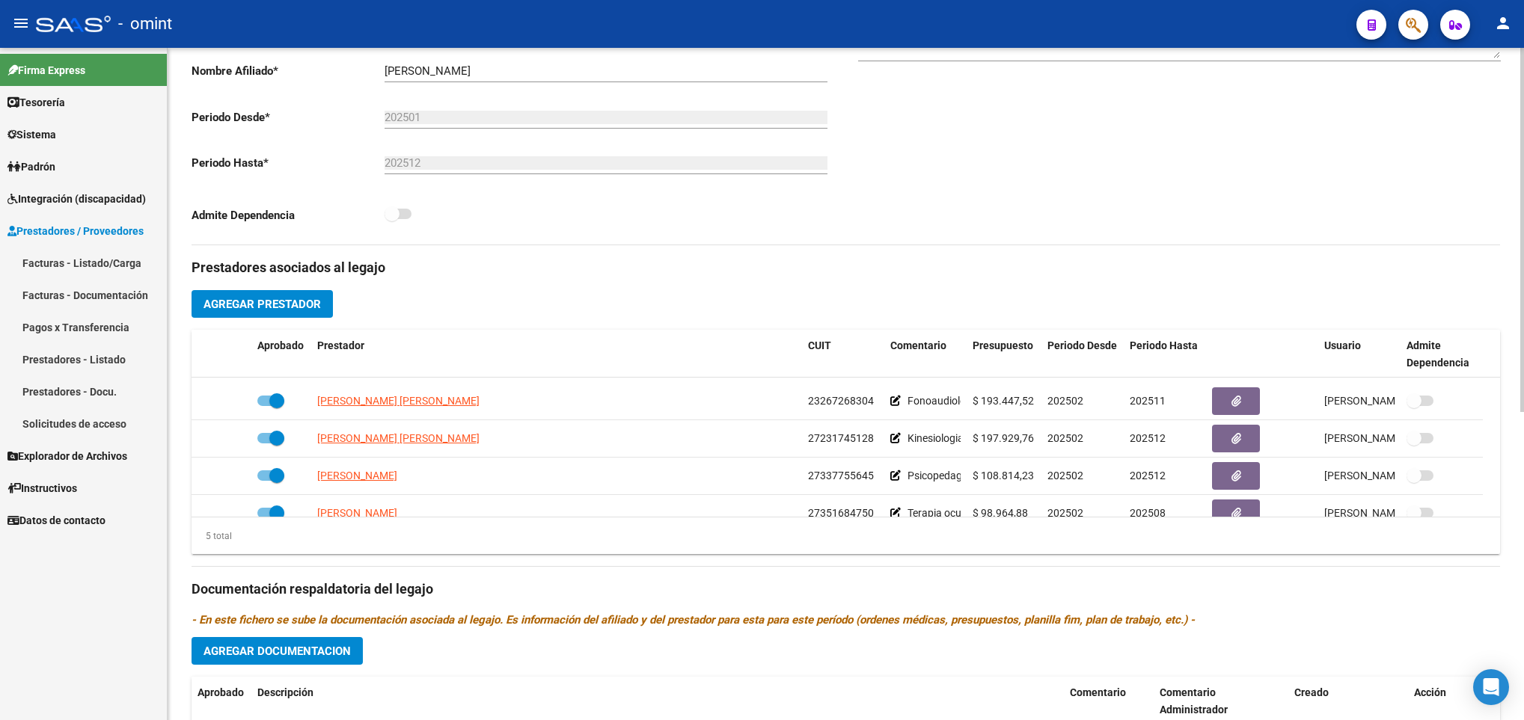
scroll to position [52, 0]
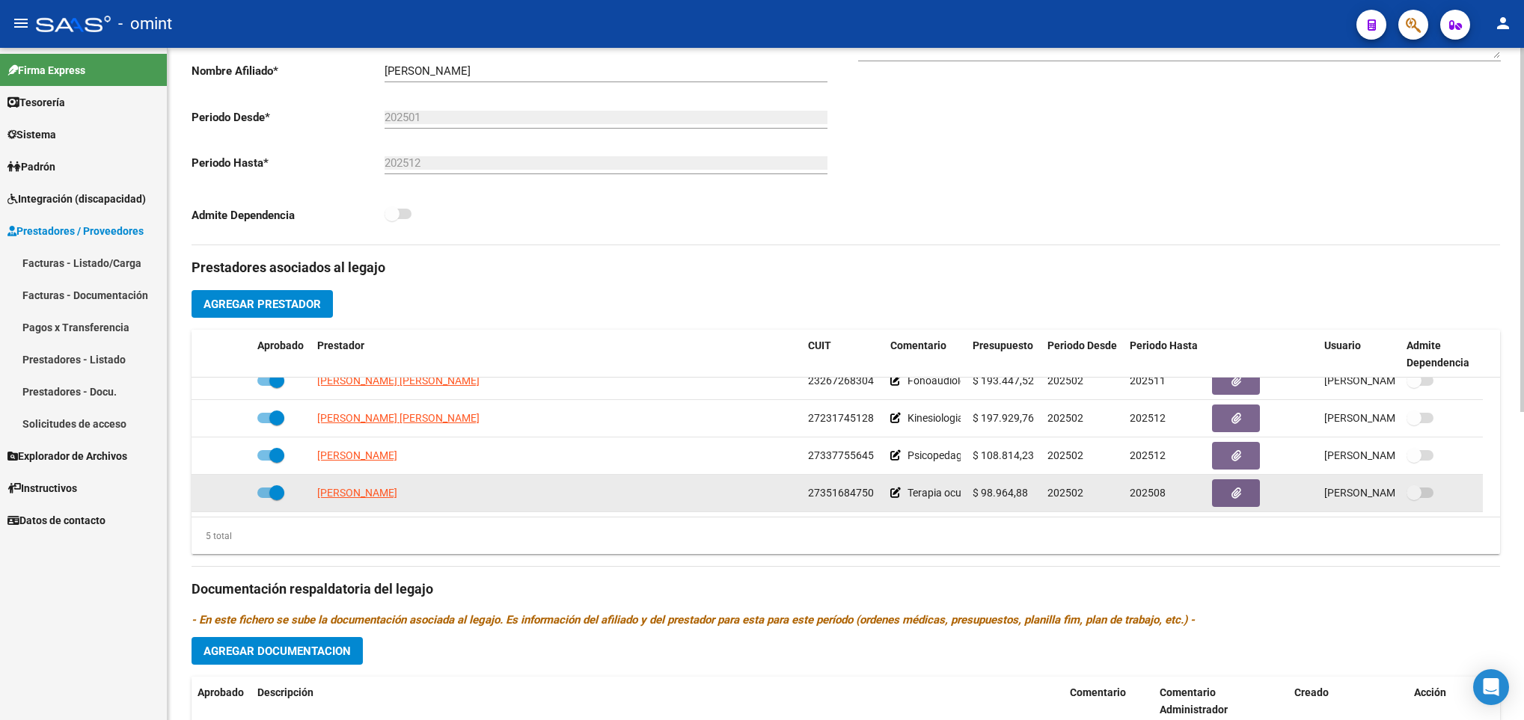
click at [272, 495] on span at bounding box center [276, 493] width 15 height 15
click at [265, 498] on input "checkbox" at bounding box center [264, 498] width 1 height 1
checkbox input "false"
click at [231, 492] on icon at bounding box center [229, 493] width 10 height 10
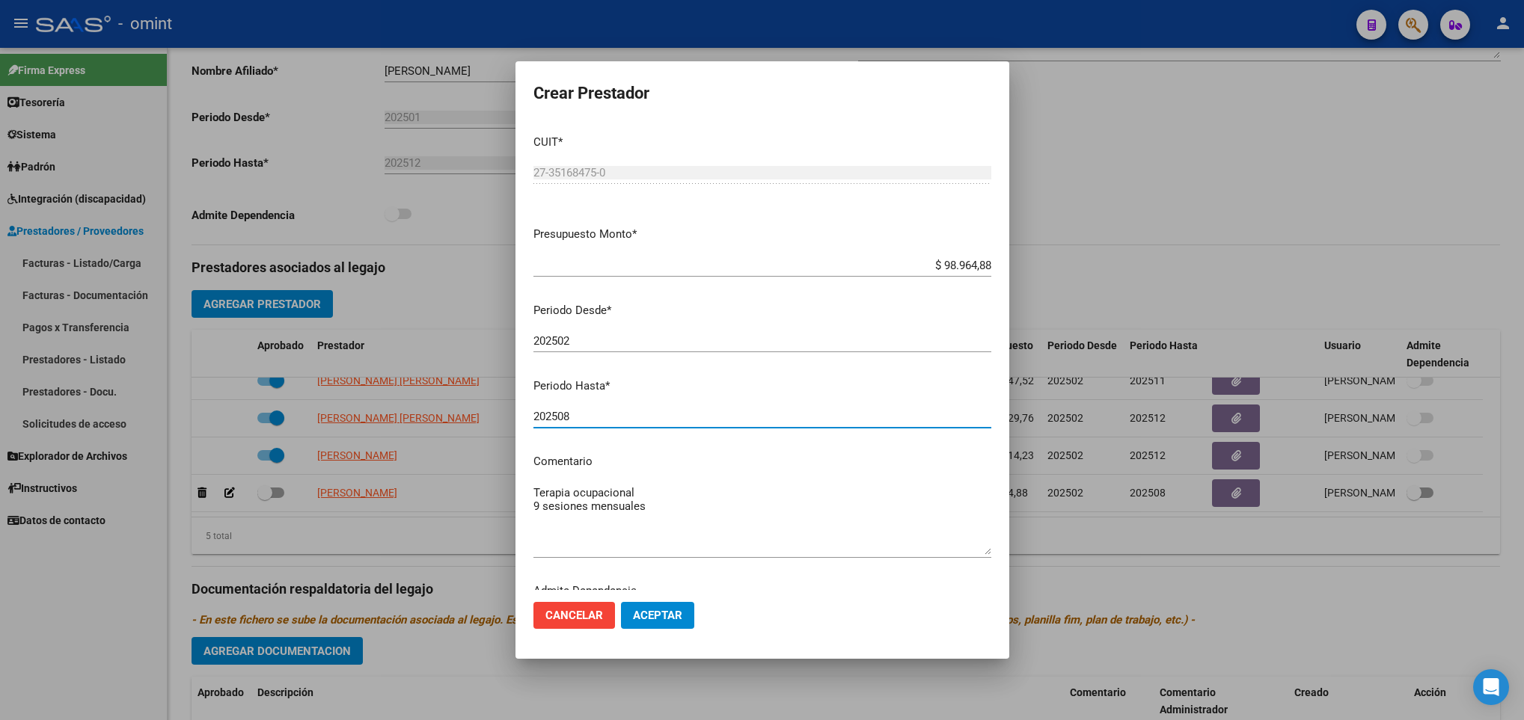
click at [645, 423] on input "202508" at bounding box center [762, 416] width 458 height 13
type input "202512"
click at [667, 620] on span "Aceptar" at bounding box center [657, 615] width 49 height 13
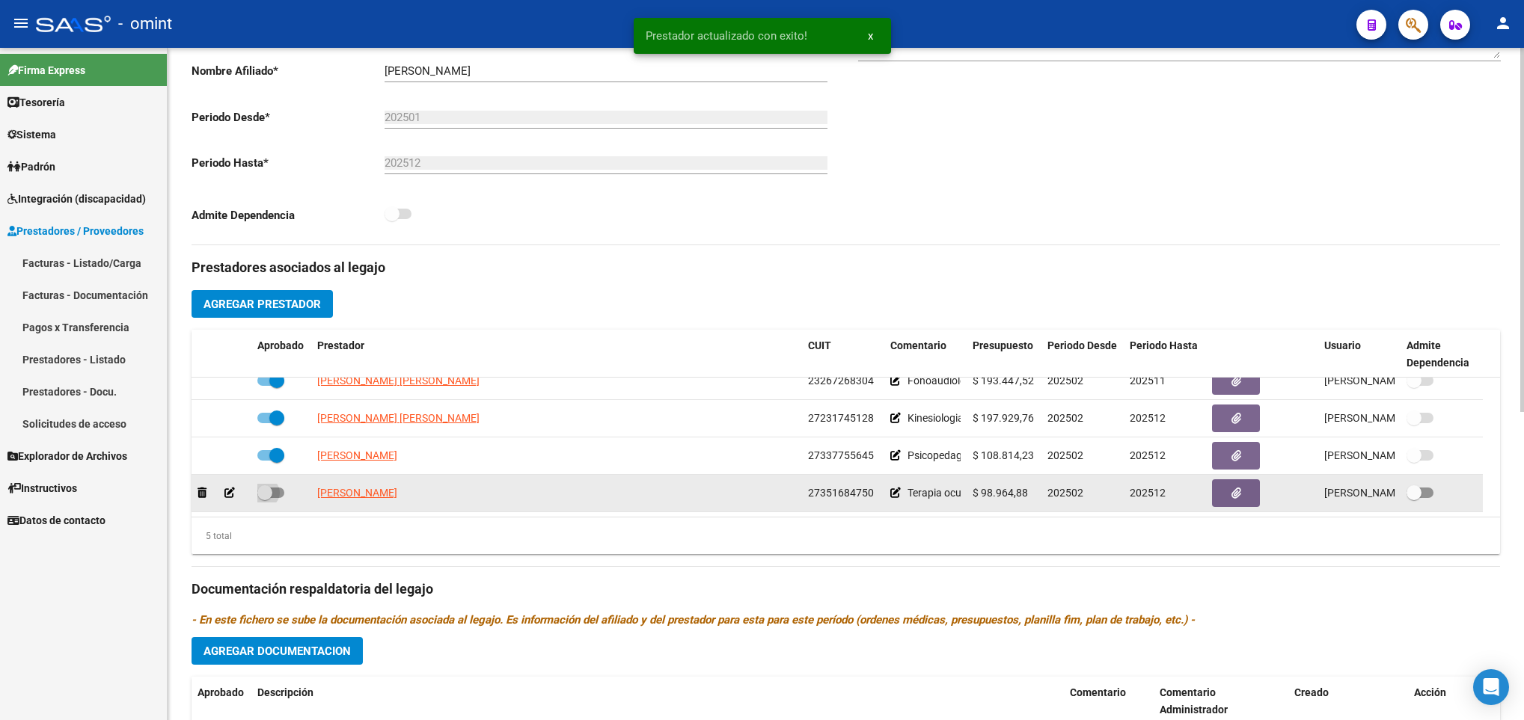
click at [275, 492] on span at bounding box center [270, 493] width 27 height 10
click at [265, 498] on input "checkbox" at bounding box center [264, 498] width 1 height 1
checkbox input "true"
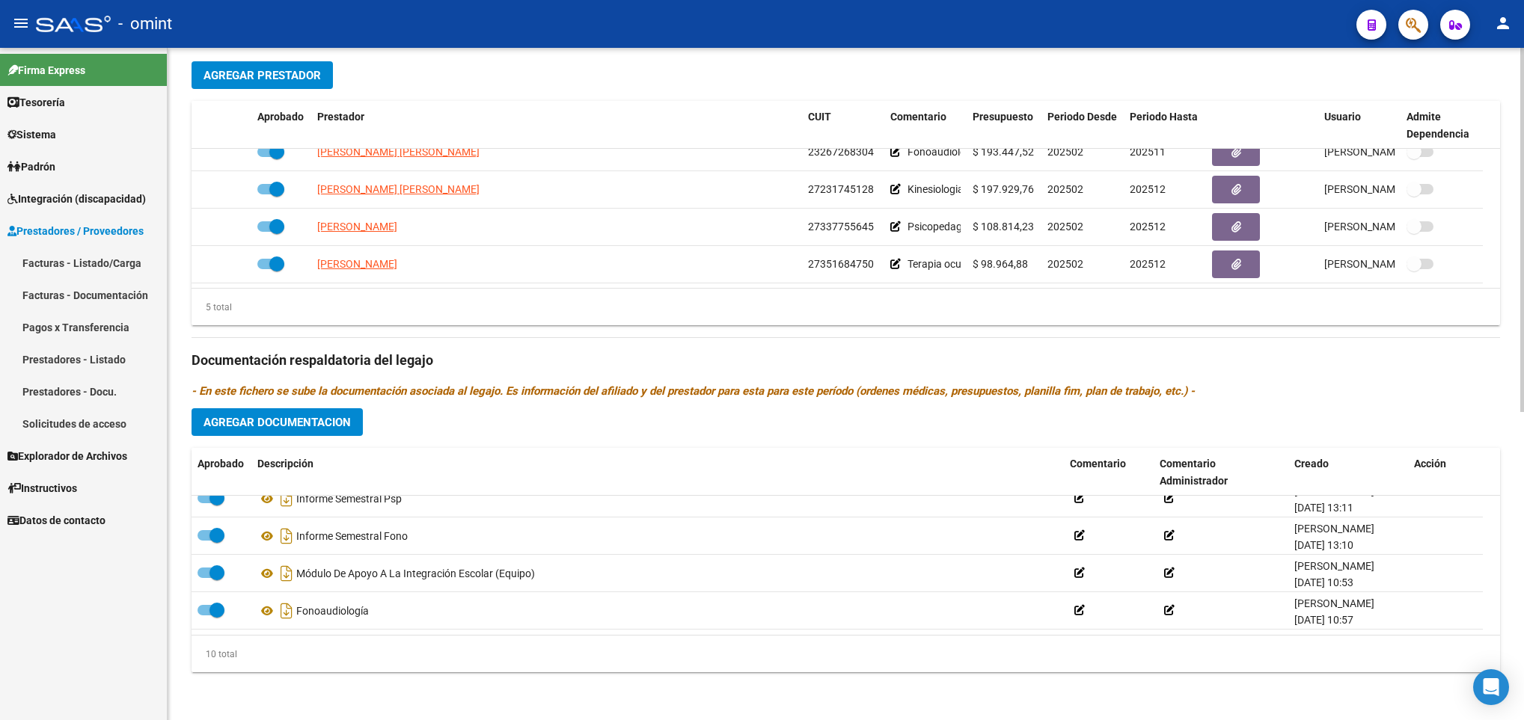
scroll to position [0, 0]
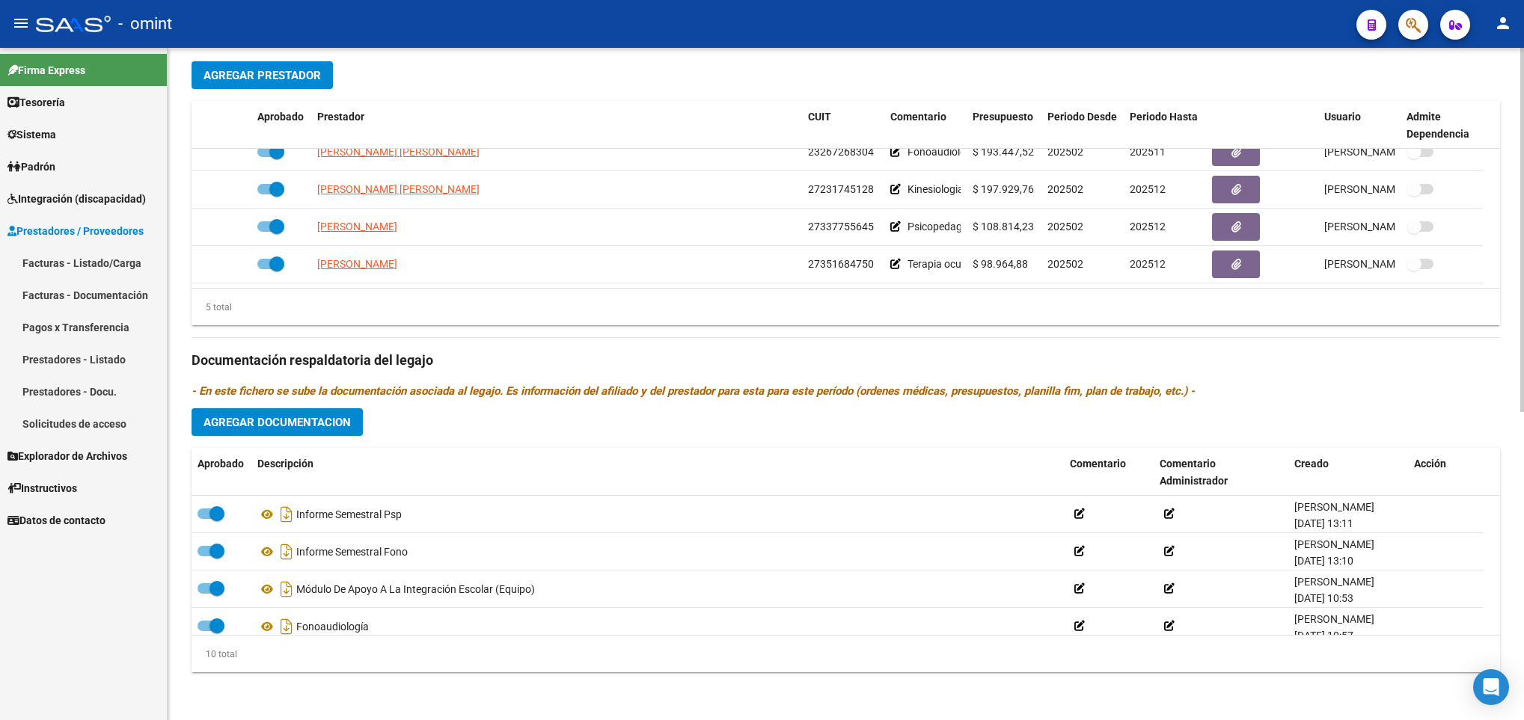
click at [263, 420] on span "Agregar Documentacion" at bounding box center [276, 422] width 147 height 13
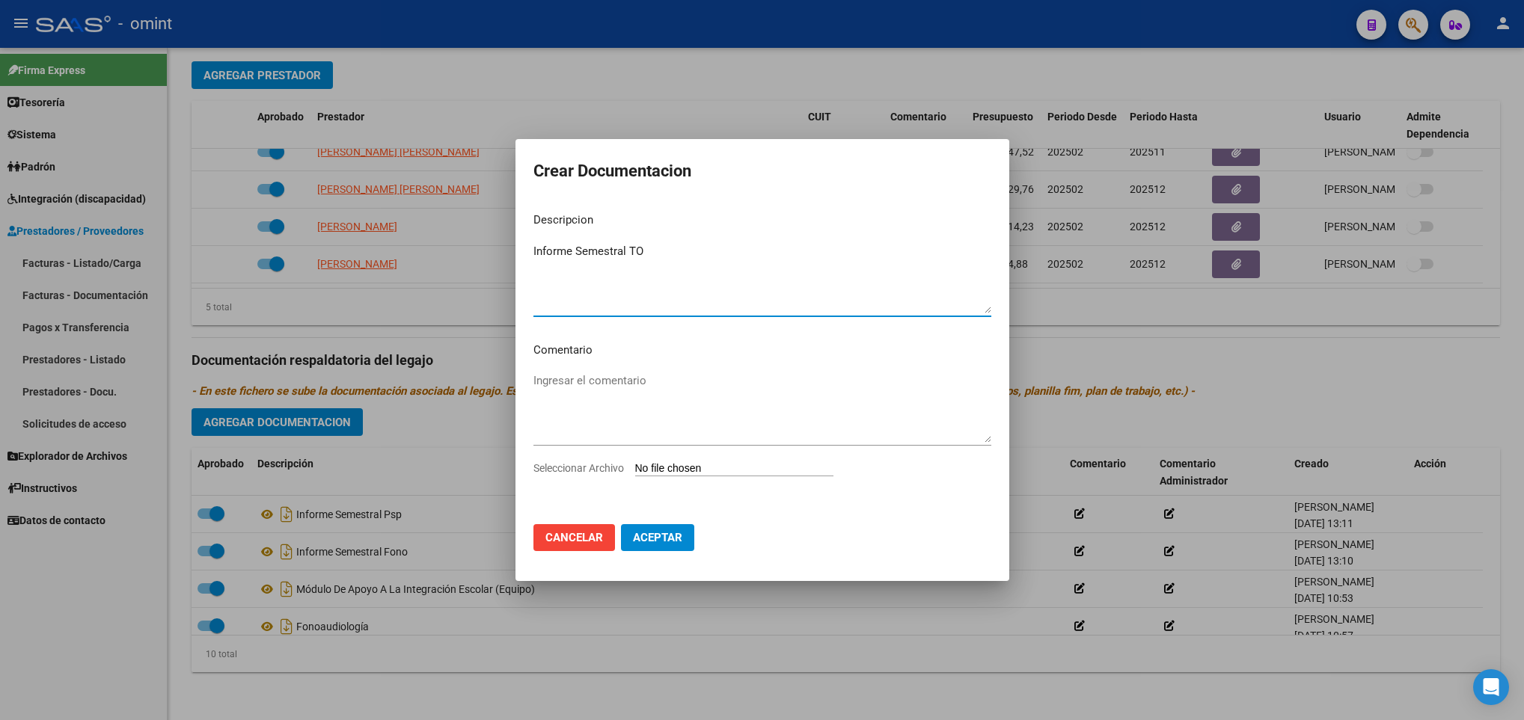
type textarea "Informe Semestral TO"
click at [709, 465] on input "Seleccionar Archivo" at bounding box center [734, 469] width 198 height 14
type input "C:\fakepath\1200621903_25071108010_form048.pdf"
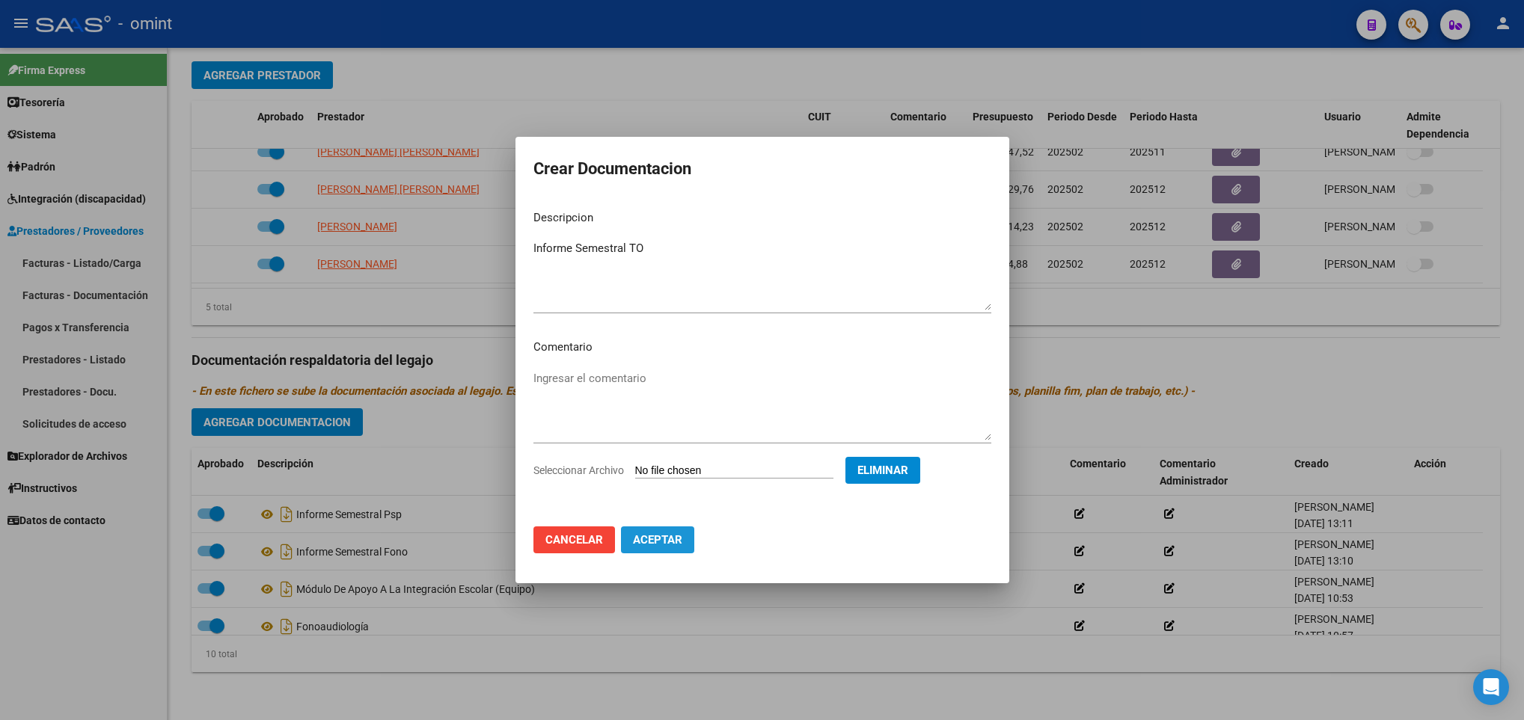
click at [662, 542] on span "Aceptar" at bounding box center [657, 539] width 49 height 13
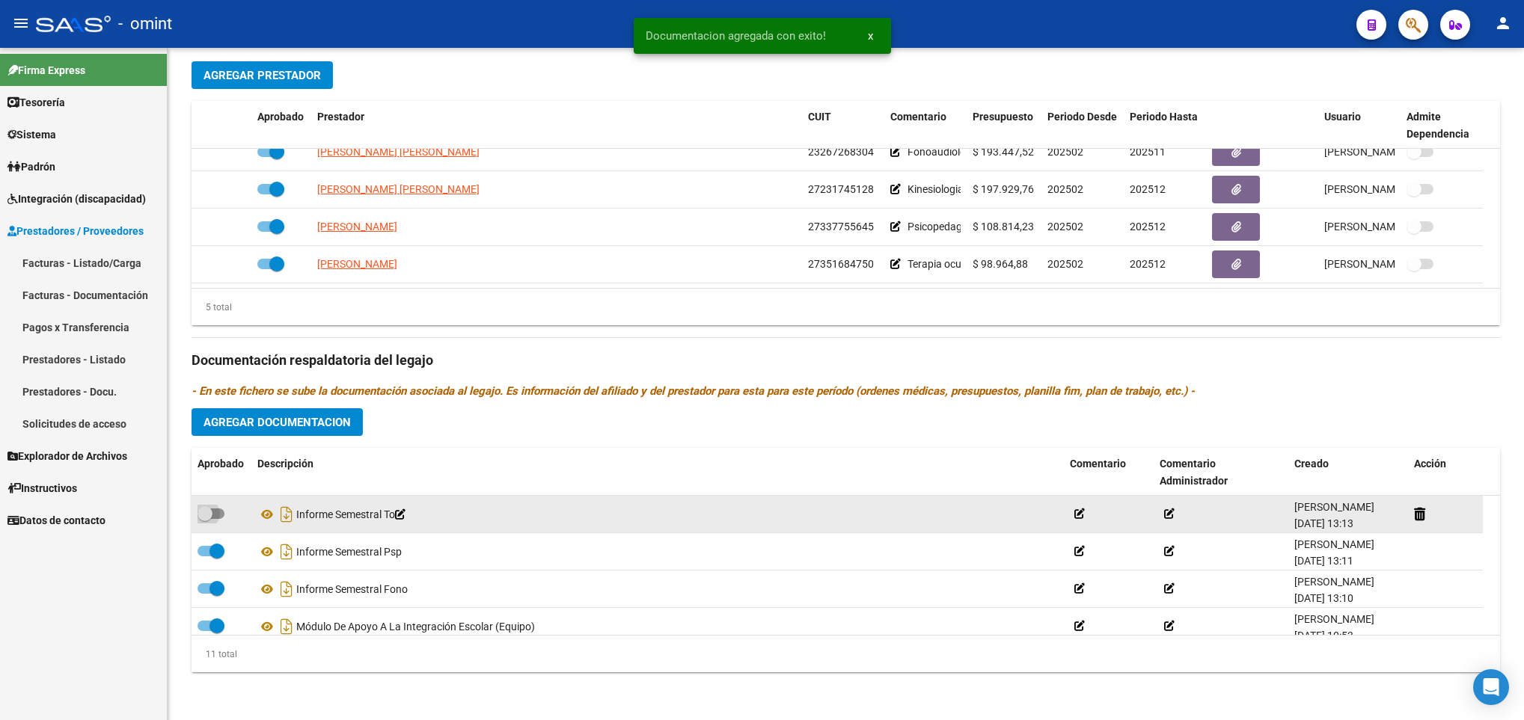
click at [214, 512] on span at bounding box center [211, 514] width 27 height 10
click at [205, 519] on input "checkbox" at bounding box center [204, 519] width 1 height 1
checkbox input "true"
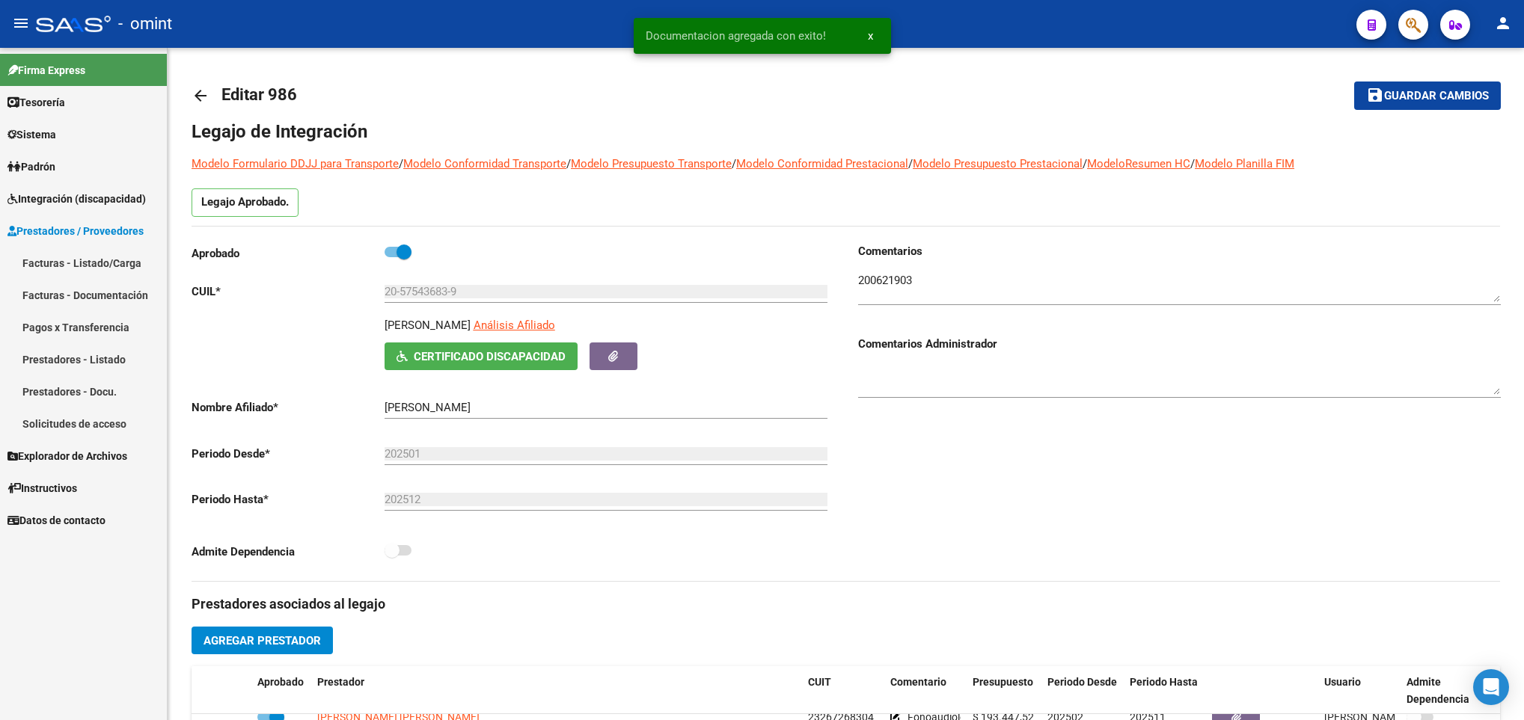
click at [1403, 102] on span "Guardar cambios" at bounding box center [1436, 96] width 105 height 13
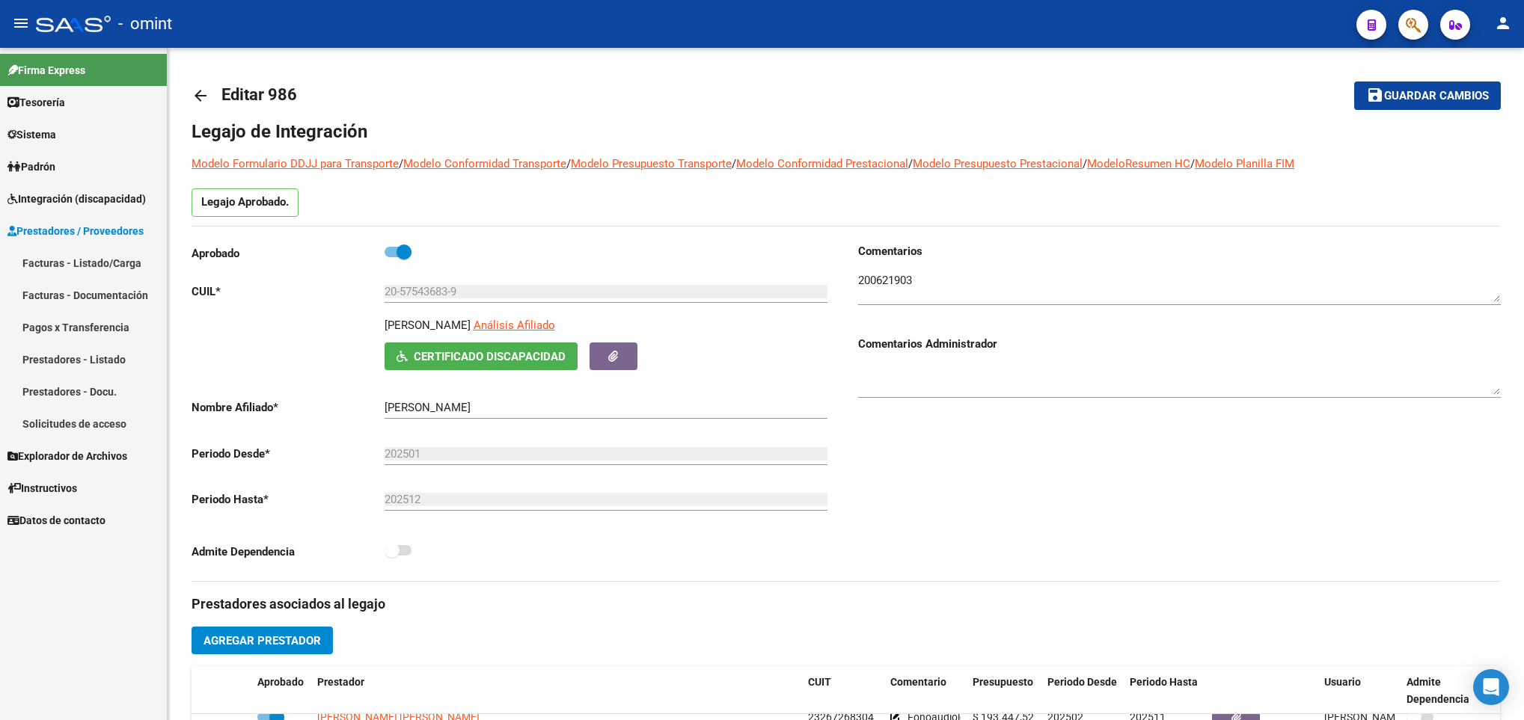
click at [1418, 100] on span "Guardar cambios" at bounding box center [1436, 96] width 105 height 13
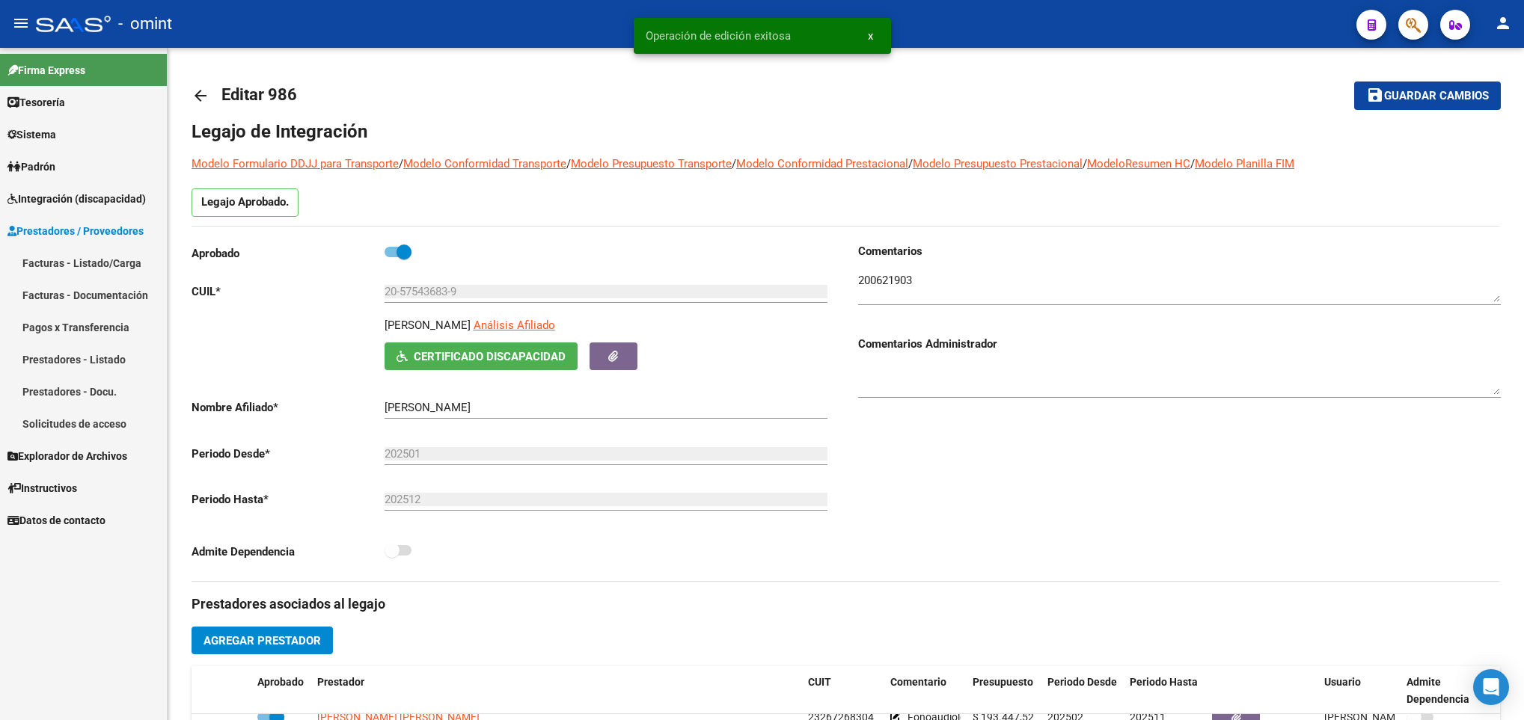
click at [200, 99] on mat-icon "arrow_back" at bounding box center [201, 96] width 18 height 18
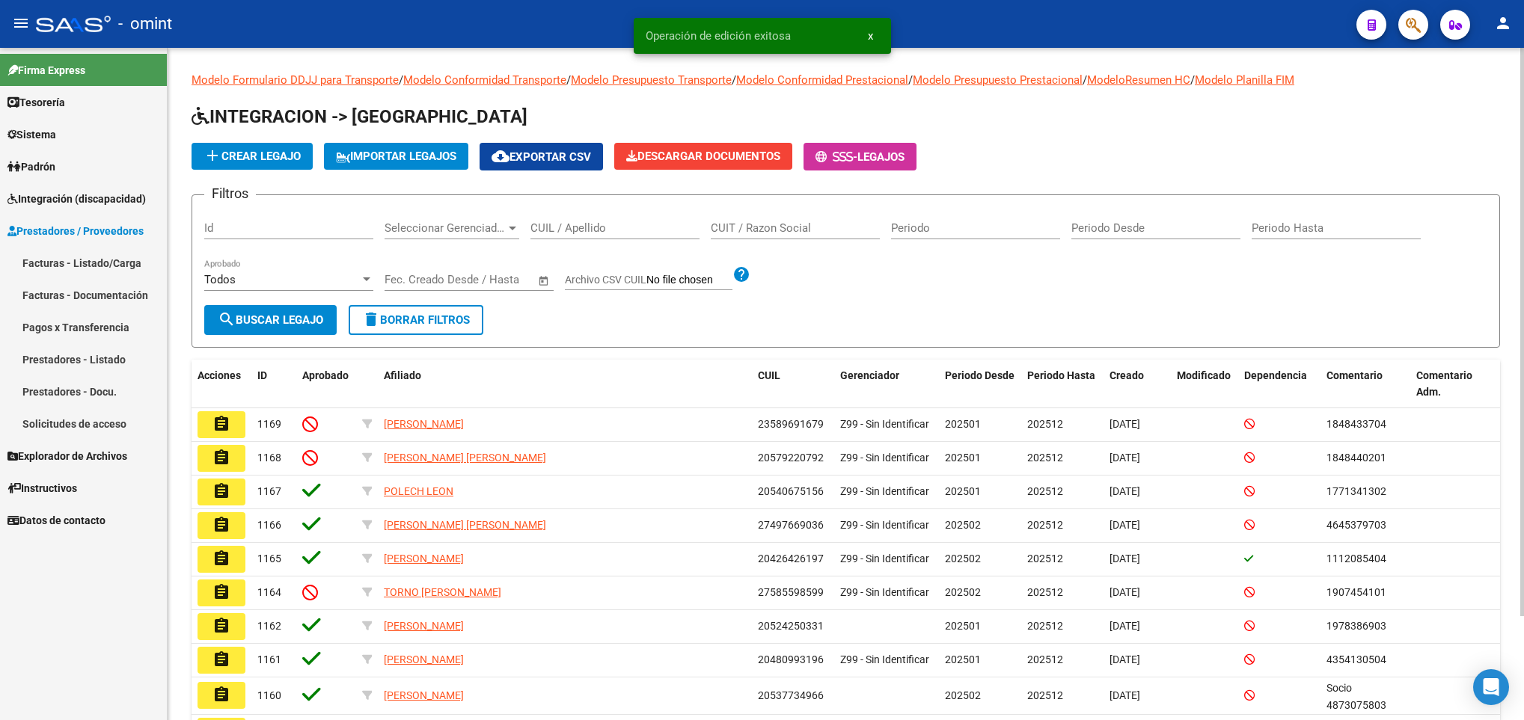
click at [634, 222] on input "CUIL / Apellido" at bounding box center [614, 227] width 169 height 13
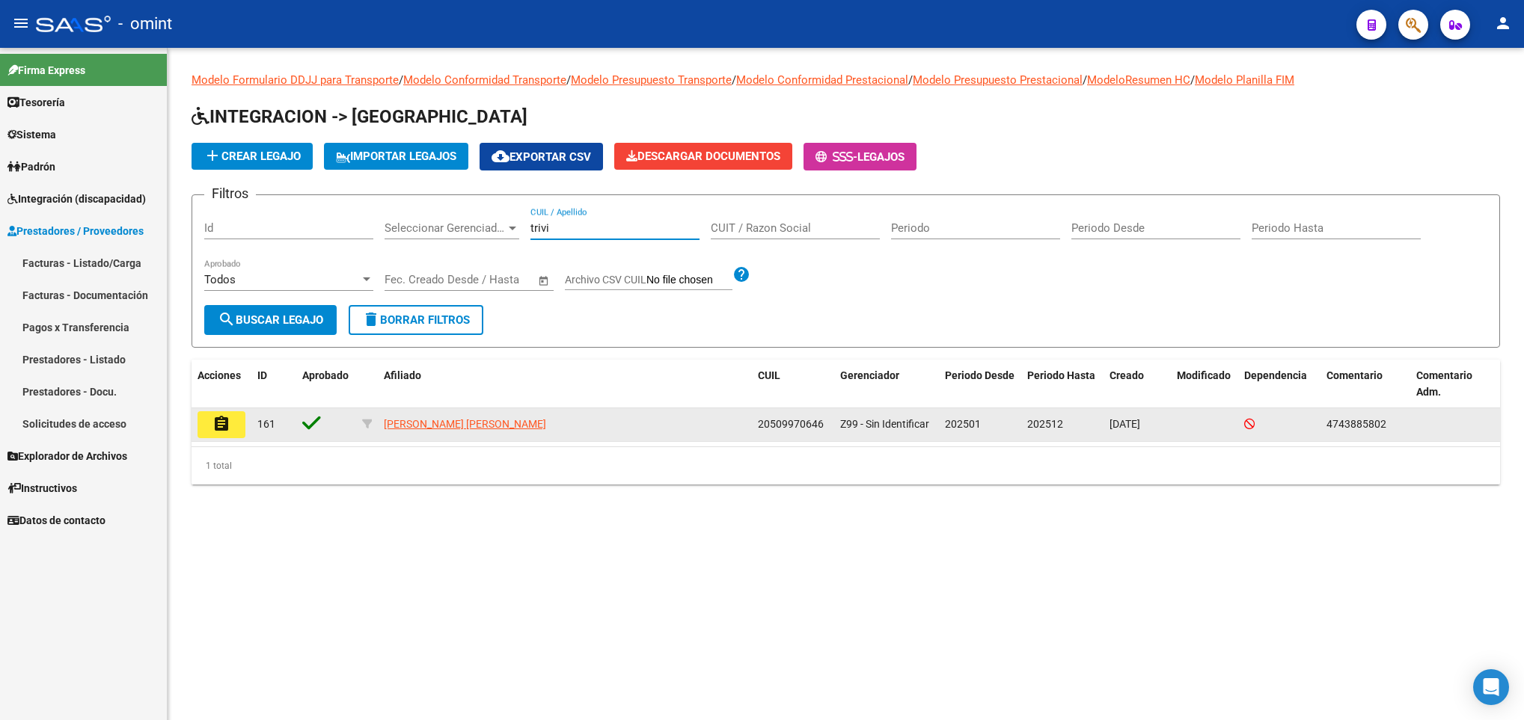
type input "trivi"
click at [227, 429] on mat-icon "assignment" at bounding box center [221, 424] width 18 height 18
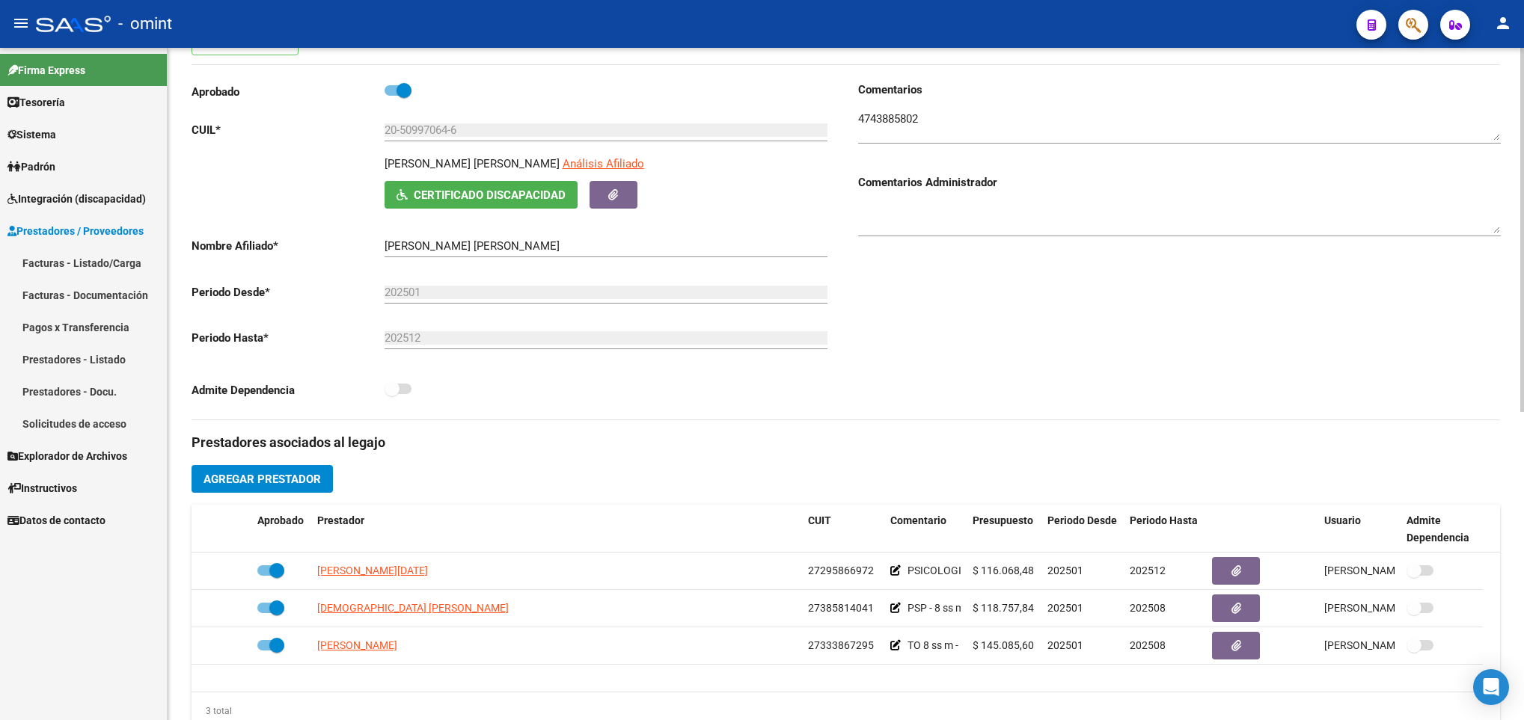
scroll to position [224, 0]
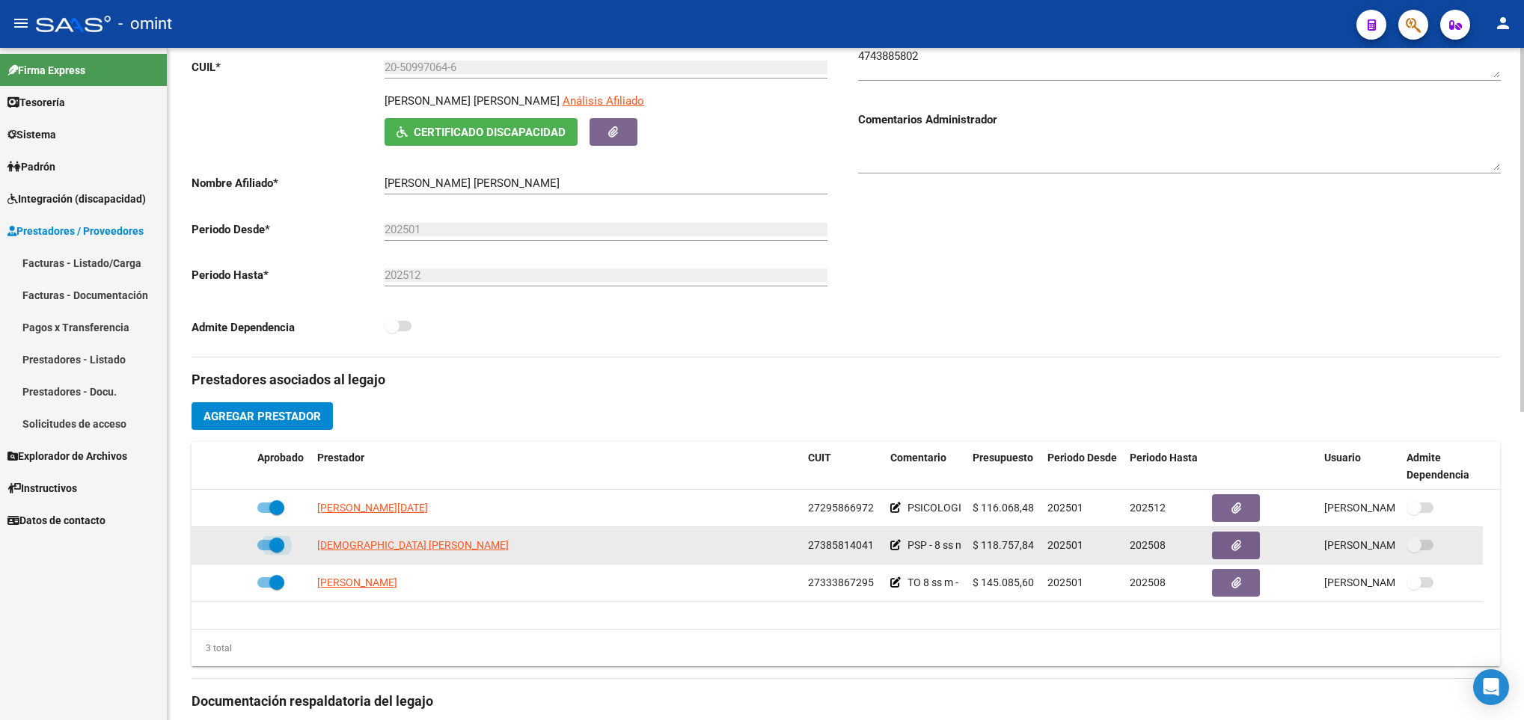
click at [274, 548] on span at bounding box center [276, 545] width 15 height 15
click at [265, 551] on input "checkbox" at bounding box center [264, 551] width 1 height 1
checkbox input "false"
click at [227, 545] on icon at bounding box center [229, 545] width 10 height 10
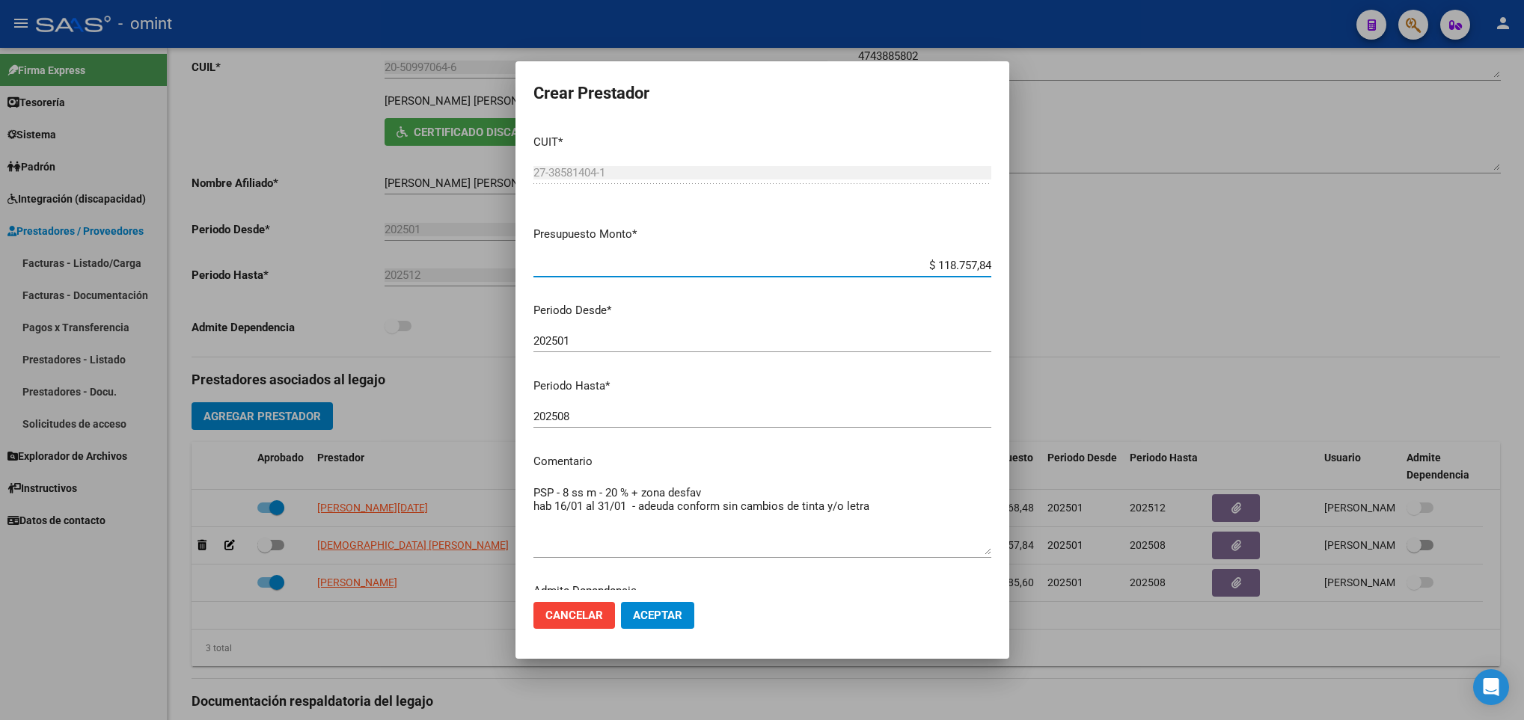
click at [616, 413] on input "202508" at bounding box center [762, 416] width 458 height 13
type input "202506"
click at [676, 606] on button "Aceptar" at bounding box center [657, 615] width 73 height 27
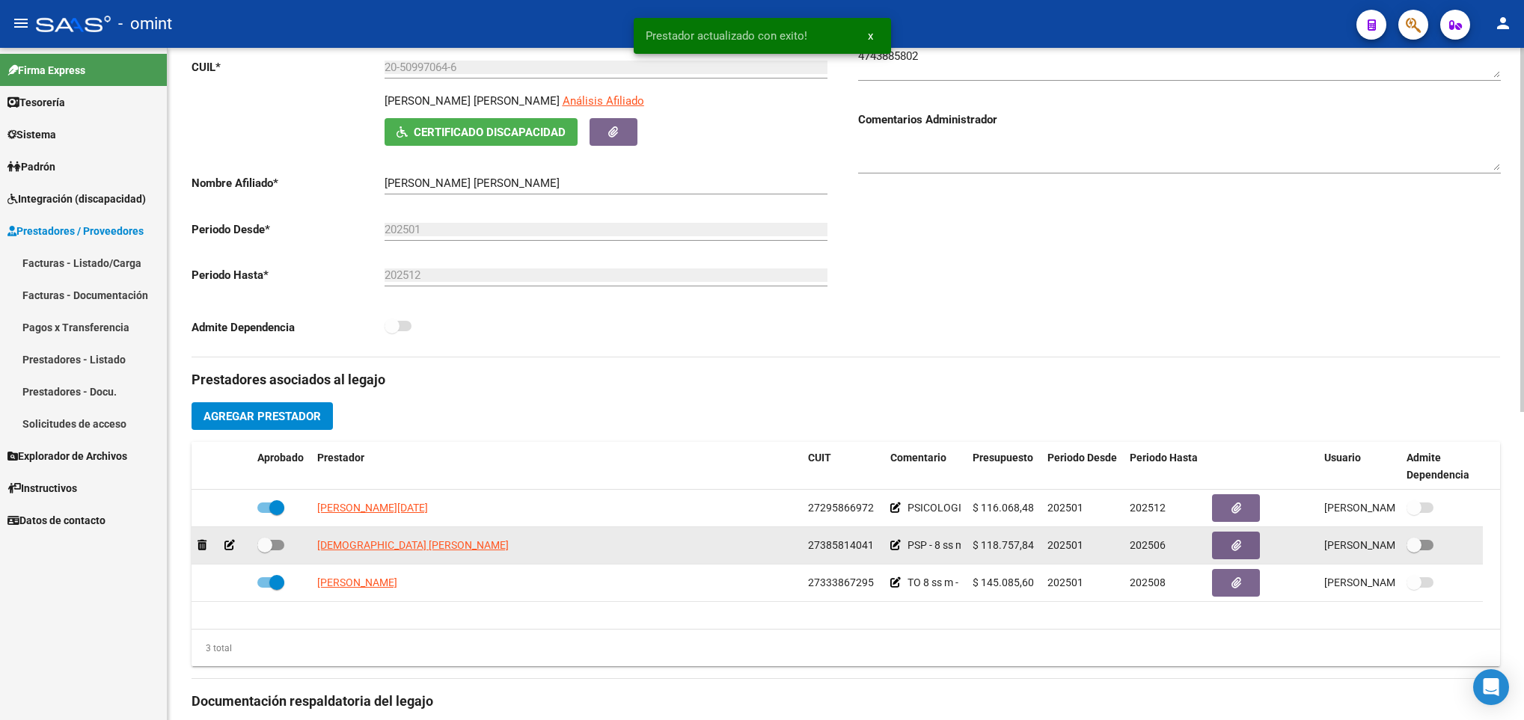
click at [281, 548] on span at bounding box center [270, 545] width 27 height 10
click at [265, 551] on input "checkbox" at bounding box center [264, 551] width 1 height 1
checkbox input "true"
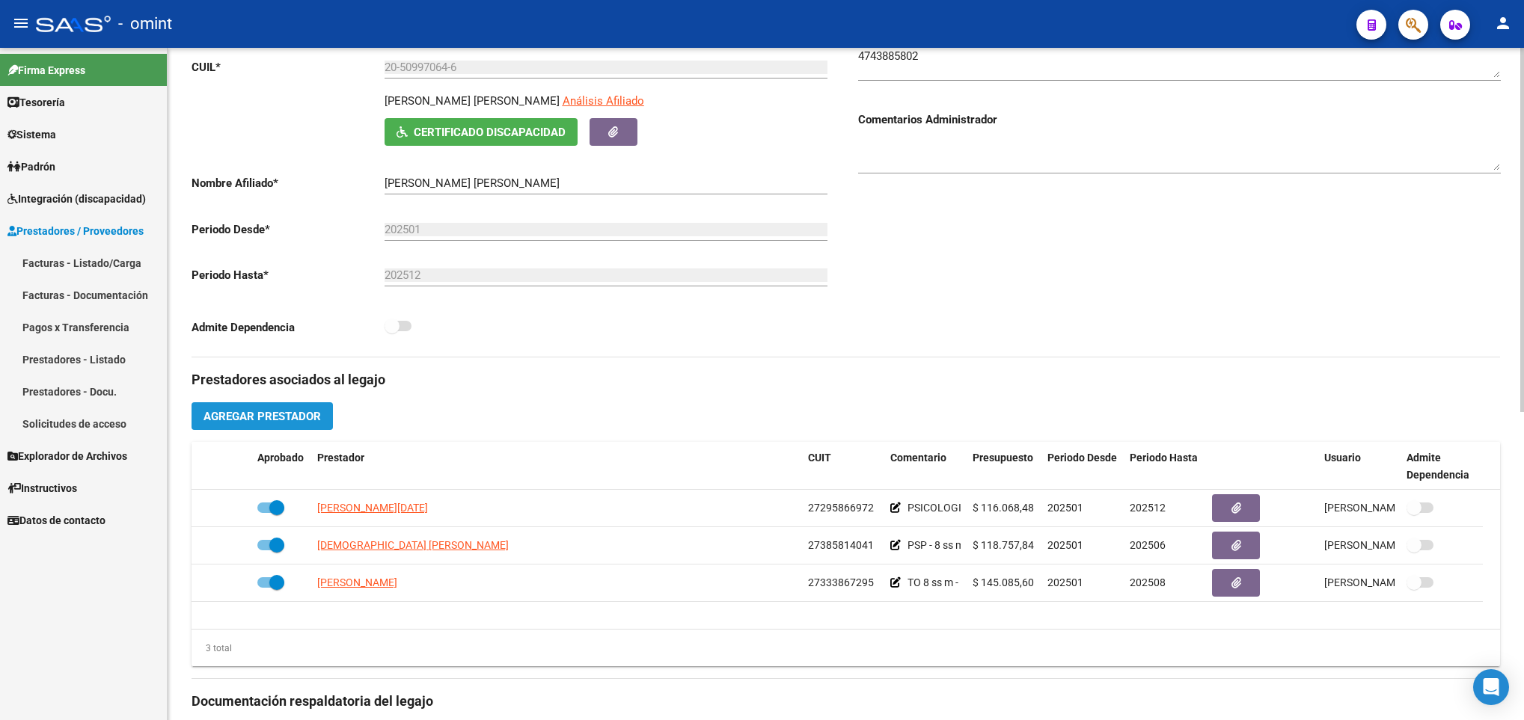
click at [257, 413] on span "Agregar Prestador" at bounding box center [261, 416] width 117 height 13
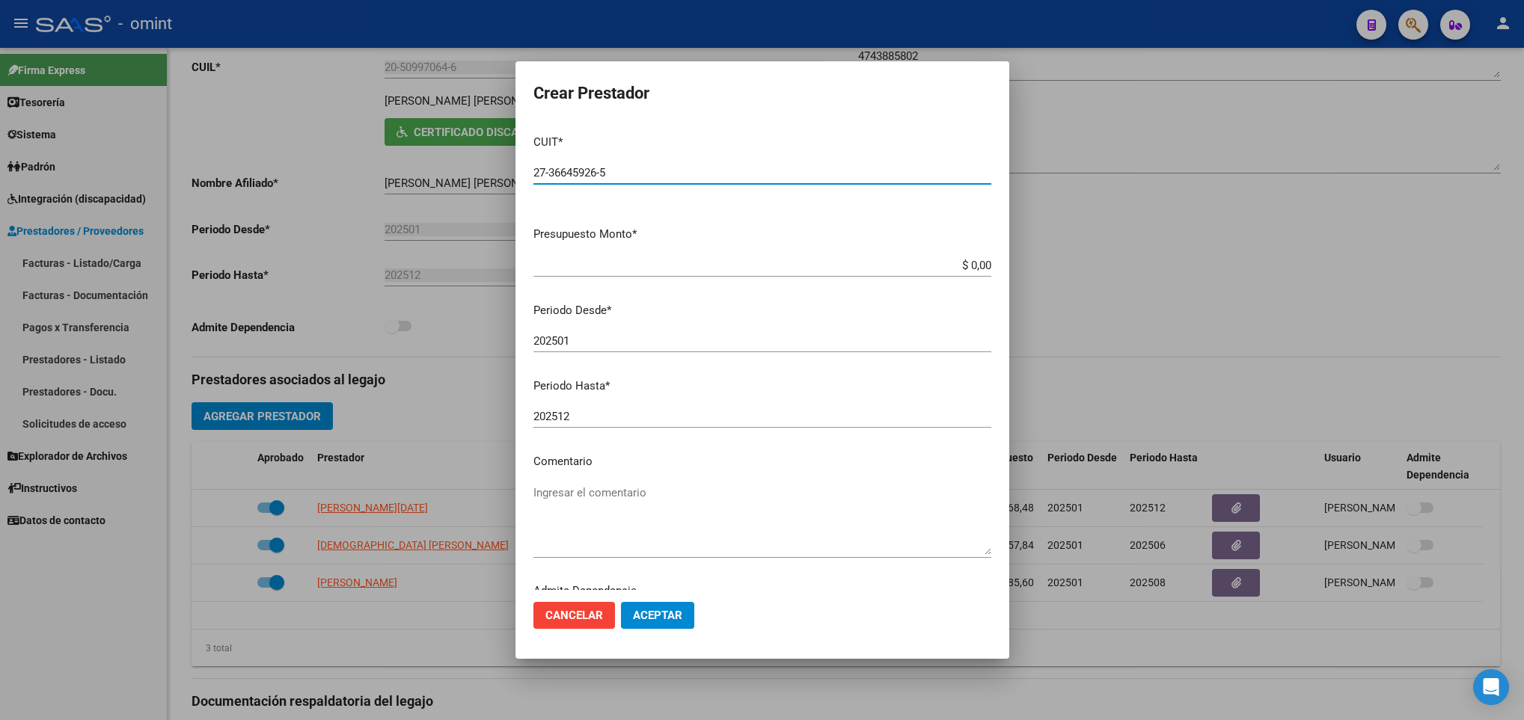
type input "27-36645926-5"
click at [981, 266] on app-form-text-field "Presupuesto Monto * $ 0,00 Ingresar el monto" at bounding box center [768, 249] width 470 height 46
click at [974, 266] on app-form-text-field "Presupuesto Monto * $ 0,00 Ingresar el monto" at bounding box center [768, 249] width 470 height 46
click at [966, 270] on input "$ 0,00" at bounding box center [762, 265] width 458 height 13
type input "$ 98.964,88"
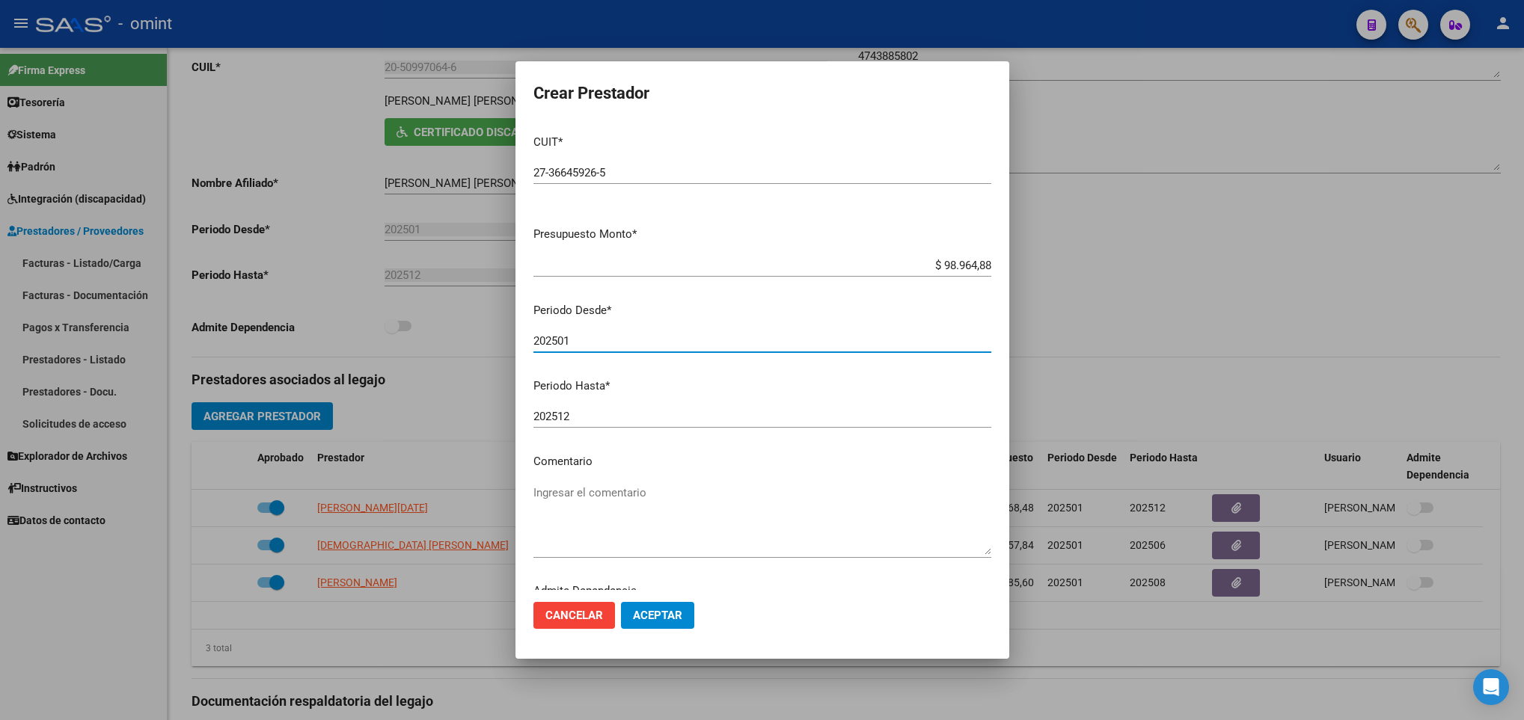
click at [750, 337] on input "202501" at bounding box center [762, 340] width 458 height 13
type input "202507"
click at [602, 413] on input "202512" at bounding box center [762, 416] width 458 height 13
type input "202508"
click at [537, 497] on textarea "Ingresar el comentario" at bounding box center [762, 520] width 458 height 70
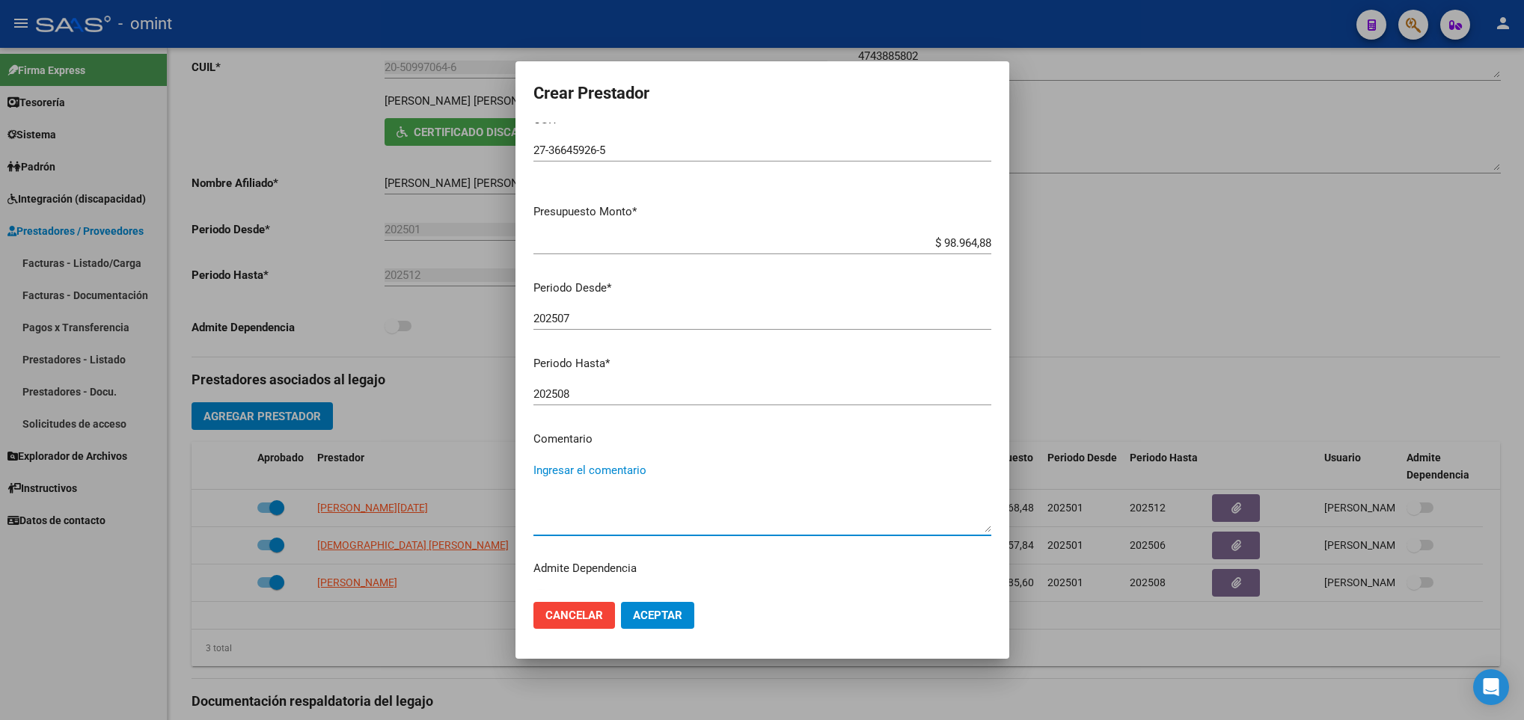
scroll to position [45, 0]
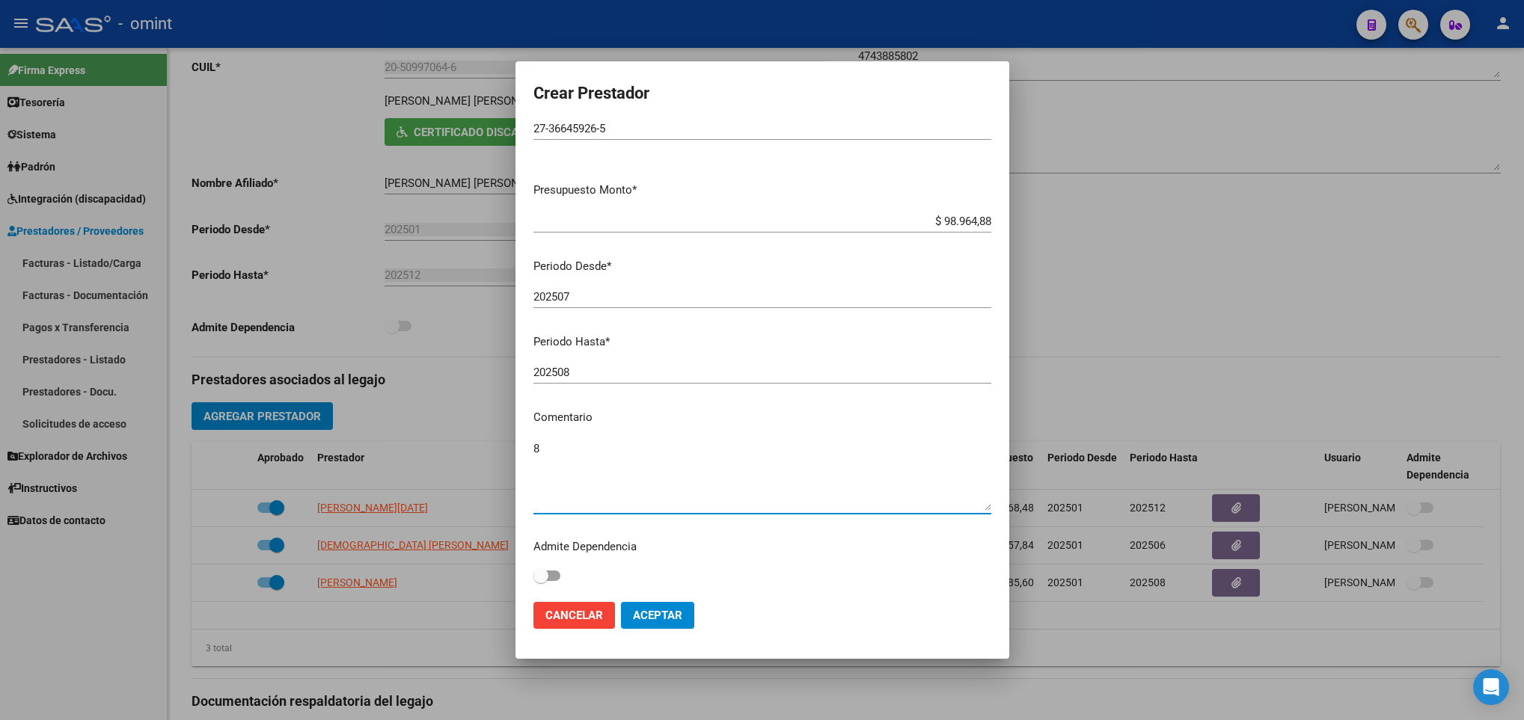
type textarea "8"
type textarea "Psicopedagogia 8 sesiones + 20% zona desfavorable"
click at [679, 613] on span "Aceptar" at bounding box center [657, 615] width 49 height 13
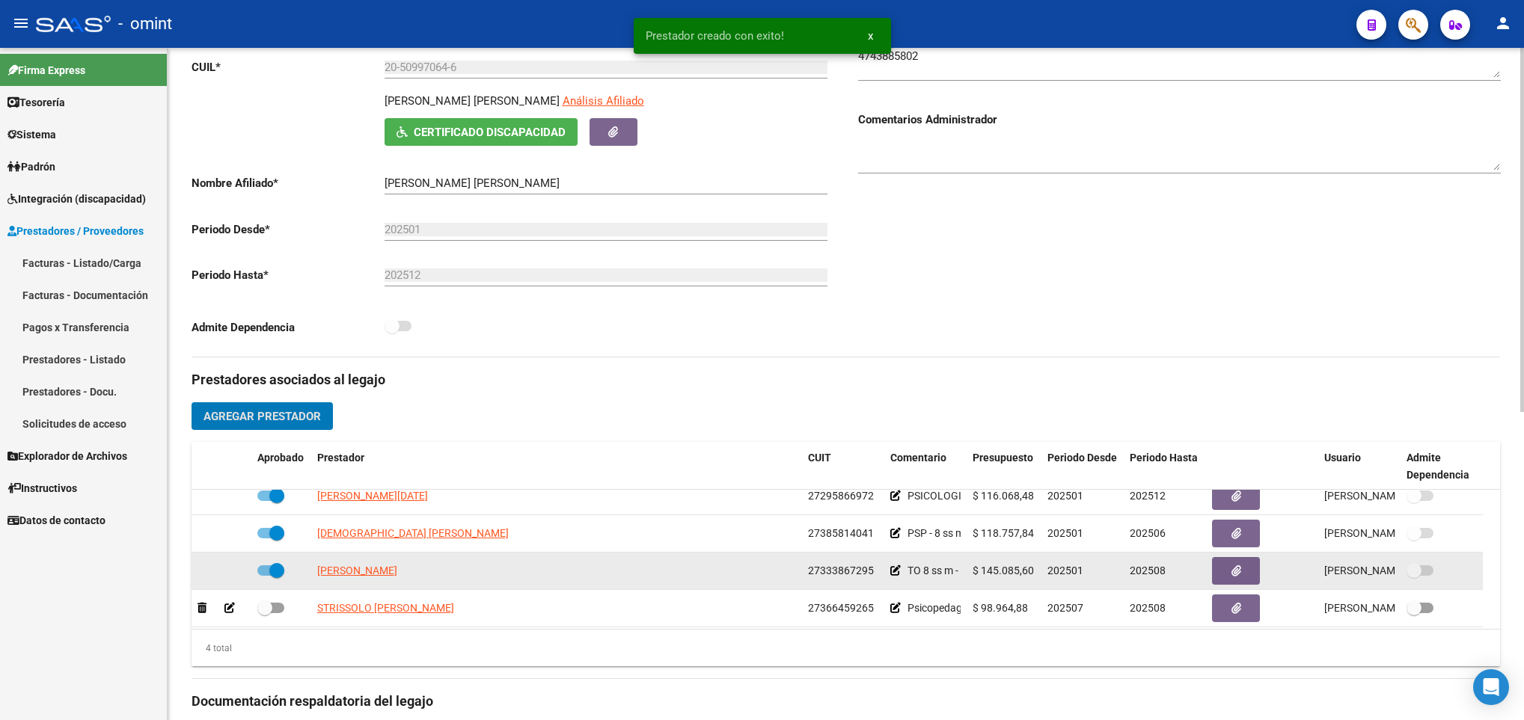
scroll to position [16, 0]
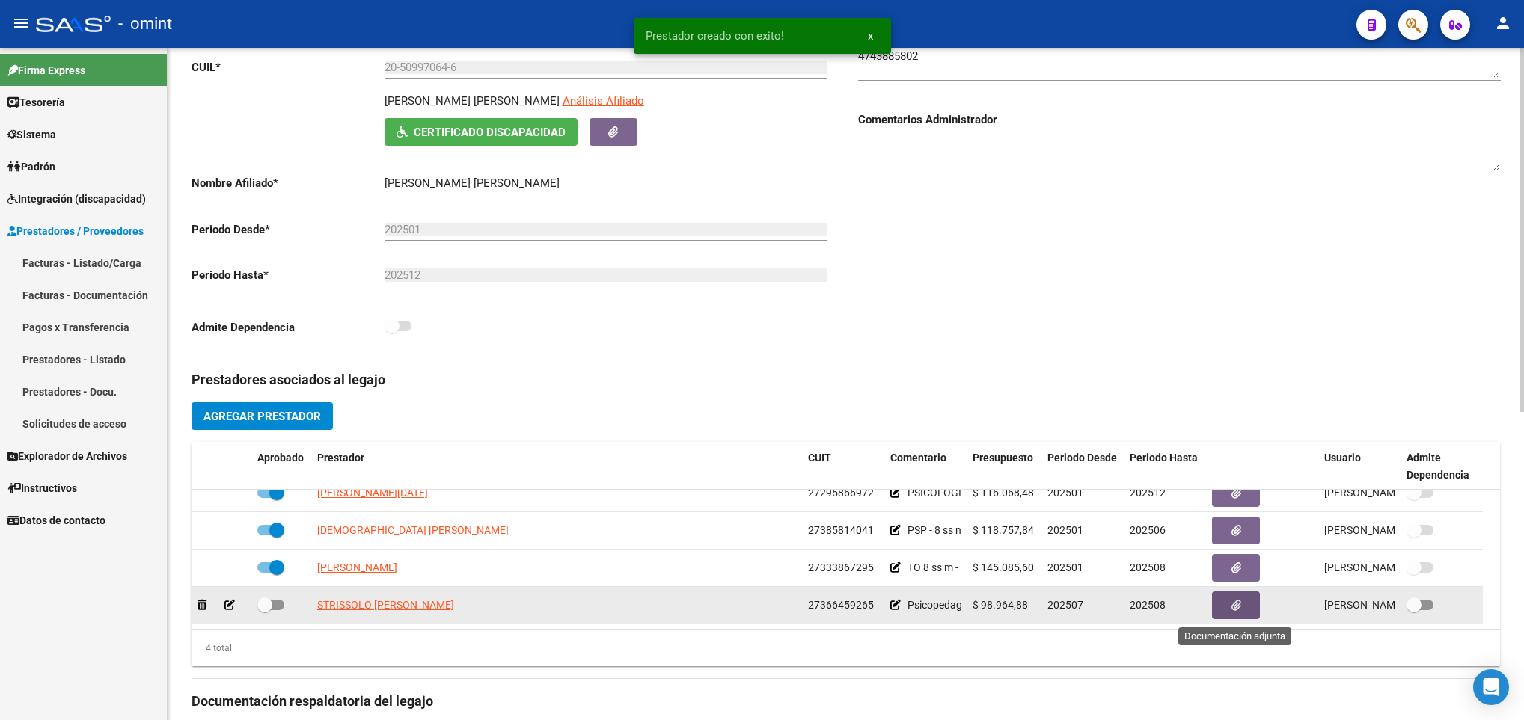
click at [1232, 613] on span "button" at bounding box center [1236, 605] width 10 height 13
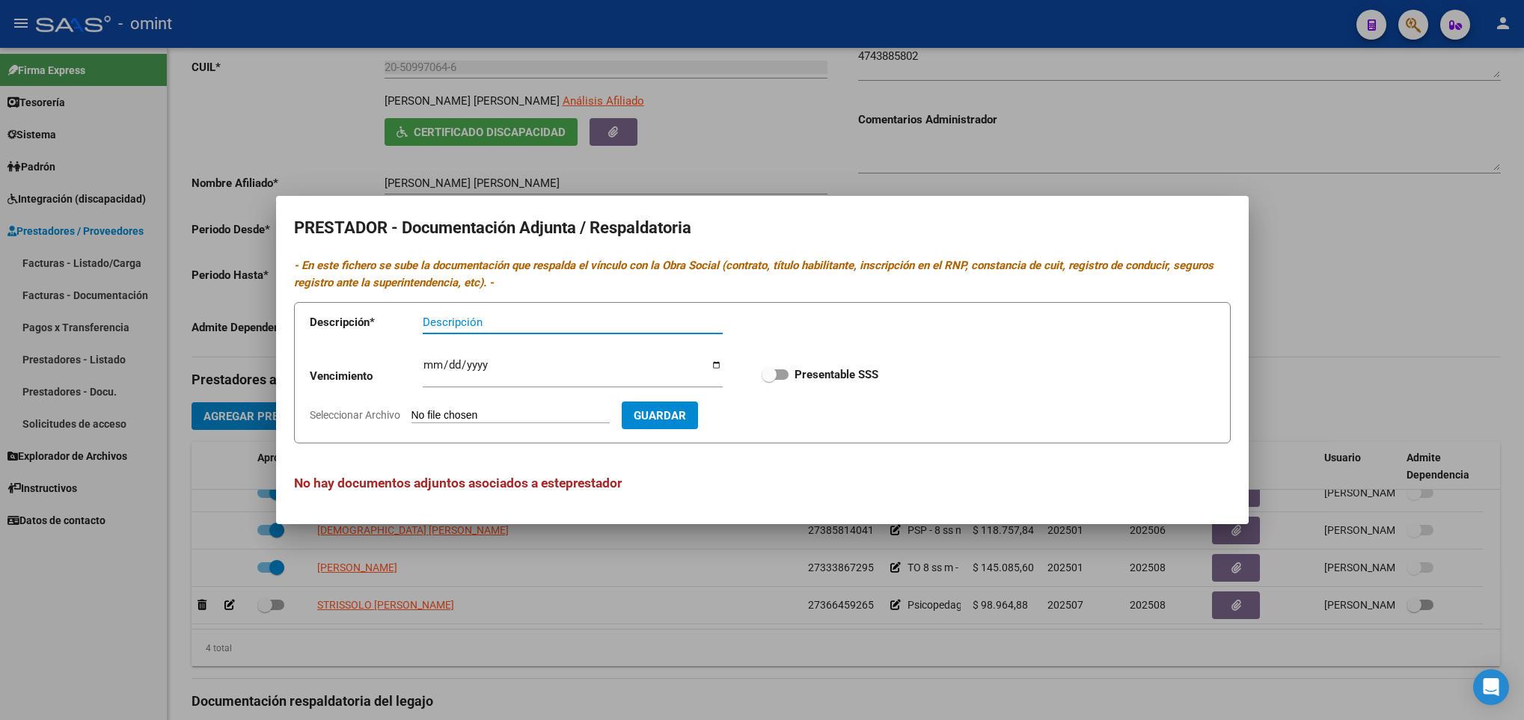
click at [469, 414] on input "Seleccionar Archivo" at bounding box center [510, 416] width 198 height 14
click at [477, 413] on input "Seleccionar Archivo" at bounding box center [510, 416] width 198 height 14
click at [425, 370] on input "Ingresar vencimiento" at bounding box center [573, 371] width 300 height 24
type input "2026-11-24"
click at [788, 375] on span at bounding box center [775, 375] width 27 height 10
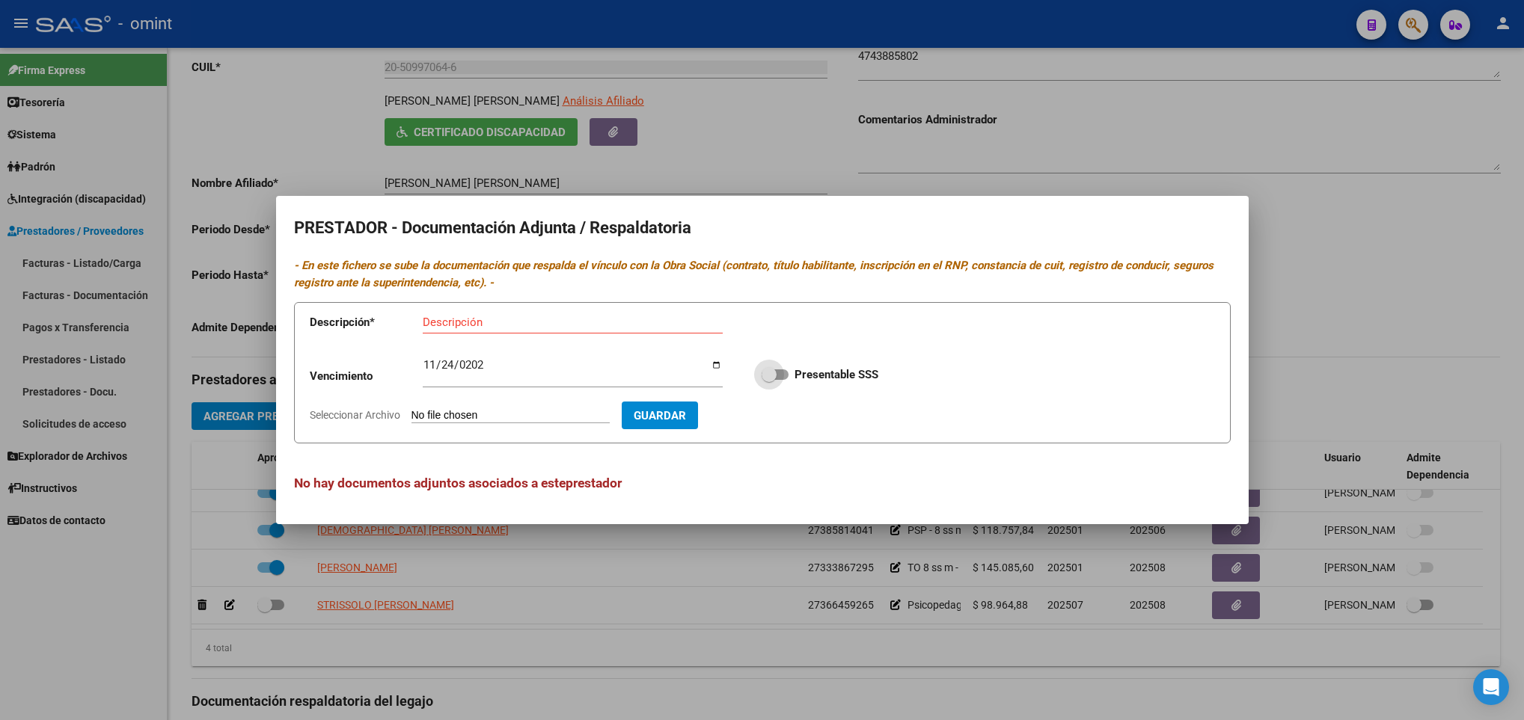
click at [769, 380] on input "Presentable SSS" at bounding box center [768, 380] width 1 height 1
checkbox input "true"
click at [654, 332] on div "Descripción" at bounding box center [573, 322] width 300 height 22
type input "Titulo-RNP-CBU-ARCA"
click at [512, 409] on input "Seleccionar Archivo" at bounding box center [510, 416] width 198 height 14
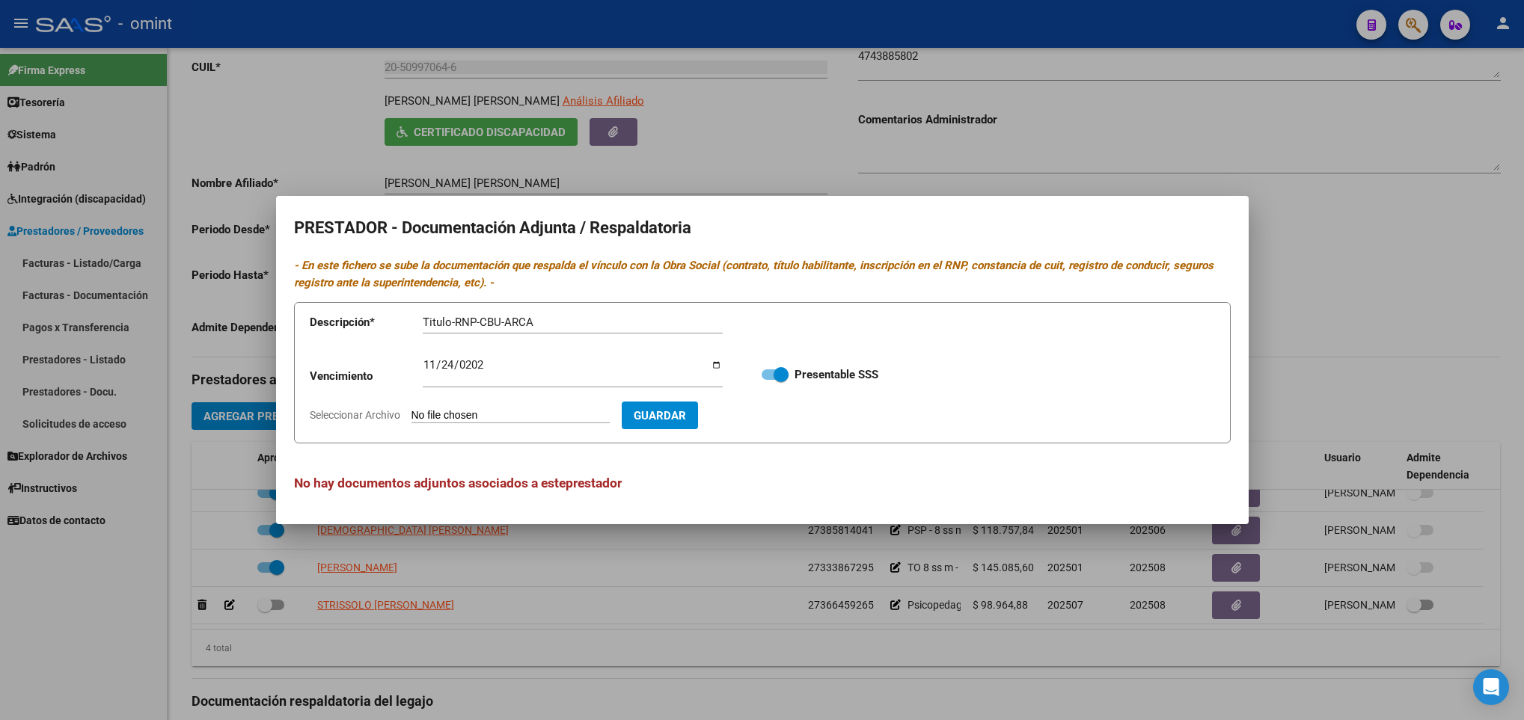
type input "C:\fakepath\4743885802_25071101118_const-cbu.pdf"
click at [773, 416] on span "Guardar" at bounding box center [746, 415] width 52 height 13
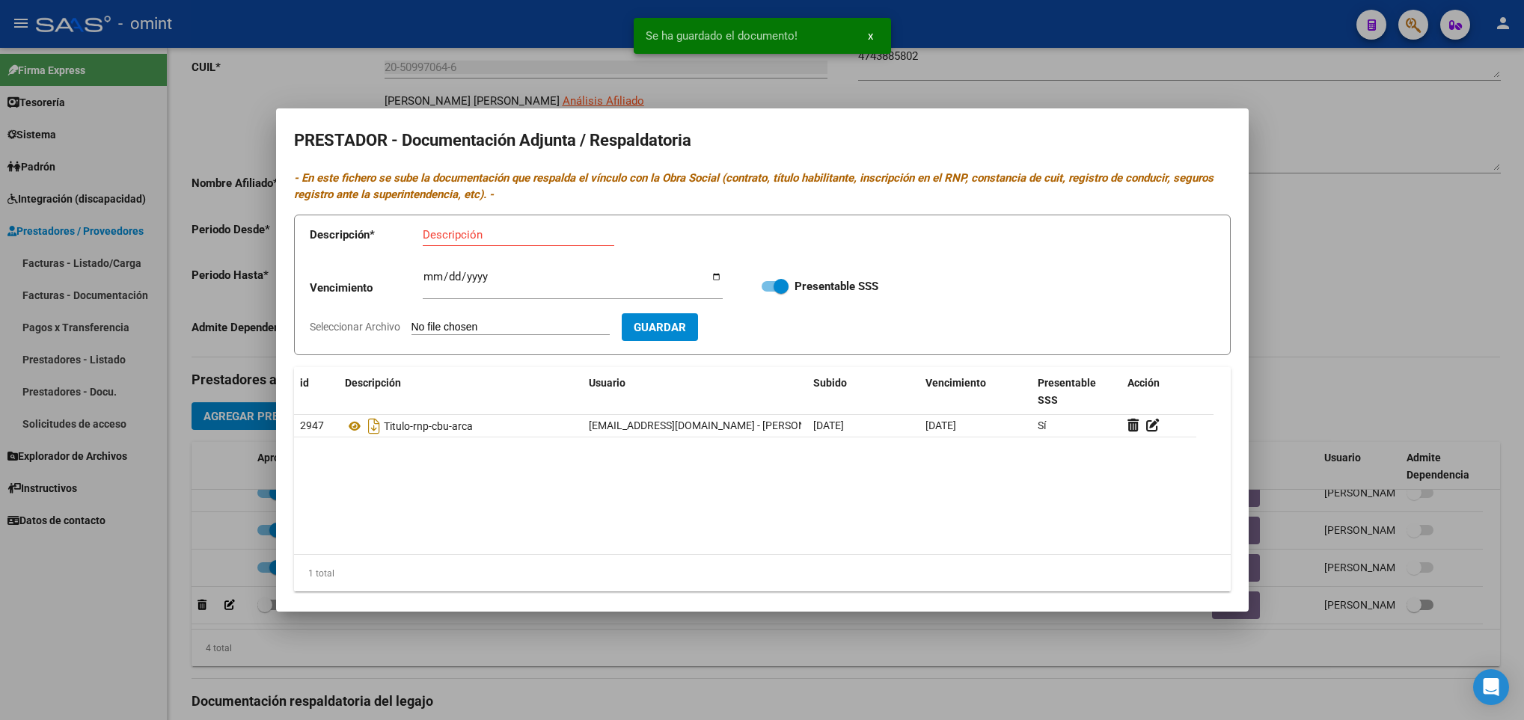
click at [1365, 360] on div at bounding box center [762, 360] width 1524 height 720
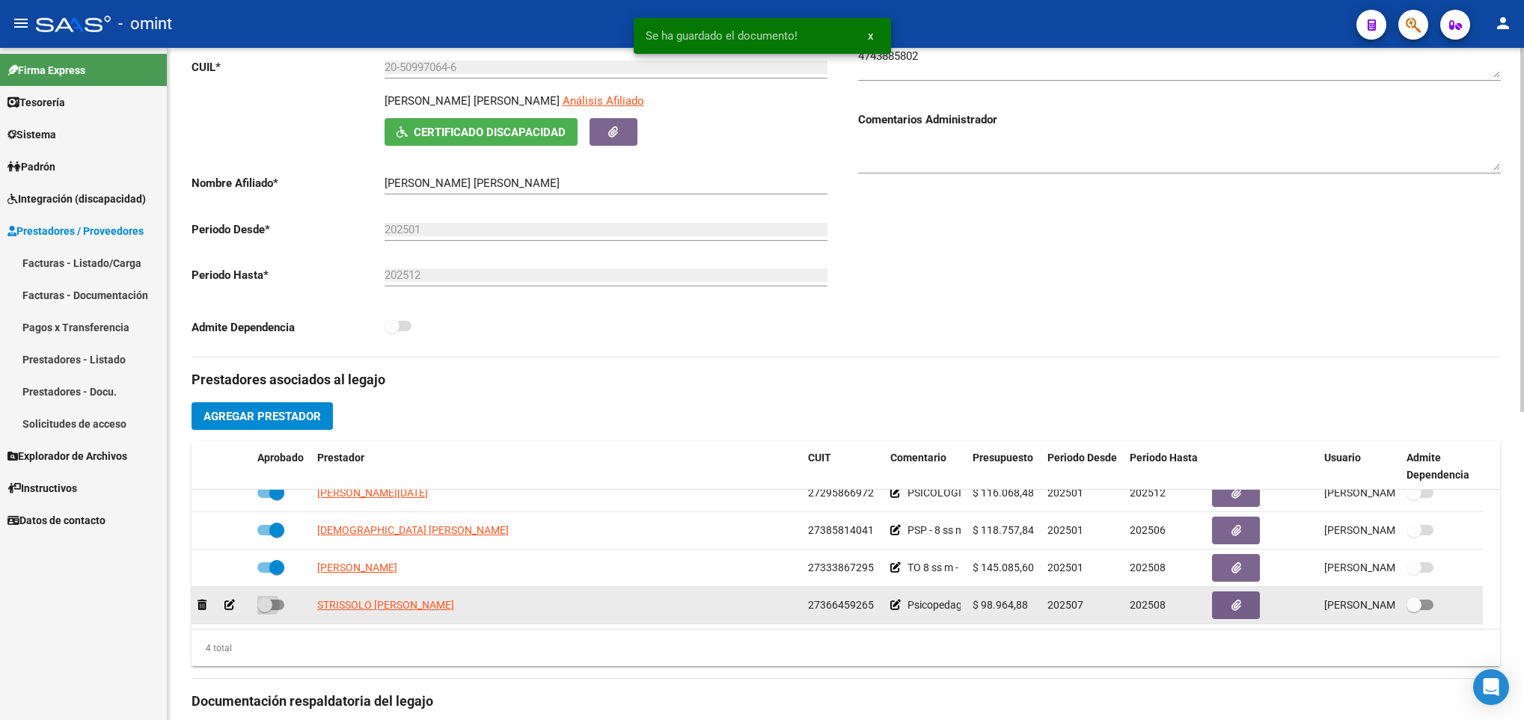
click at [276, 607] on span at bounding box center [270, 605] width 27 height 10
click at [265, 610] on input "checkbox" at bounding box center [264, 610] width 1 height 1
checkbox input "true"
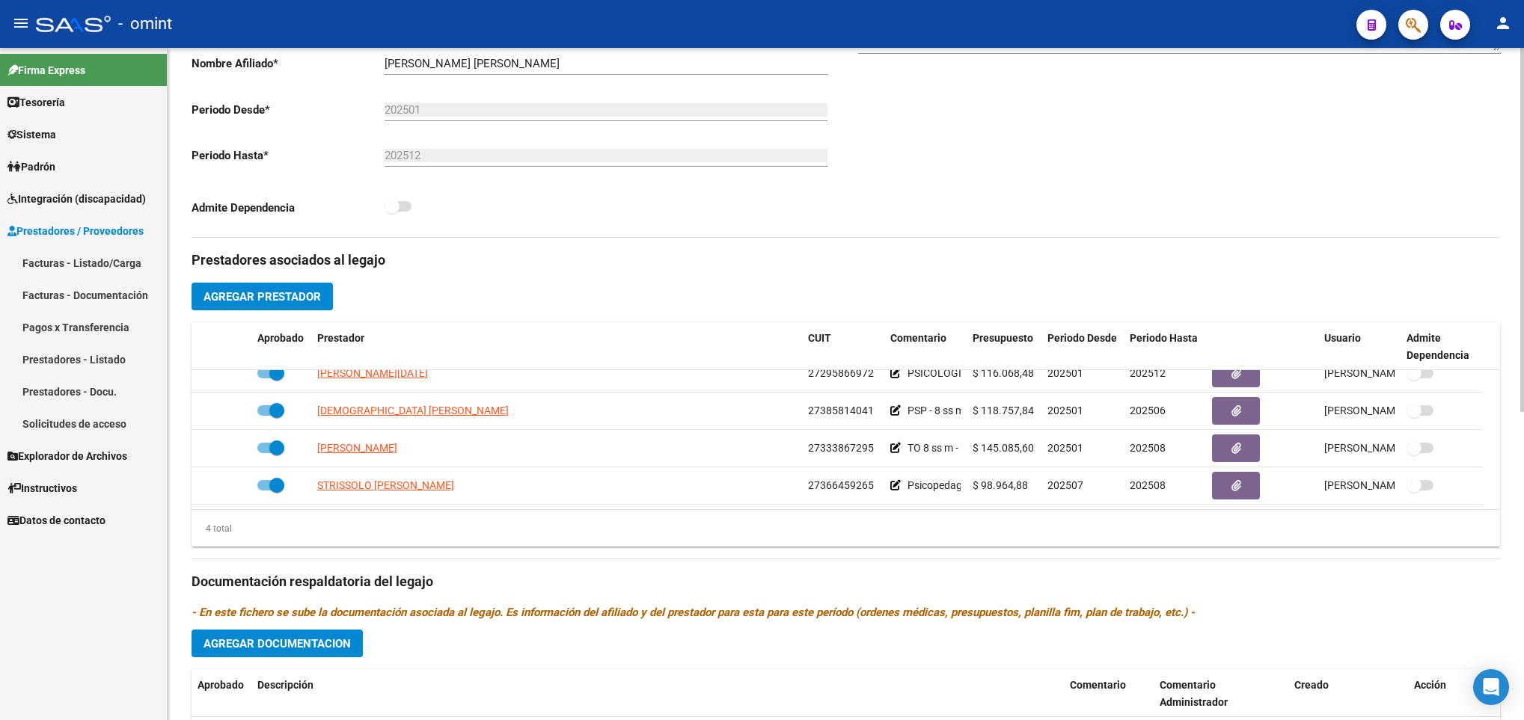
scroll to position [561, 0]
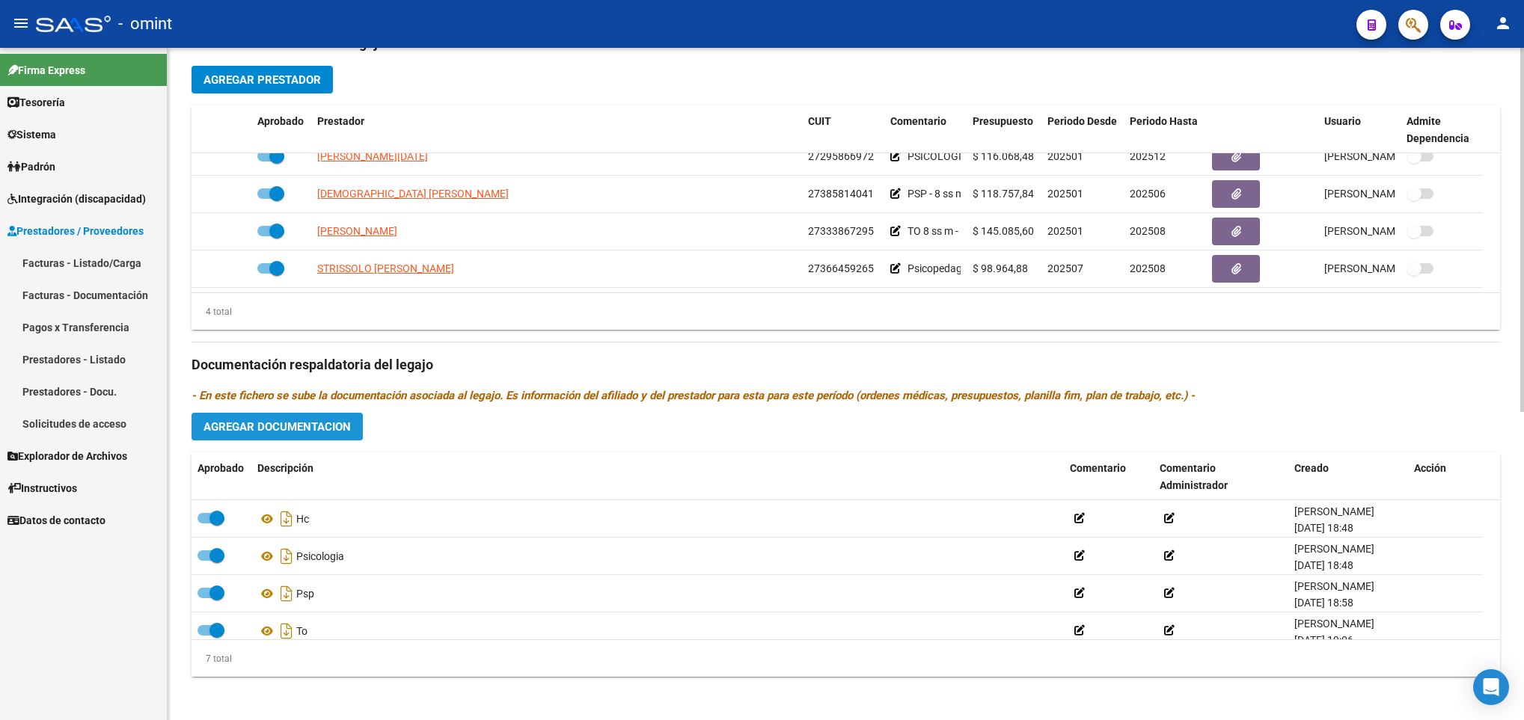
click at [297, 429] on span "Agregar Documentacion" at bounding box center [276, 426] width 147 height 13
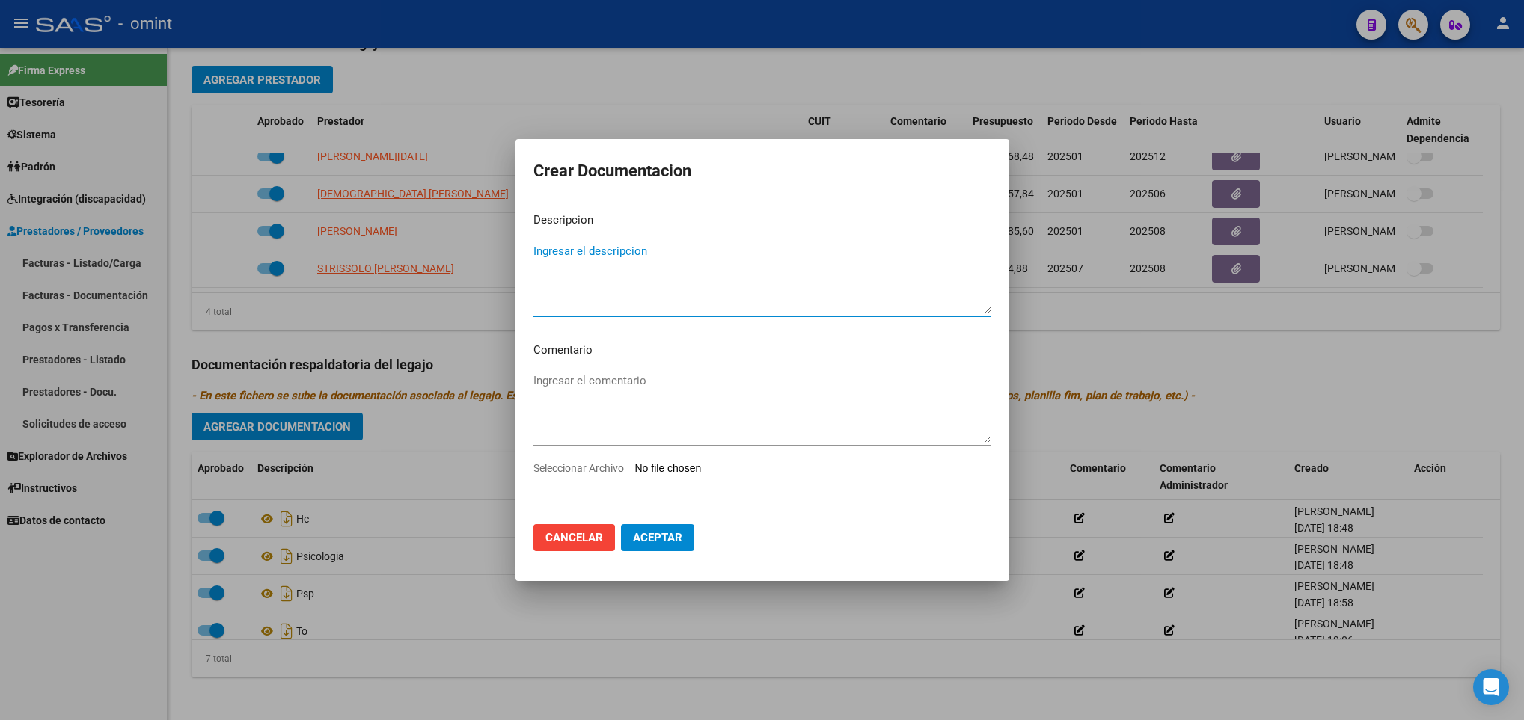
type textarea "I"
type textarea "Psicologia Cambio"
click at [752, 463] on input "Seleccionar Archivo" at bounding box center [734, 469] width 198 height 14
type input "C:\fakepath\ilovepdf_merged (7).pdf"
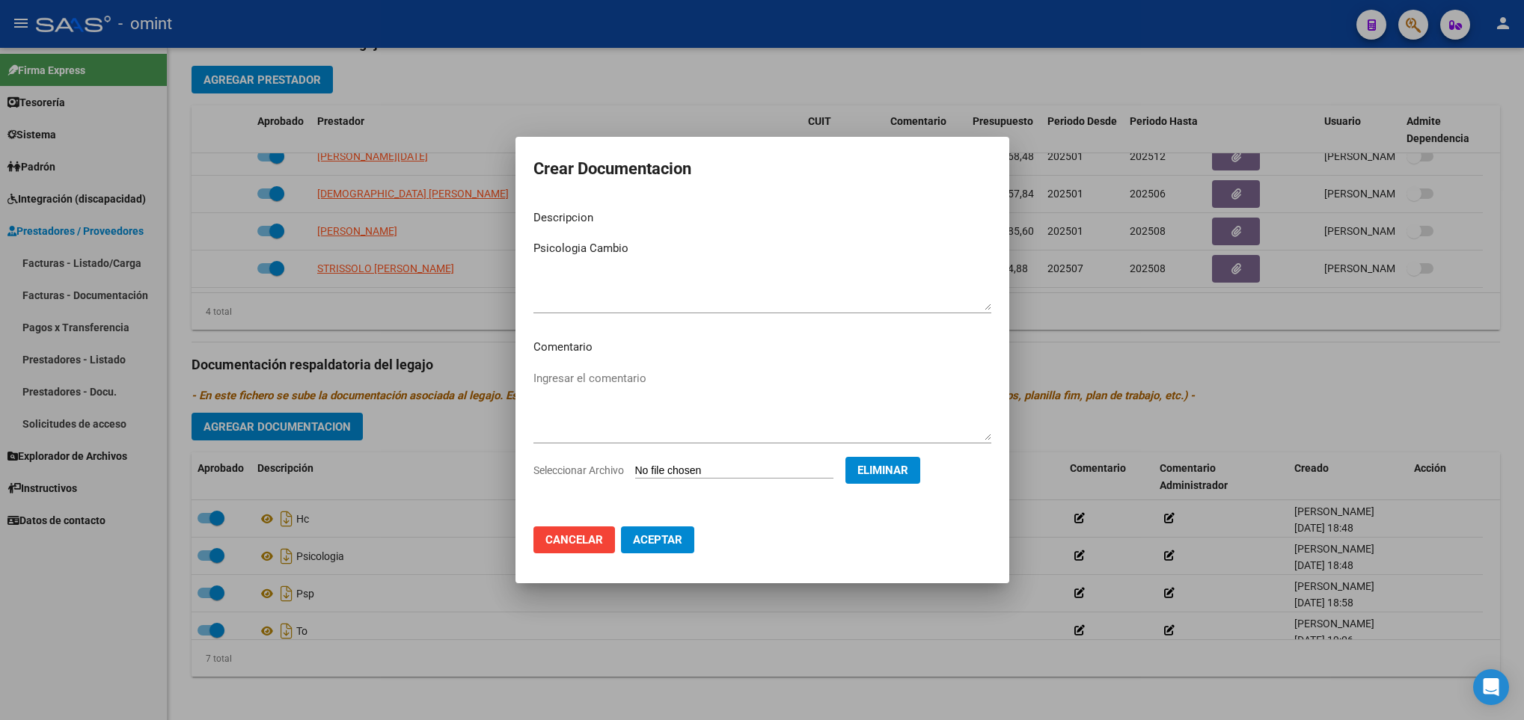
click at [671, 537] on span "Aceptar" at bounding box center [657, 539] width 49 height 13
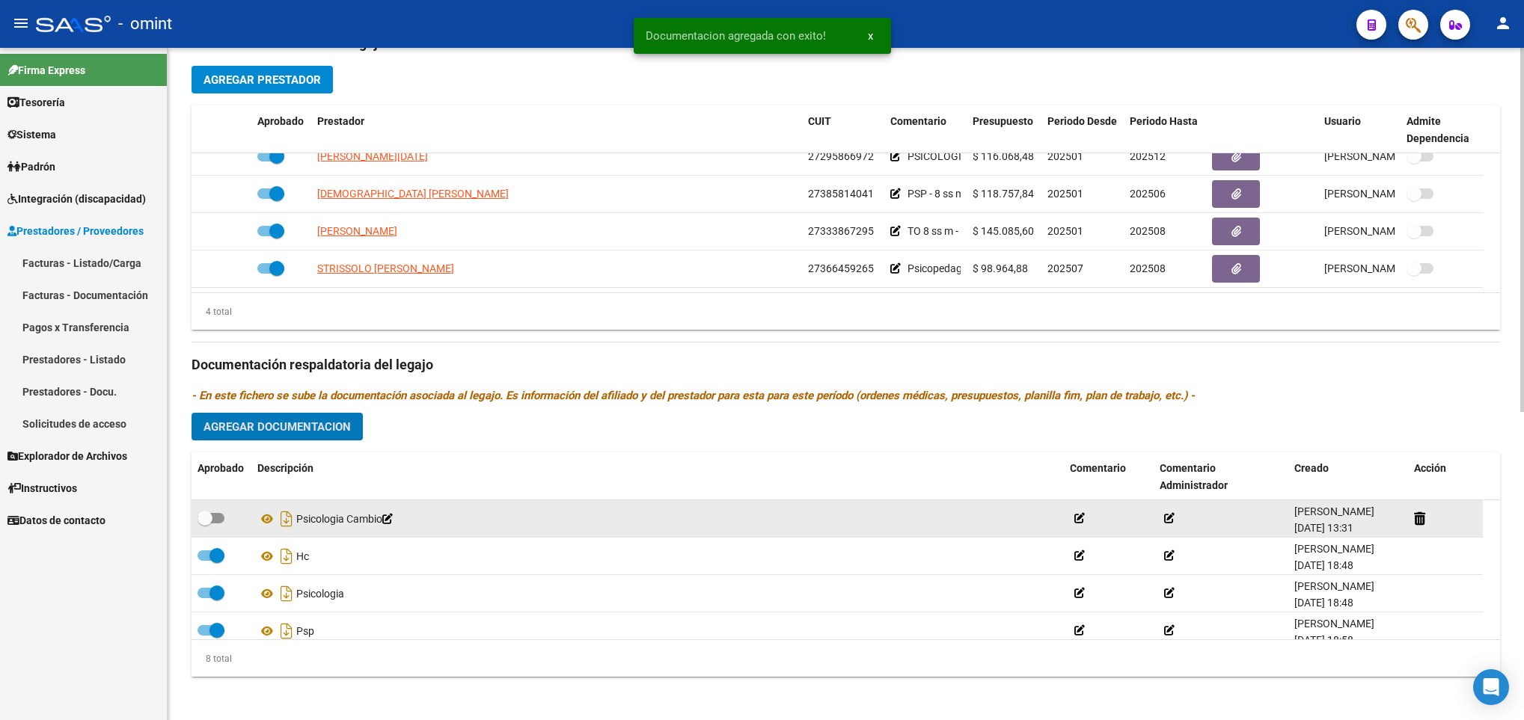
click at [203, 518] on span at bounding box center [205, 518] width 15 height 15
click at [204, 524] on input "checkbox" at bounding box center [204, 524] width 1 height 1
checkbox input "true"
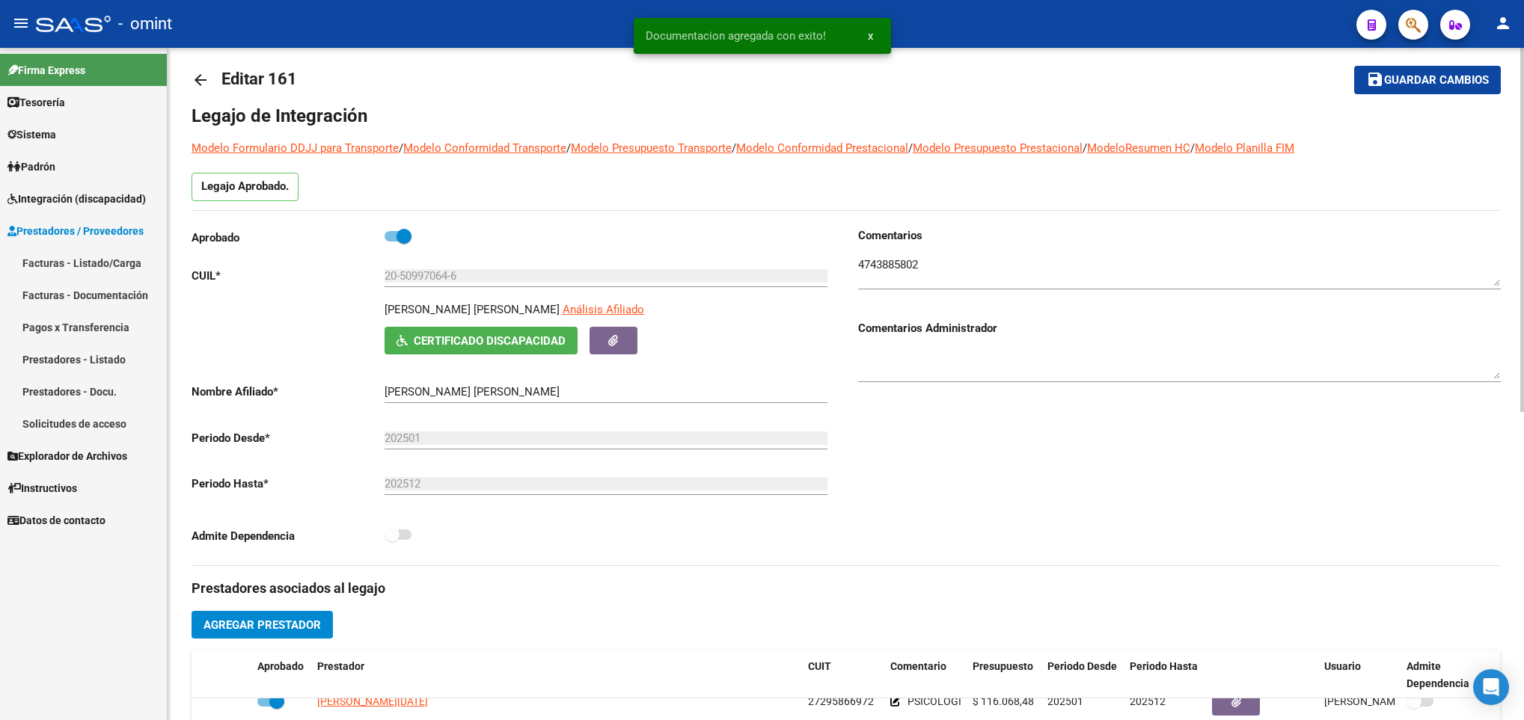
scroll to position [0, 0]
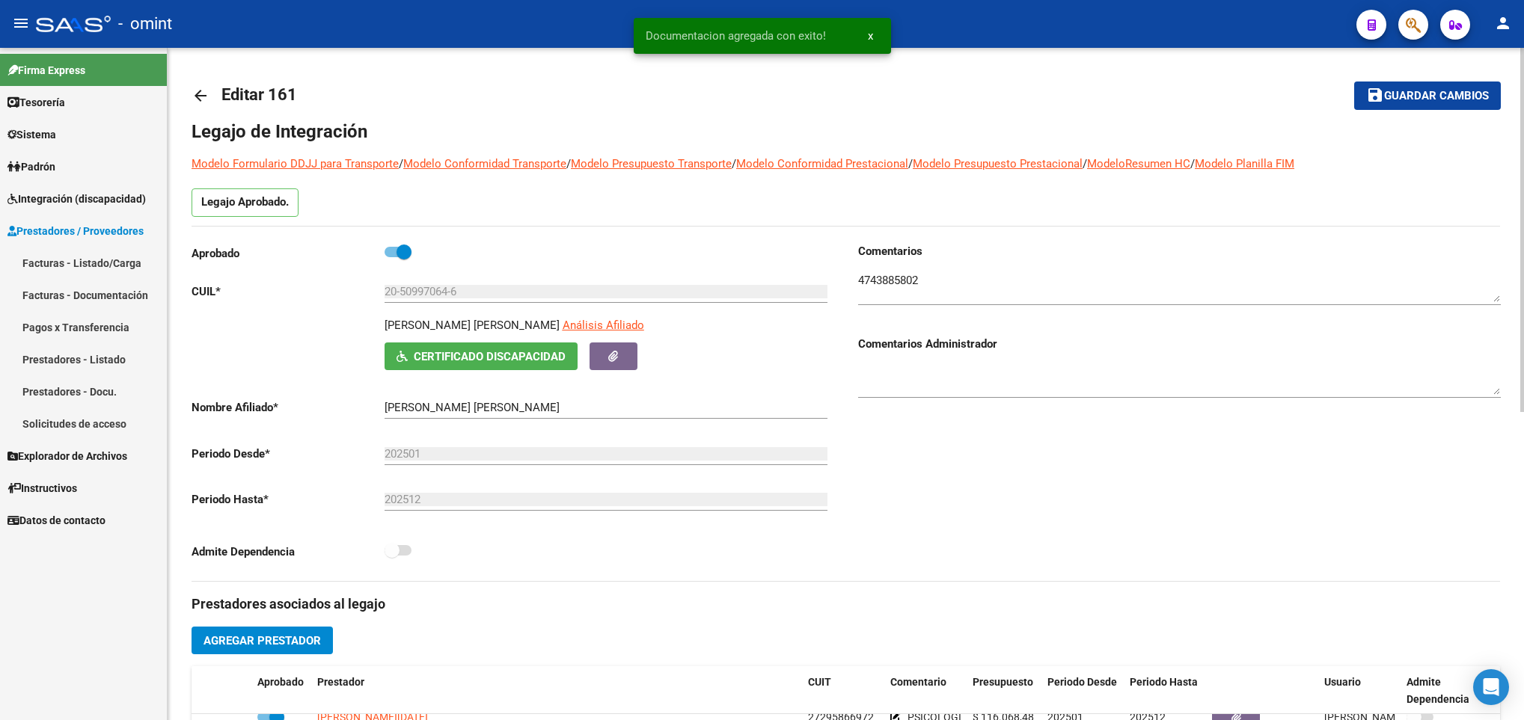
click at [1464, 95] on span "Guardar cambios" at bounding box center [1436, 96] width 105 height 13
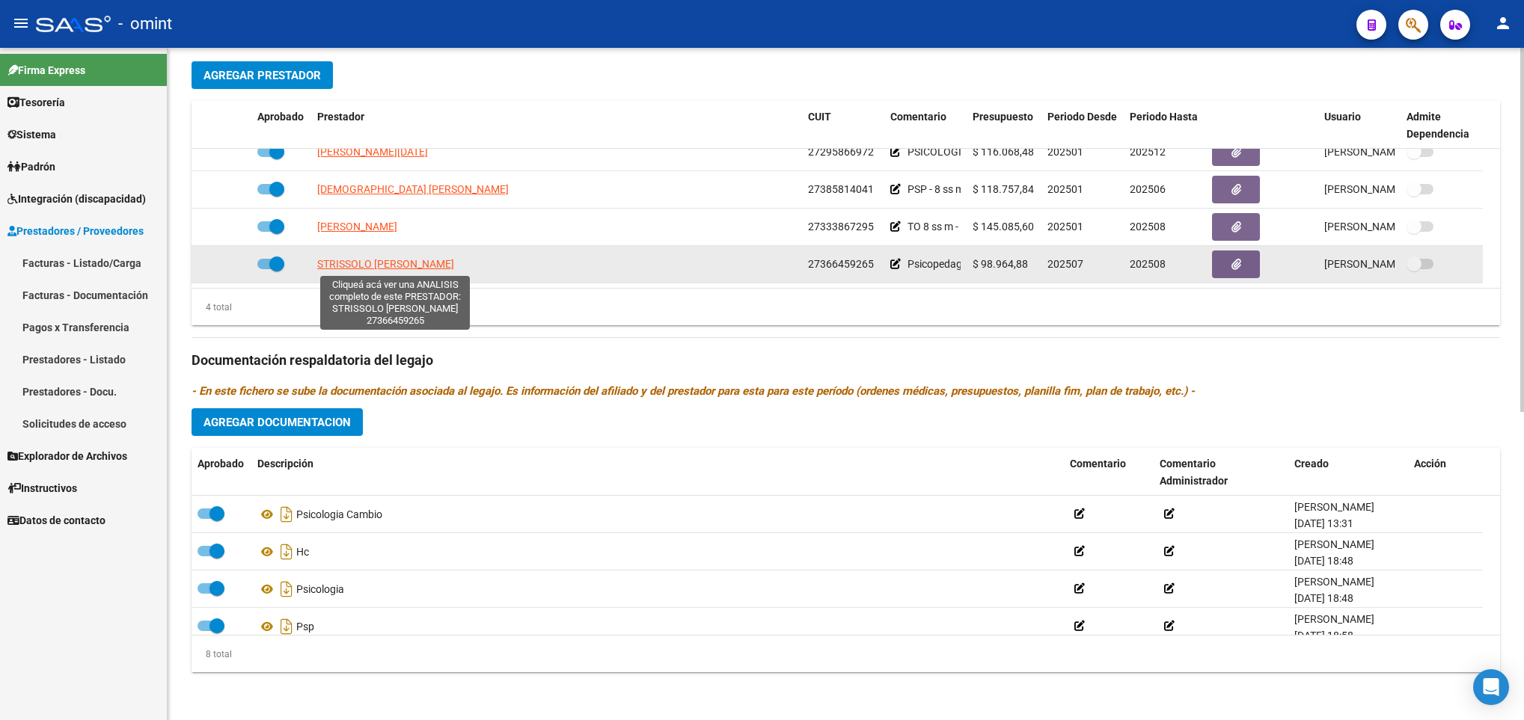
click at [388, 267] on span "STRISSOLO ELOISA MAGDALENA" at bounding box center [385, 264] width 137 height 12
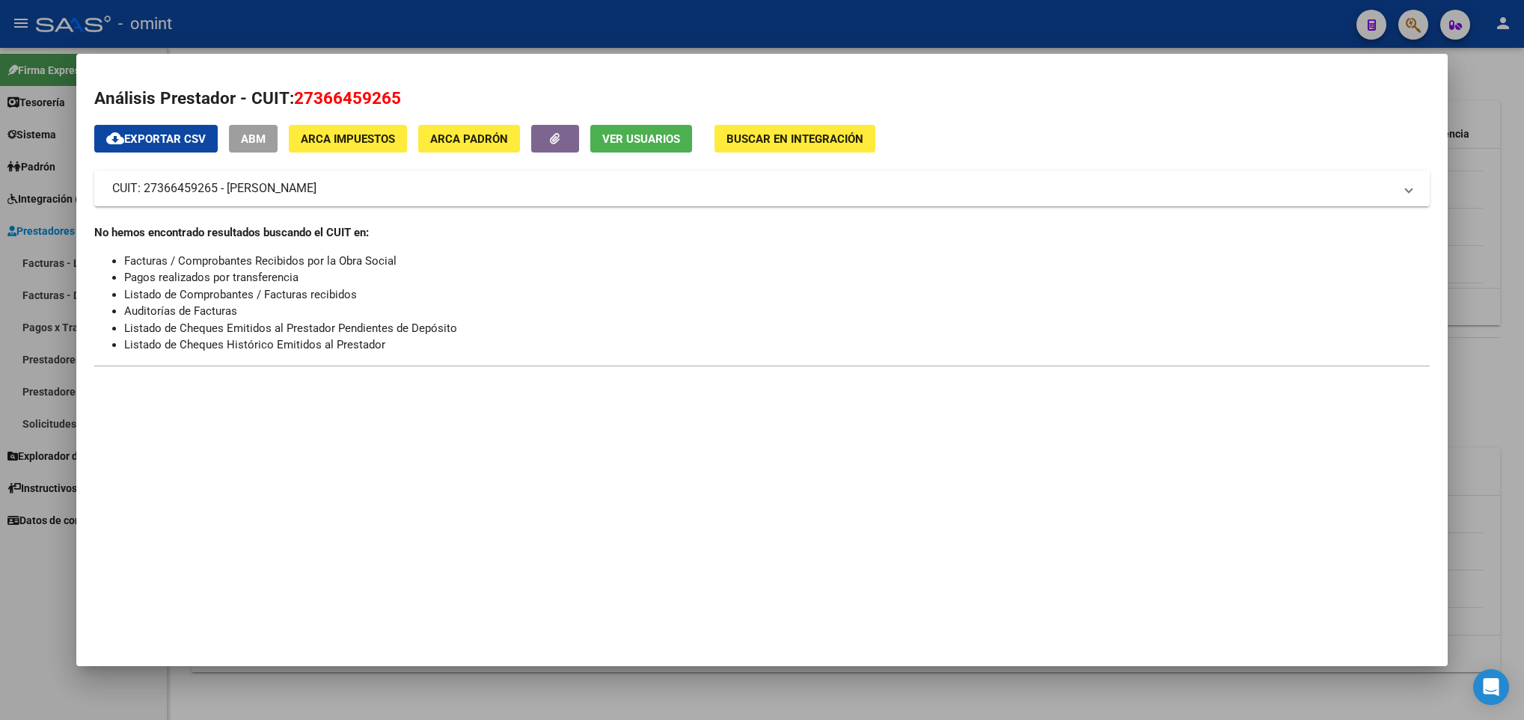
click at [369, 691] on div at bounding box center [762, 360] width 1524 height 720
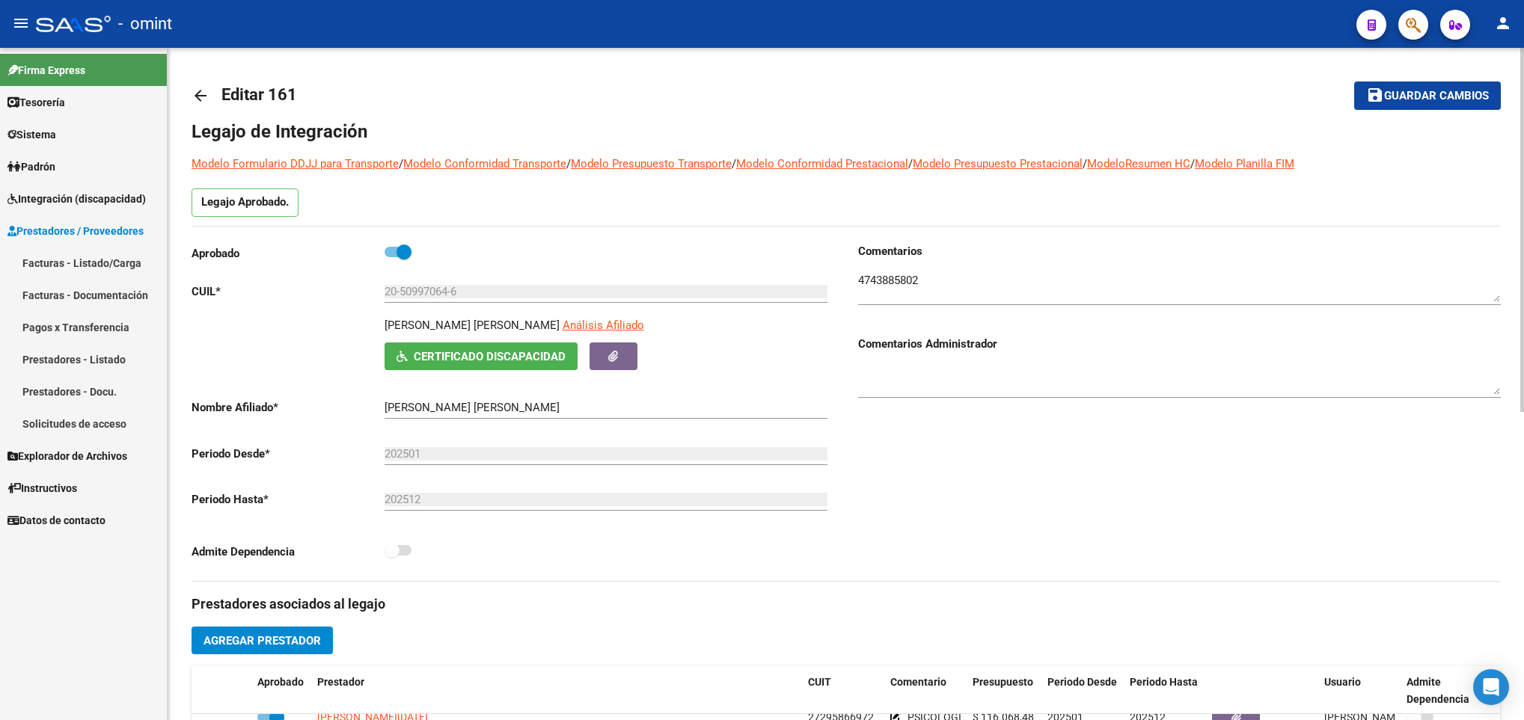
click at [1419, 108] on button "save Guardar cambios" at bounding box center [1427, 96] width 147 height 28
click at [913, 485] on div "Comentarios Comentarios Administrador" at bounding box center [1173, 412] width 655 height 338
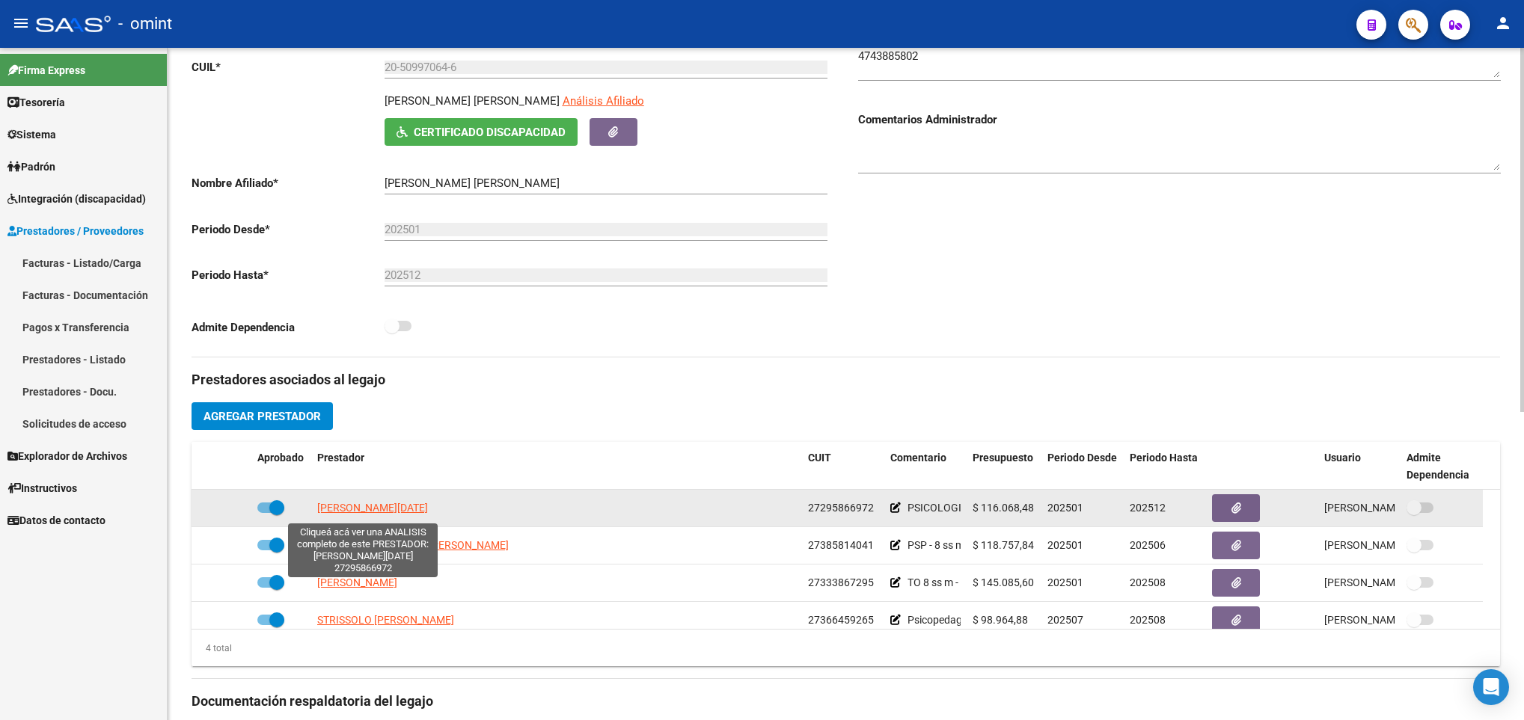
click at [358, 514] on span "TULA MARIA LUCIA" at bounding box center [372, 508] width 111 height 12
type textarea "27295866972"
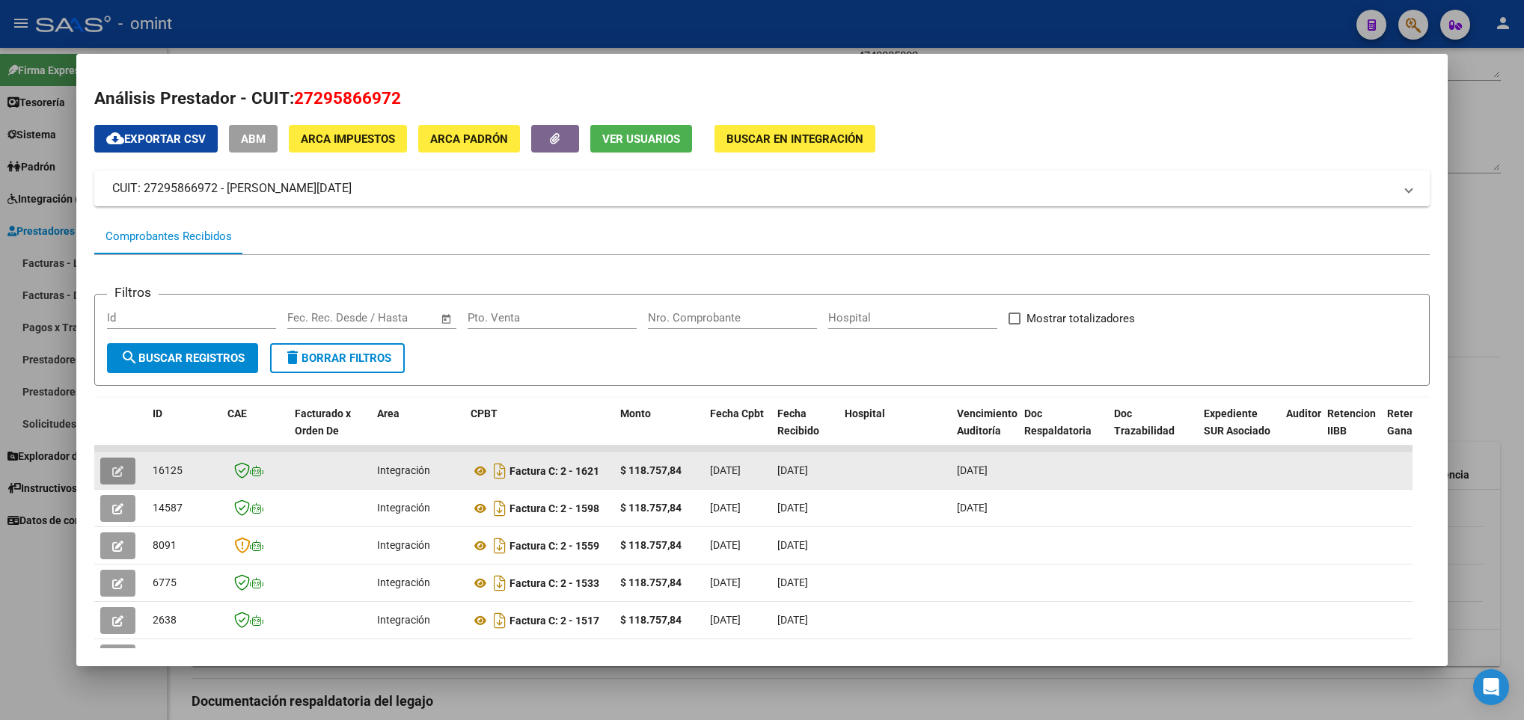
click at [115, 474] on icon "button" at bounding box center [117, 471] width 11 height 11
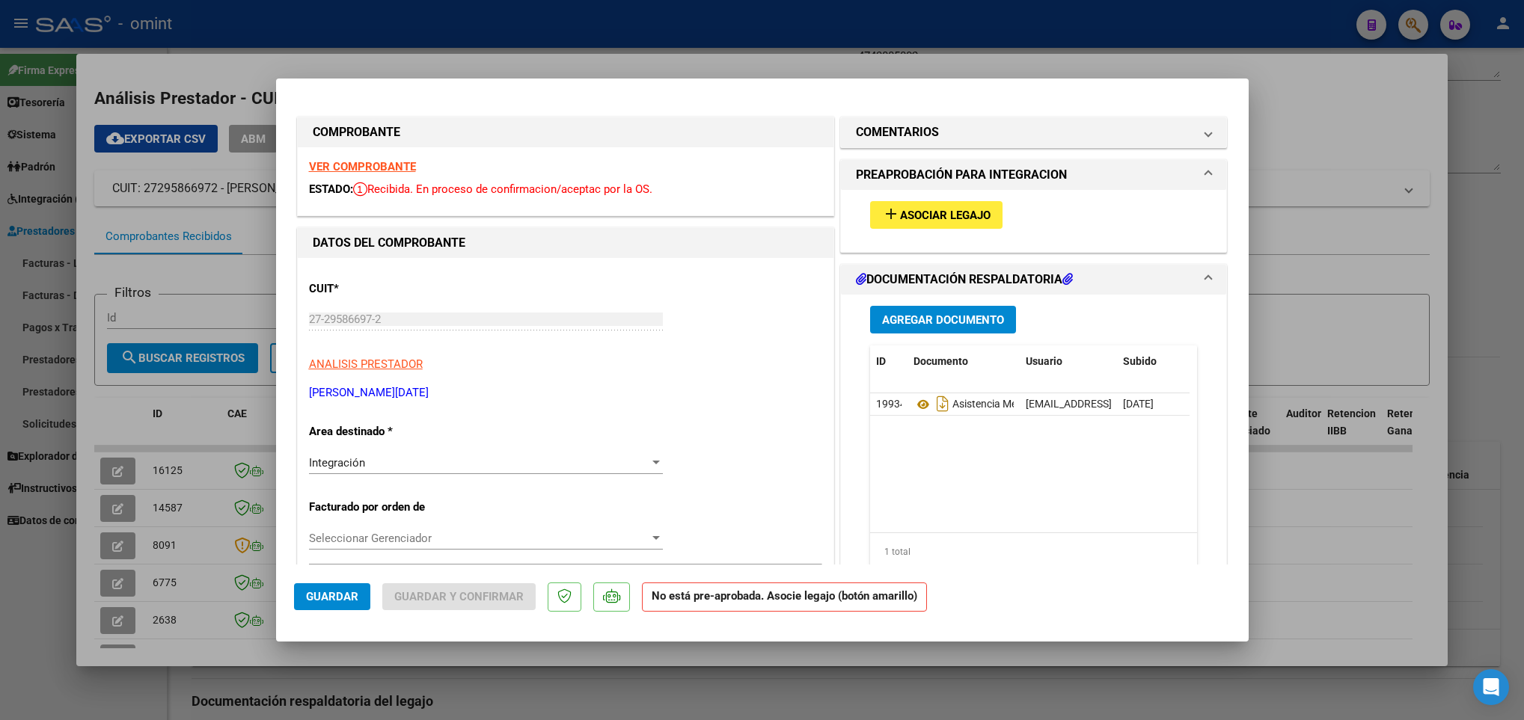
click at [385, 165] on strong "VER COMPROBANTE" at bounding box center [362, 166] width 107 height 13
click at [914, 211] on span "Asociar Legajo" at bounding box center [945, 215] width 91 height 13
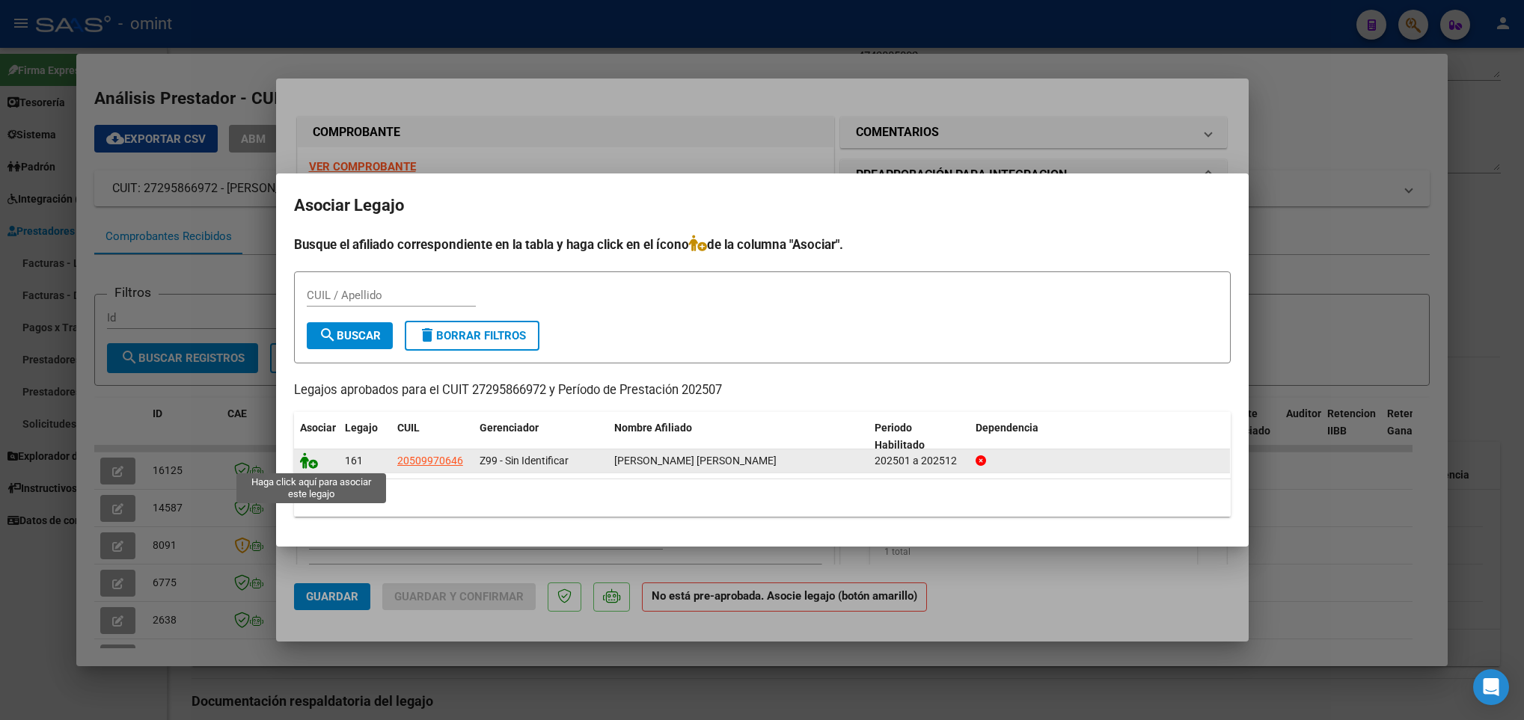
click at [301, 460] on icon at bounding box center [309, 461] width 18 height 16
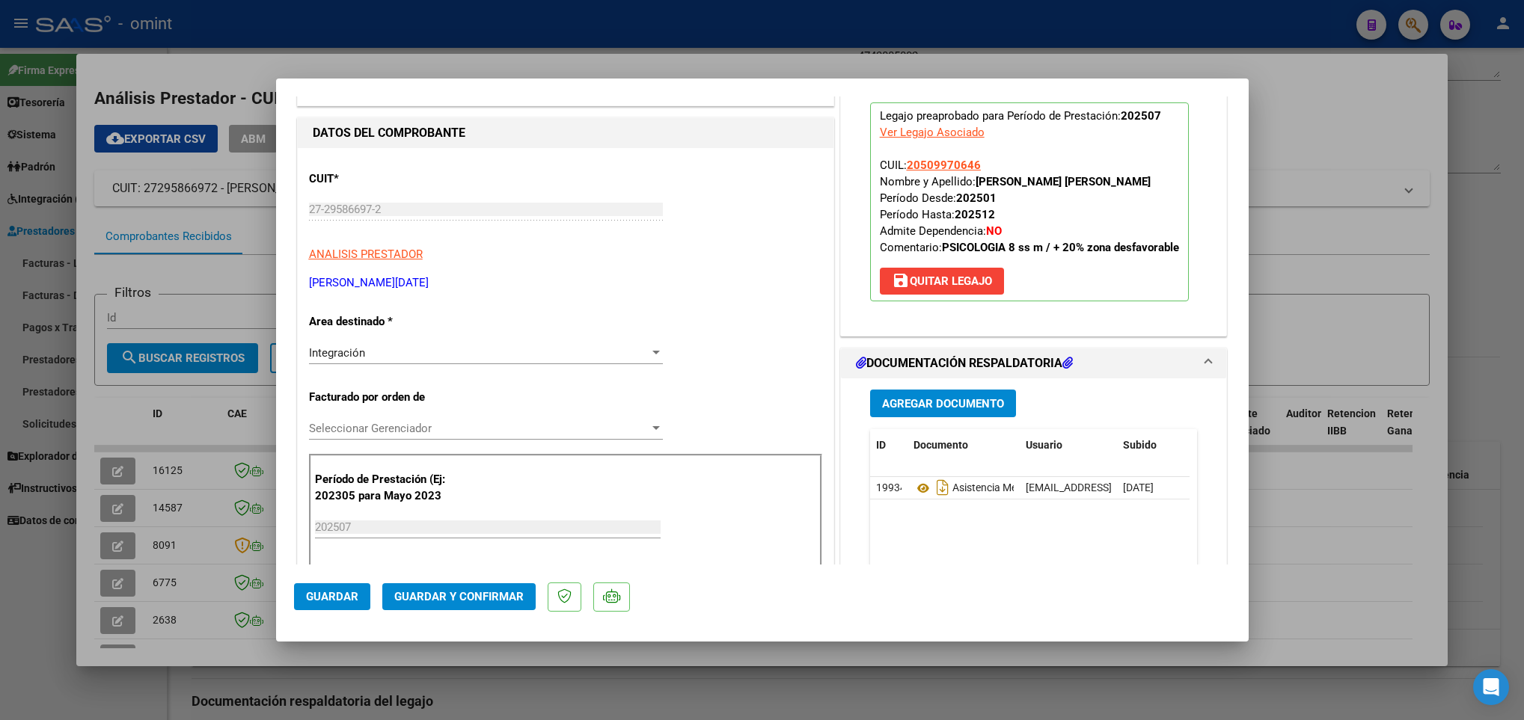
scroll to position [337, 0]
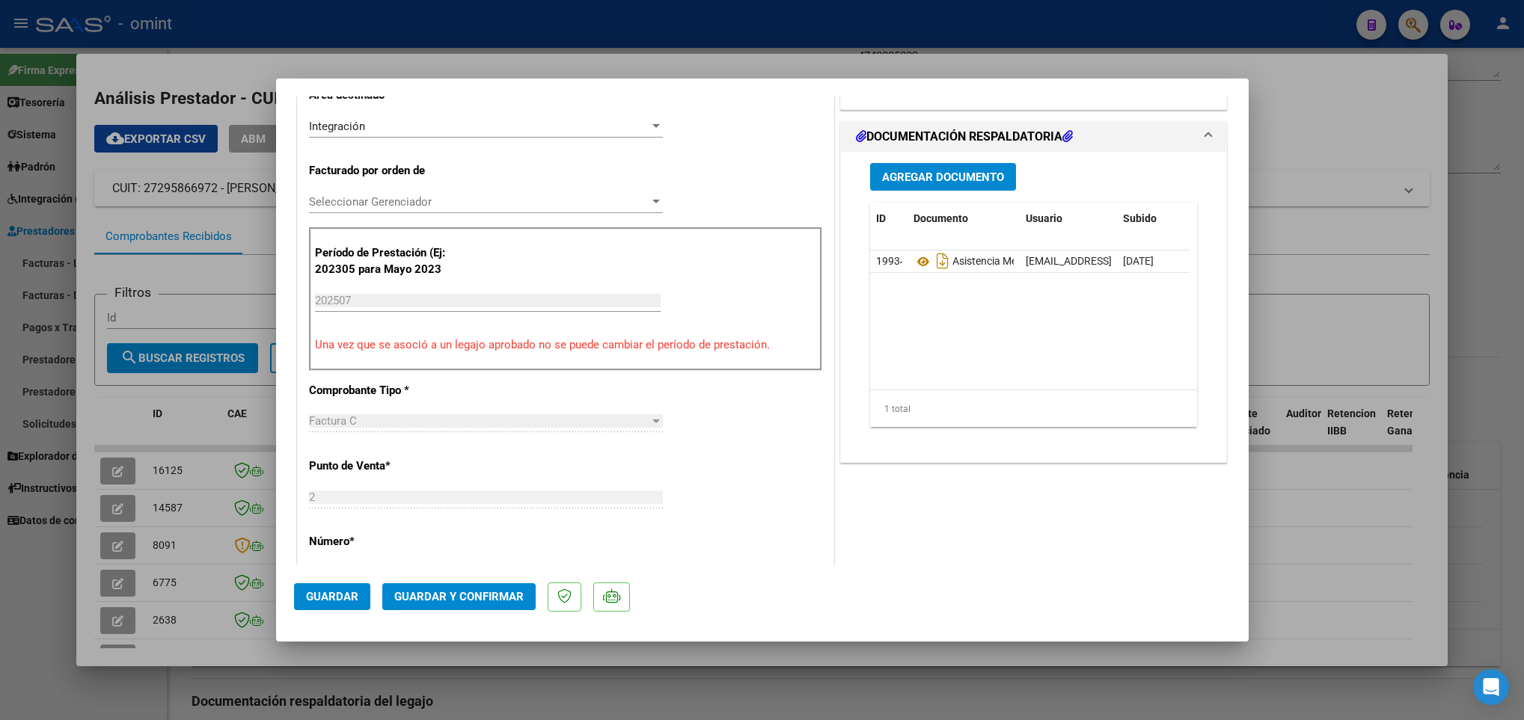
click at [438, 607] on button "Guardar y Confirmar" at bounding box center [458, 597] width 153 height 27
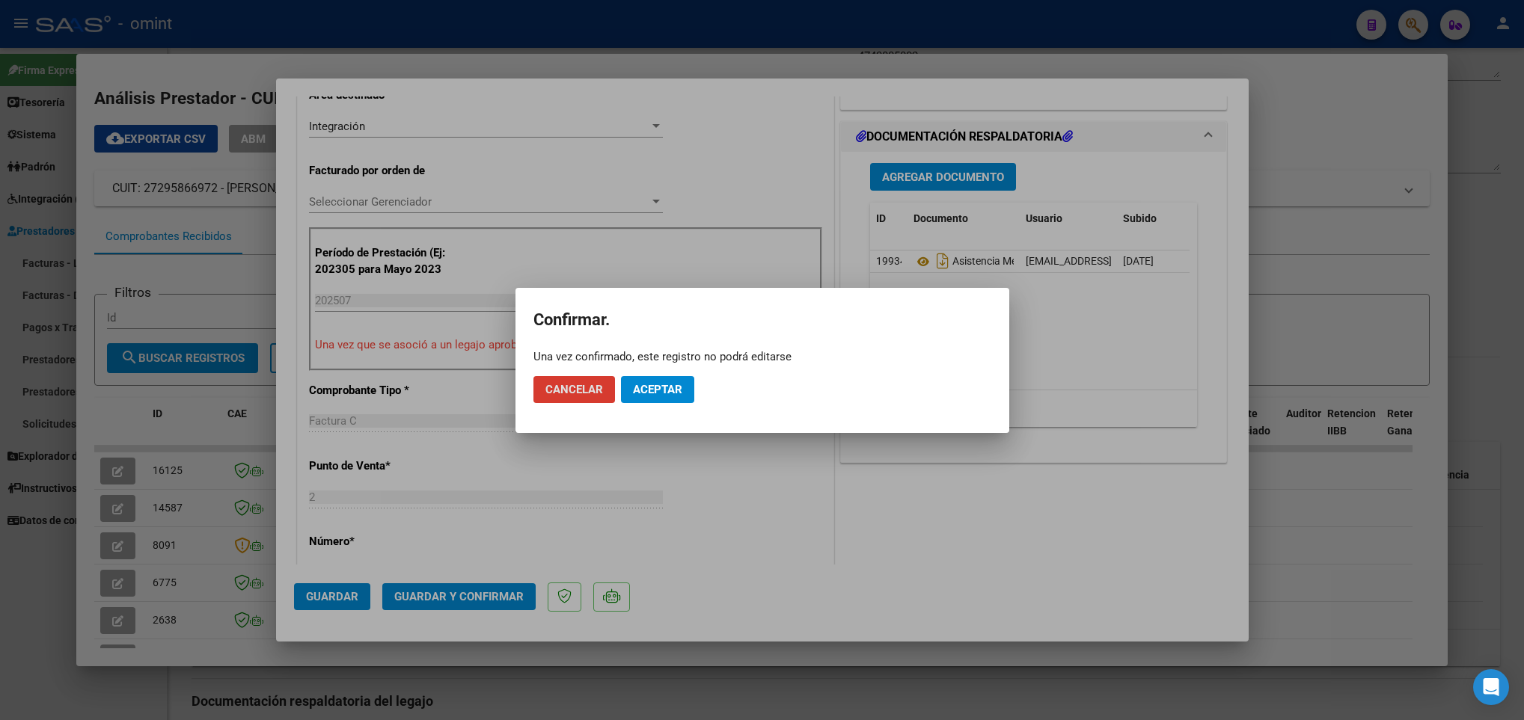
click at [644, 379] on button "Aceptar" at bounding box center [657, 389] width 73 height 27
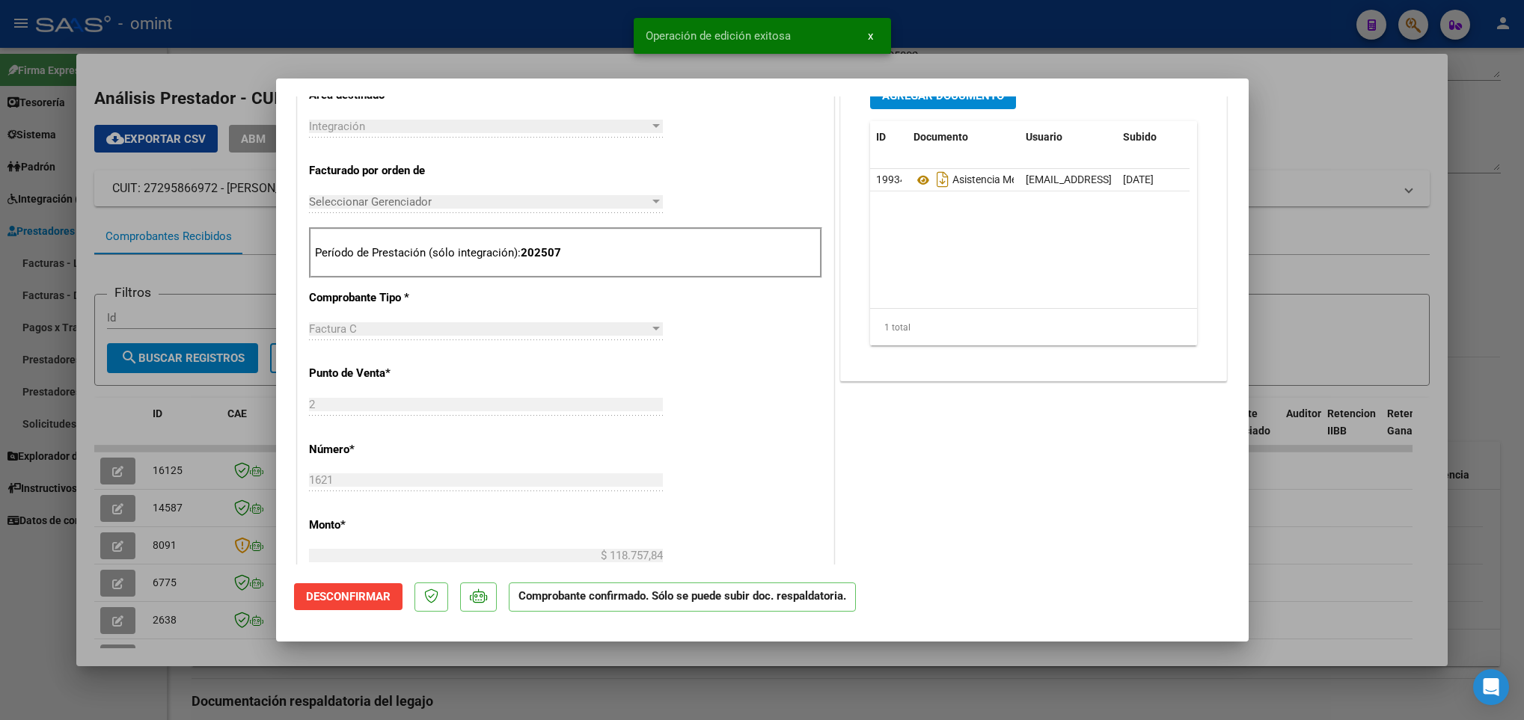
click at [153, 423] on div at bounding box center [762, 360] width 1524 height 720
type input "$ 0,00"
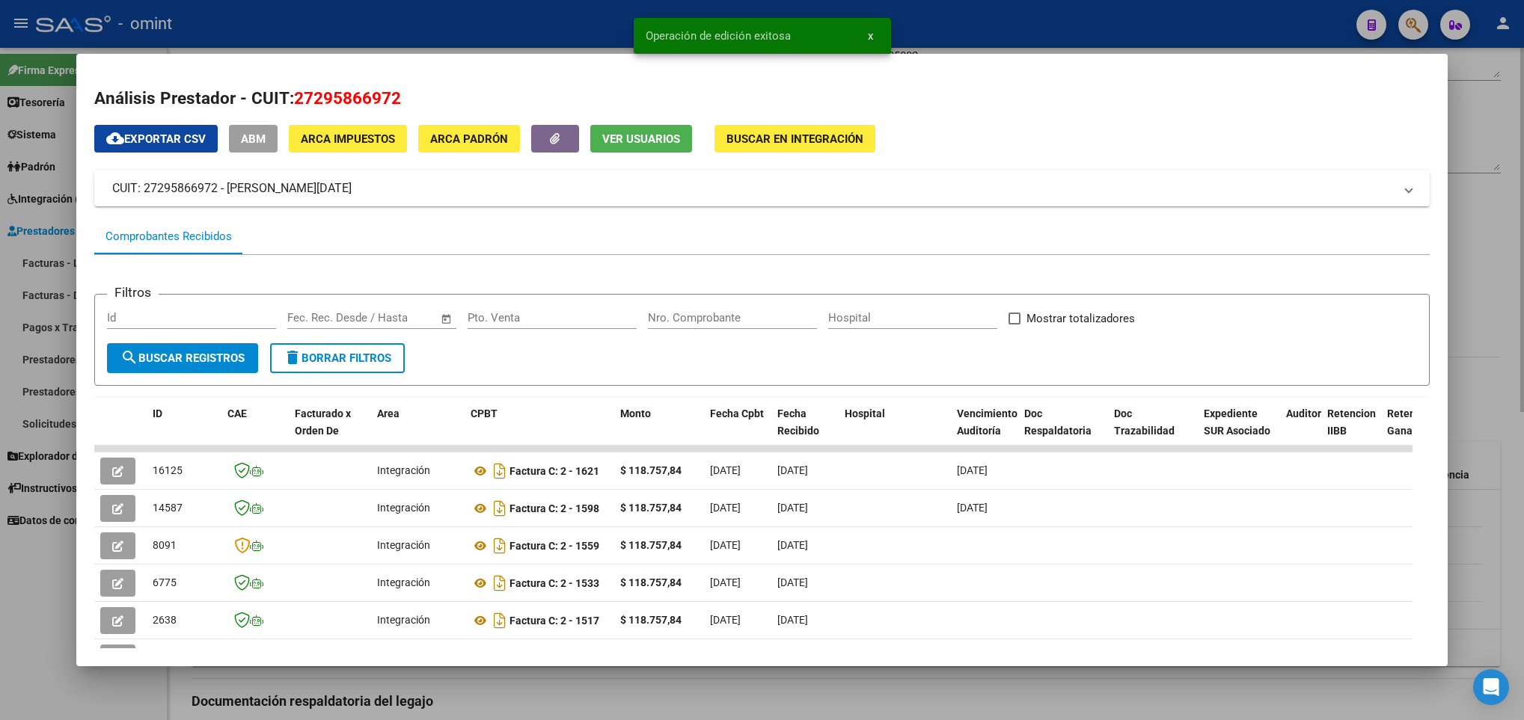
click at [171, 685] on div at bounding box center [762, 360] width 1524 height 720
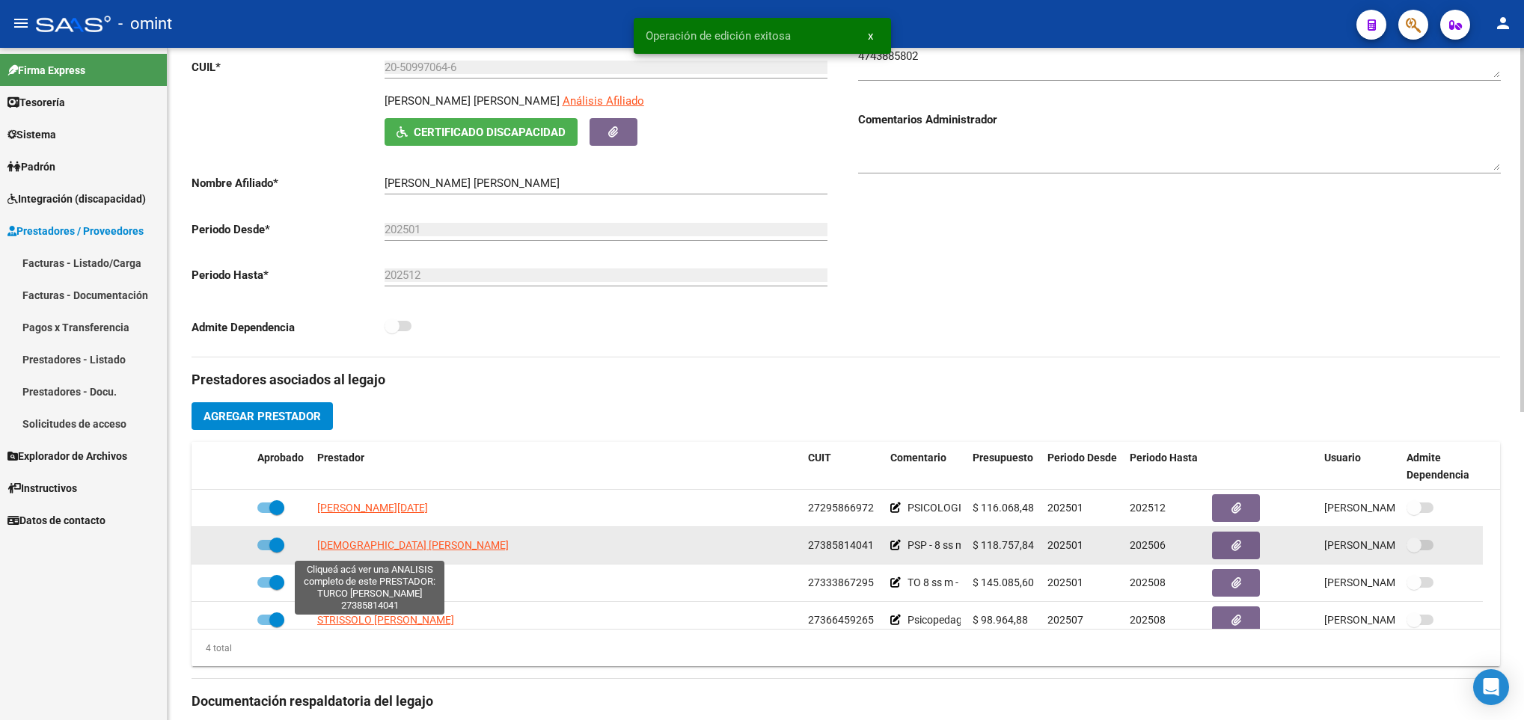
click at [370, 550] on span "TURCO MARIEL AILEN" at bounding box center [413, 545] width 192 height 12
type textarea "27385814041"
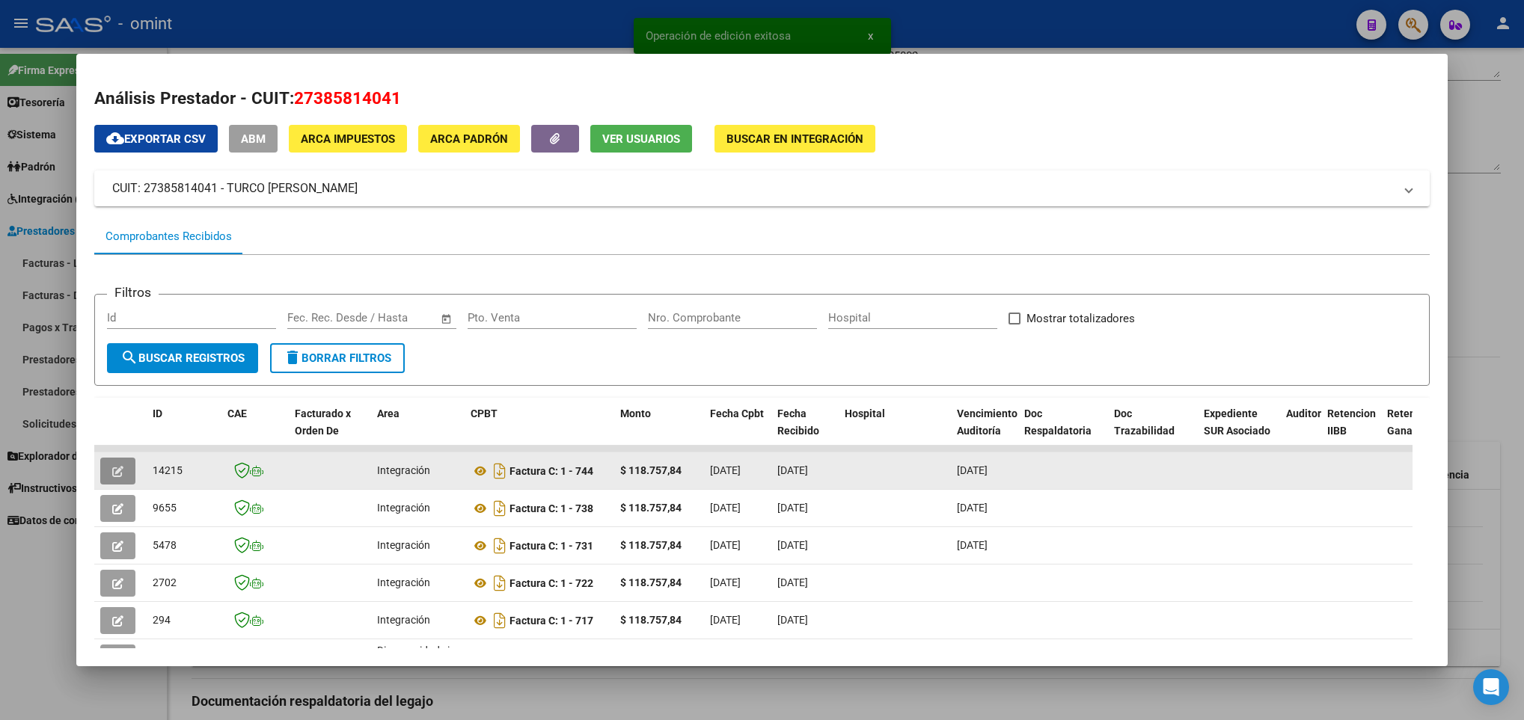
click at [122, 472] on icon "button" at bounding box center [117, 471] width 11 height 11
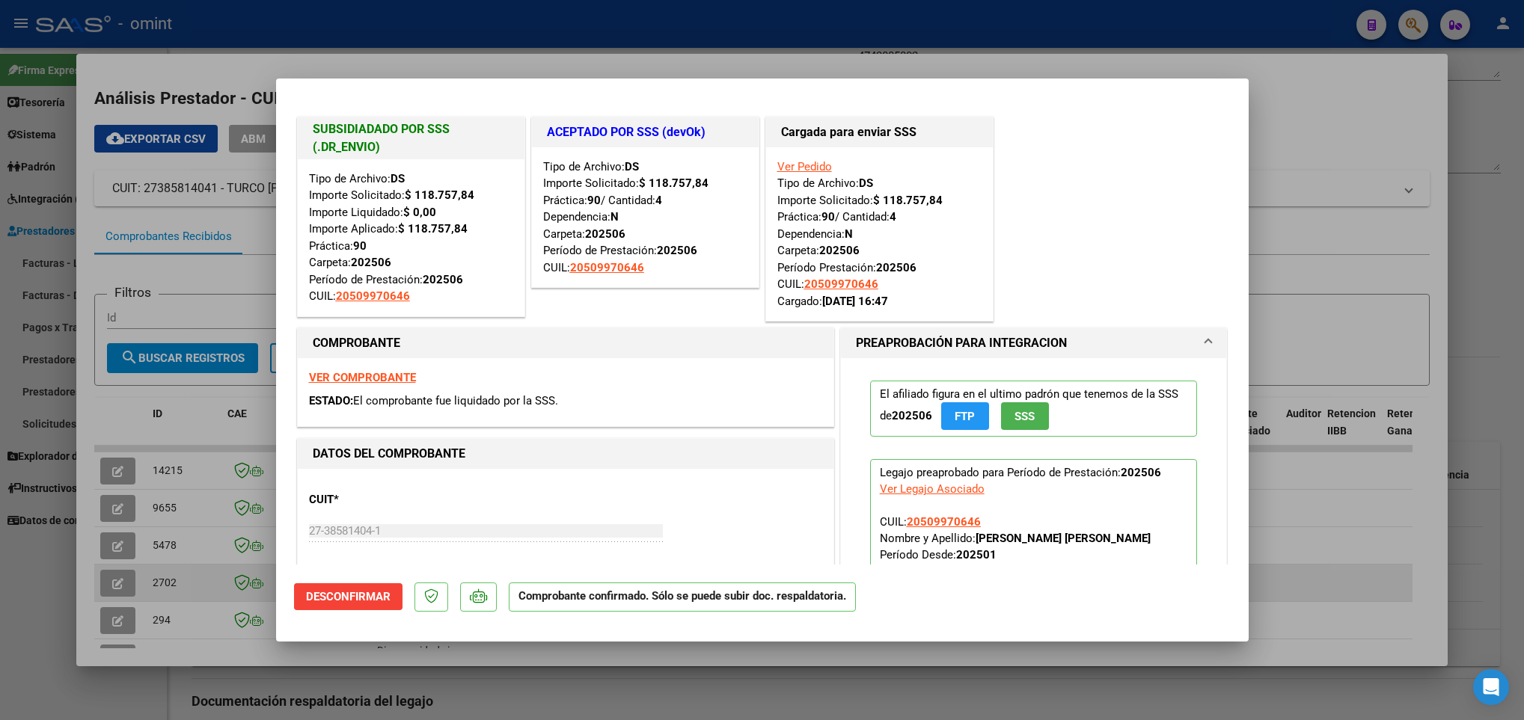
click at [213, 575] on div at bounding box center [762, 360] width 1524 height 720
type input "$ 0,00"
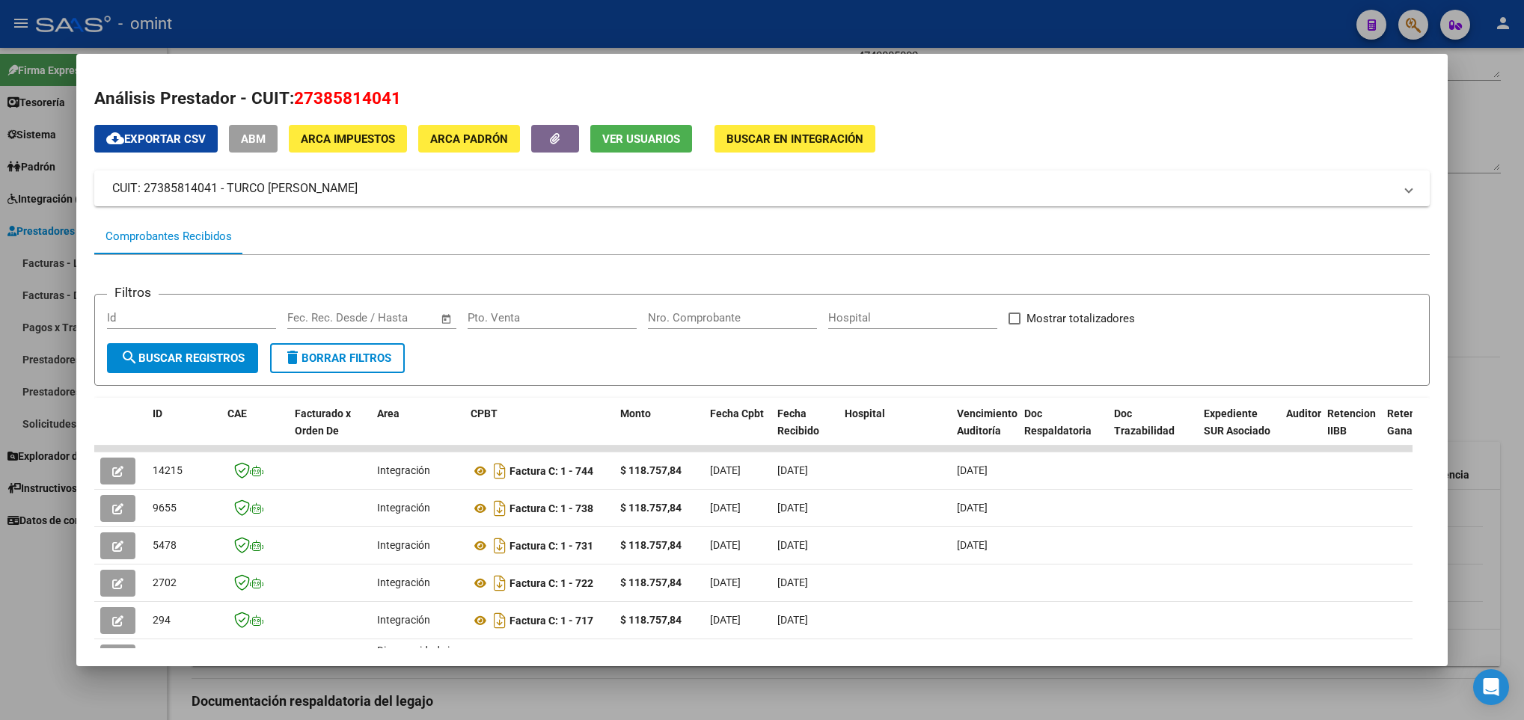
click at [221, 707] on div at bounding box center [762, 360] width 1524 height 720
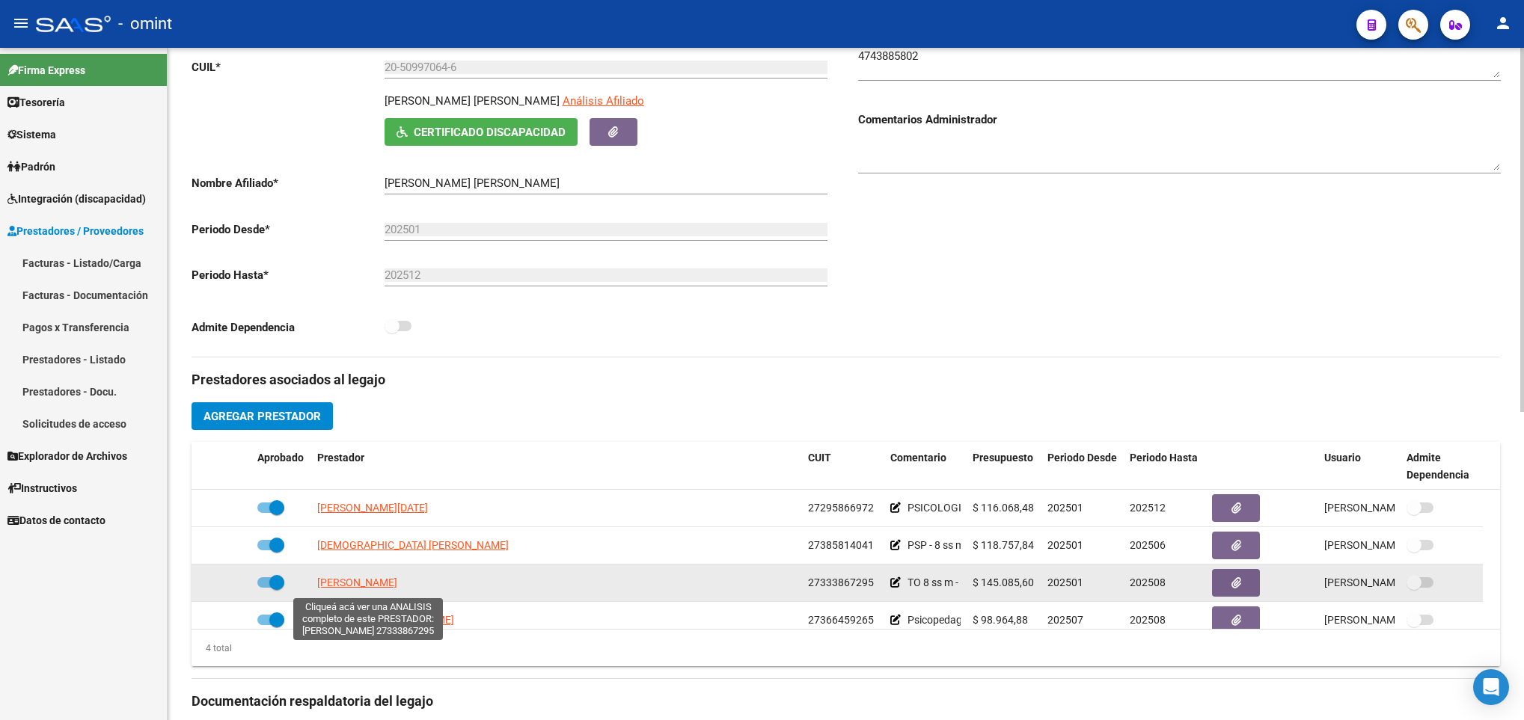
click at [397, 588] on span "CABALLERO MALENA" at bounding box center [357, 583] width 80 height 12
type textarea "27333867295"
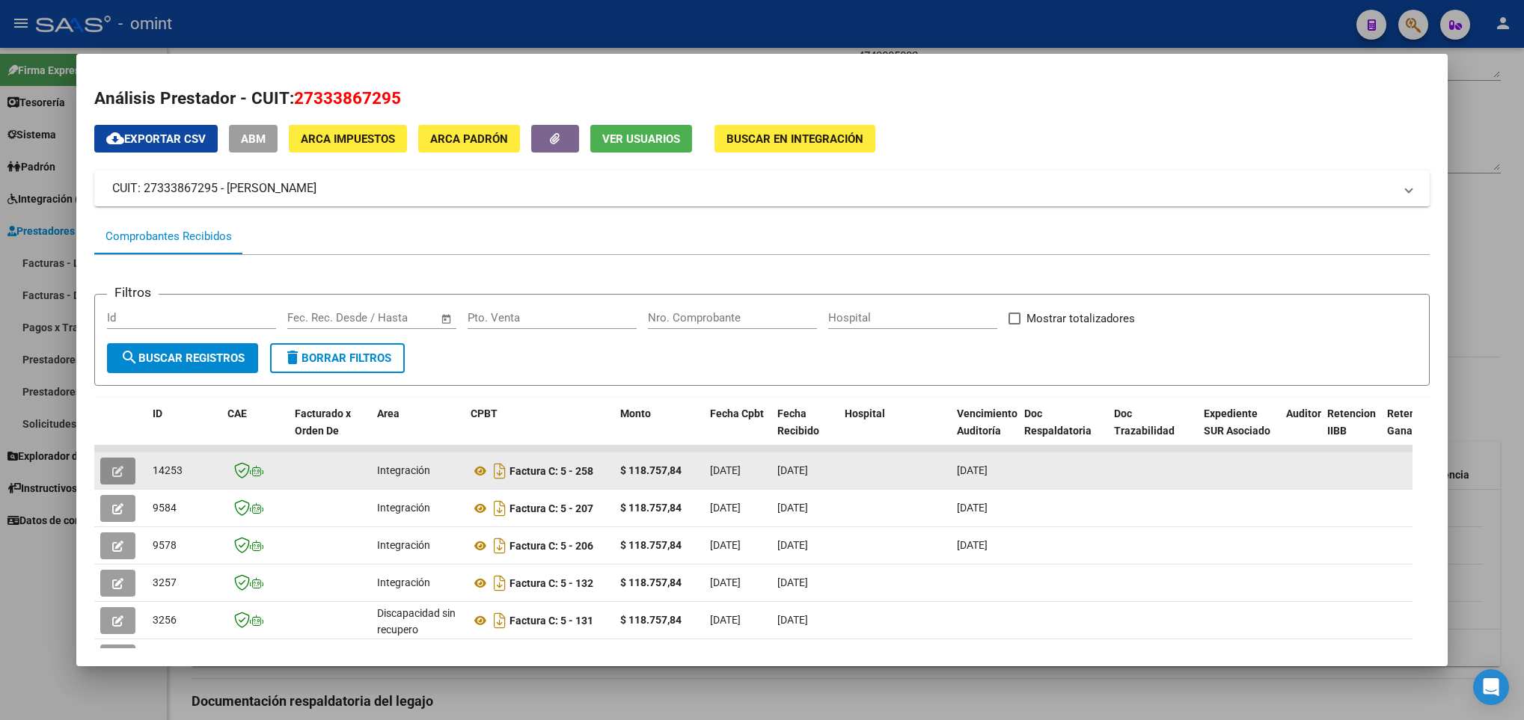
click at [123, 474] on icon "button" at bounding box center [117, 471] width 11 height 11
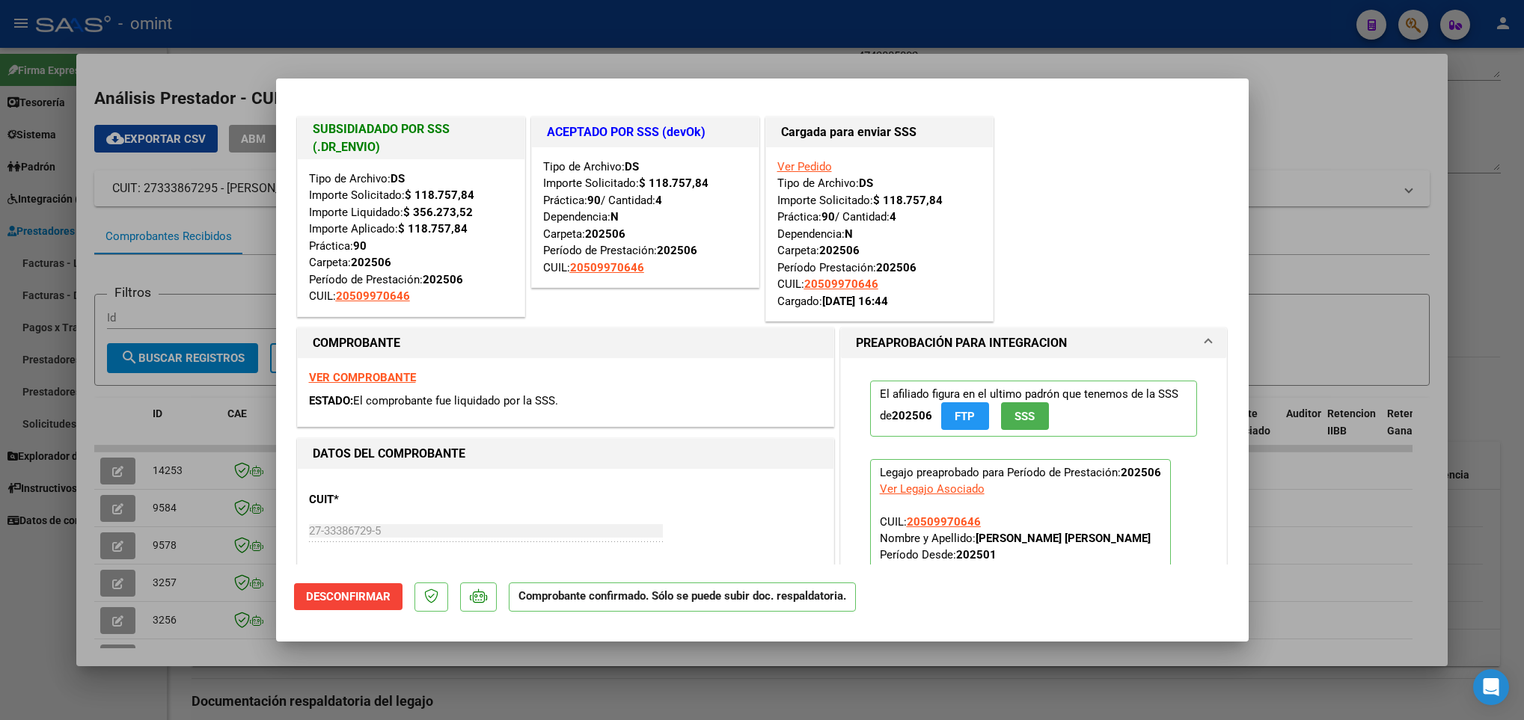
click at [708, 692] on div at bounding box center [762, 360] width 1524 height 720
type input "$ 0,00"
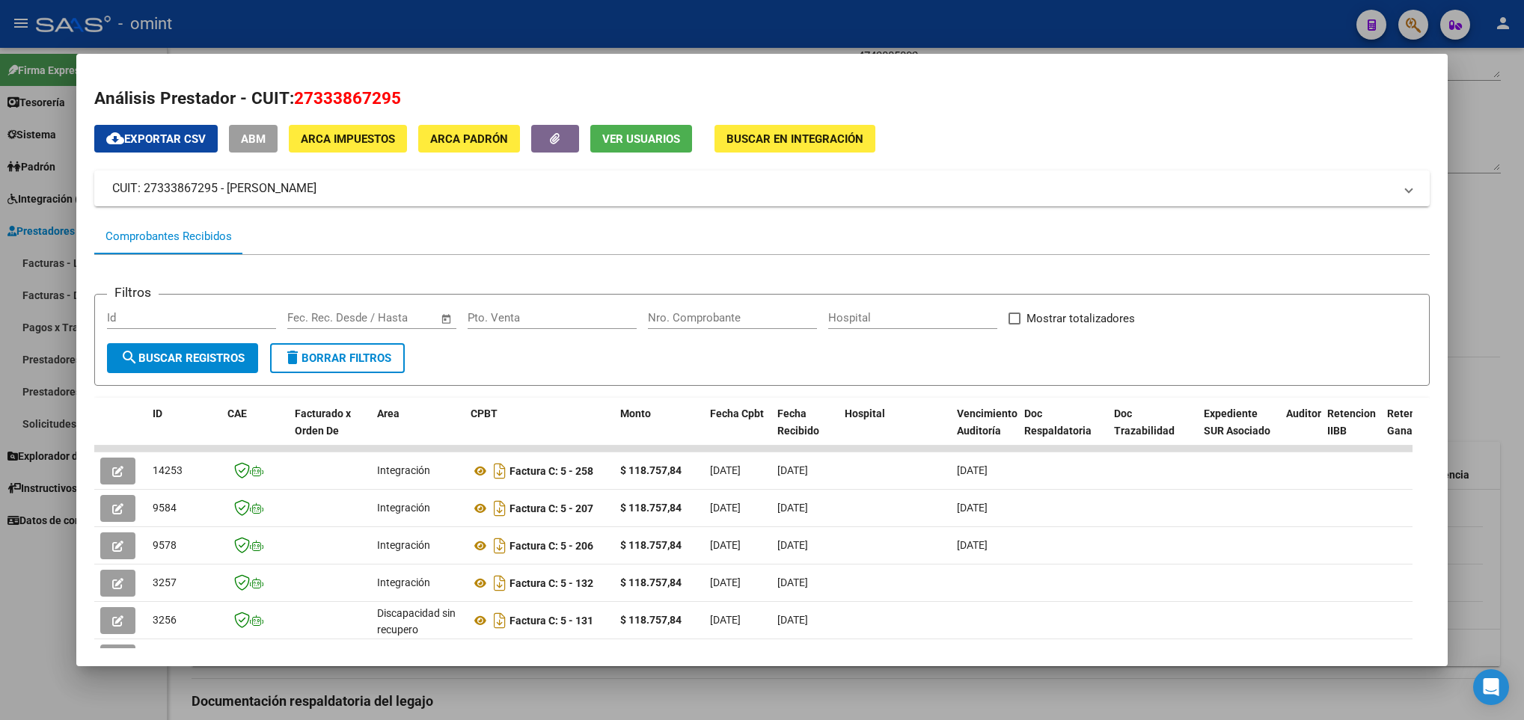
click at [708, 692] on div at bounding box center [762, 360] width 1524 height 720
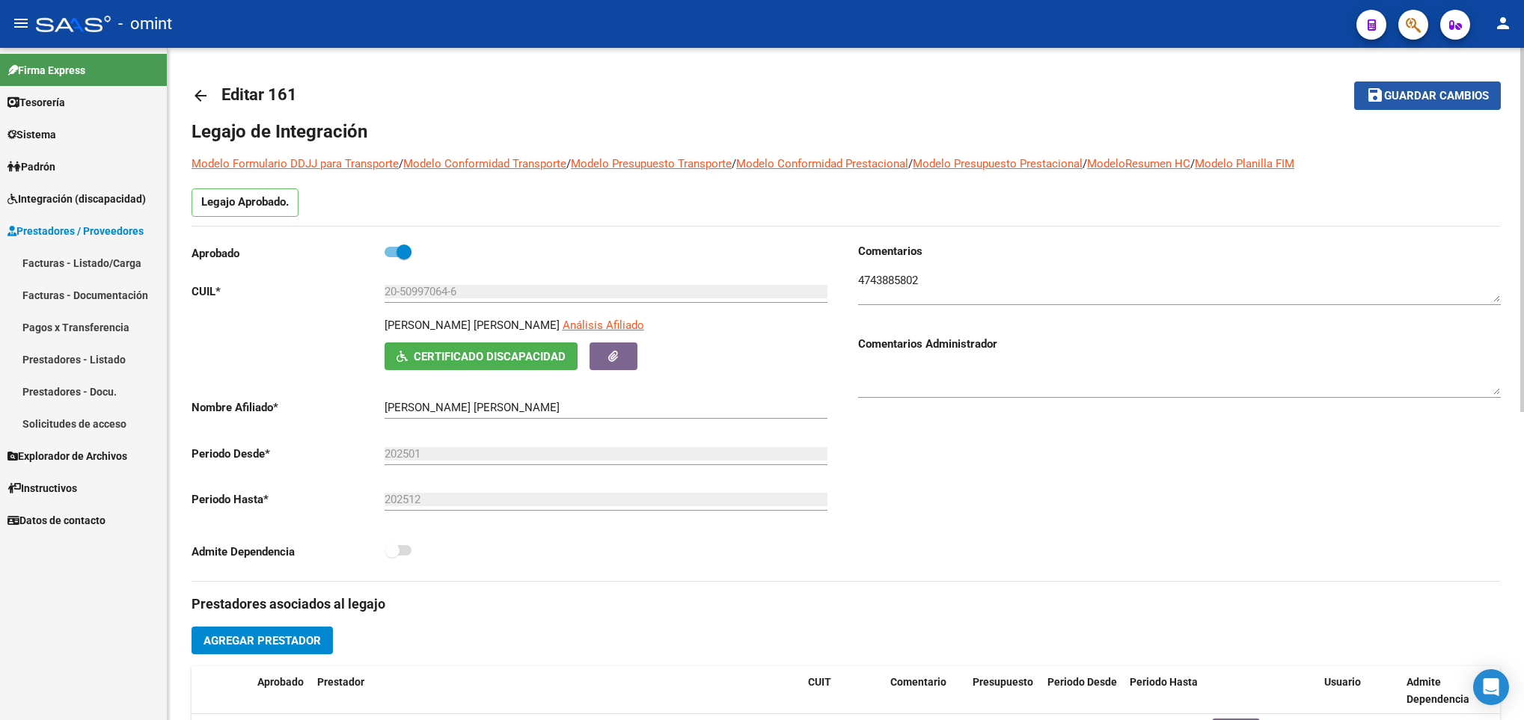
click at [1400, 103] on button "save Guardar cambios" at bounding box center [1427, 96] width 147 height 28
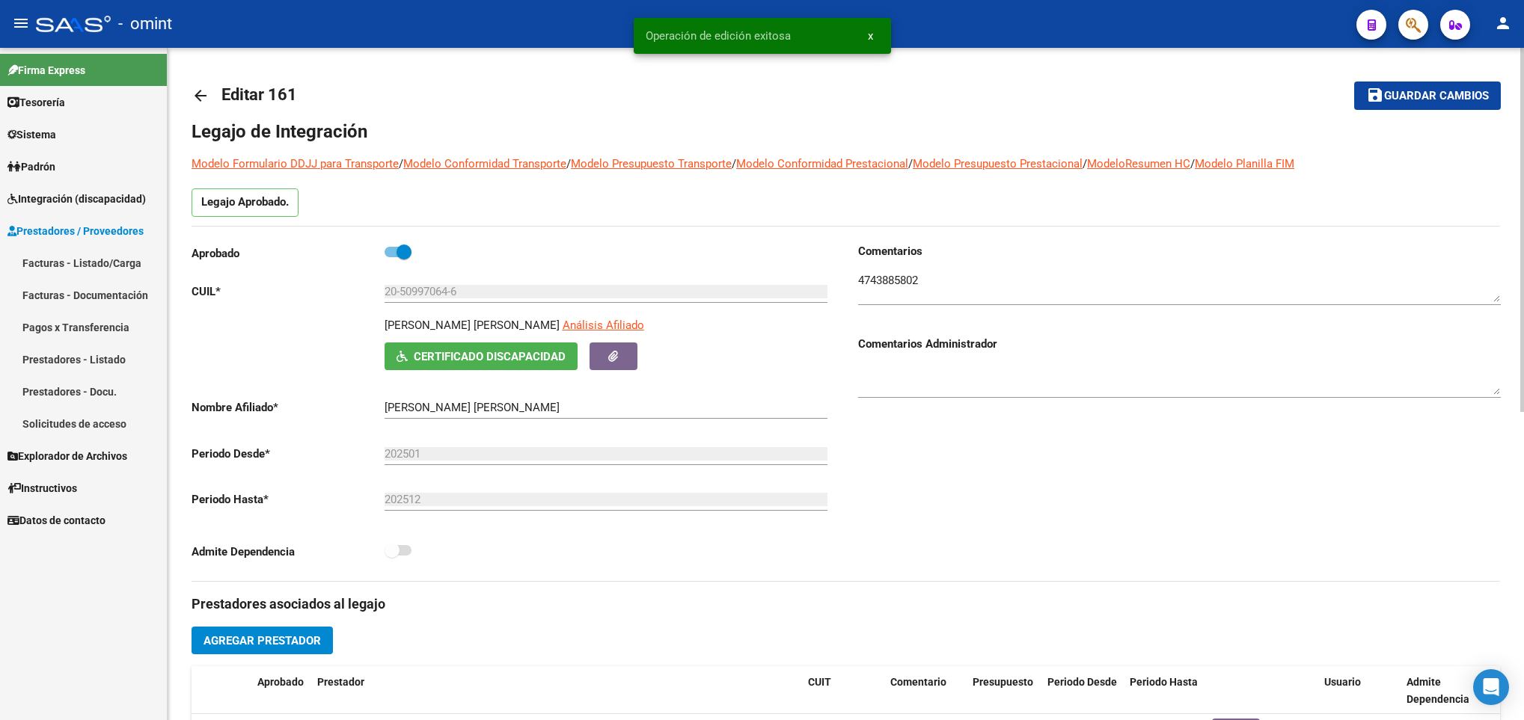
click at [209, 90] on link "arrow_back" at bounding box center [207, 95] width 30 height 35
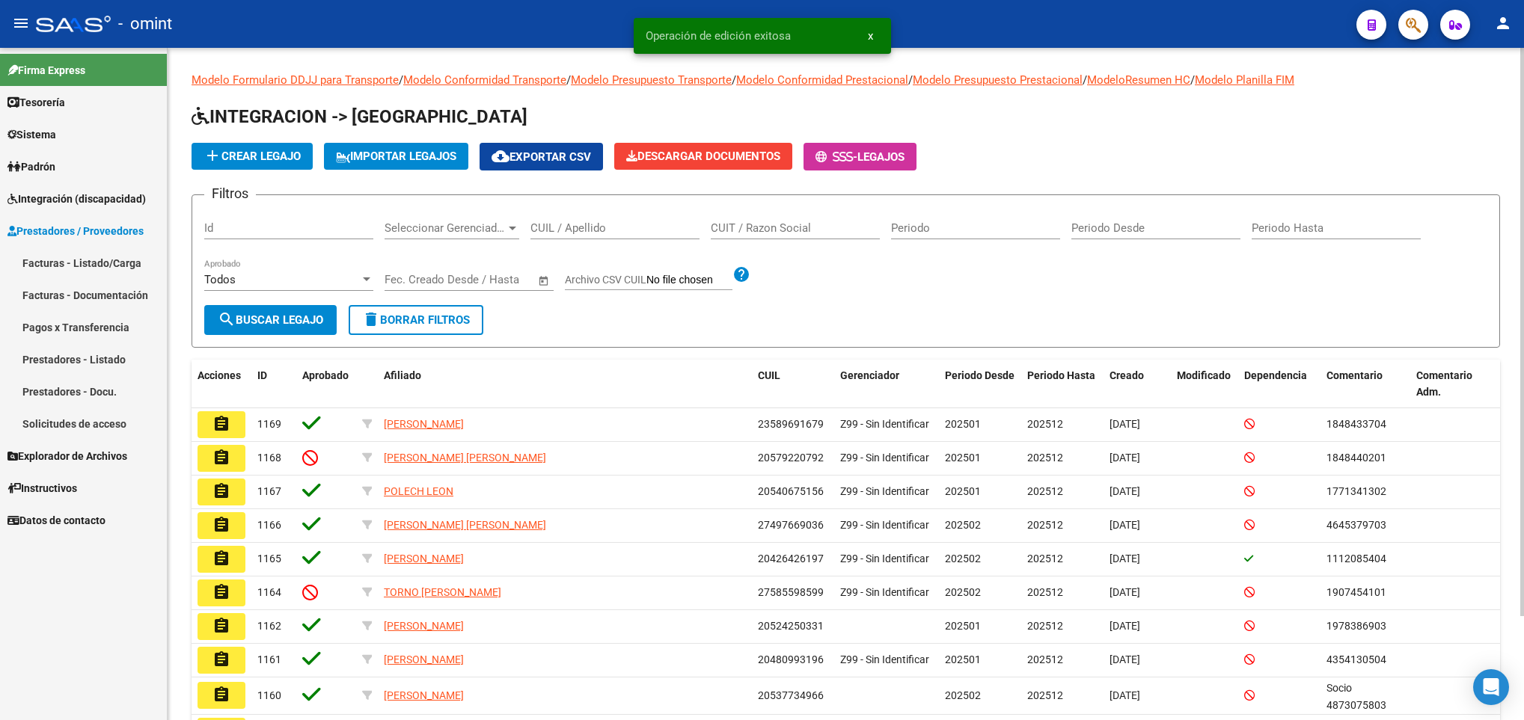
click at [615, 236] on div "CUIL / Apellido" at bounding box center [614, 223] width 169 height 32
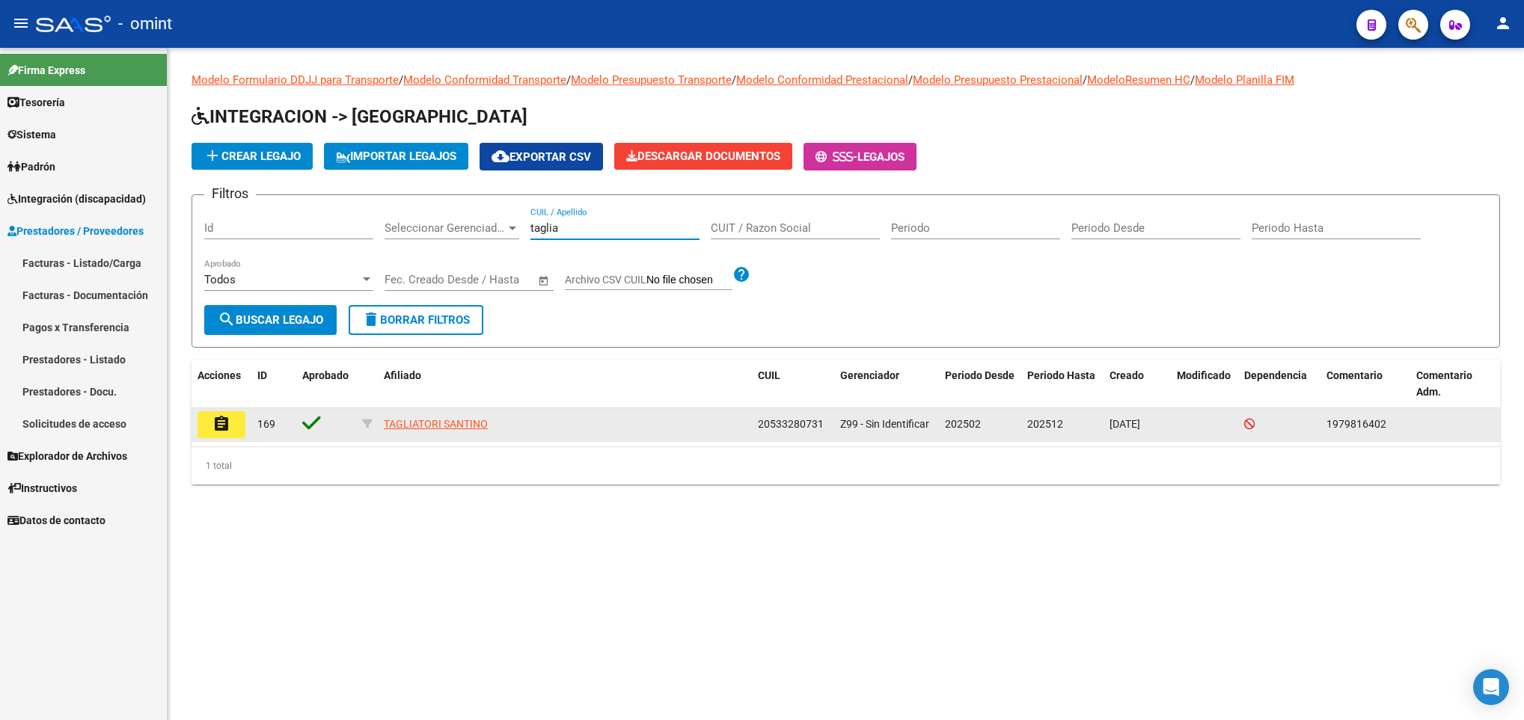
type input "taglia"
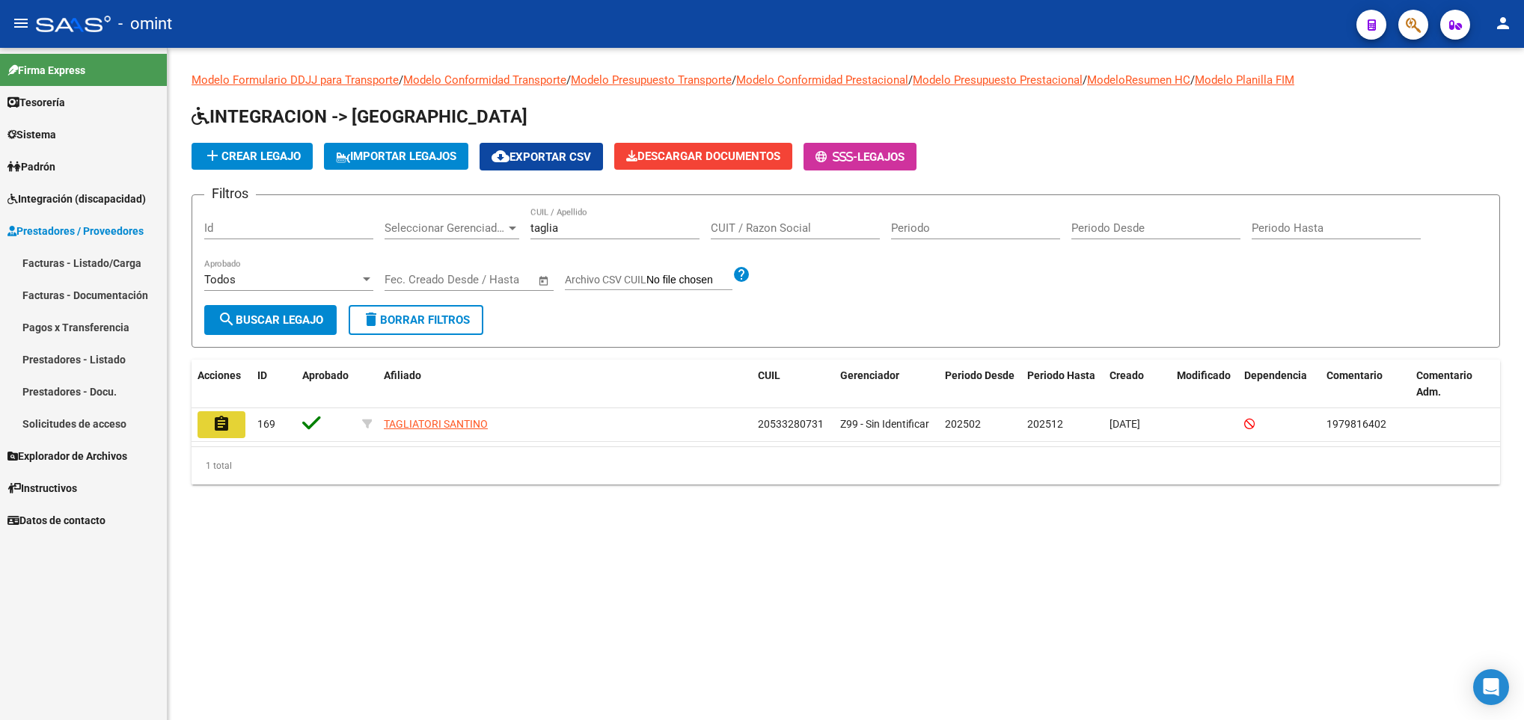
drag, startPoint x: 224, startPoint y: 422, endPoint x: 236, endPoint y: 418, distance: 12.5
click at [225, 420] on mat-icon "assignment" at bounding box center [221, 424] width 18 height 18
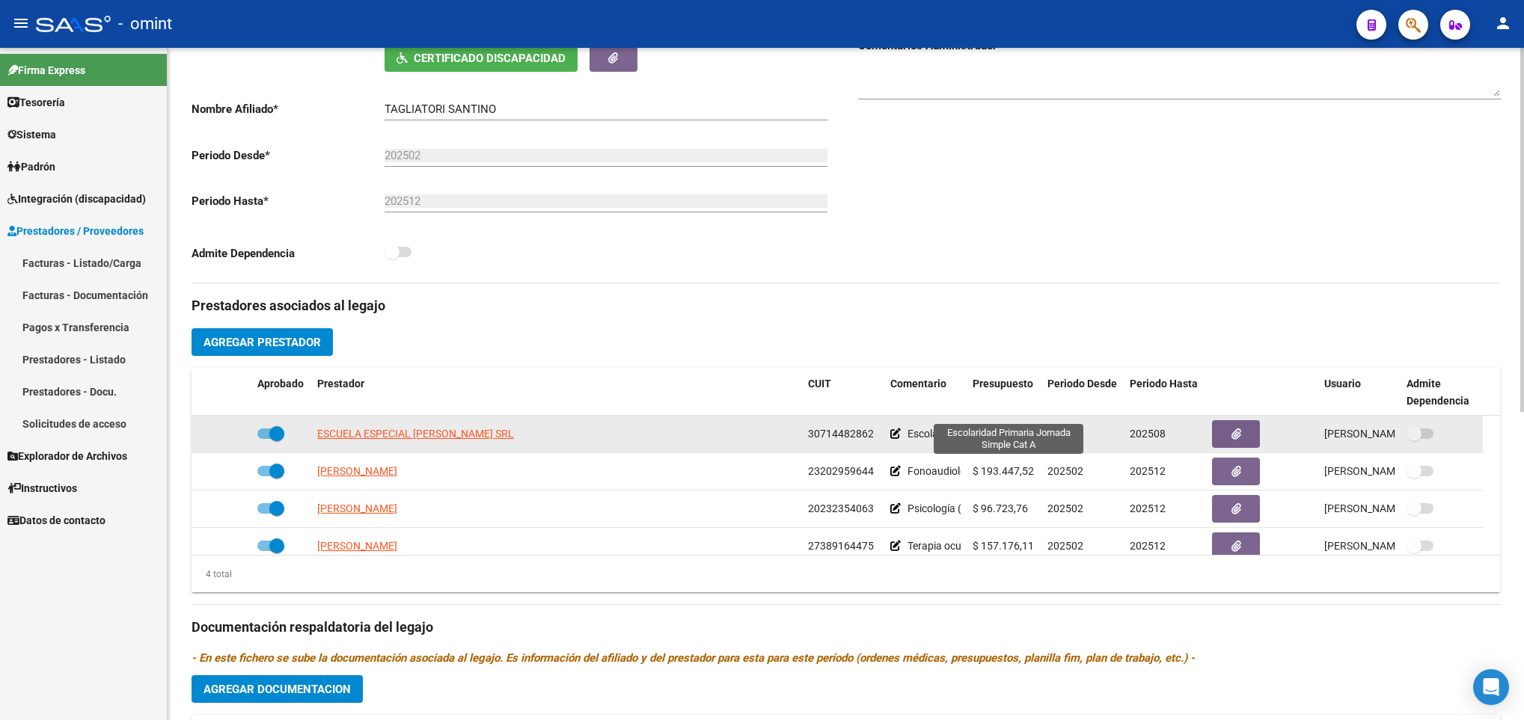
scroll to position [337, 0]
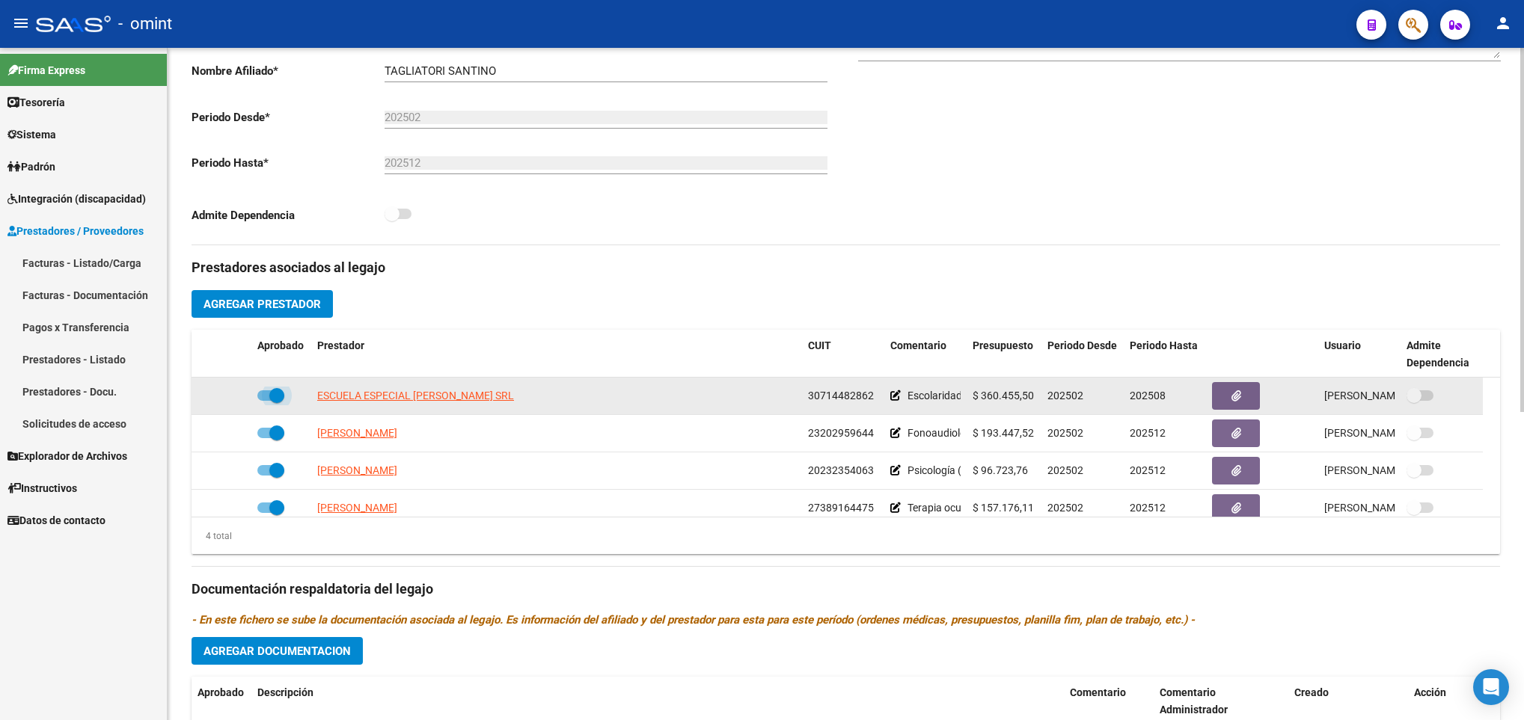
click at [265, 397] on span at bounding box center [270, 396] width 27 height 10
click at [265, 401] on input "checkbox" at bounding box center [264, 401] width 1 height 1
checkbox input "false"
click at [230, 399] on icon at bounding box center [229, 396] width 10 height 10
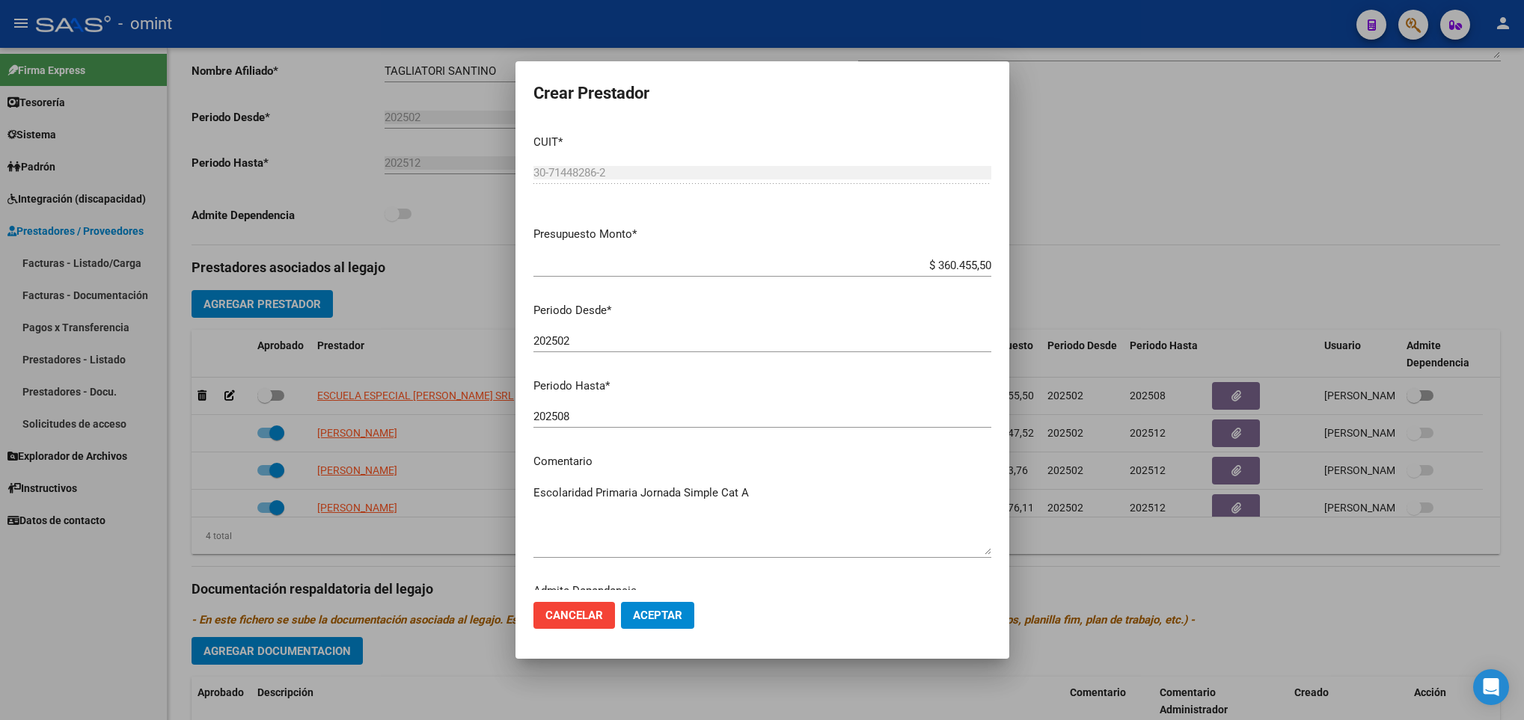
click at [608, 402] on mat-dialog-content "CUIT * 30-71448286-2 Ingresar CUIT ARCA Padrón Presupuesto Monto * $ 360.455,50…" at bounding box center [762, 357] width 494 height 468
click at [595, 413] on input "202508" at bounding box center [762, 416] width 458 height 13
type input "202512"
click at [653, 610] on span "Aceptar" at bounding box center [657, 615] width 49 height 13
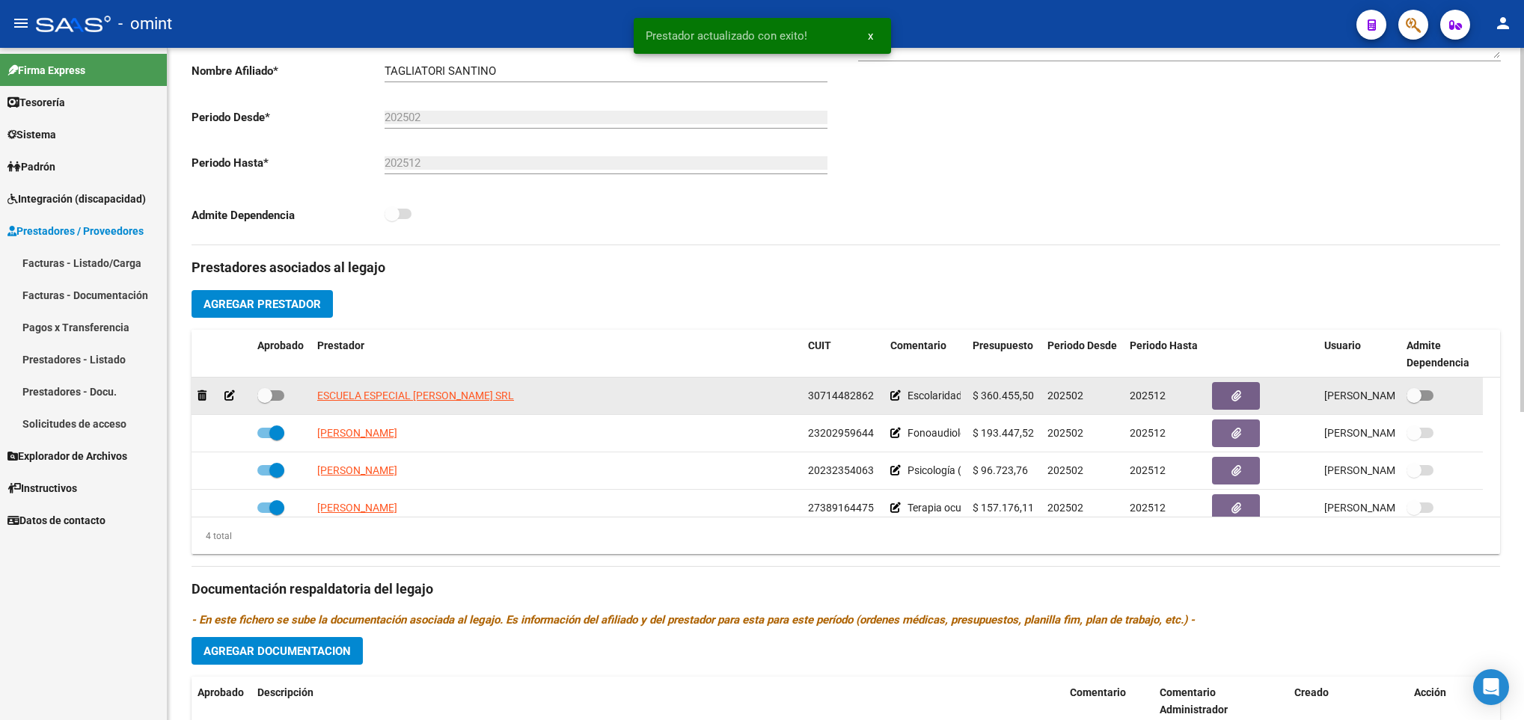
click at [278, 396] on span at bounding box center [270, 396] width 27 height 10
click at [265, 401] on input "checkbox" at bounding box center [264, 401] width 1 height 1
checkbox input "true"
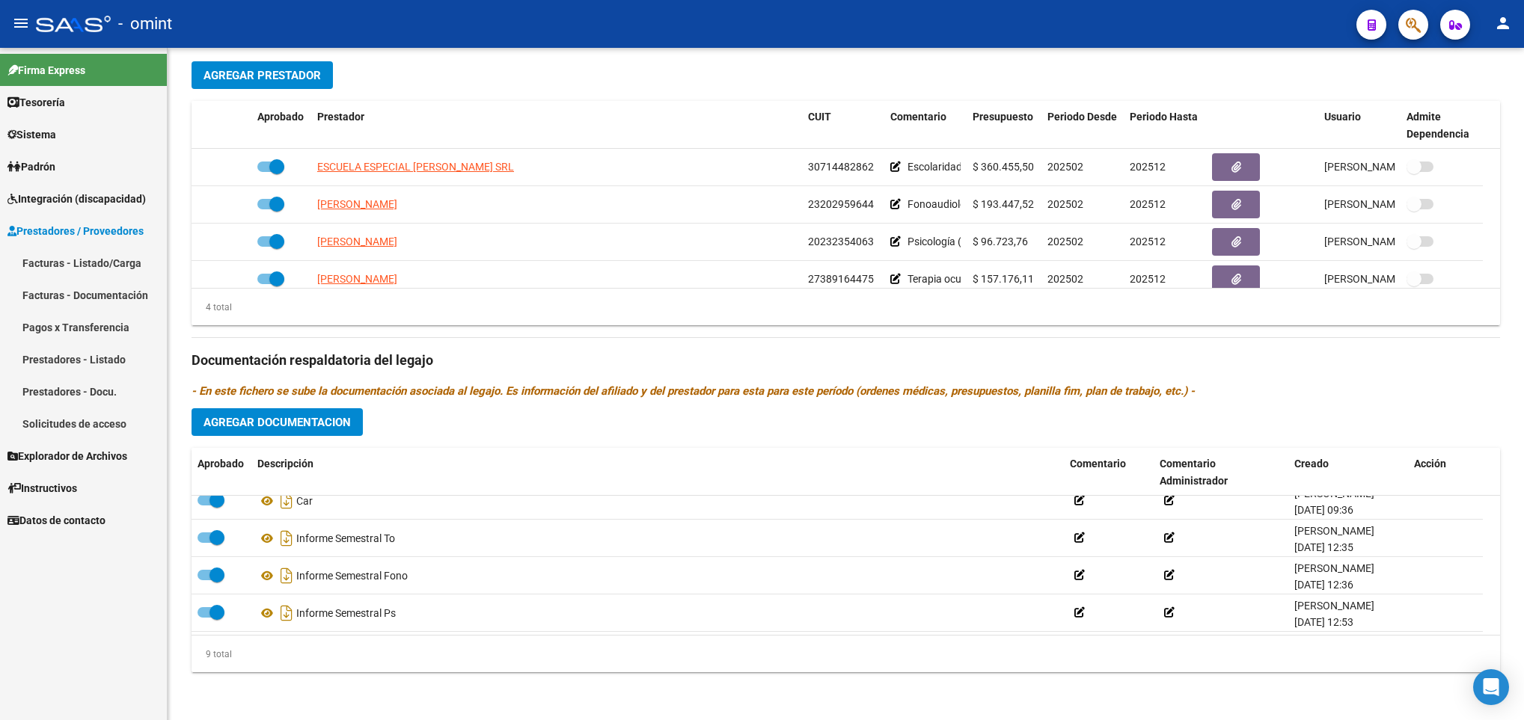
scroll to position [202, 0]
click at [334, 417] on span "Agregar Documentacion" at bounding box center [276, 422] width 147 height 13
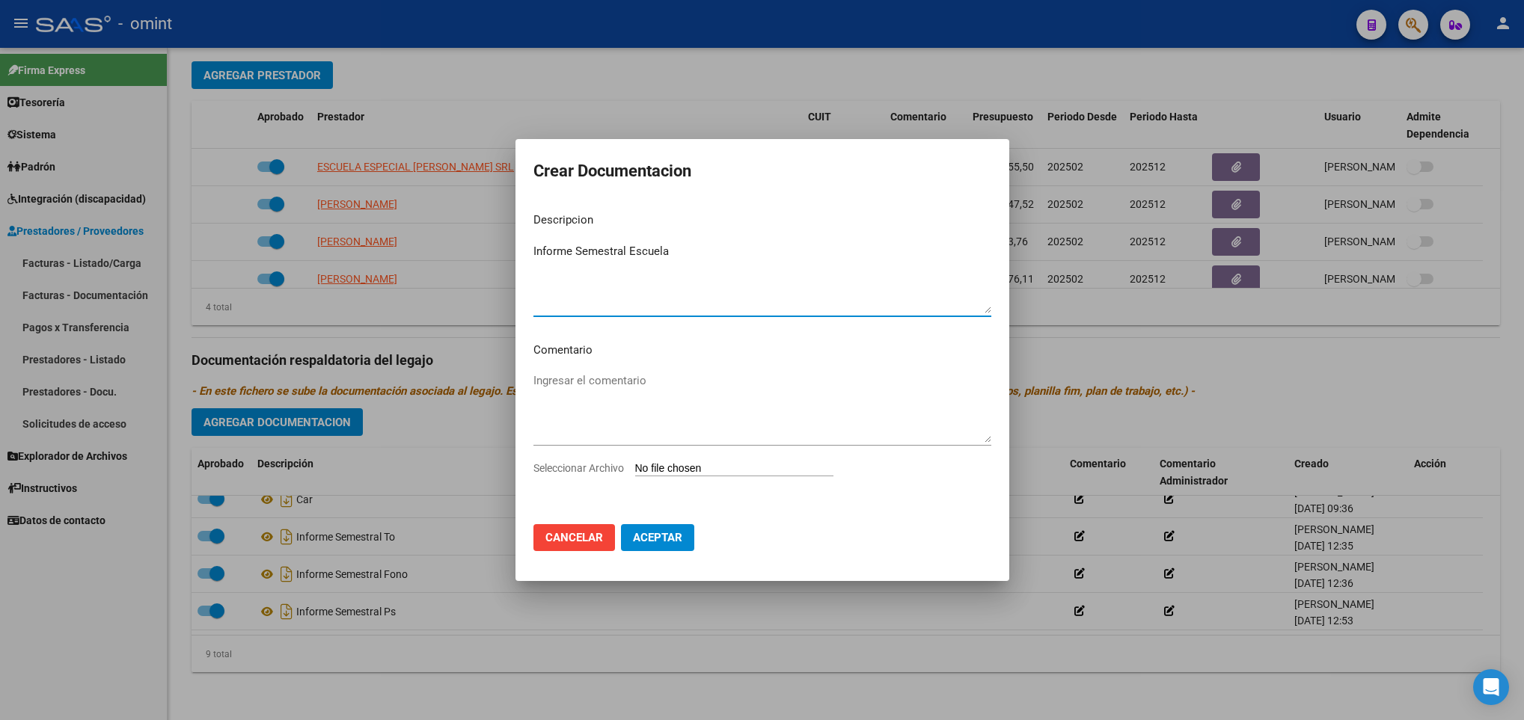
type textarea "Informe Semestral Escuela"
click at [774, 462] on app-file-uploader "Seleccionar Archivo" at bounding box center [689, 468] width 312 height 13
click at [765, 467] on input "Seleccionar Archivo" at bounding box center [734, 469] width 198 height 14
type input "C:\fakepath\1979816402_25071410430_inf-seg-eval-sem.pdf"
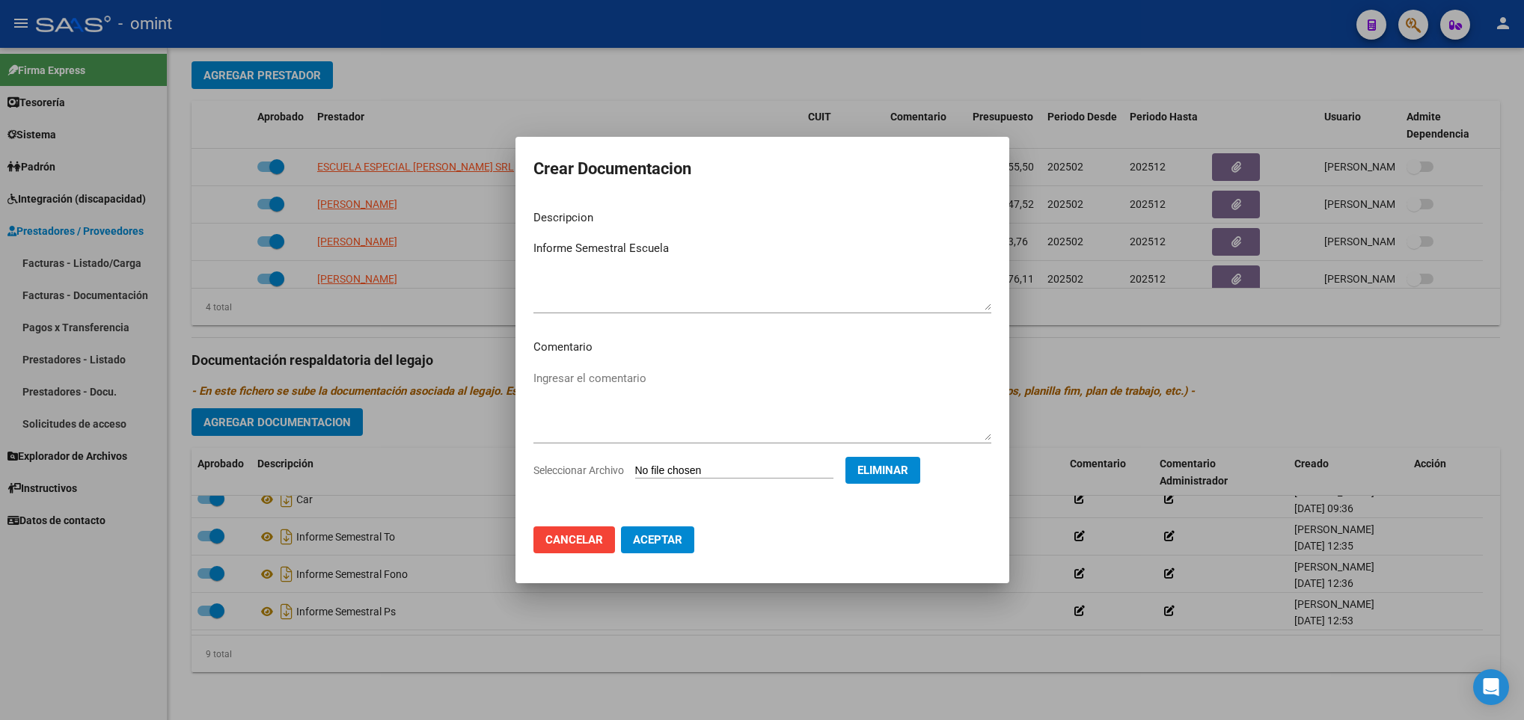
click at [663, 548] on button "Aceptar" at bounding box center [657, 540] width 73 height 27
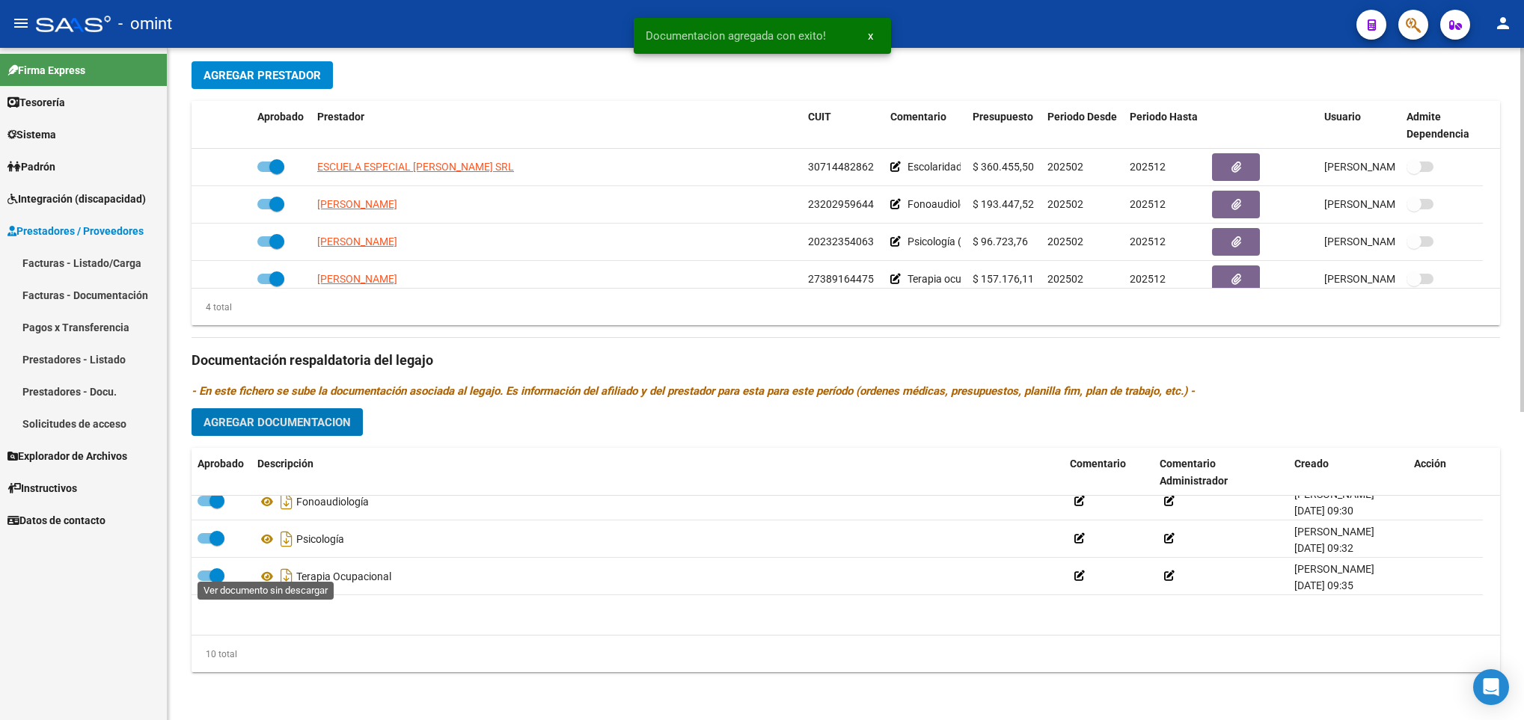
scroll to position [0, 0]
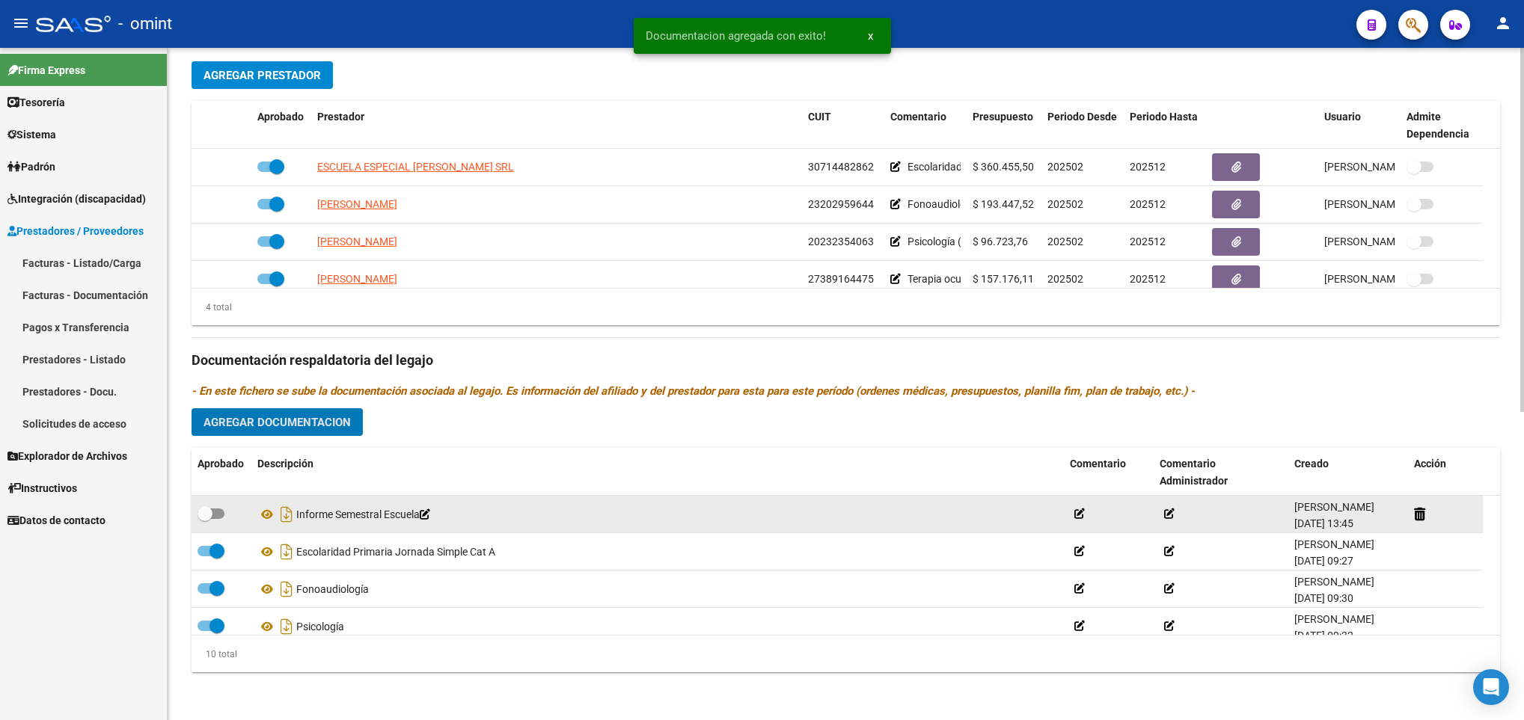
click at [216, 514] on span at bounding box center [211, 514] width 27 height 10
click at [205, 519] on input "checkbox" at bounding box center [204, 519] width 1 height 1
checkbox input "true"
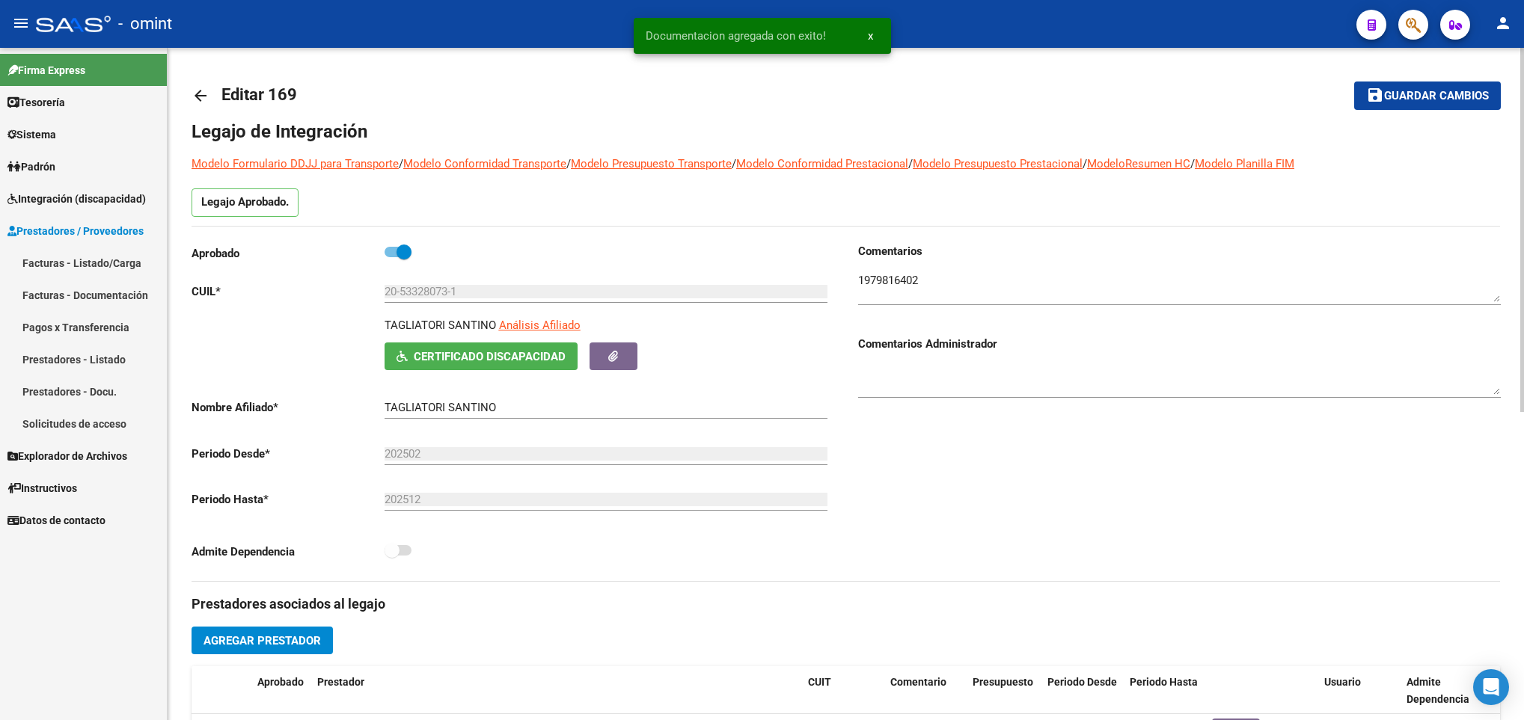
click at [1425, 91] on span "Guardar cambios" at bounding box center [1436, 96] width 105 height 13
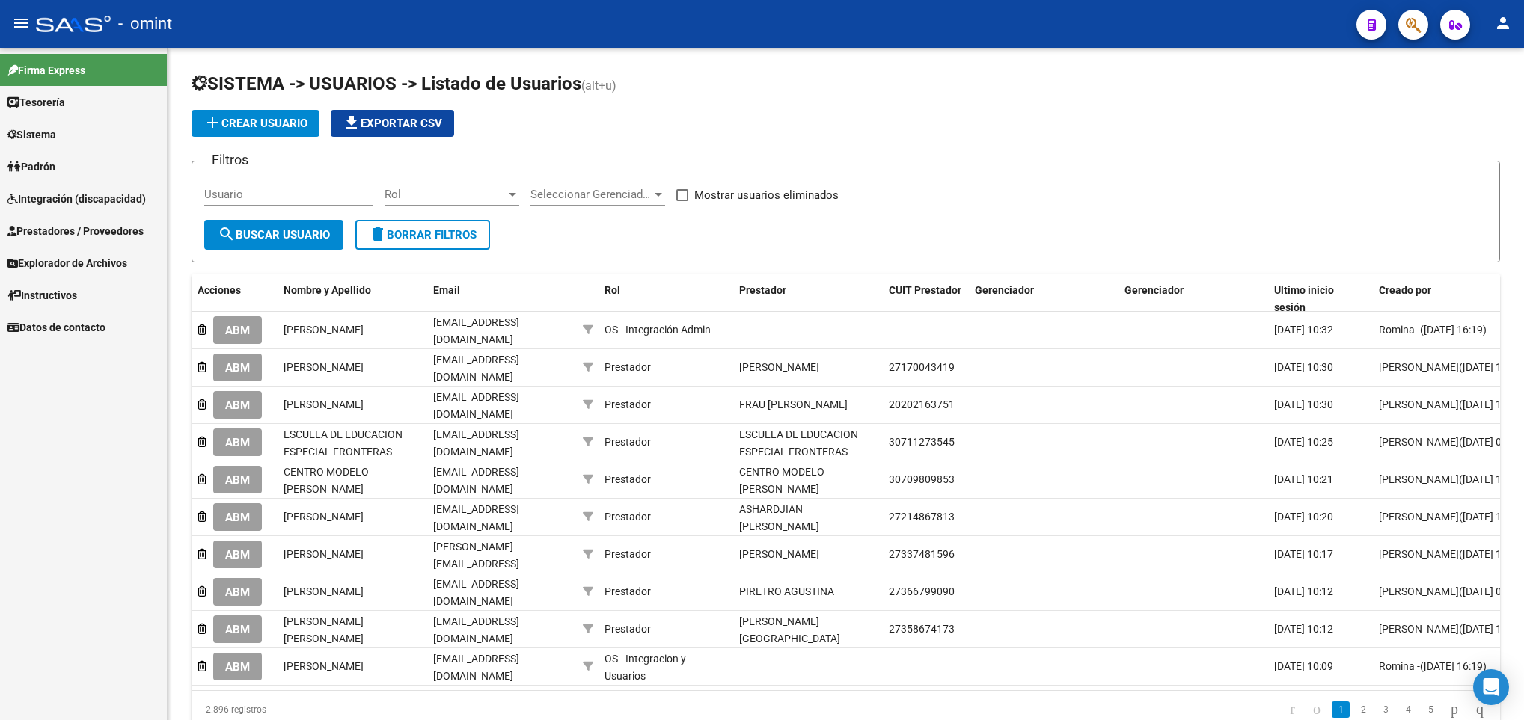
click at [55, 166] on span "Padrón" at bounding box center [31, 167] width 48 height 16
click at [94, 198] on link "Afiliados Empadronados" at bounding box center [83, 199] width 167 height 32
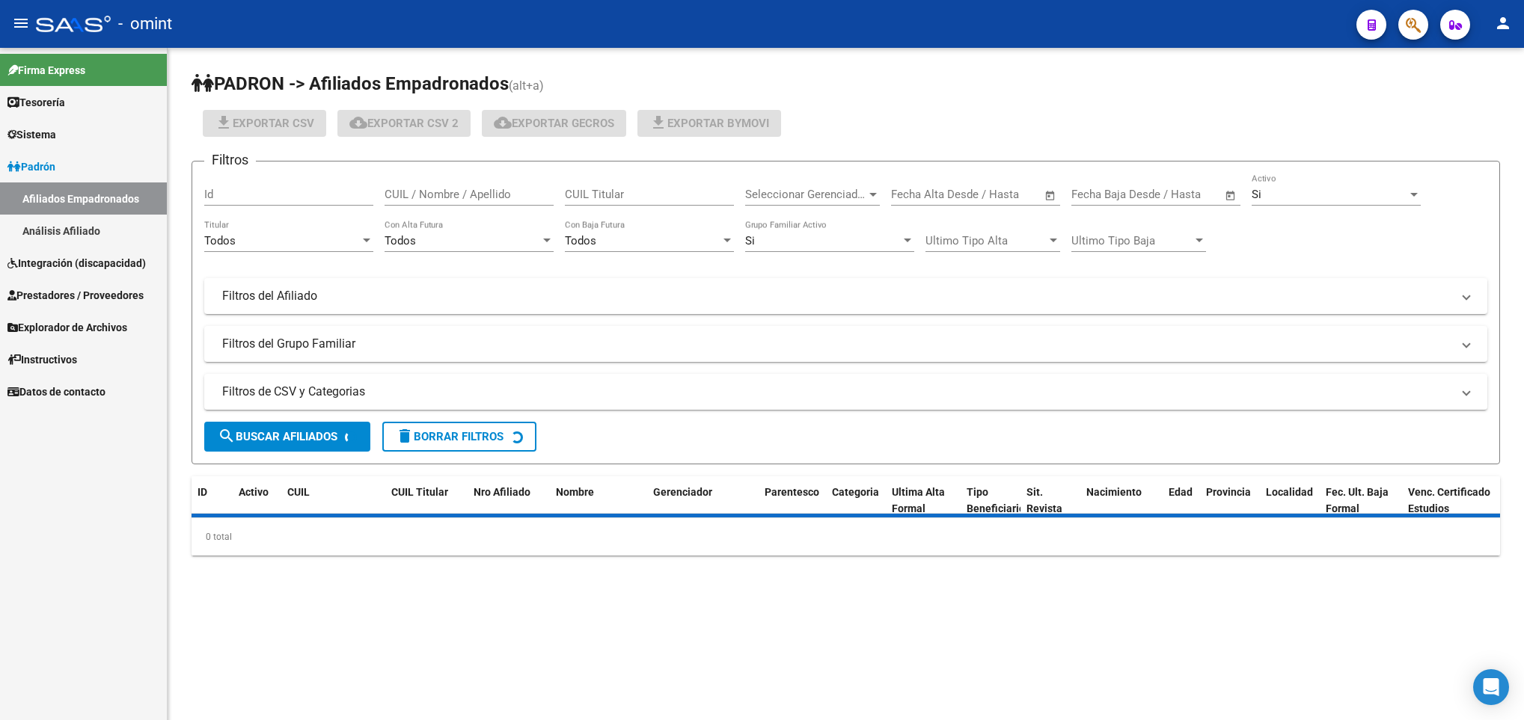
click at [469, 203] on div "CUIL / Nombre / Apellido" at bounding box center [469, 190] width 169 height 32
paste input "52401555"
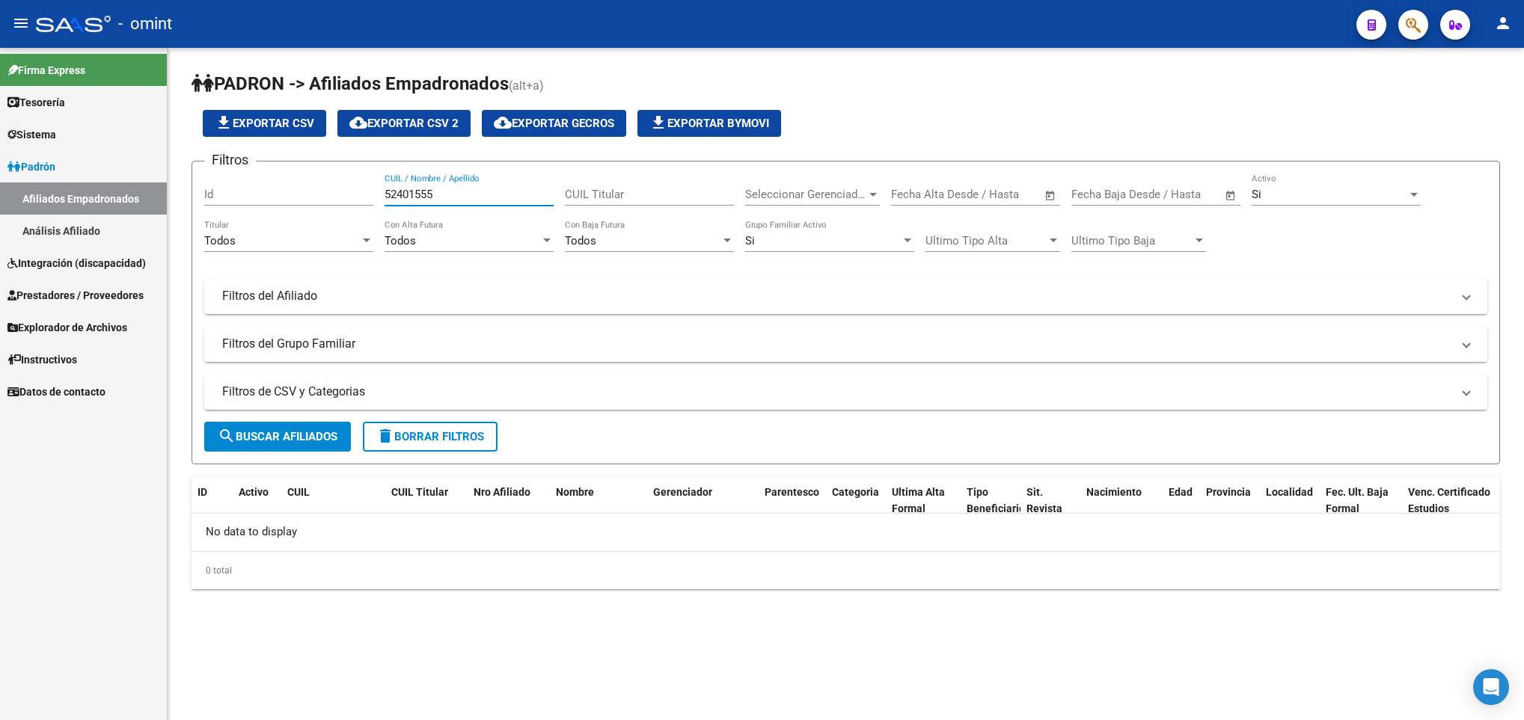
drag, startPoint x: 452, startPoint y: 198, endPoint x: 323, endPoint y: 182, distance: 129.7
click at [323, 182] on div "Filtros Id 52401555 CUIL / Nombre / Apellido CUIL Titular Seleccionar Gerenciad…" at bounding box center [845, 268] width 1283 height 189
paste input "2052401555-3"
click at [447, 193] on input "2052401555-3" at bounding box center [469, 194] width 169 height 13
type input "20524015553"
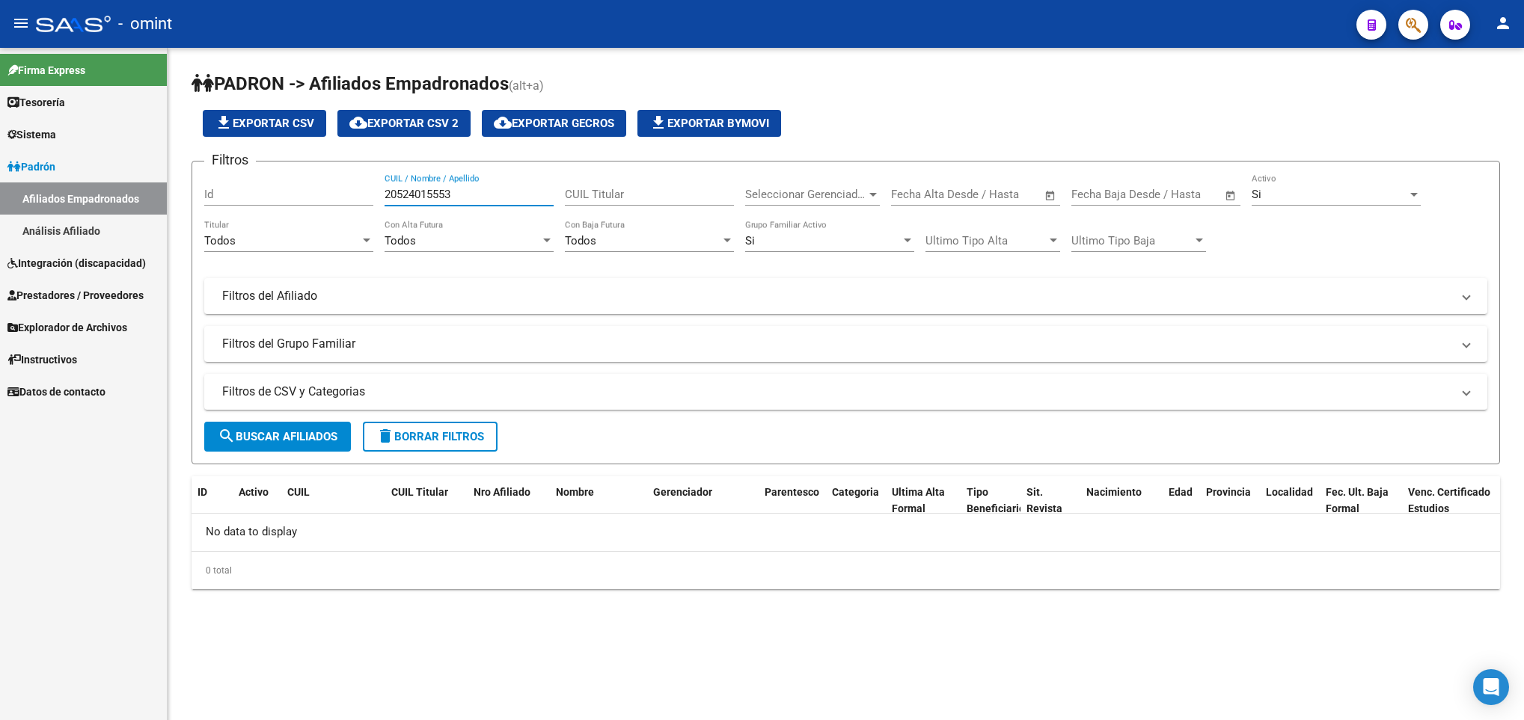
drag, startPoint x: 485, startPoint y: 200, endPoint x: 254, endPoint y: 229, distance: 232.9
click at [247, 227] on div "Filtros Id 20524015553 CUIL / Nombre / Apellido CUIL Titular Seleccionar Gerenc…" at bounding box center [845, 268] width 1283 height 189
click at [662, 203] on div "CUIL Titular" at bounding box center [649, 190] width 169 height 32
paste input "21644983"
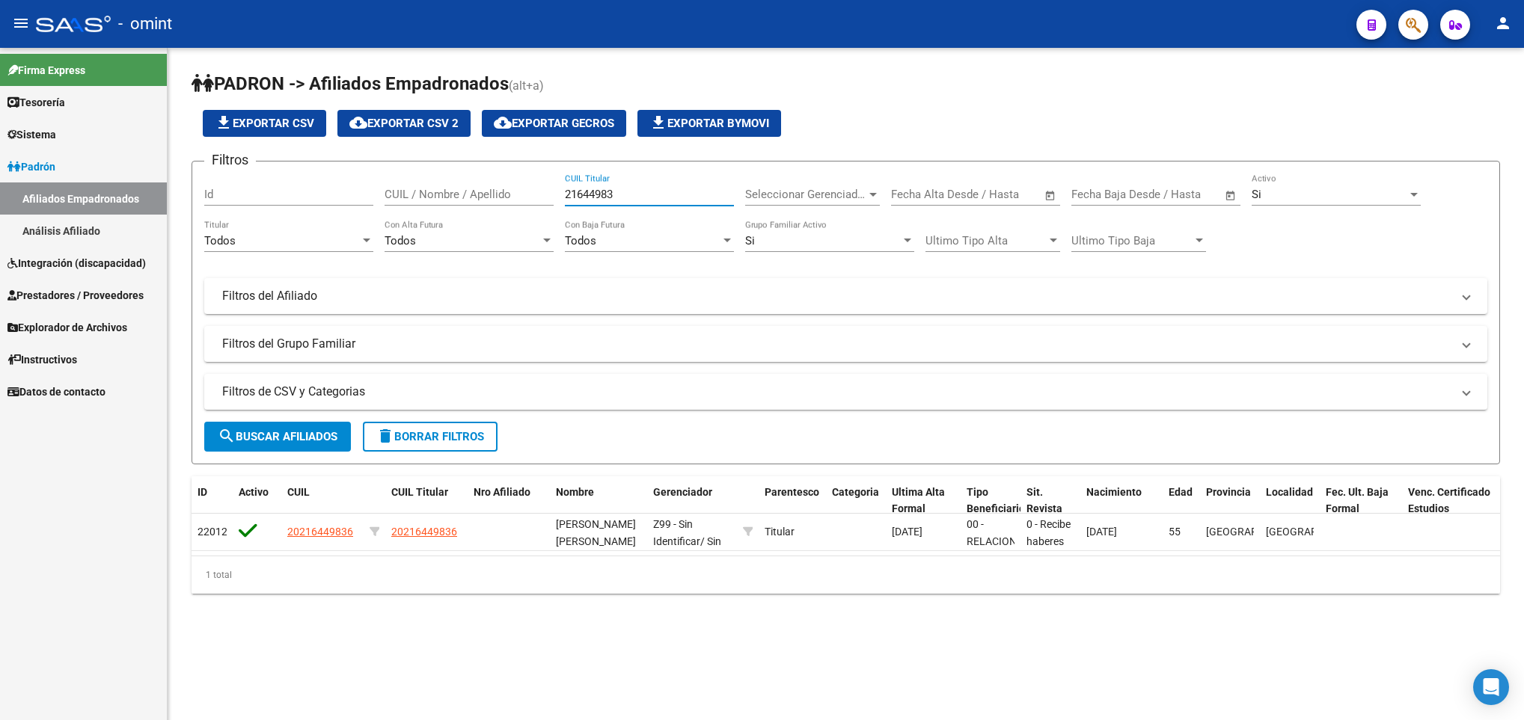
type input "21644983"
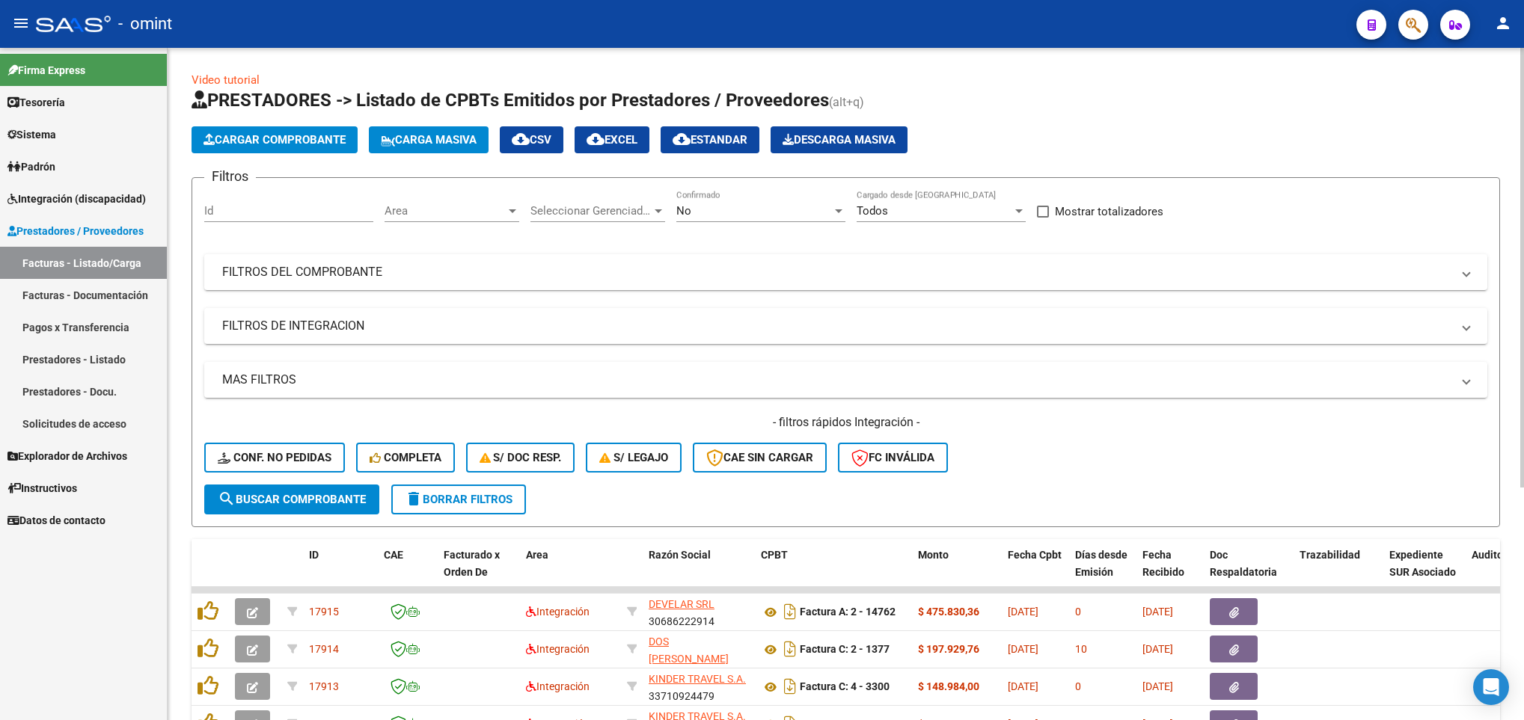
drag, startPoint x: 973, startPoint y: 276, endPoint x: 986, endPoint y: 307, distance: 34.2
click at [973, 276] on mat-panel-title "FILTROS DEL COMPROBANTE" at bounding box center [836, 272] width 1229 height 16
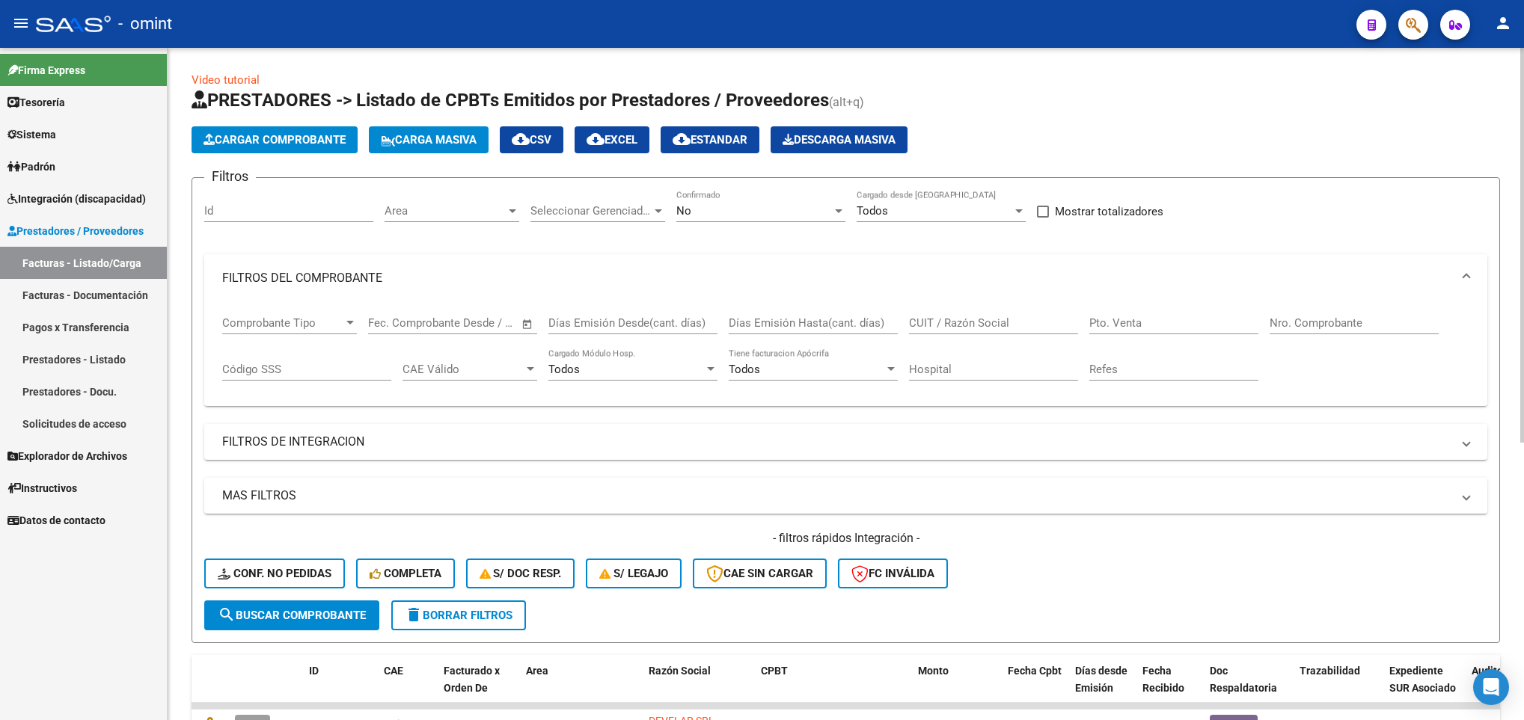
click at [988, 330] on input "CUIT / Razón Social" at bounding box center [993, 322] width 169 height 13
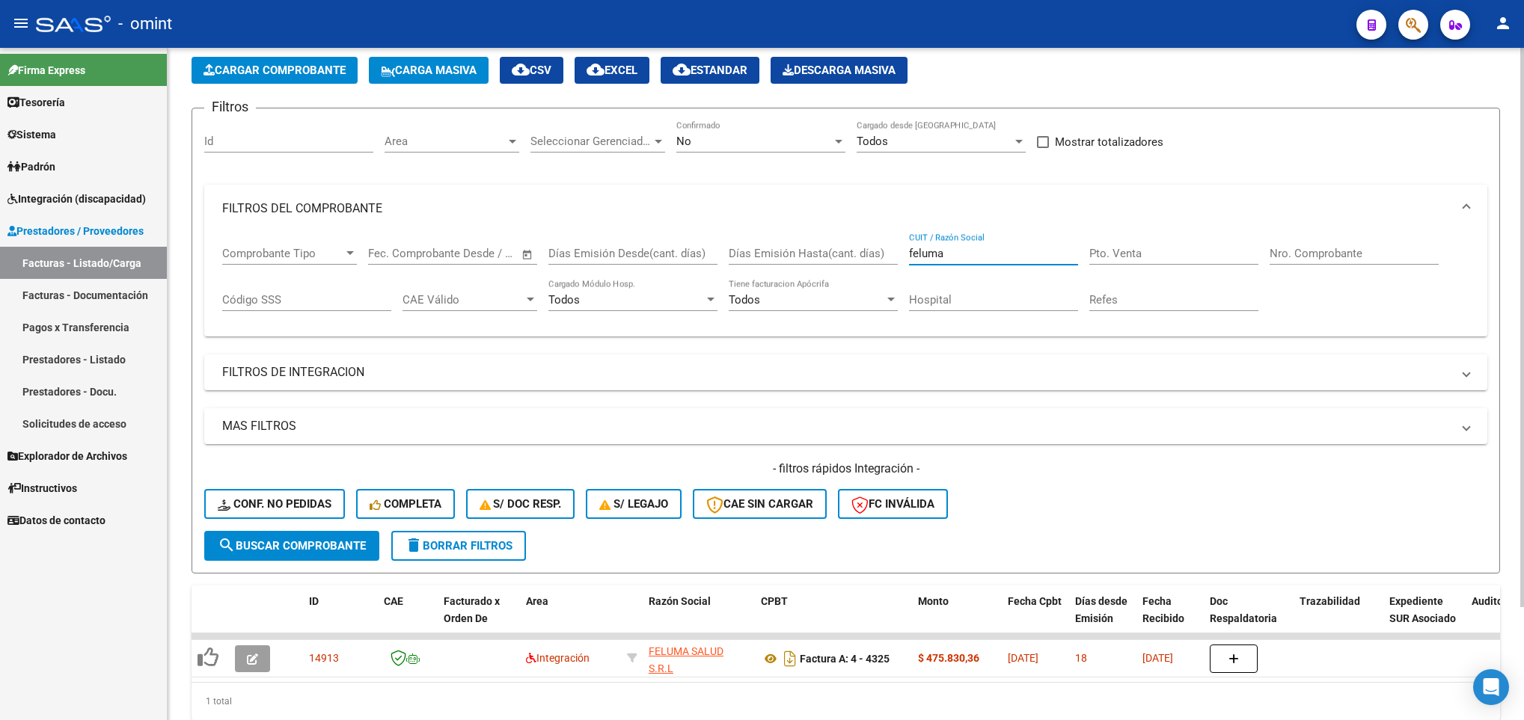
scroll to position [135, 0]
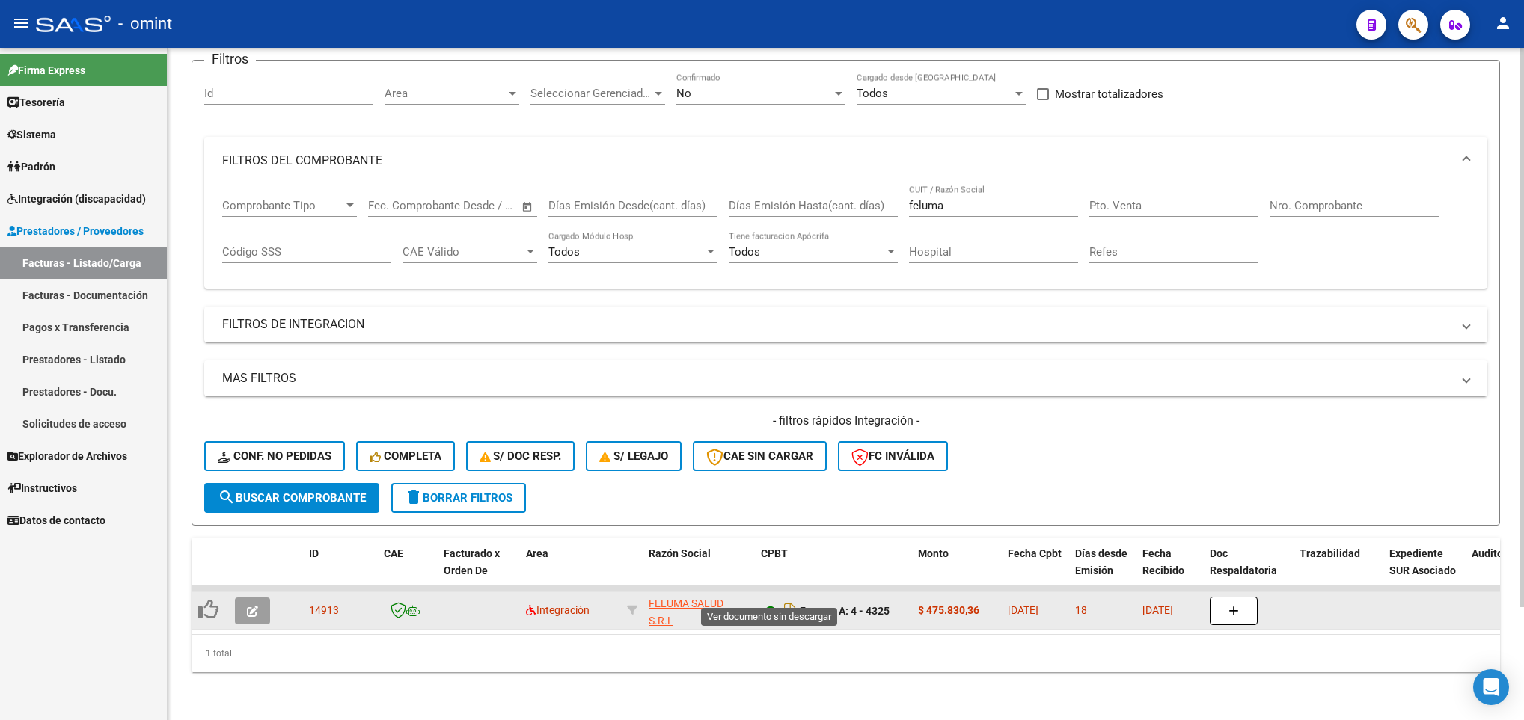
click at [771, 602] on icon at bounding box center [770, 611] width 19 height 18
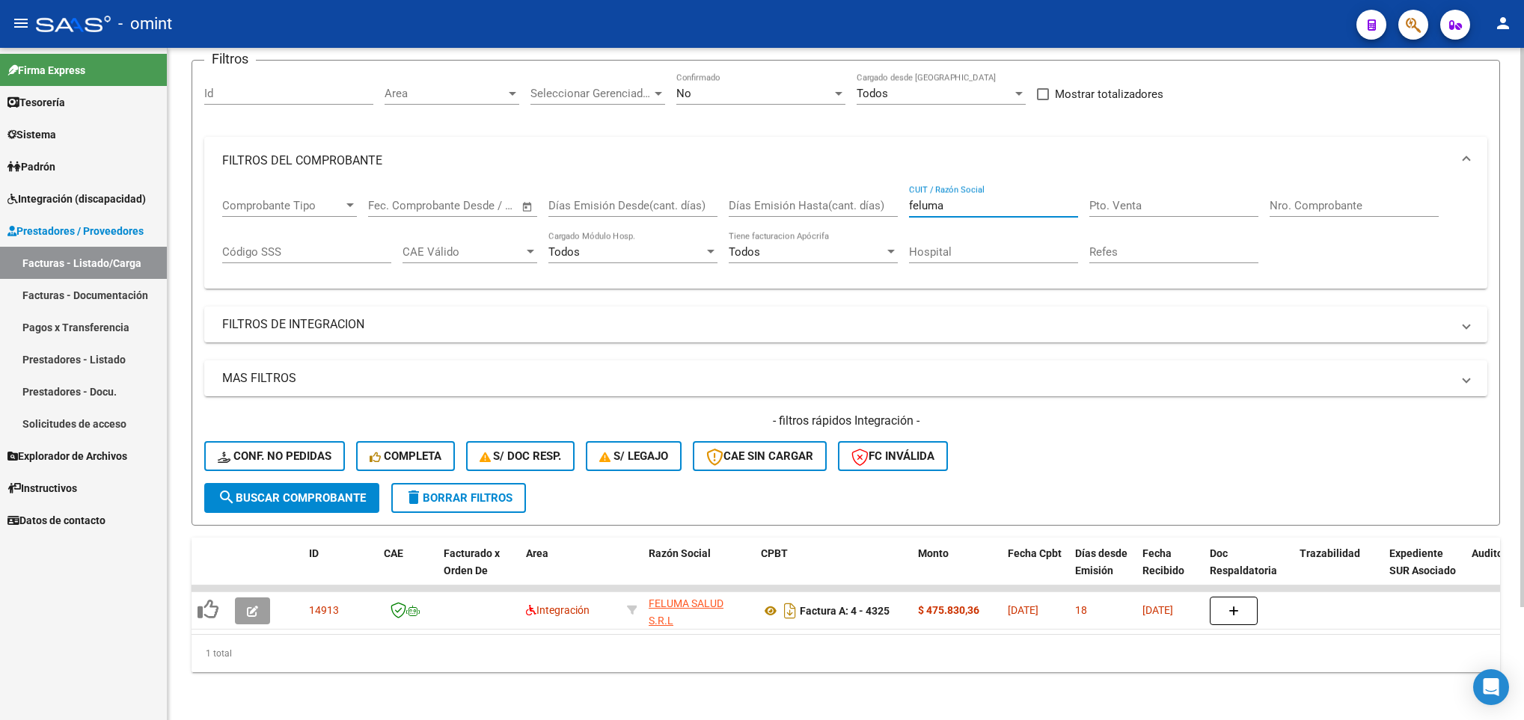
drag, startPoint x: 981, startPoint y: 187, endPoint x: 849, endPoint y: 177, distance: 132.0
click at [849, 185] on div "Comprobante Tipo Comprobante Tipo Start date – End date Fec. Comprobante Desde …" at bounding box center [845, 231] width 1247 height 93
paste input "30716776634"
type input "30716776634"
click at [821, 84] on div "No Confirmado" at bounding box center [760, 89] width 169 height 32
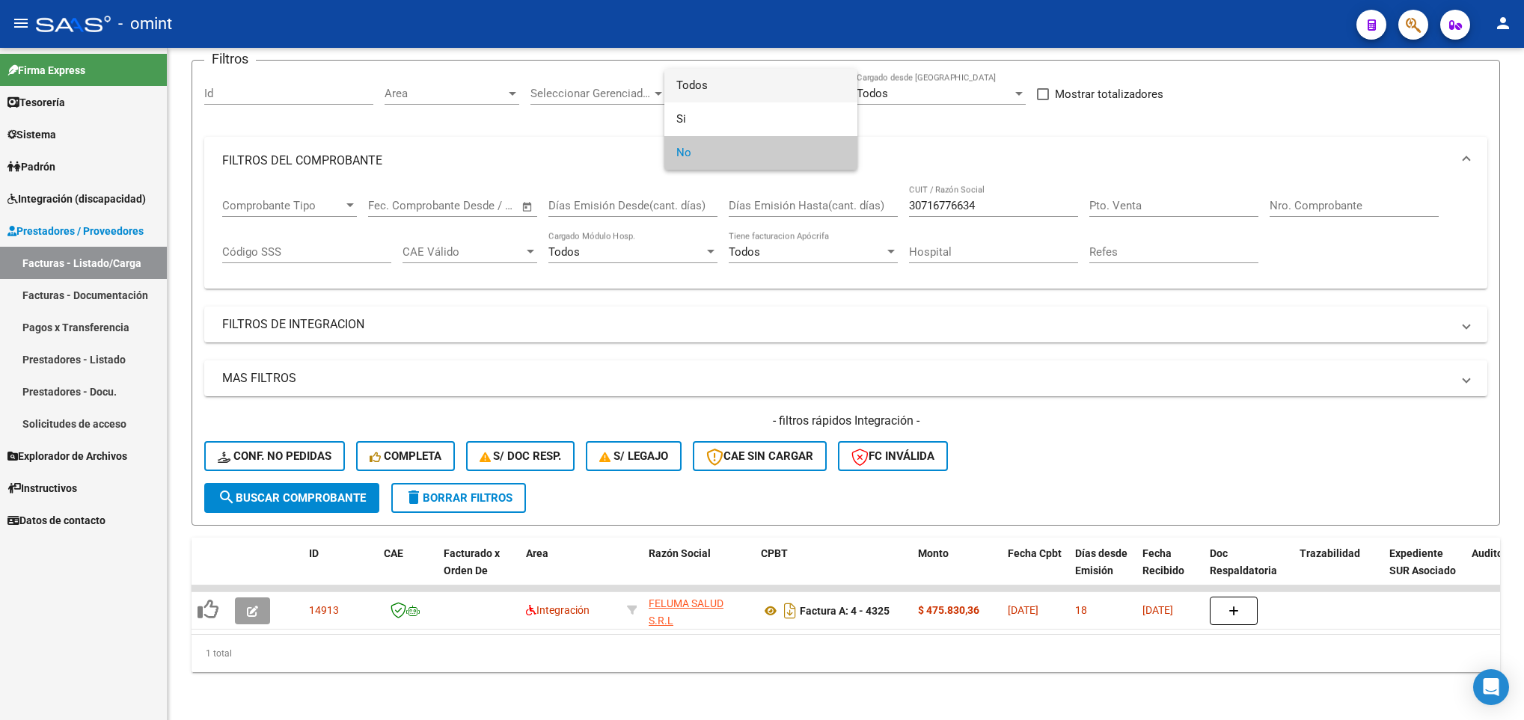
drag, startPoint x: 821, startPoint y: 84, endPoint x: 548, endPoint y: 82, distance: 273.8
click at [821, 85] on span "Todos" at bounding box center [760, 86] width 169 height 34
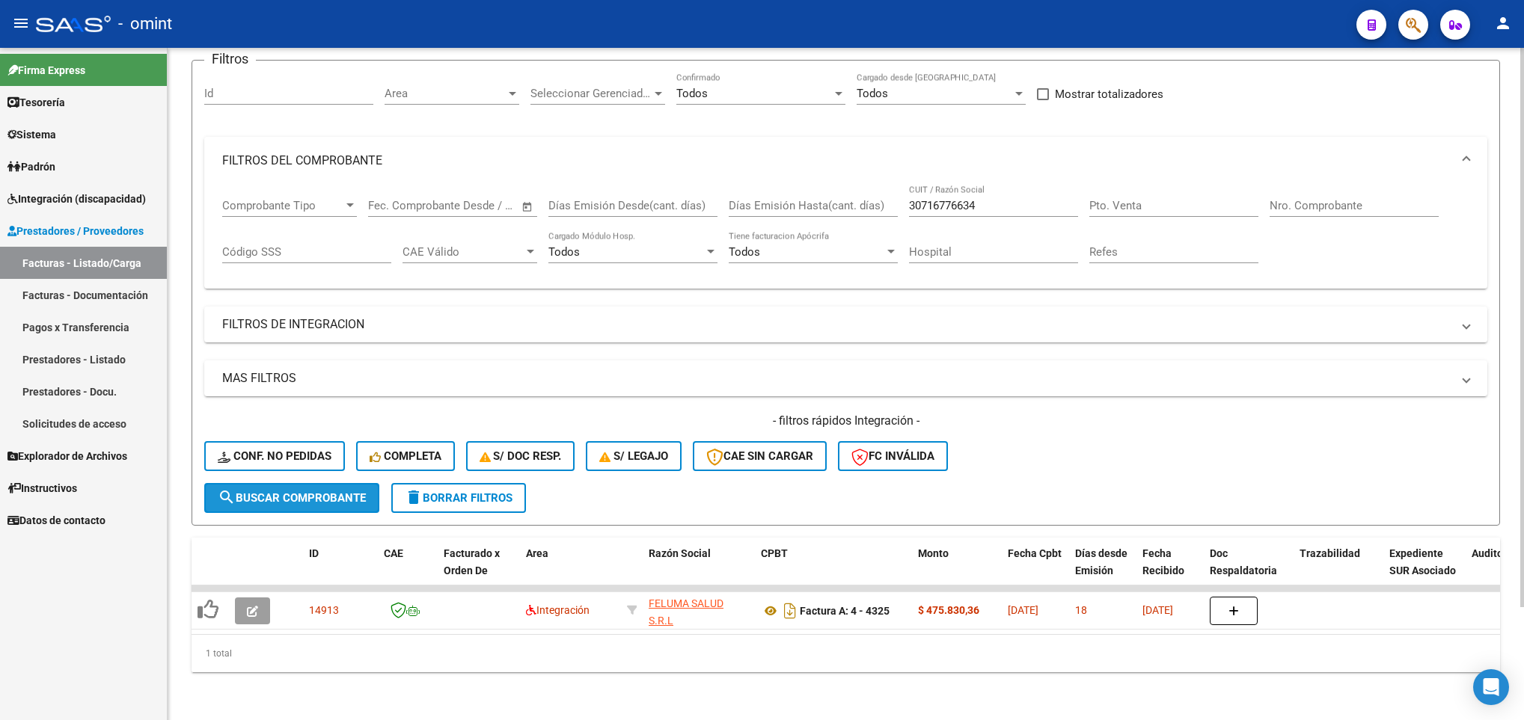
click at [323, 492] on span "search Buscar Comprobante" at bounding box center [292, 498] width 148 height 13
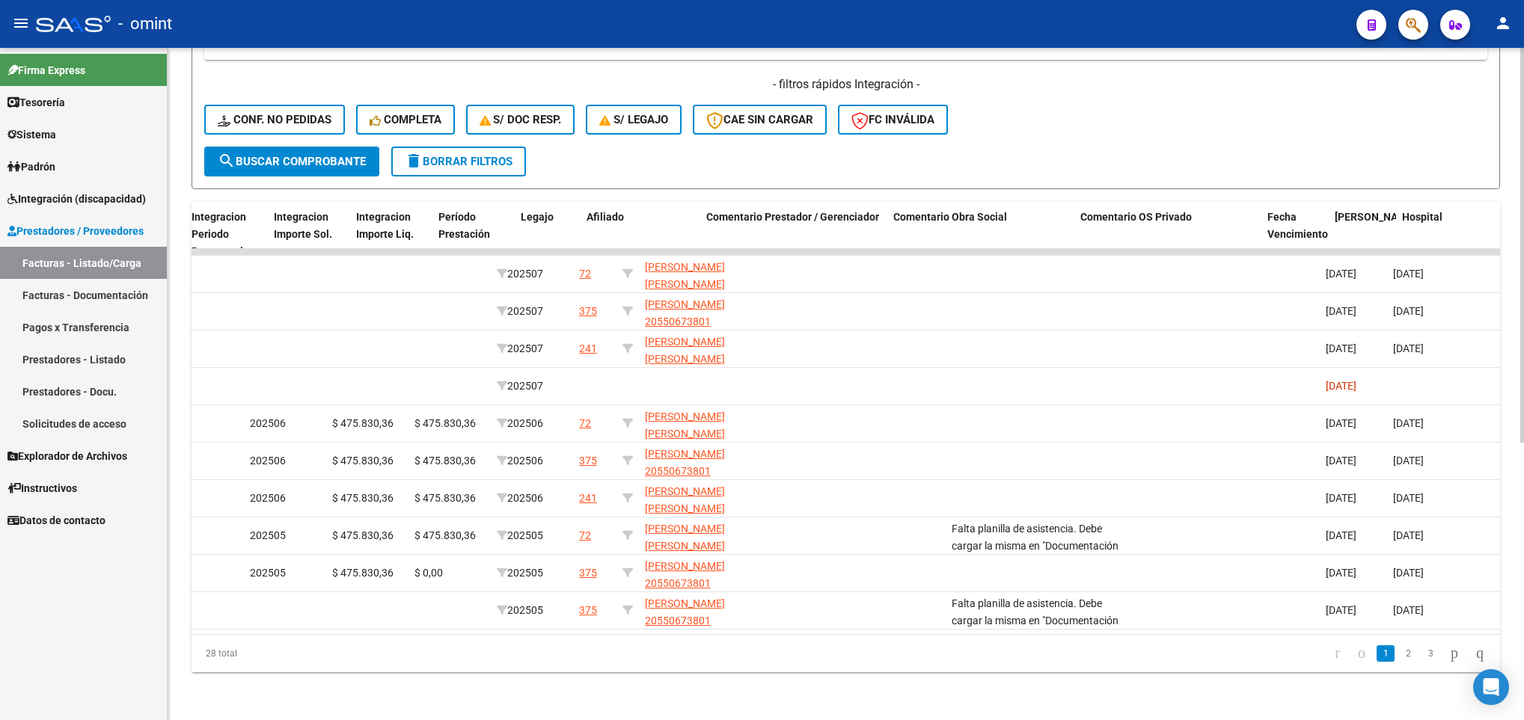
scroll to position [0, 1912]
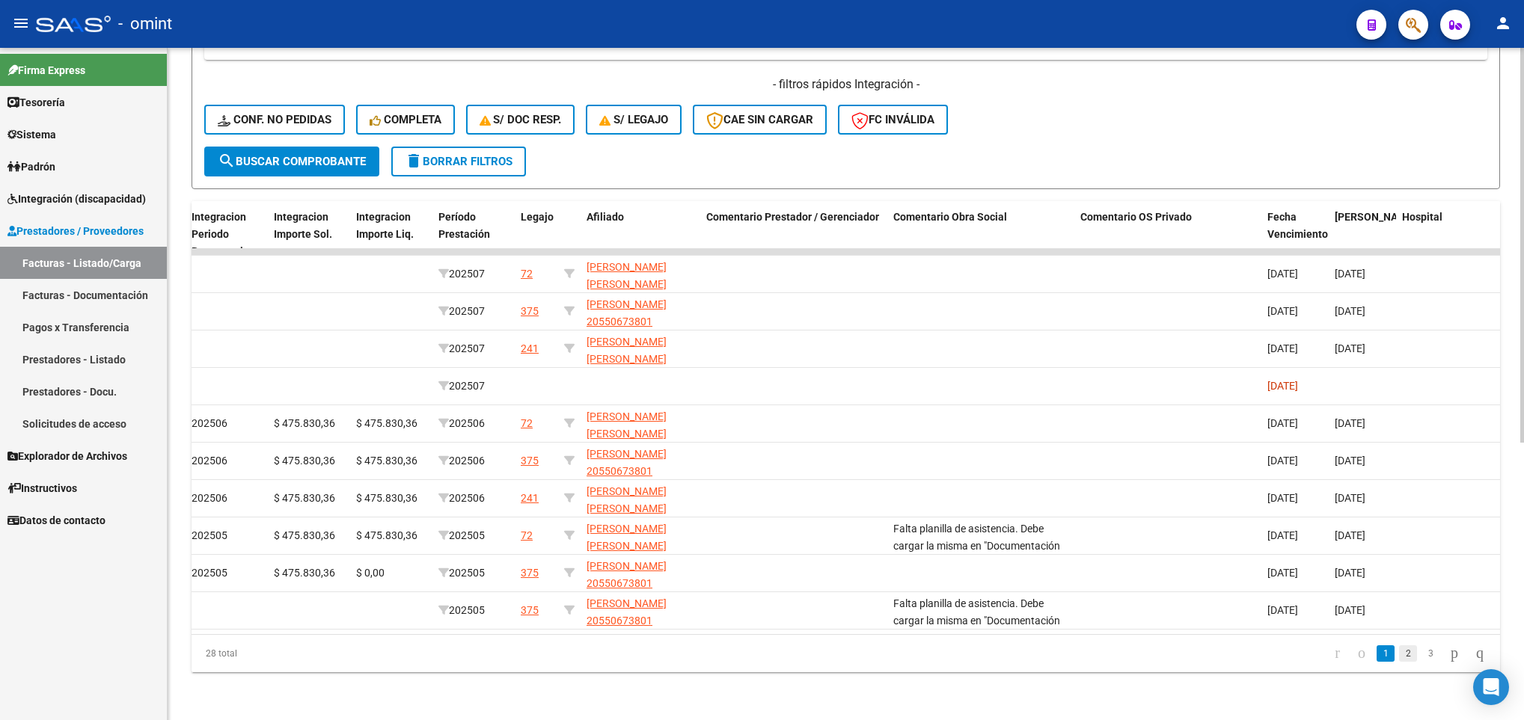
click at [1399, 658] on link "2" at bounding box center [1408, 654] width 18 height 16
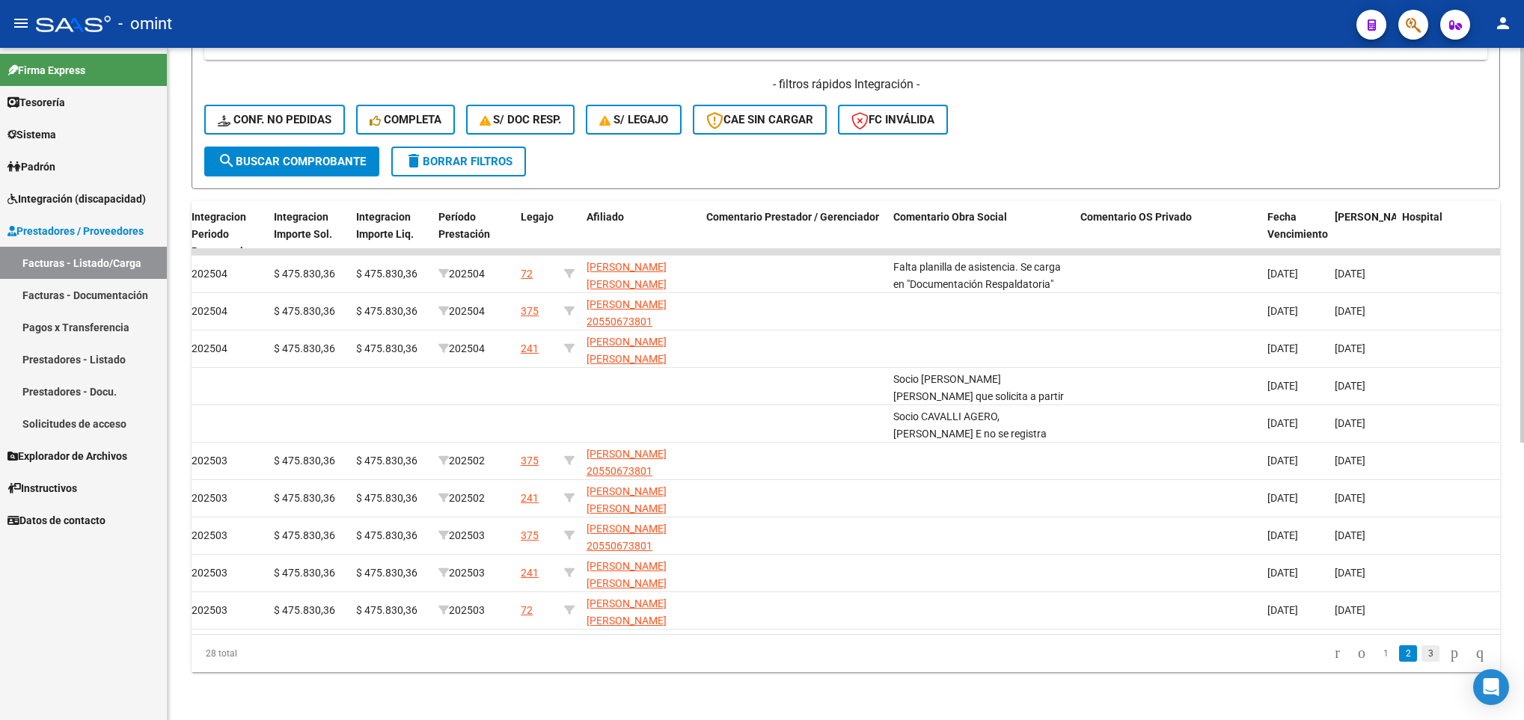
click at [1421, 658] on link "3" at bounding box center [1430, 654] width 18 height 16
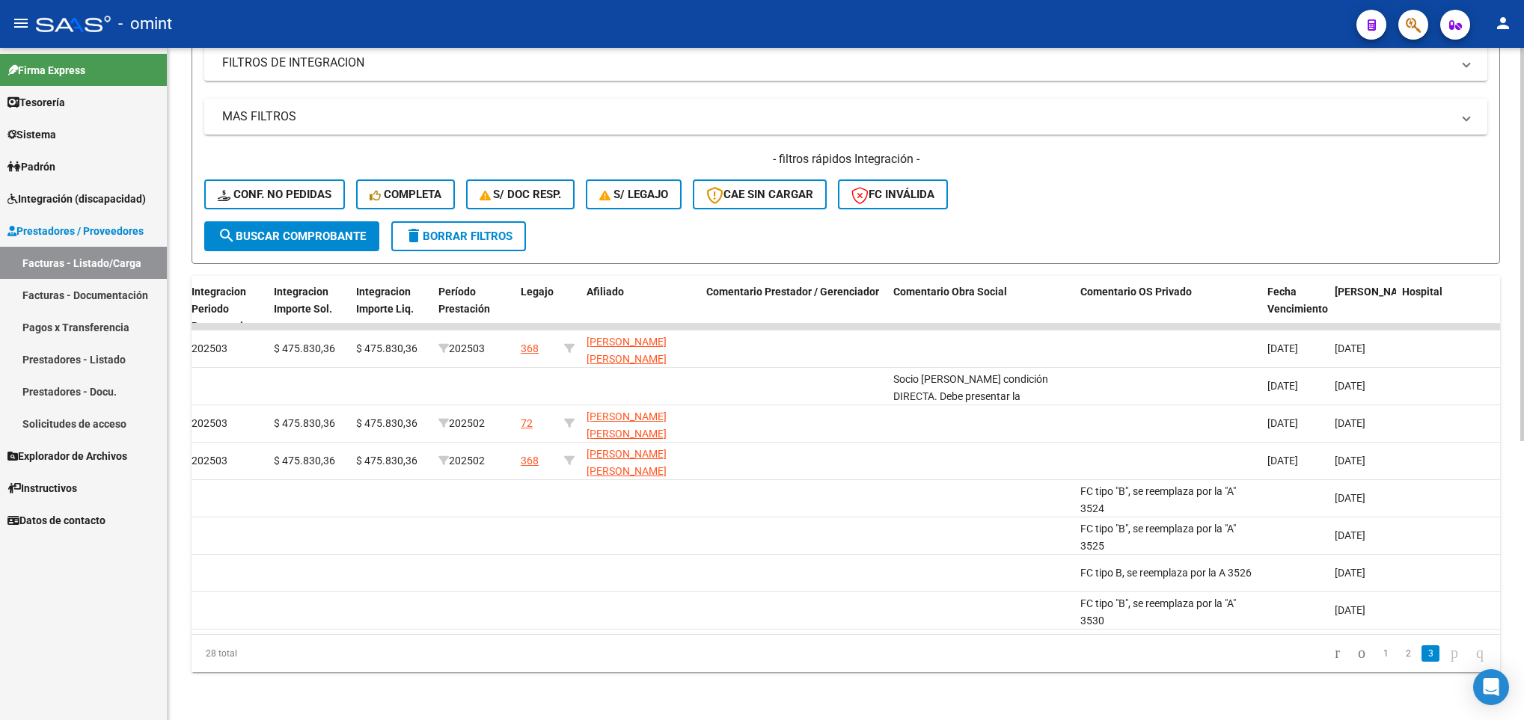
scroll to position [398, 0]
click at [1377, 651] on link "1" at bounding box center [1386, 654] width 18 height 16
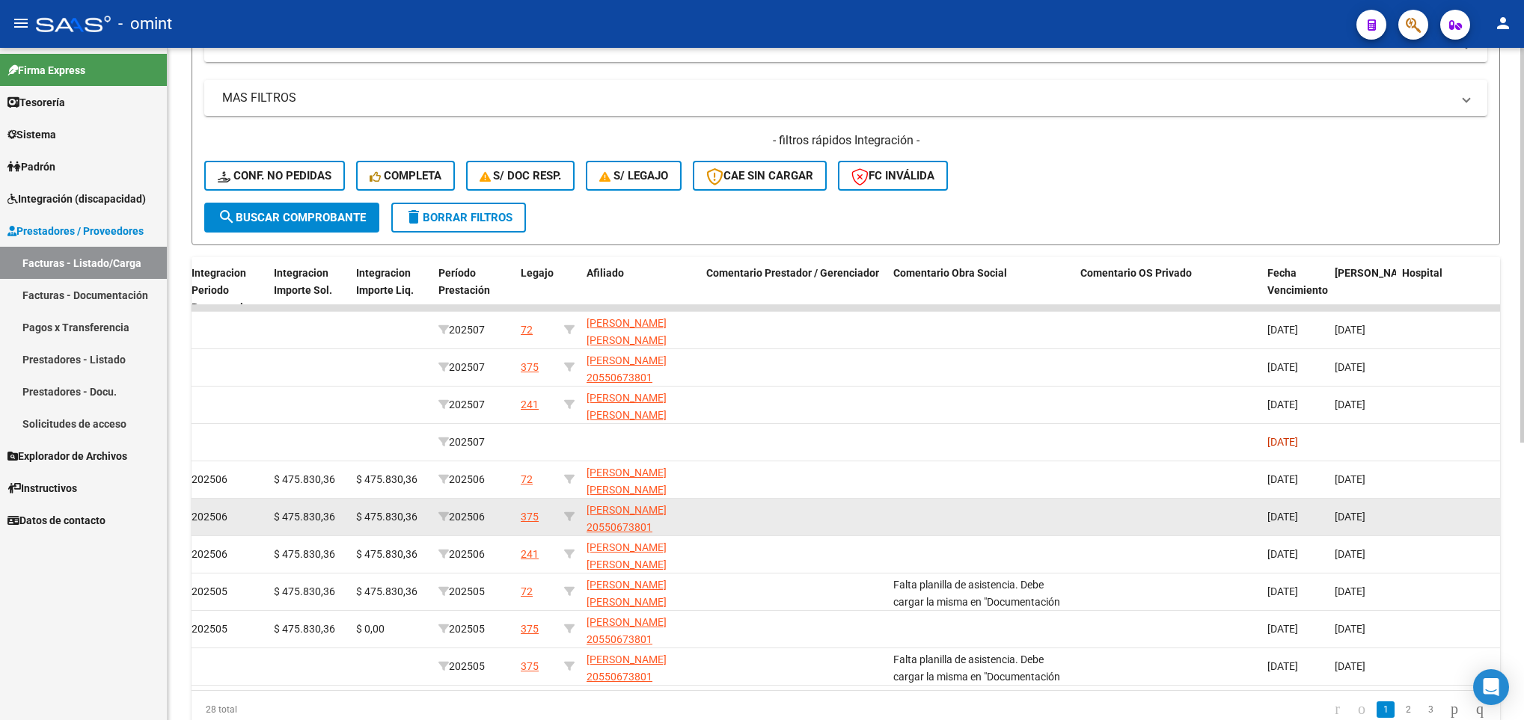
scroll to position [472, 0]
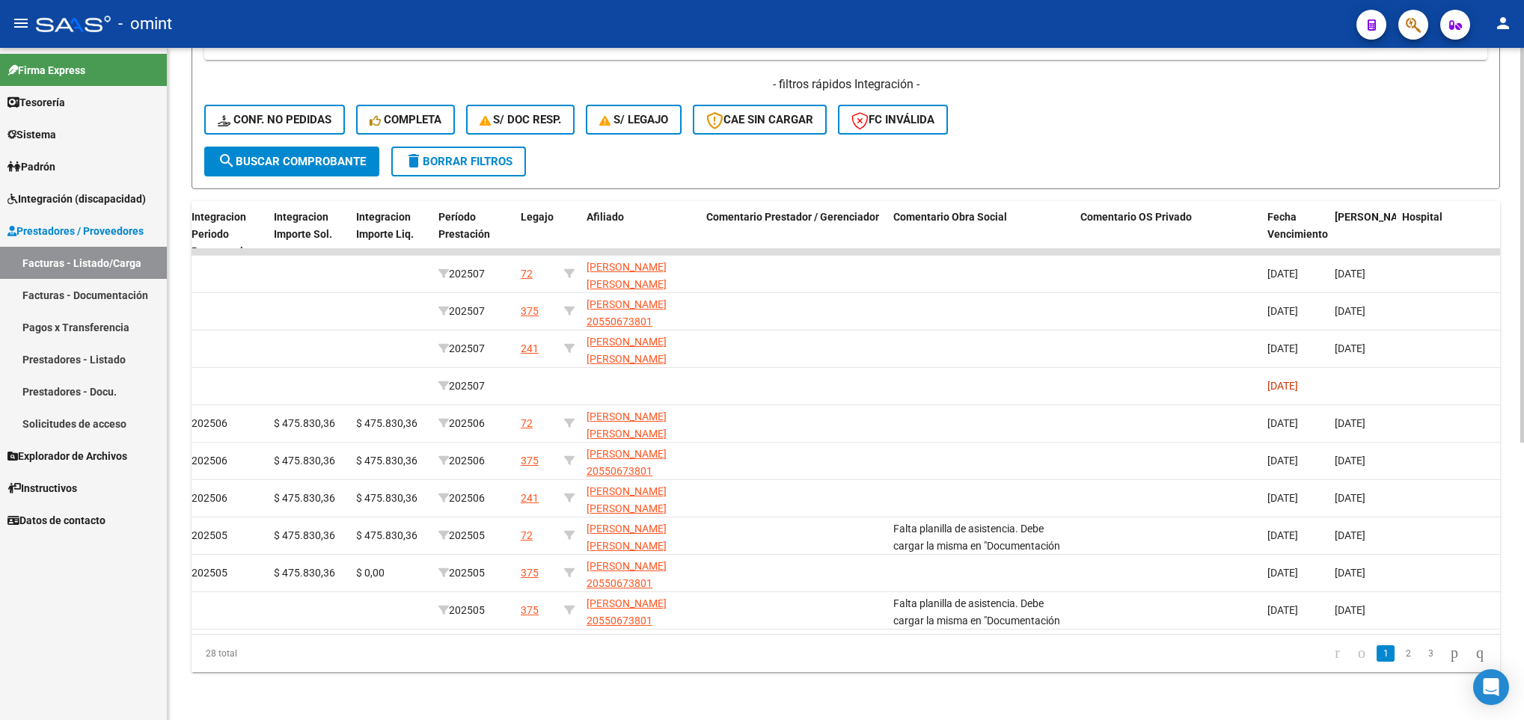
click at [777, 688] on div "Video tutorial PRESTADORES -> Listado de CPBTs Emitidos por Prestadores / Prove…" at bounding box center [846, 157] width 1356 height 1127
click at [1421, 655] on link "3" at bounding box center [1430, 654] width 18 height 16
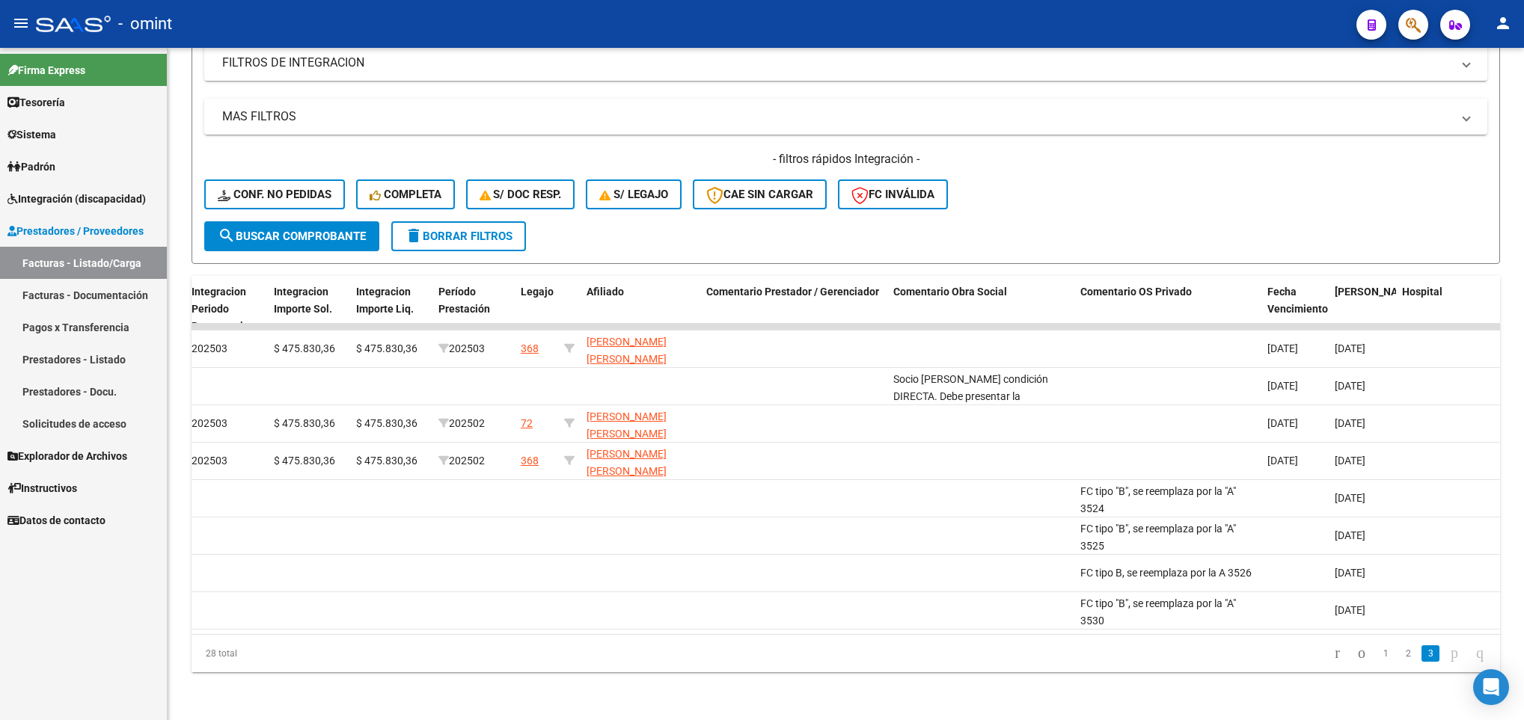
scroll to position [398, 0]
click at [1399, 653] on link "2" at bounding box center [1408, 654] width 18 height 16
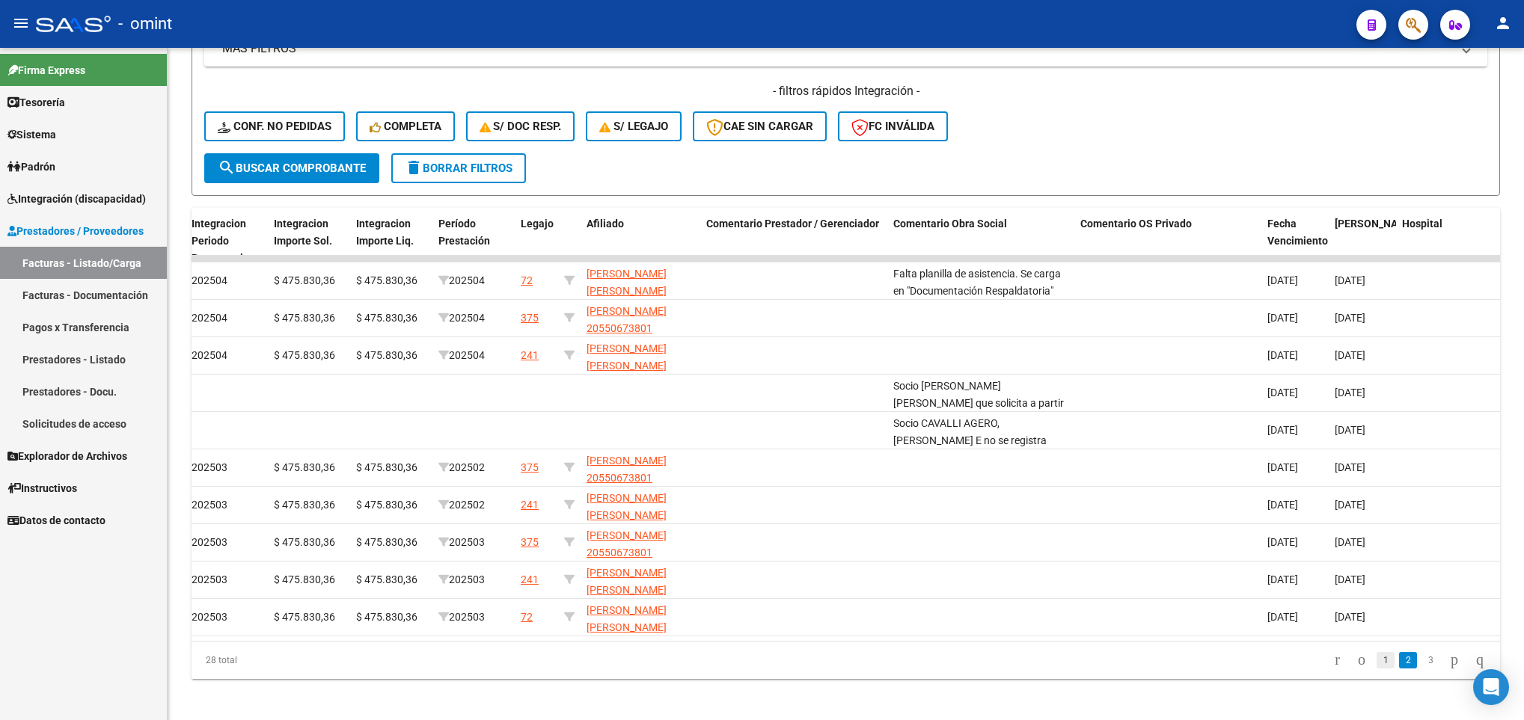
scroll to position [472, 0]
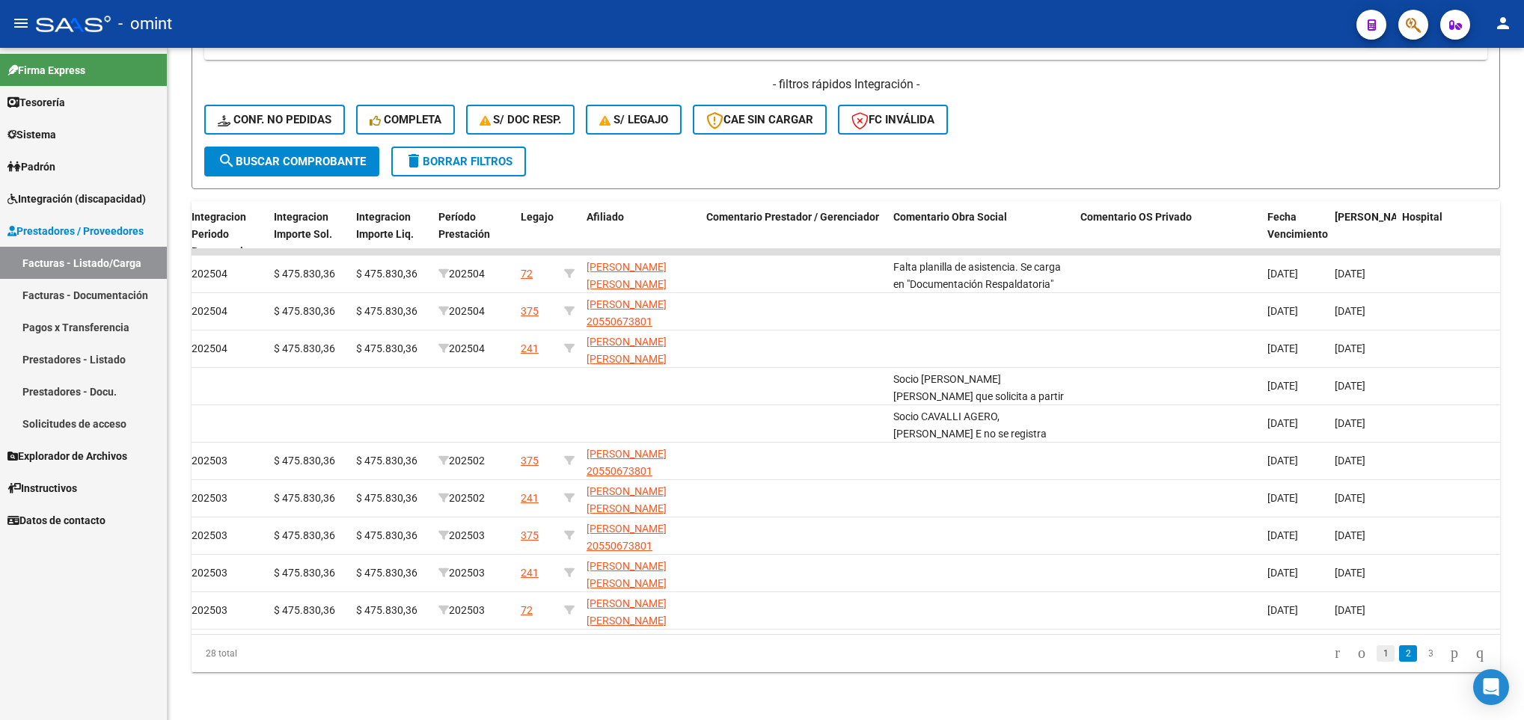
click at [1377, 658] on link "1" at bounding box center [1386, 654] width 18 height 16
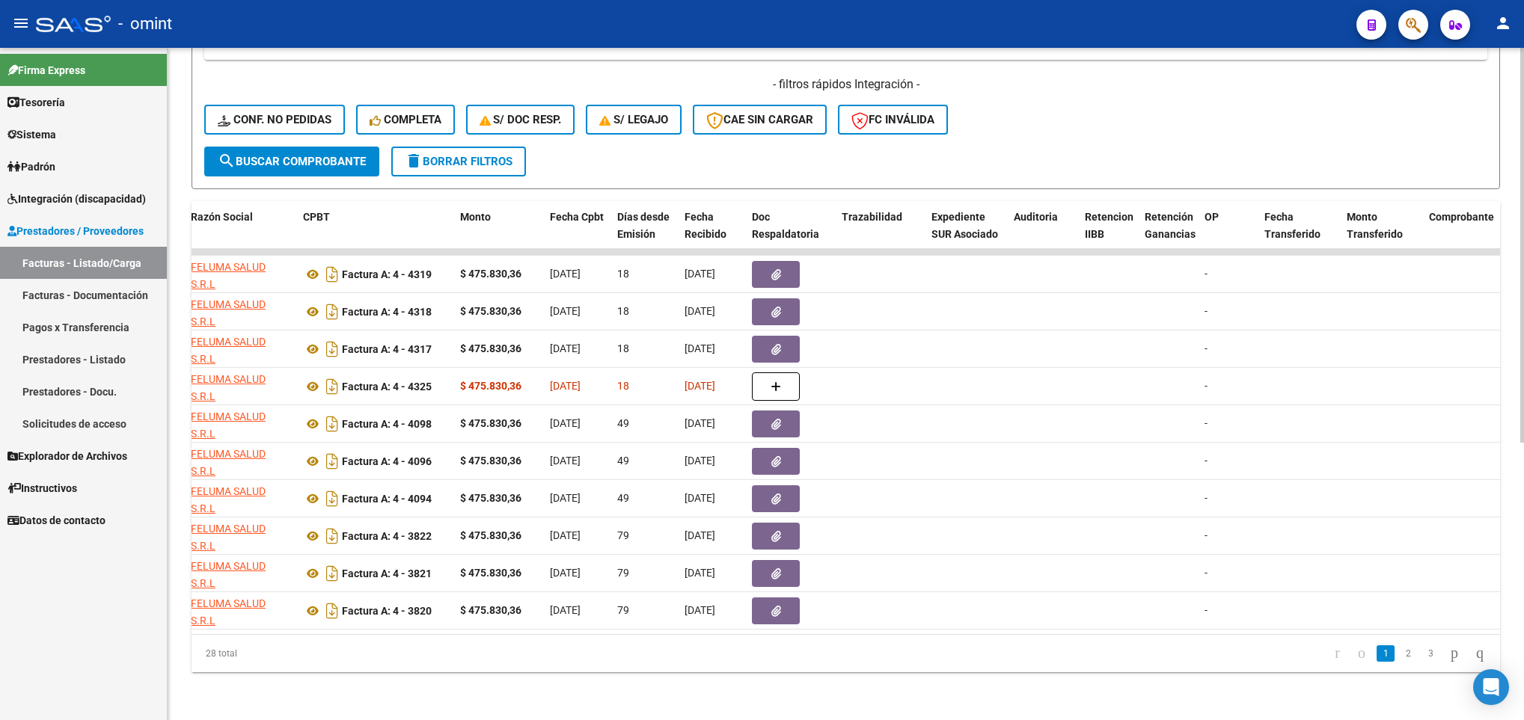
scroll to position [0, 0]
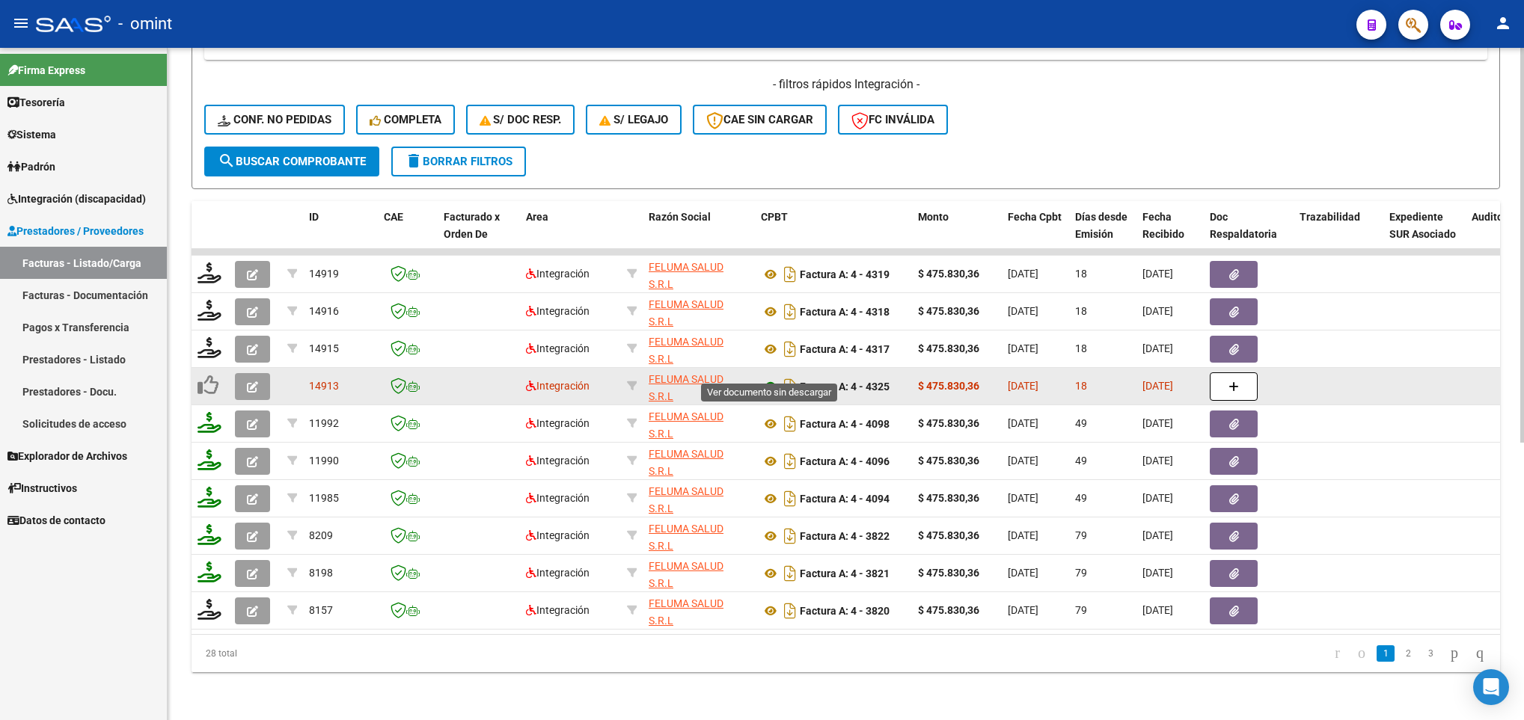
click at [773, 378] on icon at bounding box center [770, 387] width 19 height 18
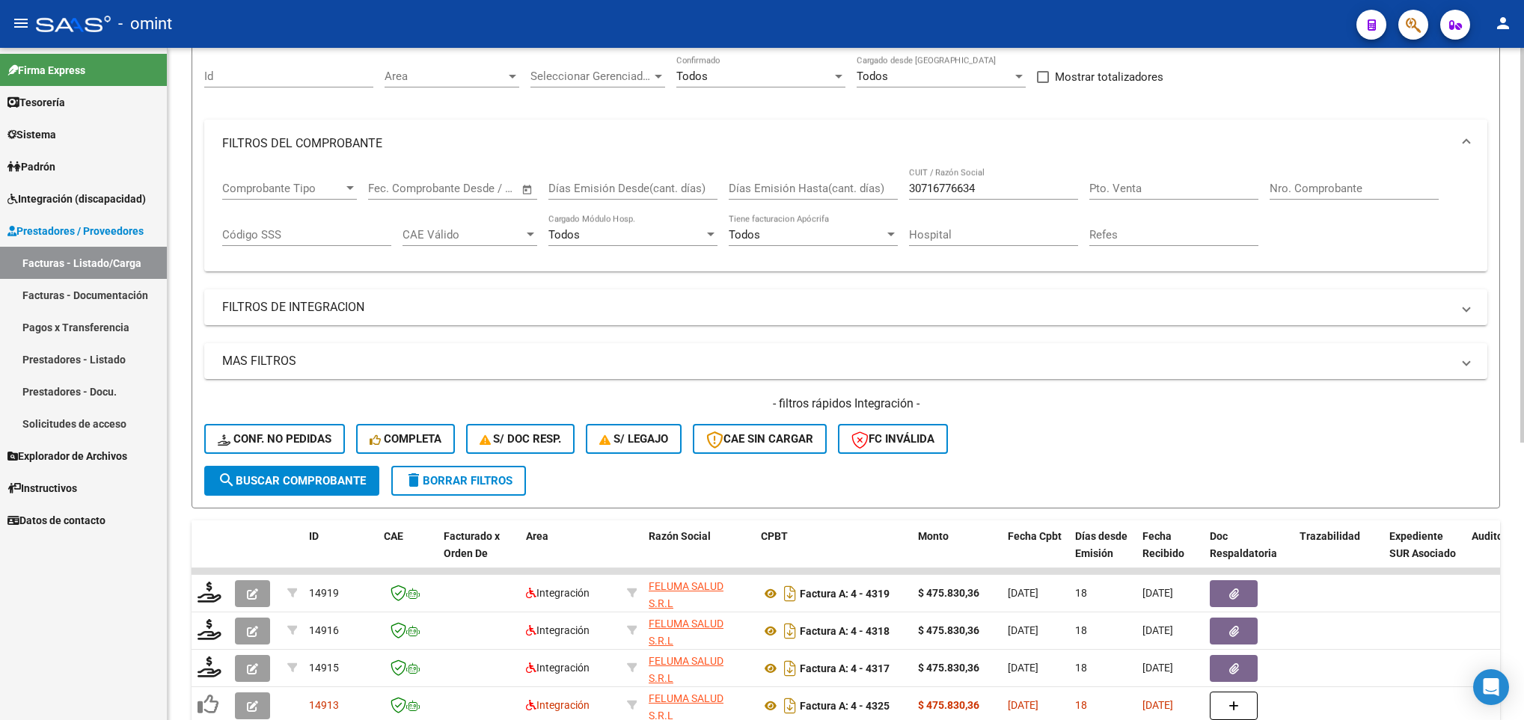
scroll to position [23, 0]
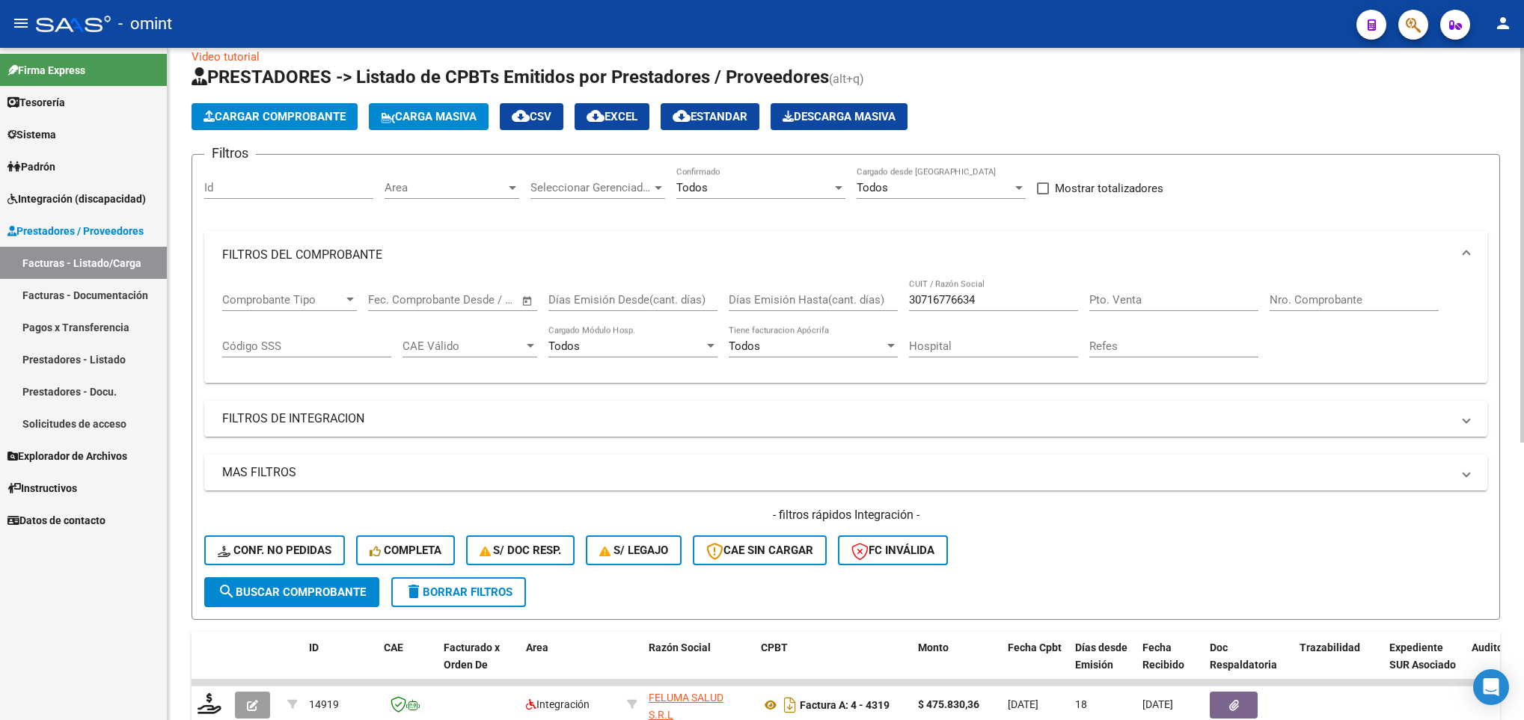
click at [471, 191] on span "Area" at bounding box center [445, 187] width 121 height 13
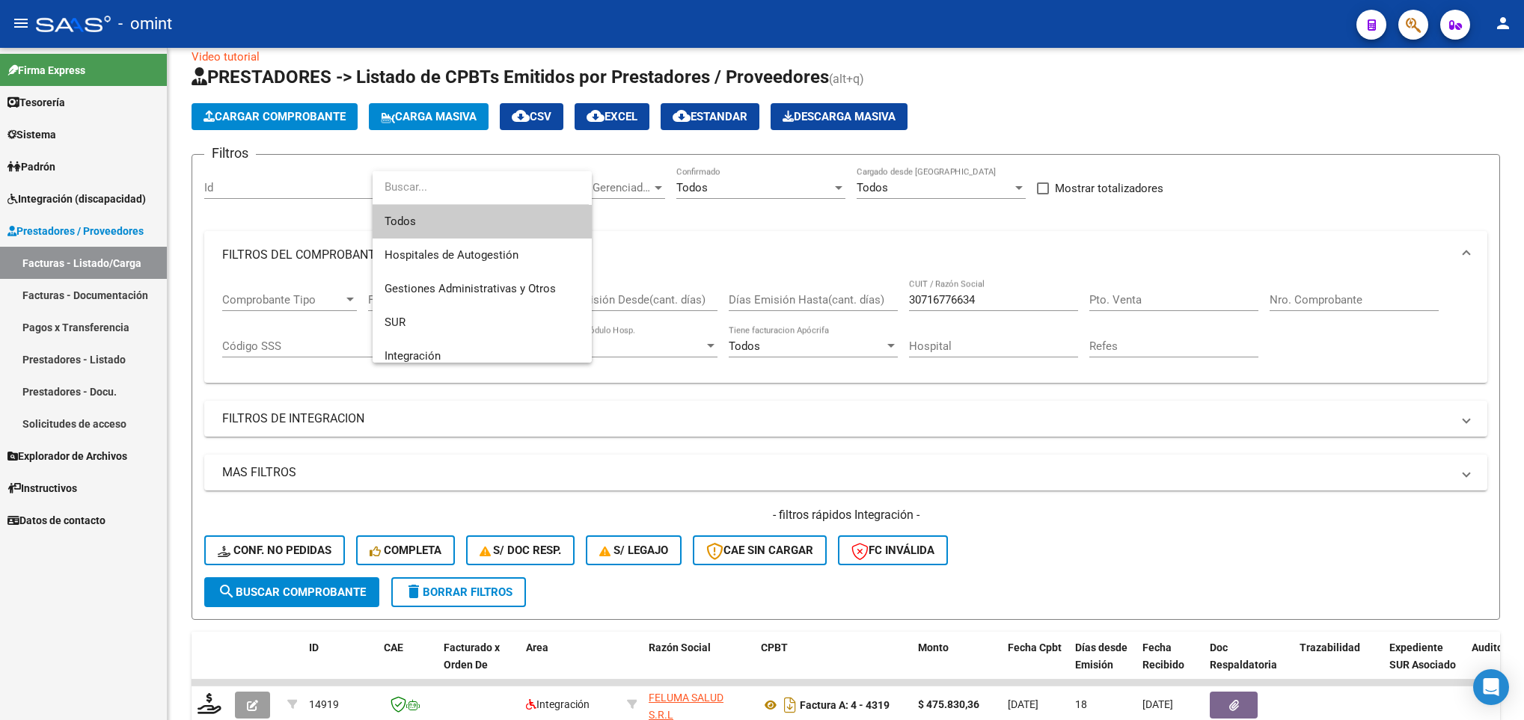
click at [461, 224] on span "Todos" at bounding box center [482, 222] width 195 height 34
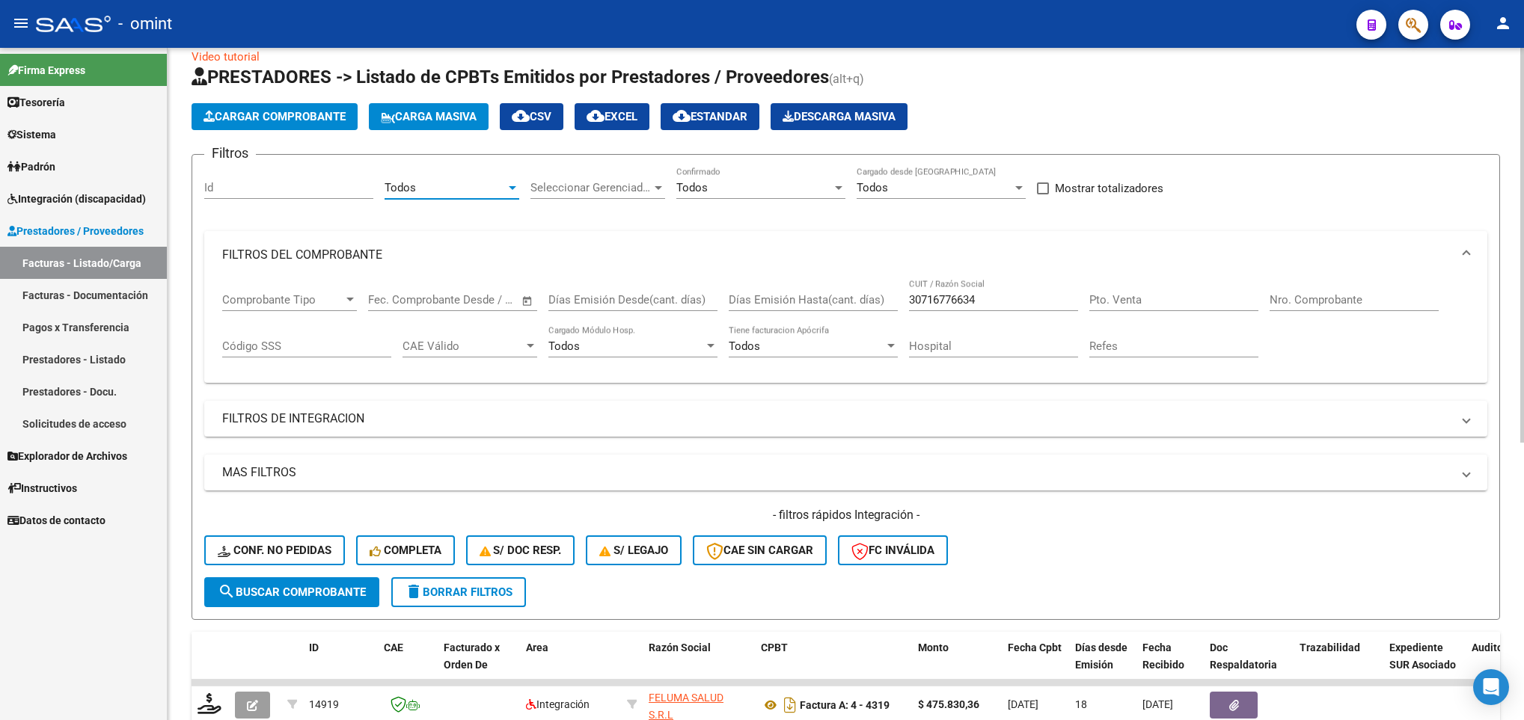
click at [312, 586] on span "search Buscar Comprobante" at bounding box center [292, 592] width 148 height 13
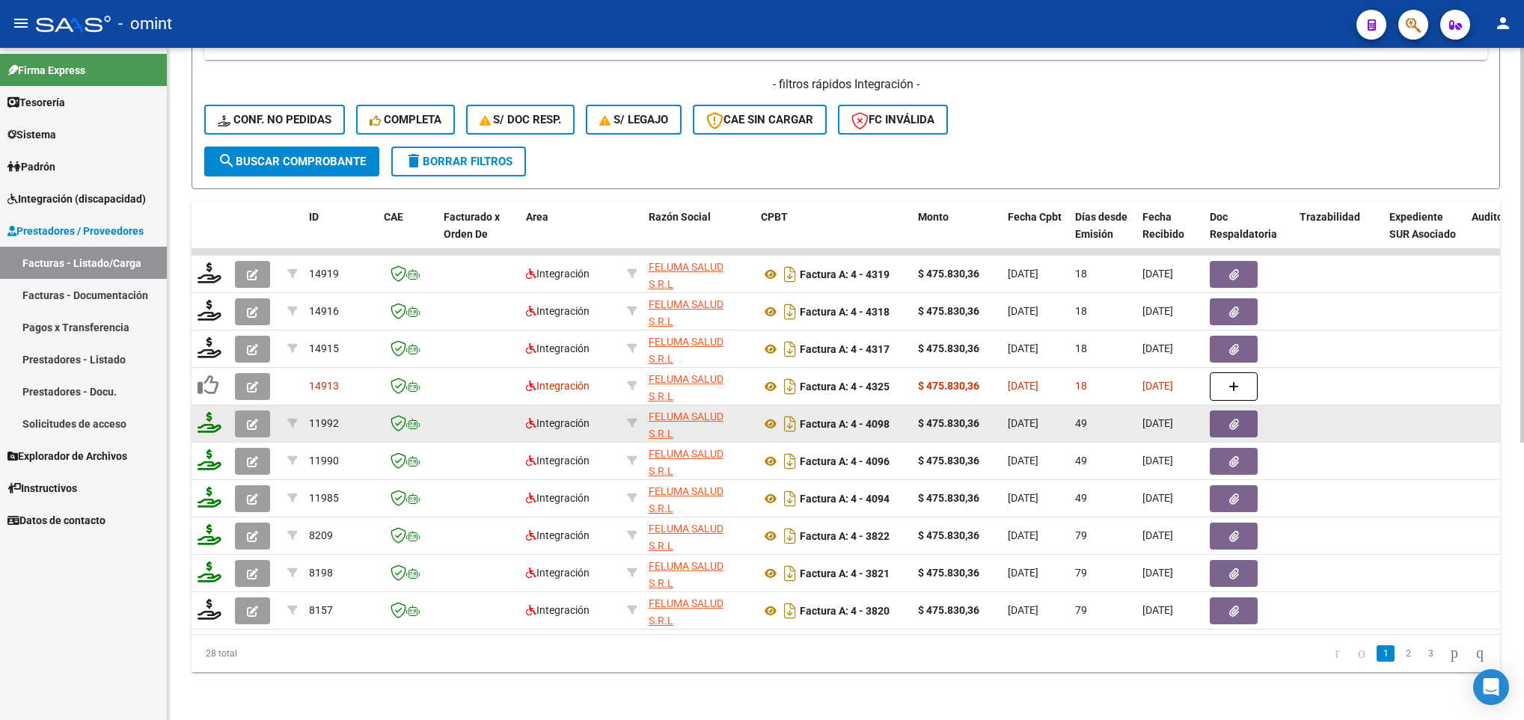
scroll to position [472, 0]
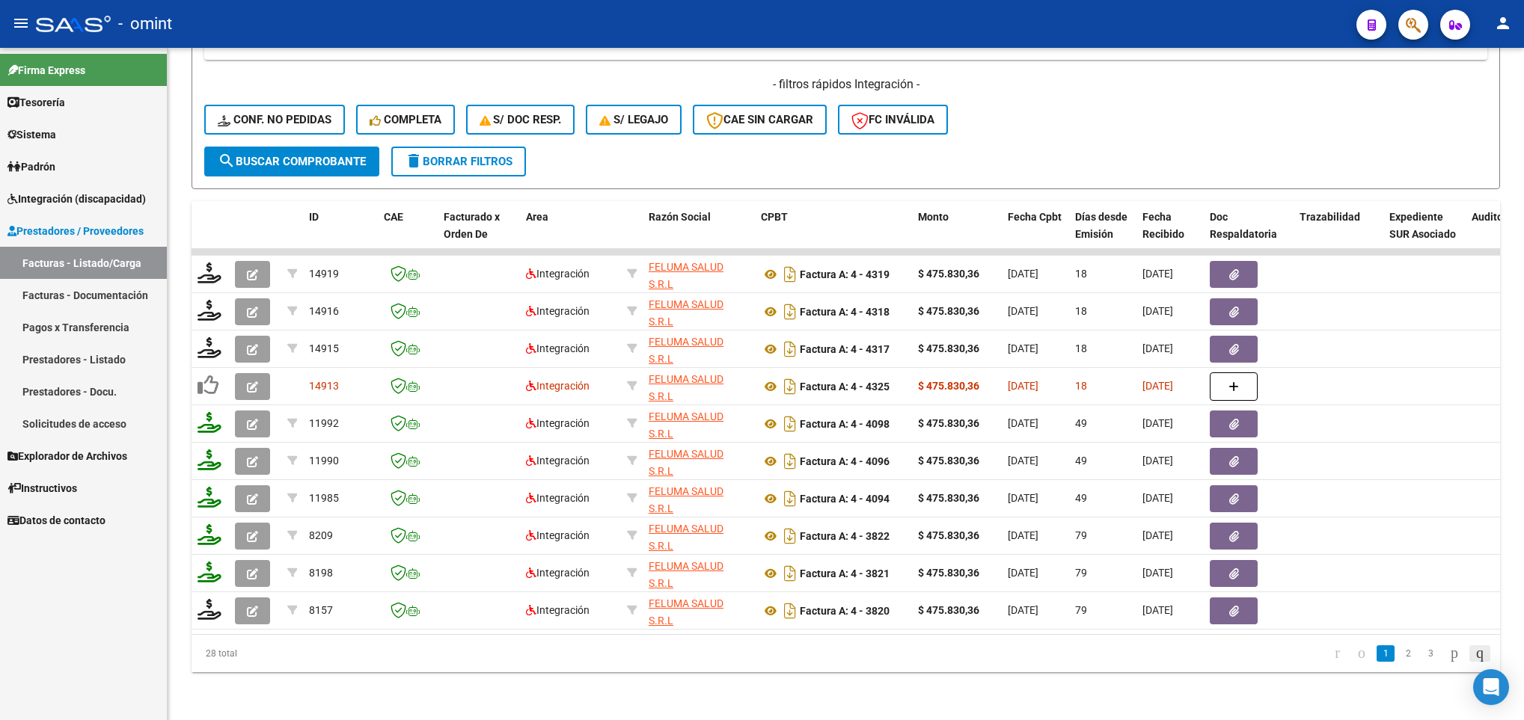
click at [1474, 654] on icon "go to last page" at bounding box center [1480, 653] width 12 height 18
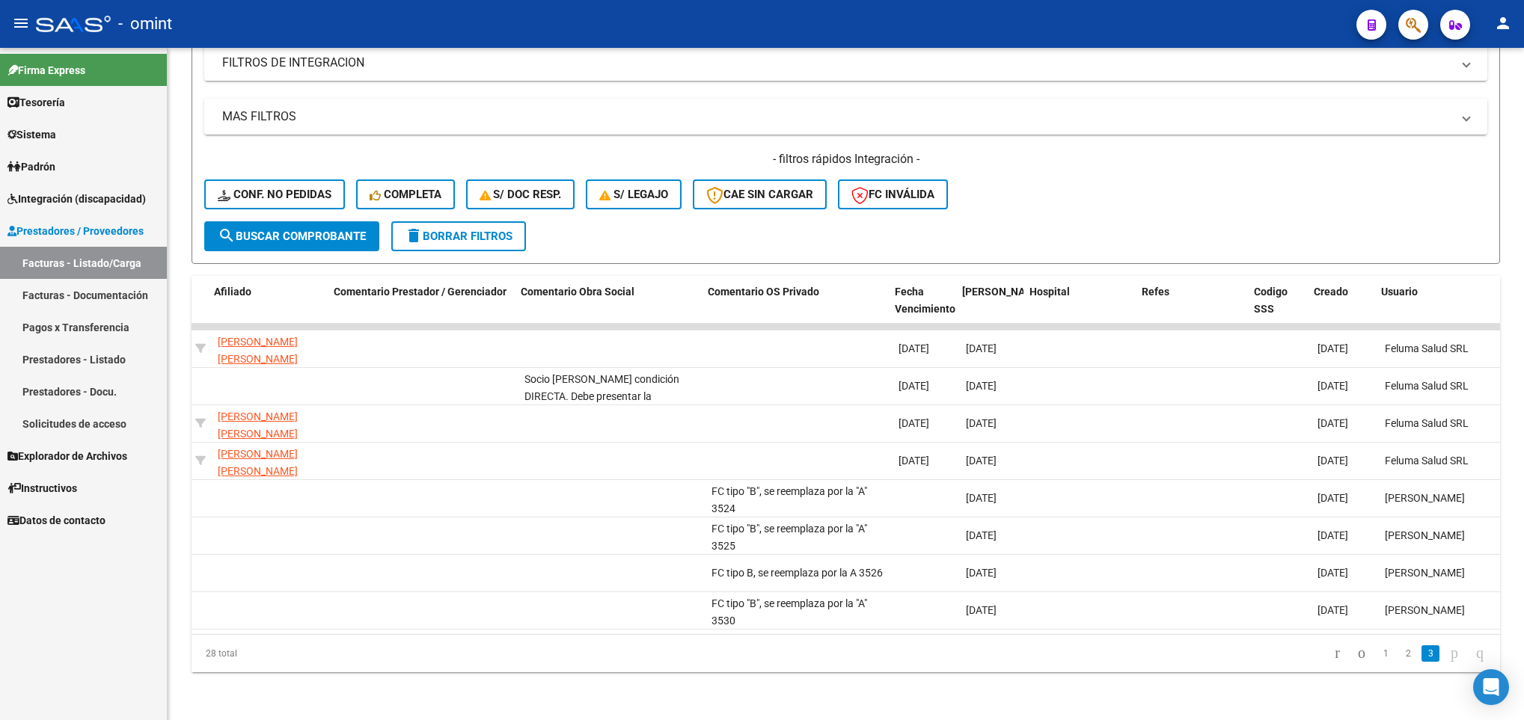
scroll to position [0, 2285]
click at [1399, 656] on link "2" at bounding box center [1408, 654] width 18 height 16
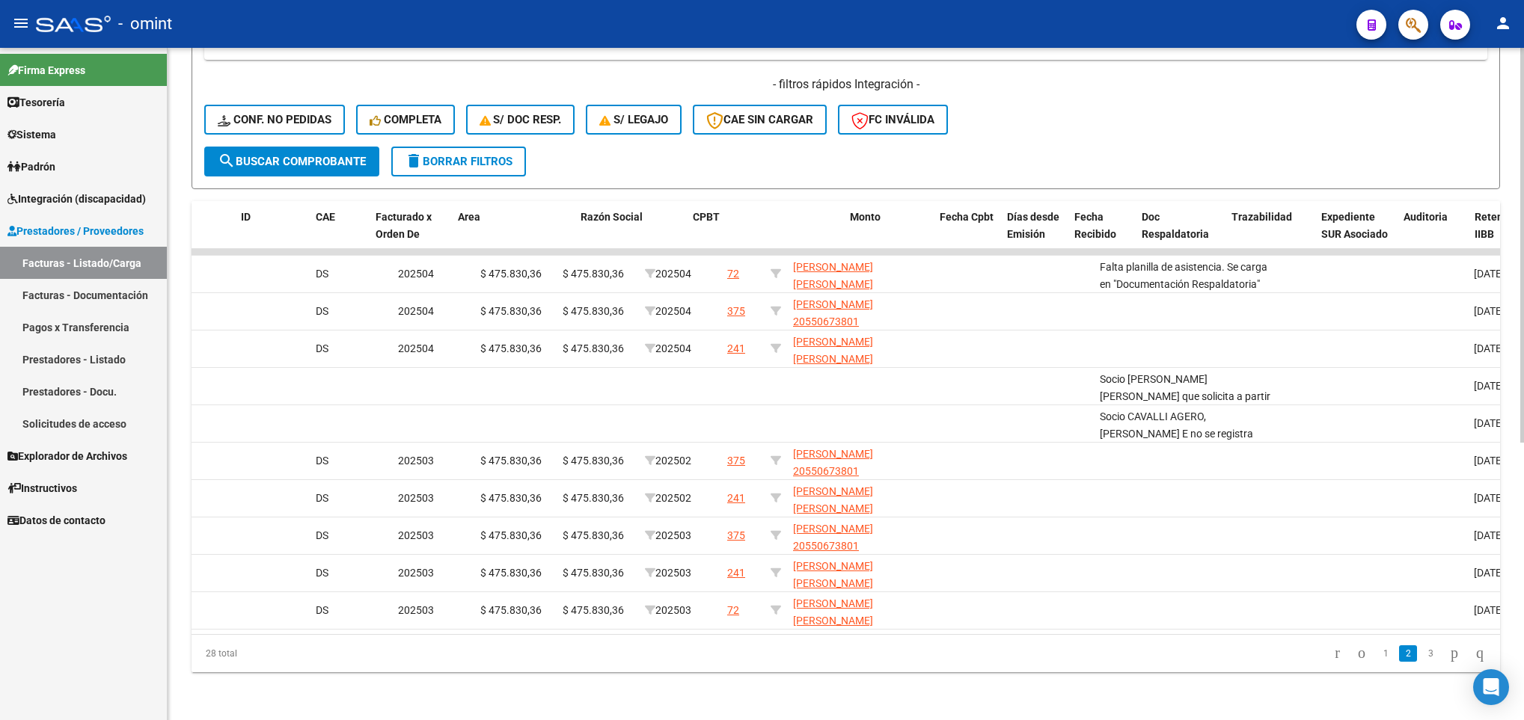
scroll to position [0, 58]
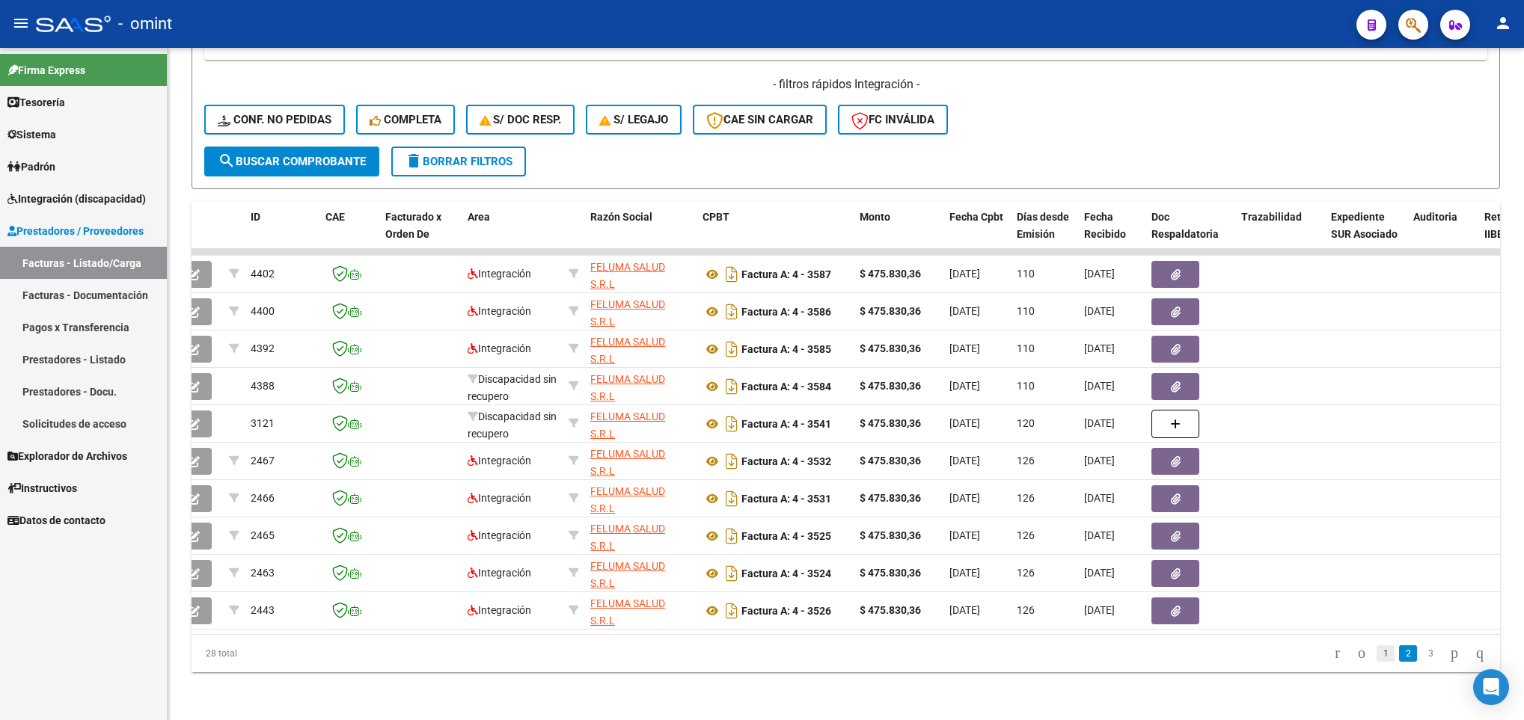
click at [1377, 658] on link "1" at bounding box center [1386, 654] width 18 height 16
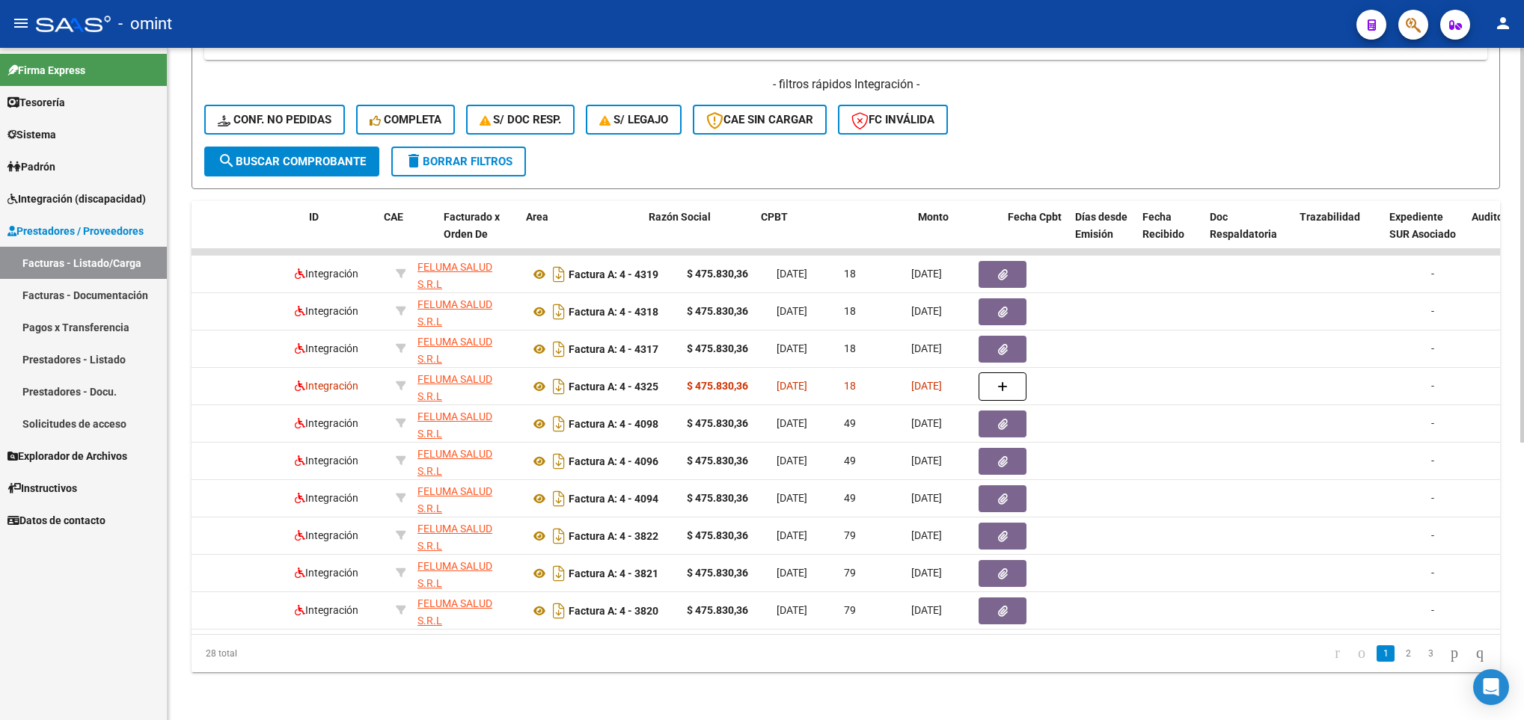
scroll to position [0, 0]
